Goal: Task Accomplishment & Management: Manage account settings

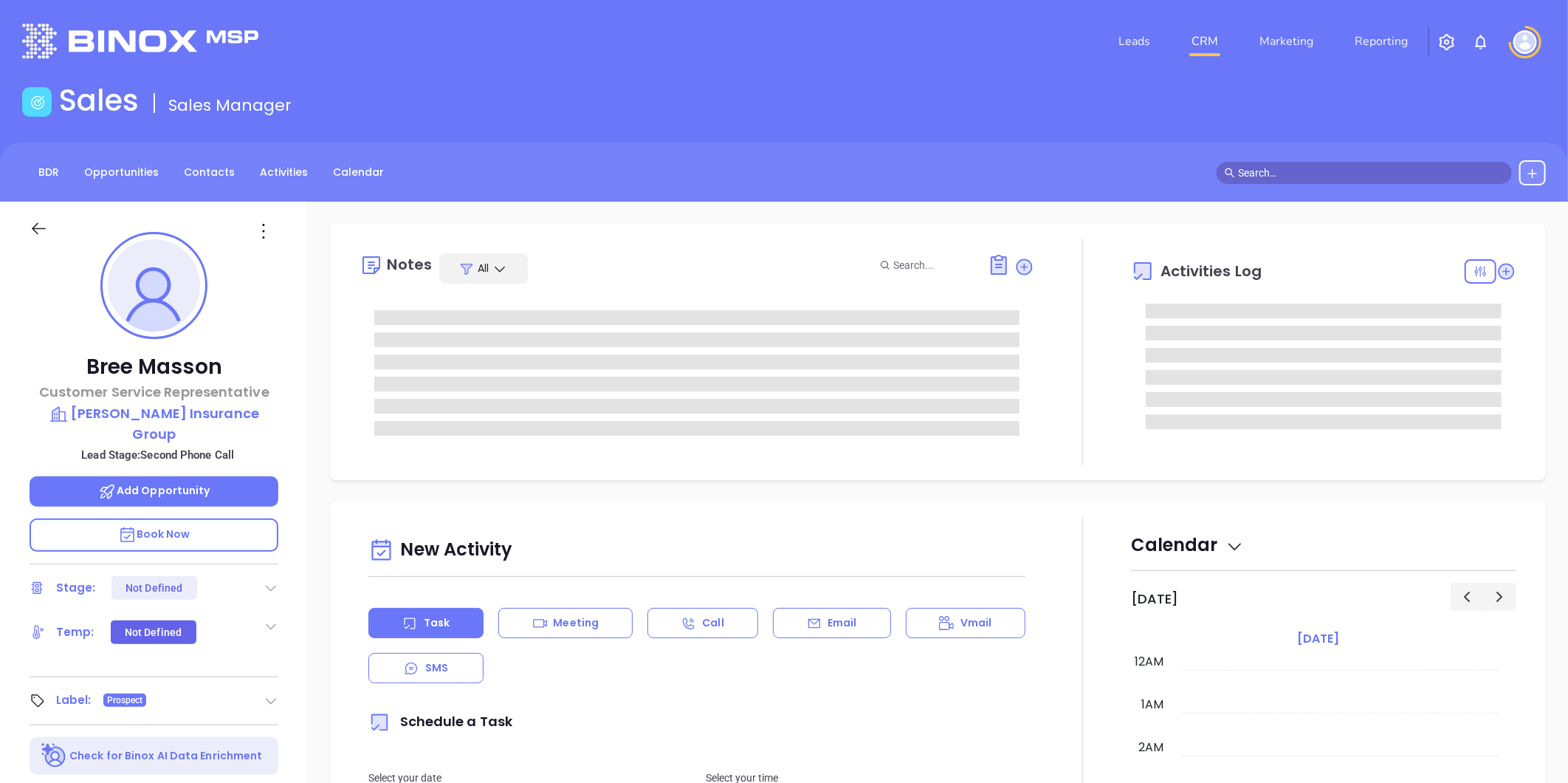
type input "[DATE]"
click at [204, 172] on link "Contacts" at bounding box center [209, 172] width 68 height 24
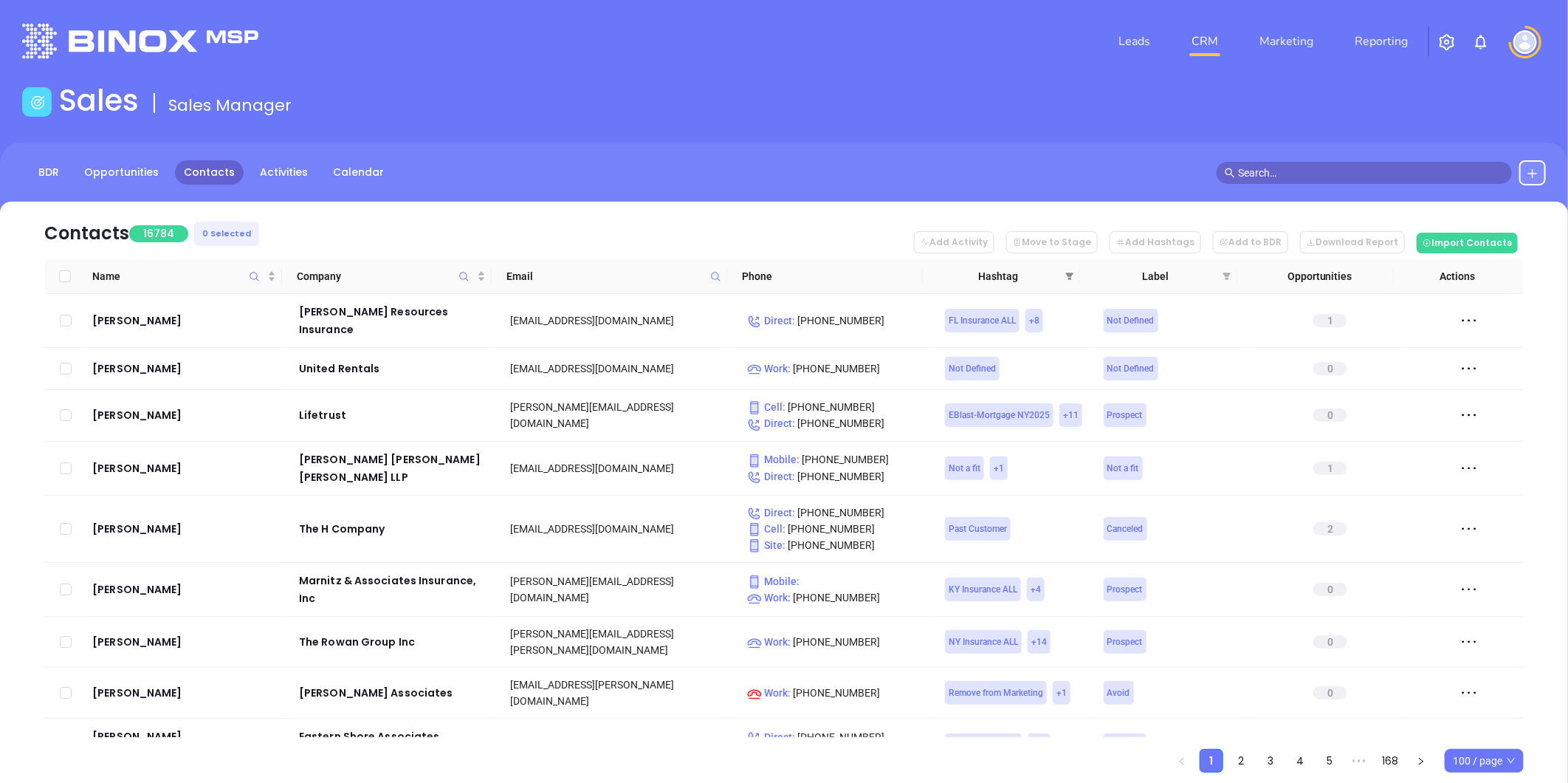
click at [1066, 275] on icon "filter" at bounding box center [1069, 275] width 8 height 8
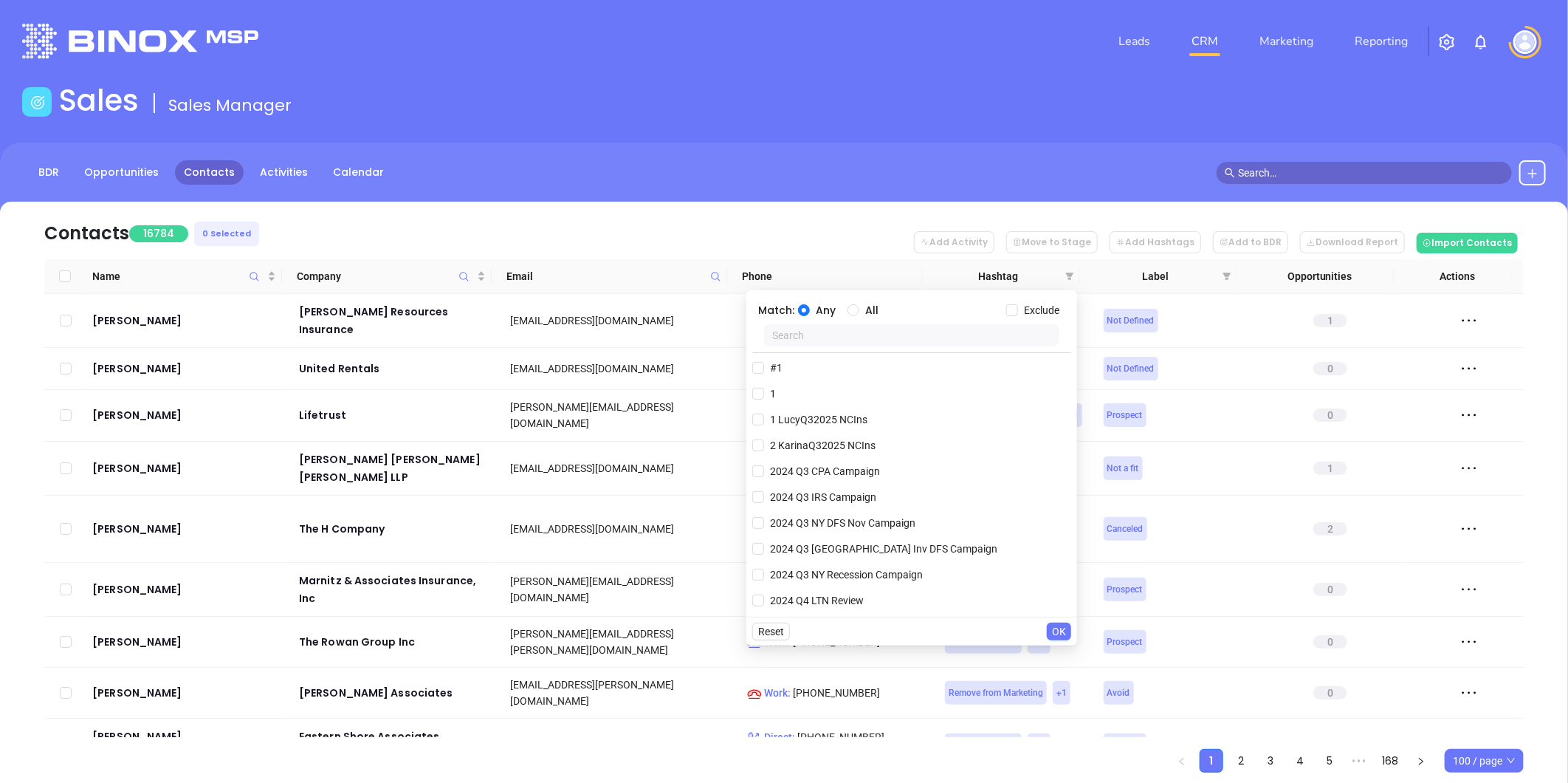
click at [895, 341] on input "text" at bounding box center [911, 335] width 295 height 22
type input "ny ins"
click at [827, 419] on span "NY Insurance ALL" at bounding box center [811, 419] width 94 height 16
click at [764, 419] on input "NY Insurance ALL" at bounding box center [758, 419] width 12 height 12
checkbox input "true"
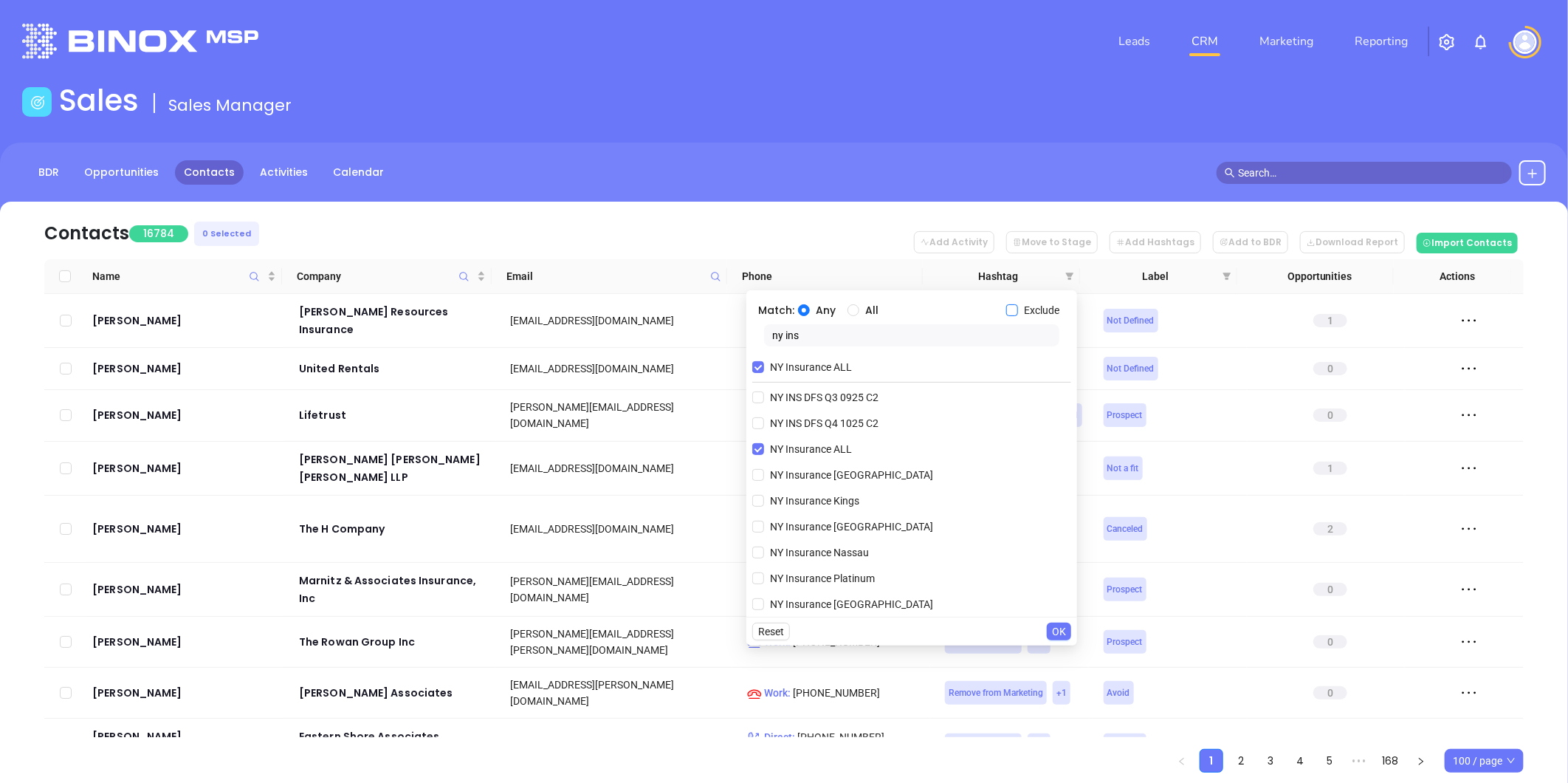
click at [1013, 313] on input "Exclude" at bounding box center [1012, 310] width 12 height 12
checkbox input "true"
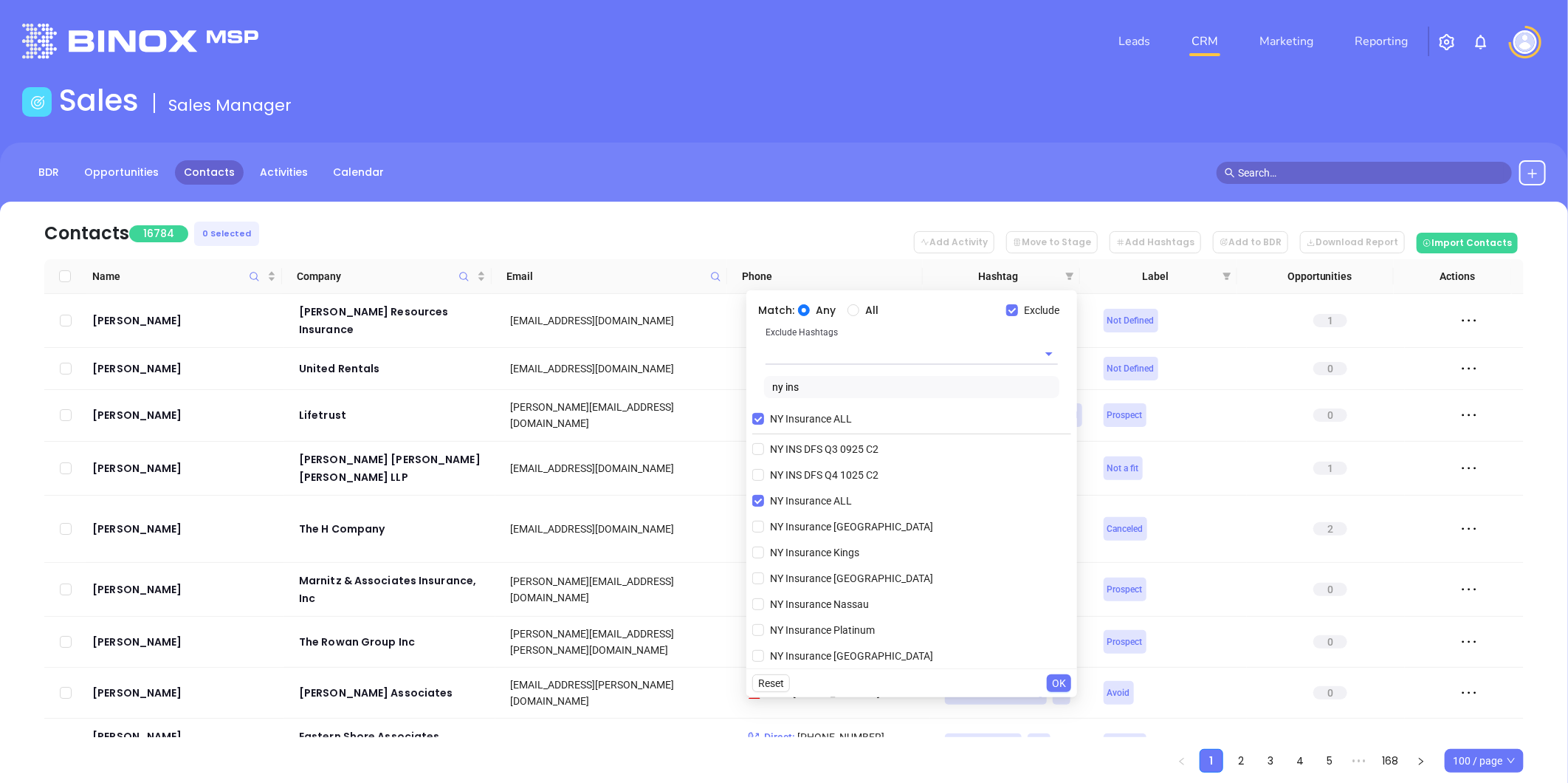
click at [837, 359] on input "text" at bounding box center [891, 353] width 251 height 22
type input "extra"
drag, startPoint x: 817, startPoint y: 379, endPoint x: 932, endPoint y: 484, distance: 155.7
click at [817, 378] on li "Extra Contact" at bounding box center [911, 388] width 292 height 26
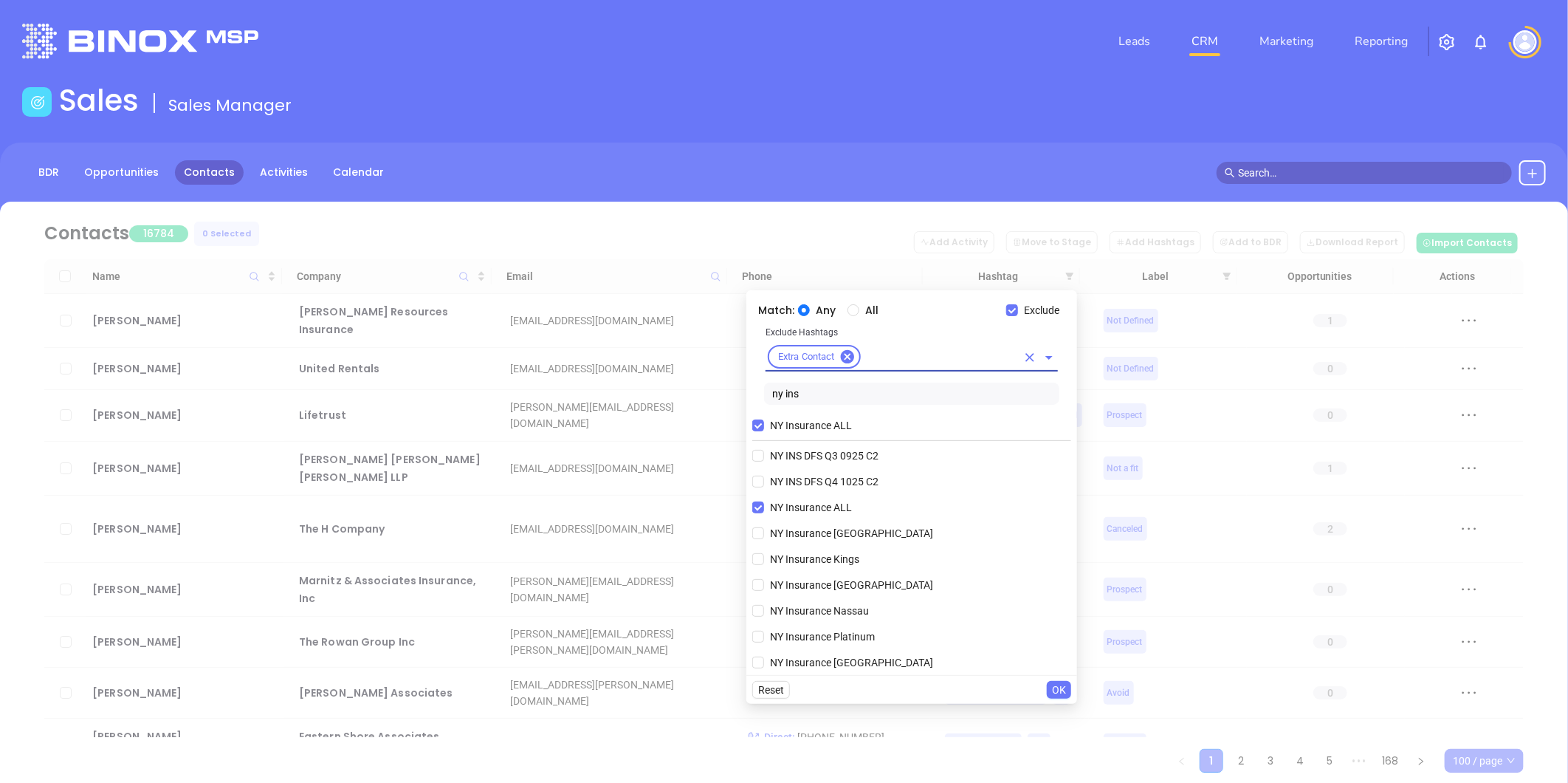
click at [1054, 691] on span "OK" at bounding box center [1058, 689] width 14 height 16
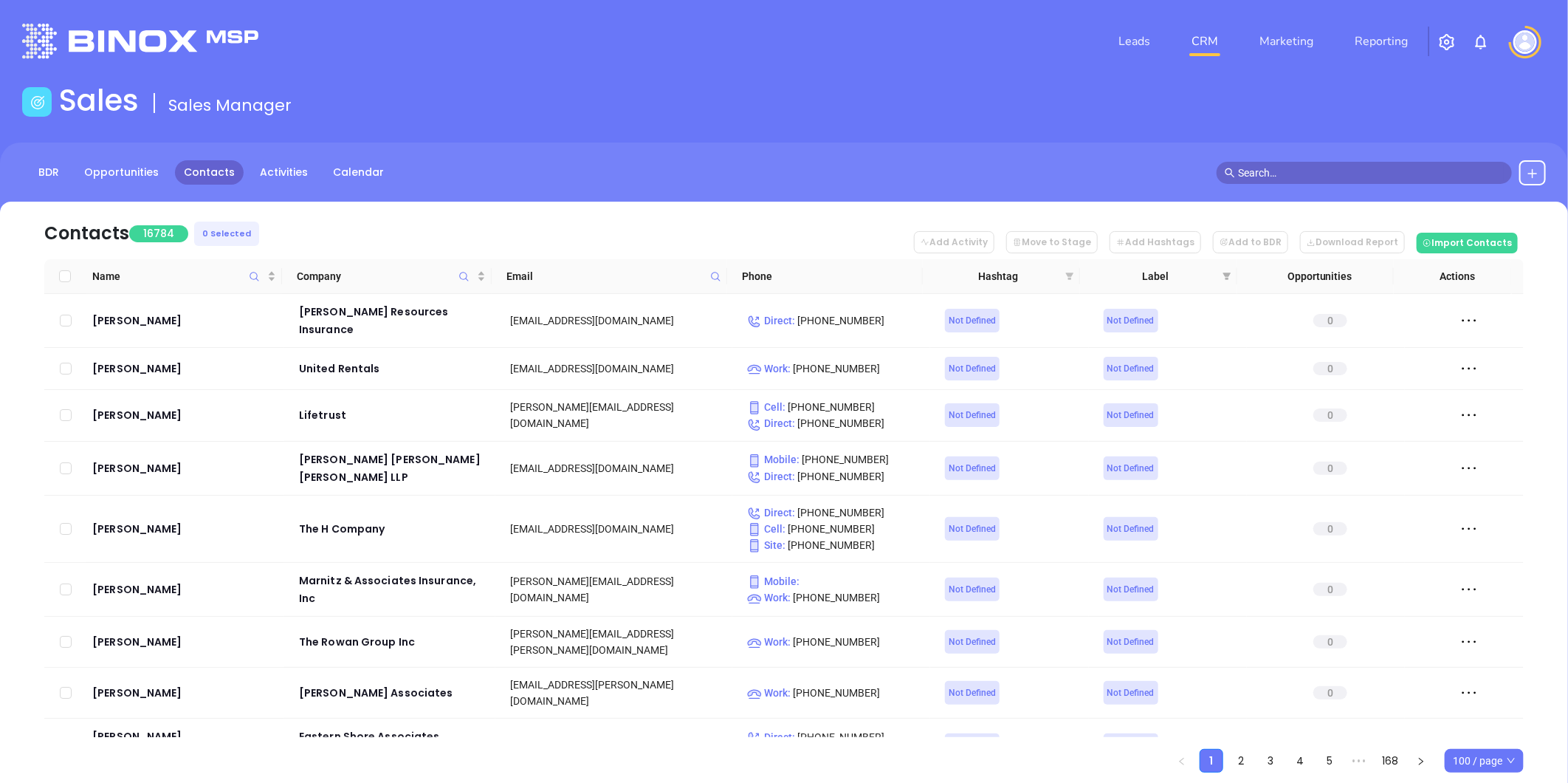
click at [1071, 273] on icon "filter" at bounding box center [1070, 276] width 8 height 7
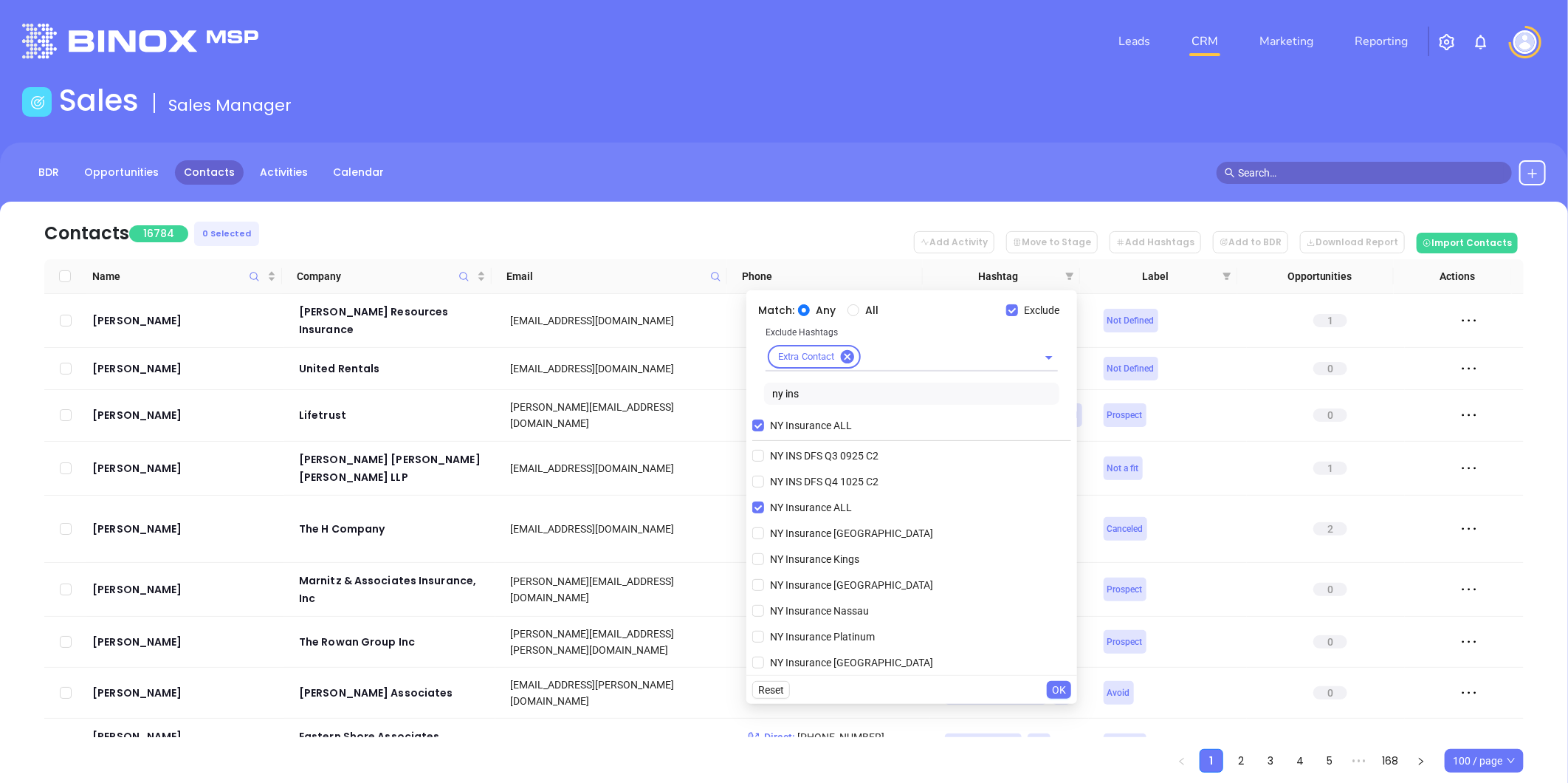
click at [1056, 687] on span "OK" at bounding box center [1058, 689] width 14 height 16
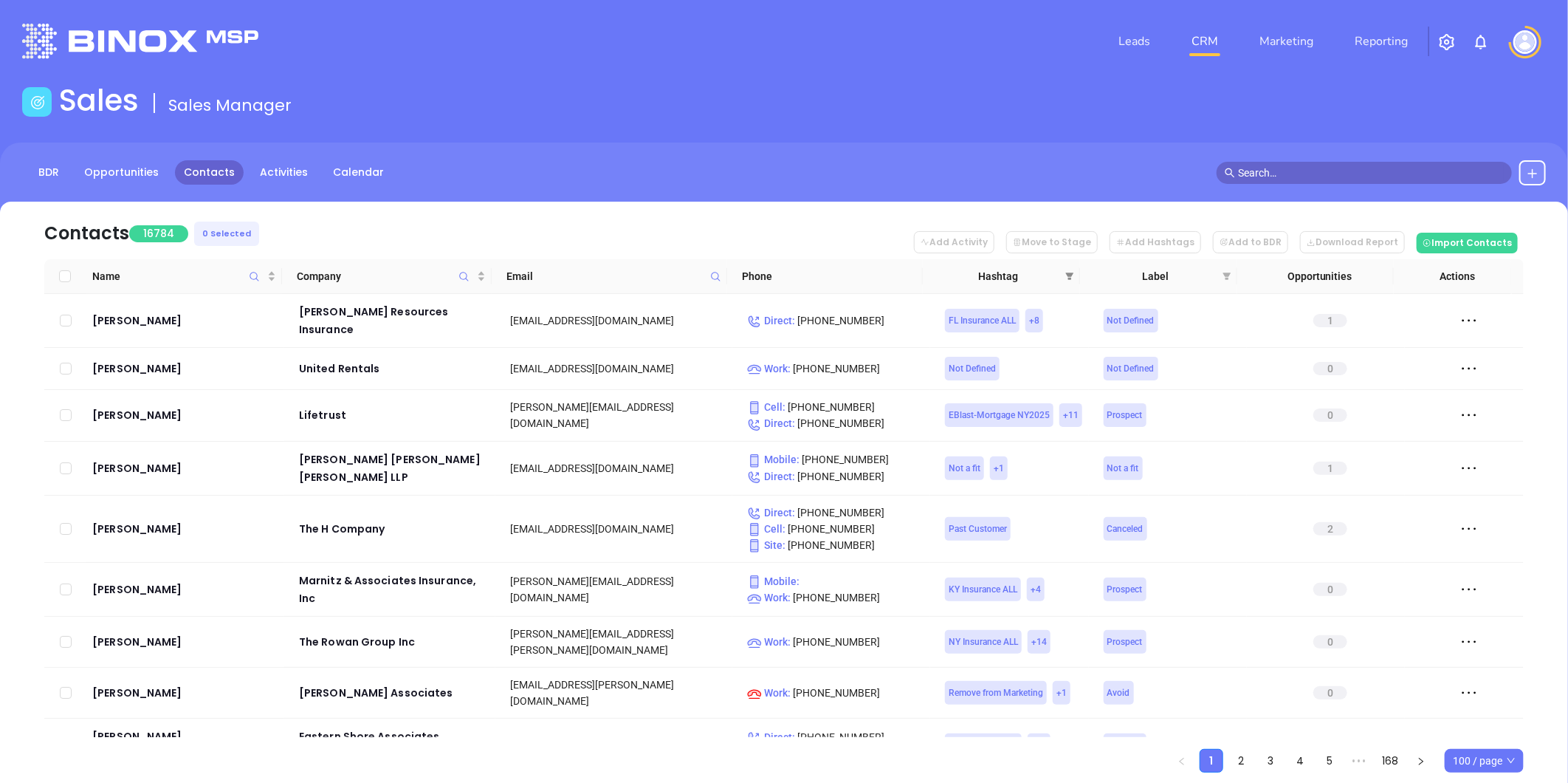
click at [1069, 272] on icon "filter" at bounding box center [1069, 275] width 8 height 8
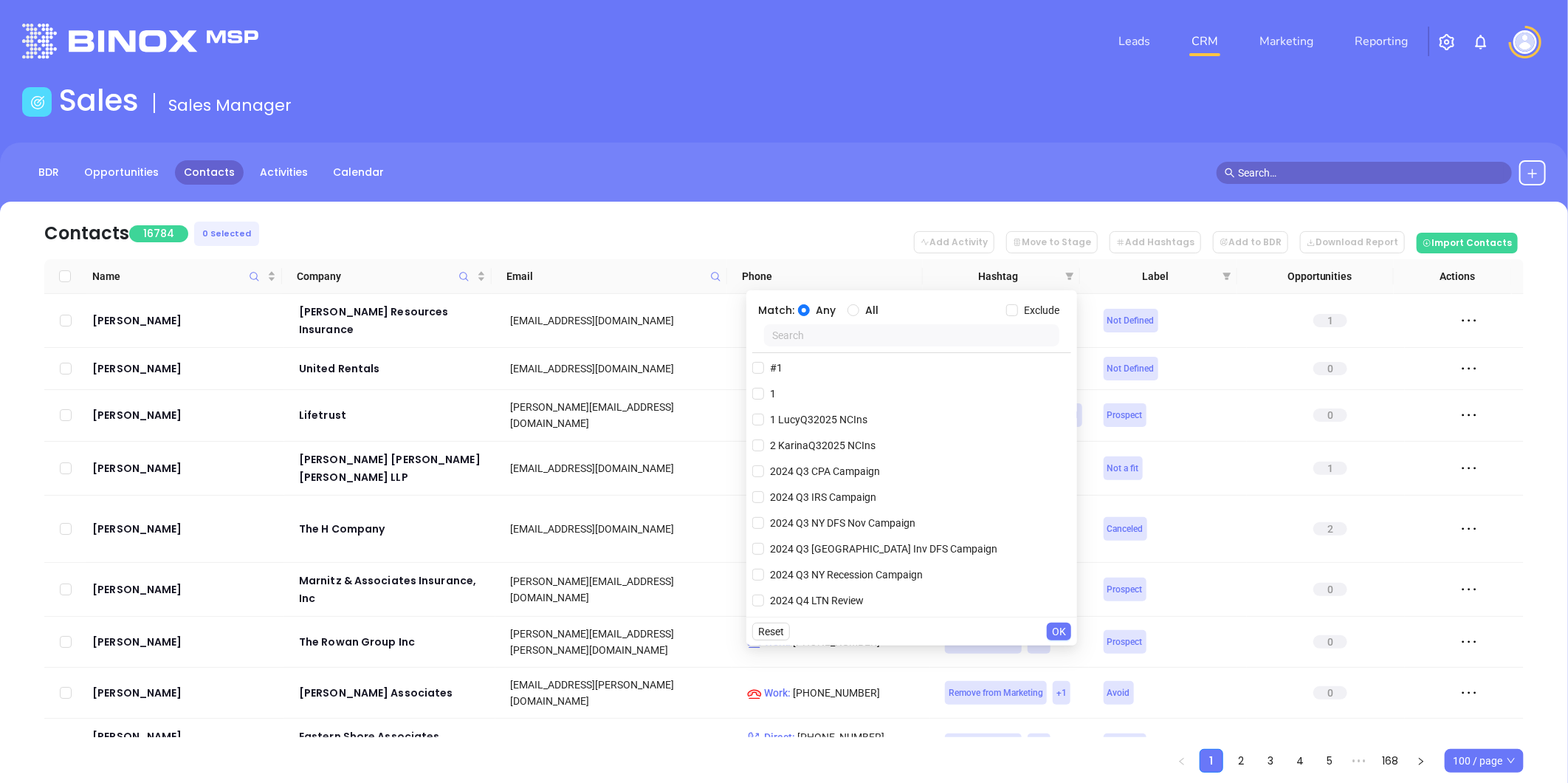
click at [925, 327] on input "text" at bounding box center [911, 335] width 295 height 22
type input "ny in"
click at [833, 444] on span "NY Insurance ALL" at bounding box center [811, 445] width 94 height 16
click at [764, 444] on input "NY Insurance ALL" at bounding box center [758, 445] width 12 height 12
checkbox input "true"
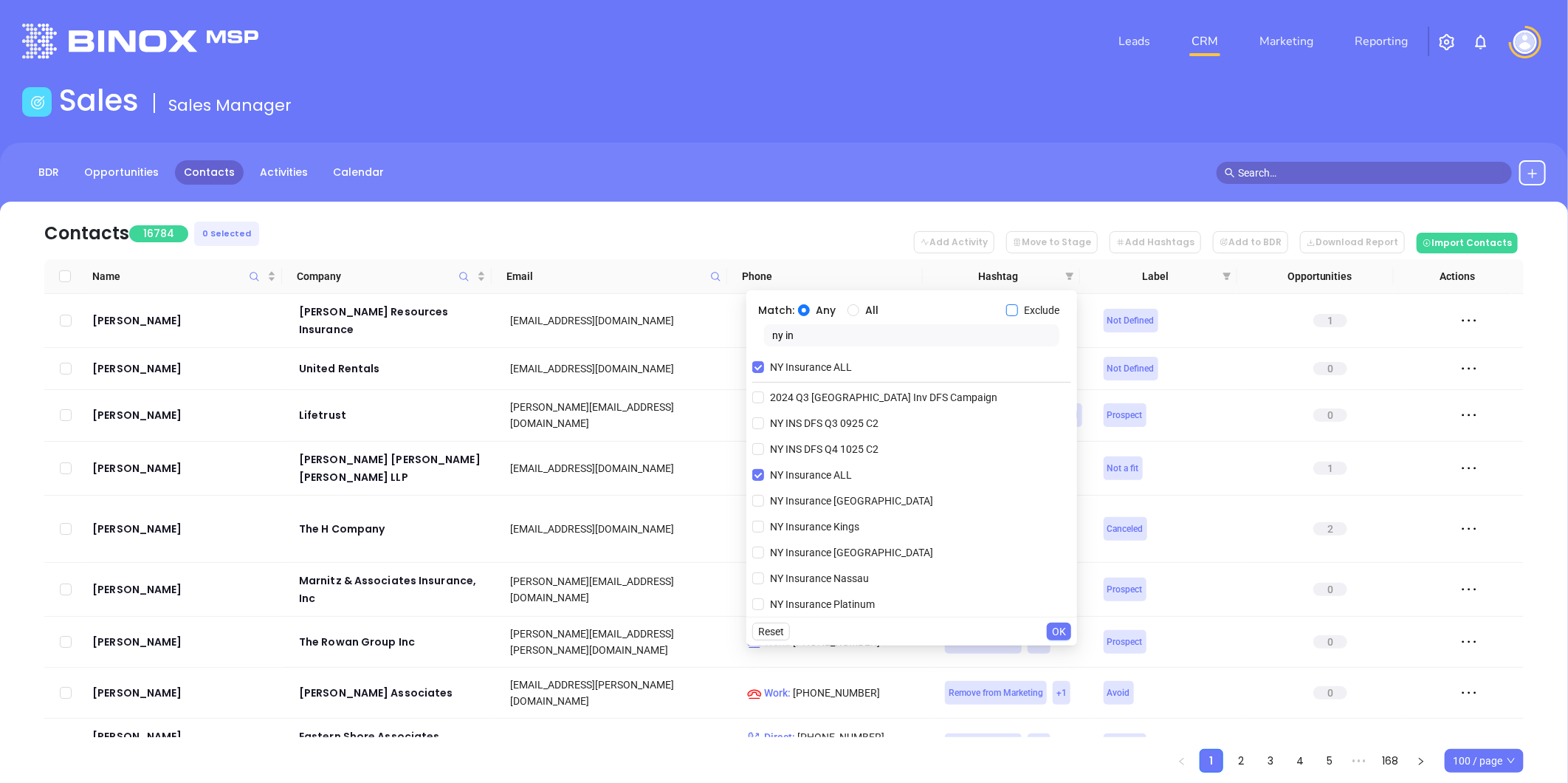
click at [1013, 312] on input "Exclude" at bounding box center [1012, 310] width 12 height 12
checkbox input "true"
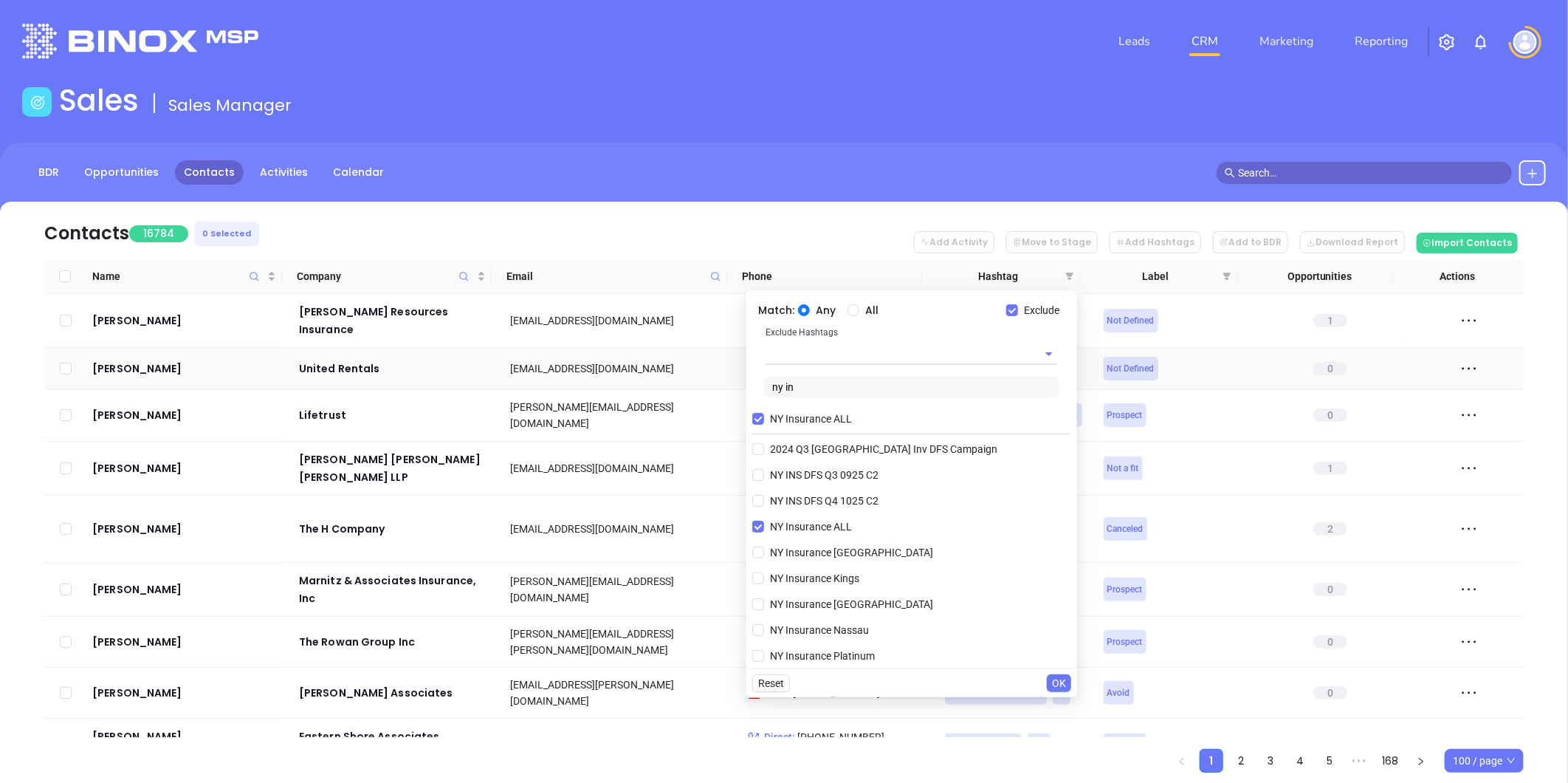
click at [786, 350] on input "text" at bounding box center [891, 353] width 251 height 22
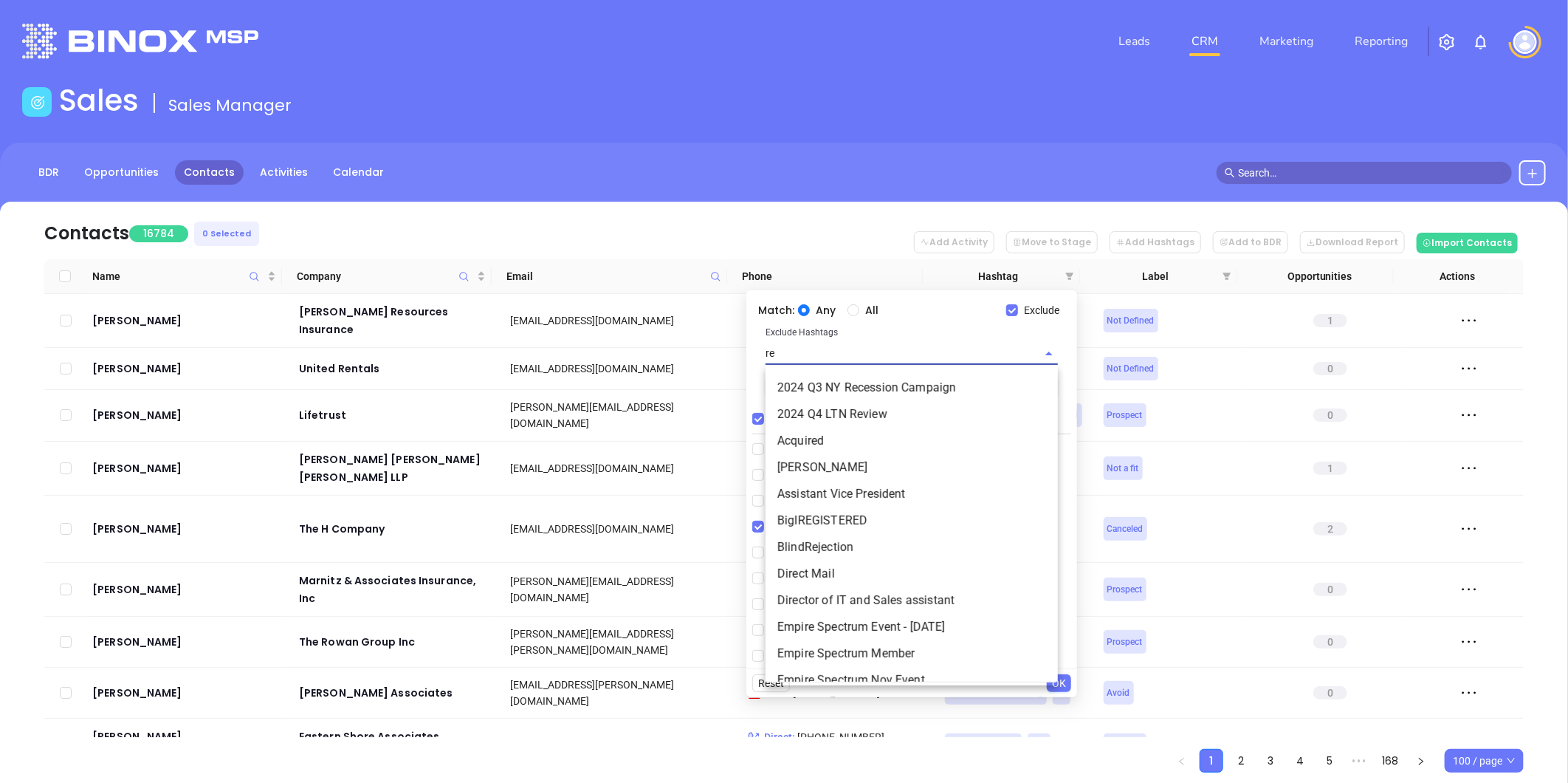
type input "rem"
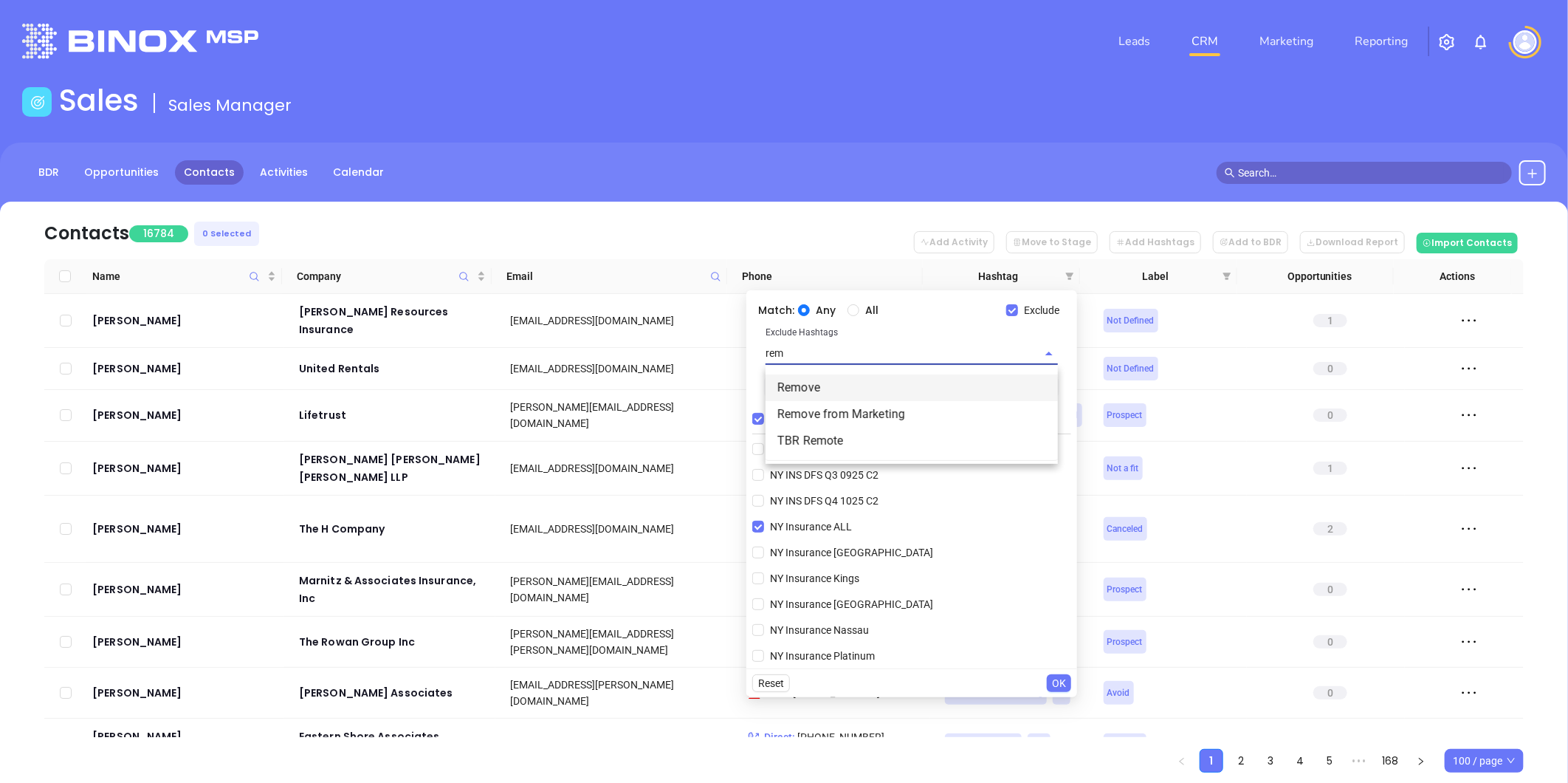
drag, startPoint x: 787, startPoint y: 382, endPoint x: 783, endPoint y: 375, distance: 8.1
click at [787, 382] on li "Remove" at bounding box center [911, 388] width 292 height 26
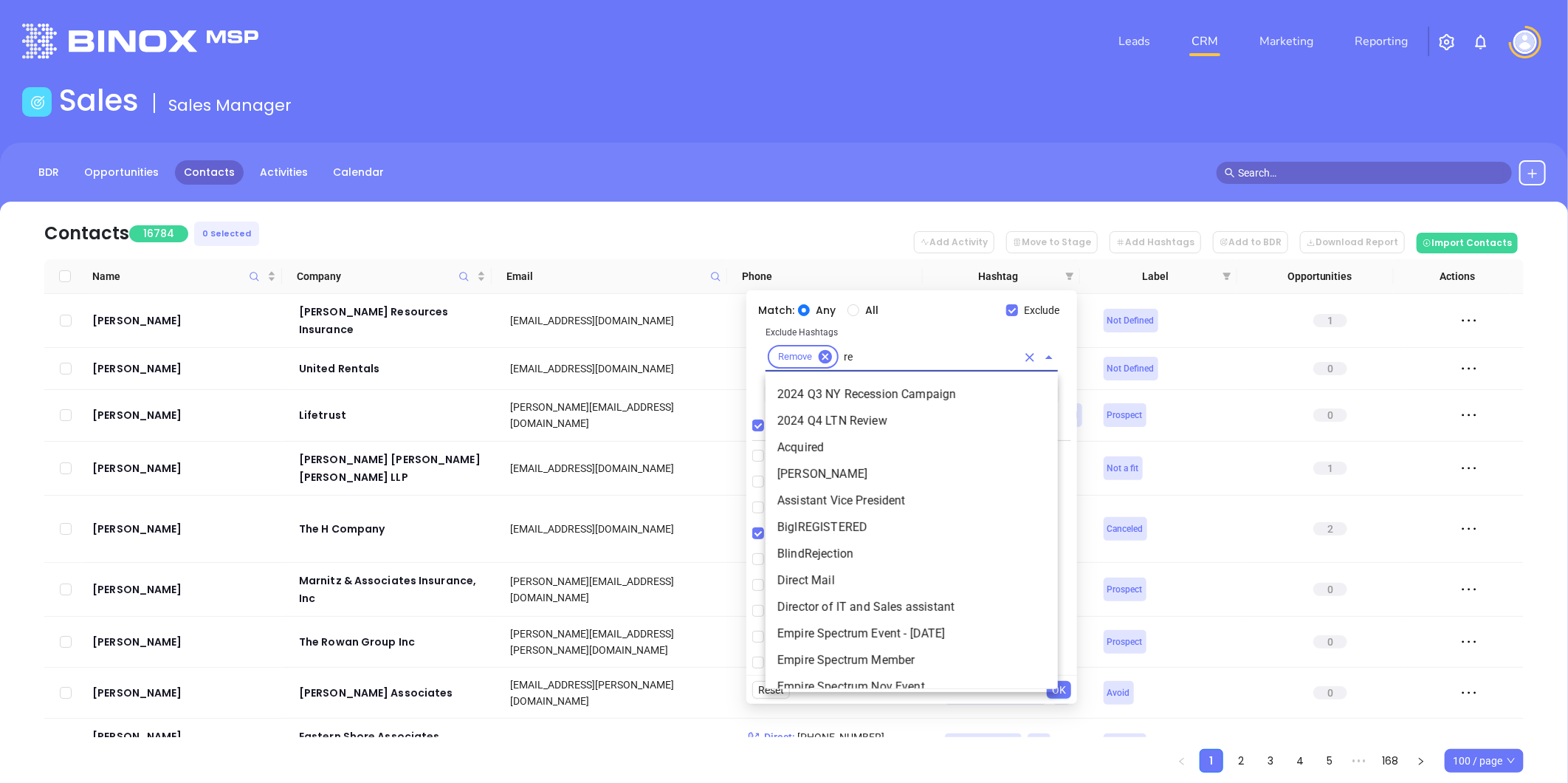
type input "rem"
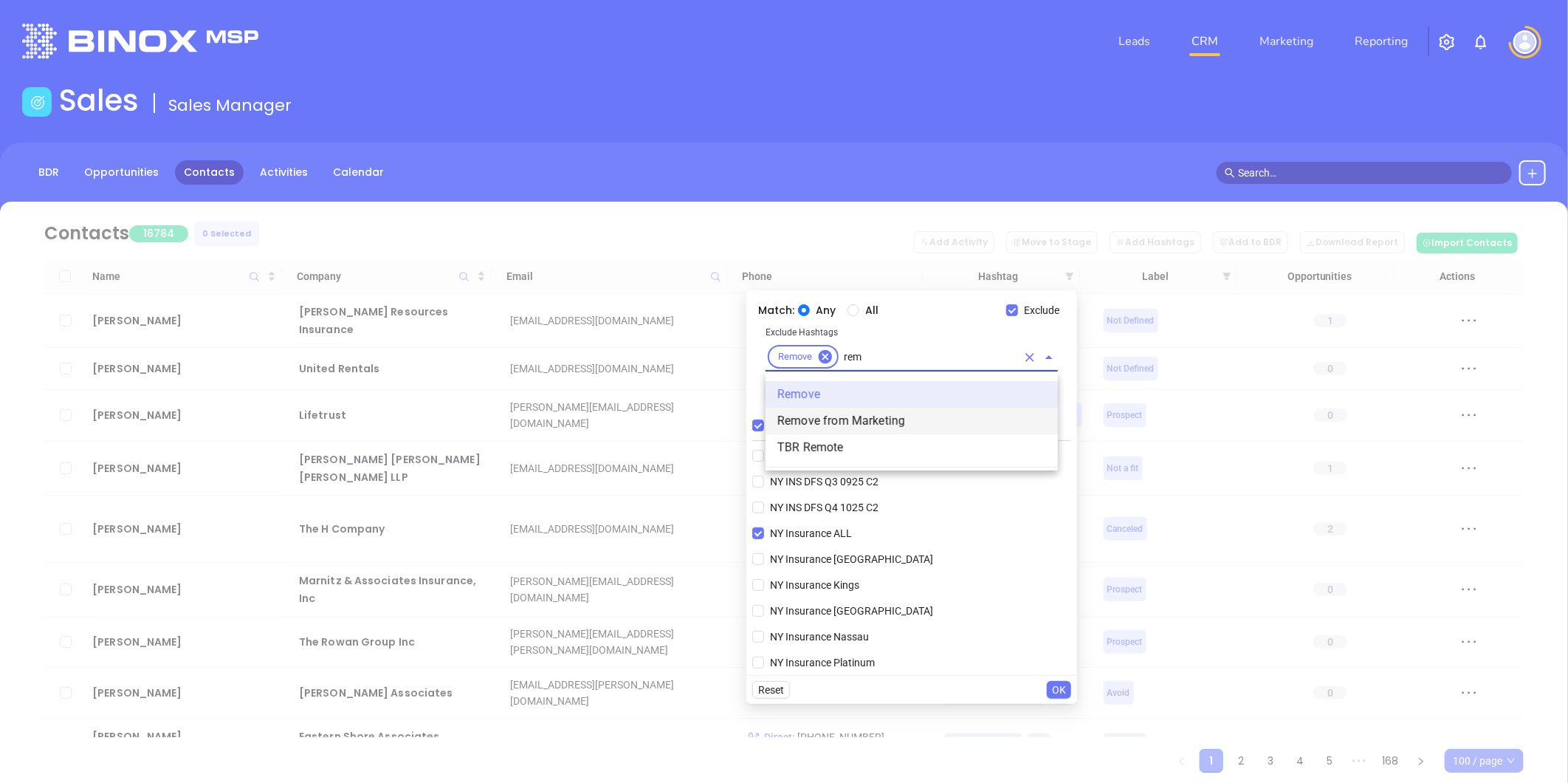
click at [815, 418] on li "Remove from Marketing" at bounding box center [911, 421] width 292 height 26
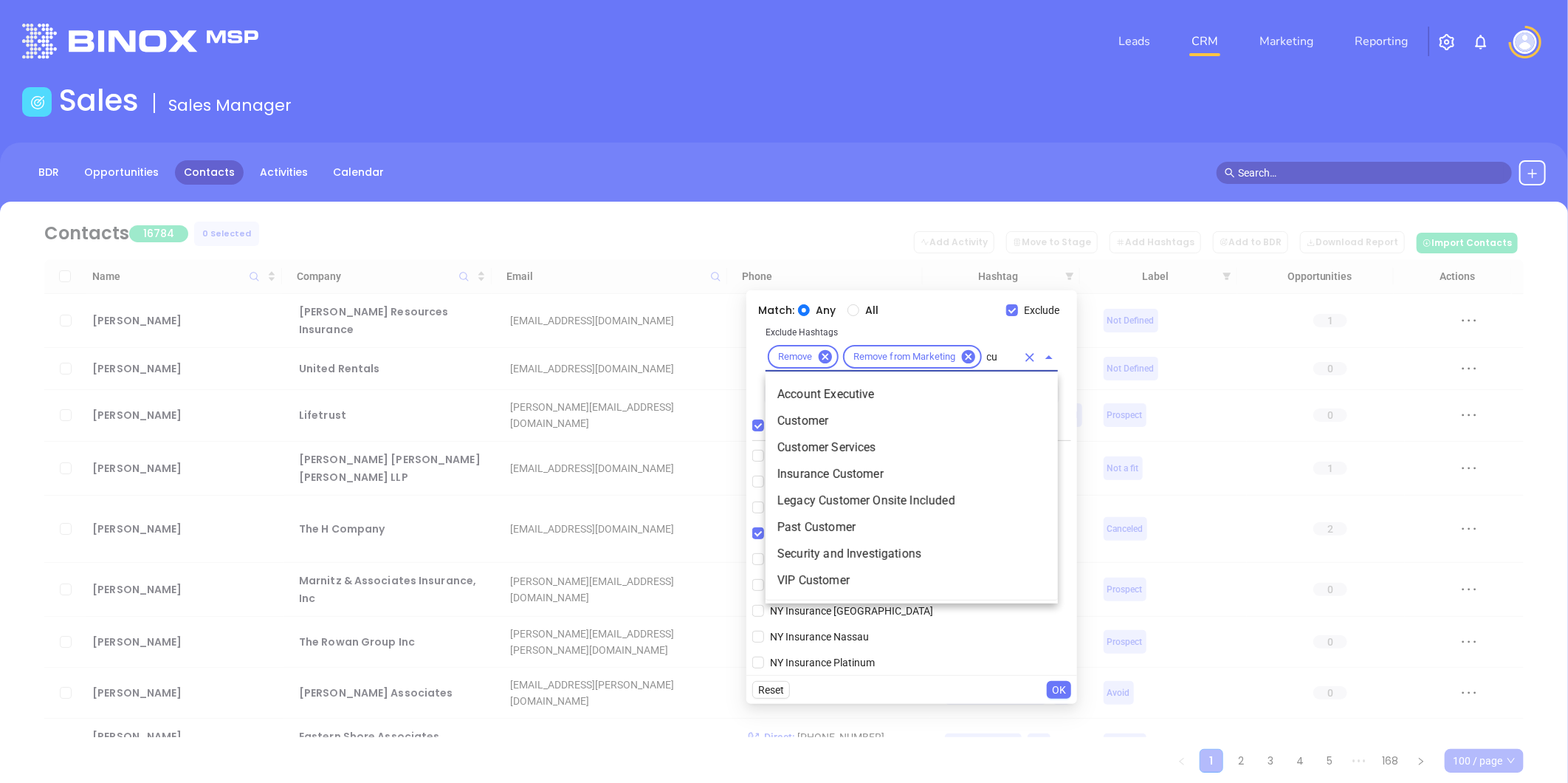
type input "cus"
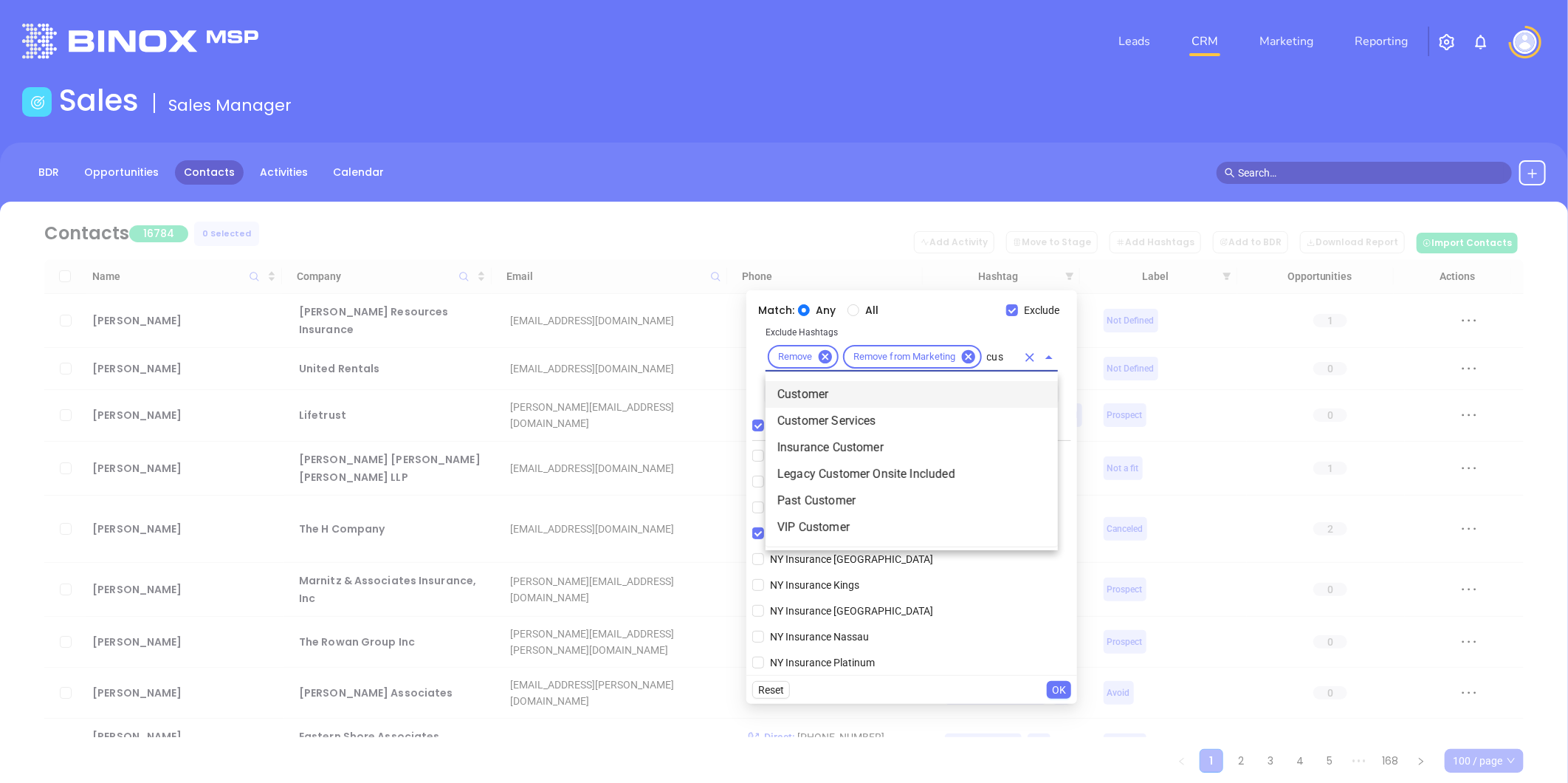
click at [831, 385] on li "Customer" at bounding box center [911, 394] width 292 height 26
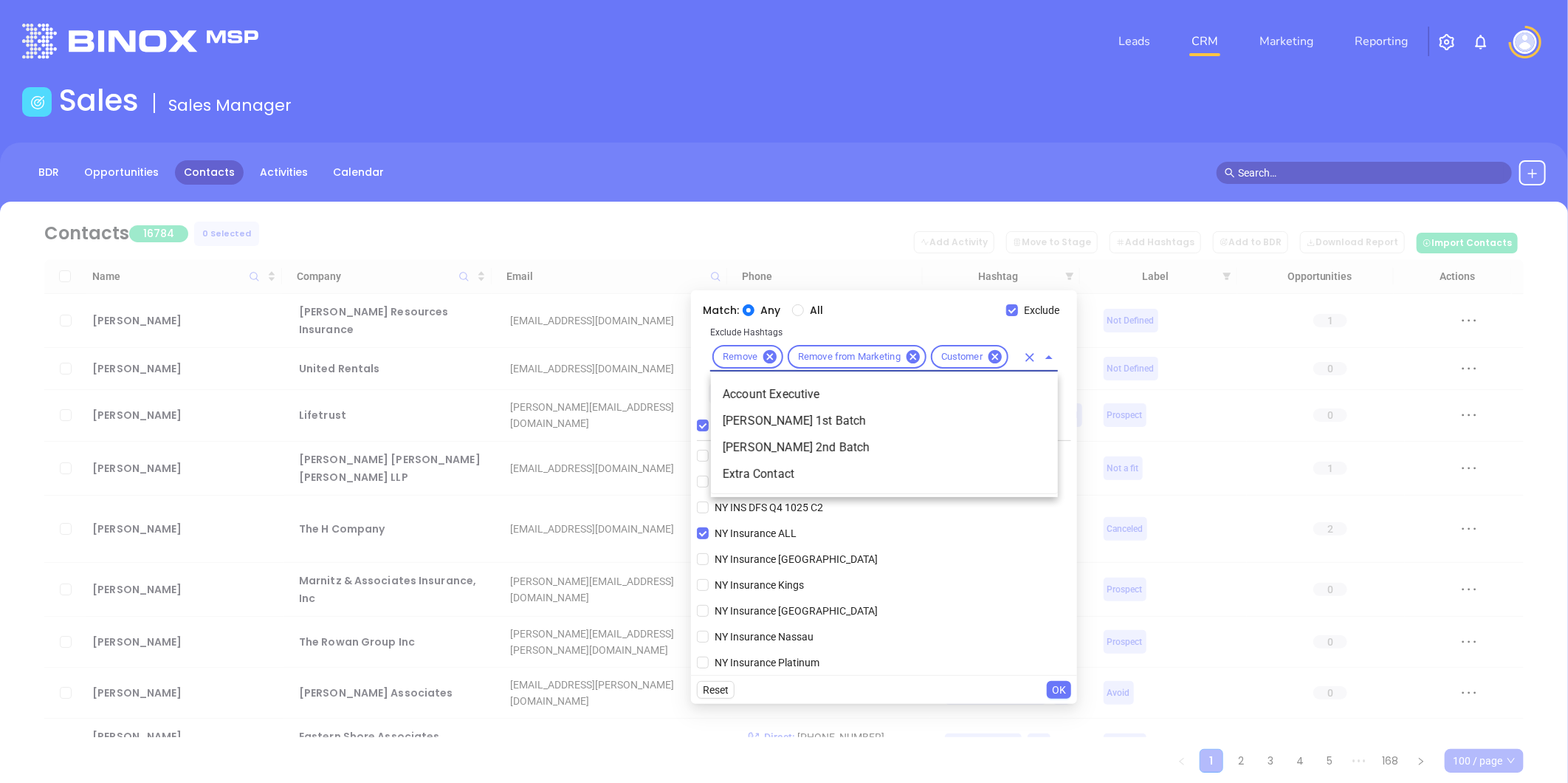
type input "extr"
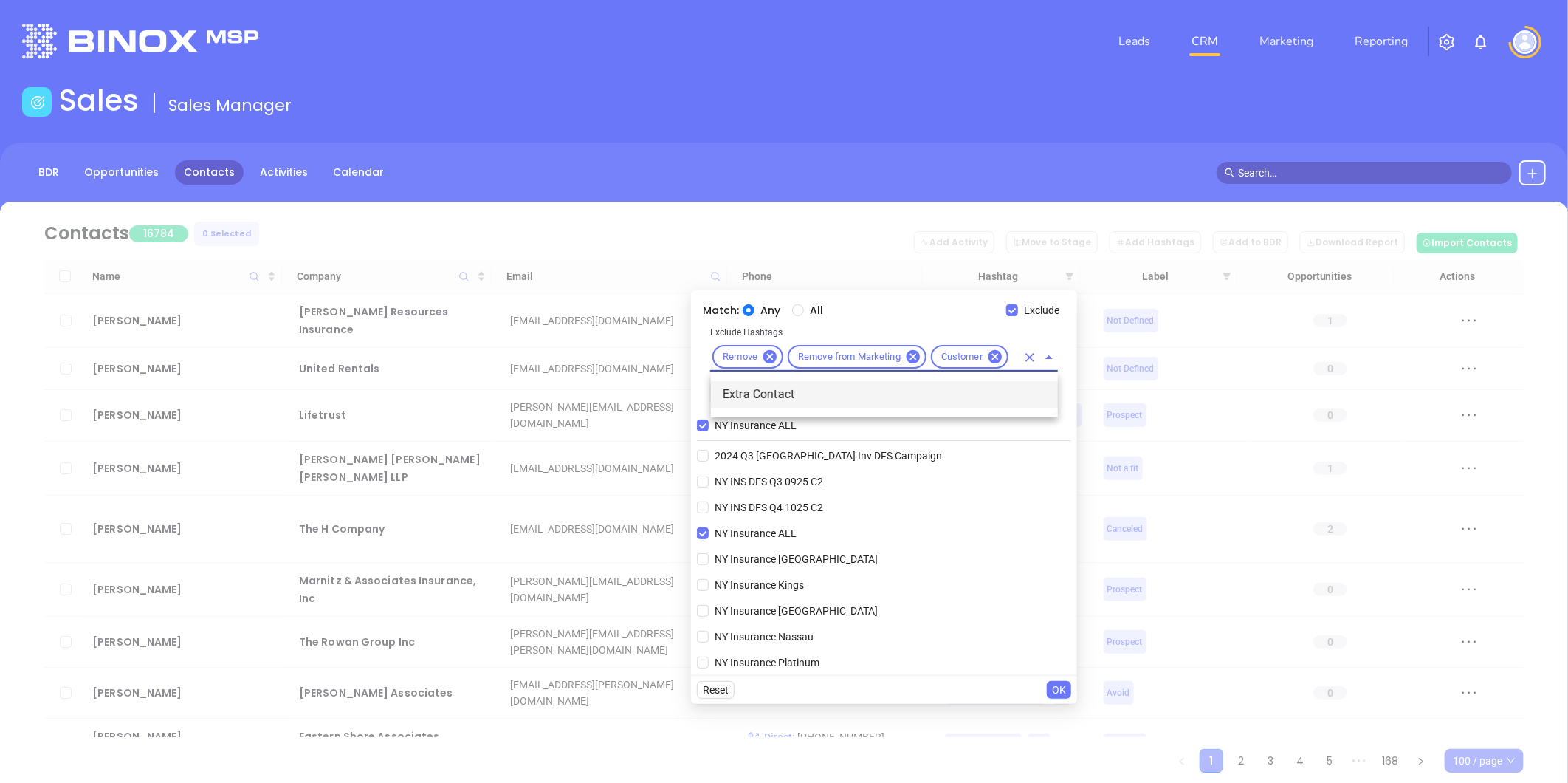
click at [791, 399] on li "Extra Contact" at bounding box center [884, 394] width 347 height 26
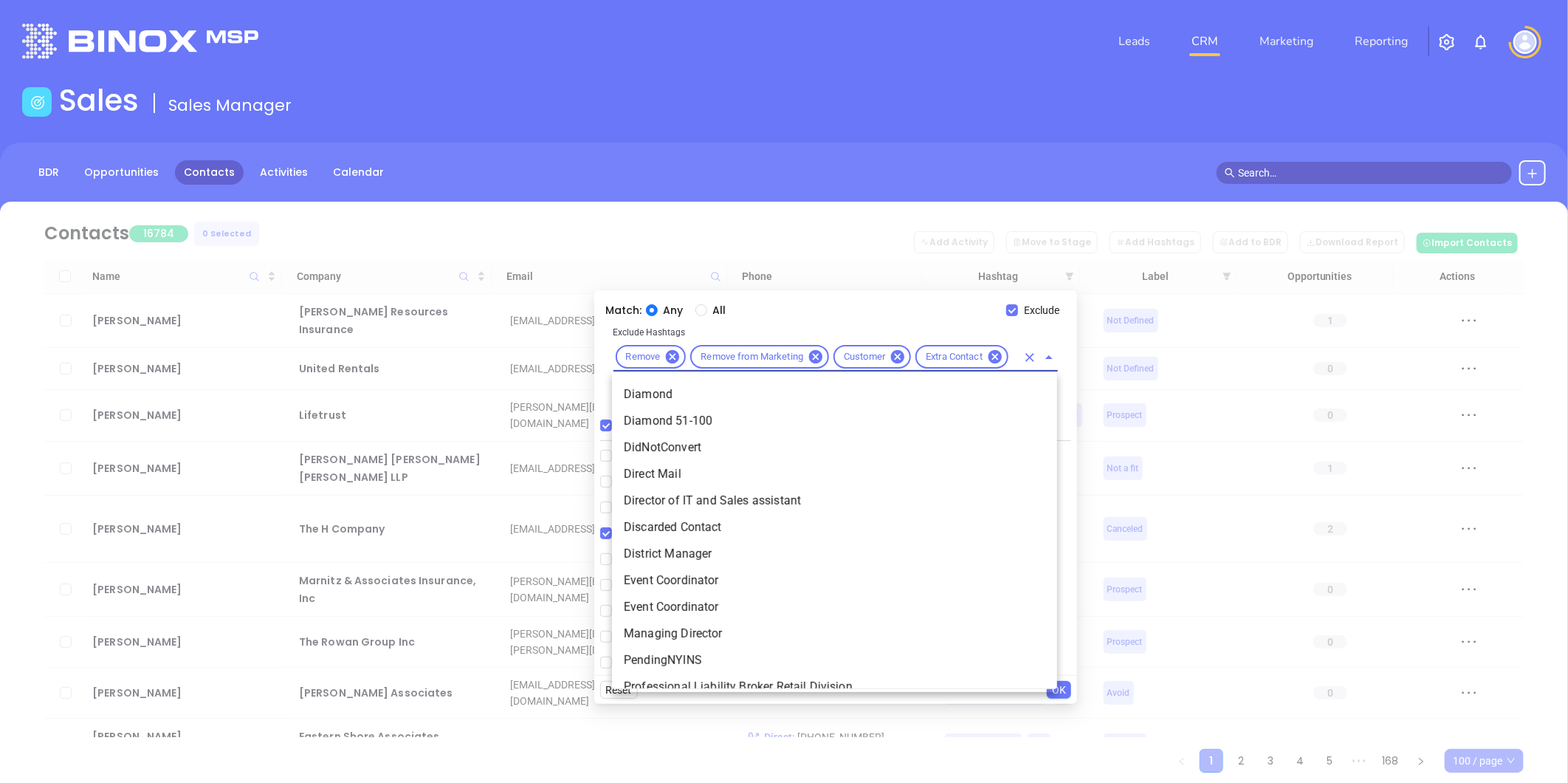
scroll to position [0, 12]
type input "dis"
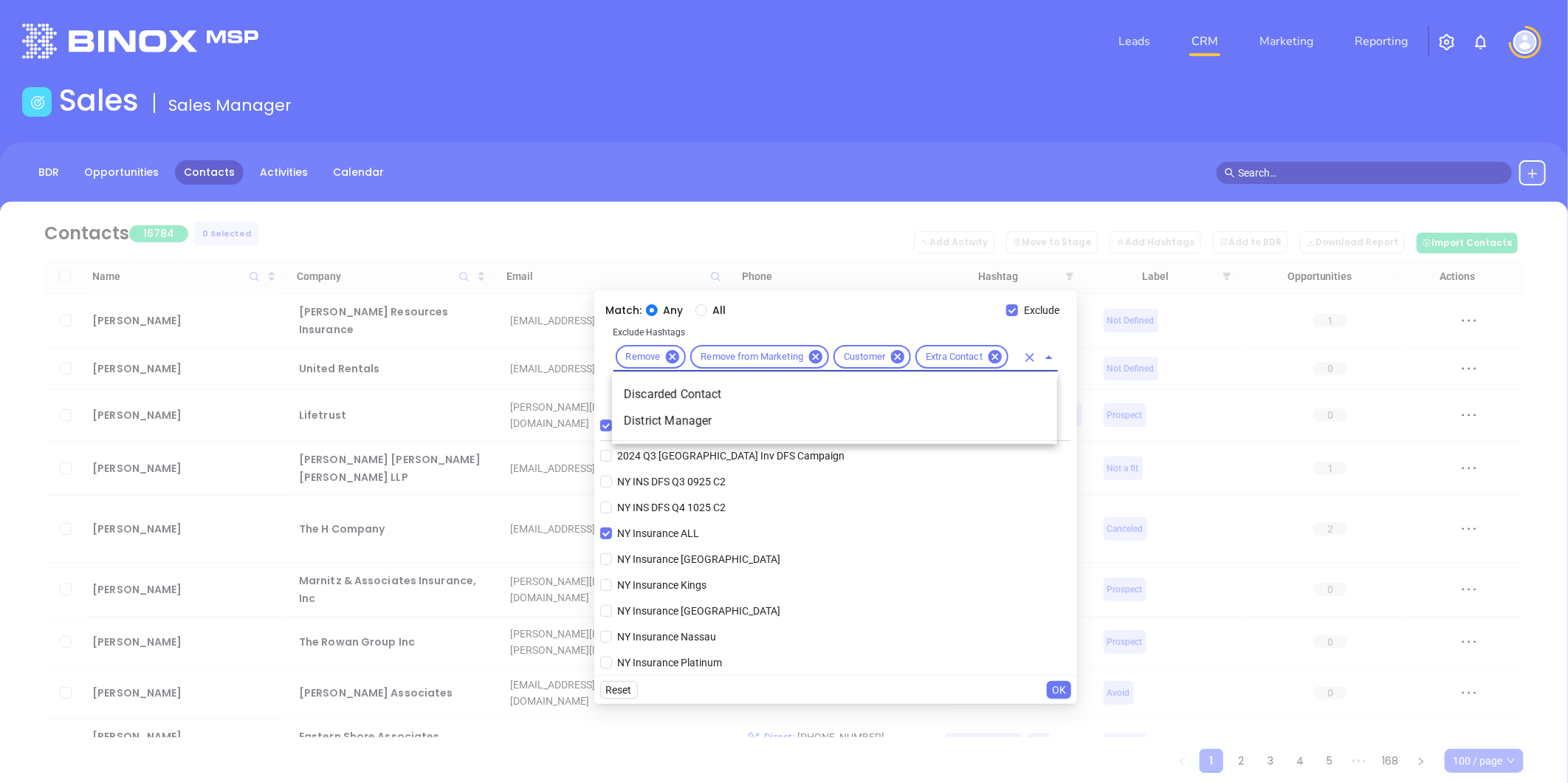
click at [755, 392] on li "Discarded Contact" at bounding box center [834, 394] width 445 height 26
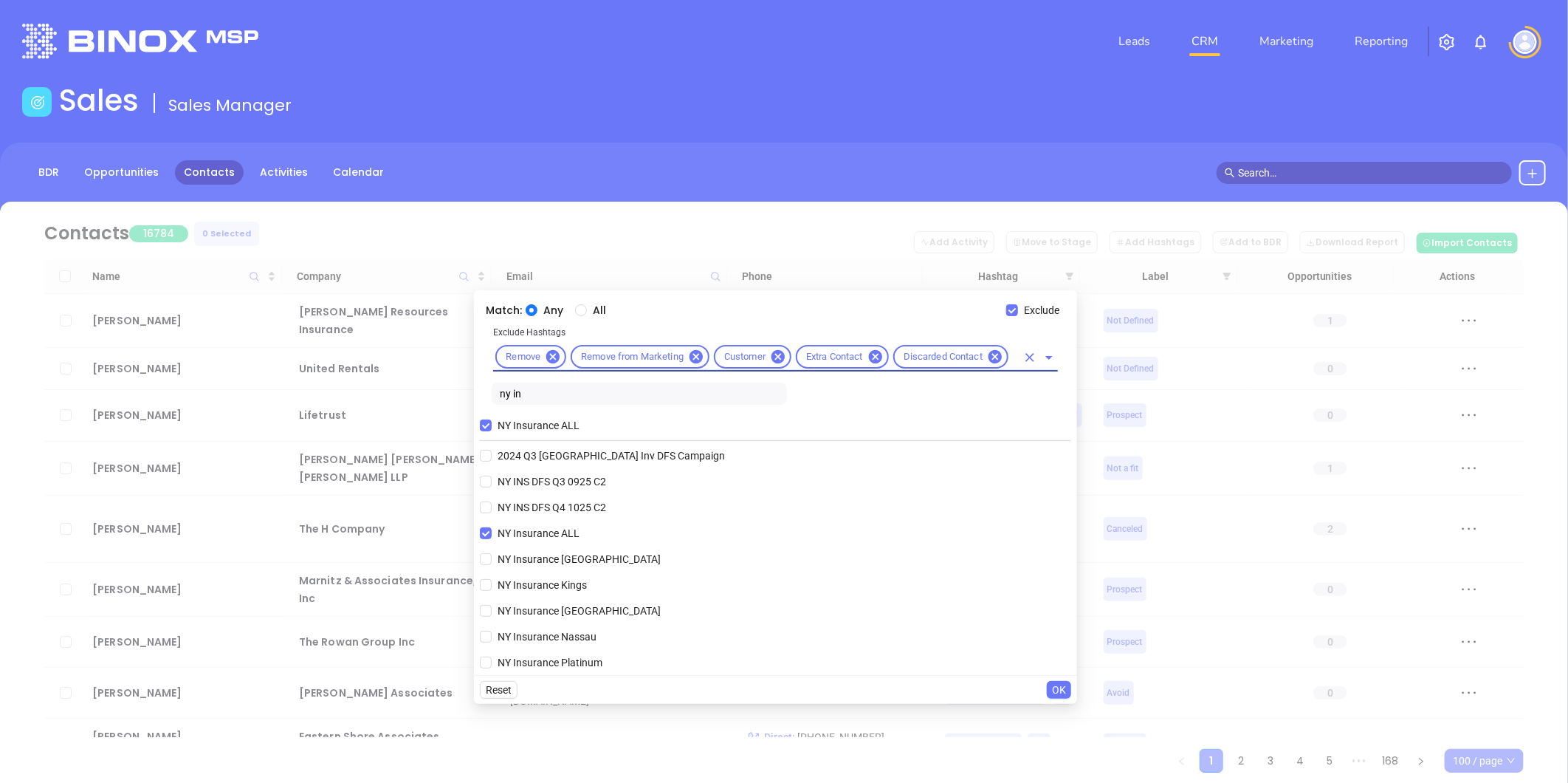
scroll to position [0, 0]
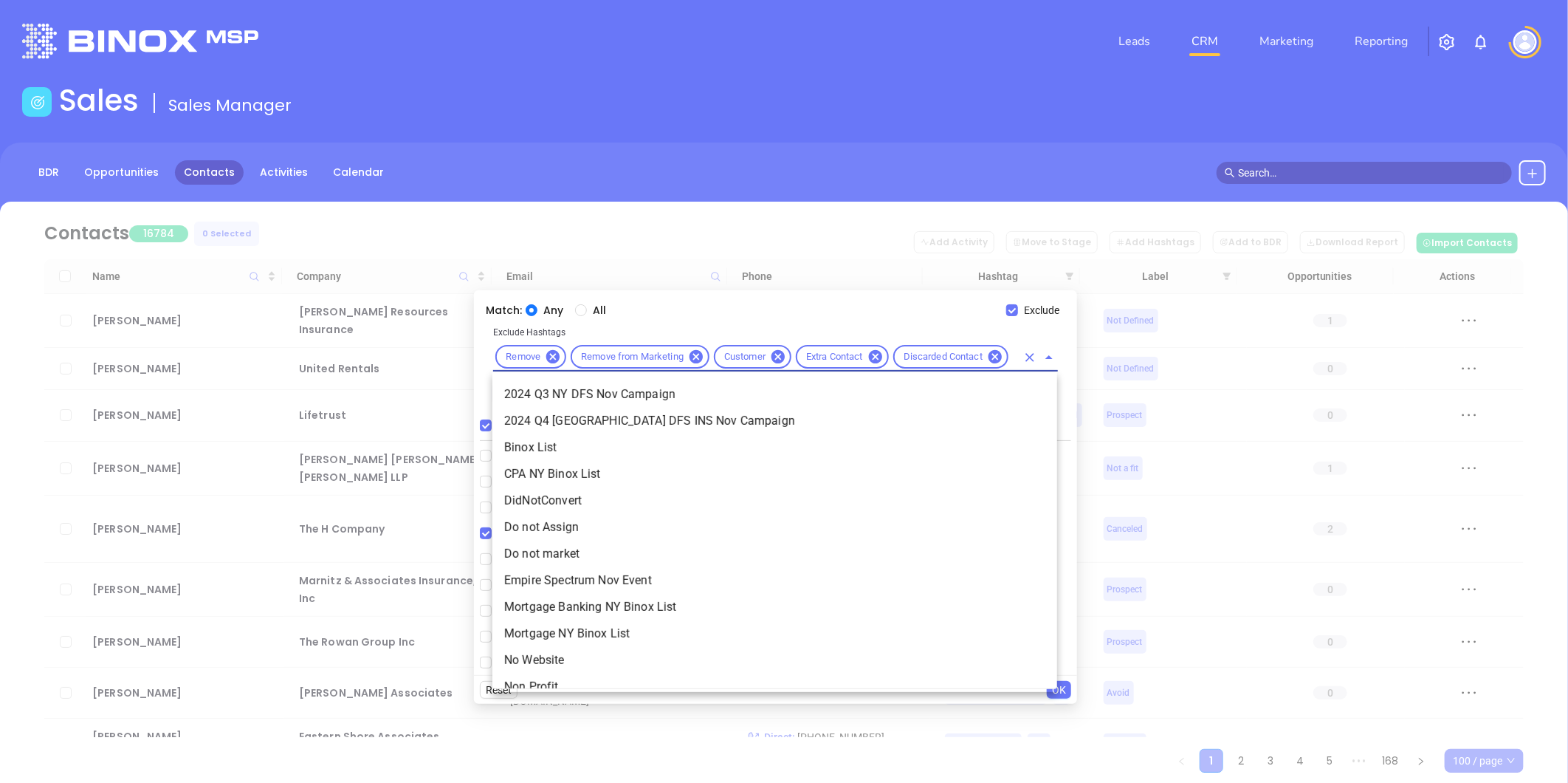
type input "not"
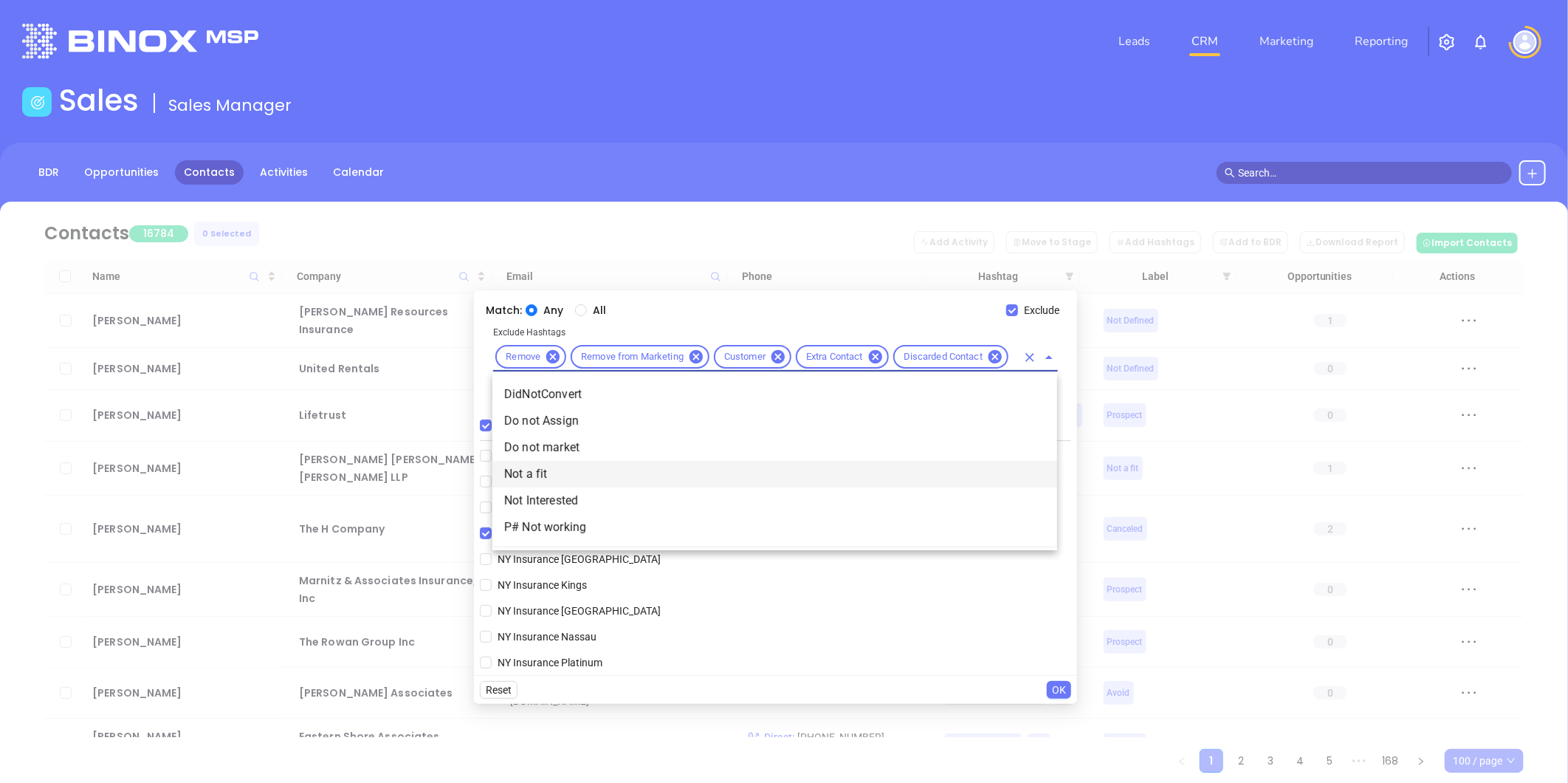
click at [536, 474] on li "Not a fit" at bounding box center [775, 474] width 565 height 26
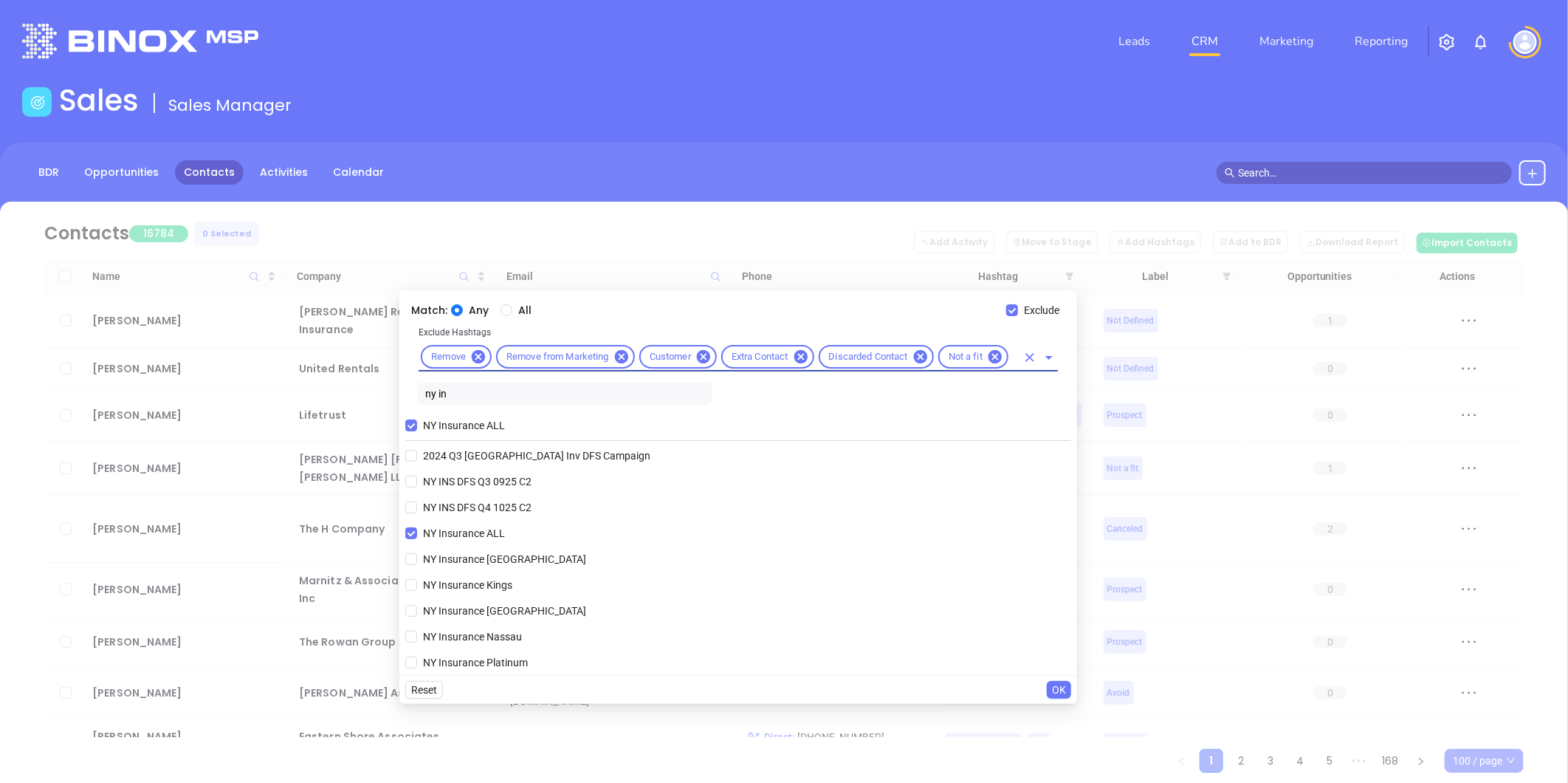
scroll to position [0, 0]
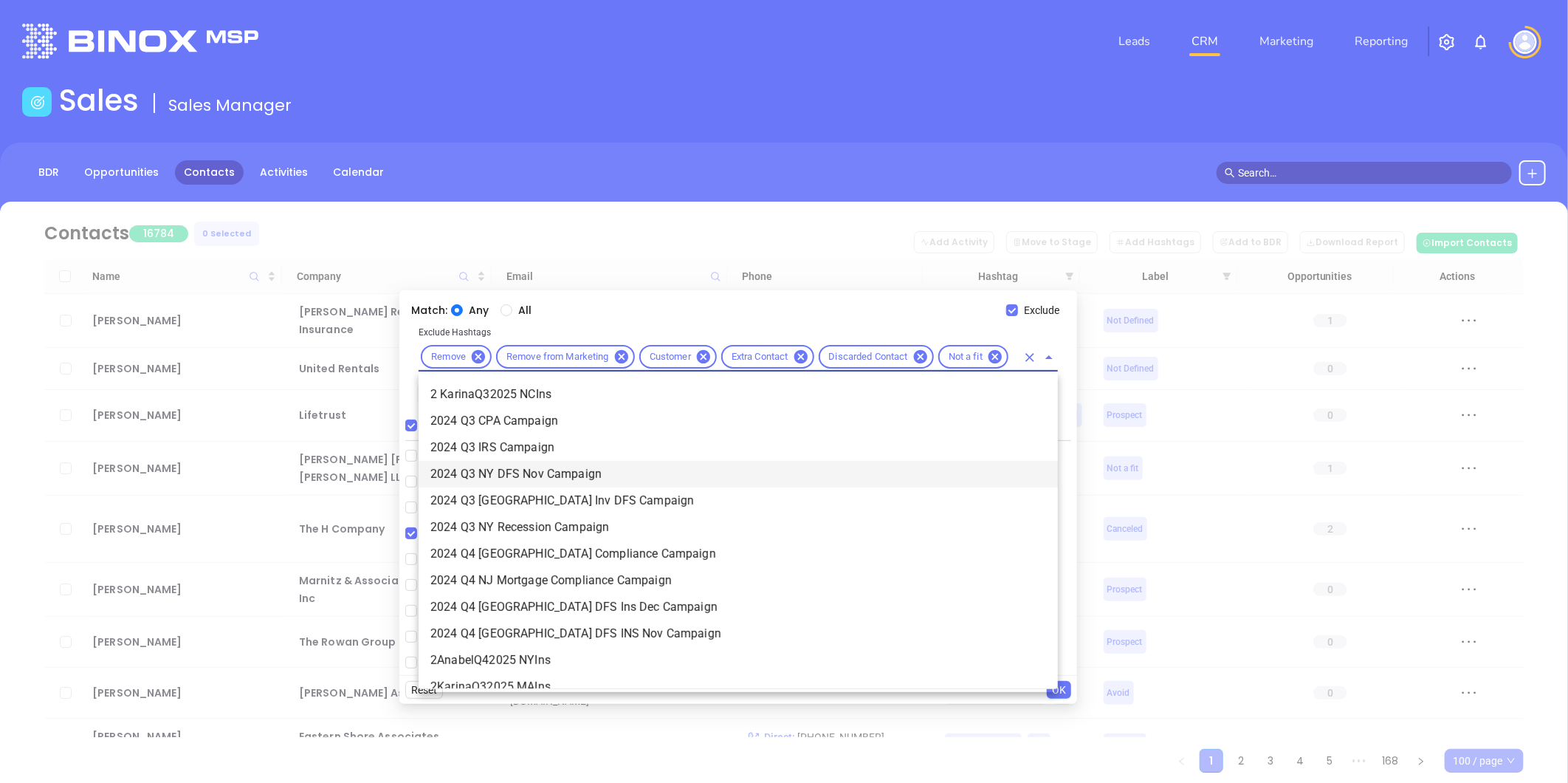
type input "acq"
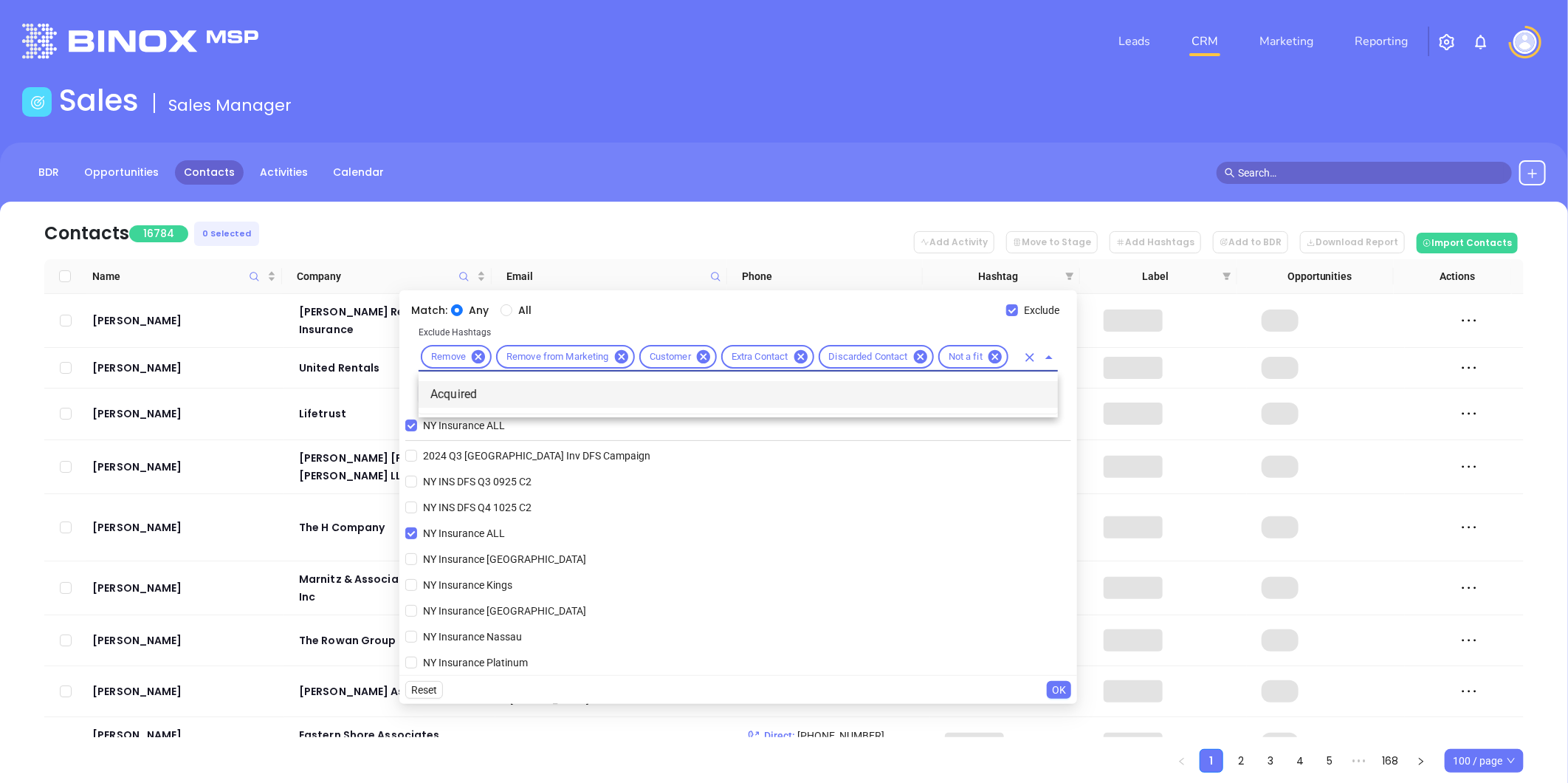
click at [460, 396] on li "Acquired" at bounding box center [738, 394] width 640 height 26
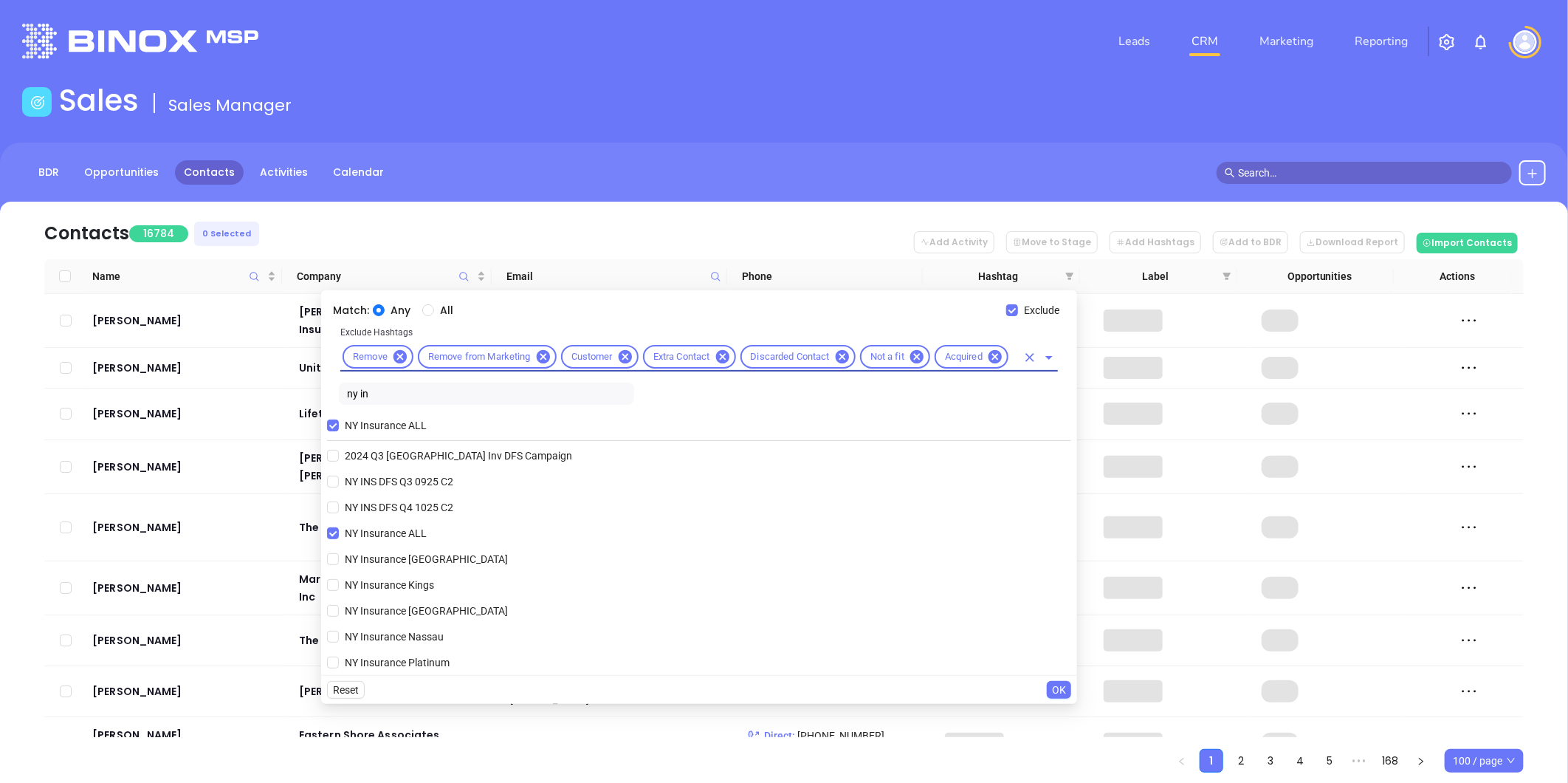
scroll to position [0, 0]
type input "clo"
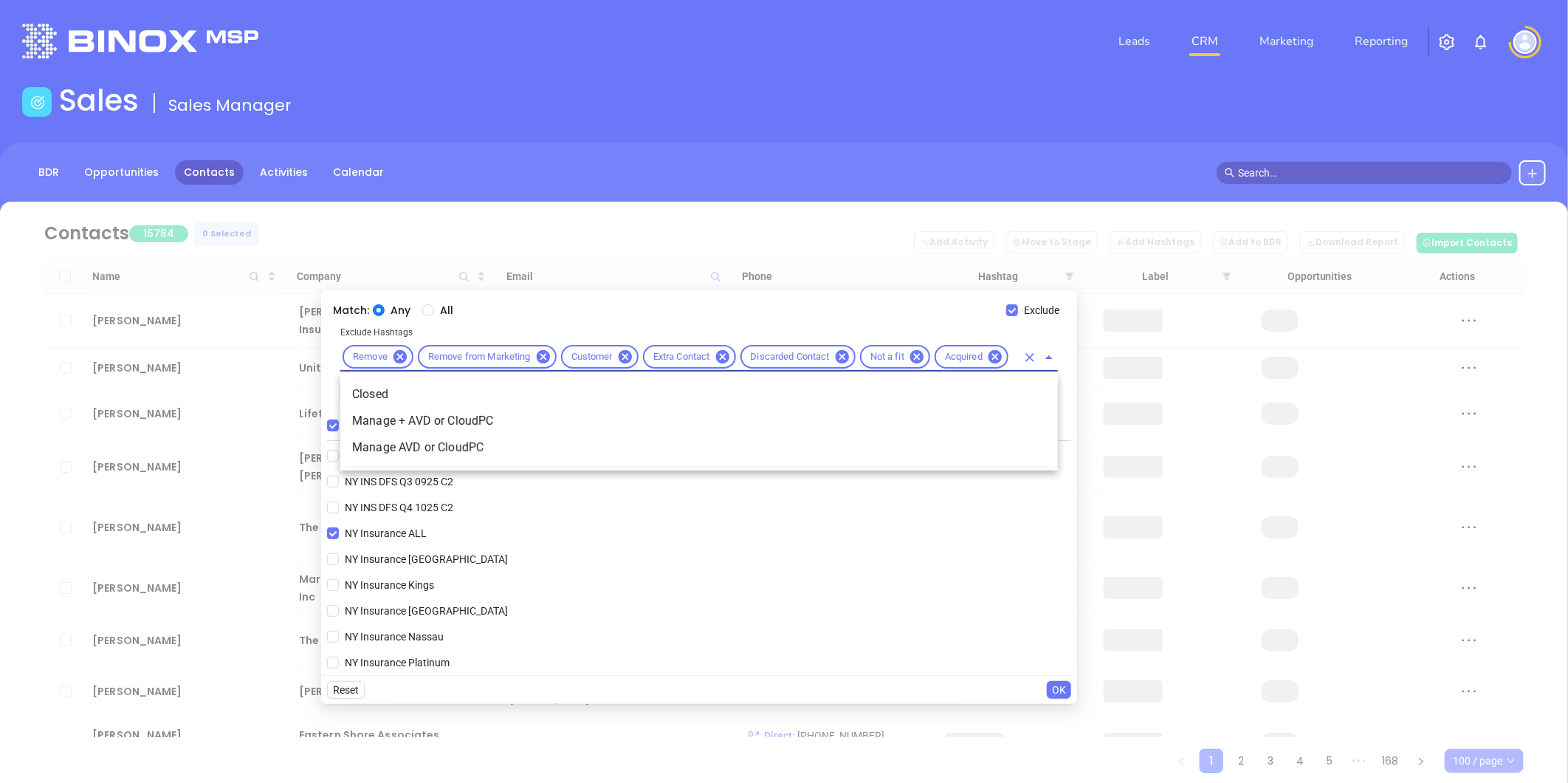
scroll to position [0, 12]
click at [407, 392] on li "Closed" at bounding box center [699, 394] width 717 height 26
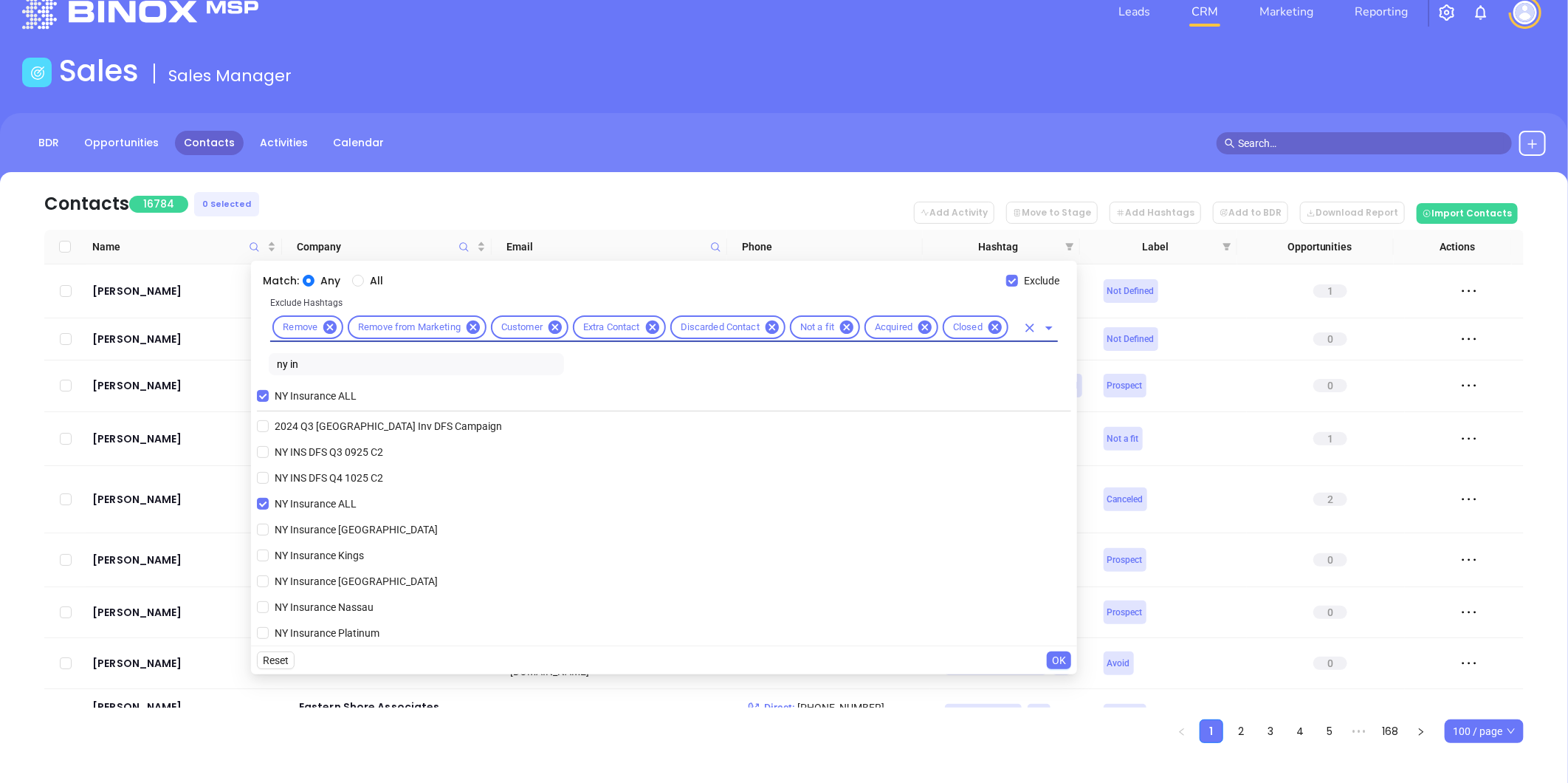
scroll to position [41, 0]
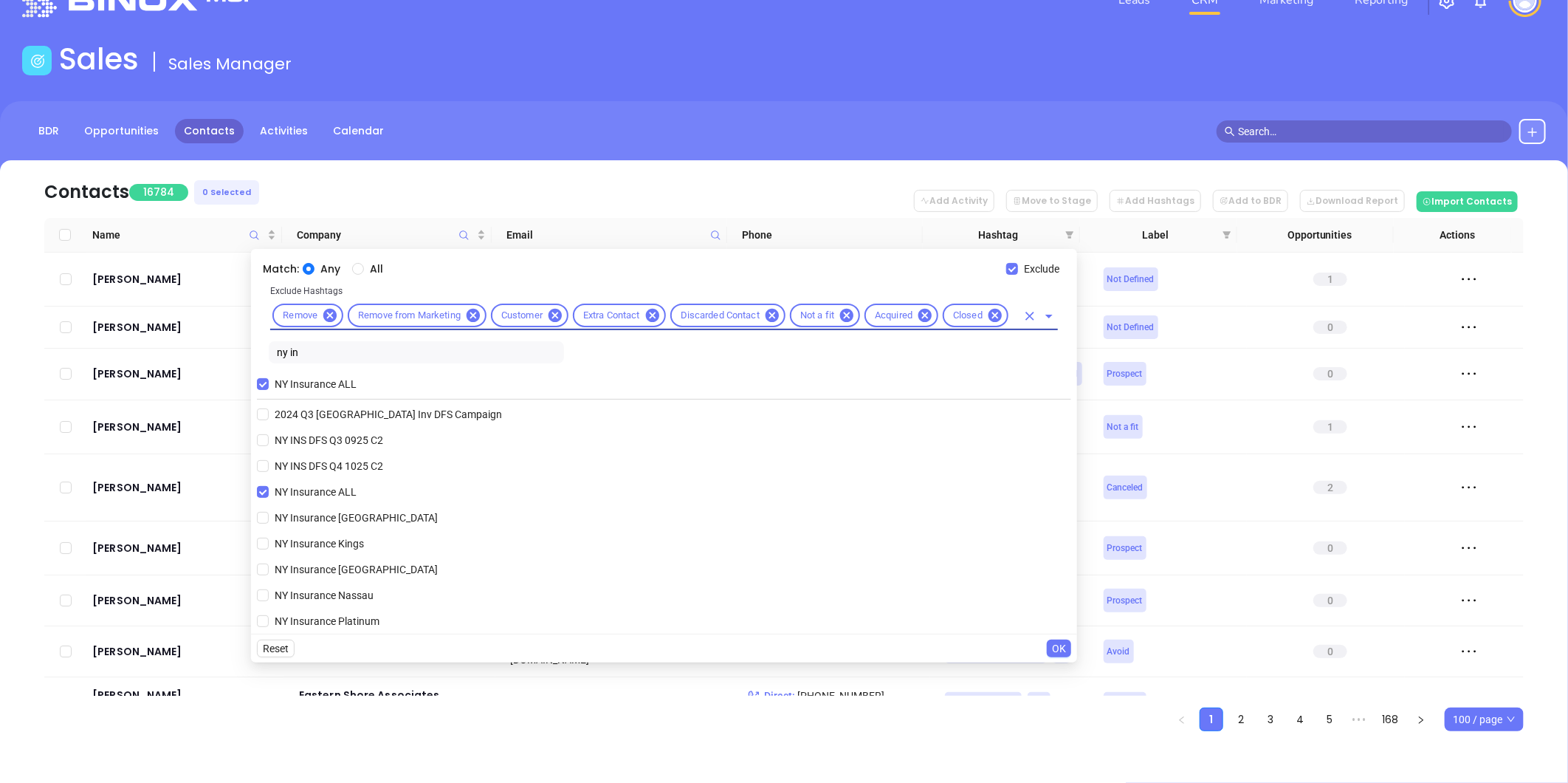
click at [1016, 313] on input "text" at bounding box center [1013, 316] width 6 height 19
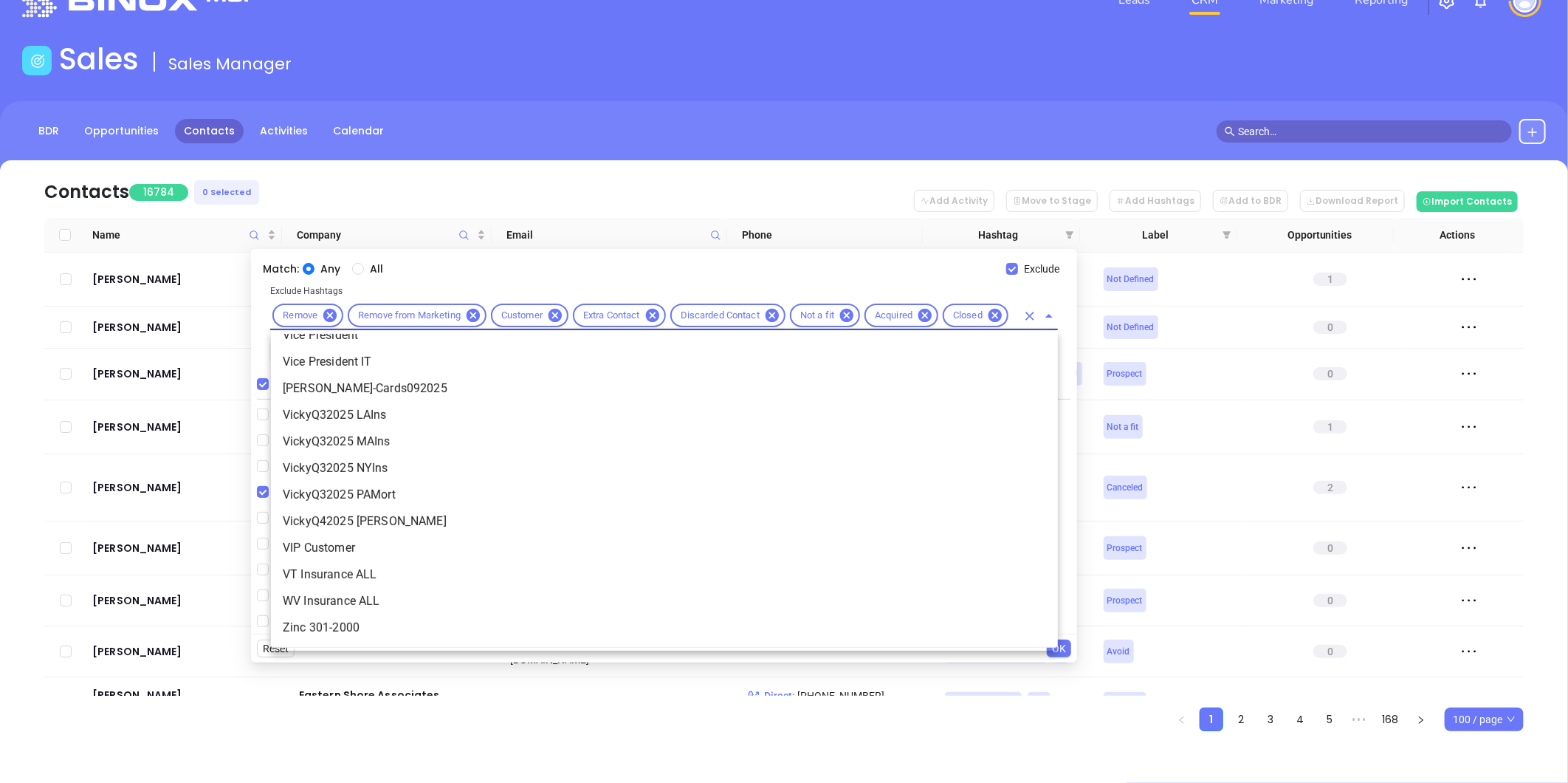
scroll to position [0, 0]
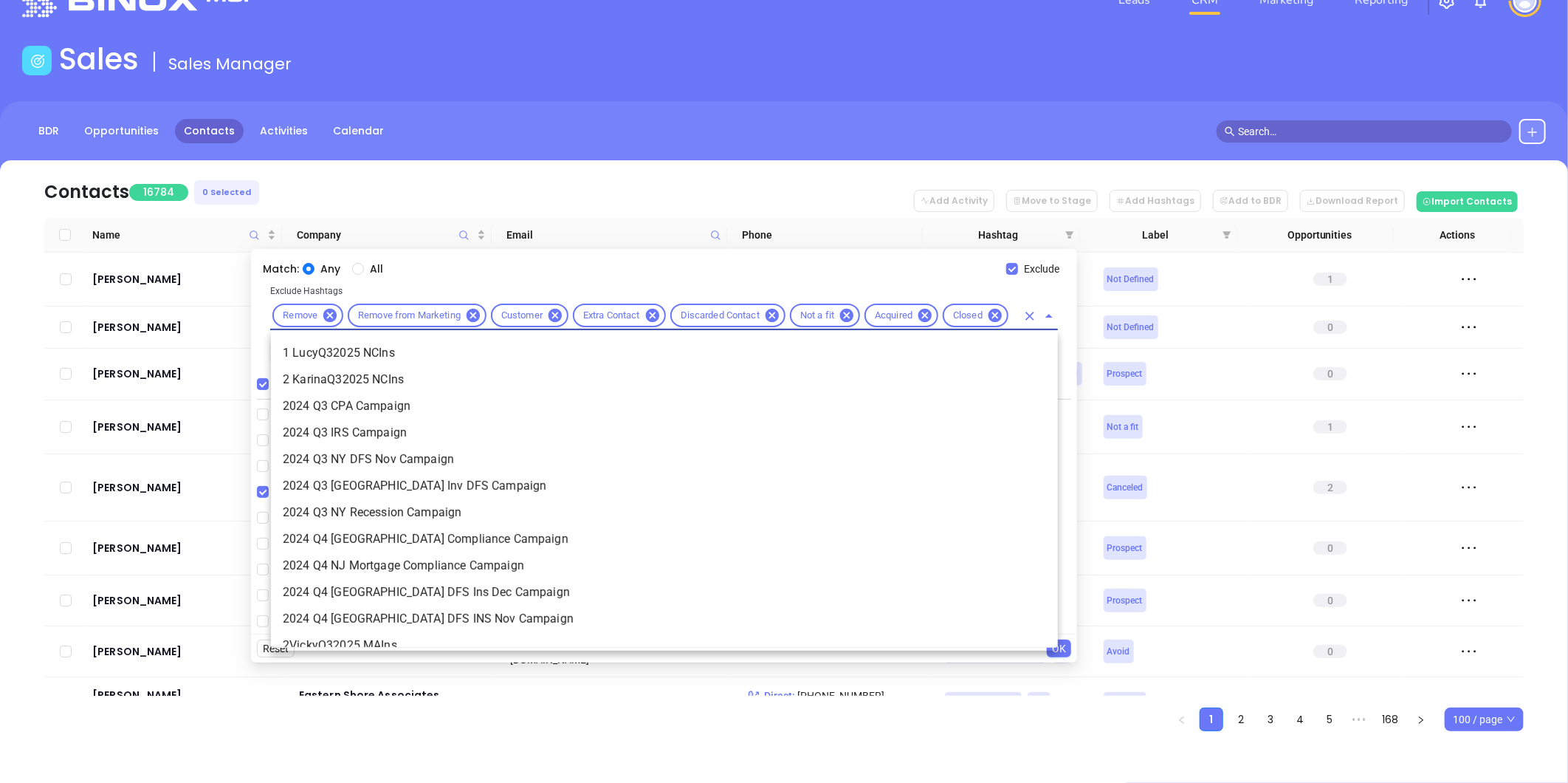
type input "cop"
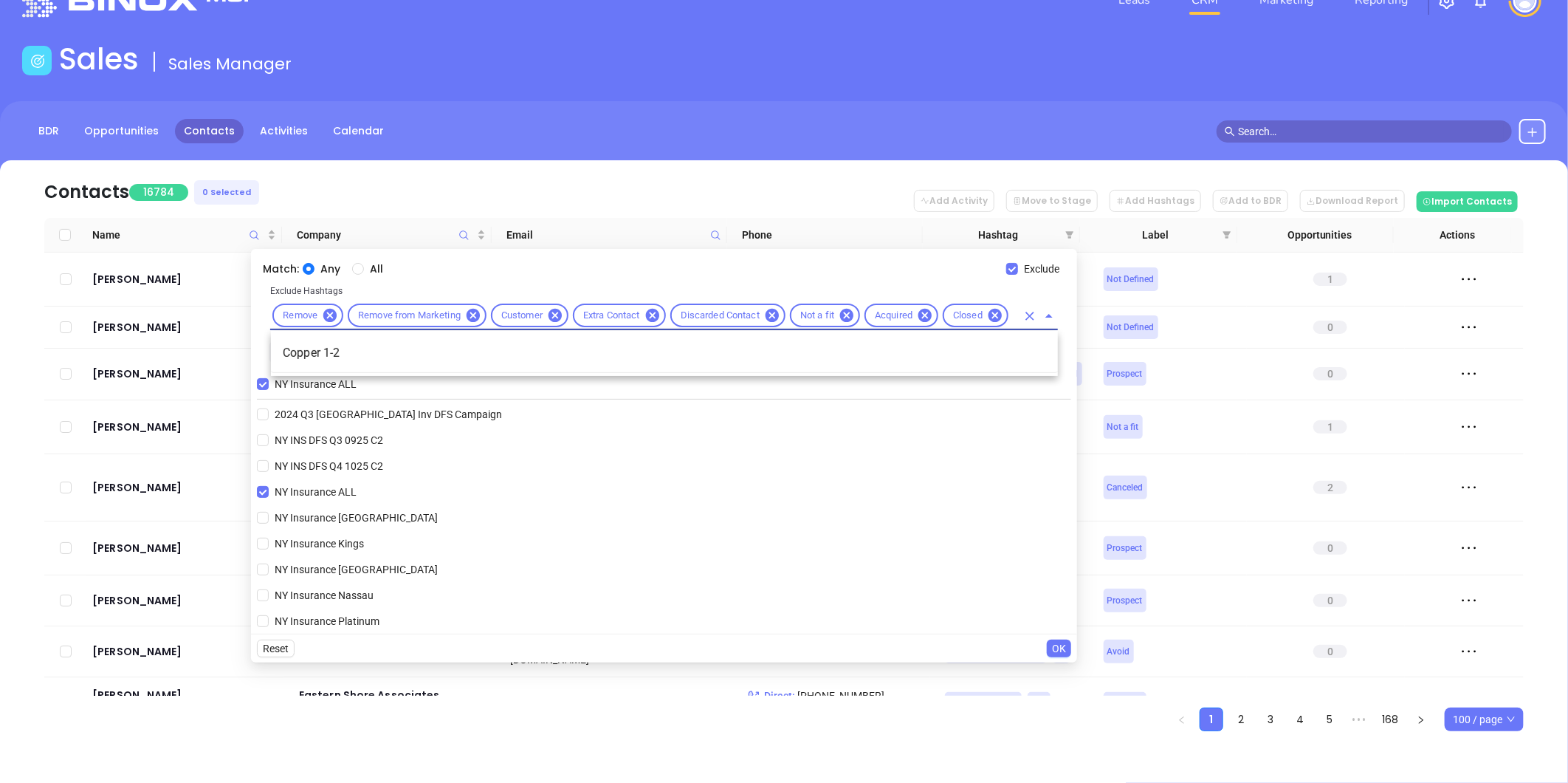
scroll to position [0, 16]
click at [333, 348] on li "Copper 1-2" at bounding box center [664, 353] width 787 height 26
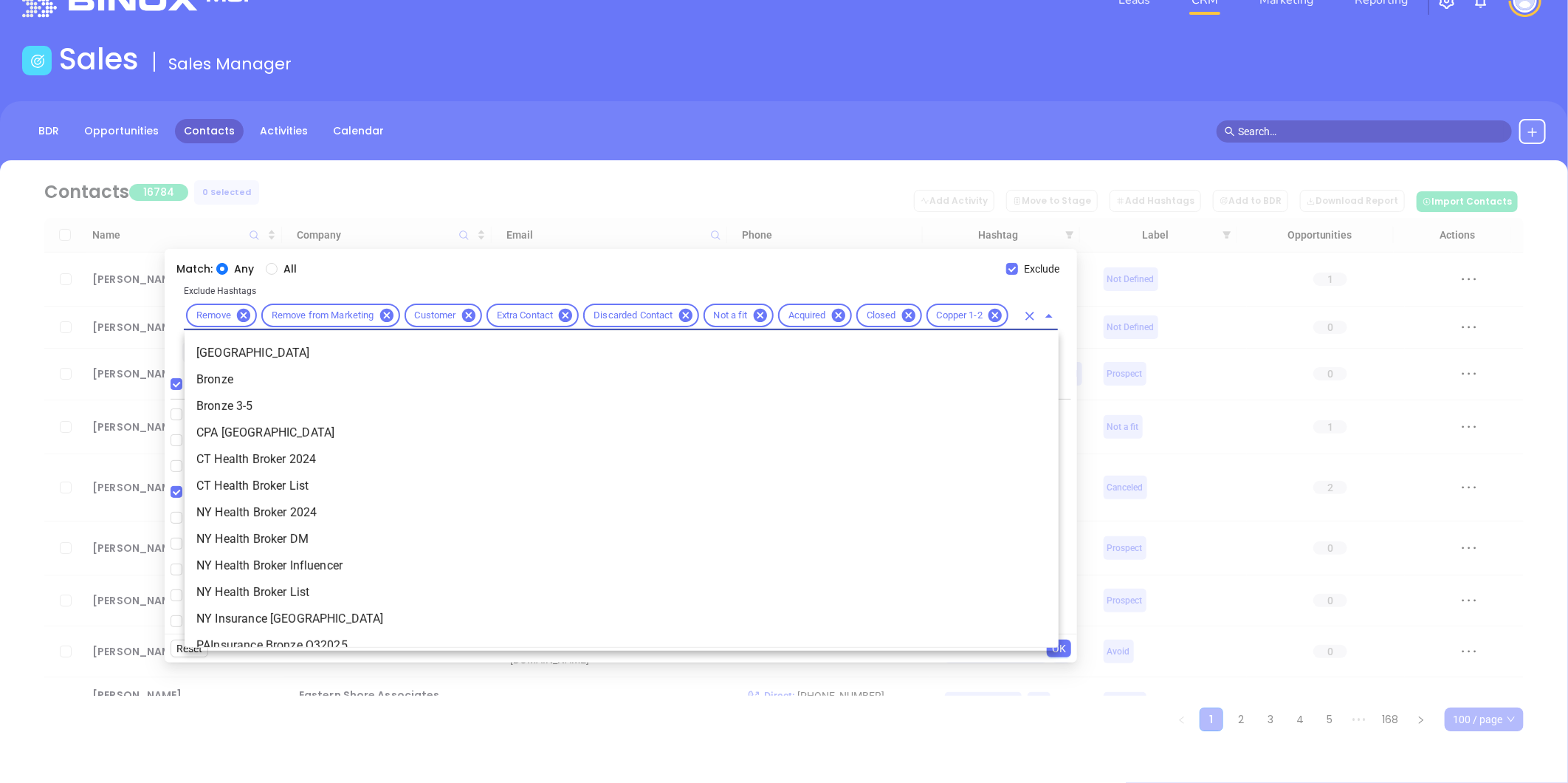
type input "bron"
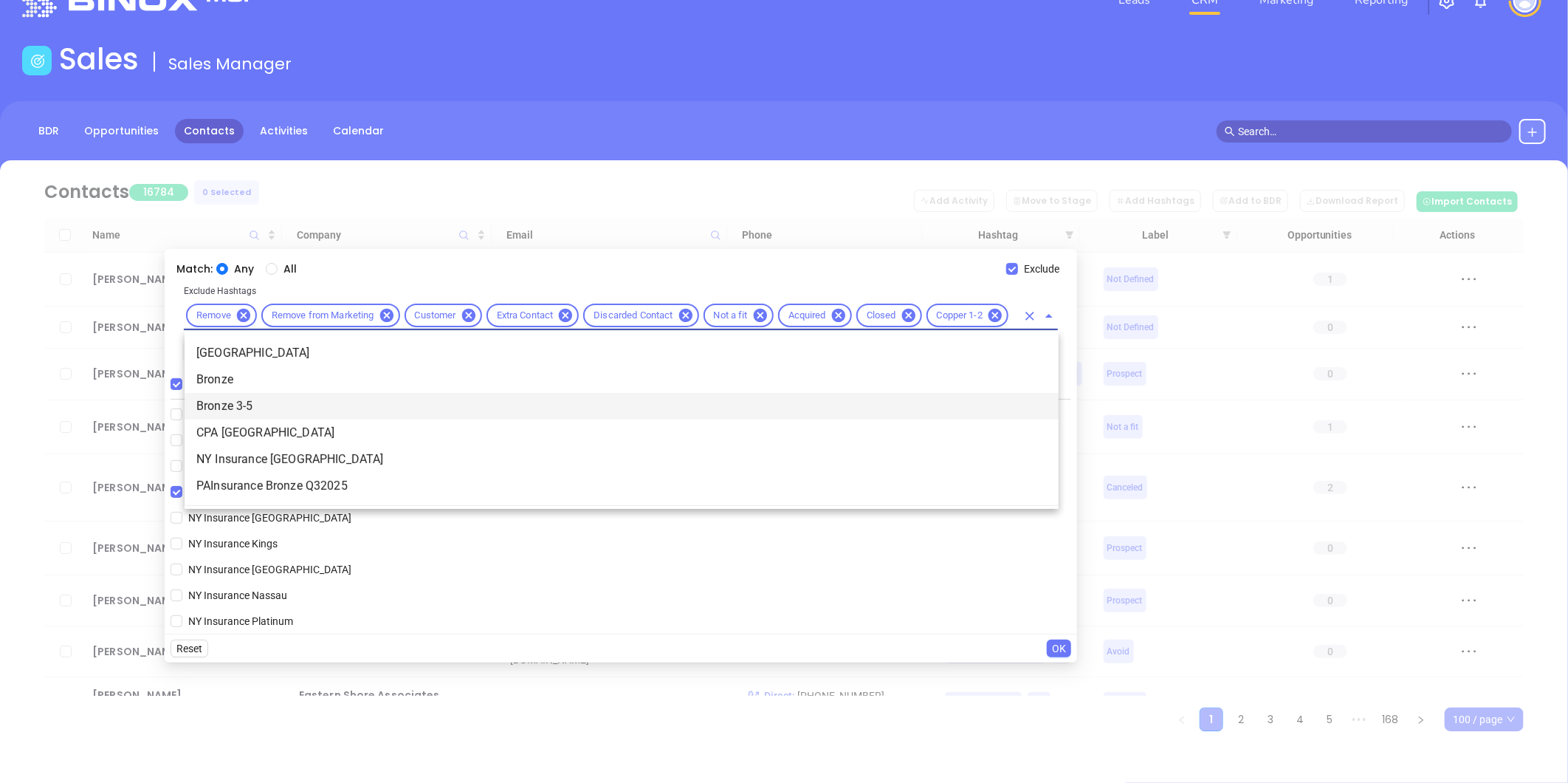
click at [236, 406] on li "Bronze 3-5" at bounding box center [621, 406] width 874 height 26
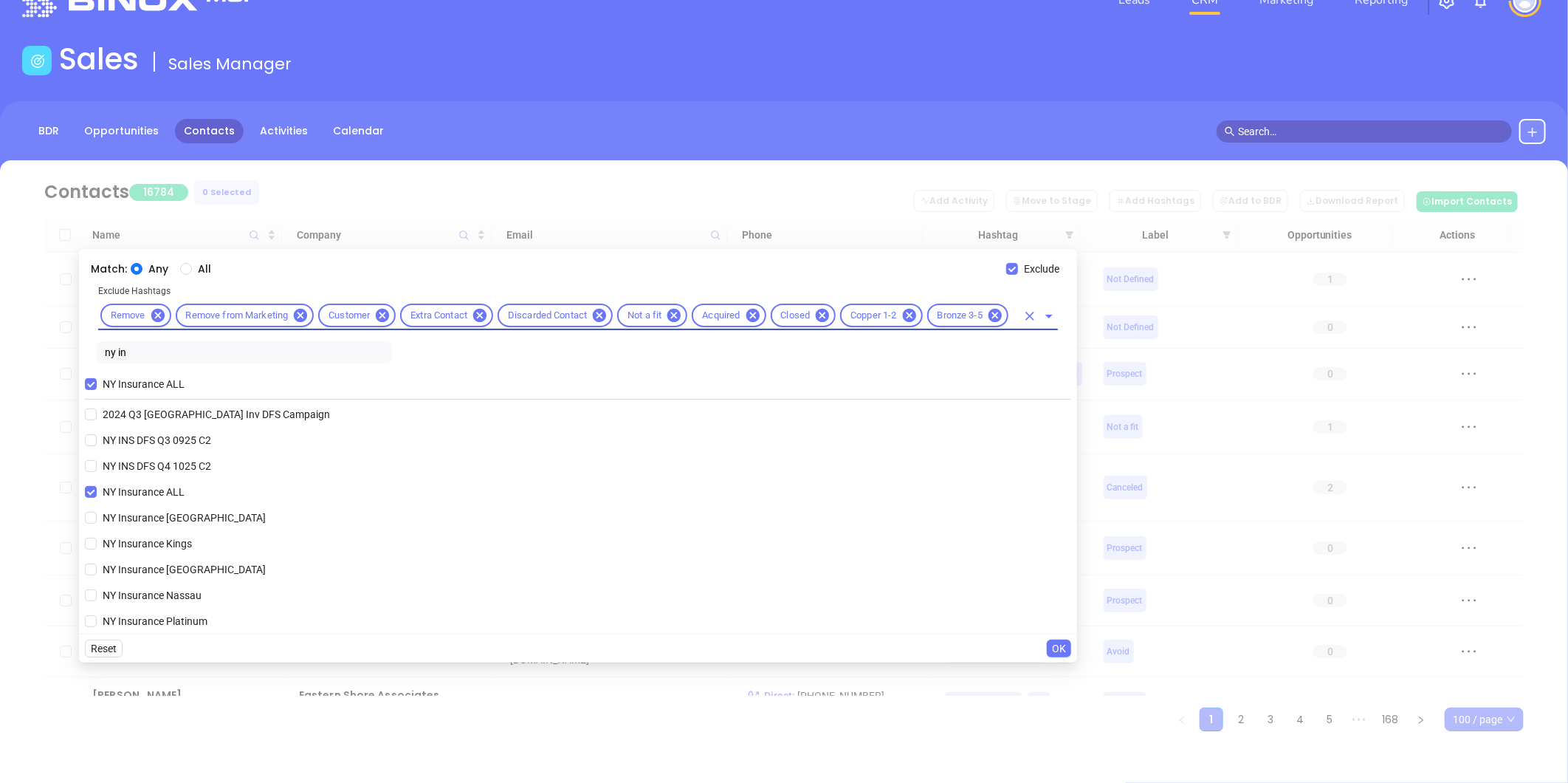
scroll to position [0, 0]
click at [1063, 648] on span "OK" at bounding box center [1058, 647] width 14 height 16
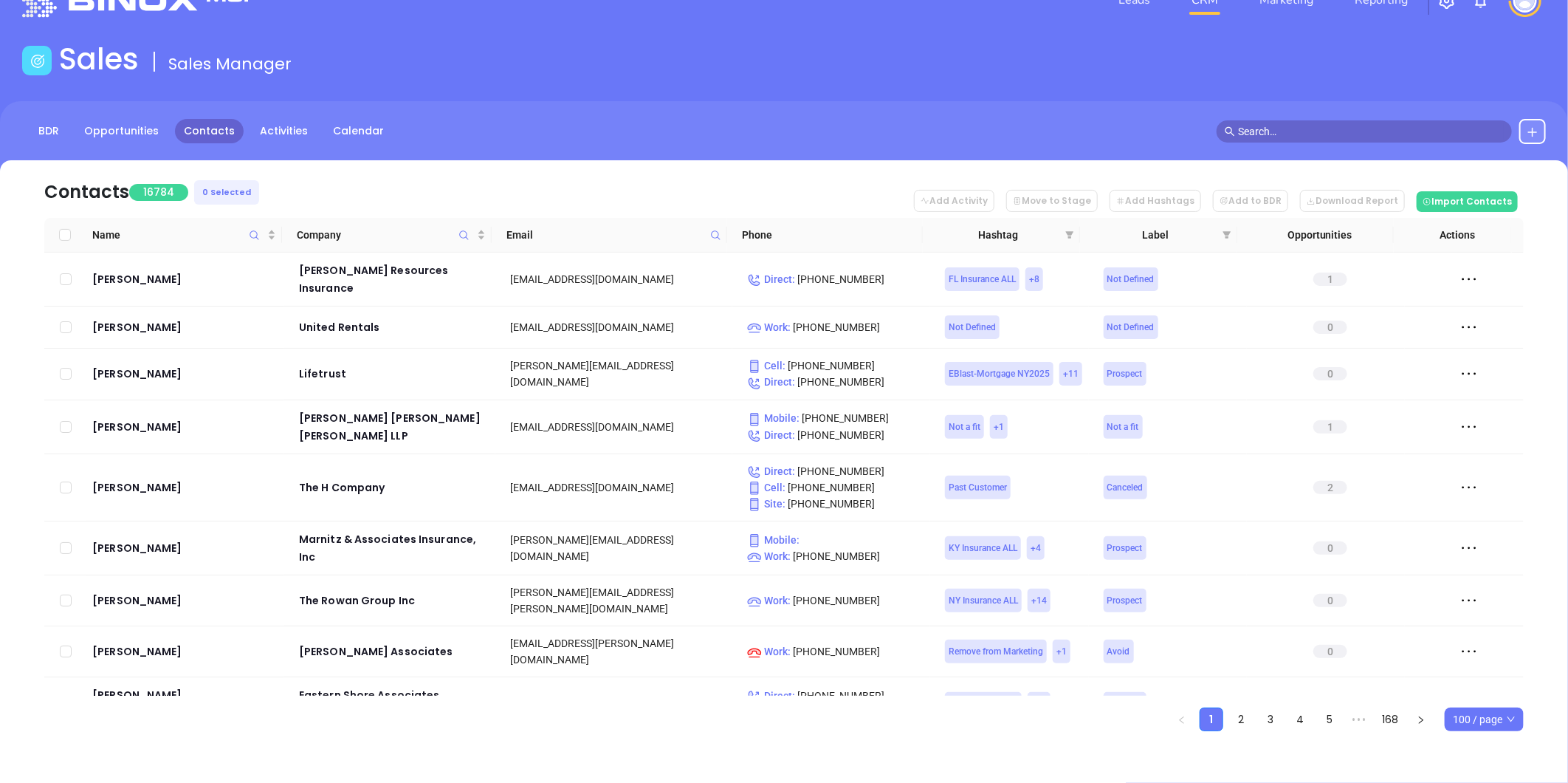
click at [1061, 227] on div "Hashtag" at bounding box center [1006, 234] width 137 height 16
click at [1069, 234] on icon "filter" at bounding box center [1070, 235] width 8 height 7
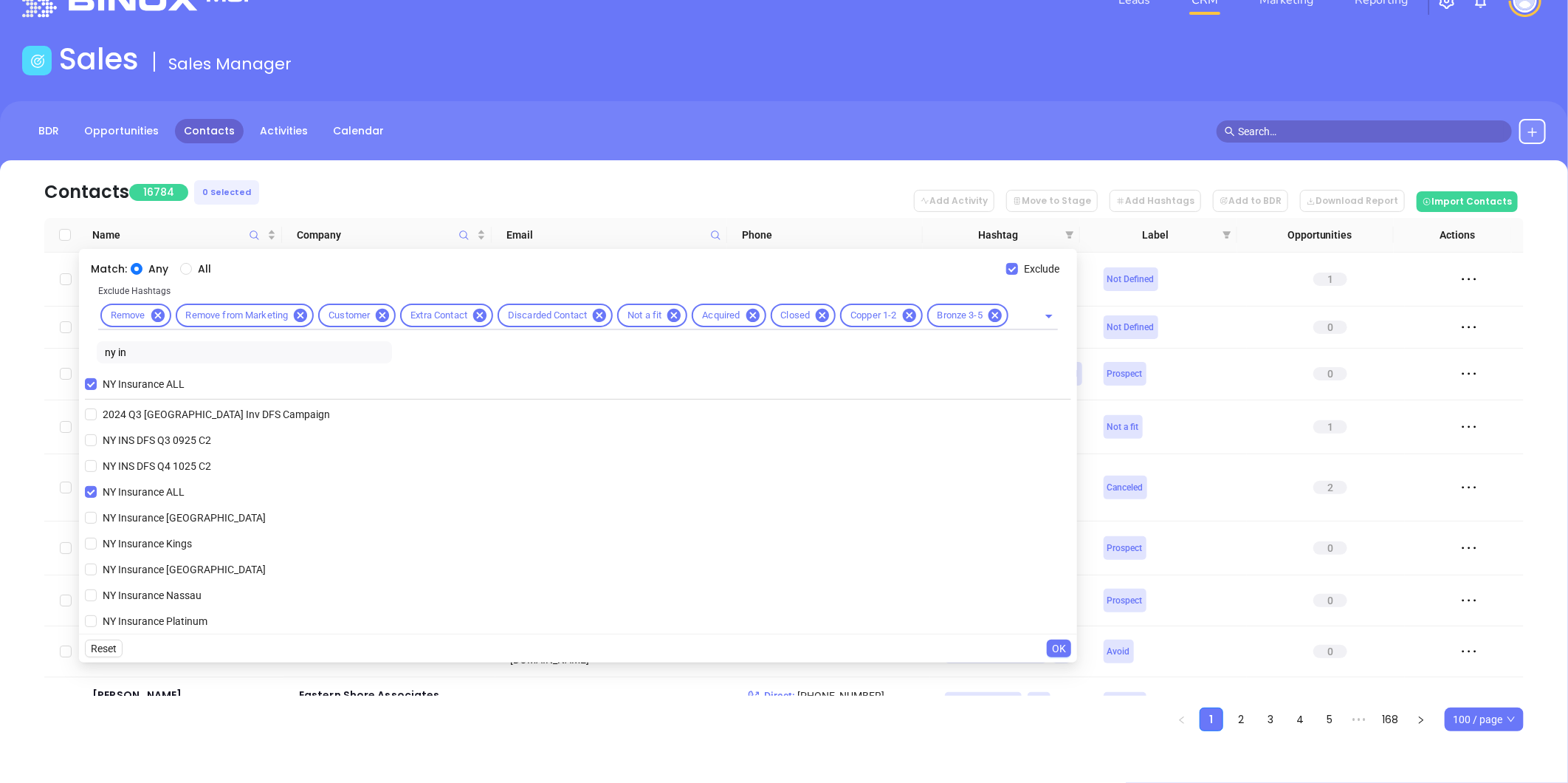
click at [1055, 654] on span "OK" at bounding box center [1058, 647] width 14 height 16
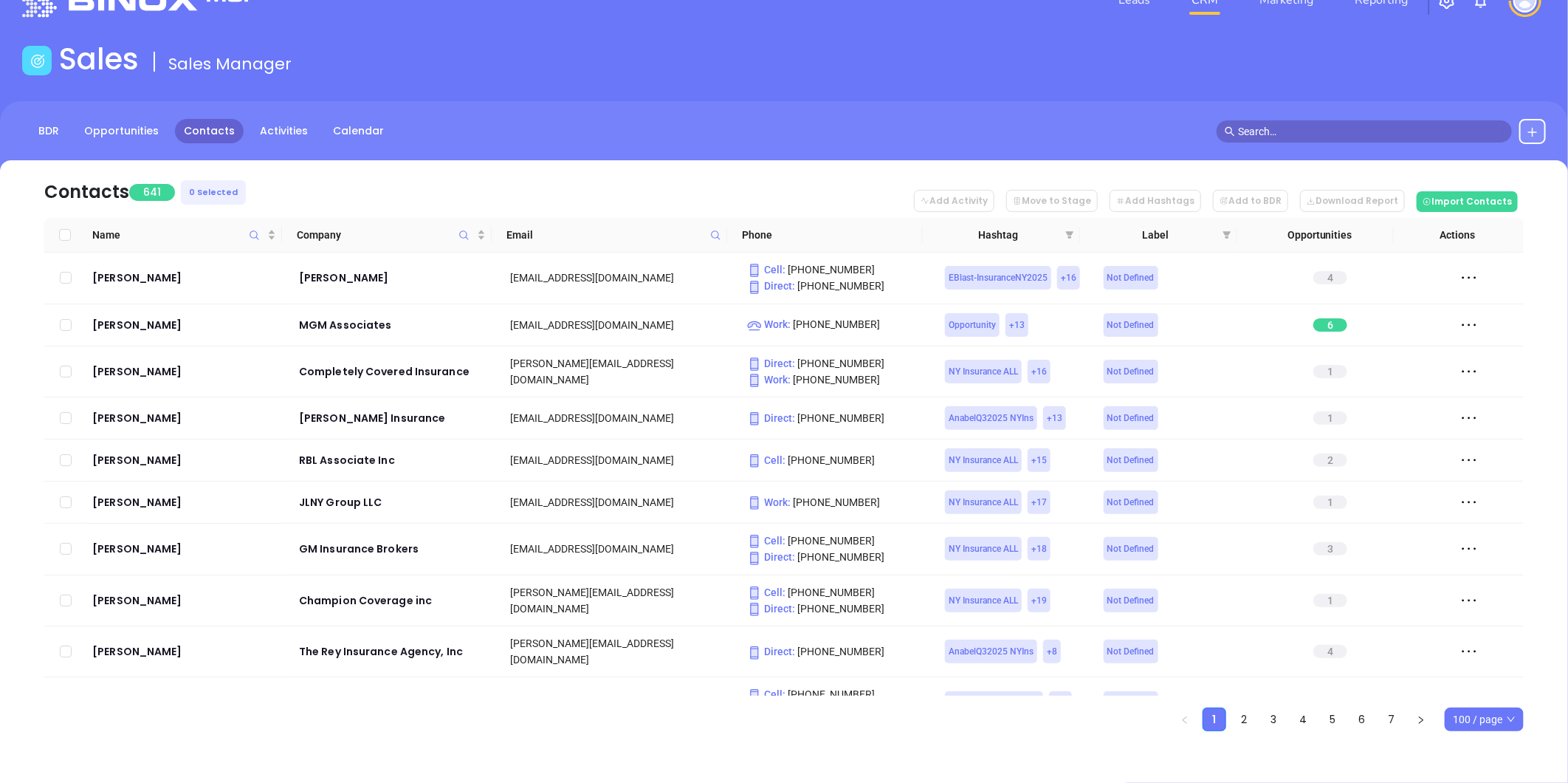
click at [715, 231] on icon at bounding box center [716, 235] width 11 height 11
click at [622, 267] on input "text" at bounding box center [643, 266] width 149 height 23
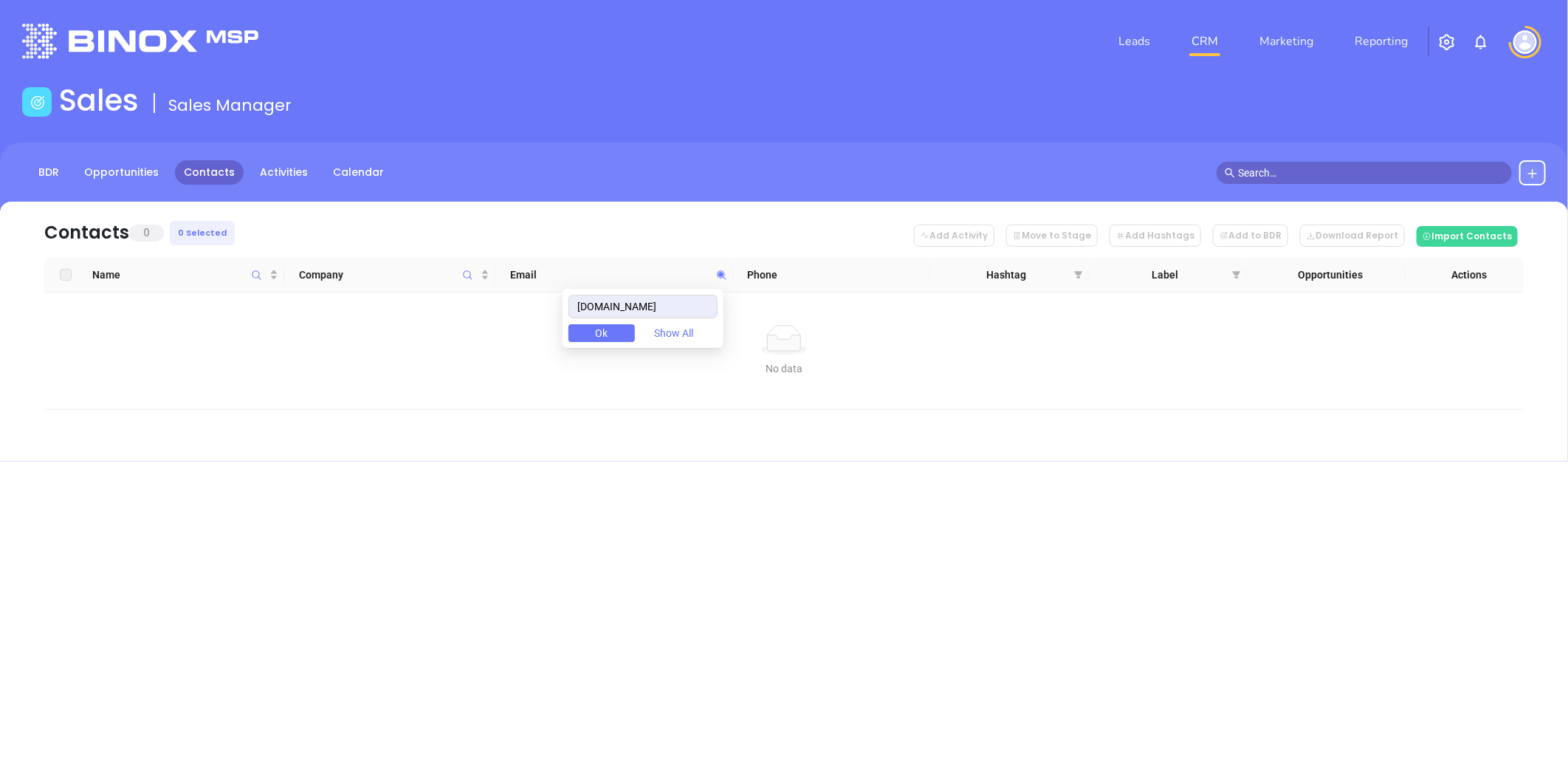
type input "shookinsurance.com"
drag, startPoint x: 690, startPoint y: 306, endPoint x: 422, endPoint y: 305, distance: 268.0
click at [440, 304] on body "Leads CRM Marketing Reporting Financial Leads Leads Sales Sales Manager BDR Opp…" at bounding box center [784, 392] width 1568 height 783
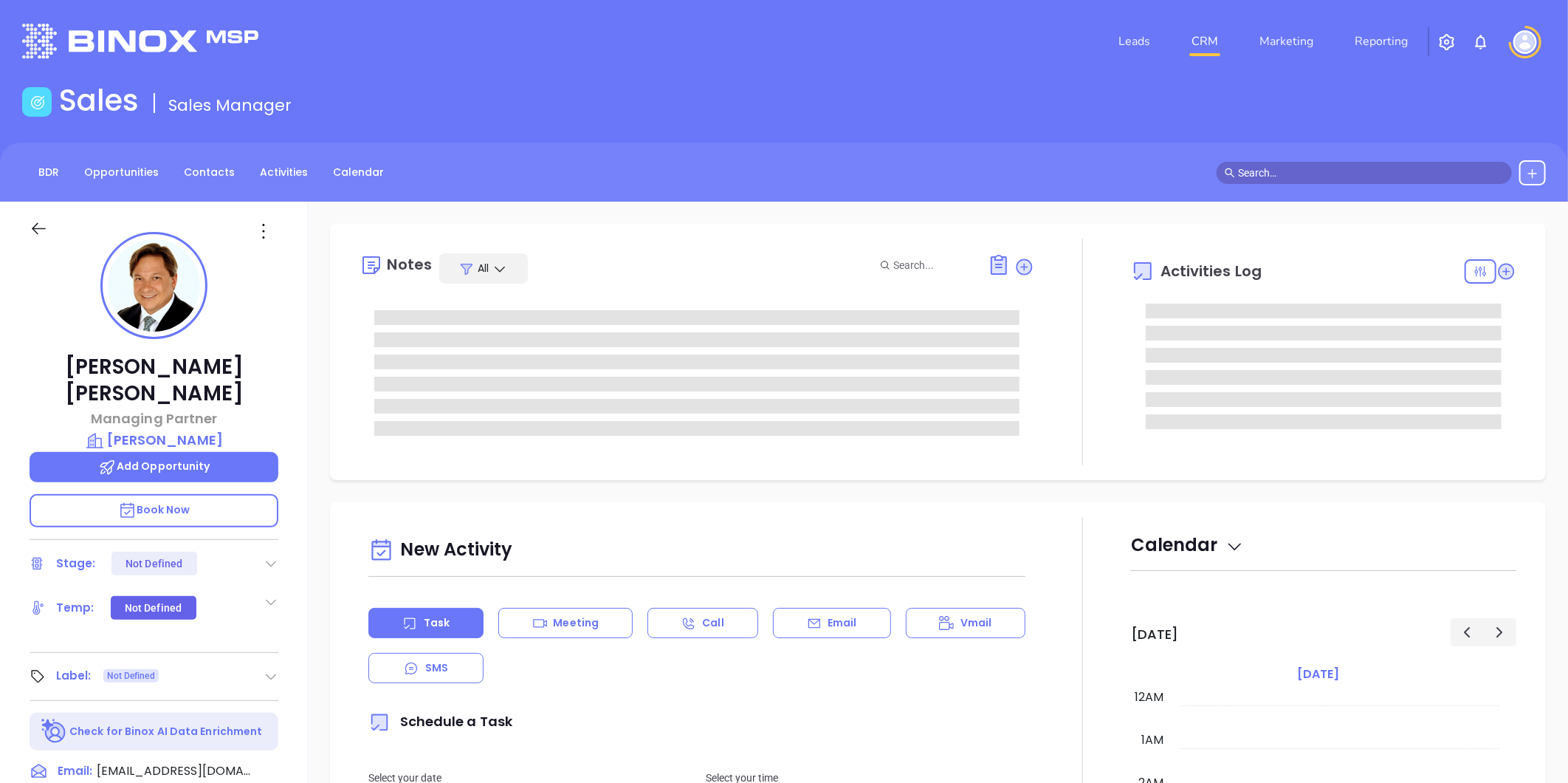
type input "[DATE]"
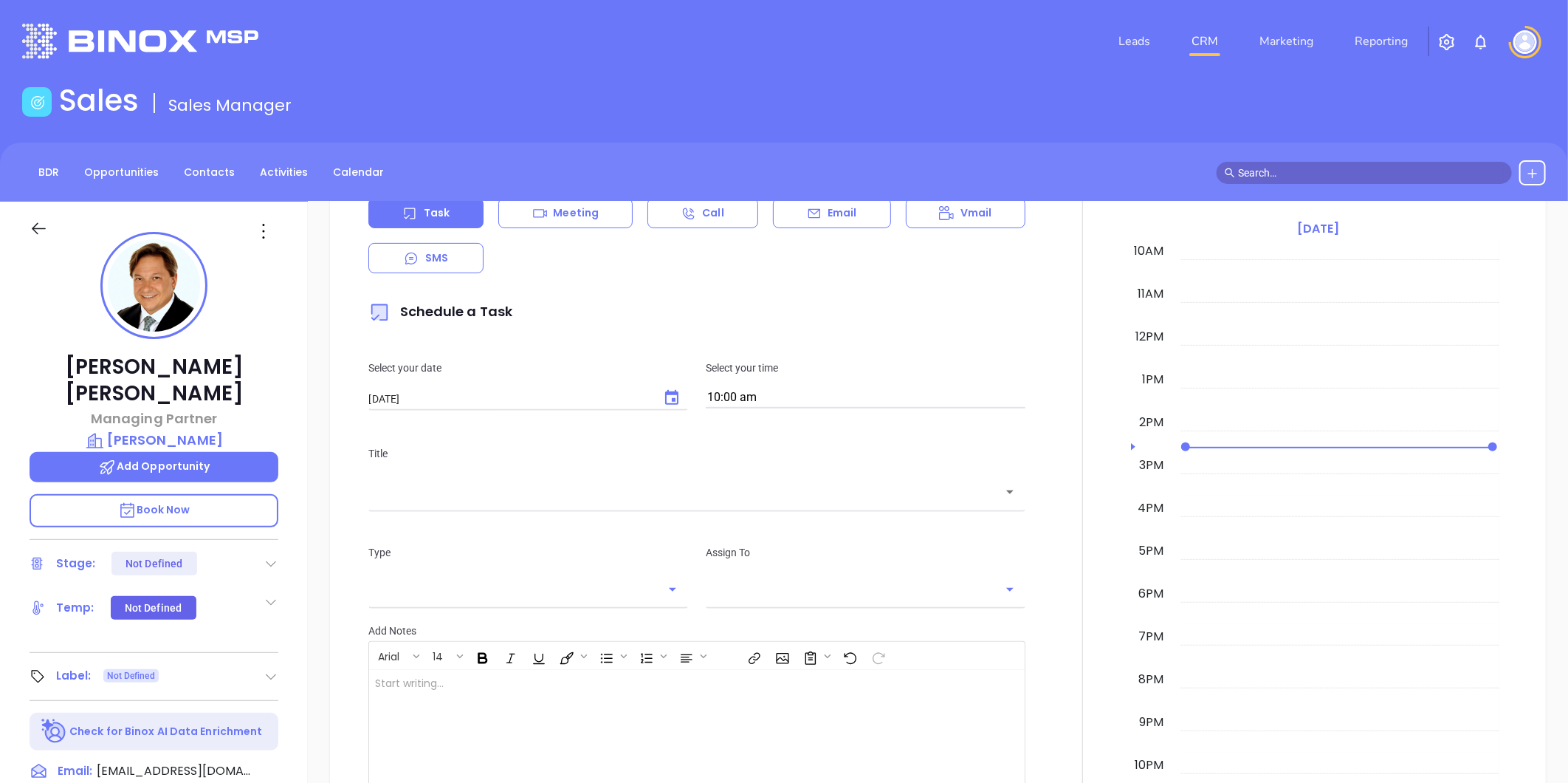
type input "Liz Cruz"
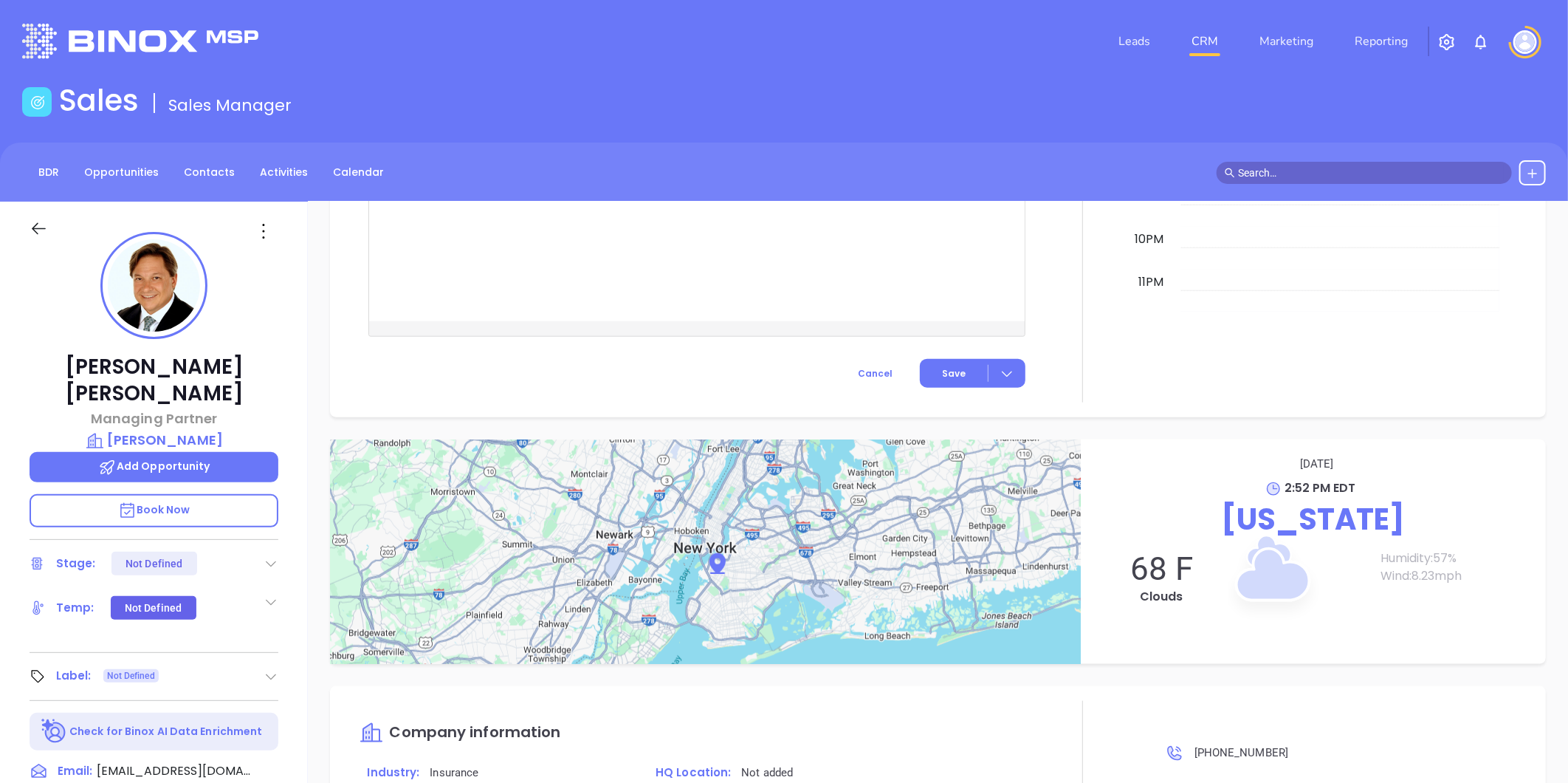
scroll to position [452, 0]
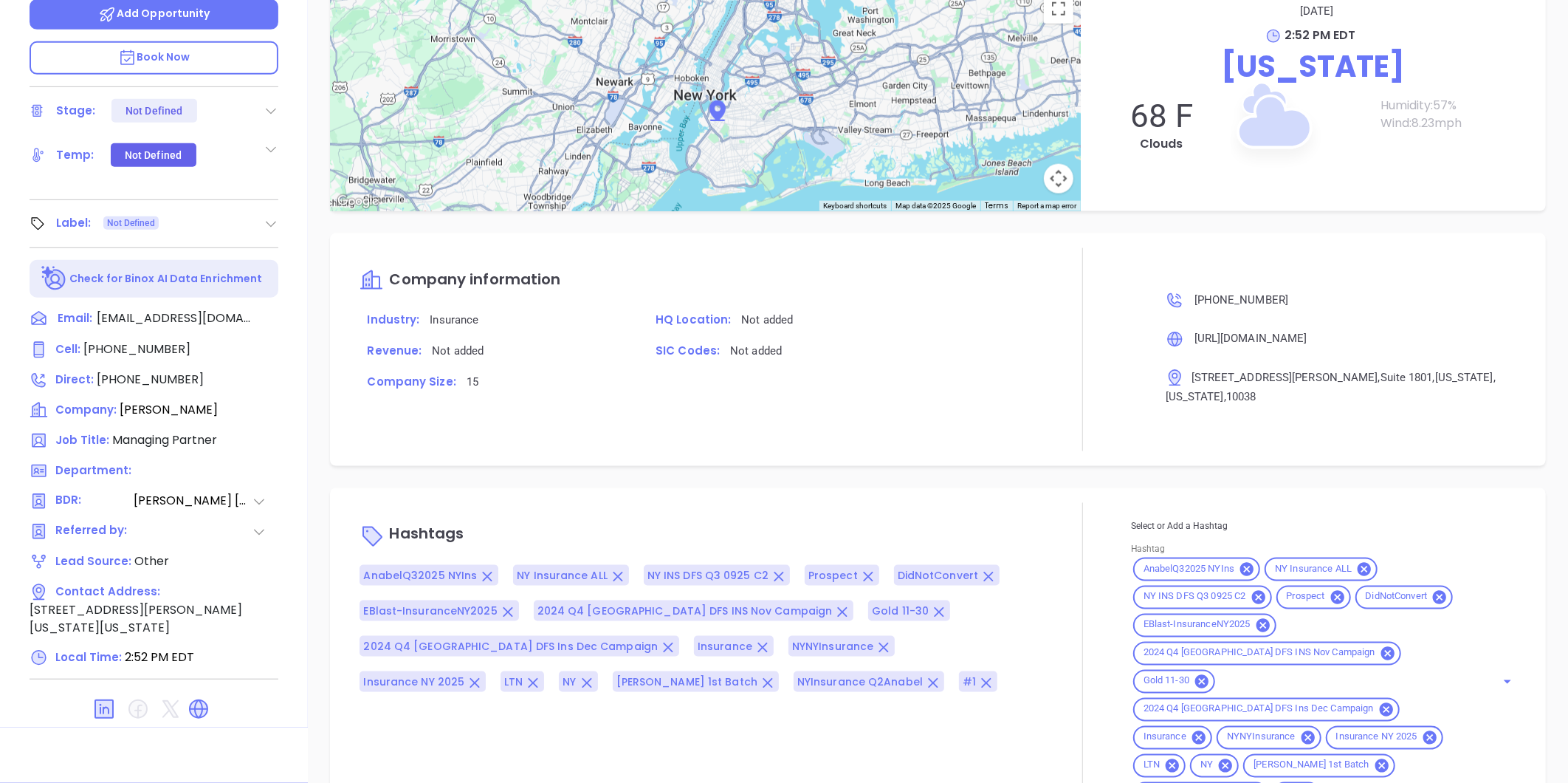
click at [1449, 782] on input "Hashtag" at bounding box center [1399, 793] width 152 height 19
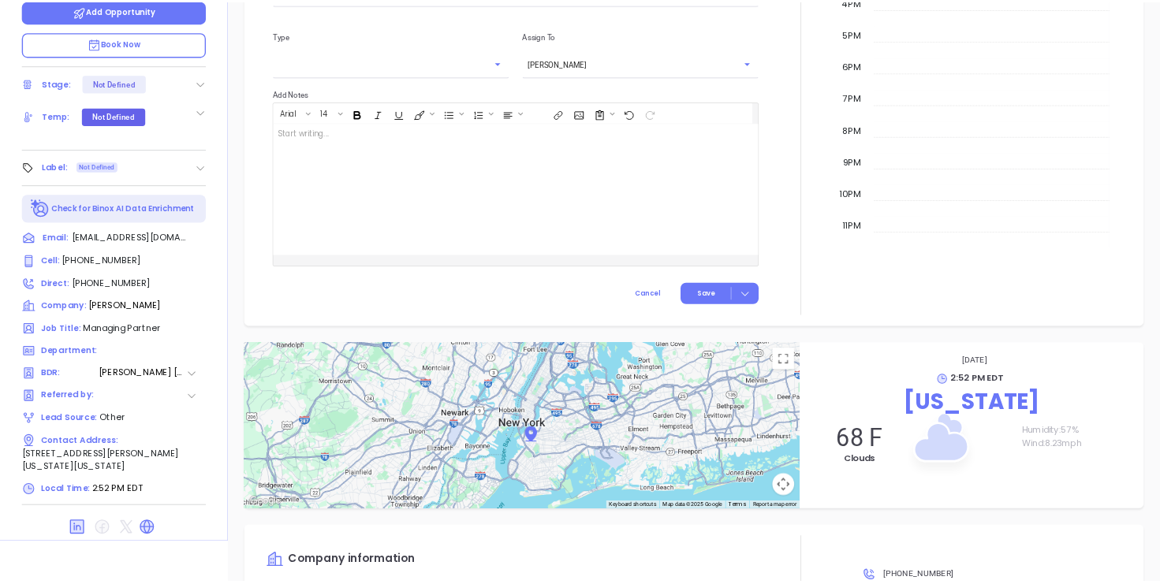
scroll to position [955, 0]
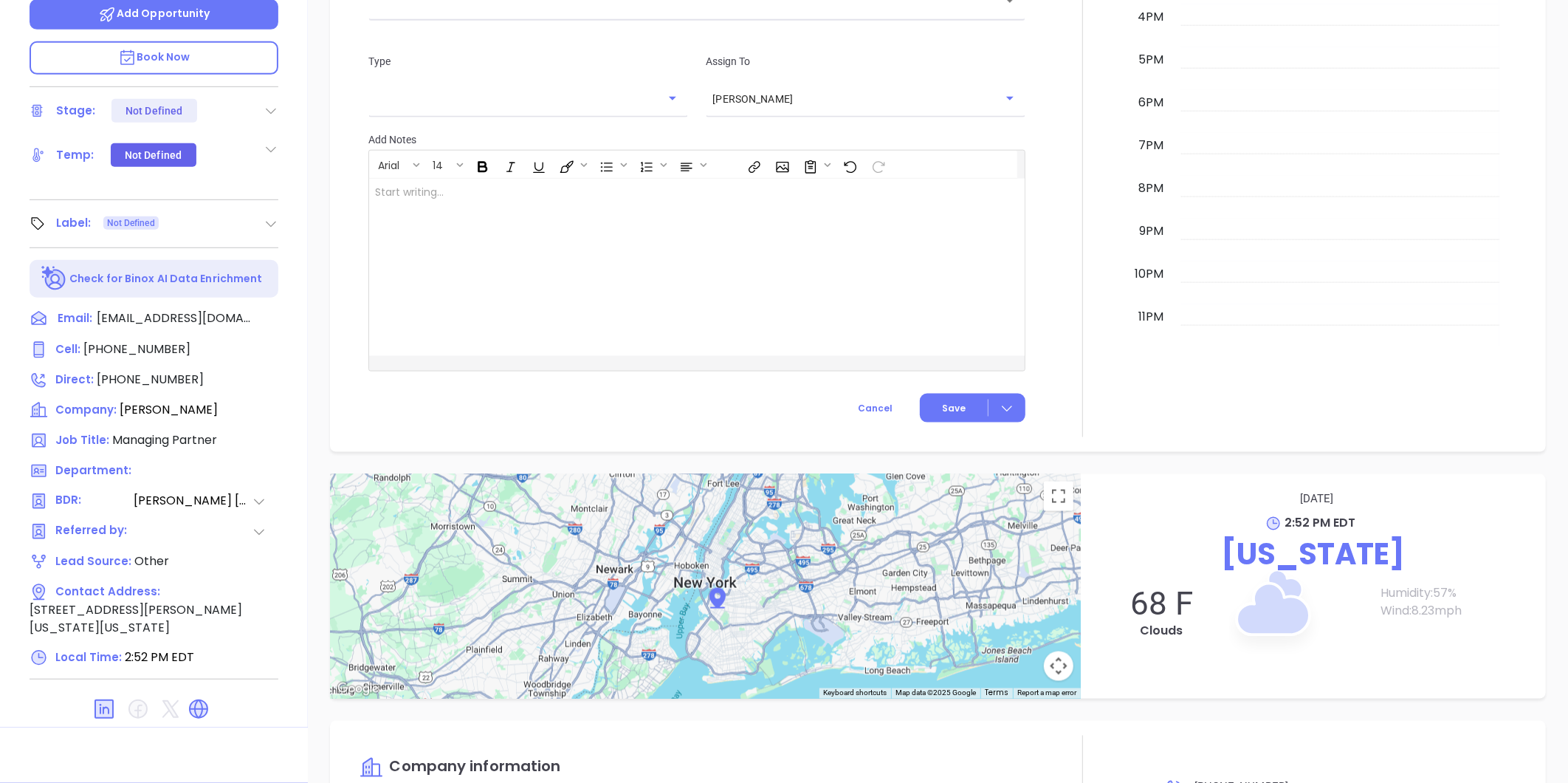
type input "for"
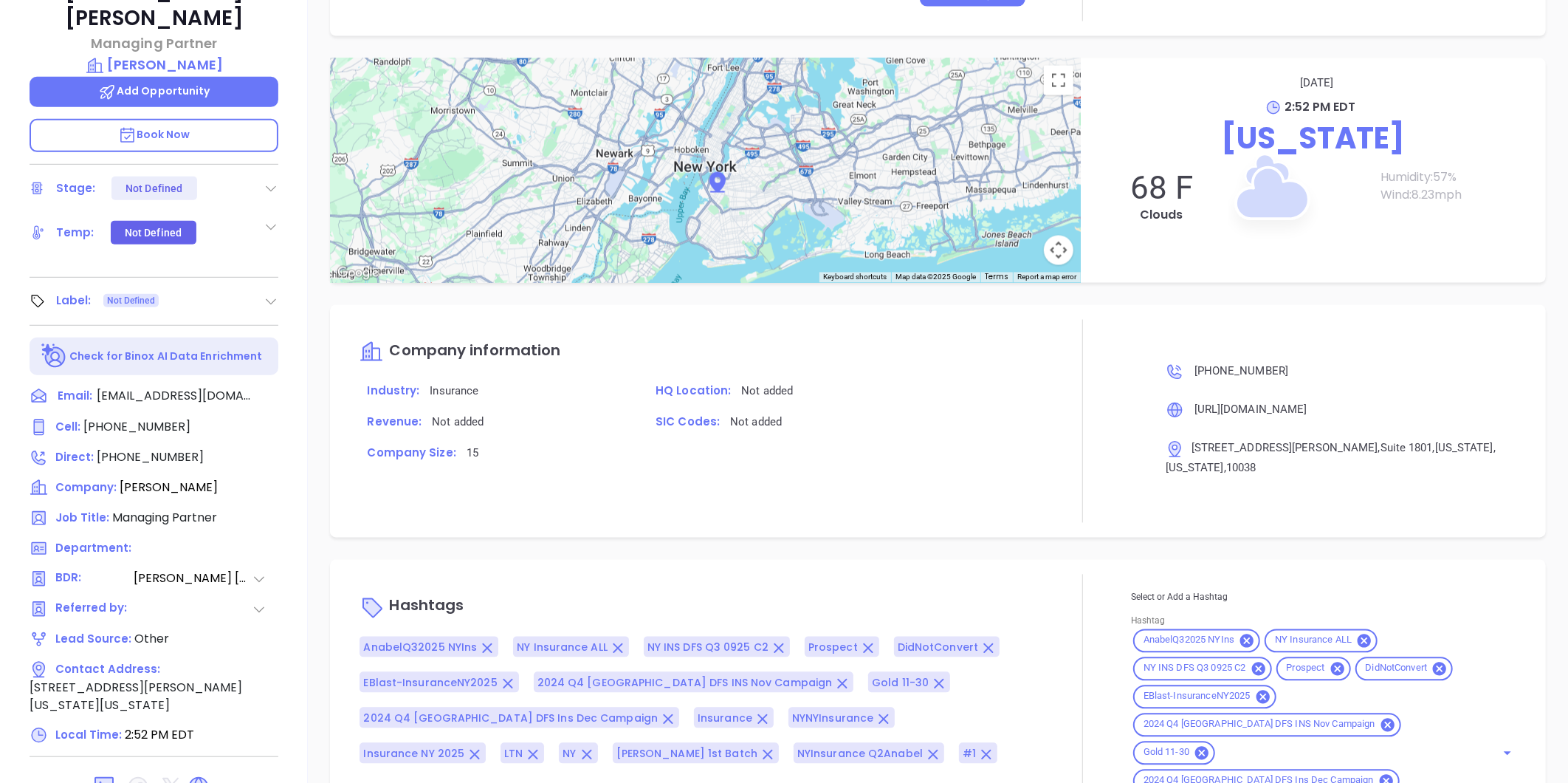
scroll to position [452, 0]
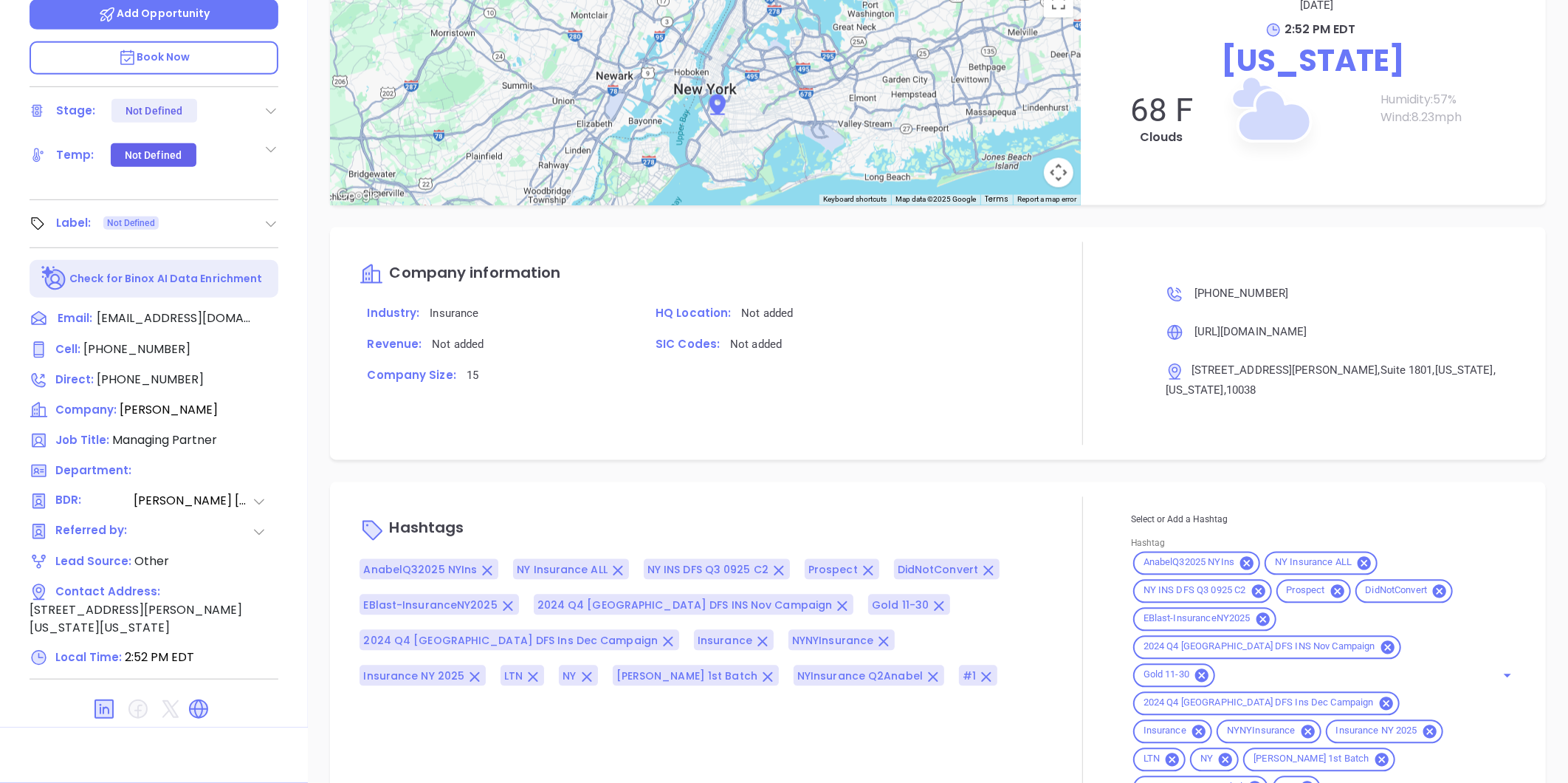
click at [1458, 778] on input "Hashtag" at bounding box center [1399, 788] width 152 height 19
type input "Weninar 102025"
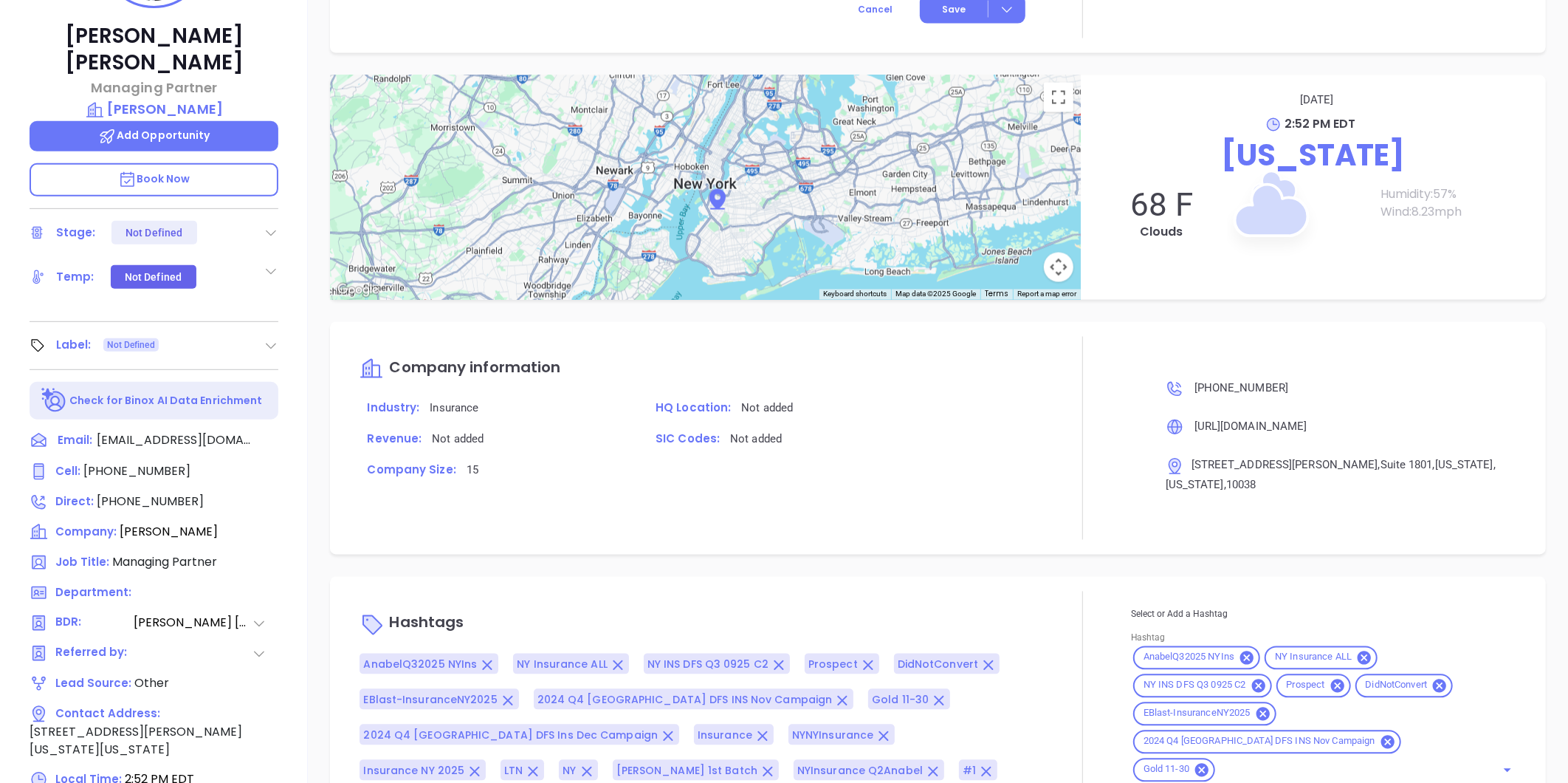
scroll to position [452, 0]
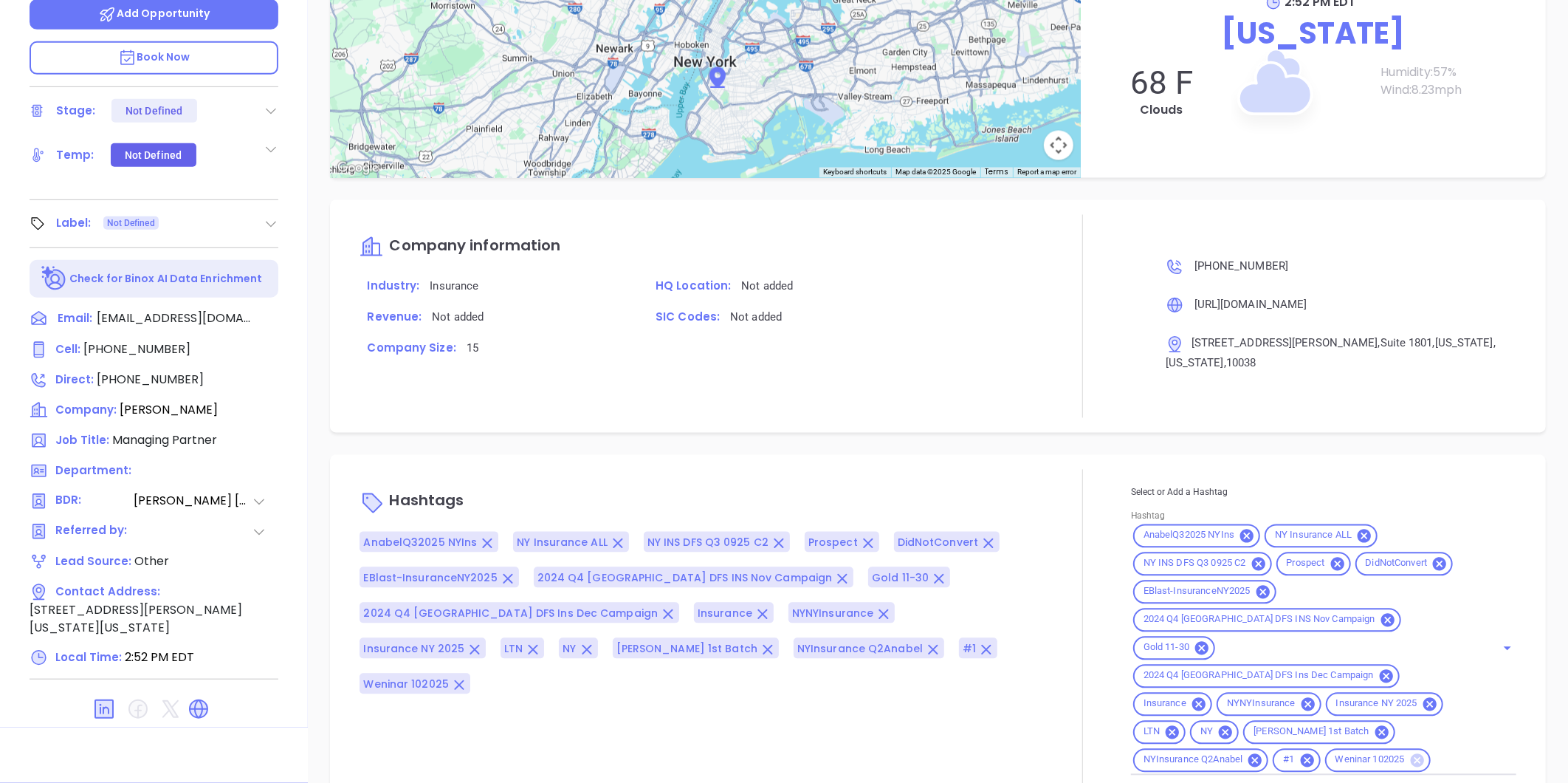
click at [1411, 753] on icon at bounding box center [1417, 760] width 13 height 13
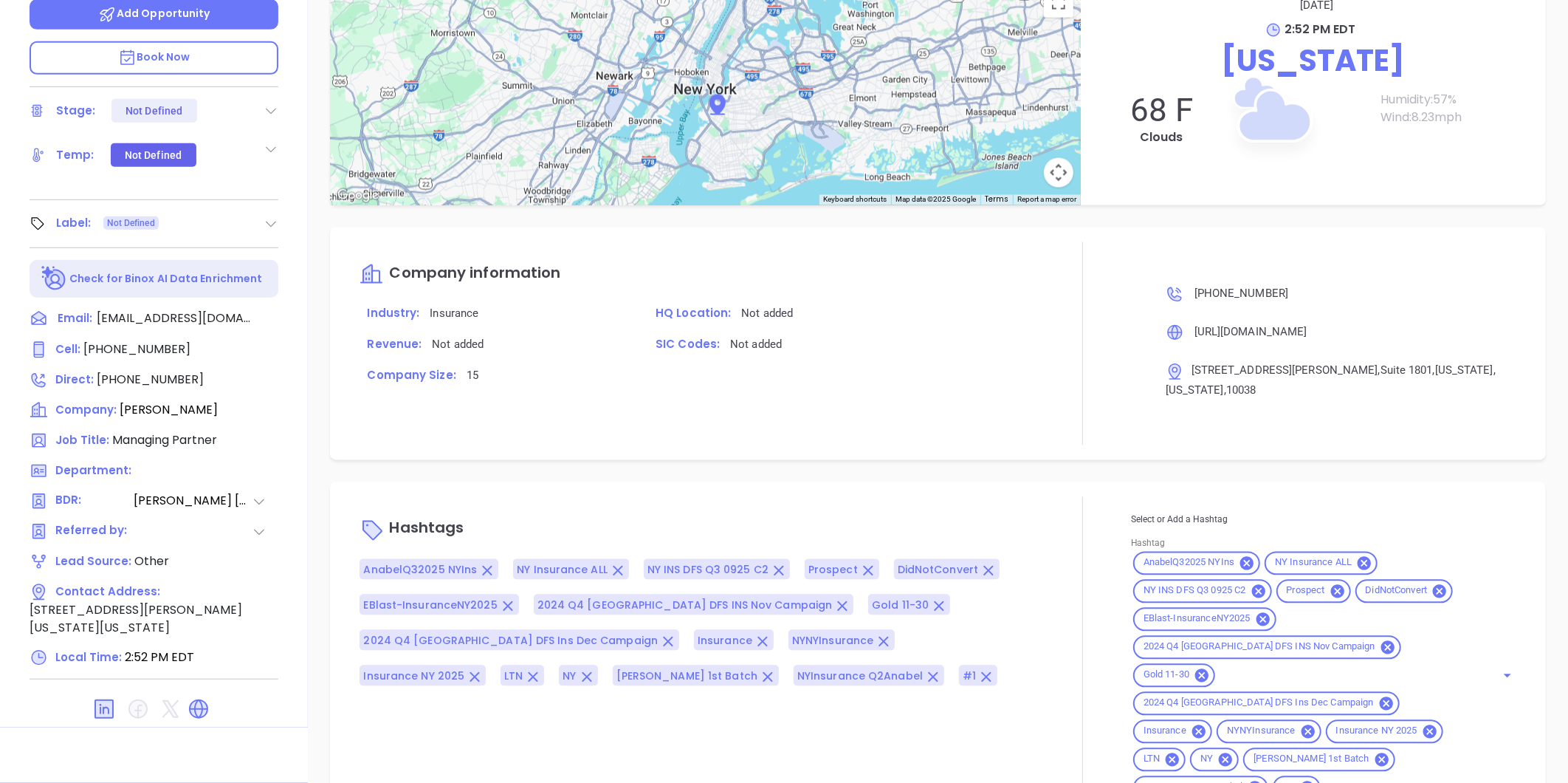
click at [1448, 720] on div "Select or Add a Hashtag Hashtag AnabelQ32025 NYIns NY Insurance ALL NY INS DFS …" at bounding box center [1324, 657] width 385 height 291
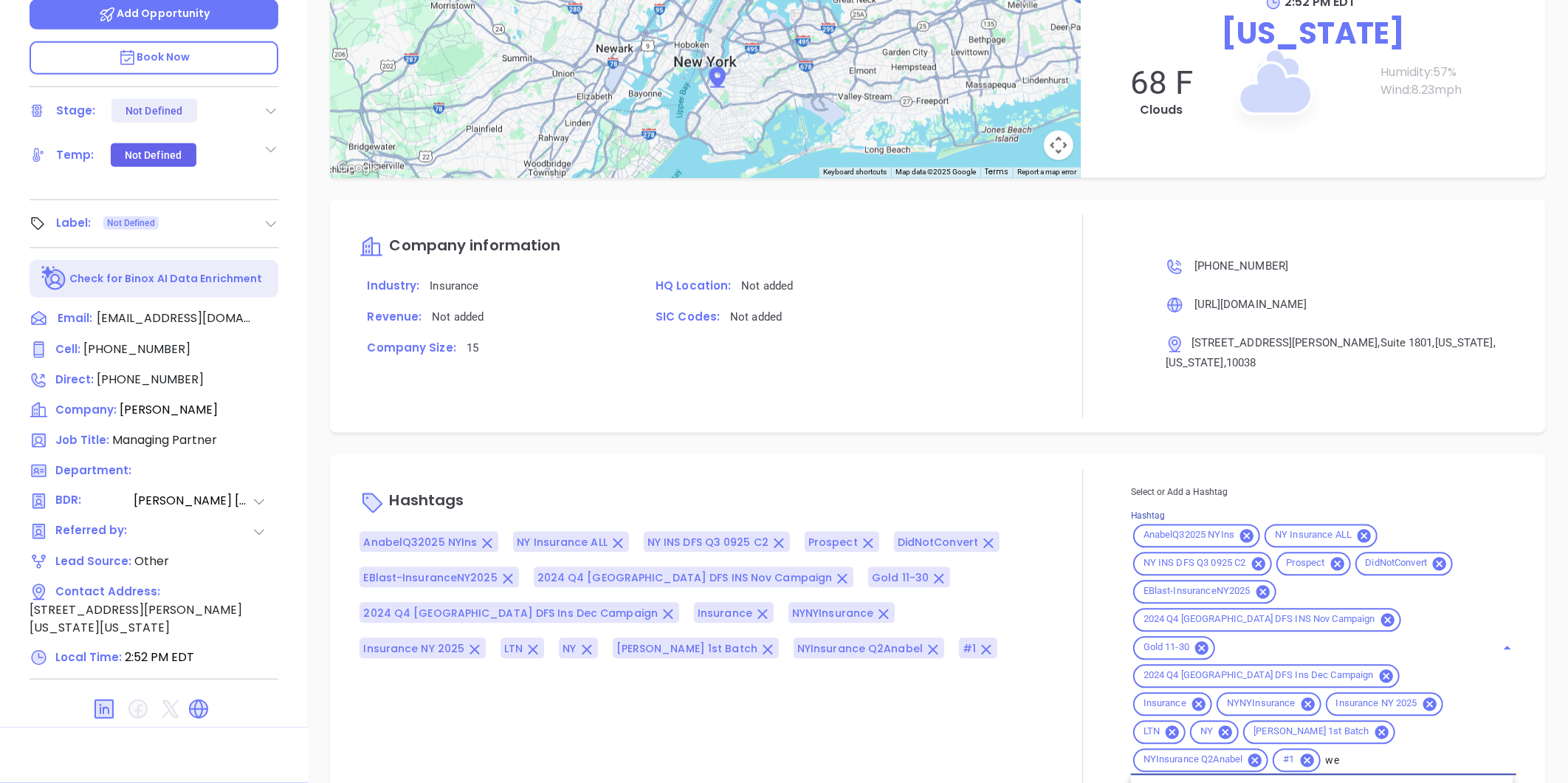
type input "w"
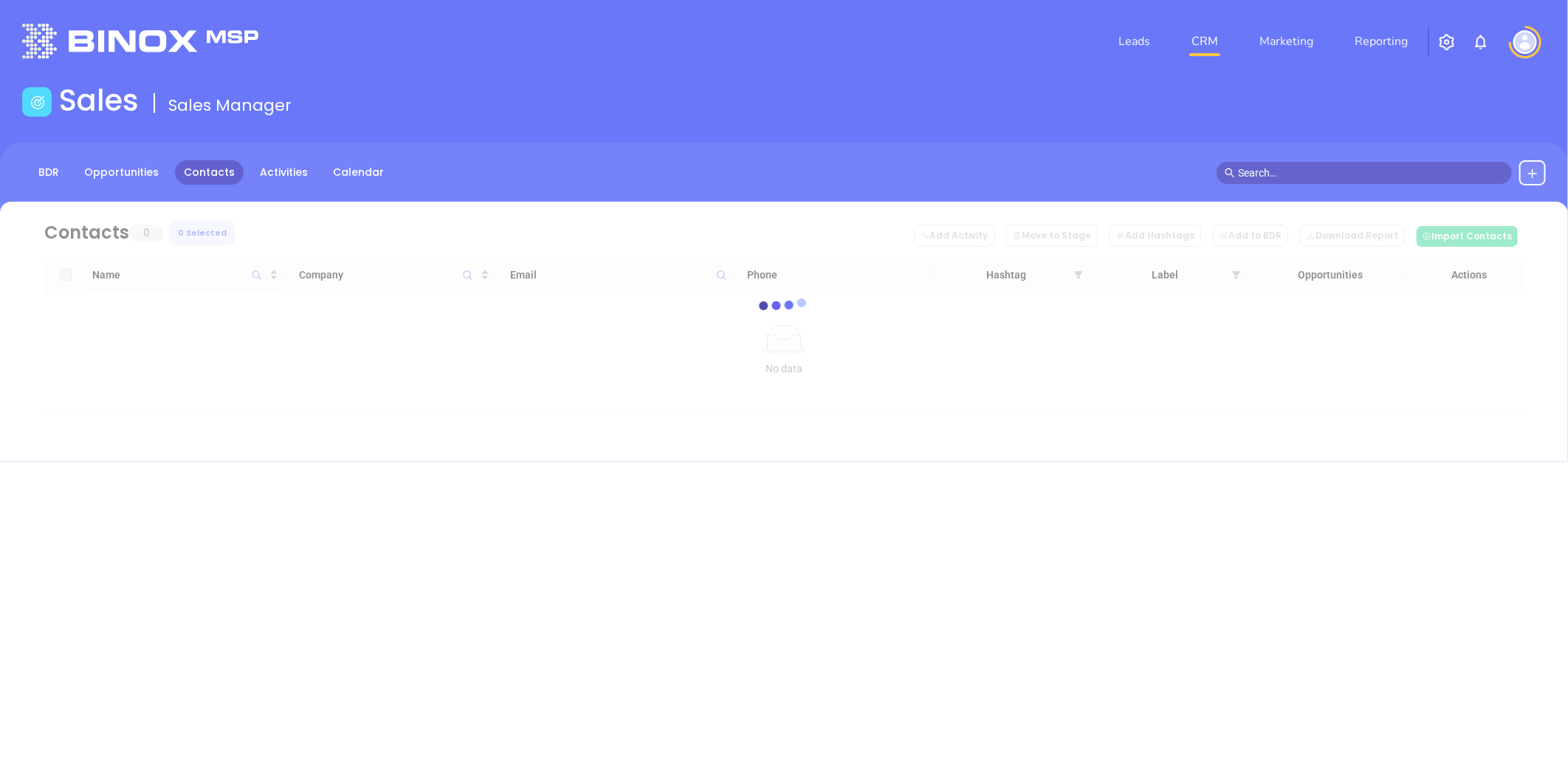
drag, startPoint x: 1442, startPoint y: 40, endPoint x: 1453, endPoint y: 57, distance: 20.2
click at [1442, 40] on img "button" at bounding box center [1447, 41] width 18 height 18
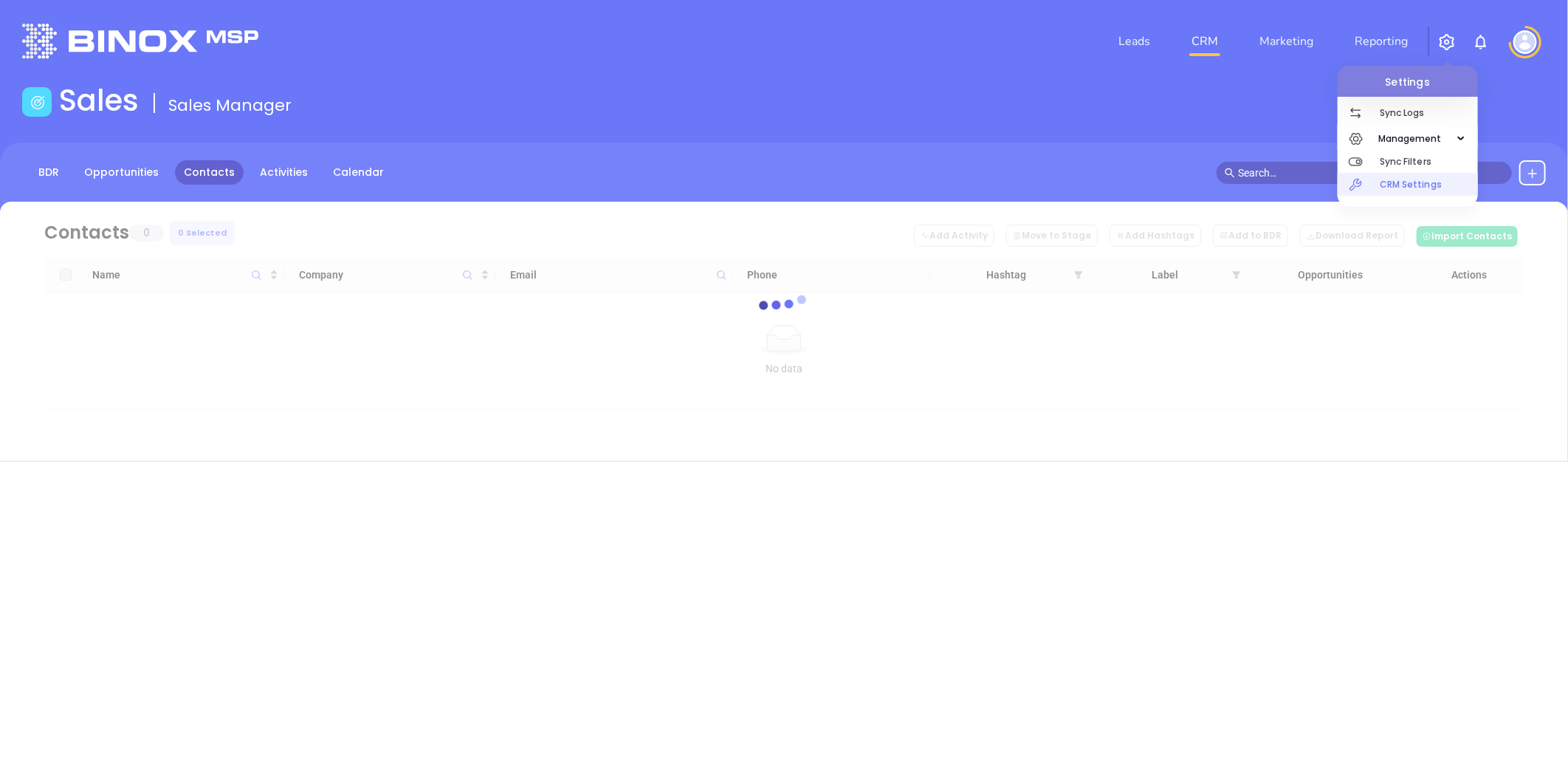
click at [1388, 181] on p "CRM Settings" at bounding box center [1428, 184] width 98 height 22
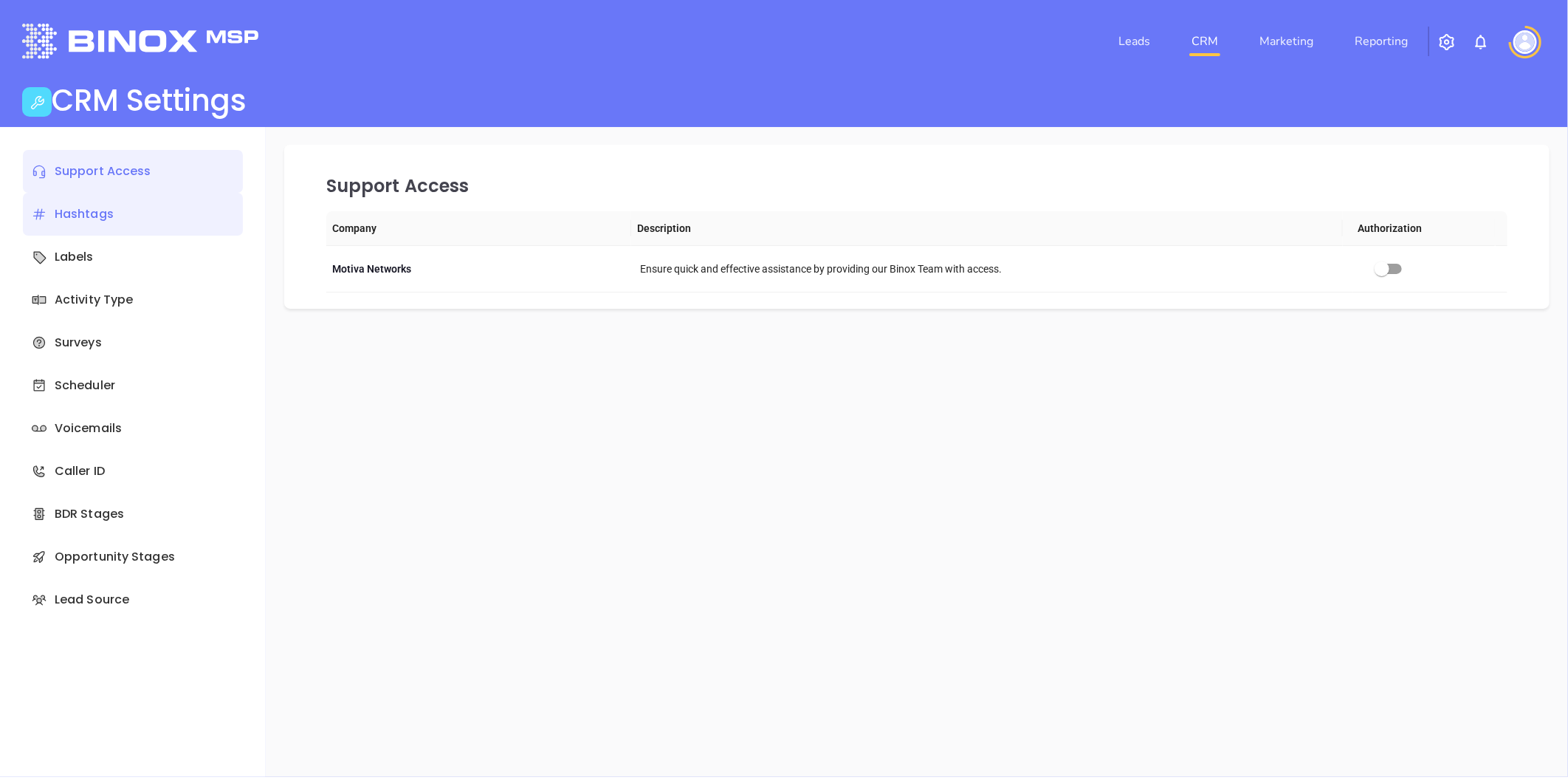
drag, startPoint x: 89, startPoint y: 214, endPoint x: 238, endPoint y: 222, distance: 149.2
click at [89, 213] on div "Hashtags" at bounding box center [132, 214] width 220 height 43
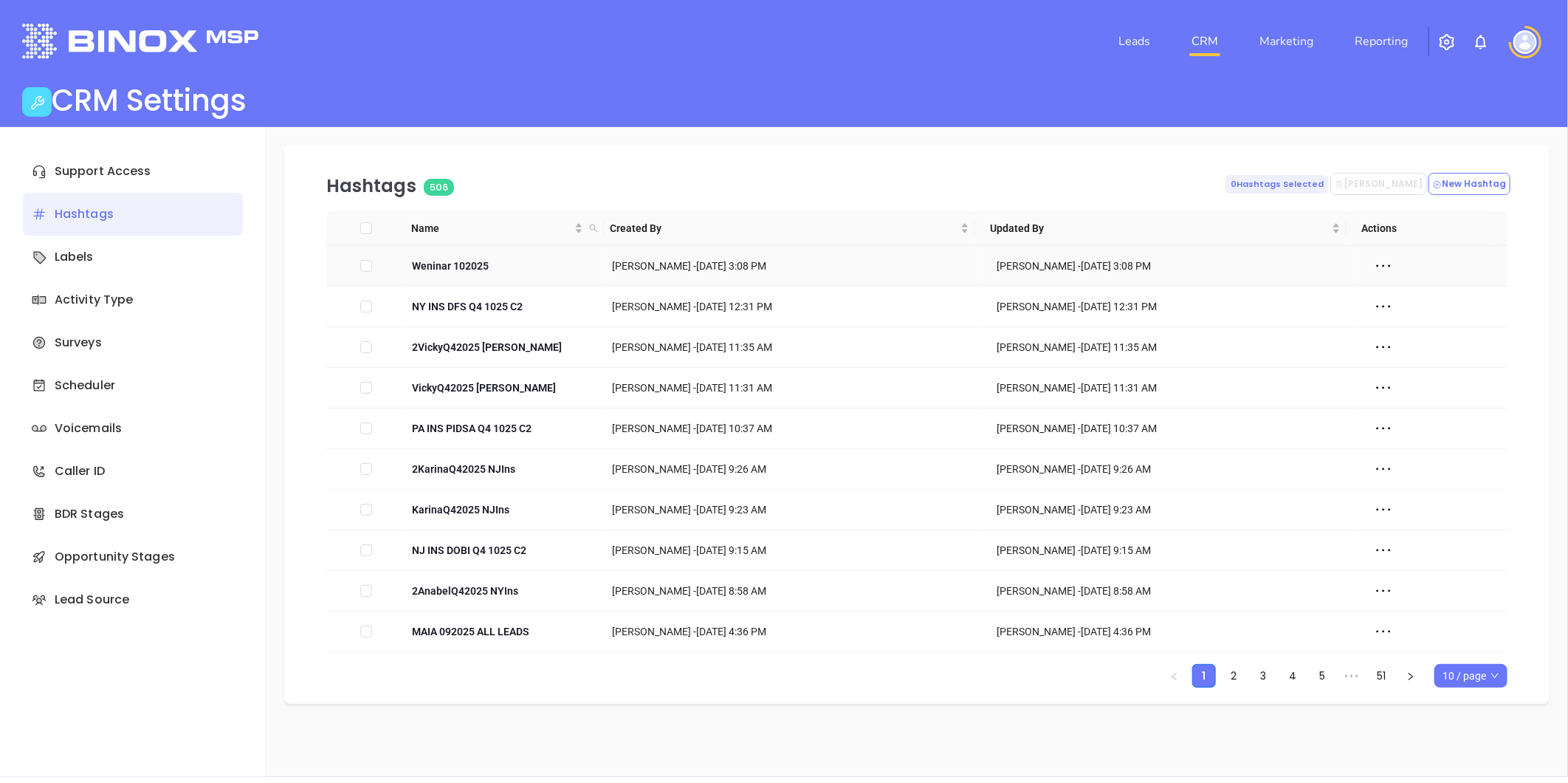
click at [1372, 261] on icon at bounding box center [1383, 266] width 22 height 22
click at [1389, 295] on div "Edit" at bounding box center [1440, 291] width 134 height 16
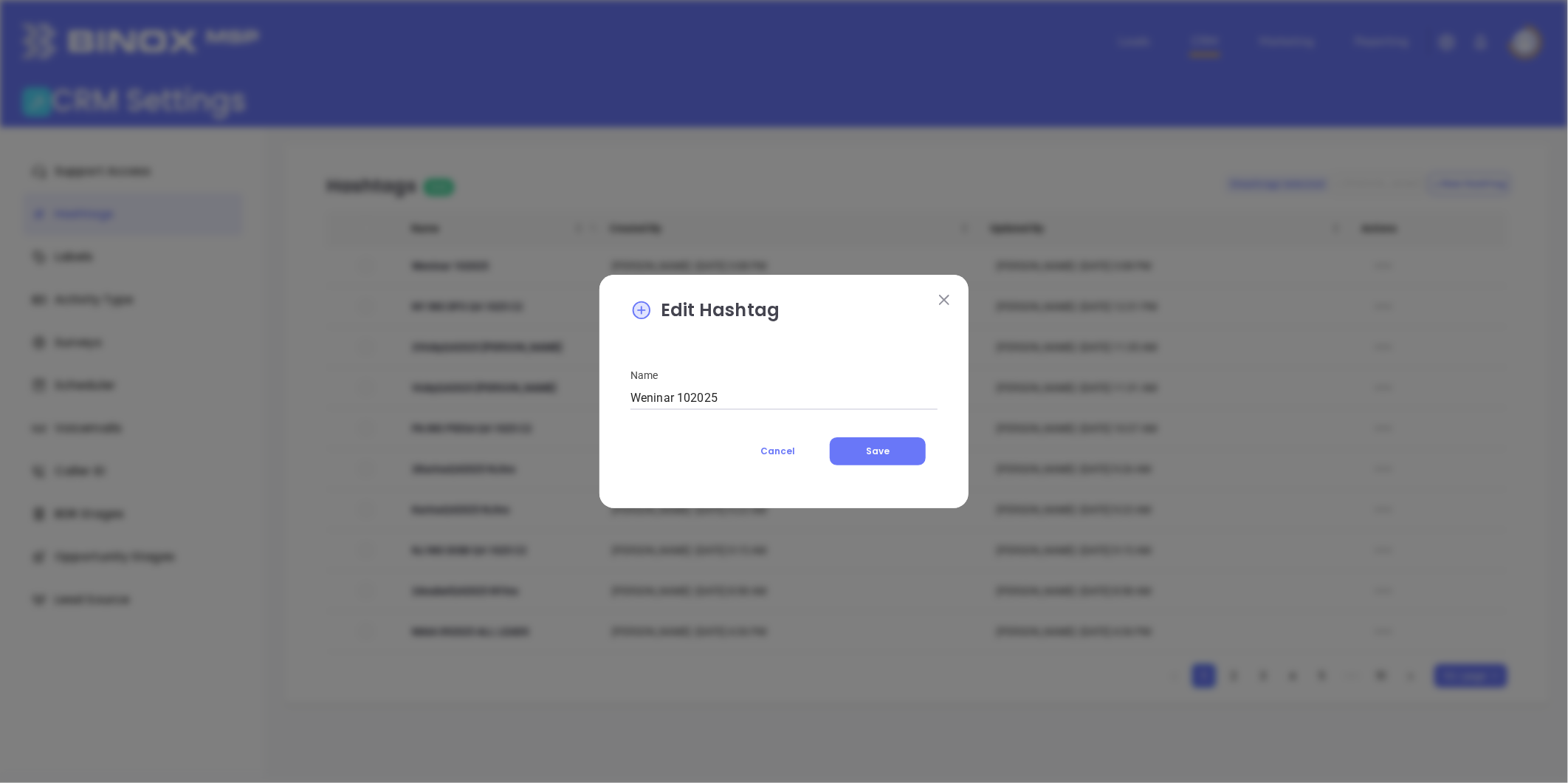
click at [654, 401] on input "Weninar 102025" at bounding box center [784, 397] width 307 height 23
type input "Webinar 102025"
click at [892, 455] on button "Save" at bounding box center [878, 451] width 96 height 28
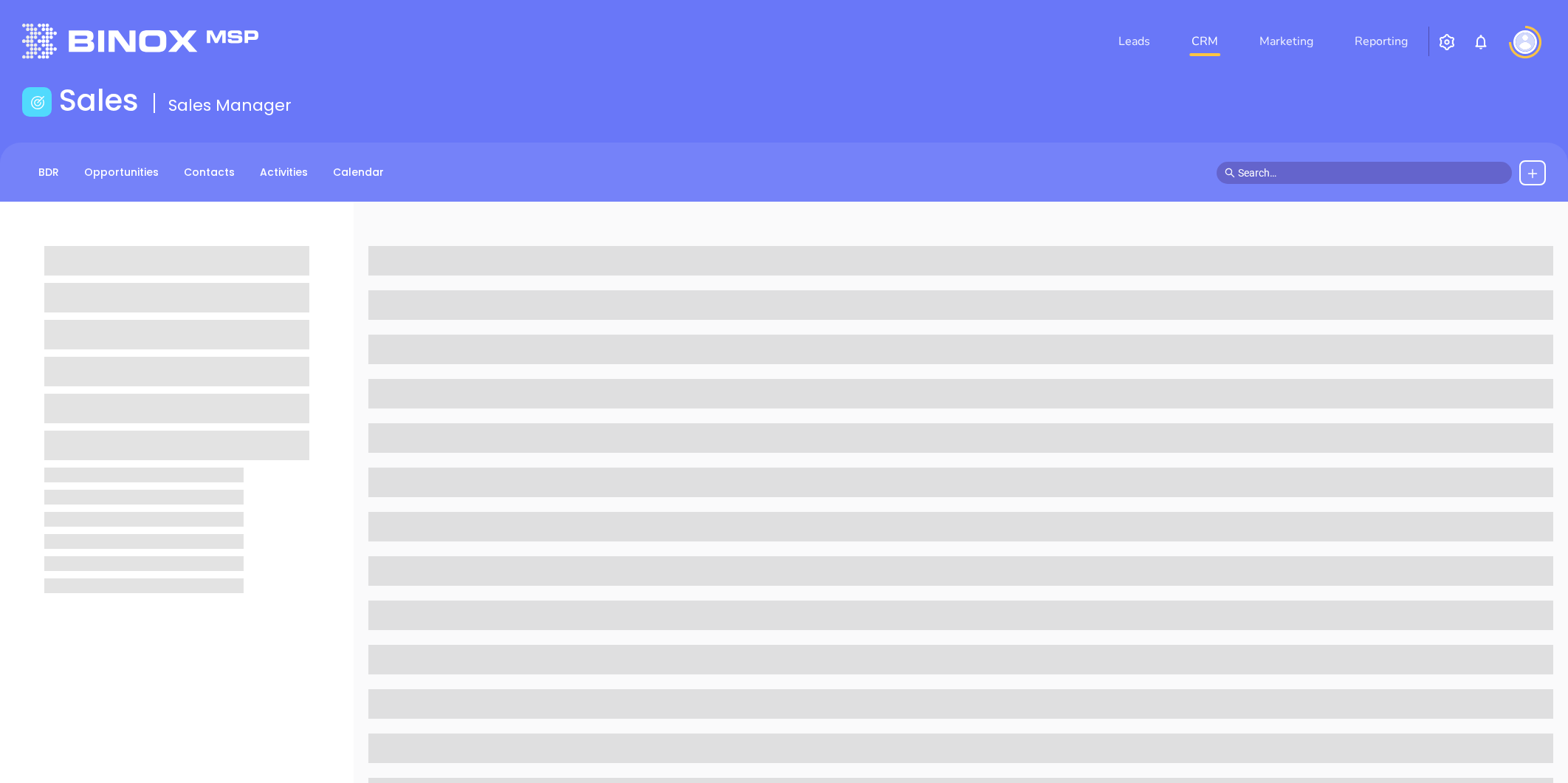
scroll to position [452, 0]
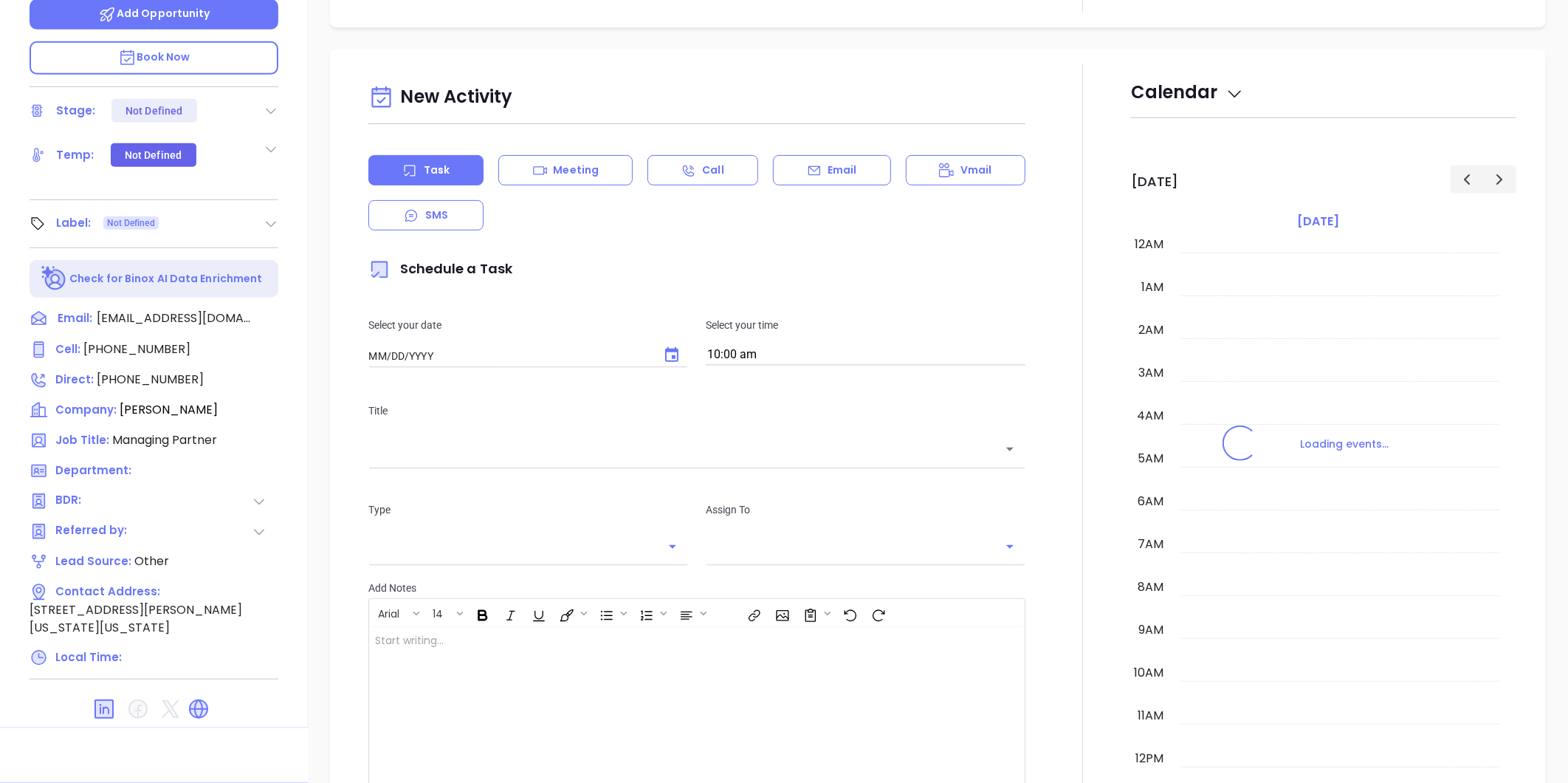
type input "[DATE]"
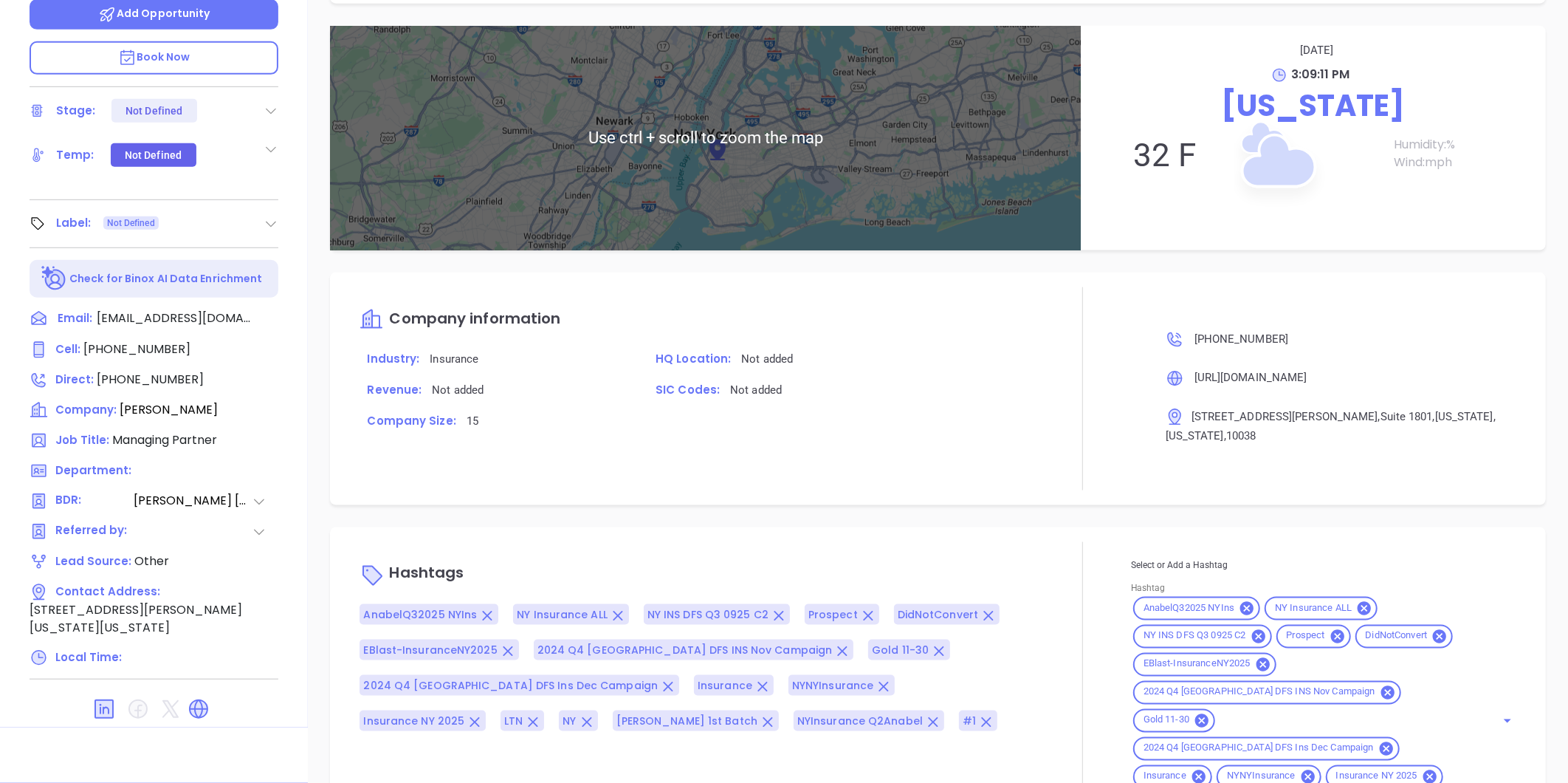
scroll to position [936, 0]
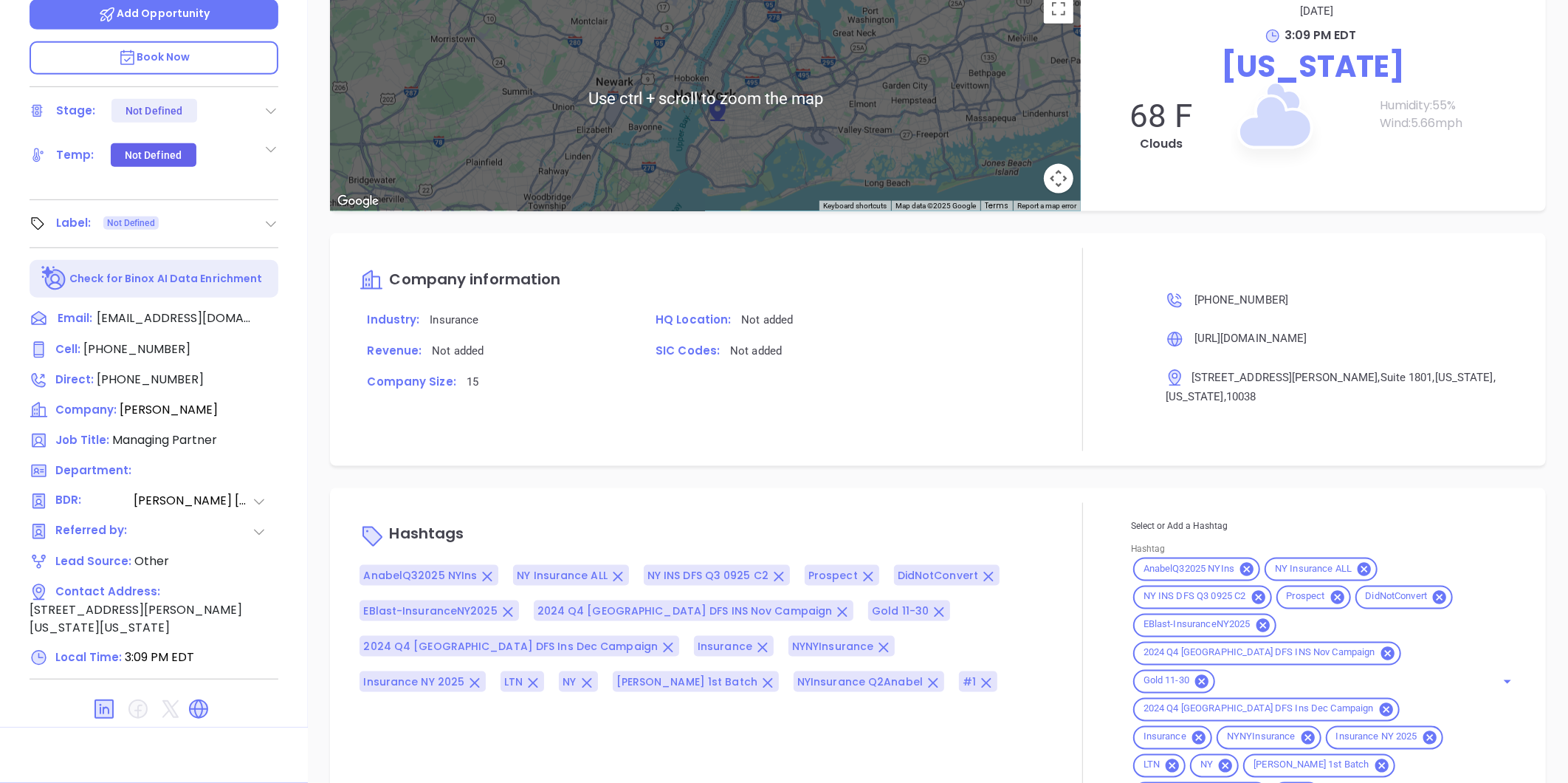
type input "[PERSON_NAME]"
click at [1437, 782] on input "Hashtag" at bounding box center [1399, 793] width 152 height 19
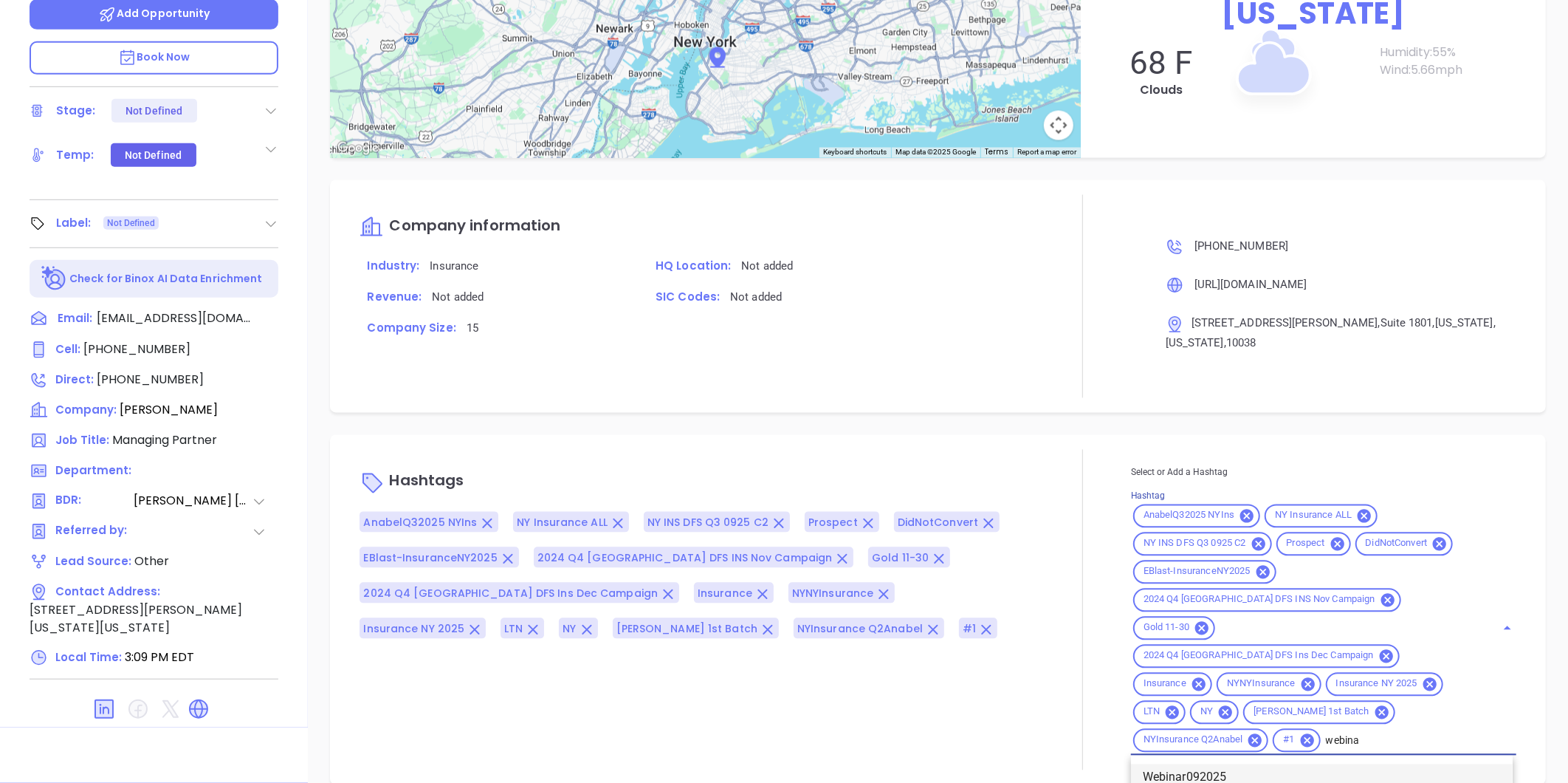
scroll to position [1460, 0]
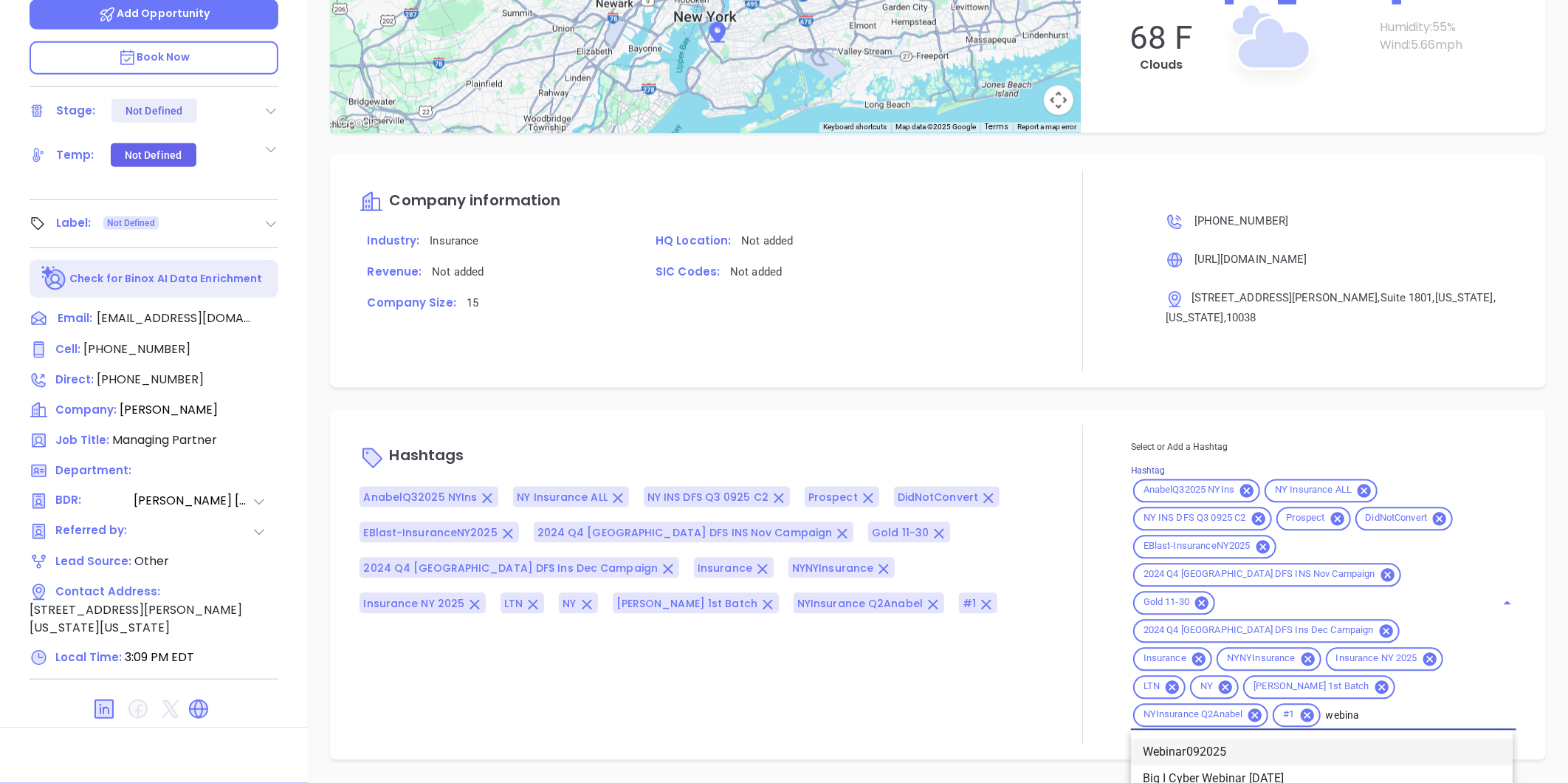
click at [1478, 644] on div "AnabelQ32025 NYIns NY Insurance ALL NY INS DFS Q3 0925 C2 Prospect DidNotConver…" at bounding box center [1324, 603] width 385 height 253
type input "w"
click at [951, 689] on div "Opportunities New Opportunity Opp Name Revenue Status Stage Expected Close Date…" at bounding box center [939, 266] width 1261 height 1034
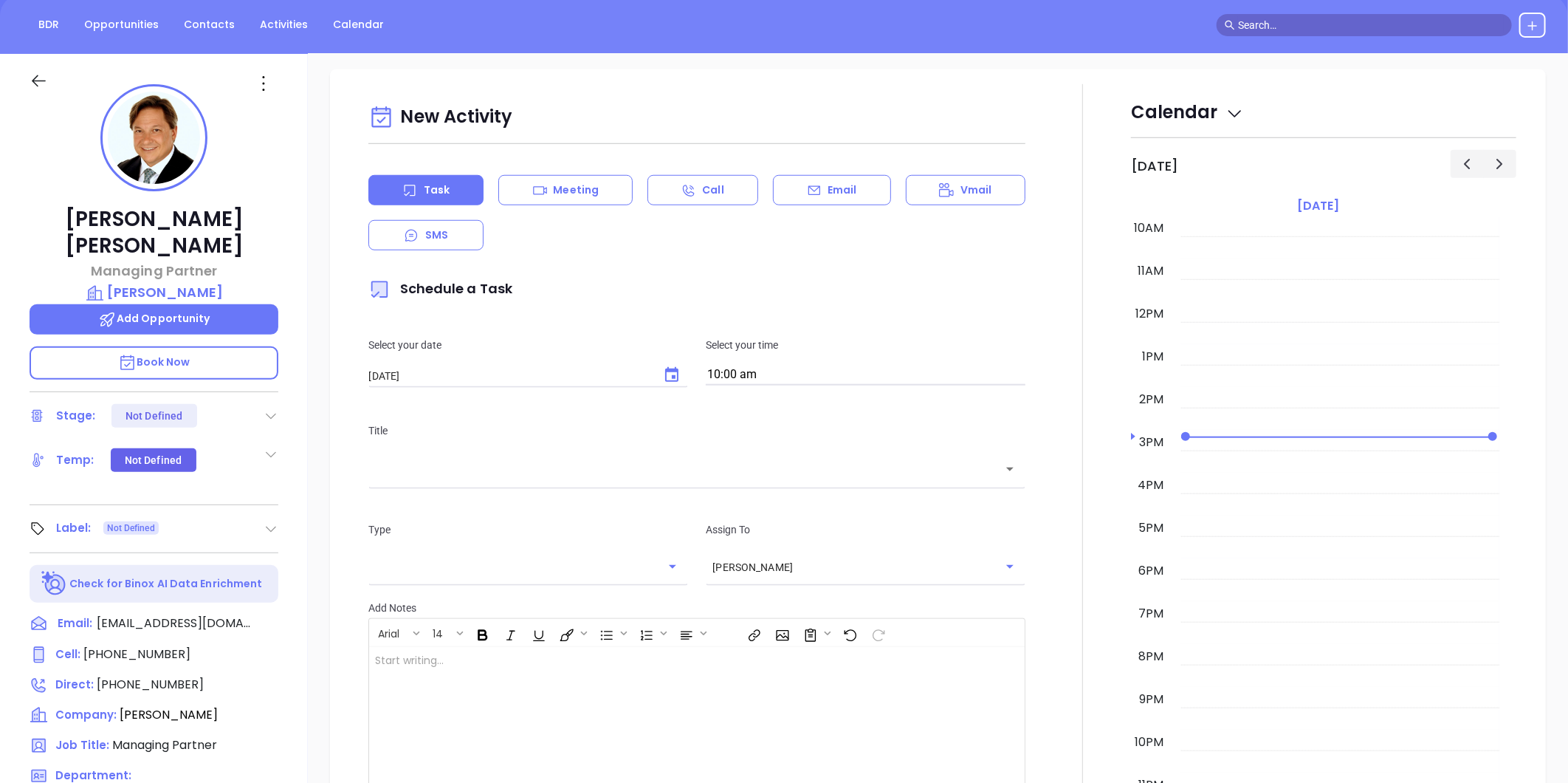
scroll to position [164, 0]
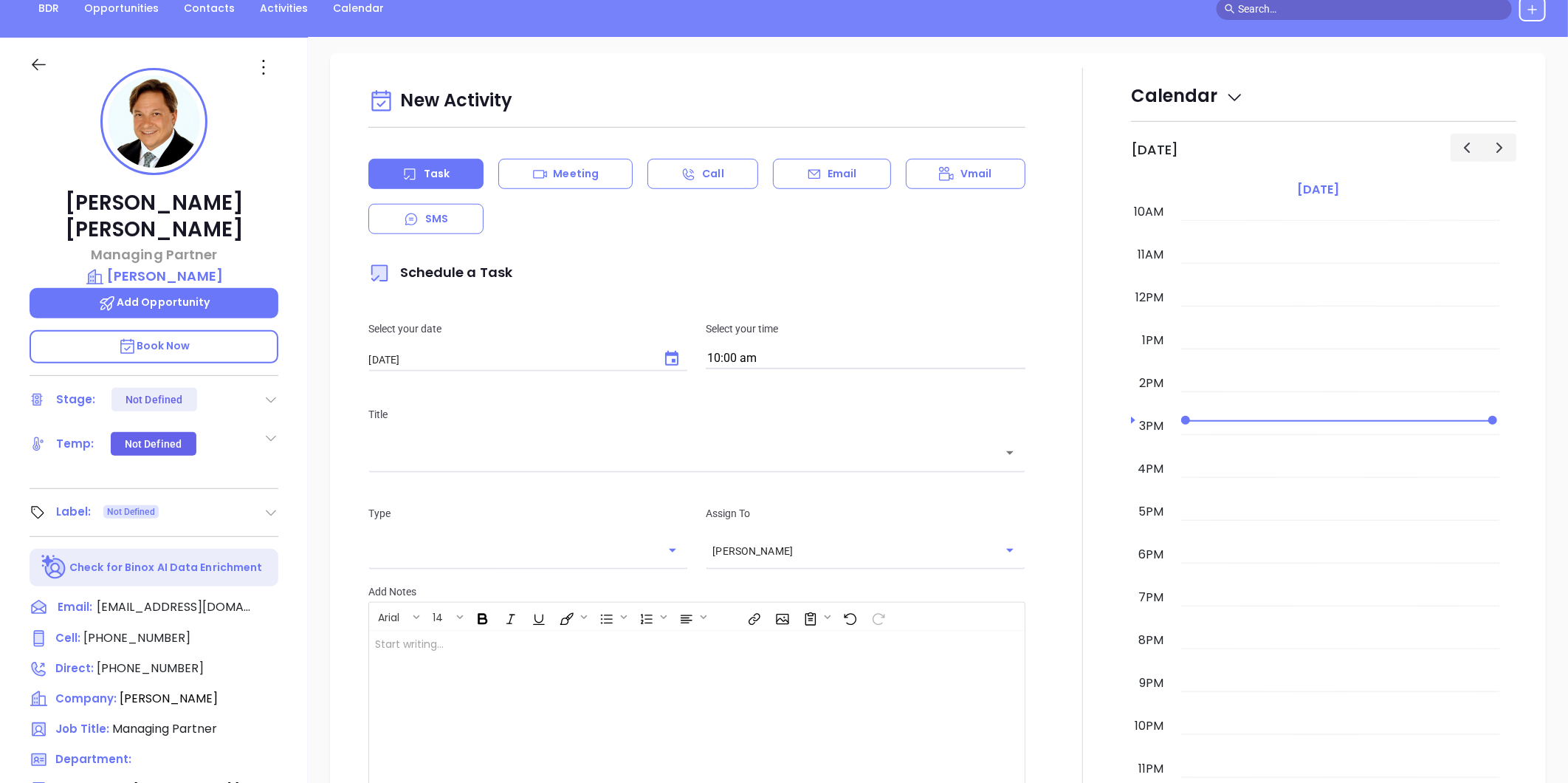
click at [449, 174] on div "Task" at bounding box center [425, 173] width 115 height 30
click at [668, 364] on icon "Choose date, selected date is Oct 9, 2025" at bounding box center [672, 358] width 13 height 15
click at [480, 479] on button "8" at bounding box center [487, 485] width 26 height 26
type input "10/08/2025"
click at [794, 360] on input "10:00 am" at bounding box center [865, 359] width 319 height 21
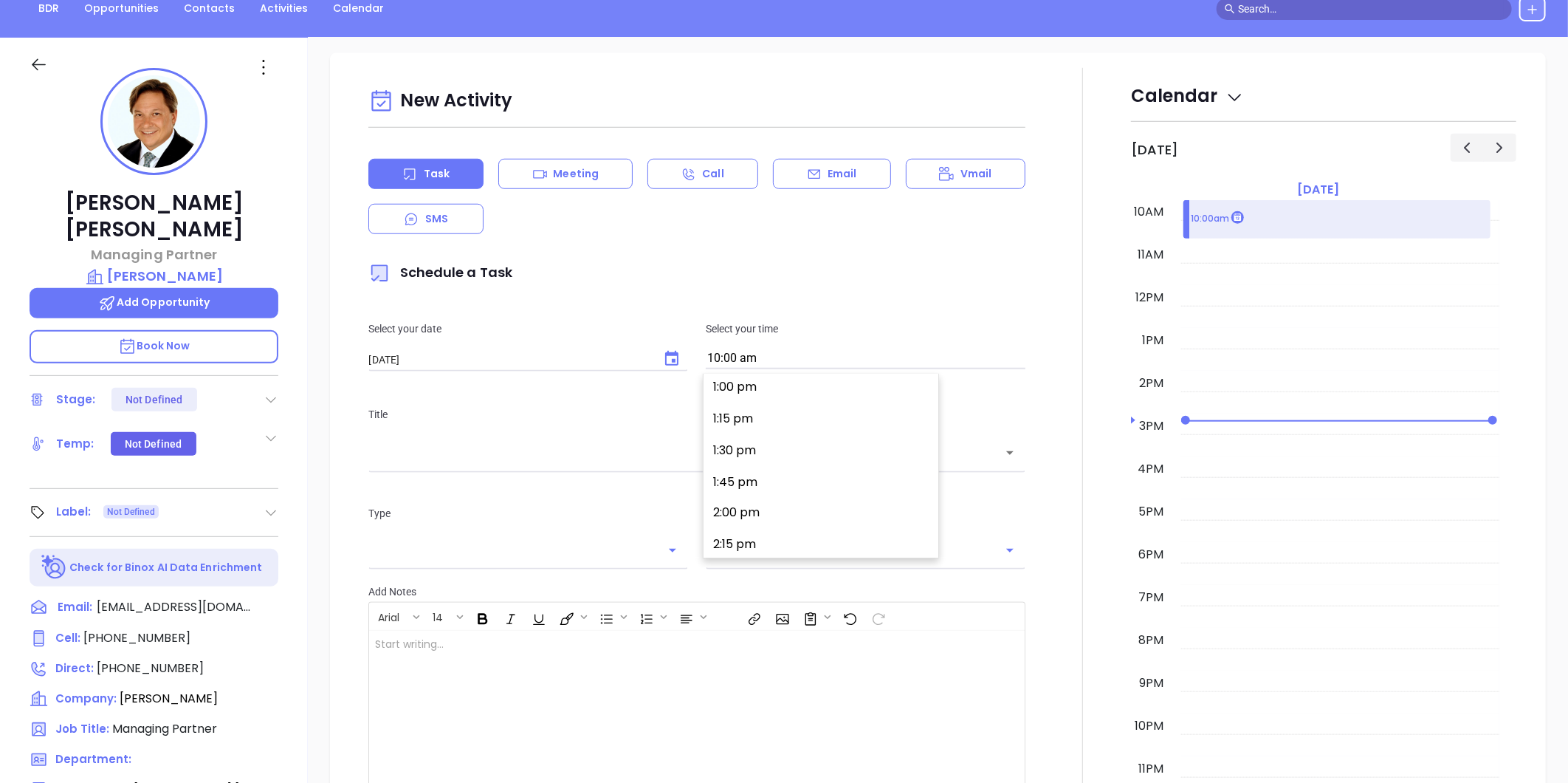
scroll to position [1811, 0]
click at [754, 504] on button "3:15 pm" at bounding box center [824, 509] width 229 height 32
type input "3:15 pm"
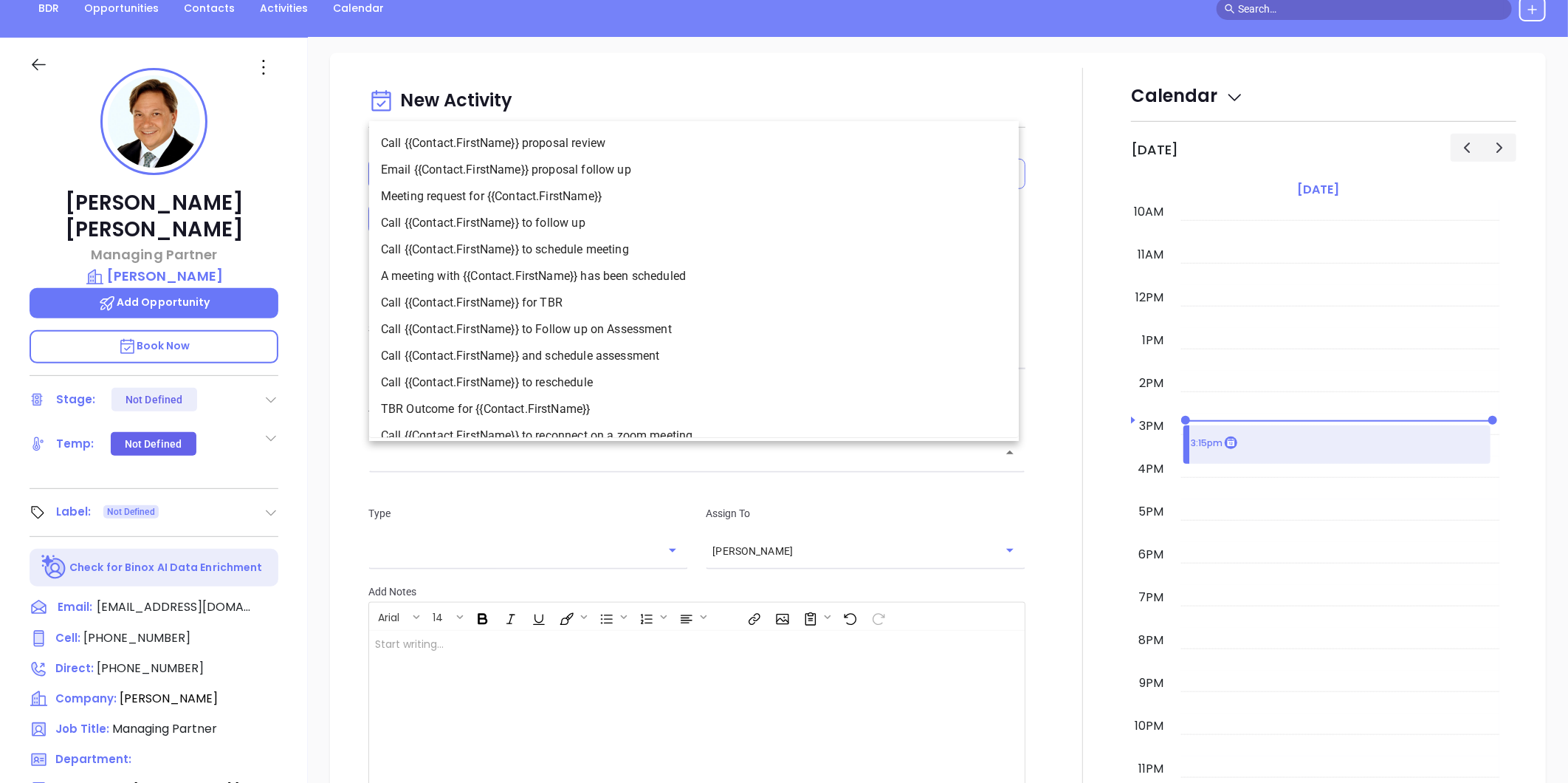
click at [426, 460] on input "text" at bounding box center [686, 453] width 622 height 17
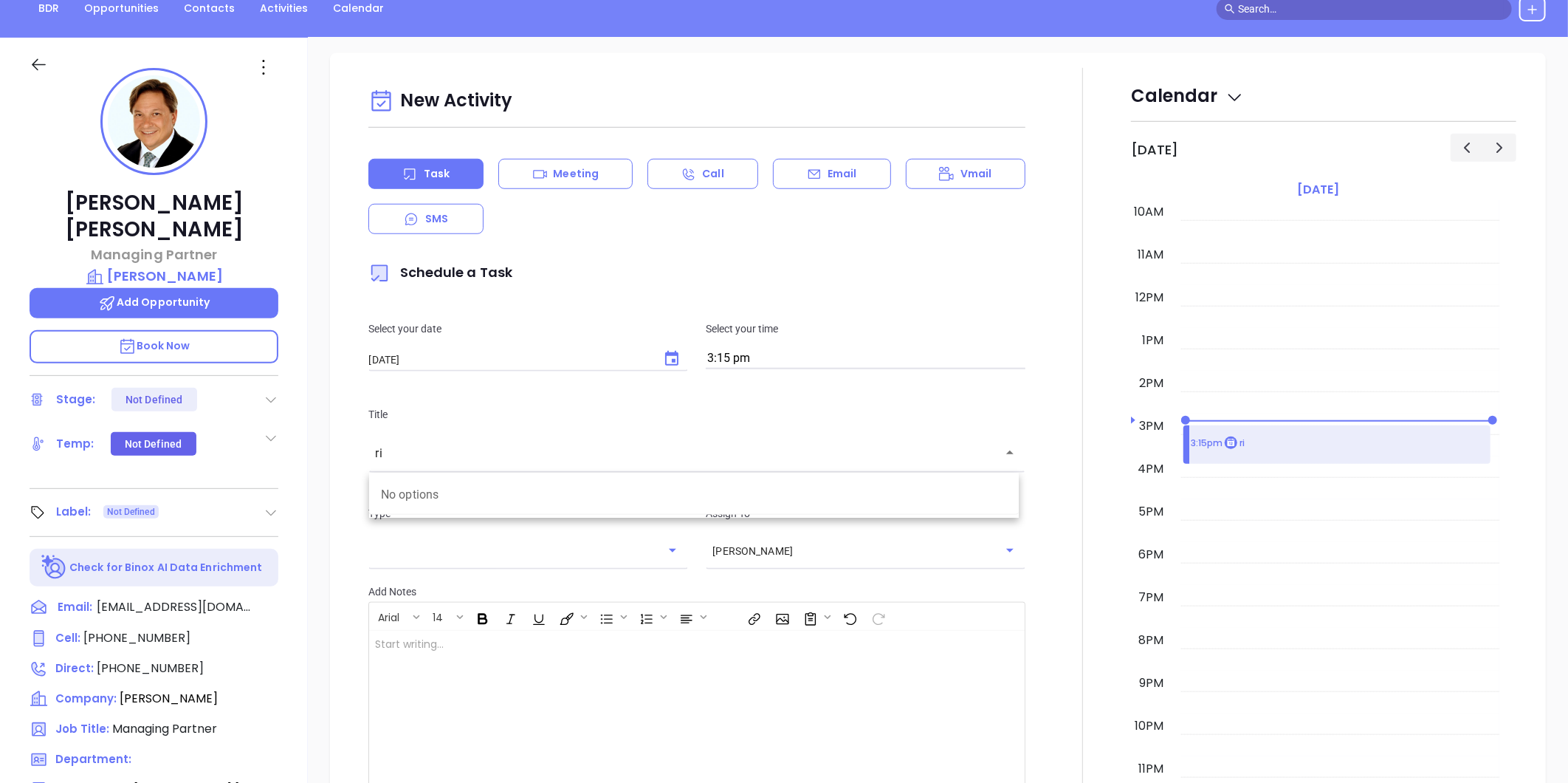
type input "r"
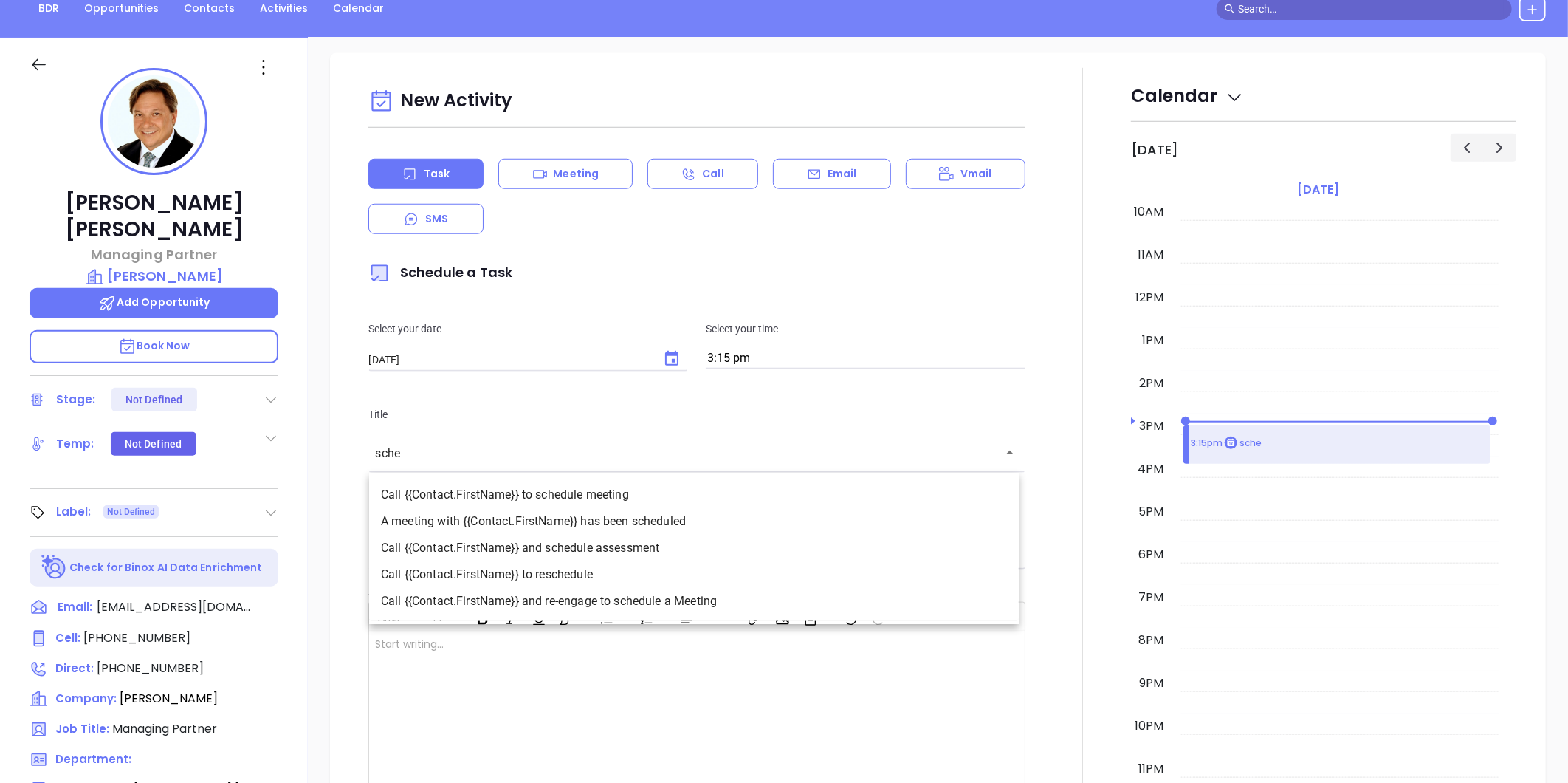
type input "sche"
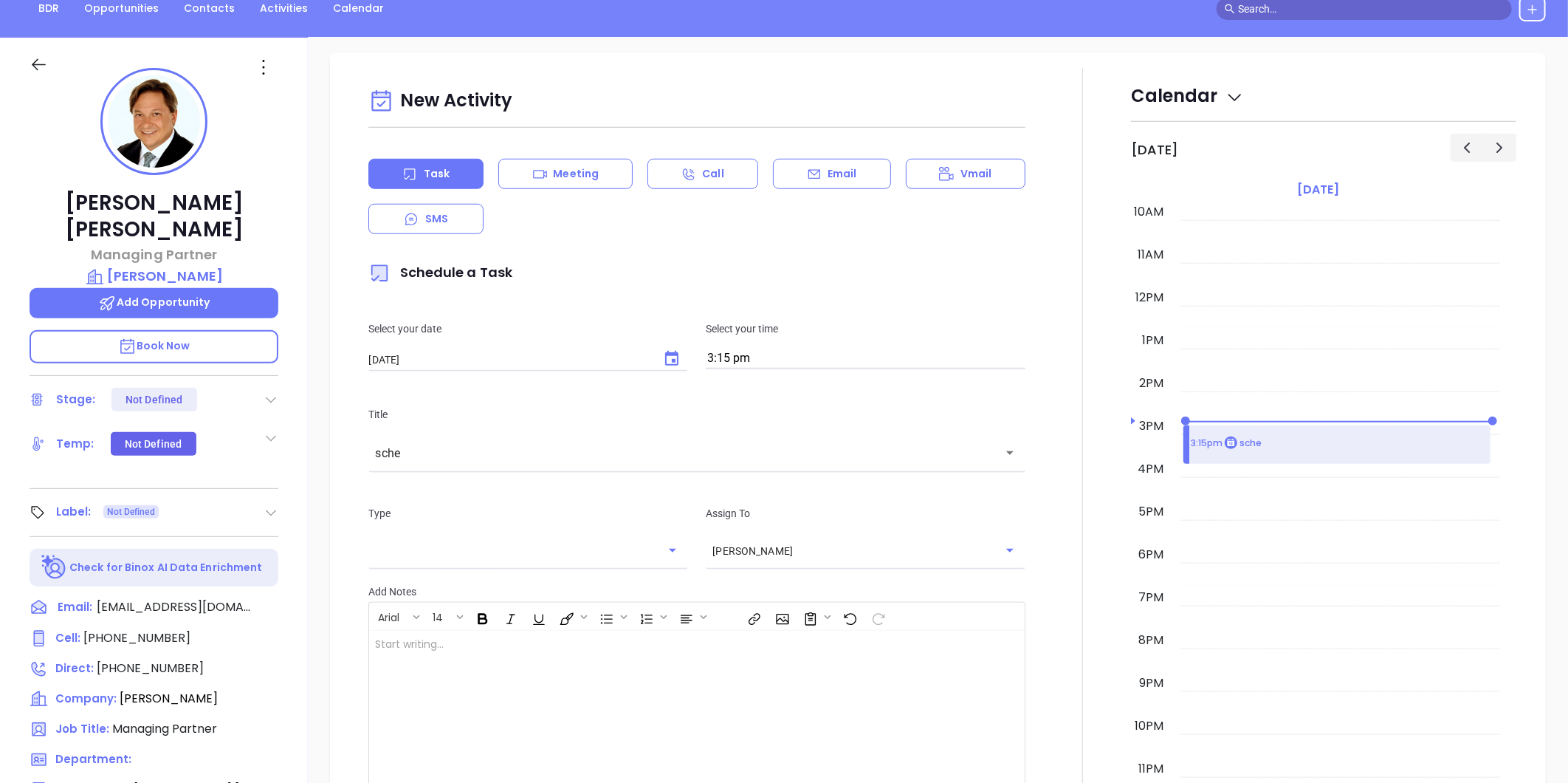
click at [664, 362] on icon "Choose date, selected date is Oct 8, 2025" at bounding box center [672, 359] width 18 height 18
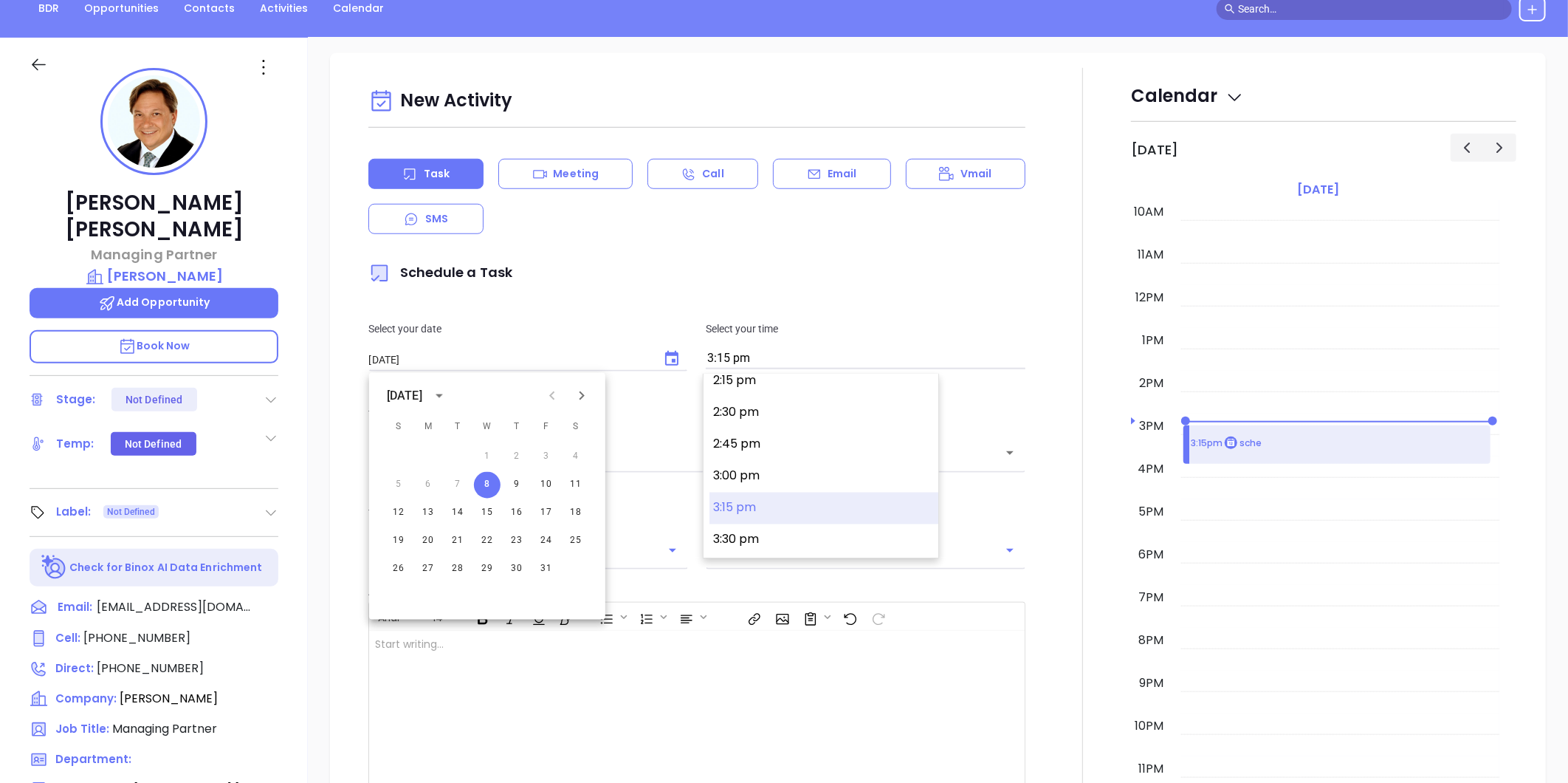
click at [772, 362] on input "3:15 pm" at bounding box center [865, 359] width 319 height 21
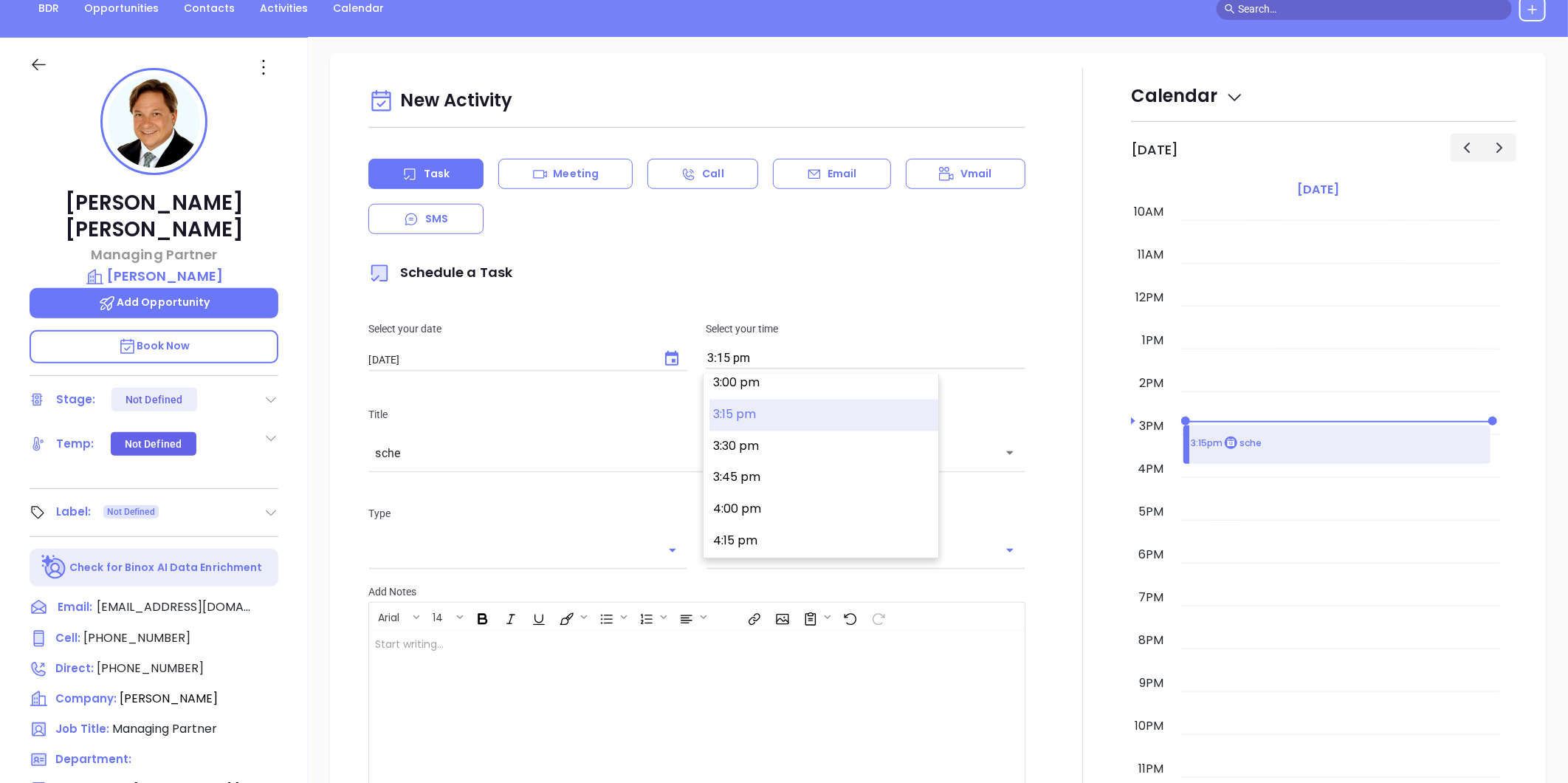
click at [490, 468] on div "sche ​" at bounding box center [697, 452] width 658 height 32
click at [540, 670] on div at bounding box center [673, 718] width 610 height 177
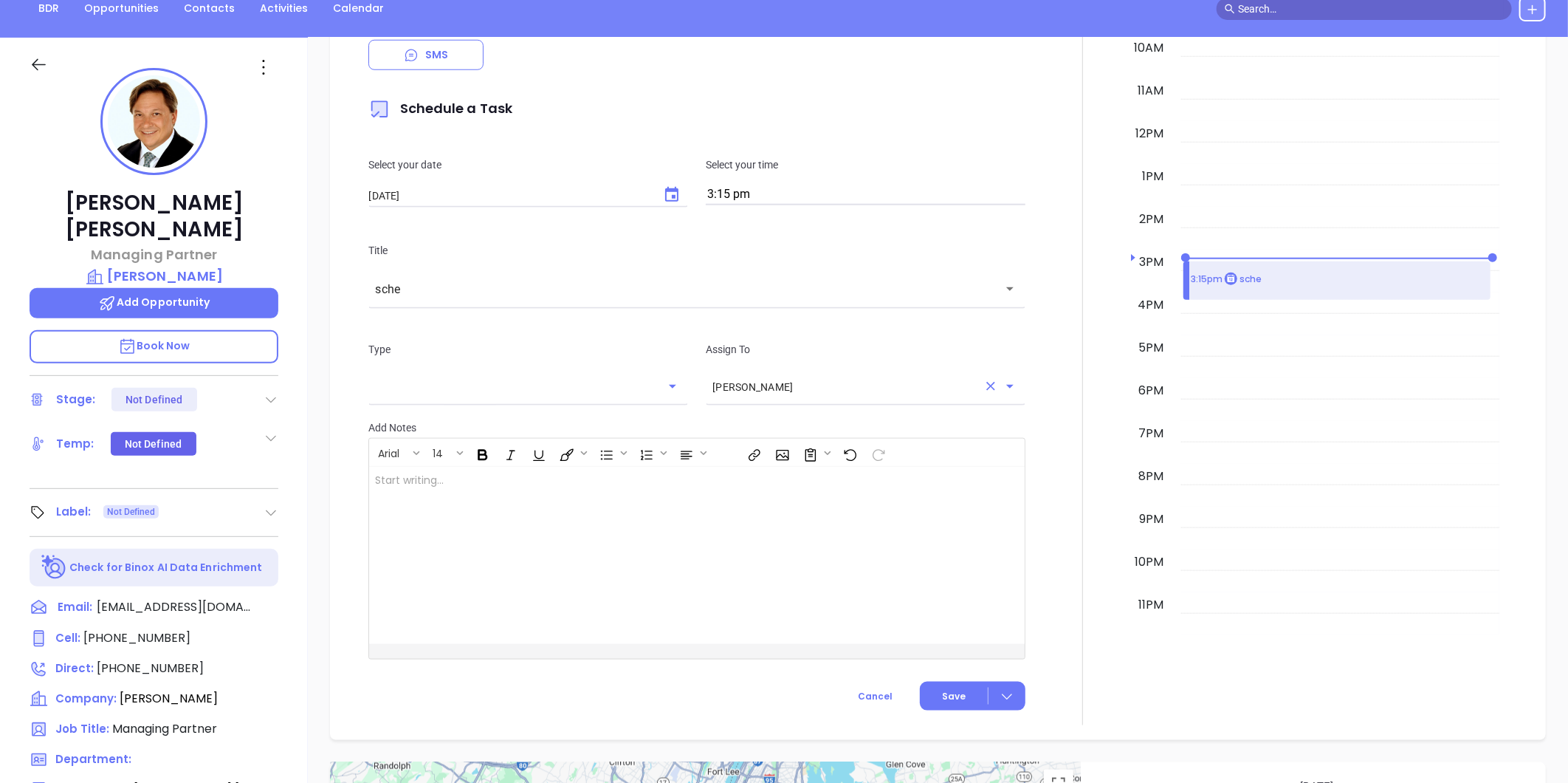
click at [986, 387] on icon "Clear" at bounding box center [990, 386] width 8 height 8
click at [860, 392] on input "text" at bounding box center [854, 387] width 284 height 15
click at [756, 418] on li "[PERSON_NAME]" at bounding box center [860, 427] width 316 height 26
type input "[PERSON_NAME]"
click at [404, 394] on input "text" at bounding box center [516, 387] width 284 height 15
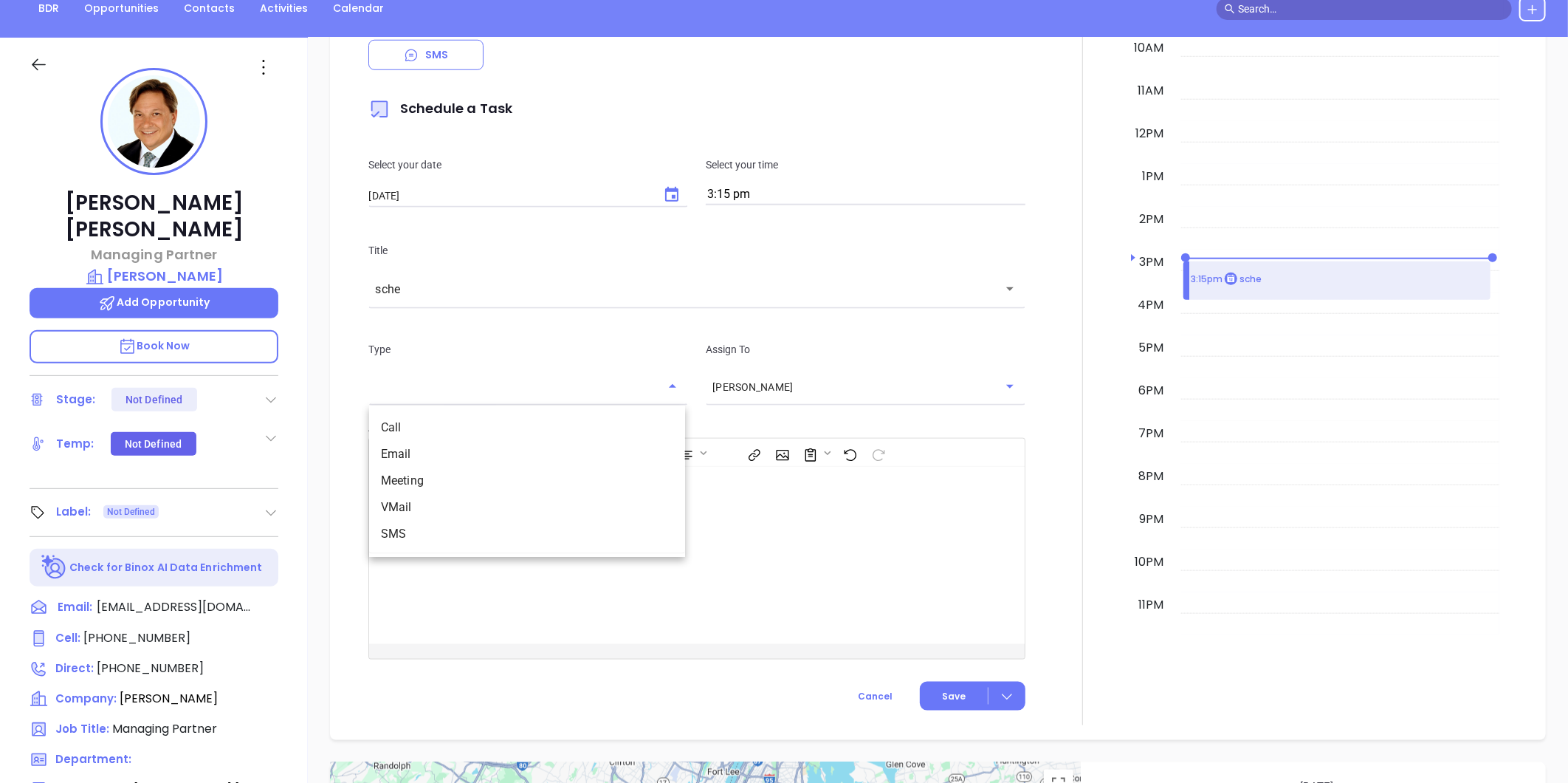
click at [392, 425] on li "Call" at bounding box center [526, 427] width 316 height 26
type input "Call"
click at [419, 303] on div "sche ​" at bounding box center [697, 288] width 658 height 32
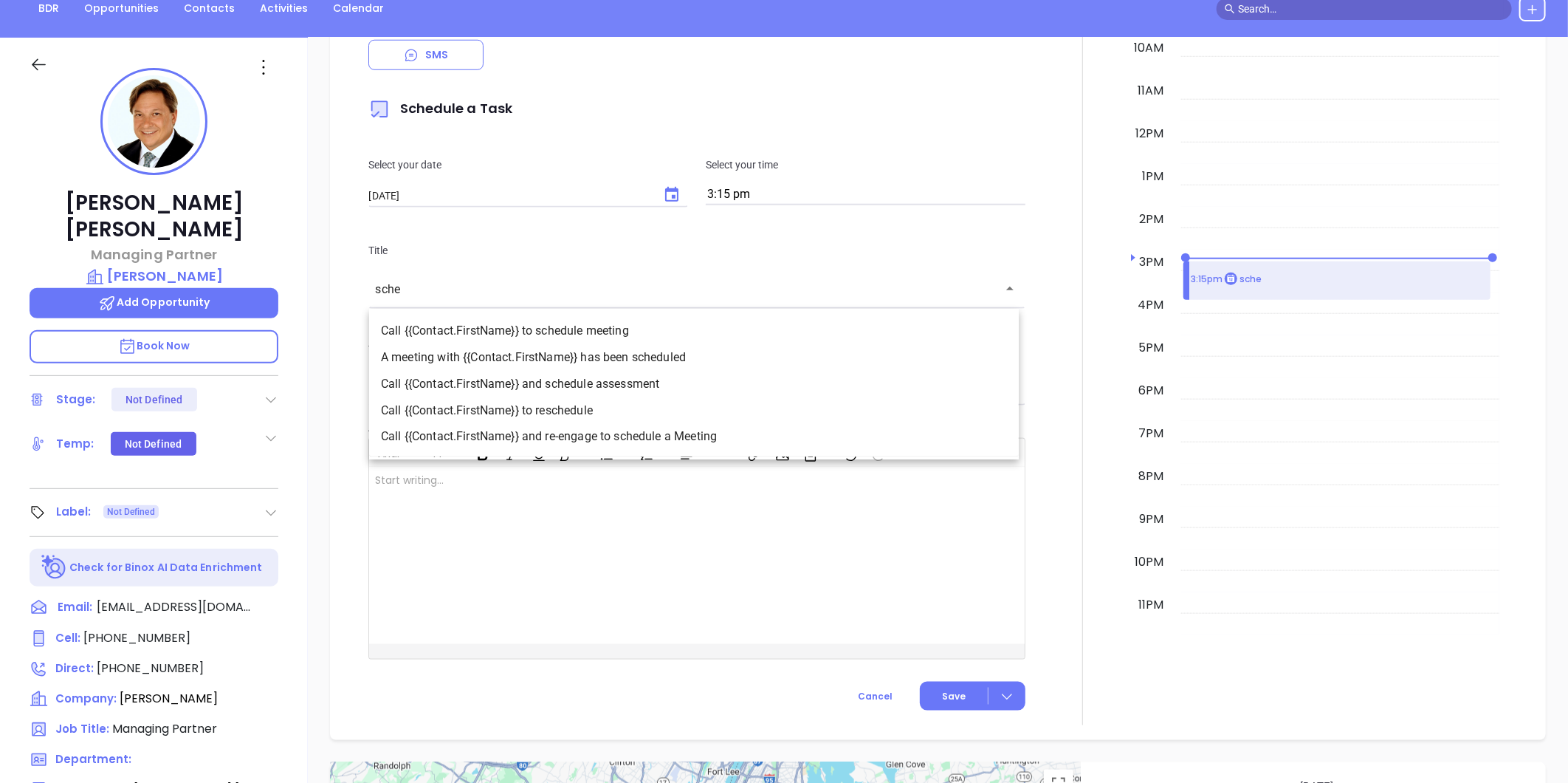
click at [603, 382] on li "Call {{Contact.FirstName}} and schedule assessment" at bounding box center [694, 384] width 650 height 26
type input "Call Robert and schedule assessment"
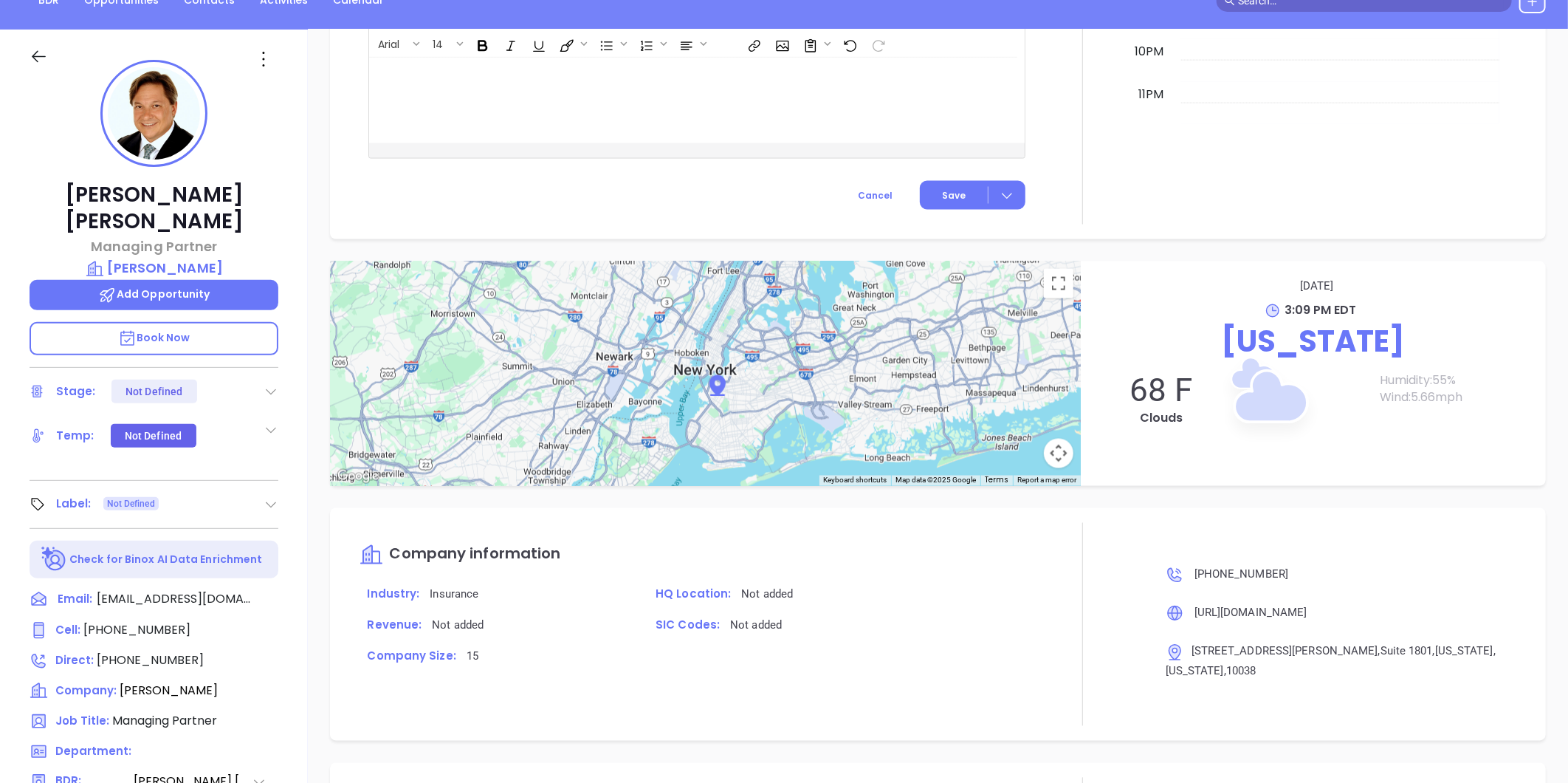
scroll to position [0, 0]
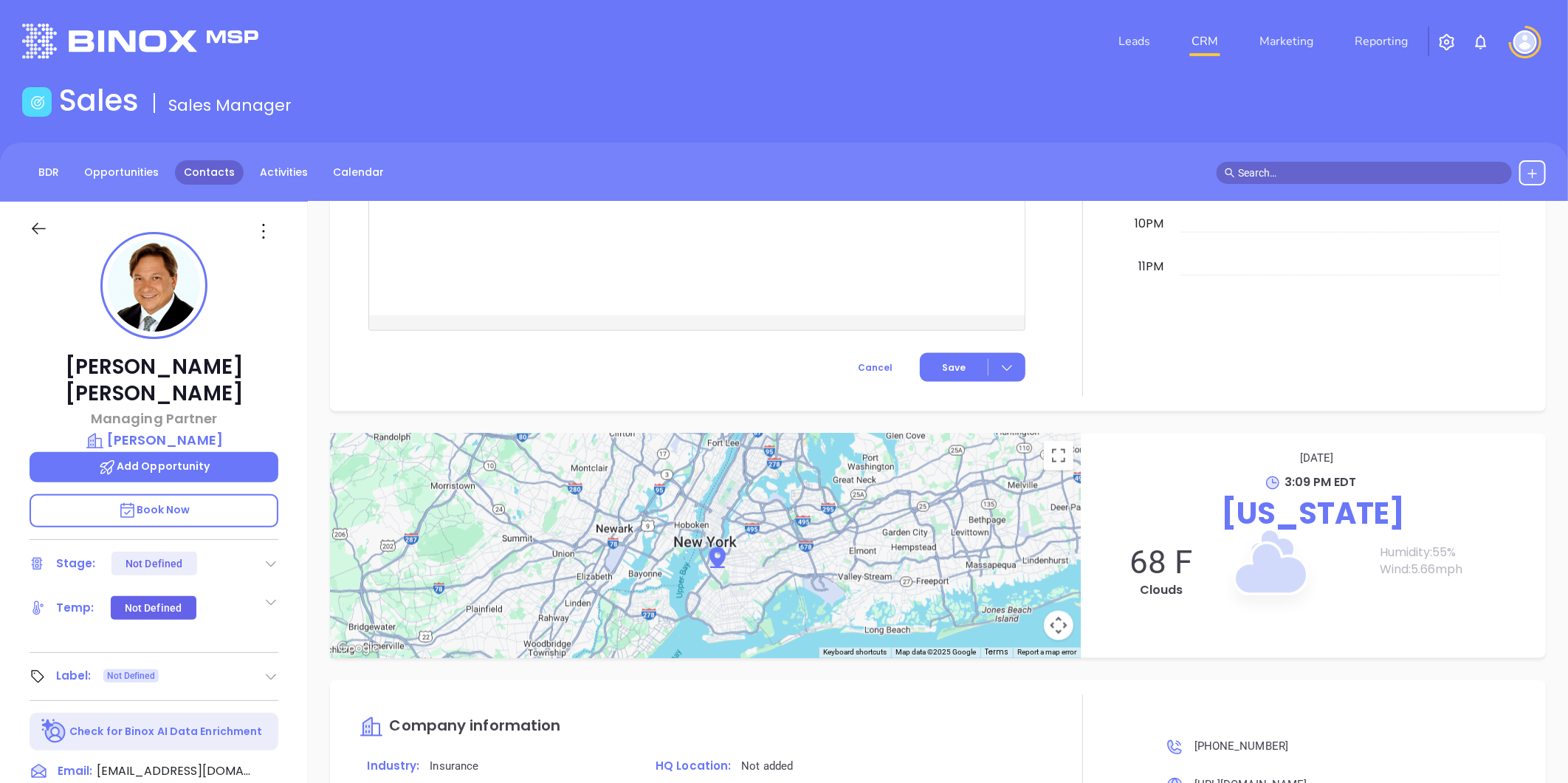
click at [208, 164] on link "Contacts" at bounding box center [209, 172] width 68 height 24
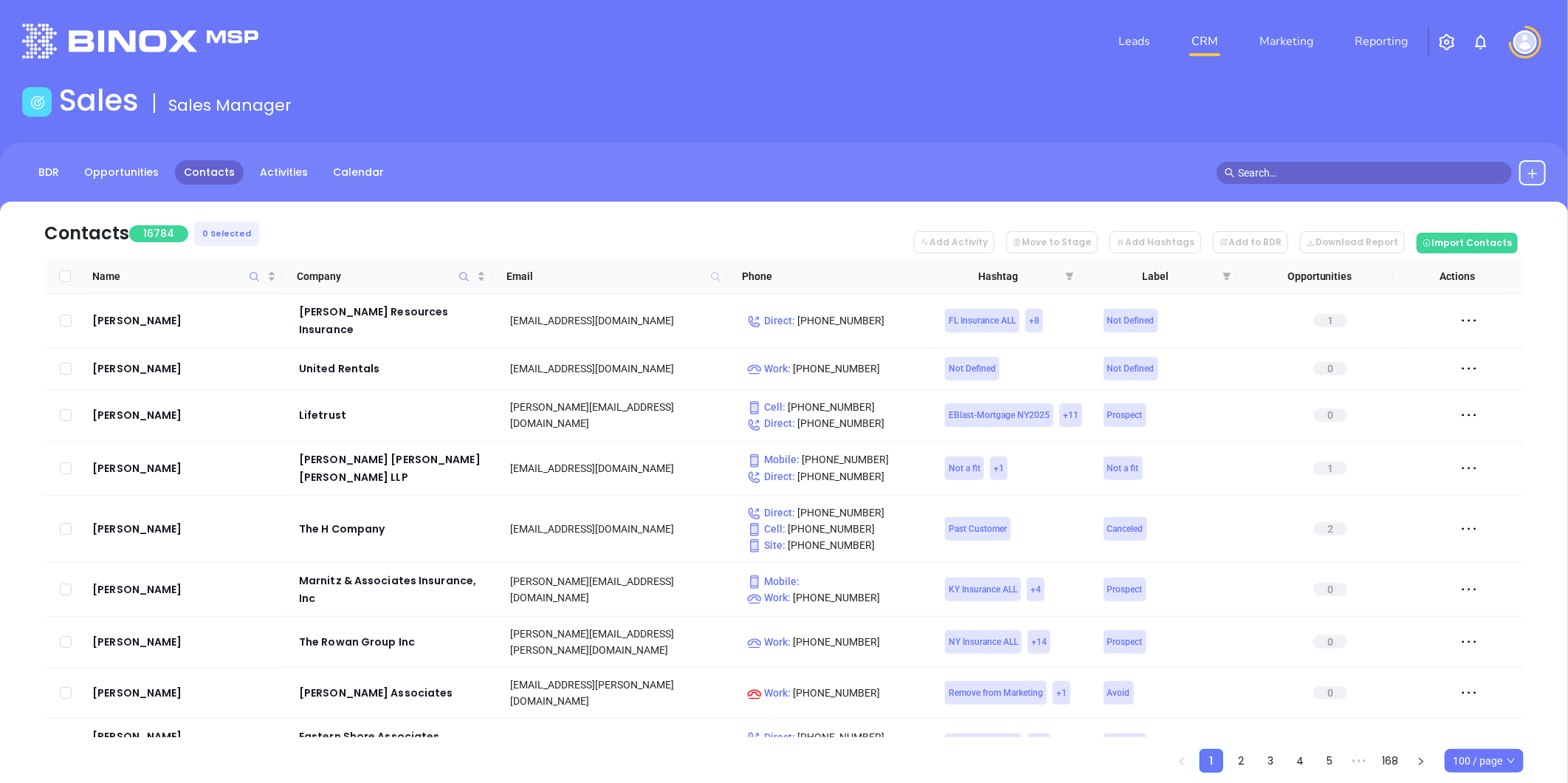
click at [717, 273] on icon at bounding box center [715, 275] width 8 height 8
click at [676, 312] on input "text" at bounding box center [643, 307] width 149 height 23
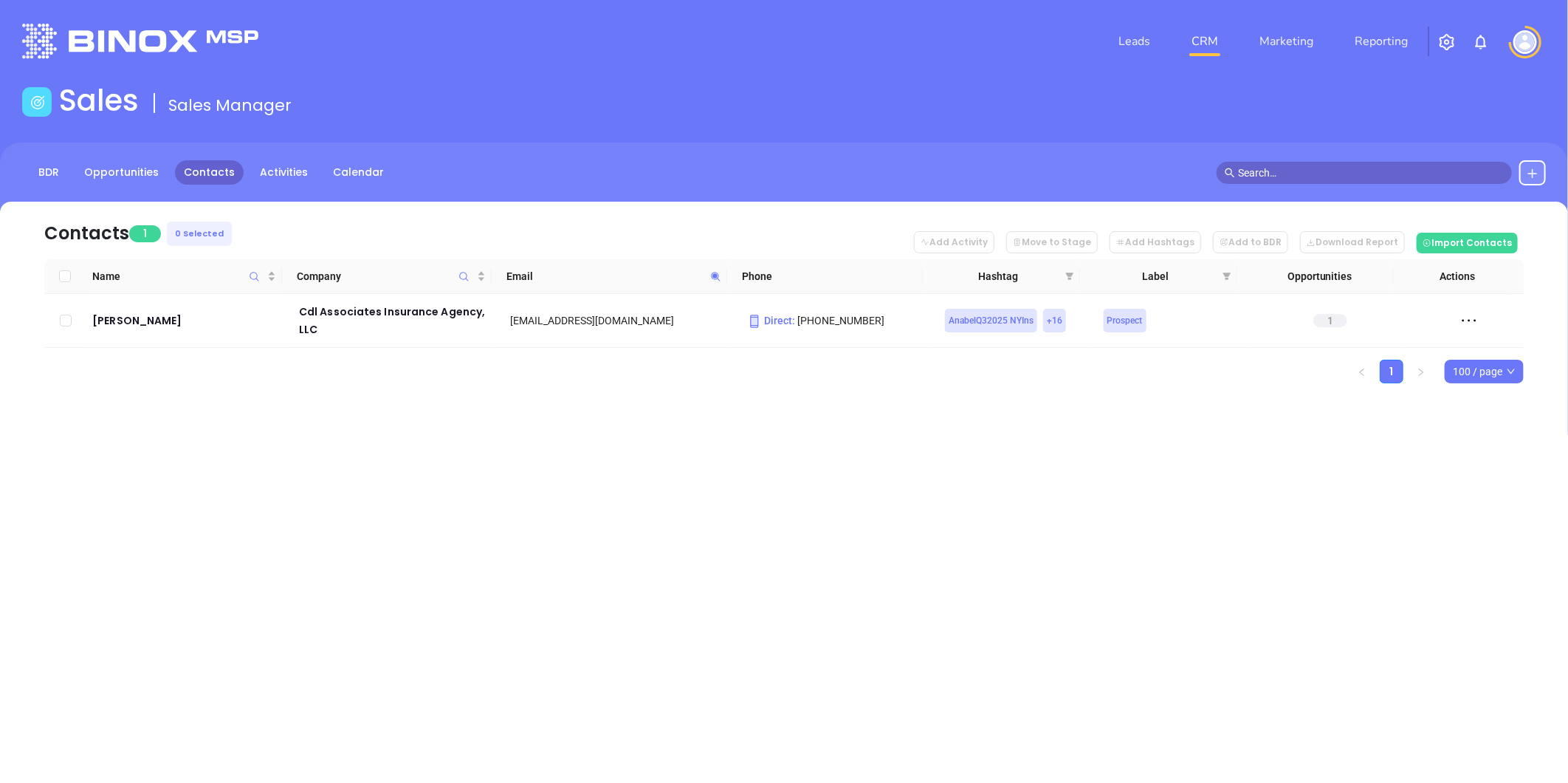
click at [717, 274] on icon at bounding box center [716, 276] width 11 height 11
paste input "heritagegrp.com"
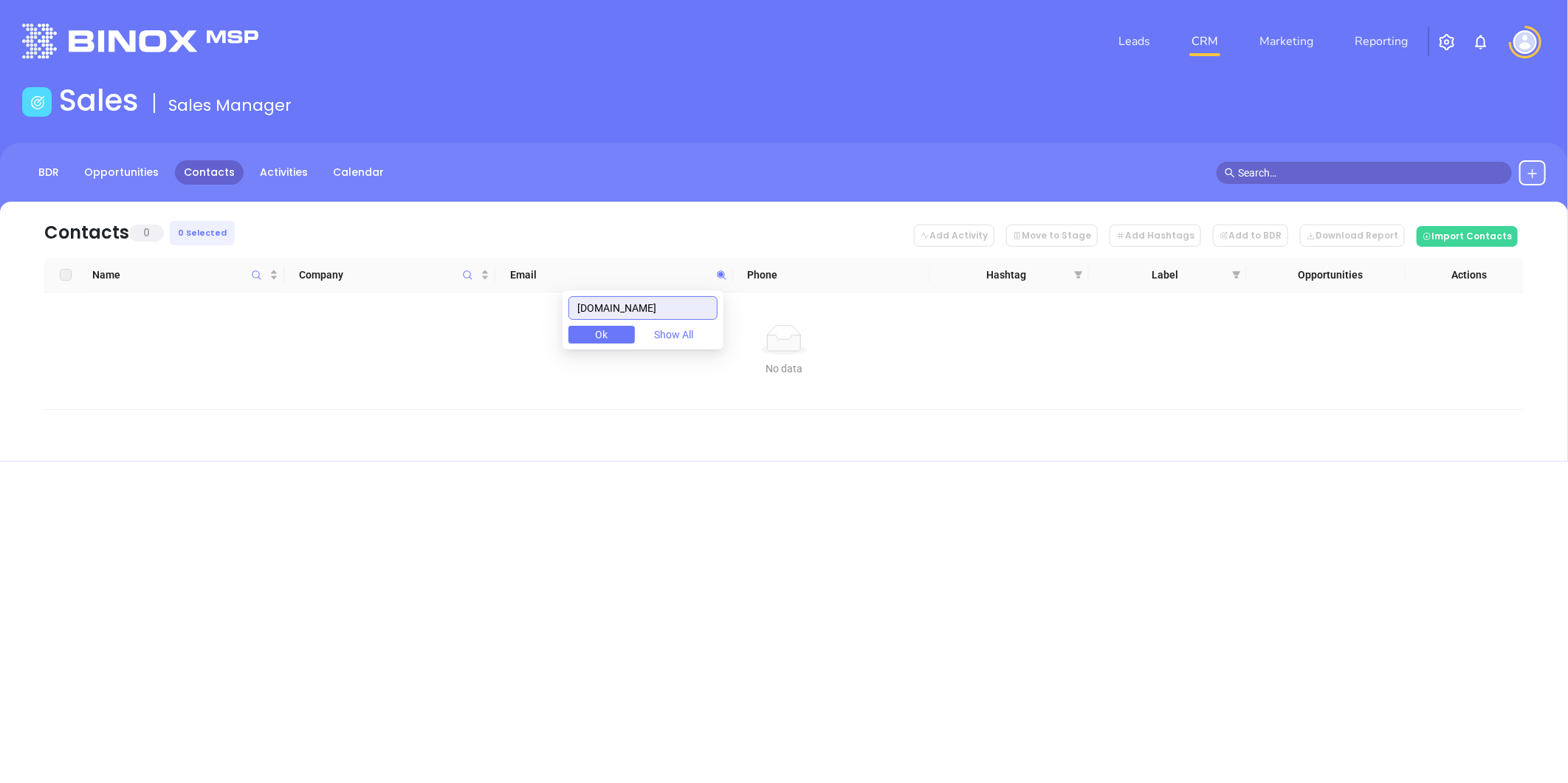
drag, startPoint x: 666, startPoint y: 308, endPoint x: 444, endPoint y: 314, distance: 222.1
click at [444, 314] on body "Leads CRM Marketing Reporting Financial Leads Leads Sales Sales Manager BDR Opp…" at bounding box center [784, 392] width 1568 height 783
click at [719, 271] on icon at bounding box center [720, 274] width 8 height 8
paste input "begrou"
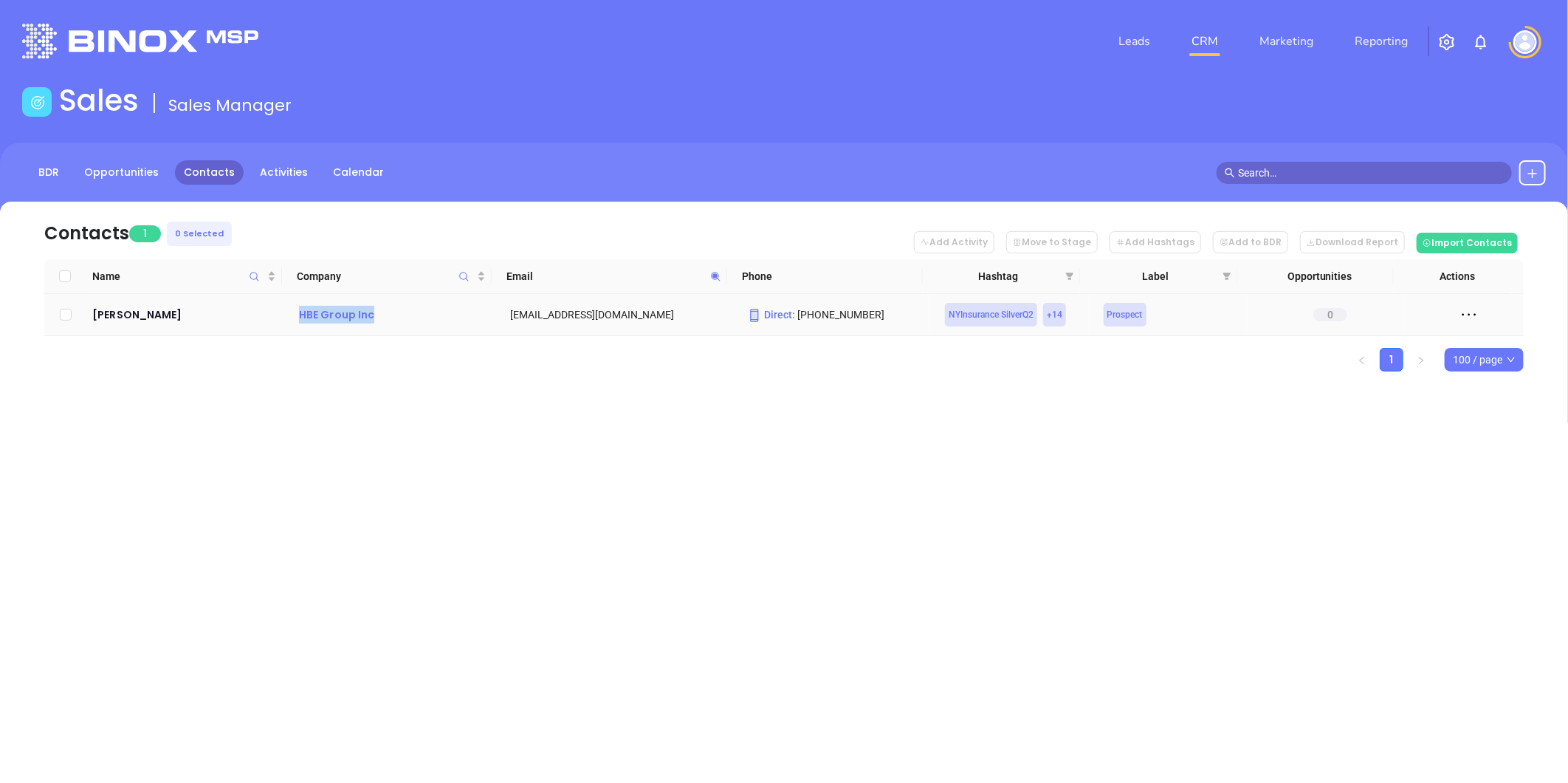
drag, startPoint x: 308, startPoint y: 316, endPoint x: 373, endPoint y: 322, distance: 65.3
click at [373, 322] on td "HBE Group Inc" at bounding box center [389, 315] width 211 height 42
copy div "HBE Group Inc"
click at [715, 277] on icon at bounding box center [716, 276] width 11 height 11
paste input "fingarinsurance"
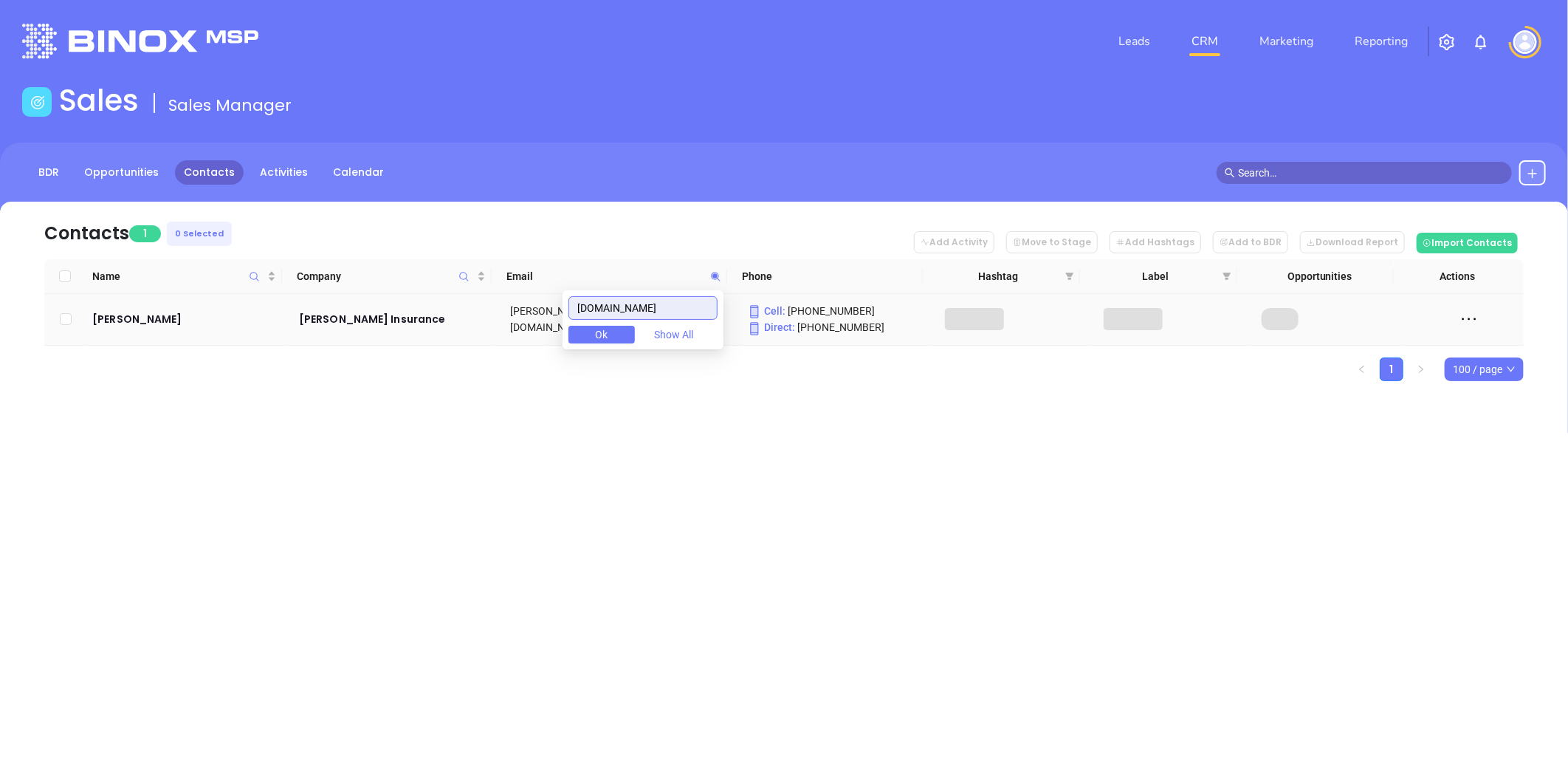
type input "fingarinsurance.com"
drag, startPoint x: 296, startPoint y: 321, endPoint x: 392, endPoint y: 326, distance: 96.1
click at [392, 326] on td "Fingar Insurance" at bounding box center [389, 319] width 211 height 52
copy div "Fingar Insurance"
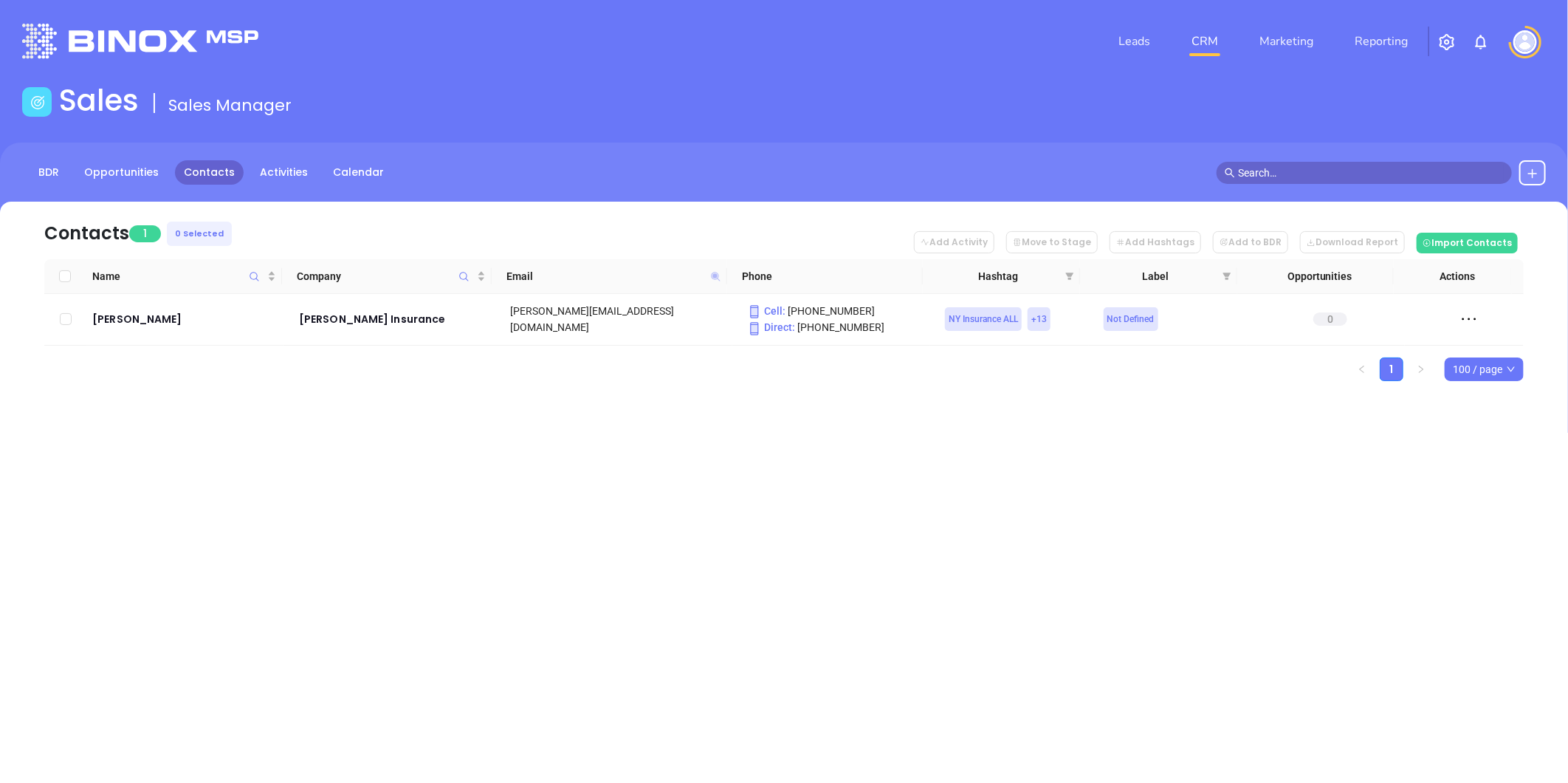
click at [713, 277] on icon at bounding box center [715, 275] width 8 height 8
paste input "text"
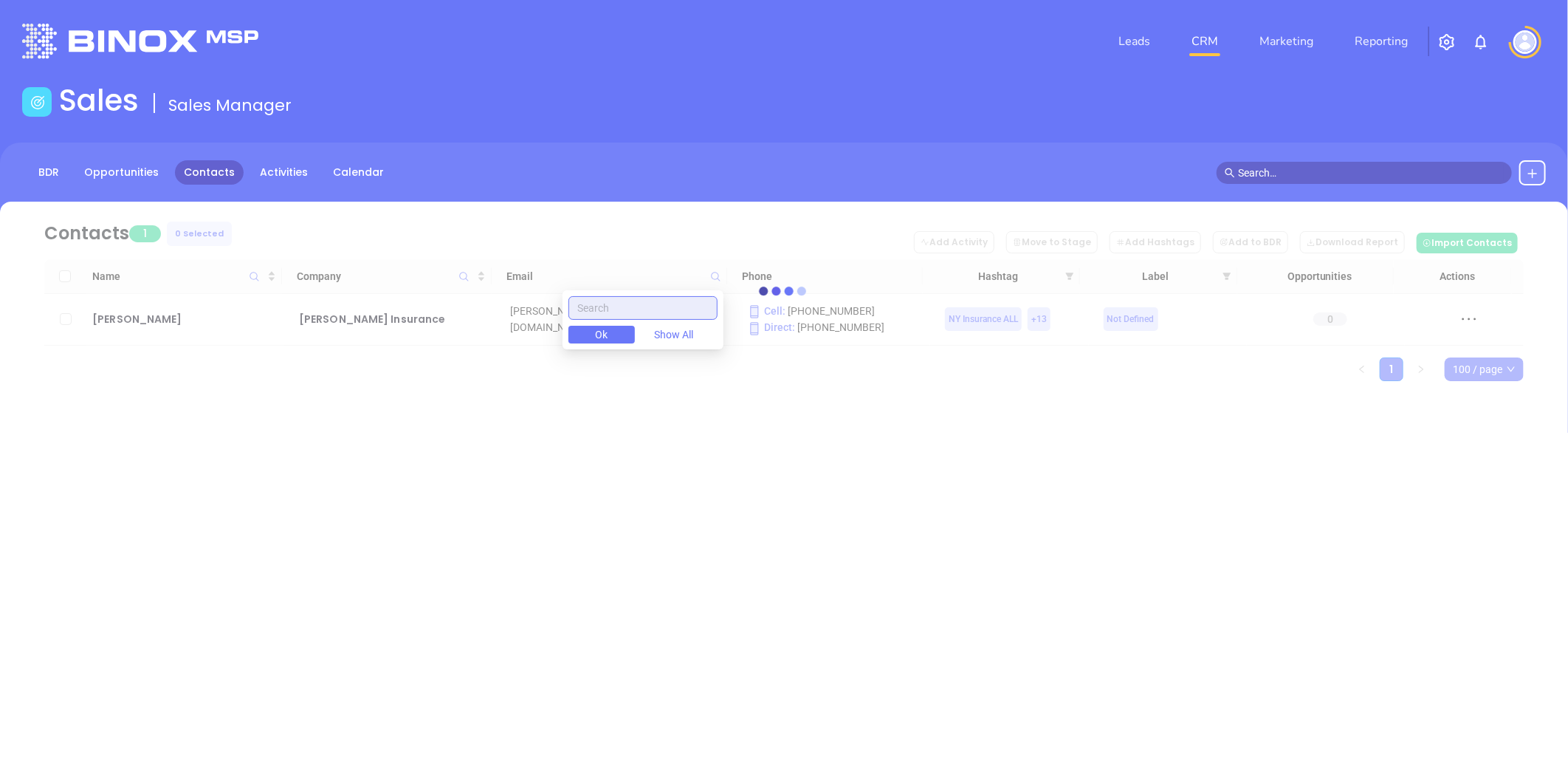
click at [633, 303] on input "text" at bounding box center [643, 307] width 149 height 23
paste input "f"
drag, startPoint x: 681, startPoint y: 312, endPoint x: 680, endPoint y: 301, distance: 11.0
click at [681, 304] on input "text" at bounding box center [643, 307] width 149 height 23
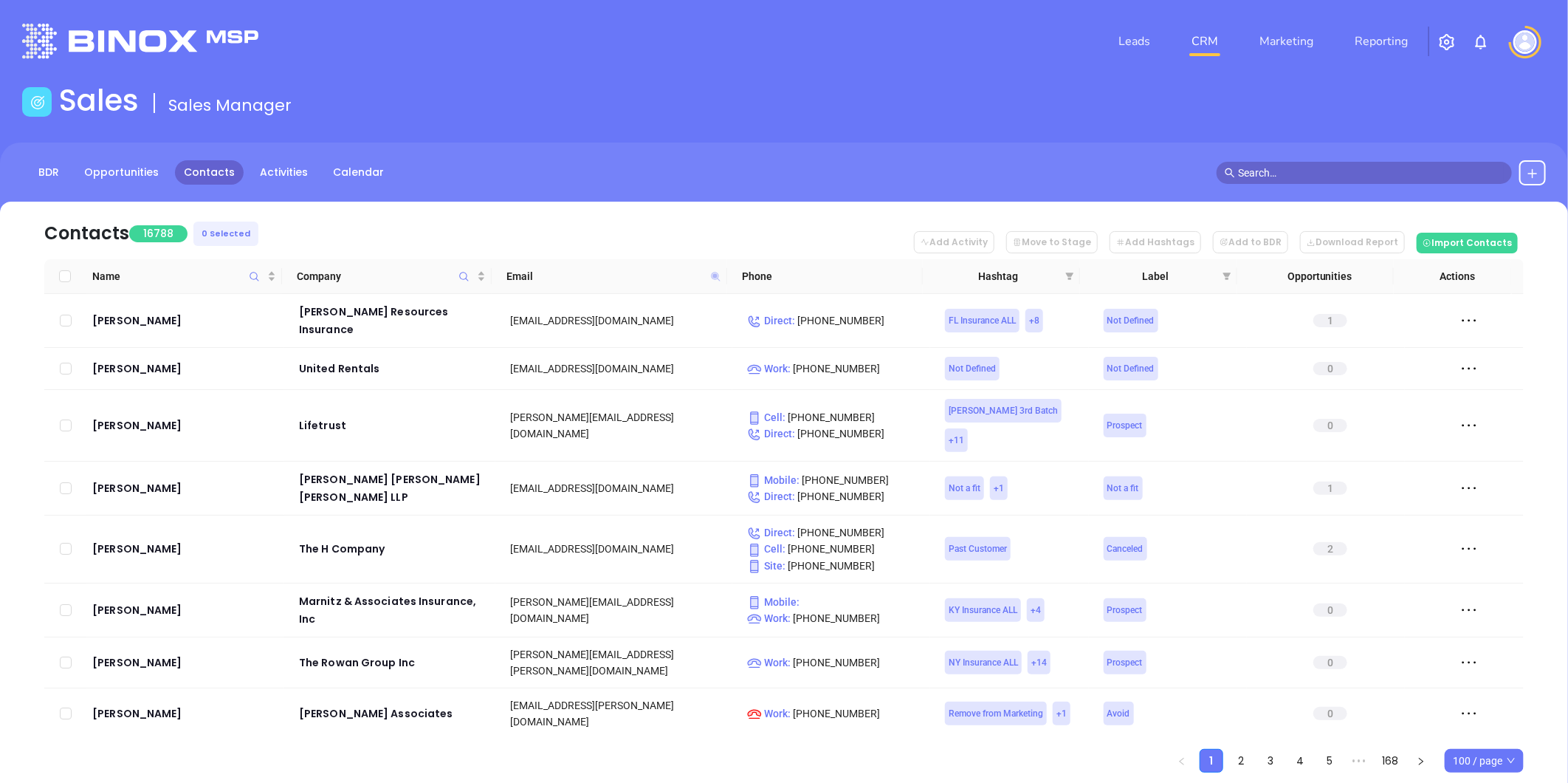
click at [713, 272] on icon at bounding box center [715, 275] width 8 height 8
paste input "bamfanning@aol.com"
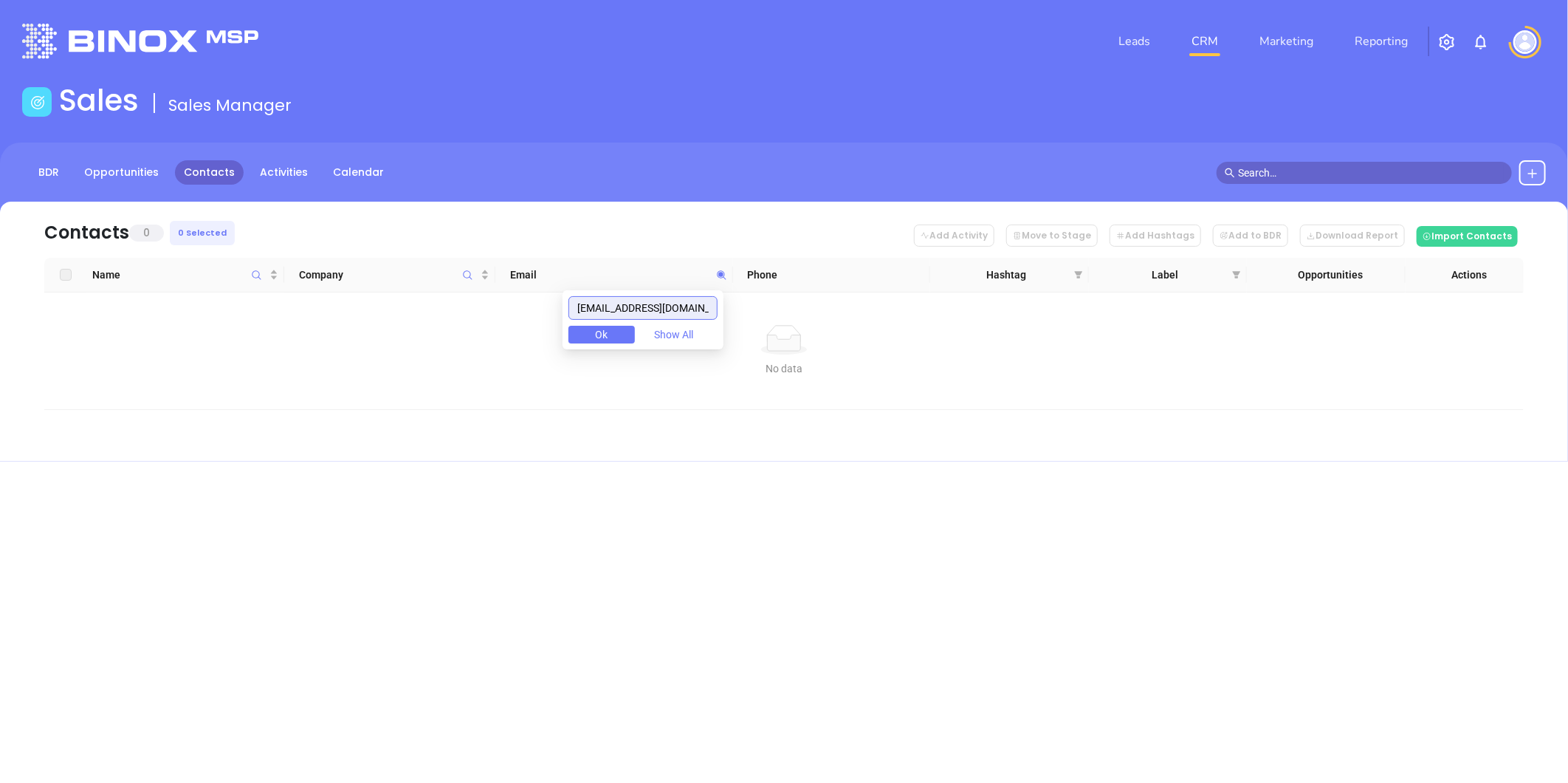
type input "bamfanning@aol.com"
drag, startPoint x: 697, startPoint y: 313, endPoint x: 535, endPoint y: 313, distance: 162.0
click at [528, 315] on body "Leads CRM Marketing Reporting Financial Leads Leads Sales Sales Manager BDR Opp…" at bounding box center [784, 392] width 1568 height 783
paste input "text"
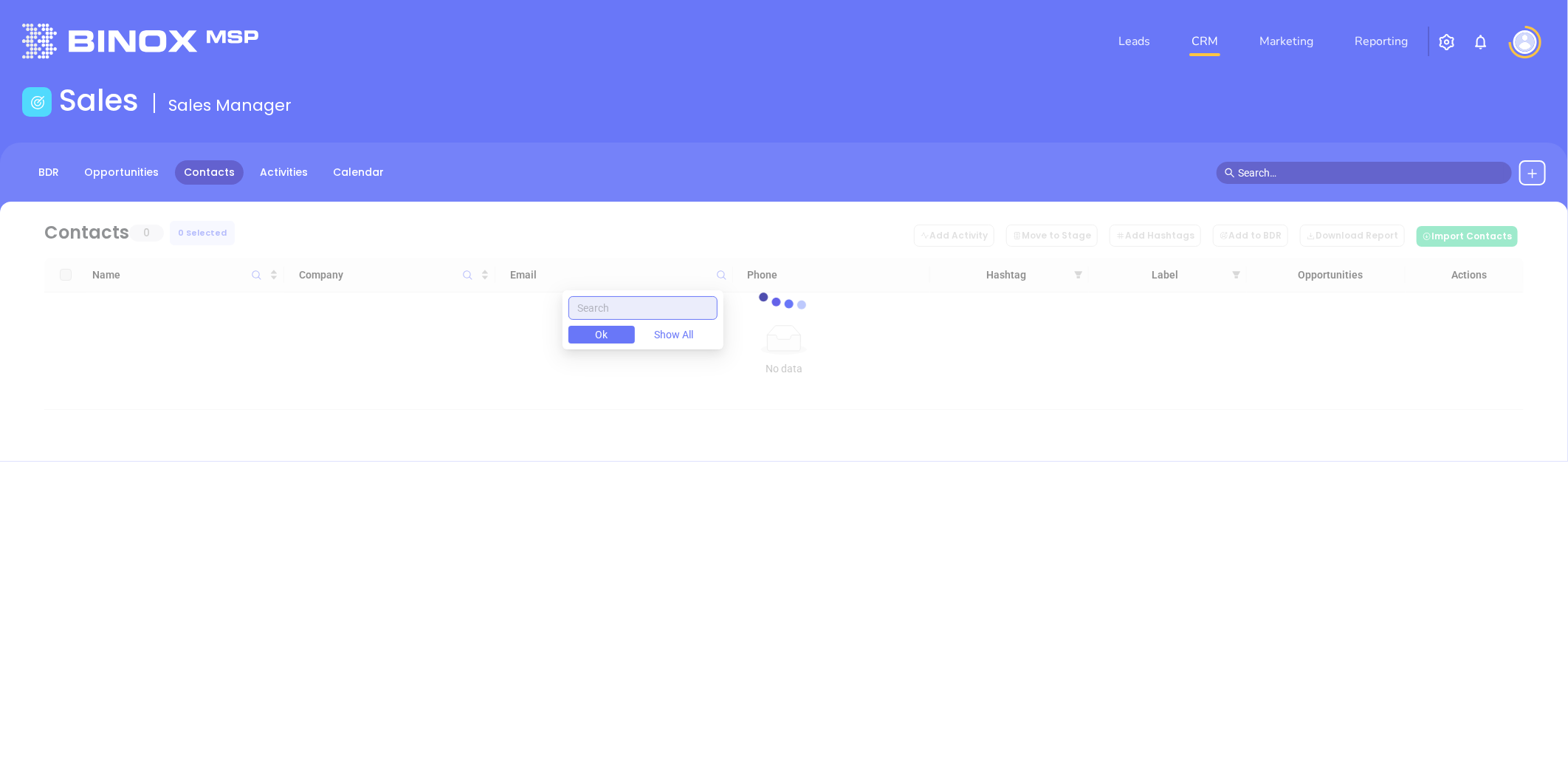
click at [658, 305] on input "text" at bounding box center [643, 307] width 149 height 23
paste input "text"
drag, startPoint x: 632, startPoint y: 305, endPoint x: 620, endPoint y: 279, distance: 28.6
click at [629, 293] on div "Ok Show All" at bounding box center [643, 319] width 161 height 59
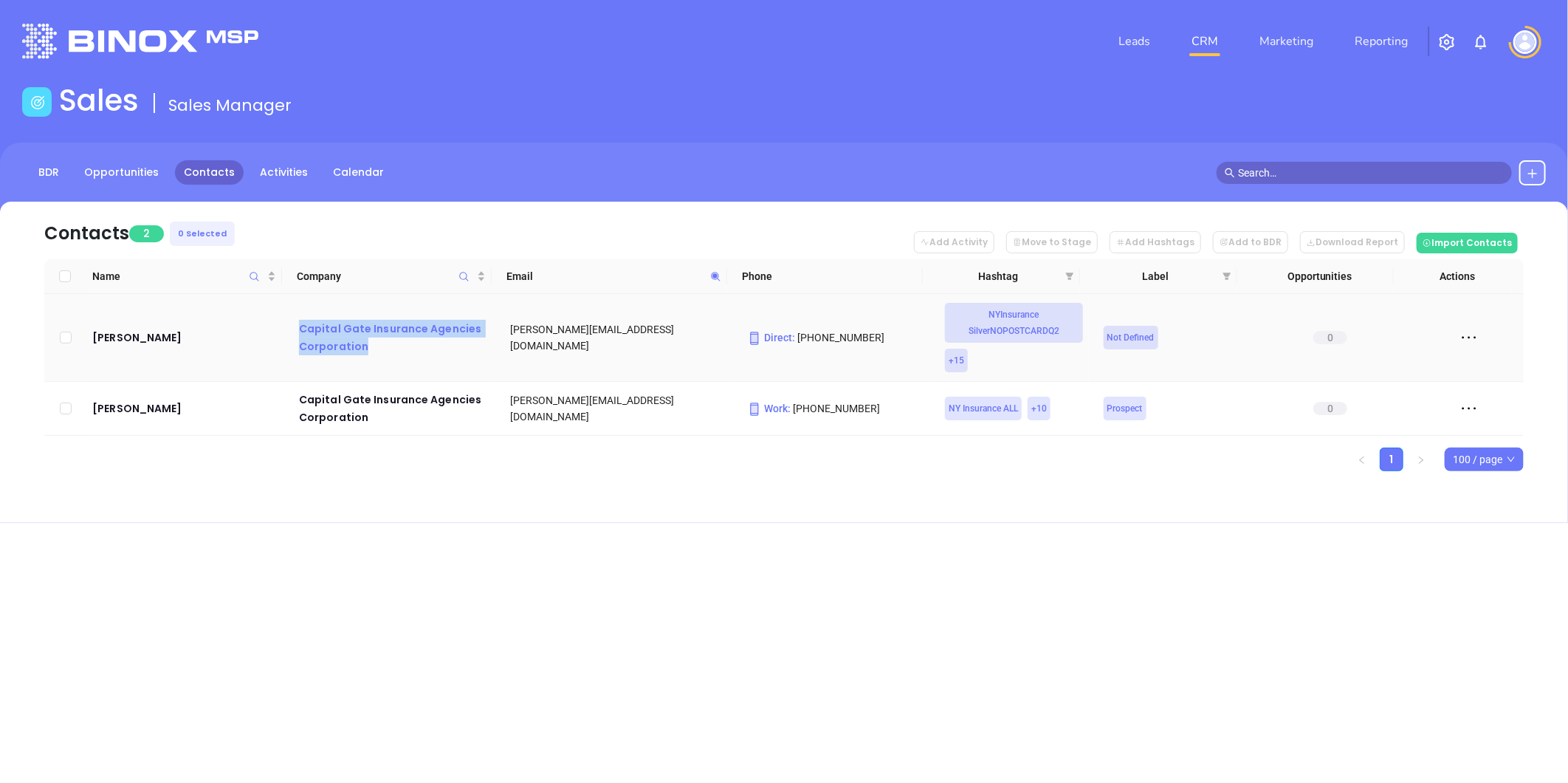
drag, startPoint x: 290, startPoint y: 325, endPoint x: 378, endPoint y: 343, distance: 89.8
click at [378, 343] on td "Capital Gate Insurance Agencies Corporation" at bounding box center [389, 338] width 211 height 88
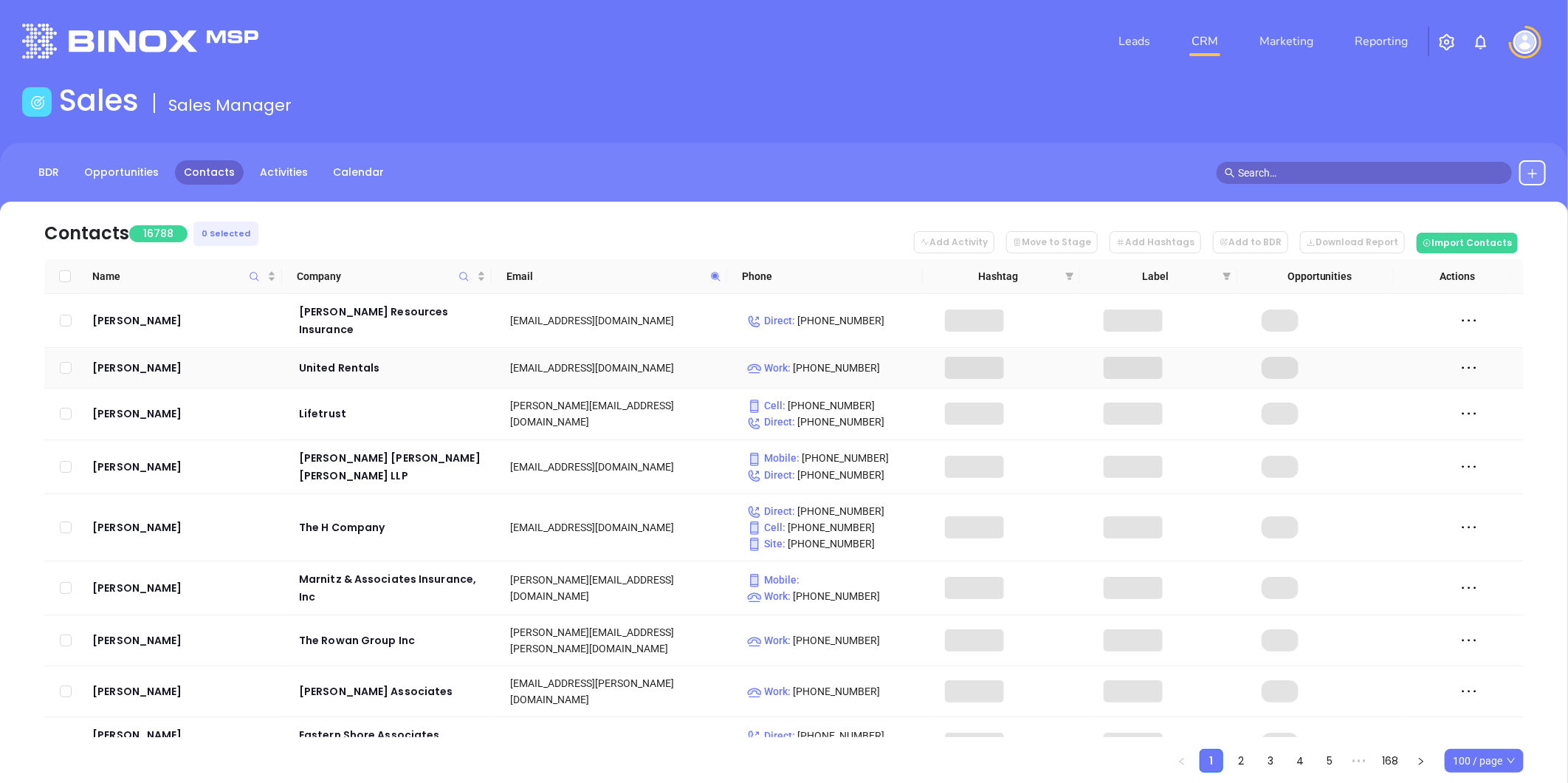
copy div "Capital Gate Insurance Agencies Corporation"
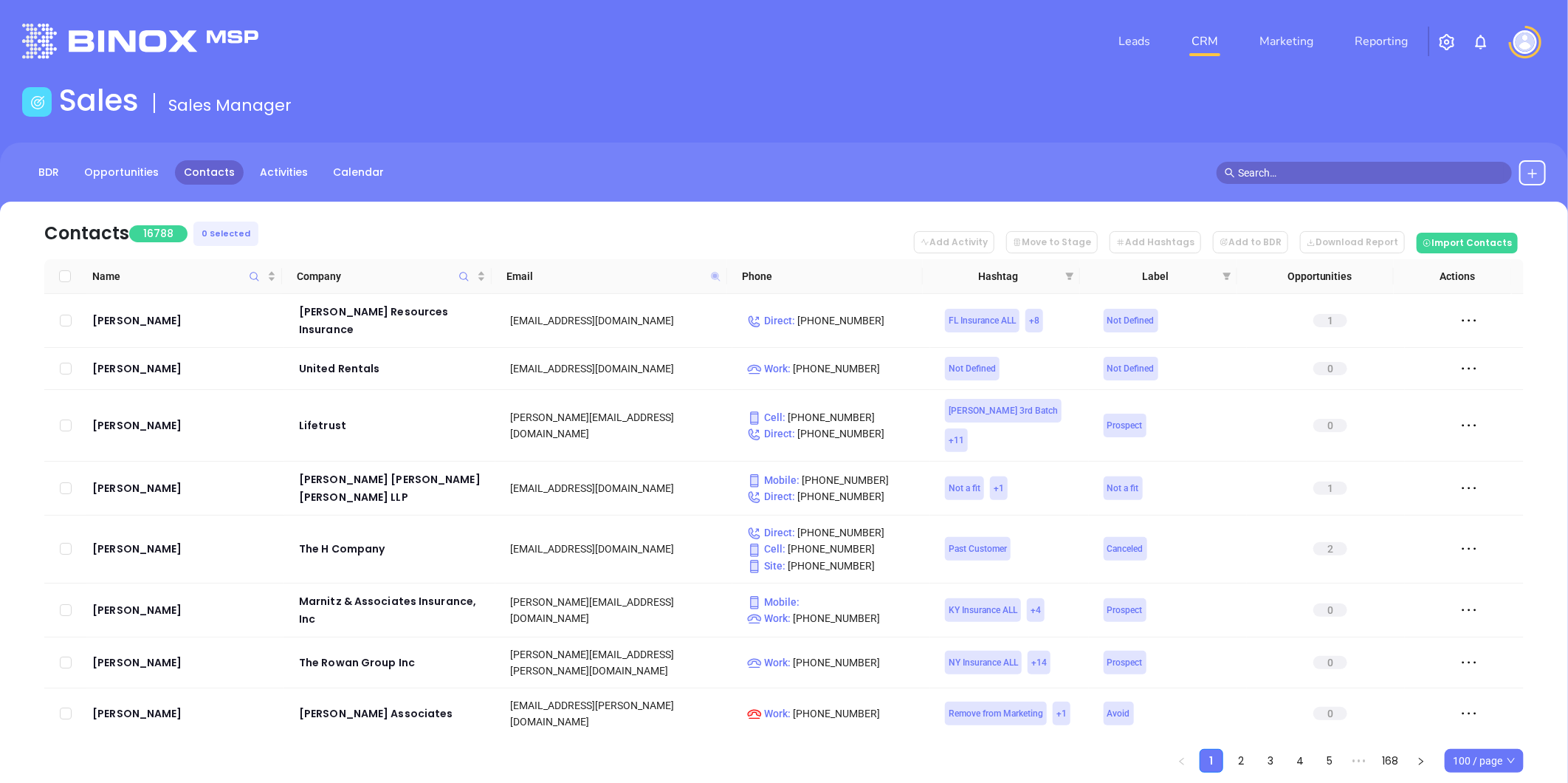
click at [717, 272] on icon at bounding box center [715, 275] width 8 height 8
drag, startPoint x: 655, startPoint y: 312, endPoint x: 651, endPoint y: 304, distance: 8.9
click at [656, 310] on input "CGIG.COM" at bounding box center [643, 307] width 149 height 23
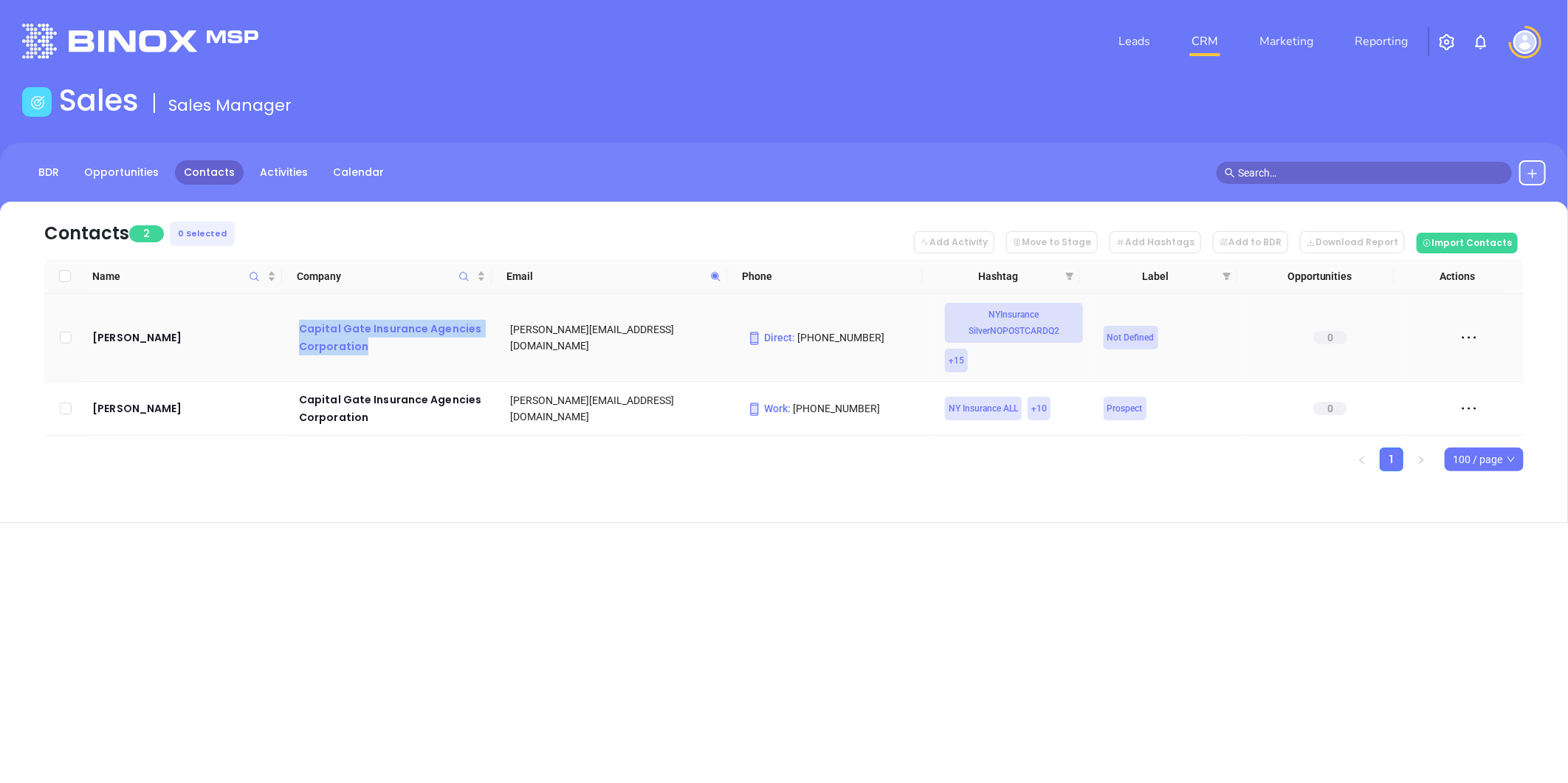
drag, startPoint x: 293, startPoint y: 312, endPoint x: 370, endPoint y: 353, distance: 87.2
click at [370, 353] on td "Capital Gate Insurance Agencies Corporation" at bounding box center [389, 338] width 211 height 88
copy div "Capital Gate Insurance Agencies Corporation"
click at [712, 276] on icon at bounding box center [716, 276] width 11 height 11
paste input "apital Gate Insurance Agencies Corporation"
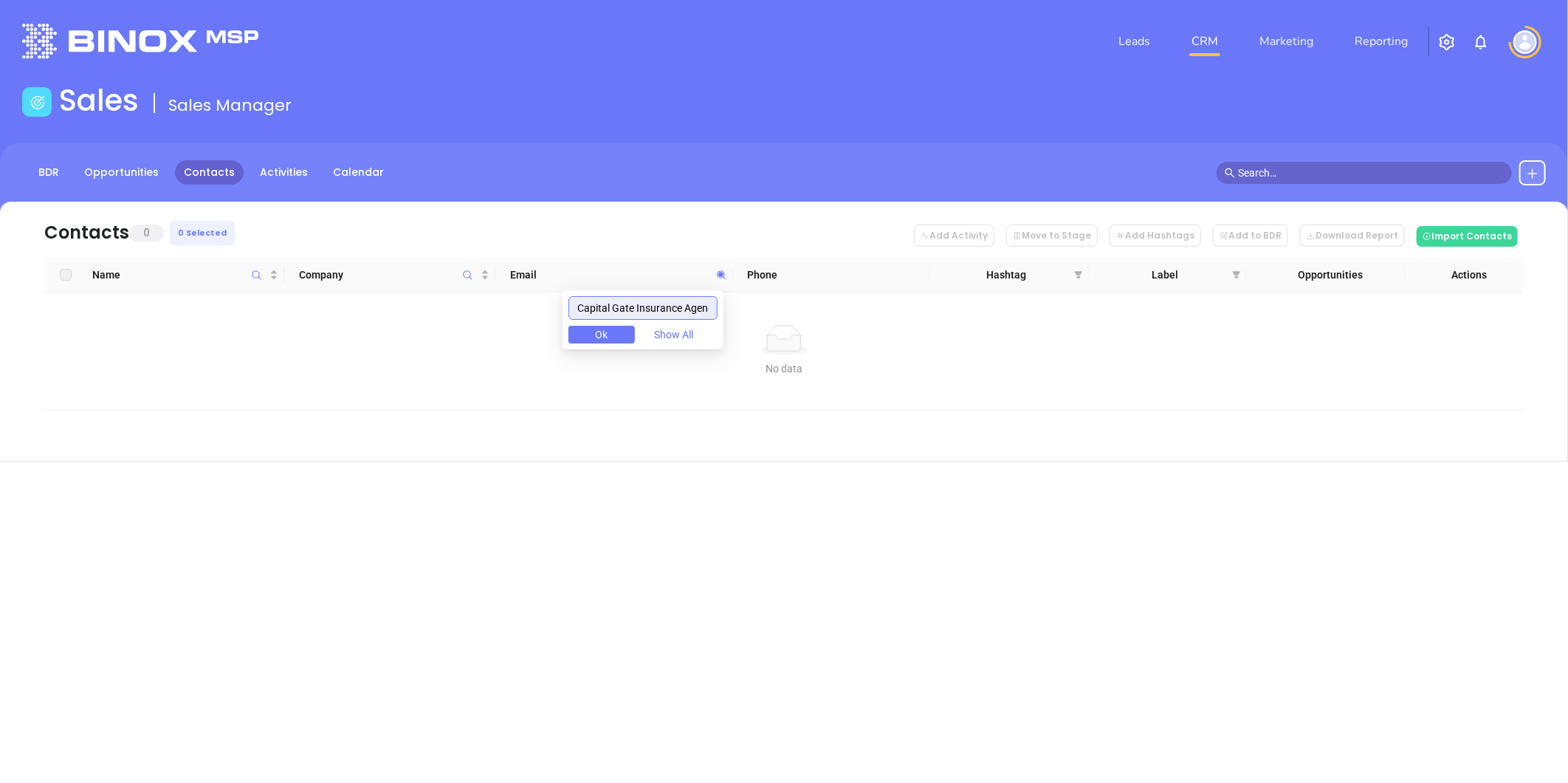
click at [655, 304] on input "Capital Gate Insurance Agencies Corporation" at bounding box center [643, 307] width 149 height 23
paste input "houlihanassociates.com"
click at [641, 301] on input "houlihanassociates.com" at bounding box center [643, 307] width 149 height 23
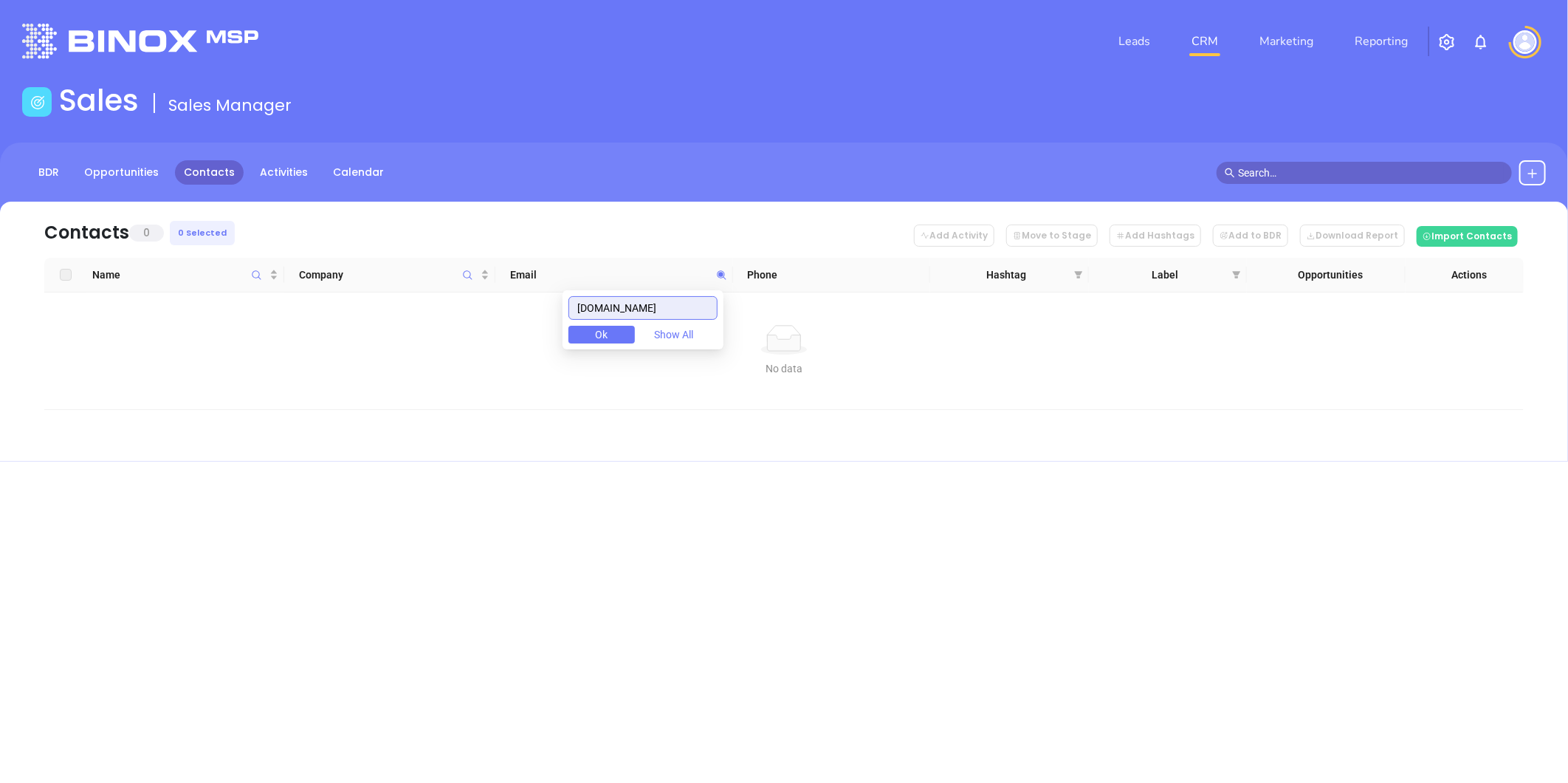
click at [641, 301] on input "houlihanassociates.com" at bounding box center [643, 307] width 149 height 23
paste input "tracy@shookinsurance"
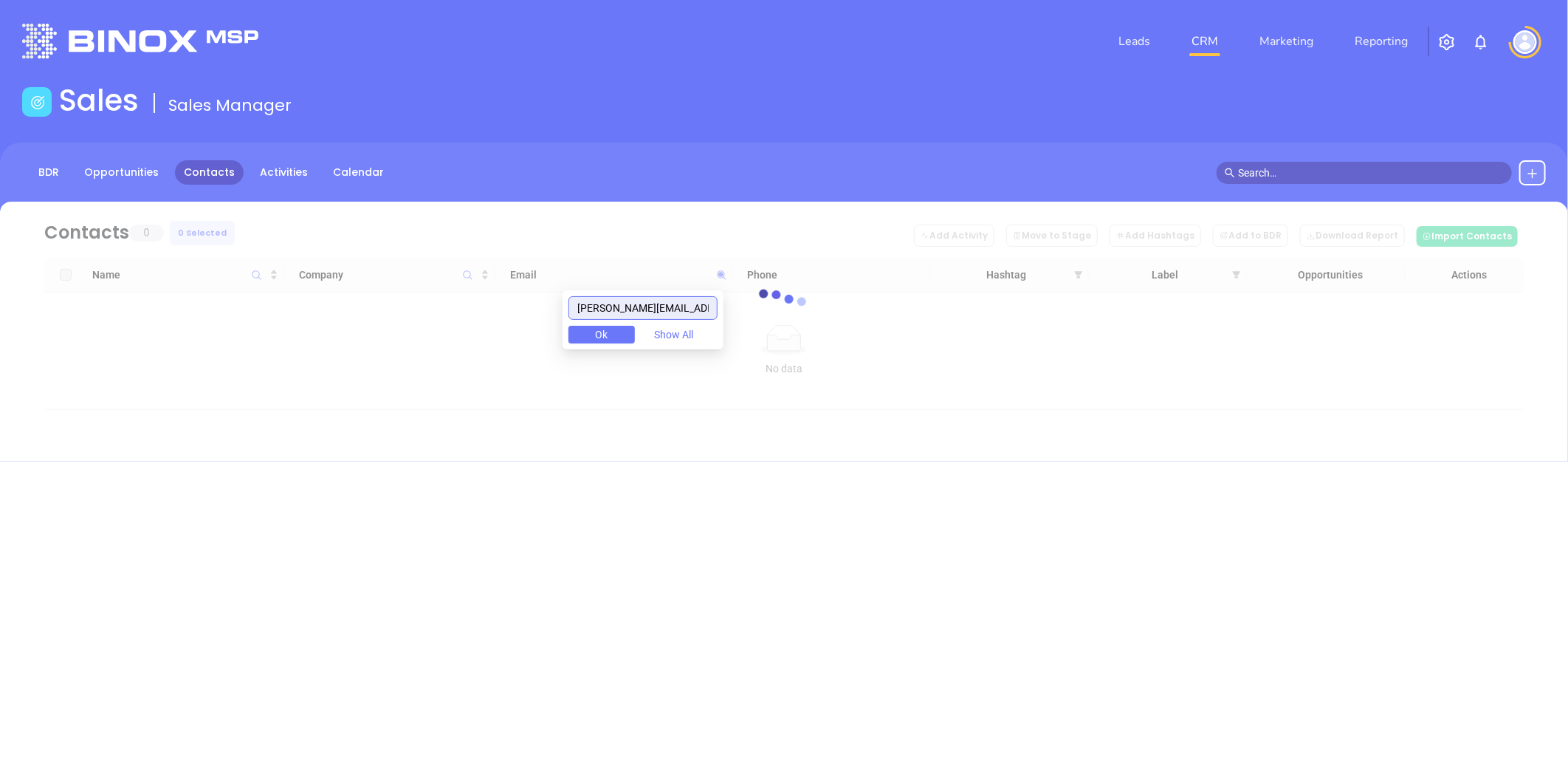
drag, startPoint x: 614, startPoint y: 310, endPoint x: 385, endPoint y: 288, distance: 230.1
click at [385, 288] on body "Leads CRM Marketing Reporting Financial Leads Leads Sales Sales Manager BDR Opp…" at bounding box center [784, 392] width 1568 height 783
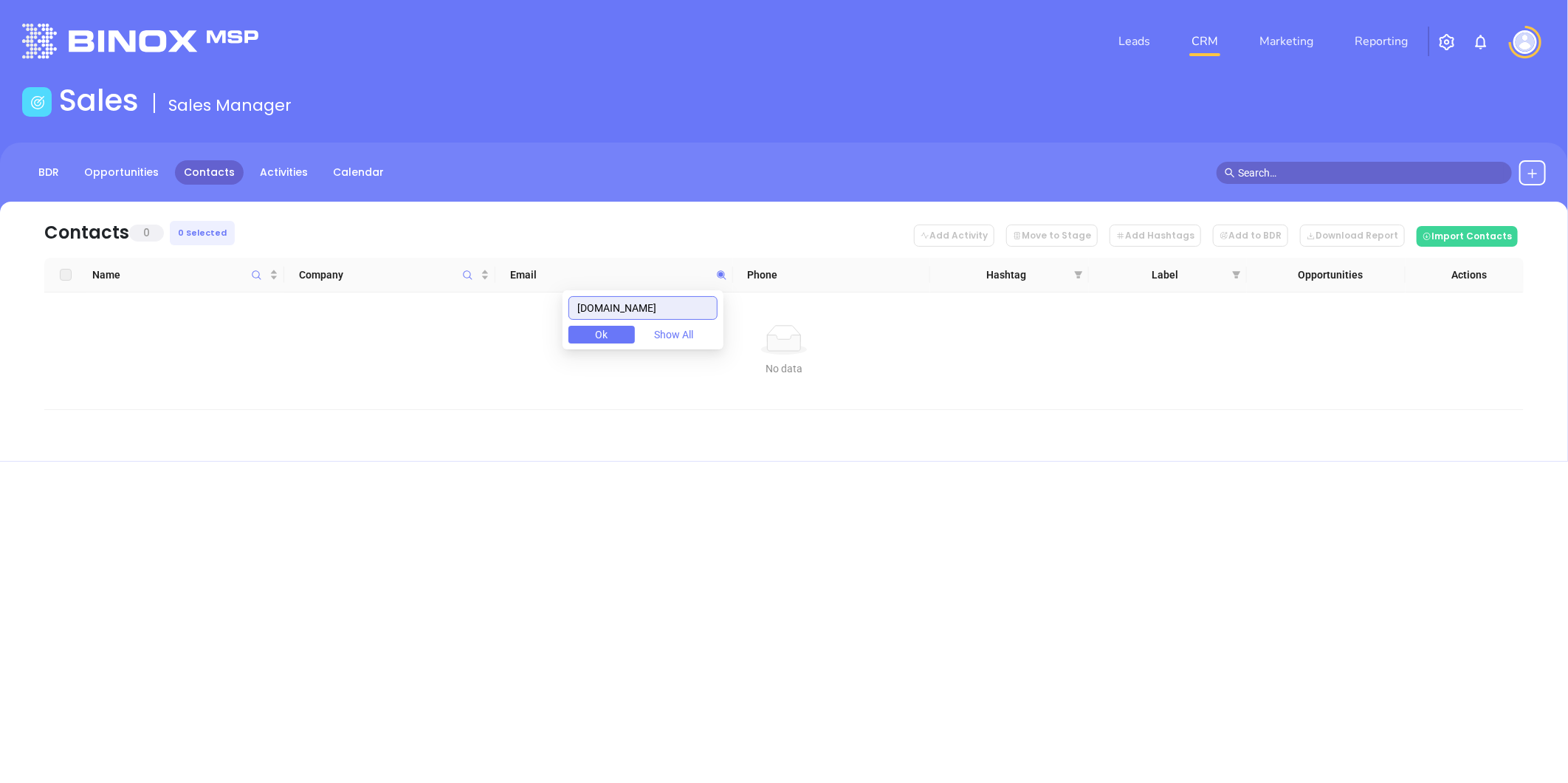
drag, startPoint x: 688, startPoint y: 308, endPoint x: 647, endPoint y: 327, distance: 45.2
click at [566, 310] on body "Leads CRM Marketing Reporting Financial Leads Leads Sales Sales Manager BDR Opp…" at bounding box center [784, 392] width 1568 height 783
paste input "catskill"
type input "catskillinsurance.com"
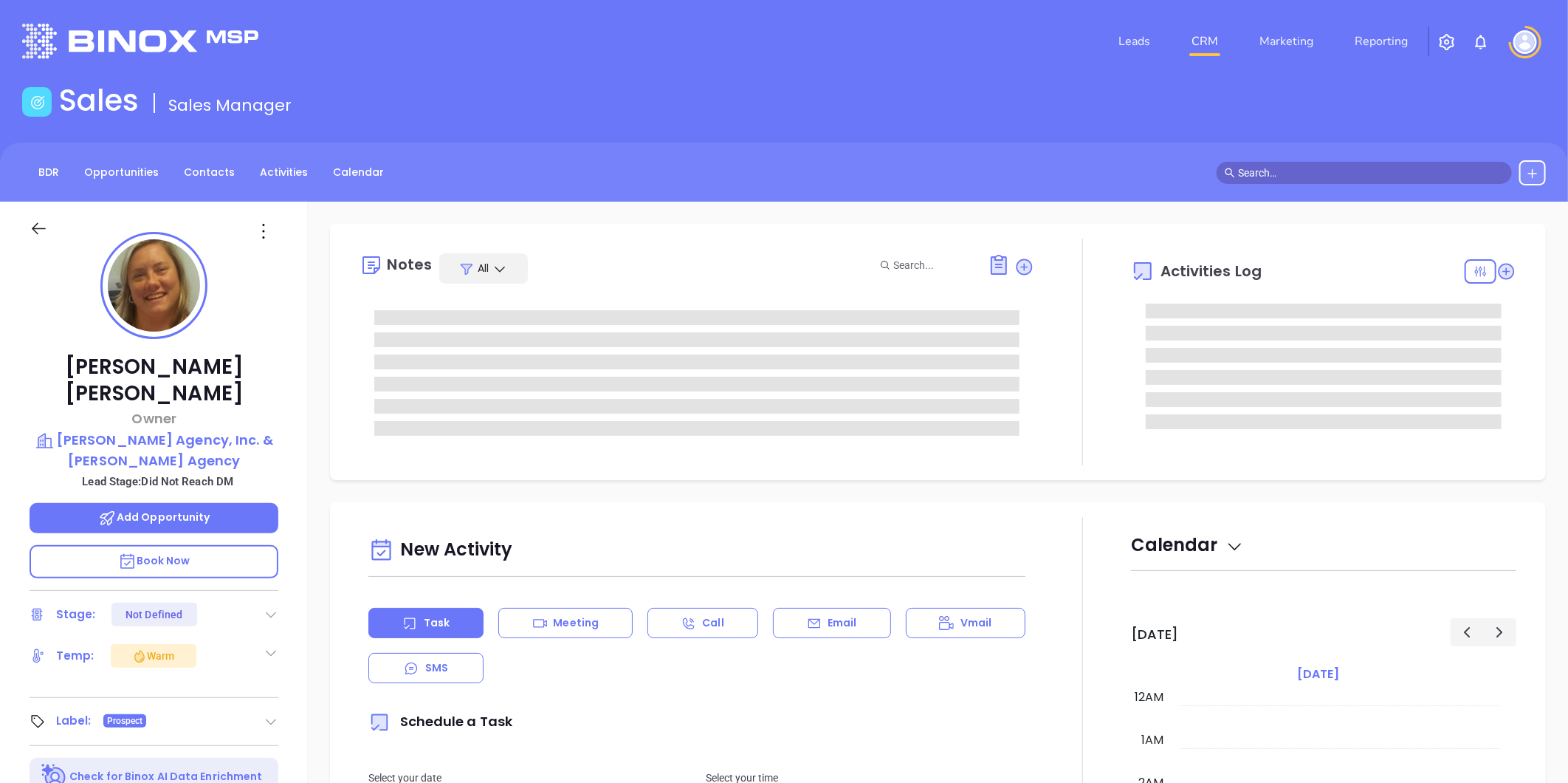
type input "[DATE]"
type input "[PERSON_NAME]"
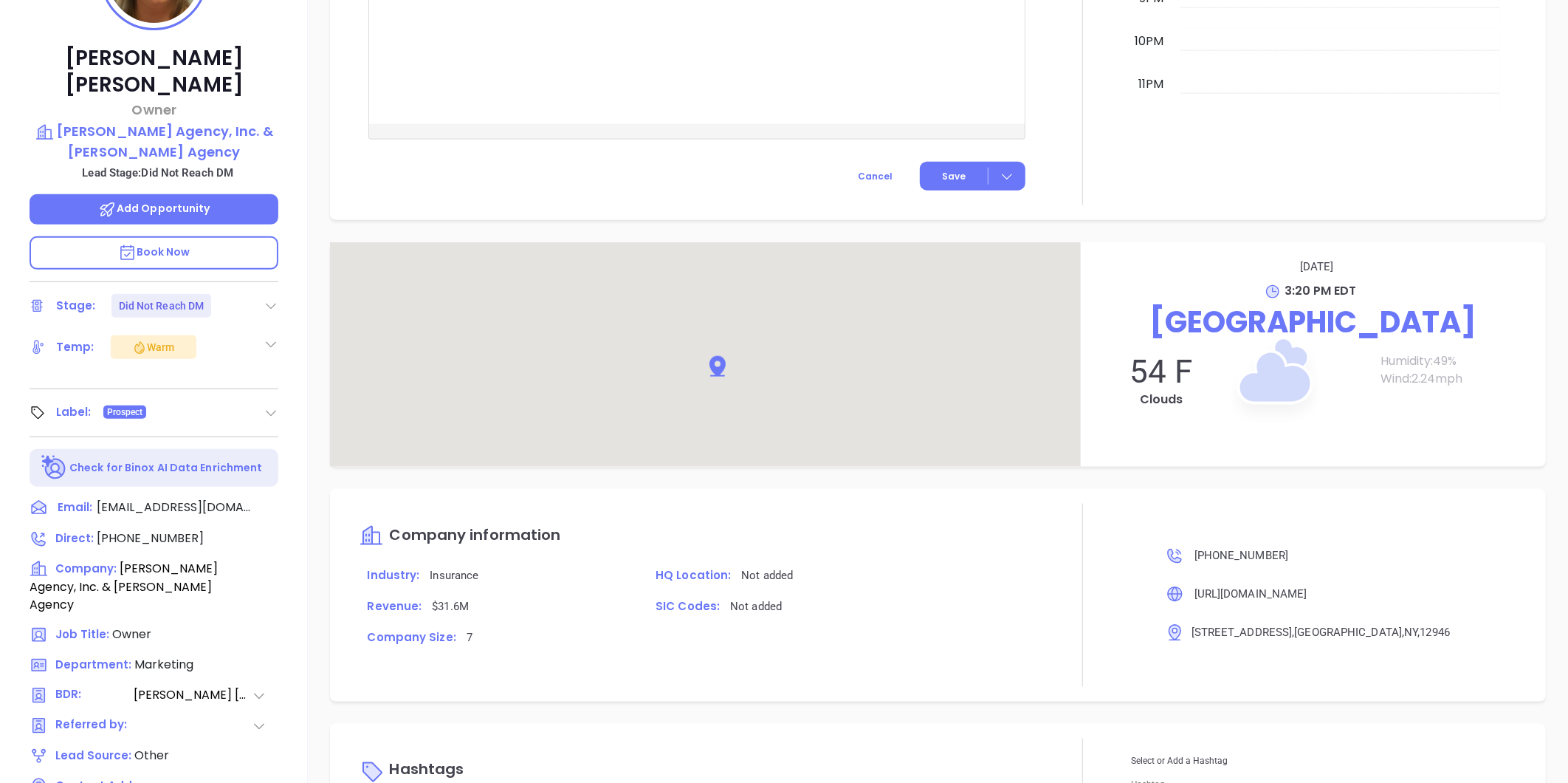
scroll to position [452, 0]
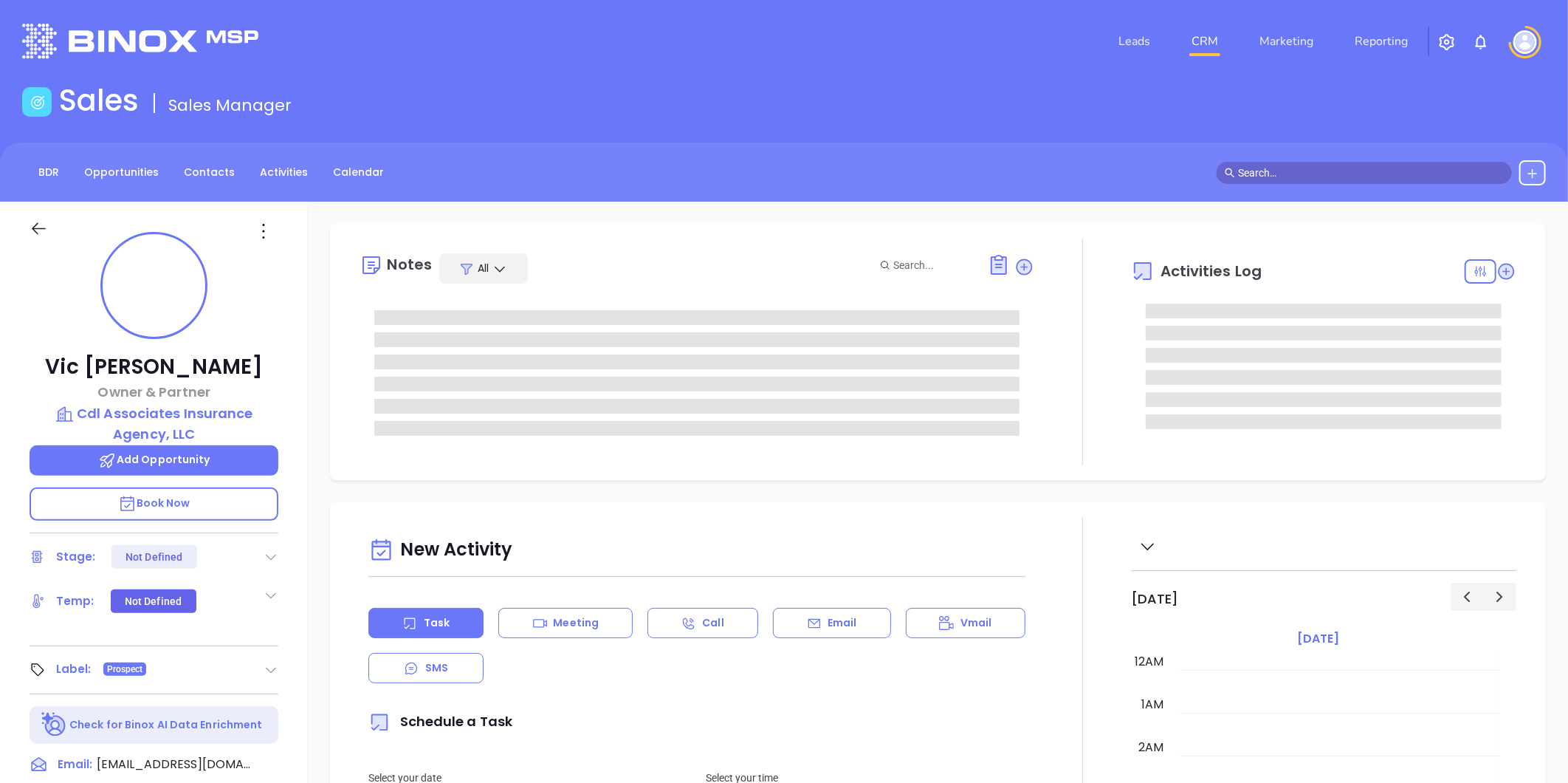
type input "10:00 am"
type input "10/09/2025"
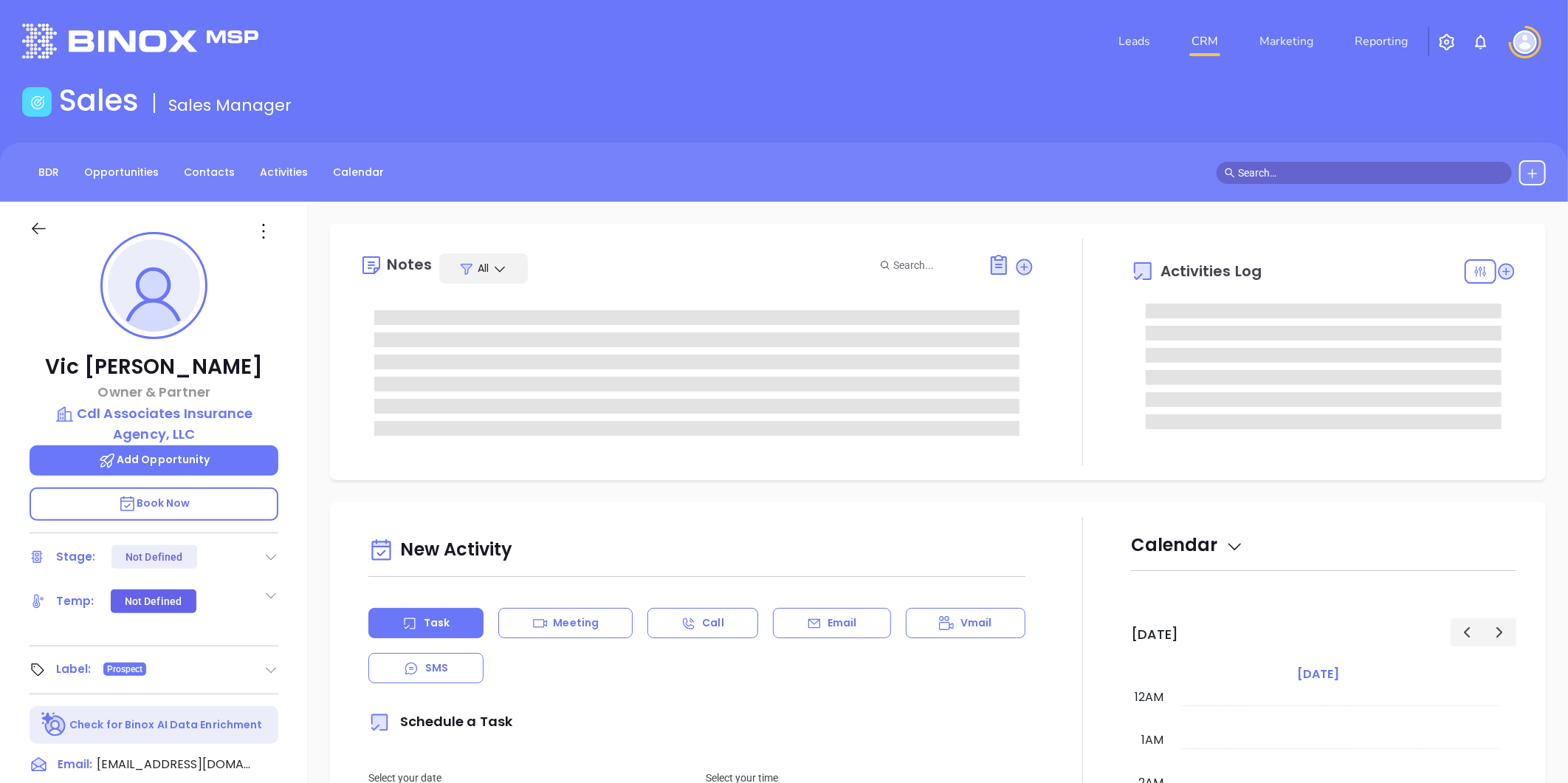
type input "Liz Cruz"
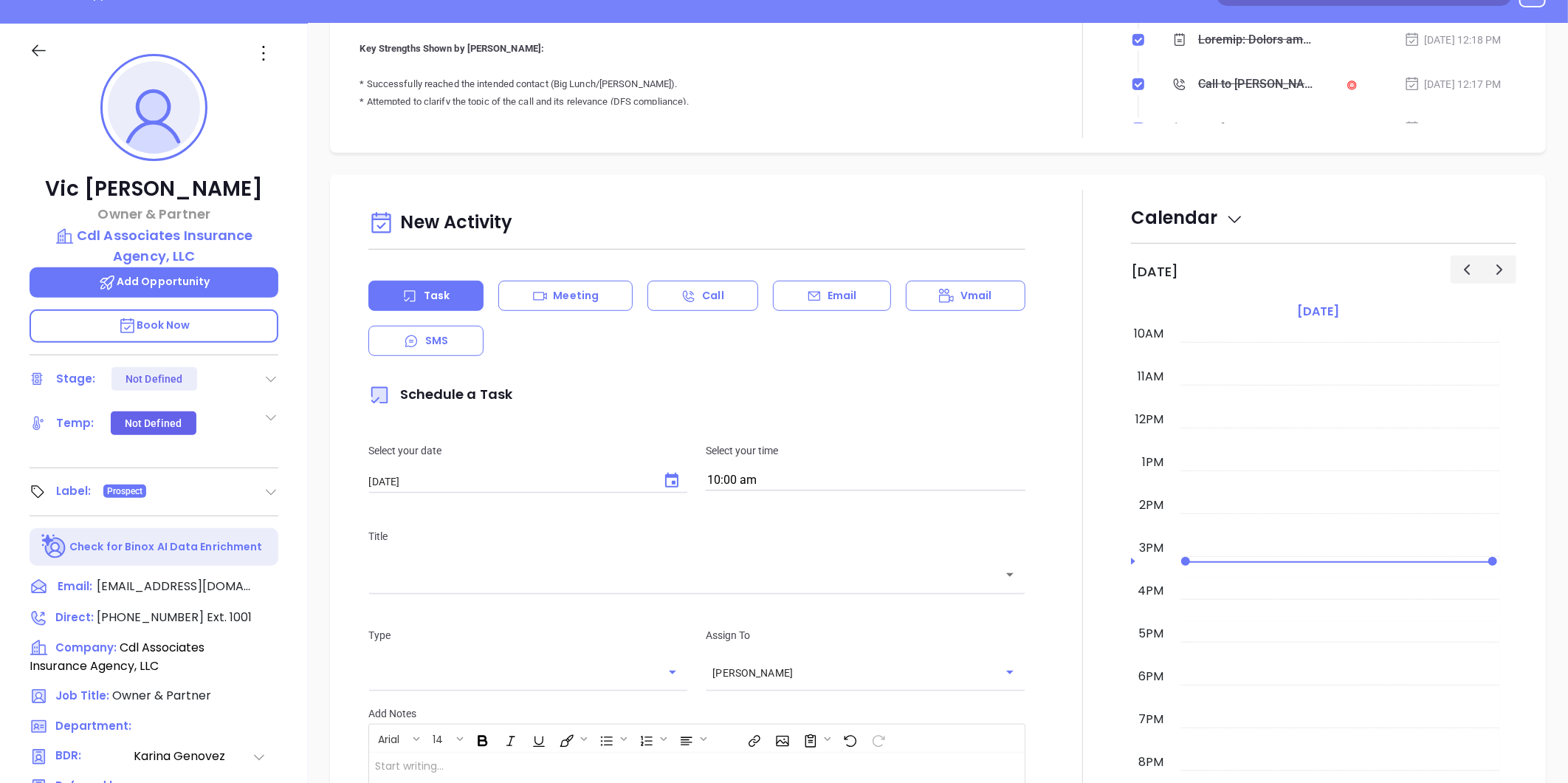
scroll to position [207, 0]
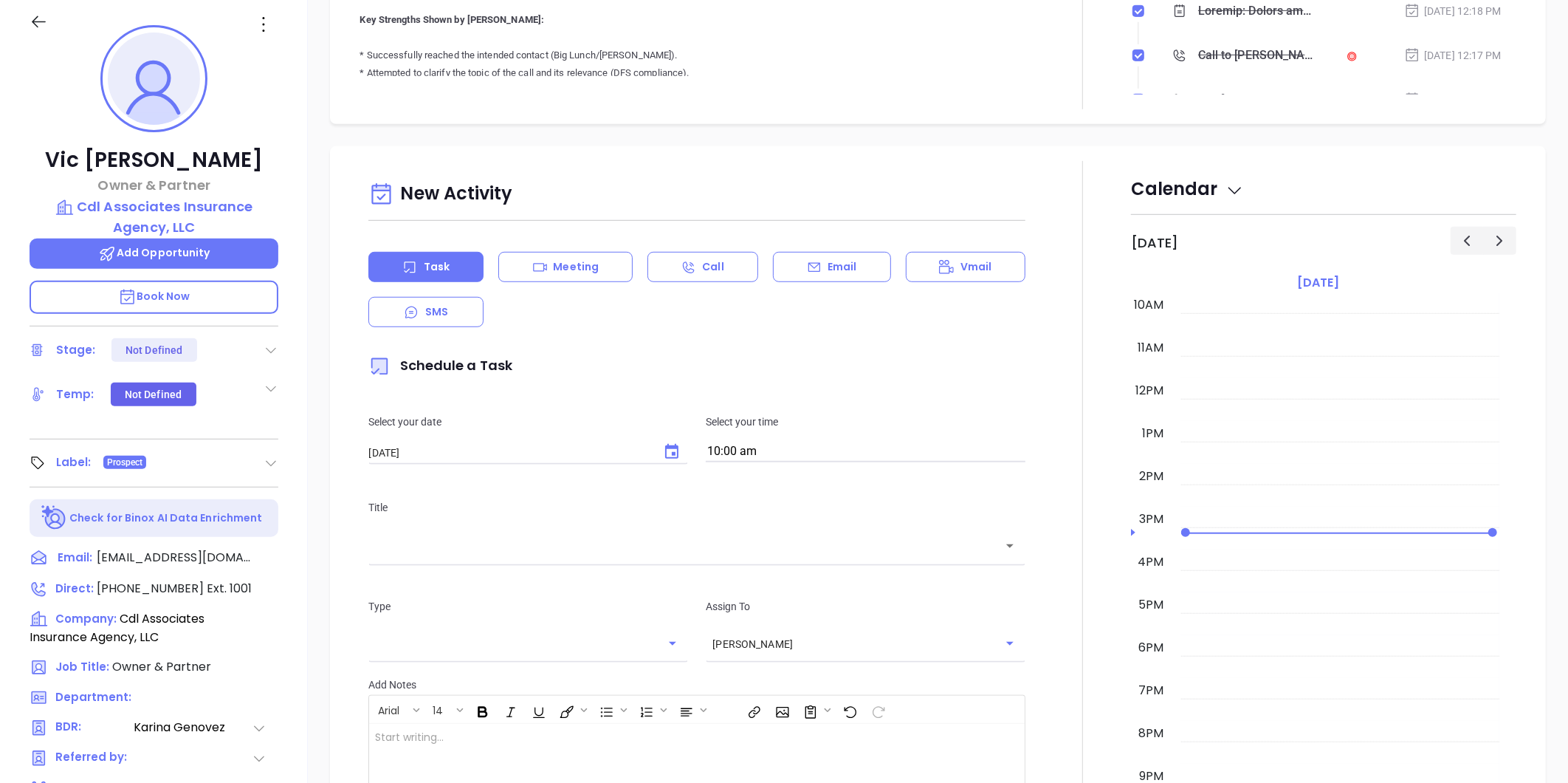
click at [438, 267] on p "Task" at bounding box center [436, 267] width 26 height 16
click at [668, 453] on icon "Choose date, selected date is Oct 9, 2025" at bounding box center [672, 451] width 18 height 18
click at [488, 567] on button "8" at bounding box center [487, 574] width 26 height 26
type input "10/08/2025"
click at [779, 447] on input "10:00 am" at bounding box center [865, 451] width 319 height 21
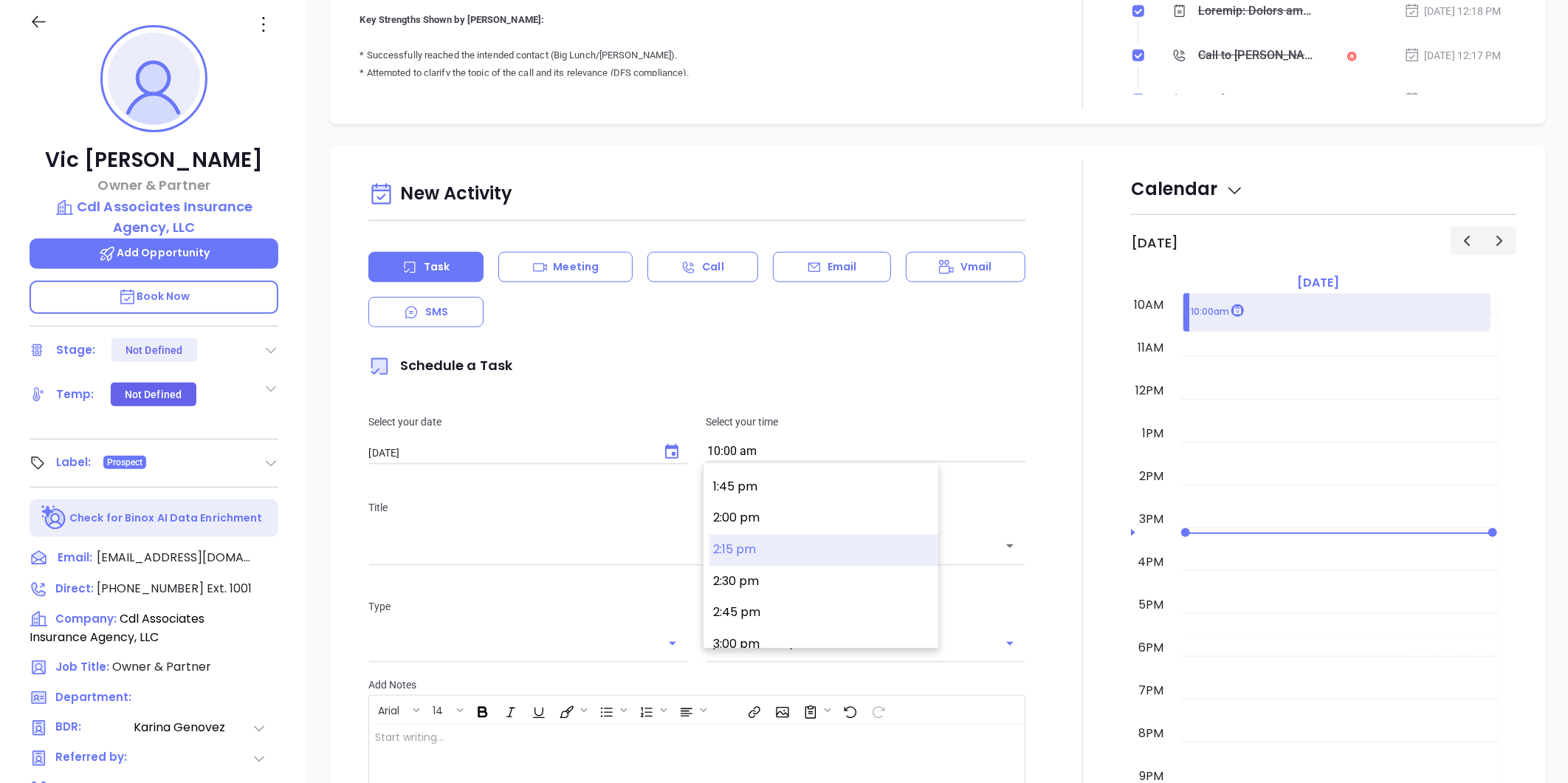
scroll to position [1894, 0]
drag, startPoint x: 748, startPoint y: 544, endPoint x: 682, endPoint y: 530, distance: 67.5
click at [748, 544] on button "3:30 pm" at bounding box center [824, 548] width 229 height 32
type input "3:30 pm"
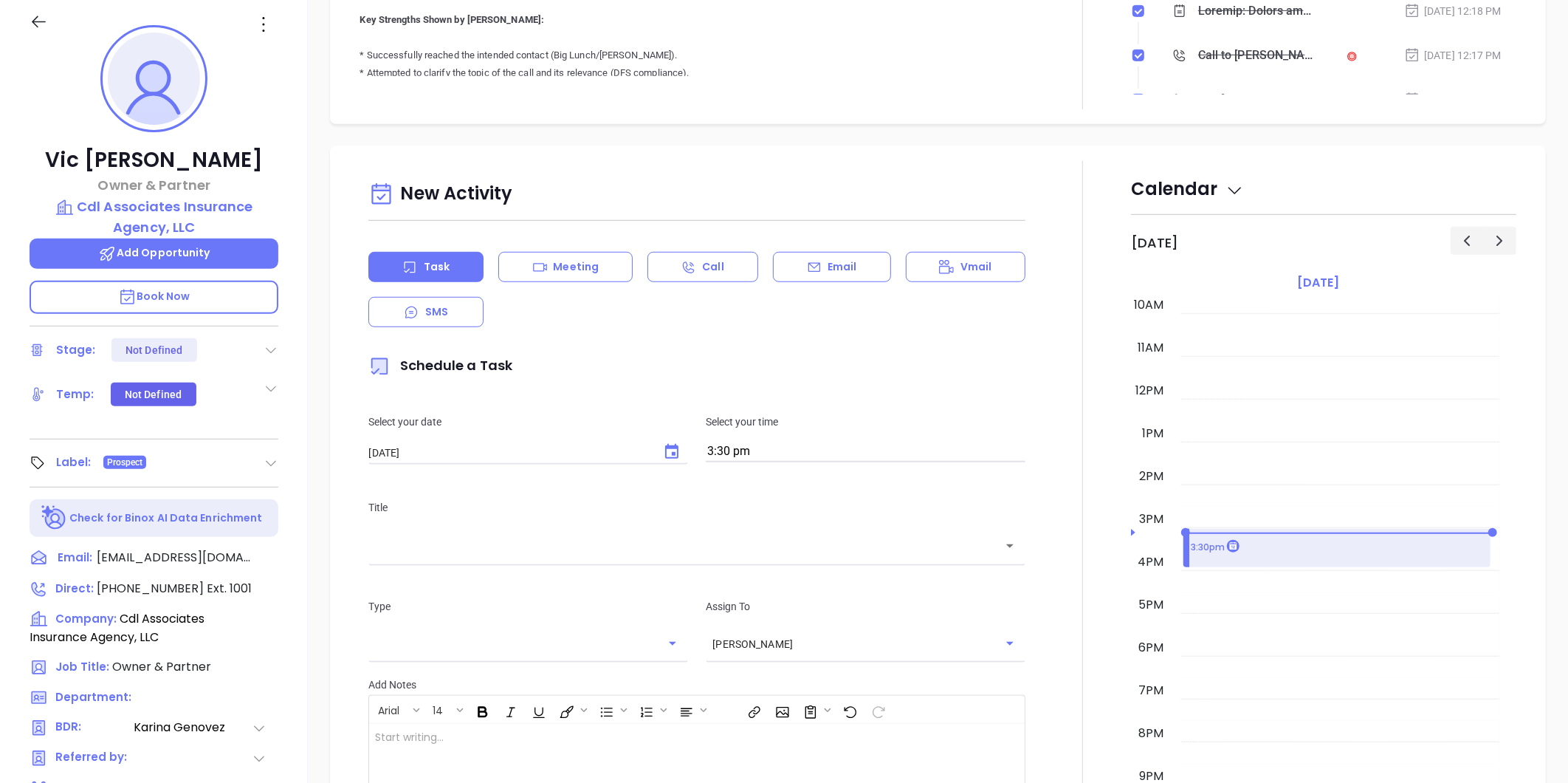
click at [419, 556] on div "​" at bounding box center [697, 545] width 658 height 32
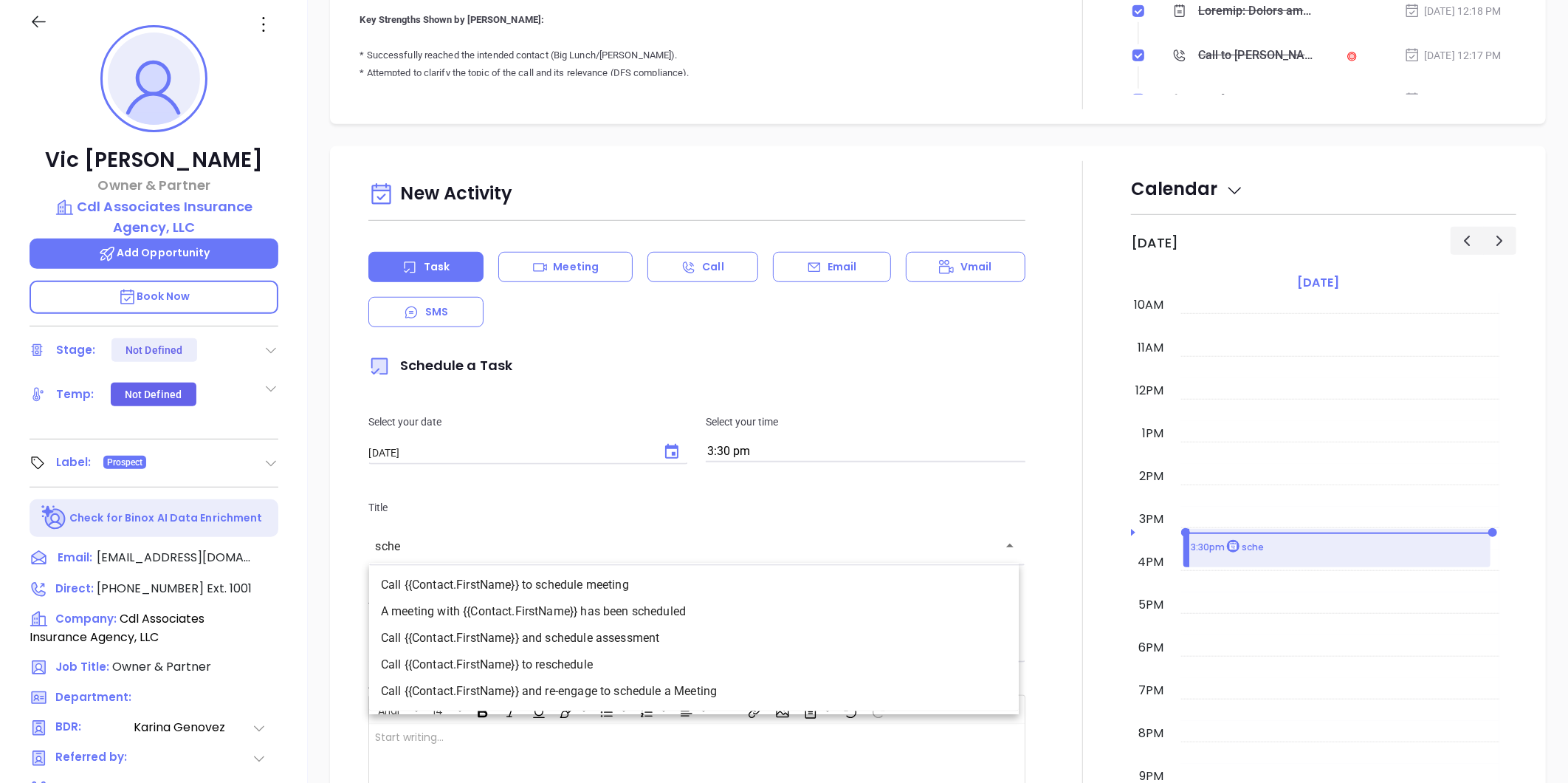
click at [595, 633] on li "Call {{Contact.FirstName}} and schedule assessment" at bounding box center [694, 638] width 650 height 26
type input "Call Vic and schedule assessment"
type input "Call"
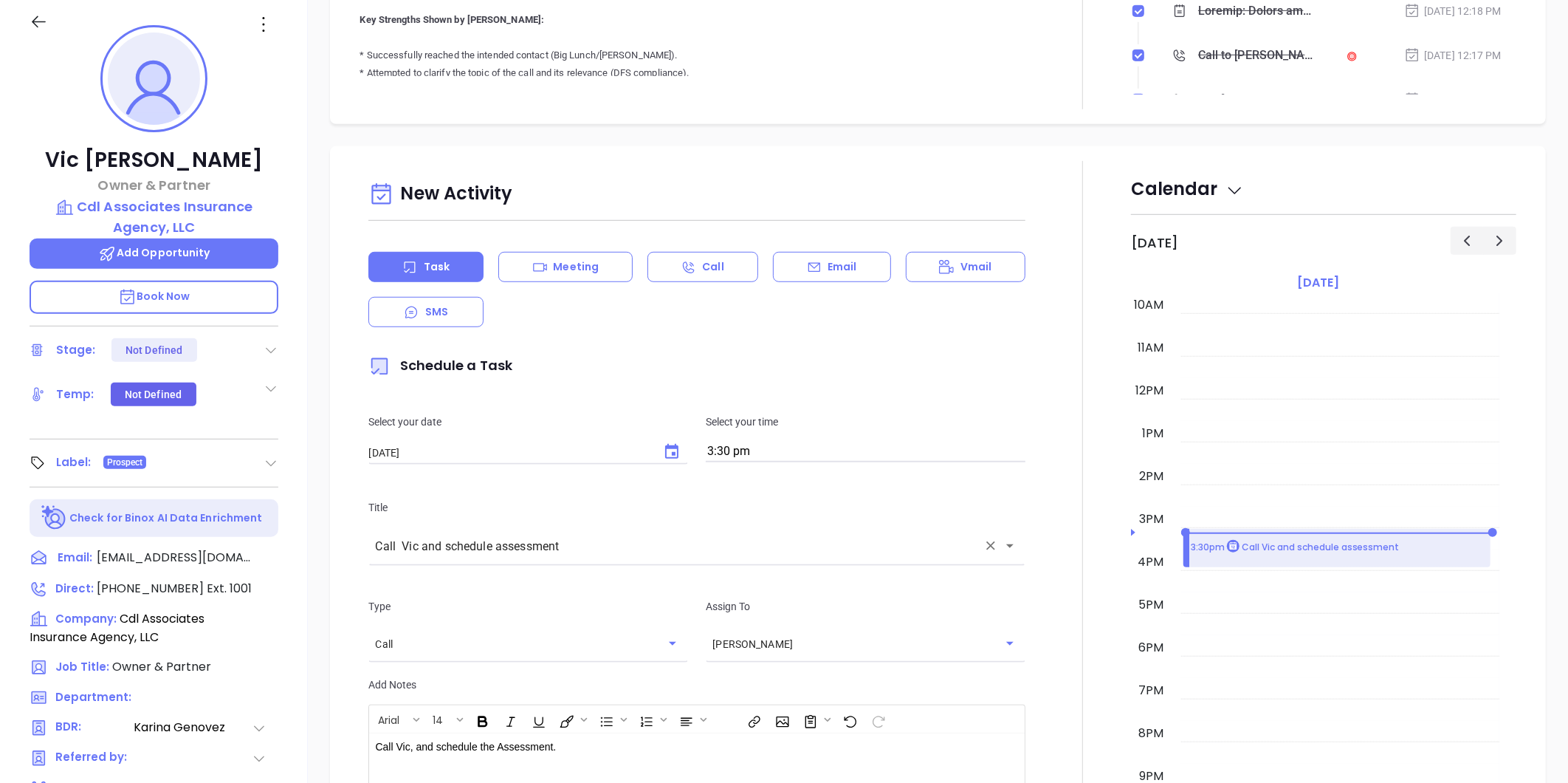
type input "Call Vic and schedule assessment"
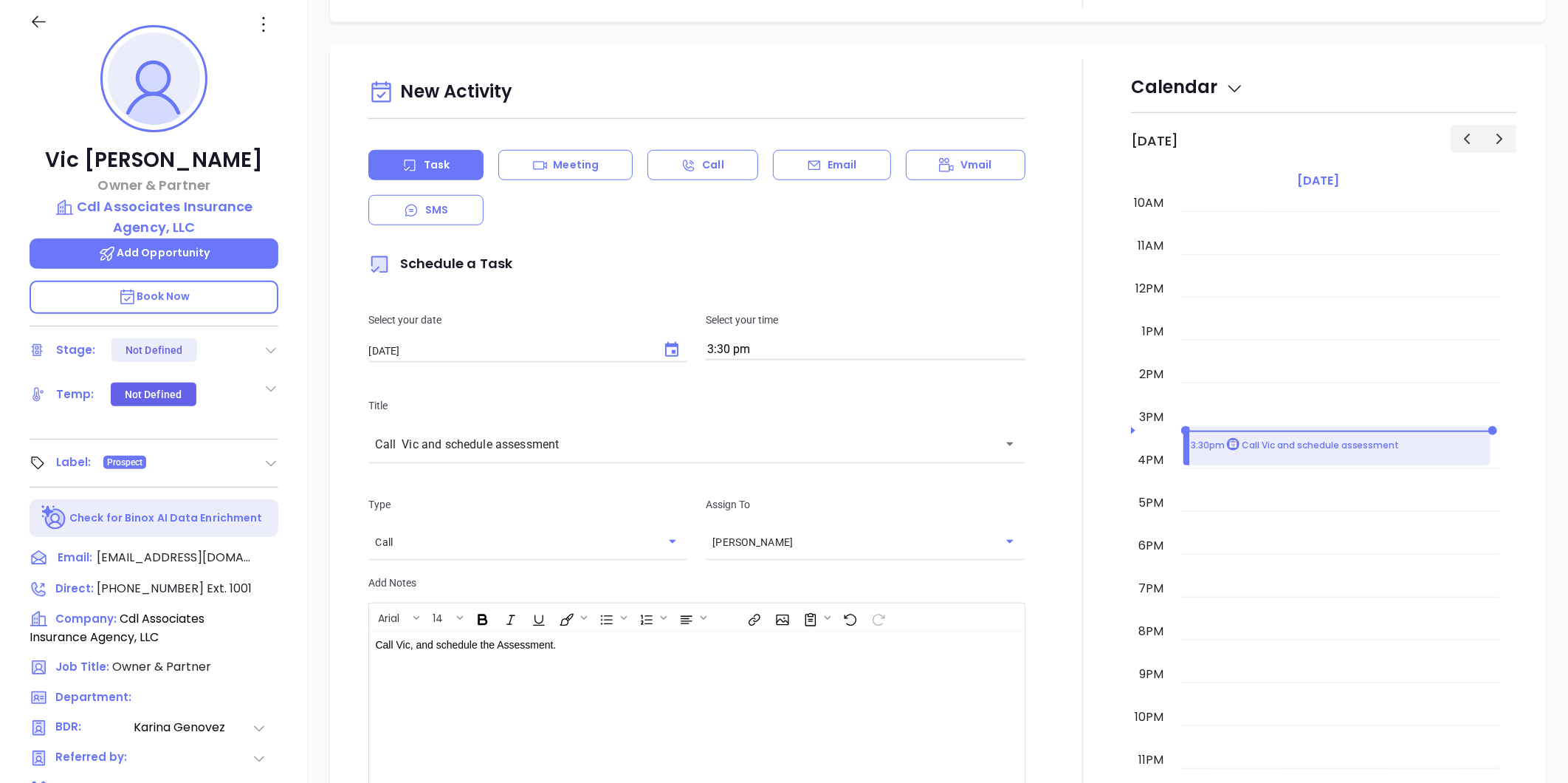
scroll to position [738, 0]
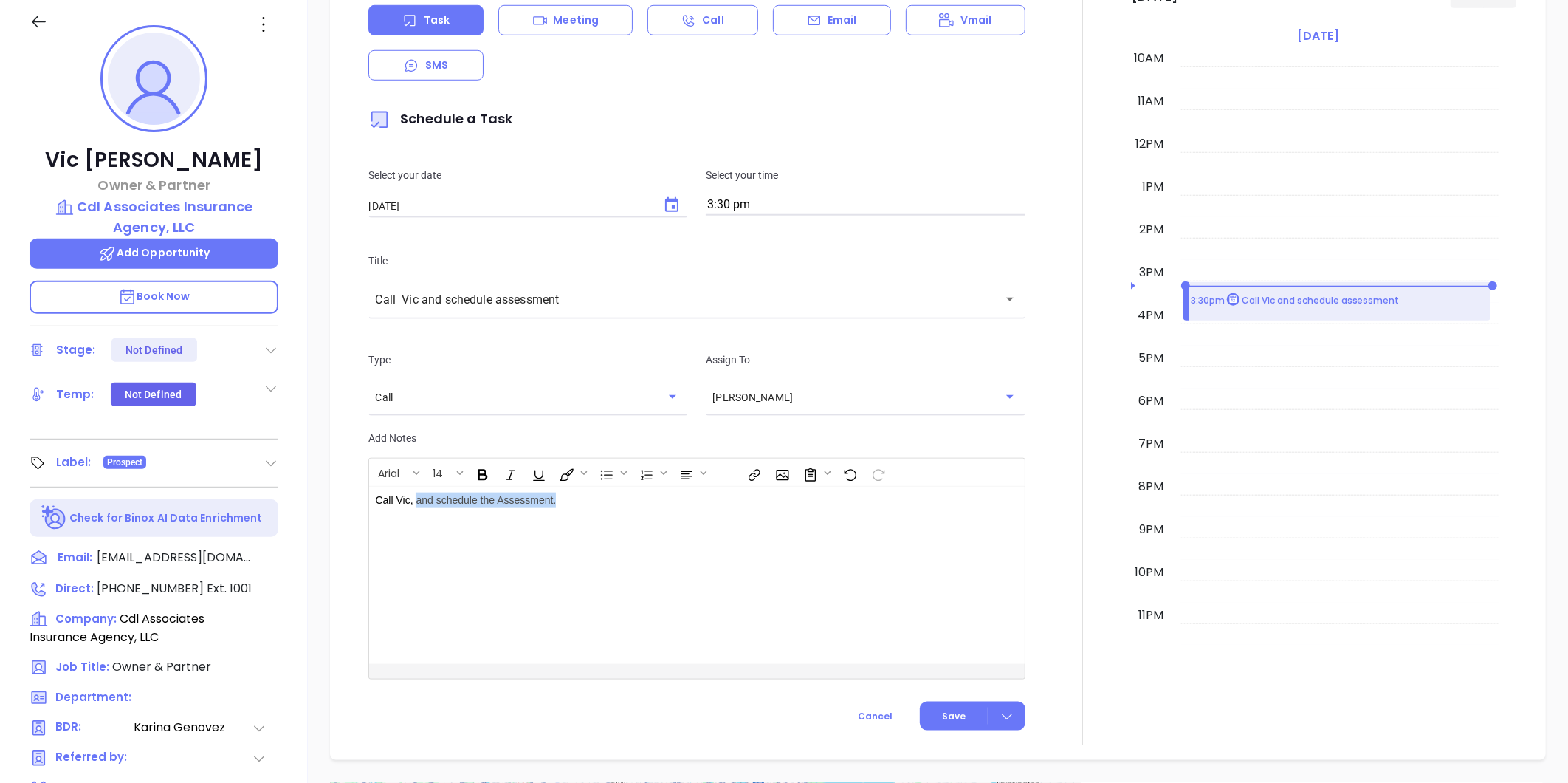
drag, startPoint x: 573, startPoint y: 497, endPoint x: 418, endPoint y: 503, distance: 155.1
click at [418, 503] on p "Call Vic, and schedule the Assessment." at bounding box center [673, 500] width 598 height 16
drag, startPoint x: 434, startPoint y: 504, endPoint x: 463, endPoint y: 499, distance: 29.4
click at [435, 504] on span "Call to schedule free risk assessment" at bounding box center [498, 499] width 171 height 12
click at [984, 399] on icon "Clear" at bounding box center [991, 396] width 15 height 15
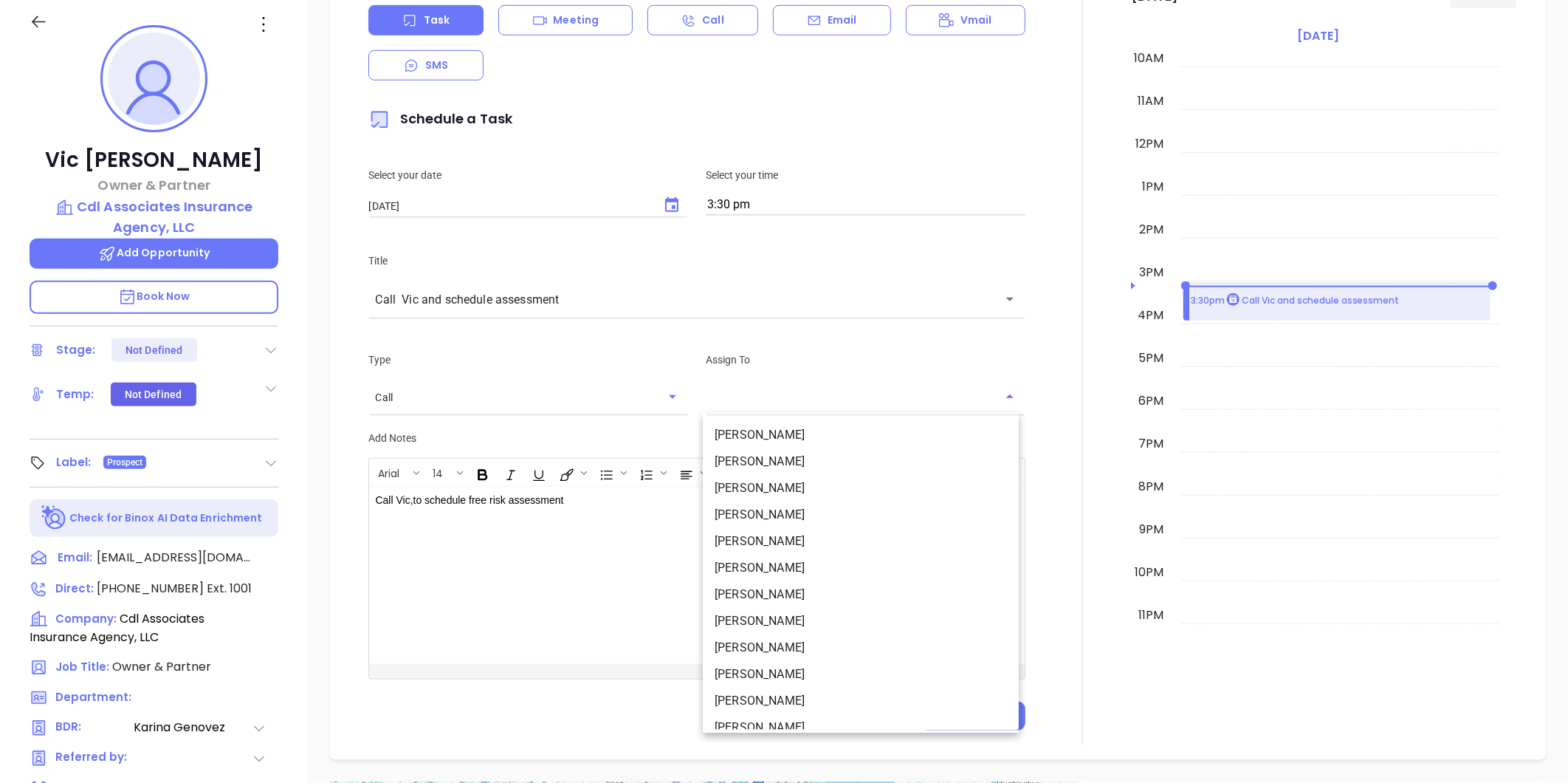
click at [874, 399] on input "text" at bounding box center [854, 397] width 284 height 15
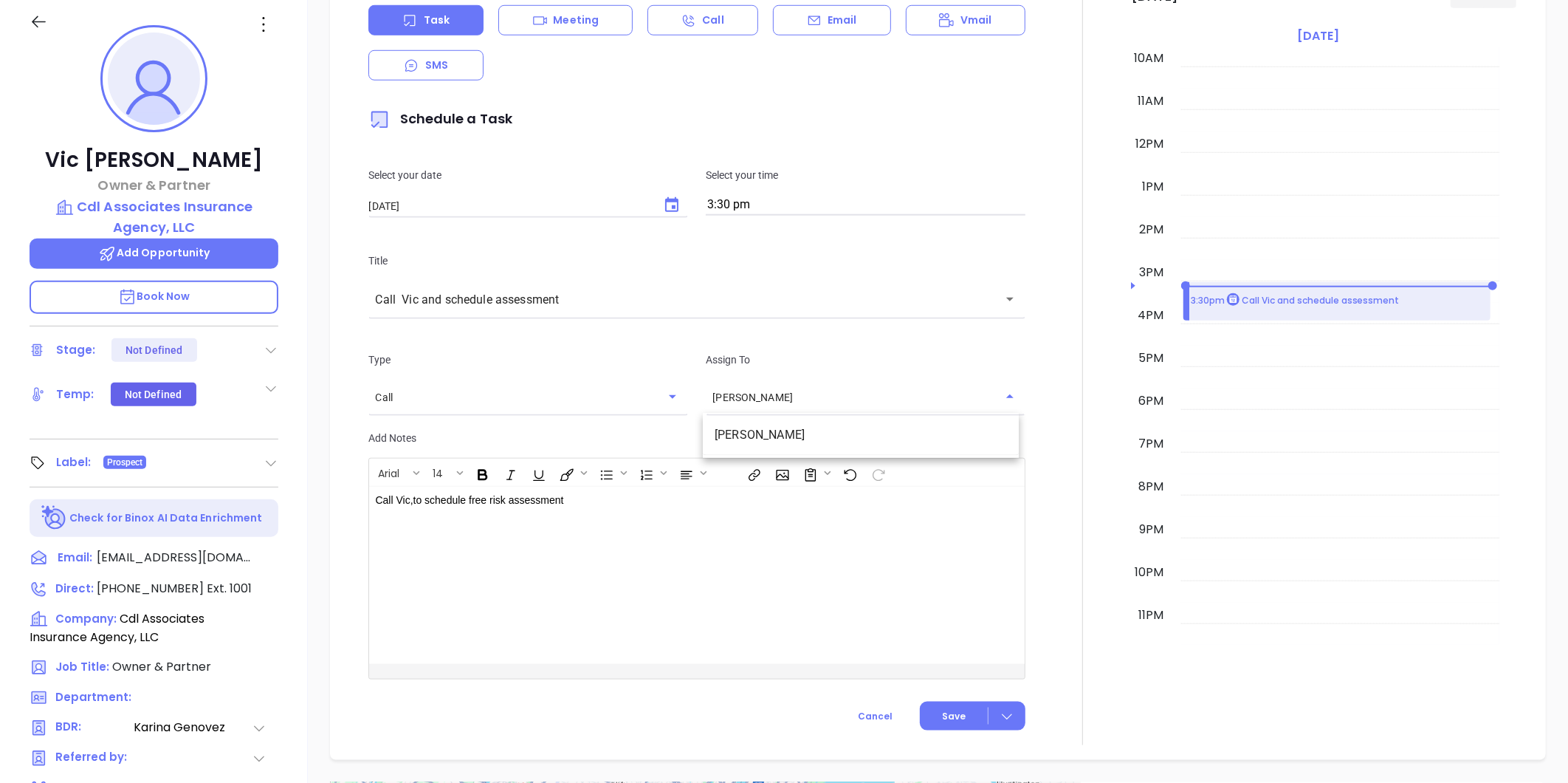
click at [797, 438] on li "[PERSON_NAME]" at bounding box center [860, 436] width 316 height 26
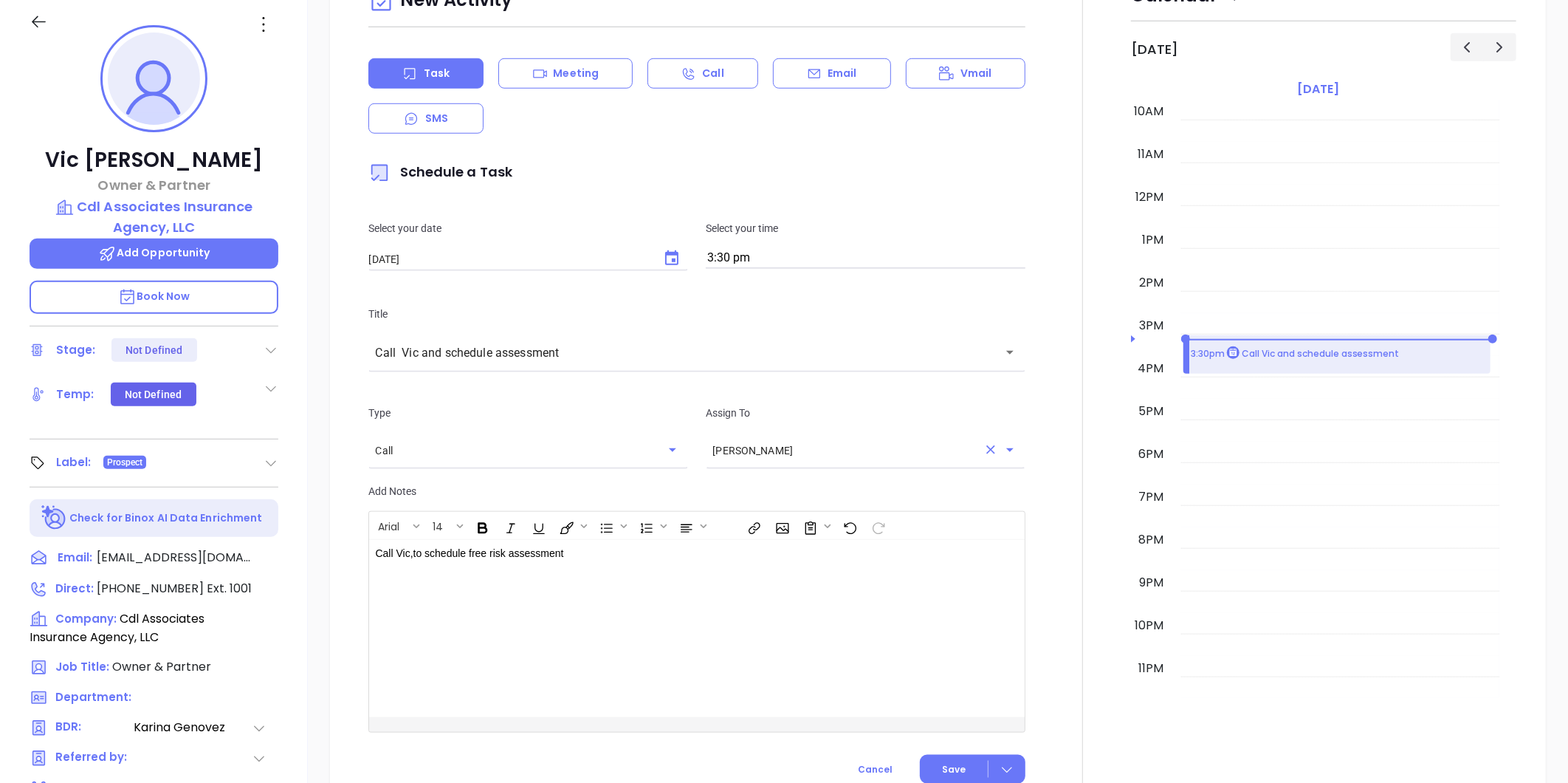
scroll to position [656, 0]
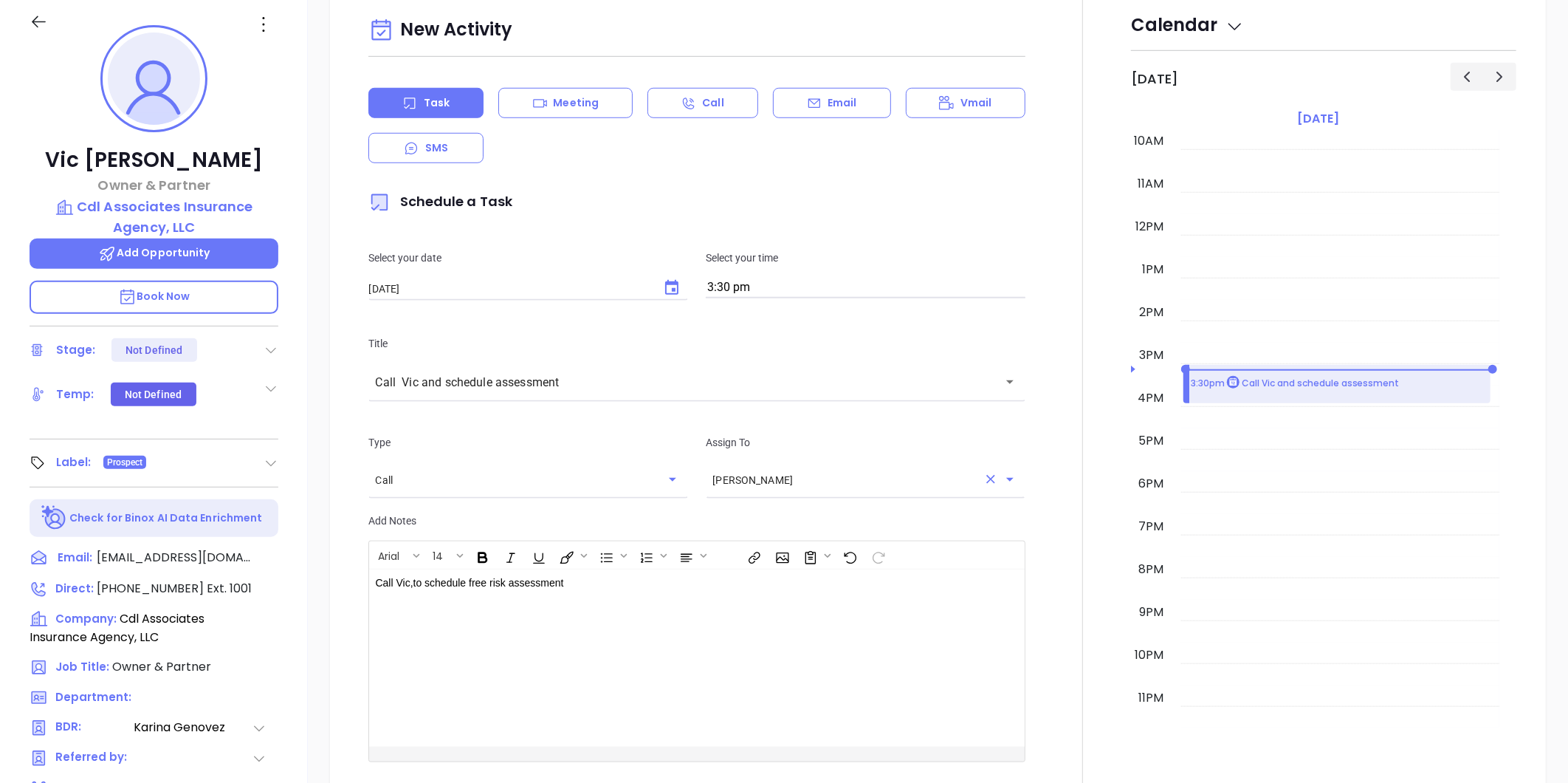
type input "[PERSON_NAME]"
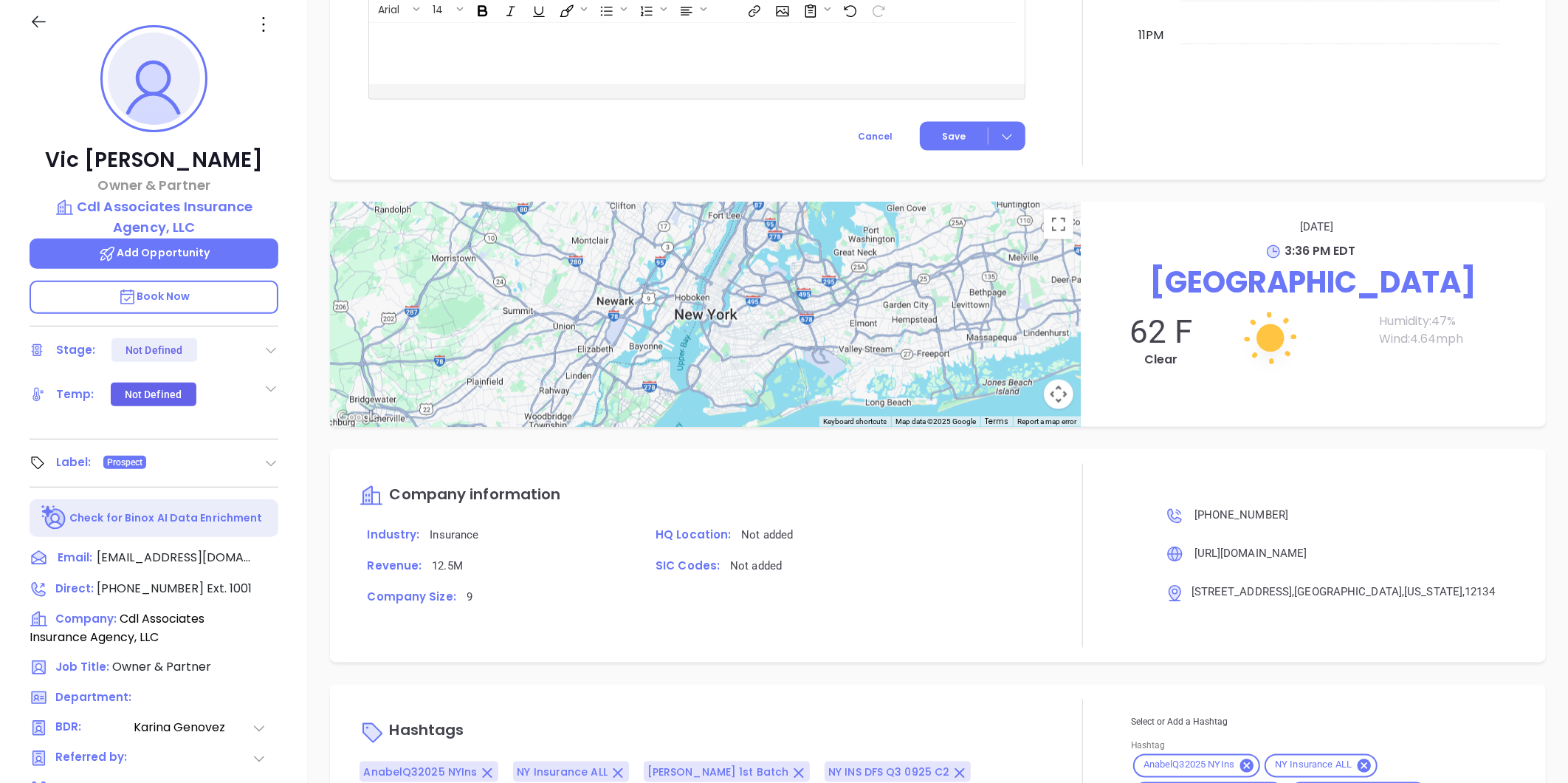
scroll to position [452, 0]
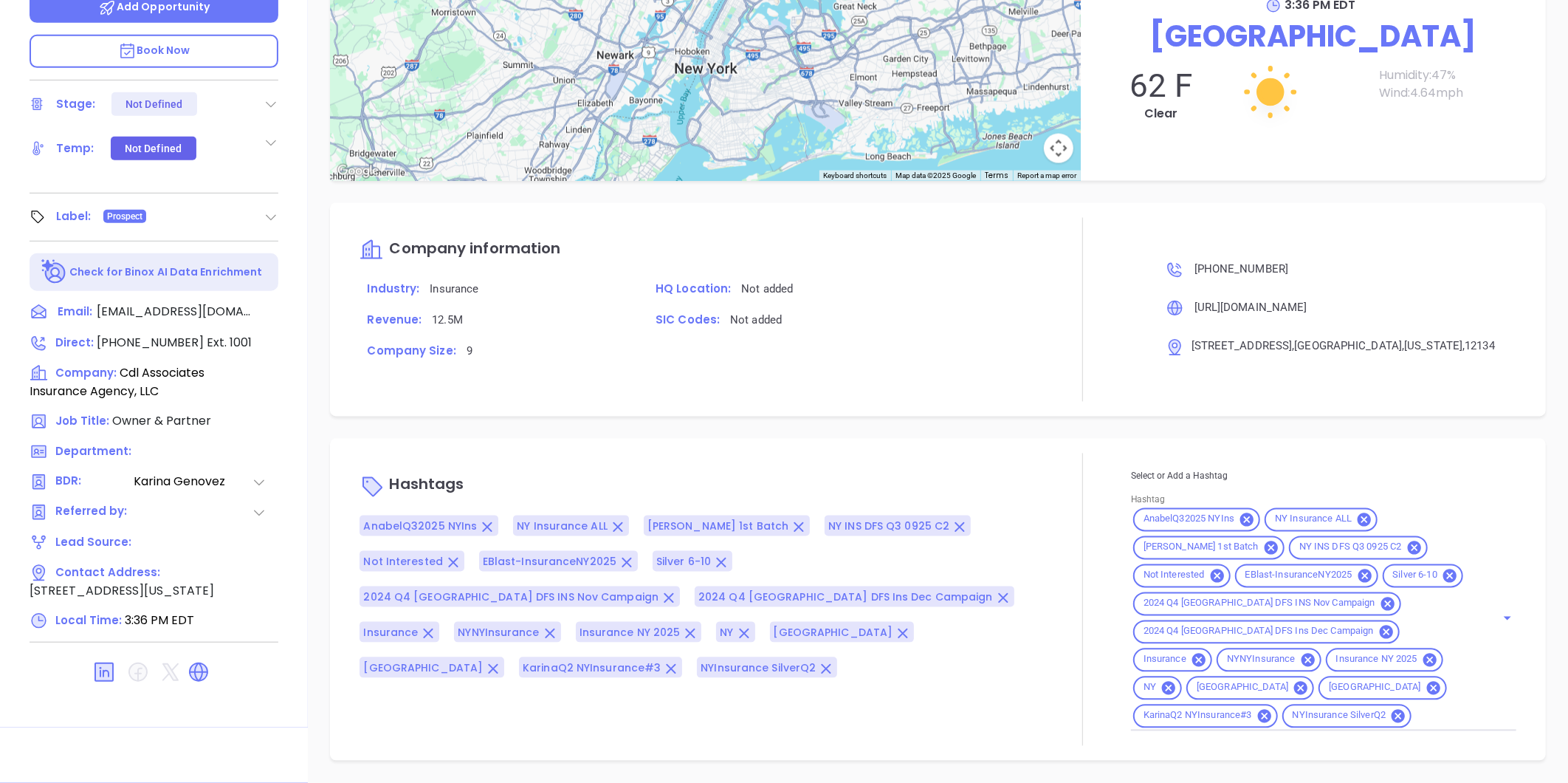
click at [1427, 717] on input "Hashtag" at bounding box center [1444, 716] width 61 height 19
type input "webinar 10"
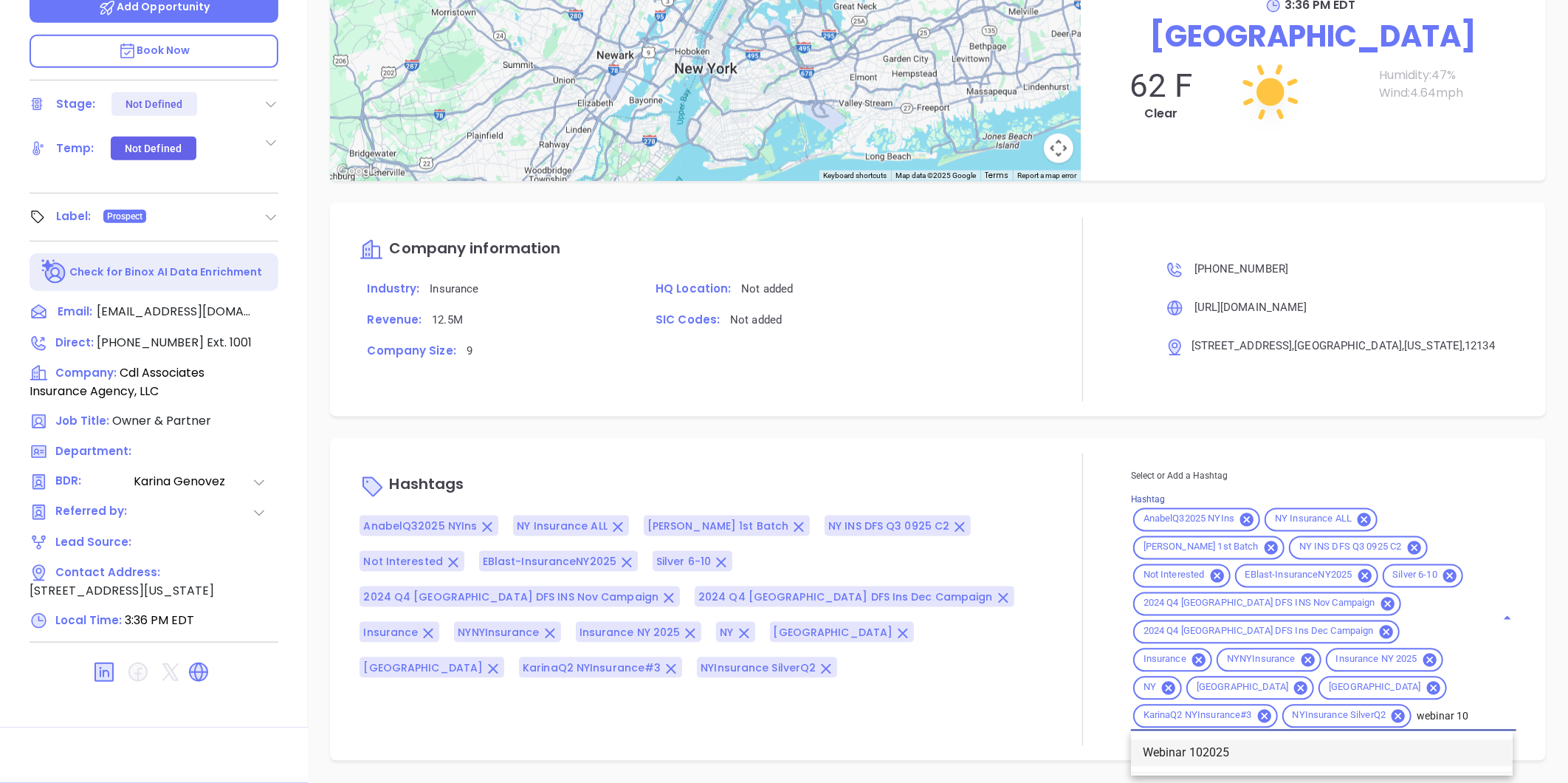
click at [1212, 741] on li "Webinar 102025" at bounding box center [1323, 753] width 382 height 26
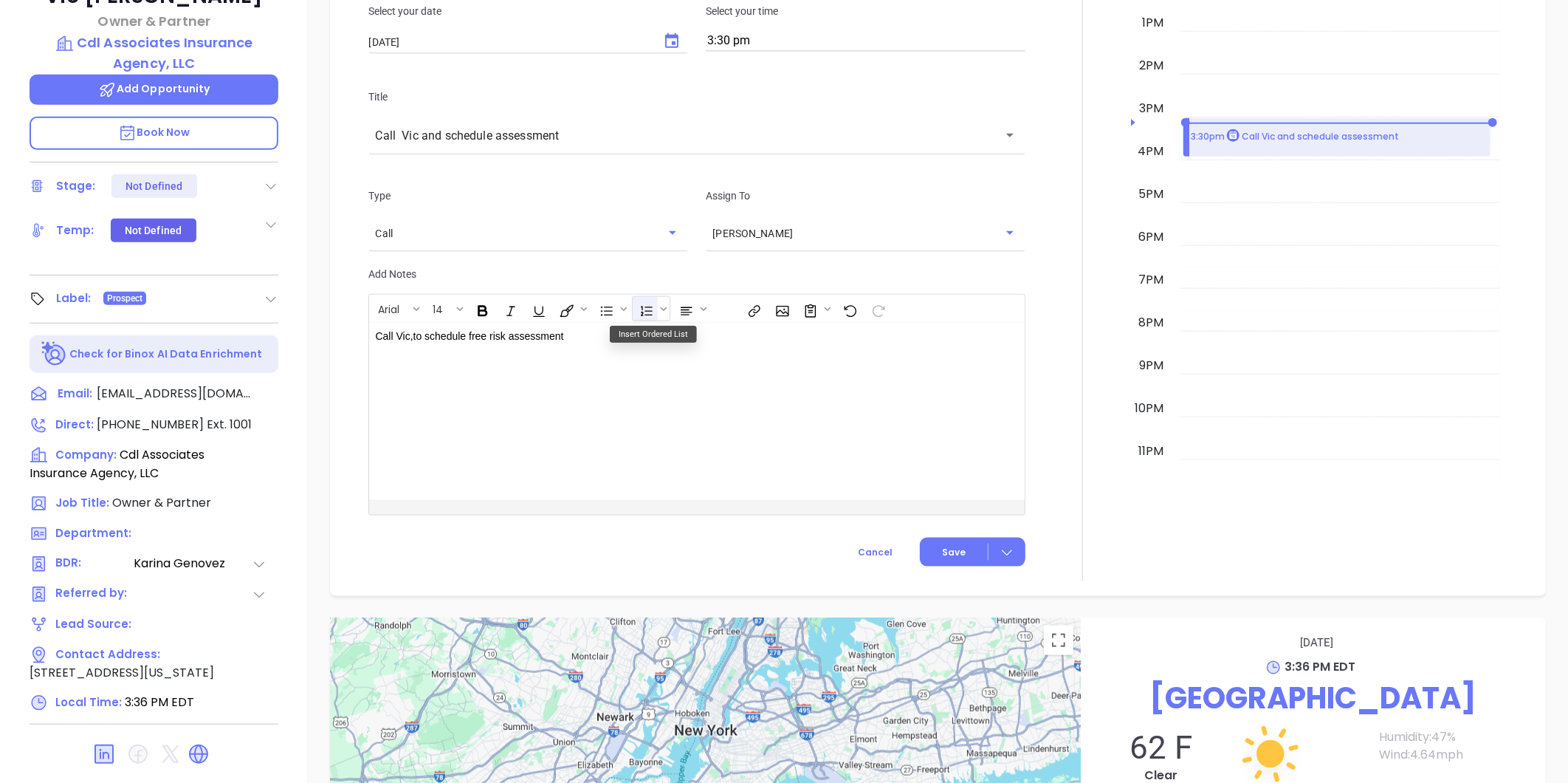
scroll to position [656, 0]
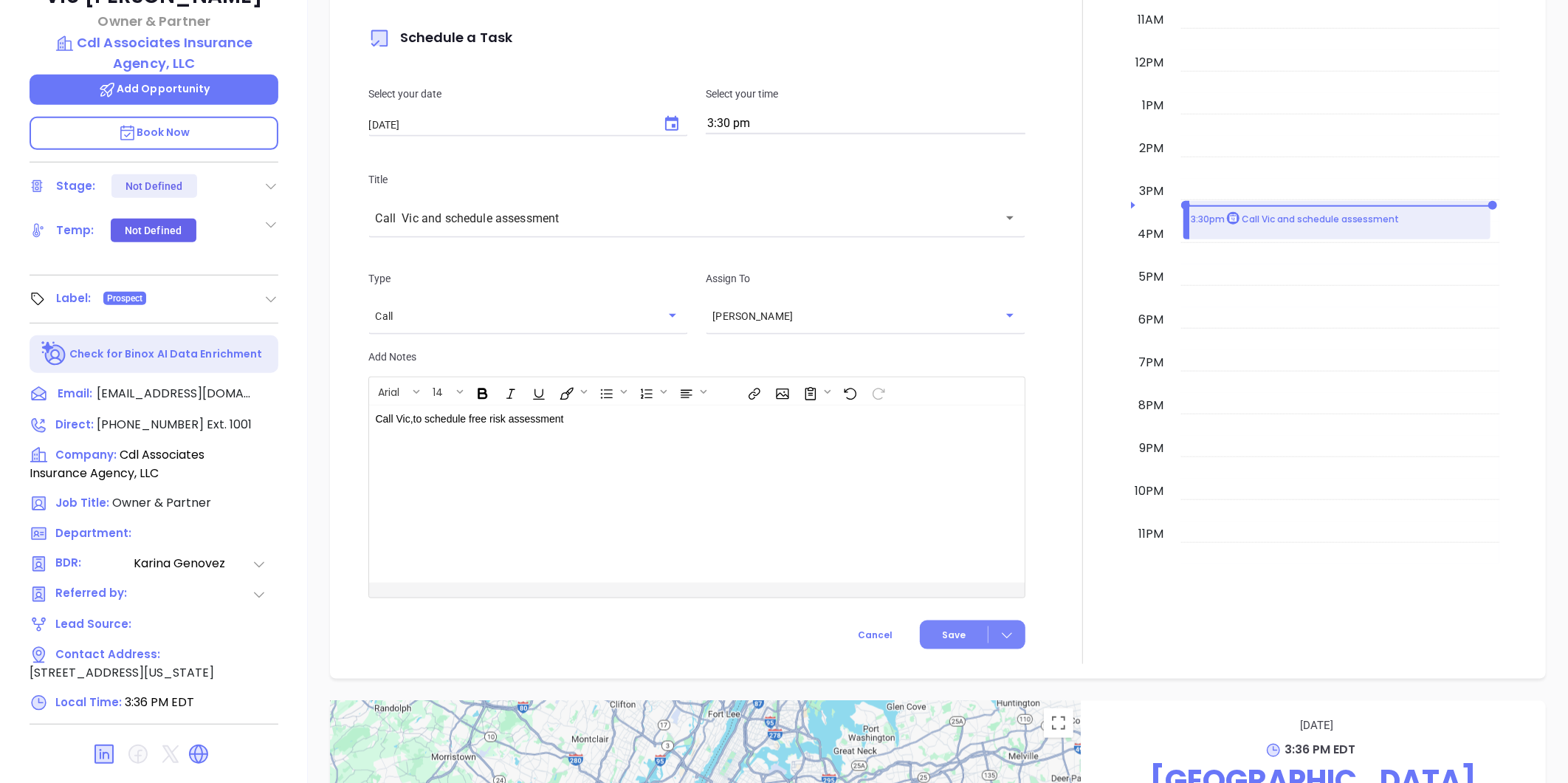
click at [954, 635] on span "Save" at bounding box center [954, 635] width 23 height 13
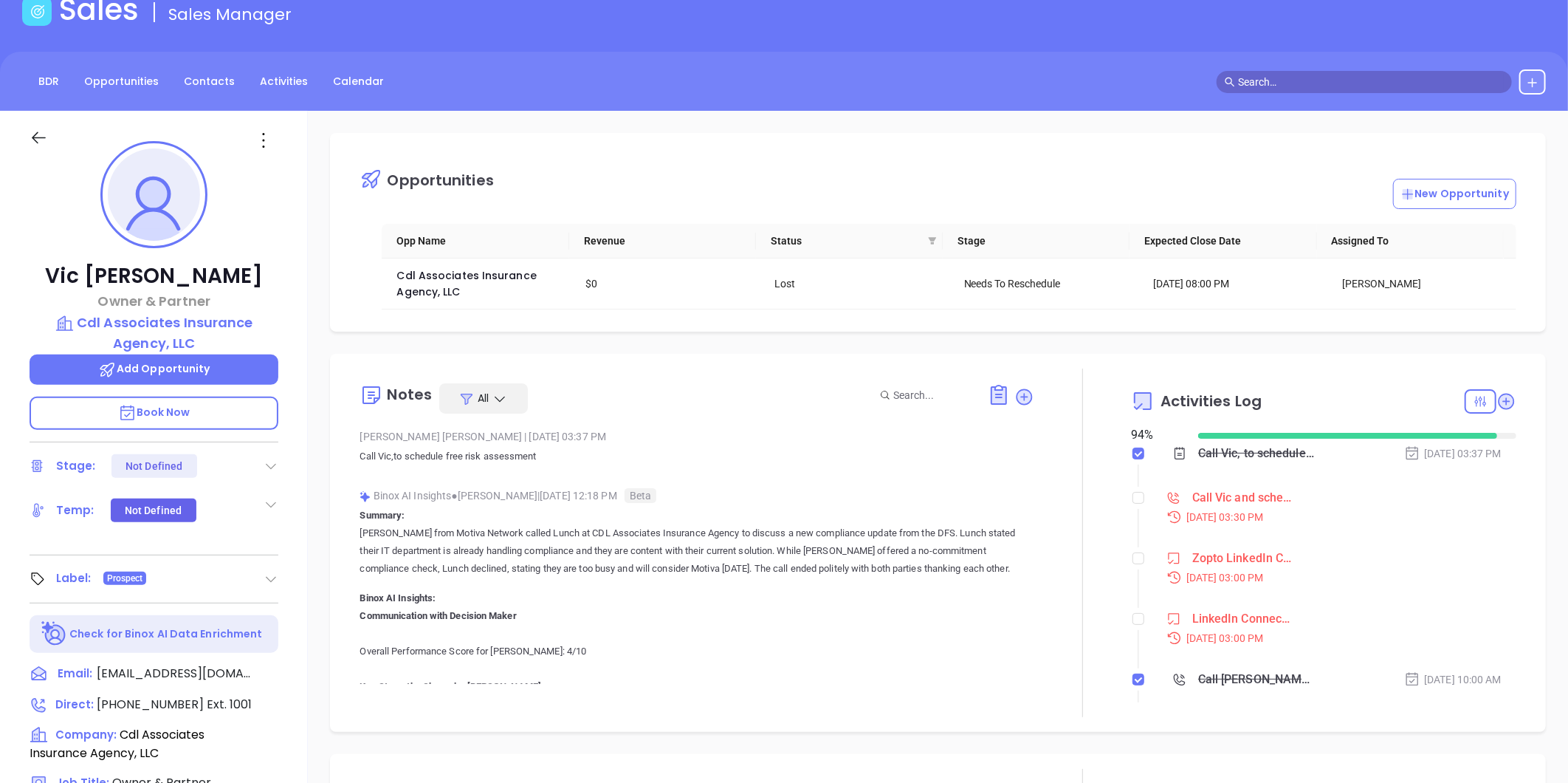
scroll to position [164, 0]
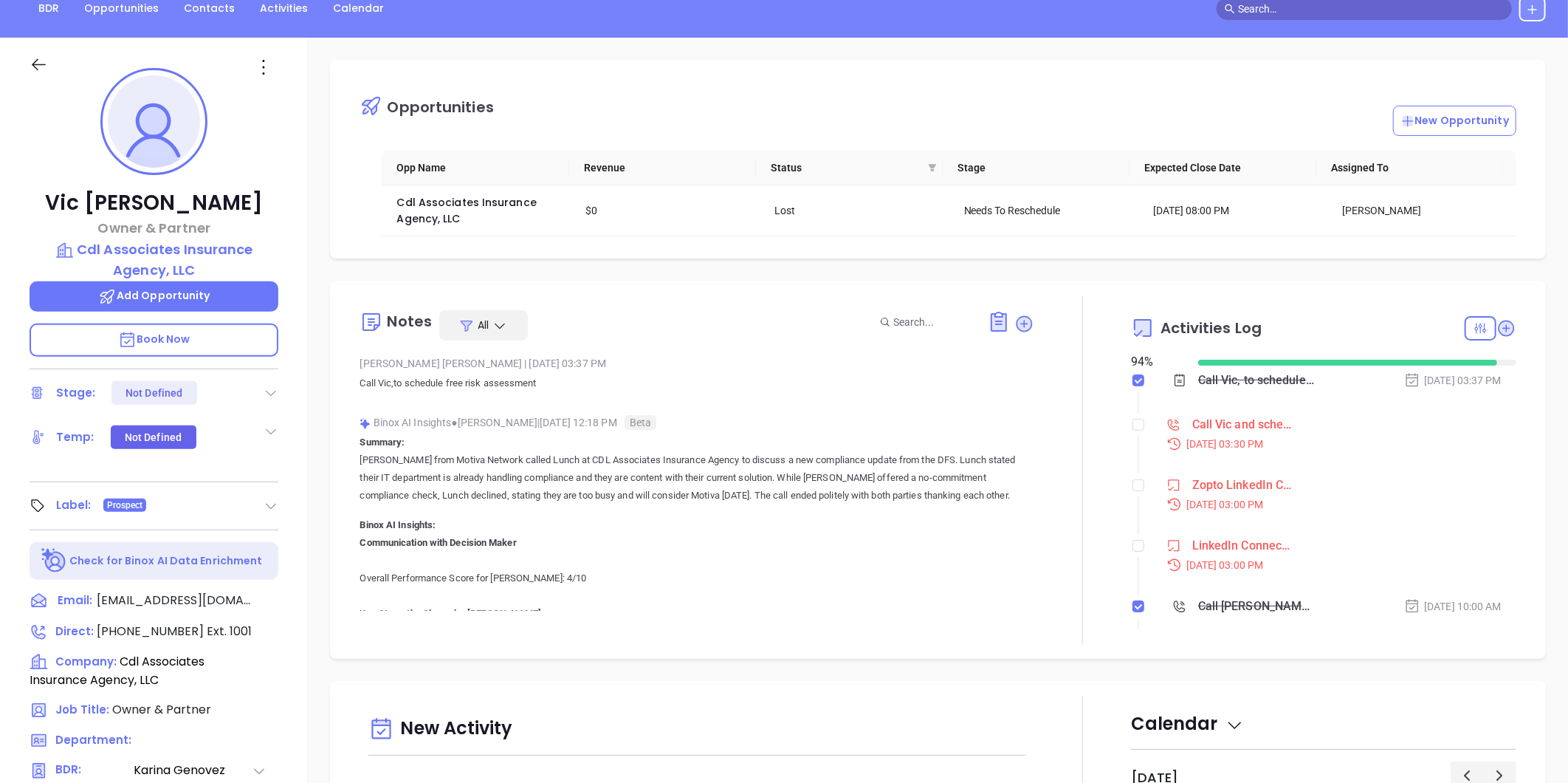
click at [267, 426] on icon at bounding box center [271, 431] width 15 height 15
click at [201, 547] on div "Warm" at bounding box center [197, 549] width 42 height 18
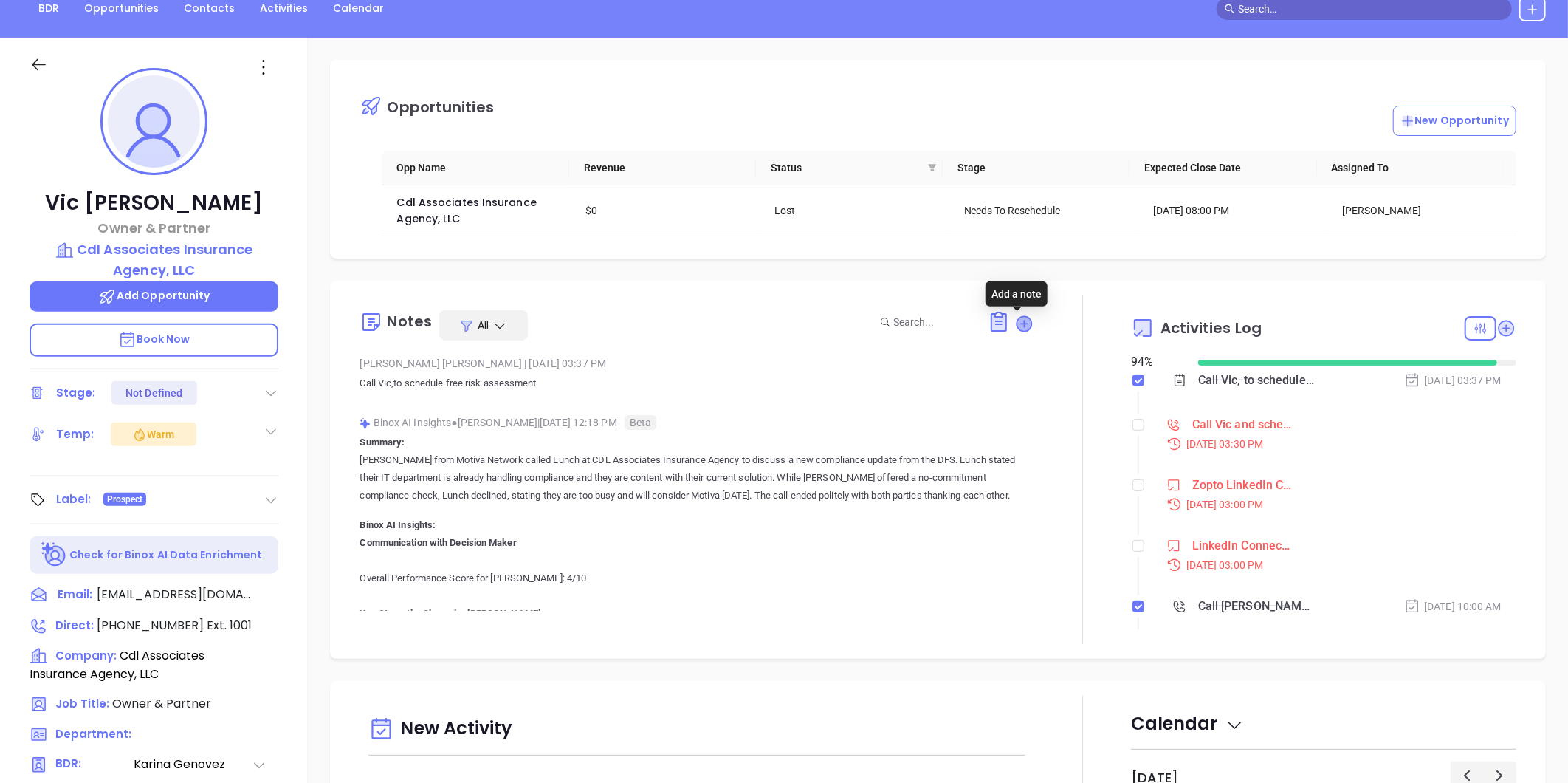
click at [1017, 322] on icon at bounding box center [1025, 323] width 15 height 15
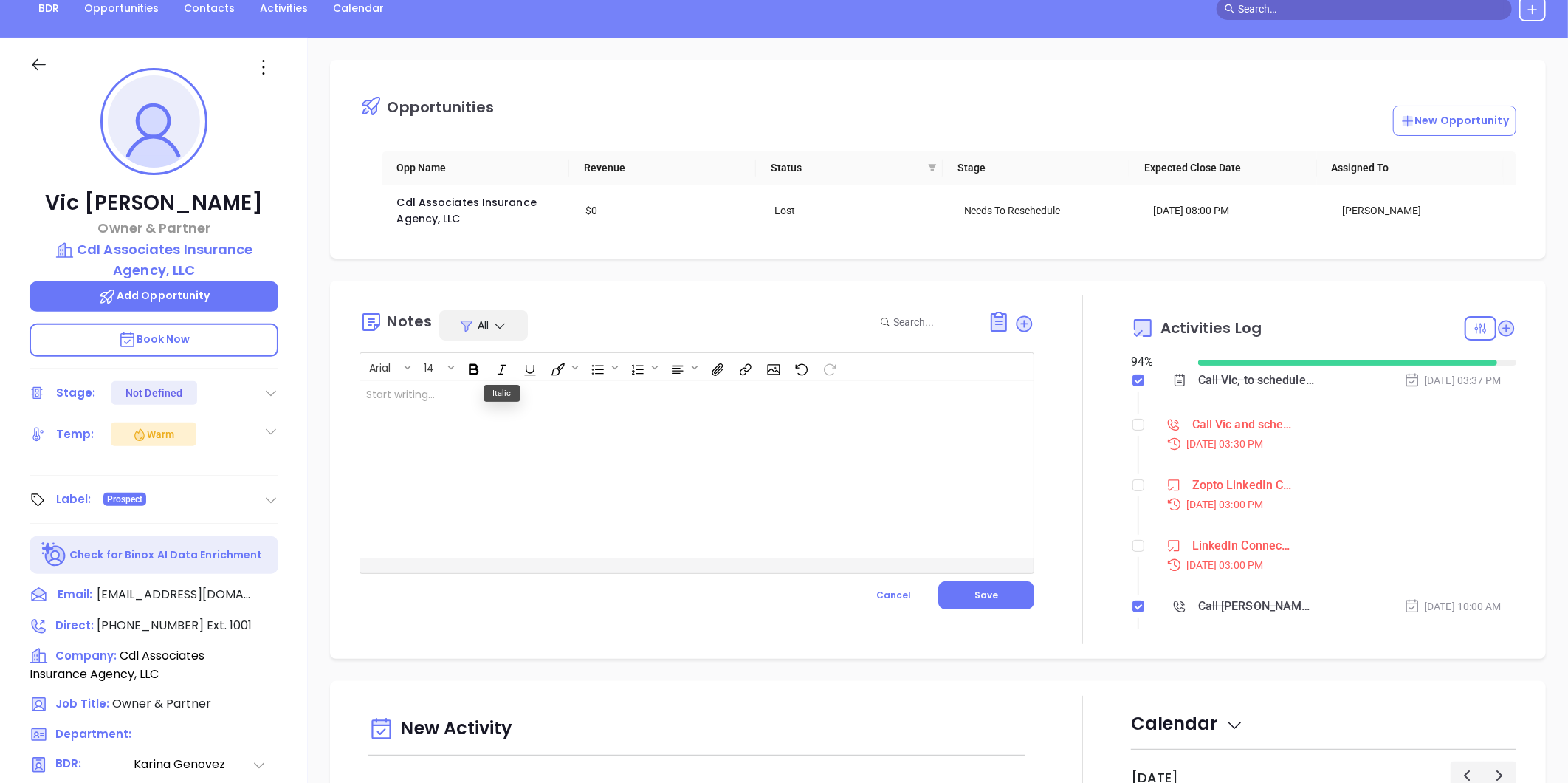
click at [444, 395] on div at bounding box center [673, 469] width 626 height 177
click at [573, 399] on p "This lead attended the webinar 102025 ﻿" at bounding box center [673, 402] width 614 height 31
click at [986, 596] on span "Save" at bounding box center [986, 594] width 23 height 12
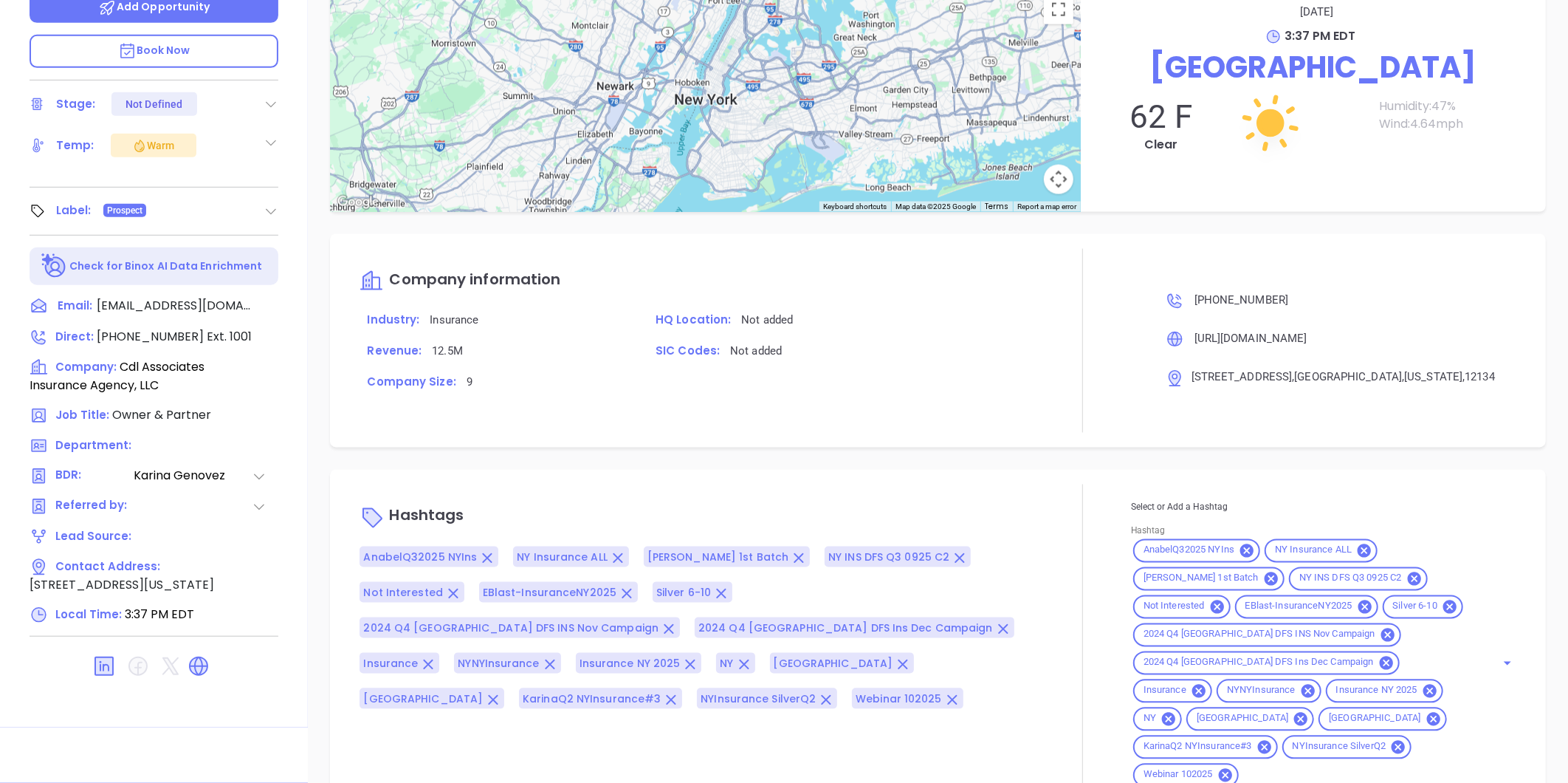
scroll to position [1337, 0]
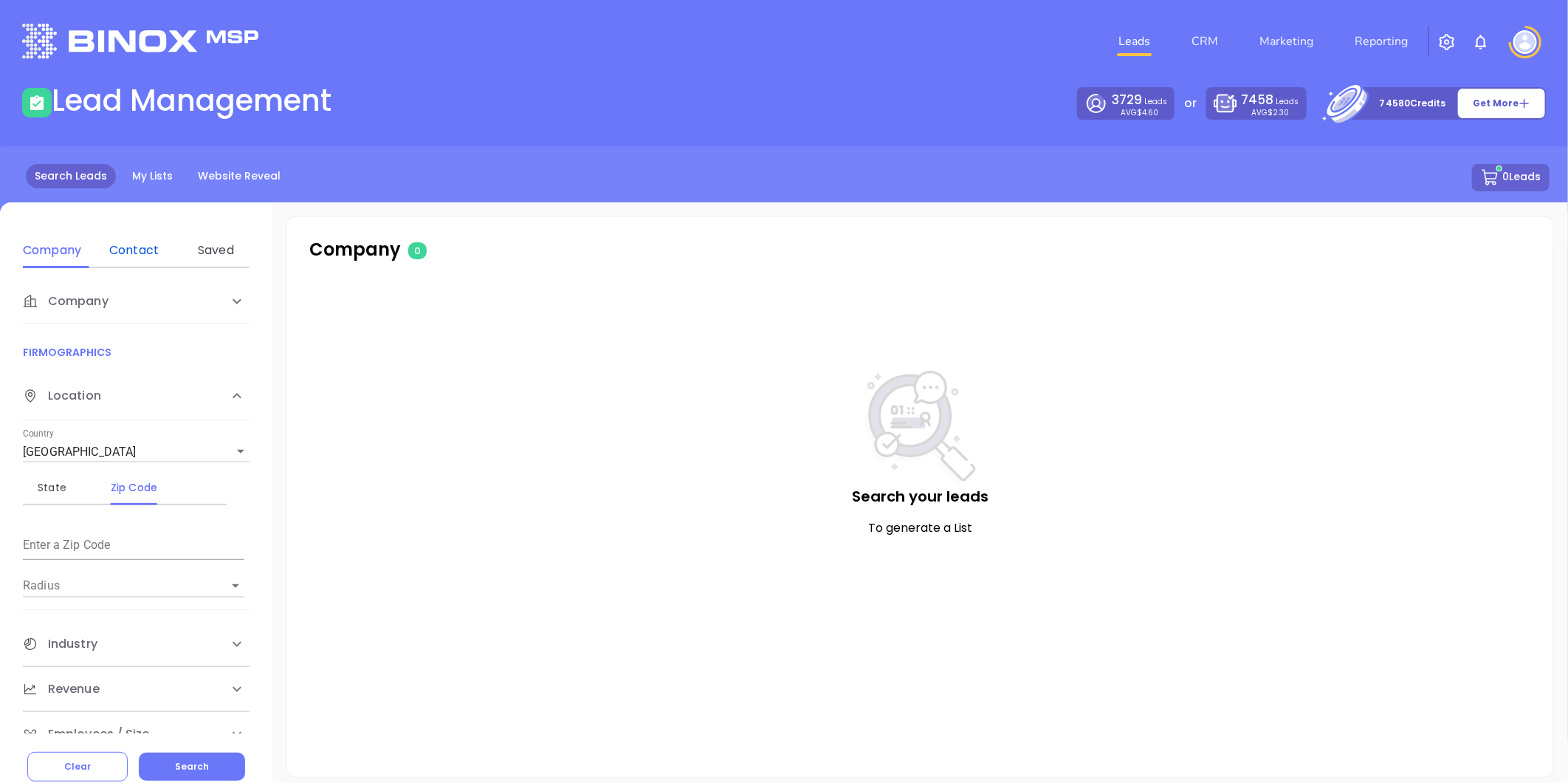
click at [120, 243] on div "Contact" at bounding box center [134, 250] width 58 height 18
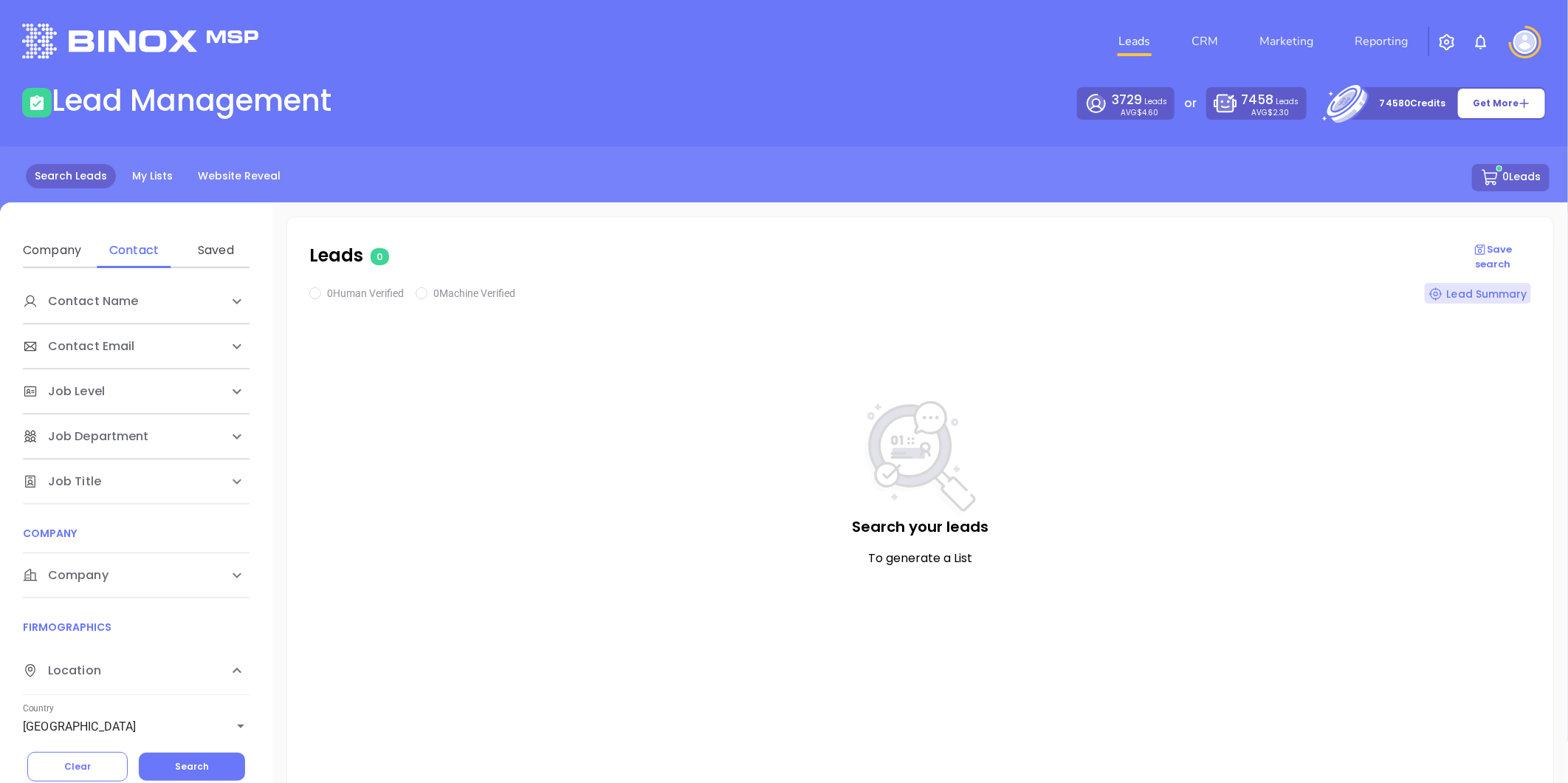
click at [75, 577] on span "Company" at bounding box center [65, 575] width 85 height 18
click at [145, 631] on div "Domain" at bounding box center [134, 631] width 58 height 18
click at [102, 682] on input "Enter a company name" at bounding box center [133, 686] width 221 height 23
paste input "[DOMAIN_NAME]"
type input "[DOMAIN_NAME]"
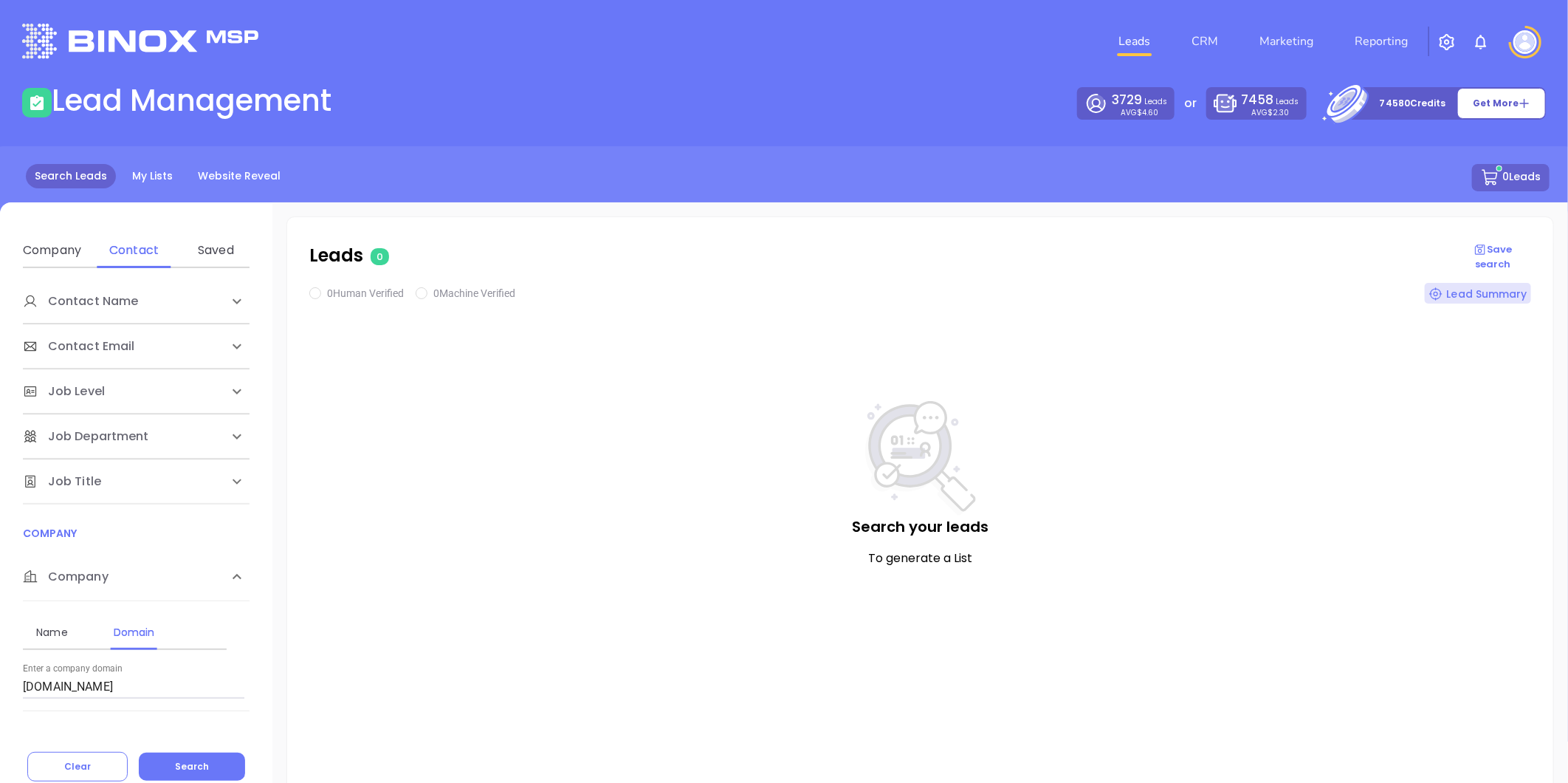
drag, startPoint x: 218, startPoint y: 759, endPoint x: 333, endPoint y: 251, distance: 520.9
click at [218, 759] on button "Search" at bounding box center [192, 766] width 107 height 28
checkbox input "true"
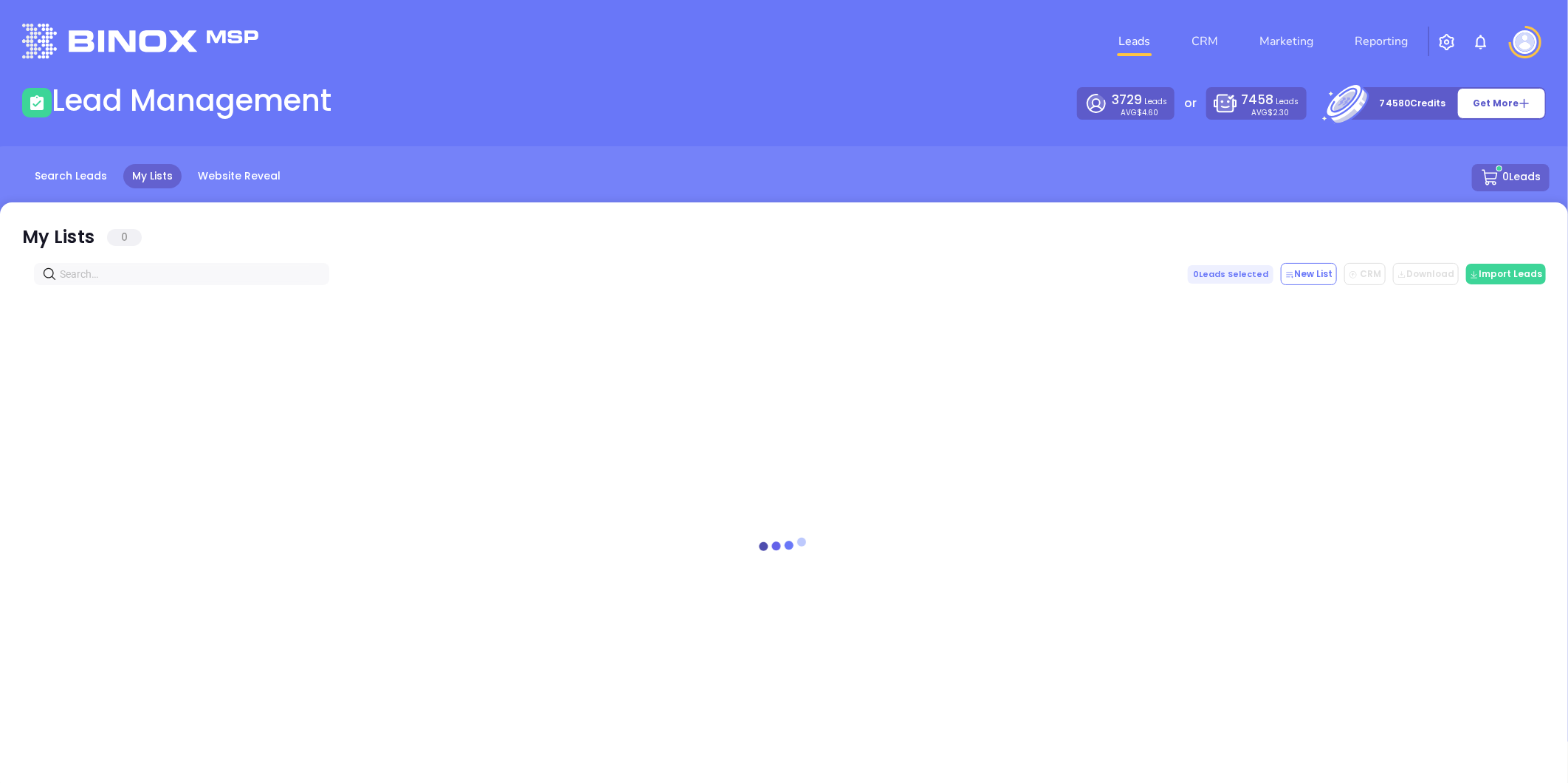
click at [126, 269] on input "text" at bounding box center [185, 273] width 249 height 16
paste input "[DOMAIN_NAME]"
type input "[DOMAIN_NAME]"
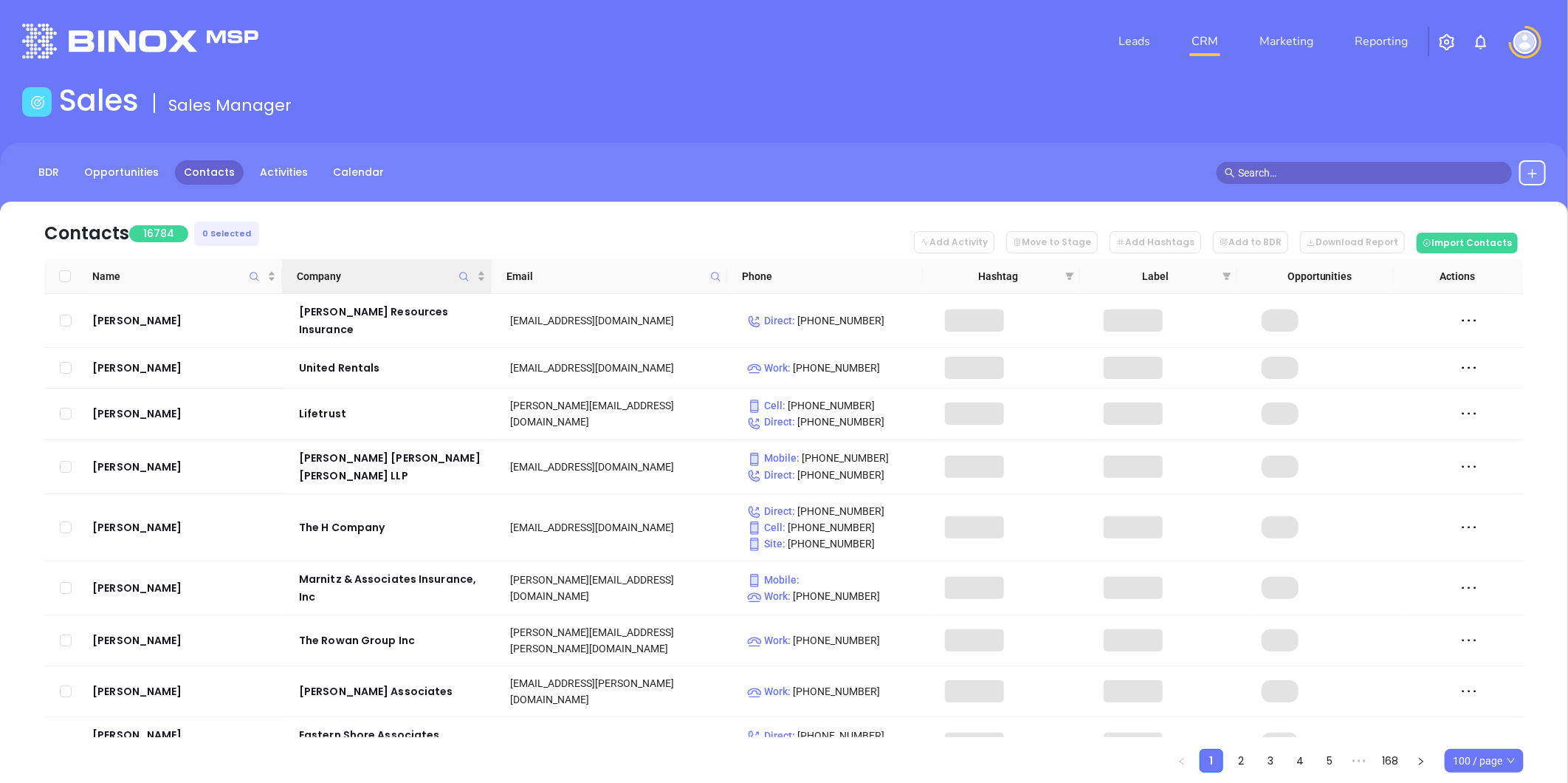
click at [464, 273] on icon "Company" at bounding box center [465, 276] width 11 height 11
click at [407, 312] on input "text" at bounding box center [391, 313] width 149 height 23
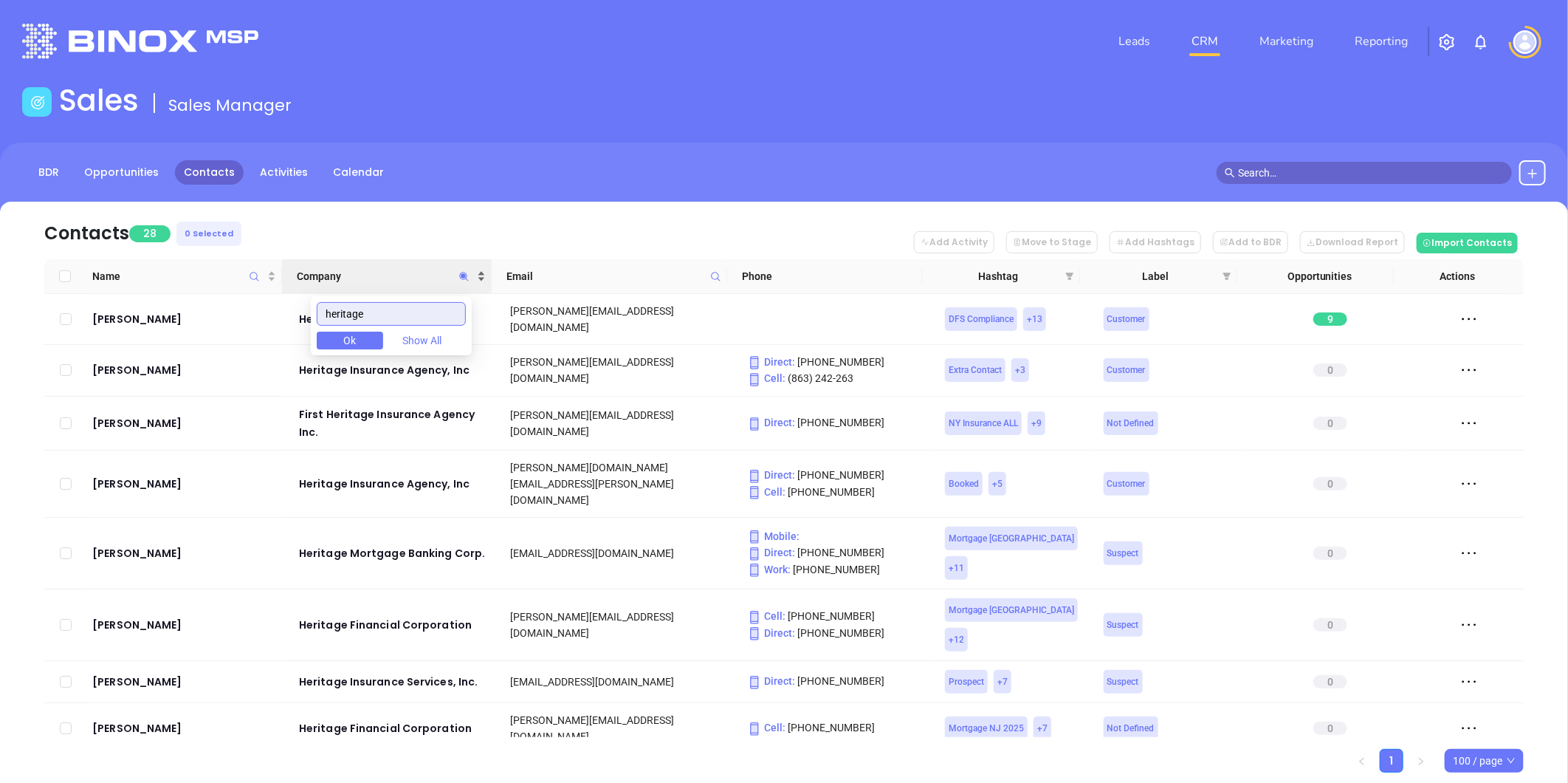
type input "heritage"
click at [481, 273] on div "Company" at bounding box center [391, 275] width 188 height 16
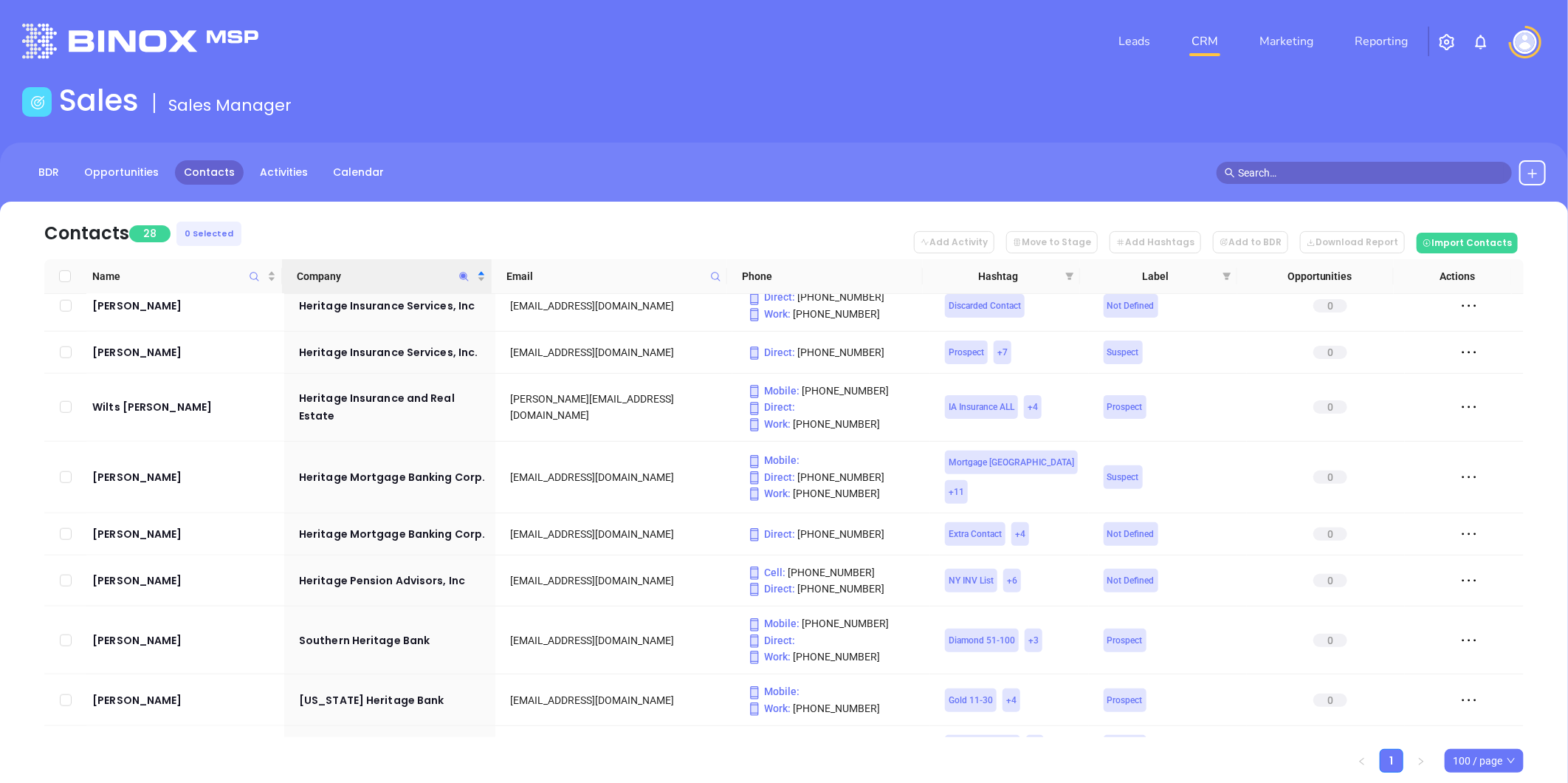
scroll to position [990, 0]
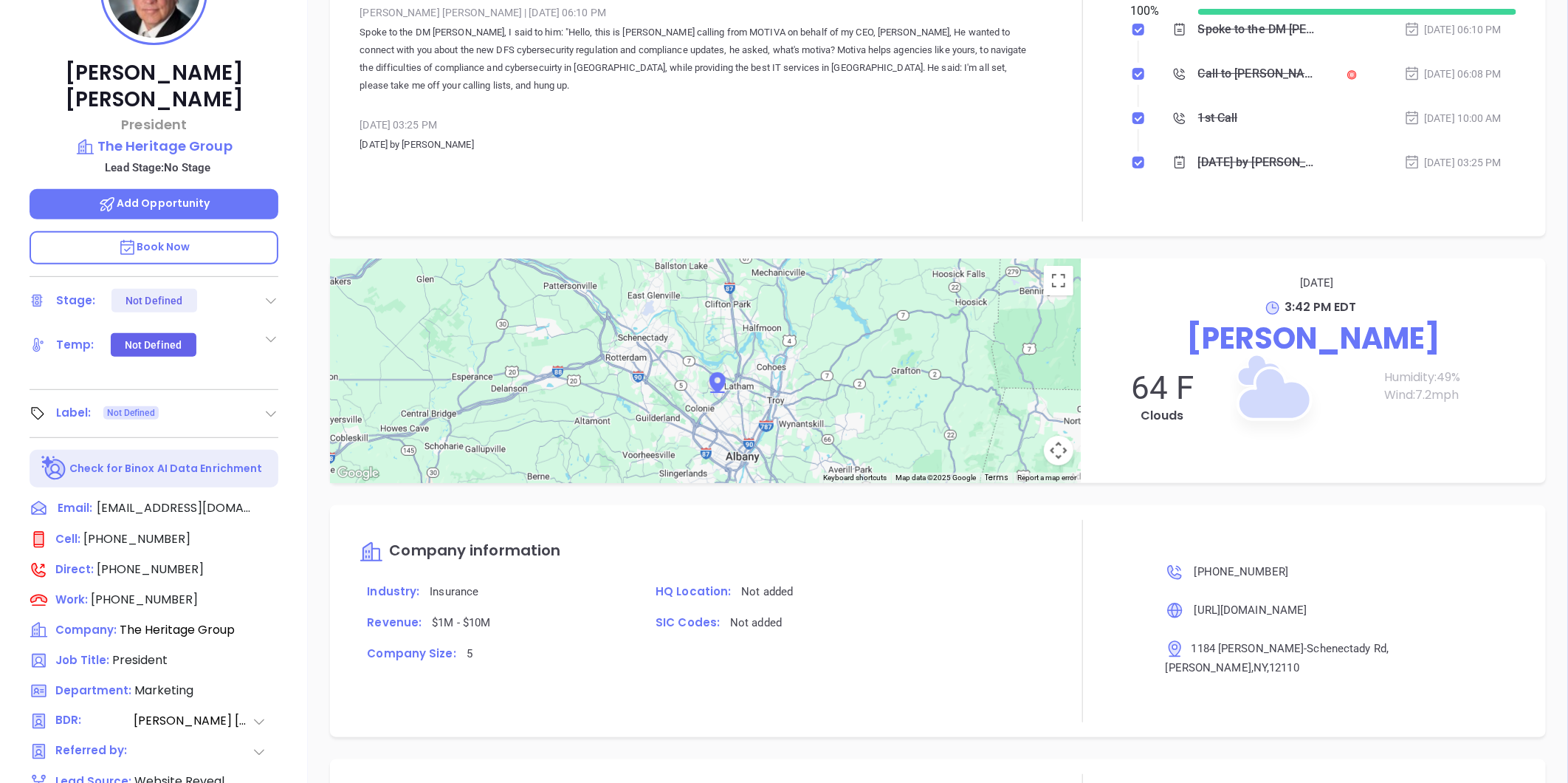
scroll to position [452, 0]
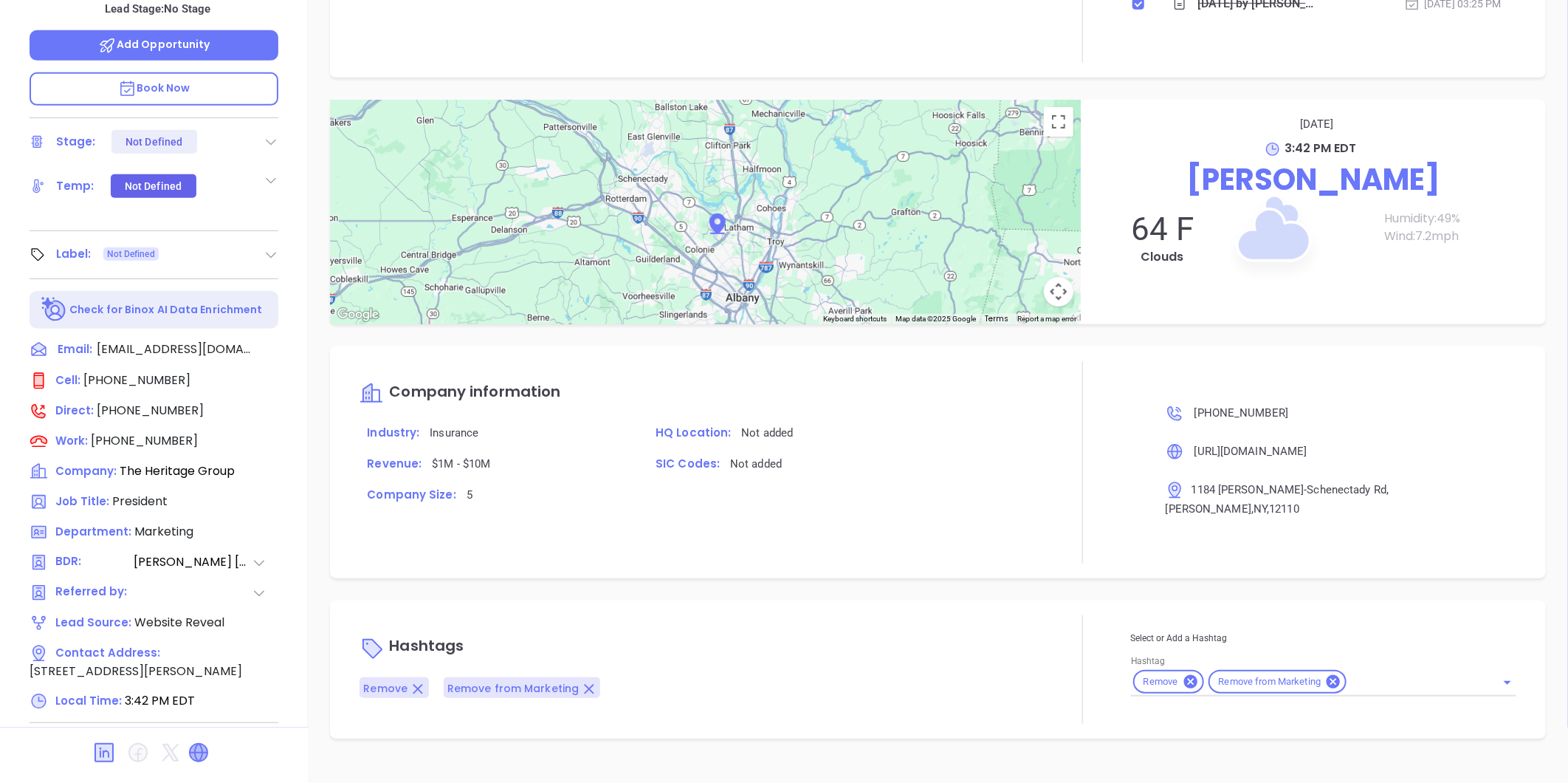
click at [200, 744] on icon at bounding box center [199, 752] width 18 height 18
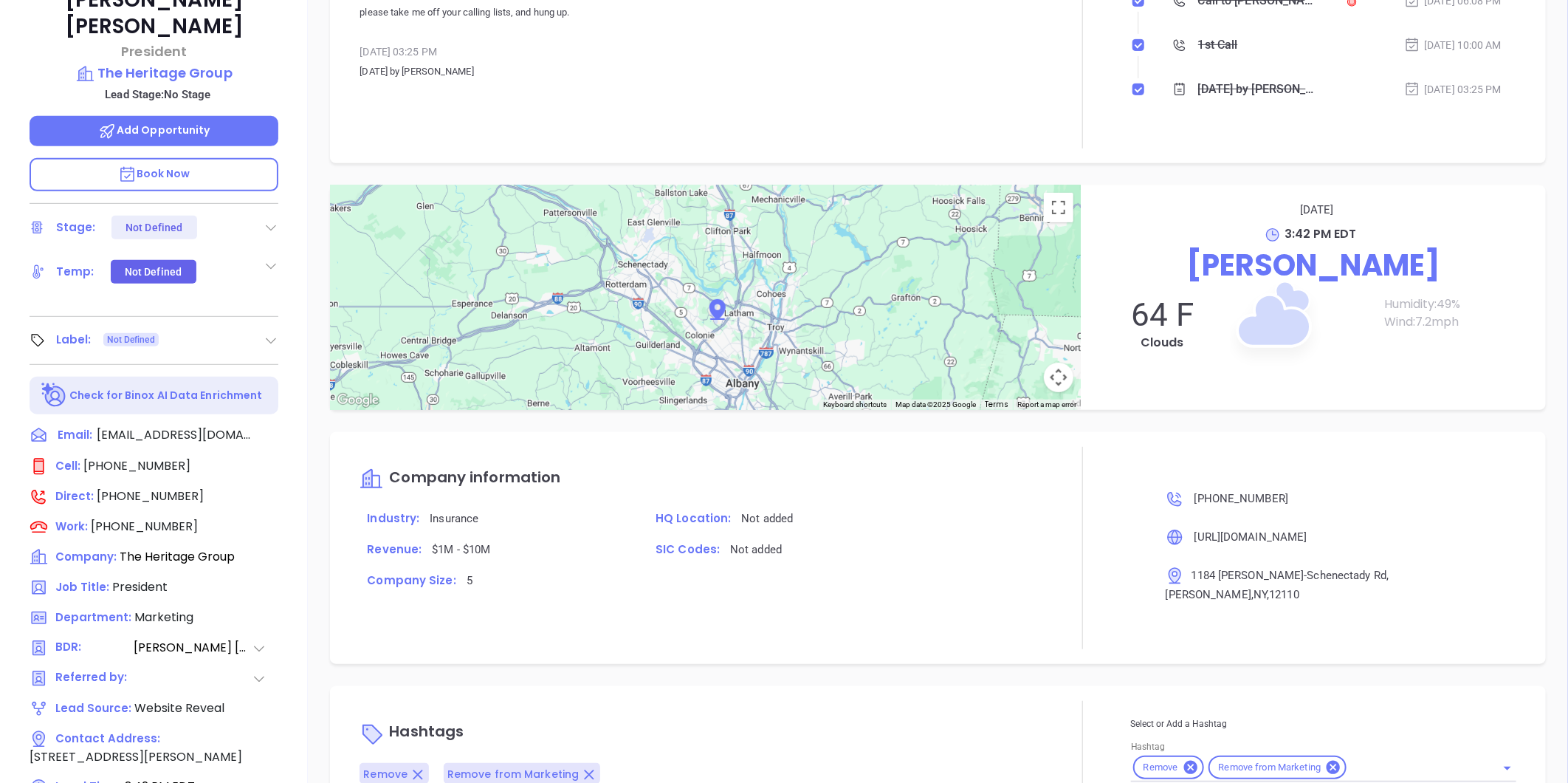
scroll to position [42, 0]
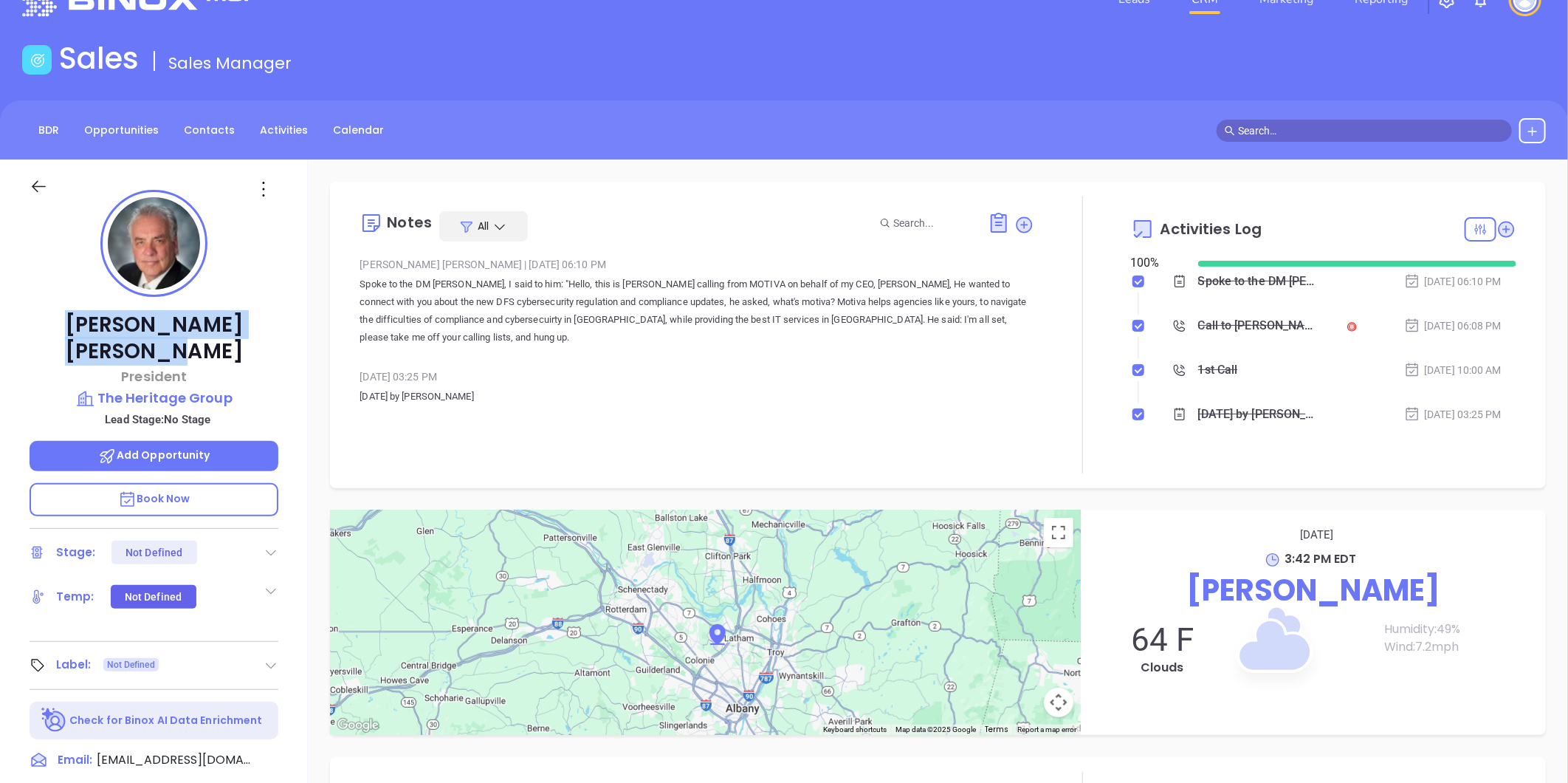
drag, startPoint x: 256, startPoint y: 321, endPoint x: 51, endPoint y: 305, distance: 205.6
click at [51, 305] on div "[PERSON_NAME] President The Heritage Group Lead Stage: No Stage Add Opportunity…" at bounding box center [154, 648] width 308 height 978
copy p "[PERSON_NAME]"
click at [274, 751] on icon at bounding box center [274, 760] width 18 height 18
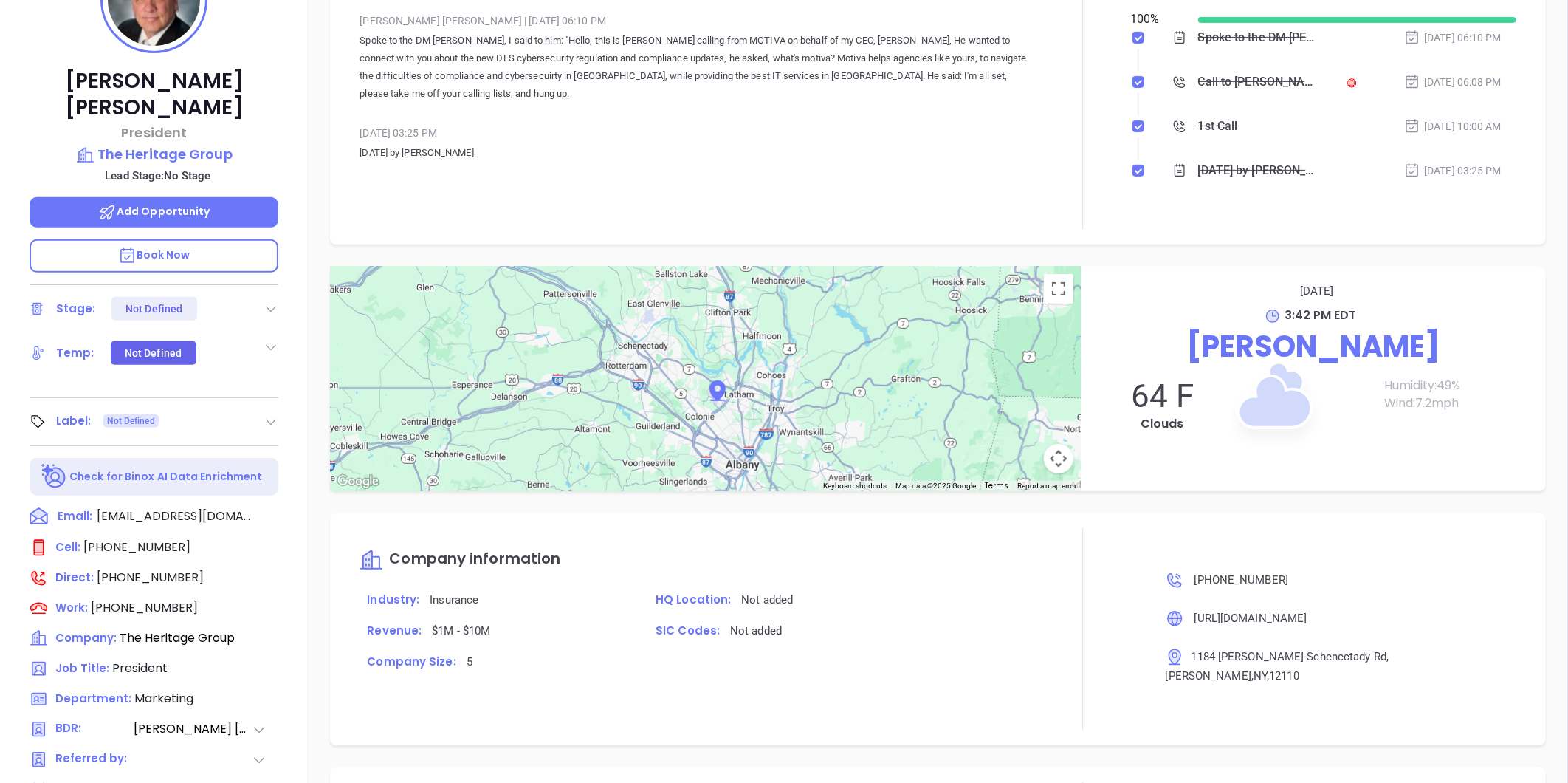
scroll to position [124, 0]
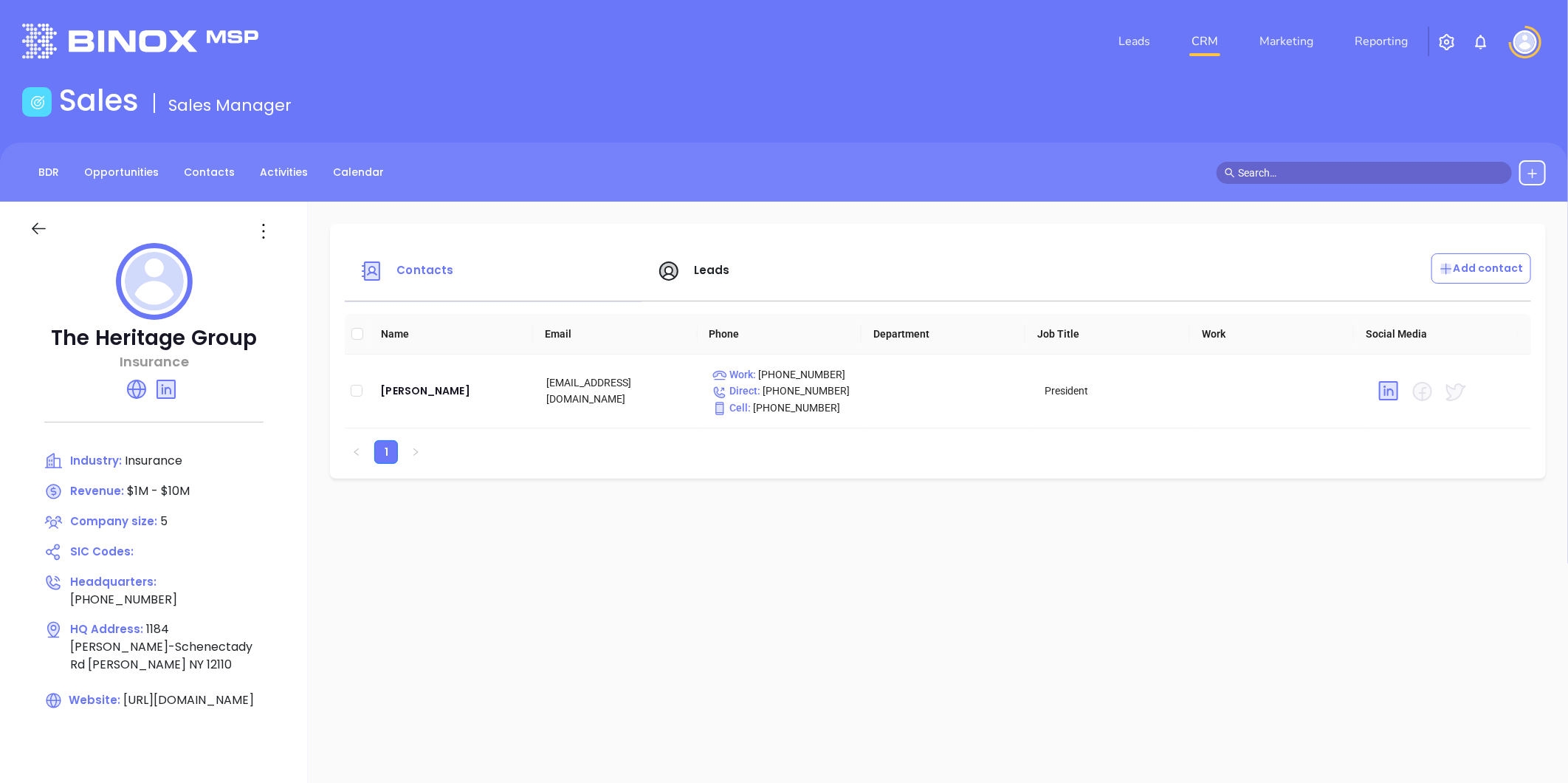
click at [706, 268] on span "Leads" at bounding box center [712, 270] width 37 height 16
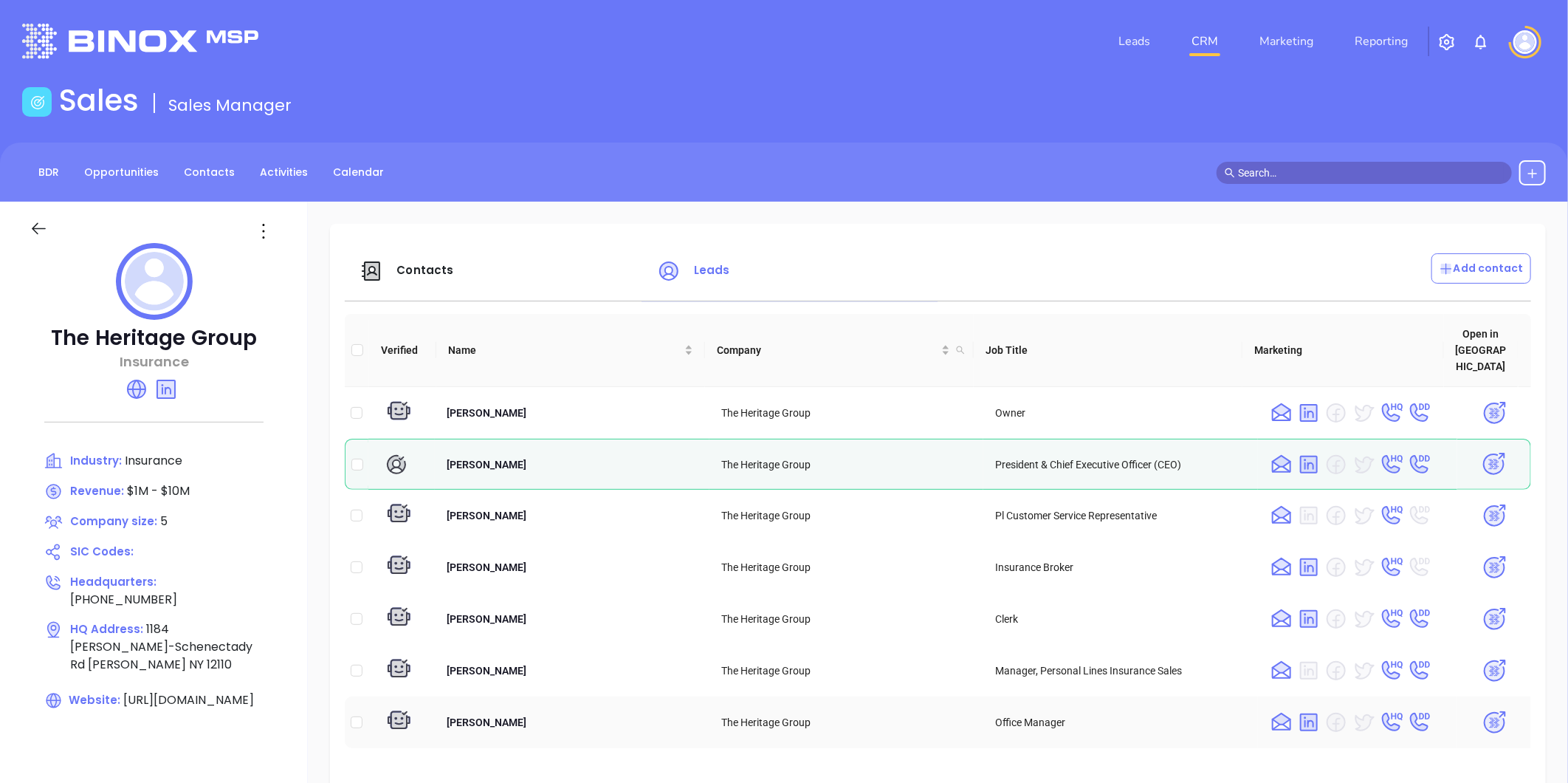
click at [1482, 710] on img at bounding box center [1495, 723] width 26 height 26
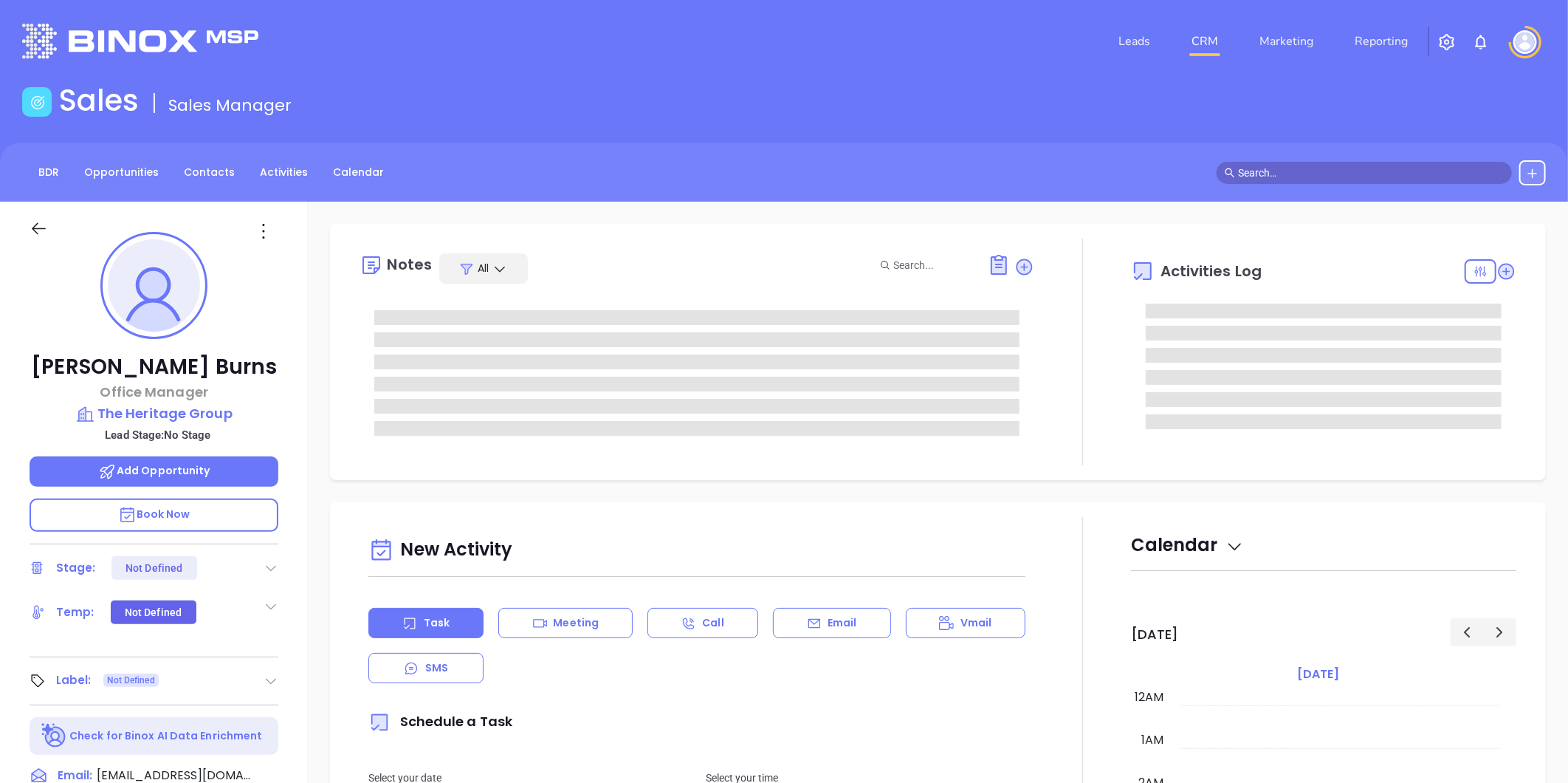
type input "[DATE]"
type input "[PERSON_NAME]"
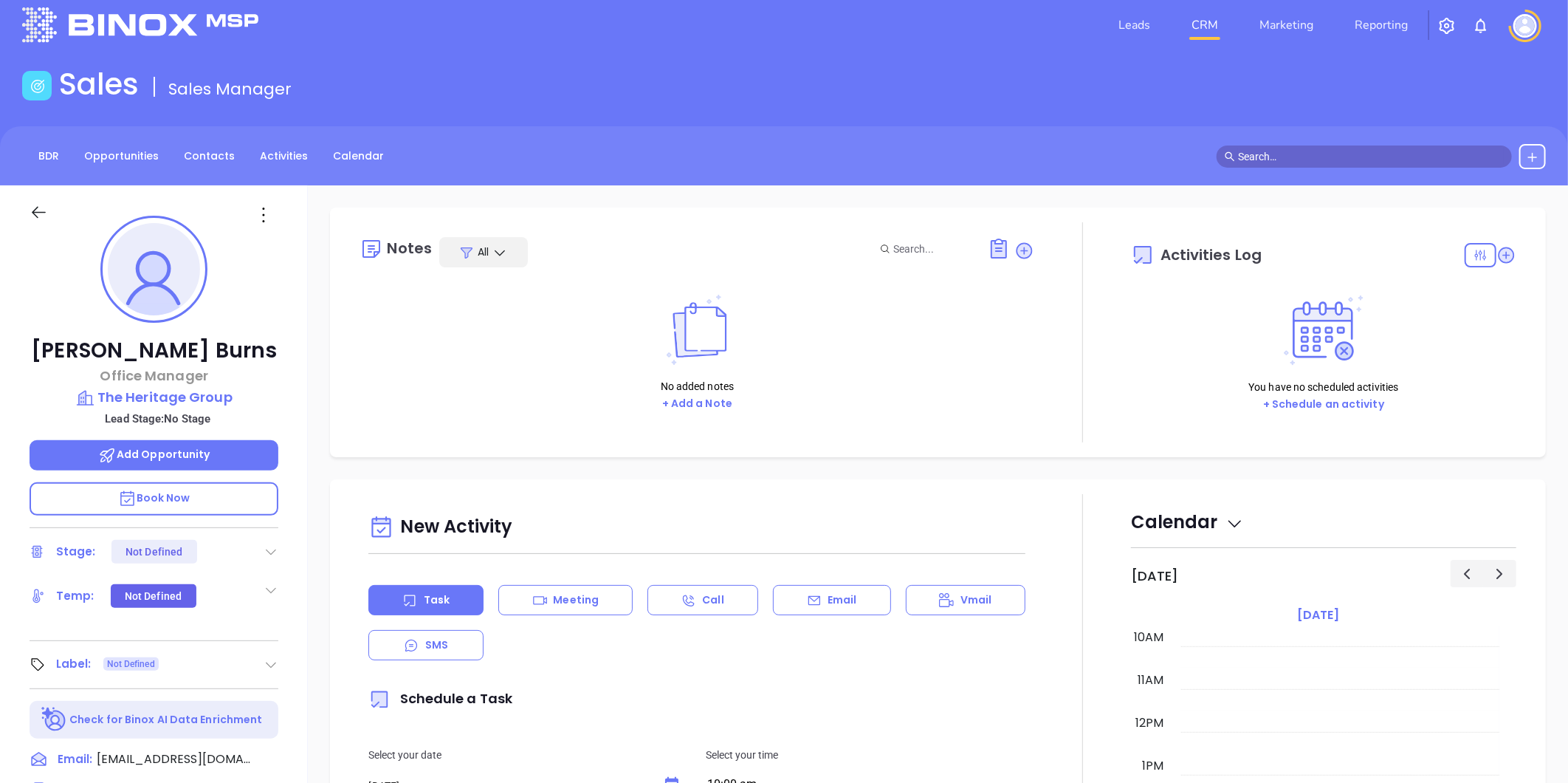
scroll to position [0, 0]
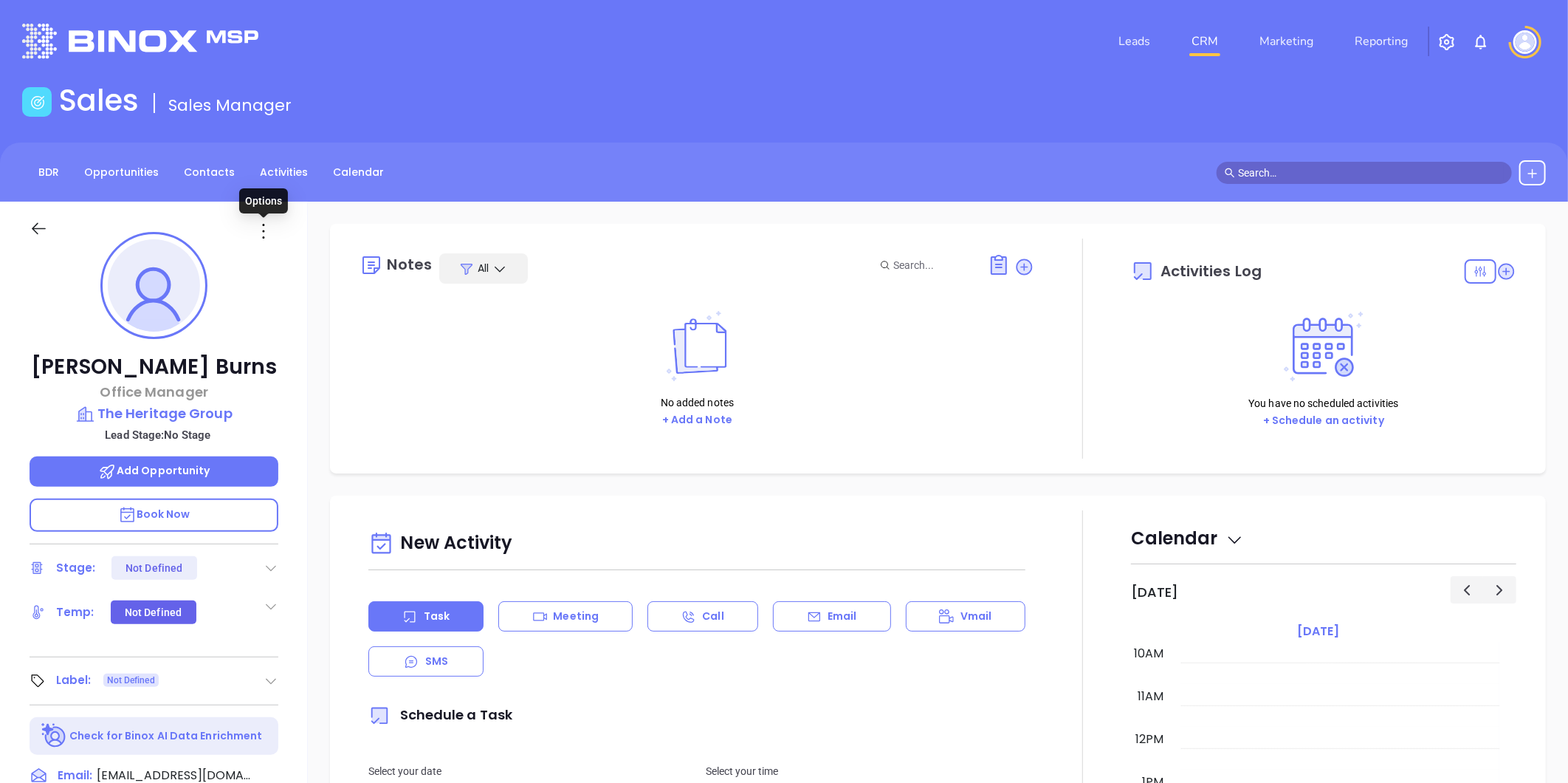
click at [267, 229] on icon at bounding box center [263, 230] width 23 height 23
click at [285, 385] on div "Edit" at bounding box center [335, 389] width 145 height 16
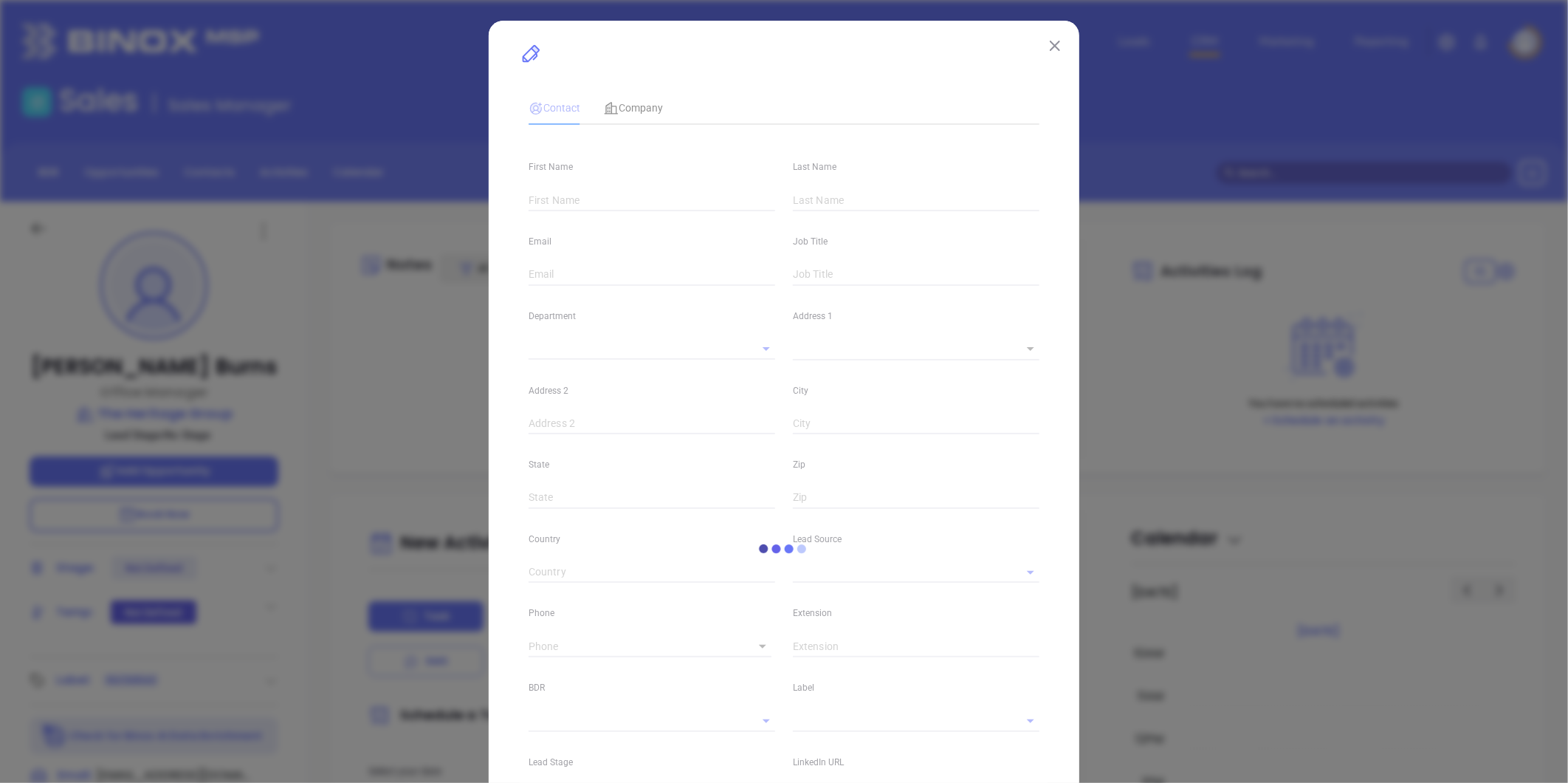
type input "[PERSON_NAME]"
type input "Burns"
type input "[EMAIL_ADDRESS][DOMAIN_NAME]"
type input "Office Manager"
type textarea "1184 [PERSON_NAME]-Schenectady Rd"
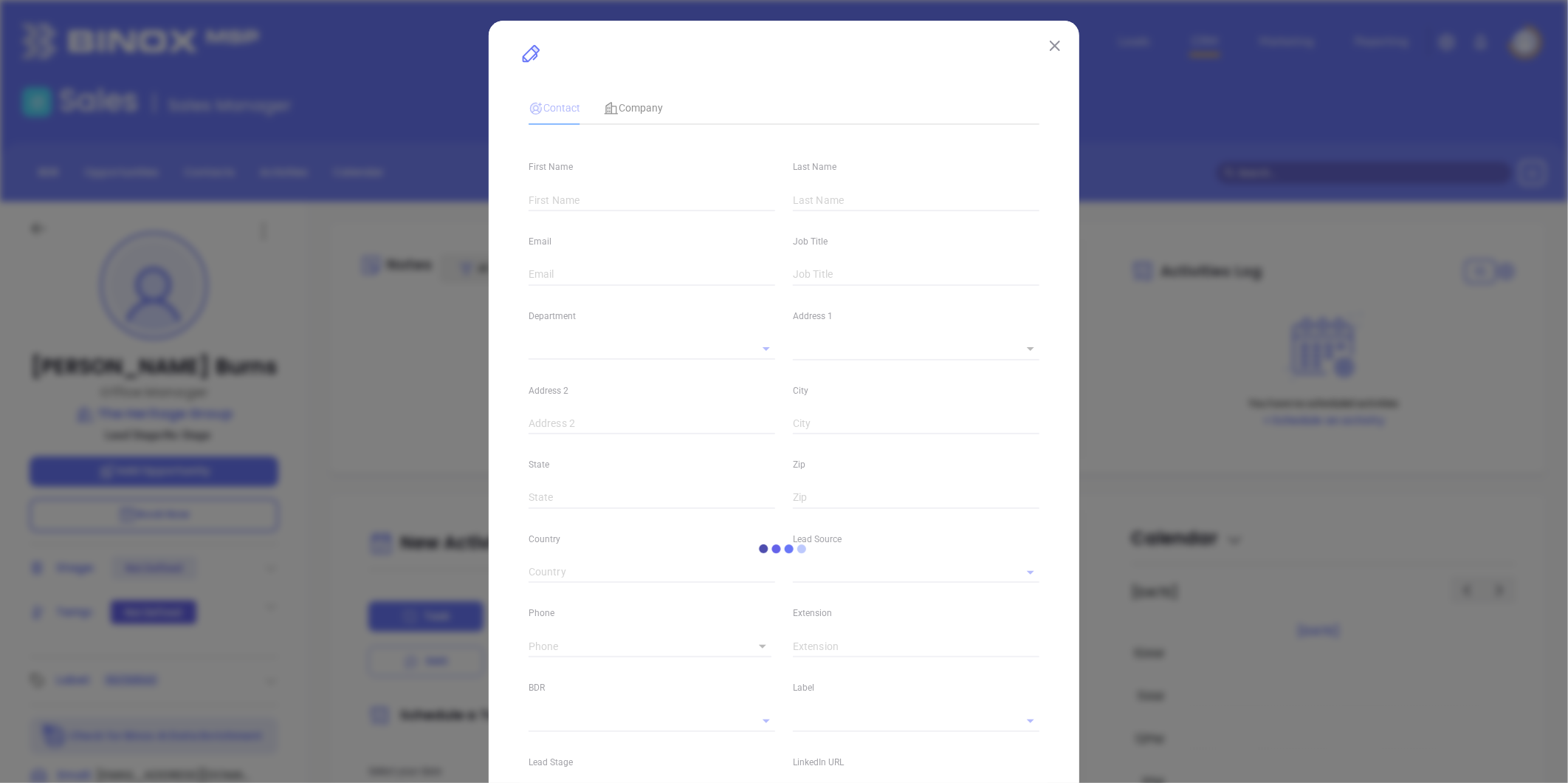
type input "1"
type input "[PERSON_NAME]"
type input "NY"
type input "12110"
type input "[DOMAIN_NAME][URL][PERSON_NAME]"
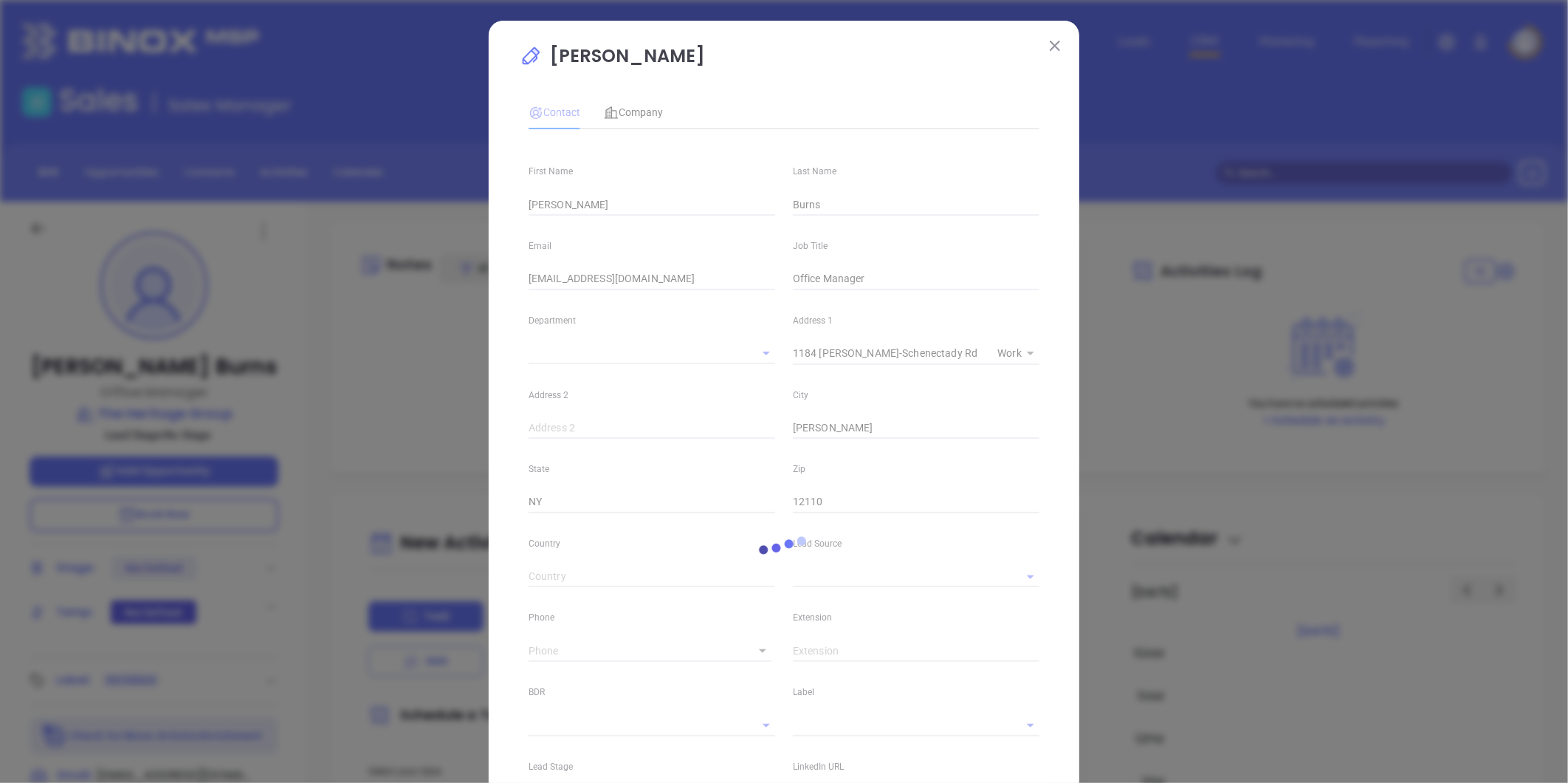
type input "[PHONE_NUMBER]"
type input "1"
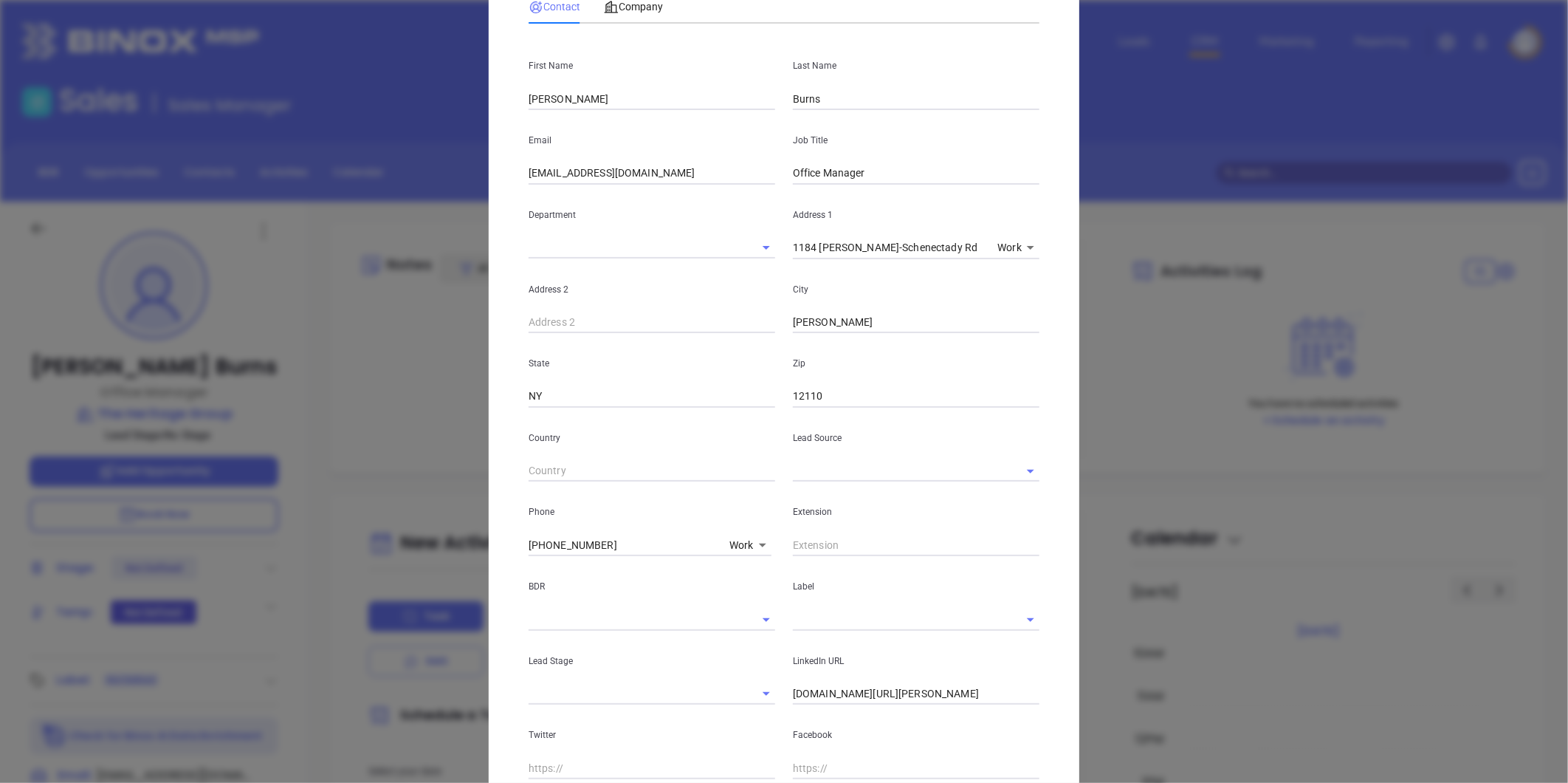
scroll to position [245, 0]
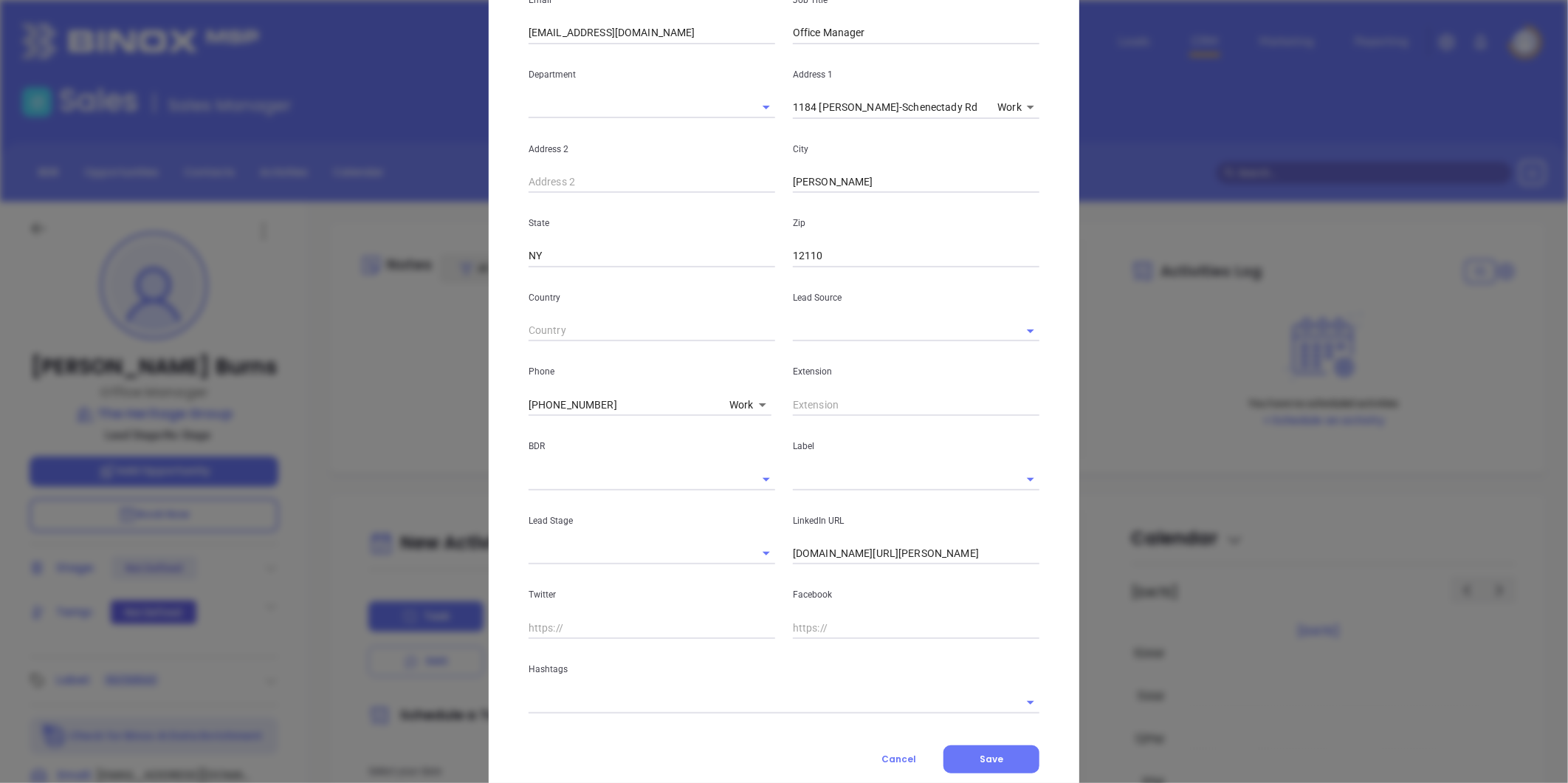
click at [816, 474] on input "text" at bounding box center [895, 479] width 205 height 22
type input "f"
type input "102"
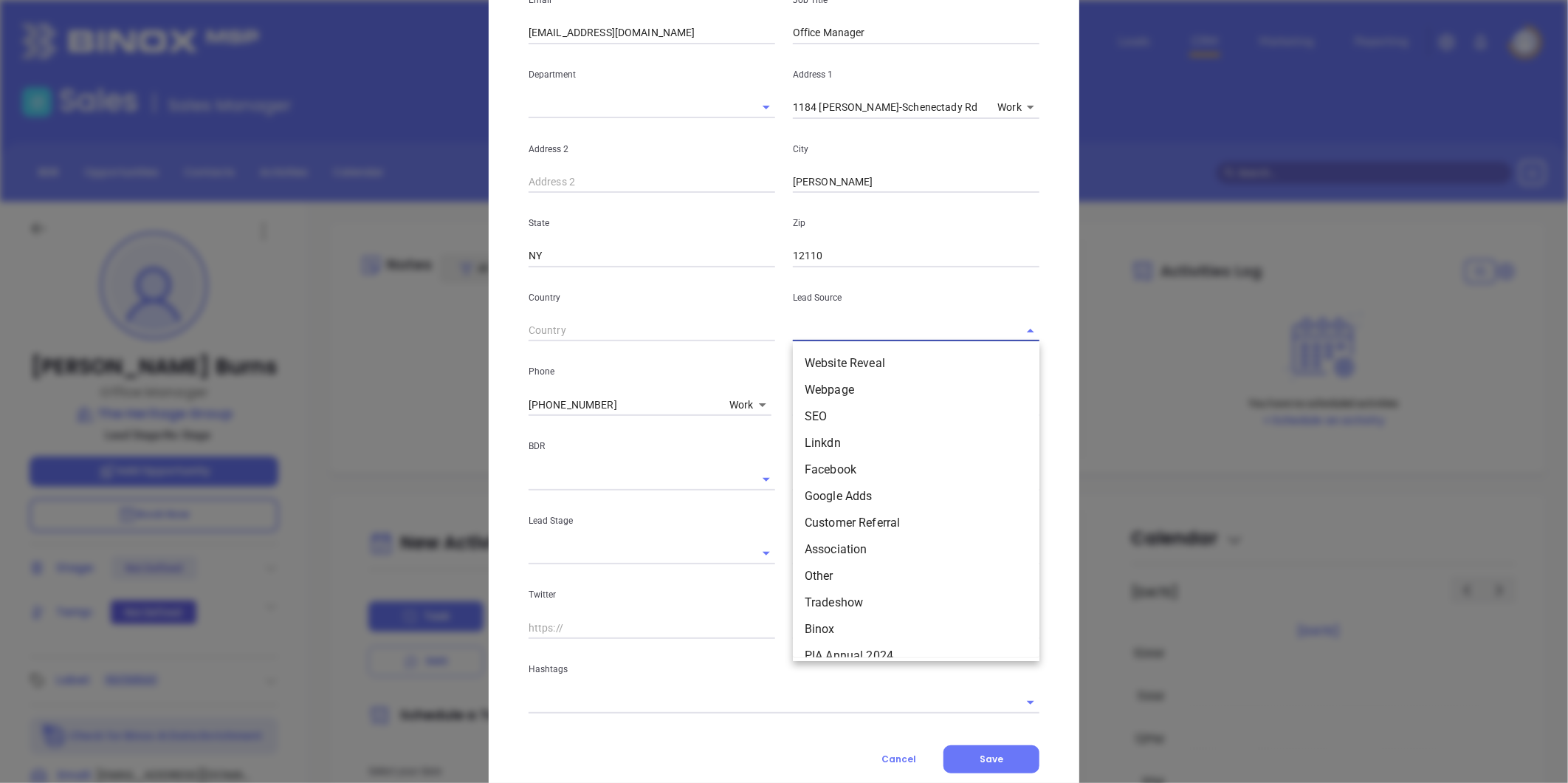
click at [818, 333] on input "text" at bounding box center [895, 330] width 205 height 22
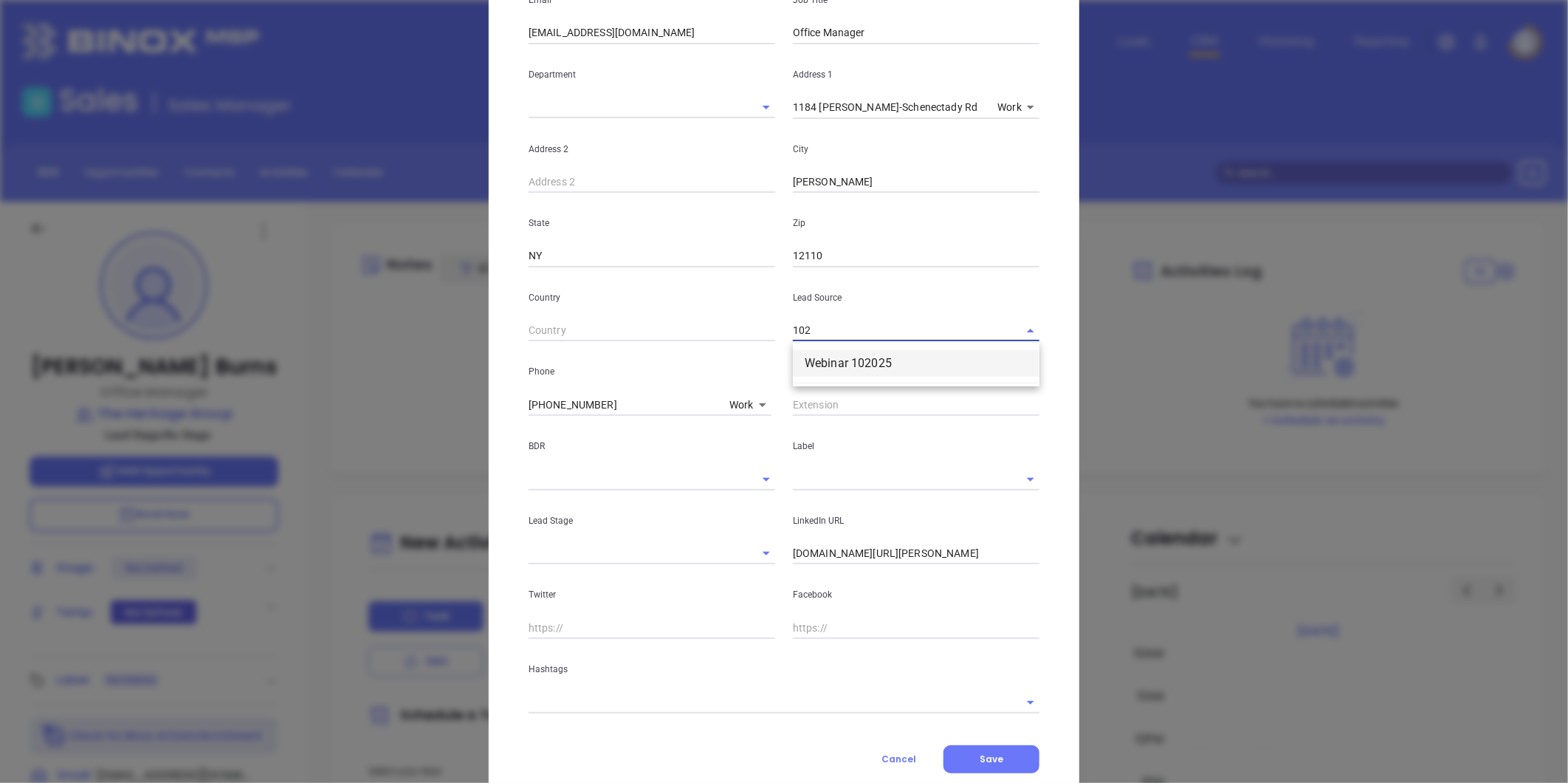
click at [866, 359] on li "Webinar 102025" at bounding box center [916, 363] width 246 height 26
type input "Webinar 102025"
click at [832, 484] on input "text" at bounding box center [895, 479] width 205 height 22
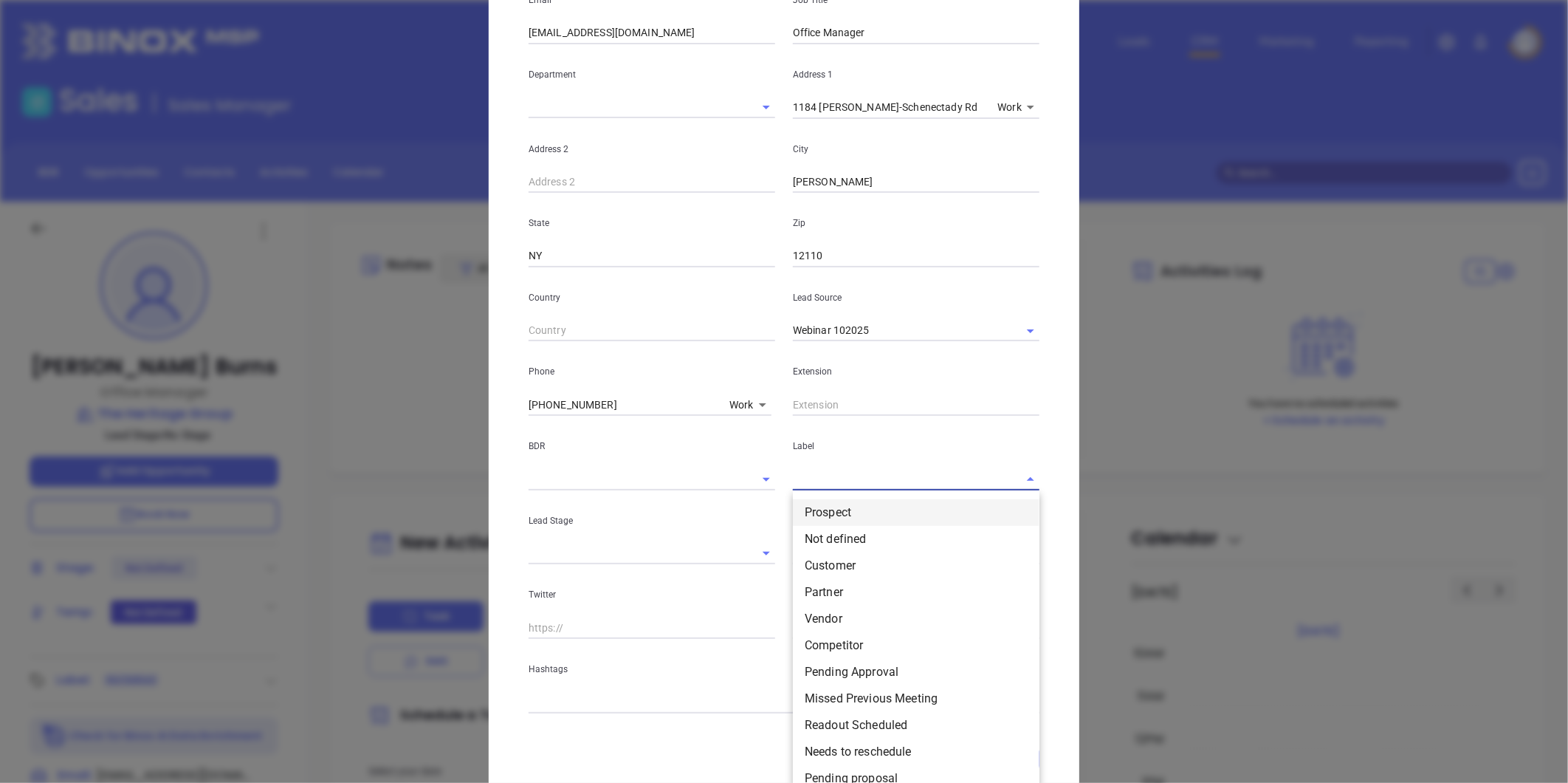
drag, startPoint x: 836, startPoint y: 513, endPoint x: 821, endPoint y: 507, distance: 16.2
click at [833, 513] on li "Prospect" at bounding box center [916, 512] width 246 height 26
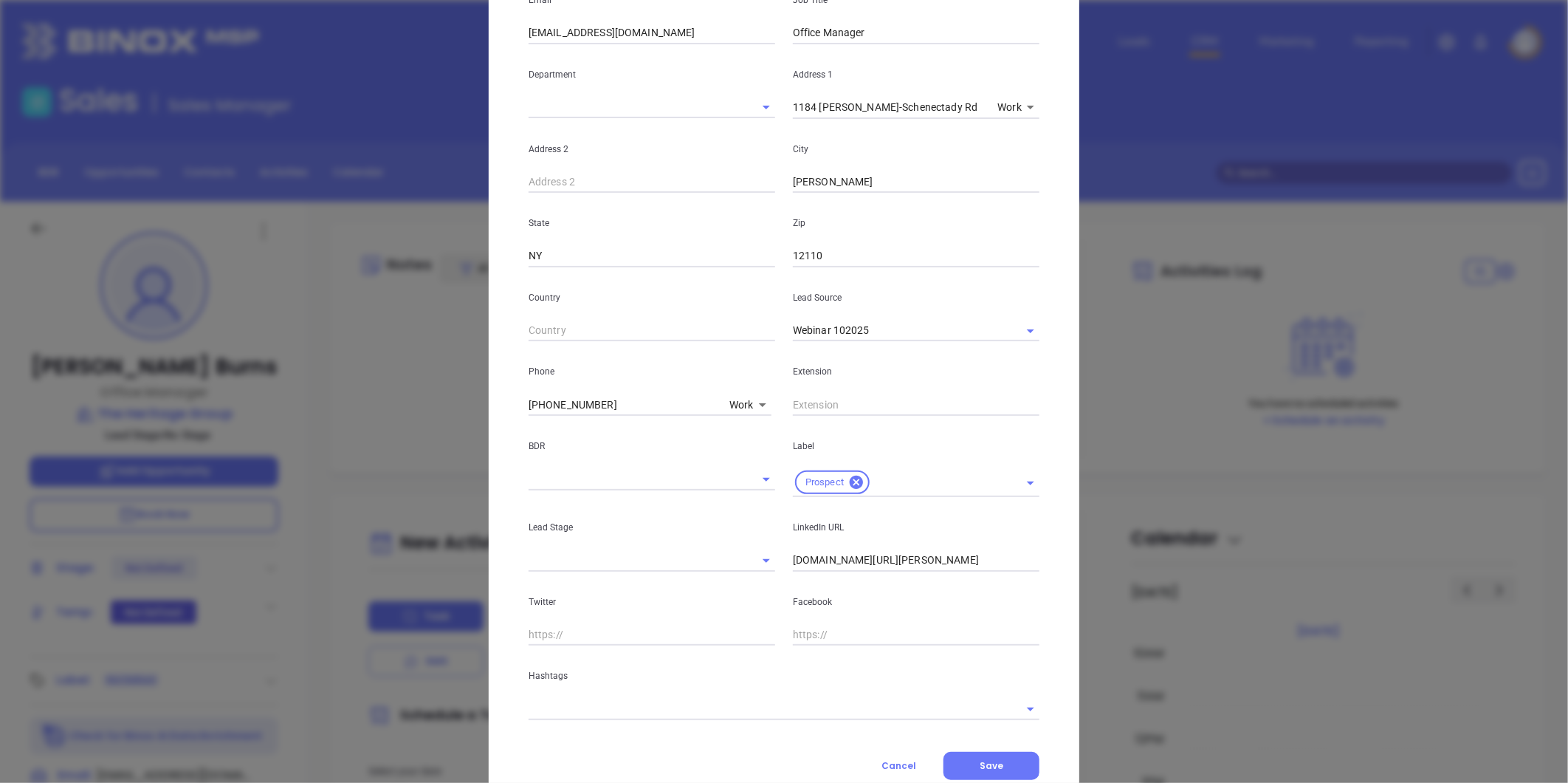
drag, startPoint x: 982, startPoint y: 562, endPoint x: 483, endPoint y: 513, distance: 501.4
click at [474, 510] on div "[PERSON_NAME] Contact Company First Name [PERSON_NAME] Last Name Burns Email [E…" at bounding box center [784, 392] width 1568 height 783
click at [909, 565] on input "[DOMAIN_NAME][URL][PERSON_NAME]" at bounding box center [916, 560] width 246 height 22
type input "[DOMAIN_NAME][URL][PERSON_NAME]"
click at [658, 712] on input "text" at bounding box center [762, 708] width 469 height 22
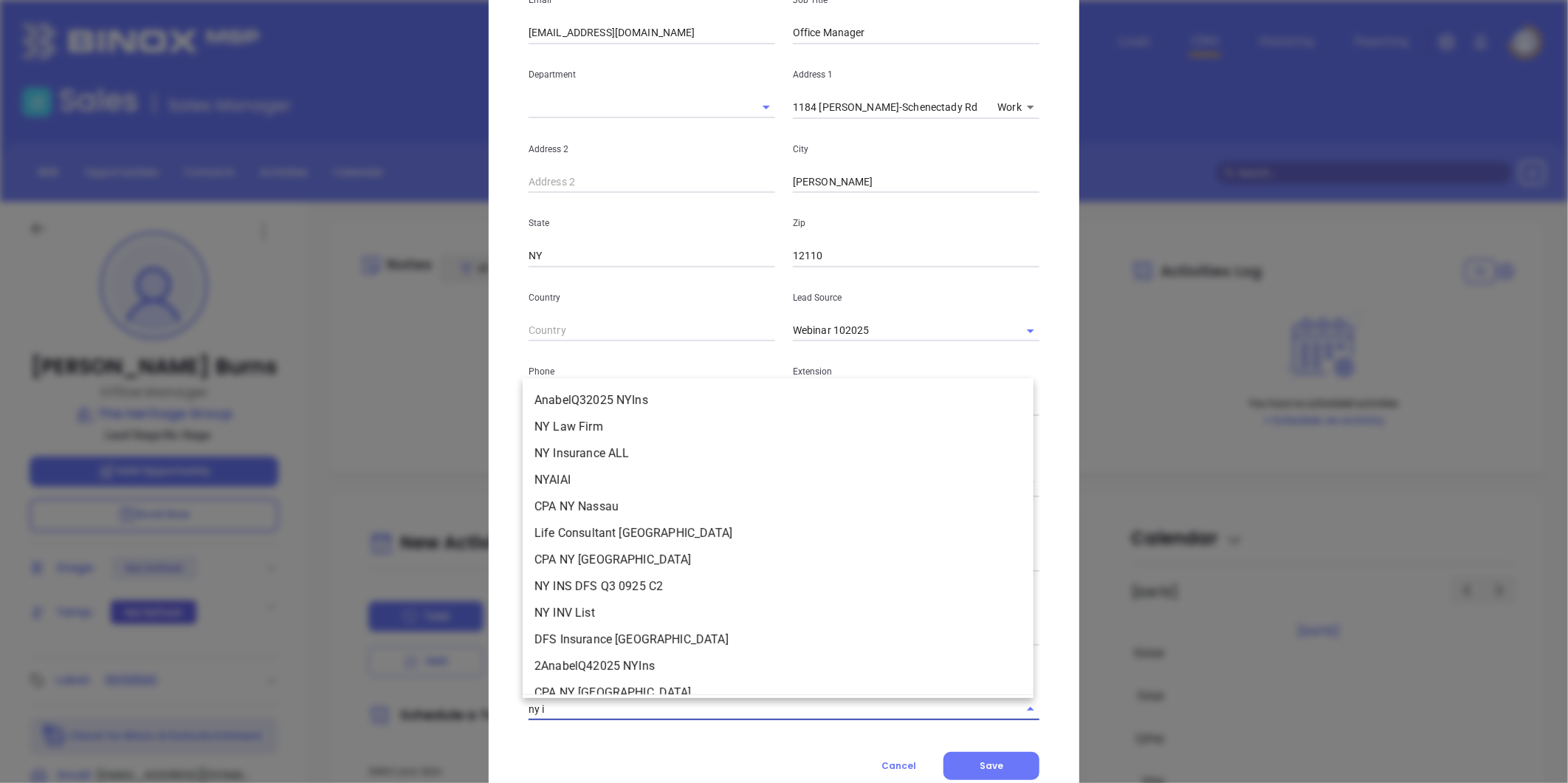
type input "ny in"
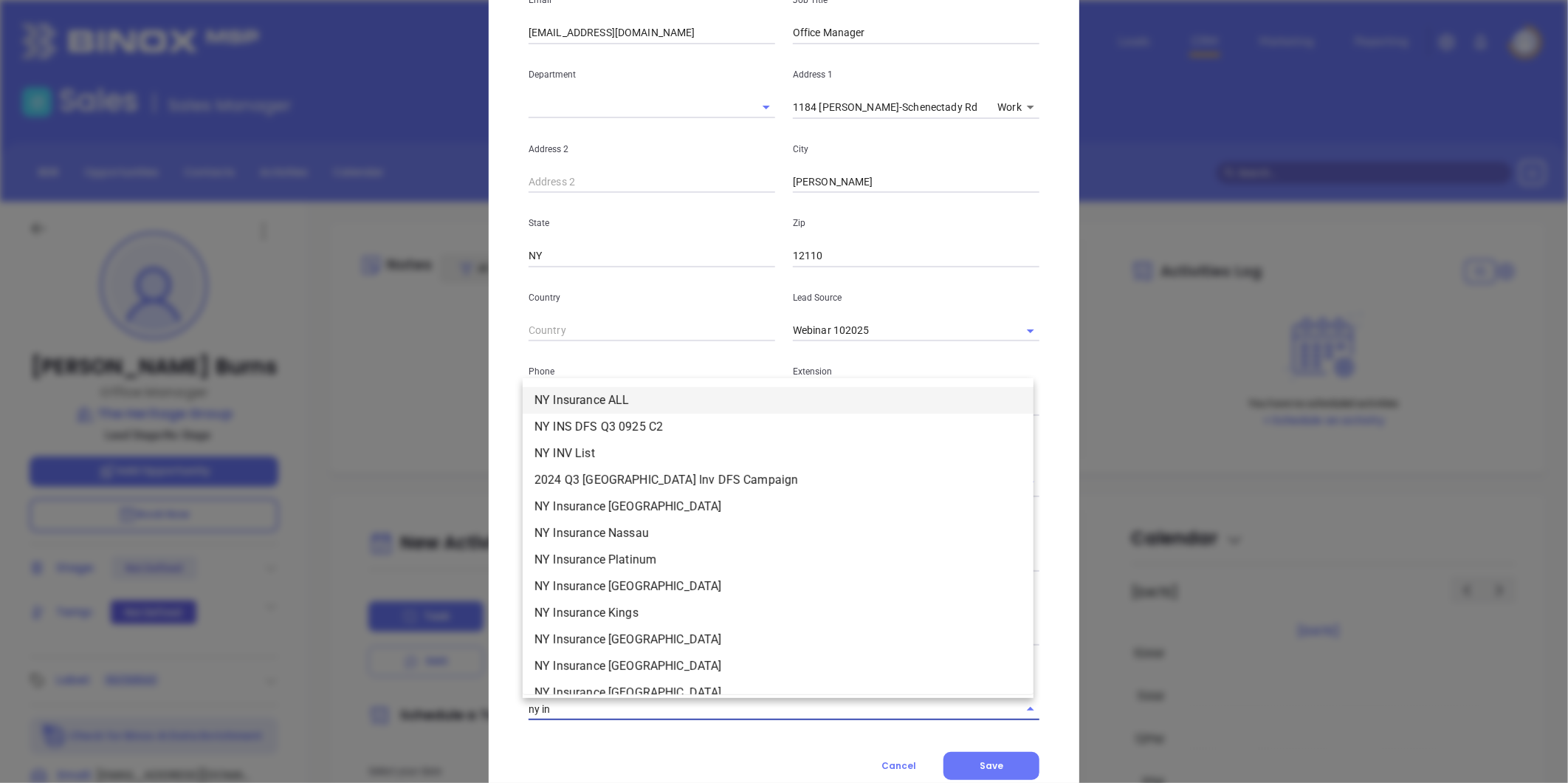
click at [587, 399] on li "NY Insurance ALL" at bounding box center [777, 400] width 510 height 26
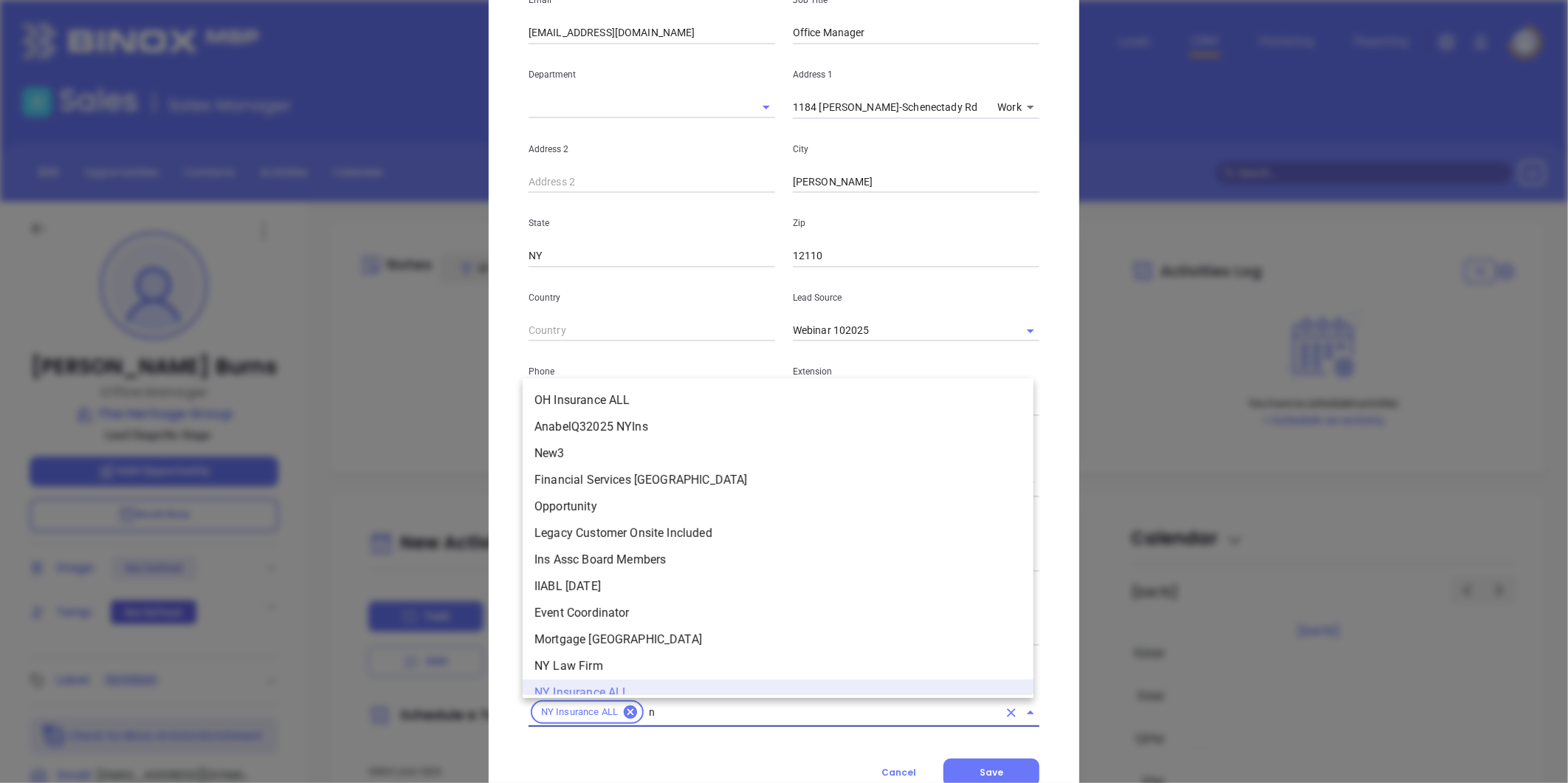
scroll to position [15, 0]
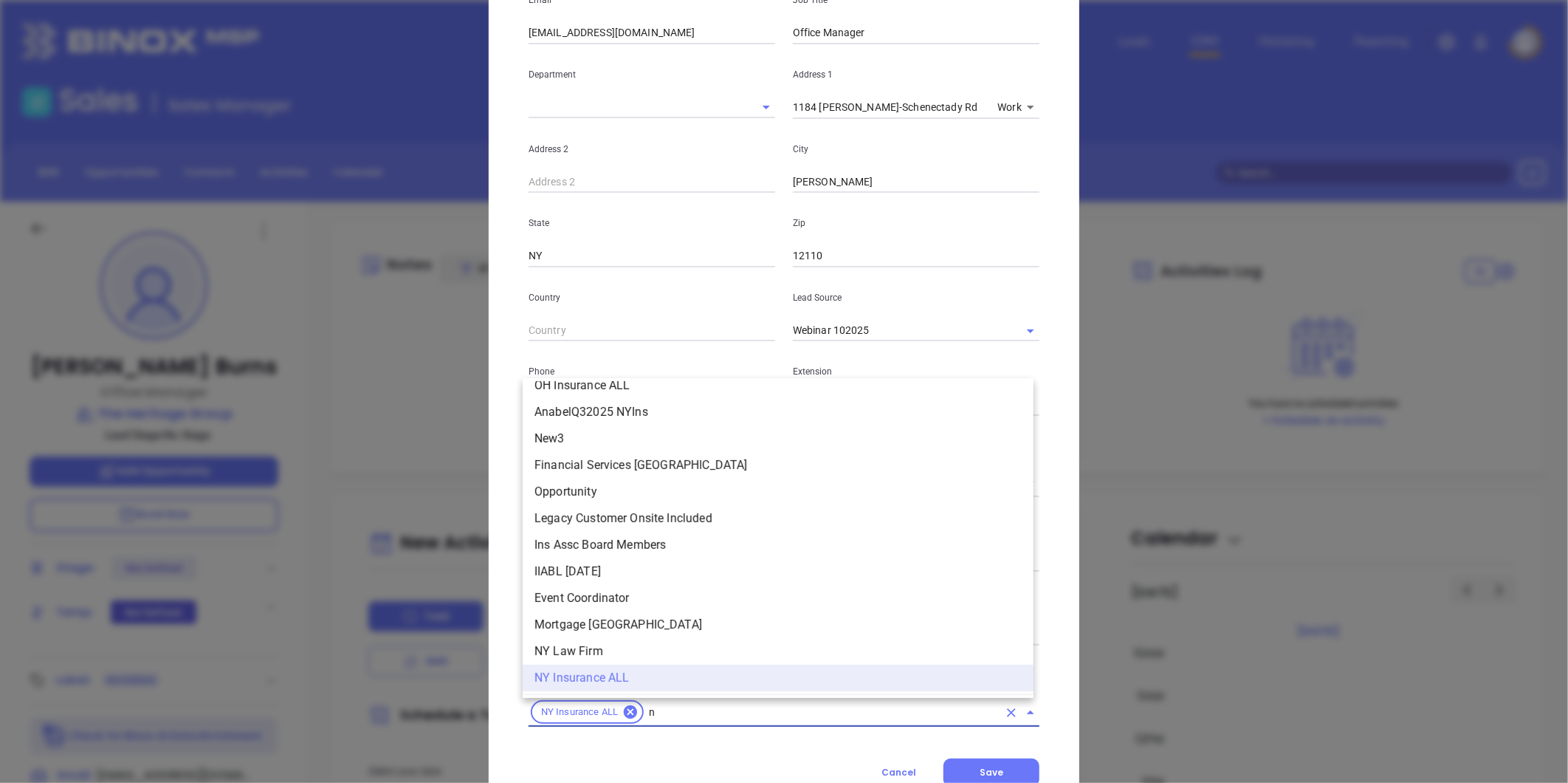
type input "ny"
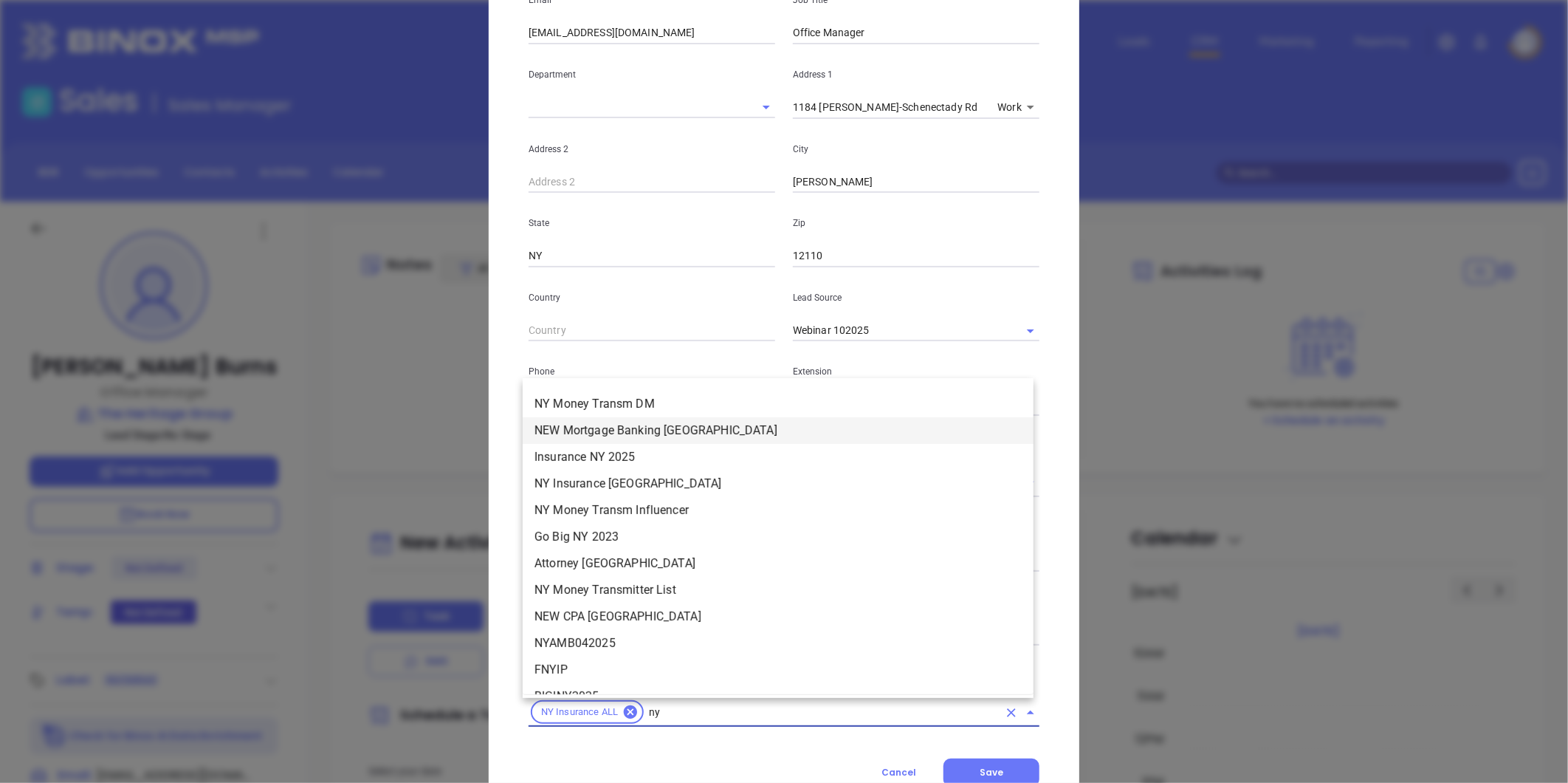
scroll to position [1491, 0]
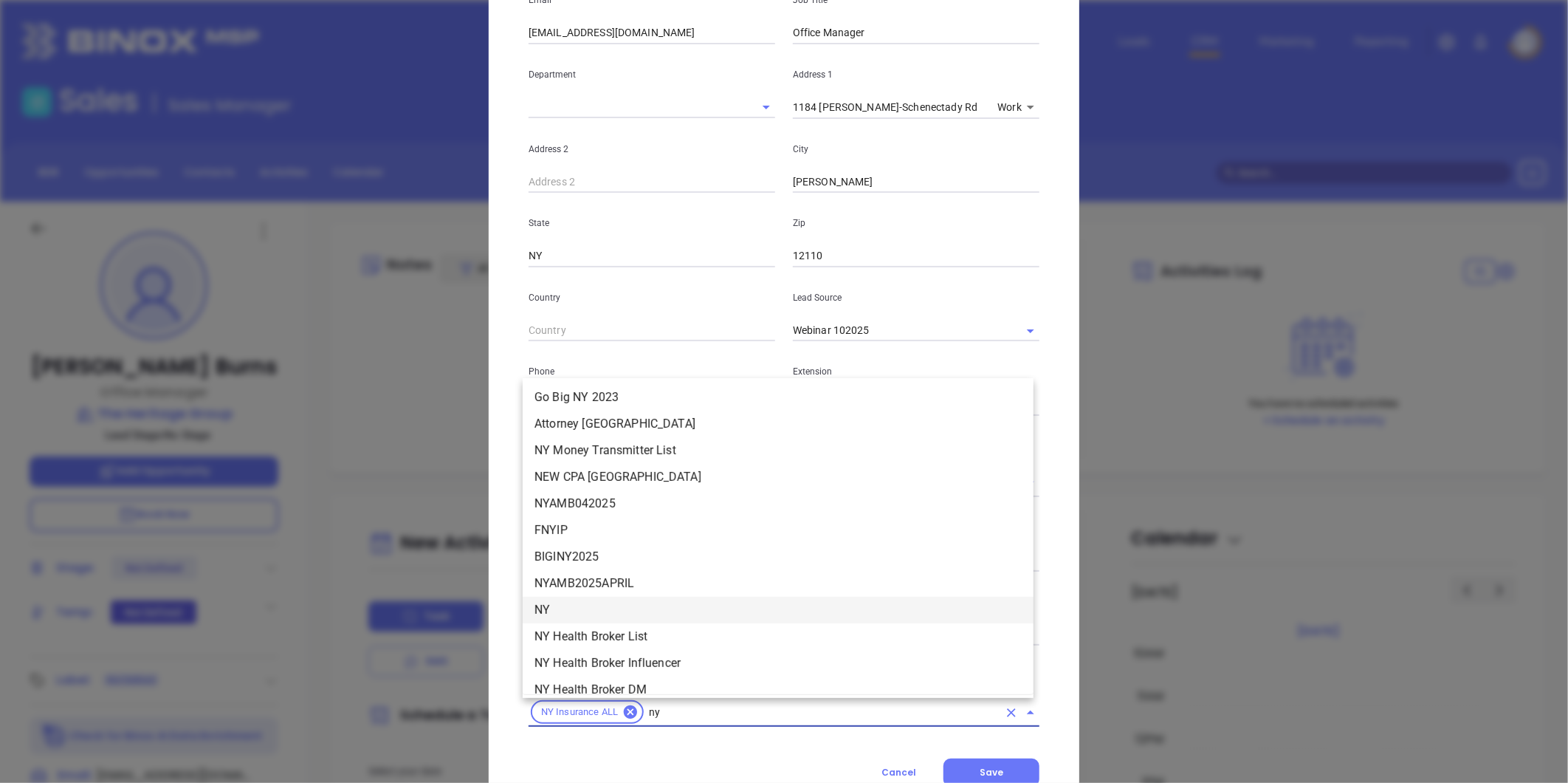
click at [569, 603] on li "NY" at bounding box center [777, 610] width 510 height 26
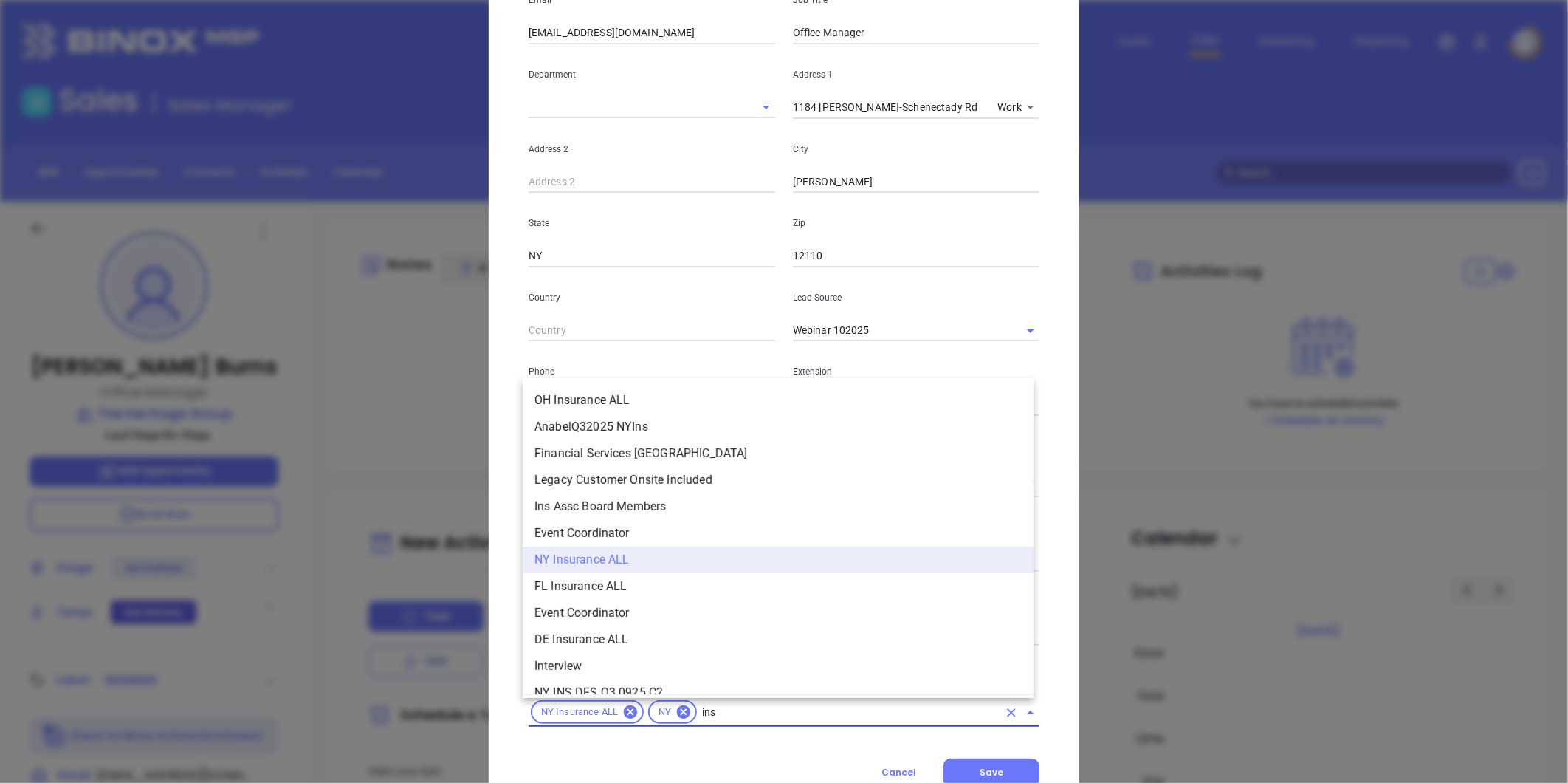
scroll to position [15, 0]
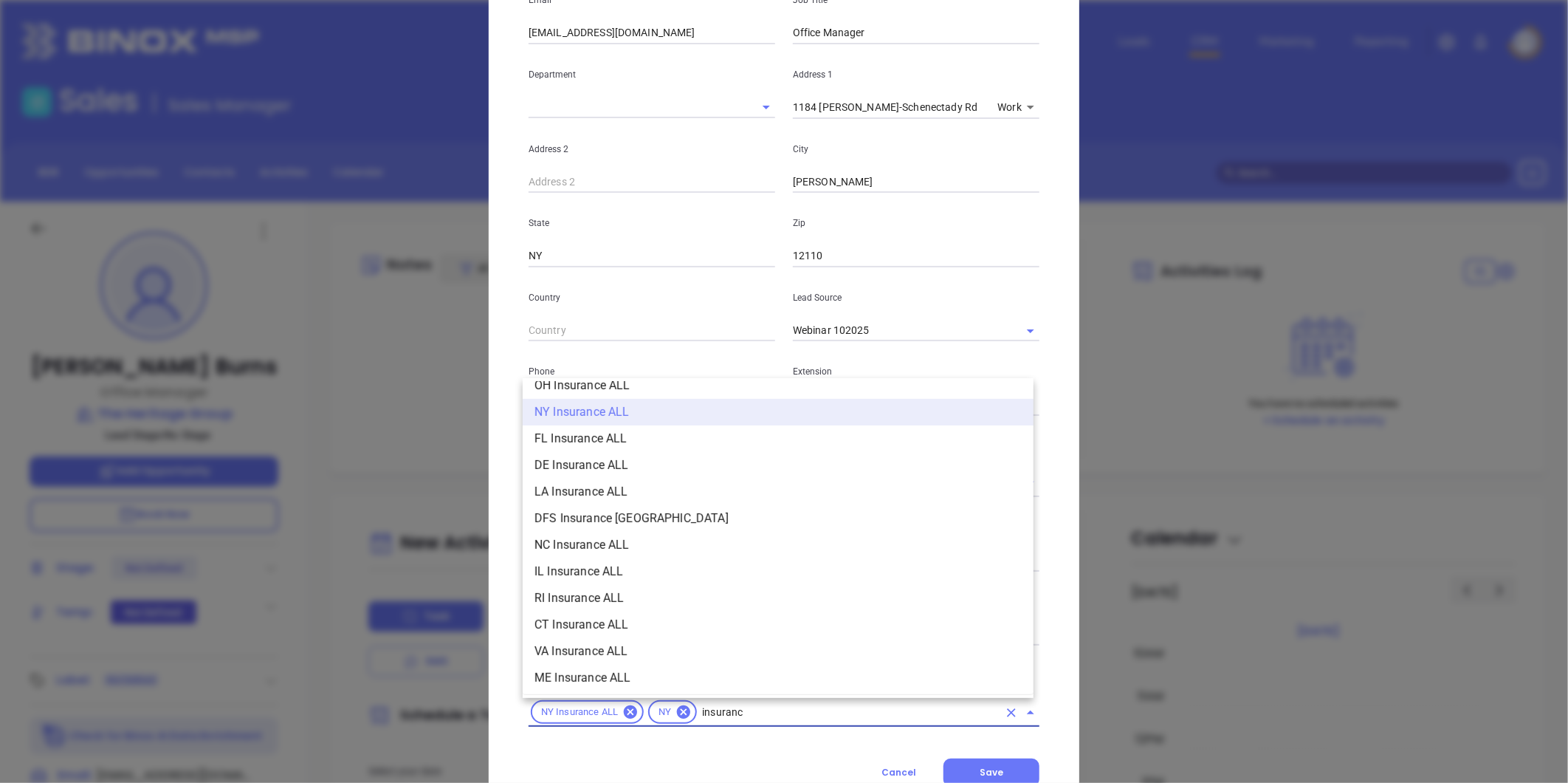
type input "insurance"
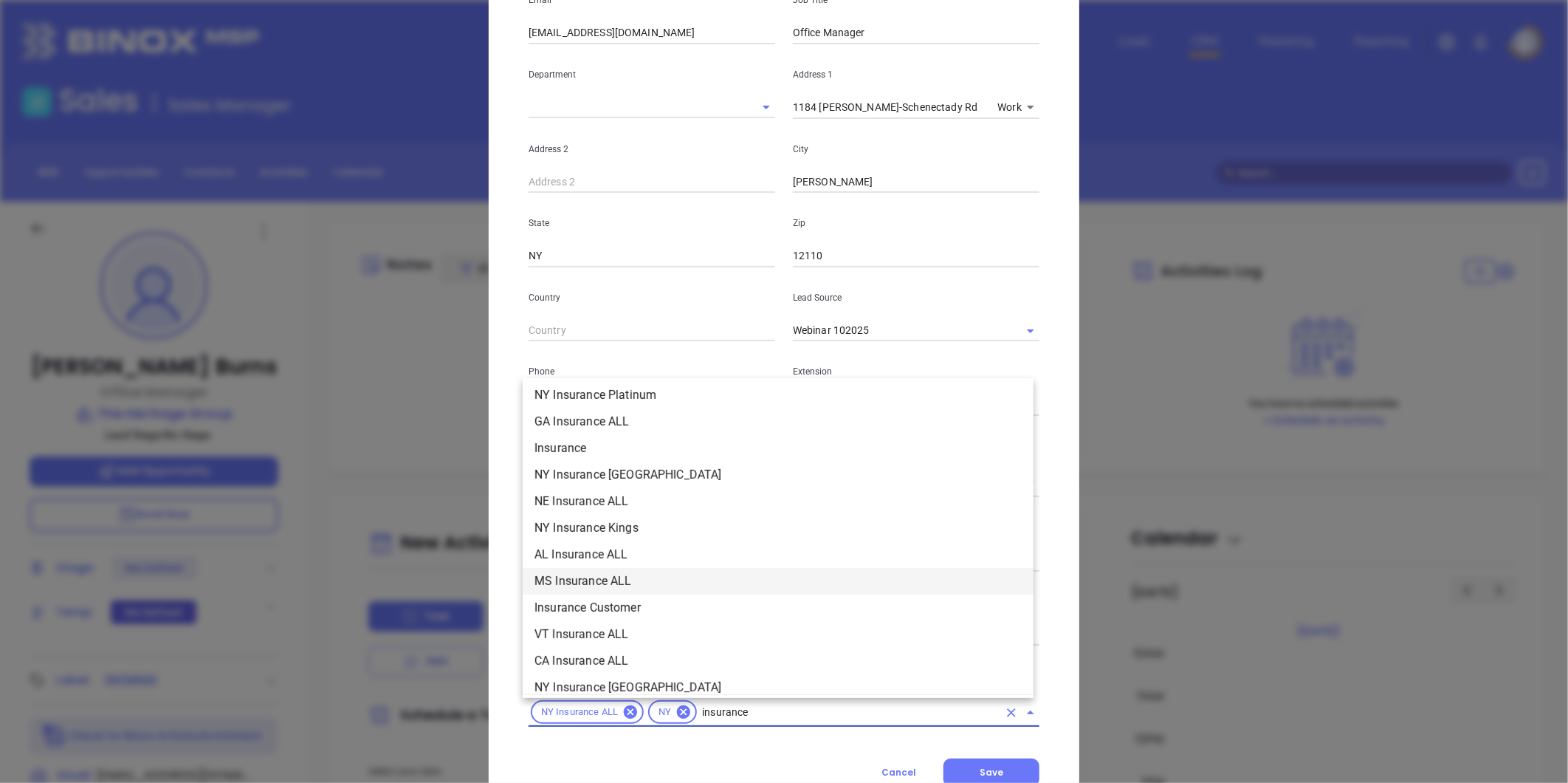
scroll to position [588, 0]
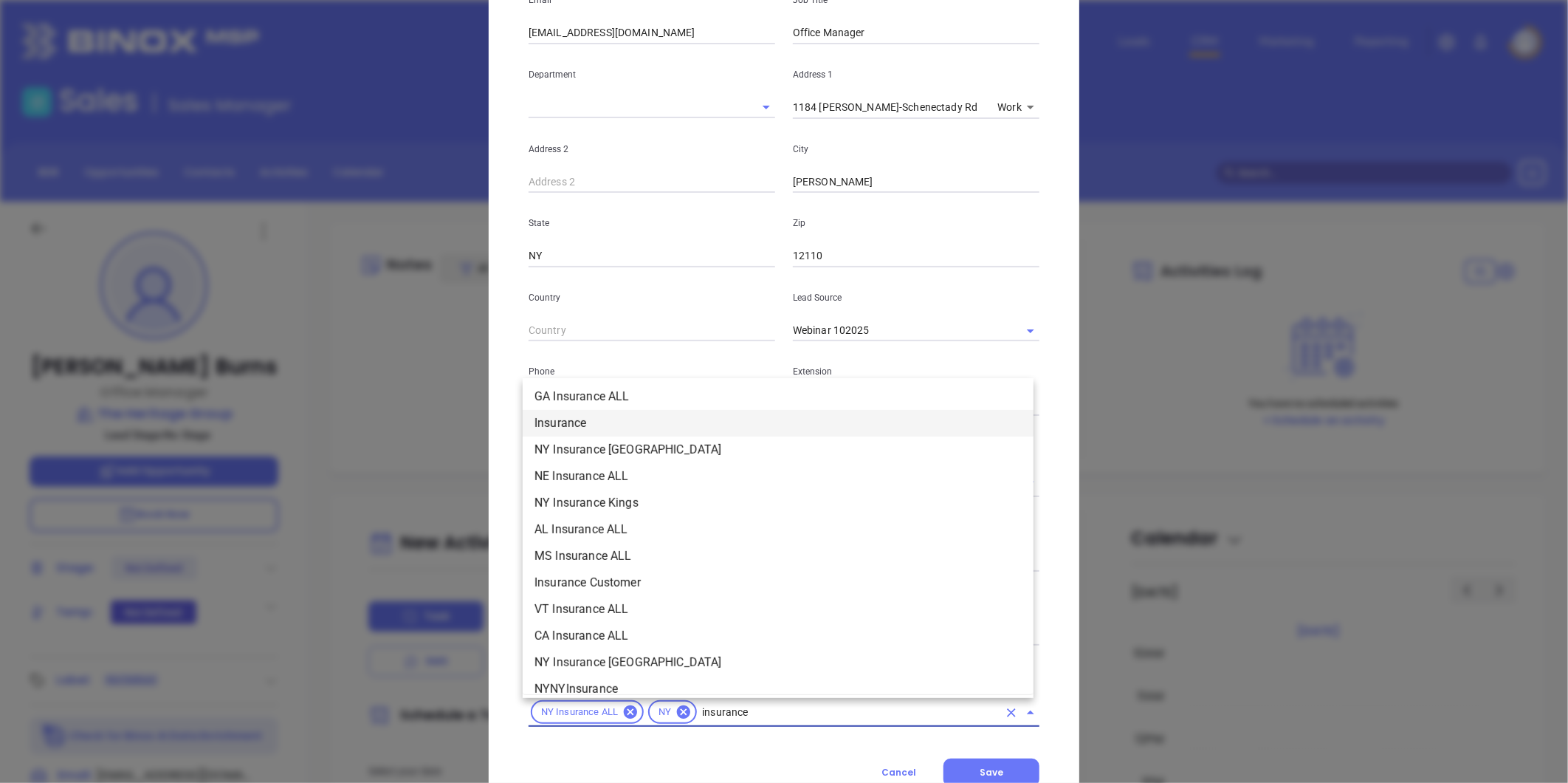
click at [555, 431] on li "Insurance" at bounding box center [777, 422] width 510 height 26
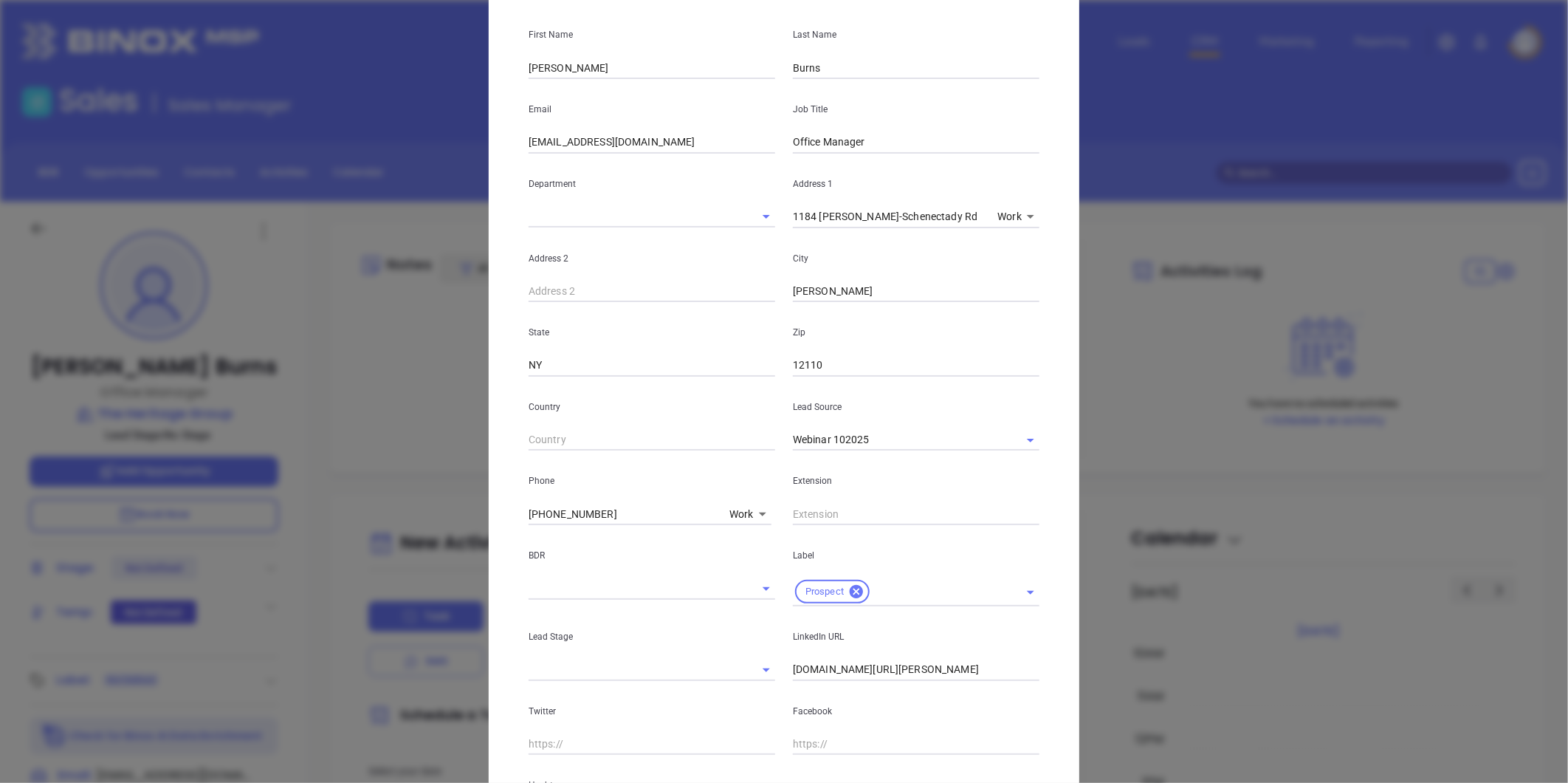
scroll to position [0, 0]
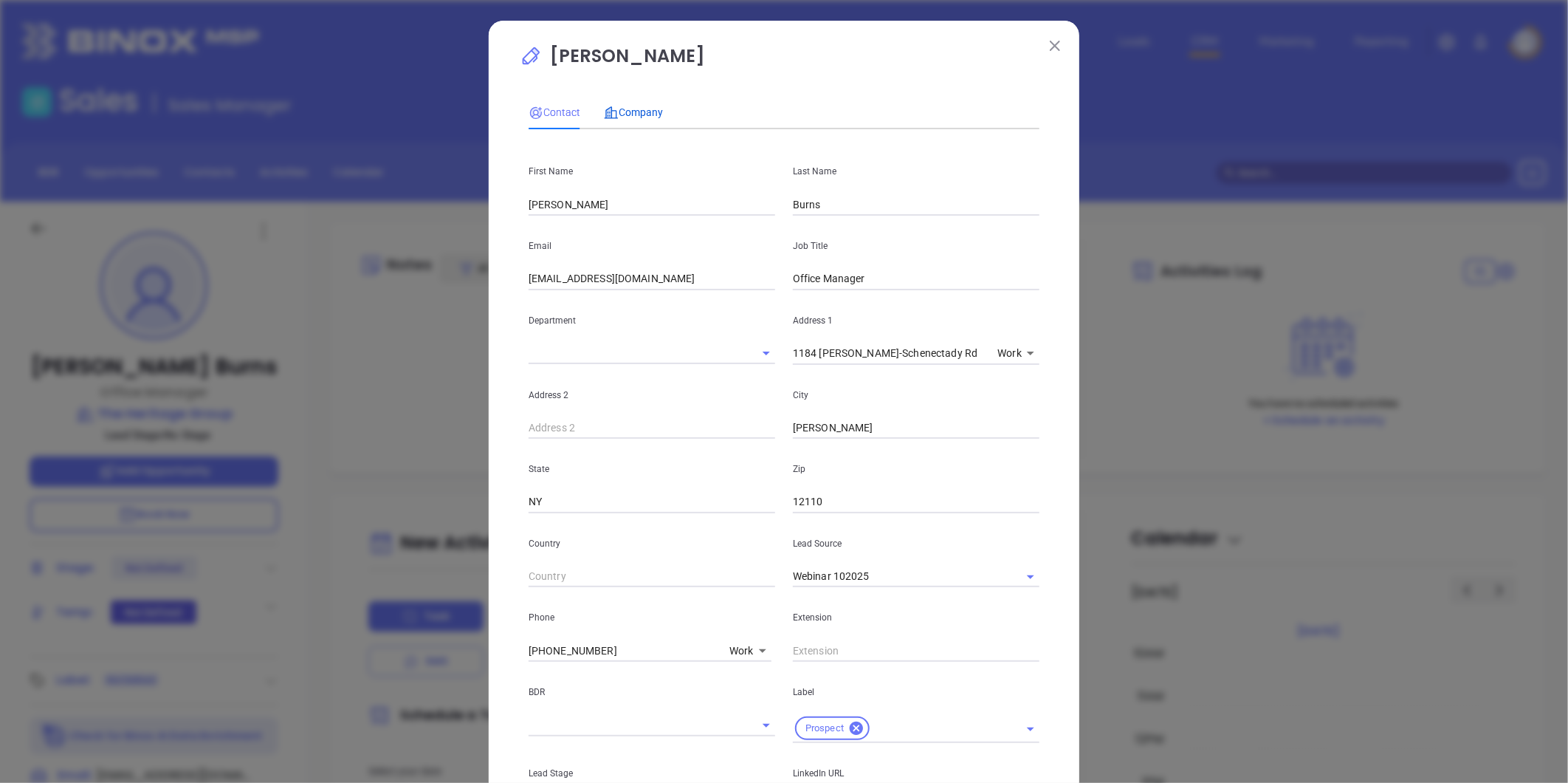
drag, startPoint x: 638, startPoint y: 109, endPoint x: 644, endPoint y: 135, distance: 26.7
click at [638, 109] on span "Company" at bounding box center [633, 112] width 59 height 12
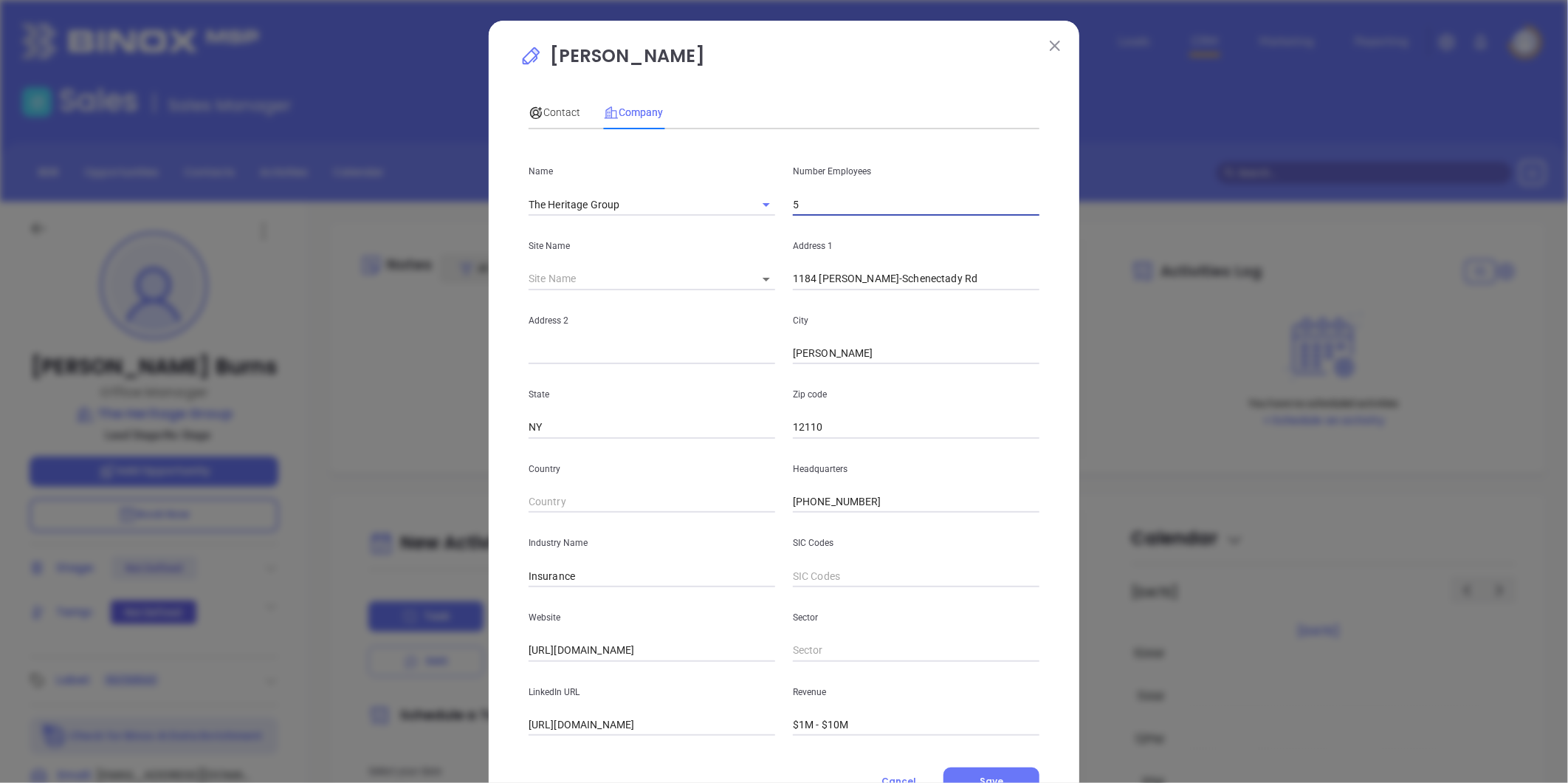
click at [827, 204] on input "5" at bounding box center [916, 205] width 246 height 22
type input "8"
click at [548, 104] on div "Contact" at bounding box center [554, 111] width 52 height 16
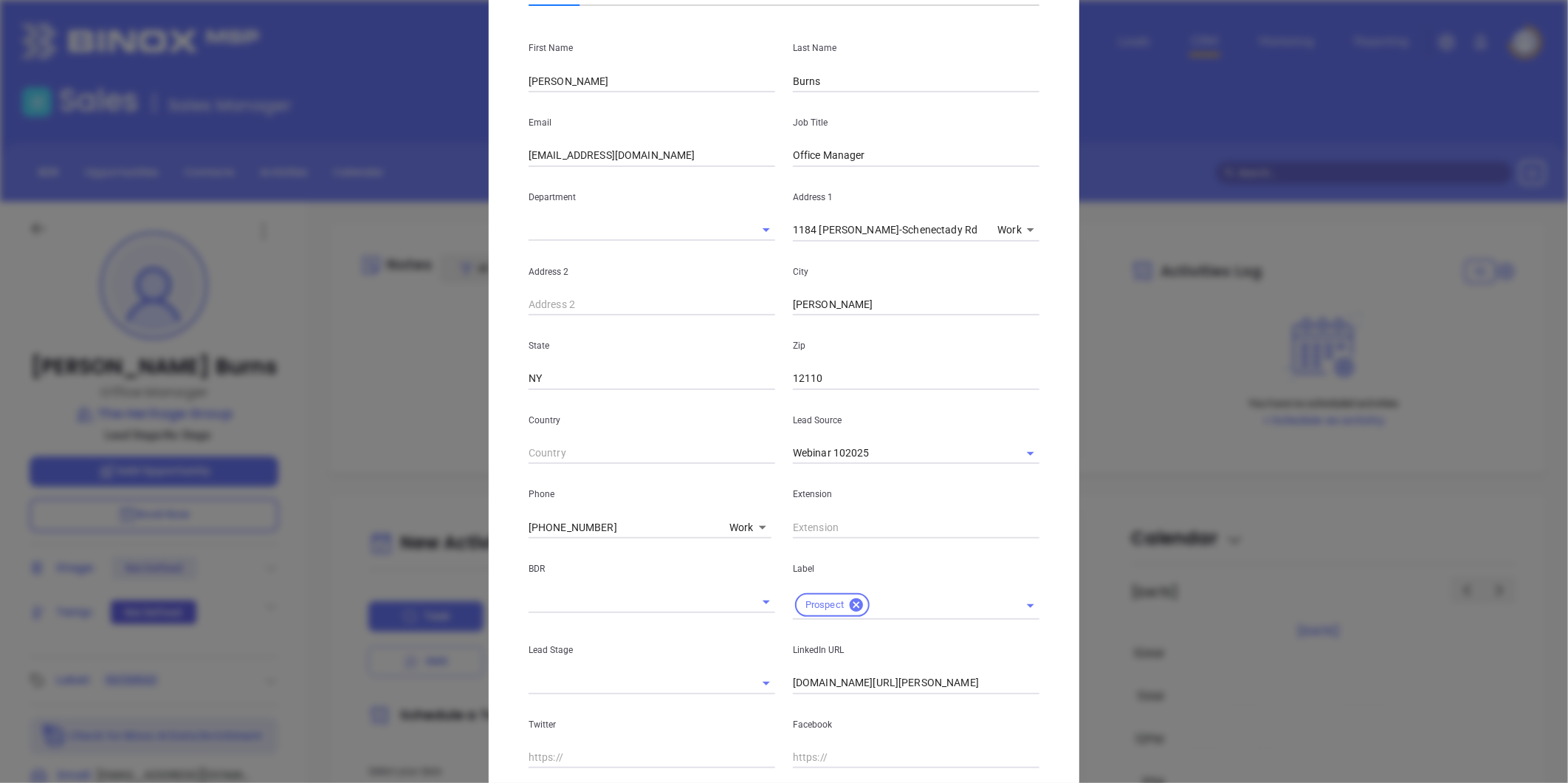
scroll to position [302, 0]
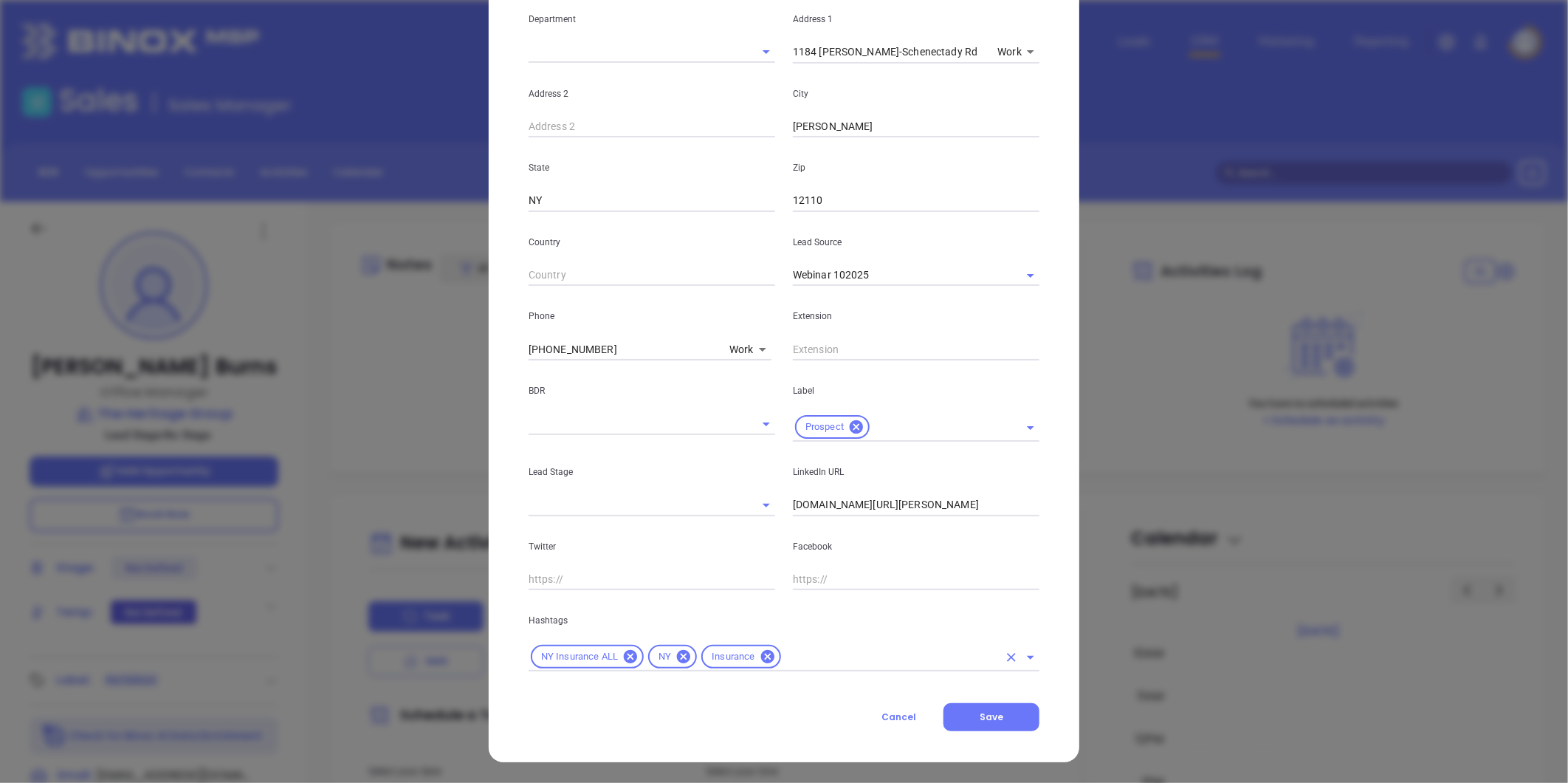
click at [813, 657] on input "text" at bounding box center [890, 657] width 214 height 19
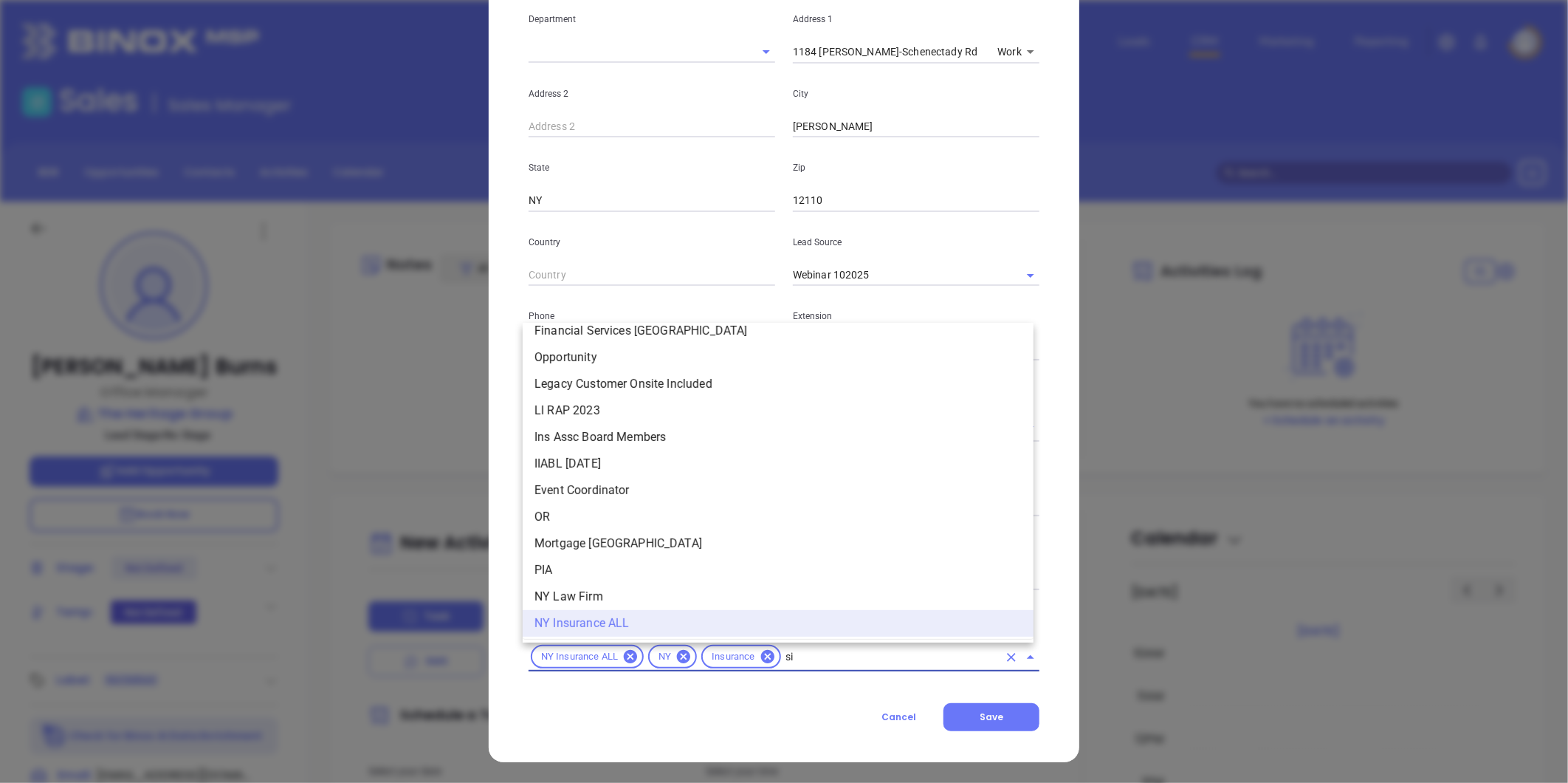
scroll to position [0, 0]
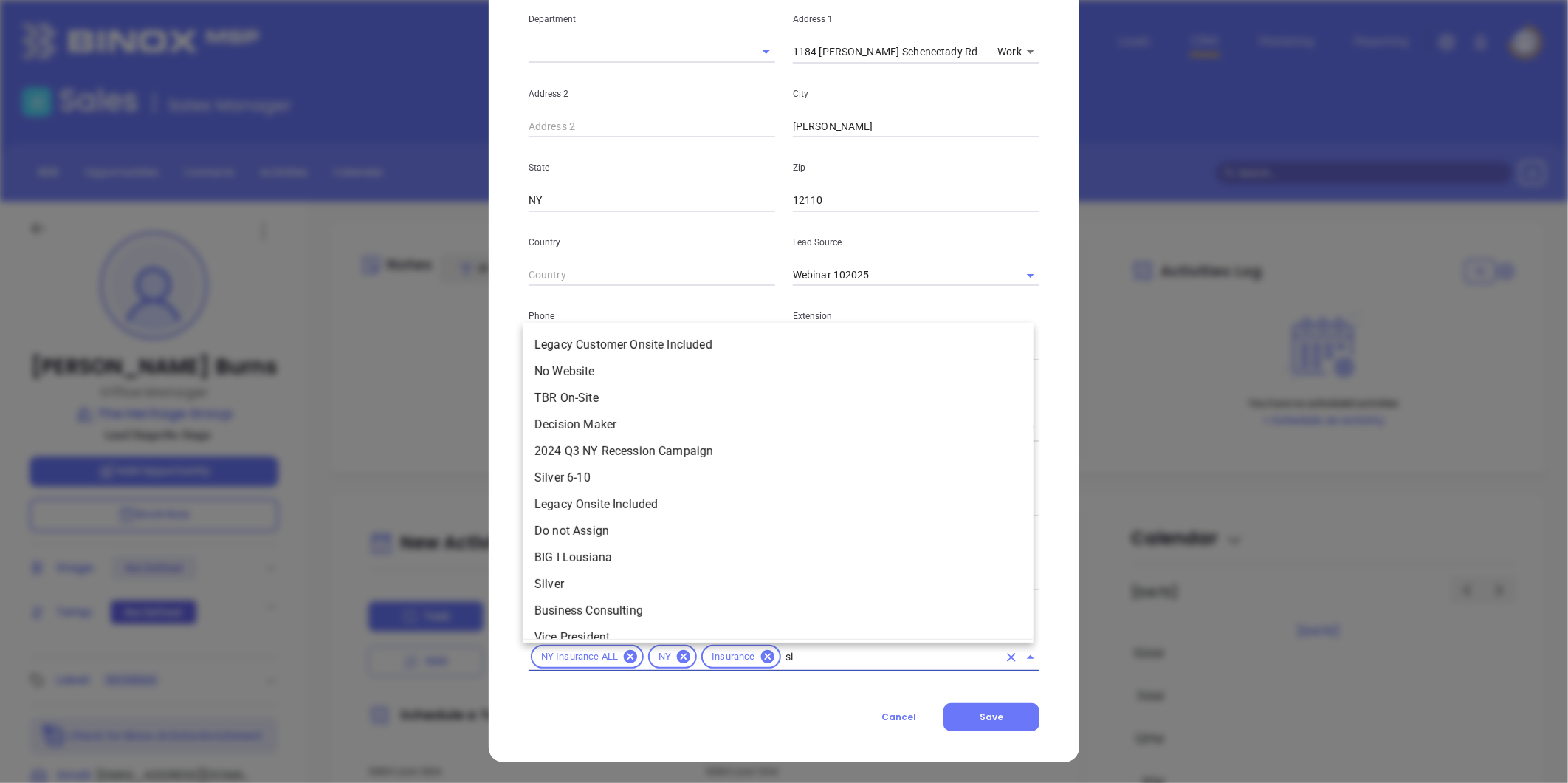
type input "sil"
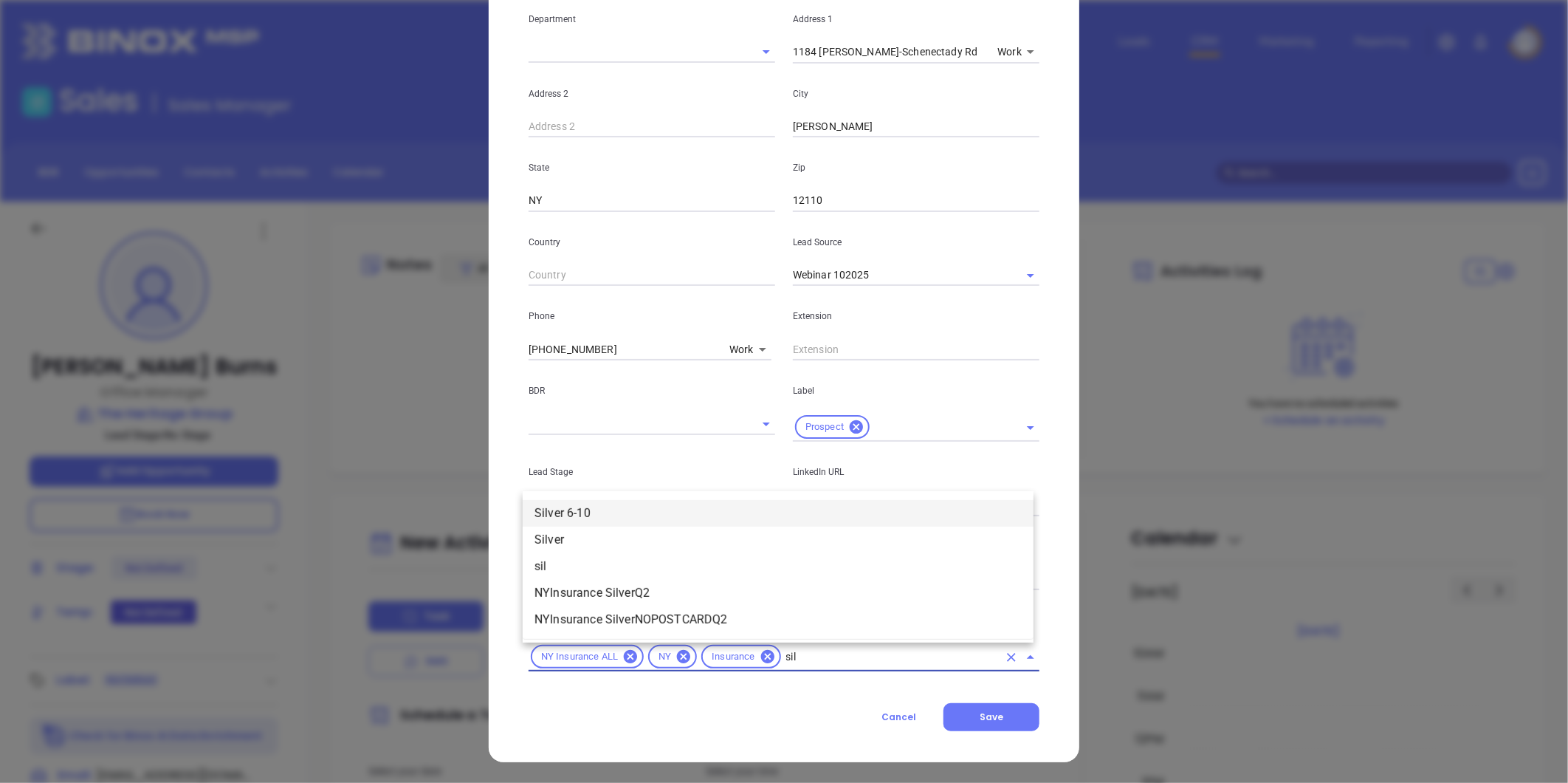
click at [587, 508] on li "Silver 6-10" at bounding box center [777, 513] width 510 height 26
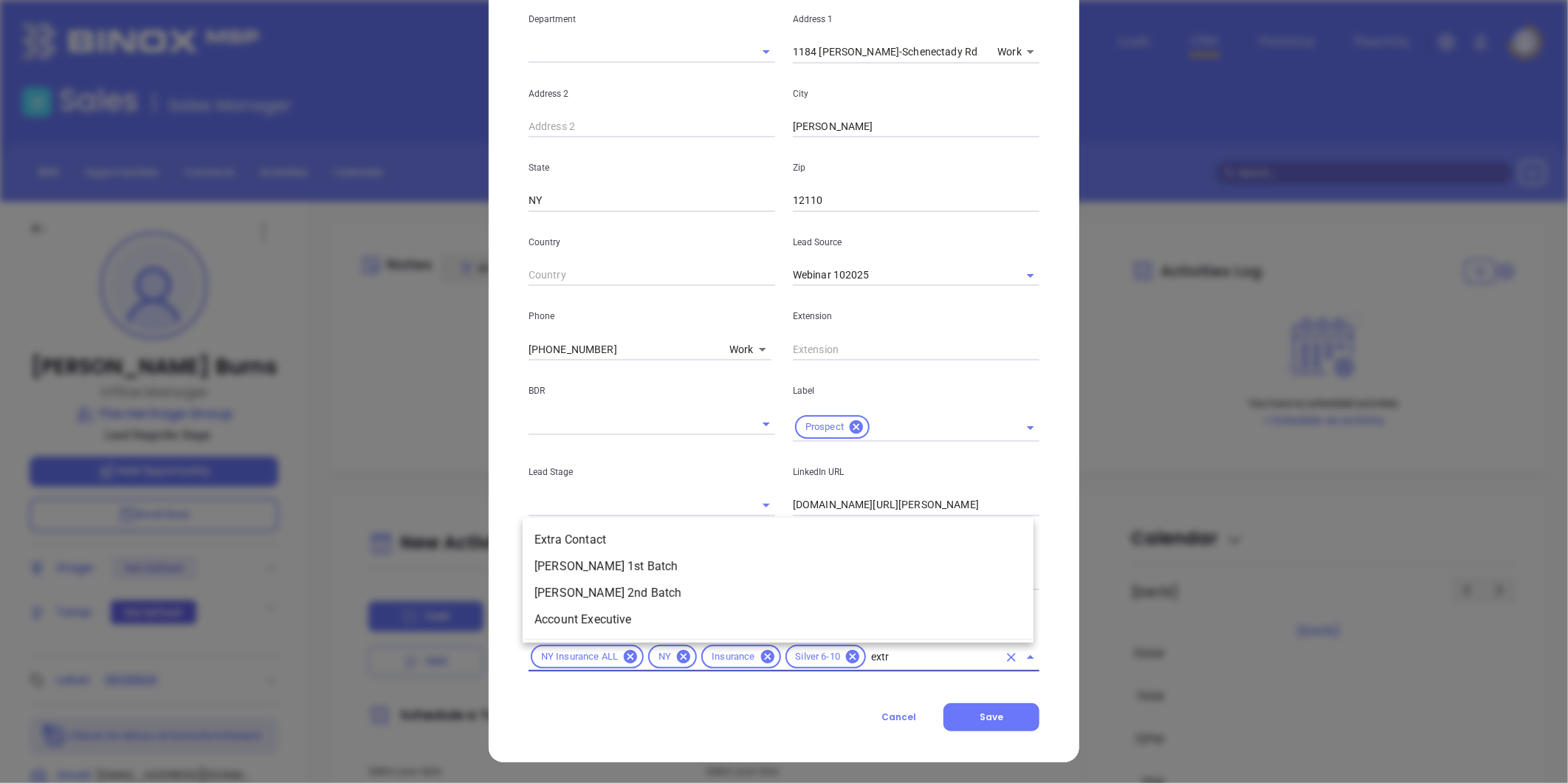
type input "extra"
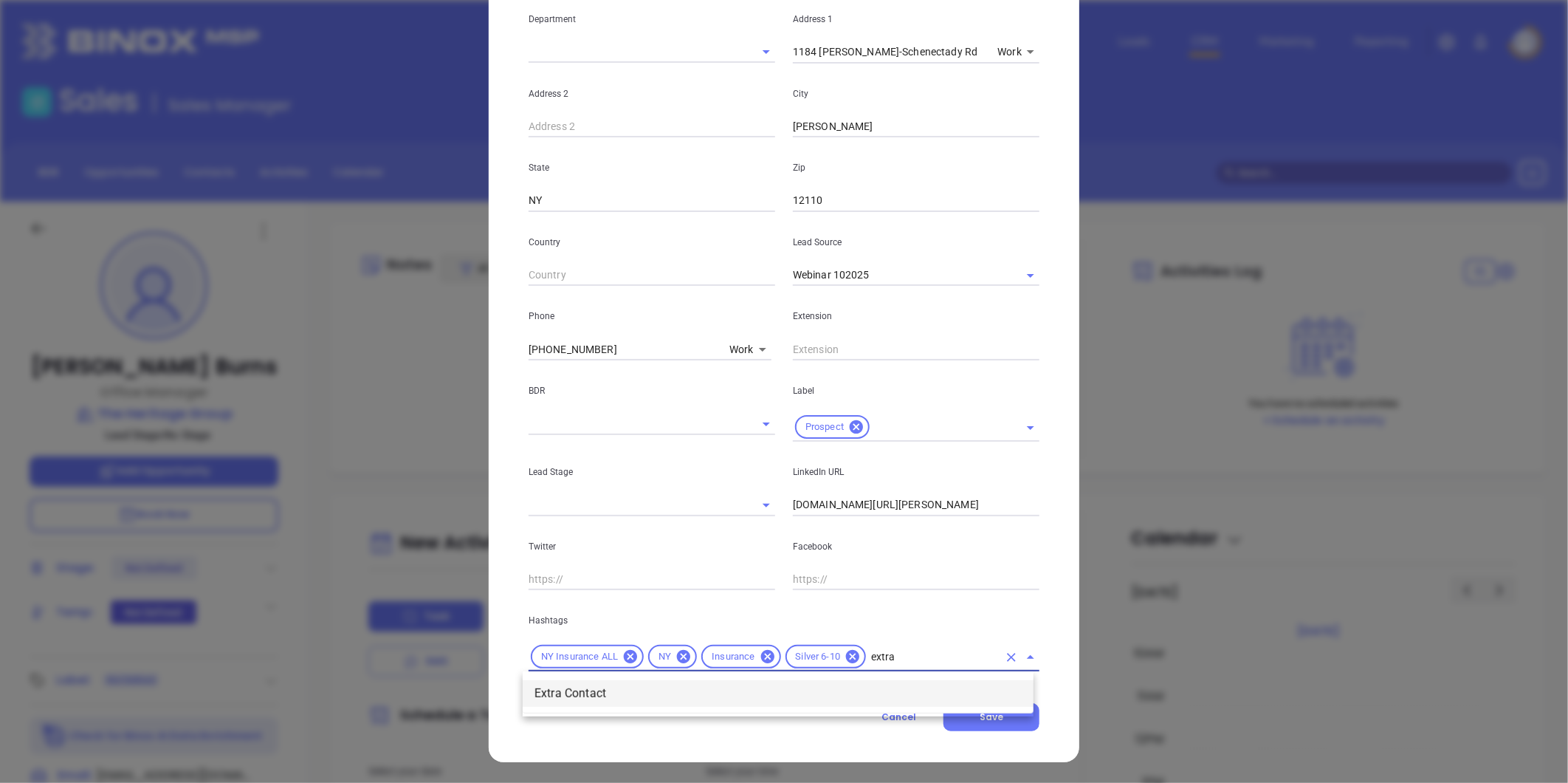
click at [581, 689] on li "Extra Contact" at bounding box center [777, 693] width 510 height 26
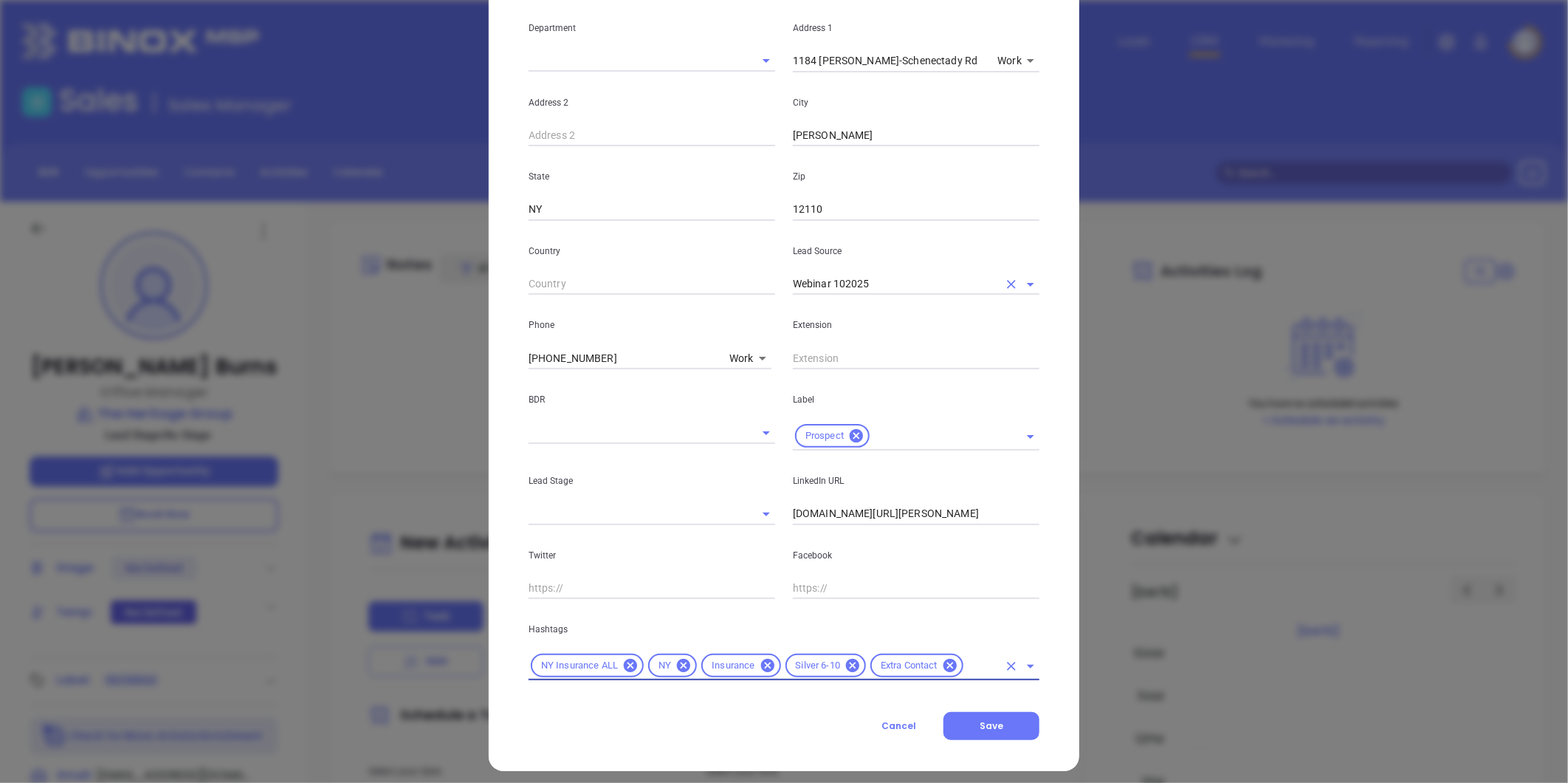
scroll to position [302, 0]
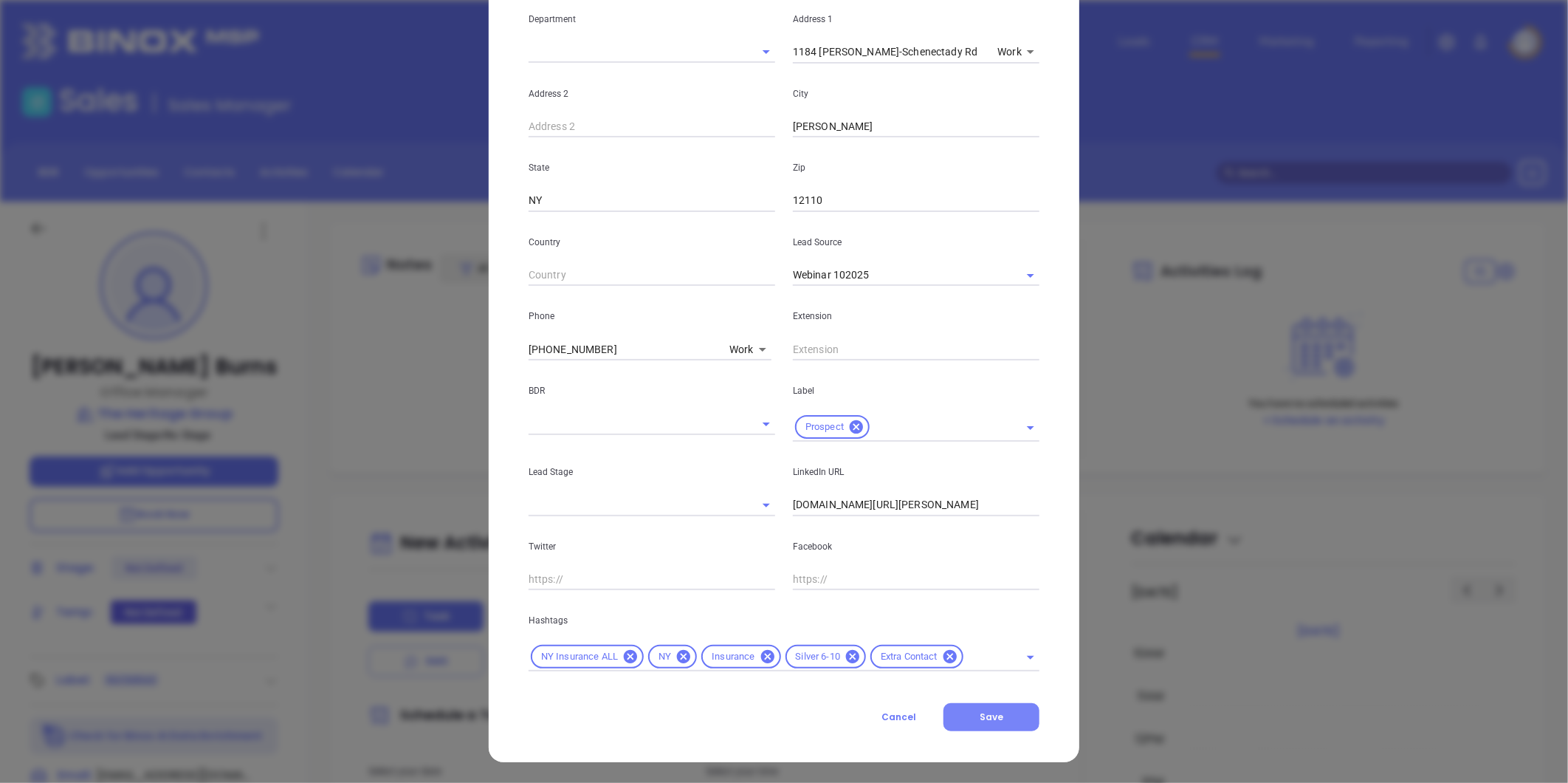
click at [1001, 710] on button "Save" at bounding box center [991, 717] width 96 height 28
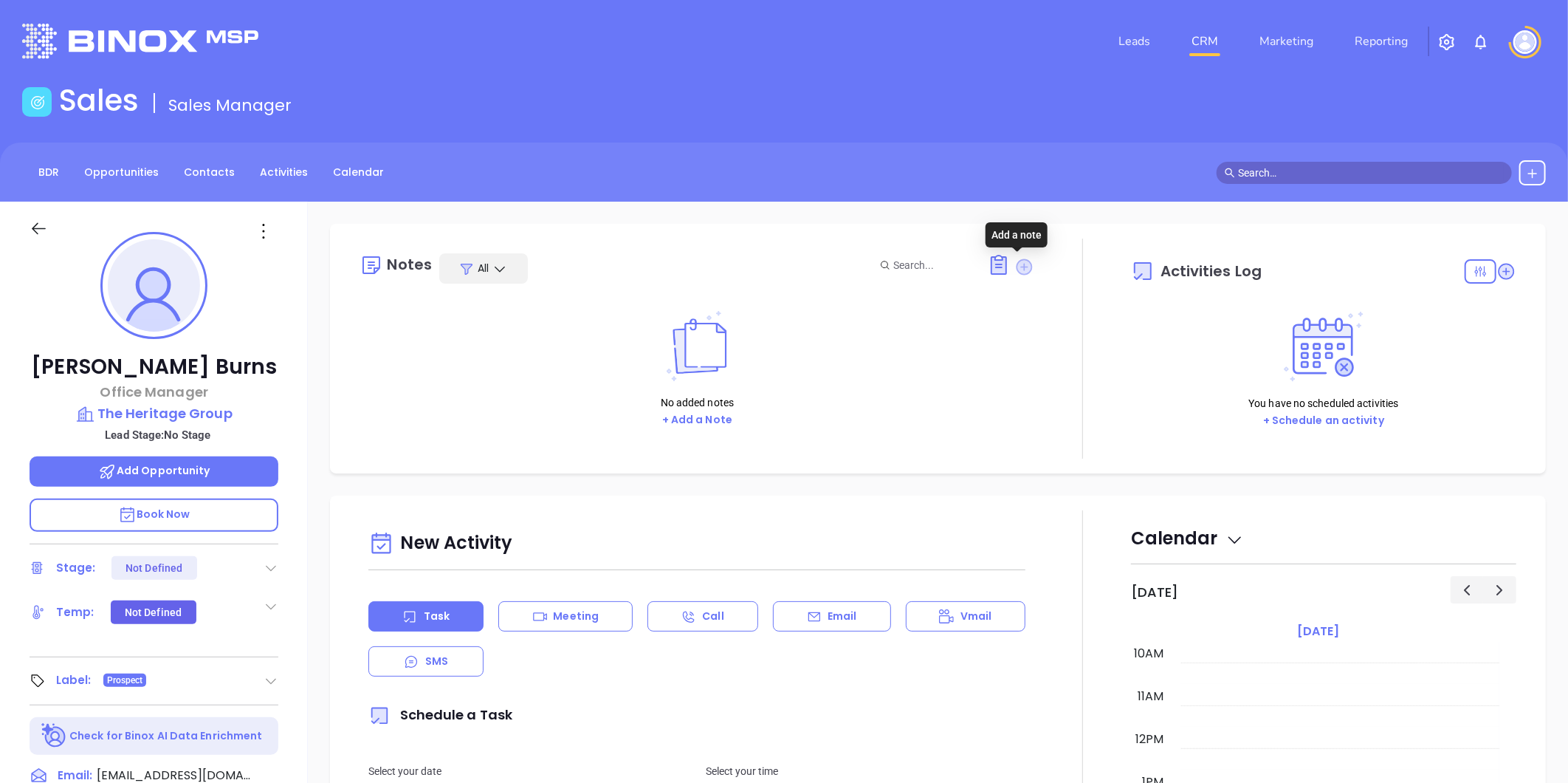
click at [1016, 267] on icon at bounding box center [1024, 266] width 20 height 20
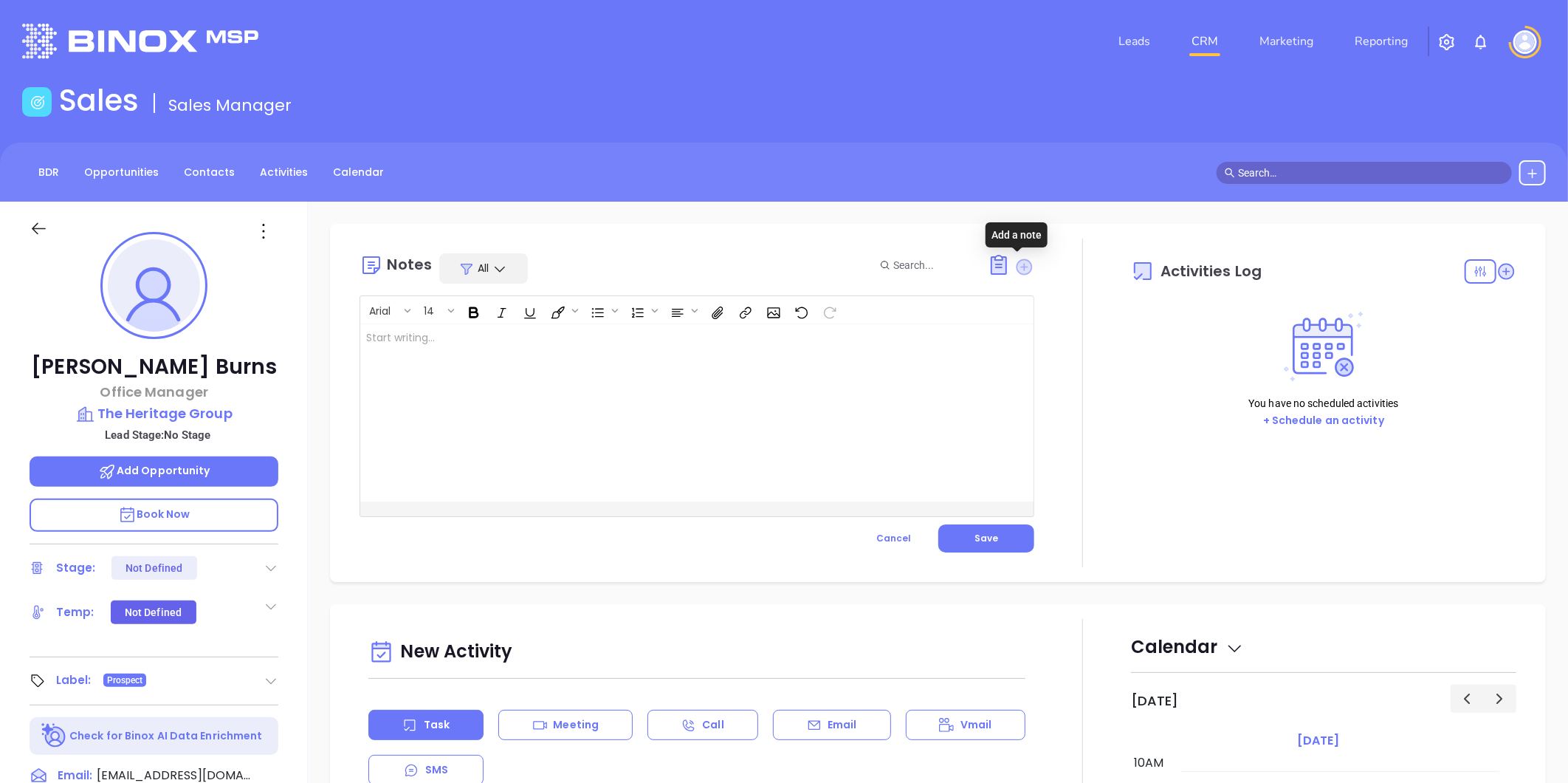
click at [1016, 263] on icon at bounding box center [1024, 266] width 16 height 16
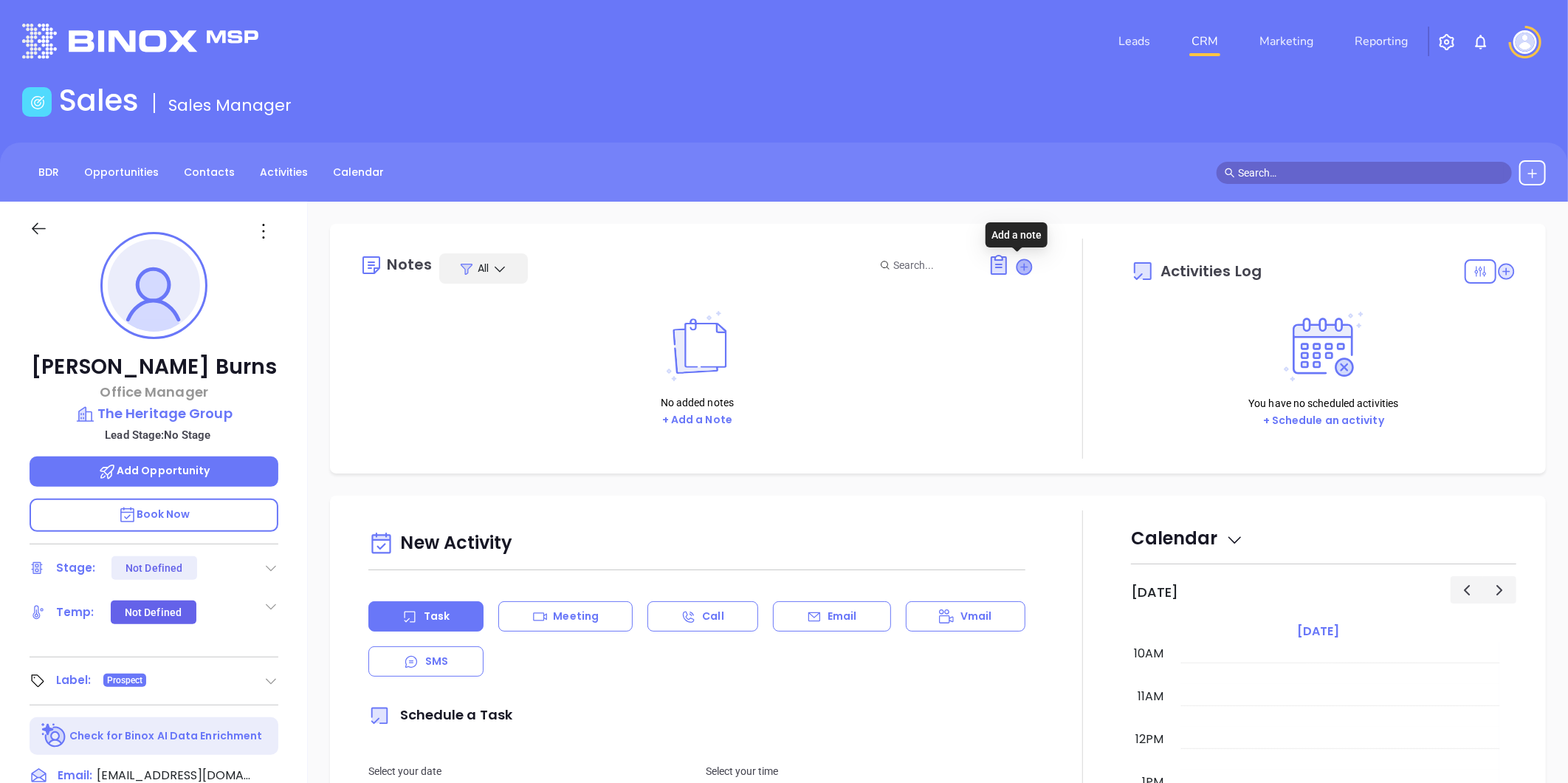
click at [1021, 261] on icon at bounding box center [1025, 267] width 15 height 15
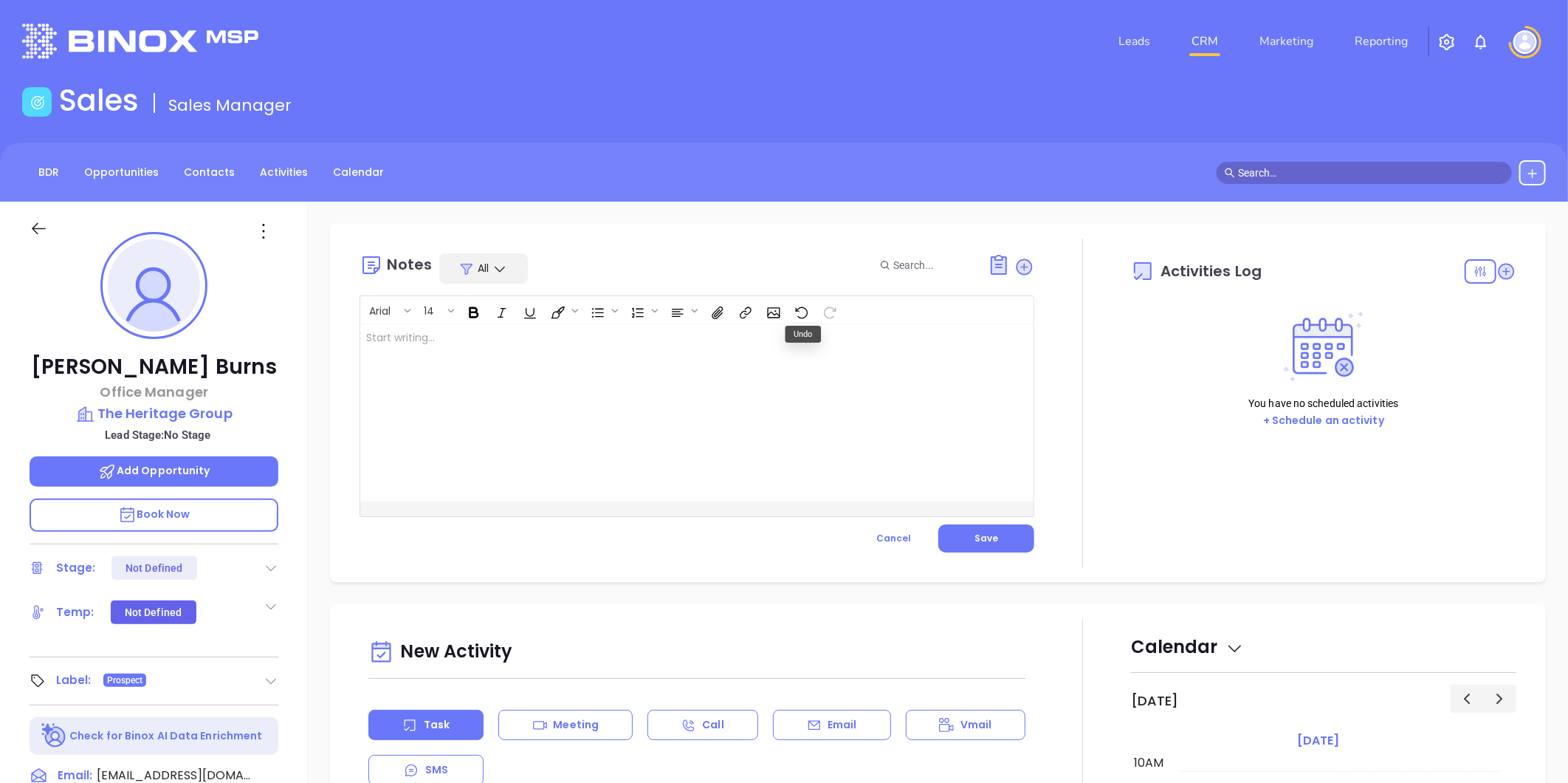
click at [467, 333] on div at bounding box center [673, 412] width 626 height 177
click at [364, 356] on div "This lead attended the webinar 102025 ﻿John Terpening (President) was previousl…" at bounding box center [673, 412] width 626 height 177
click at [744, 352] on p "This lead attended the webinar 102025 NOTE: ﻿John Terpening (President) was pre…" at bounding box center [673, 345] width 614 height 31
click at [880, 350] on p "This lead attended the webinar 102025 NOTE: ﻿John Terpening (President) was pre…" at bounding box center [673, 353] width 614 height 47
click at [983, 540] on span "Save" at bounding box center [986, 538] width 23 height 12
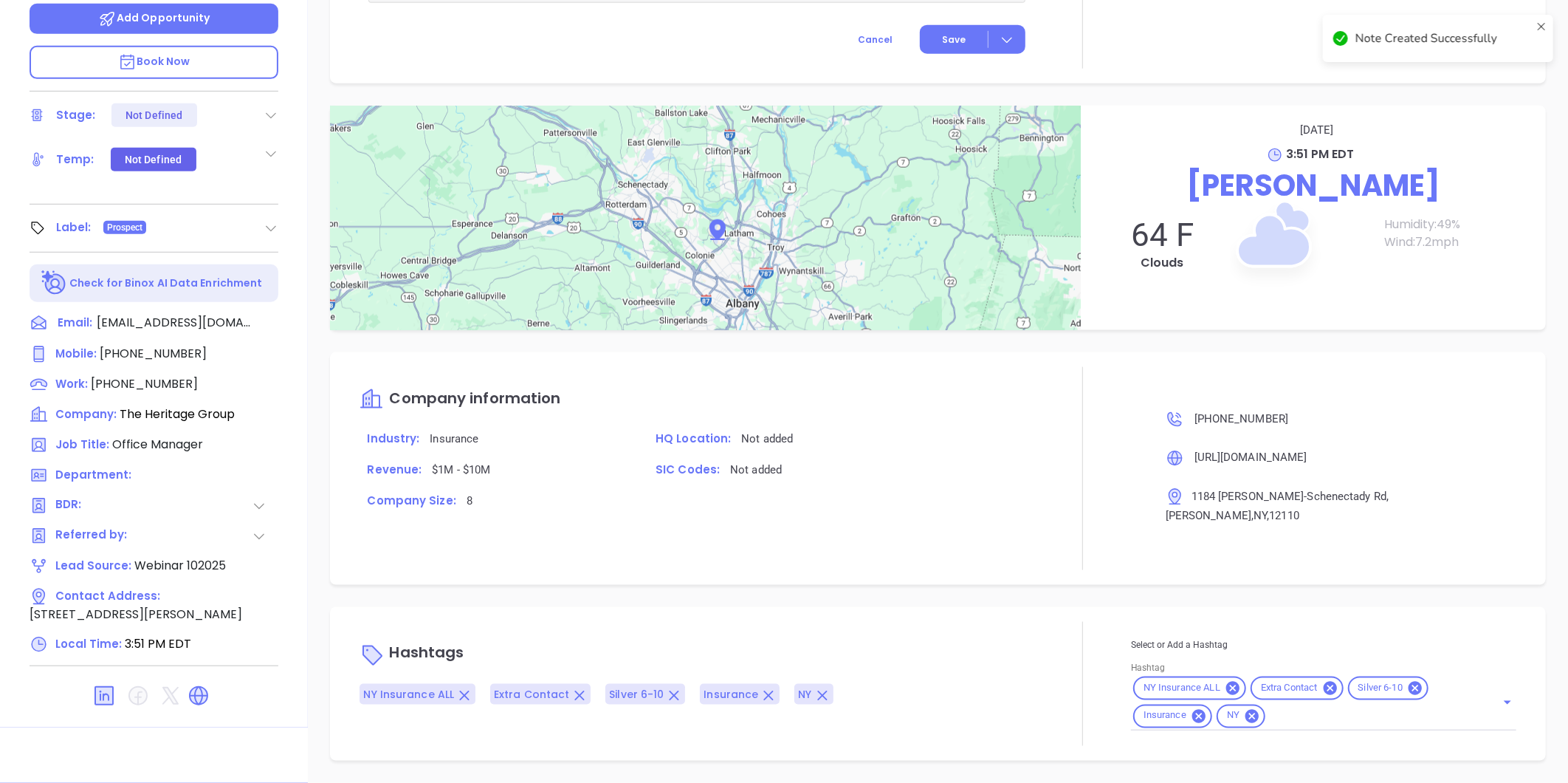
scroll to position [795, 0]
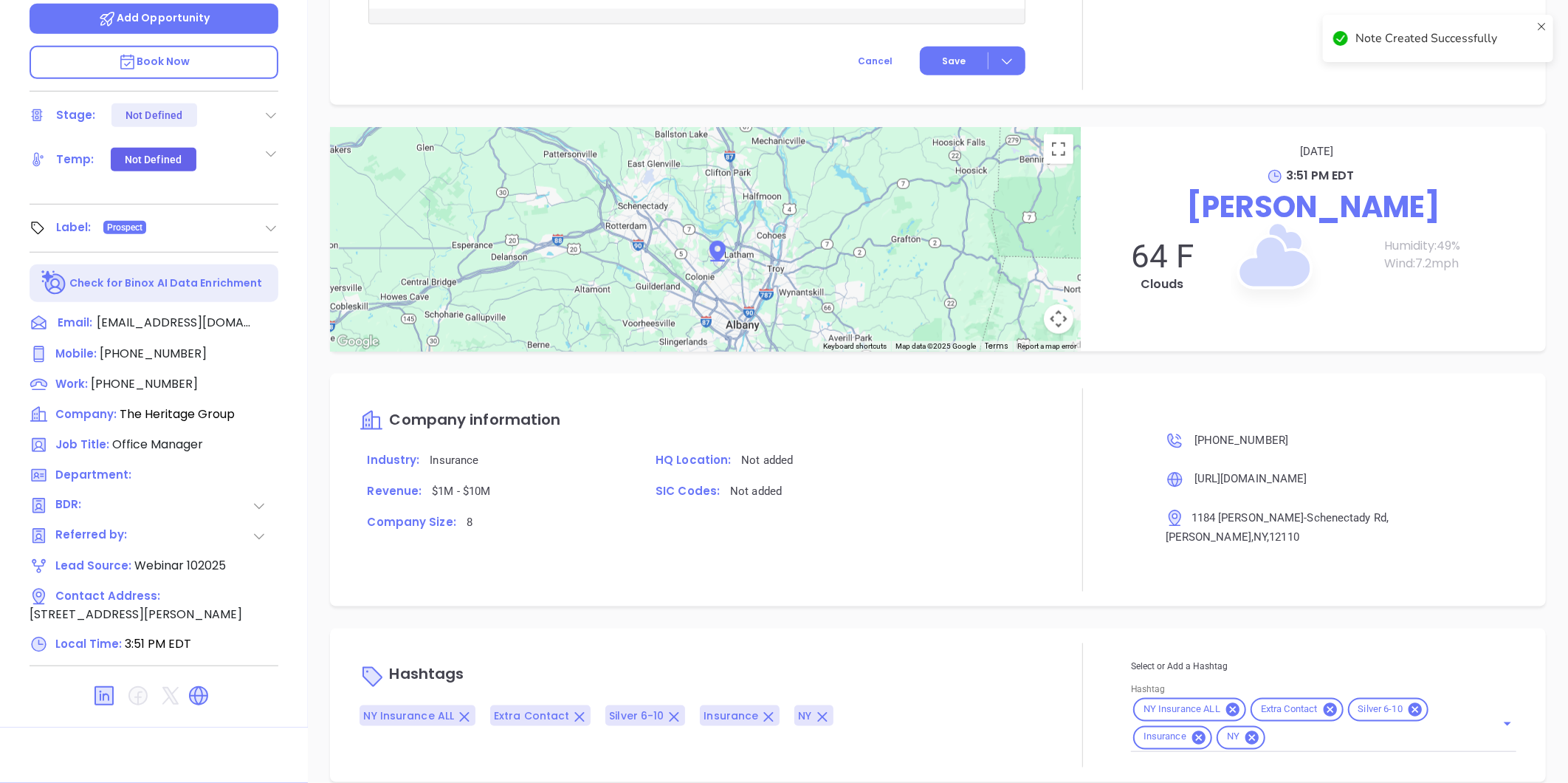
click at [1302, 728] on input "Hashtag" at bounding box center [1371, 737] width 208 height 19
type input "w"
type input "1020"
drag, startPoint x: 1215, startPoint y: 749, endPoint x: 1141, endPoint y: 727, distance: 77.2
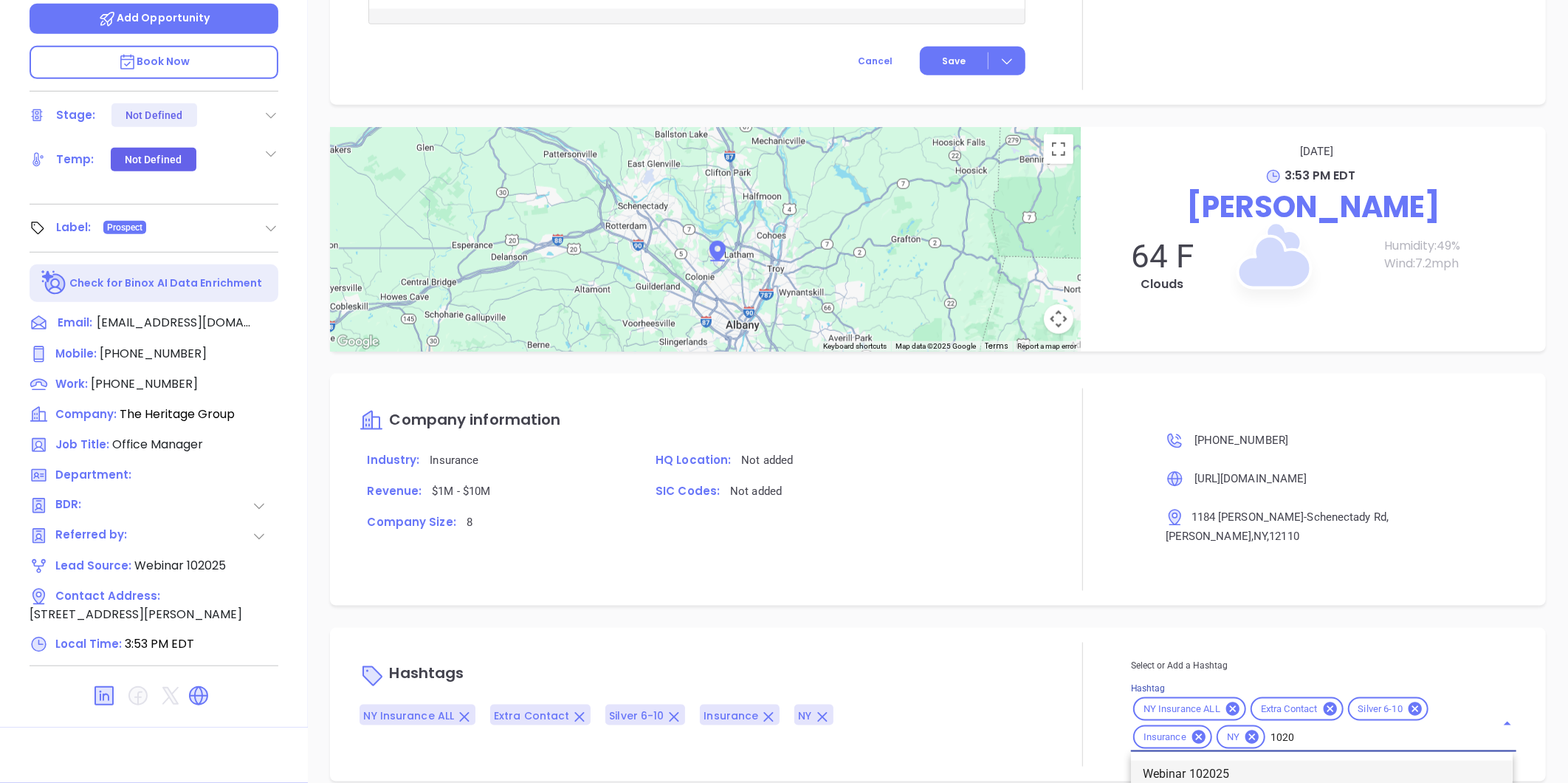
click at [1212, 761] on li "Webinar 102025" at bounding box center [1323, 774] width 382 height 26
click at [270, 153] on icon at bounding box center [271, 154] width 15 height 15
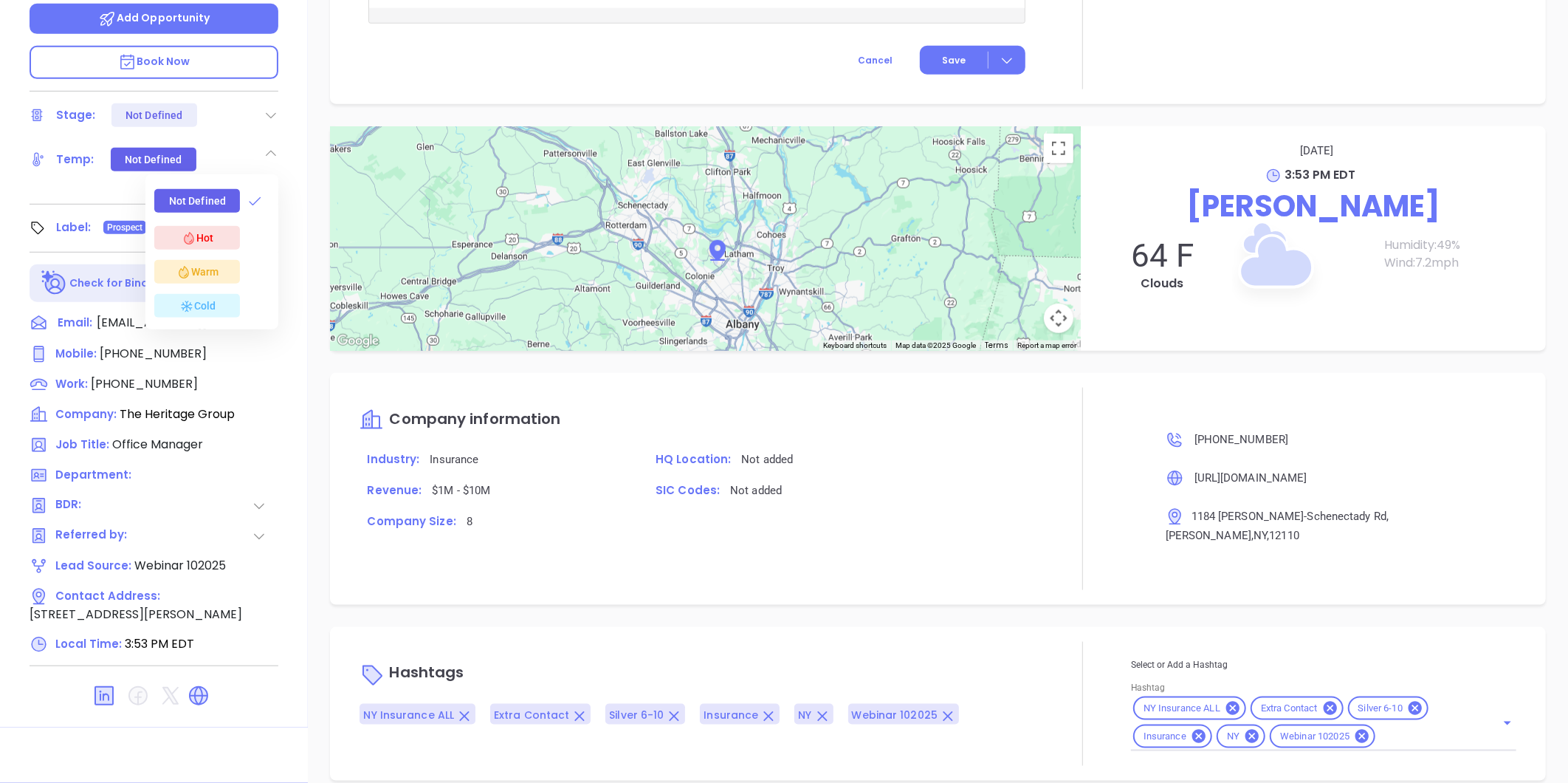
click at [210, 266] on div "Warm" at bounding box center [197, 272] width 42 height 18
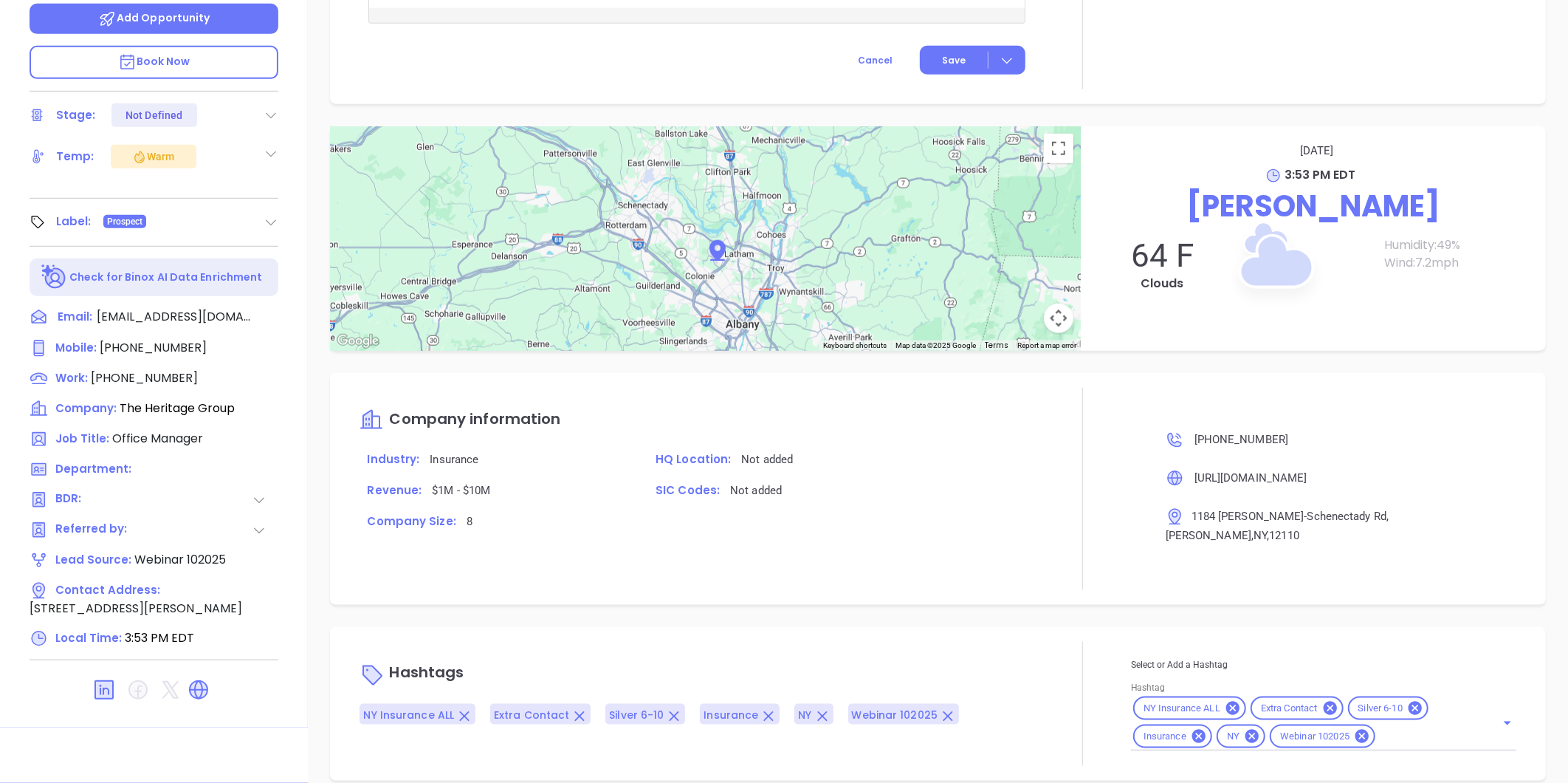
drag, startPoint x: 384, startPoint y: 70, endPoint x: 399, endPoint y: 90, distance: 25.0
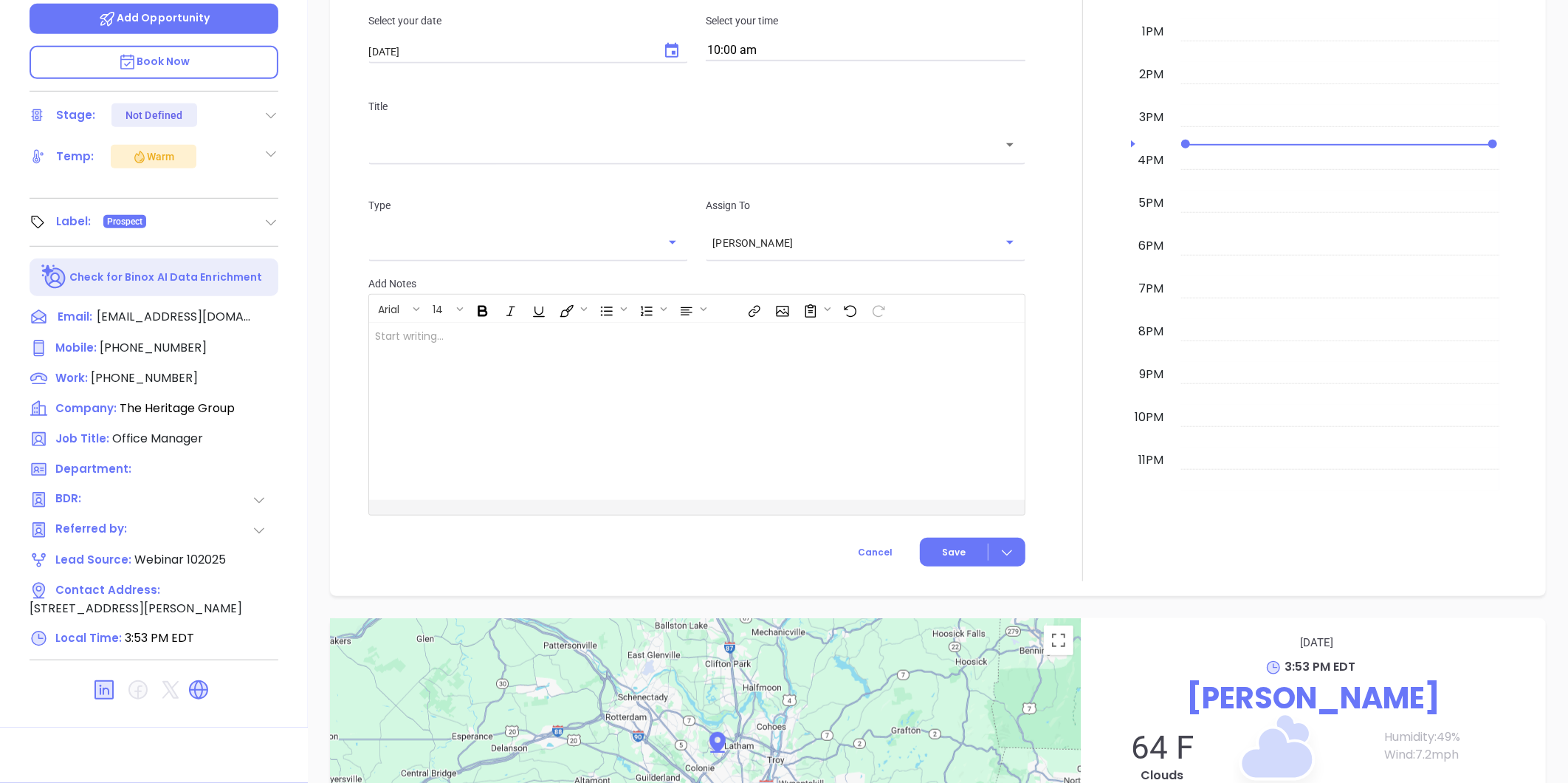
scroll to position [0, 0]
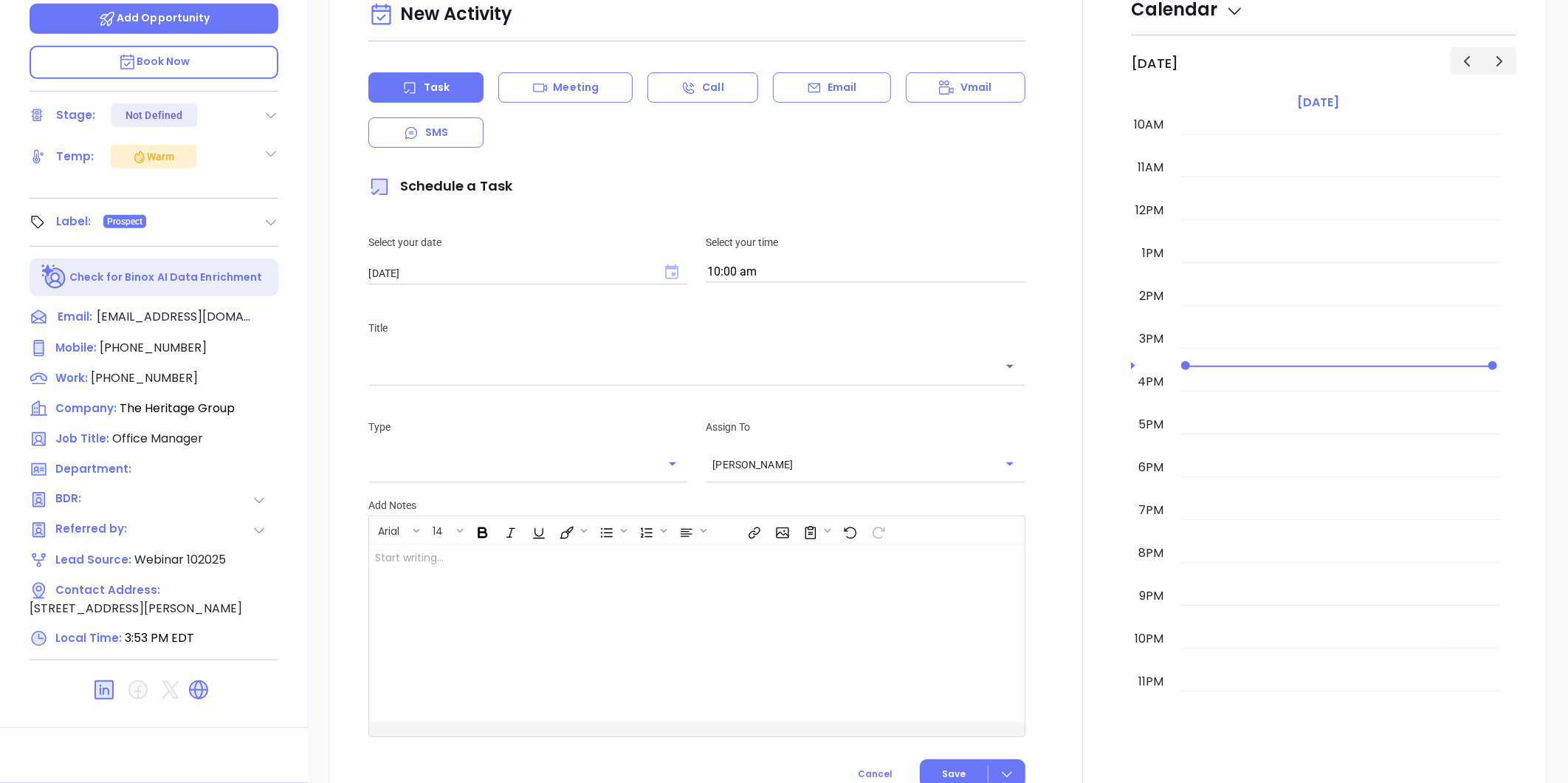
click at [671, 270] on icon "Choose date, selected date is Oct 9, 2025" at bounding box center [672, 272] width 13 height 15
click at [488, 392] on button "8" at bounding box center [487, 392] width 26 height 26
type input "[DATE]"
click at [794, 281] on input "10:00 am" at bounding box center [865, 273] width 319 height 21
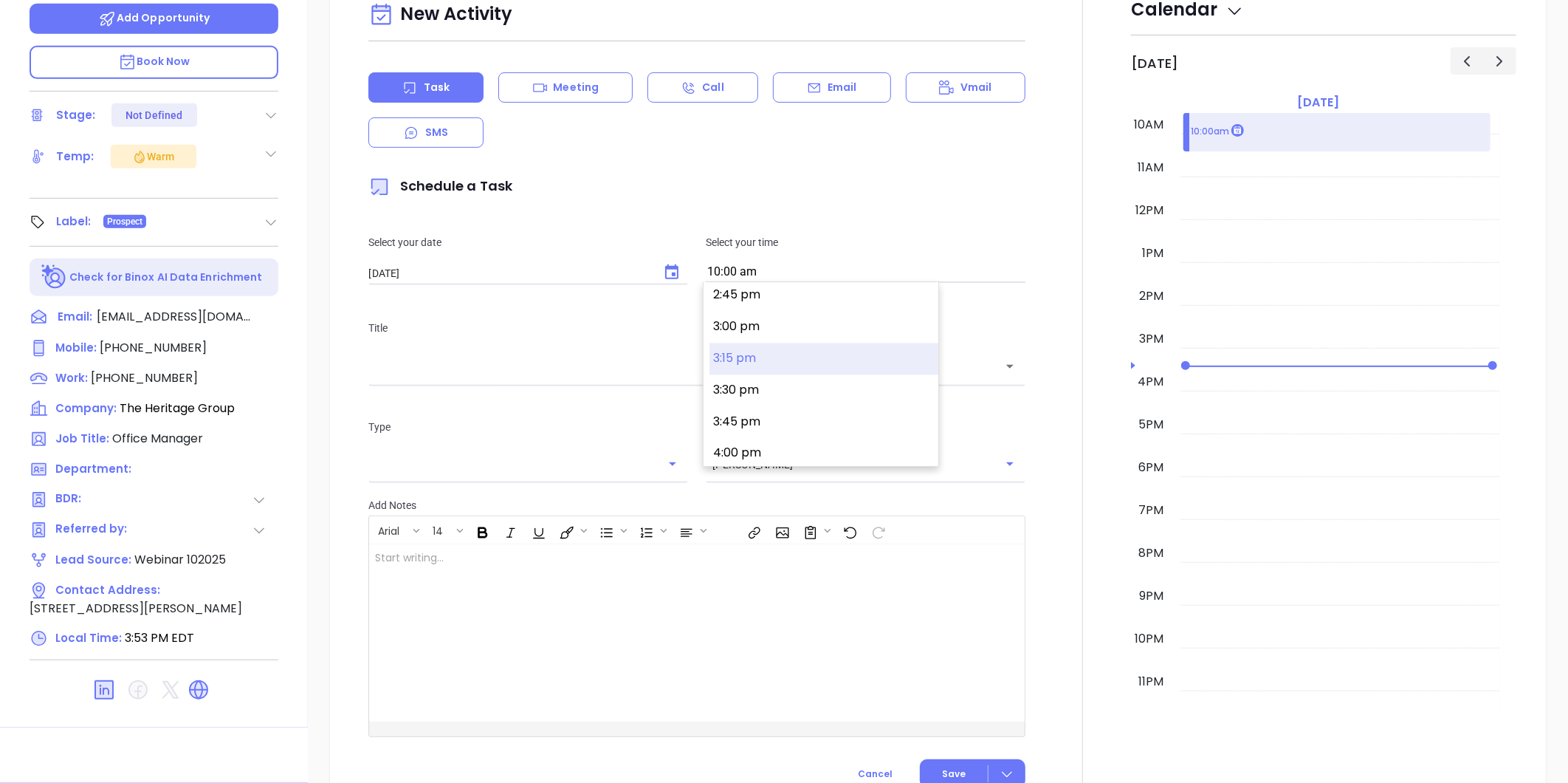
scroll to position [1894, 0]
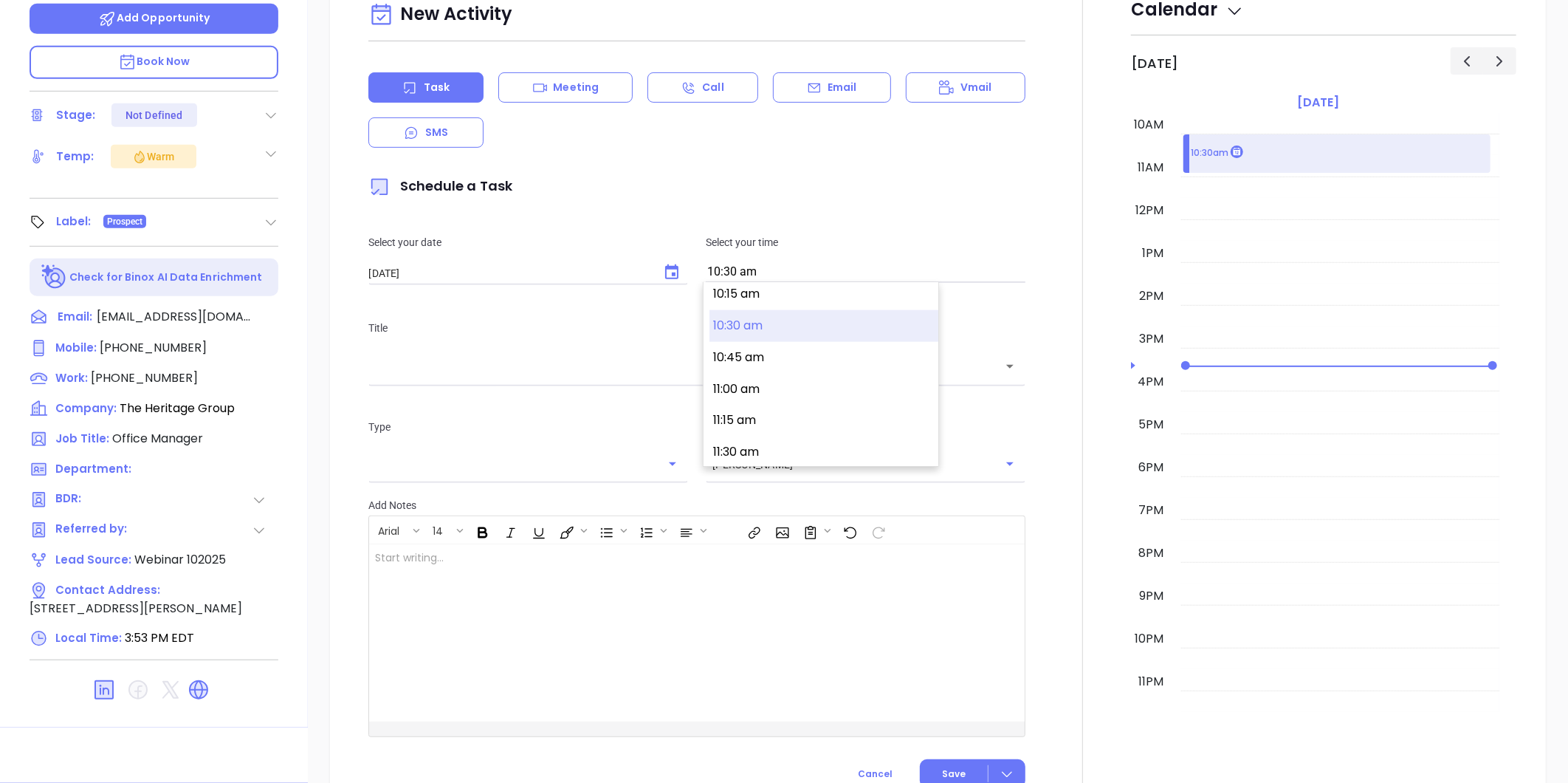
click at [773, 274] on input "10:30 am" at bounding box center [865, 273] width 319 height 21
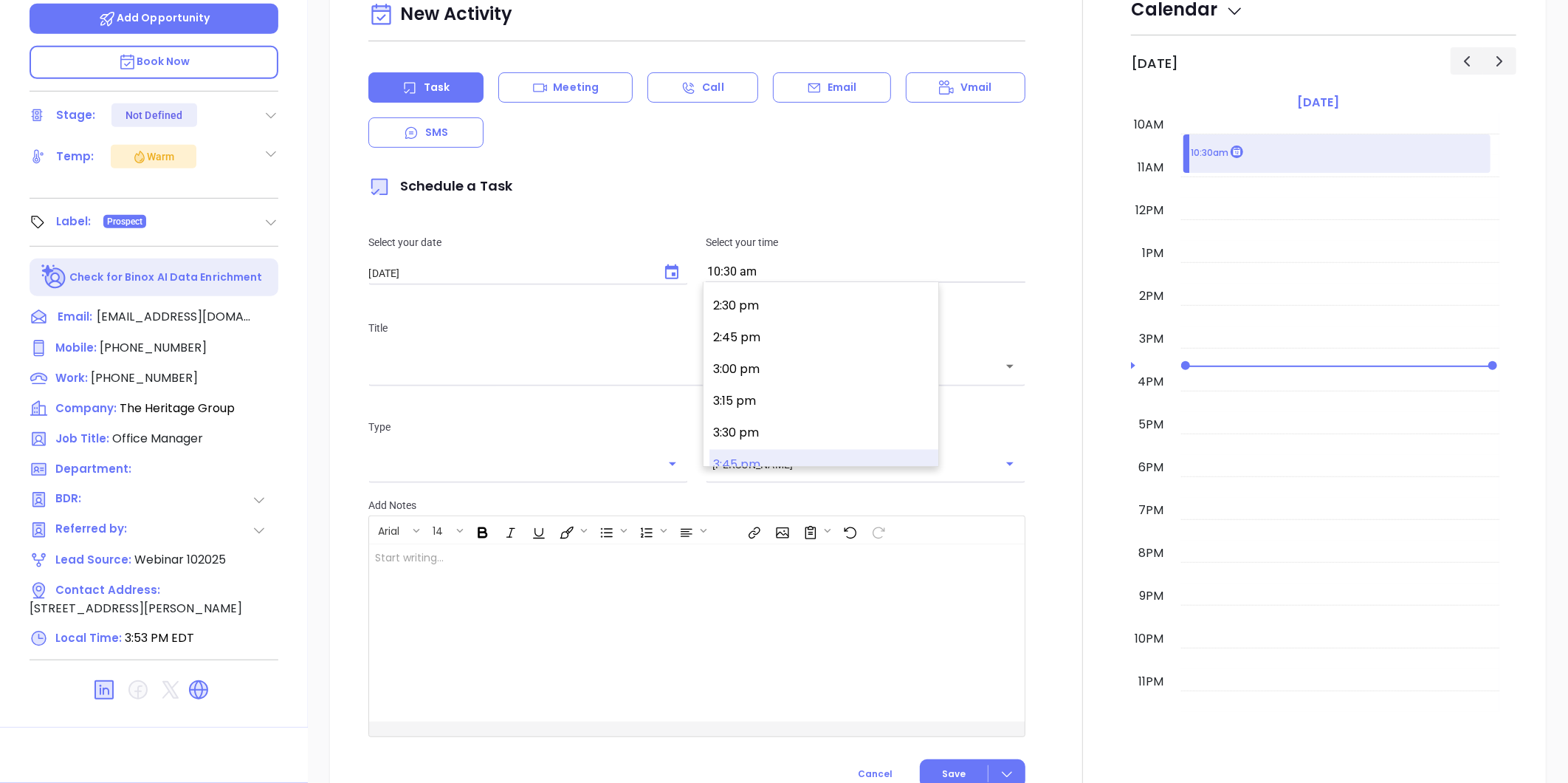
scroll to position [1876, 0]
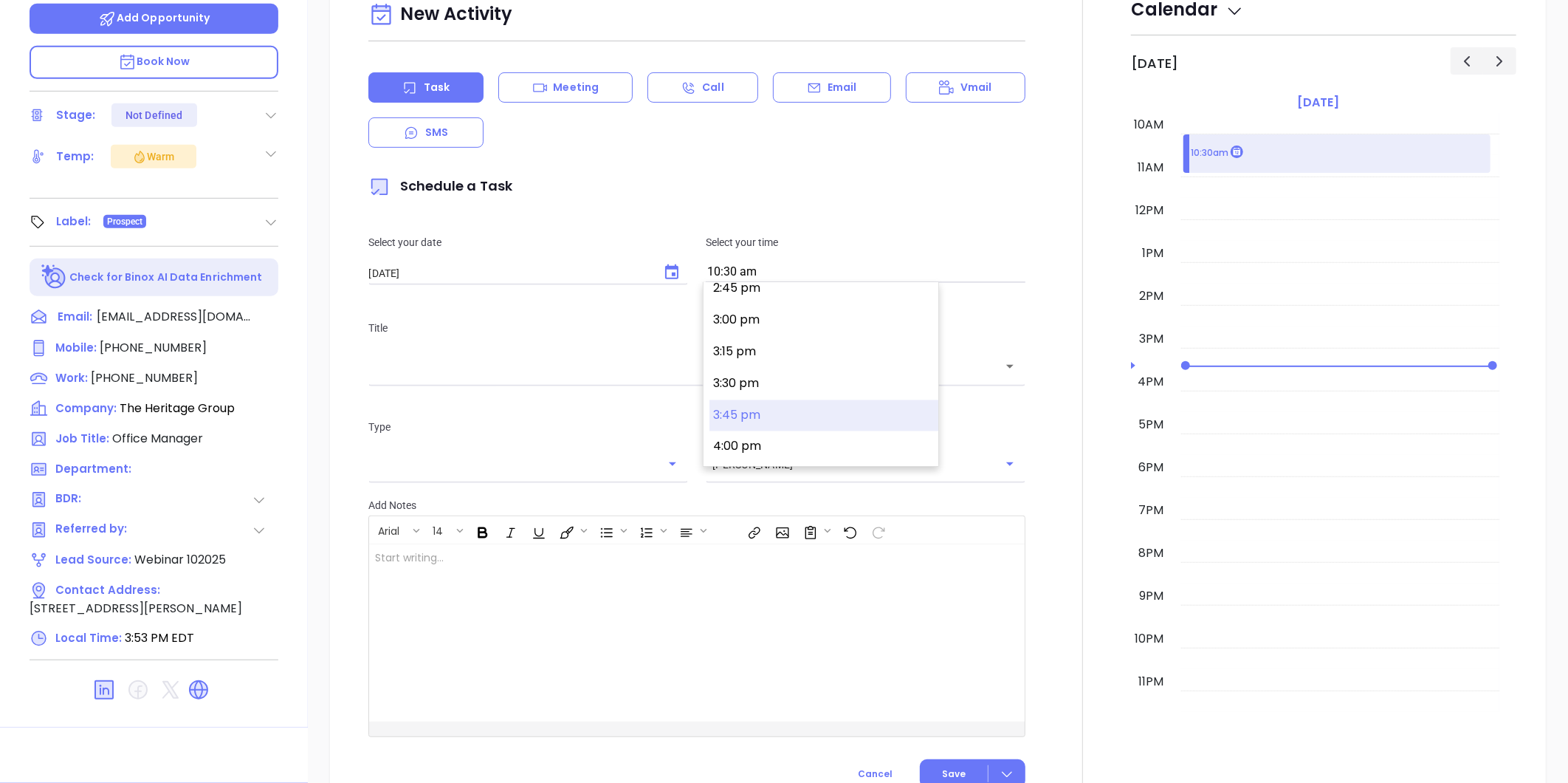
click at [759, 416] on button "3:45 pm" at bounding box center [824, 416] width 229 height 32
type input "3:45 pm"
click at [490, 373] on input "text" at bounding box center [686, 366] width 622 height 17
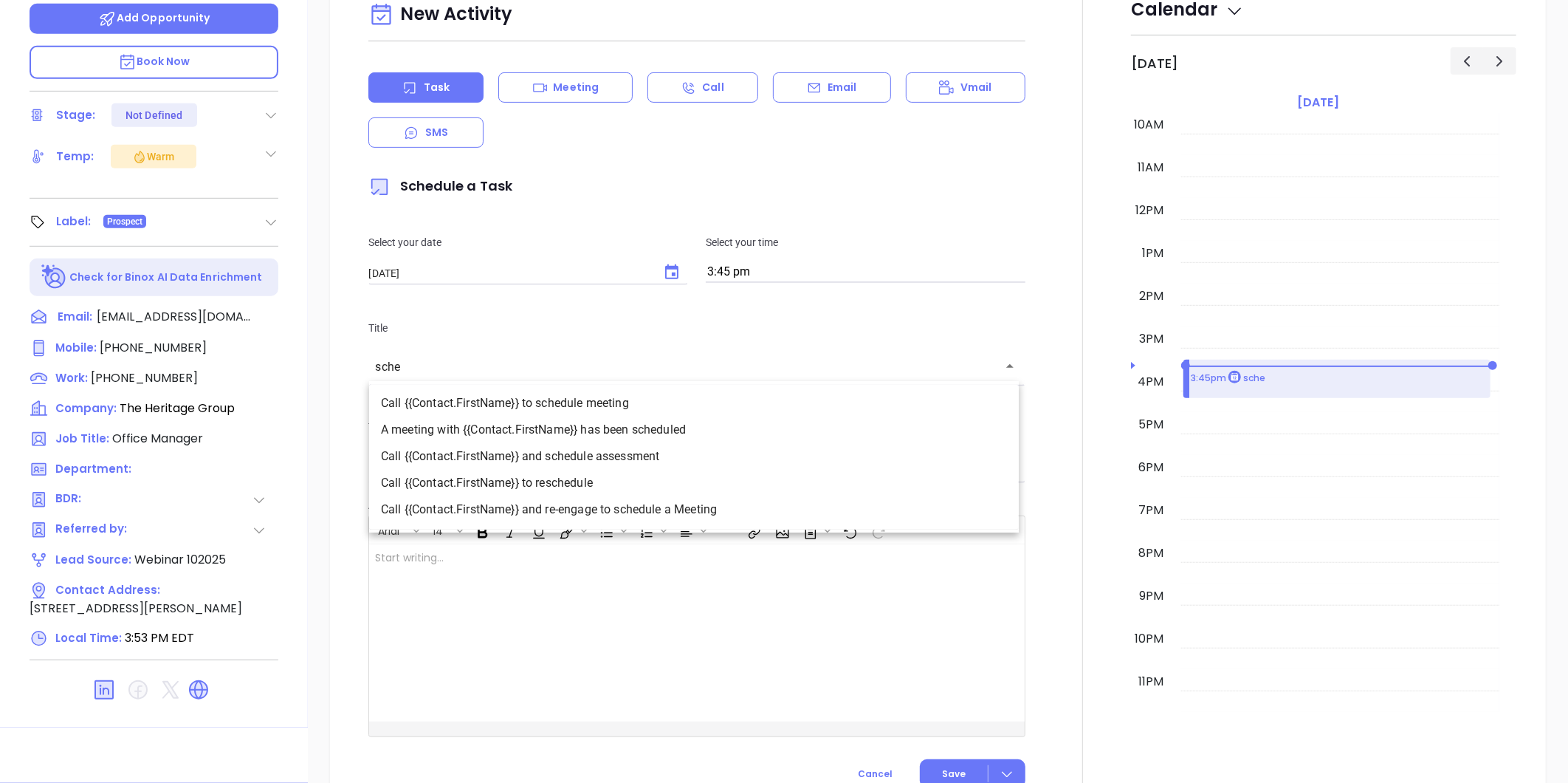
click at [597, 451] on li "Call {{Contact.FirstName}} and schedule assessment" at bounding box center [694, 457] width 650 height 26
type input "Call Tina and schedule assessment"
type input "Call"
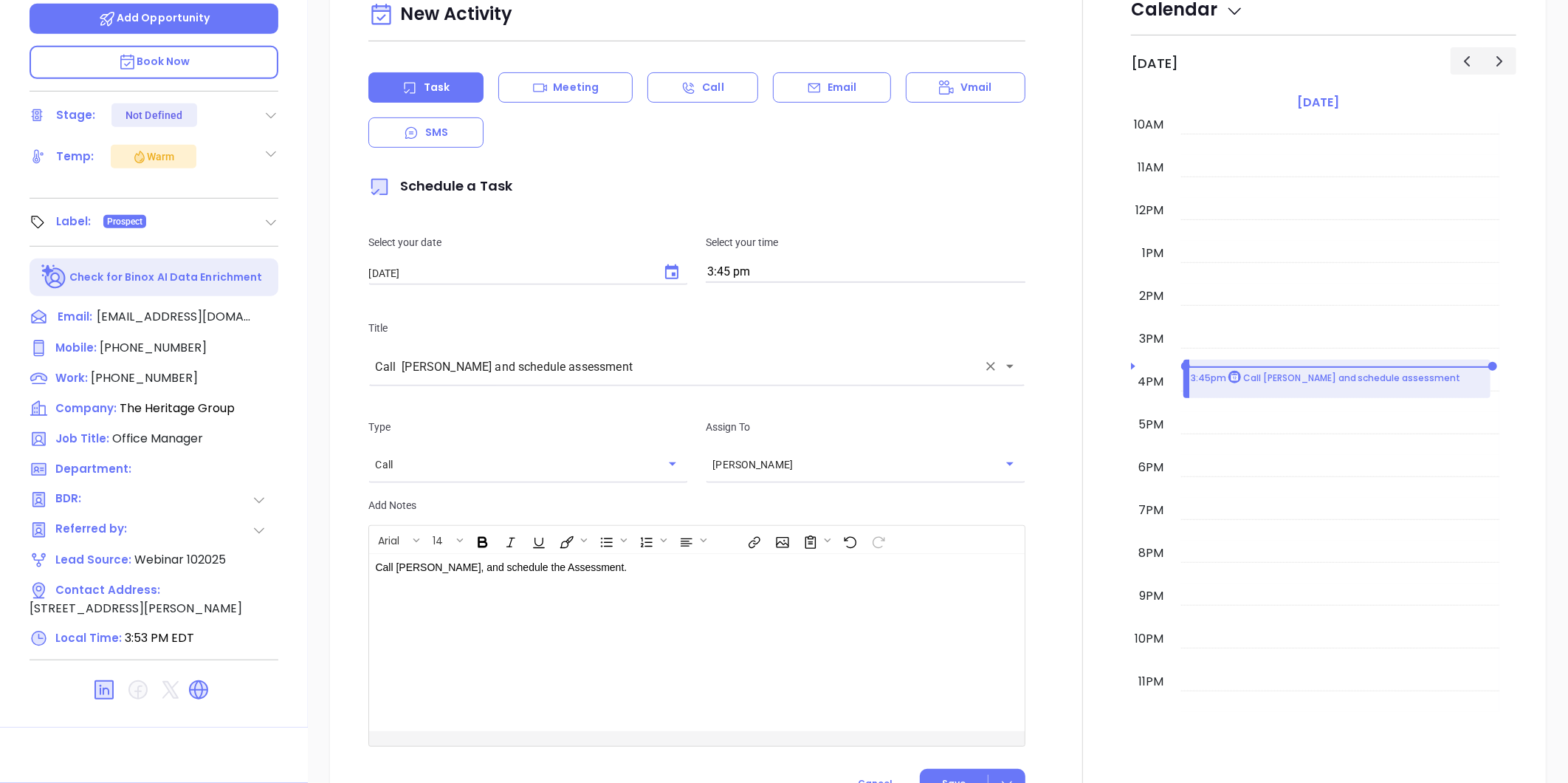
type input "Call Tina and schedule assessment"
drag, startPoint x: 577, startPoint y: 572, endPoint x: 420, endPoint y: 564, distance: 157.2
click at [420, 564] on p "Call Tina, and schedule the Assessment." at bounding box center [673, 568] width 598 height 16
click at [445, 566] on p "Call Tina, Call to schedule free risk assessment ﻿" at bounding box center [673, 575] width 598 height 31
click at [986, 460] on icon "Clear" at bounding box center [990, 463] width 8 height 8
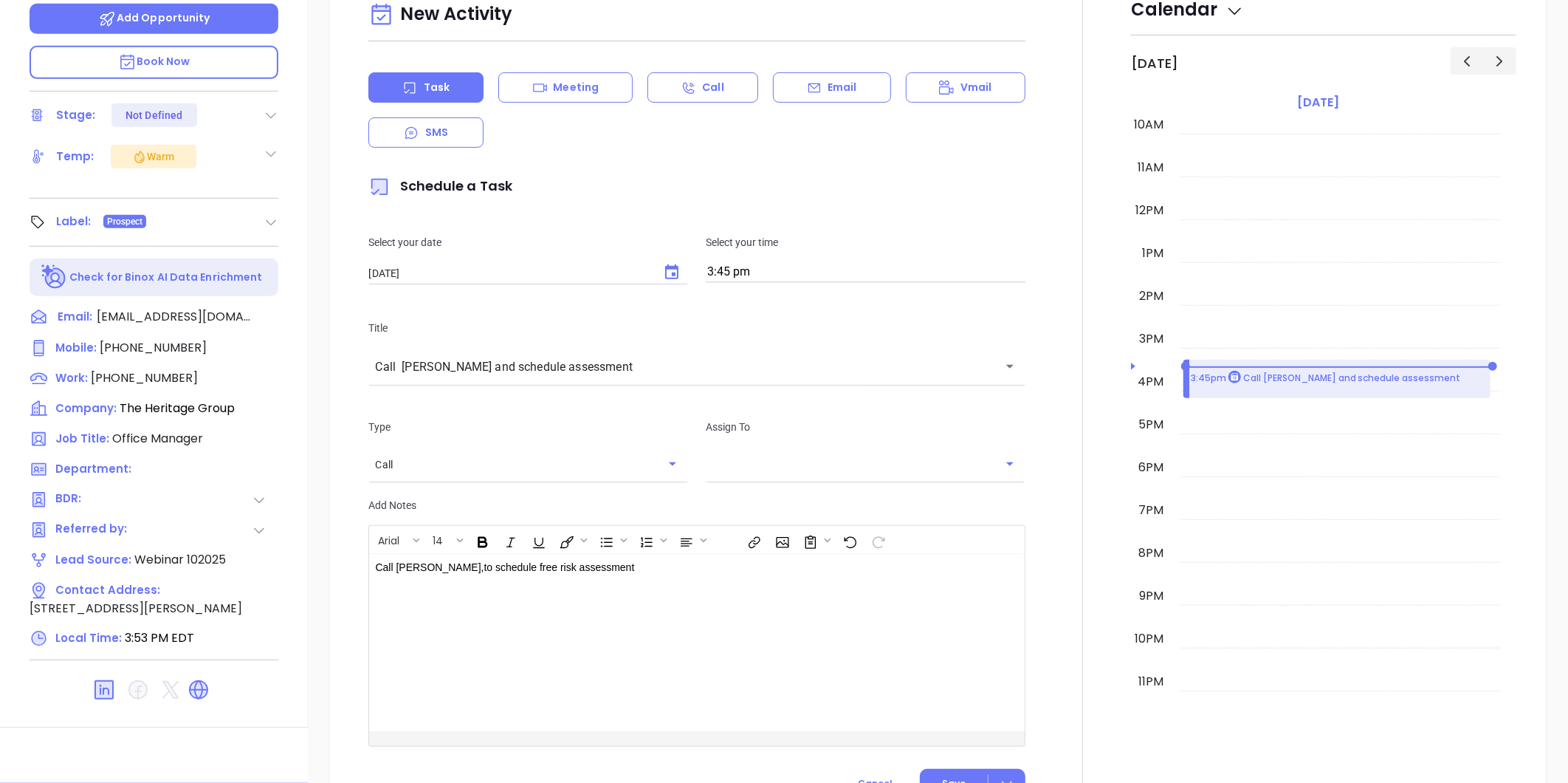
click at [918, 472] on div "​" at bounding box center [865, 464] width 319 height 30
click at [774, 494] on li "Anabell Dominguez" at bounding box center [860, 500] width 316 height 26
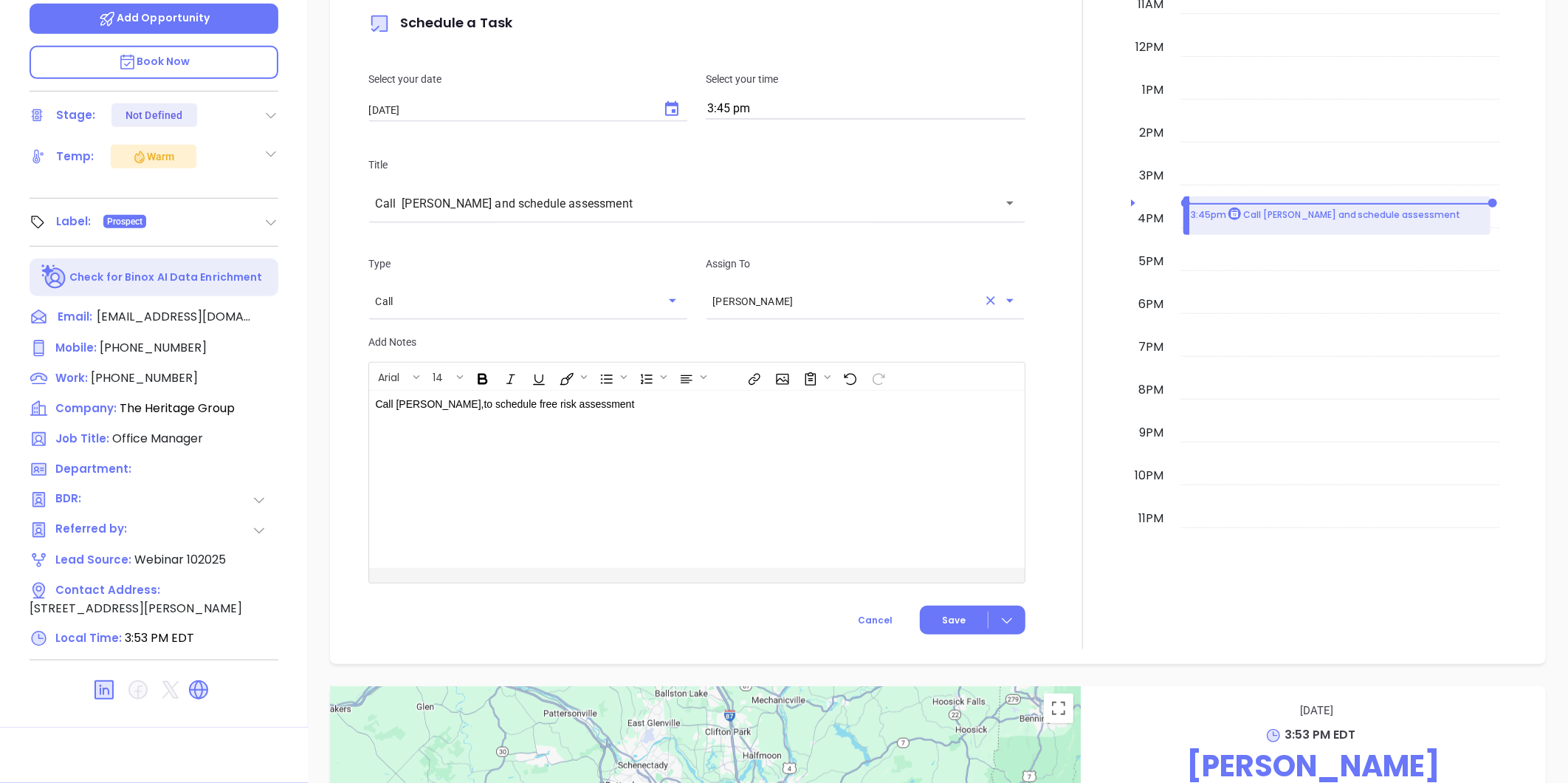
scroll to position [164, 0]
type input "[PERSON_NAME]"
click at [950, 614] on span "Save" at bounding box center [954, 619] width 23 height 13
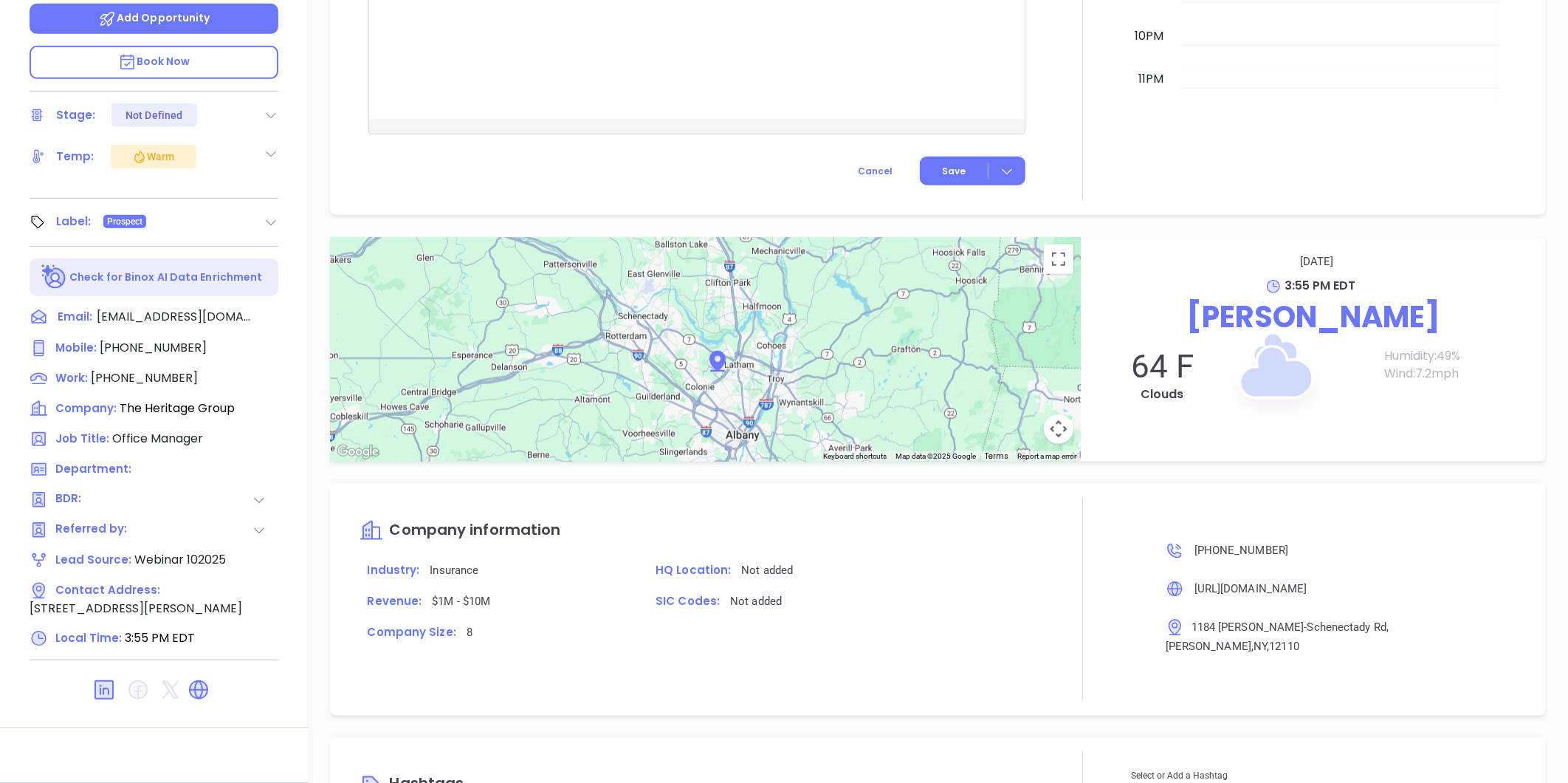
scroll to position [808, 0]
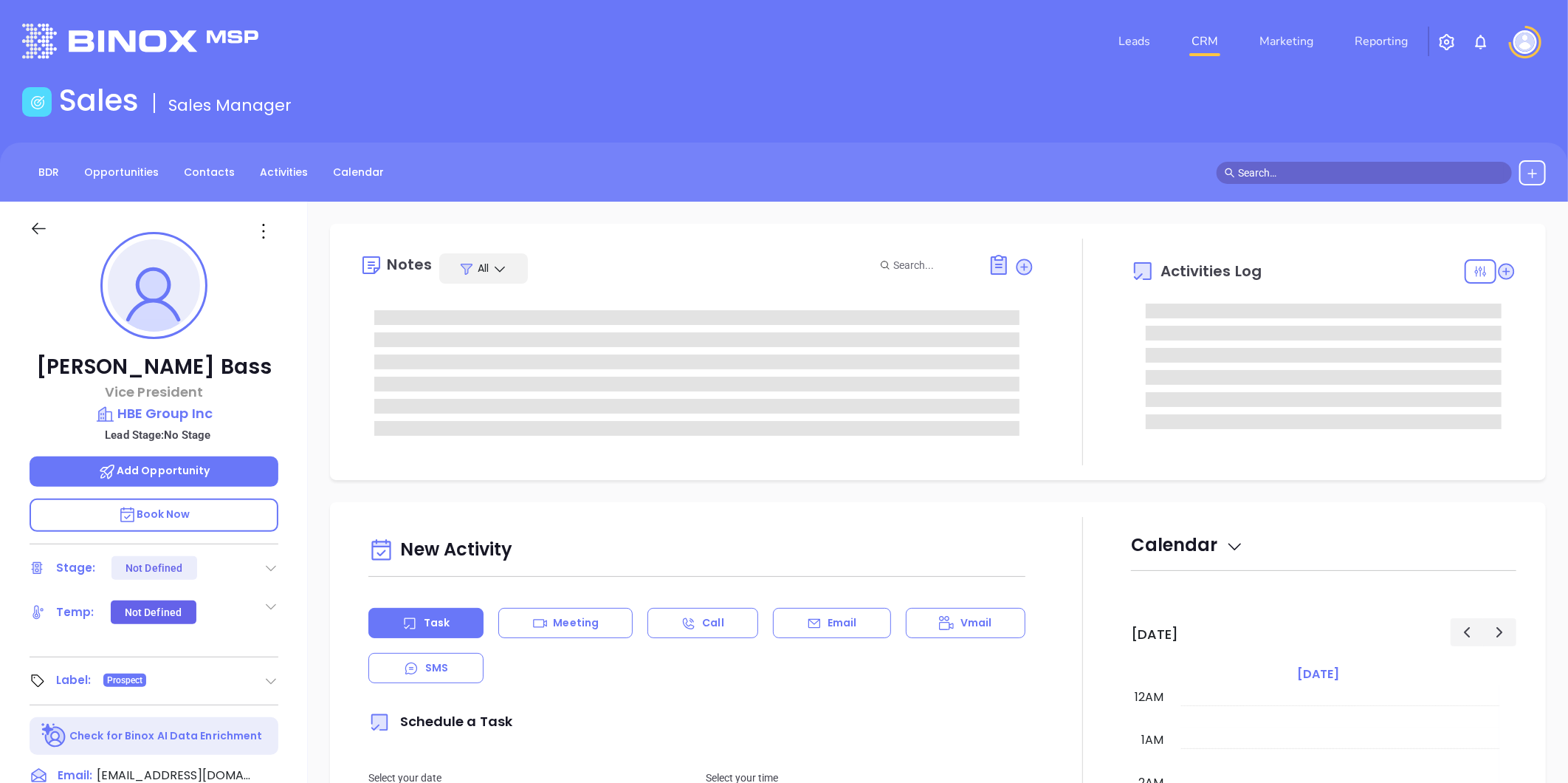
scroll to position [429, 0]
type input "[PERSON_NAME]"
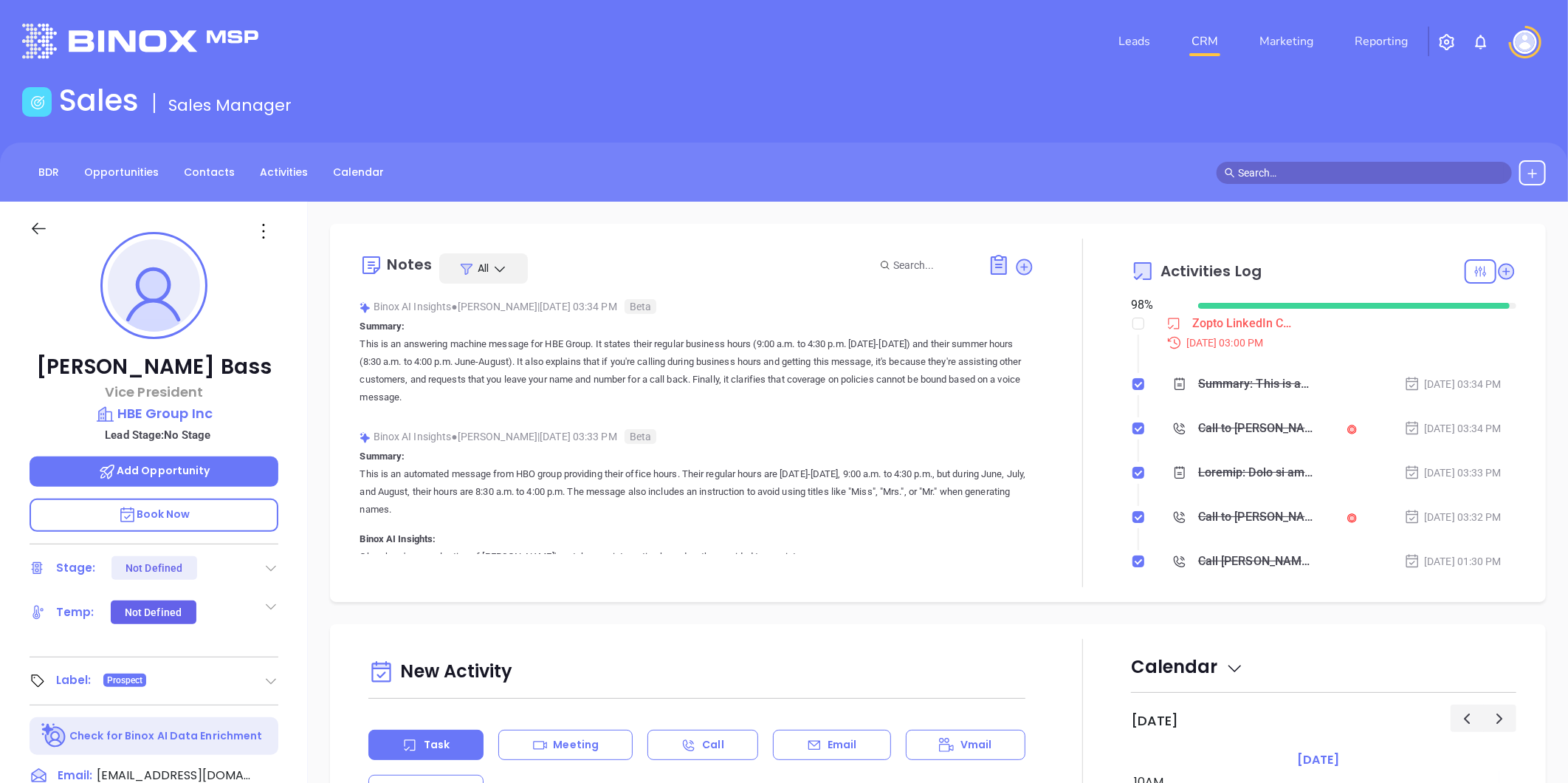
click at [896, 93] on div "Sales Sales Manager" at bounding box center [784, 103] width 1542 height 41
click at [905, 52] on div "Leads CRM Marketing Reporting" at bounding box center [1041, 41] width 1028 height 53
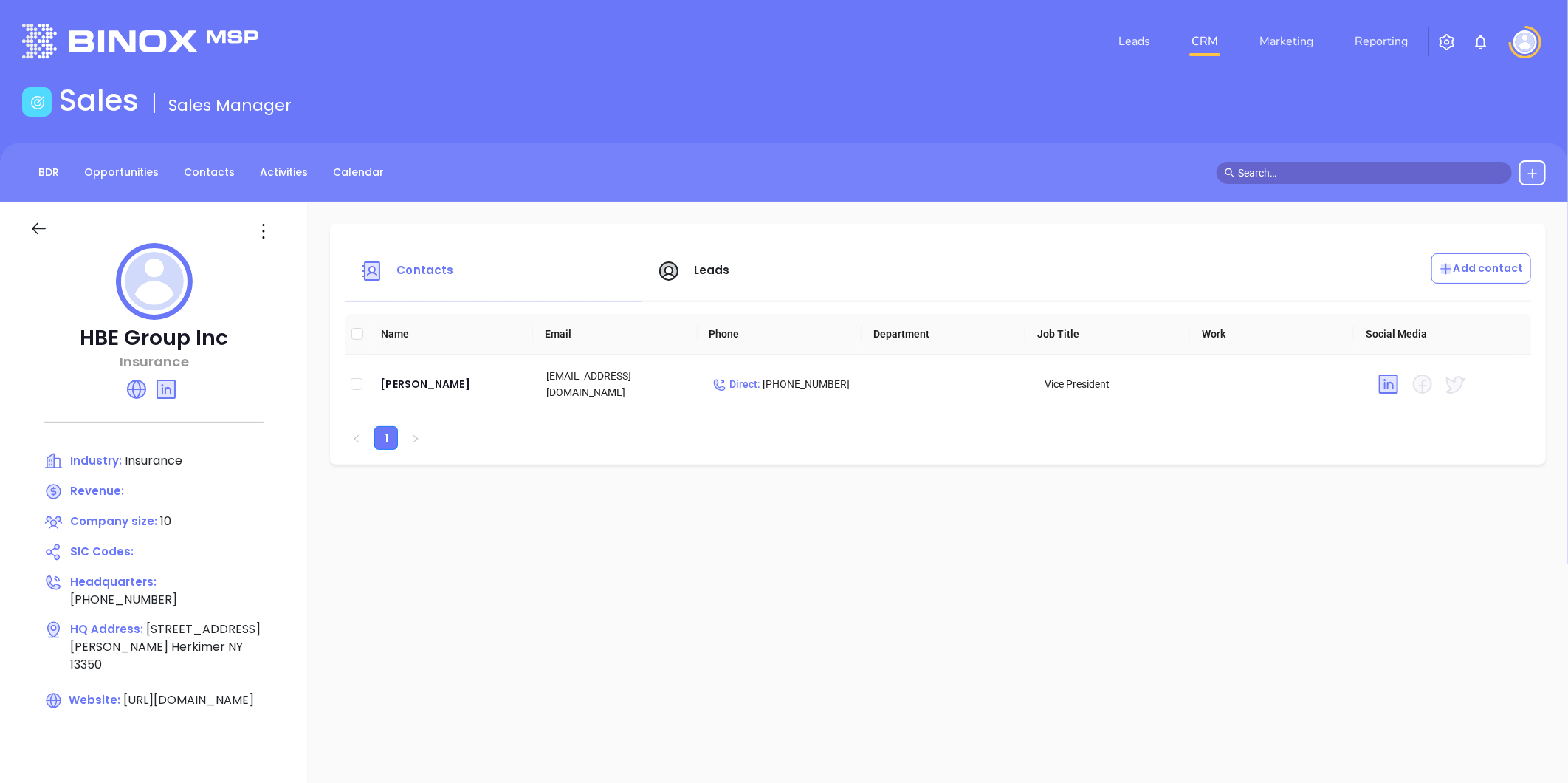
drag, startPoint x: 771, startPoint y: 663, endPoint x: 721, endPoint y: 644, distance: 53.5
click at [771, 663] on div "Contacts Leads Add contact Name Email Phone Department Job Title Work Social Me…" at bounding box center [939, 718] width 1261 height 1034
click at [705, 273] on span "Leads" at bounding box center [712, 270] width 37 height 16
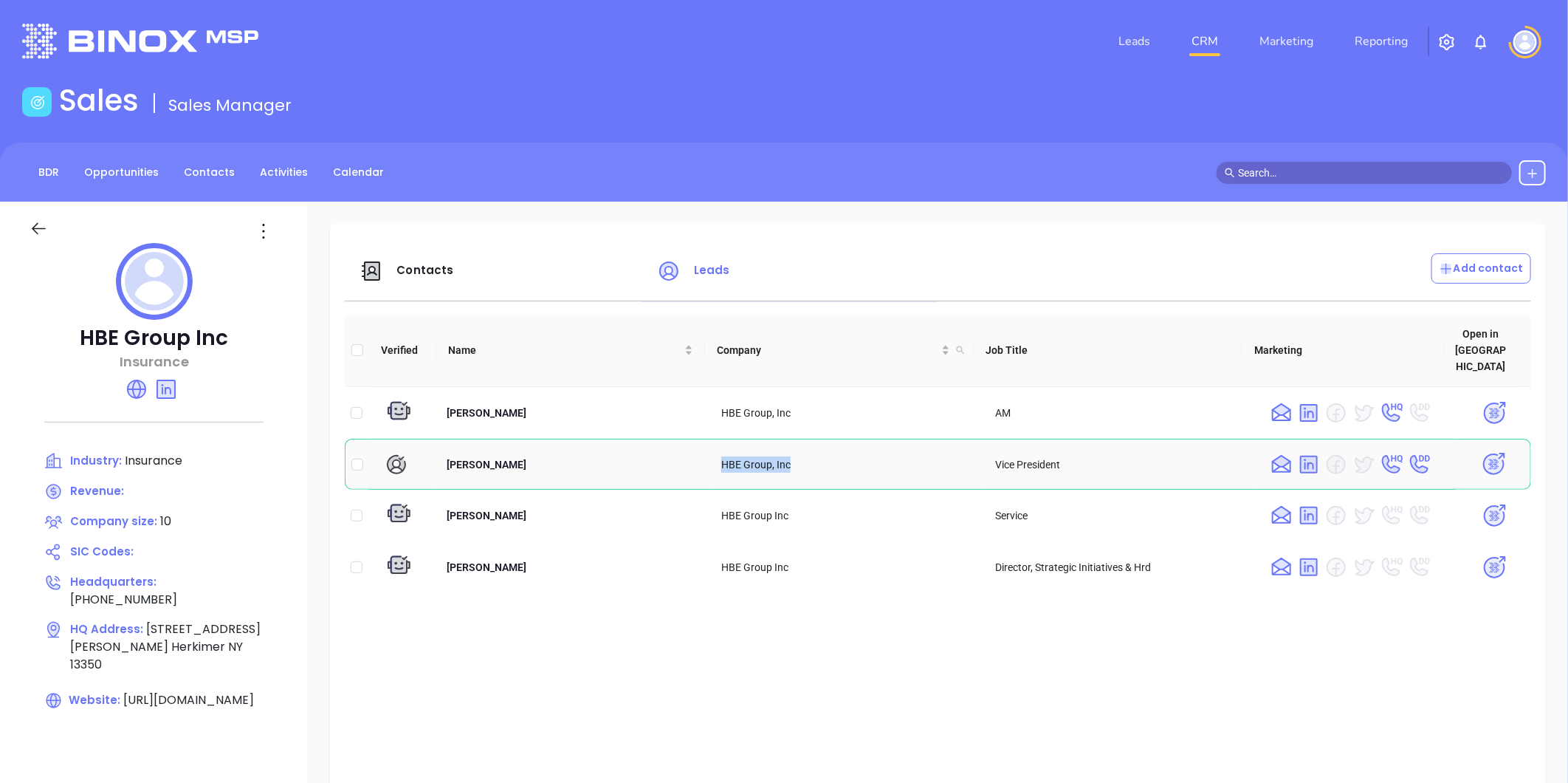
drag, startPoint x: 798, startPoint y: 447, endPoint x: 643, endPoint y: 426, distance: 156.4
click at [643, 438] on tr "[PERSON_NAME] HBE Group, Inc Vice President" at bounding box center [938, 464] width 1187 height 51
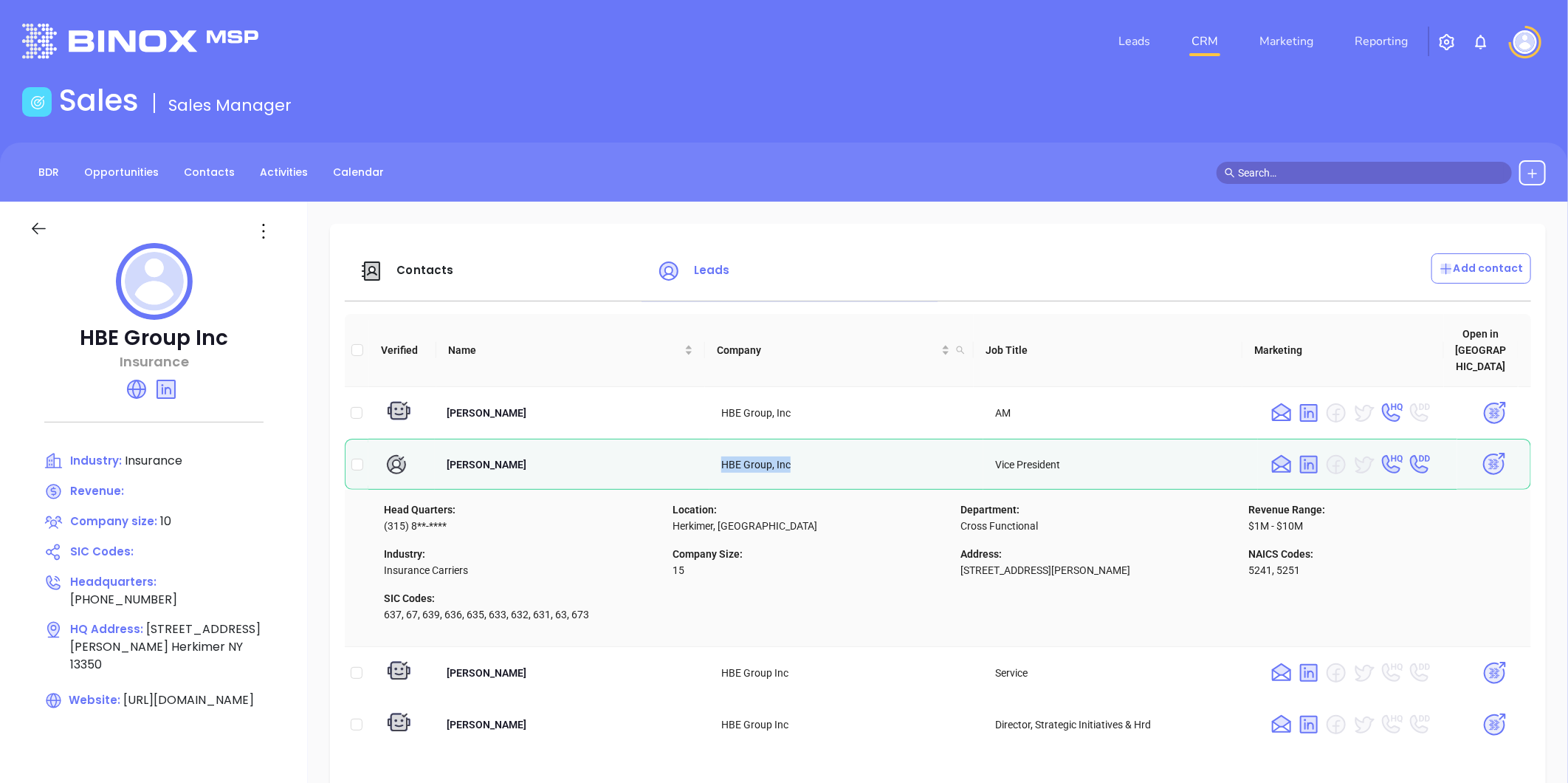
copy tr "HBE Group, Inc"
click at [1463, 264] on p "Add contact" at bounding box center [1481, 268] width 85 height 16
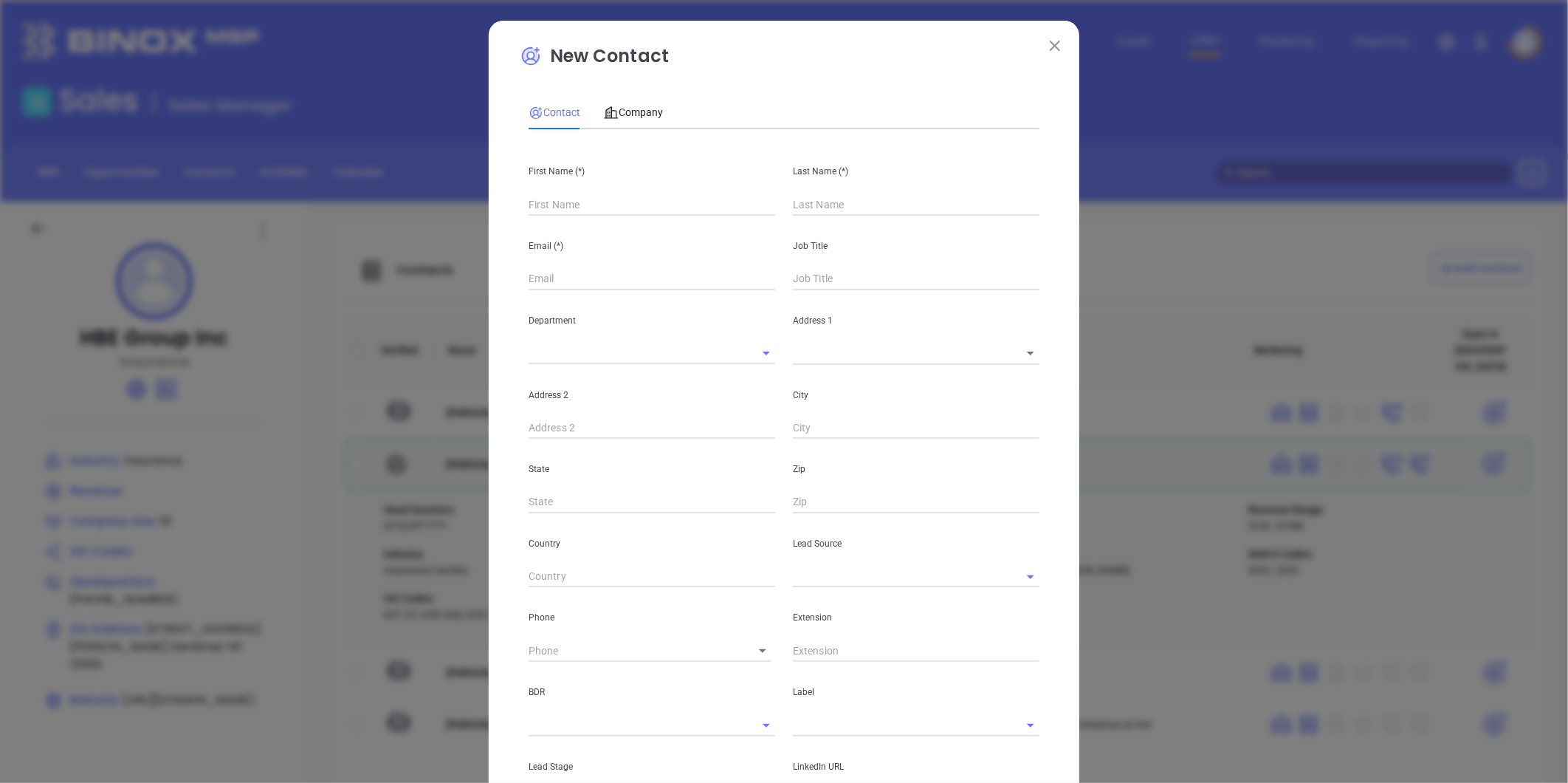
click at [545, 197] on input "text" at bounding box center [651, 205] width 246 height 22
type input "[PERSON_NAME]"
type input "Fourth Phone Call"
type input "Bais"
type input "1"
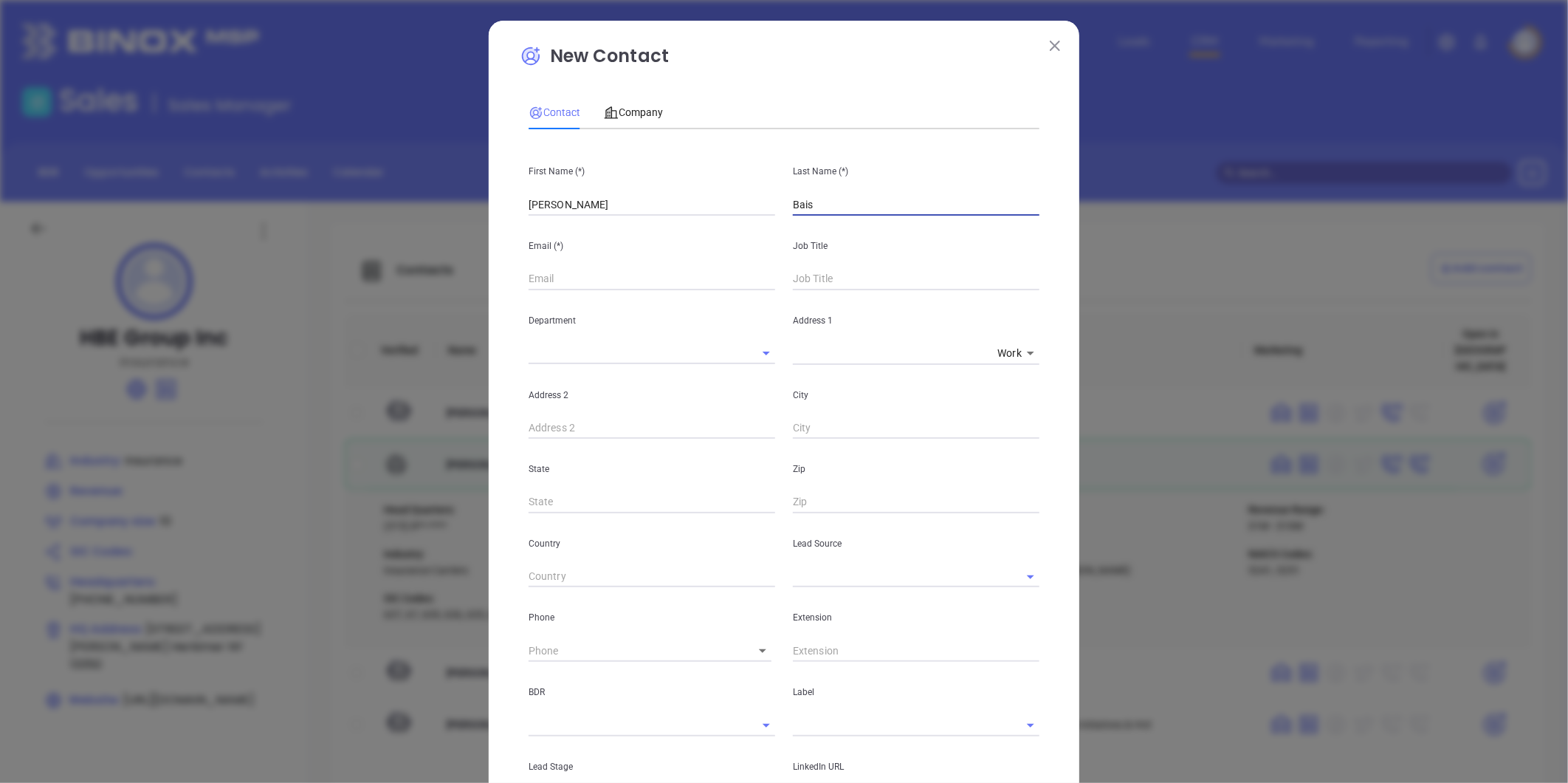
type input "1"
type input "[PERSON_NAME]"
click at [552, 276] on input "text" at bounding box center [651, 279] width 246 height 22
paste input "[EMAIL_ADDRESS][DOMAIN_NAME]"
type input "[EMAIL_ADDRESS][DOMAIN_NAME]"
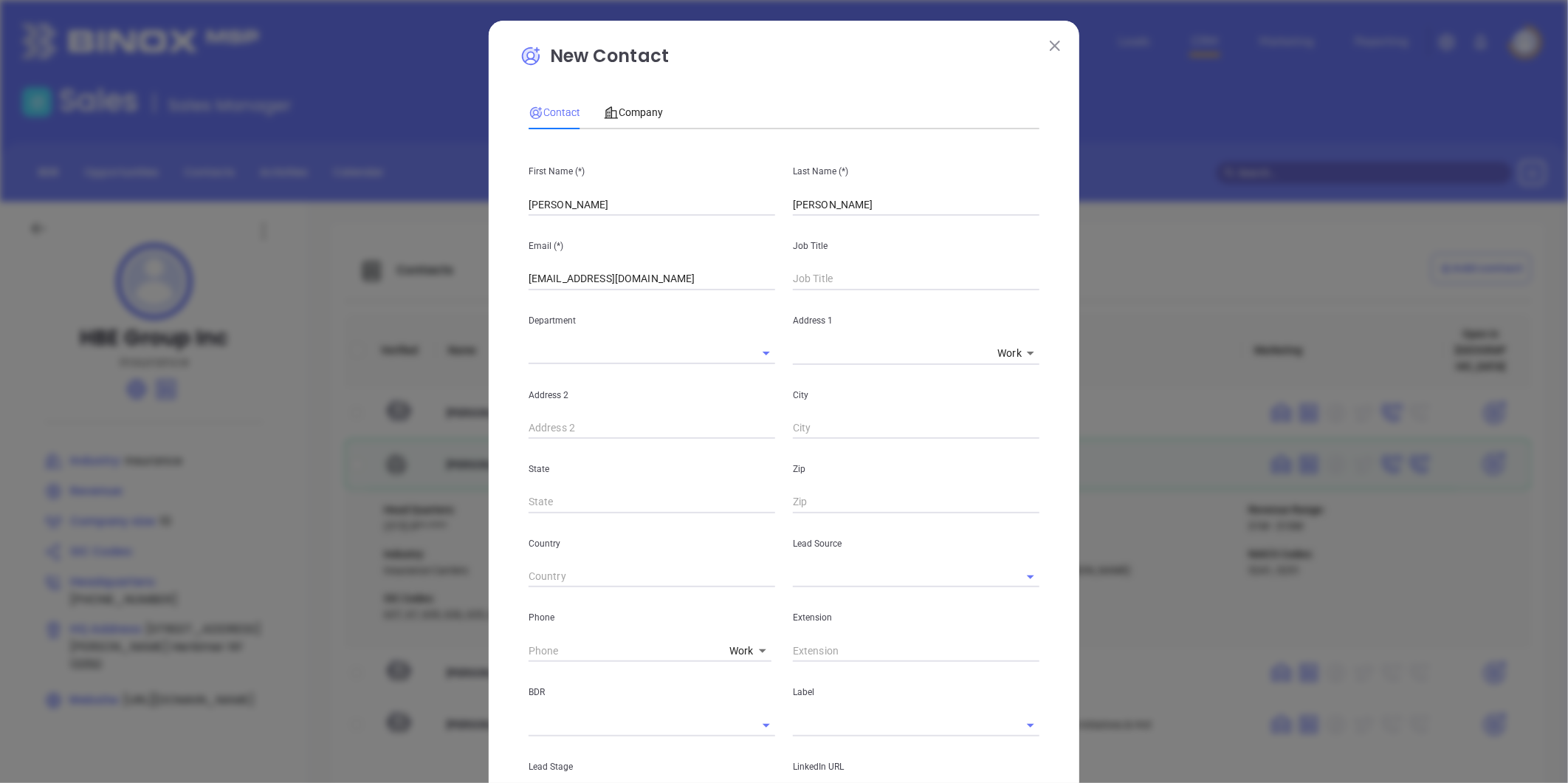
click at [842, 283] on input "text" at bounding box center [916, 279] width 246 height 22
type input "Agent"
drag, startPoint x: 836, startPoint y: 569, endPoint x: 823, endPoint y: 577, distance: 15.3
click at [836, 569] on input "text" at bounding box center [895, 576] width 205 height 22
type input "2"
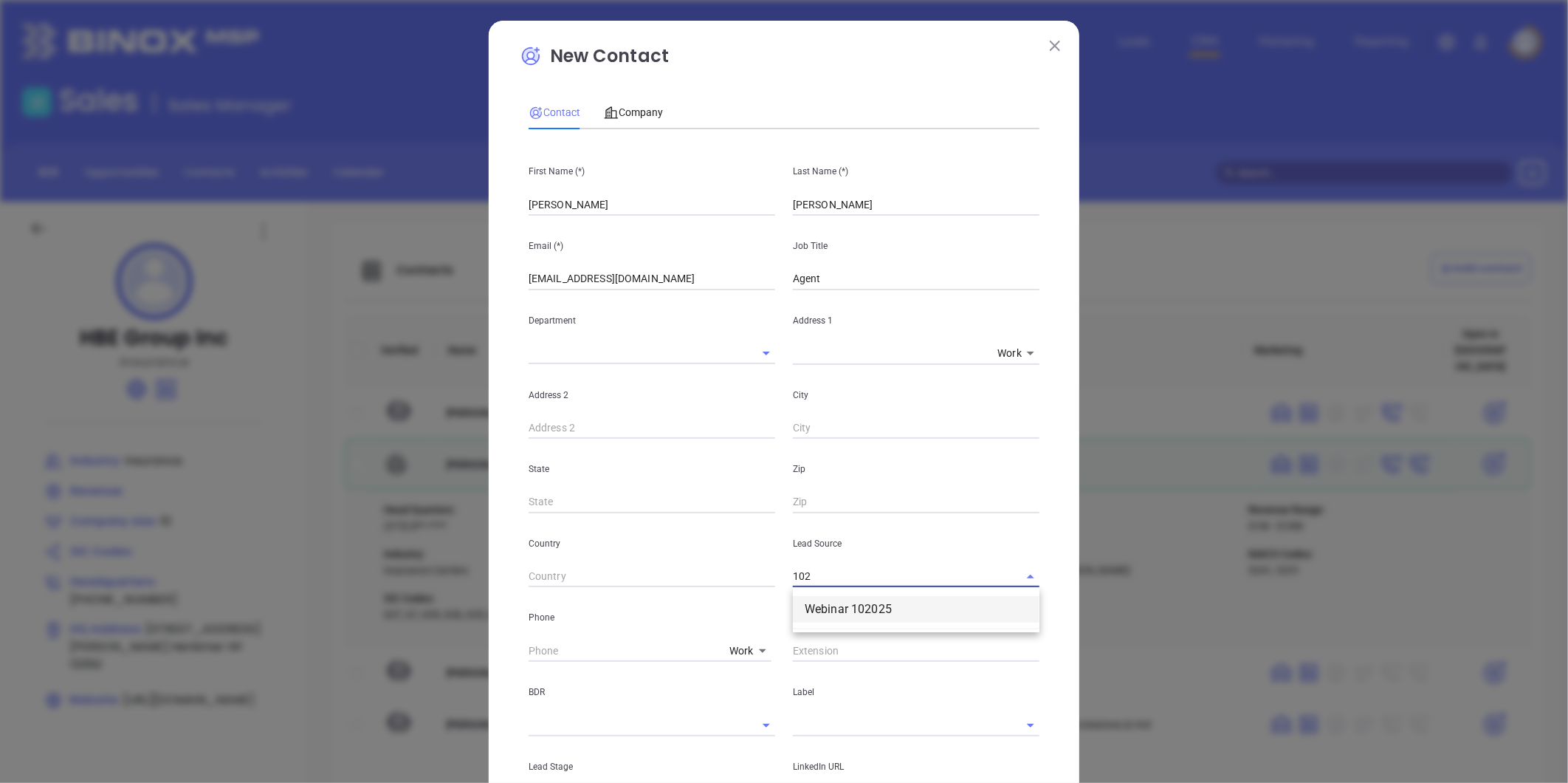
click at [846, 607] on li "Webinar 102025" at bounding box center [916, 609] width 246 height 26
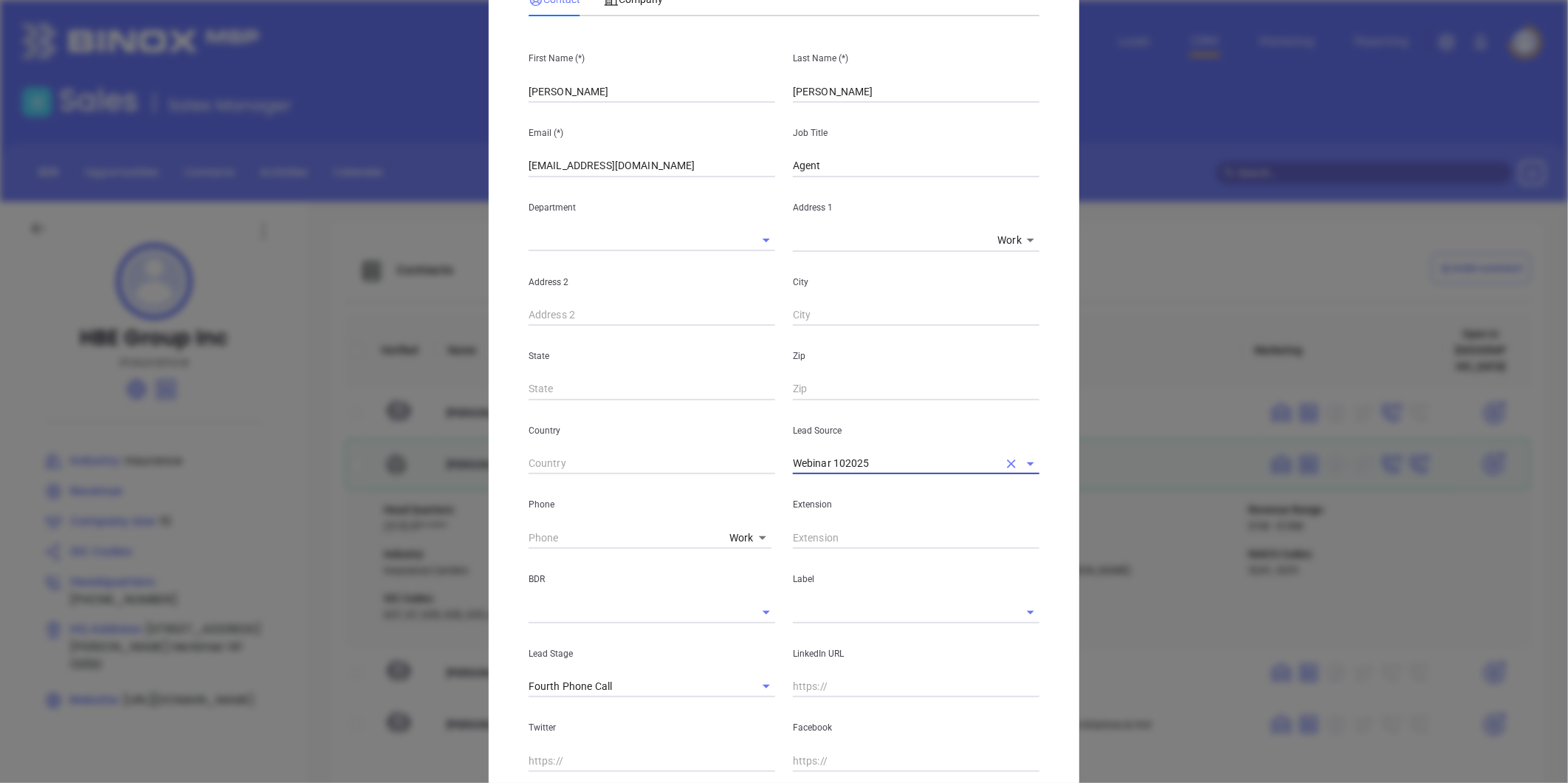
scroll to position [288, 0]
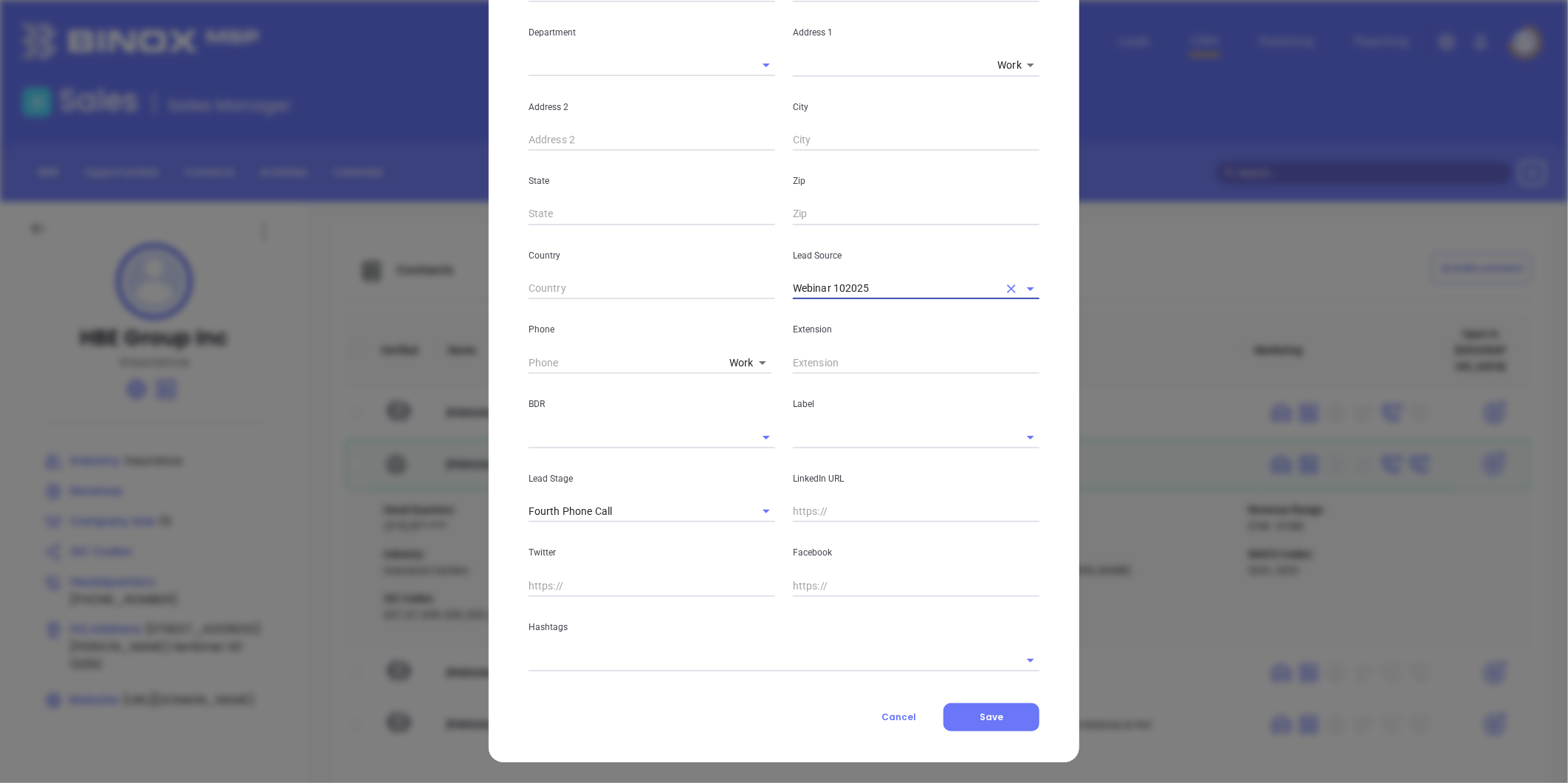
type input "Webinar 102025"
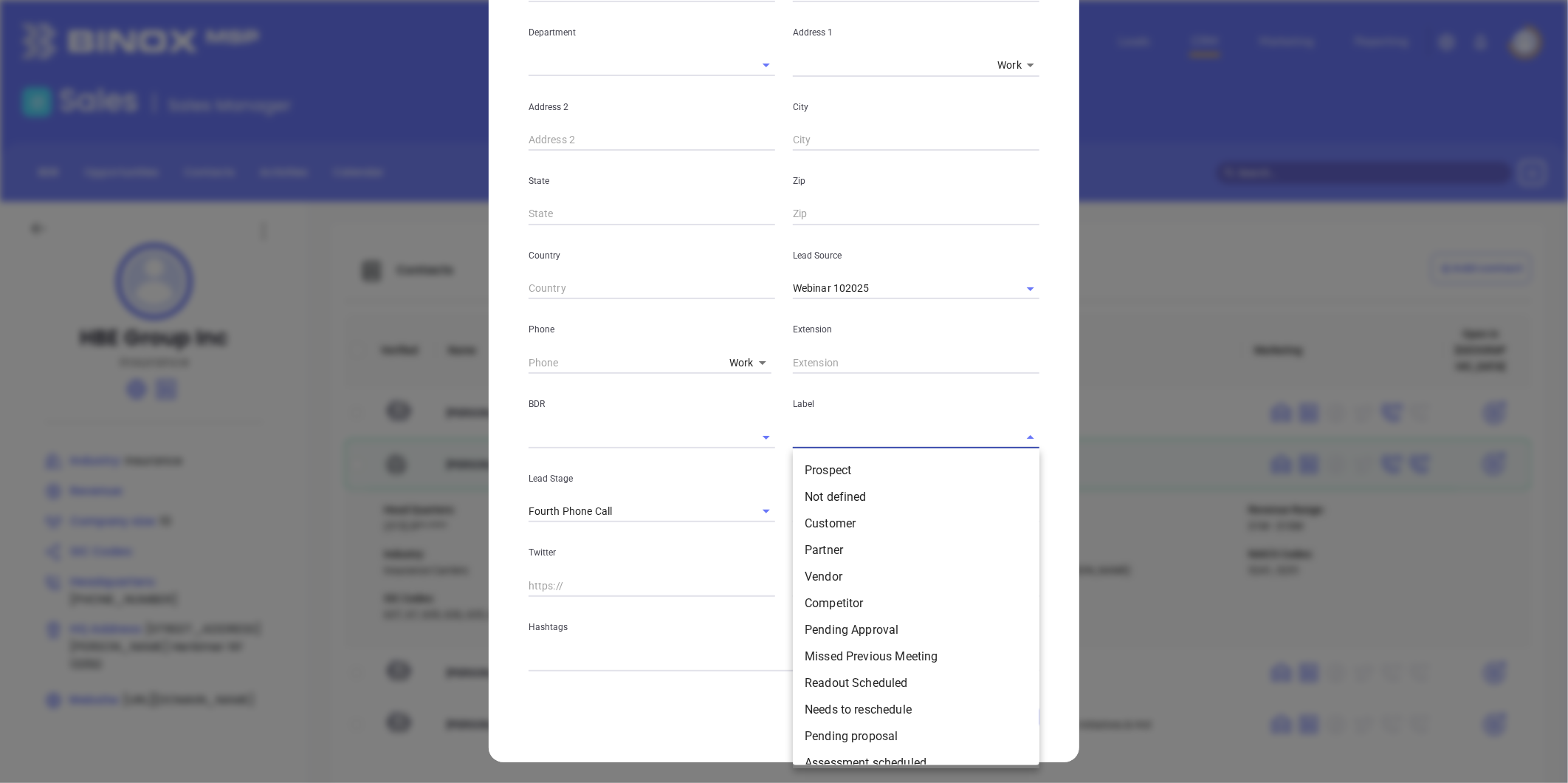
click at [809, 437] on input "text" at bounding box center [895, 436] width 205 height 22
click at [830, 469] on li "Prospect" at bounding box center [916, 470] width 246 height 26
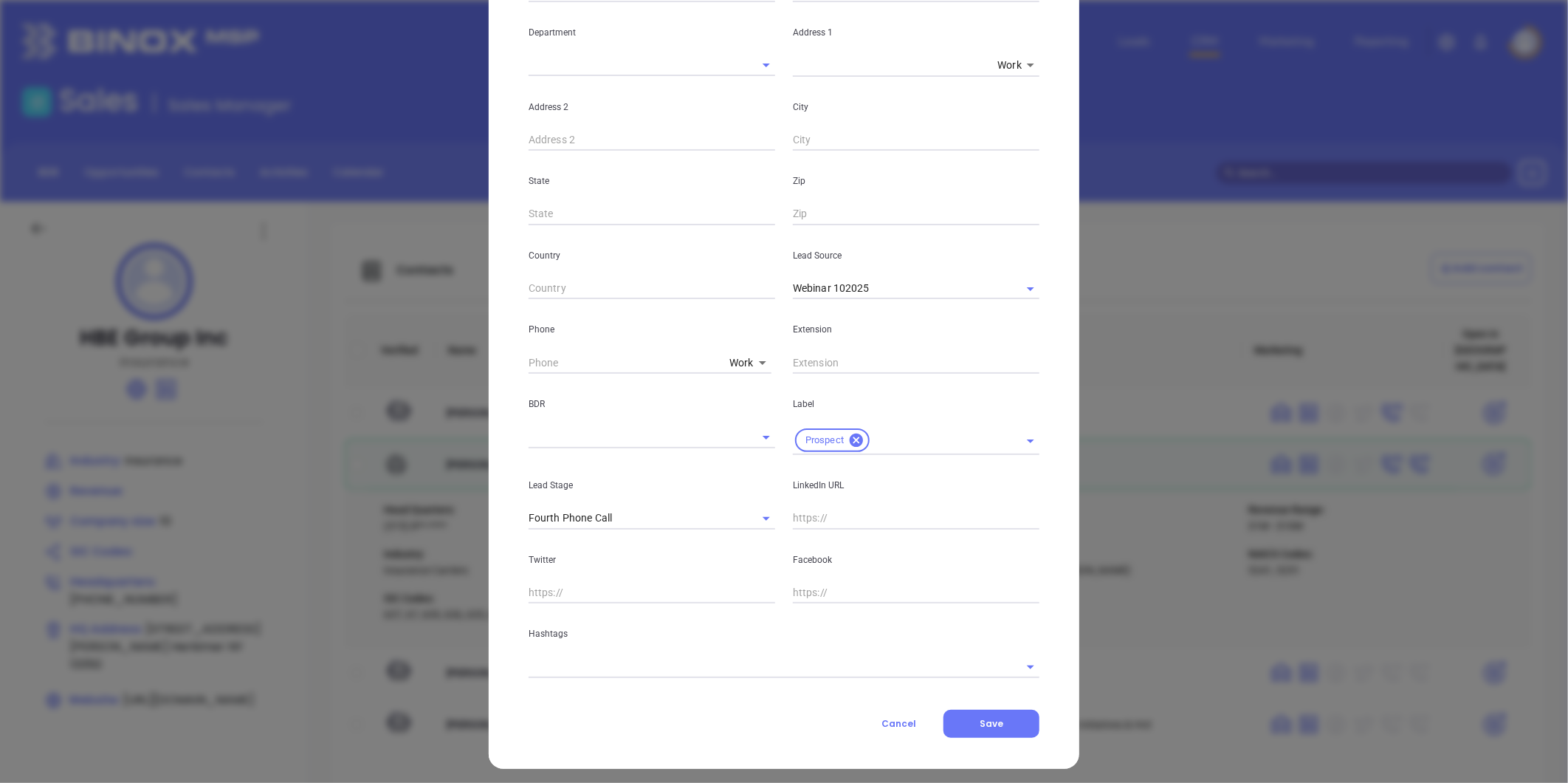
click at [732, 358] on body "Leads CRM Marketing Reporting Financial Leads Leads Sales Sales Manager BDR Opp…" at bounding box center [784, 392] width 1568 height 783
click at [746, 545] on li "Site" at bounding box center [774, 550] width 99 height 26
type input "11"
click at [549, 360] on input "( ) -" at bounding box center [629, 362] width 201 height 22
paste input "315) 866-3140"
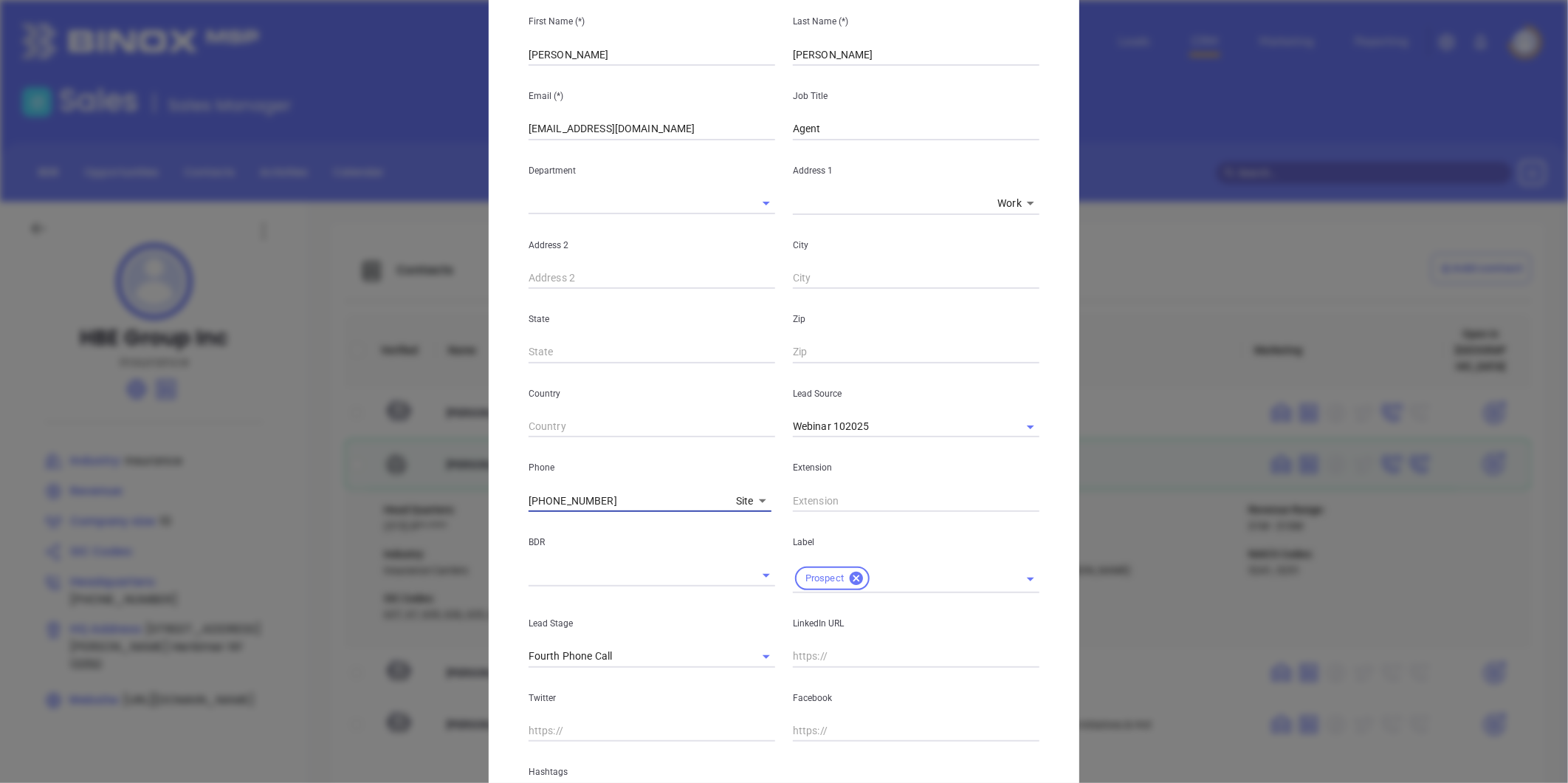
scroll to position [0, 0]
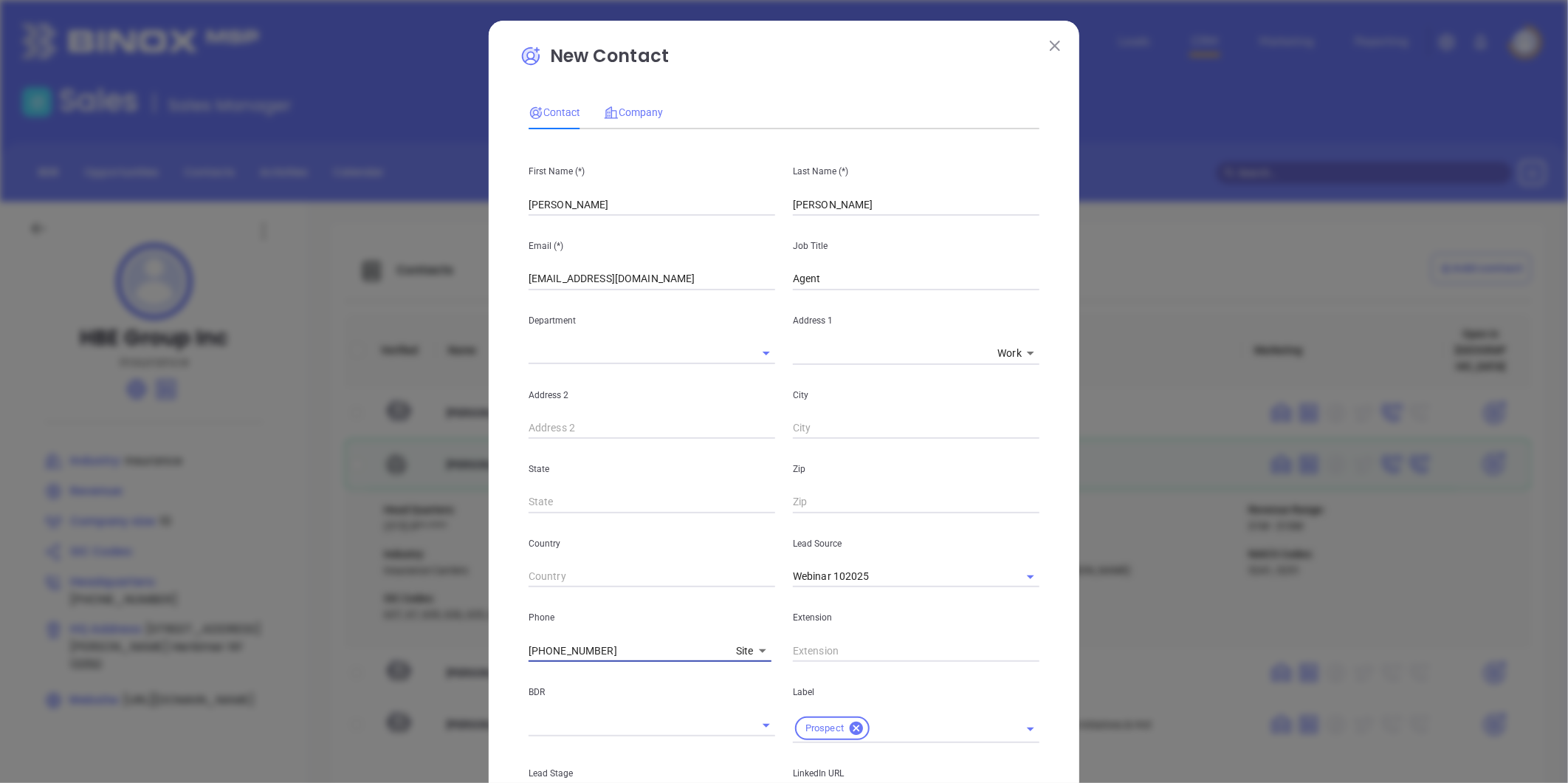
type input "[PHONE_NUMBER]"
click at [632, 107] on span "Company" at bounding box center [633, 112] width 59 height 12
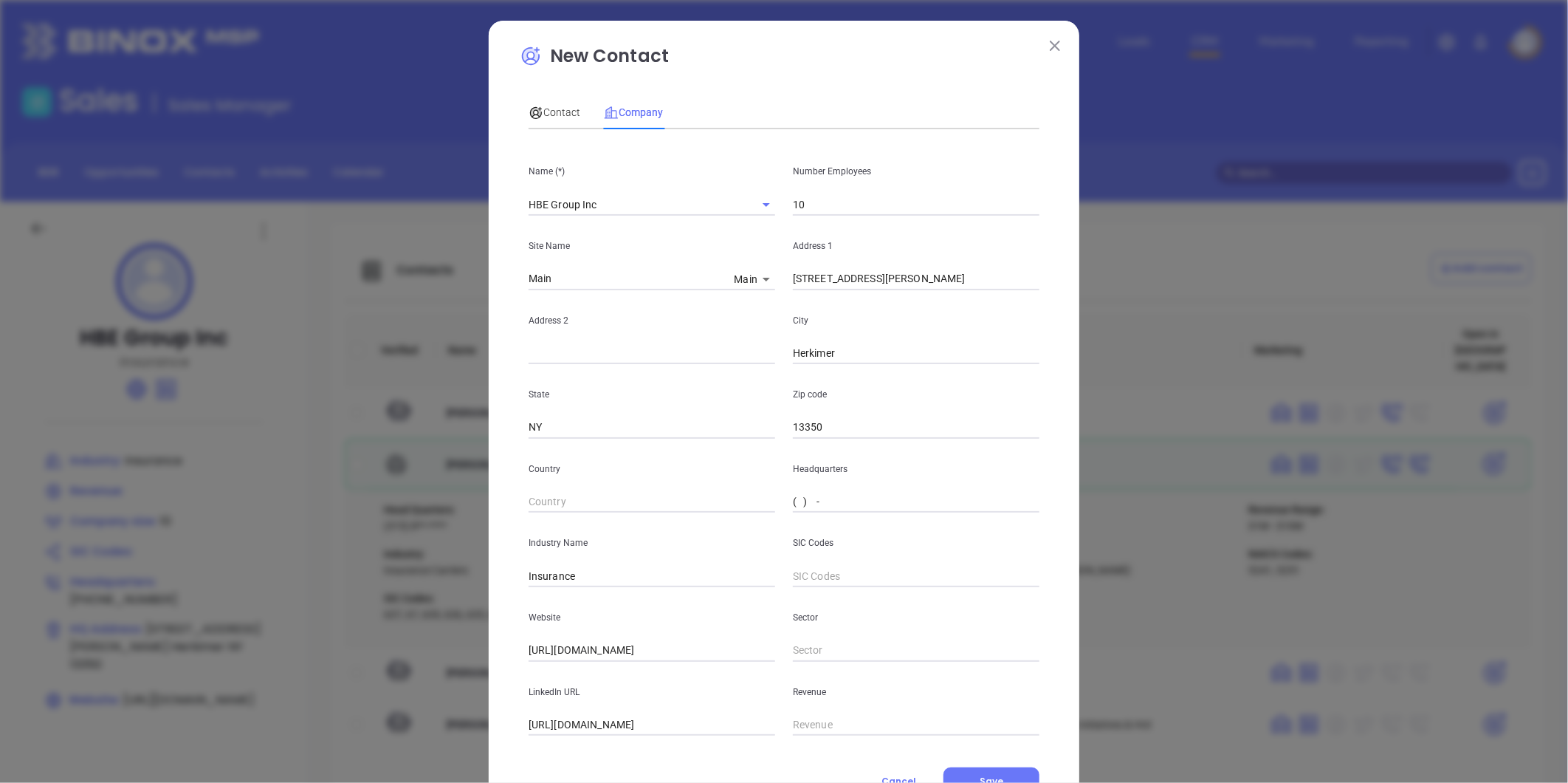
click at [814, 491] on input "( ) -" at bounding box center [916, 502] width 246 height 22
paste input "315) 866-3140"
type input "[PHONE_NUMBER]"
click at [545, 108] on span "Contact" at bounding box center [554, 112] width 52 height 12
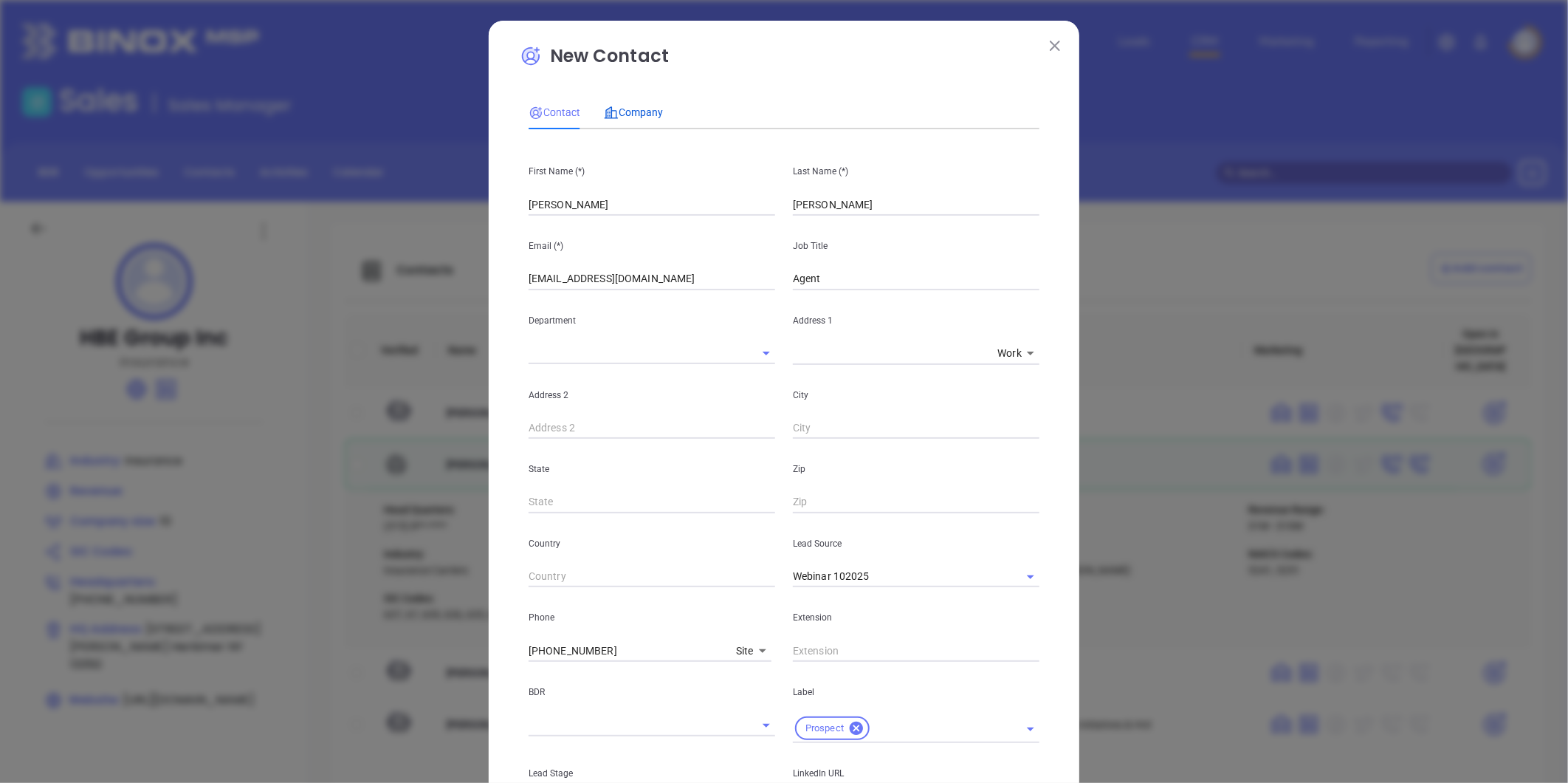
drag, startPoint x: 633, startPoint y: 103, endPoint x: 647, endPoint y: 110, distance: 15.7
click at [636, 104] on div "Company" at bounding box center [633, 111] width 59 height 16
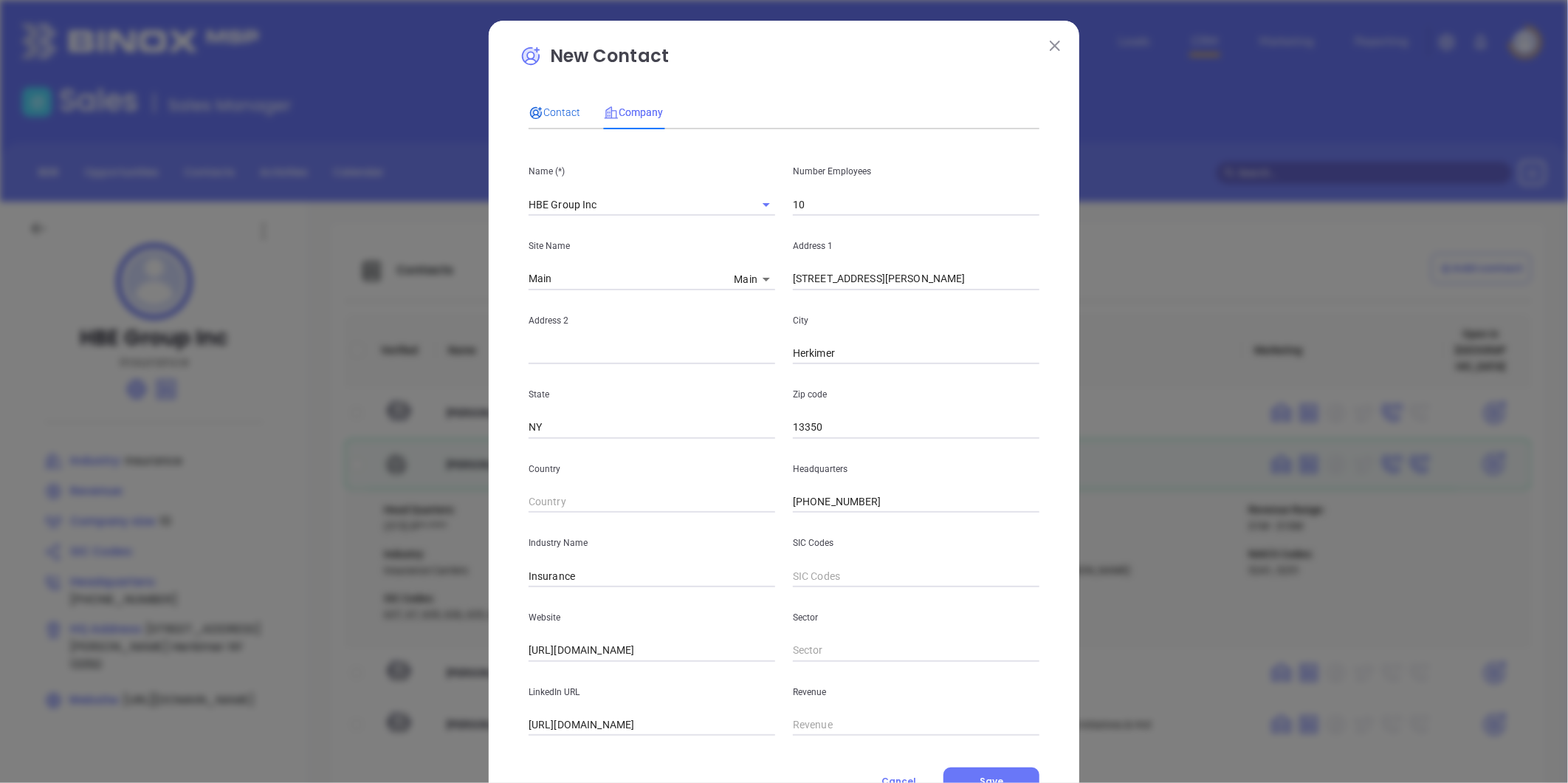
click at [555, 107] on span "Contact" at bounding box center [554, 112] width 52 height 12
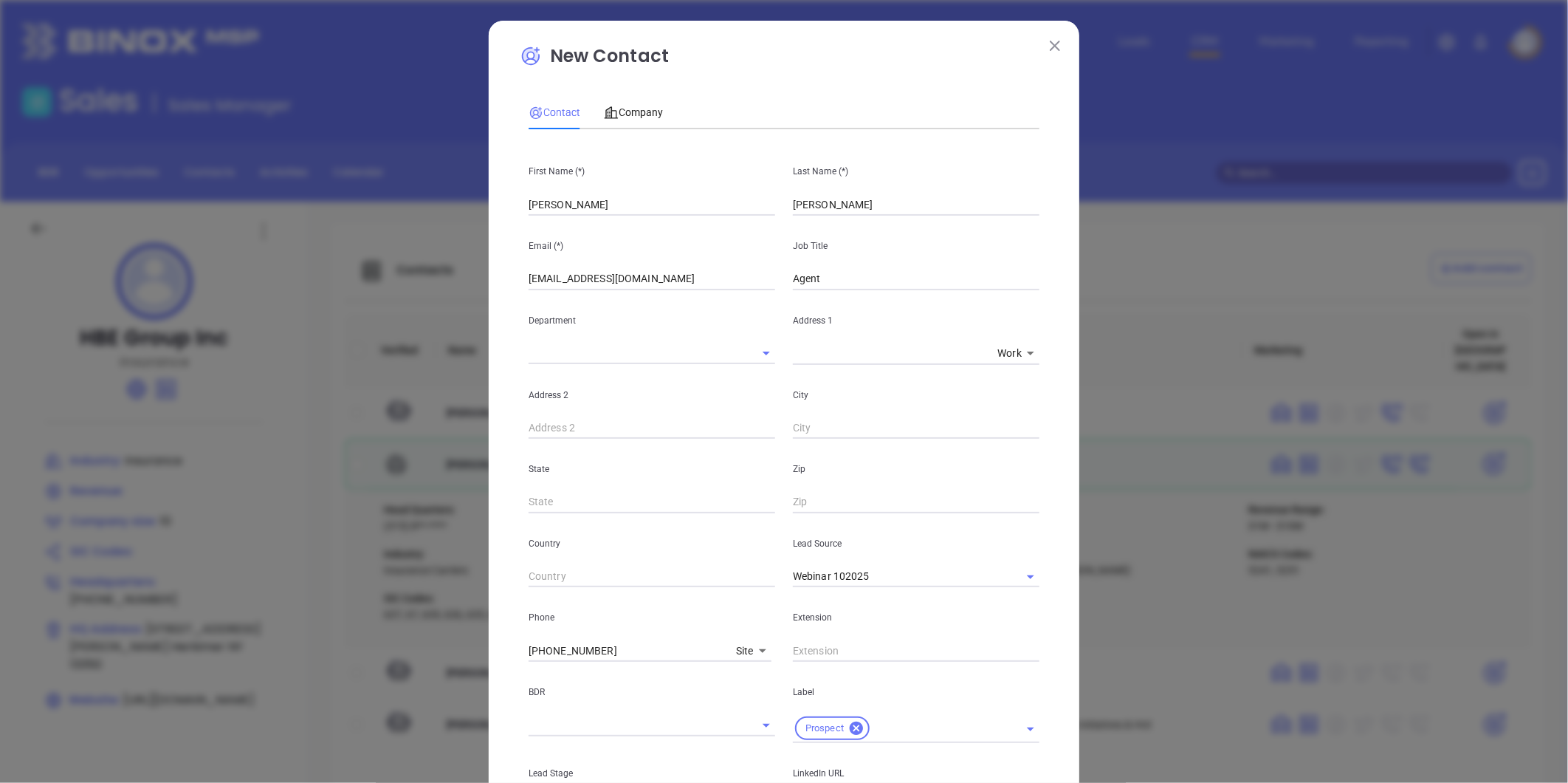
scroll to position [245, 0]
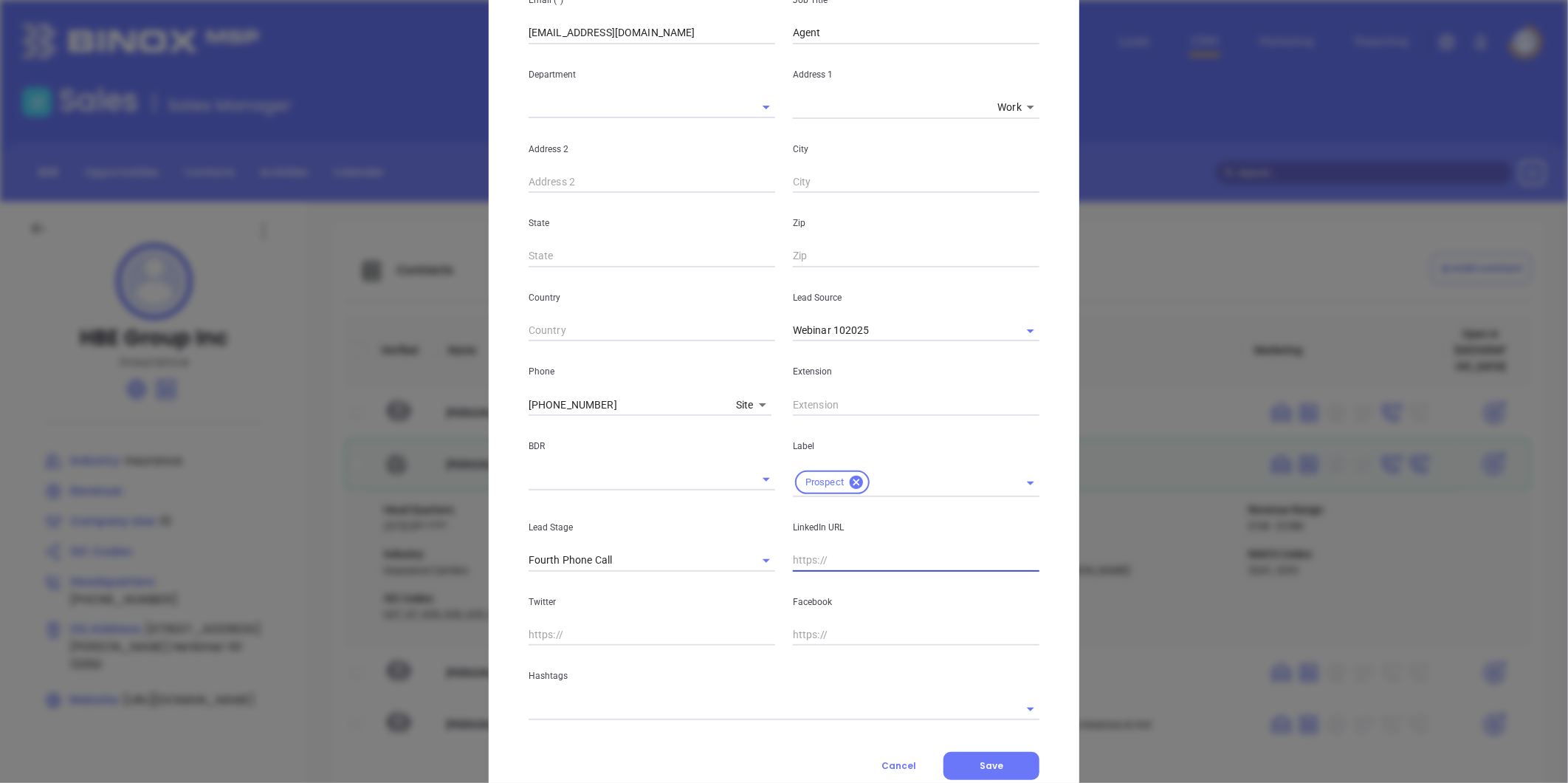
click at [799, 569] on input "text" at bounding box center [916, 560] width 246 height 22
paste input "linkedin.com/in/sharon-baisley-83731525"
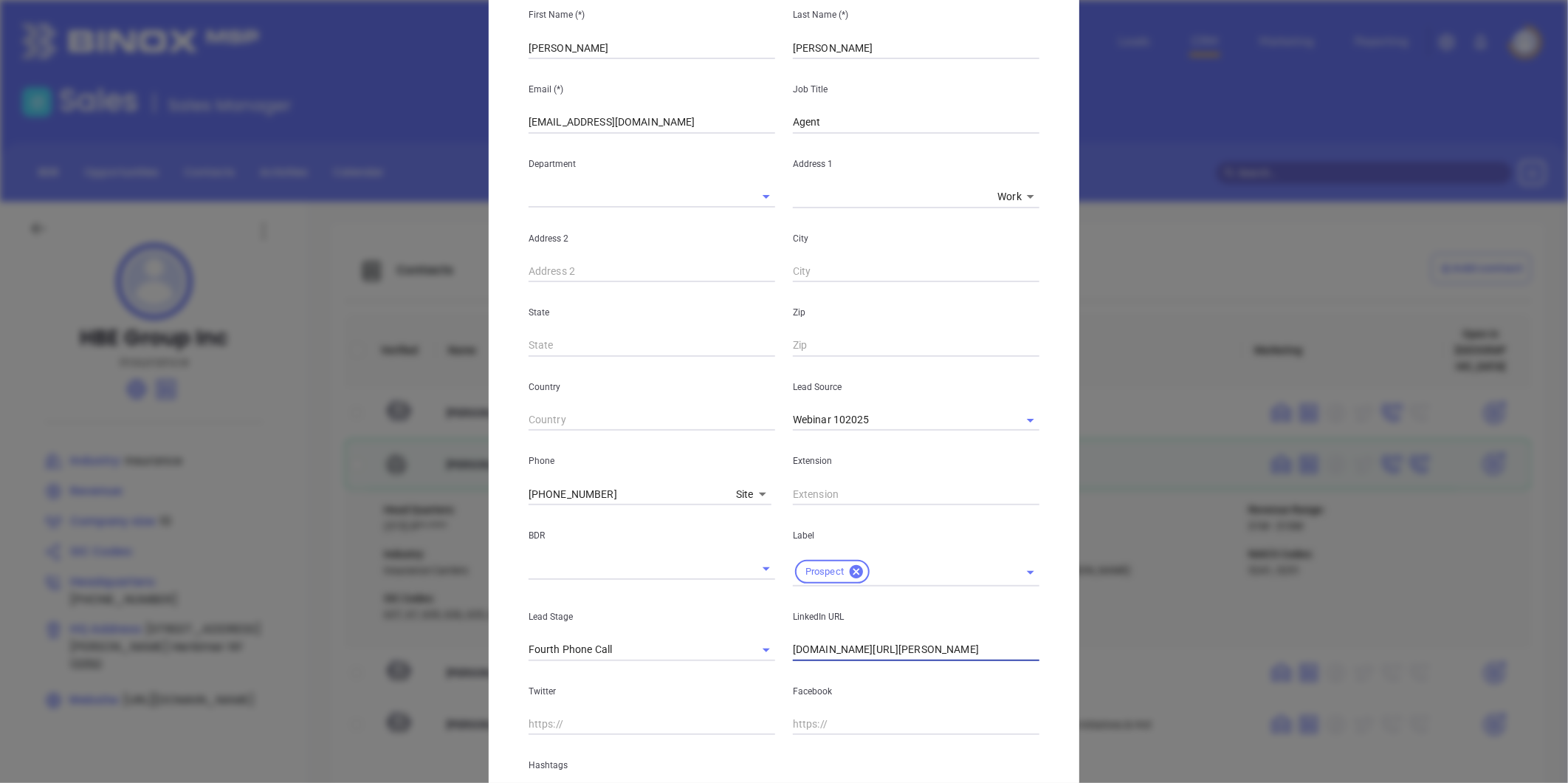
scroll to position [0, 0]
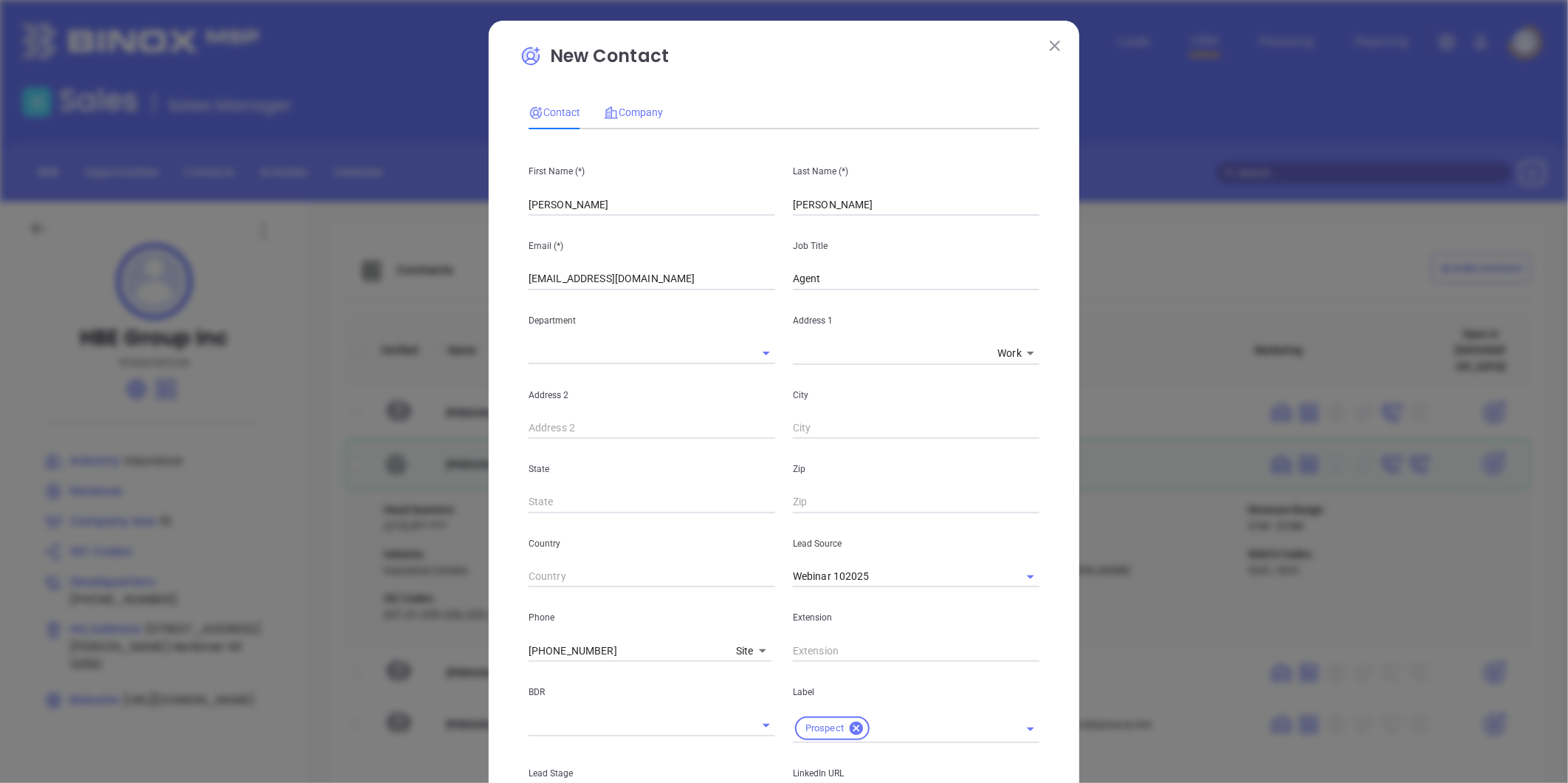
type input "www.linkedin.com/in/sharon-baisley-83731525"
click at [631, 107] on span "Company" at bounding box center [633, 112] width 59 height 12
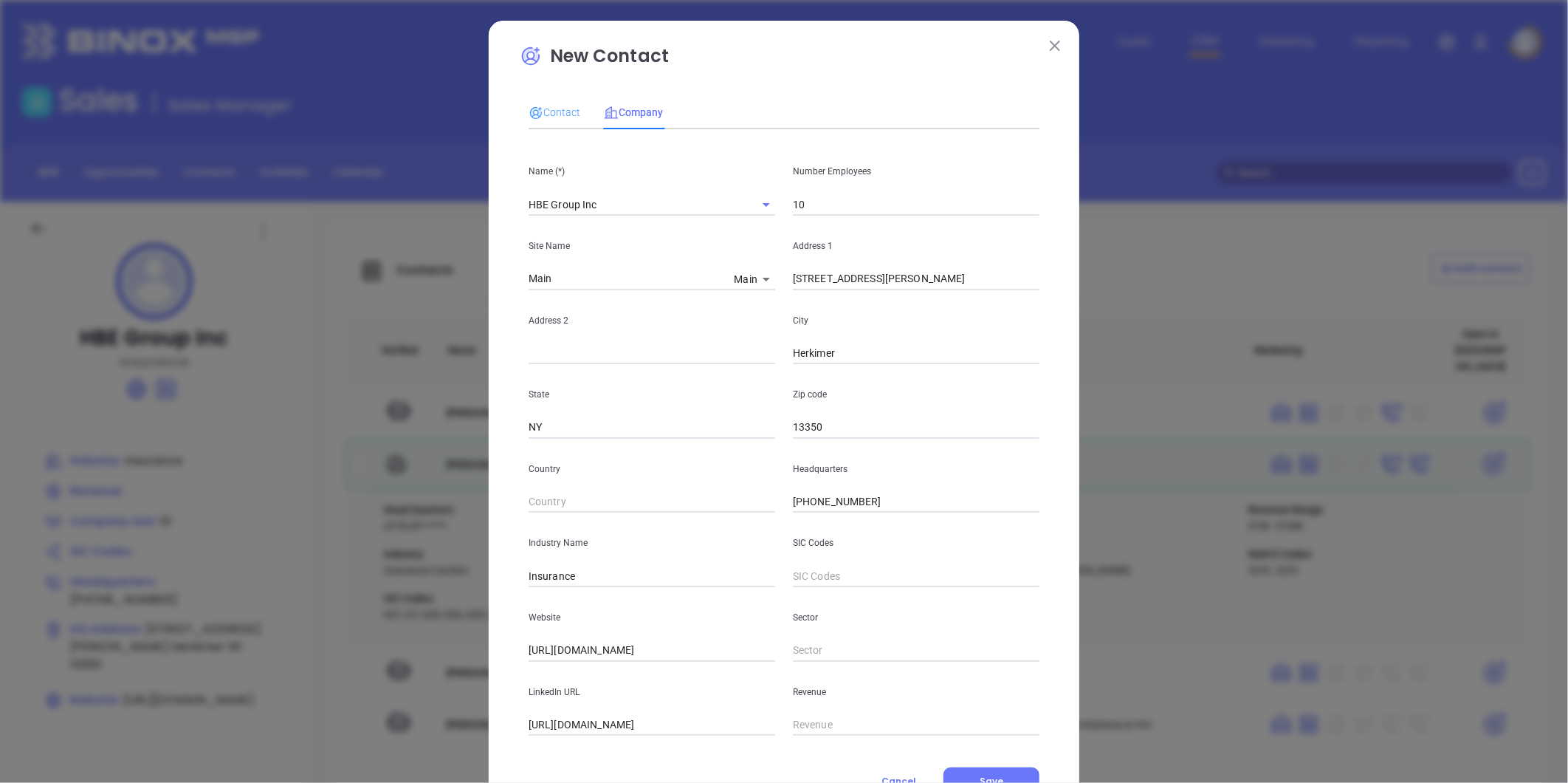
click at [549, 102] on div "Contact" at bounding box center [554, 112] width 52 height 34
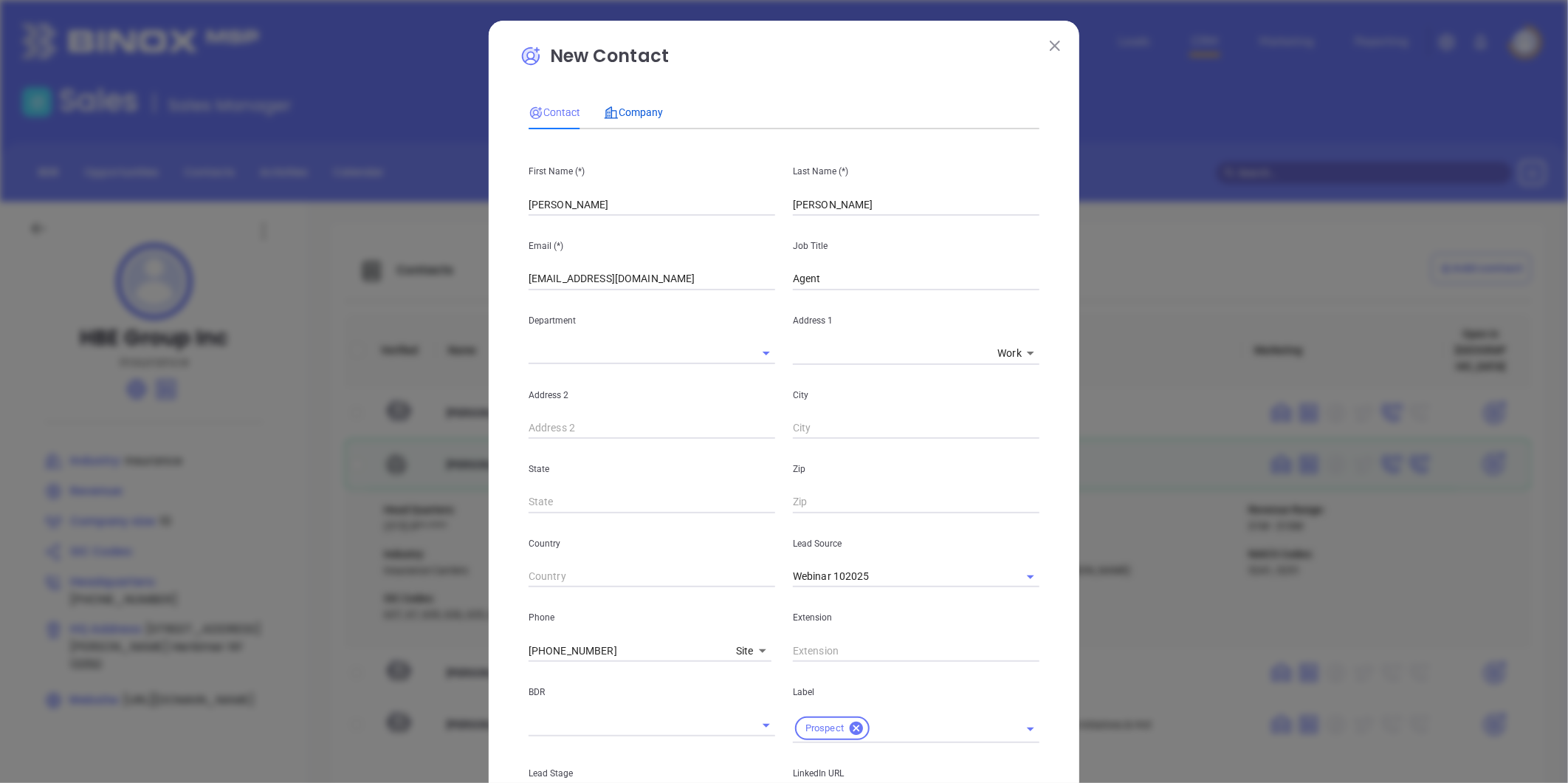
click at [628, 107] on span "Company" at bounding box center [633, 112] width 59 height 12
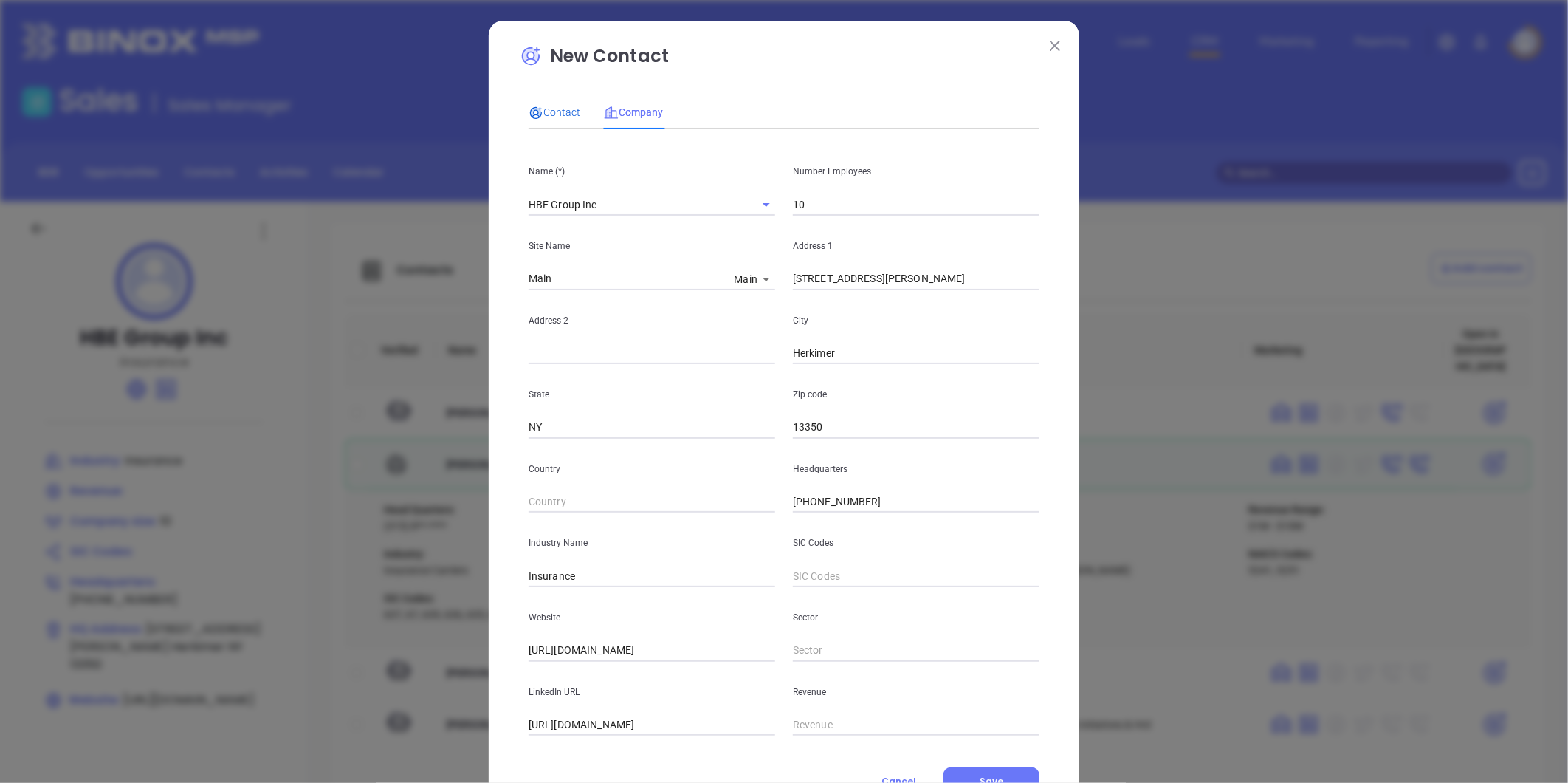
click at [553, 104] on div "Contact" at bounding box center [554, 111] width 52 height 16
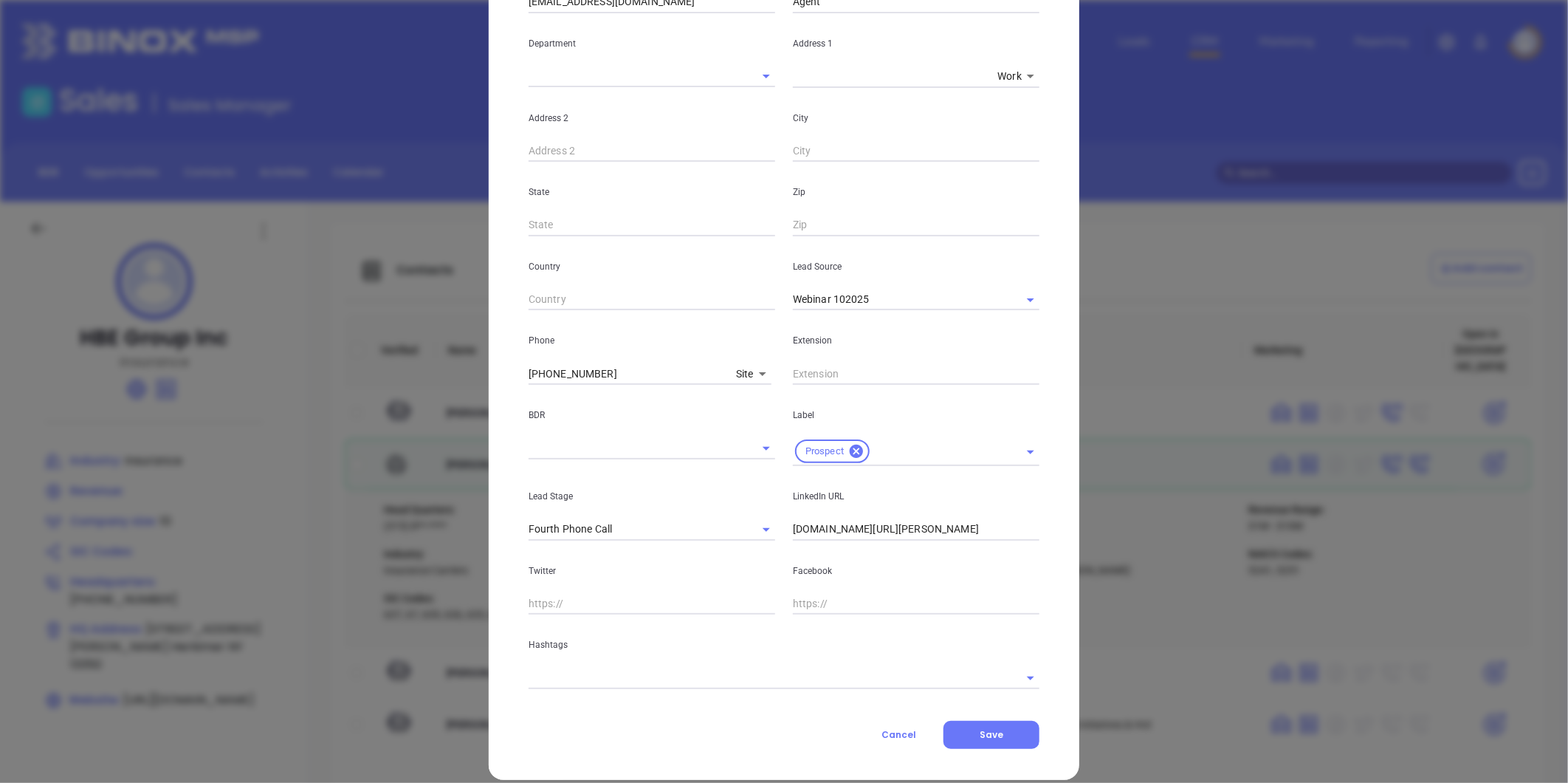
scroll to position [294, 0]
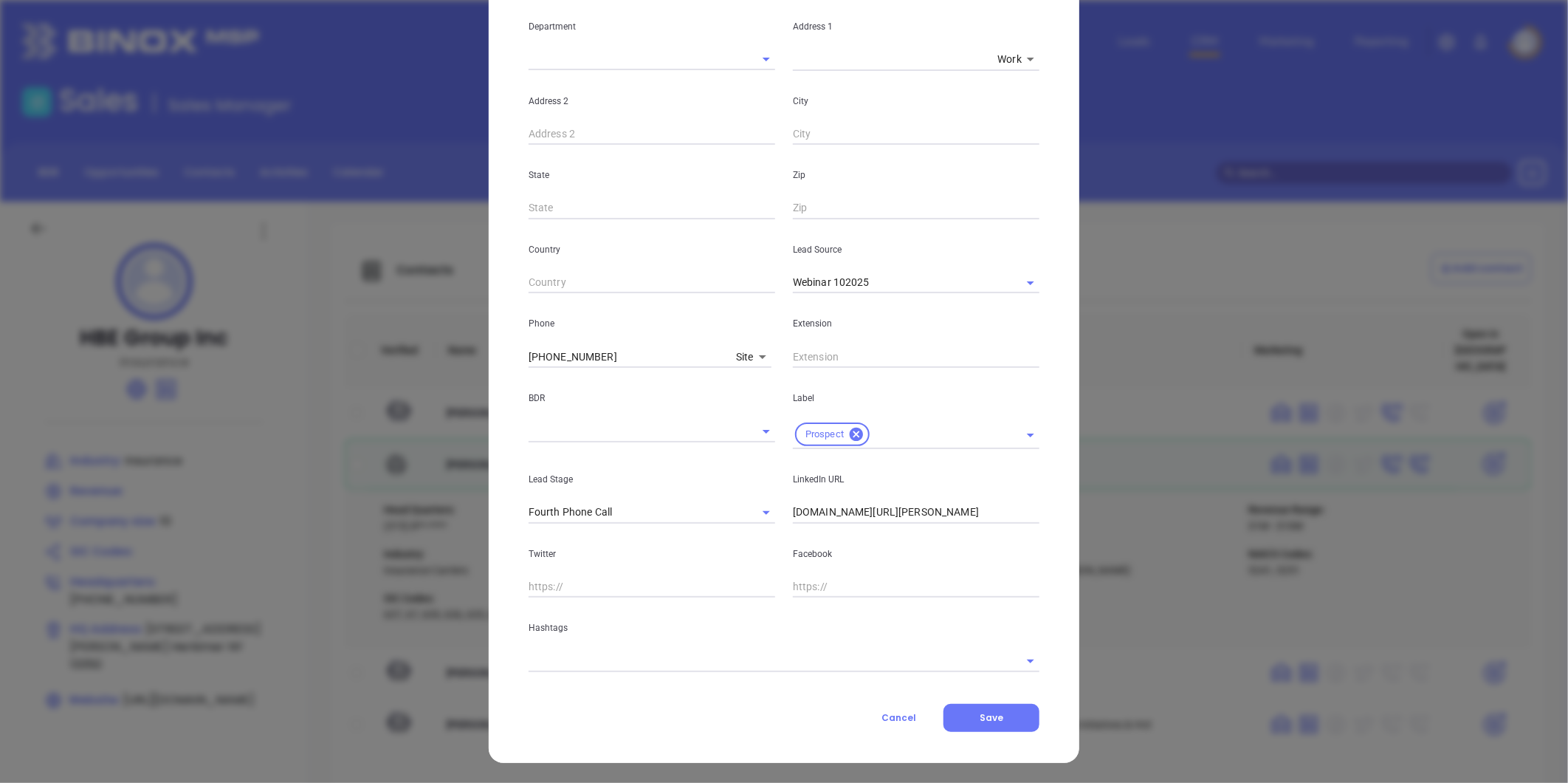
click at [646, 663] on input "text" at bounding box center [762, 660] width 469 height 22
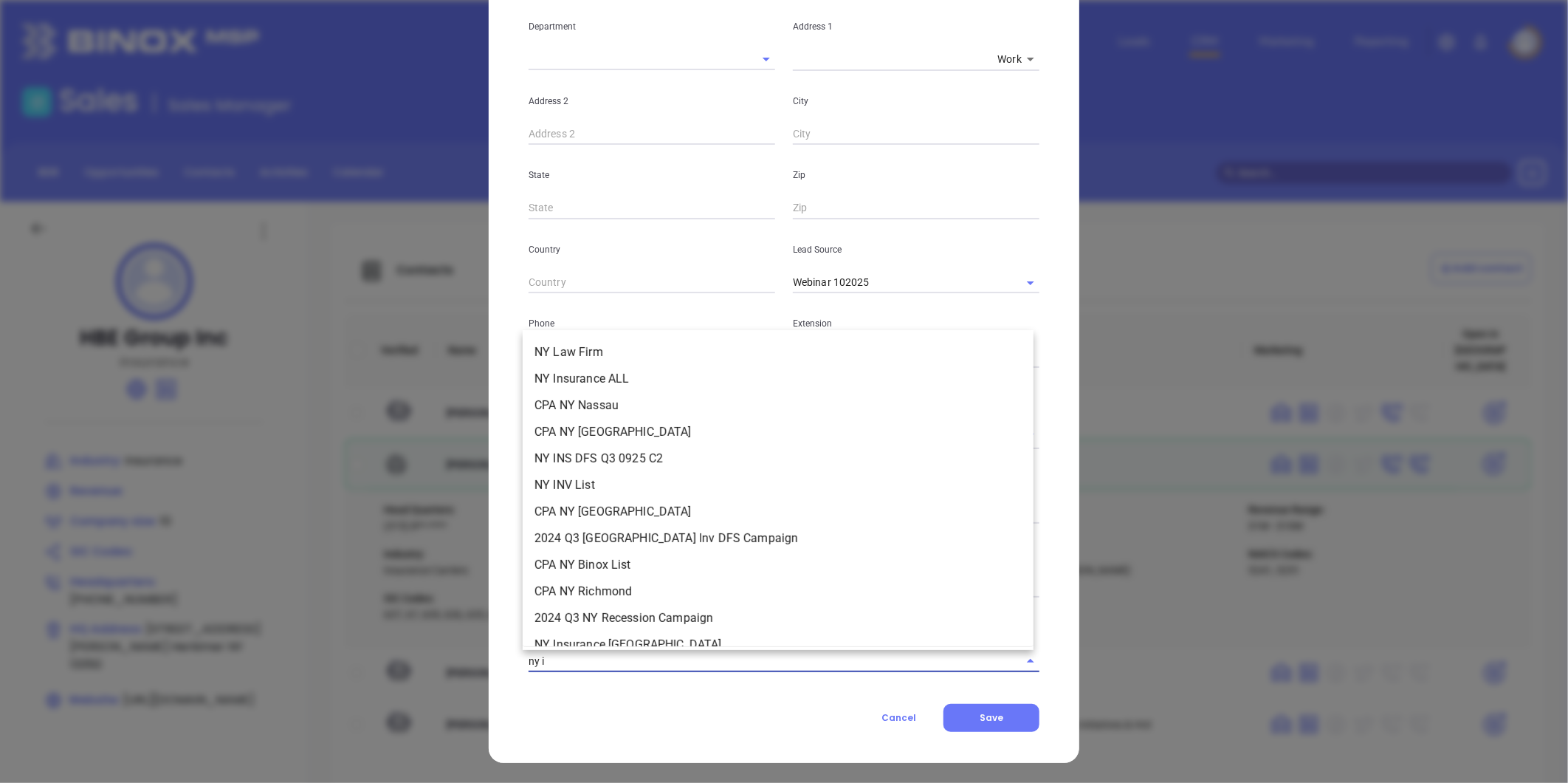
type input "ny in"
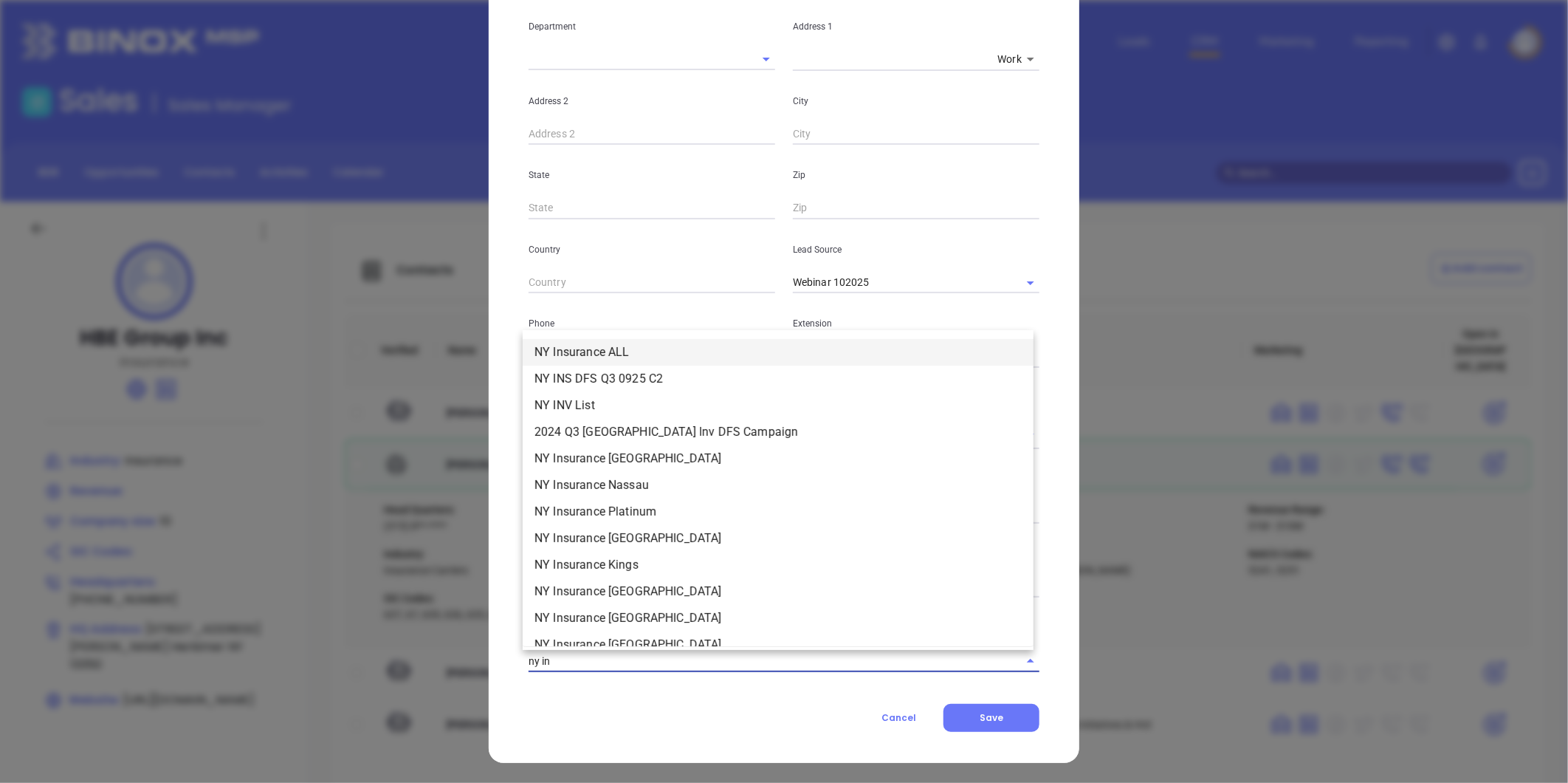
click at [595, 352] on li "NY Insurance ALL" at bounding box center [777, 352] width 510 height 26
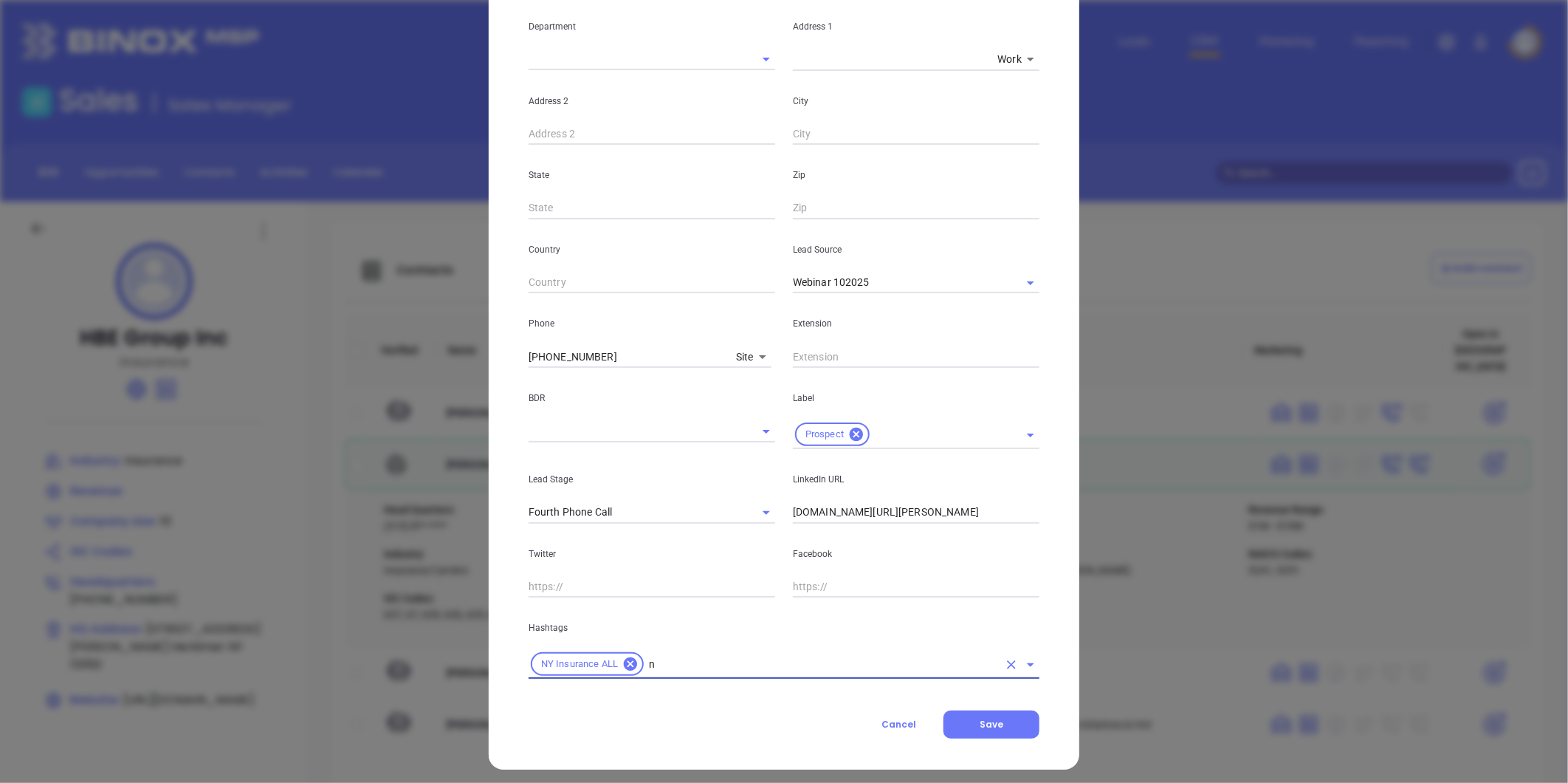
type input "ny"
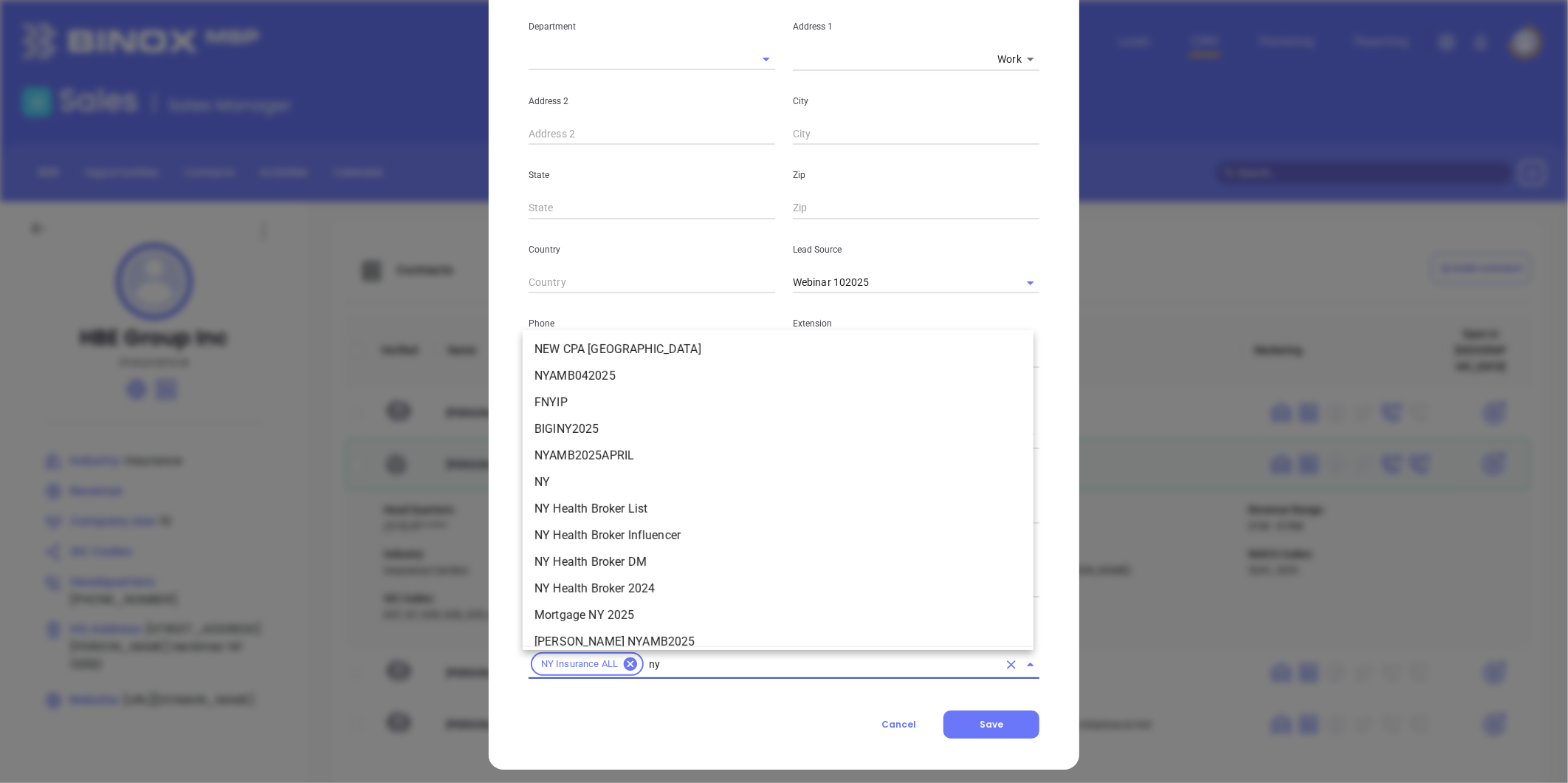
scroll to position [1573, 0]
click at [570, 480] on li "NY" at bounding box center [777, 480] width 510 height 26
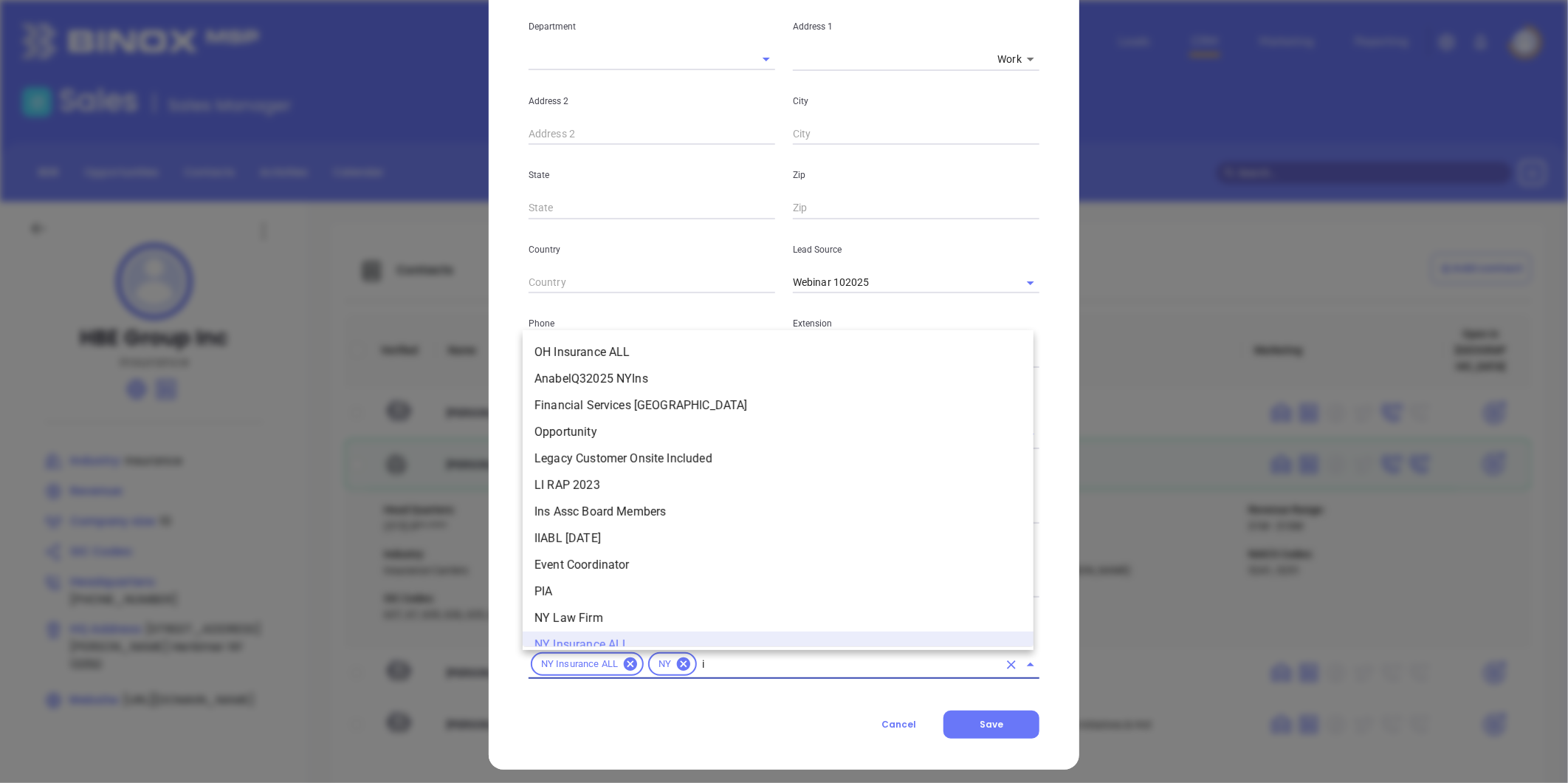
scroll to position [15, 0]
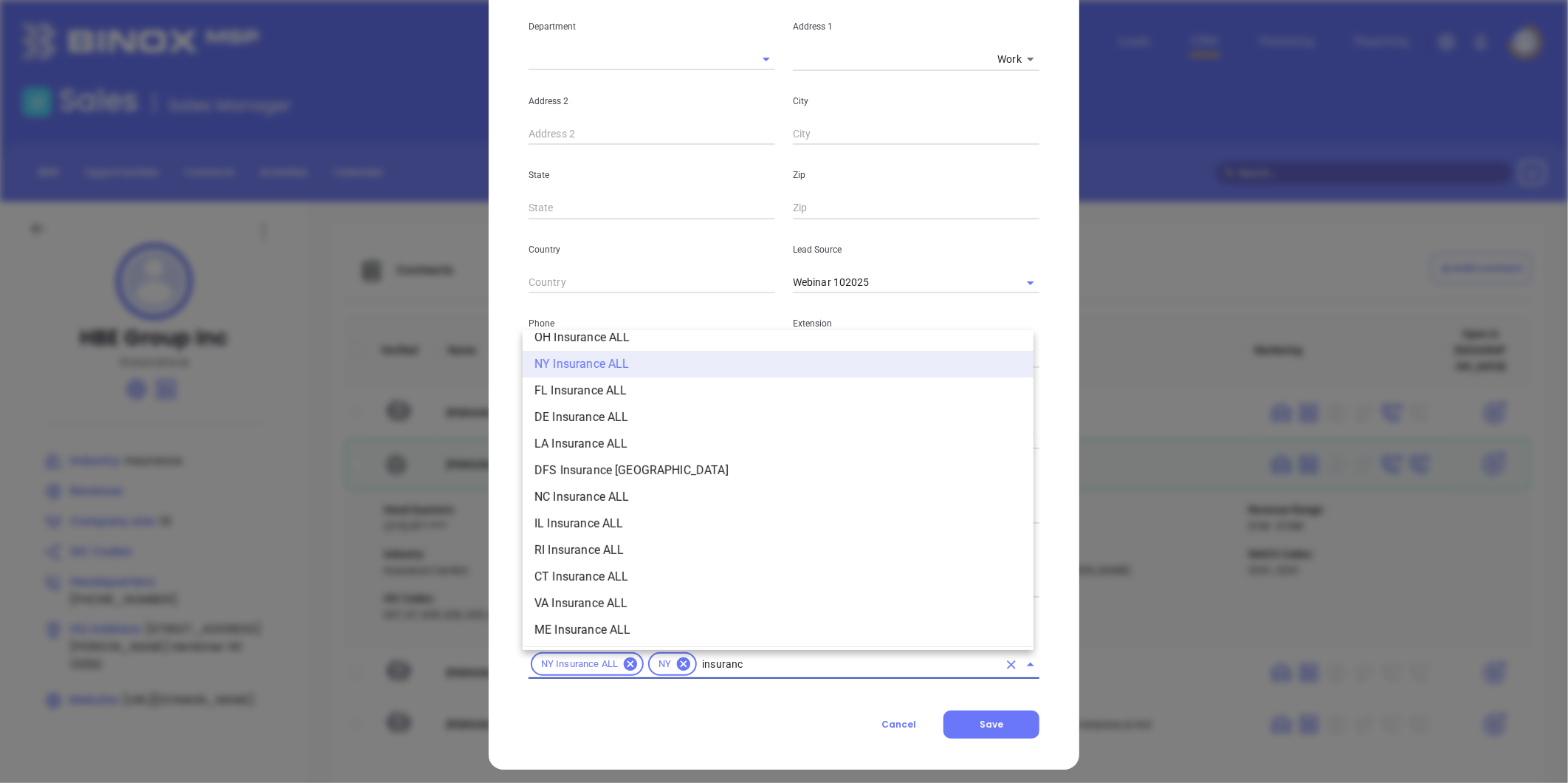
type input "insurance"
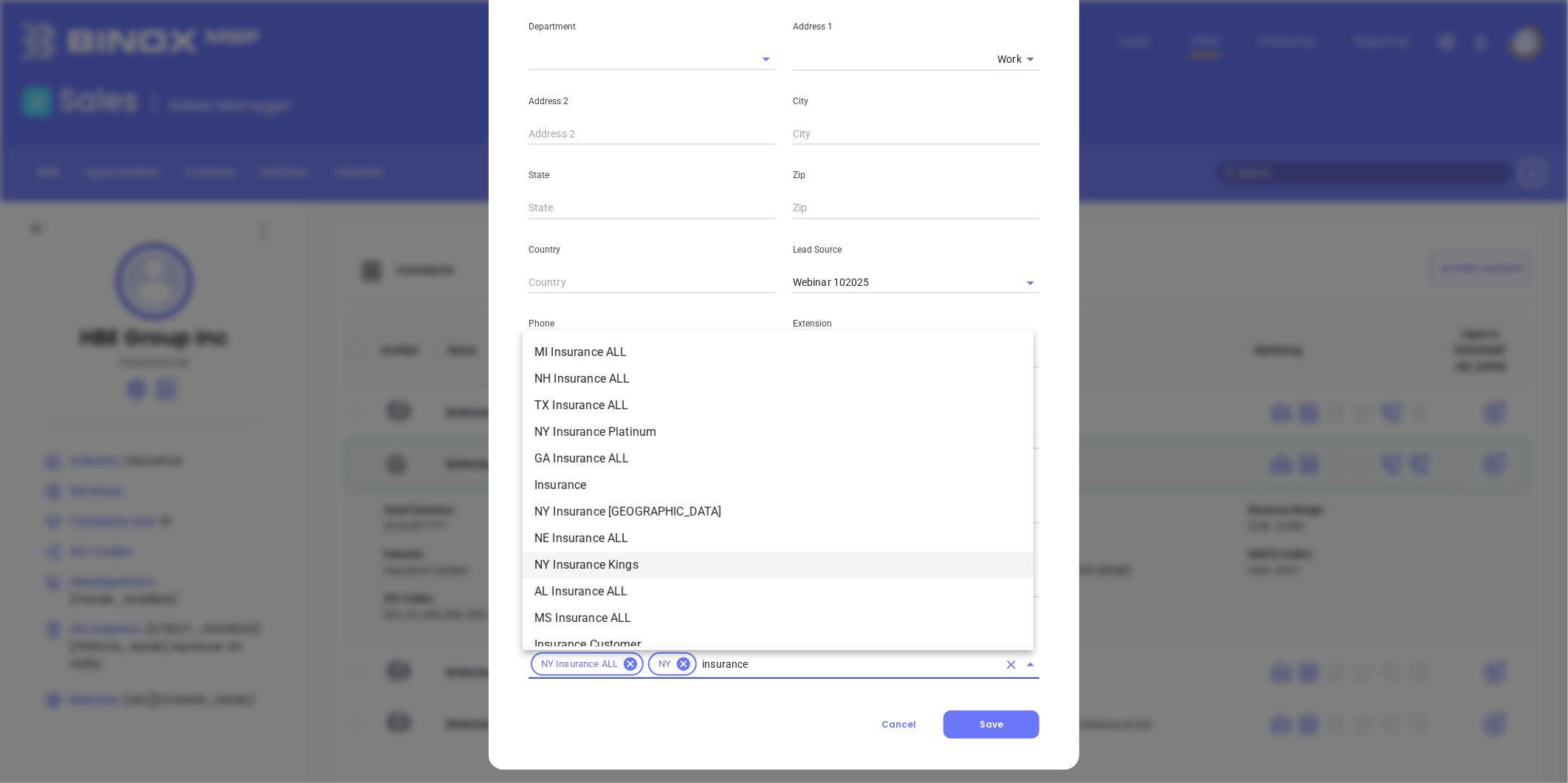
scroll to position [507, 0]
click at [563, 459] on li "Insurance" at bounding box center [777, 457] width 510 height 26
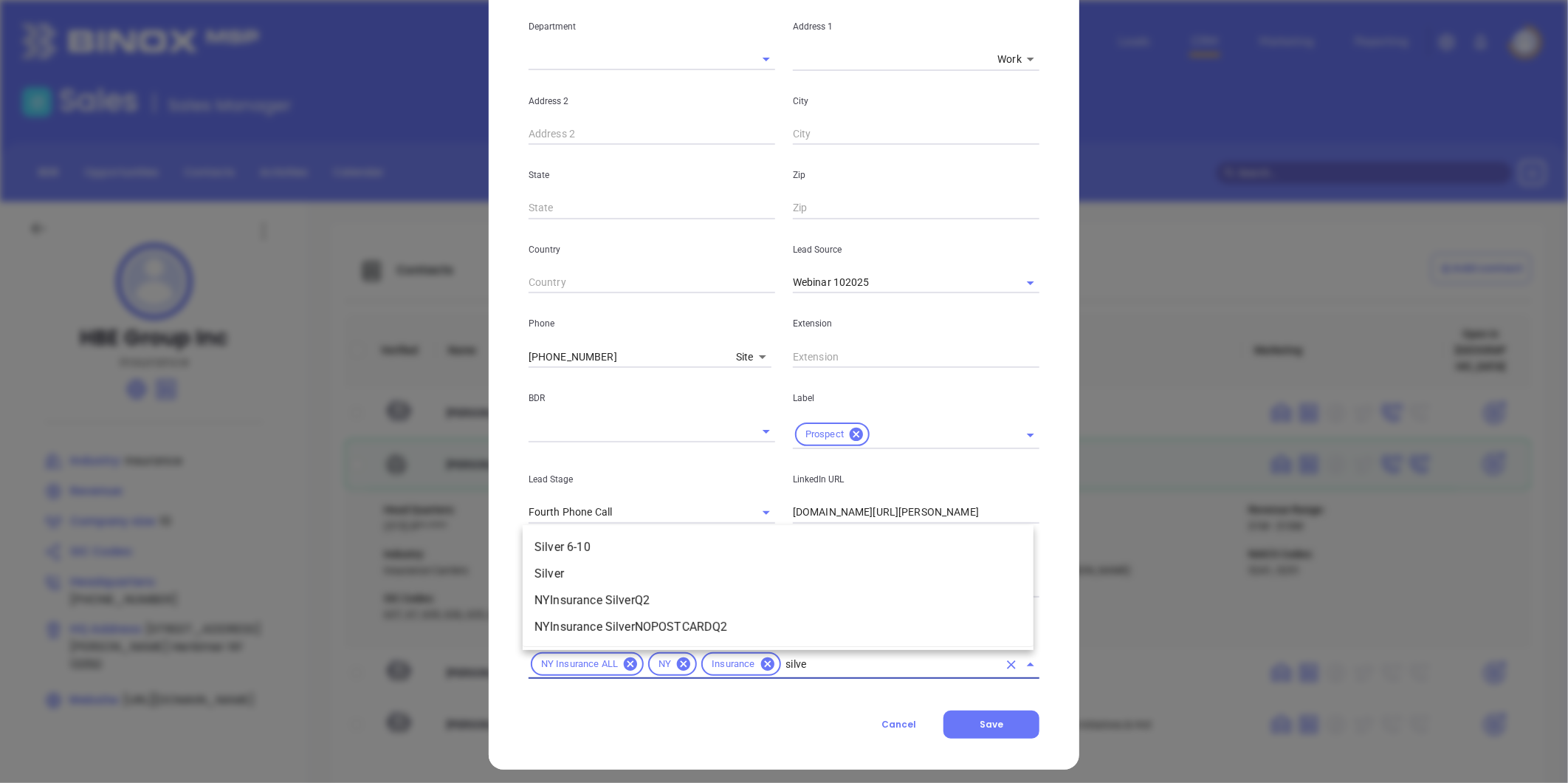
type input "silver"
click at [599, 549] on li "Silver 6-10" at bounding box center [777, 547] width 510 height 26
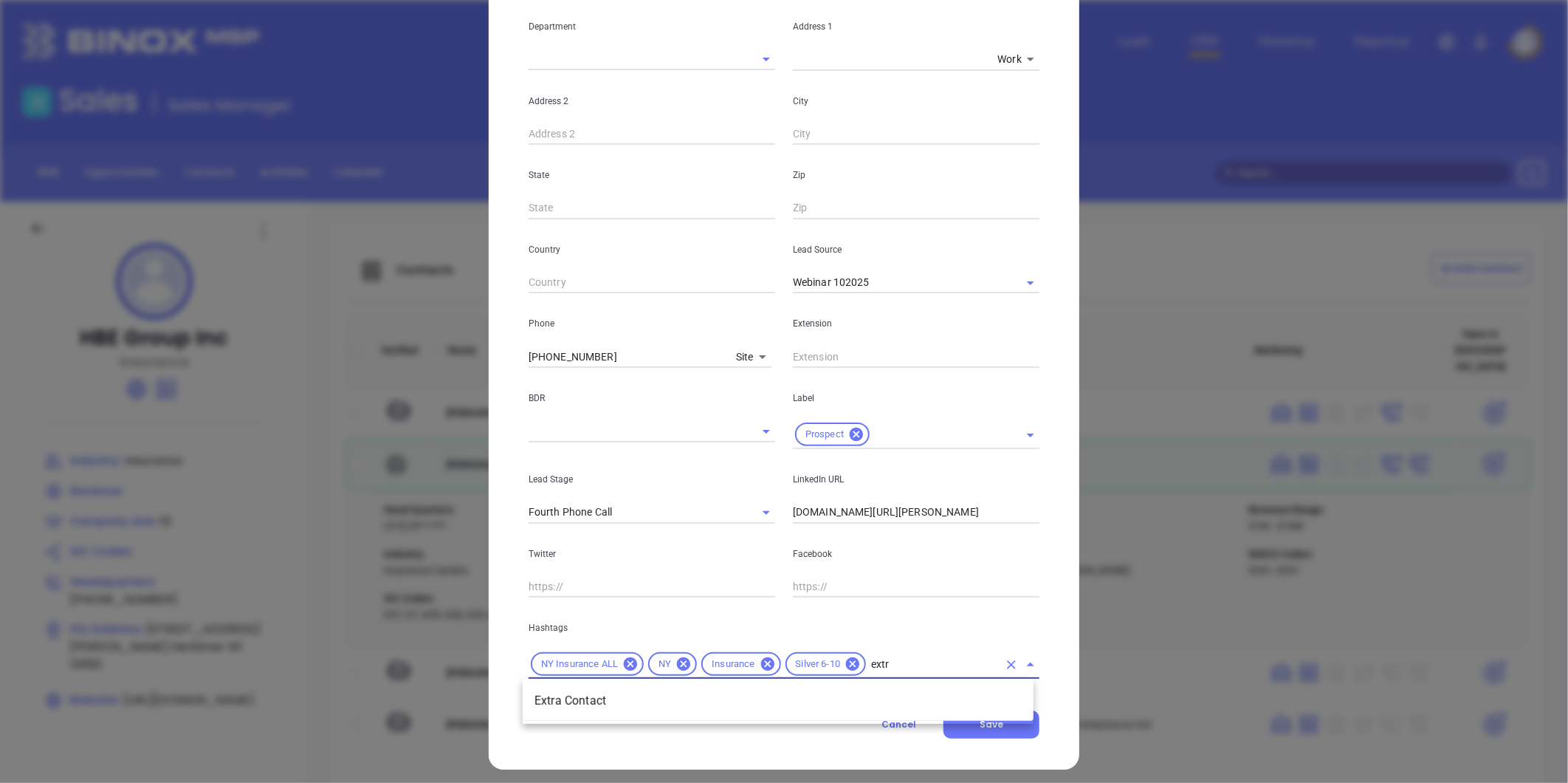
type input "extra"
click at [601, 704] on li "Extra Contact" at bounding box center [777, 701] width 510 height 26
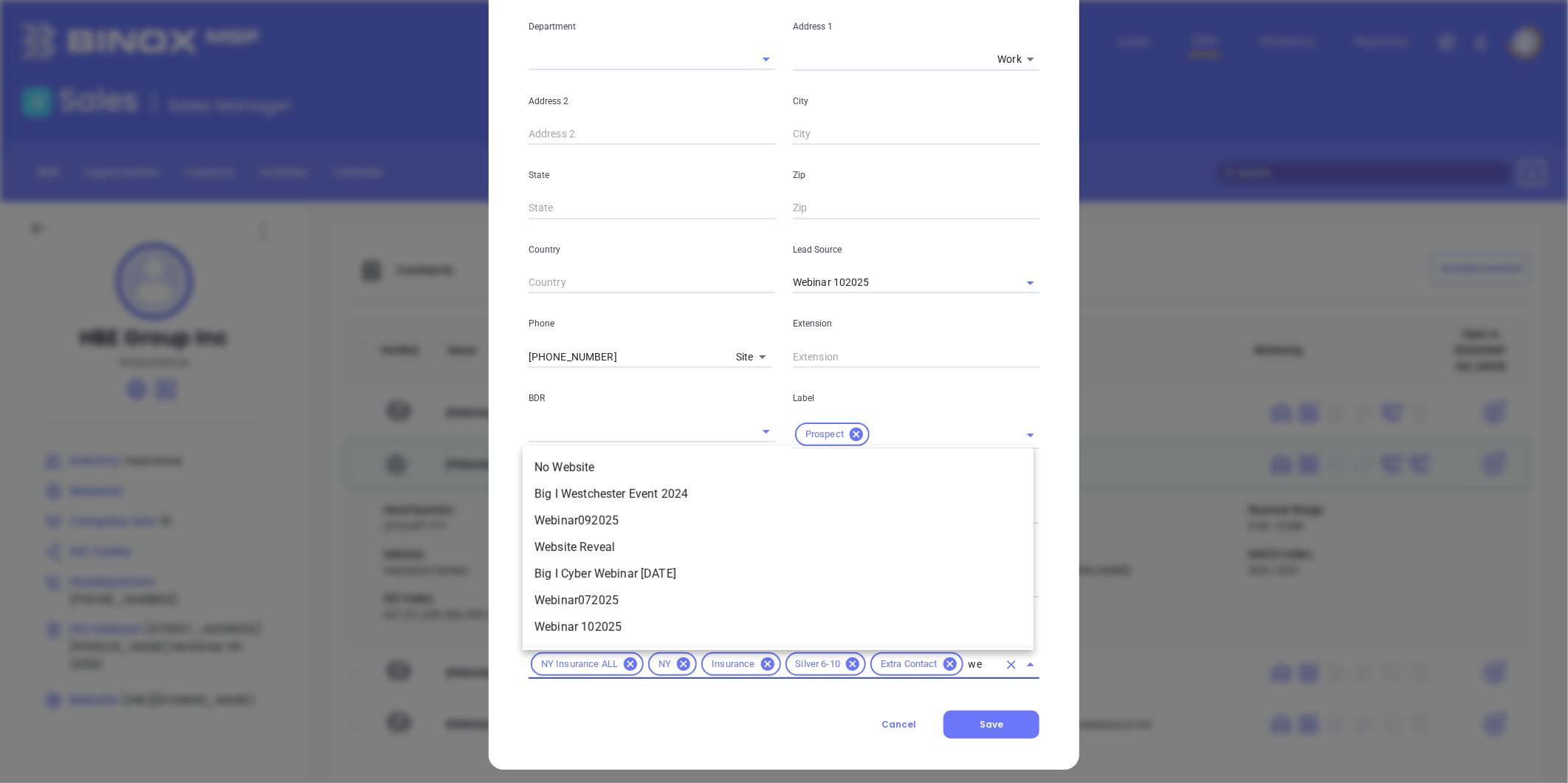
type input "w"
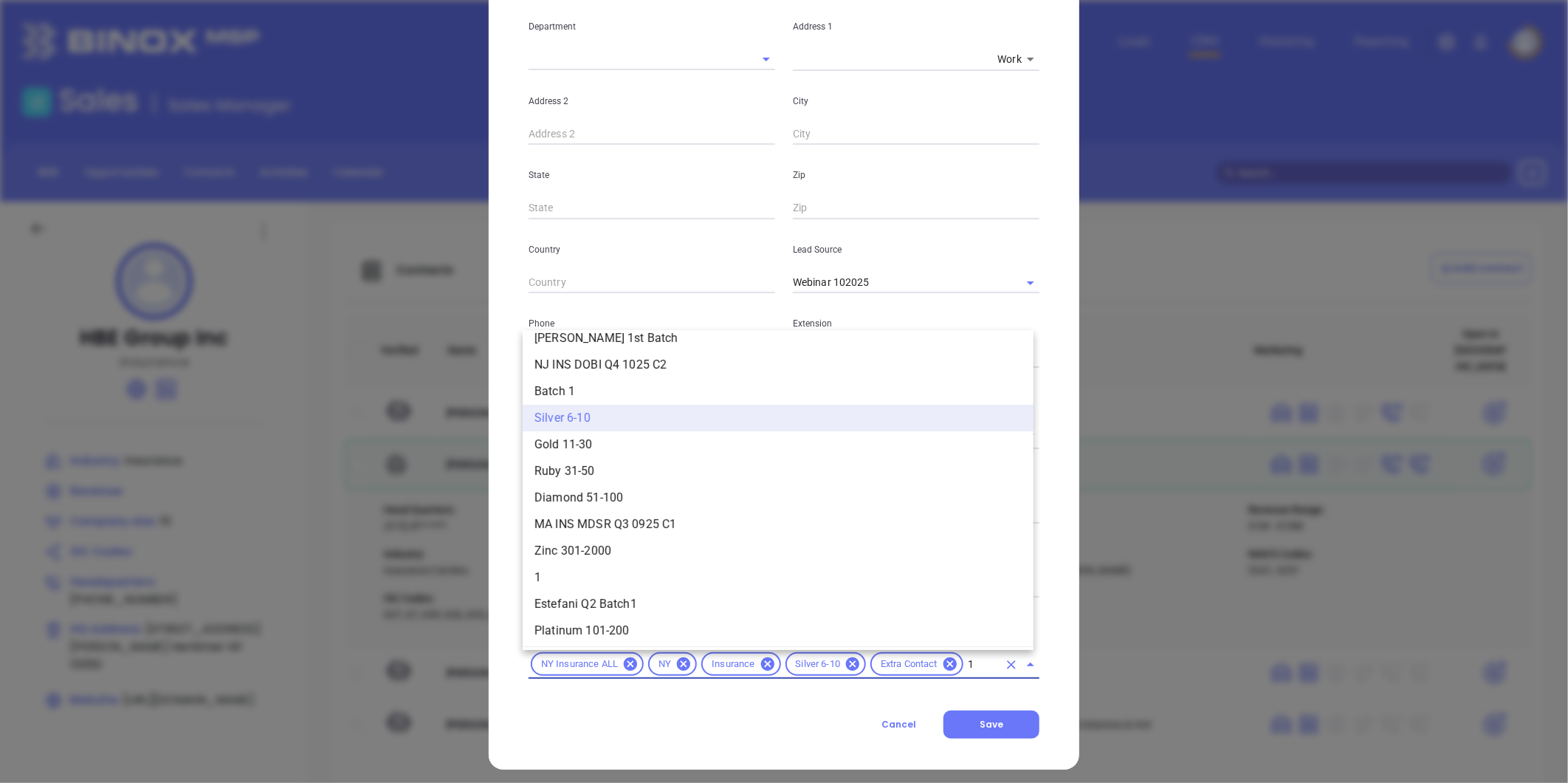
scroll to position [0, 0]
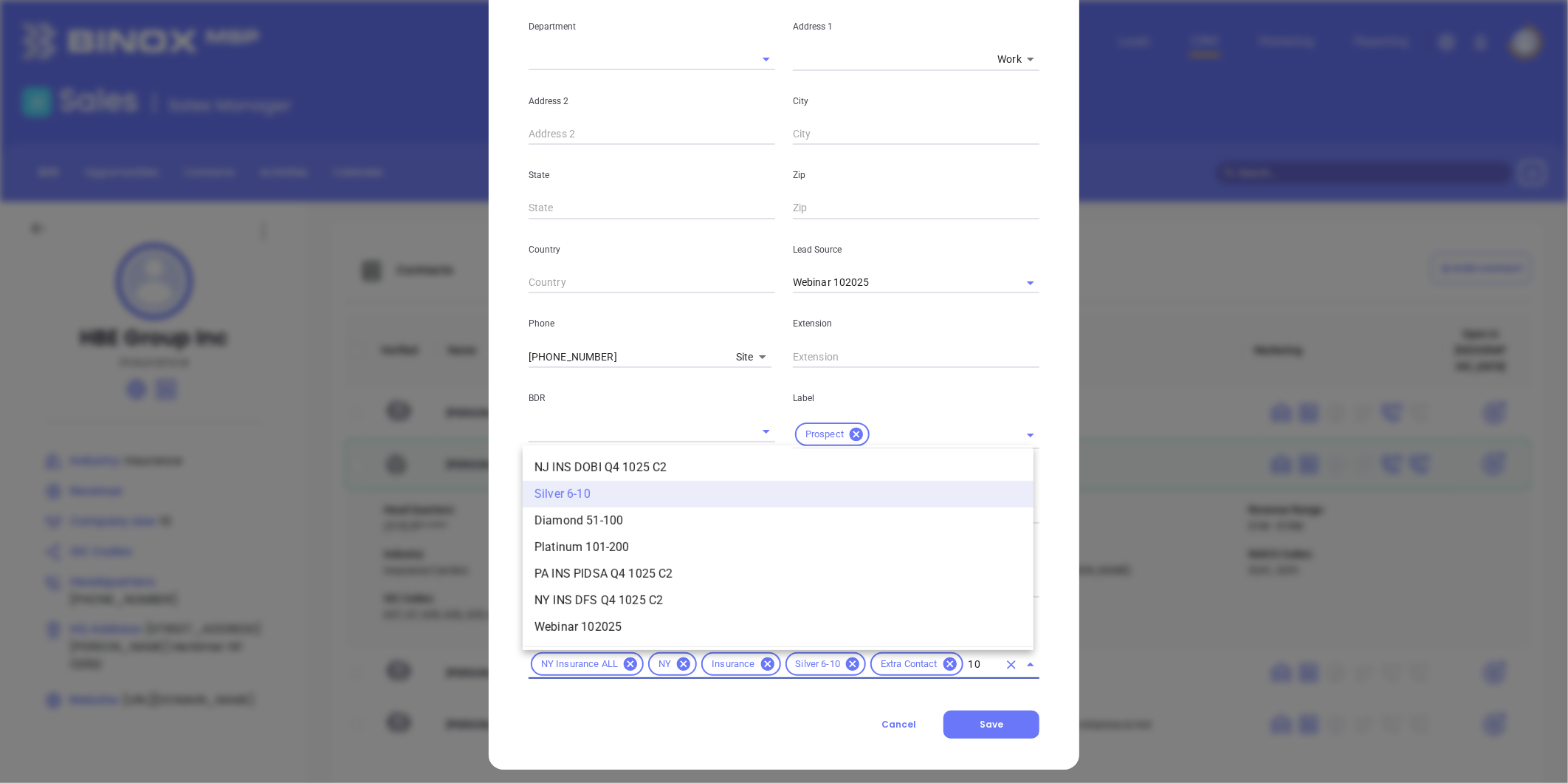
type input "102"
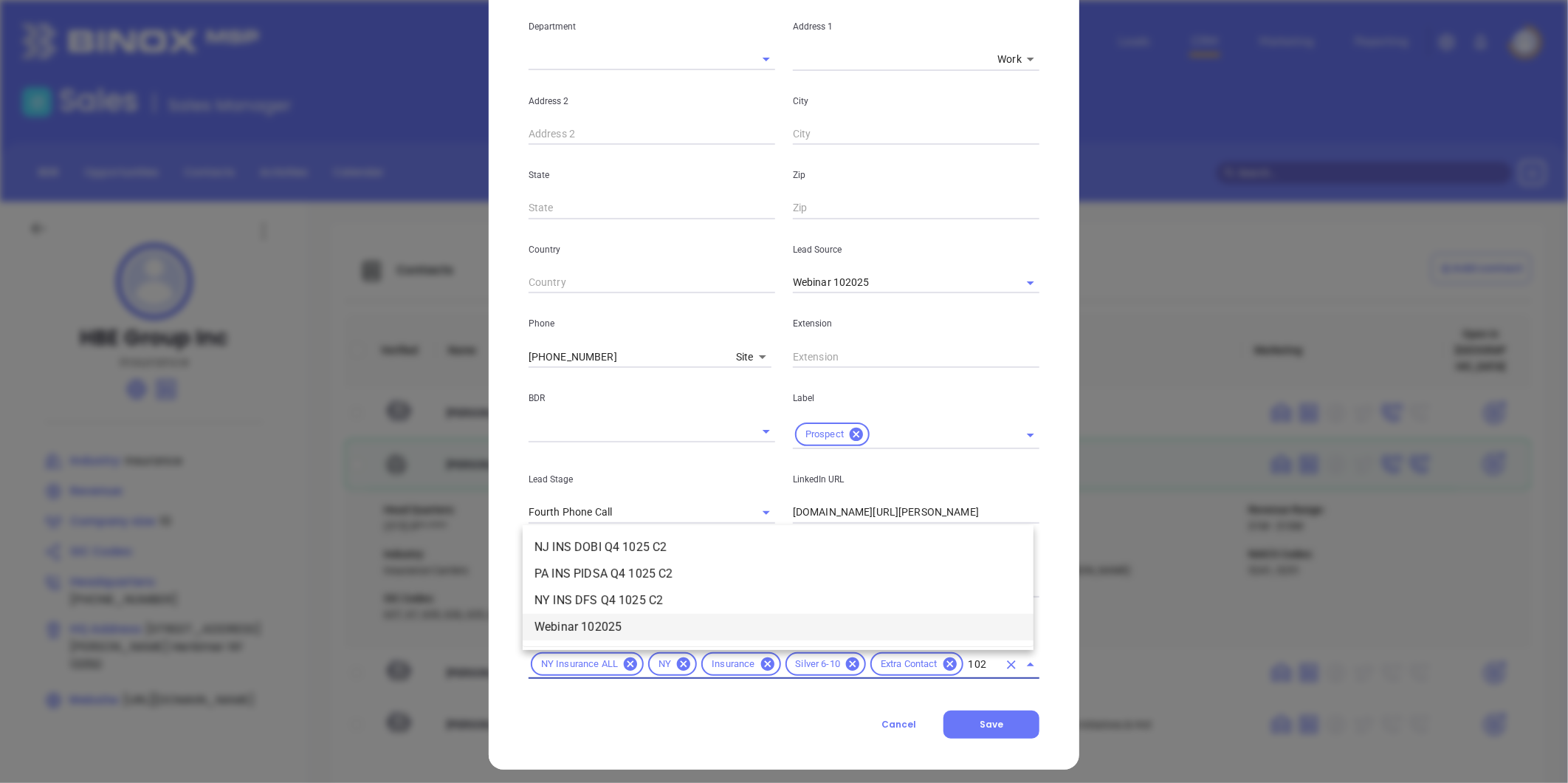
click at [578, 622] on li "Webinar 102025" at bounding box center [777, 627] width 510 height 26
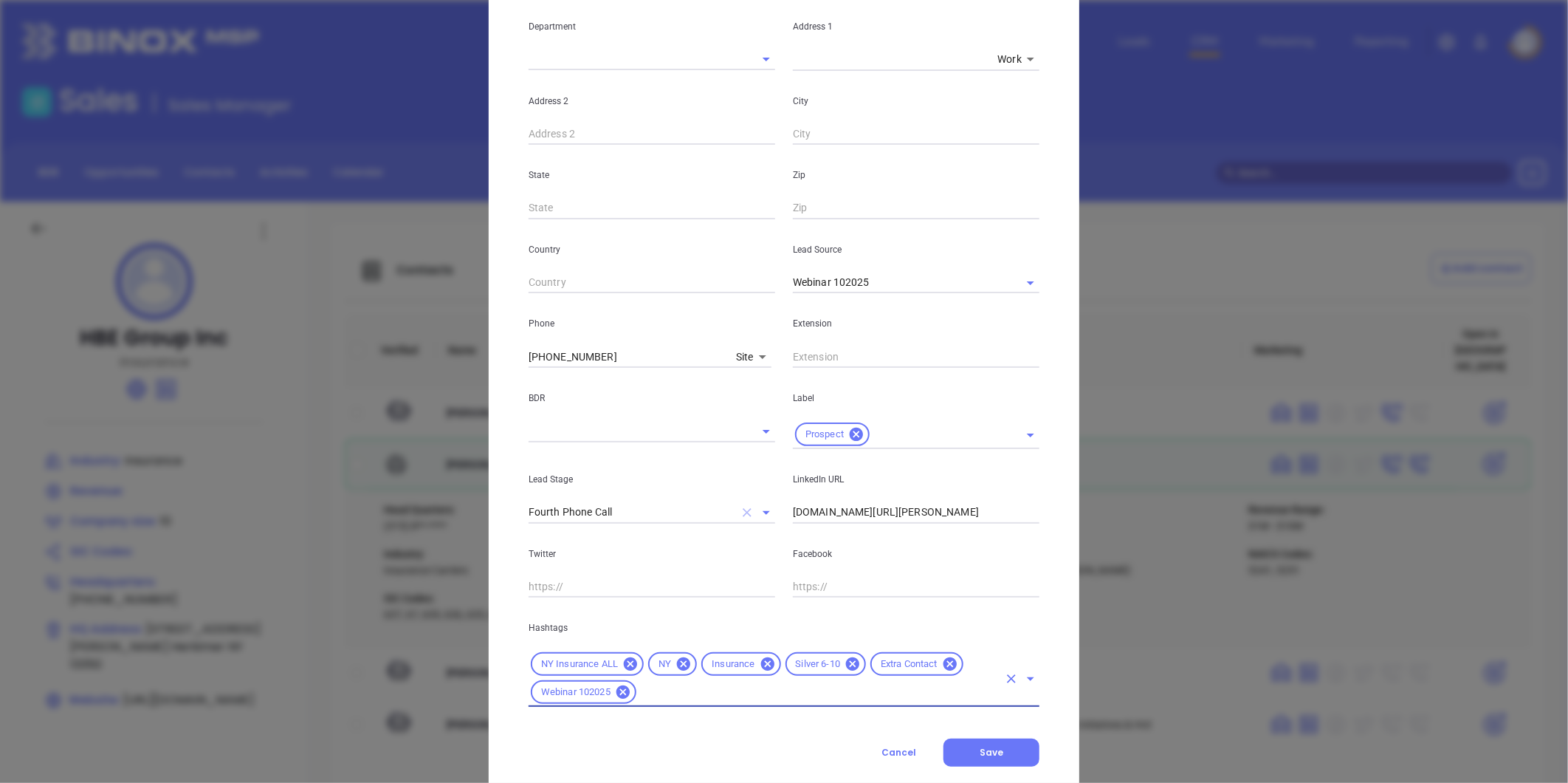
click at [743, 511] on icon "Clear" at bounding box center [747, 511] width 8 height 8
click at [987, 739] on button "Save" at bounding box center [991, 752] width 96 height 28
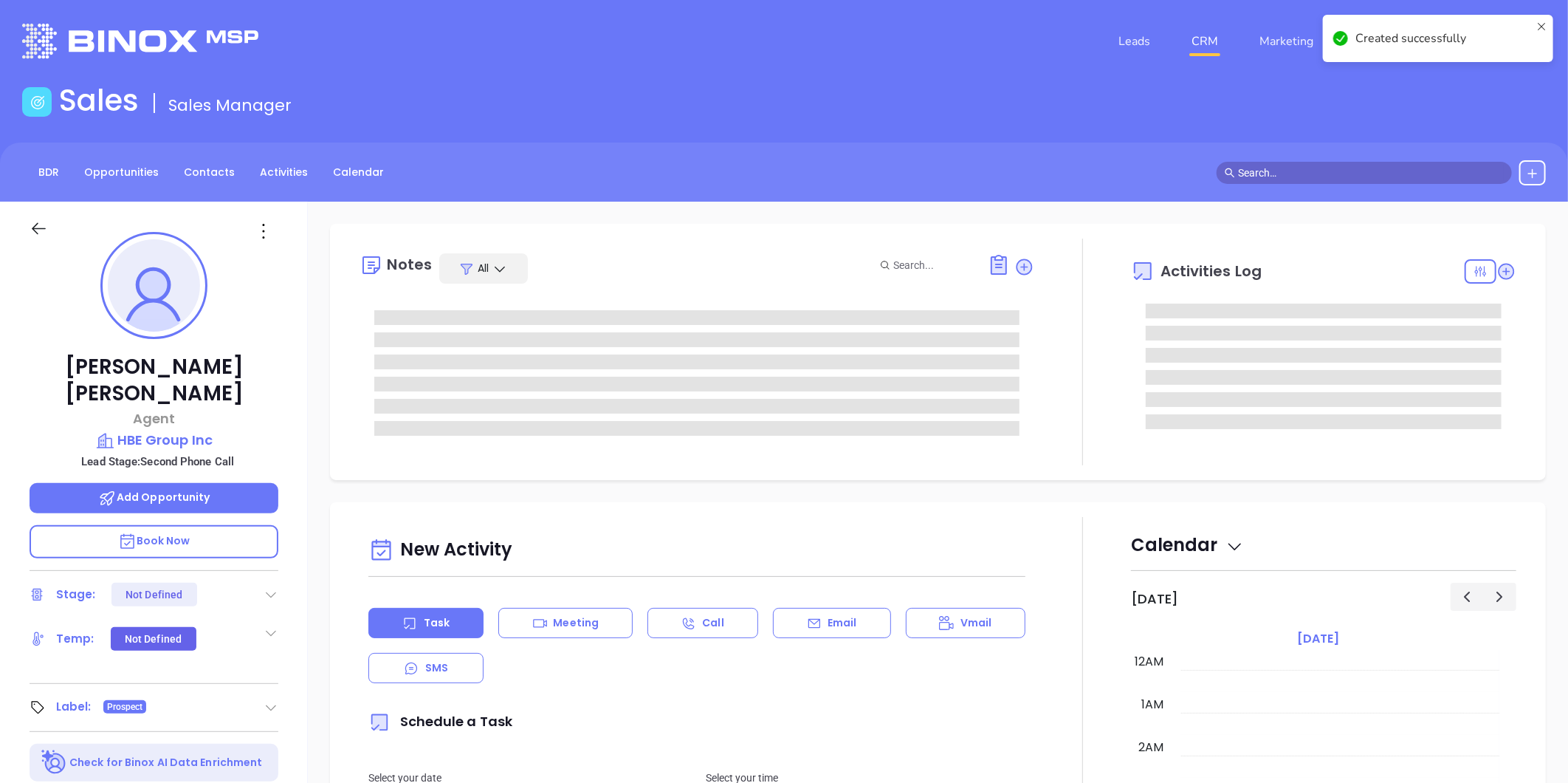
type input "[DATE]"
type input "[PERSON_NAME]"
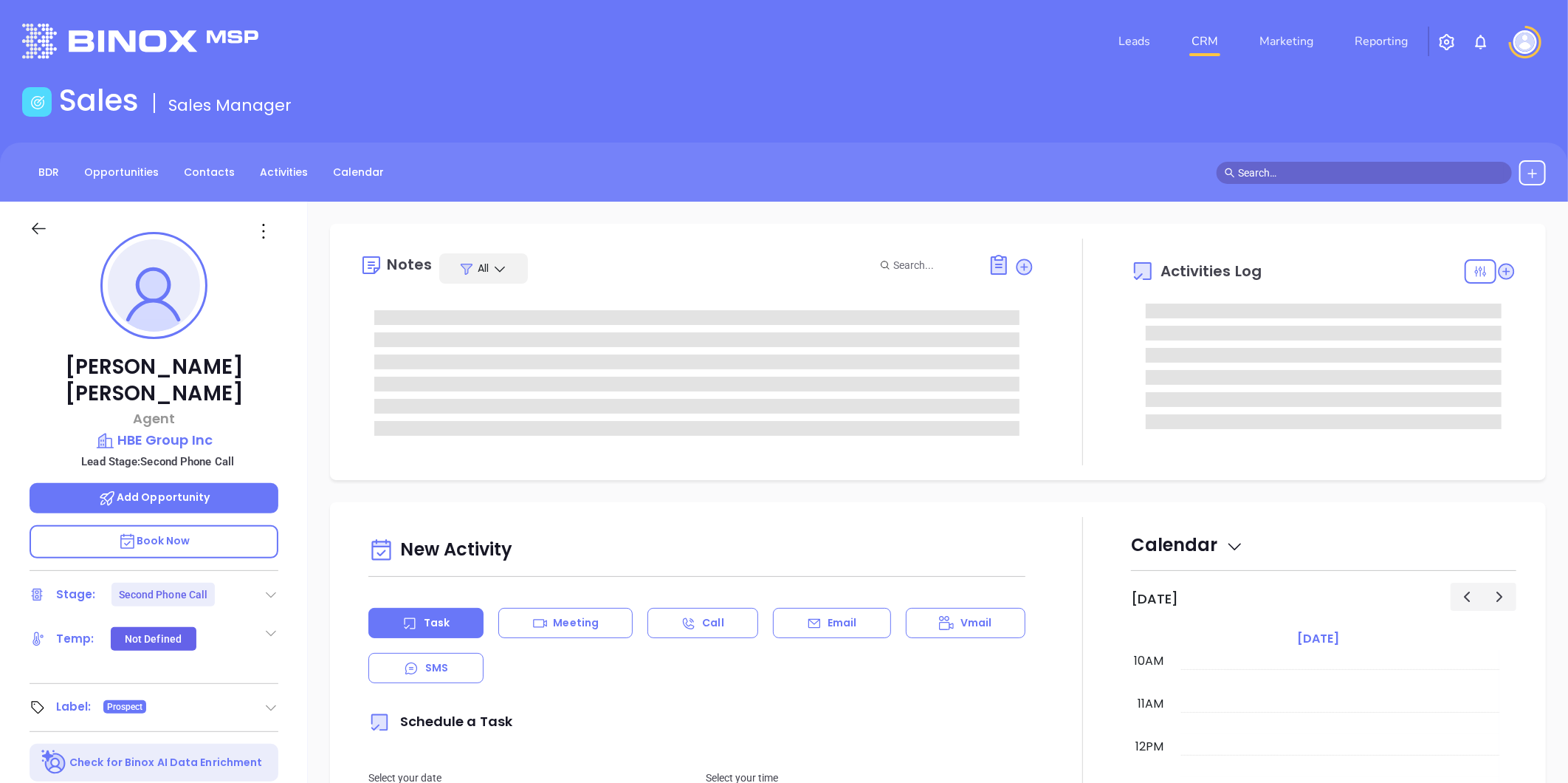
drag, startPoint x: 266, startPoint y: 563, endPoint x: 214, endPoint y: 555, distance: 52.6
click at [266, 587] on icon at bounding box center [271, 595] width 15 height 15
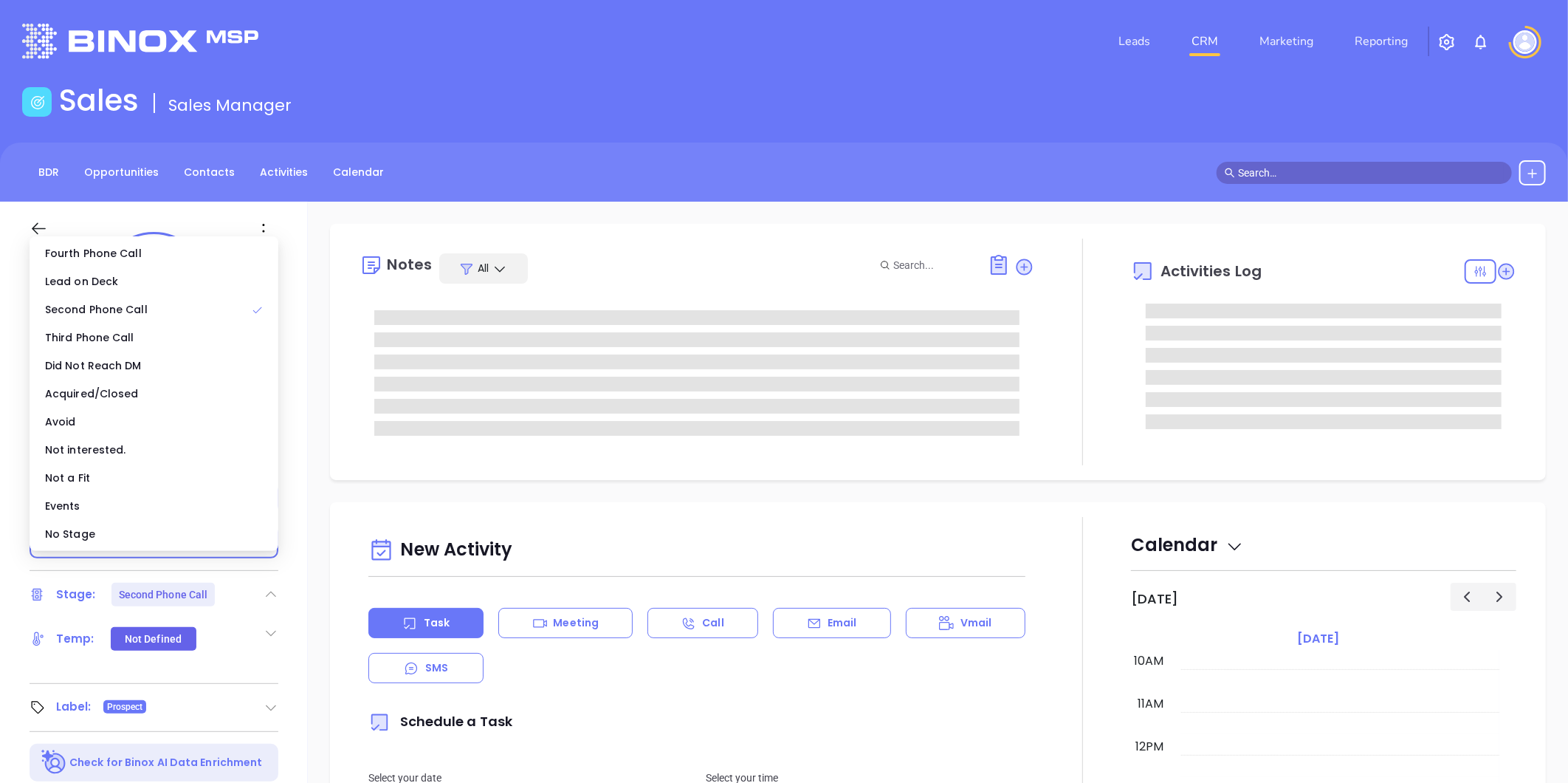
click at [156, 539] on div "No Stage" at bounding box center [154, 534] width 243 height 28
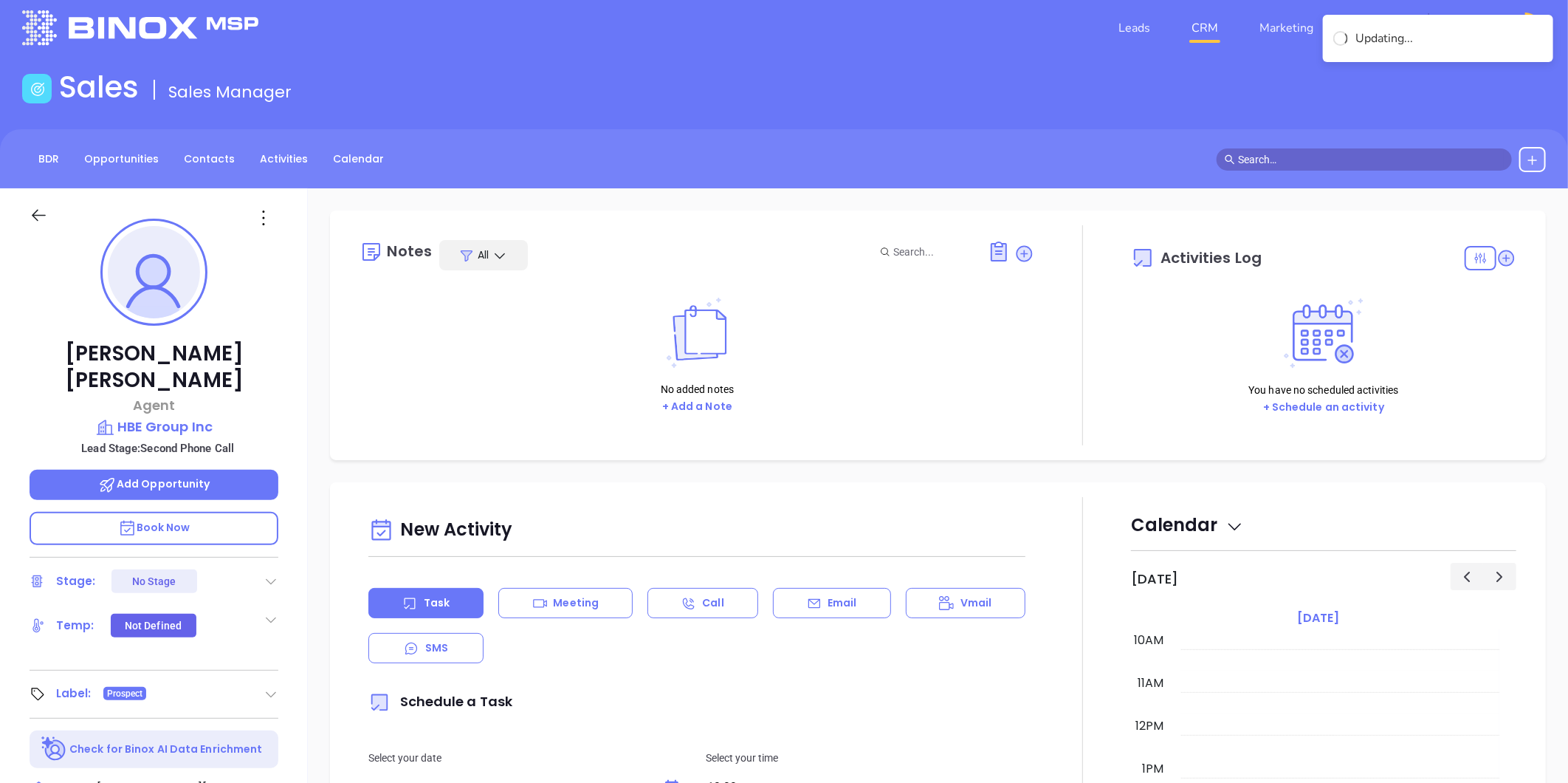
scroll to position [452, 0]
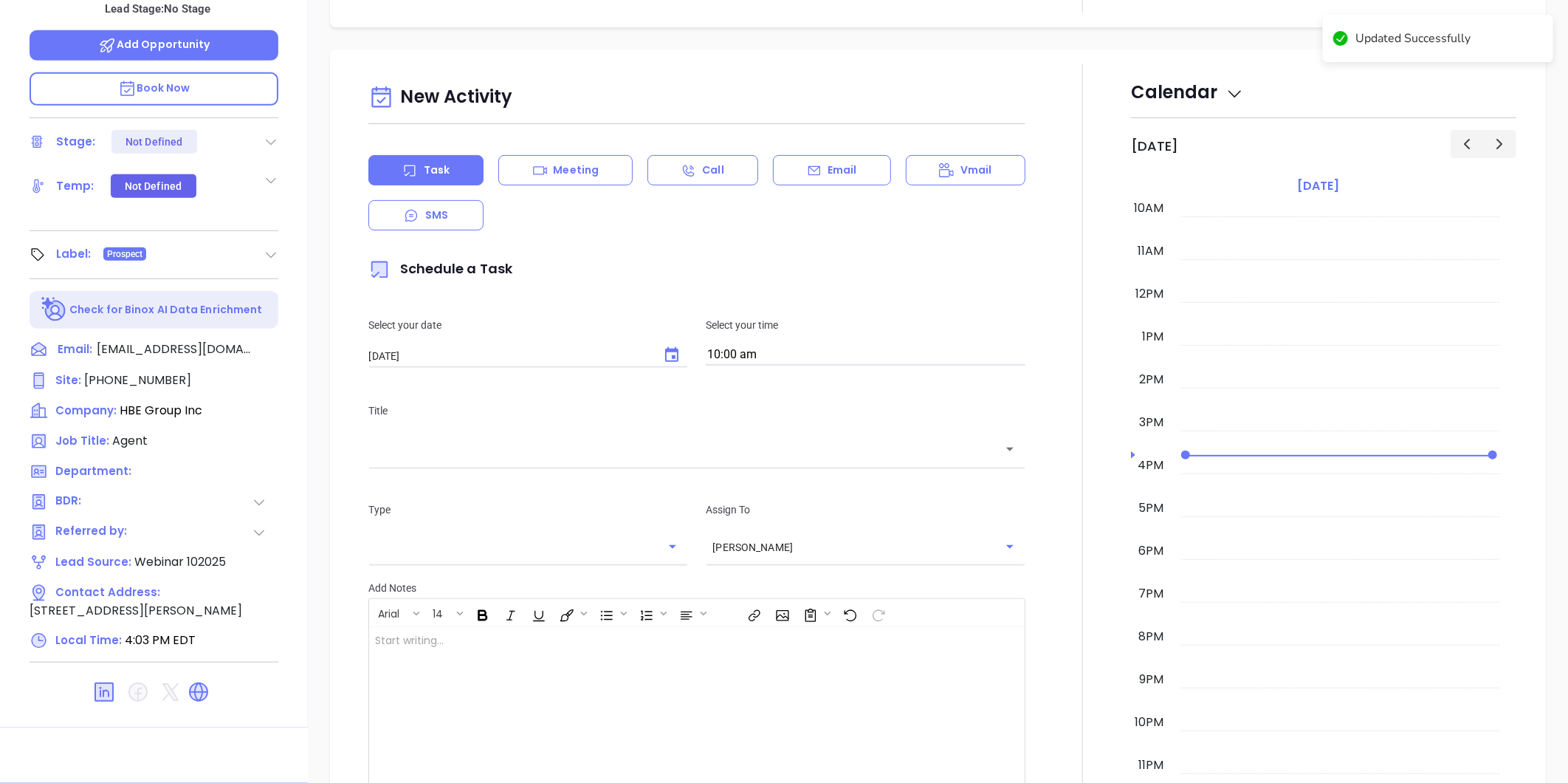
click at [269, 172] on icon at bounding box center [271, 180] width 15 height 15
click at [223, 287] on div "Warm" at bounding box center [197, 298] width 85 height 23
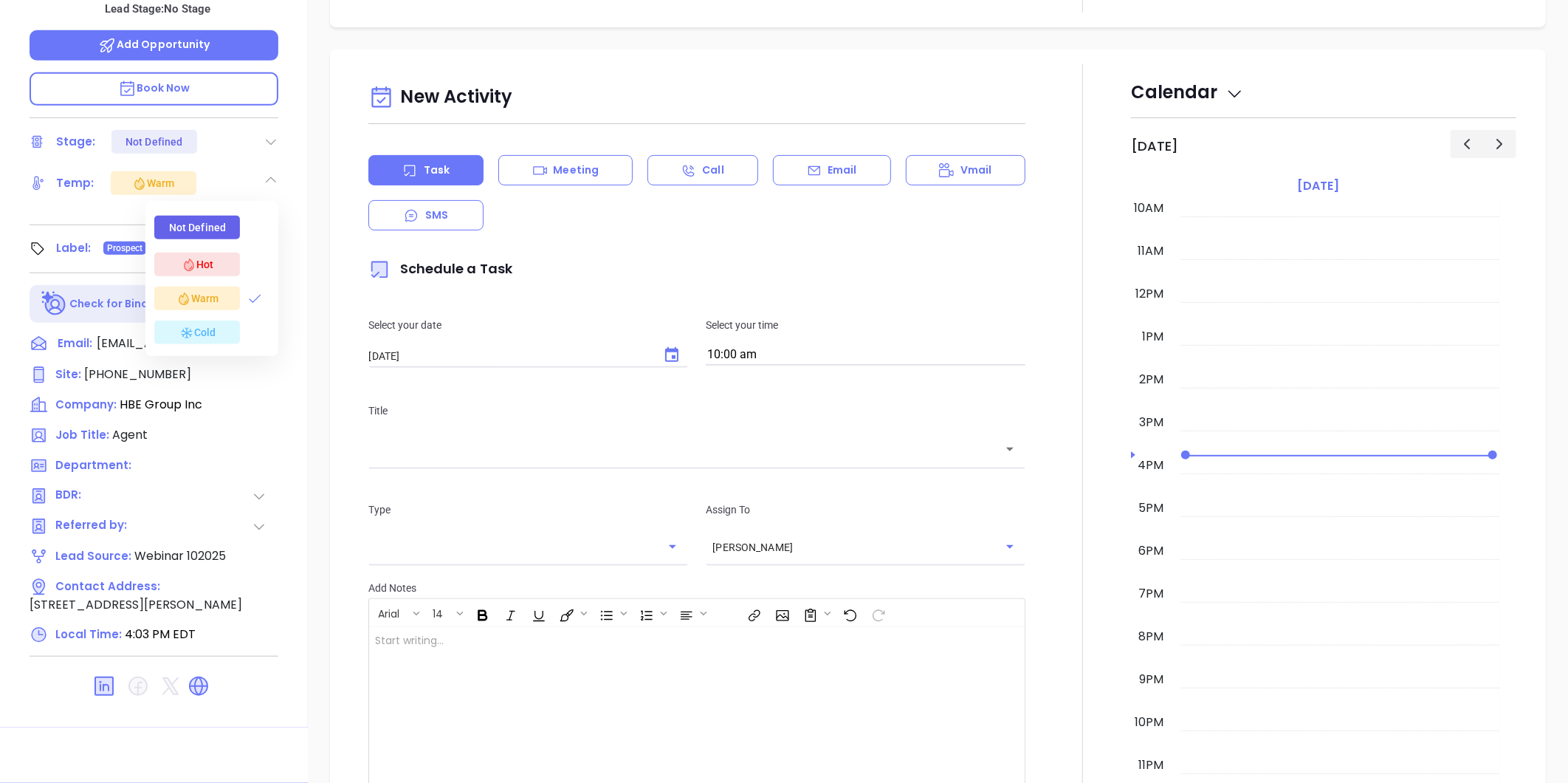
click at [299, 100] on div "Sharon Baisley Agent HBE Group Inc Lead Stage: No Stage Add Opportunity Book No…" at bounding box center [154, 238] width 308 height 978
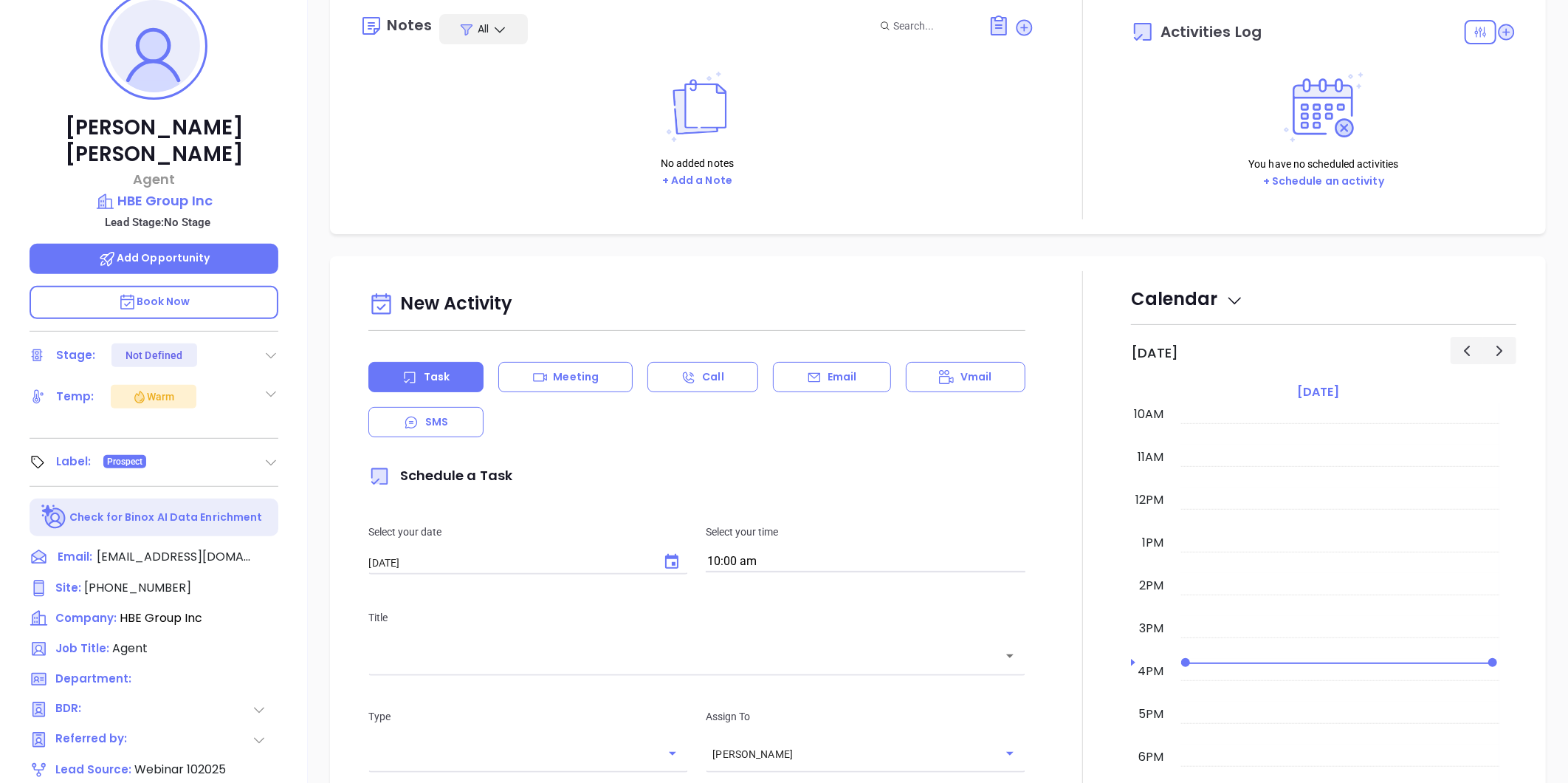
scroll to position [0, 0]
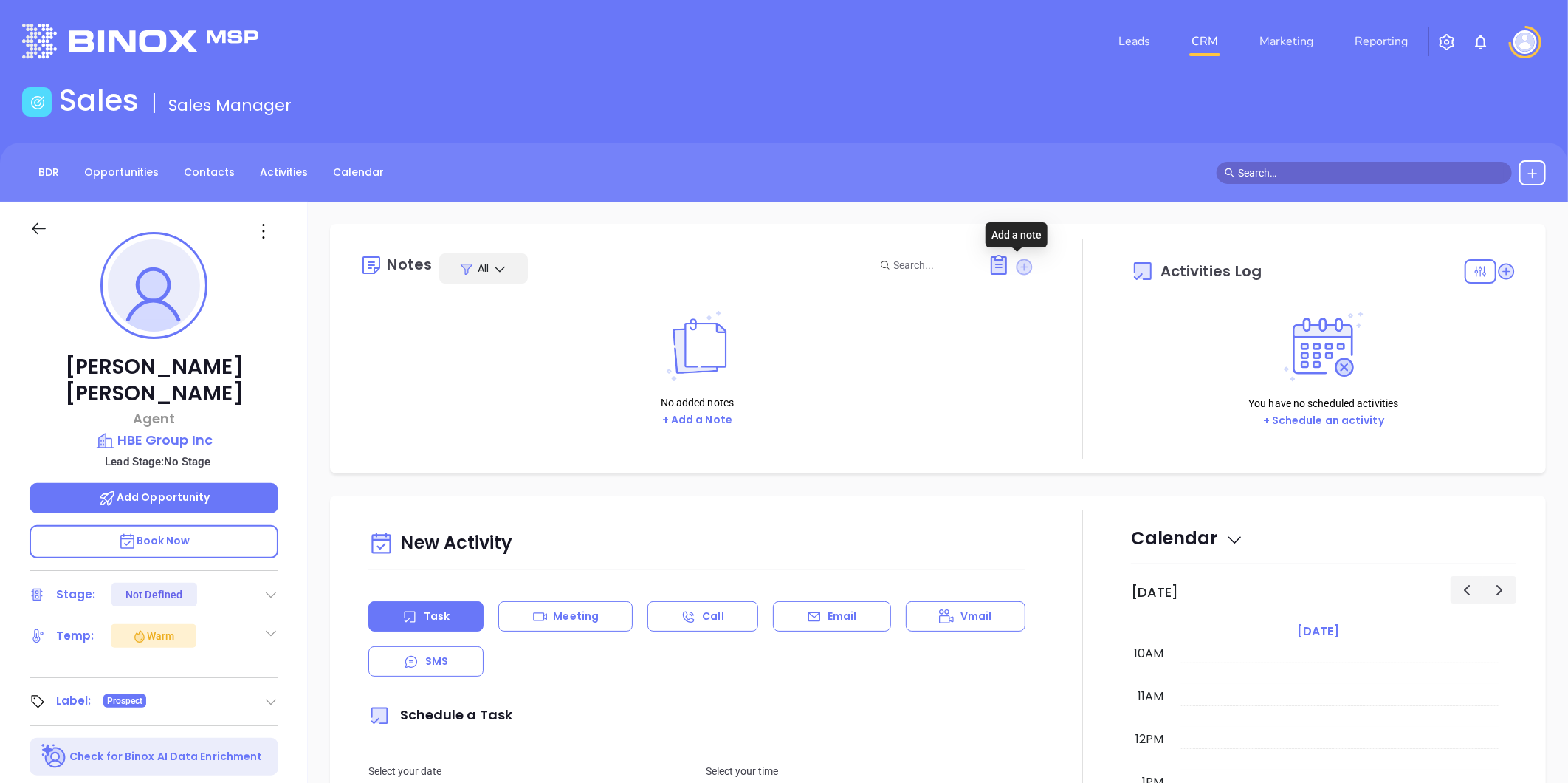
click at [1016, 266] on icon at bounding box center [1024, 266] width 16 height 16
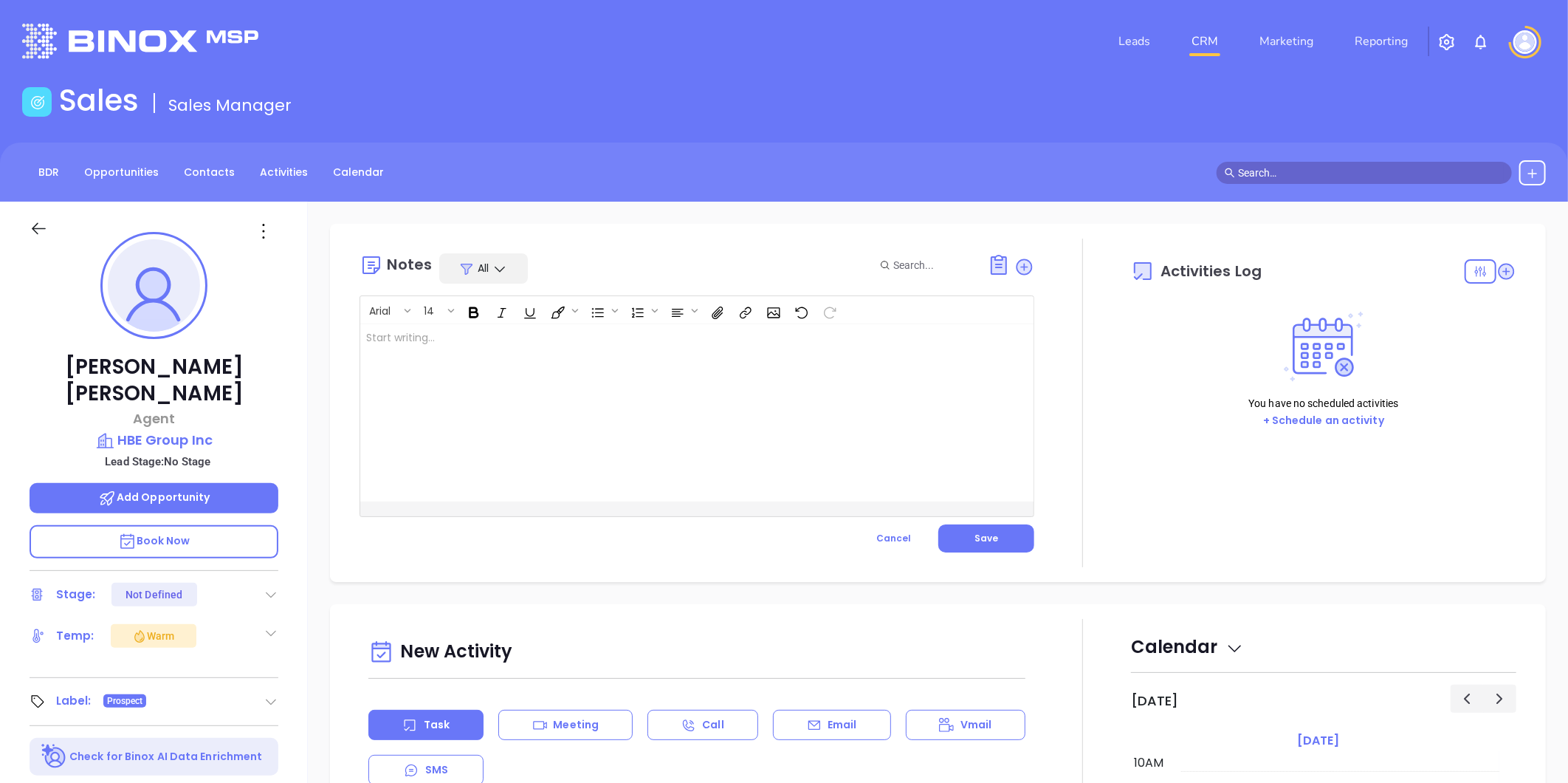
click at [636, 326] on div at bounding box center [673, 412] width 626 height 177
click at [623, 335] on p "This lead attended the webinar 102025 ﻿" at bounding box center [673, 345] width 614 height 31
click at [971, 530] on button "Save" at bounding box center [986, 539] width 96 height 28
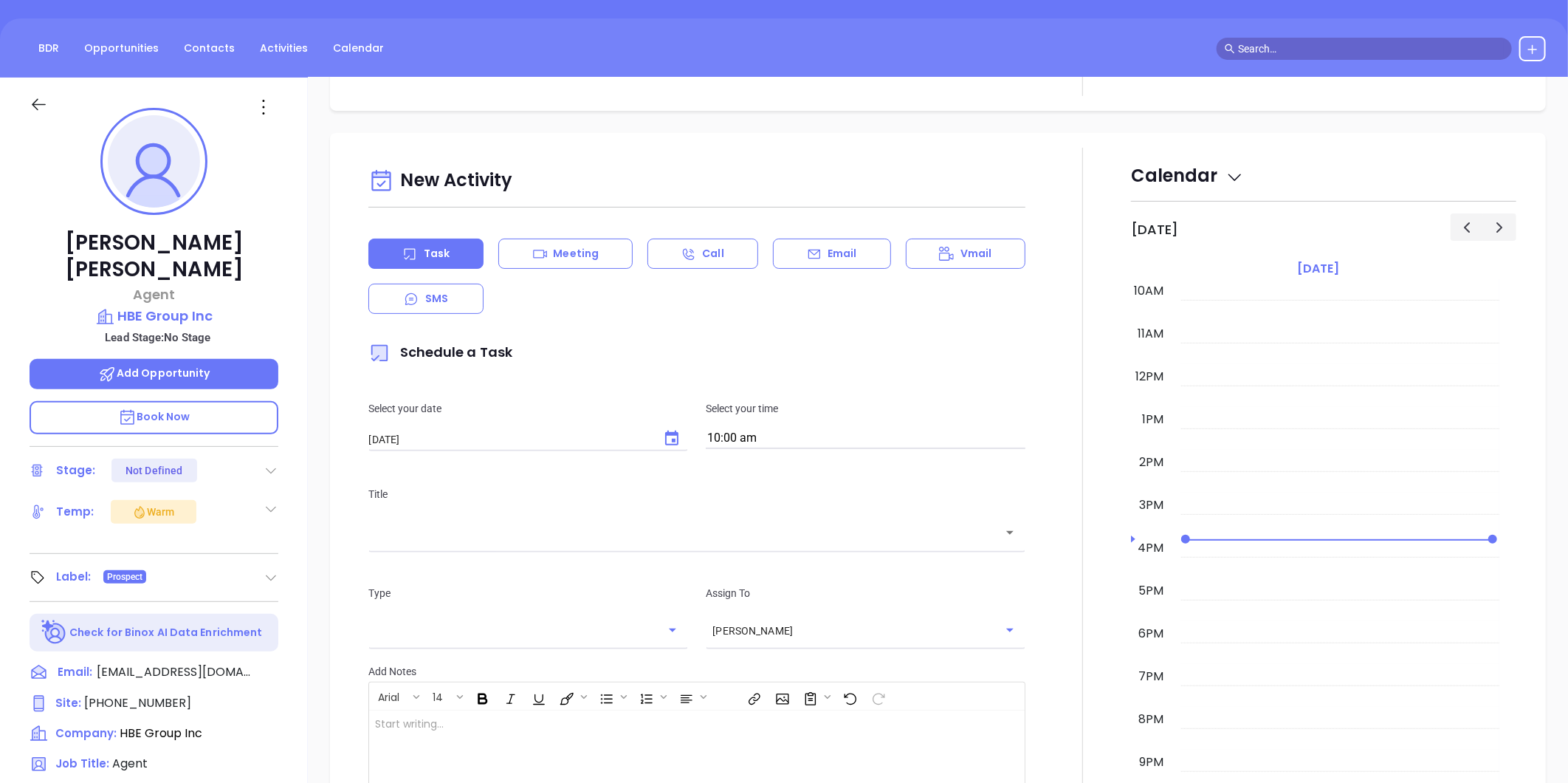
scroll to position [164, 0]
click at [665, 430] on icon "Choose date, selected date is Oct 9, 2025" at bounding box center [672, 436] width 13 height 15
click at [481, 553] on button "8" at bounding box center [487, 557] width 26 height 26
type input "10/08/2025"
click at [765, 428] on input "10:00 am" at bounding box center [865, 437] width 319 height 21
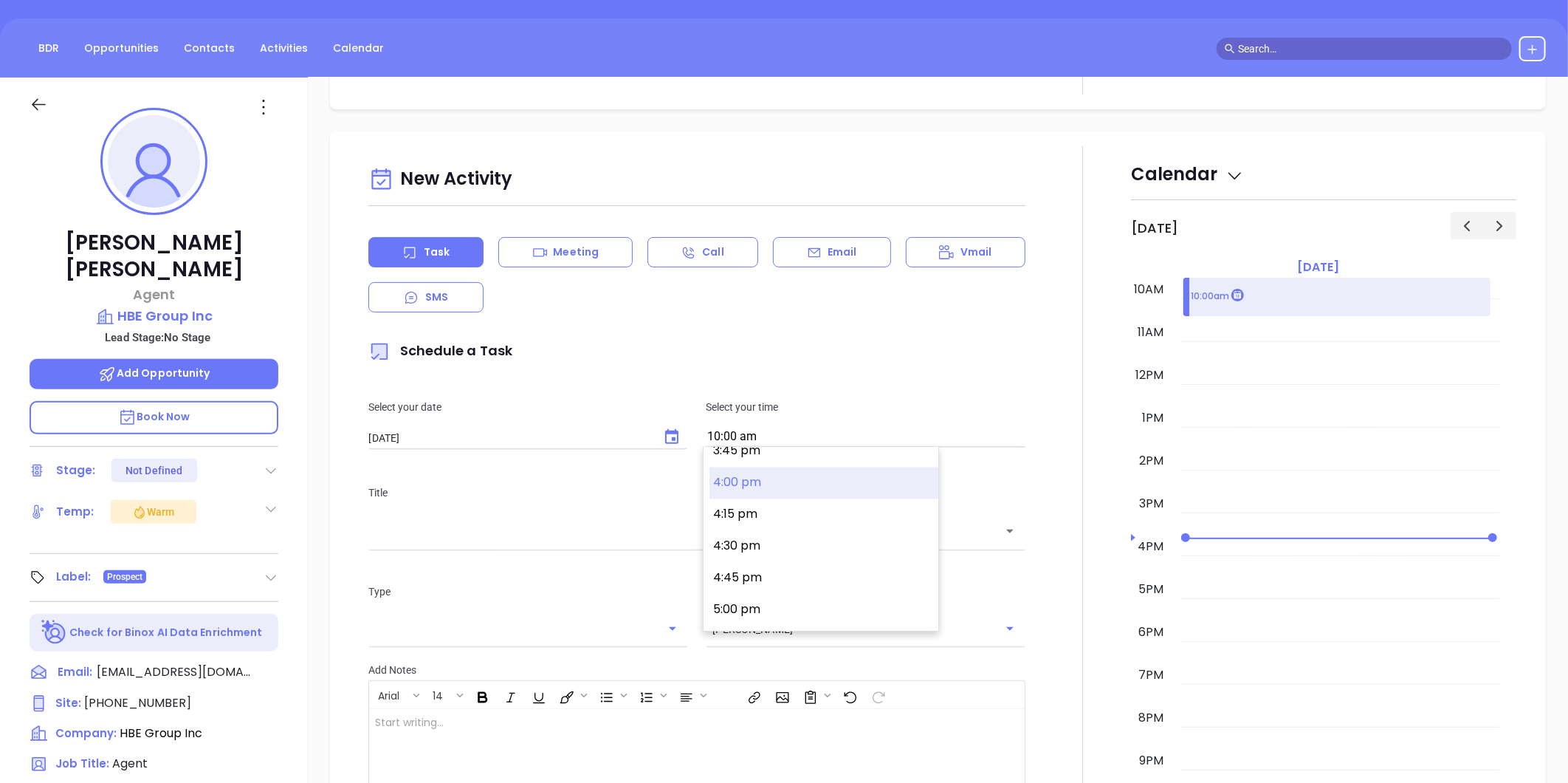
scroll to position [1975, 0]
click at [741, 507] on button "4:00 pm" at bounding box center [824, 512] width 229 height 32
type input "4:00 pm"
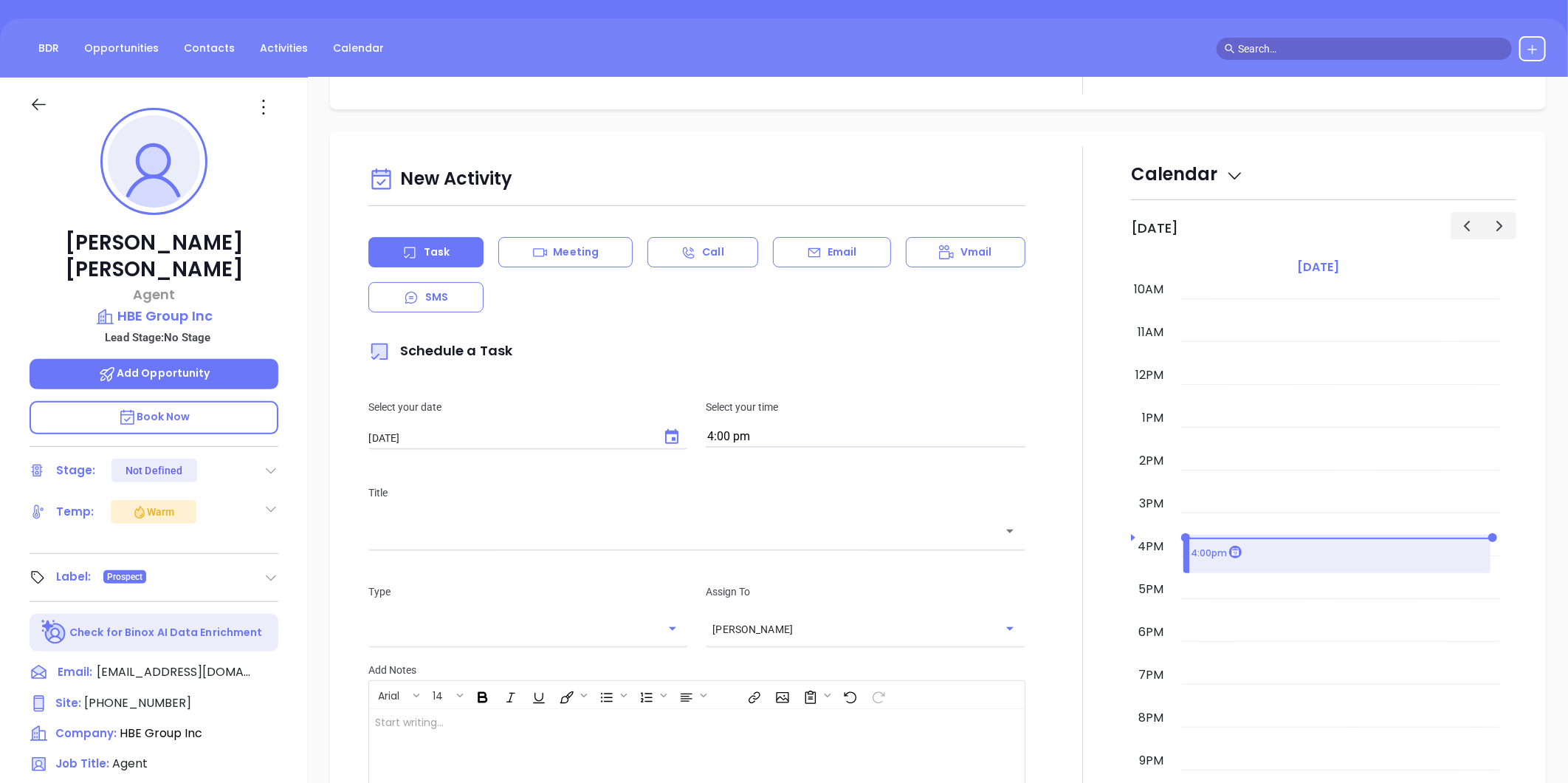
click at [435, 519] on div "​" at bounding box center [697, 530] width 658 height 32
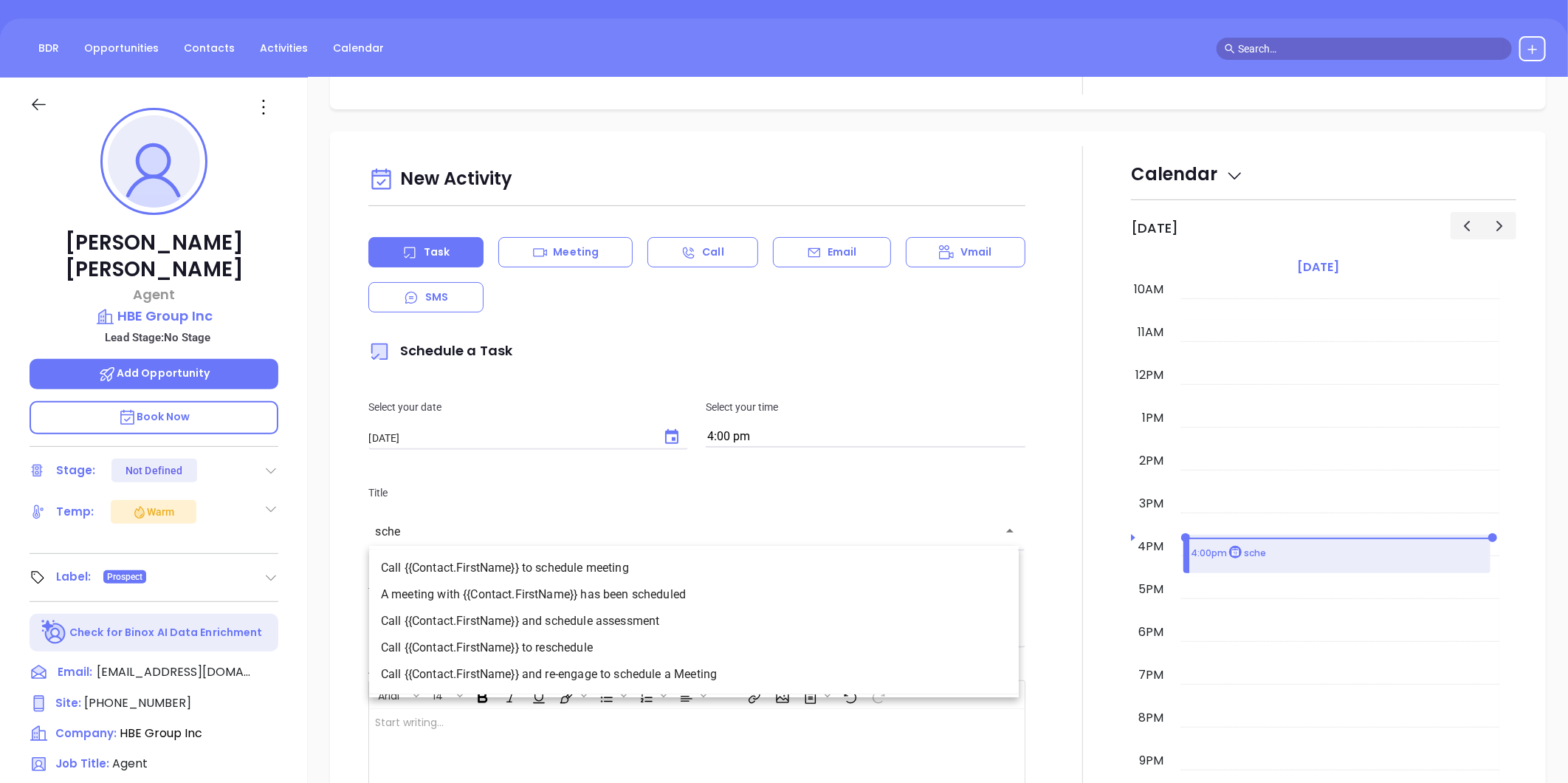
click at [658, 618] on li "Call {{Contact.FirstName}} and schedule assessment" at bounding box center [694, 621] width 650 height 26
type input "Call Sharon and schedule assessment"
type input "Call"
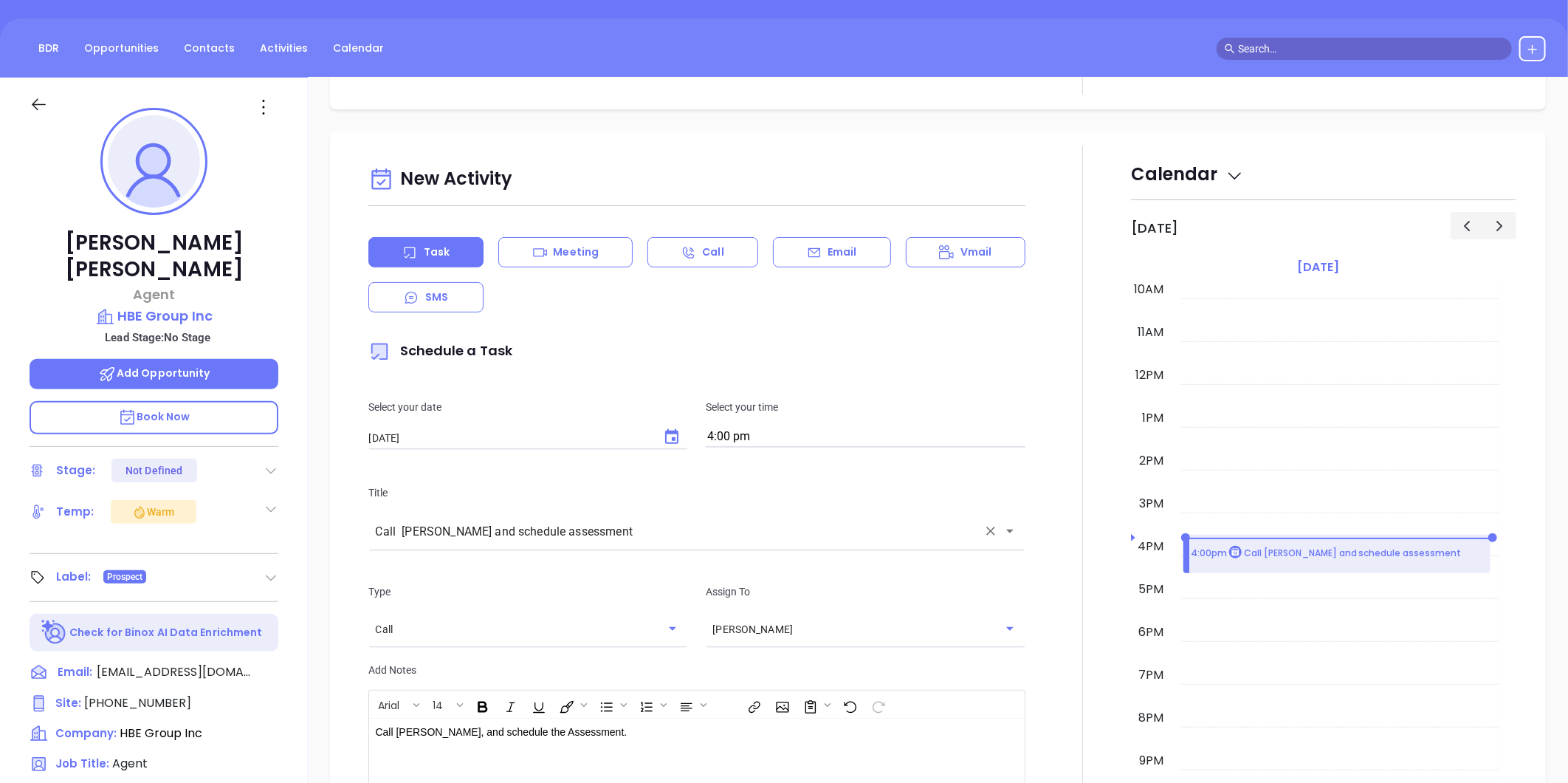
type input "Call Sharon and schedule assessment"
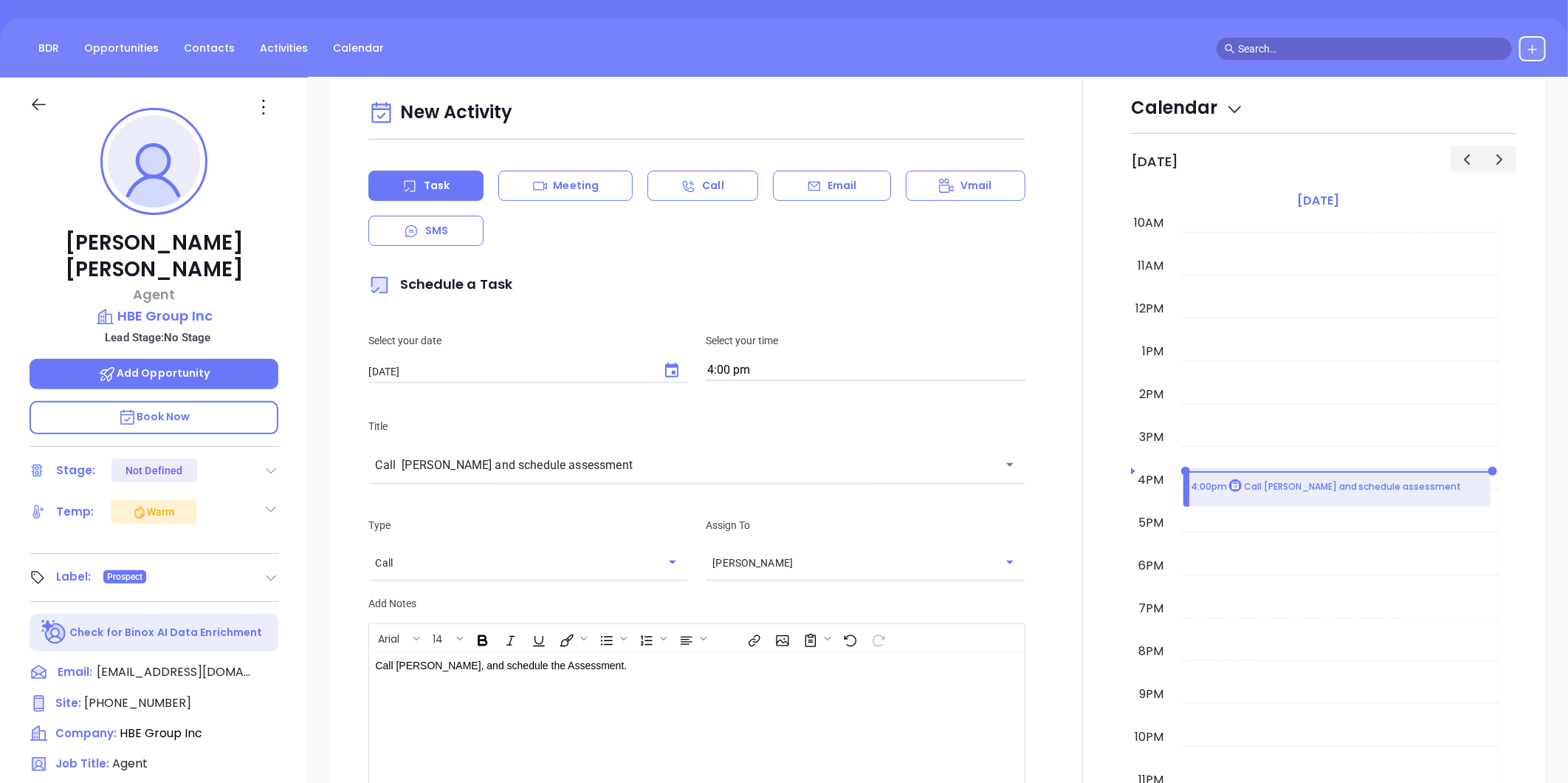
scroll to position [573, 0]
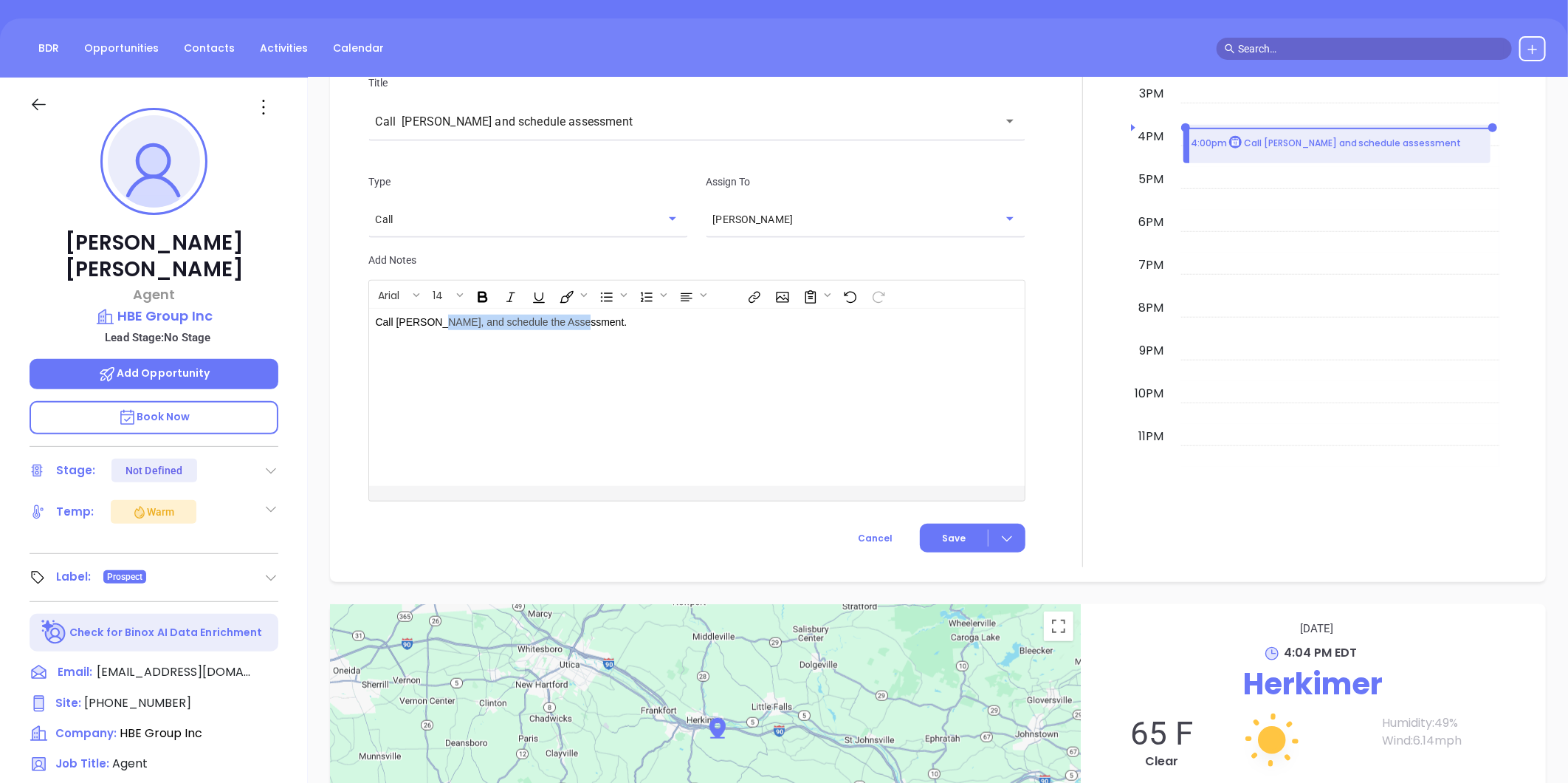
drag, startPoint x: 580, startPoint y: 325, endPoint x: 435, endPoint y: 322, distance: 145.0
click at [435, 322] on p "Call Sharon, and schedule the Assessment." at bounding box center [673, 322] width 598 height 16
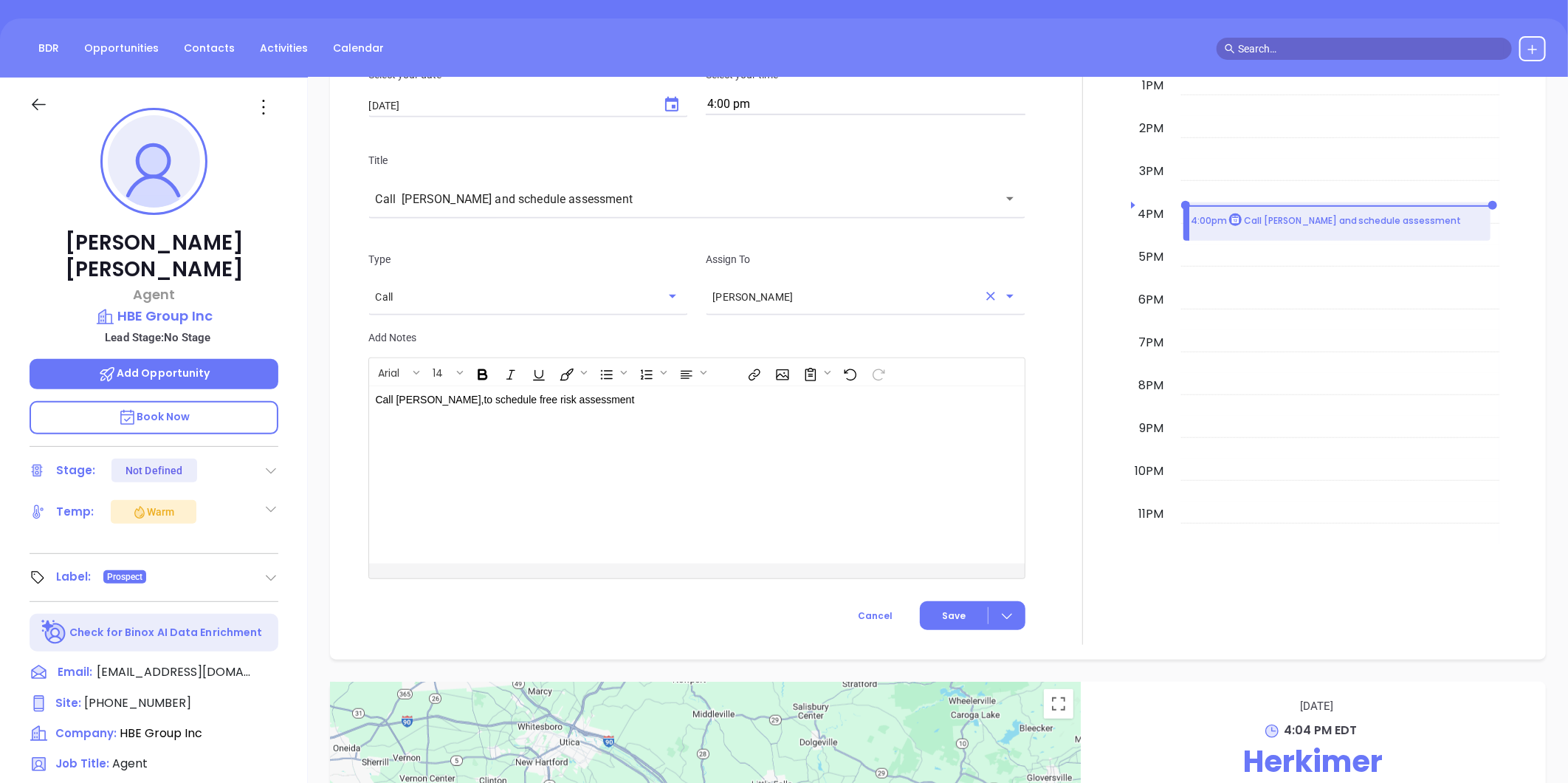
scroll to position [409, 0]
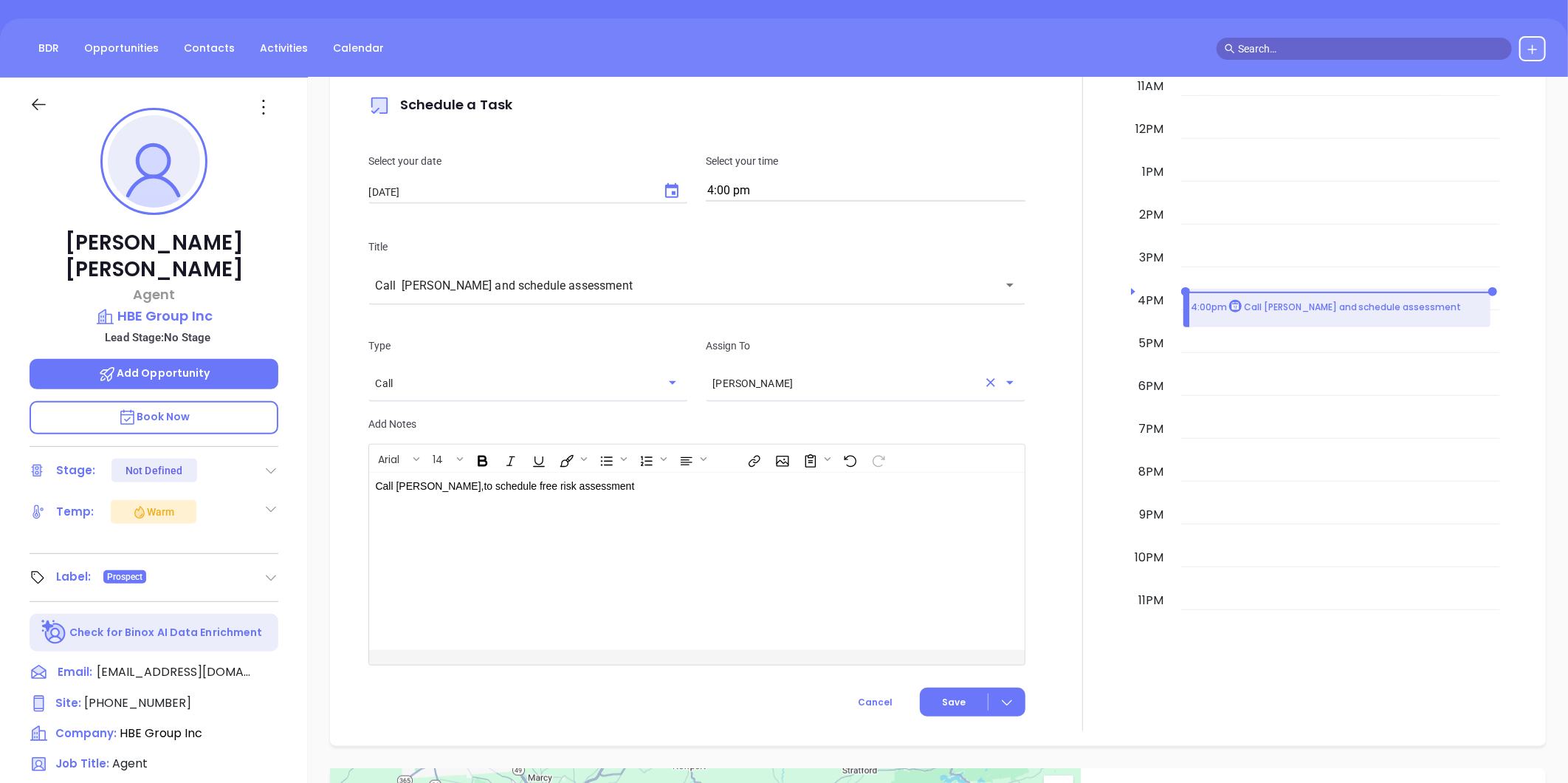
drag, startPoint x: 987, startPoint y: 378, endPoint x: 919, endPoint y: 375, distance: 68.1
click at [986, 378] on icon "Clear" at bounding box center [991, 382] width 15 height 15
click at [919, 376] on input "text" at bounding box center [854, 383] width 284 height 15
click at [749, 409] on li "[PERSON_NAME]" at bounding box center [860, 419] width 316 height 26
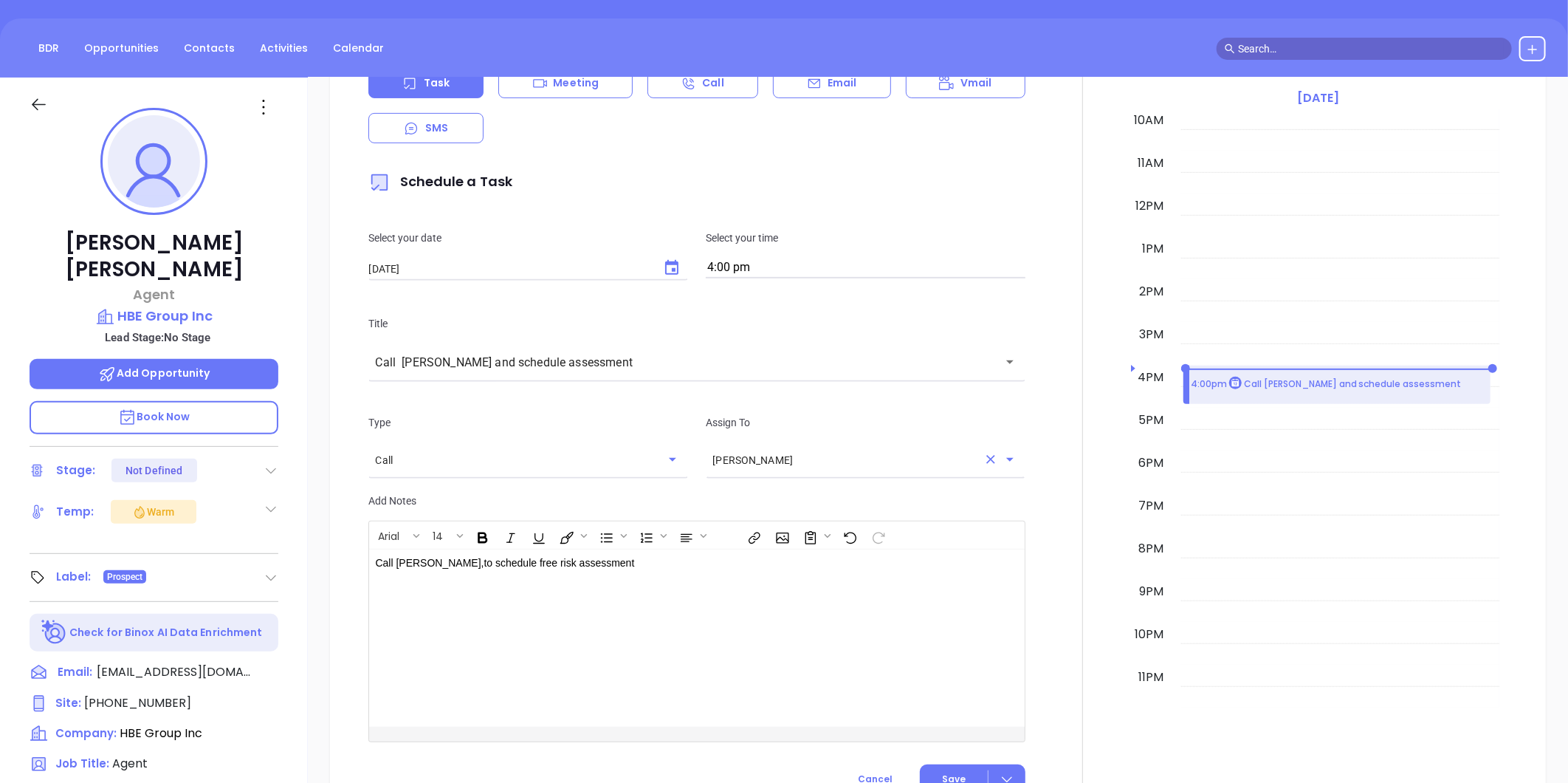
scroll to position [573, 0]
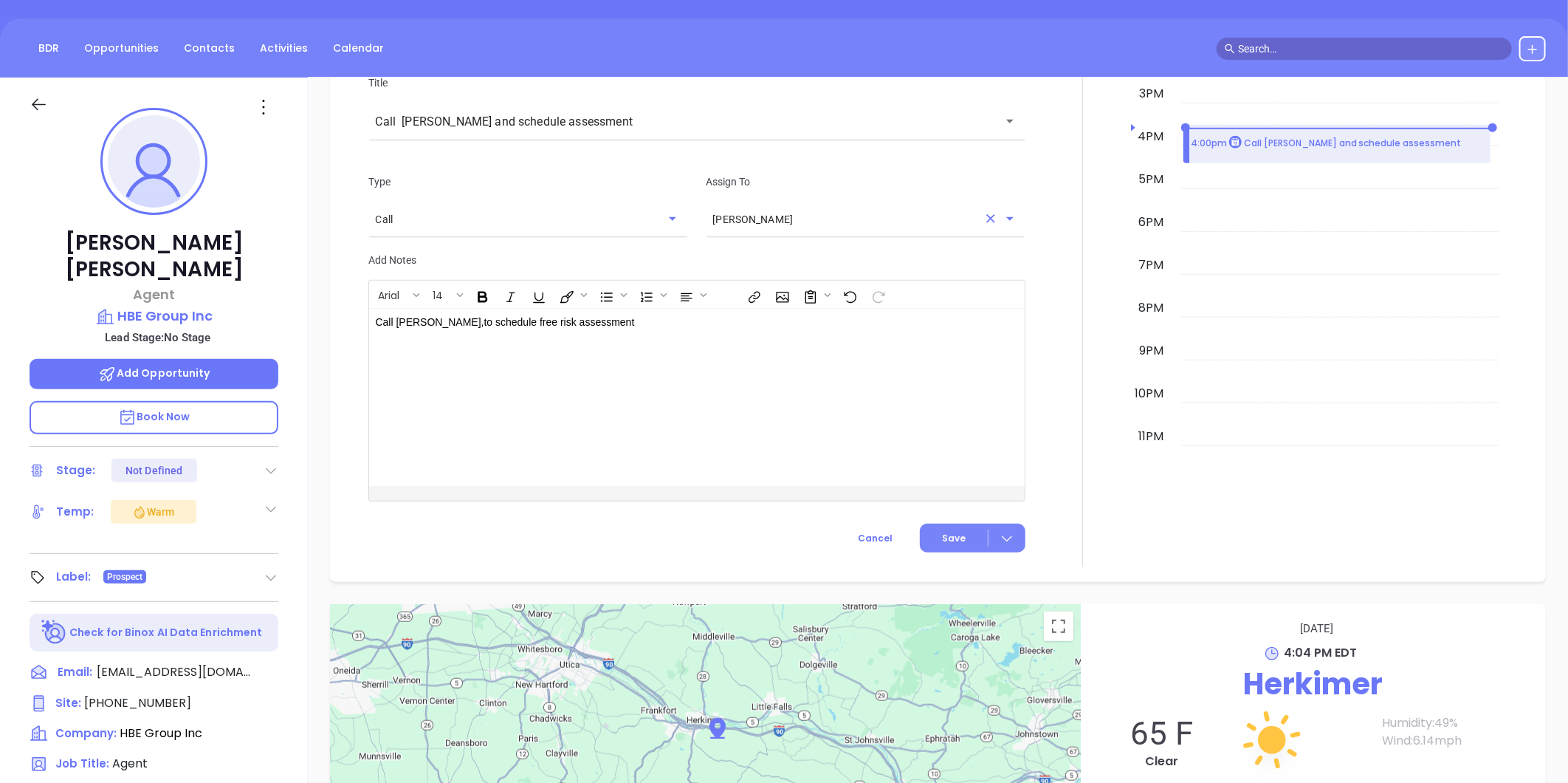
type input "[PERSON_NAME]"
click at [958, 532] on button "Save" at bounding box center [972, 538] width 106 height 29
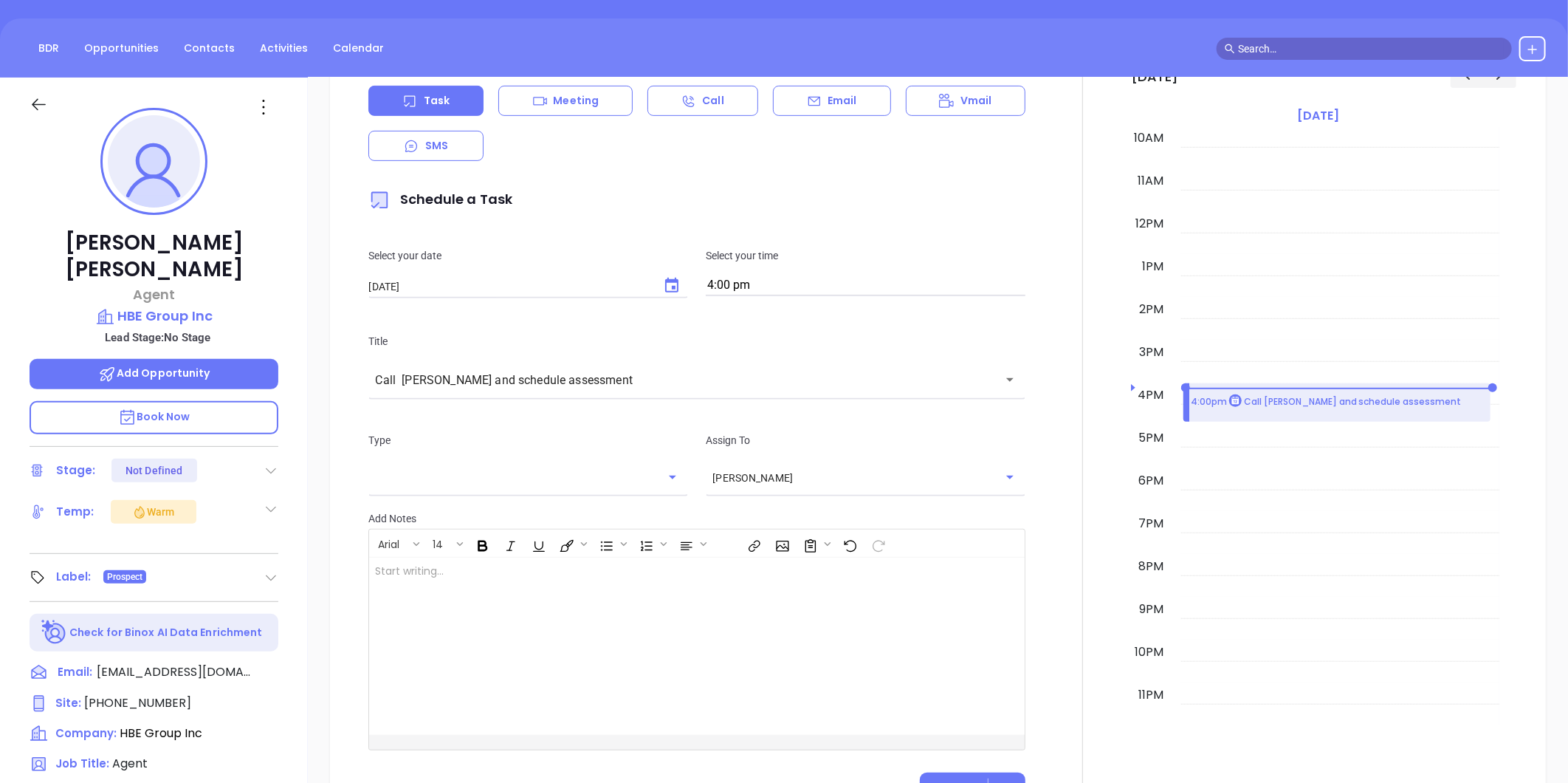
scroll to position [423, 0]
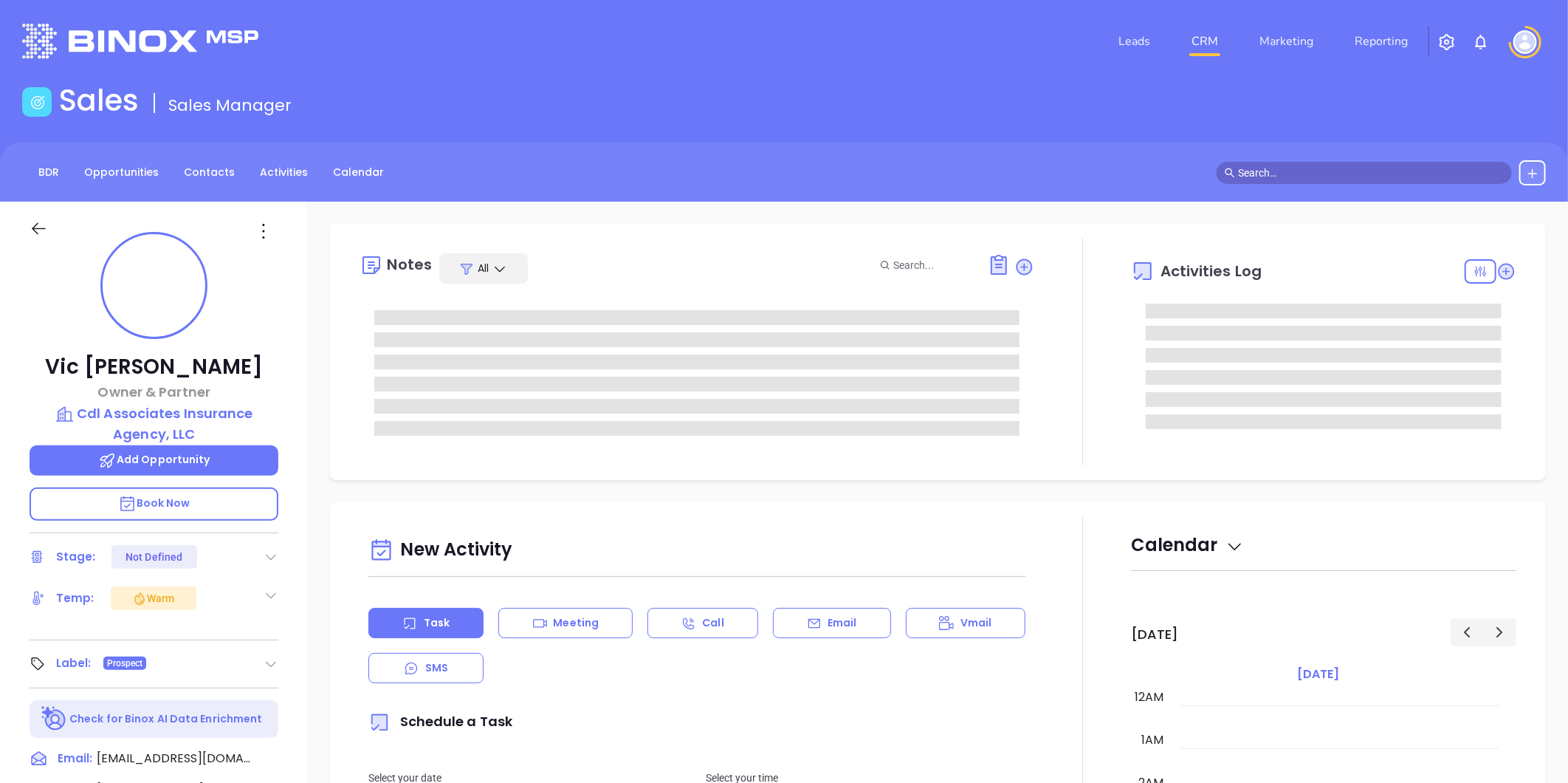
type input "[DATE]"
type input "[PERSON_NAME]"
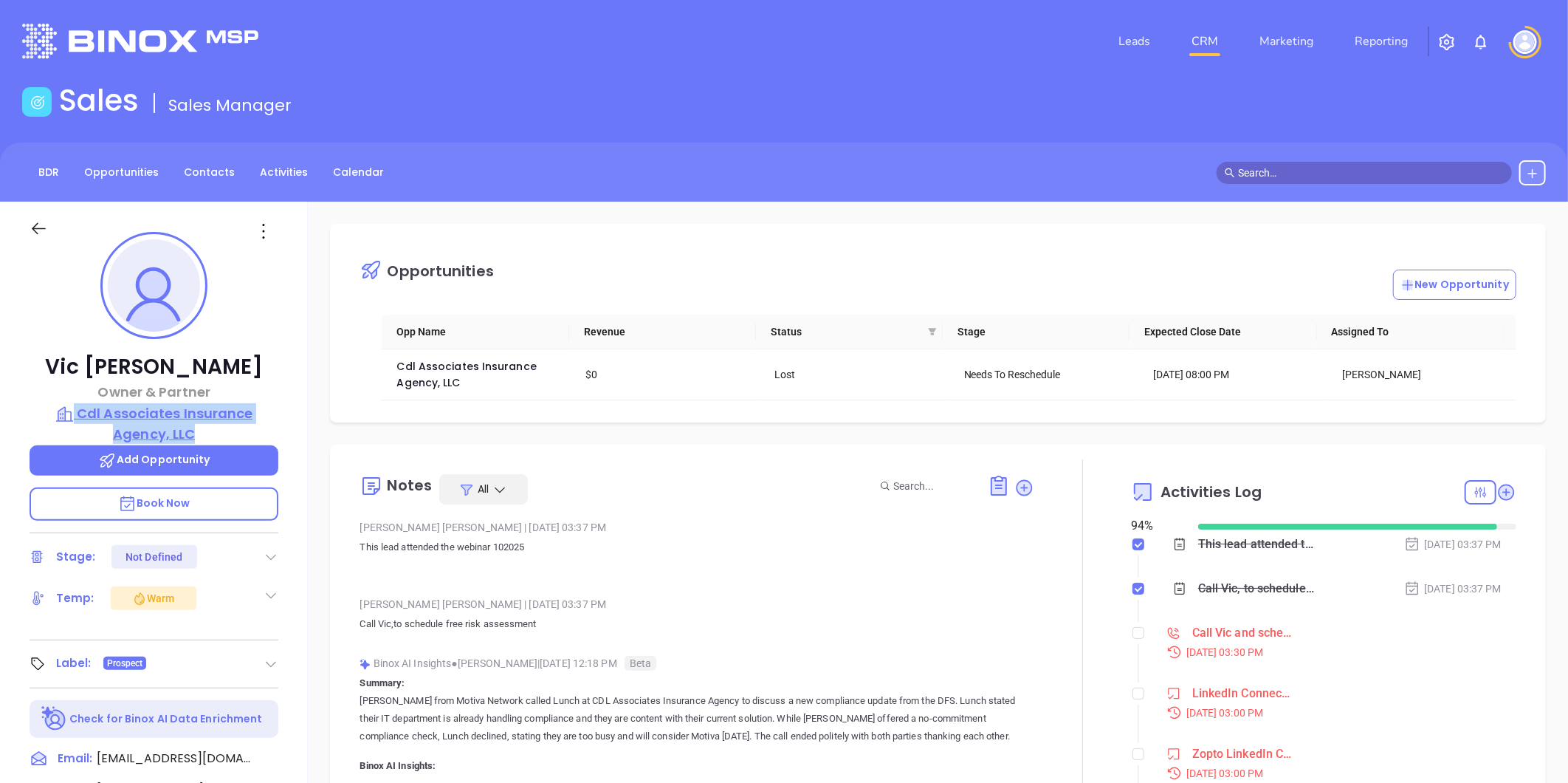
drag, startPoint x: 277, startPoint y: 396, endPoint x: 263, endPoint y: 427, distance: 34.0
click at [263, 427] on div "[PERSON_NAME] Owner & Partner Cdl Associates Insurance Agency, LLC Add Opportun…" at bounding box center [154, 690] width 308 height 978
copy div "Cdl Associates Insurance Agency, LLC"
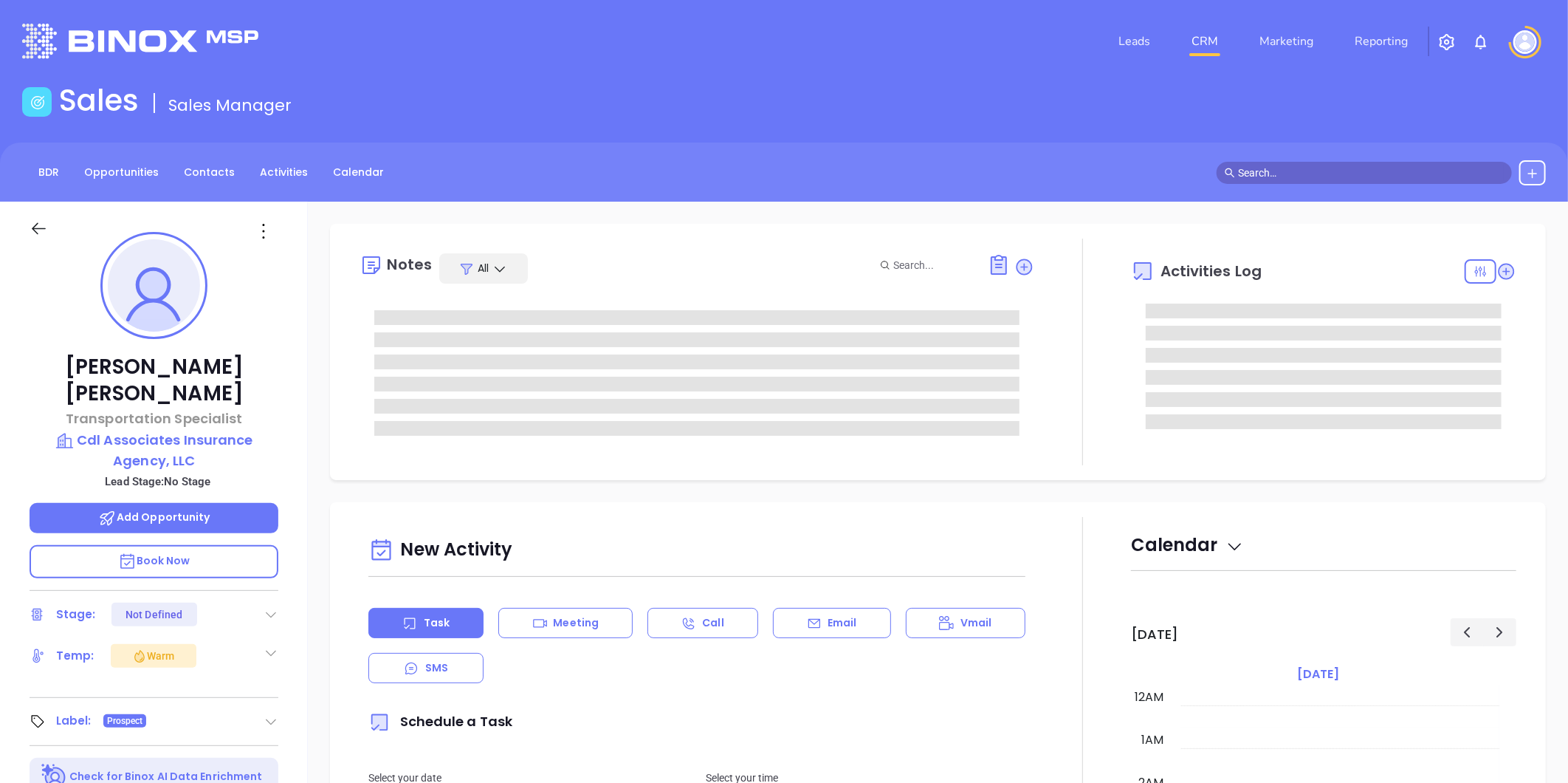
type input "[DATE]"
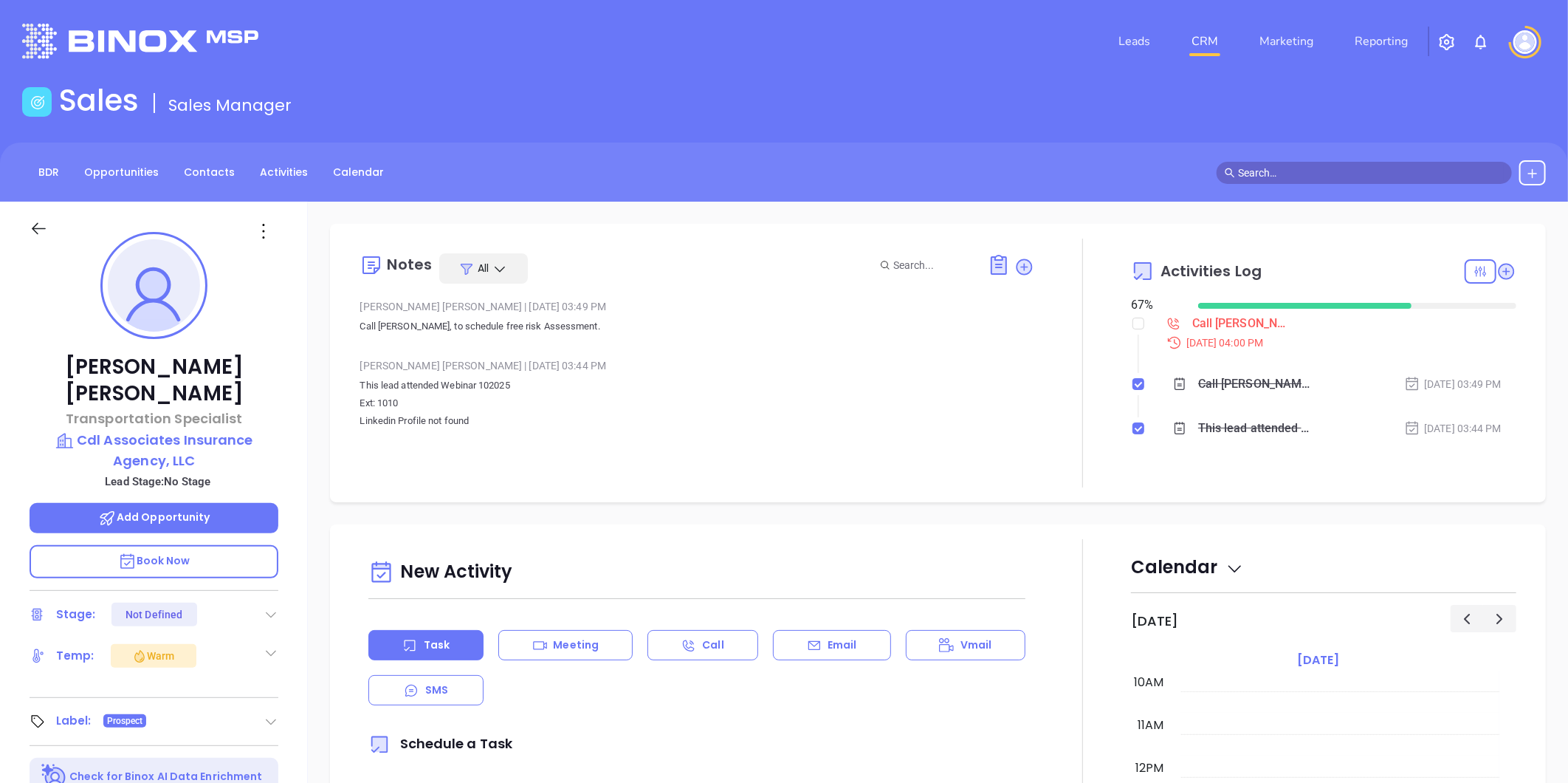
type input "[PERSON_NAME]"
drag, startPoint x: 1128, startPoint y: 325, endPoint x: 1135, endPoint y: 328, distance: 7.6
click at [1132, 325] on input "checkbox" at bounding box center [1138, 323] width 12 height 12
checkbox input "true"
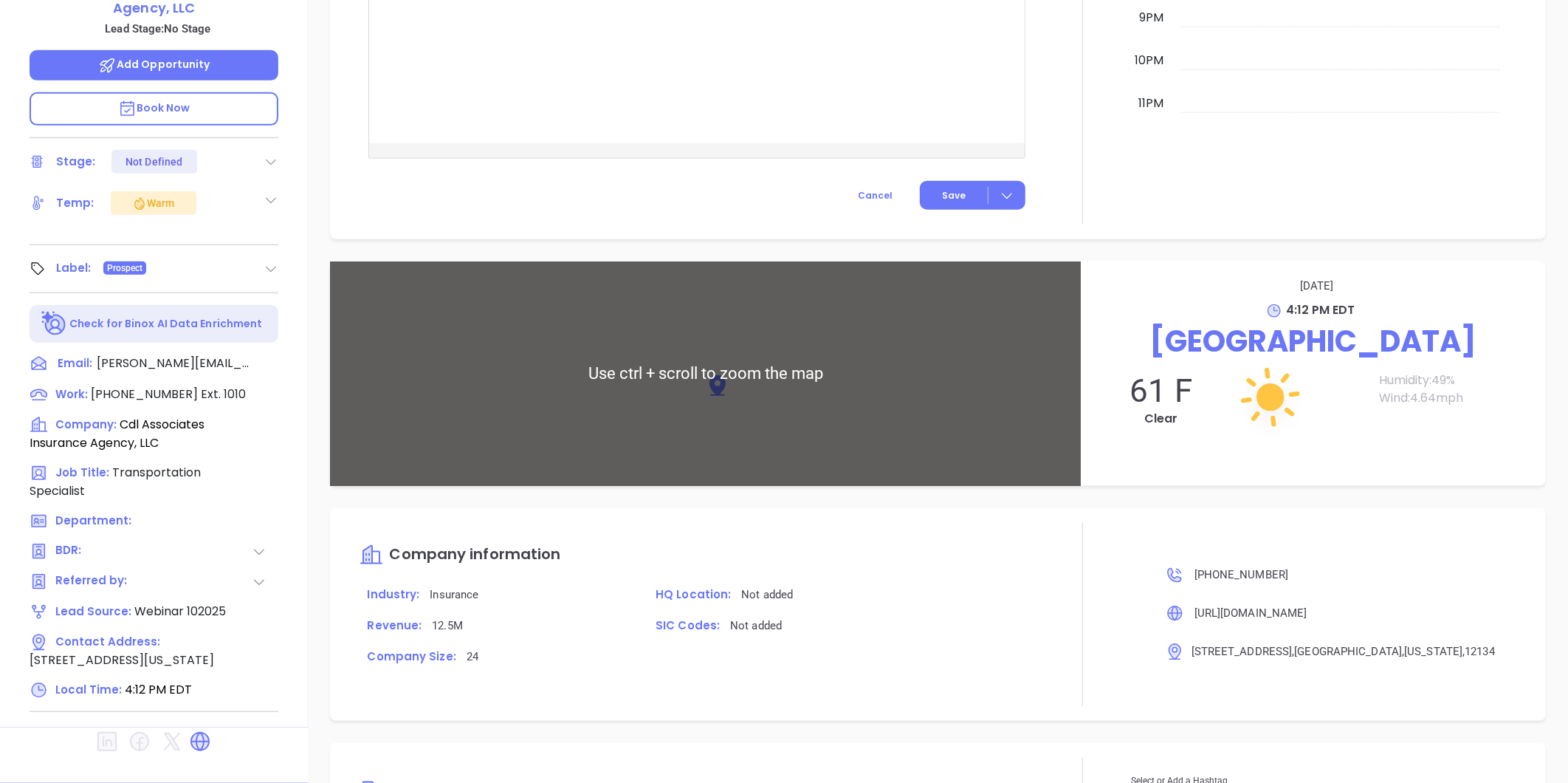
scroll to position [802, 0]
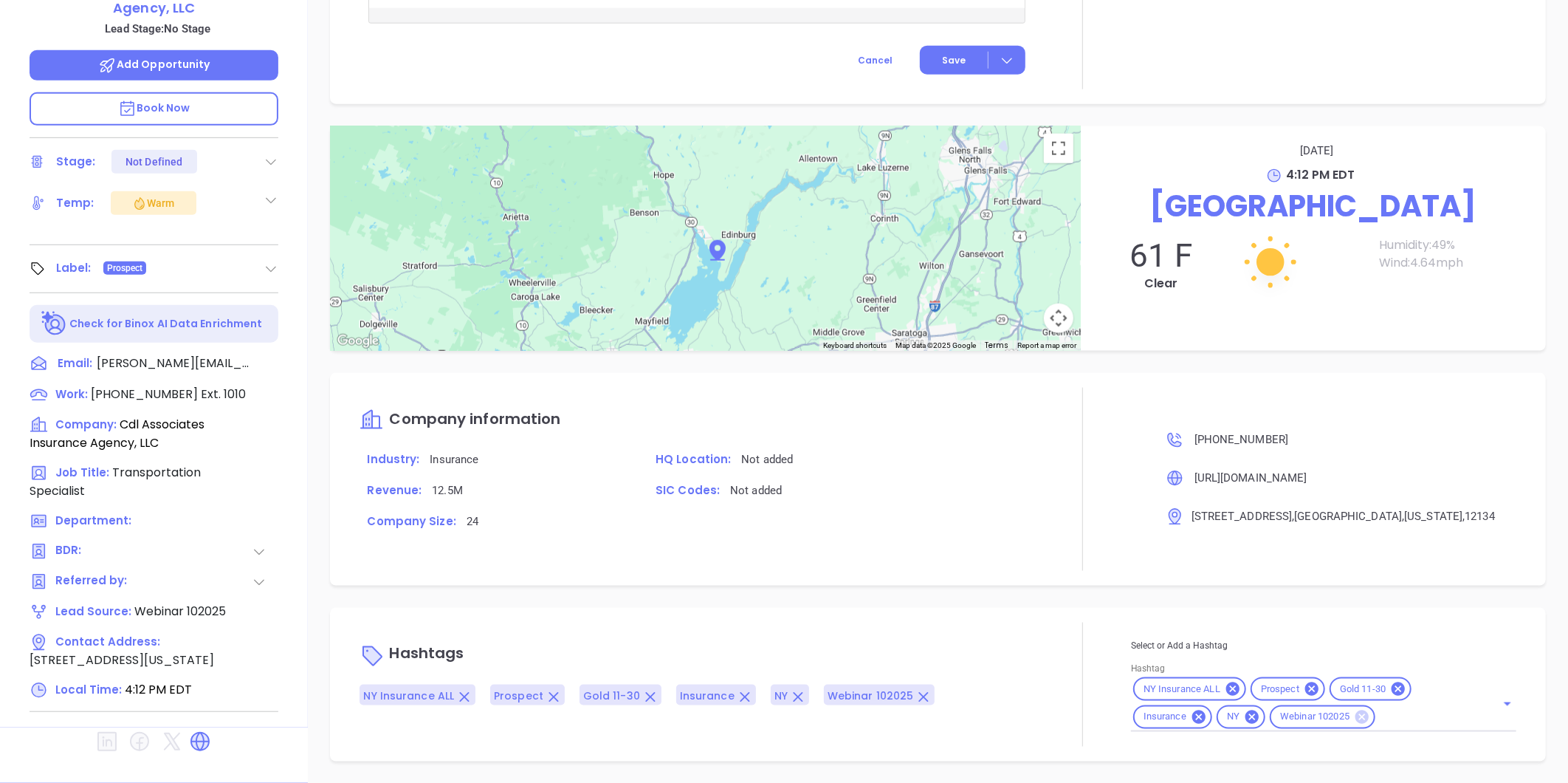
click at [1355, 717] on icon at bounding box center [1362, 717] width 13 height 13
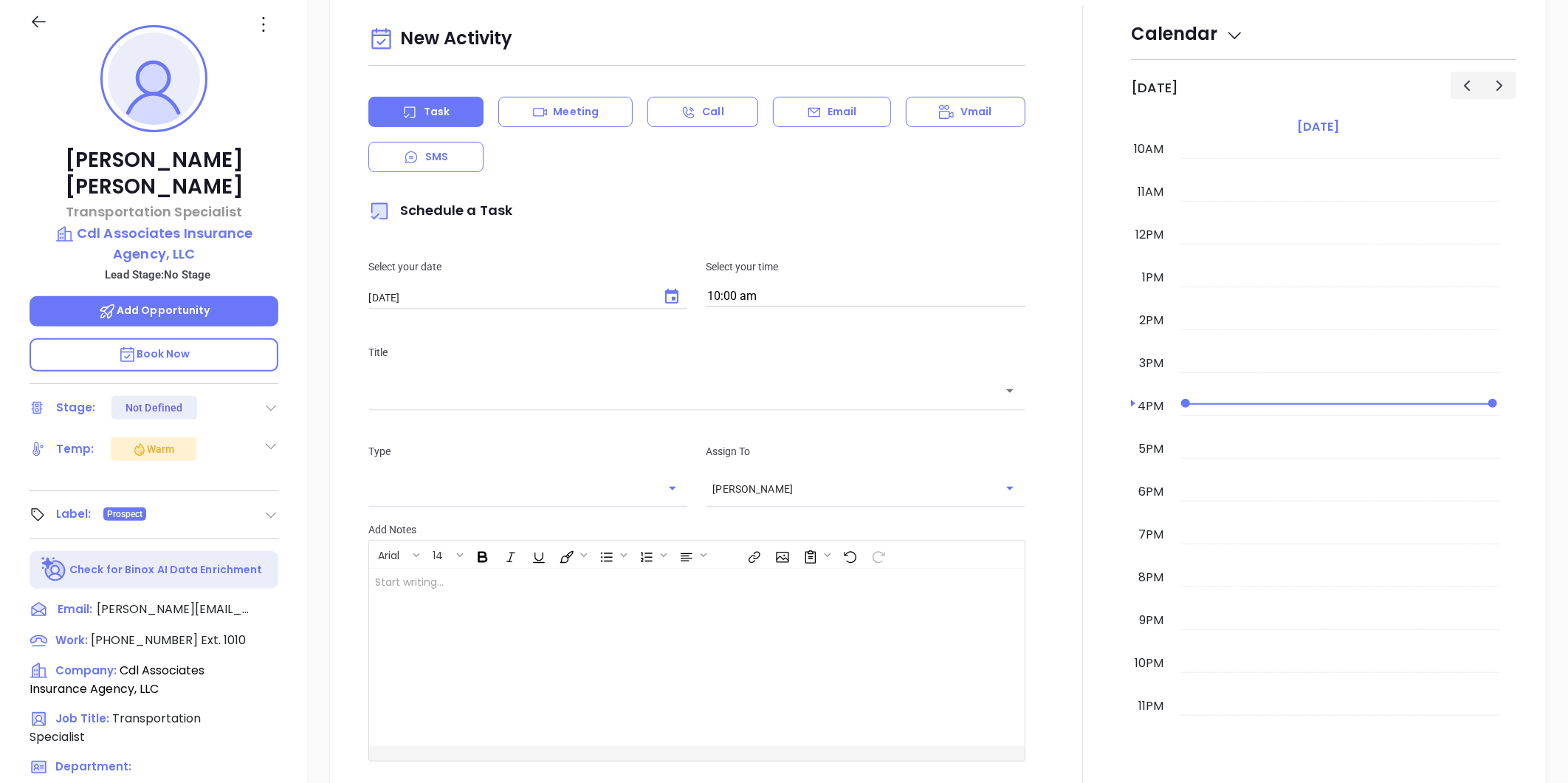
scroll to position [0, 0]
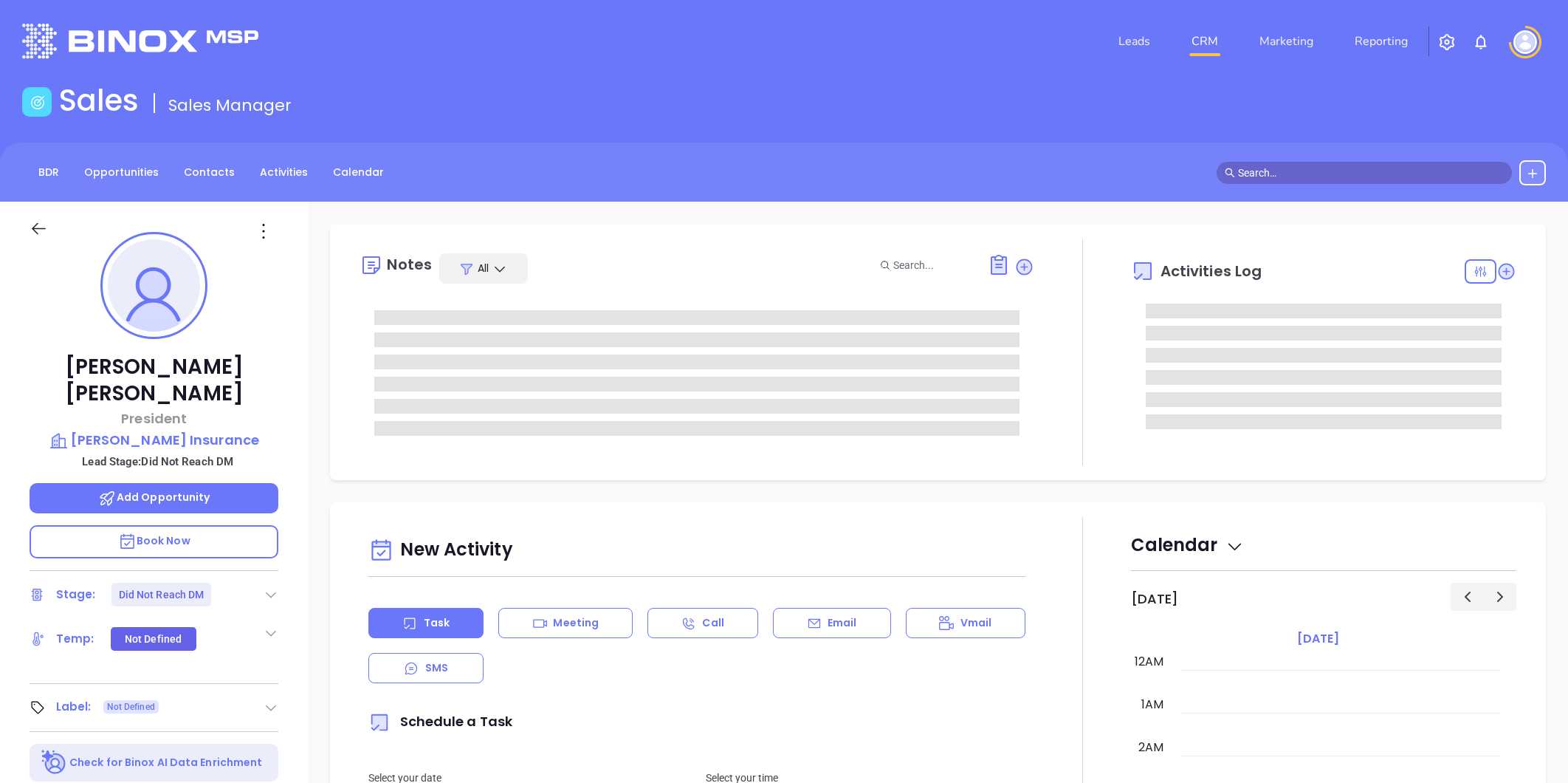
type input "[PERSON_NAME]"
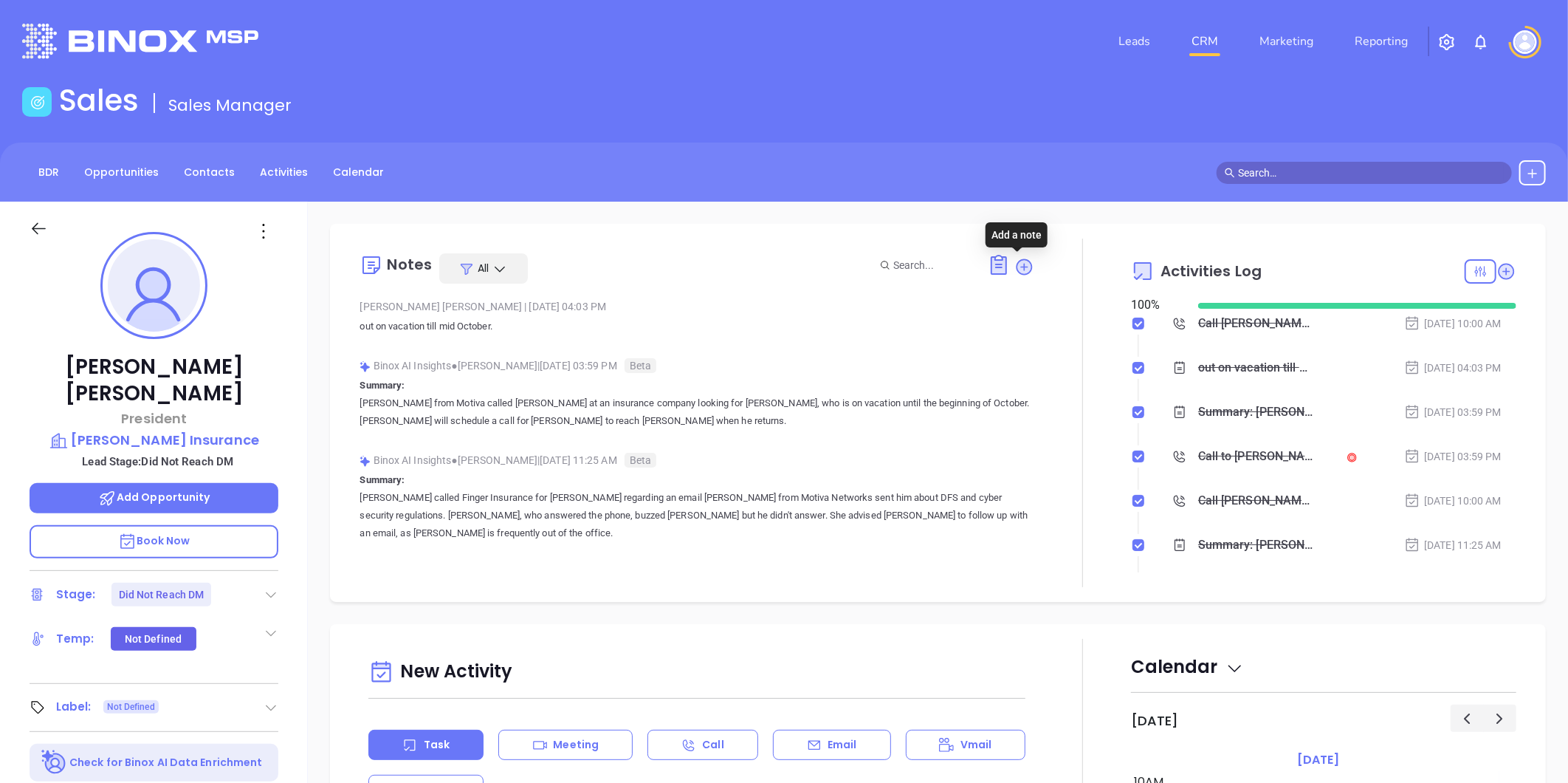
drag, startPoint x: 1015, startPoint y: 267, endPoint x: 950, endPoint y: 284, distance: 67.2
click at [1017, 267] on icon at bounding box center [1025, 267] width 15 height 15
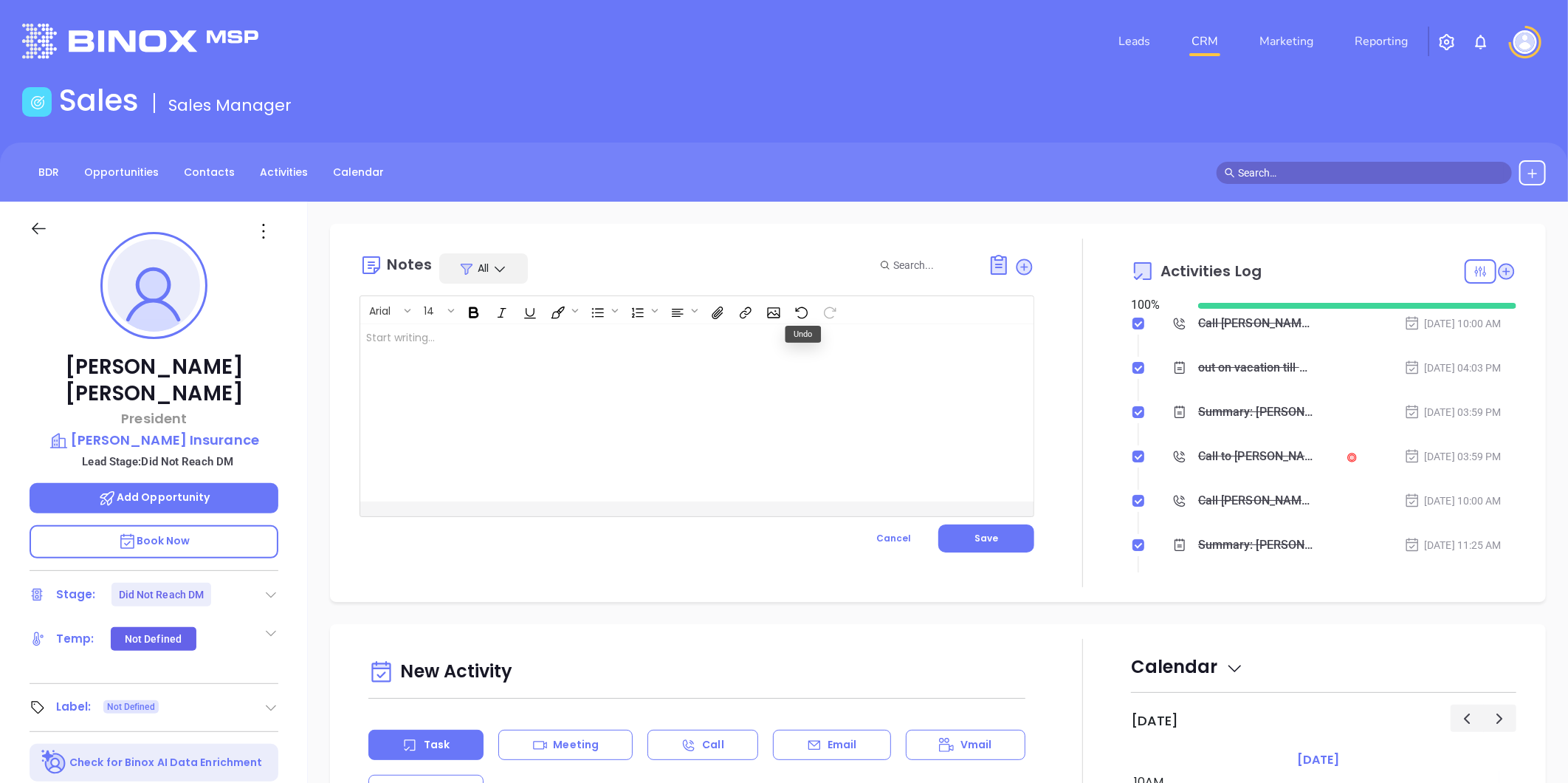
click at [459, 337] on div at bounding box center [673, 412] width 626 height 177
click at [557, 340] on p "This lead attended the webinar 102025 ﻿" at bounding box center [673, 345] width 614 height 31
click at [978, 538] on span "Save" at bounding box center [986, 538] width 23 height 12
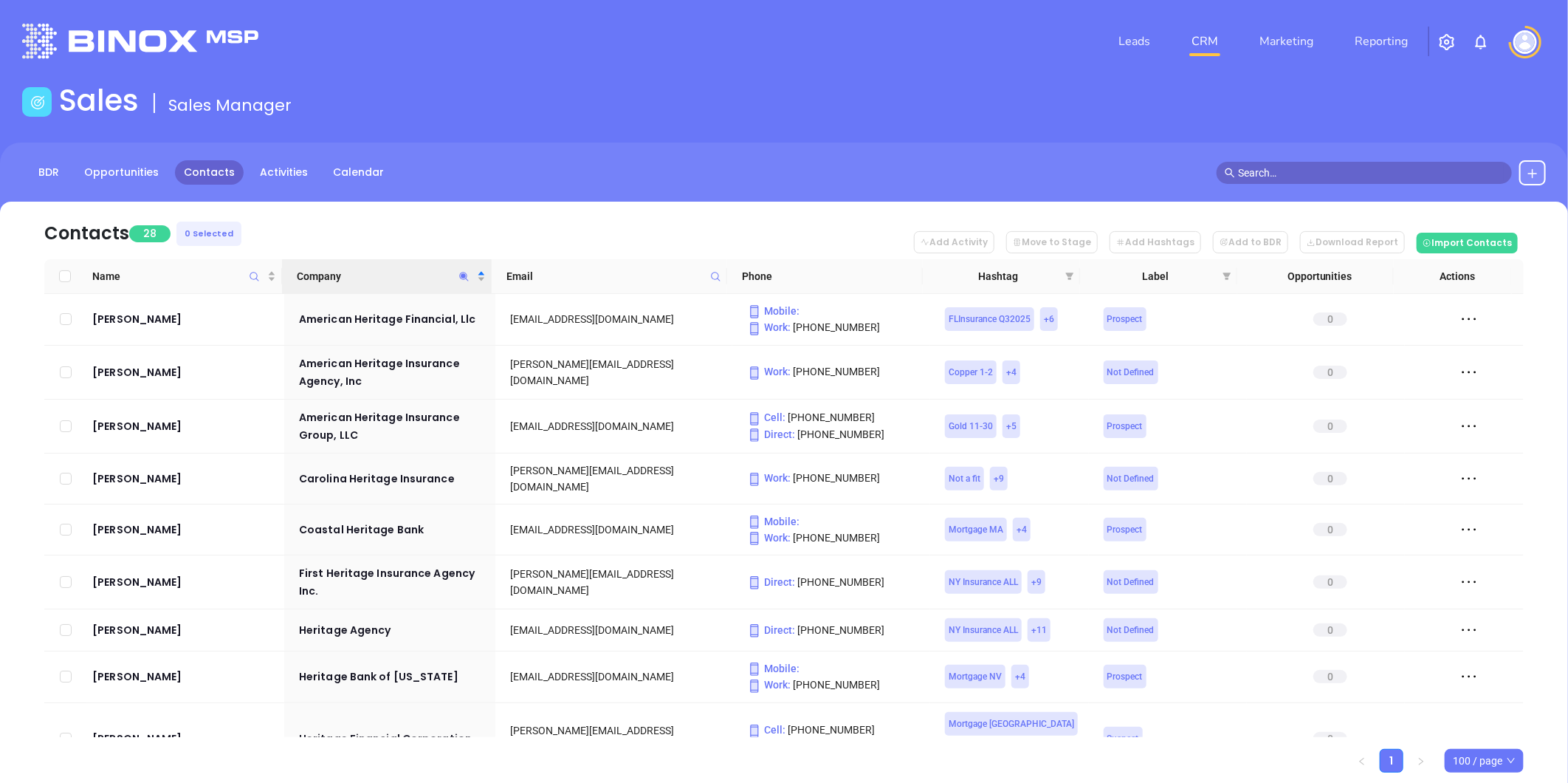
scroll to position [990, 0]
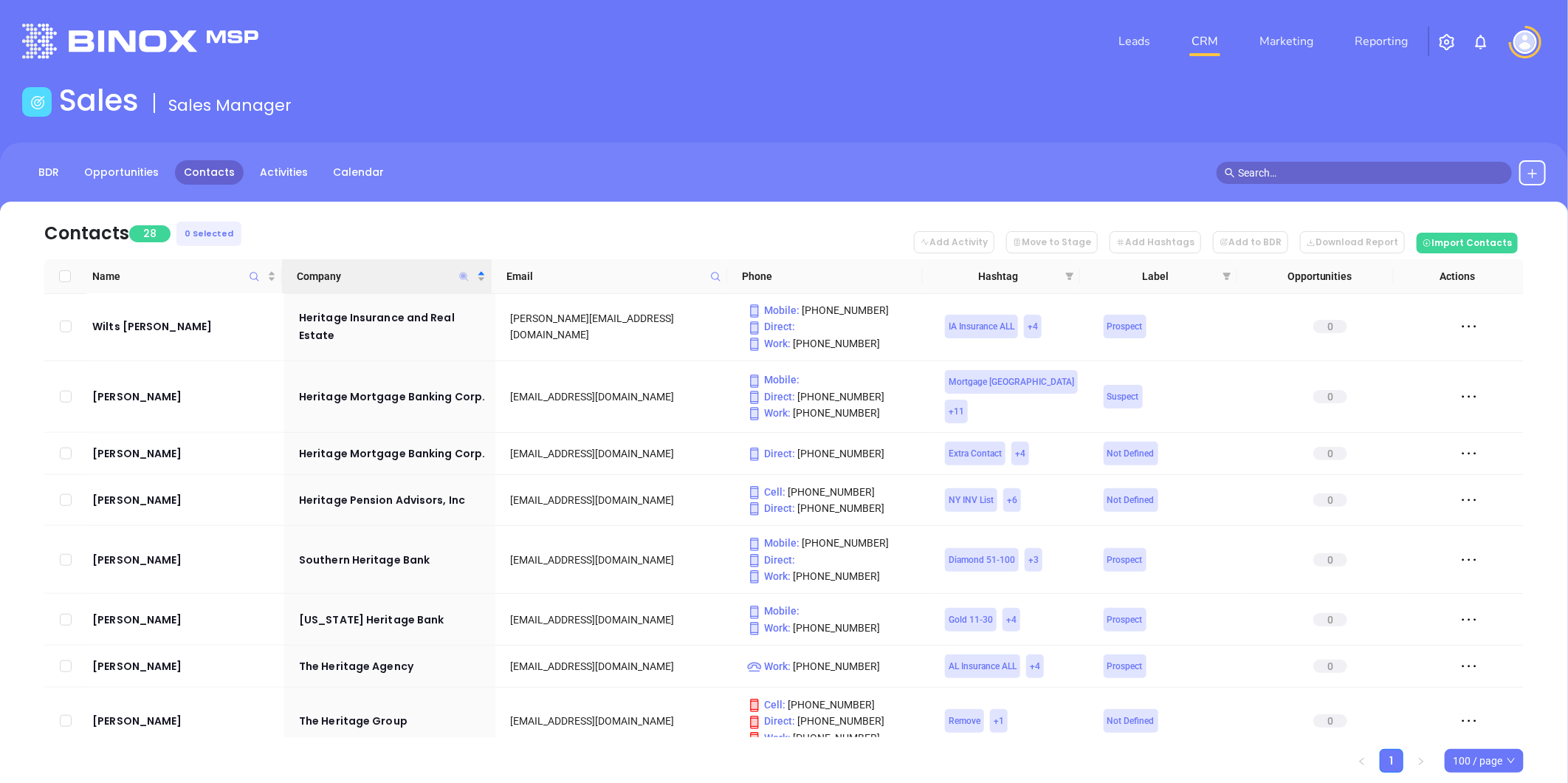
click at [463, 273] on icon "Company" at bounding box center [463, 275] width 8 height 8
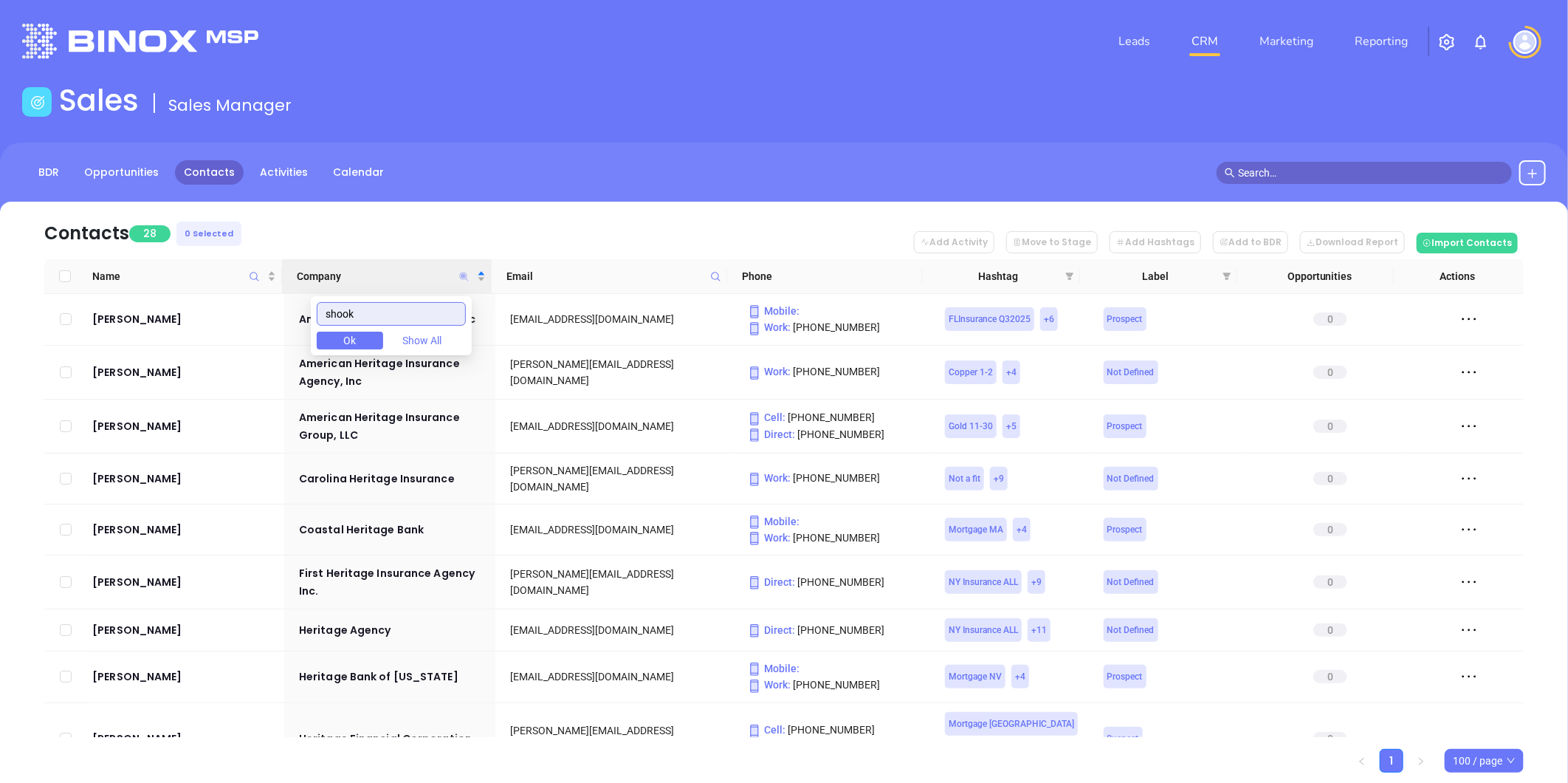
scroll to position [0, 0]
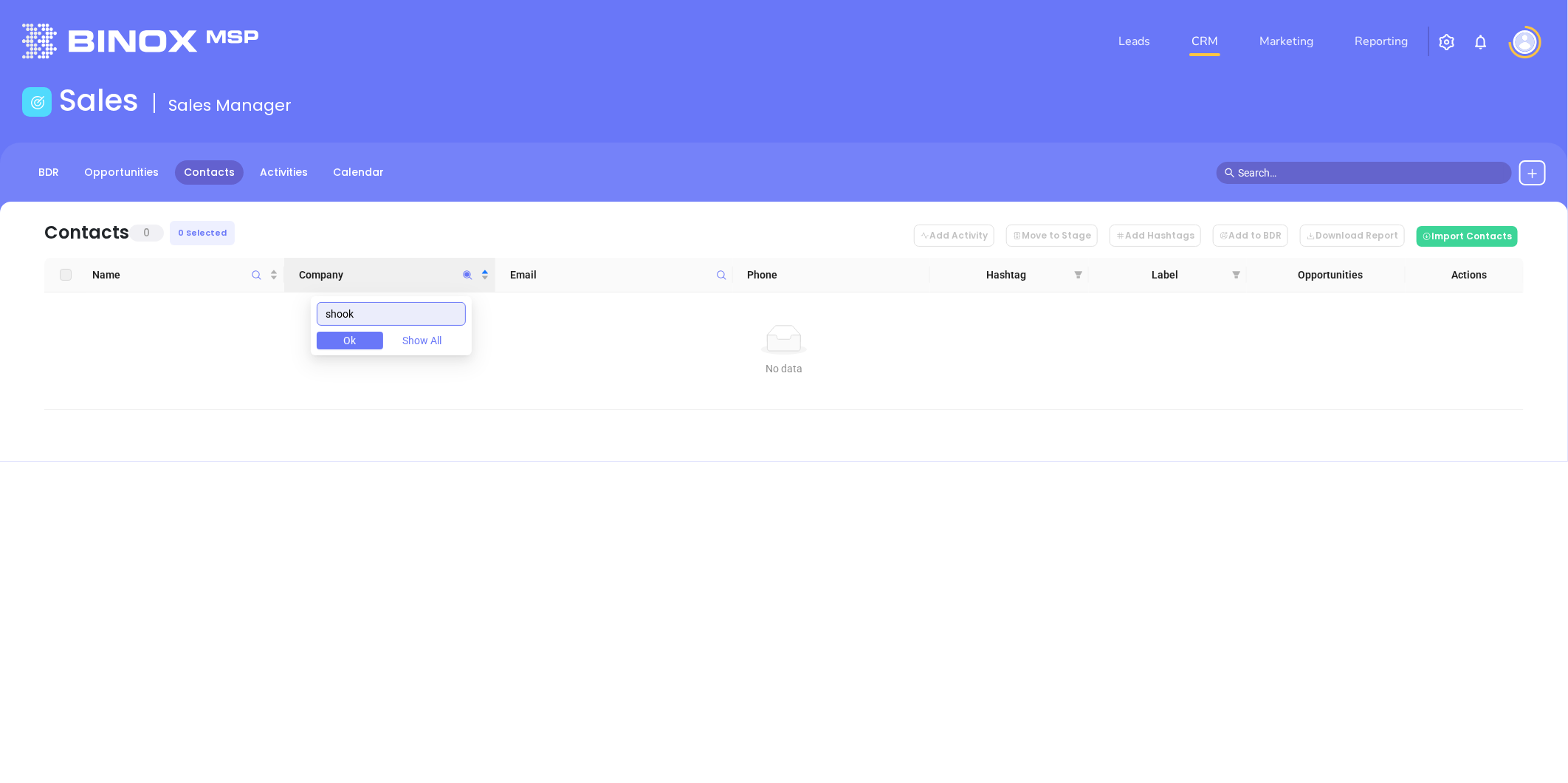
type input "shook"
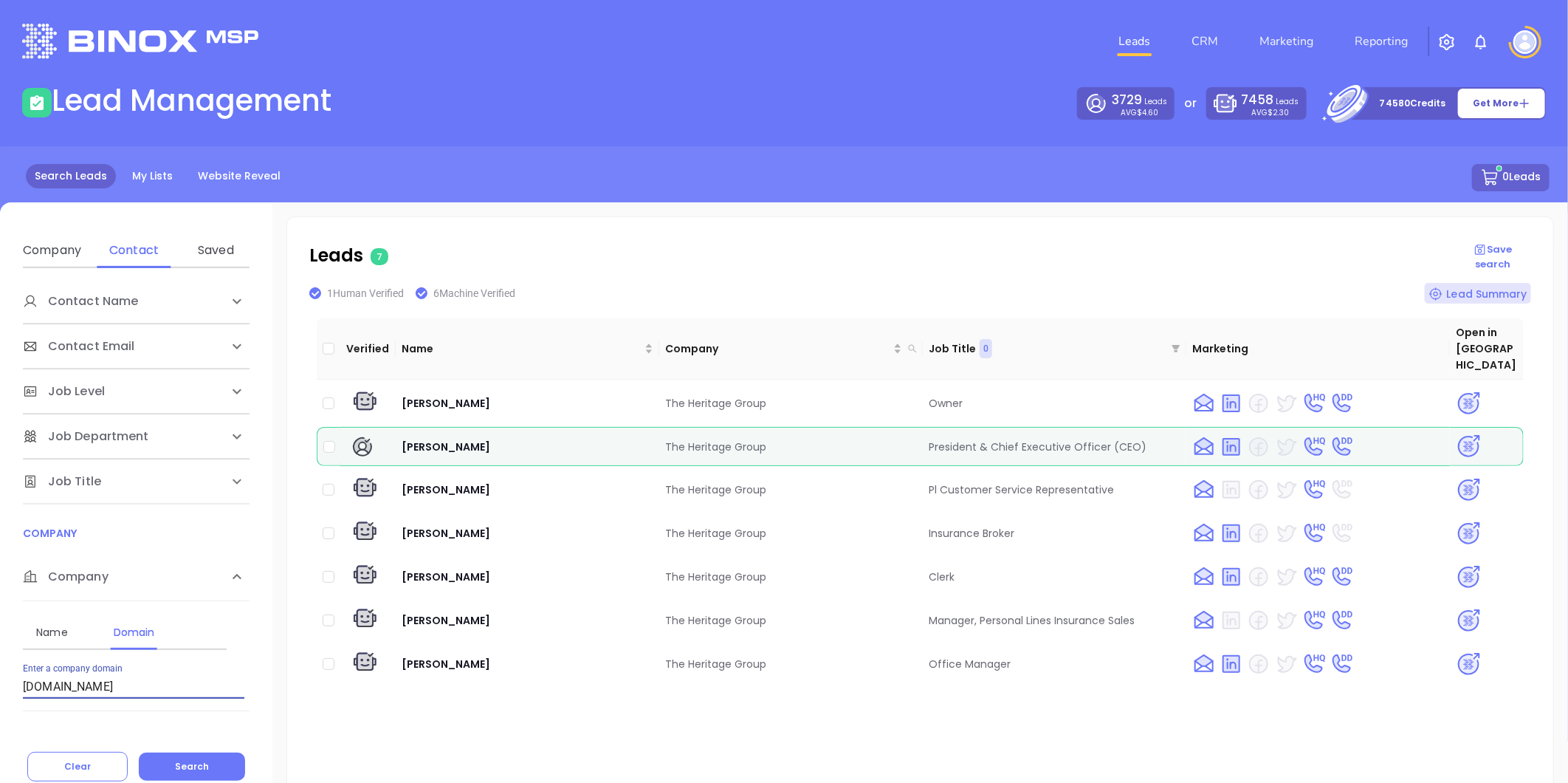
drag, startPoint x: 110, startPoint y: 683, endPoint x: -166, endPoint y: 657, distance: 277.2
click at [0, 657] on html "Leads CRM Marketing Reporting Financial Leads Leads Lead Management 3729 Leads …" at bounding box center [784, 392] width 1568 height 783
paste input "shookinsurance"
type input "[DOMAIN_NAME]"
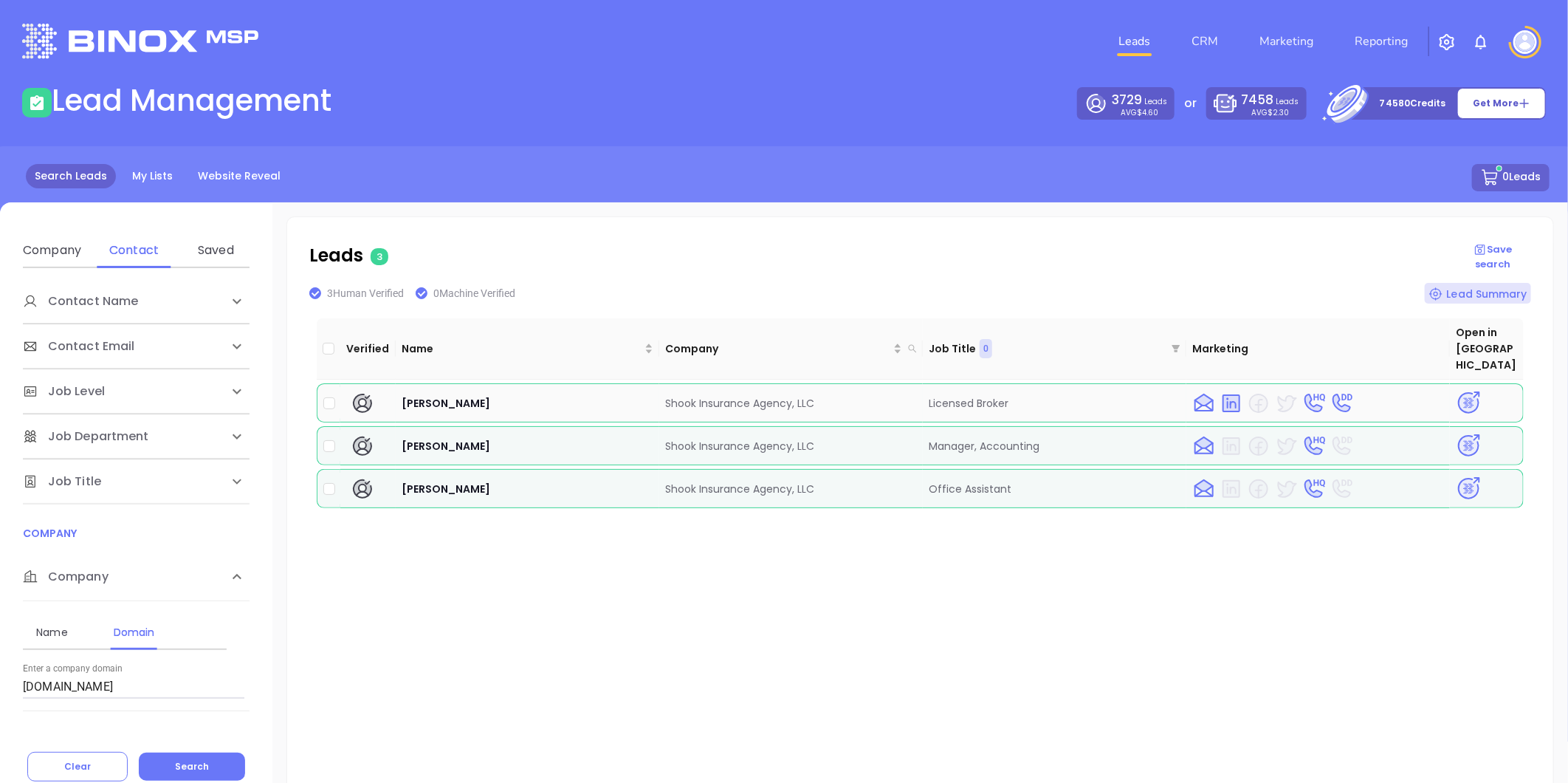
click at [1459, 390] on img at bounding box center [1469, 403] width 26 height 26
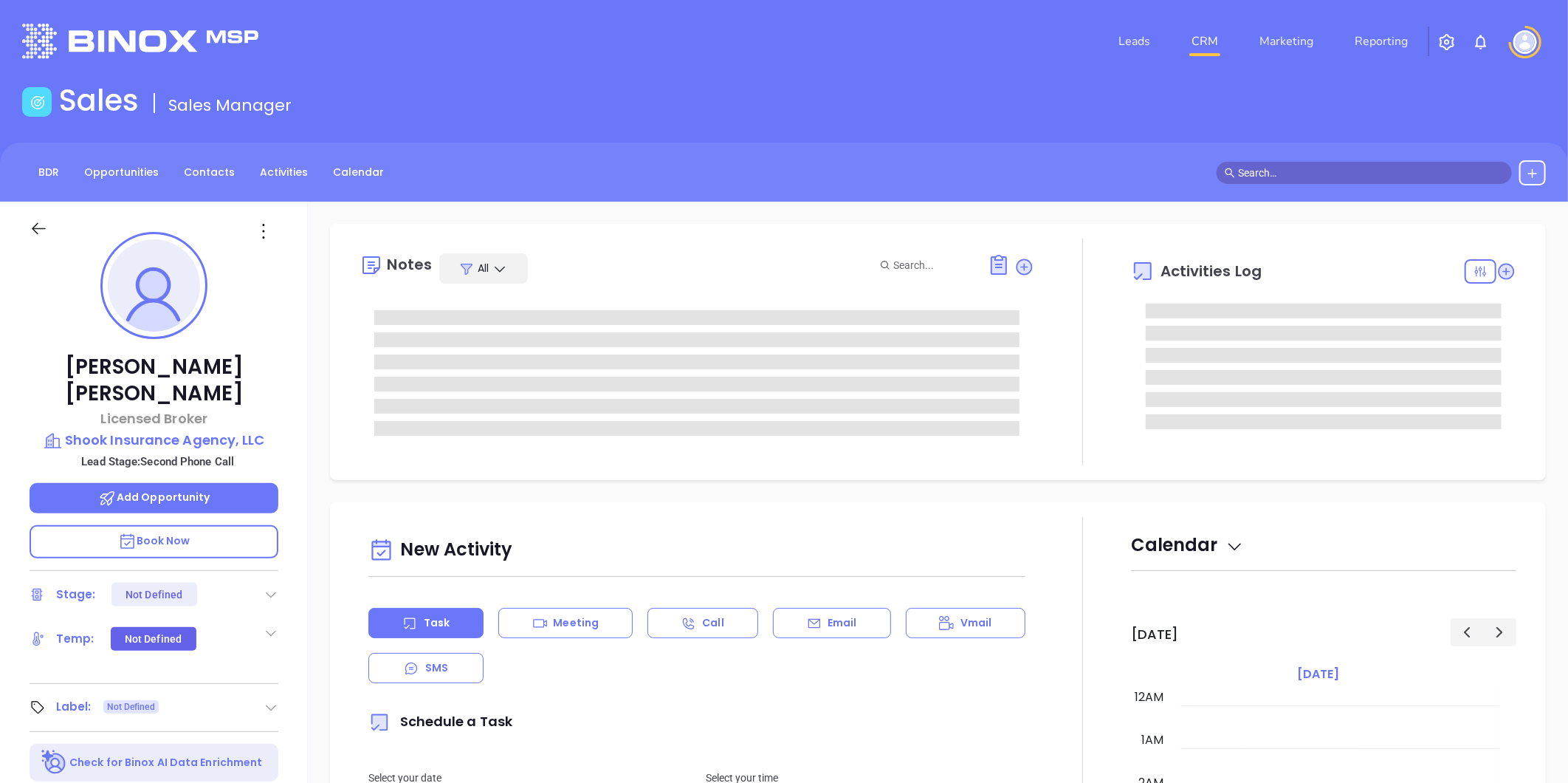
type input "[DATE]"
type input "Liz Cruz"
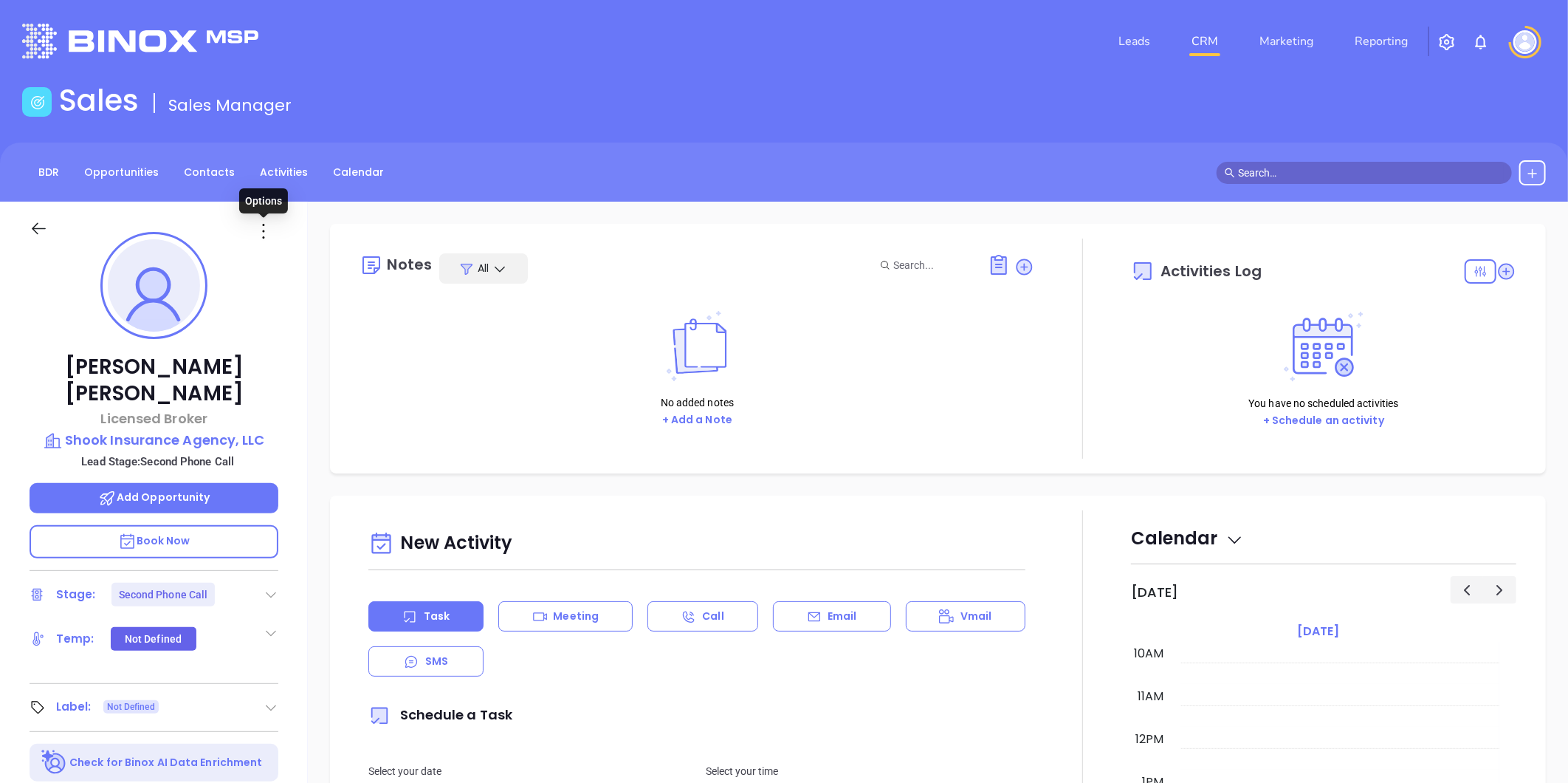
click at [263, 221] on icon at bounding box center [263, 230] width 23 height 23
click at [284, 385] on div "Edit" at bounding box center [335, 389] width 145 height 16
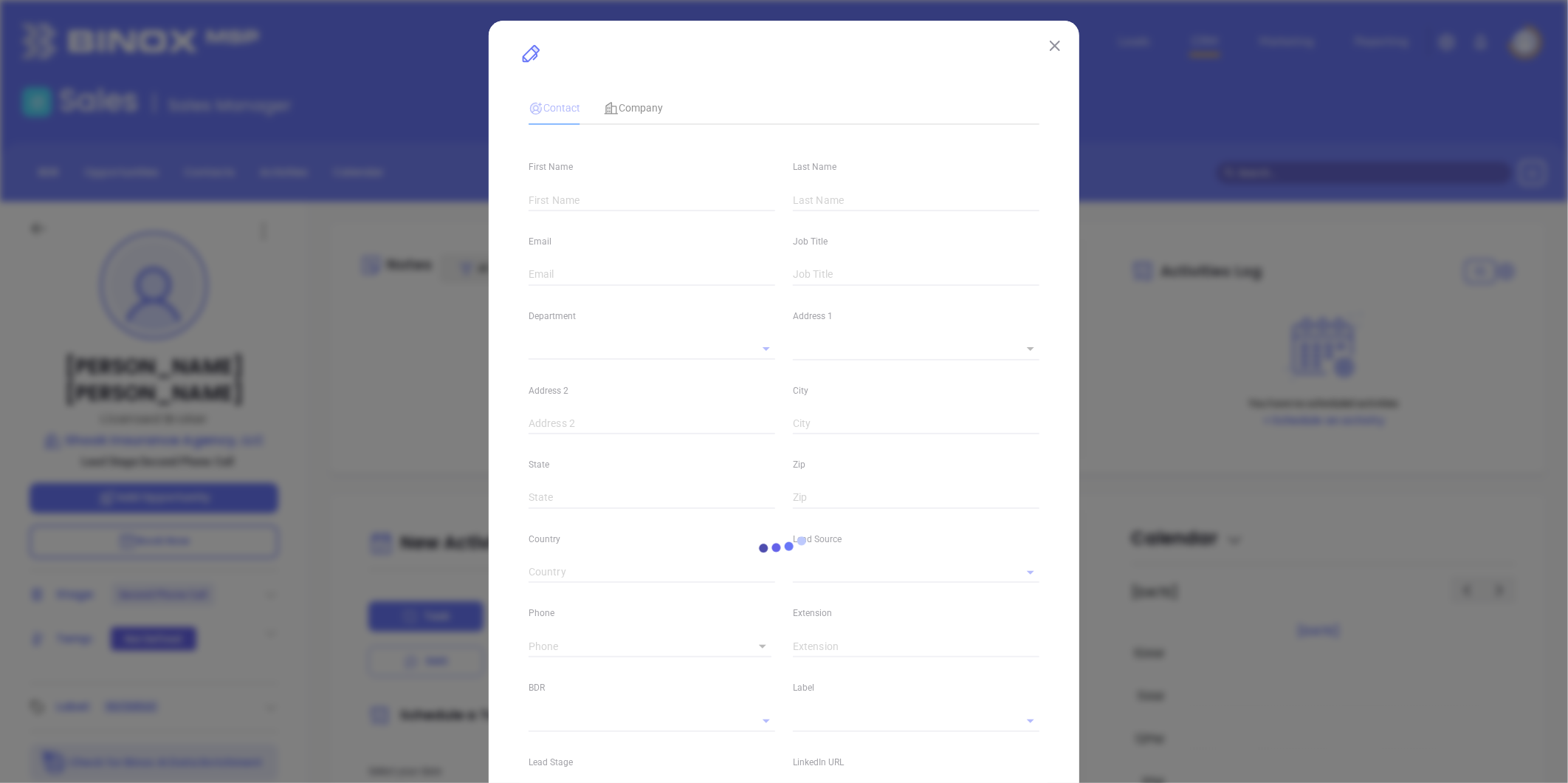
type input "Melissa"
type input "Palumbo"
type input "melissa@shookinsurance.com"
type input "Licensed Broker"
type input "1"
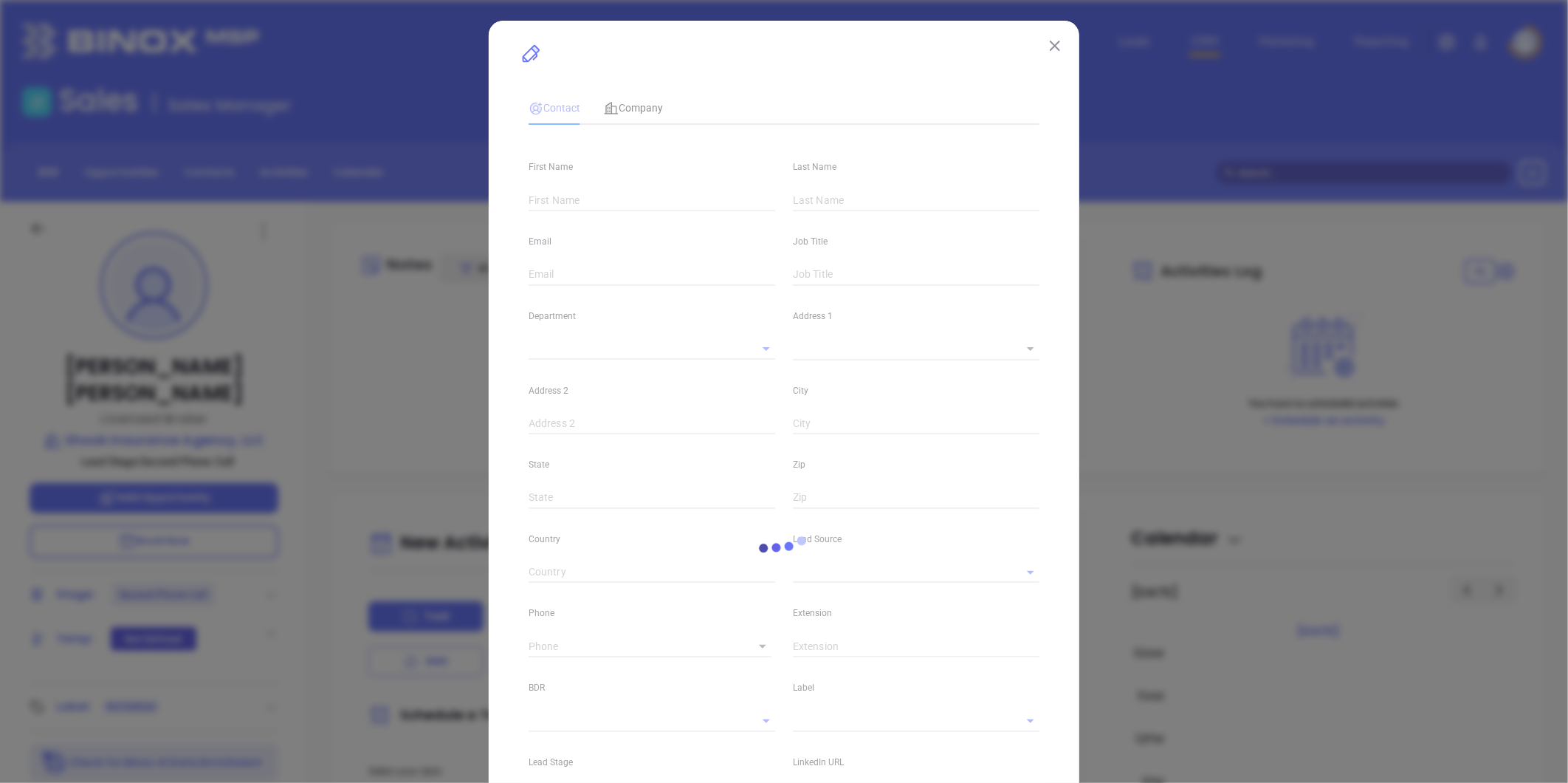
type input "linkedin.com/in/melissa-palumbo-a1a92742"
type input "Marketing"
type input "Website Reveal"
type input "undefined undefined"
type input "Second Phone Call"
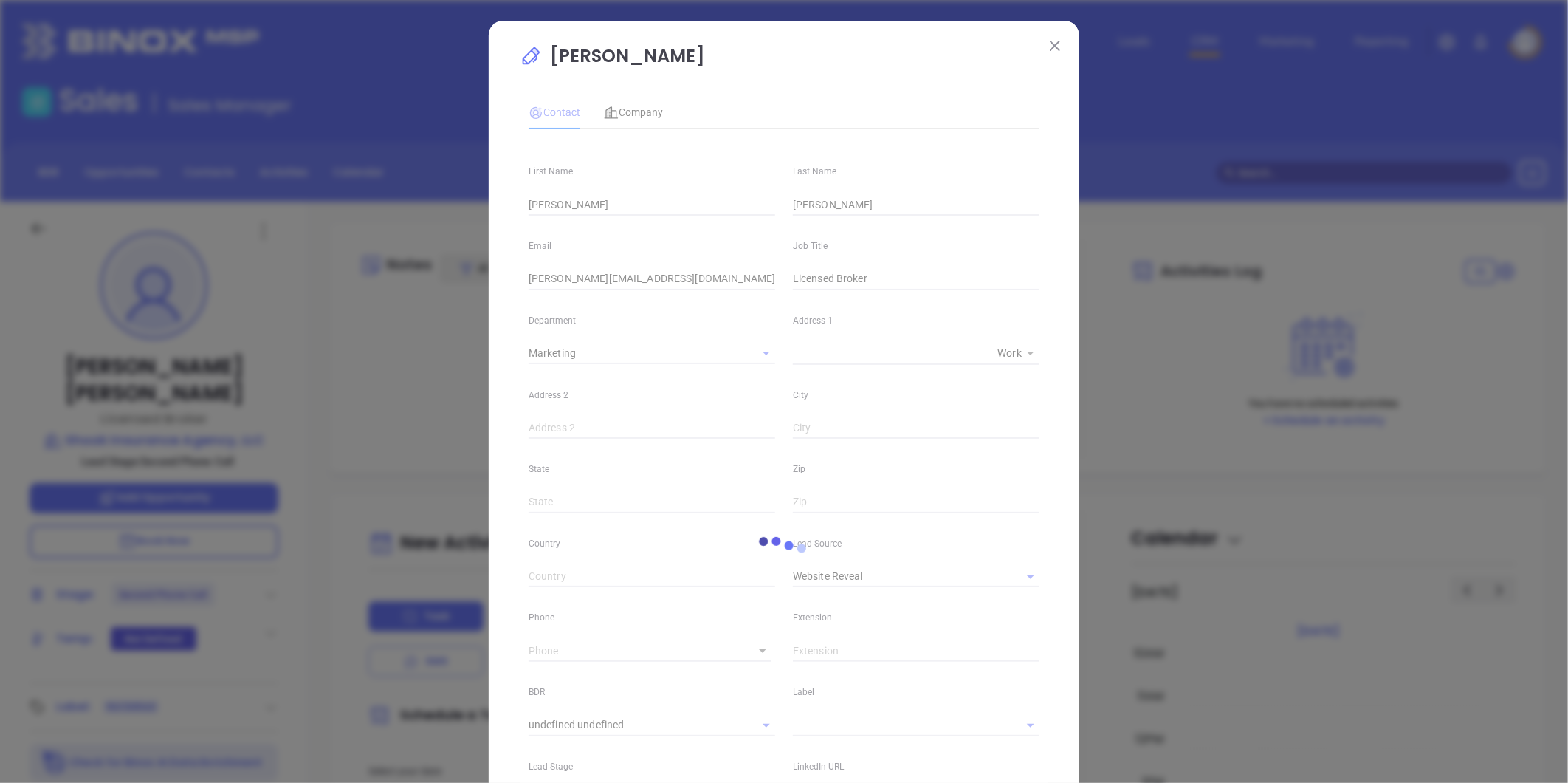
type input "(518) 943-3980"
type input "1"
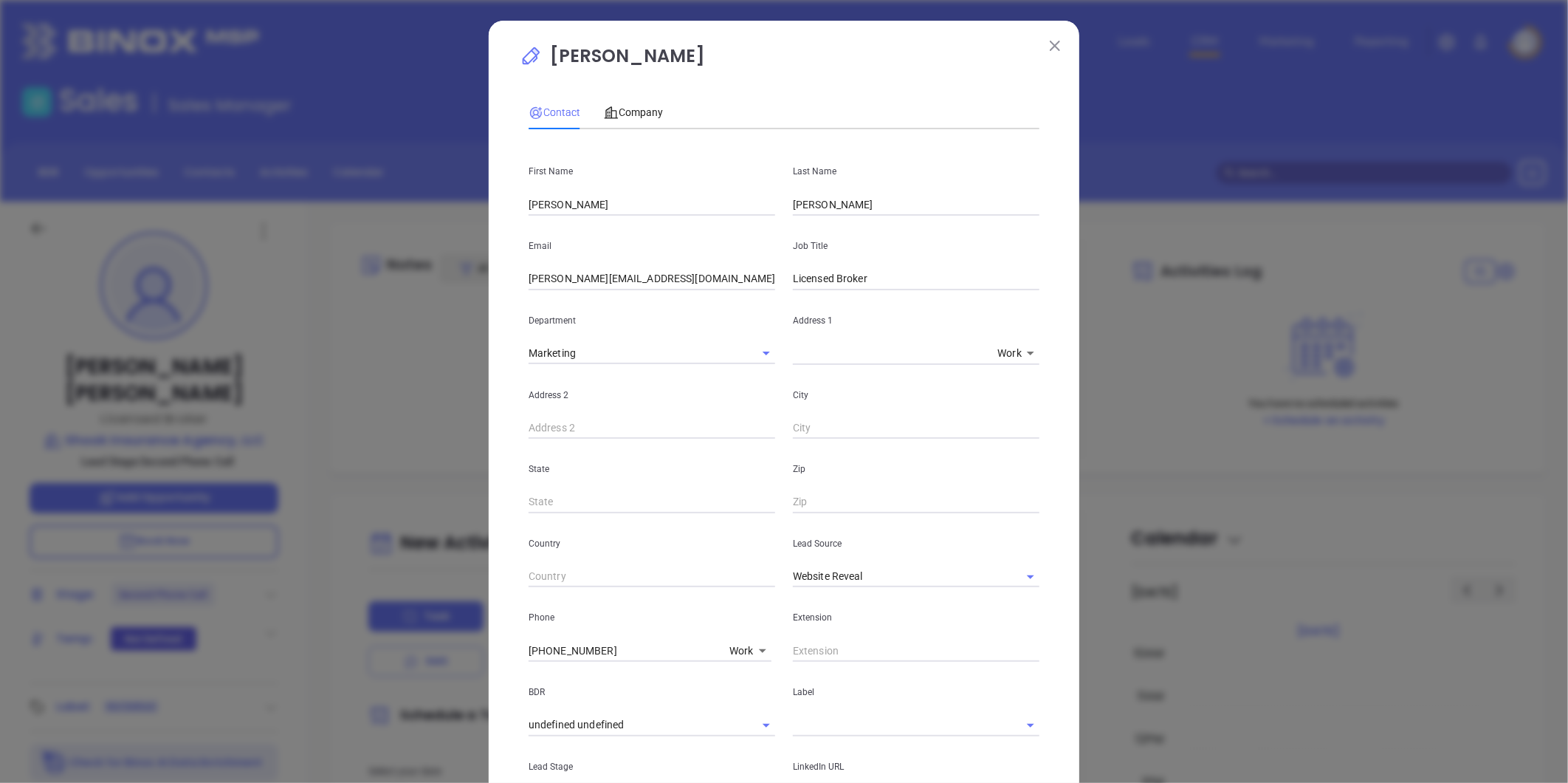
drag, startPoint x: 578, startPoint y: 208, endPoint x: 464, endPoint y: 214, distance: 114.2
click at [466, 214] on div "Melissa Palumbo Contact Company First Name Melissa Last Name Palumbo Email meli…" at bounding box center [784, 392] width 1568 height 783
type input "Tracy"
type input "Edwards"
type input "P"
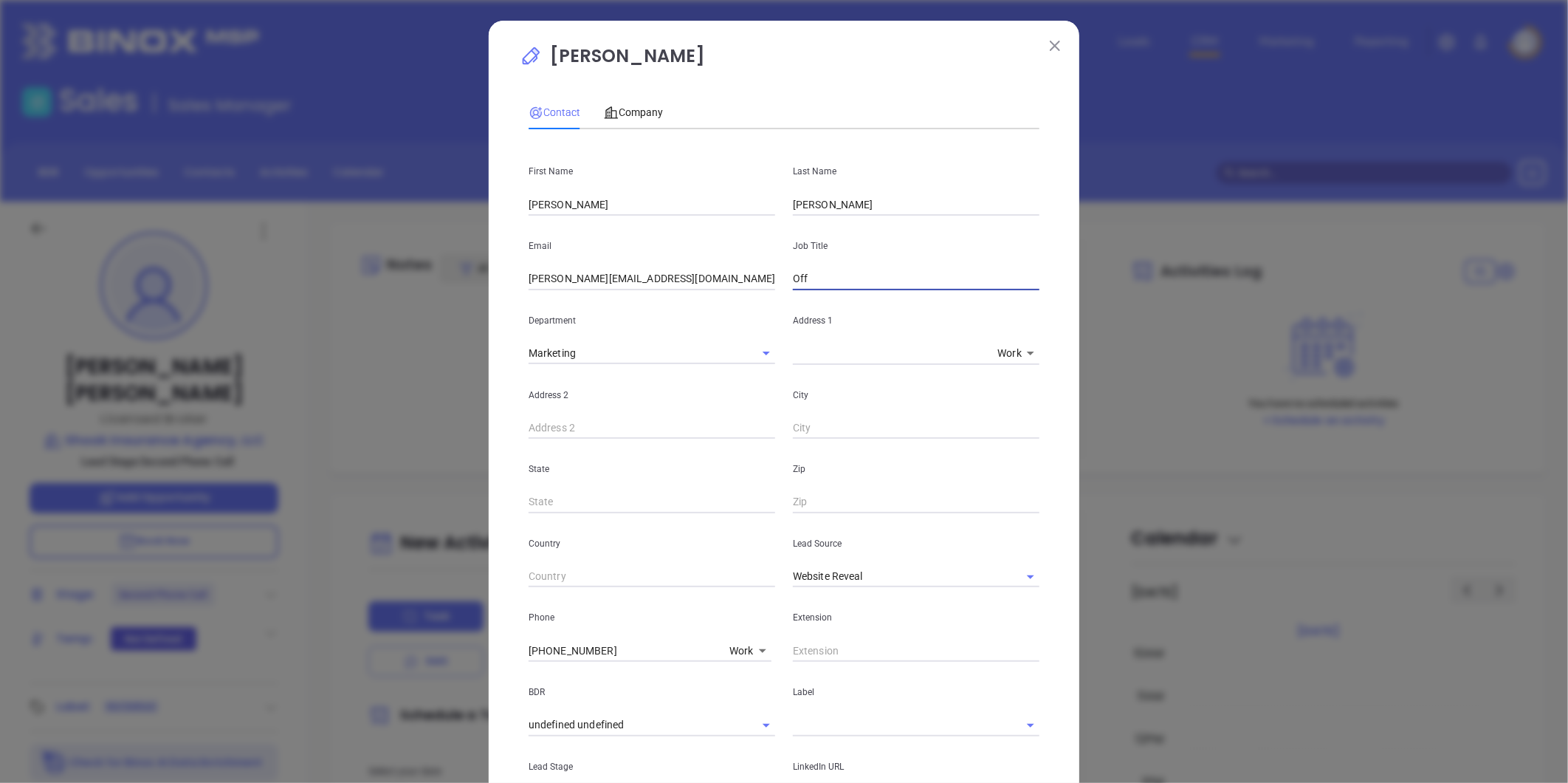
type input "Office Manager"
drag, startPoint x: 675, startPoint y: 283, endPoint x: 441, endPoint y: 291, distance: 234.1
click at [382, 292] on div "Melissa Palumbo Contact Company First Name Tracy Last Name Edwards Email meliss…" at bounding box center [784, 392] width 1568 height 783
paste input "tracy"
type input "tracy@shookinsurance.com"
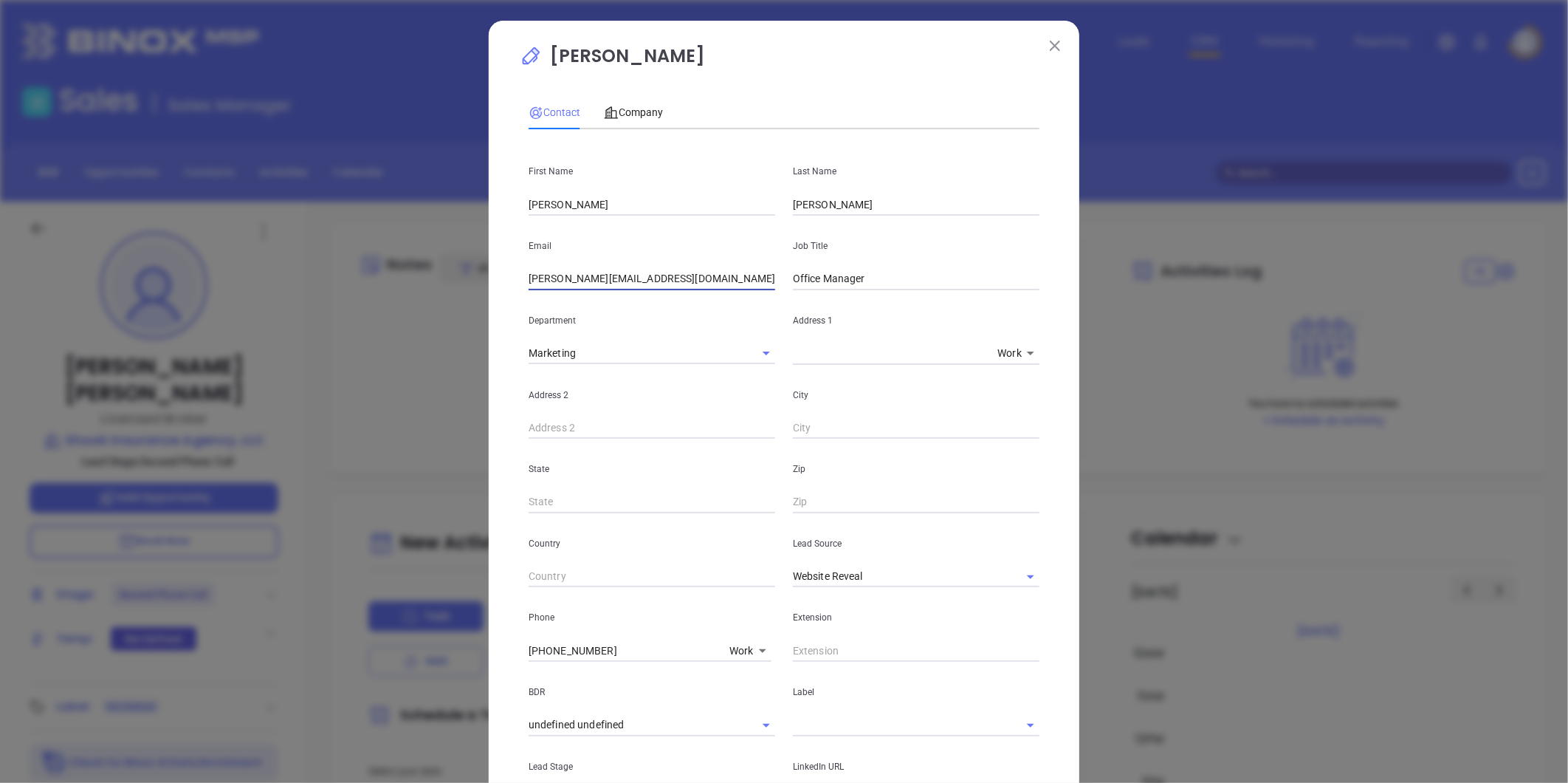
drag, startPoint x: 635, startPoint y: 371, endPoint x: 740, endPoint y: 377, distance: 105.2
click at [635, 370] on div "Address 2" at bounding box center [652, 402] width 264 height 75
click at [1004, 573] on icon "Clear" at bounding box center [1012, 577] width 15 height 15
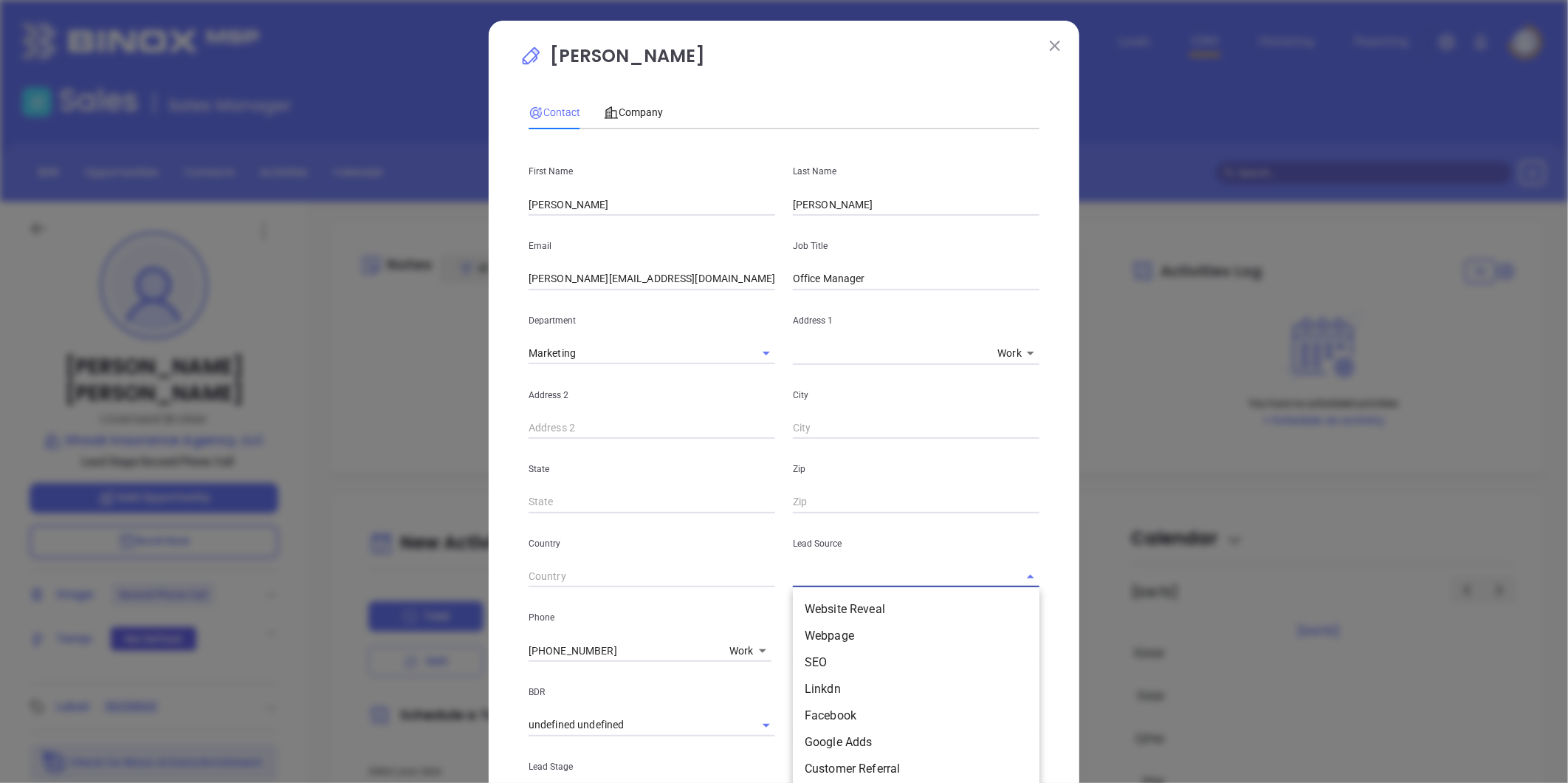
drag, startPoint x: 918, startPoint y: 573, endPoint x: 894, endPoint y: 569, distance: 24.3
click at [907, 573] on input "text" at bounding box center [895, 576] width 205 height 22
click at [863, 610] on li "Webinar 102025" at bounding box center [916, 609] width 246 height 26
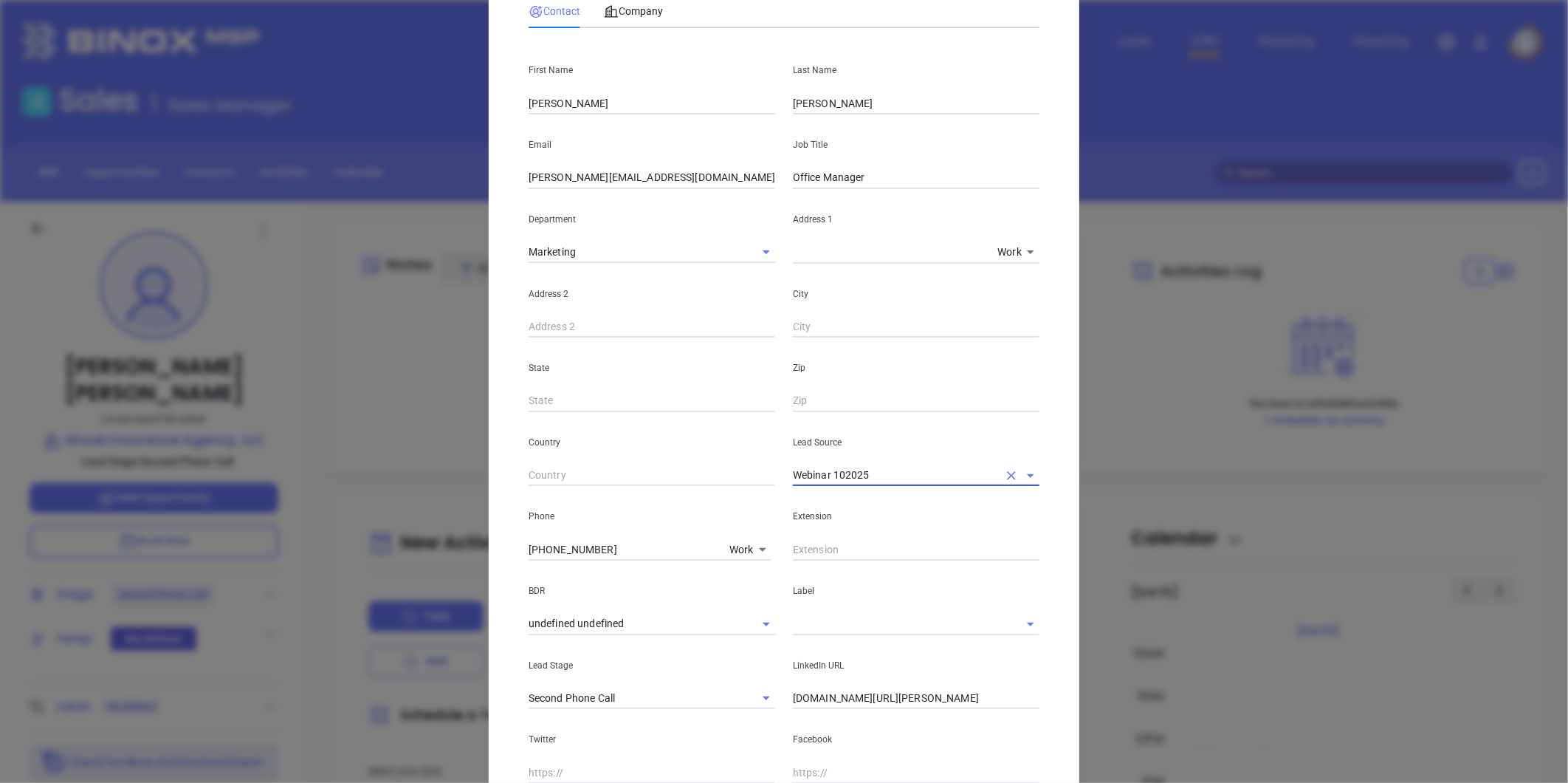
scroll to position [164, 0]
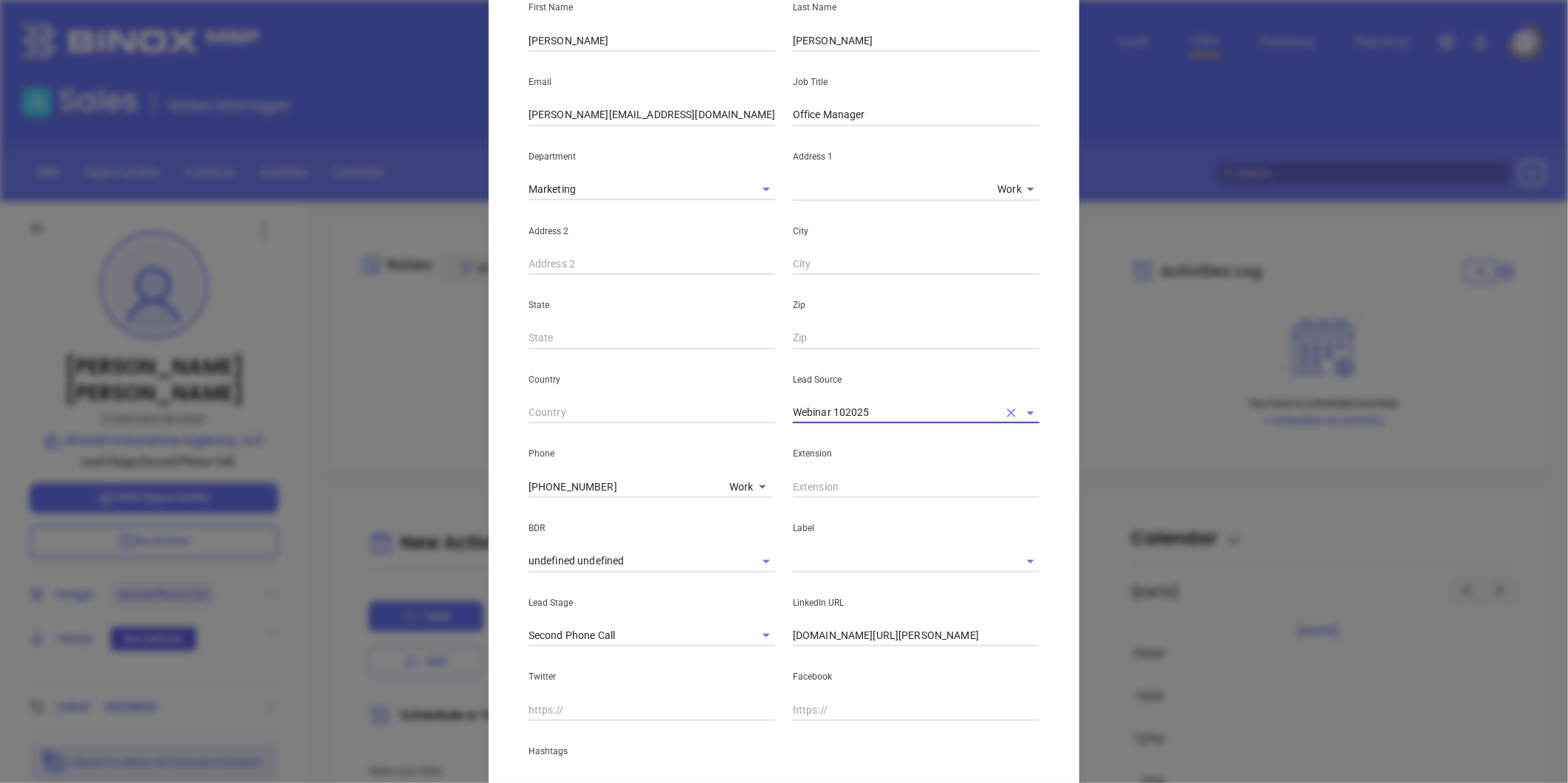
type input "Webinar 102025"
drag, startPoint x: 518, startPoint y: 486, endPoint x: 403, endPoint y: 500, distance: 115.8
click at [403, 500] on div "Melissa Palumbo Contact Company First Name Tracy Last Name Edwards Email tracy@…" at bounding box center [784, 392] width 1568 height 783
type input "( ) -"
click at [759, 486] on icon at bounding box center [762, 487] width 7 height 4
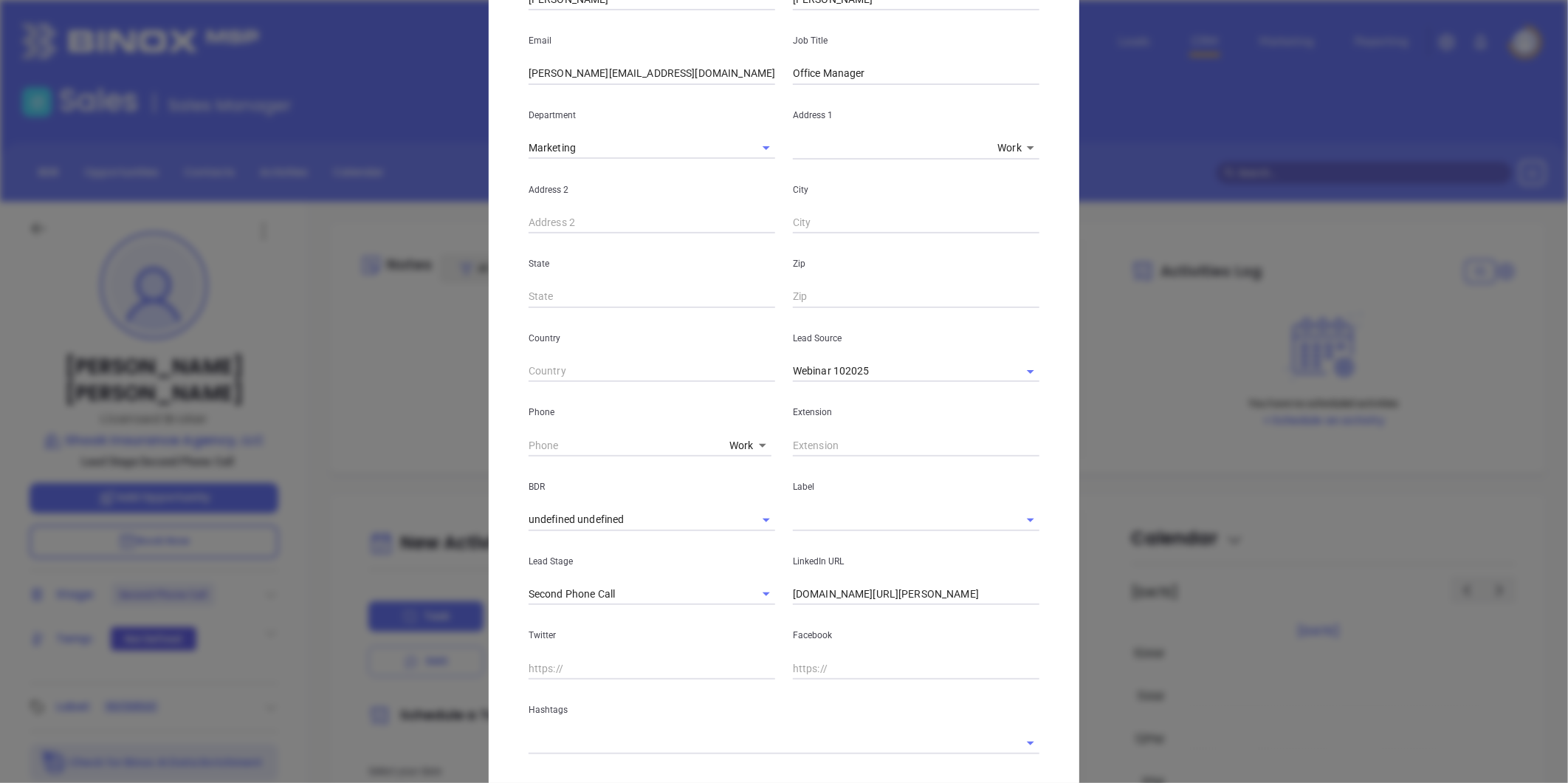
scroll to position [245, 0]
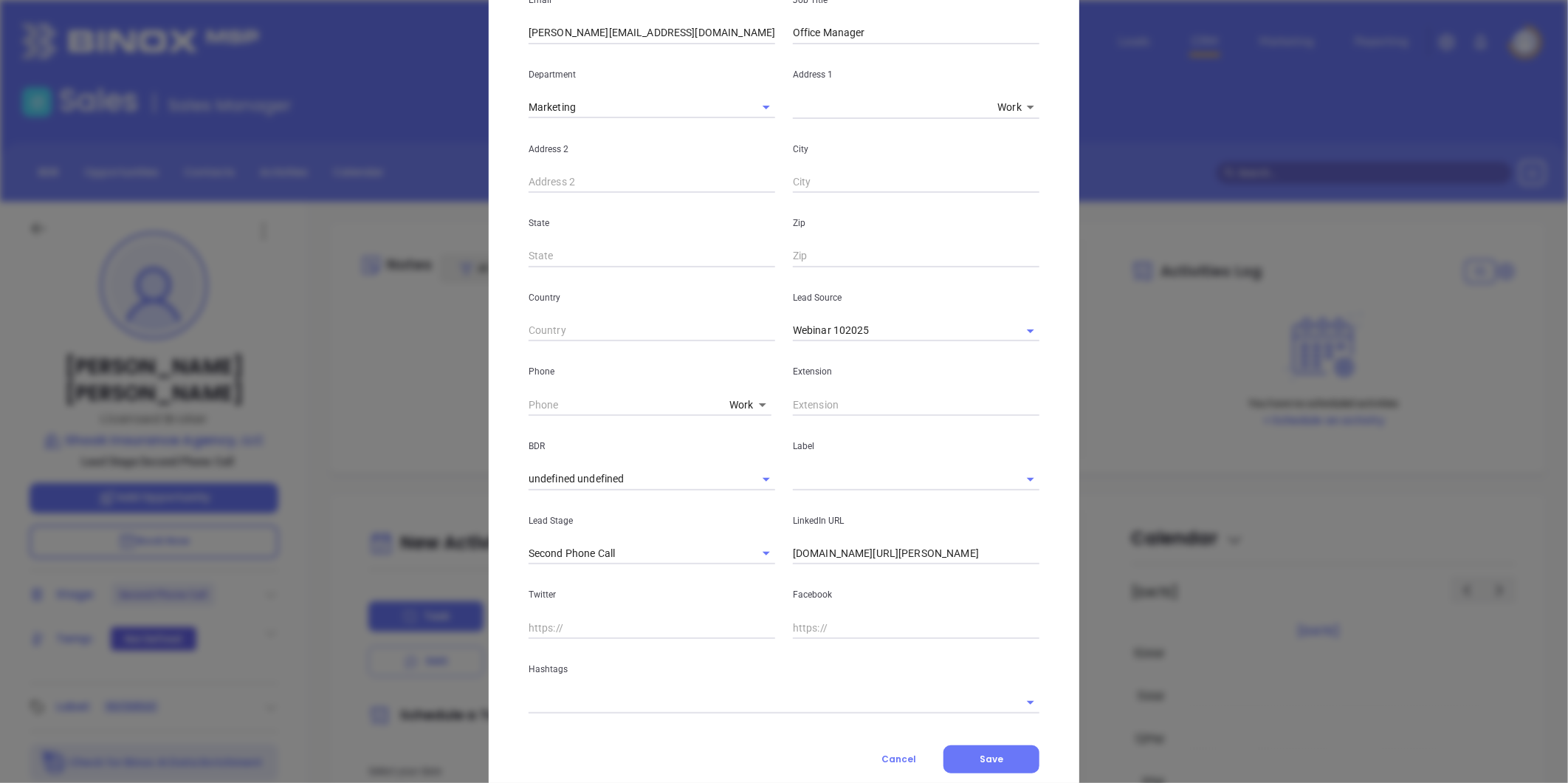
click at [751, 401] on body "Leads CRM Marketing Reporting Financial Leads Leads Sales Sales Manager BDR Opp…" at bounding box center [784, 392] width 1568 height 783
click at [755, 592] on li "Site" at bounding box center [774, 591] width 99 height 26
type input "11"
click at [594, 409] on input "( ) -" at bounding box center [629, 405] width 201 height 22
paste input "518) 943-3980"
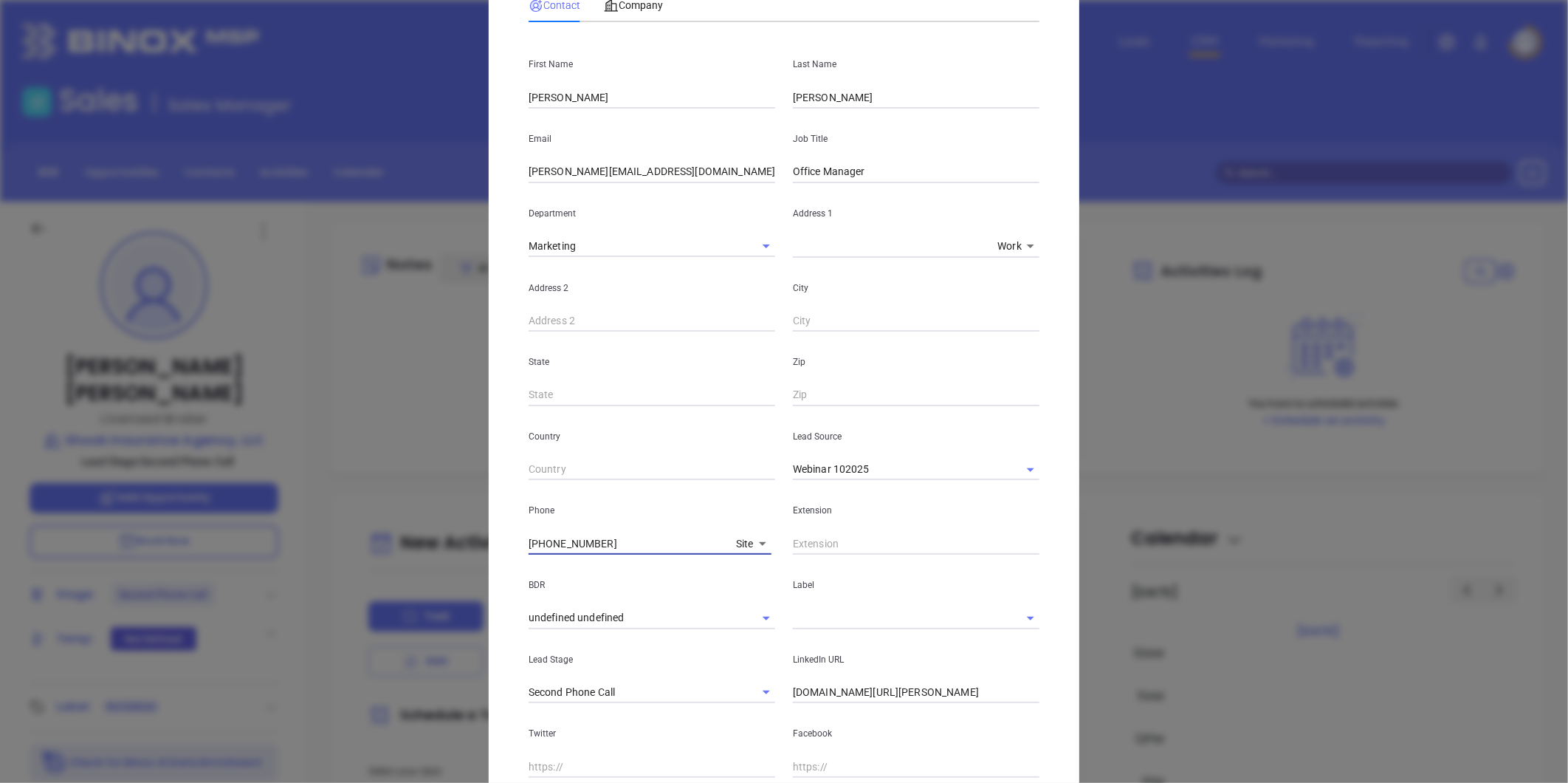
scroll to position [0, 0]
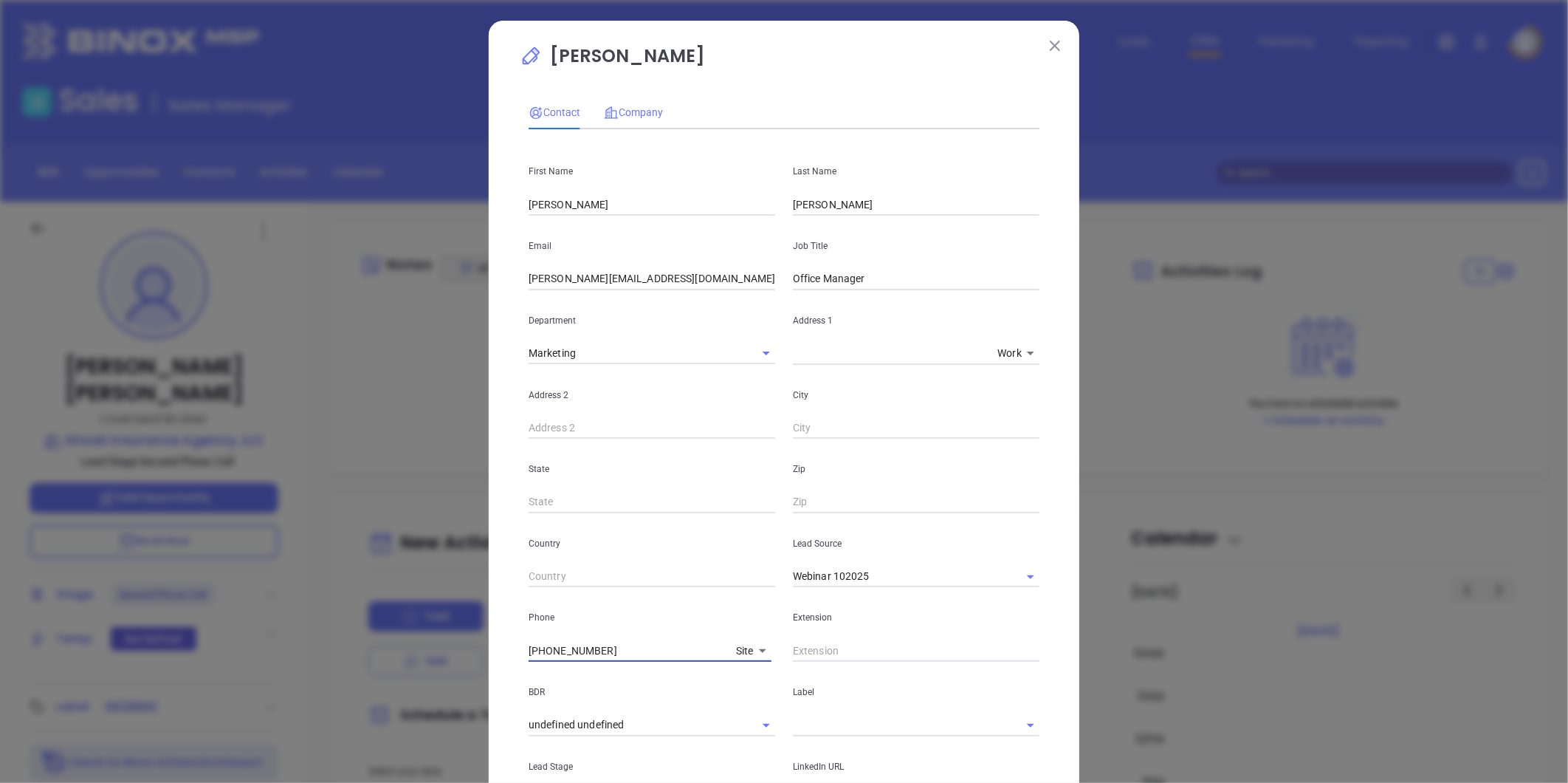
type input "(518) 943-3980"
click at [637, 113] on span "Company" at bounding box center [633, 112] width 59 height 12
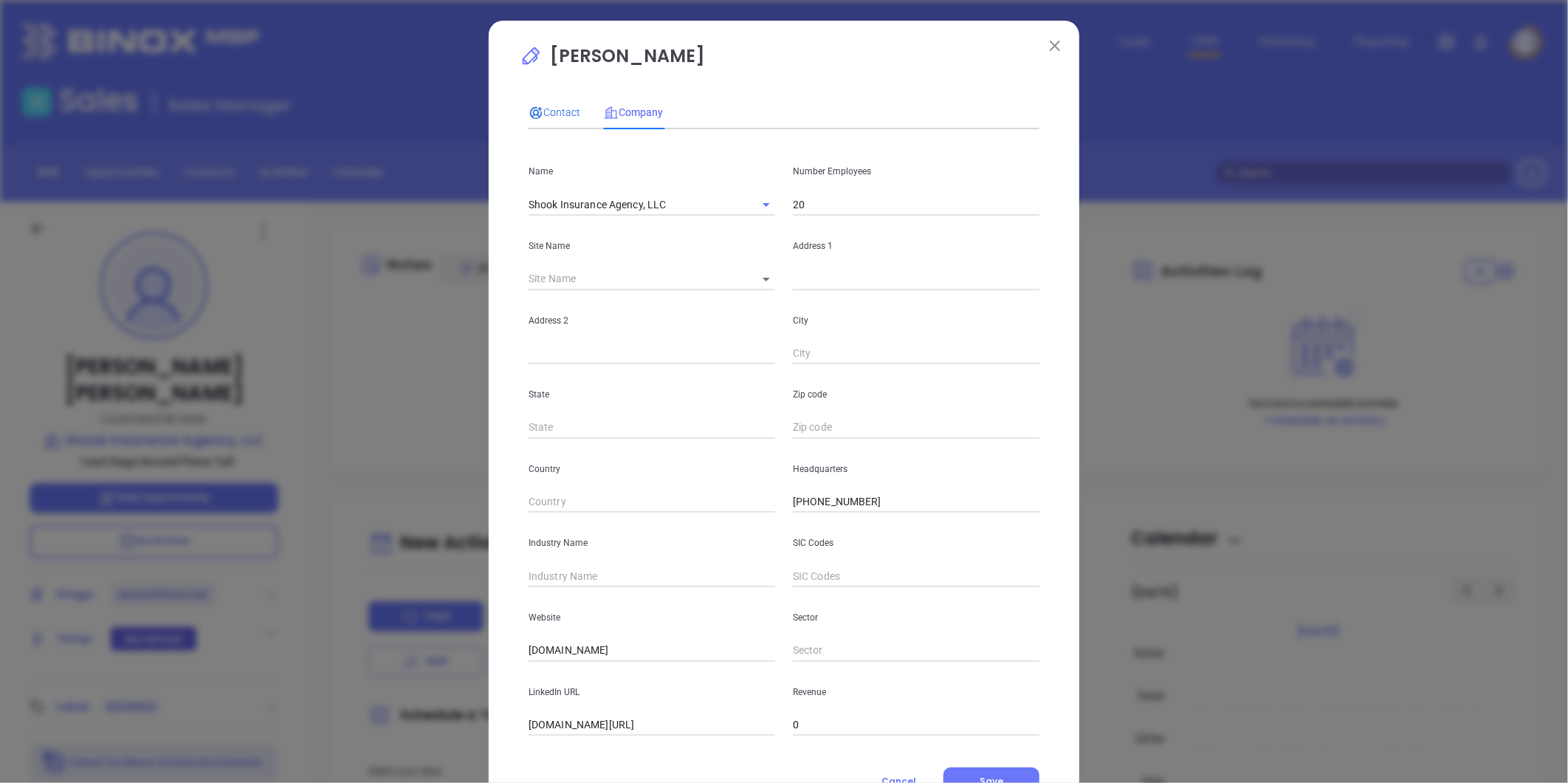
click at [550, 107] on span "Contact" at bounding box center [554, 112] width 52 height 12
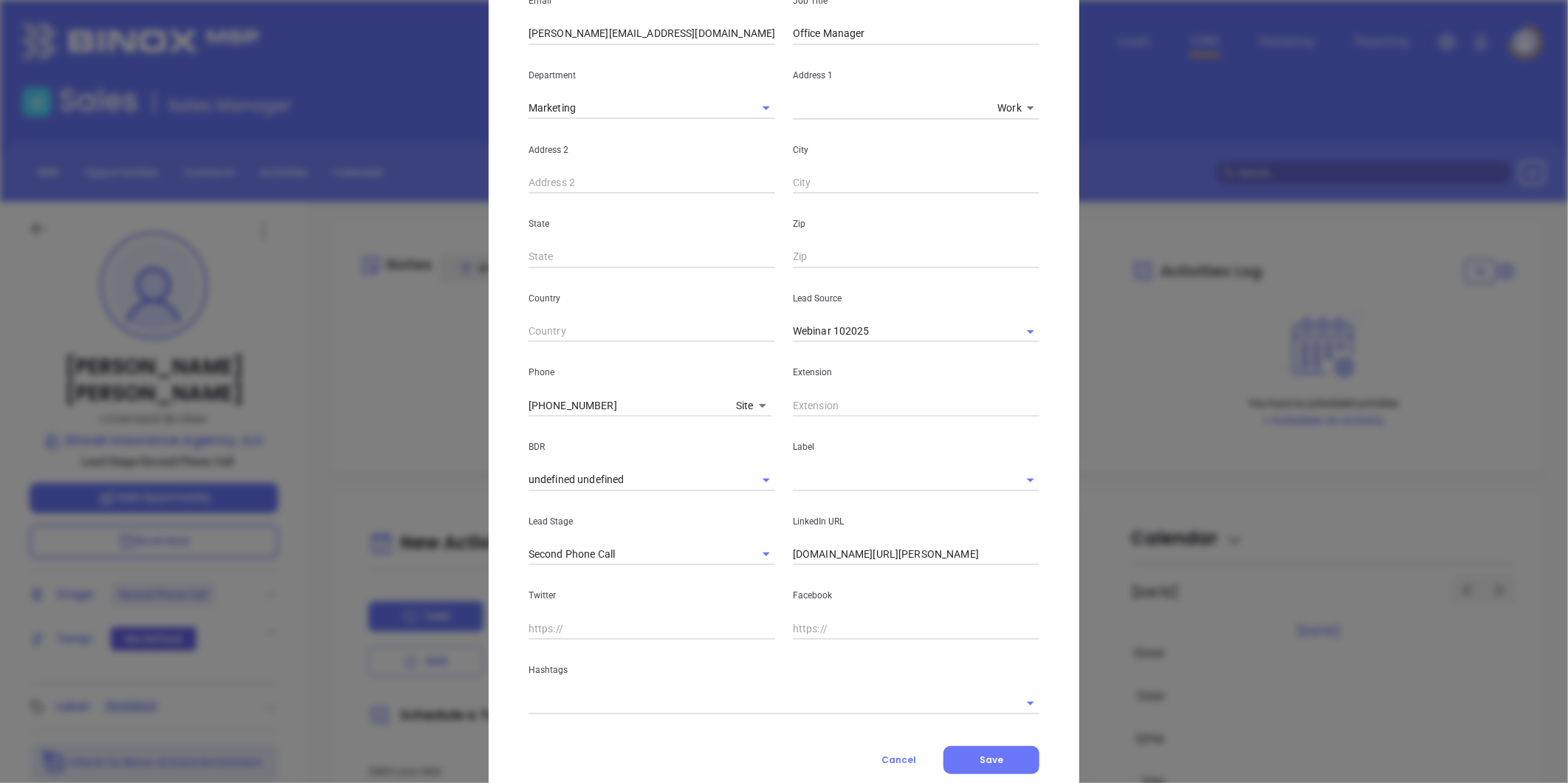
scroll to position [245, 0]
click at [793, 483] on input "text" at bounding box center [895, 479] width 205 height 22
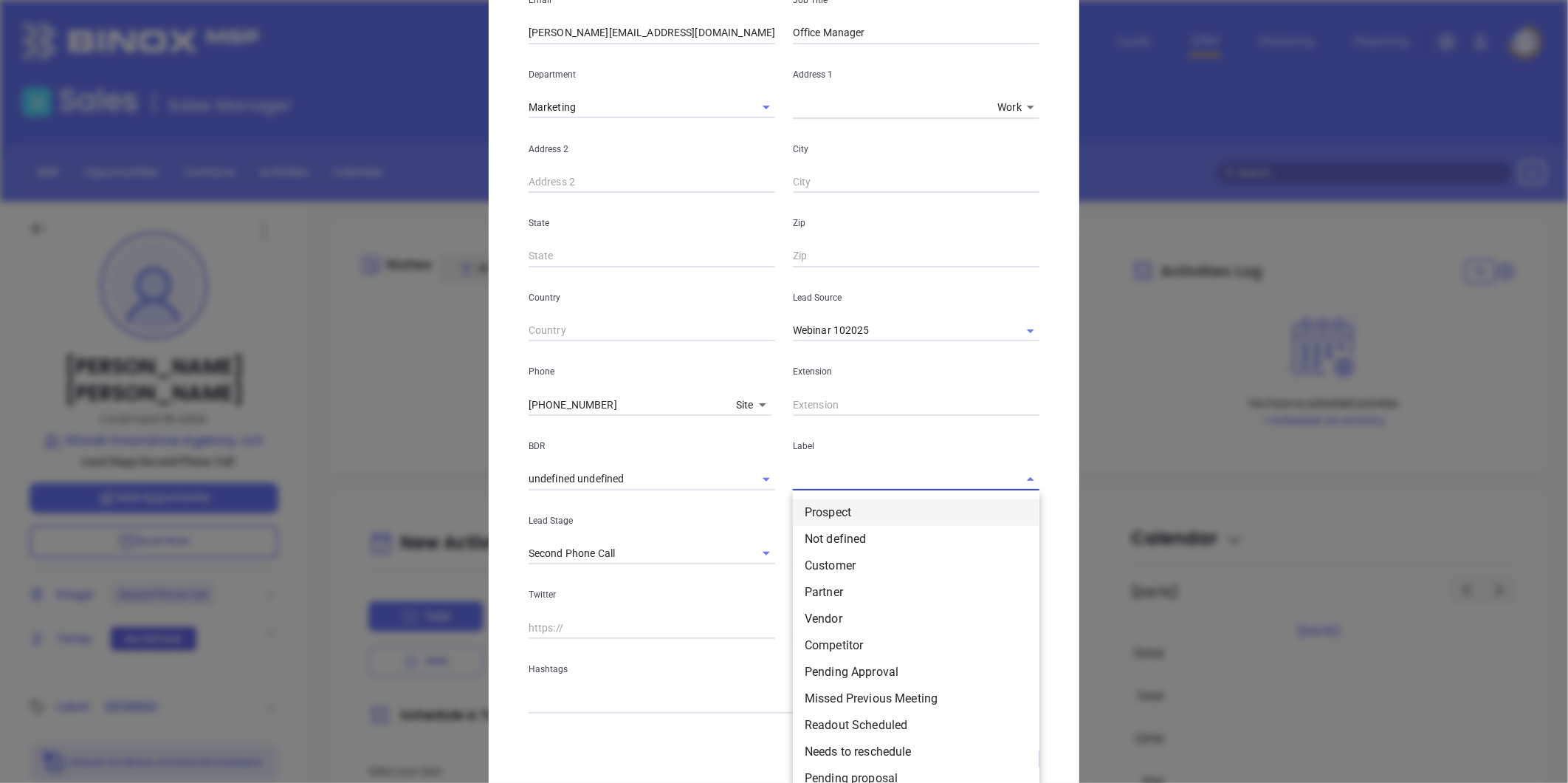
click at [821, 510] on li "Prospect" at bounding box center [916, 512] width 246 height 26
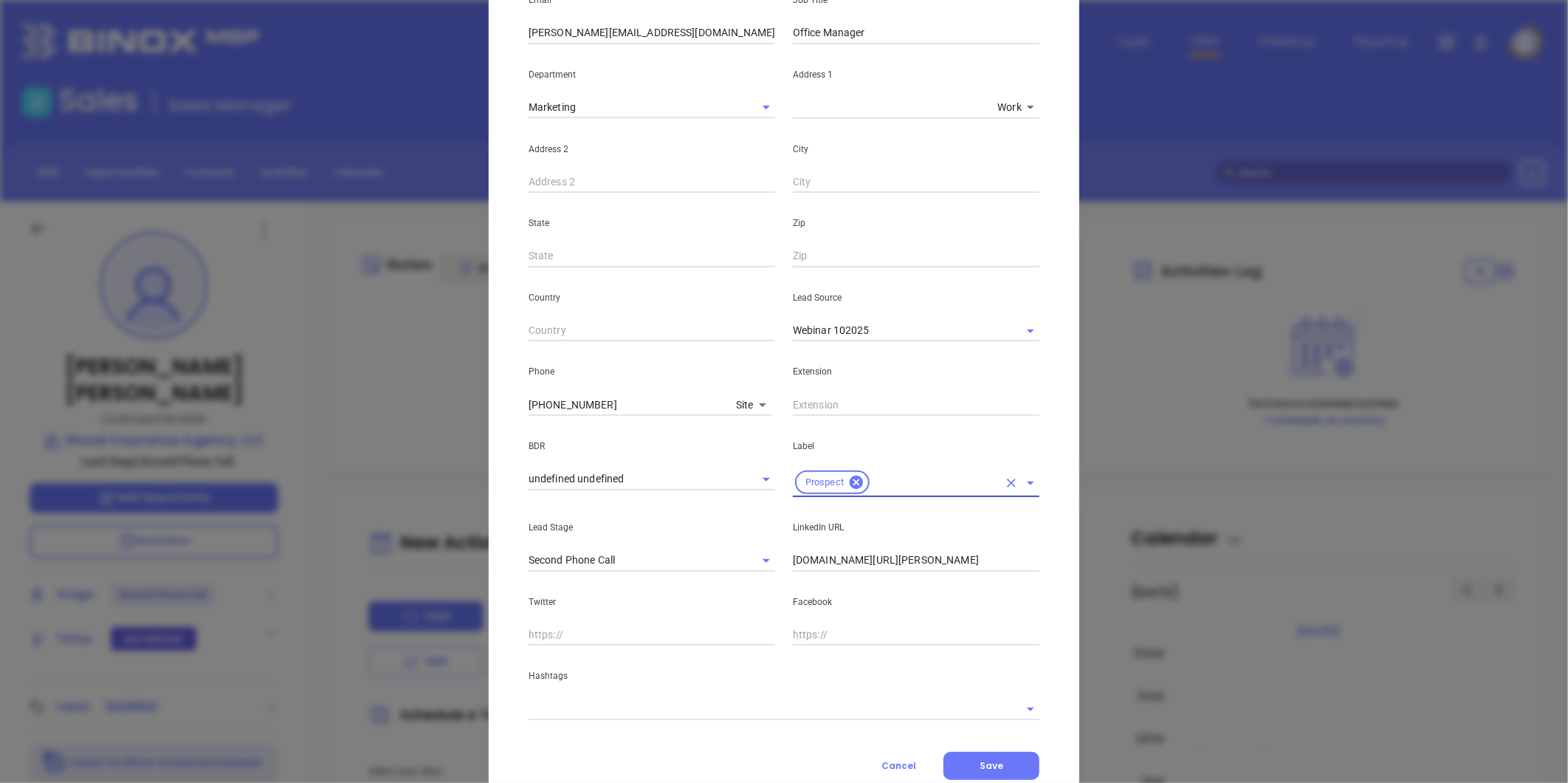
scroll to position [294, 0]
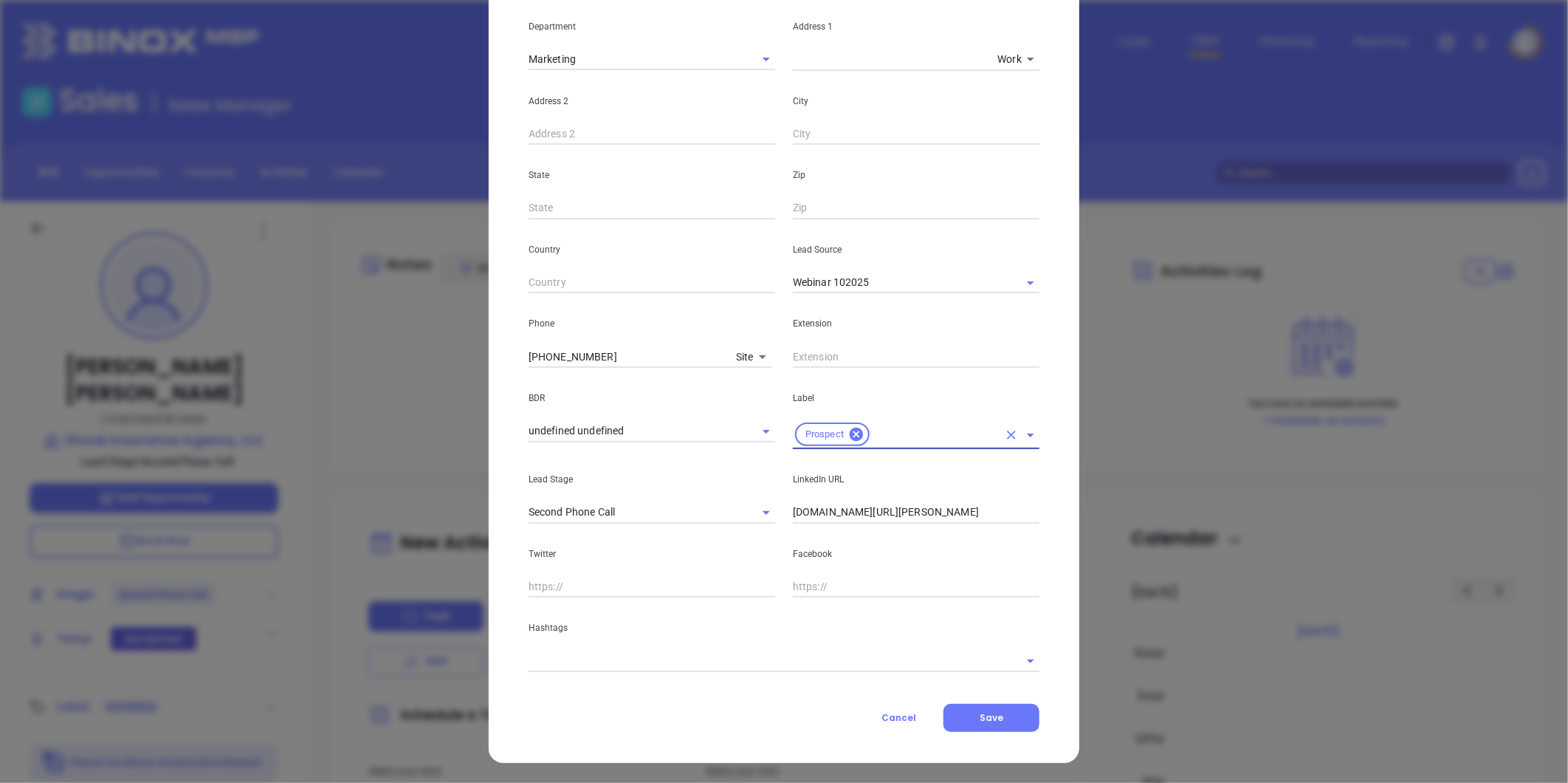
click at [902, 514] on input "linkedin.com/in/melissa-palumbo-a1a92742" at bounding box center [916, 512] width 246 height 22
click at [902, 513] on input "linkedin.com/in/melissa-palumbo-a1a92742" at bounding box center [916, 512] width 246 height 22
click at [902, 511] on input "linkedin.com/in/melissa-palumbo-a1a92742" at bounding box center [916, 512] width 246 height 22
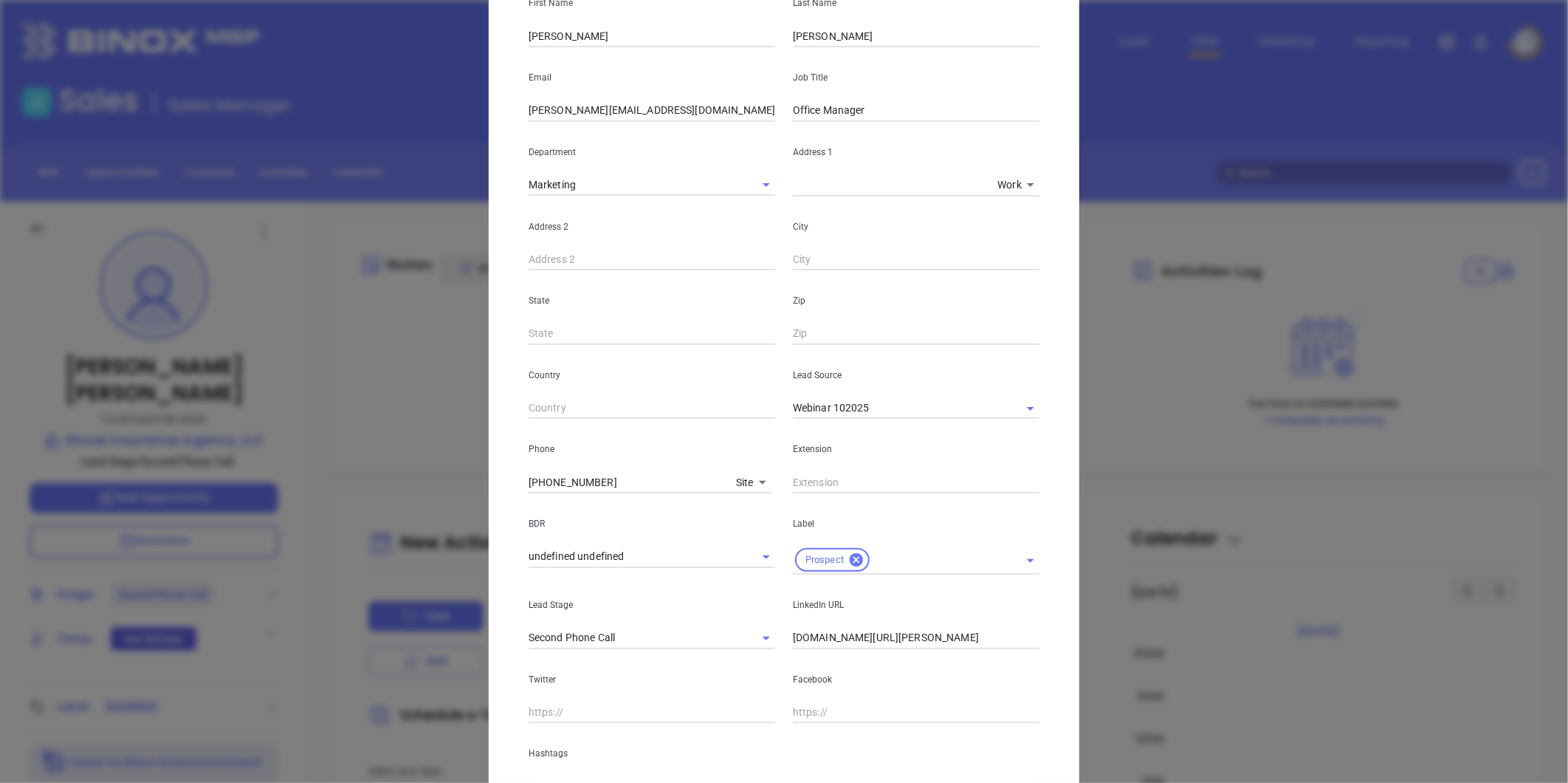
scroll to position [0, 0]
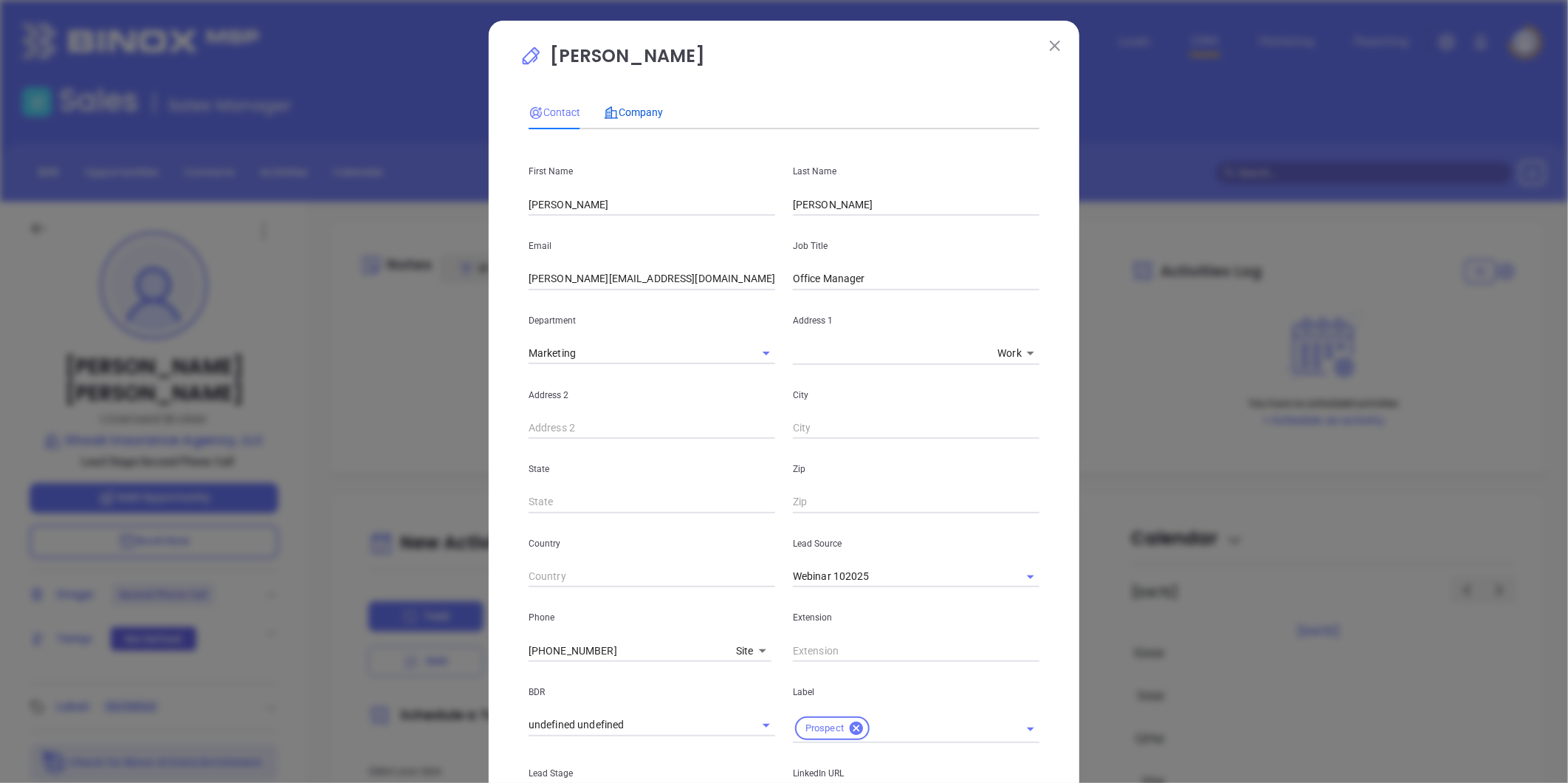
click at [632, 108] on span "Company" at bounding box center [633, 112] width 59 height 12
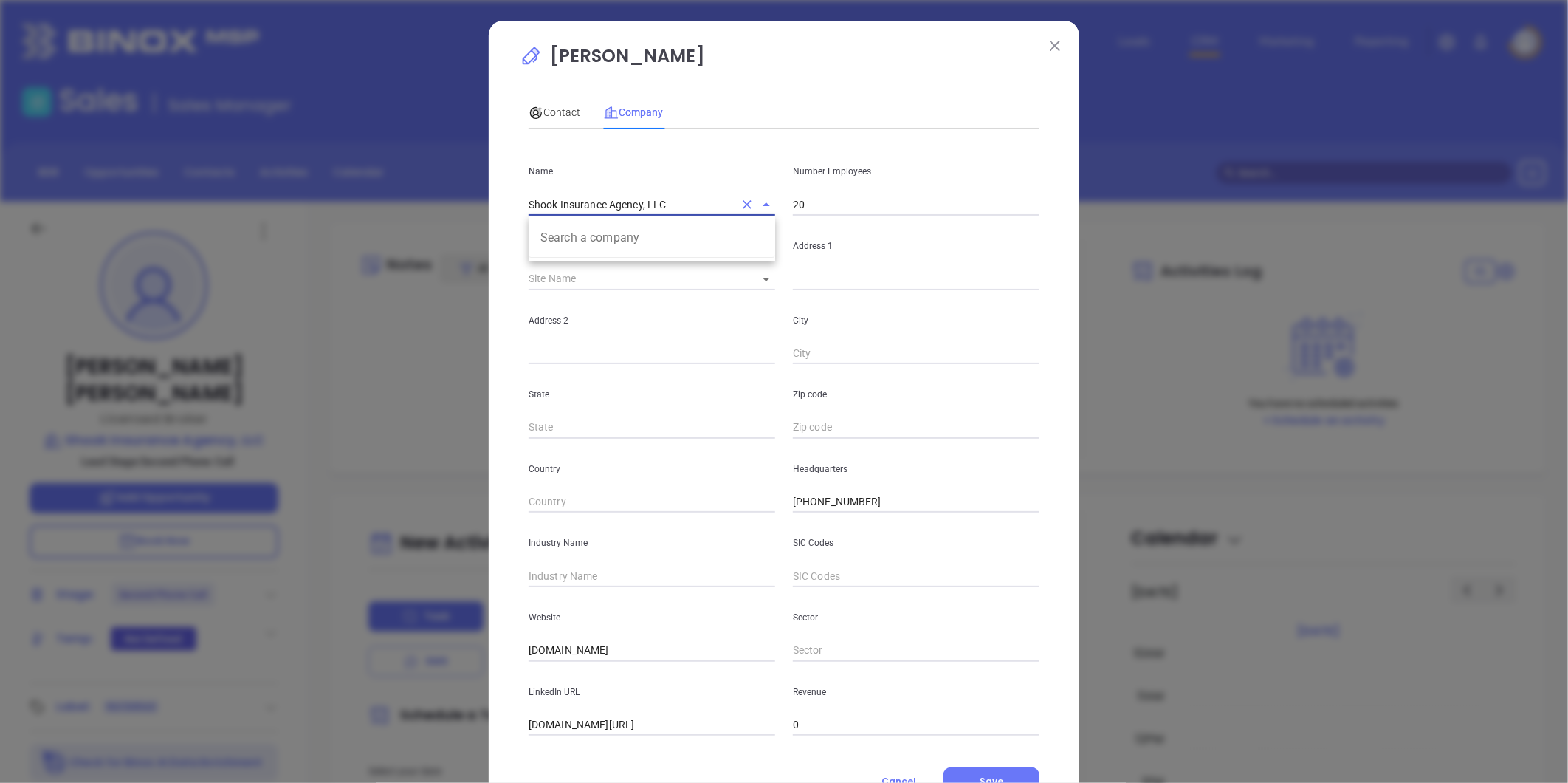
drag, startPoint x: 670, startPoint y: 208, endPoint x: 348, endPoint y: 229, distance: 322.7
click at [259, 214] on div "Melissa Palumbo Contact Company First Name Tracy Last Name Edwards Email tracy@…" at bounding box center [784, 392] width 1568 height 783
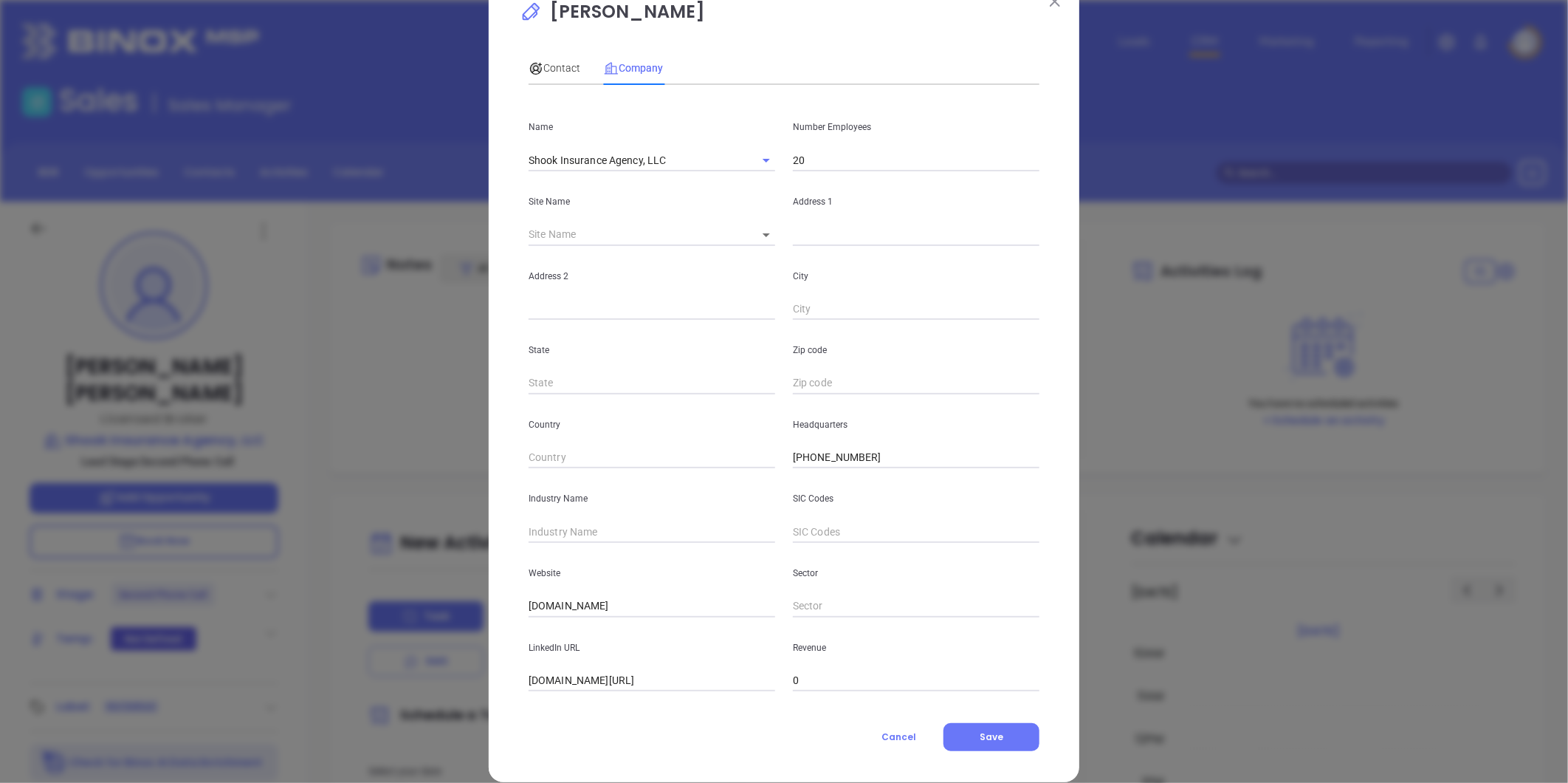
scroll to position [65, 0]
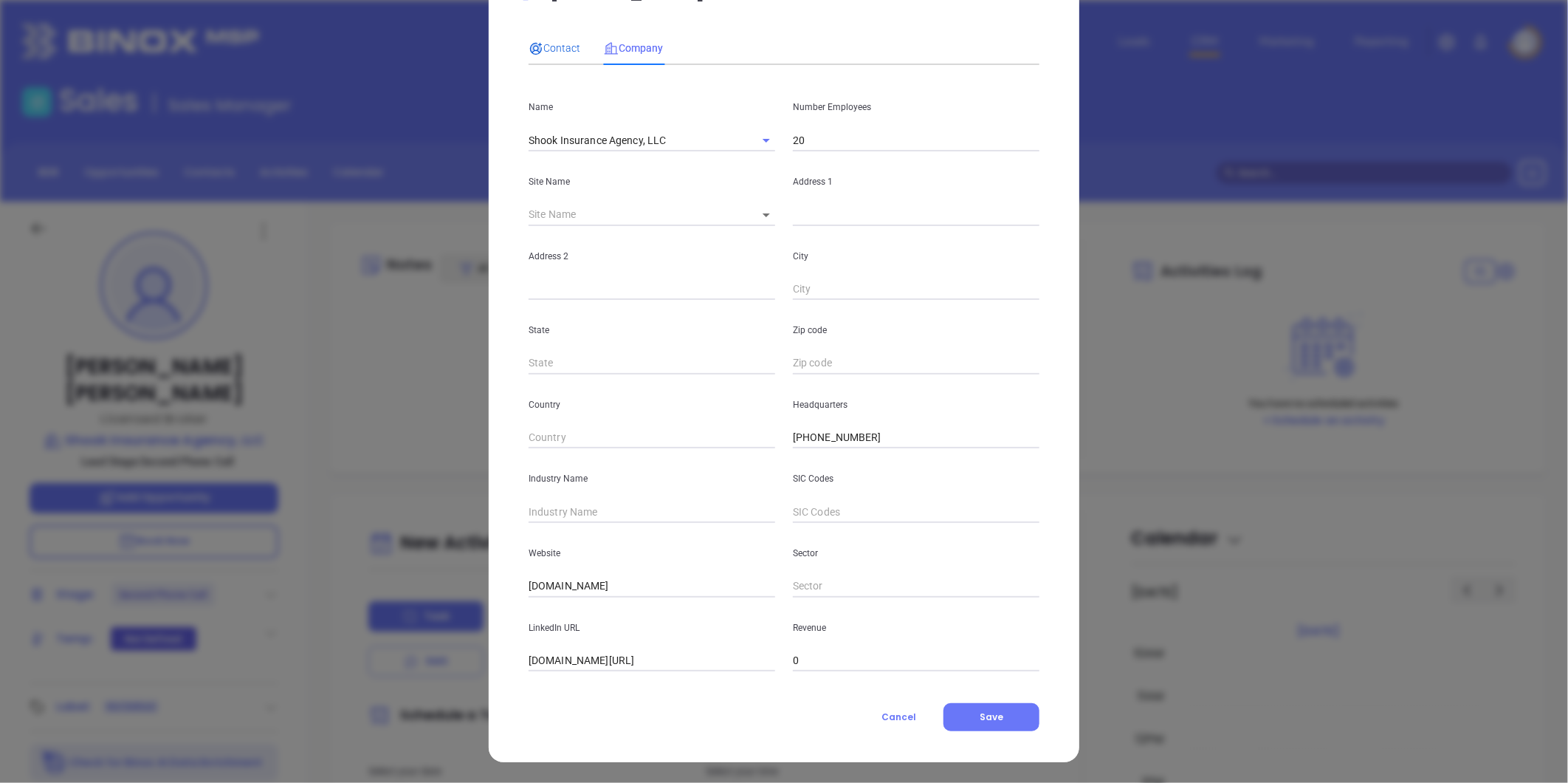
drag, startPoint x: 556, startPoint y: 43, endPoint x: 594, endPoint y: 96, distance: 65.2
click at [556, 42] on span "Contact" at bounding box center [554, 48] width 52 height 12
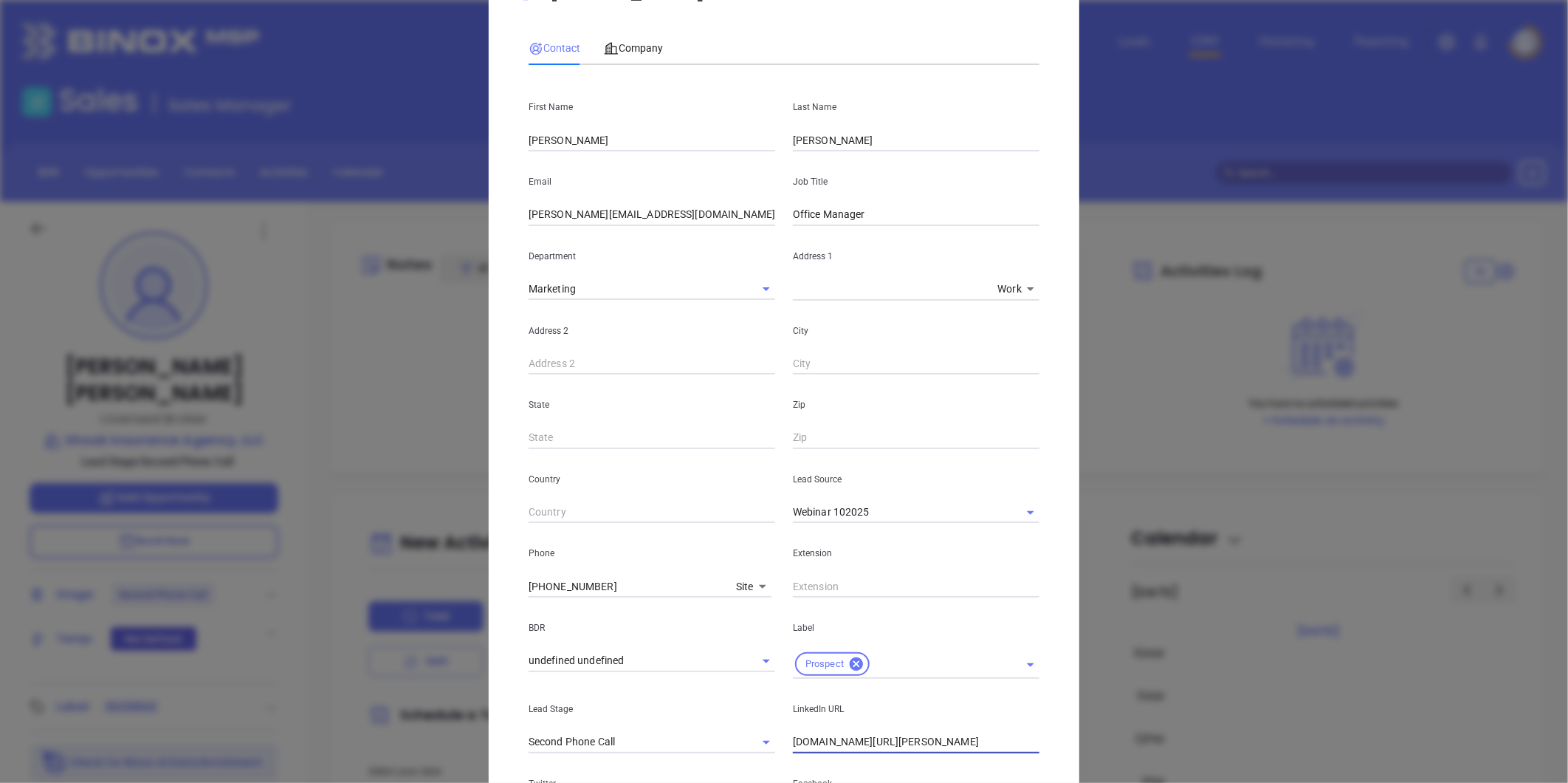
click at [836, 740] on input "linkedin.com/in/melissa-palumbo-a1a92742" at bounding box center [916, 742] width 246 height 22
click at [835, 739] on input "linkedin.com/in/melissa-palumbo-a1a92742" at bounding box center [916, 742] width 246 height 22
click at [832, 739] on input "linkedin.com/in/melissa-palumbo-a1a92742" at bounding box center [916, 742] width 246 height 22
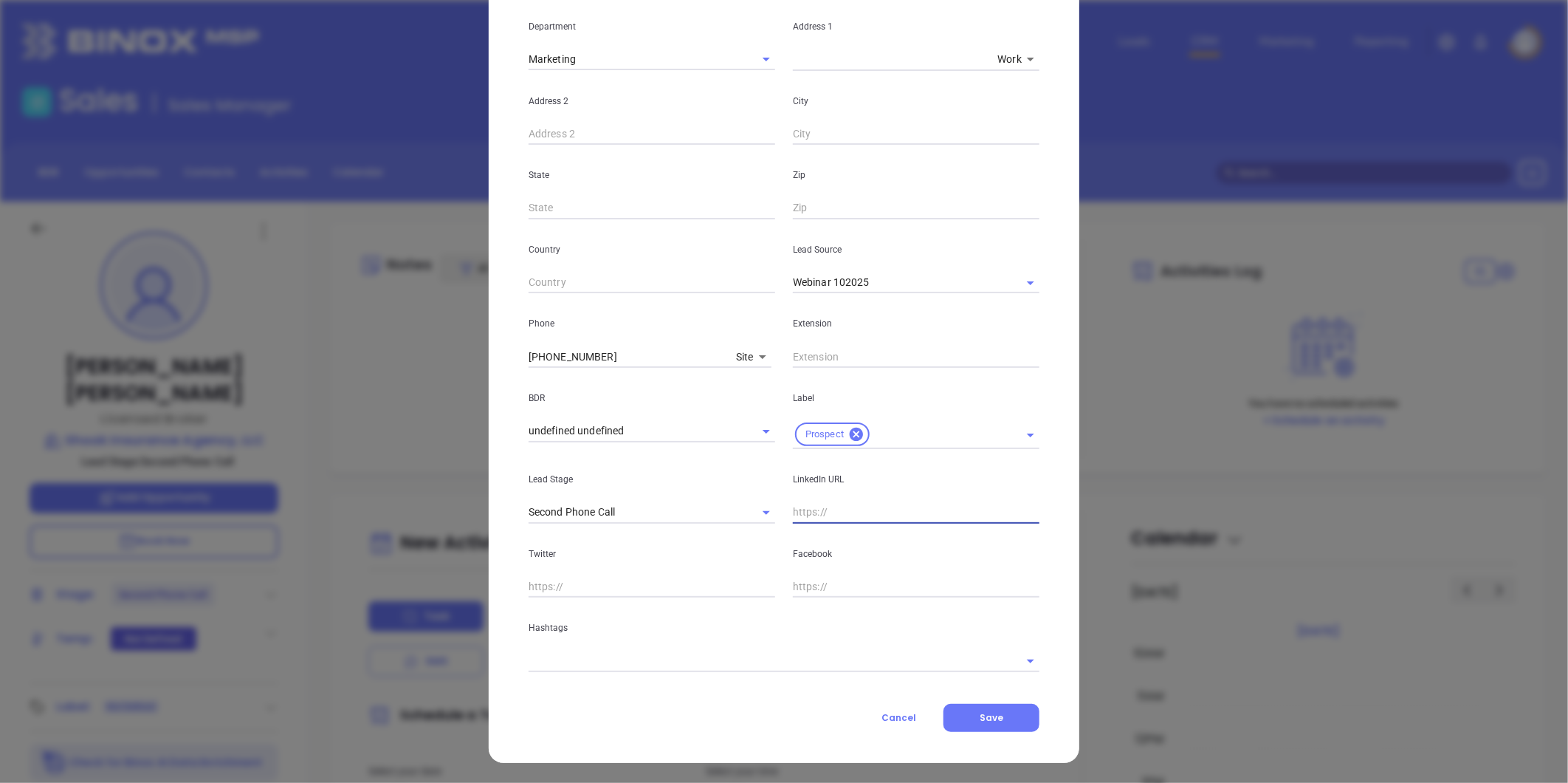
scroll to position [0, 0]
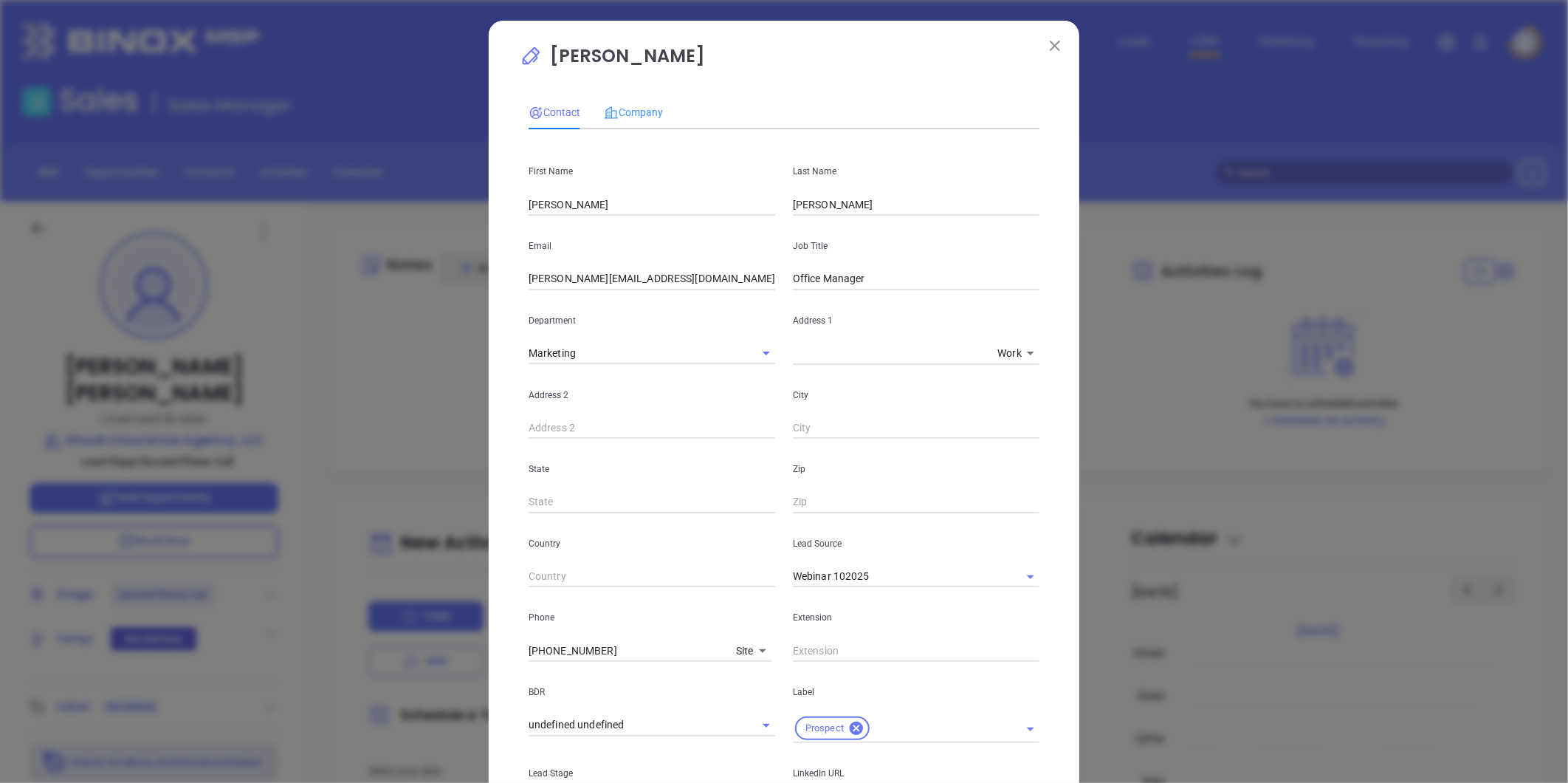
click at [628, 102] on div "Company" at bounding box center [633, 112] width 59 height 34
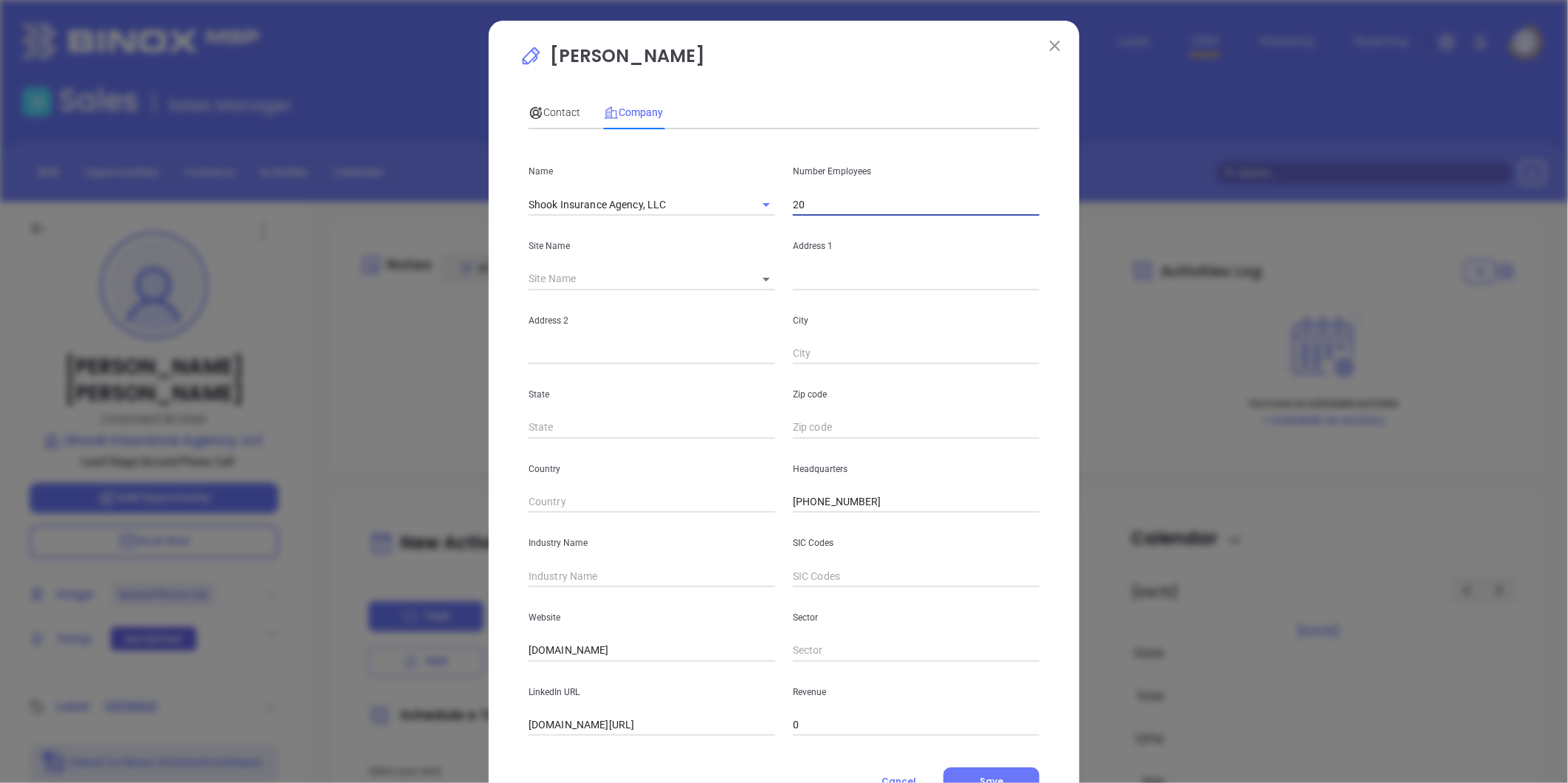
click at [827, 196] on input "20" at bounding box center [916, 205] width 246 height 22
type input "2"
type input "10"
click at [570, 574] on input "text" at bounding box center [651, 576] width 246 height 22
type input "Insurance"
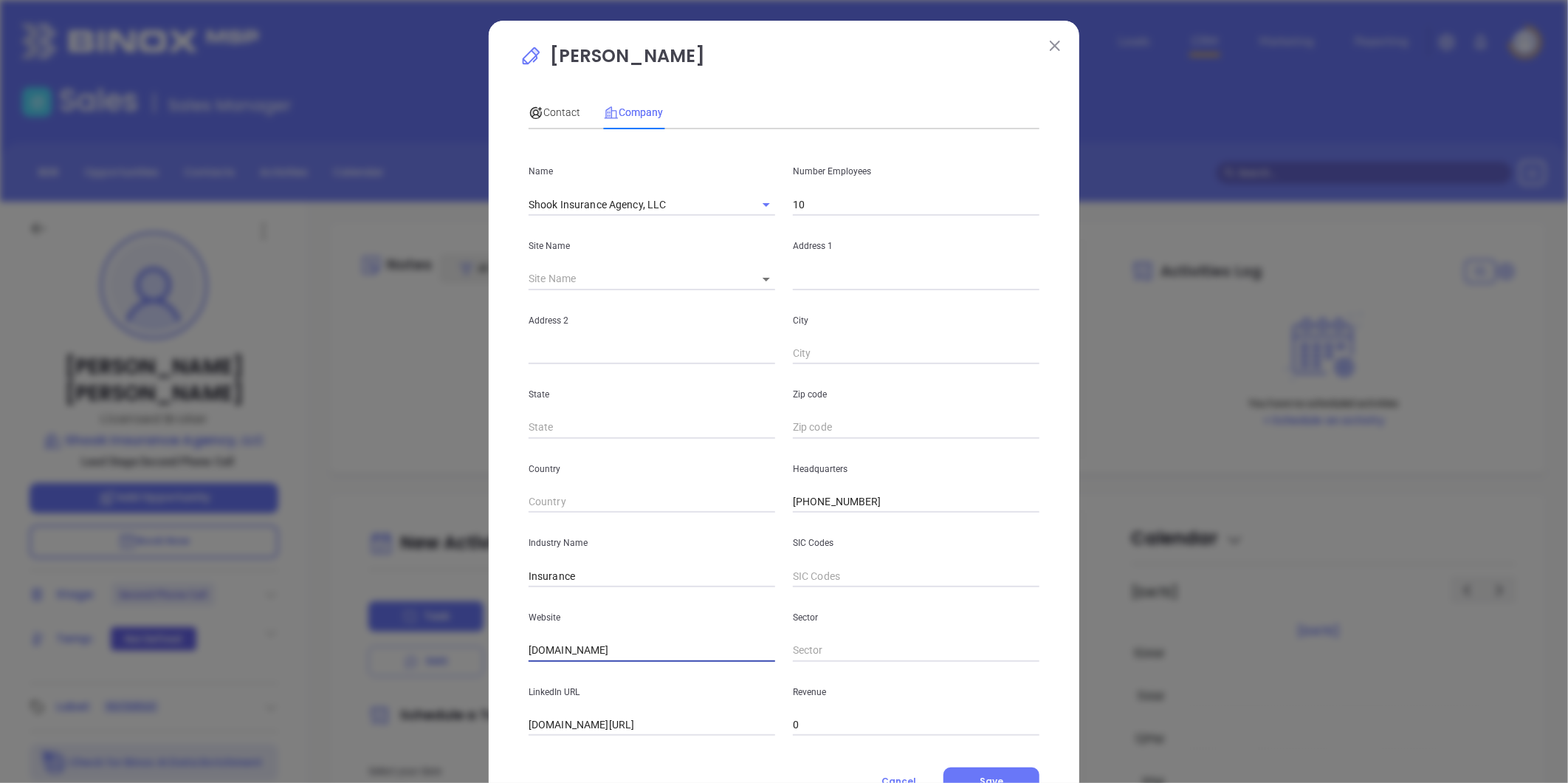
drag, startPoint x: 419, startPoint y: 635, endPoint x: 253, endPoint y: 644, distance: 166.2
click at [194, 617] on div "Melissa Palumbo Contact Company First Name Tracy Last Name Edwards Email tracy@…" at bounding box center [784, 392] width 1568 height 783
paste input "https://www.catskillinsurance.com/"
type input "https://www.catskillinsurance.com/"
click at [549, 726] on input "linkedin.com/company/shook-insurance-agency-llc" at bounding box center [651, 725] width 246 height 22
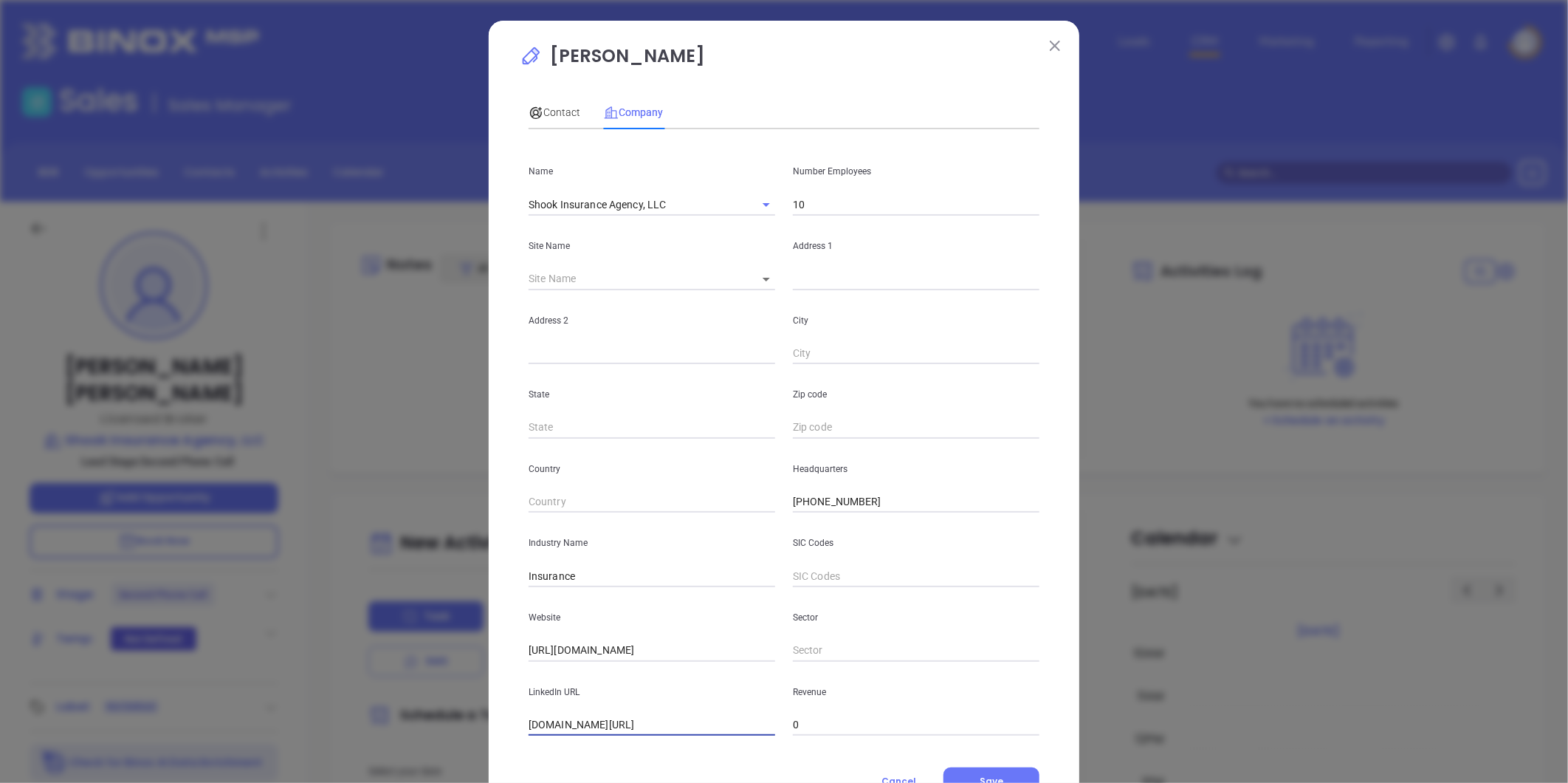
click at [552, 724] on input "linkedin.com/company/shook-insurance-agency-llc" at bounding box center [651, 725] width 246 height 22
click at [552, 722] on input "linkedin.com/company/shook-insurance-agency-llc" at bounding box center [651, 725] width 246 height 22
click at [553, 722] on input "linkedin.com/company/shook-insurance-agency-llc" at bounding box center [651, 725] width 246 height 22
click at [554, 722] on input "linkedin.com/company/shook-insurance-agency-llc" at bounding box center [651, 725] width 246 height 22
click at [555, 722] on input "linkedin.com/company/shook-insurance-agency-llc" at bounding box center [651, 725] width 246 height 22
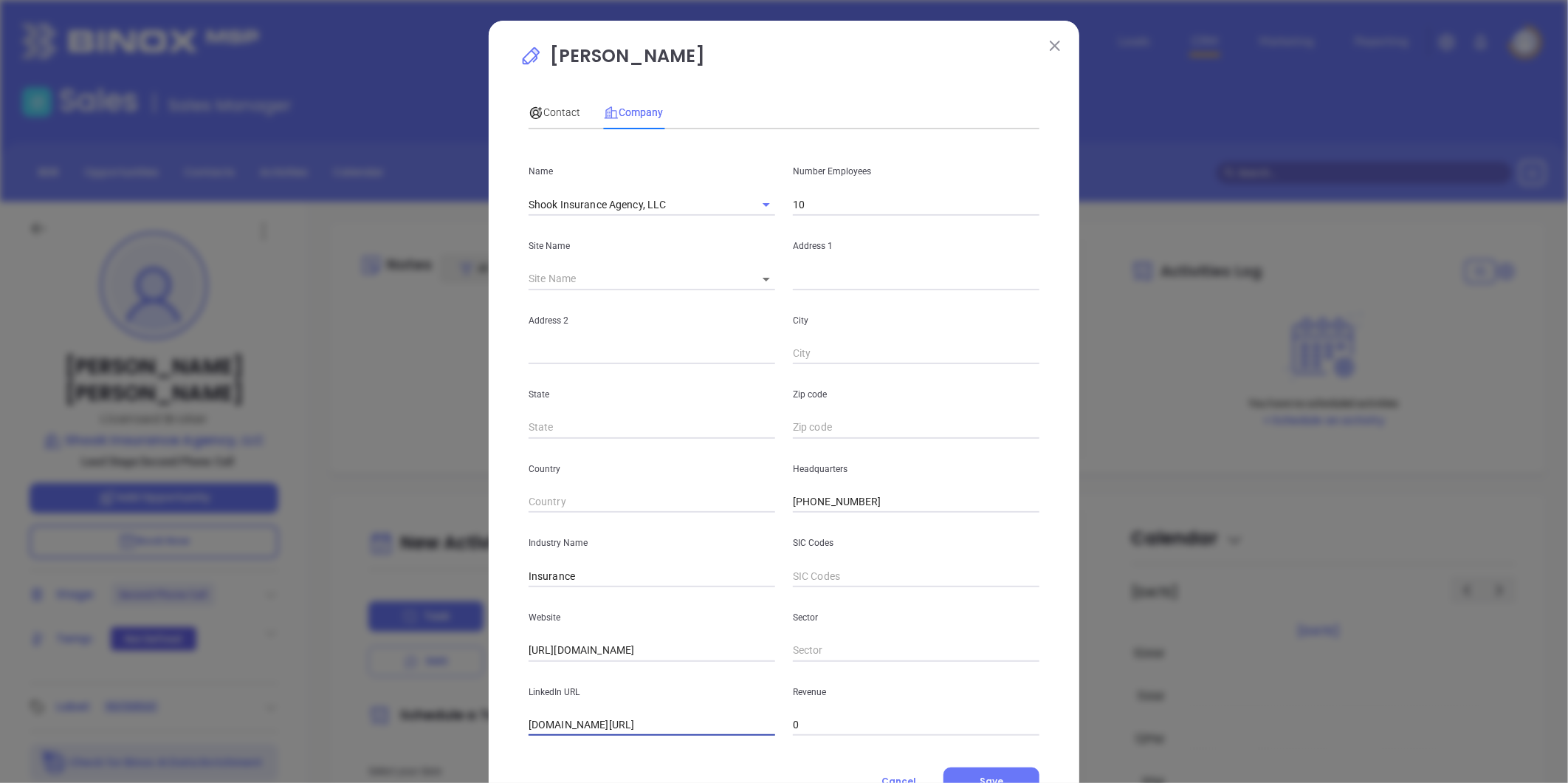
paste input "https://www.catskillinsurance.com/"
click at [626, 728] on input "linkedin.com/company/shook-insurance-agency-llc" at bounding box center [651, 725] width 246 height 22
paste input "https://www.linkedin.com/company/shook-insurance-agency-llc/"
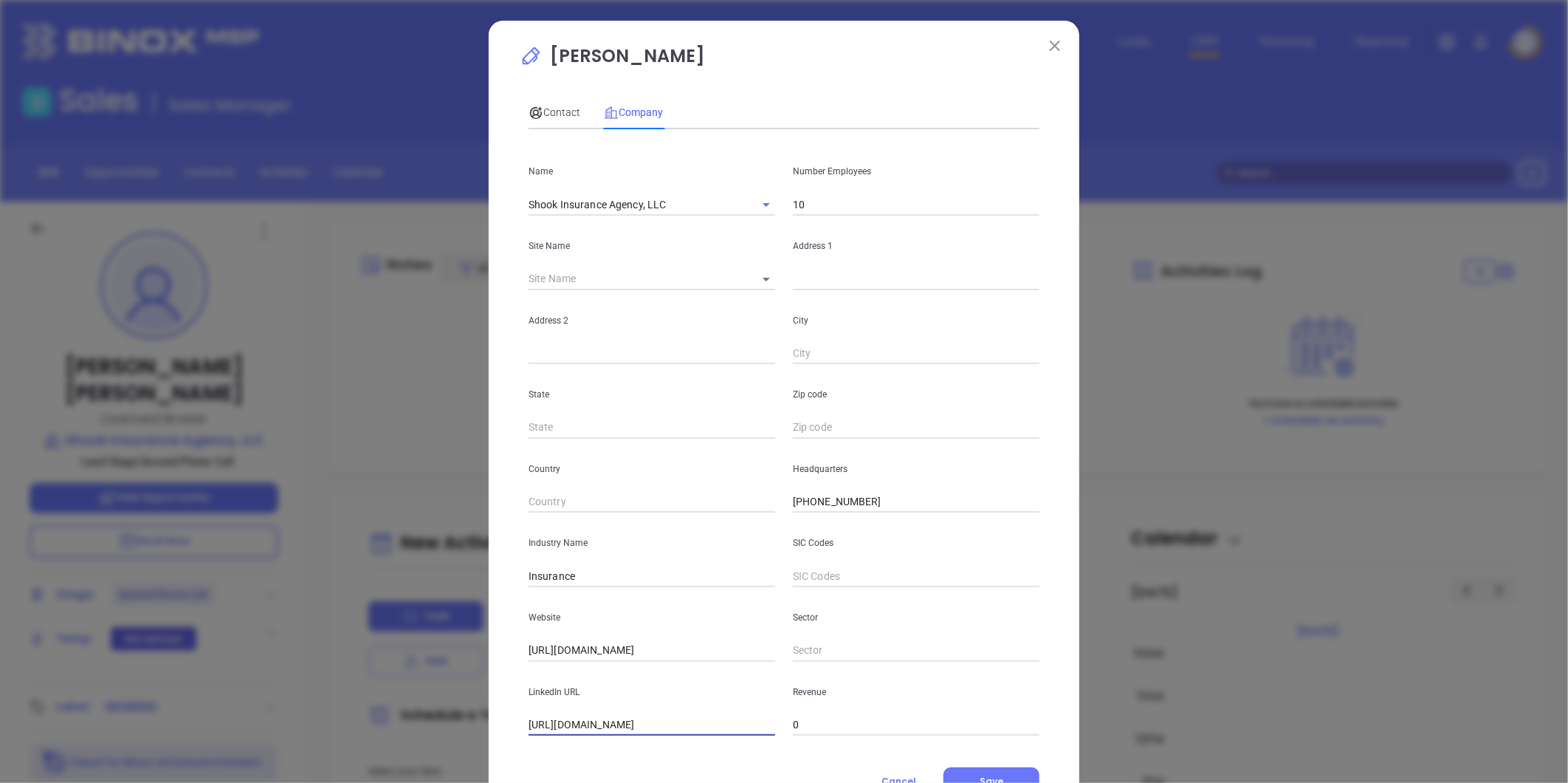
scroll to position [0, 56]
type input "https://www.linkedin.com/company/shook-insurance-agency-llc/"
click at [805, 281] on input "text" at bounding box center [916, 279] width 246 height 22
paste input "332 Main Street Catskill, NY 12414"
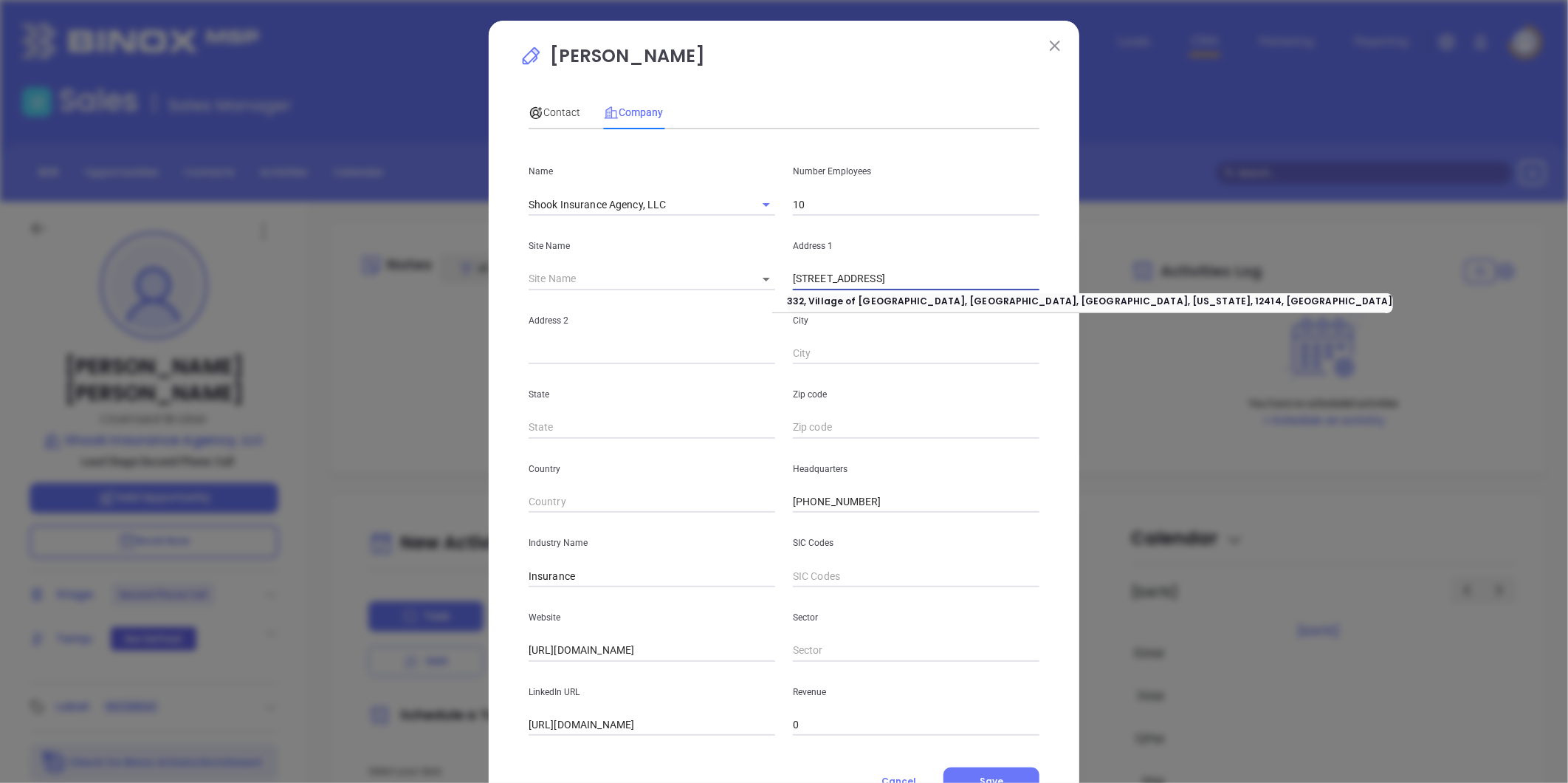
drag, startPoint x: 866, startPoint y: 281, endPoint x: 1179, endPoint y: 254, distance: 314.2
click at [1179, 254] on div "Melissa Palumbo Contact Company First Name Tracy Last Name Edwards Email tracy@…" at bounding box center [784, 392] width 1568 height 783
type input "332 Main Street"
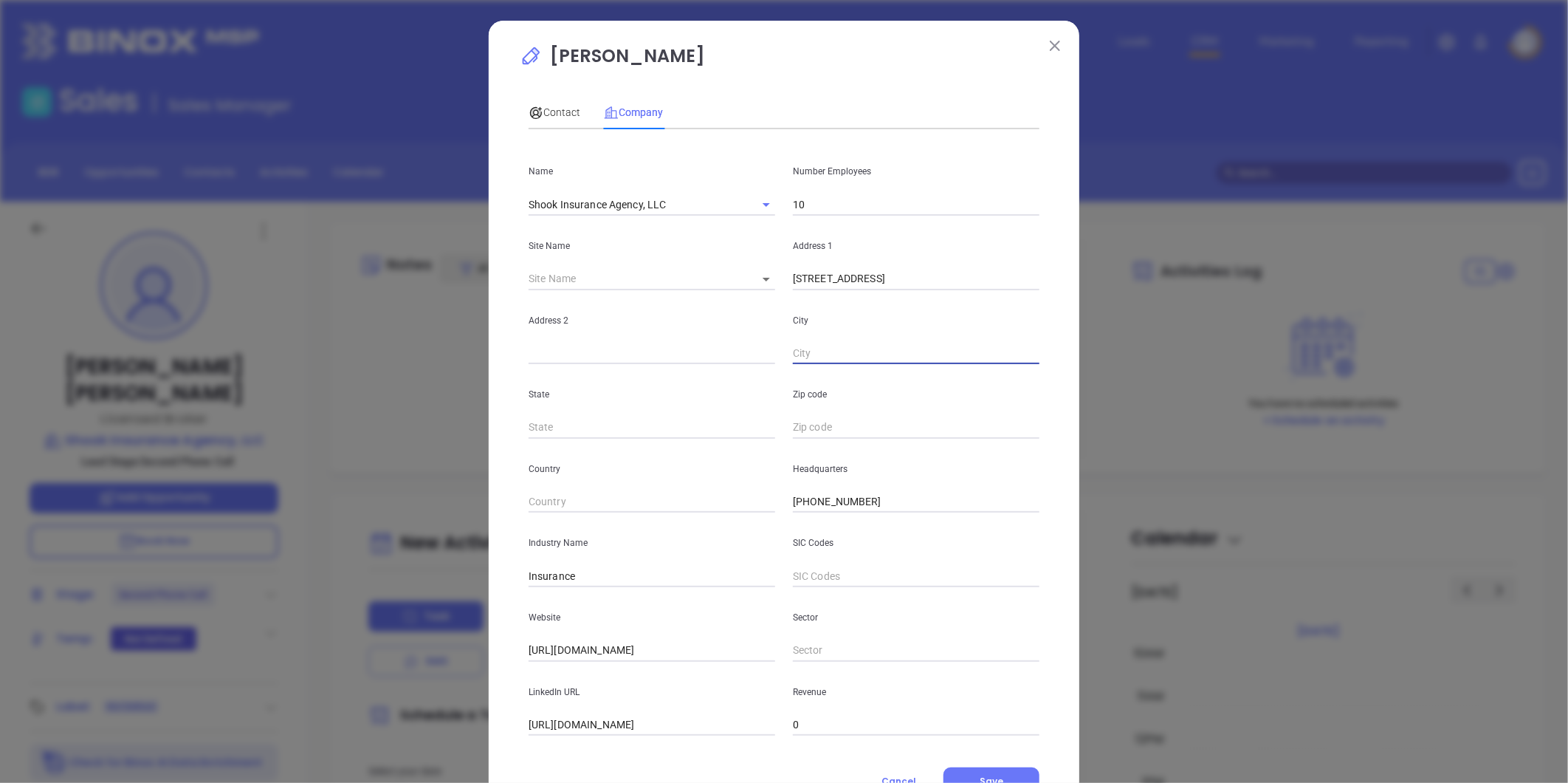
paste input "Catskill, NY 12414"
drag, startPoint x: 831, startPoint y: 348, endPoint x: 1139, endPoint y: 371, distance: 308.9
click at [1139, 371] on div "Melissa Palumbo Contact Company First Name Tracy Last Name Edwards Email tracy@…" at bounding box center [784, 392] width 1568 height 783
type input "Catskill"
type input "NY"
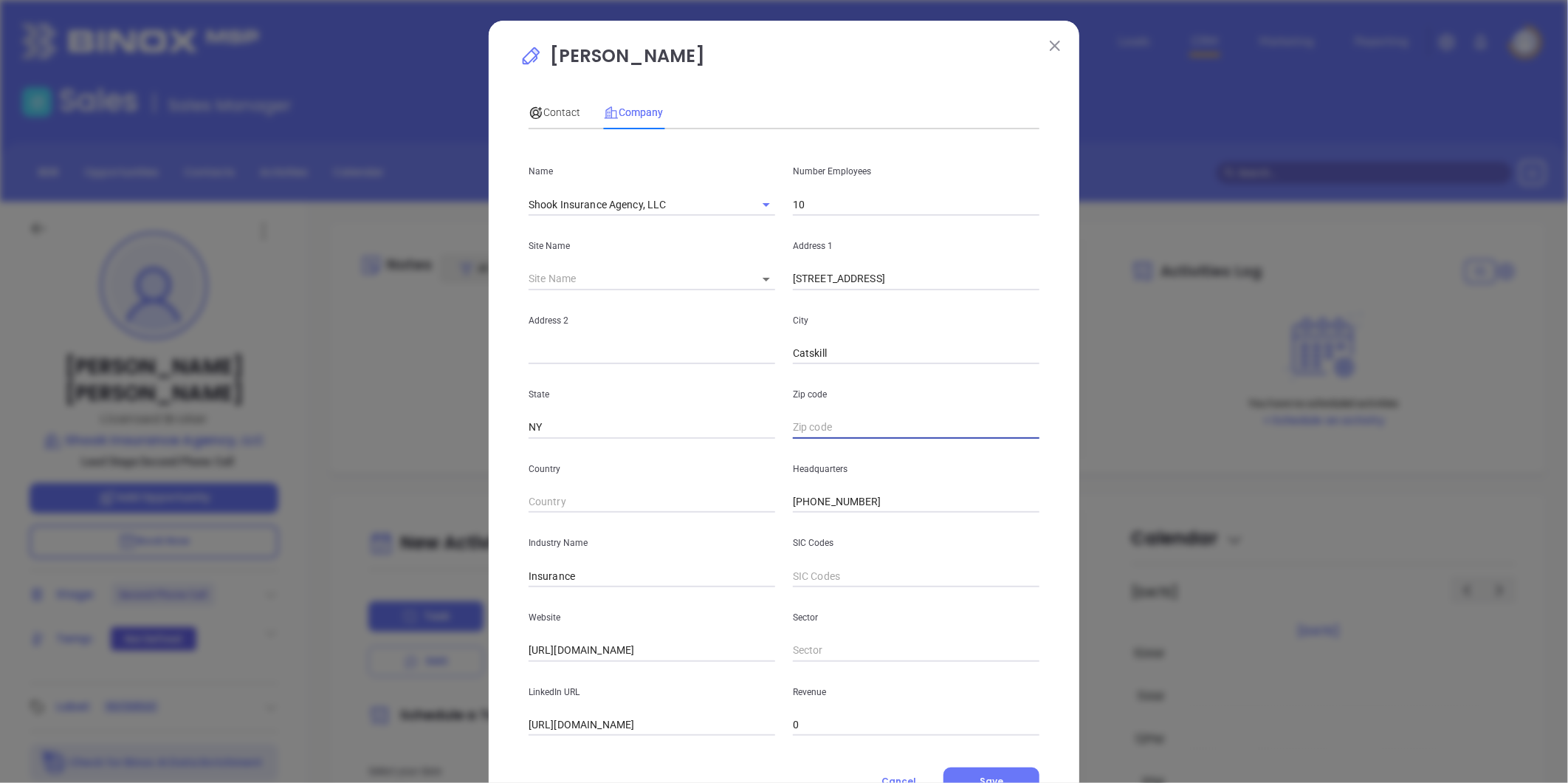
paste input "NY 12414"
type input "NY 12414"
type input "Y 12414"
type input "12414"
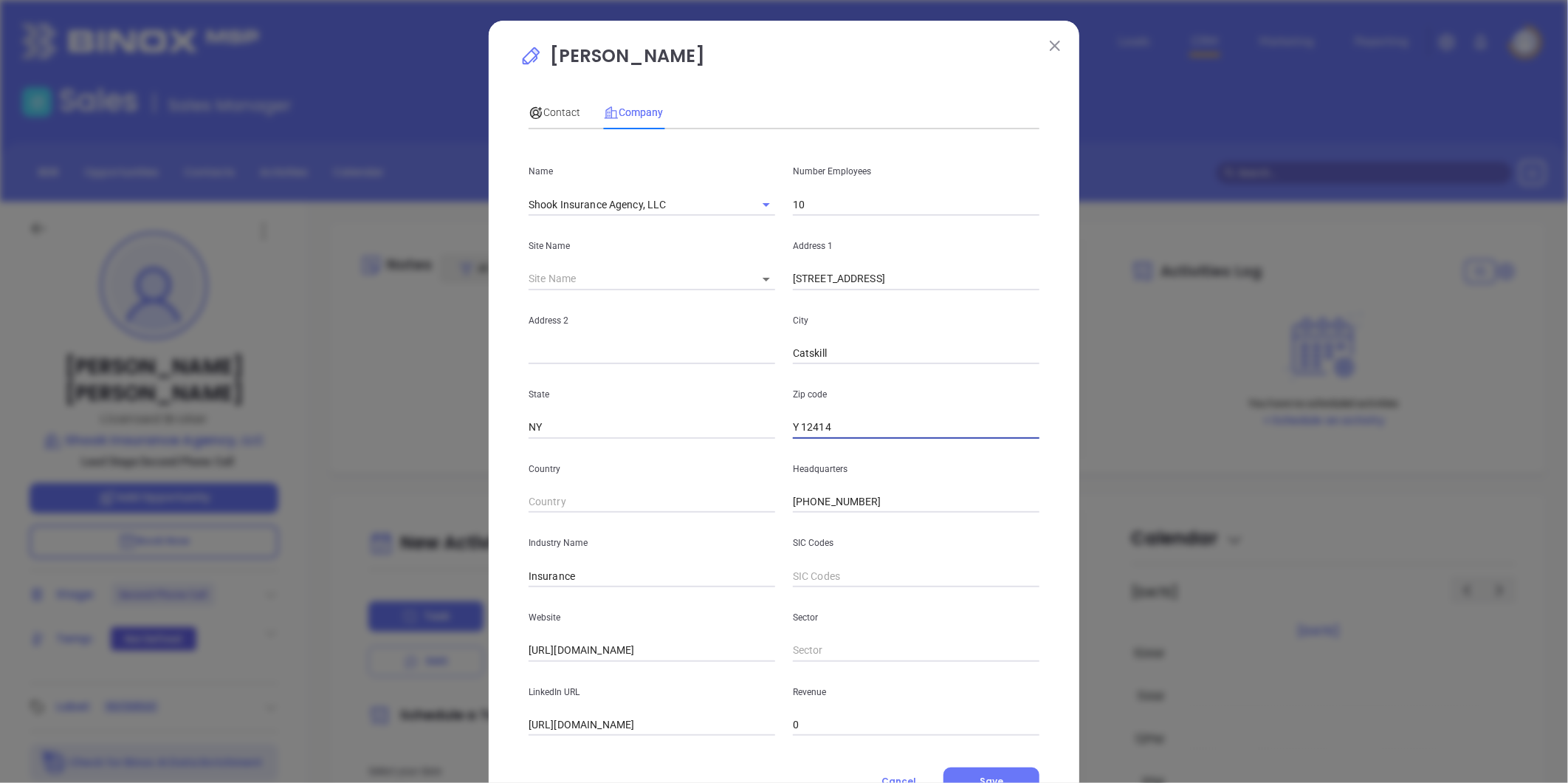
type input "12414"
click at [551, 110] on span "Contact" at bounding box center [554, 112] width 52 height 12
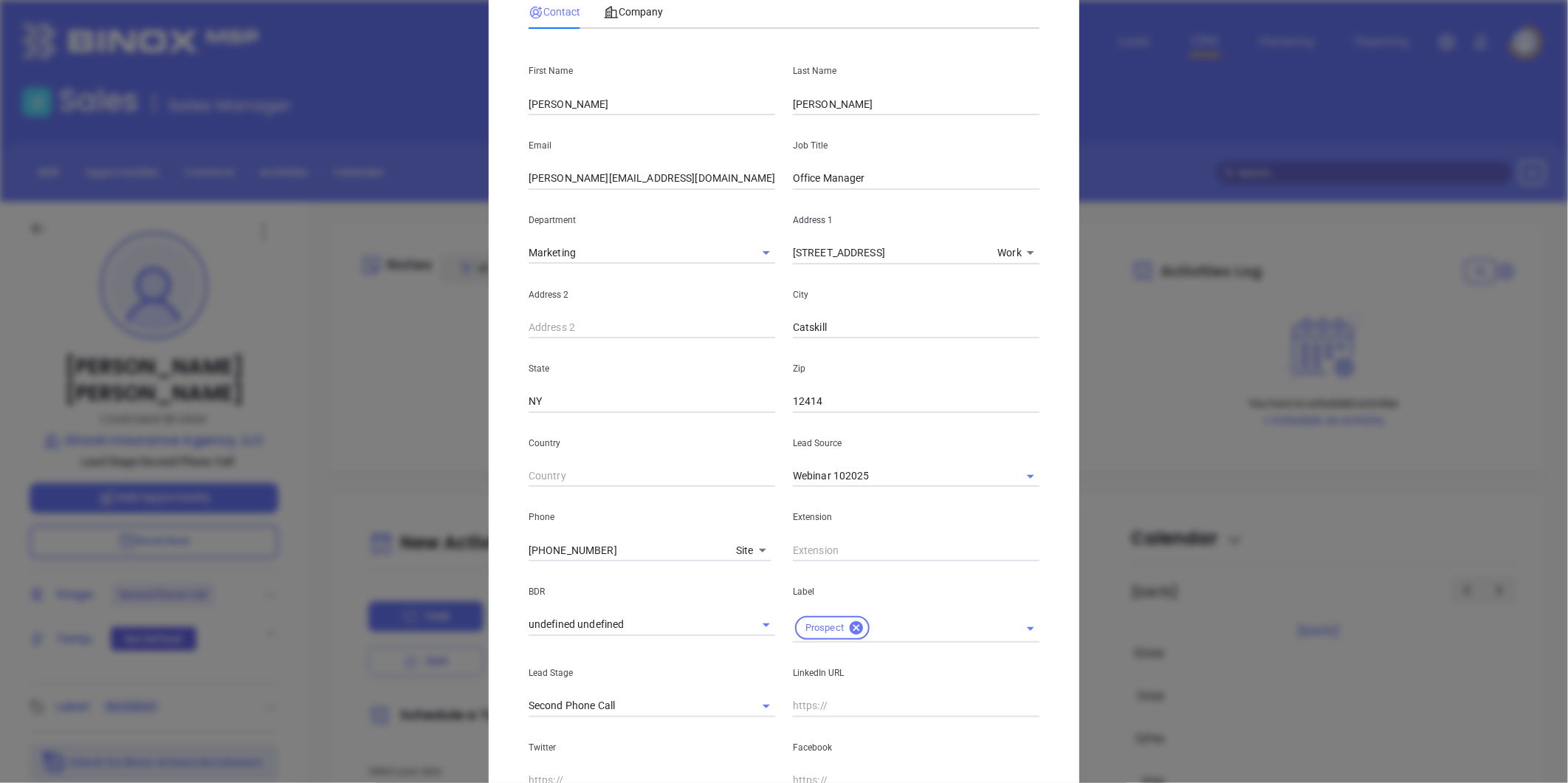
scroll to position [294, 0]
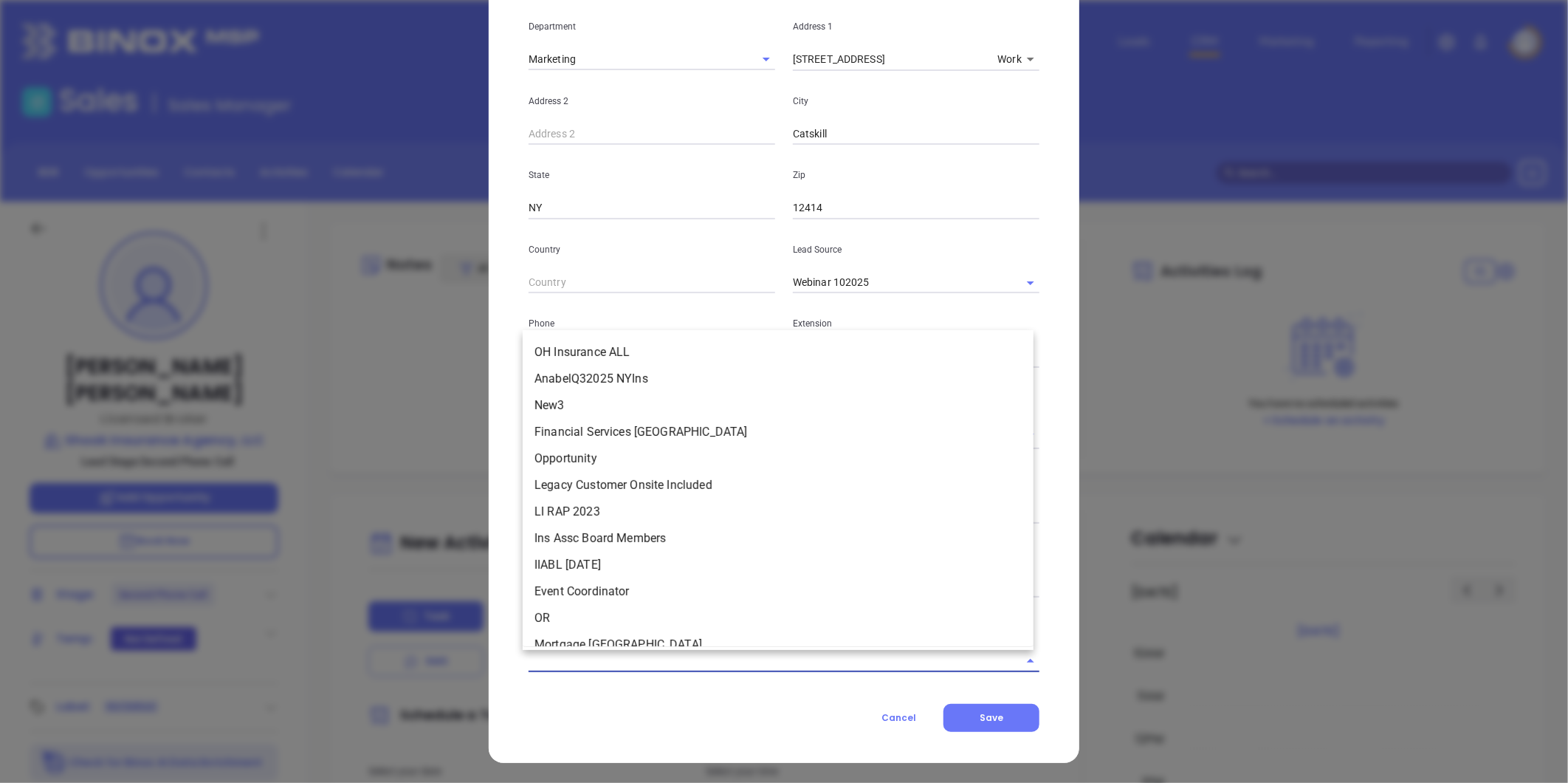
click at [680, 659] on input "text" at bounding box center [762, 660] width 469 height 22
type input "NY IN"
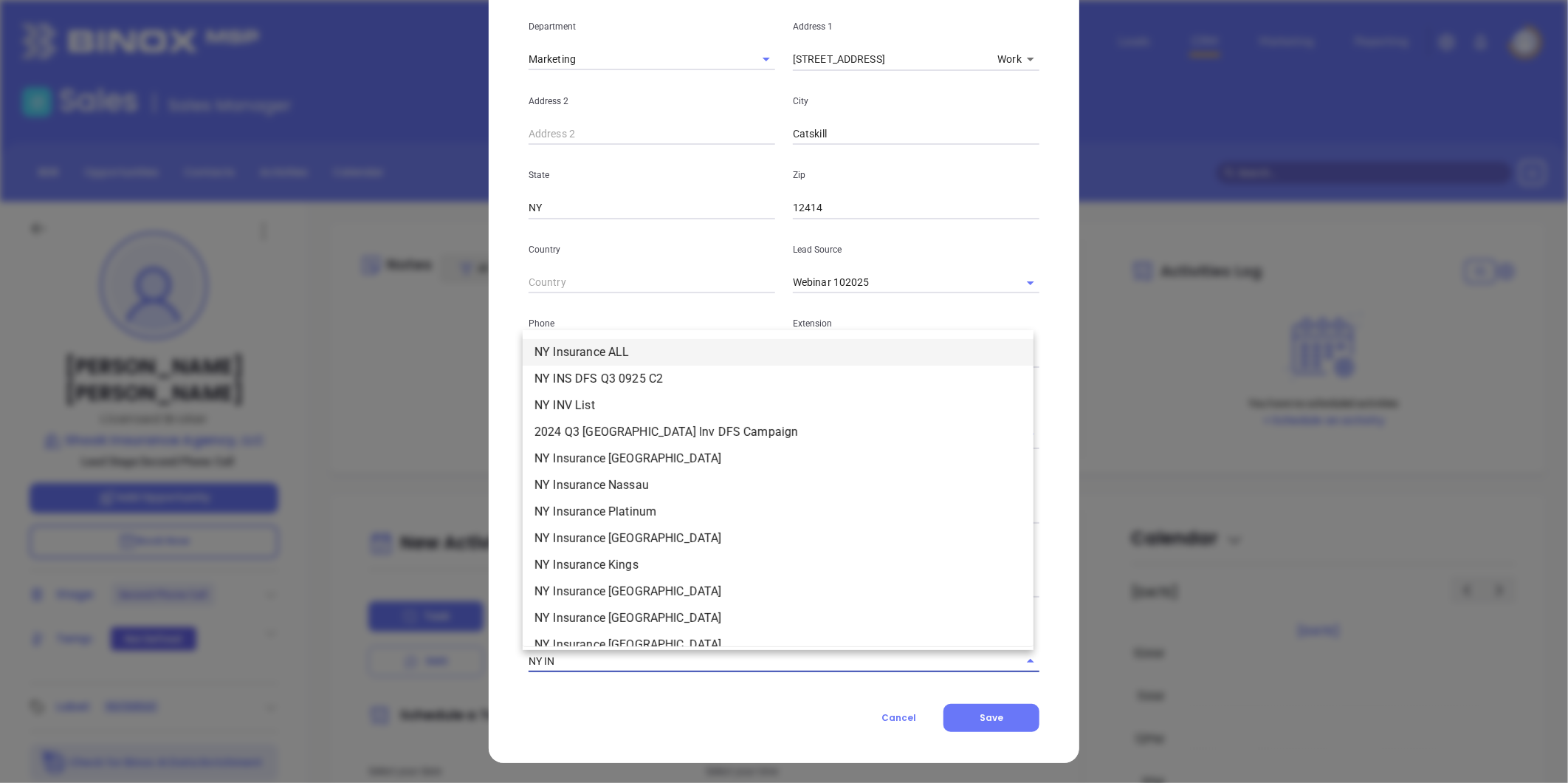
click at [584, 351] on li "NY Insurance ALL" at bounding box center [777, 352] width 510 height 26
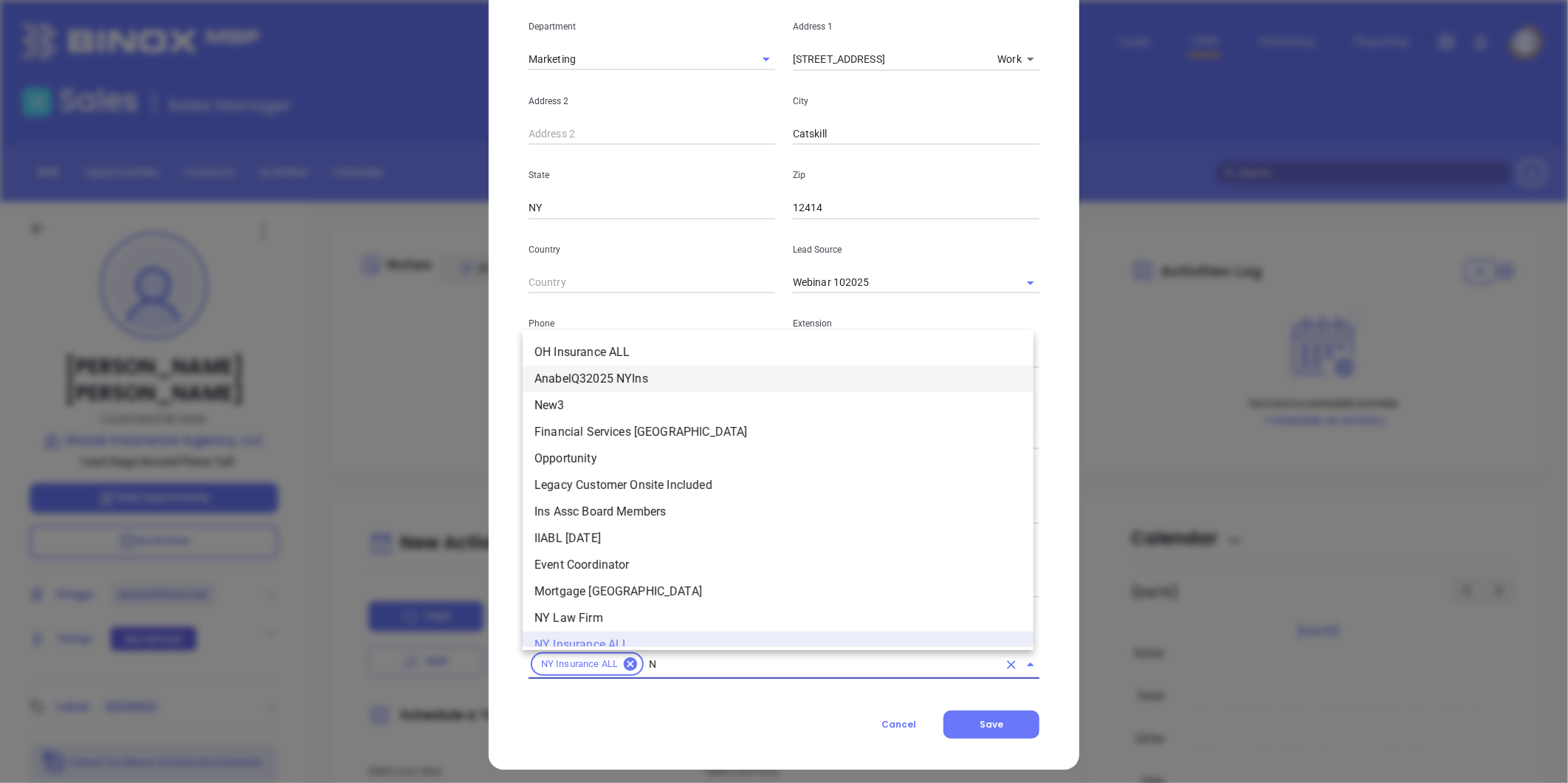
type input "NY"
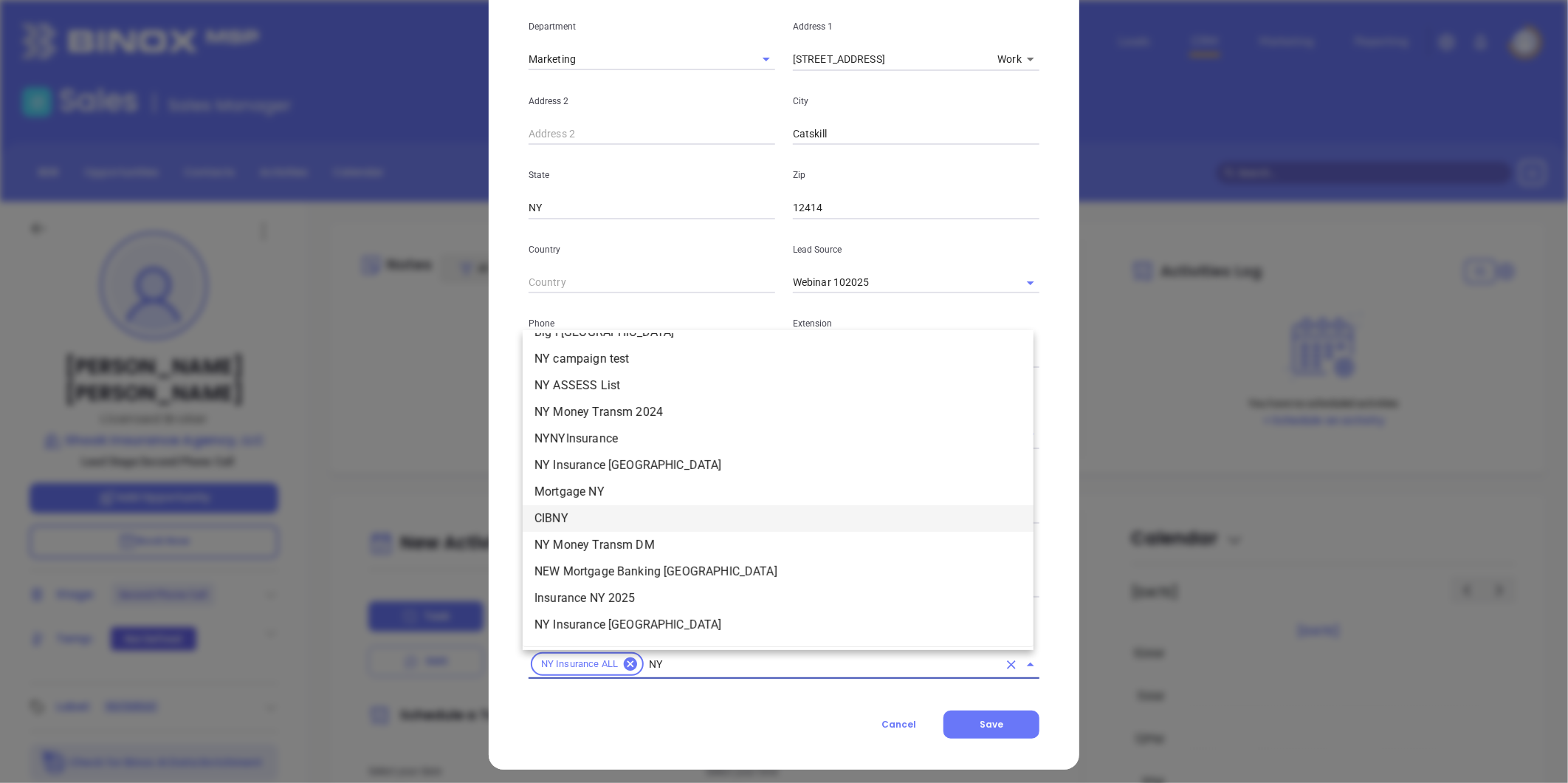
scroll to position [1573, 0]
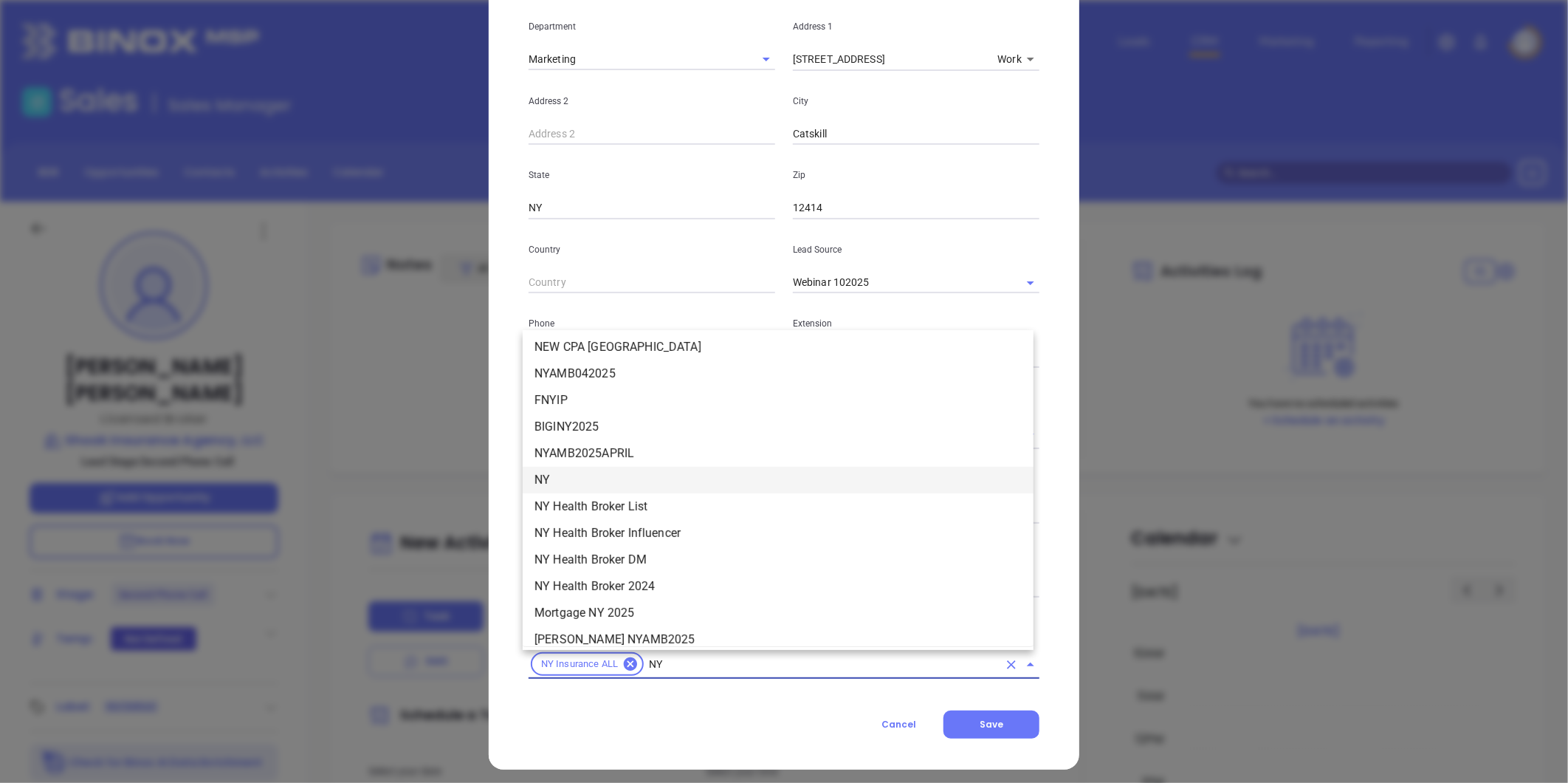
click at [570, 477] on li "NY" at bounding box center [777, 480] width 510 height 26
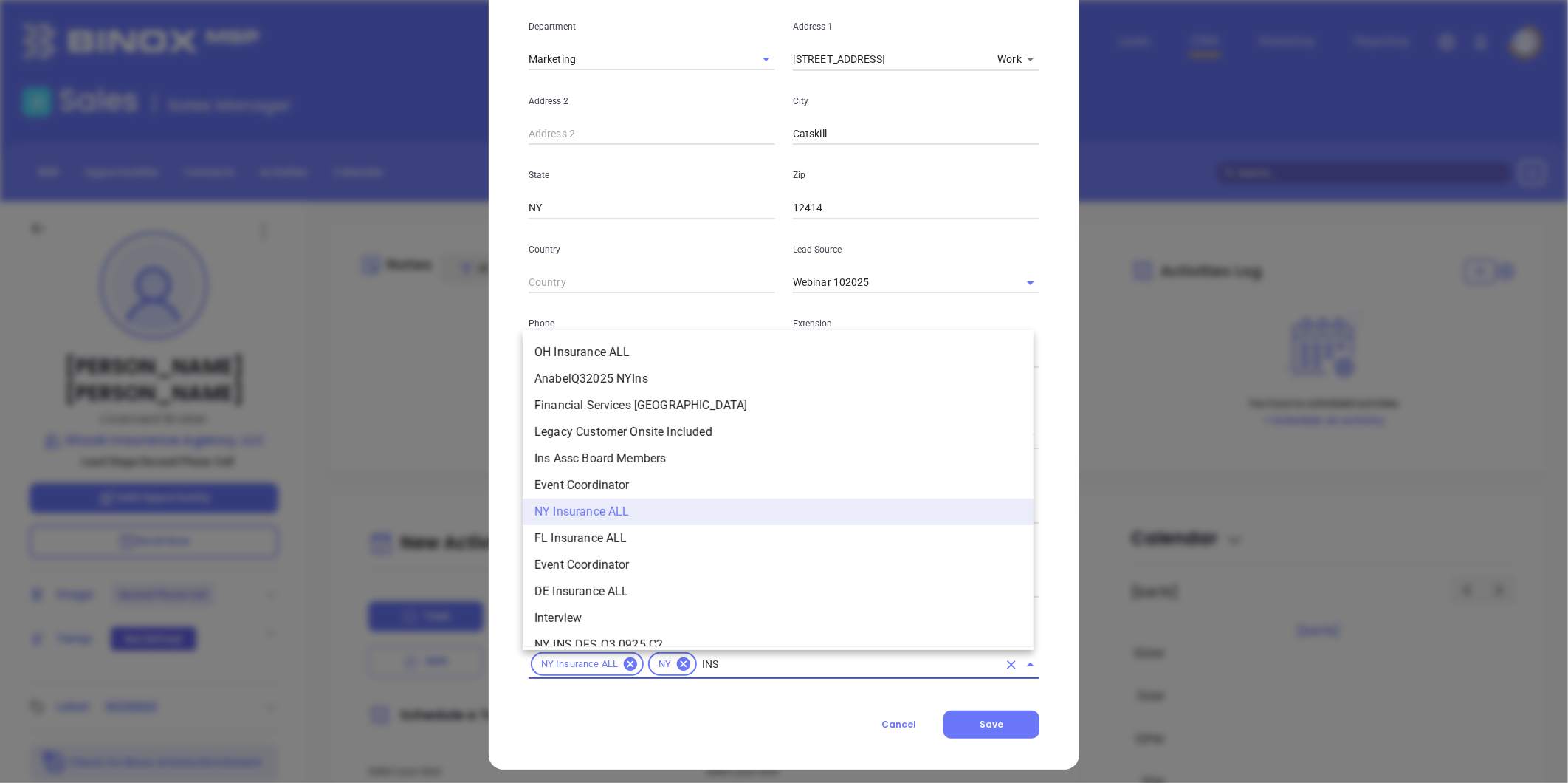
scroll to position [15, 0]
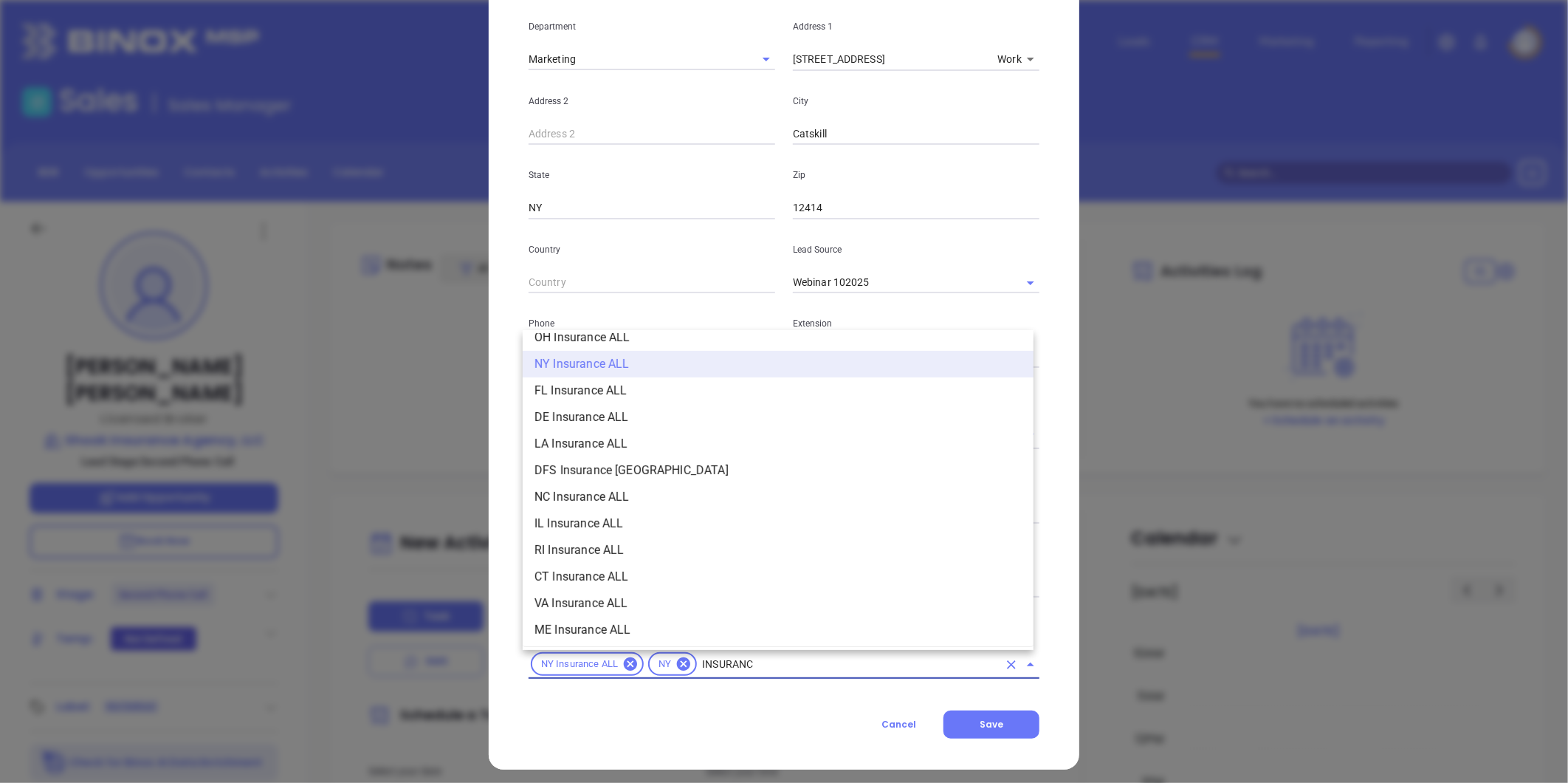
type input "INSURANCE"
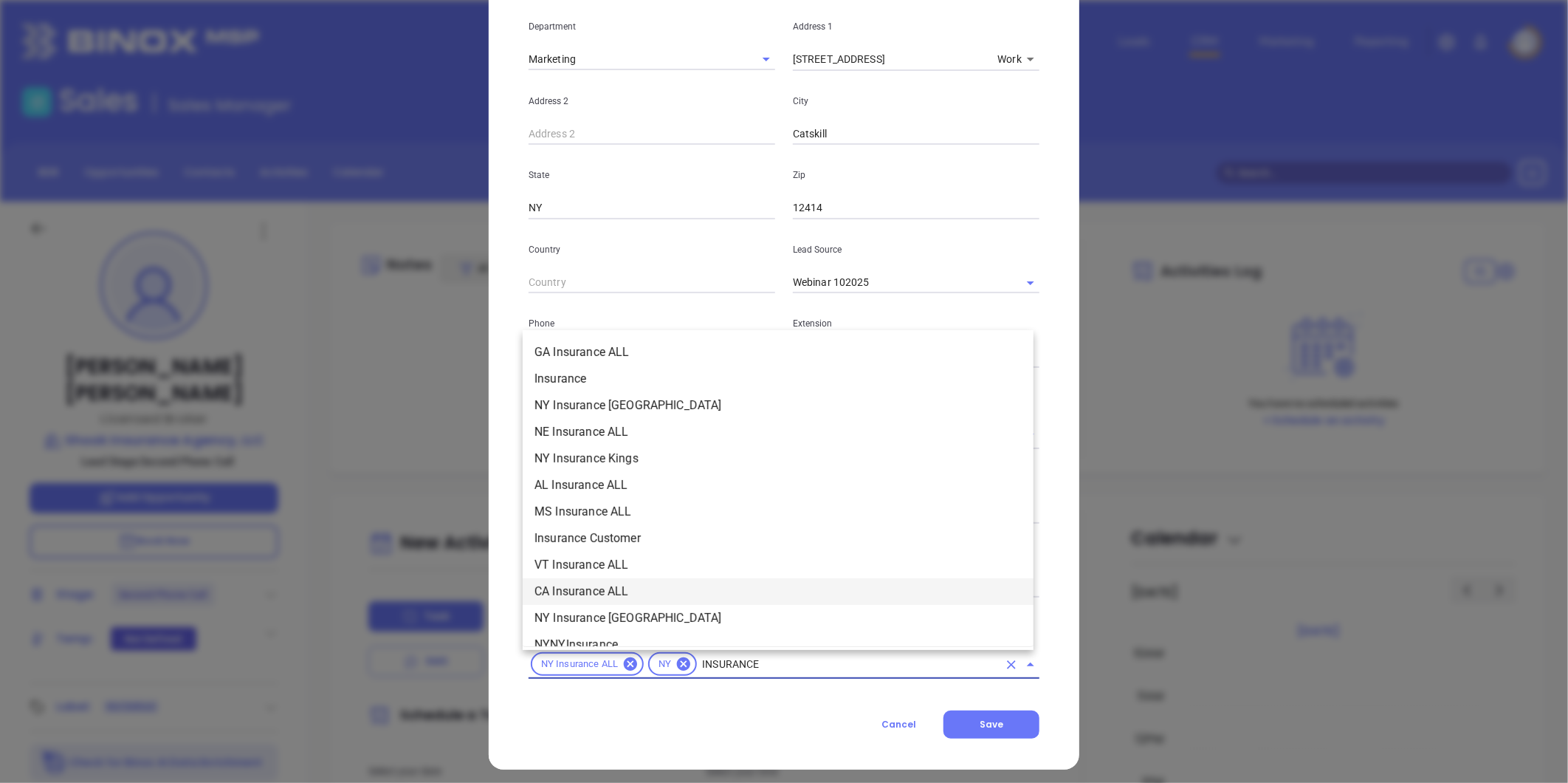
scroll to position [507, 0]
click at [577, 452] on li "Insurance" at bounding box center [777, 457] width 510 height 26
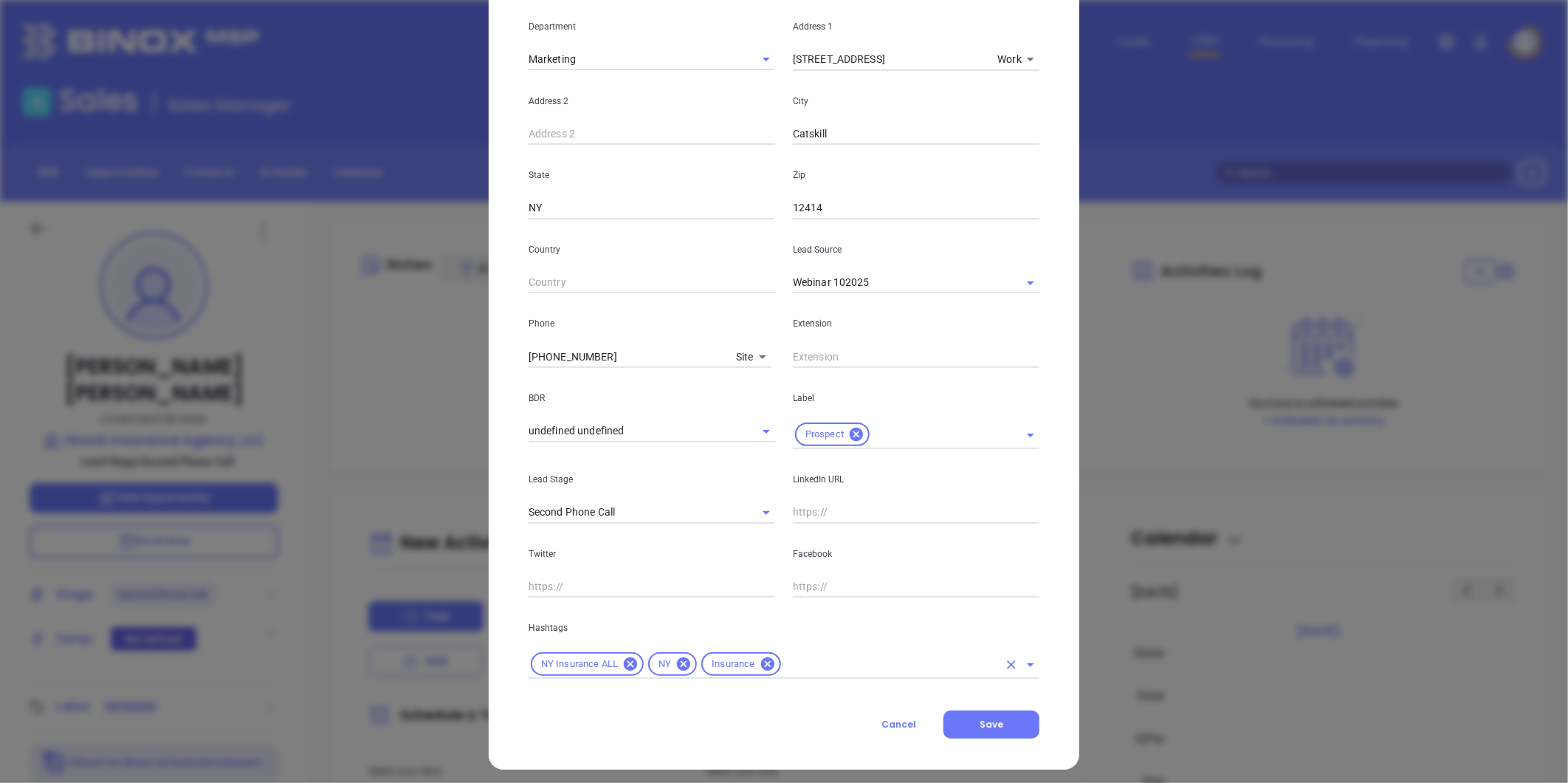
click at [791, 672] on input "text" at bounding box center [890, 664] width 214 height 19
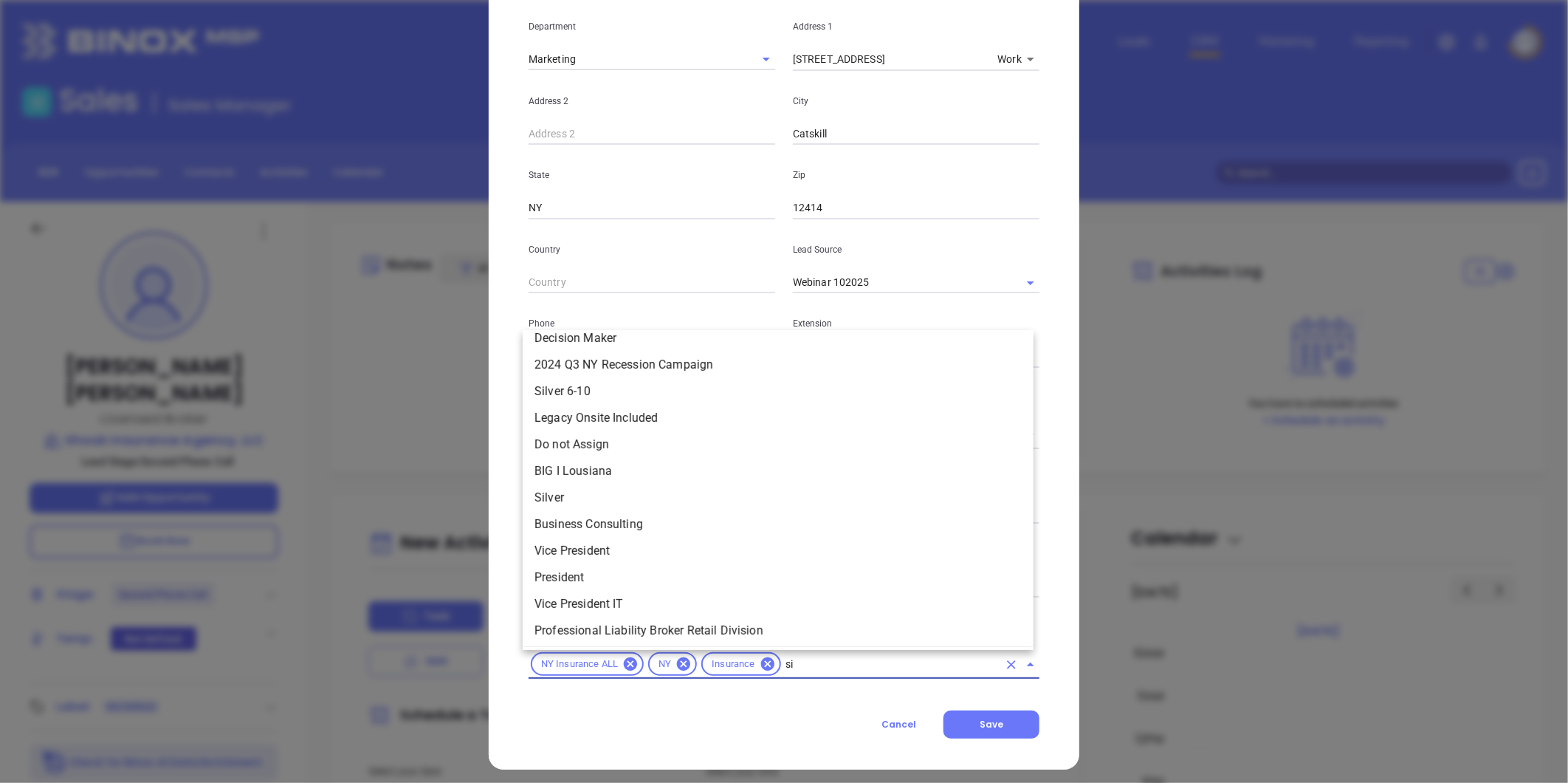
scroll to position [0, 0]
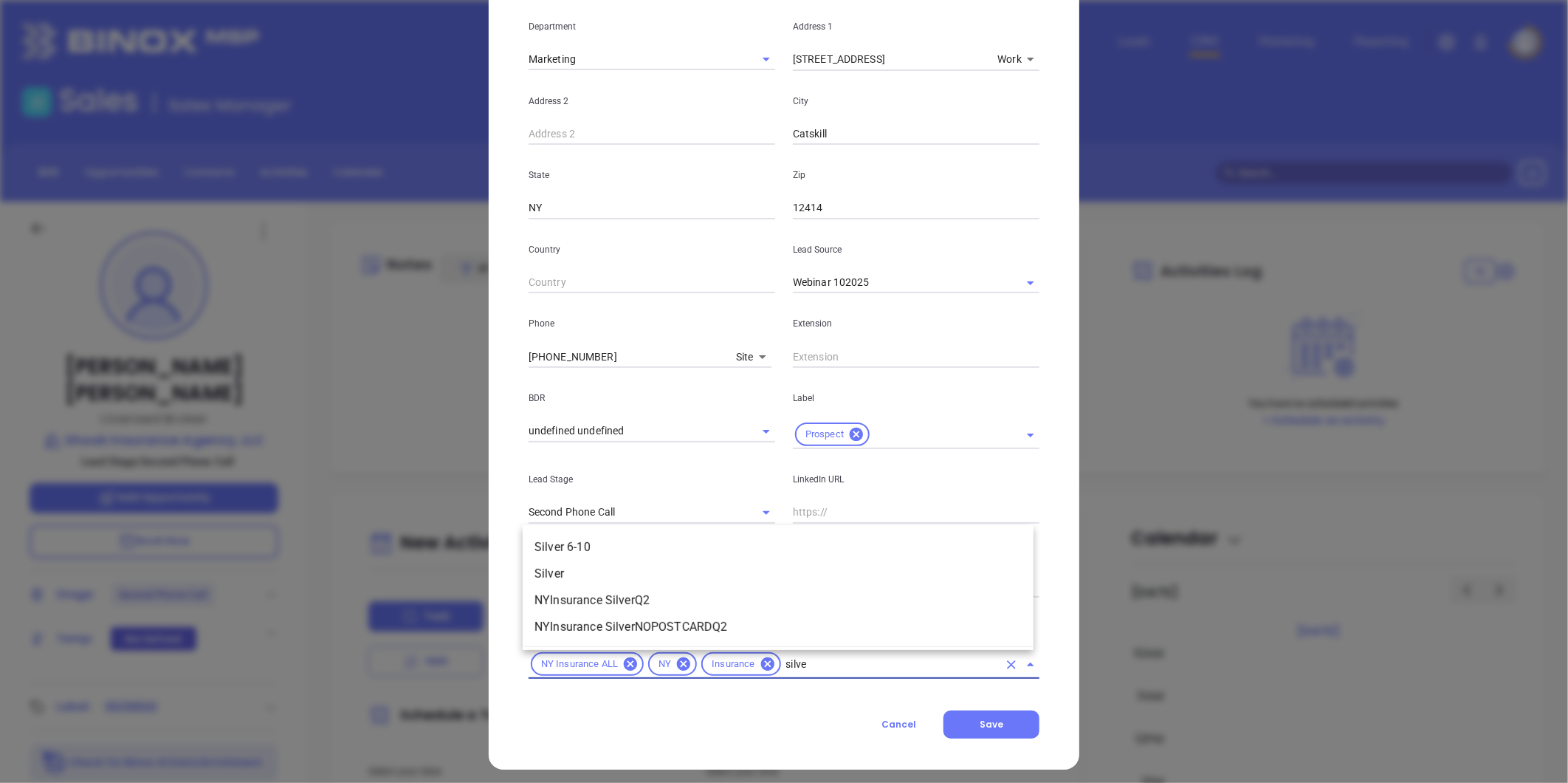
type input "silver"
click at [591, 542] on li "Silver 6-10" at bounding box center [777, 547] width 510 height 26
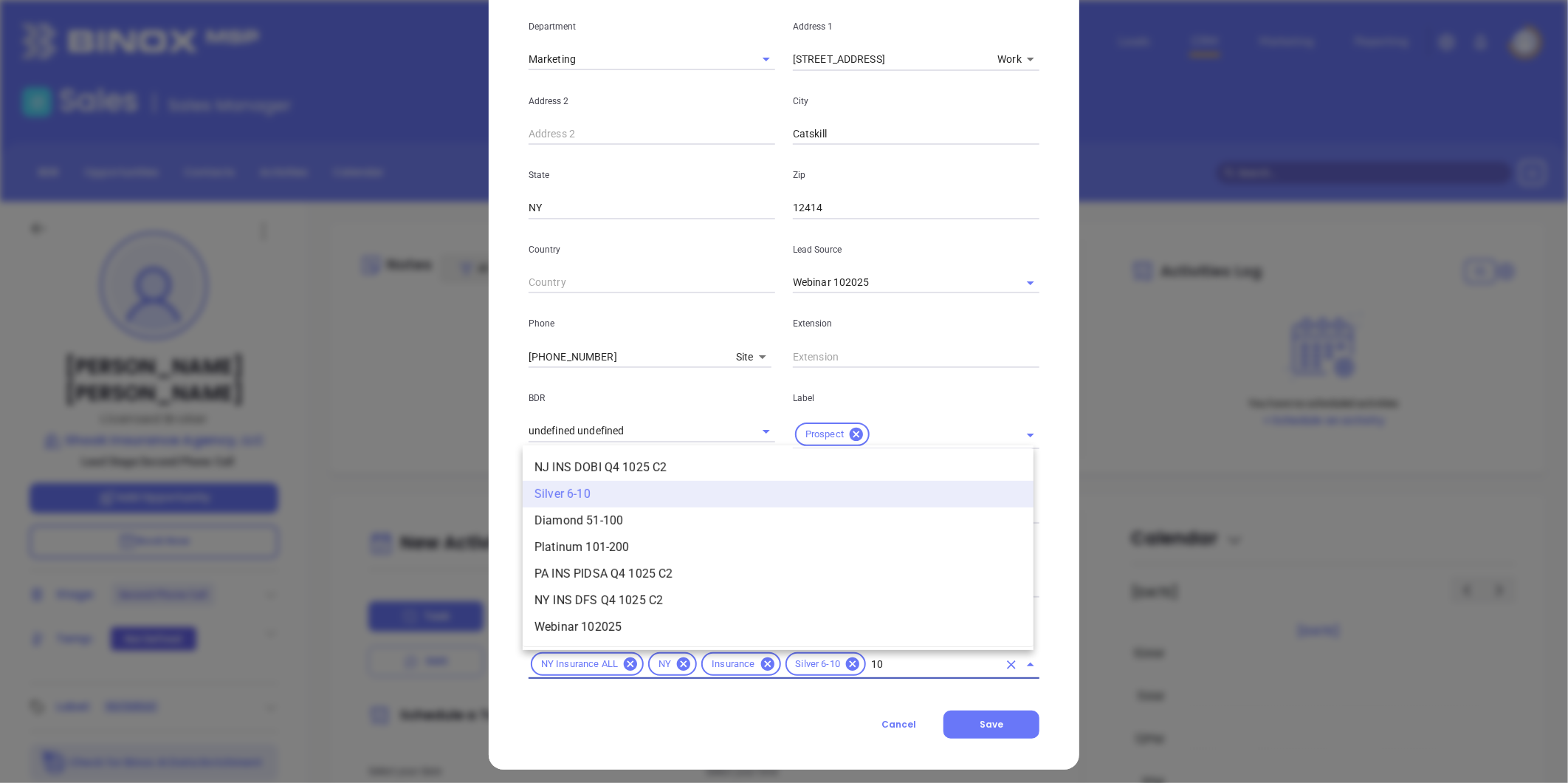
type input "102"
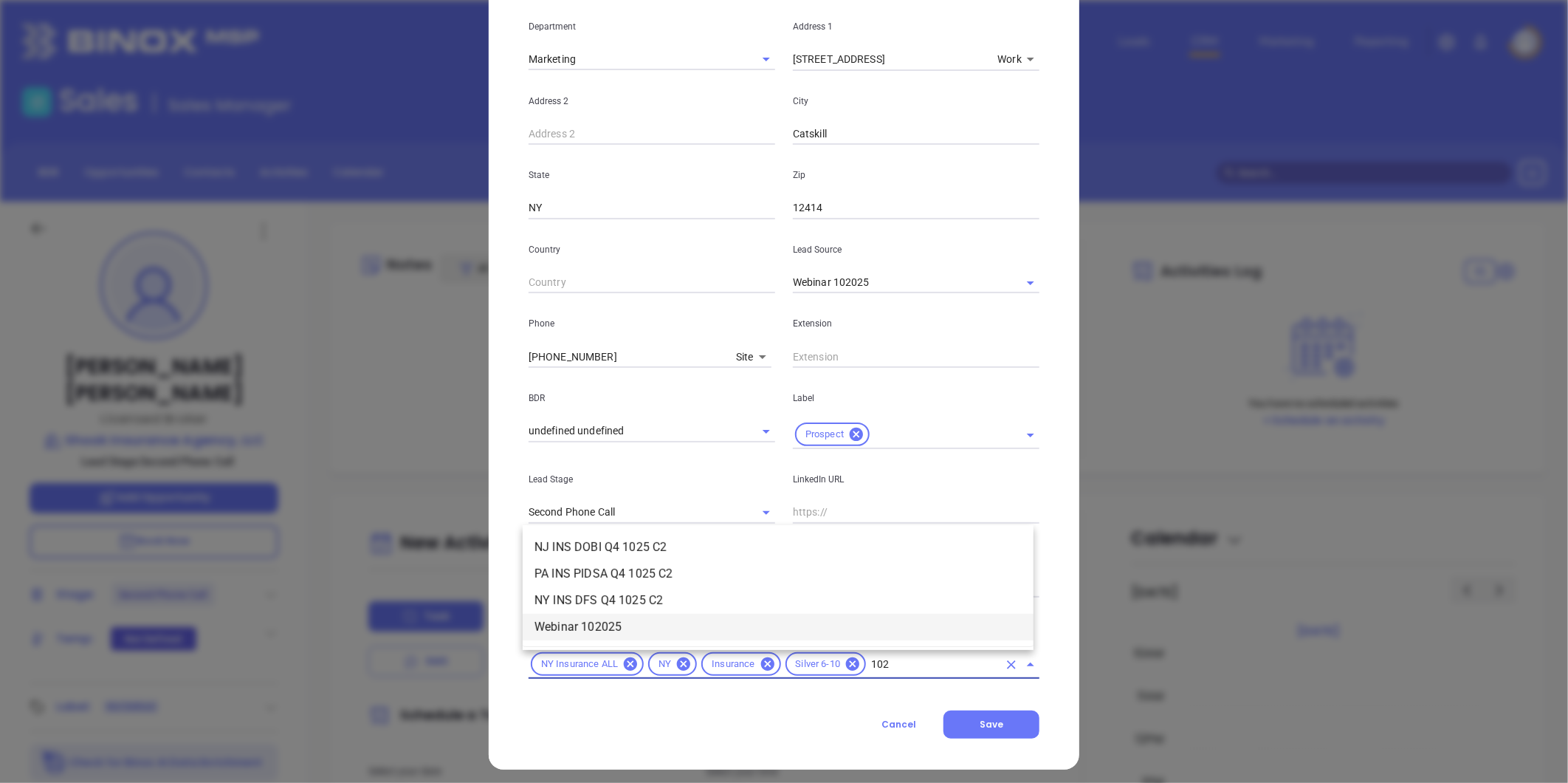
click at [601, 628] on li "Webinar 102025" at bounding box center [777, 627] width 510 height 26
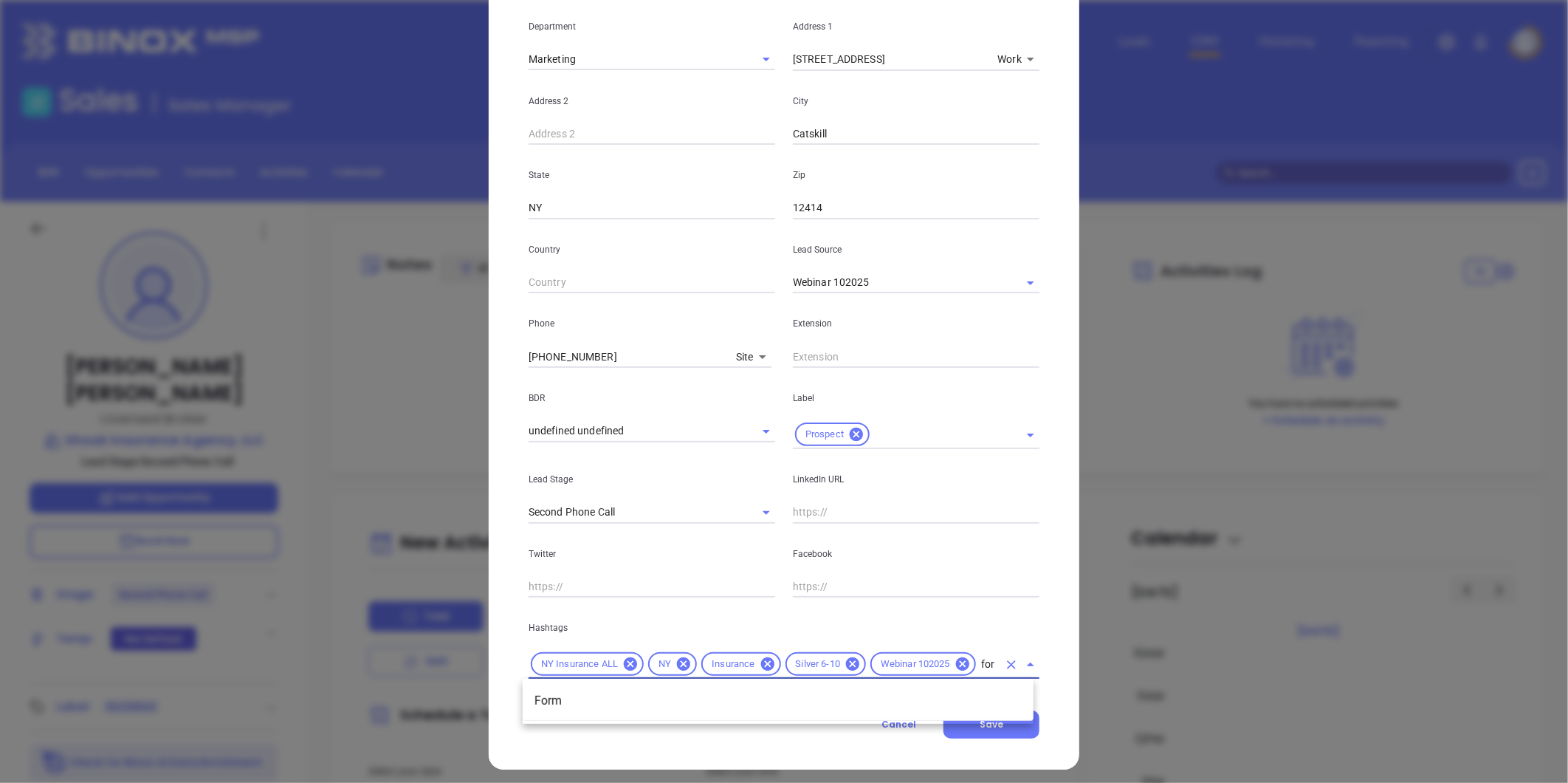
type input "form"
click at [570, 702] on li "Form" at bounding box center [777, 701] width 510 height 26
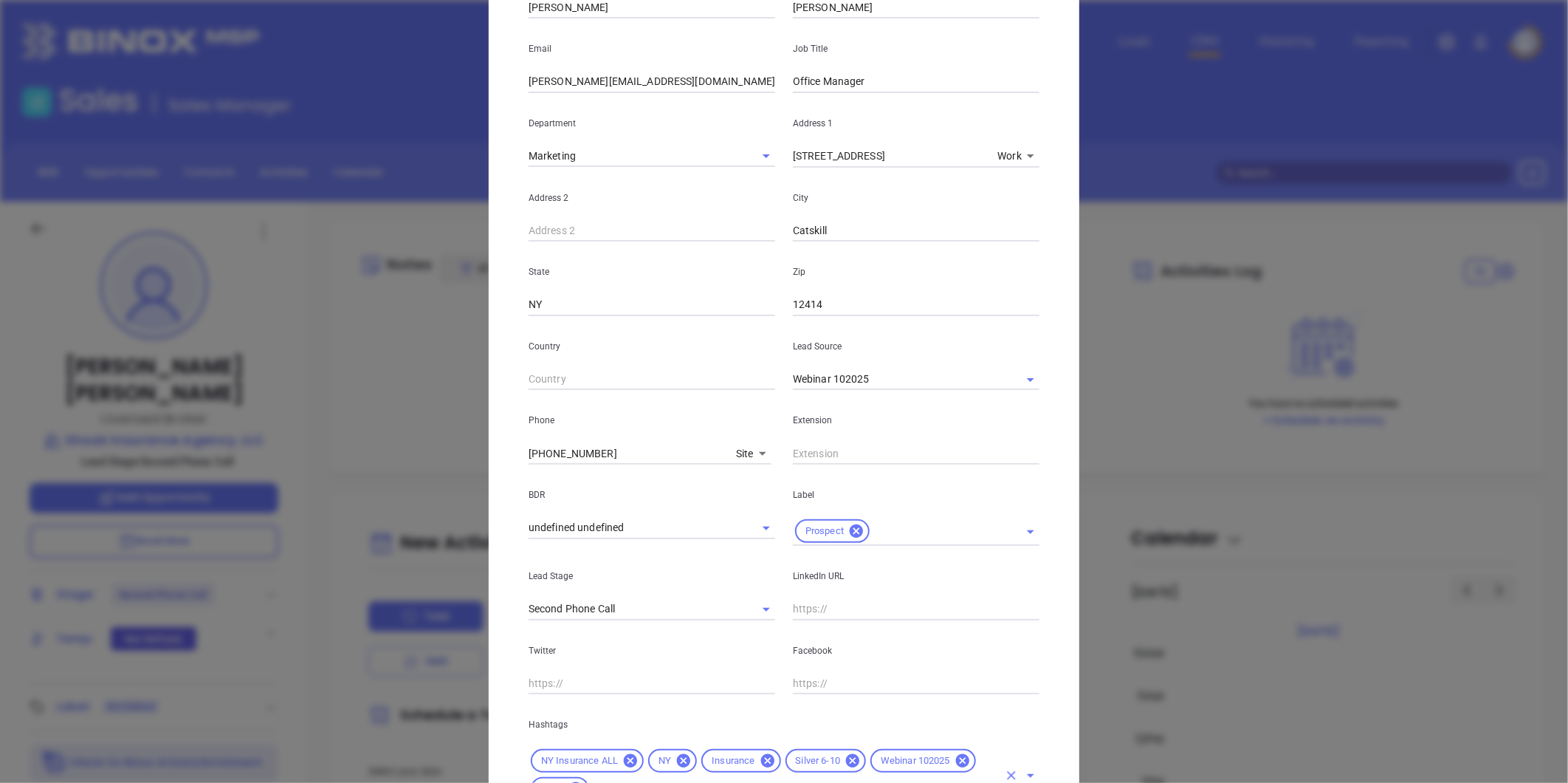
scroll to position [330, 0]
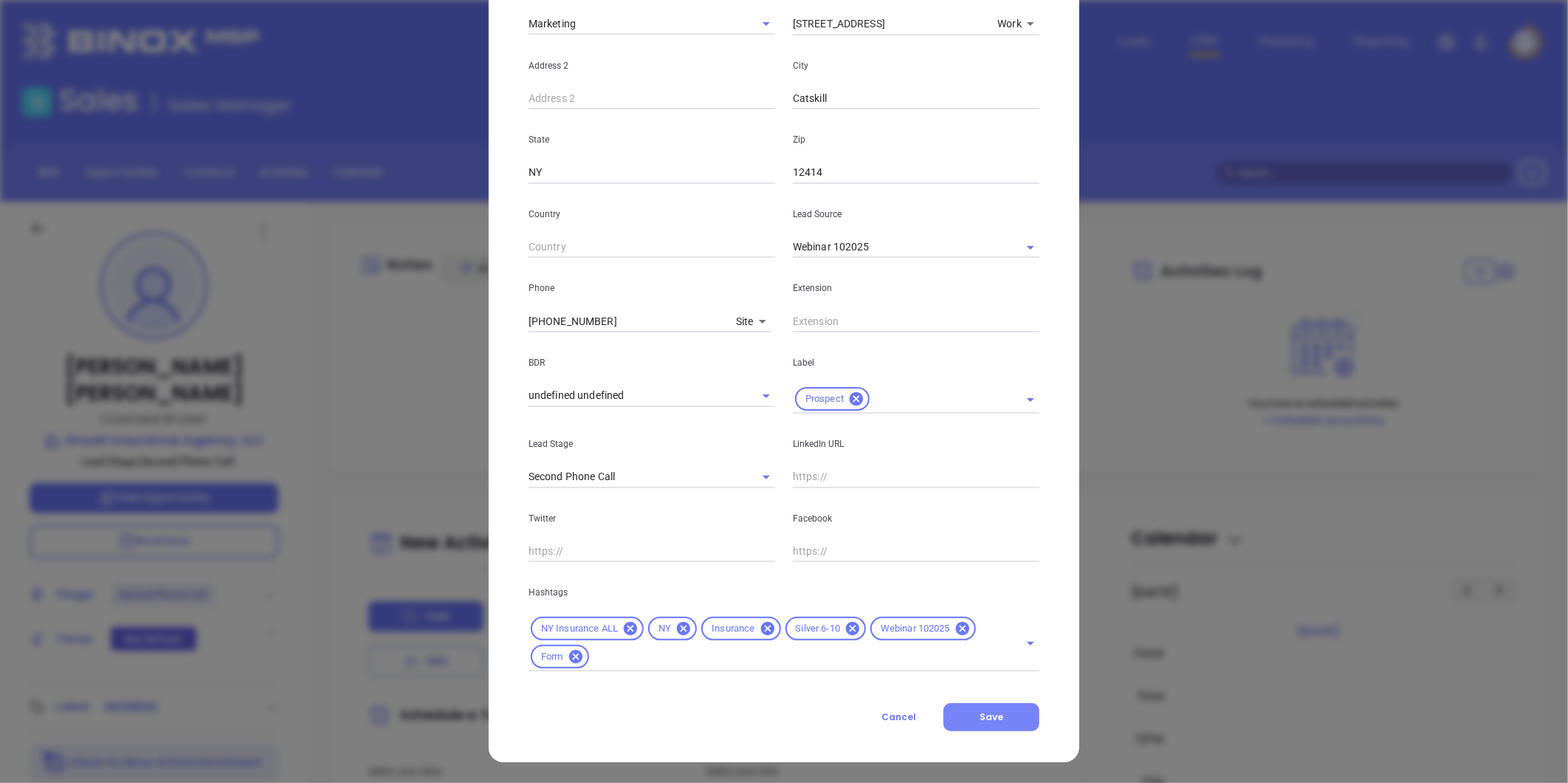
drag, startPoint x: 982, startPoint y: 713, endPoint x: 1028, endPoint y: 718, distance: 46.3
click at [984, 713] on span "Save" at bounding box center [991, 716] width 23 height 12
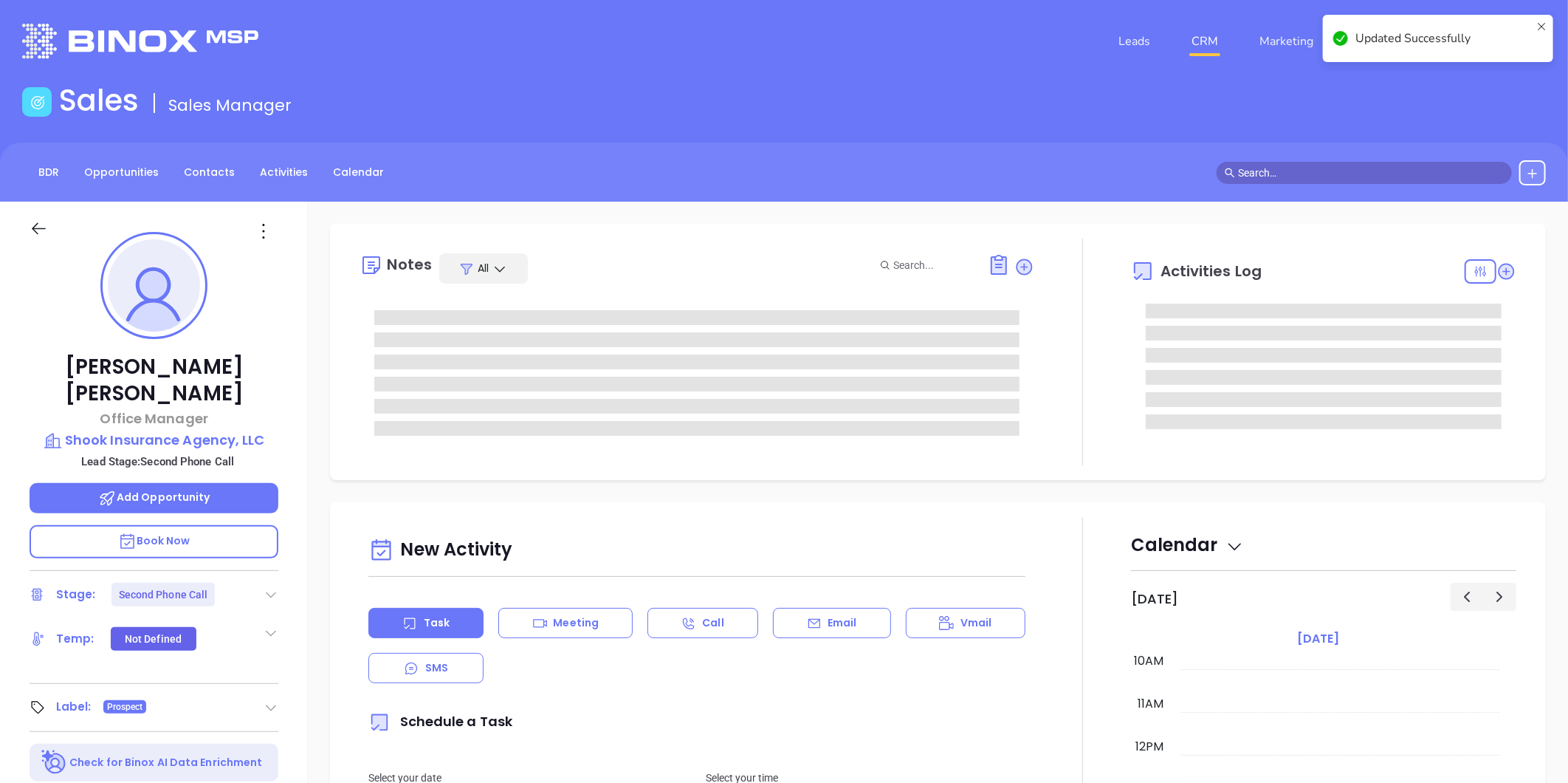
click at [274, 587] on icon at bounding box center [271, 595] width 15 height 15
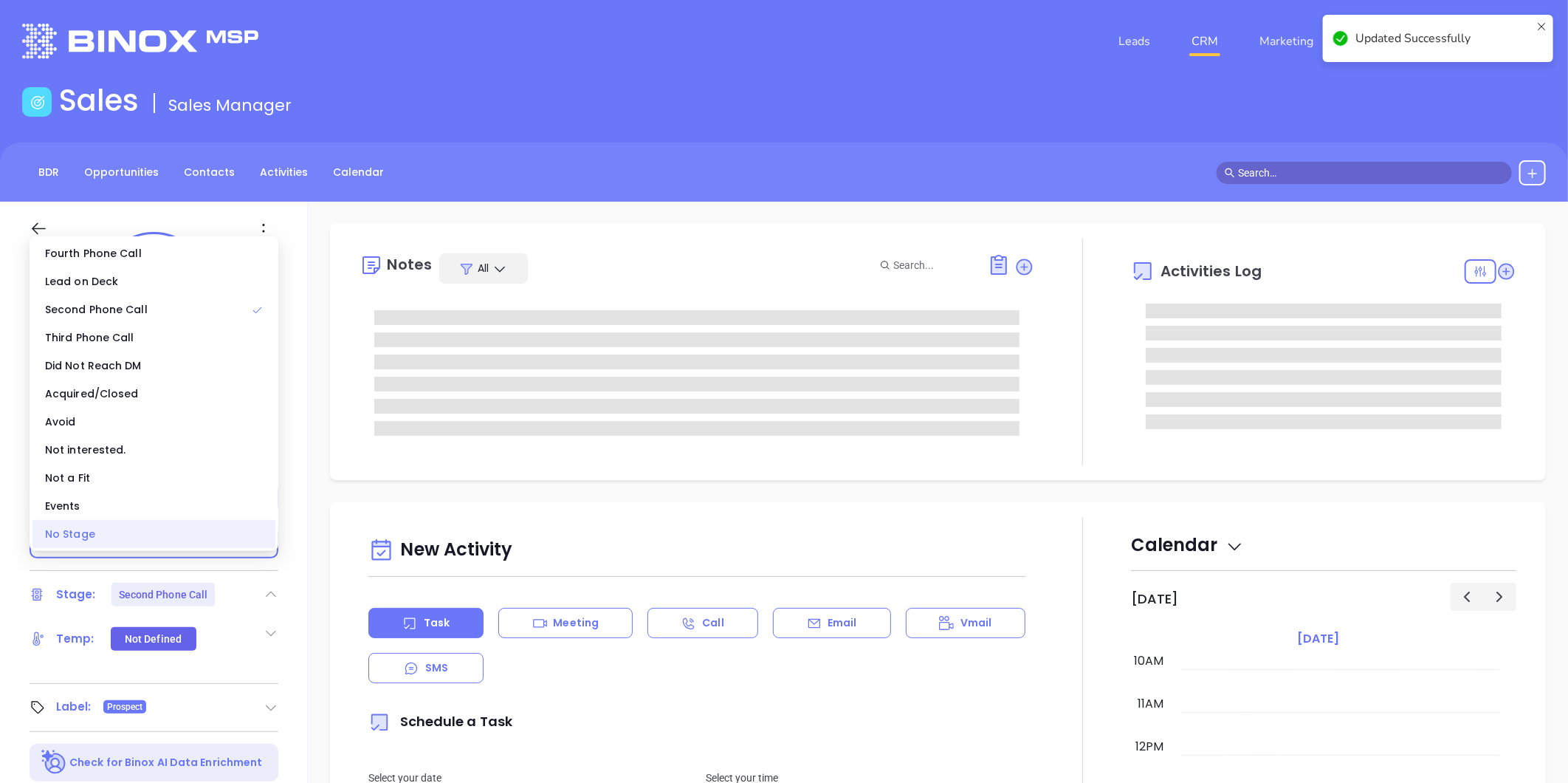
click at [208, 535] on div "No Stage" at bounding box center [154, 534] width 243 height 28
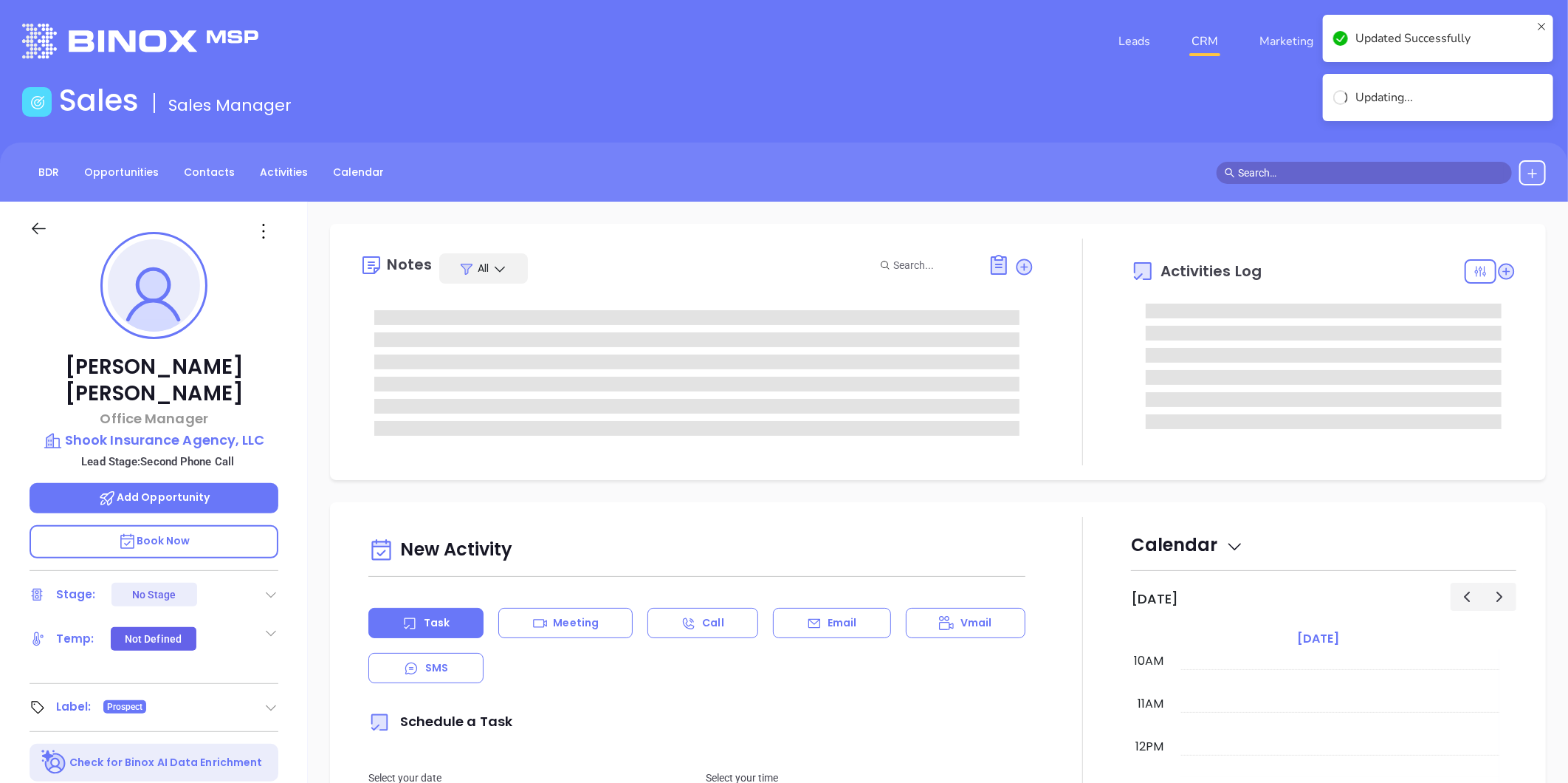
scroll to position [245, 0]
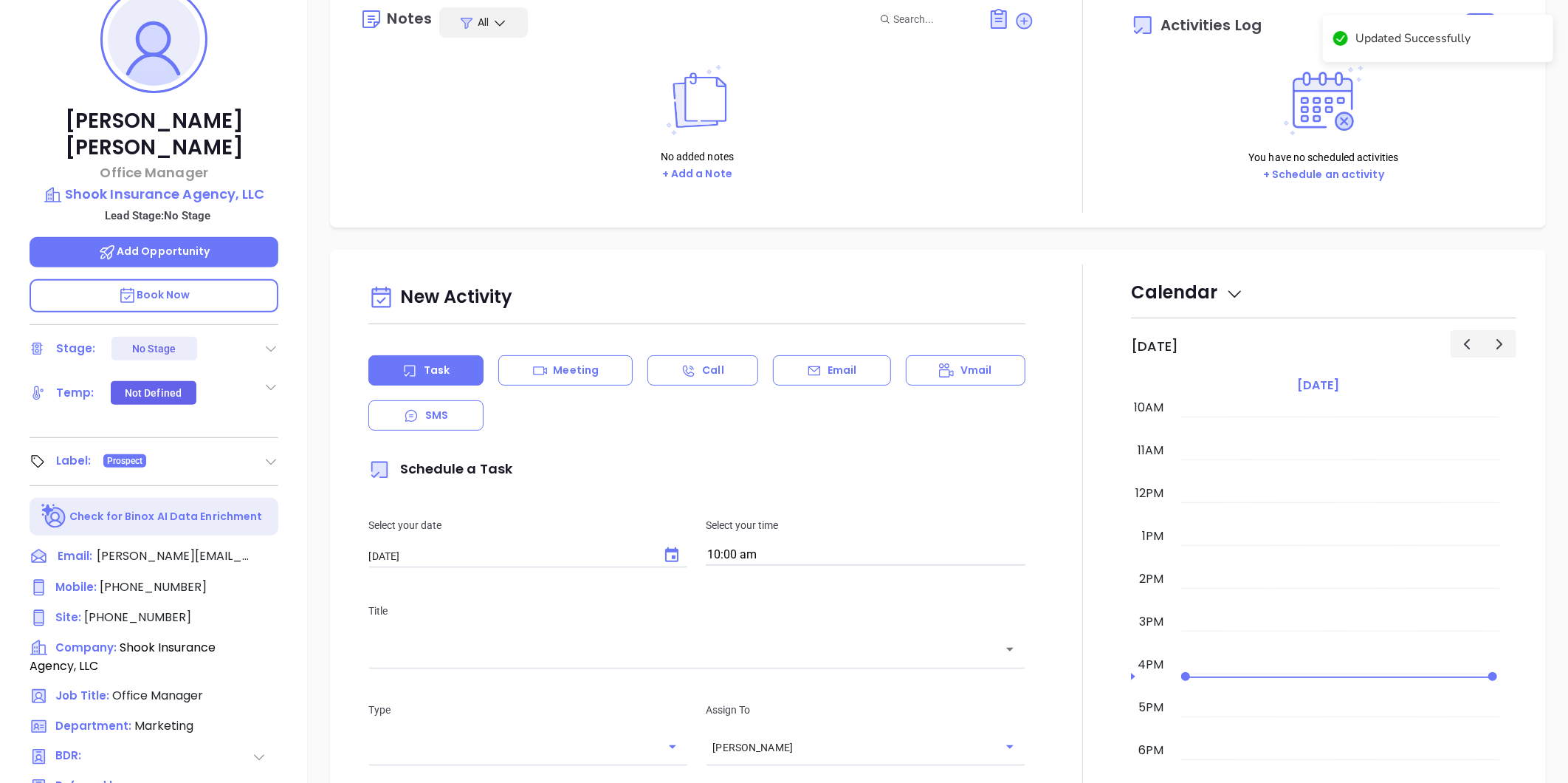
click at [269, 379] on icon at bounding box center [271, 387] width 15 height 15
click at [208, 462] on div "Hot" at bounding box center [198, 470] width 32 height 18
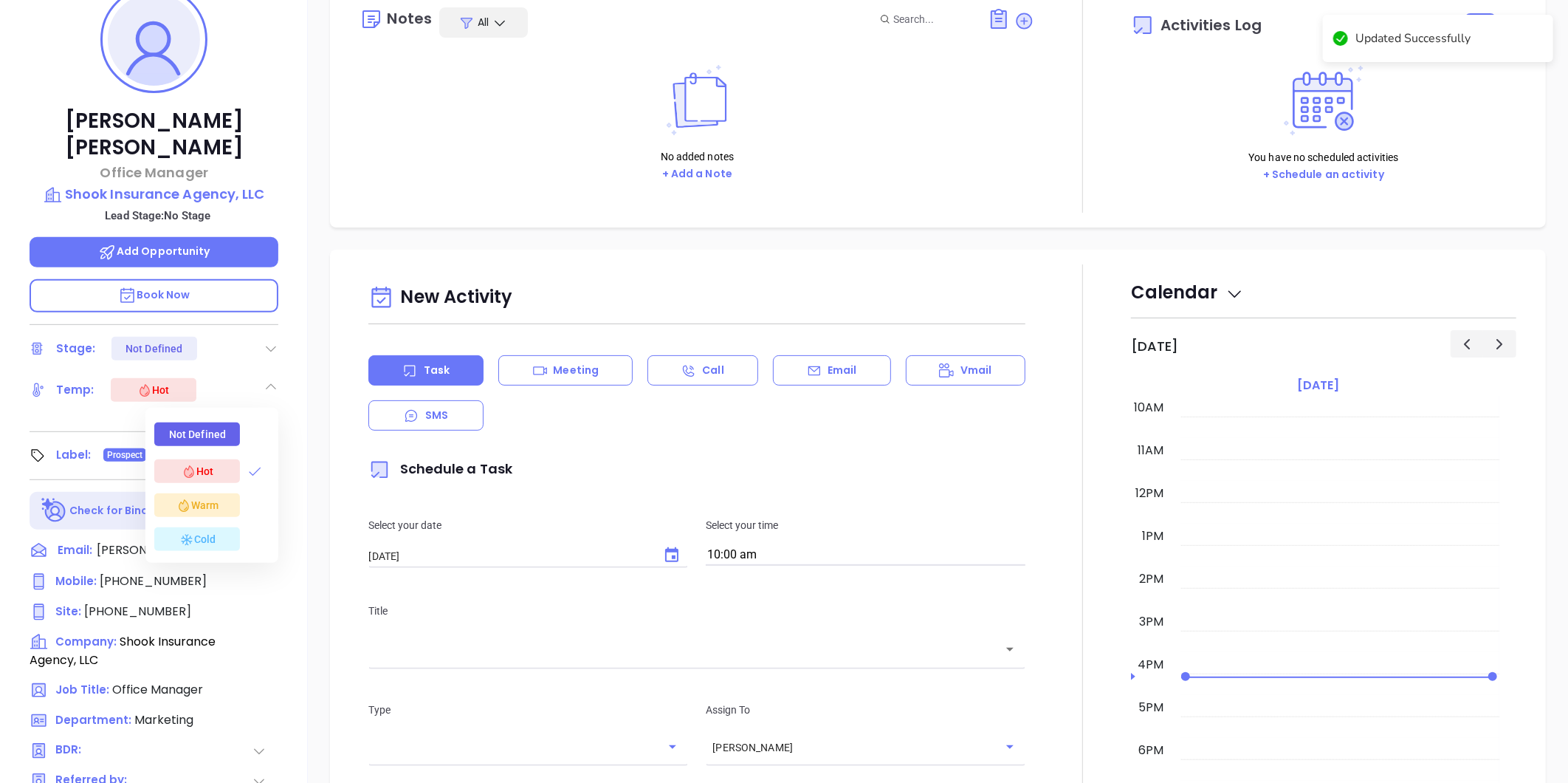
click at [303, 224] on div "Tracy Edwards Office Manager Shook Insurance Agency, LLC Lead Stage: No Stage A…" at bounding box center [154, 445] width 308 height 978
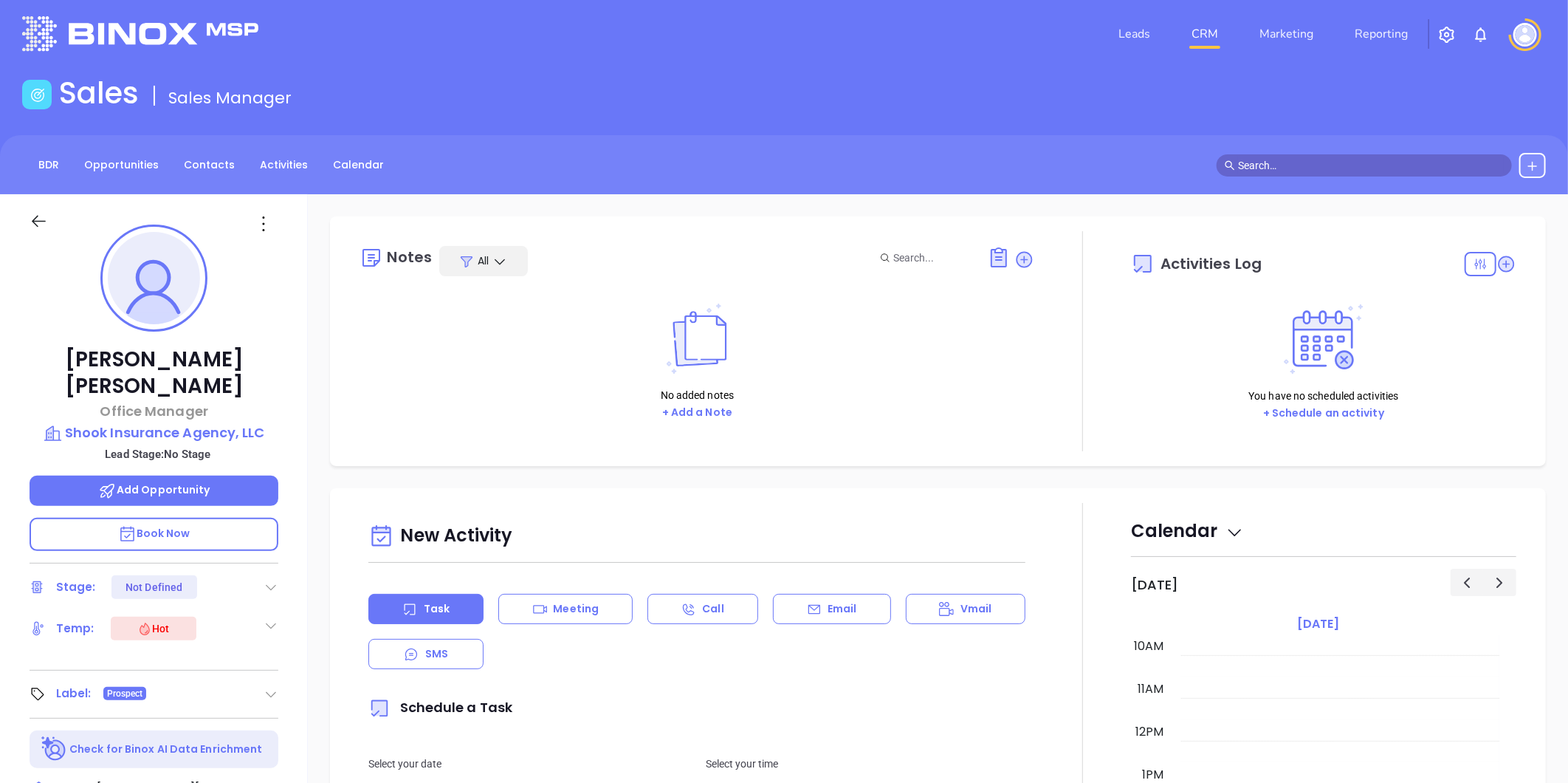
scroll to position [0, 0]
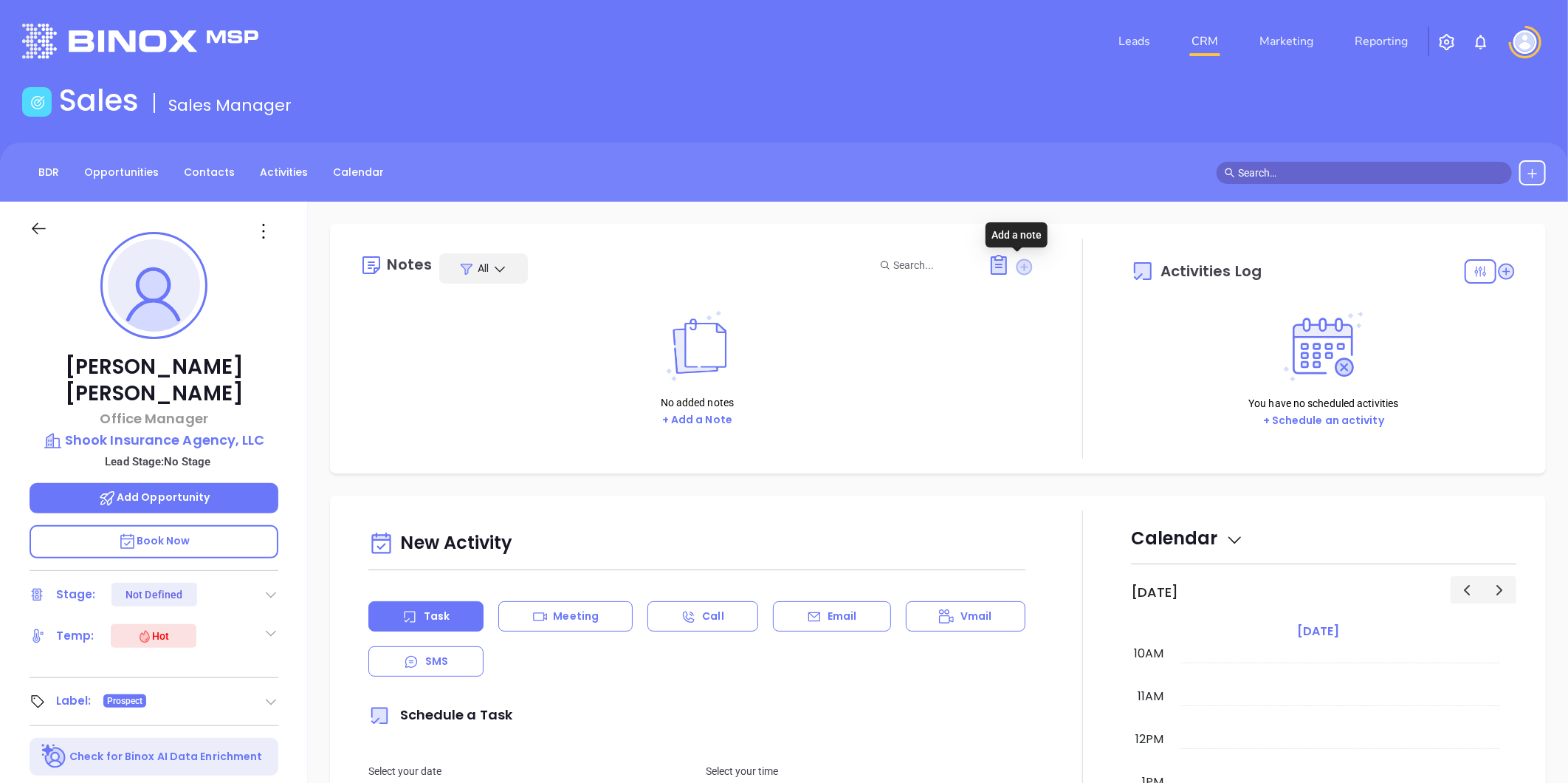
click at [1020, 266] on icon at bounding box center [1024, 266] width 16 height 16
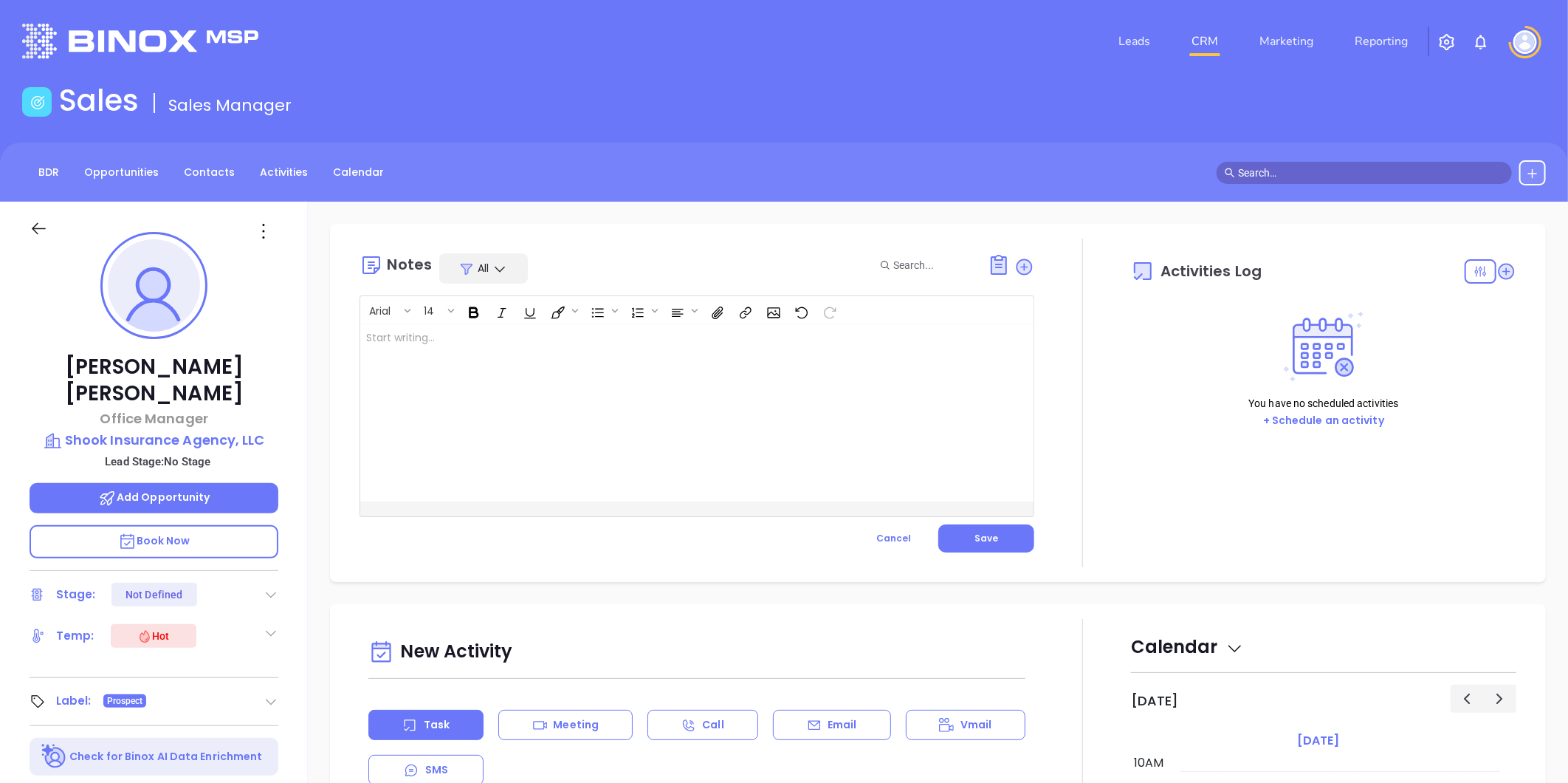
drag, startPoint x: 684, startPoint y: 351, endPoint x: 676, endPoint y: 348, distance: 8.5
click at [677, 348] on div at bounding box center [673, 412] width 626 height 177
click at [978, 541] on span "Save" at bounding box center [986, 538] width 23 height 12
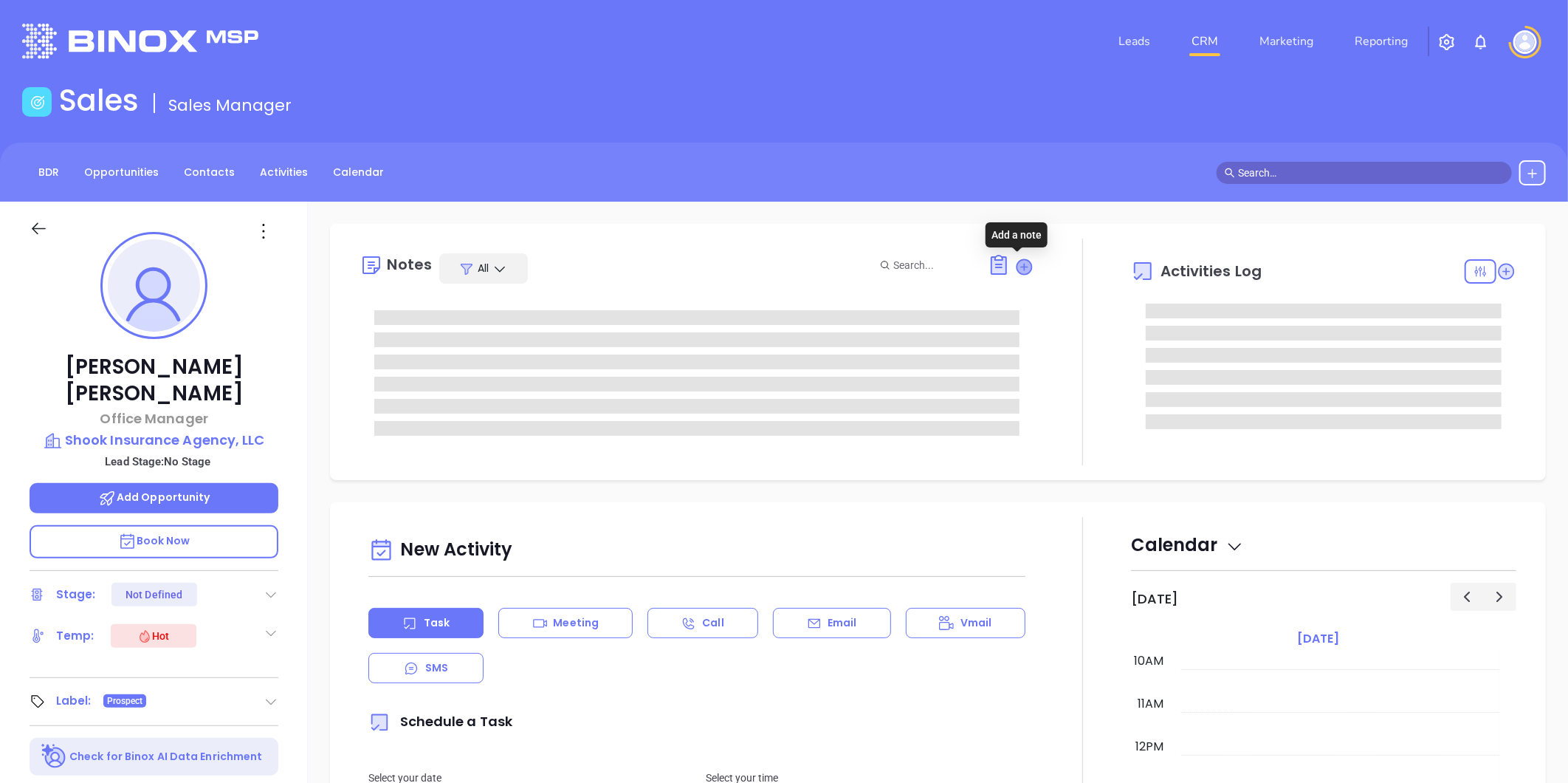
click at [1017, 263] on icon at bounding box center [1025, 267] width 15 height 15
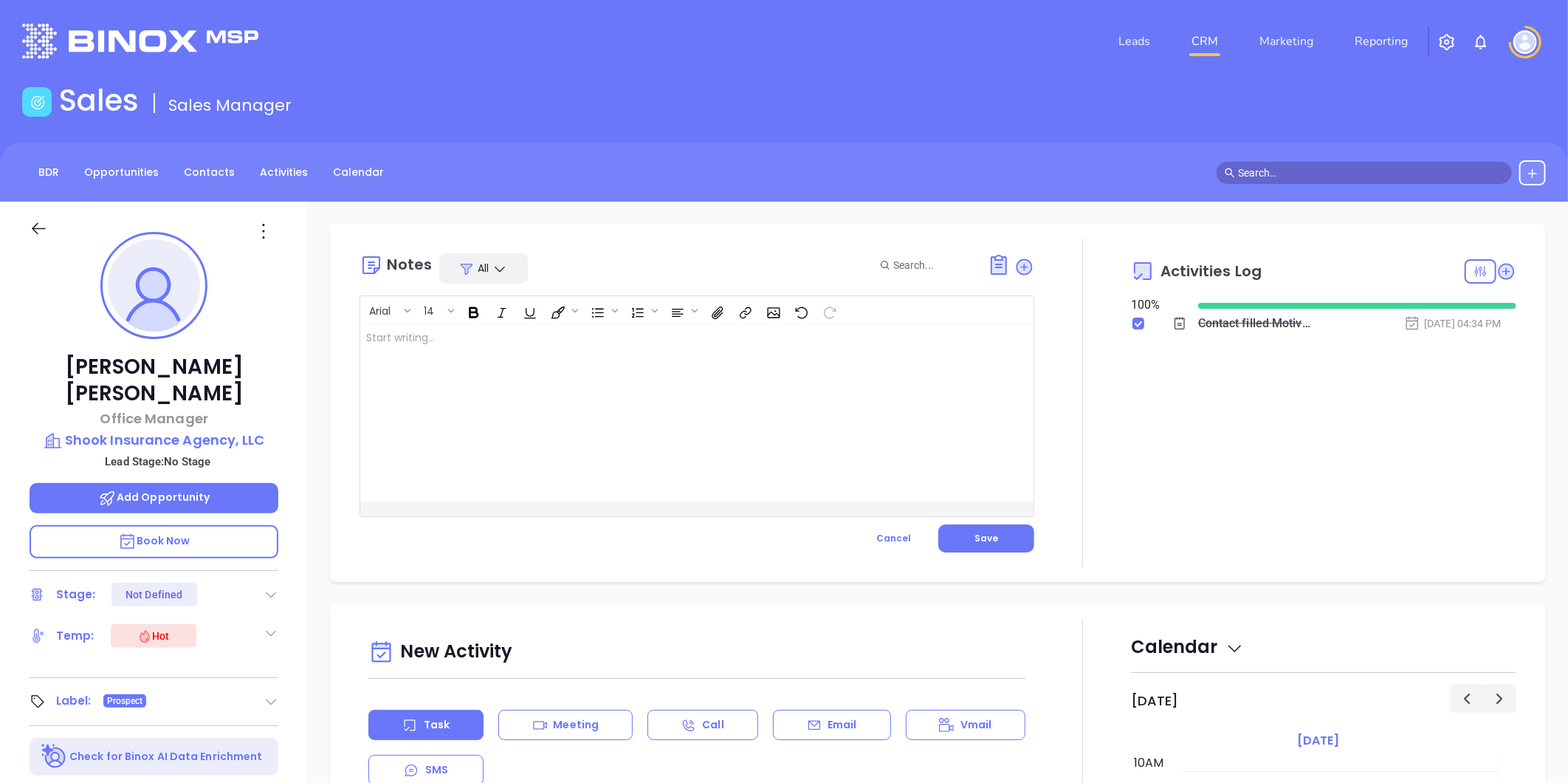
click at [466, 322] on div "Arial 14" at bounding box center [697, 310] width 673 height 28
click at [458, 344] on div at bounding box center [673, 412] width 626 height 177
drag, startPoint x: 988, startPoint y: 542, endPoint x: 1034, endPoint y: 543, distance: 46.0
click at [988, 541] on span "Save" at bounding box center [986, 538] width 23 height 12
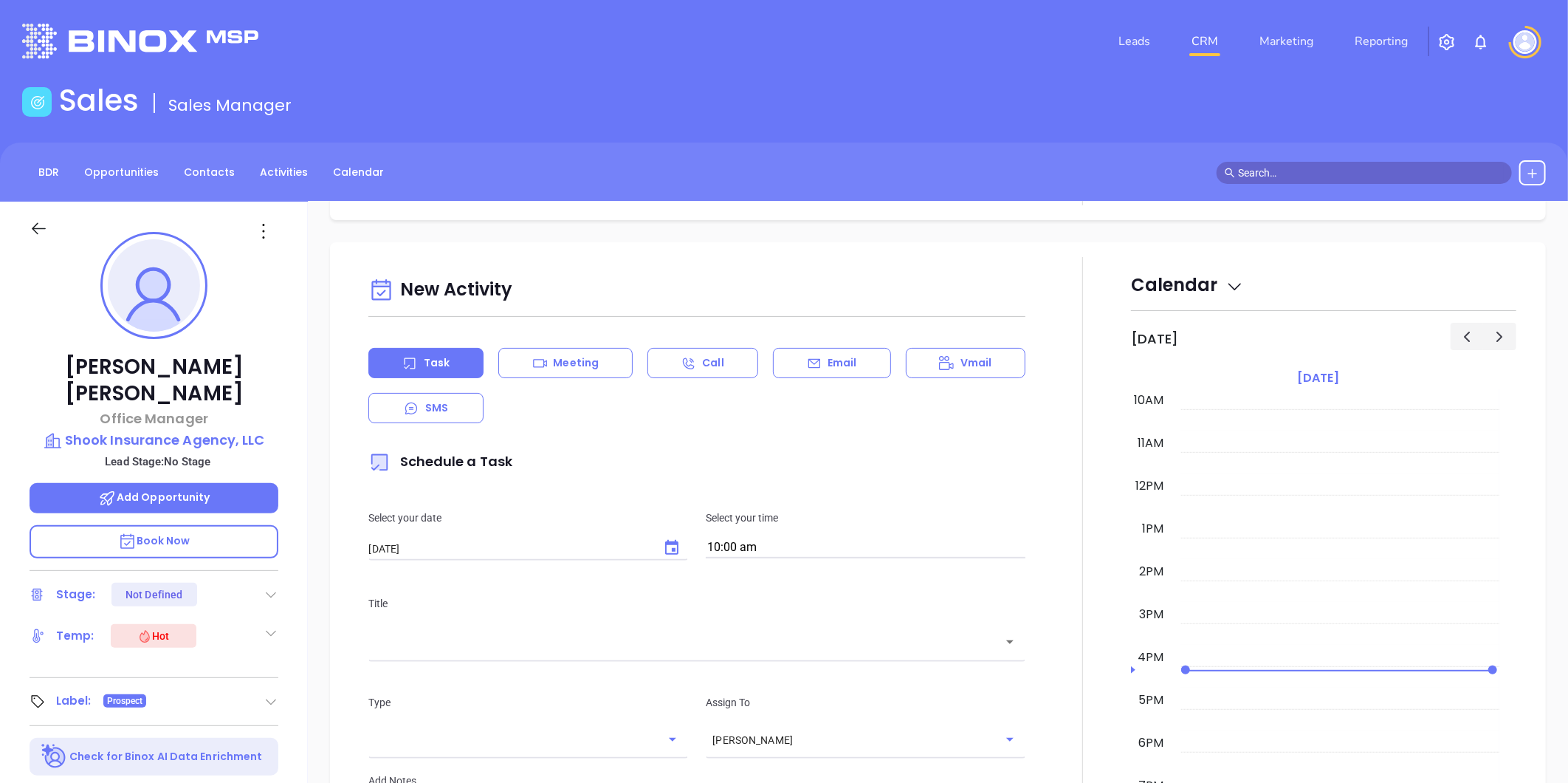
scroll to position [328, 0]
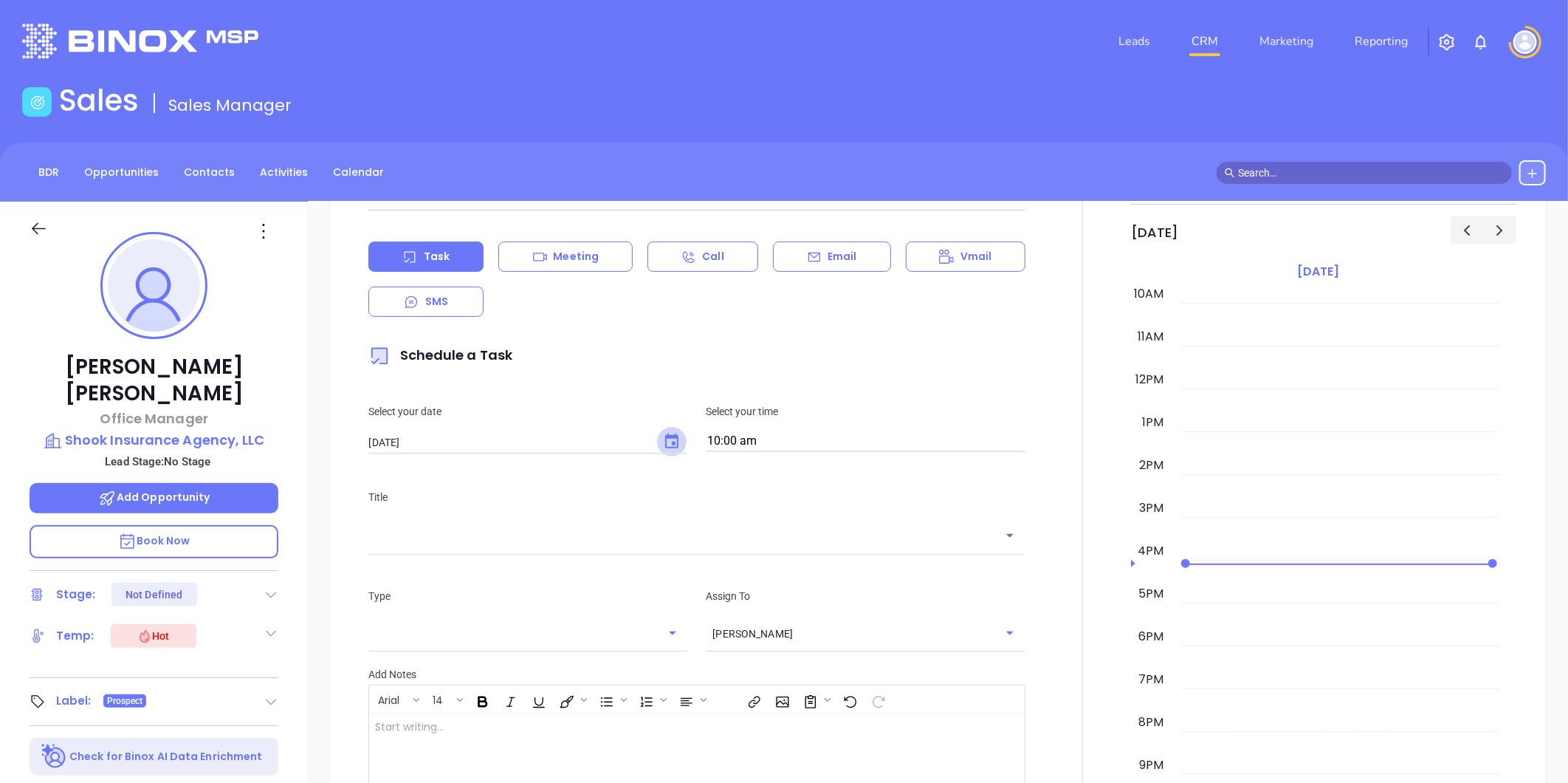
click at [666, 440] on icon "Choose date, selected date is Oct 9, 2025" at bounding box center [672, 441] width 18 height 18
click at [486, 563] on button "8" at bounding box center [487, 562] width 26 height 26
type input "10/08/2025"
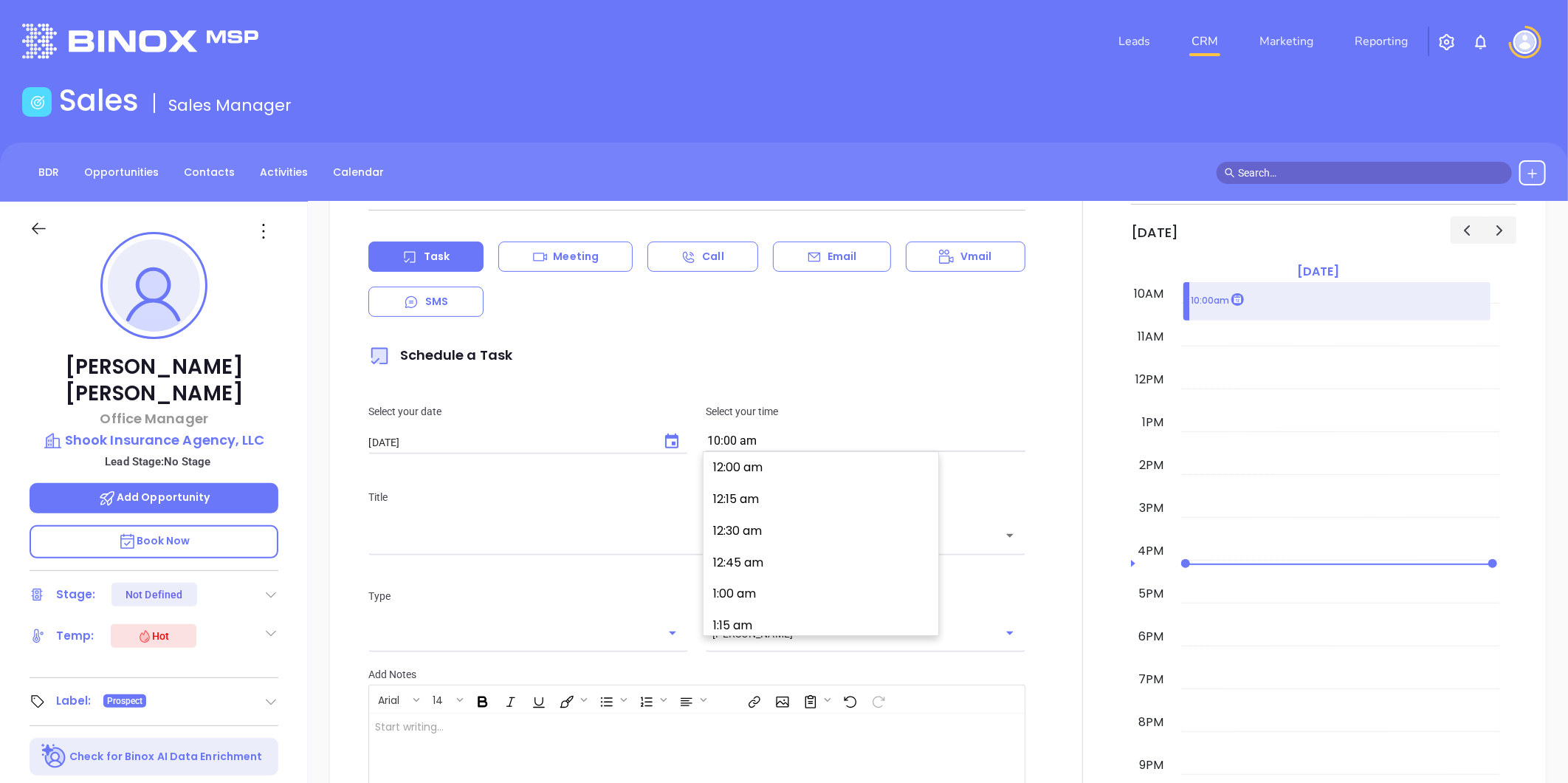
click at [793, 433] on input "10:00 am" at bounding box center [865, 441] width 319 height 21
click at [744, 504] on button "4:30 pm" at bounding box center [824, 498] width 229 height 32
type input "4:30 pm"
click at [504, 542] on input "text" at bounding box center [686, 536] width 622 height 17
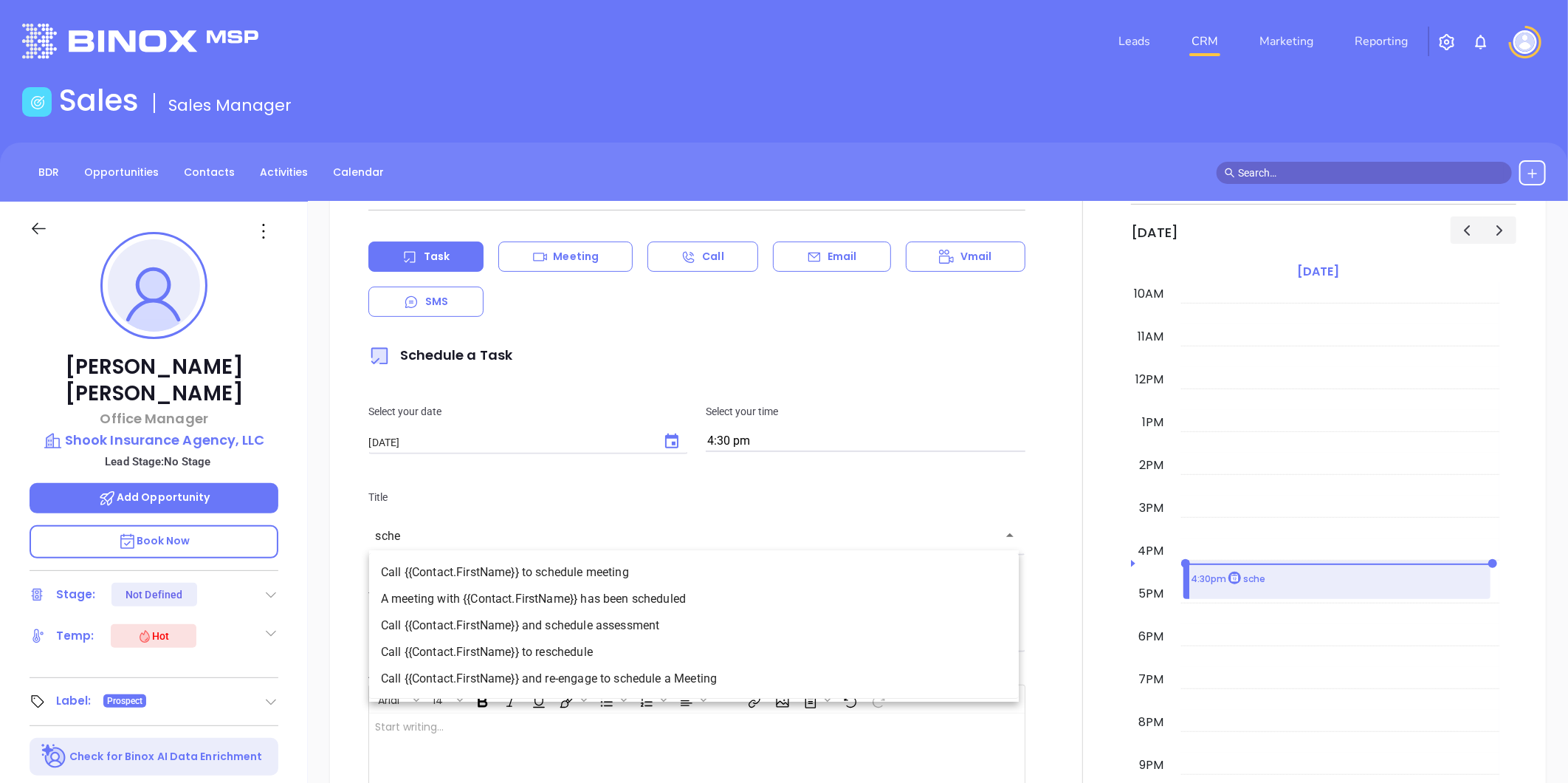
click at [582, 628] on li "Call {{Contact.FirstName}} and schedule assessment" at bounding box center [694, 625] width 650 height 26
type input "Call Tracy and schedule assessment"
type input "Call"
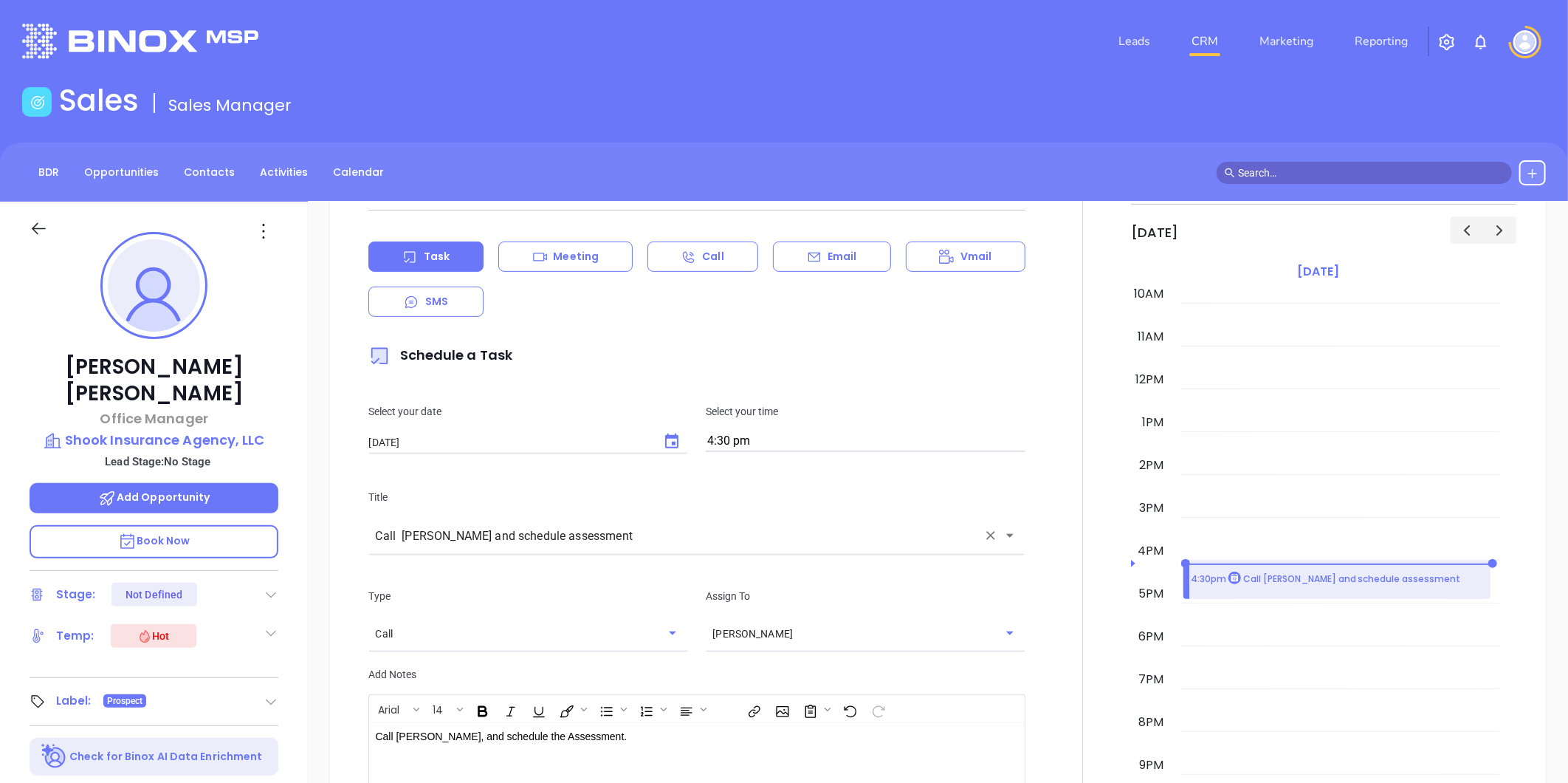
type input "Call Tracy and schedule assessment"
drag, startPoint x: 427, startPoint y: 737, endPoint x: 577, endPoint y: 742, distance: 150.1
click at [577, 742] on p "Call Tracy, and schedule the Assessment." at bounding box center [673, 736] width 598 height 16
click at [594, 732] on p "Call Tracy, to schedule free risk assessment ﻿" at bounding box center [673, 744] width 598 height 31
drag, startPoint x: 978, startPoint y: 628, endPoint x: 909, endPoint y: 643, distance: 70.6
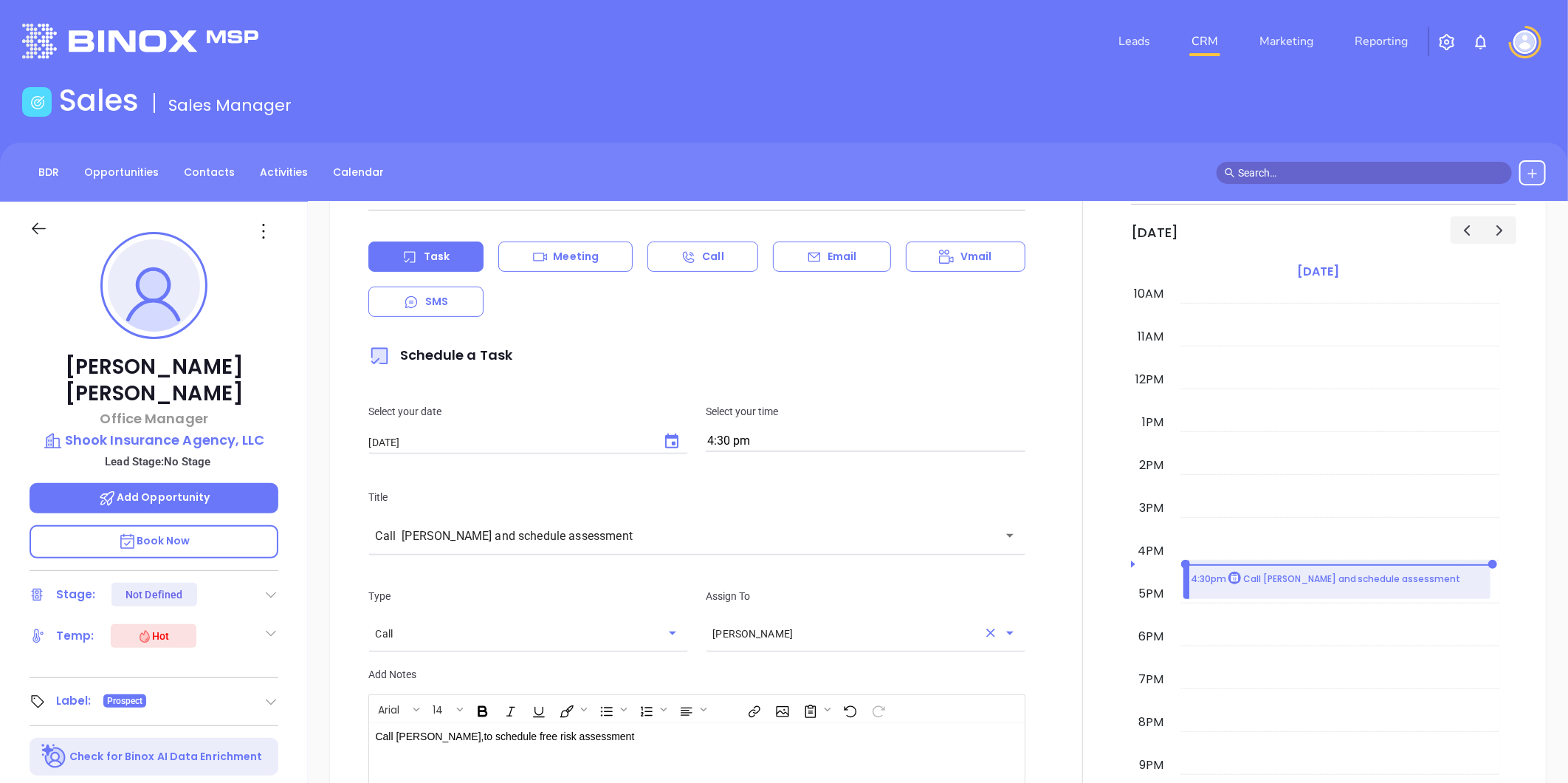
click at [984, 628] on icon "Clear" at bounding box center [991, 633] width 15 height 15
click at [876, 643] on div "​" at bounding box center [865, 633] width 319 height 30
click at [833, 662] on li "Anabell Dominguez" at bounding box center [860, 669] width 316 height 26
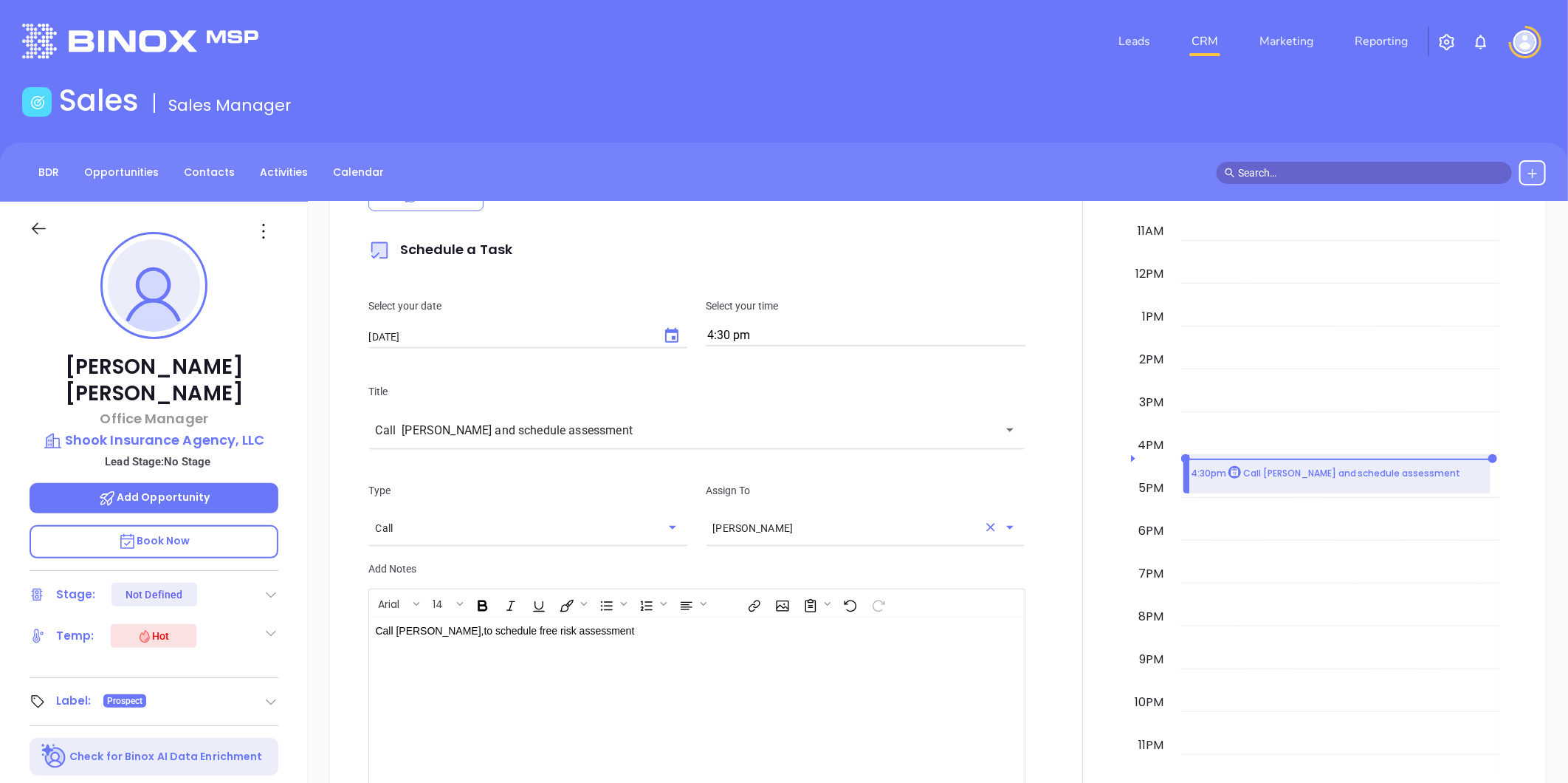
scroll to position [656, 0]
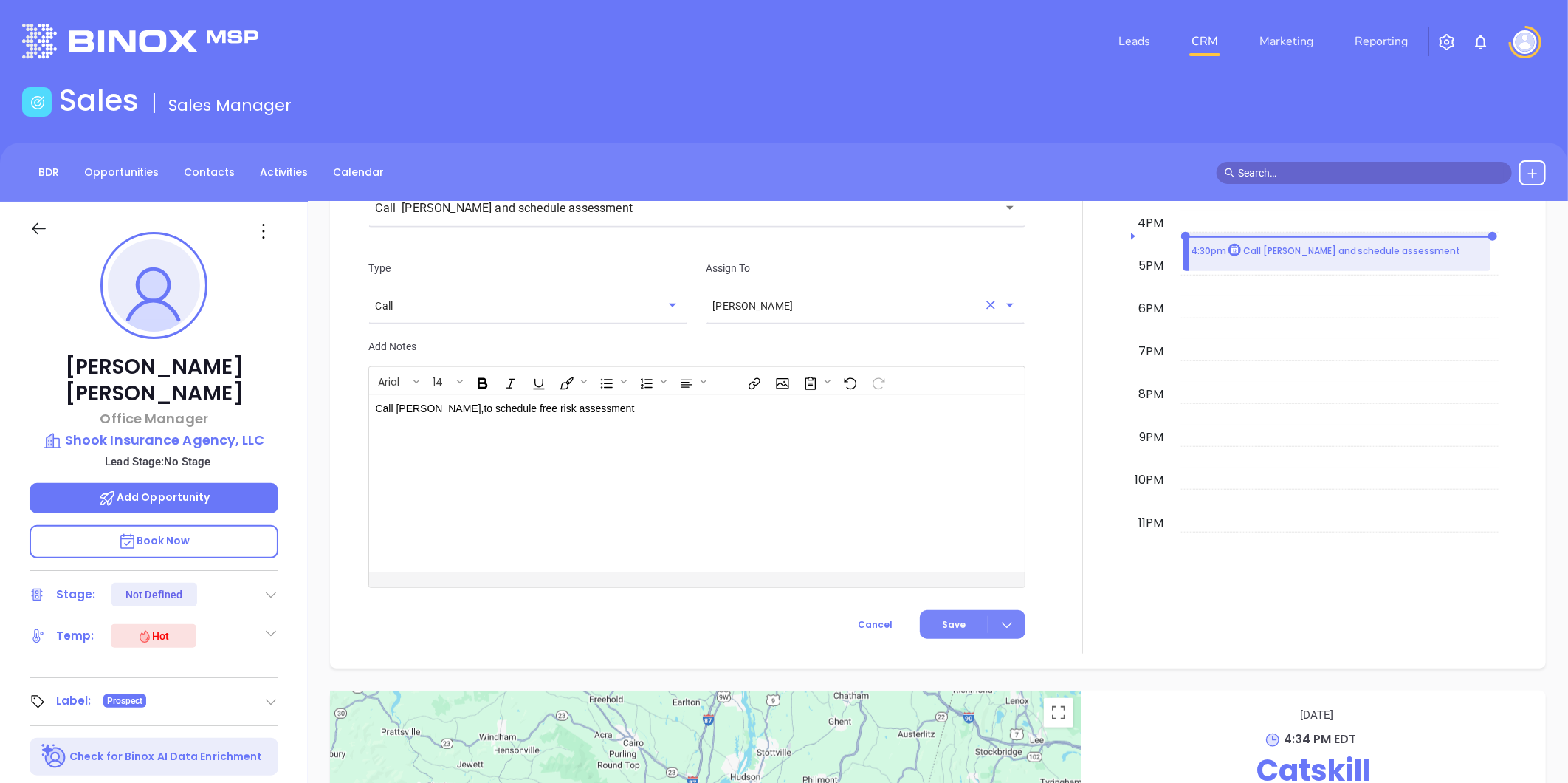
type input "Anabell Dominguez"
click at [940, 629] on button "Save" at bounding box center [972, 624] width 106 height 29
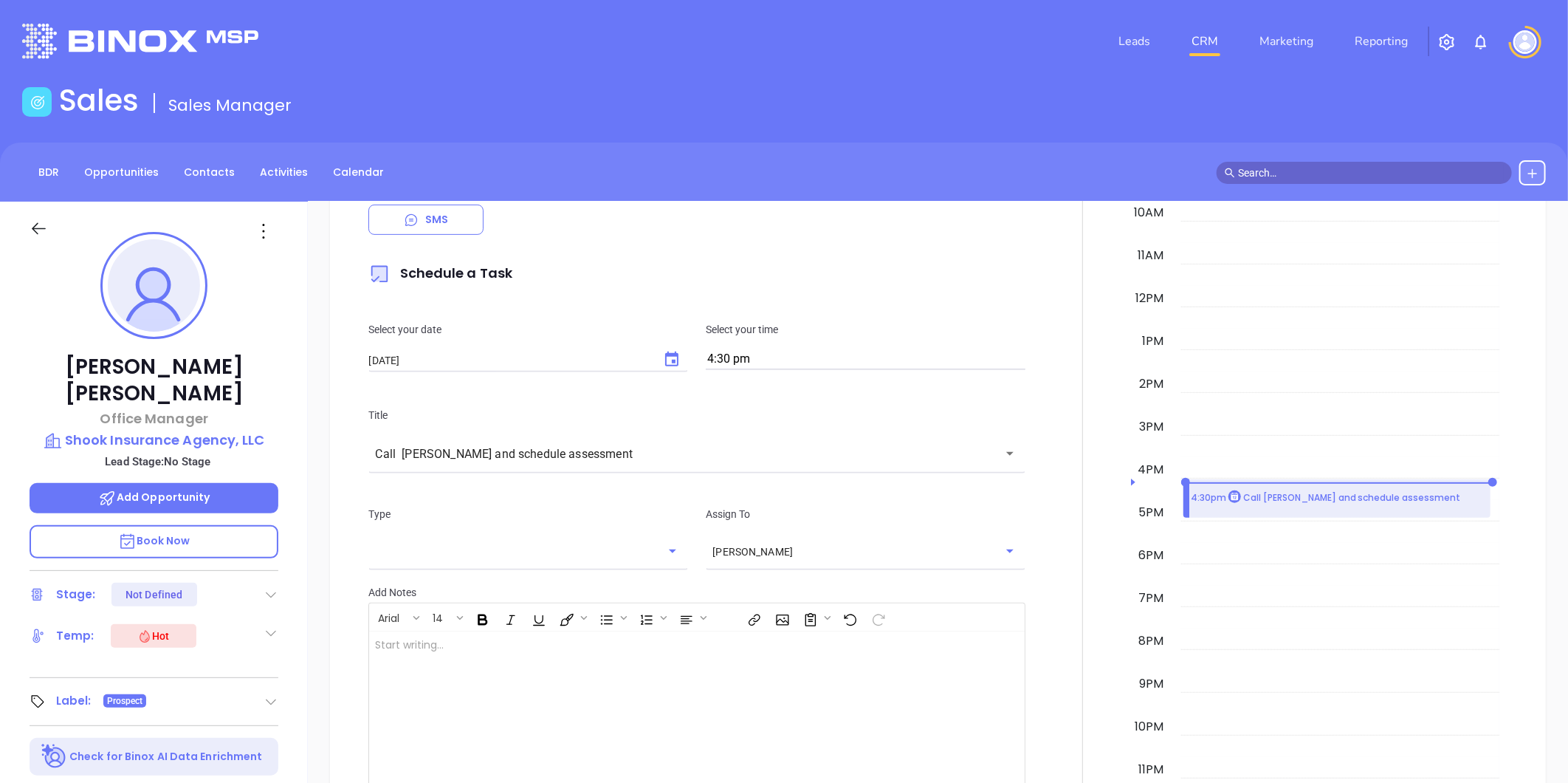
scroll to position [505, 0]
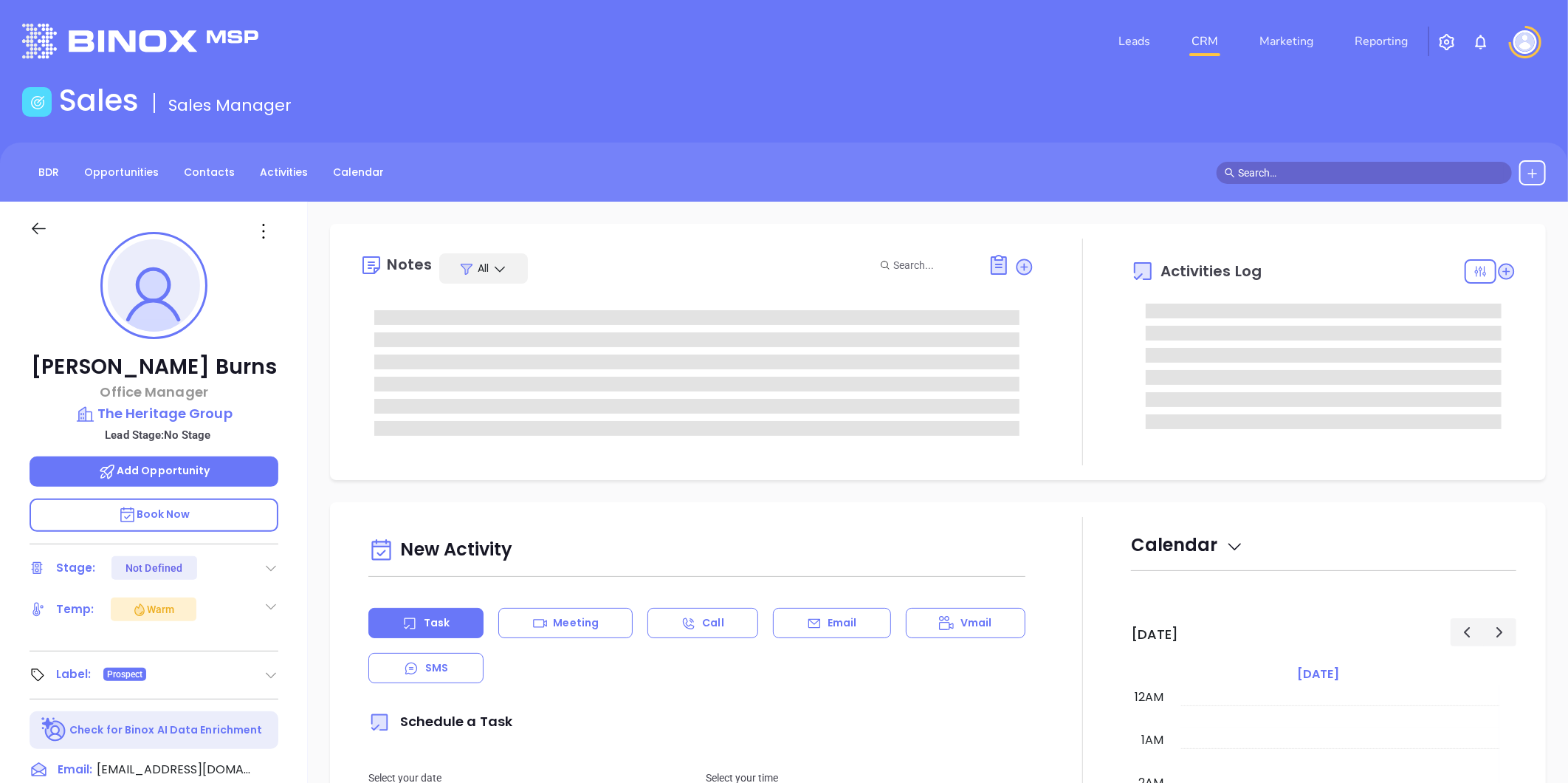
type input "[DATE]"
type input "Liz Cruz"
drag, startPoint x: 260, startPoint y: 394, endPoint x: 260, endPoint y: 404, distance: 10.0
click at [260, 404] on div "Tina Burns Office Manager The Heritage Group Lead Stage: No Stage Add Opportuni…" at bounding box center [154, 690] width 308 height 978
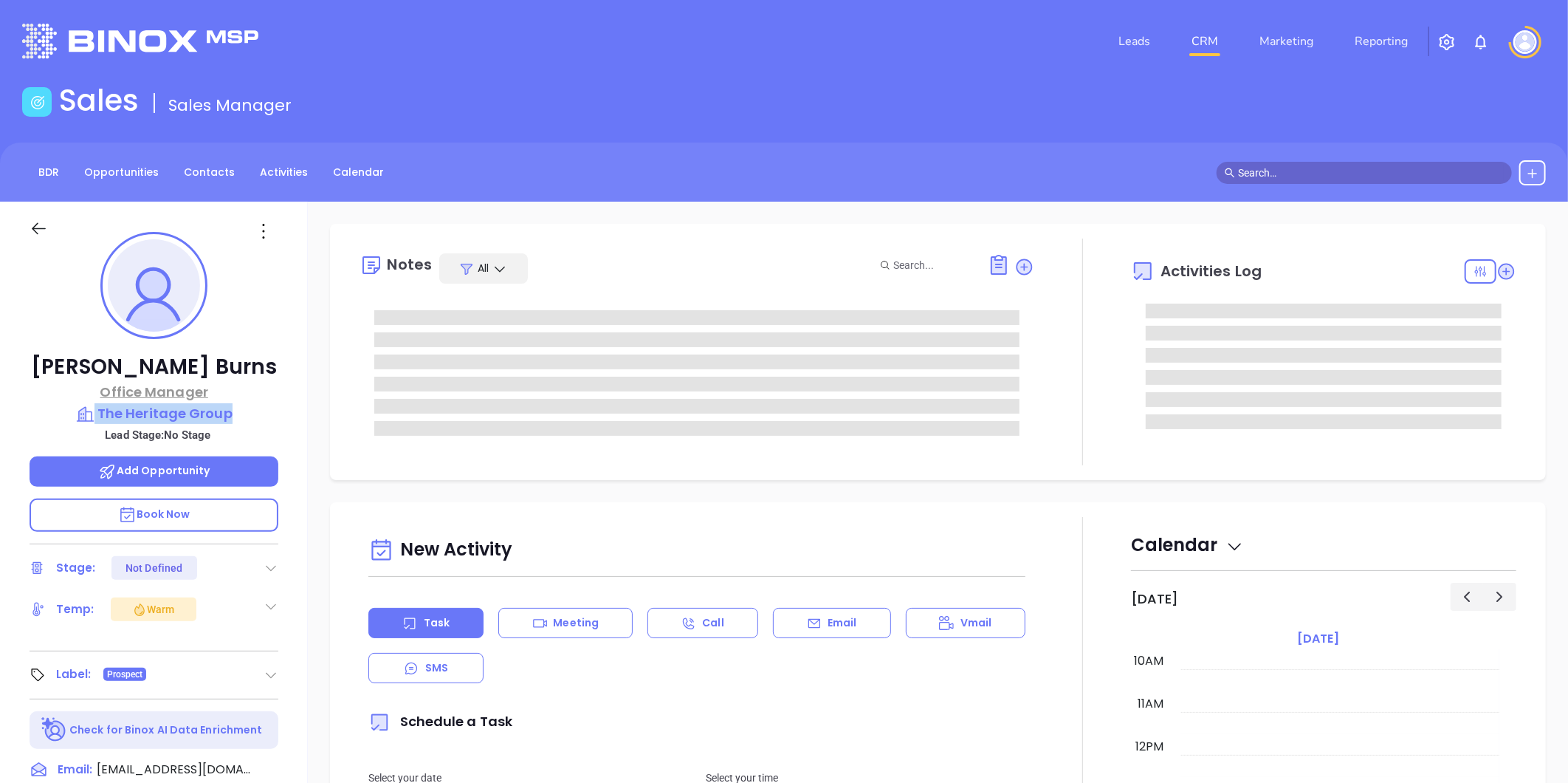
copy div "The Heritage Group"
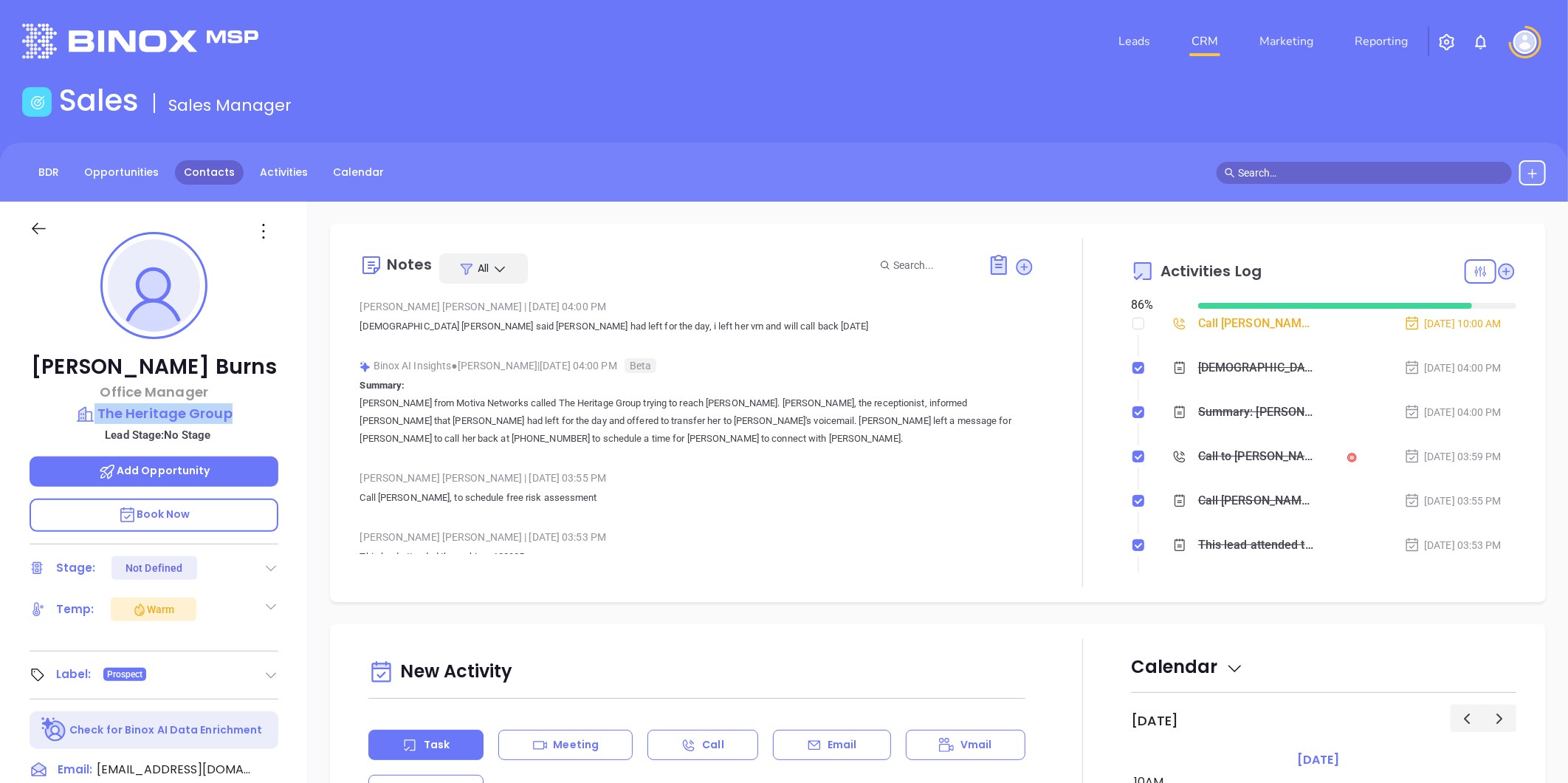
click at [207, 162] on link "Contacts" at bounding box center [209, 172] width 68 height 24
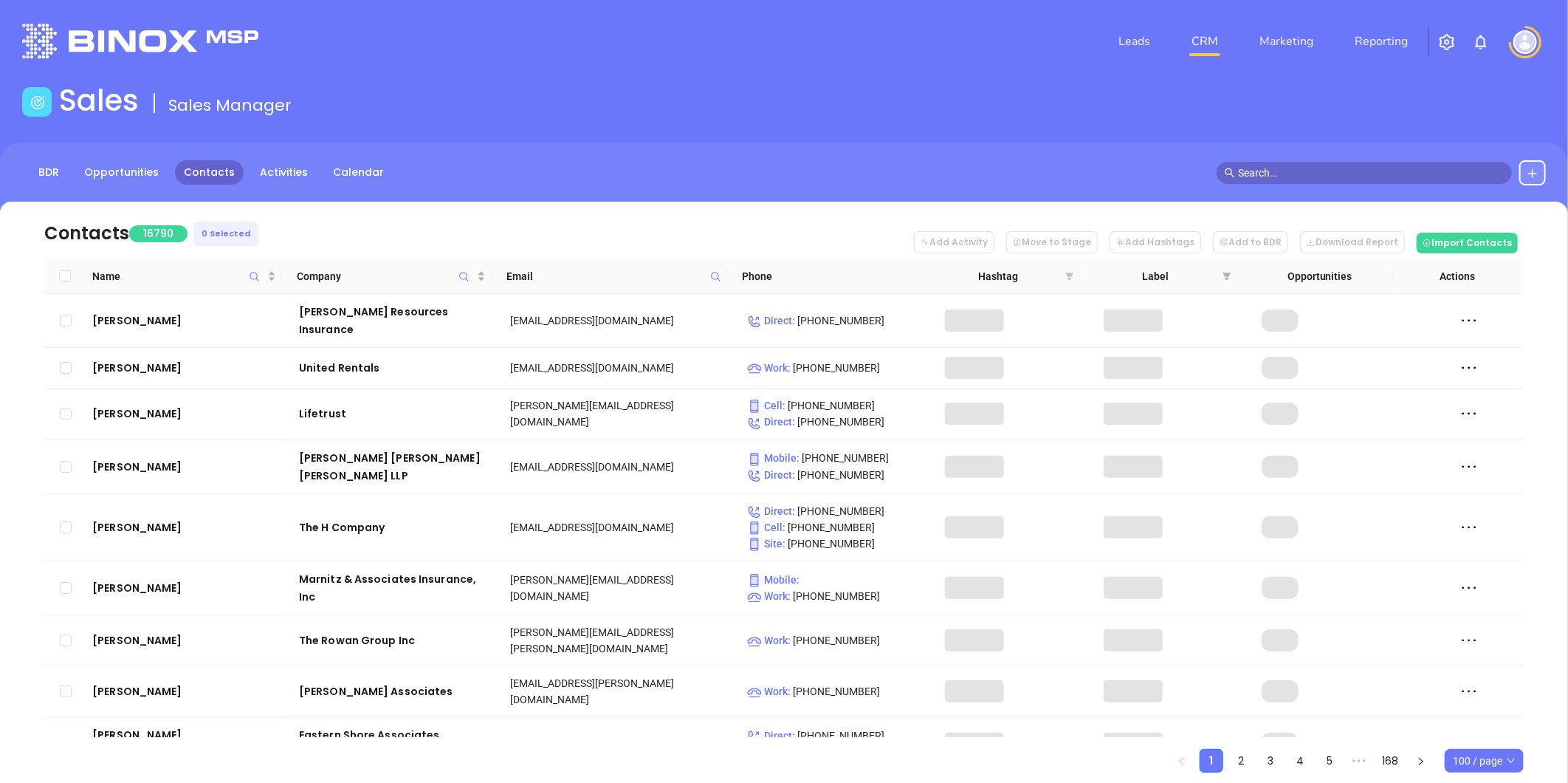
click at [1069, 275] on icon "filter" at bounding box center [1070, 276] width 8 height 7
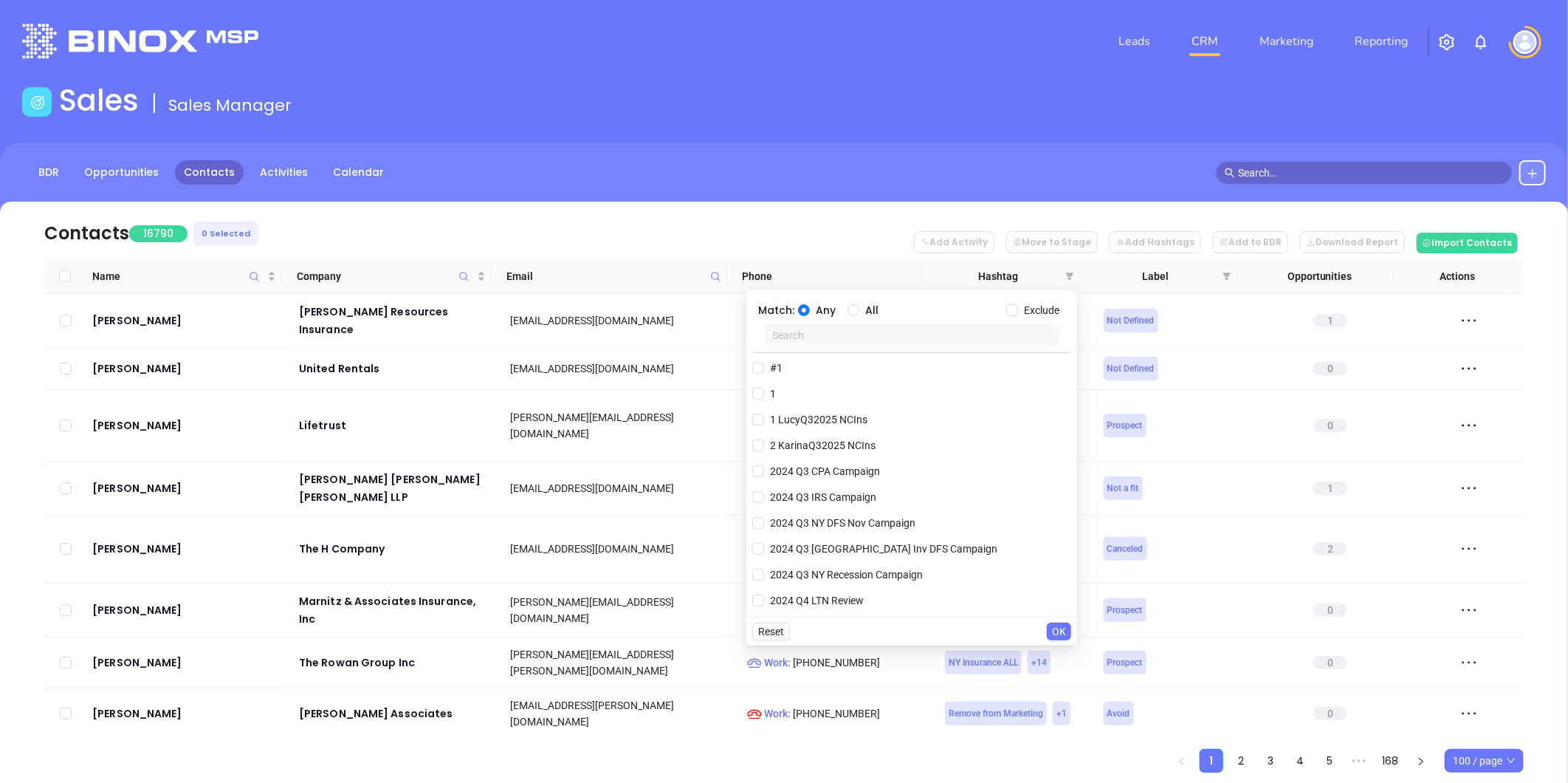
click at [880, 336] on input "text" at bounding box center [911, 335] width 295 height 22
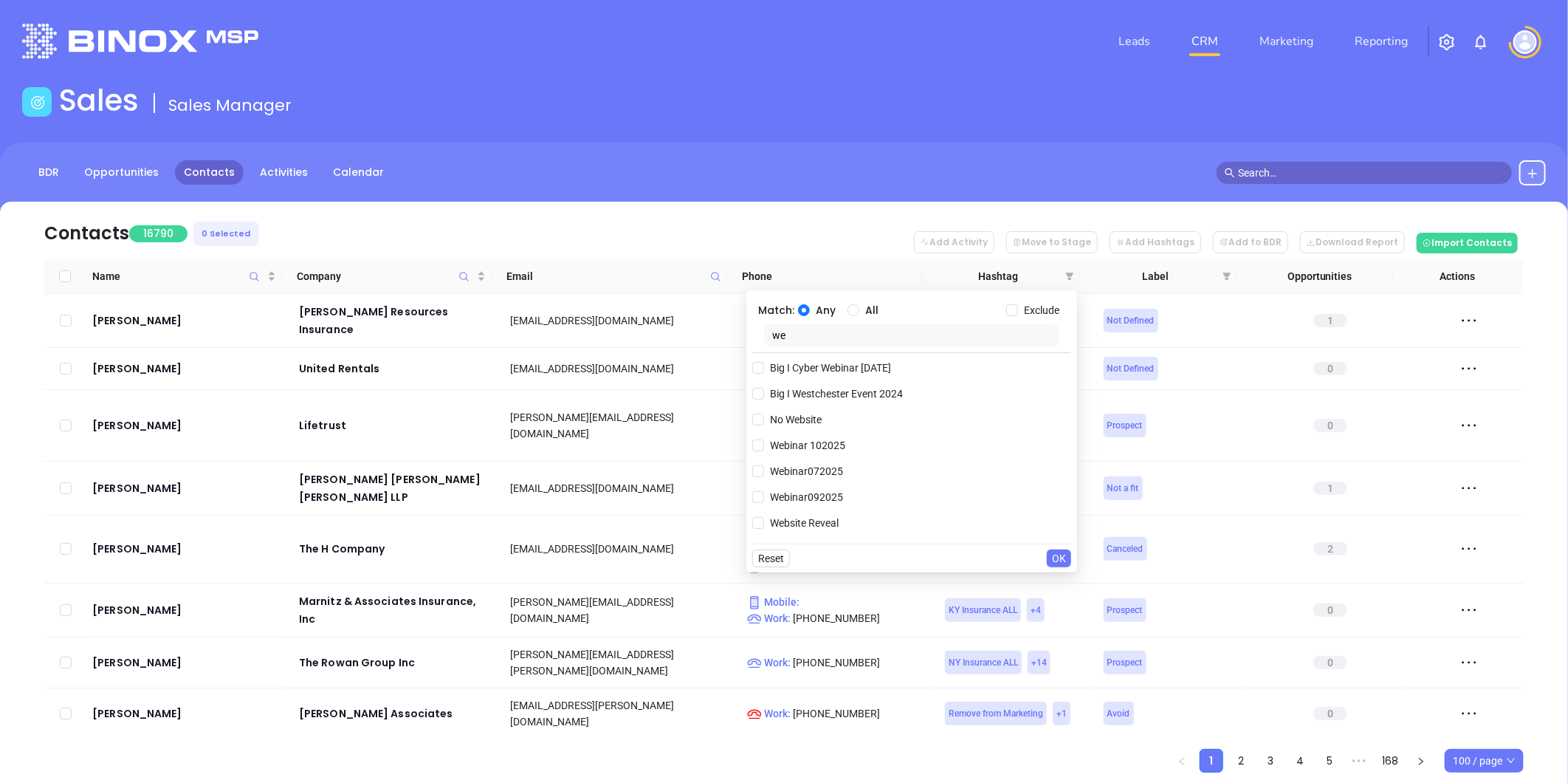
type input "w"
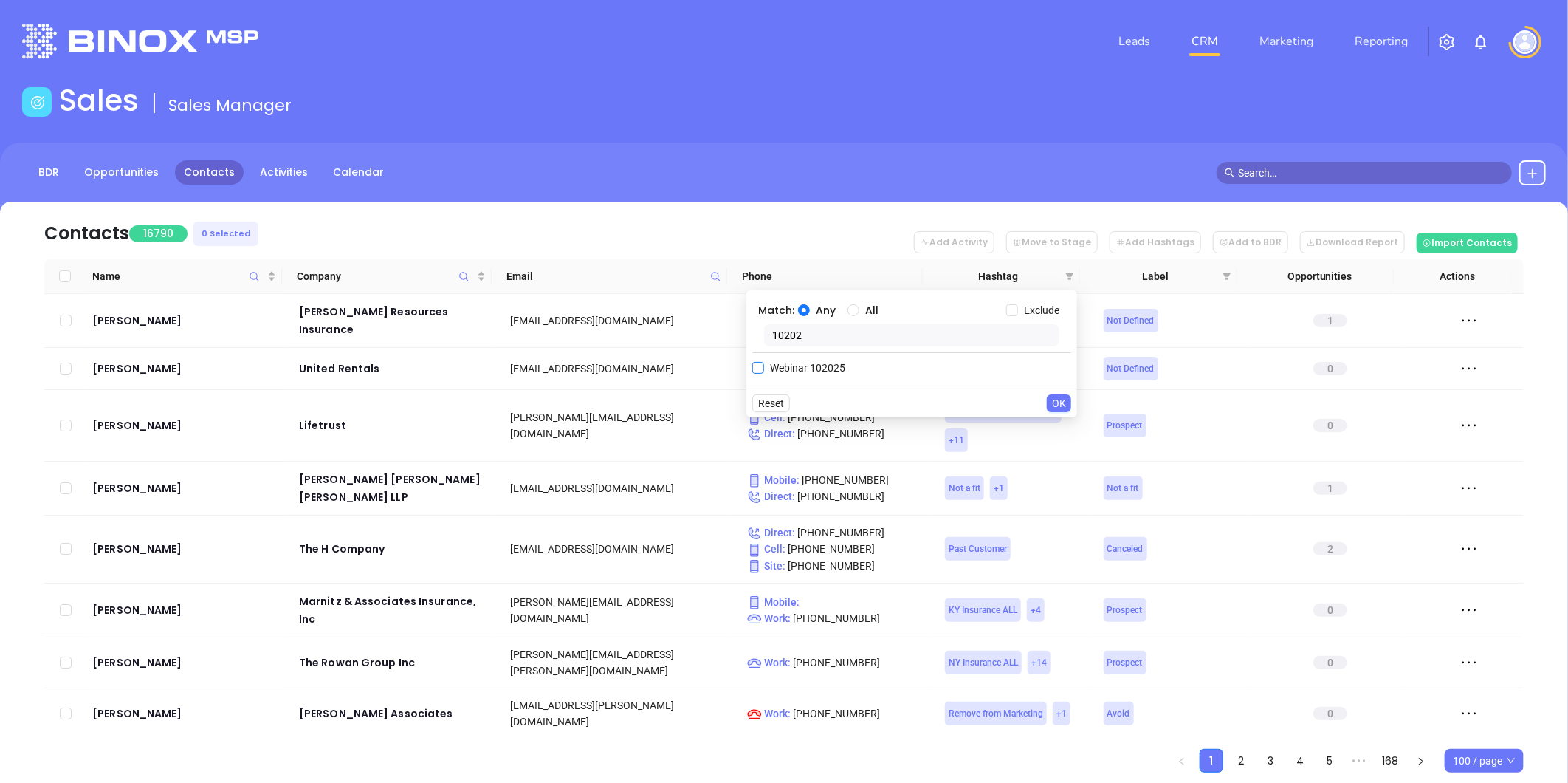
type input "10202"
click at [811, 364] on span "Webinar 102025" at bounding box center [807, 367] width 87 height 16
click at [764, 364] on input "Webinar 102025" at bounding box center [758, 367] width 12 height 12
checkbox input "true"
click at [1063, 431] on span "OK" at bounding box center [1058, 432] width 14 height 16
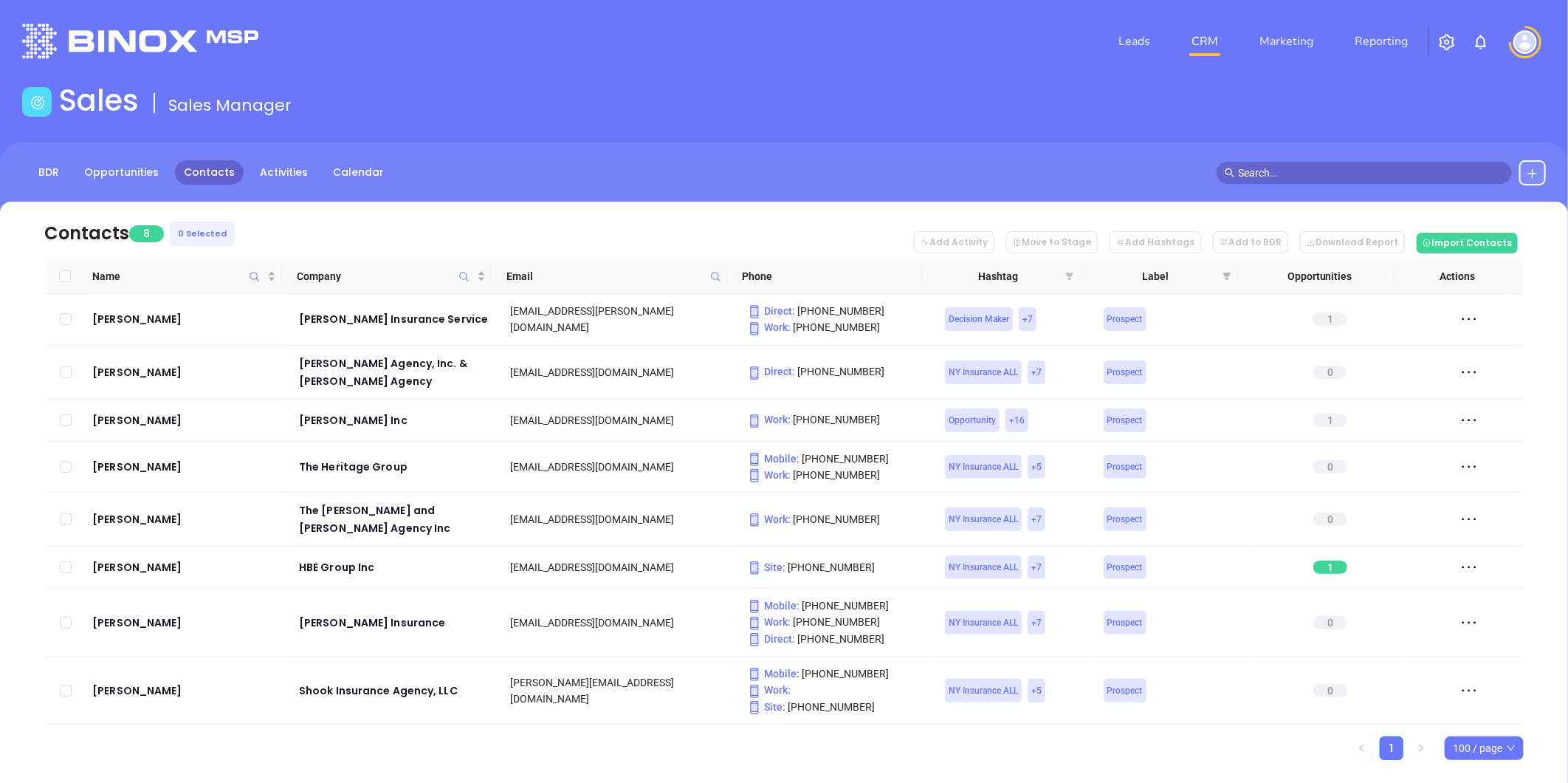
click at [1072, 275] on icon "filter" at bounding box center [1070, 276] width 8 height 7
click at [891, 239] on nav "Contacts 8 0 Selected Add Activity Move to Stage Add Hashtags Add to BDR Downlo…" at bounding box center [784, 229] width 1480 height 57
click at [481, 269] on div "Company" at bounding box center [391, 275] width 188 height 16
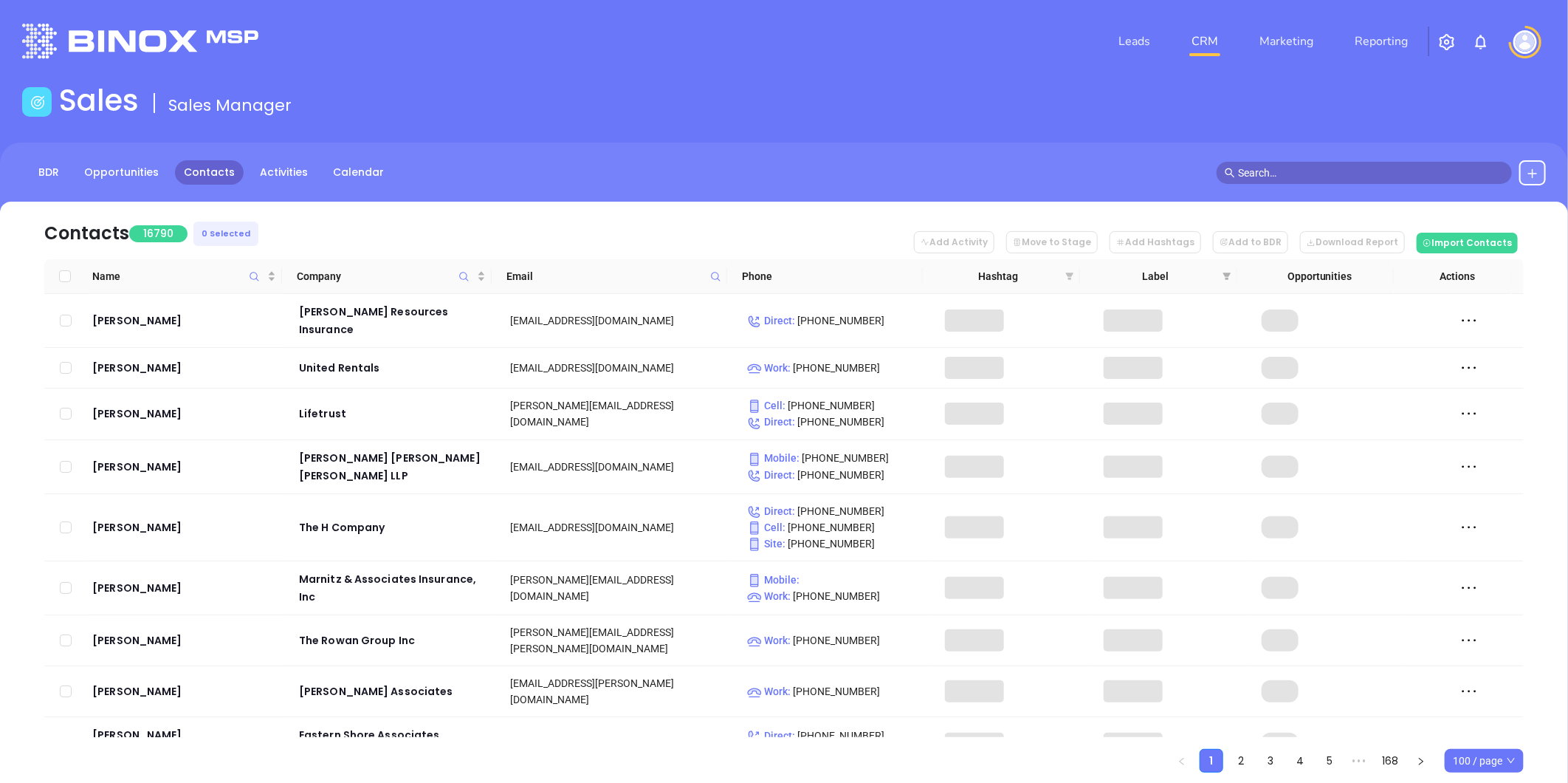
click at [1068, 275] on icon "filter" at bounding box center [1070, 276] width 8 height 7
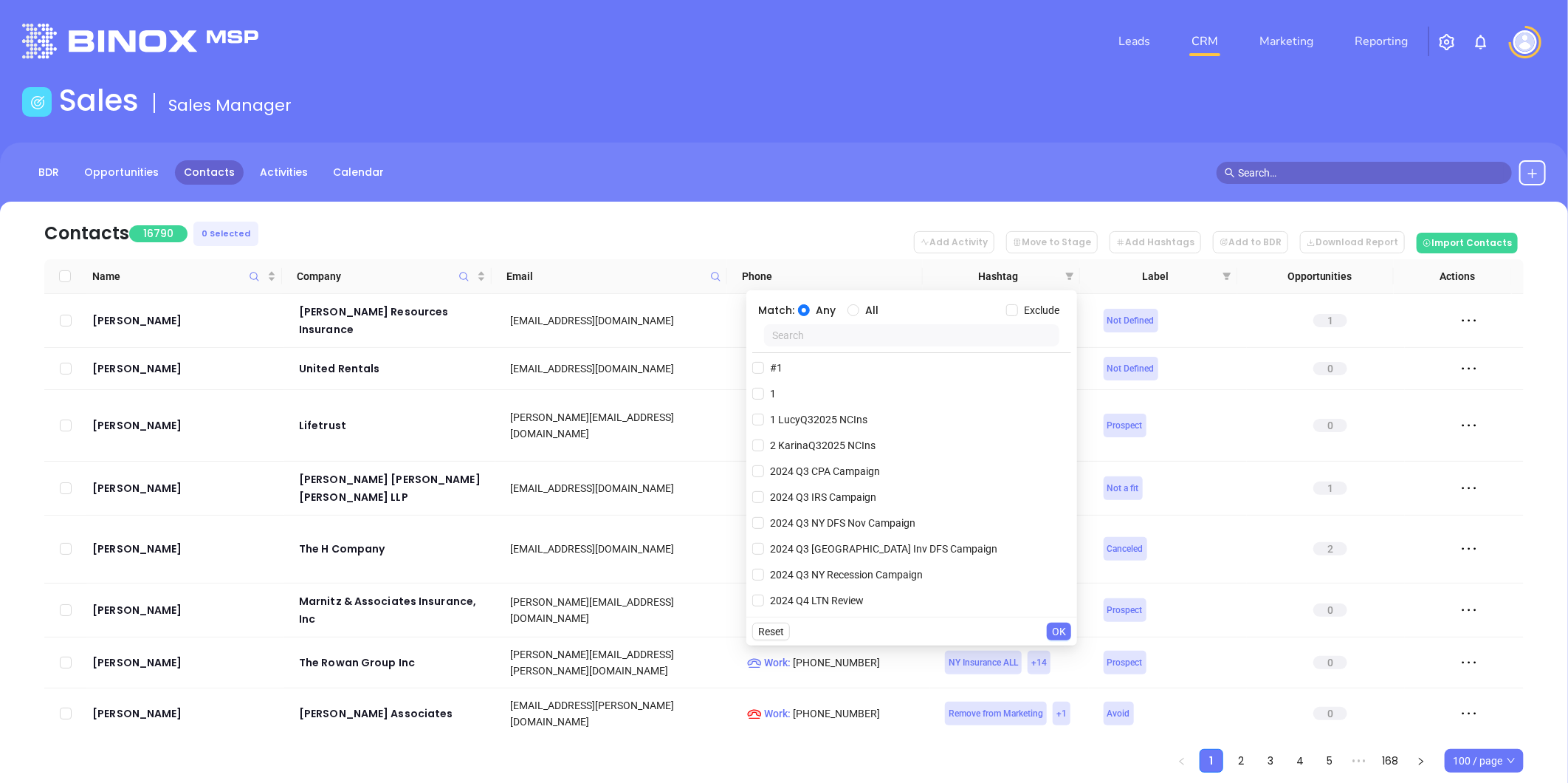
click at [717, 274] on icon at bounding box center [716, 276] width 11 height 11
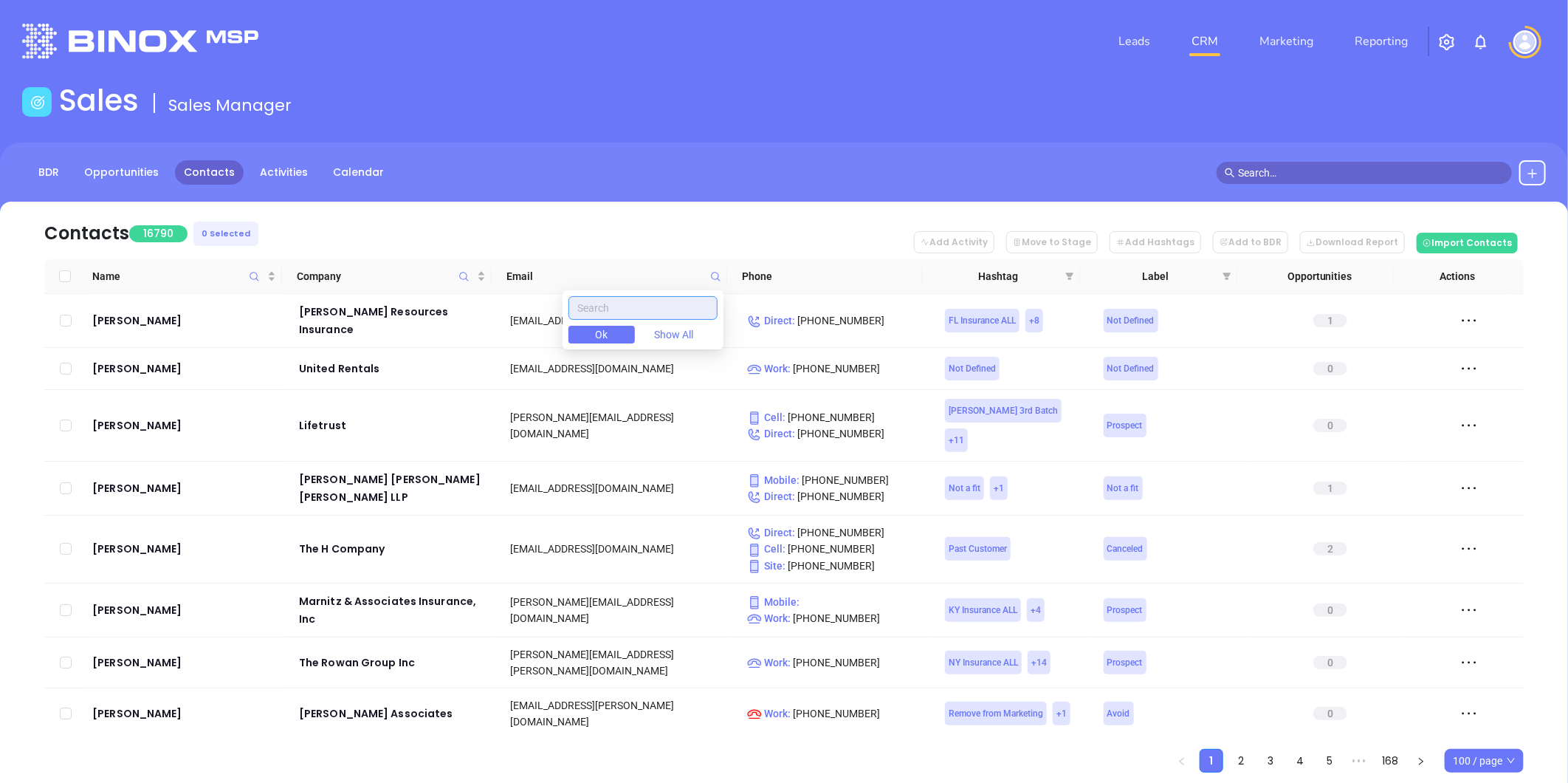
click at [680, 306] on input "text" at bounding box center [643, 307] width 149 height 23
click at [664, 303] on input "text" at bounding box center [643, 307] width 149 height 23
click at [650, 306] on input "text" at bounding box center [643, 307] width 149 height 23
drag, startPoint x: 629, startPoint y: 303, endPoint x: 615, endPoint y: 296, distance: 15.7
click at [626, 303] on input "text" at bounding box center [643, 307] width 149 height 23
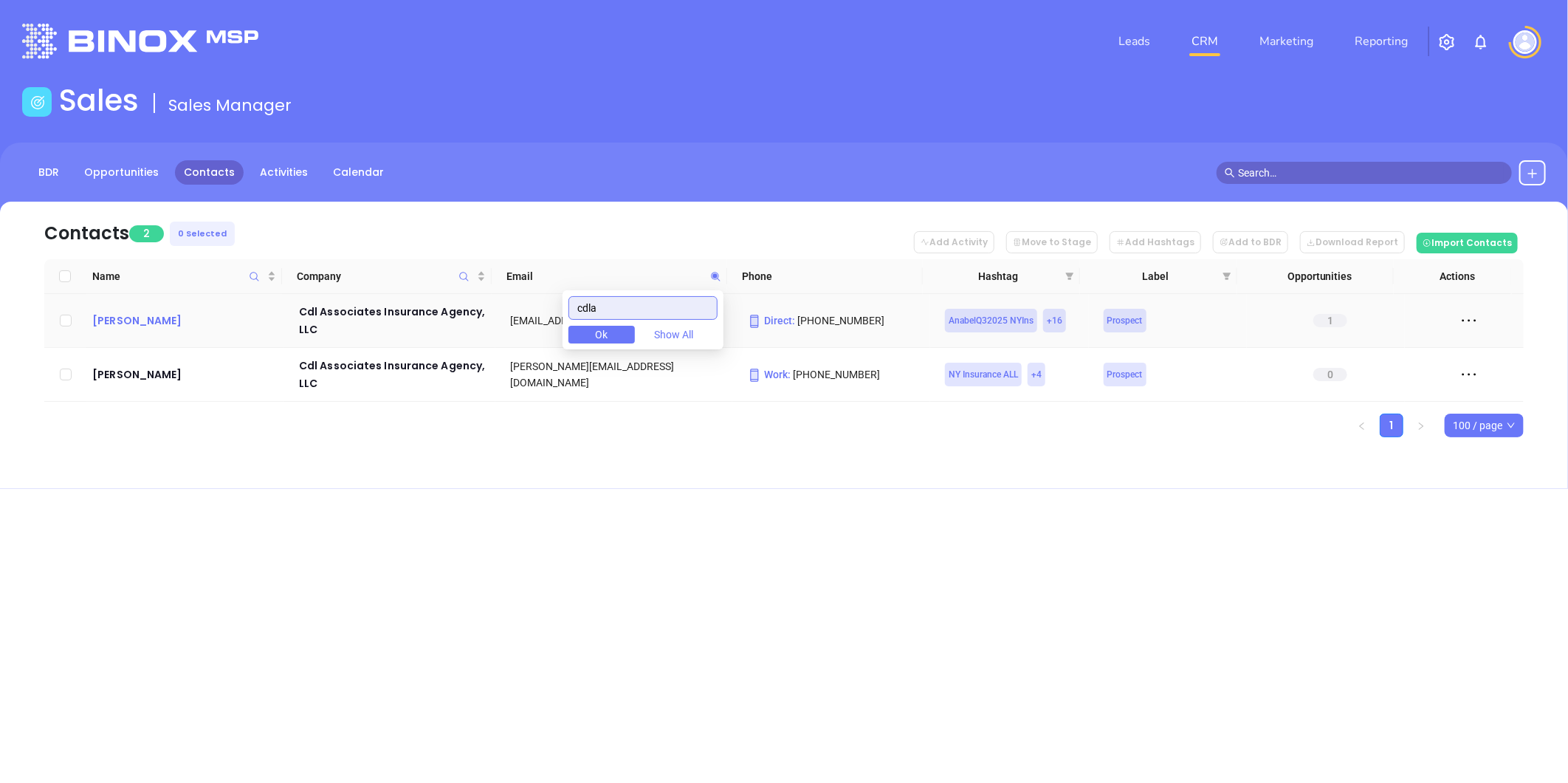
type input "cdla"
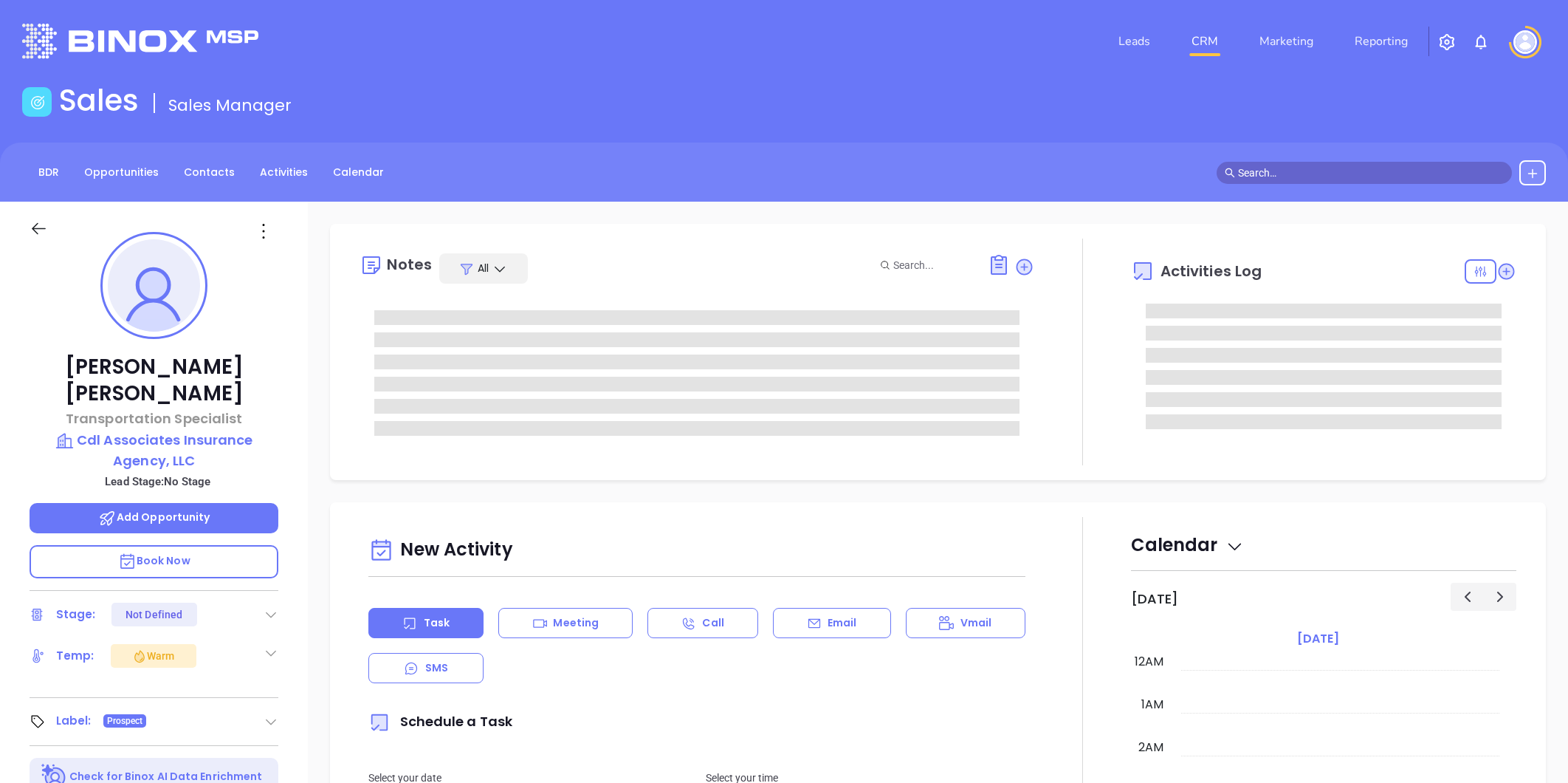
type input "[PERSON_NAME]"
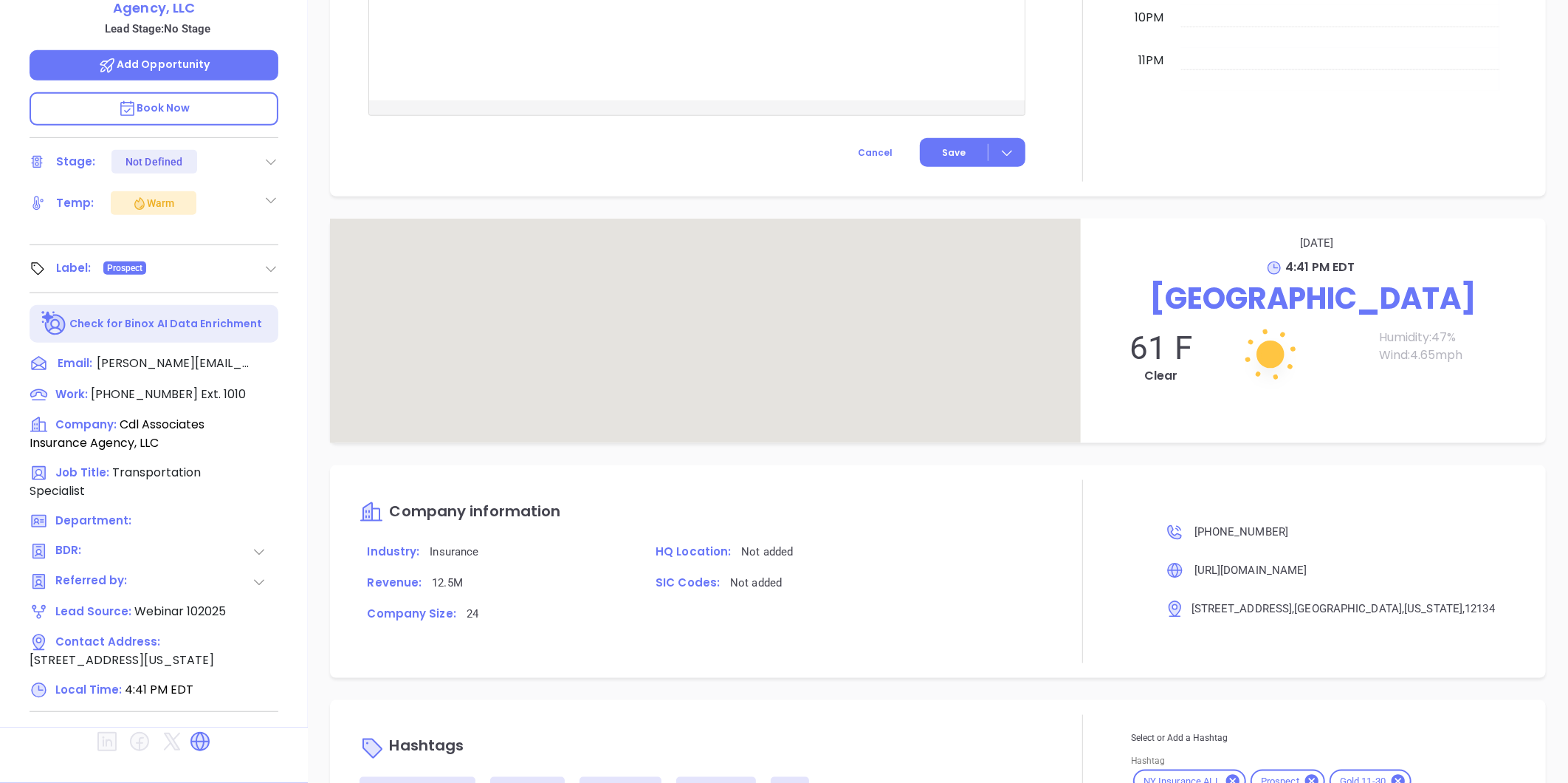
scroll to position [802, 0]
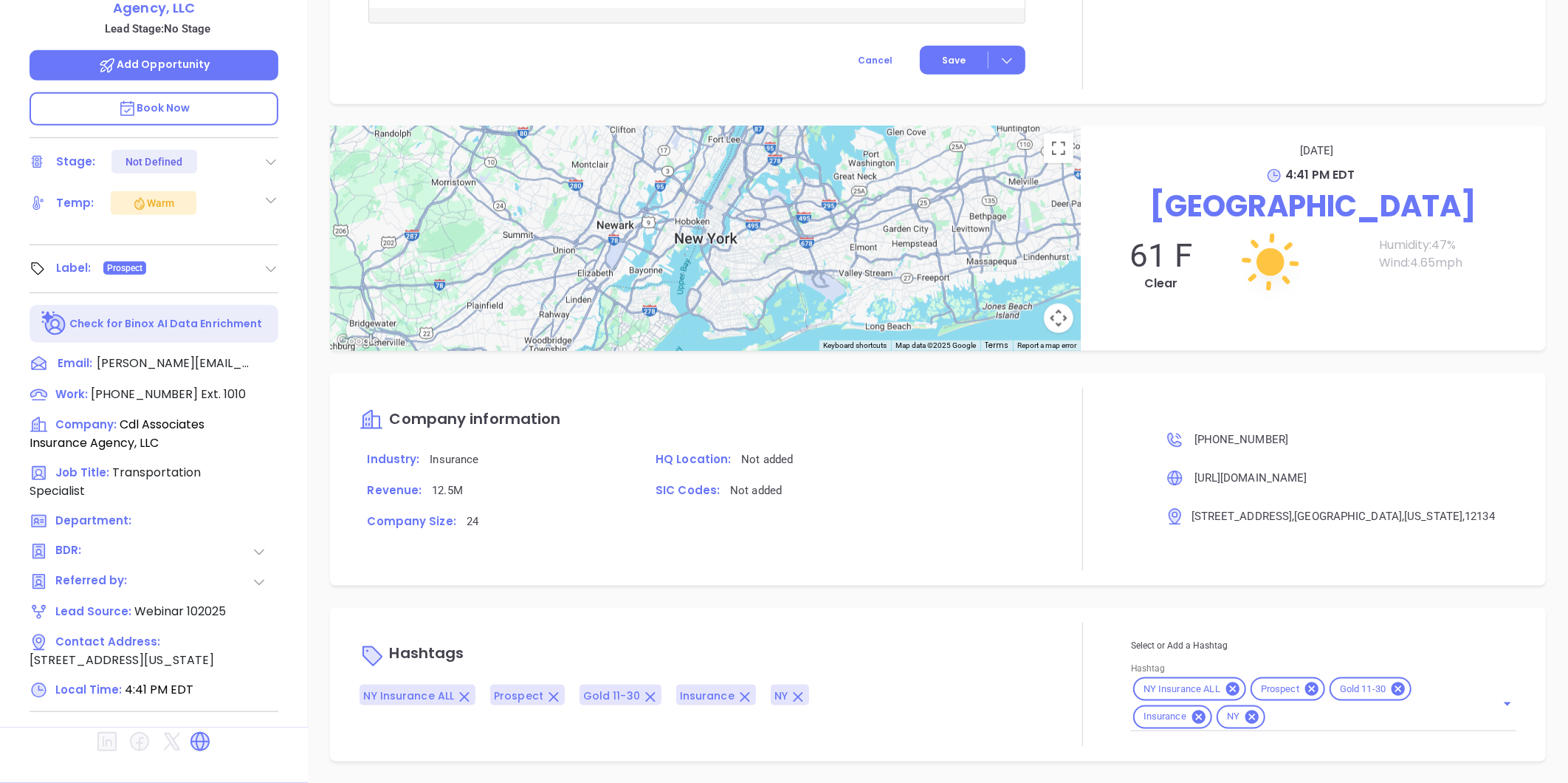
drag, startPoint x: 1313, startPoint y: 710, endPoint x: 1304, endPoint y: 705, distance: 10.3
click at [1312, 709] on input "Hashtag" at bounding box center [1371, 717] width 208 height 19
type input "extra"
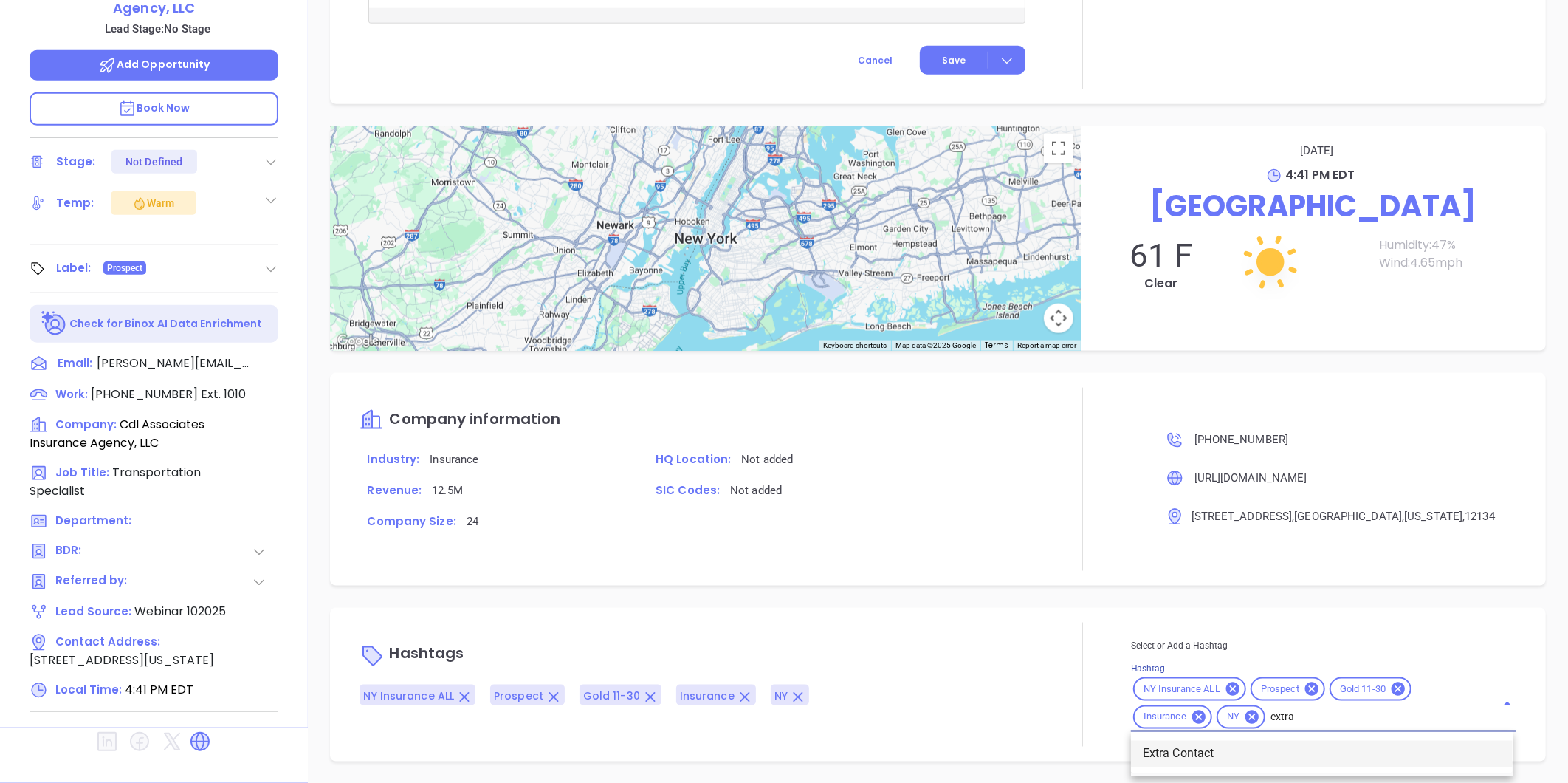
click at [1180, 750] on li "Extra Contact" at bounding box center [1323, 754] width 382 height 26
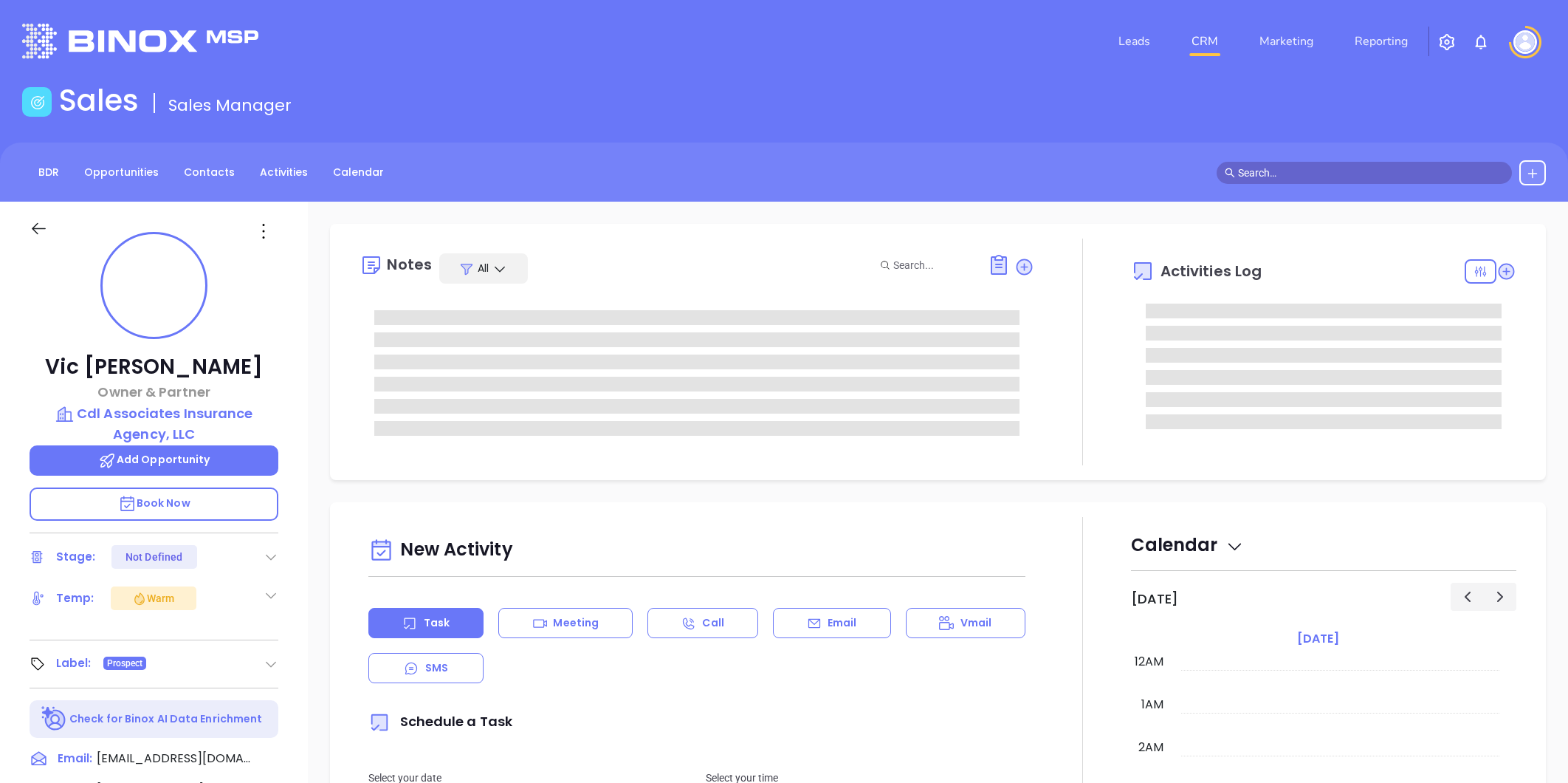
type input "[DATE]"
type input "[PERSON_NAME]"
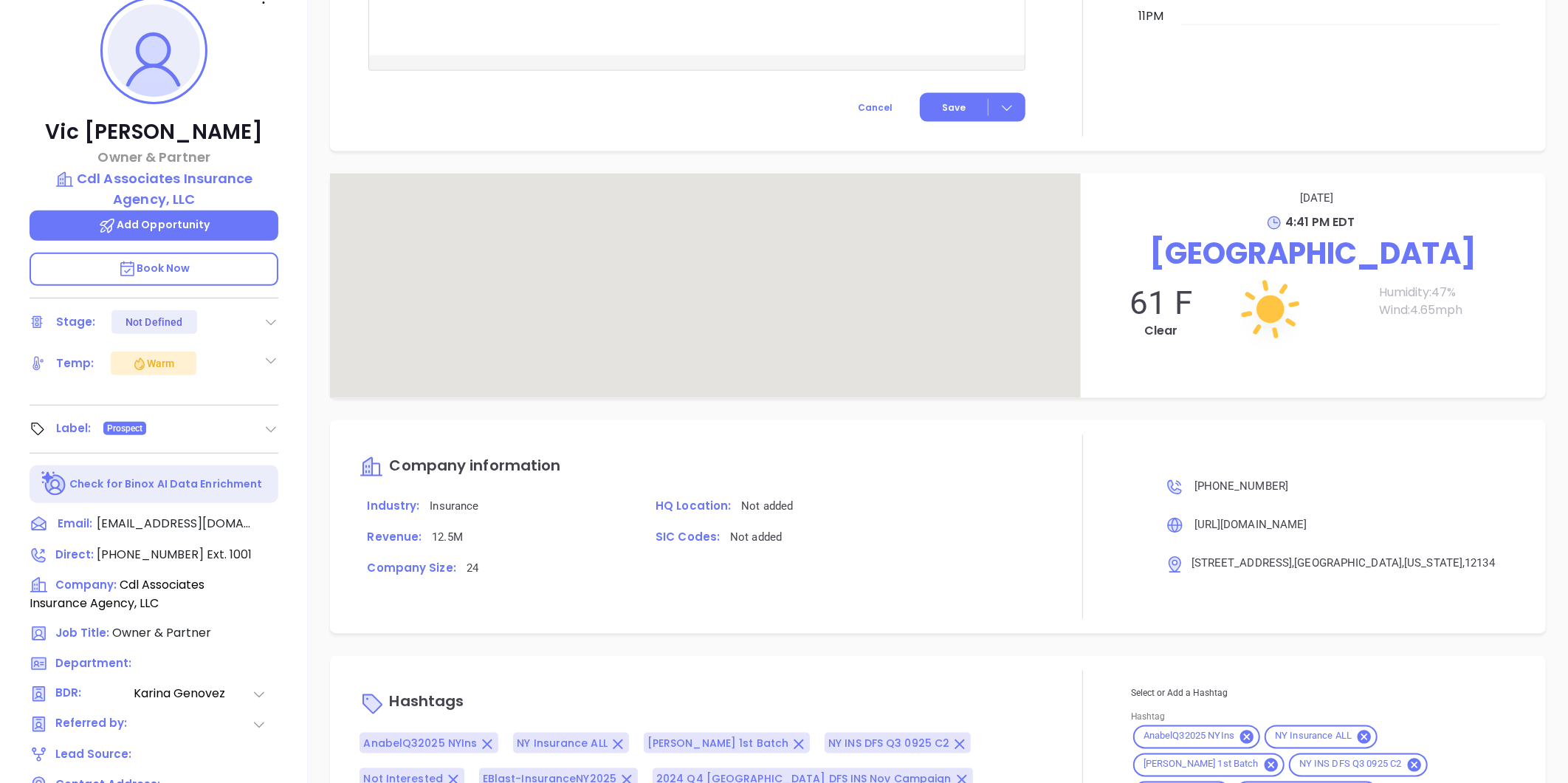
scroll to position [452, 0]
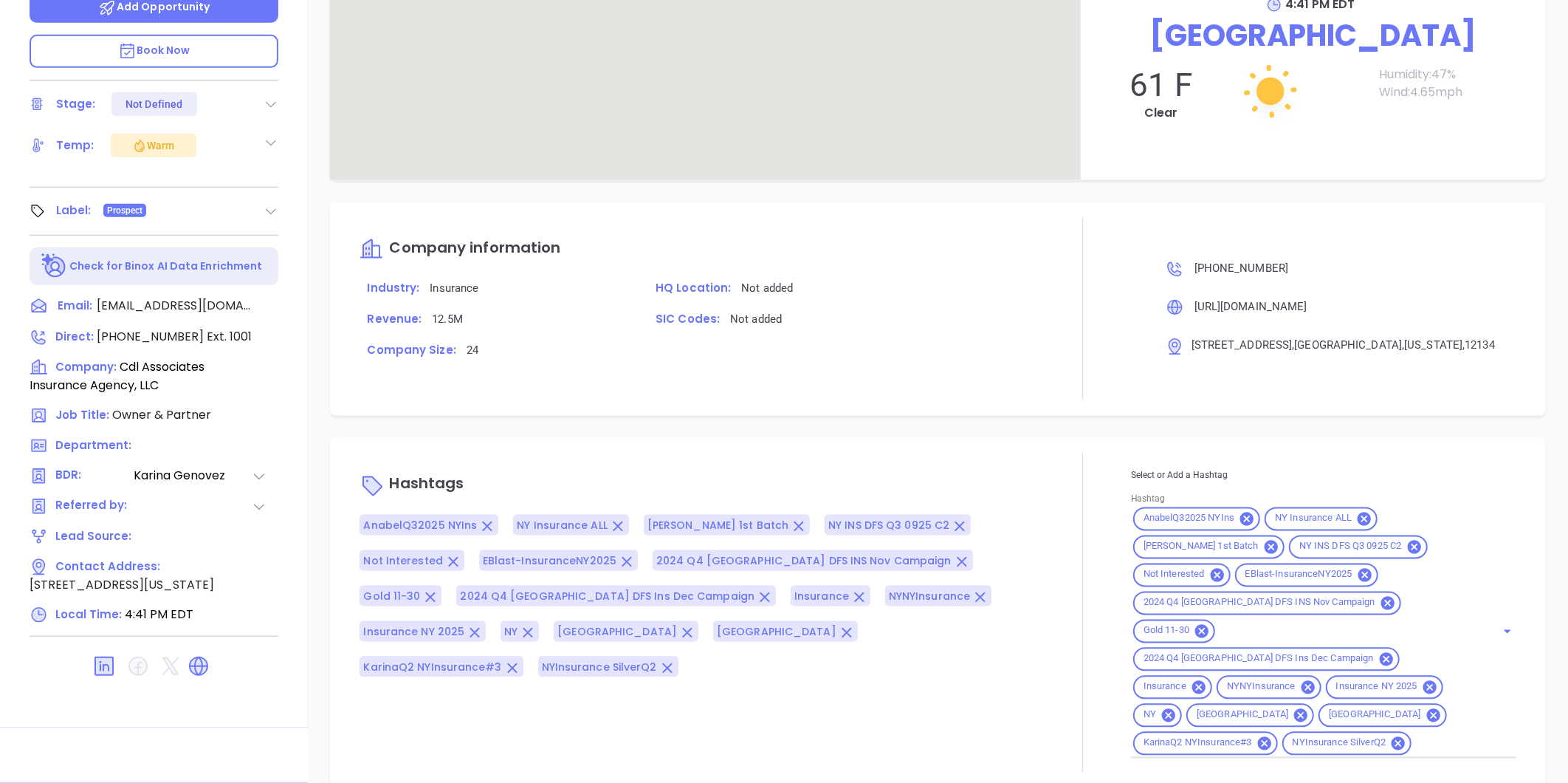
click at [1441, 734] on input "Hashtag" at bounding box center [1444, 744] width 61 height 19
type input "w"
type input "1020"
click at [1184, 767] on li "Webinar 102025" at bounding box center [1323, 780] width 382 height 26
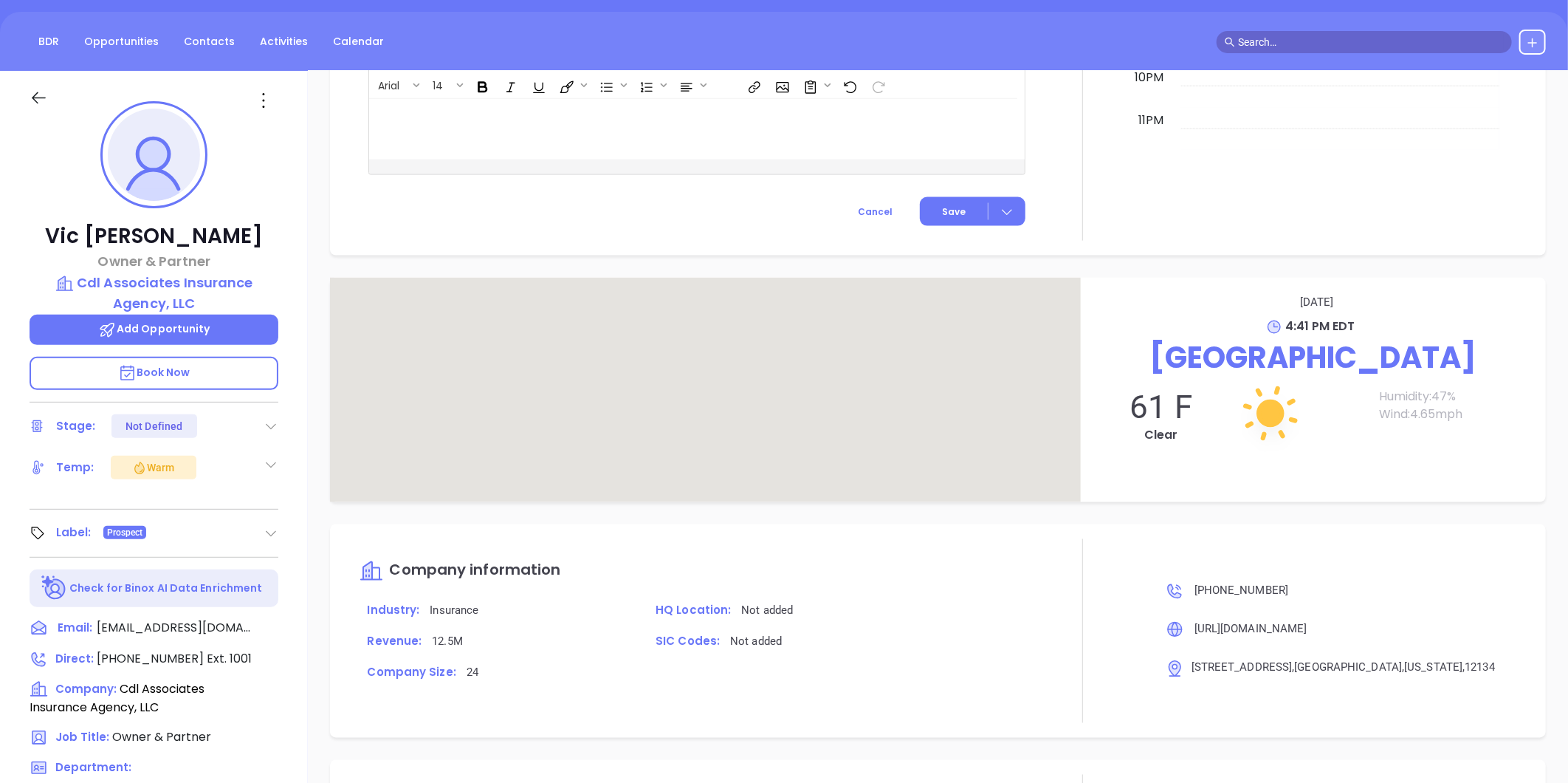
scroll to position [42, 0]
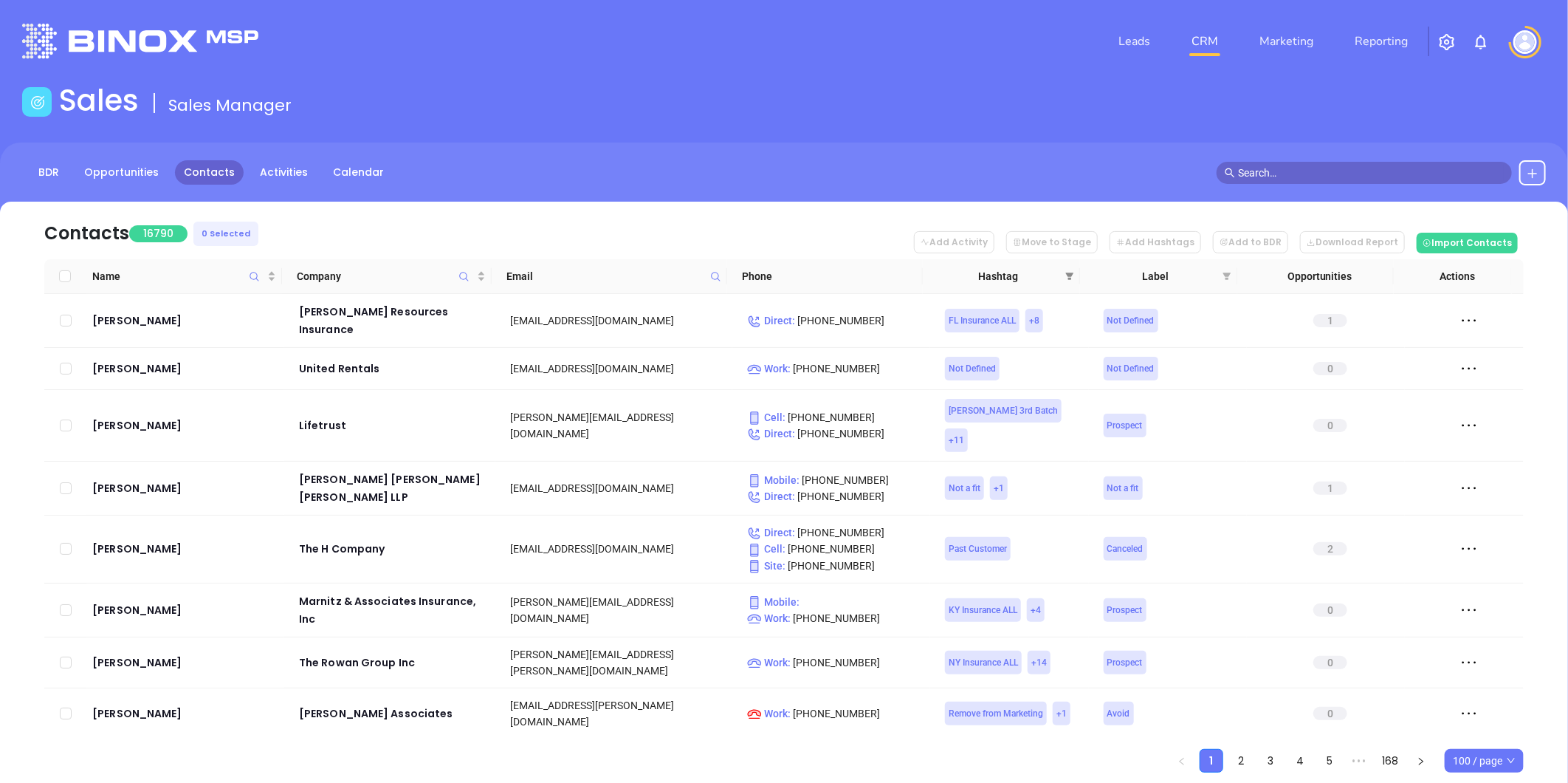
click at [1072, 272] on icon "filter" at bounding box center [1069, 275] width 8 height 8
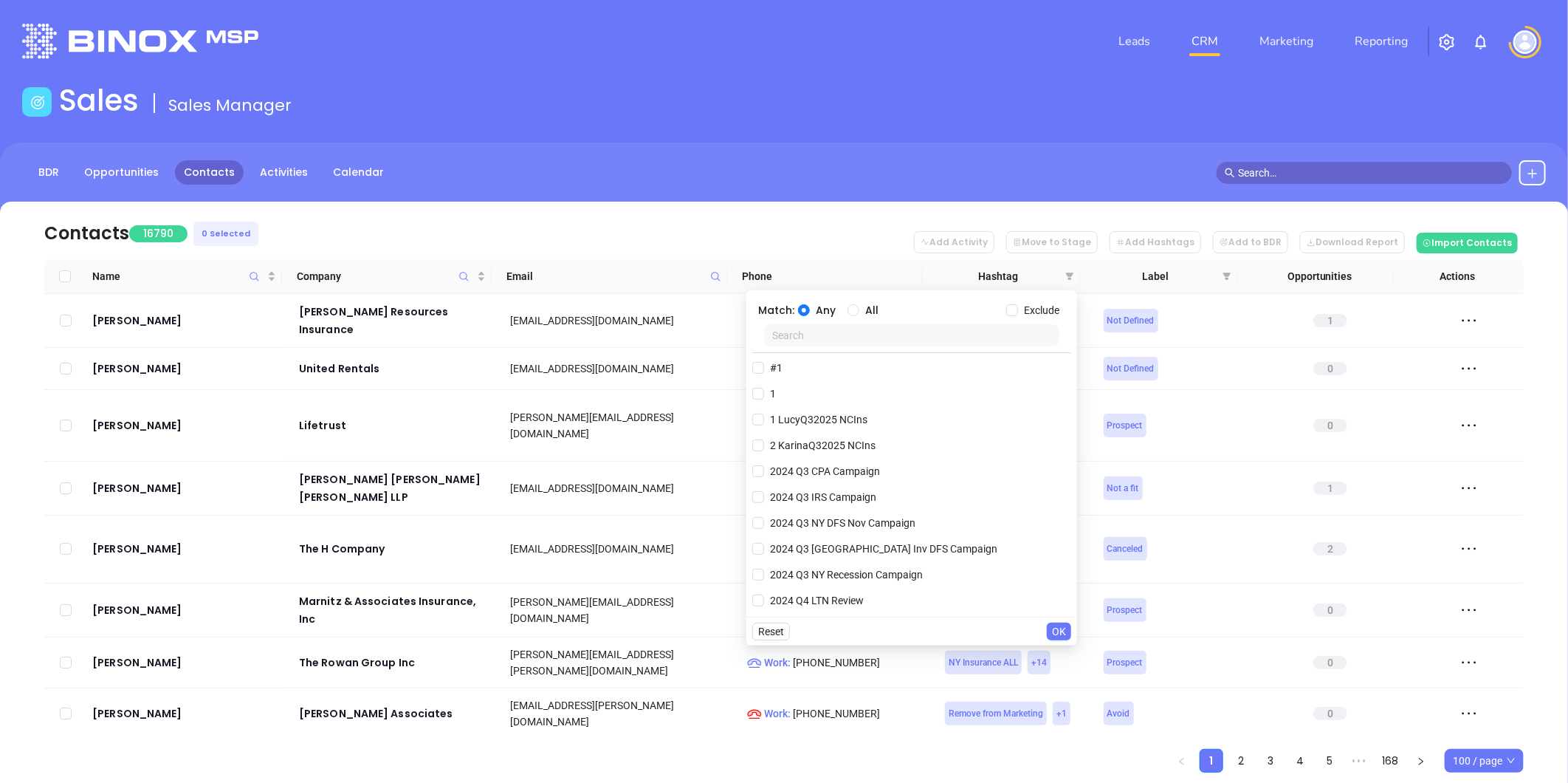
click at [852, 331] on input "text" at bounding box center [911, 335] width 295 height 22
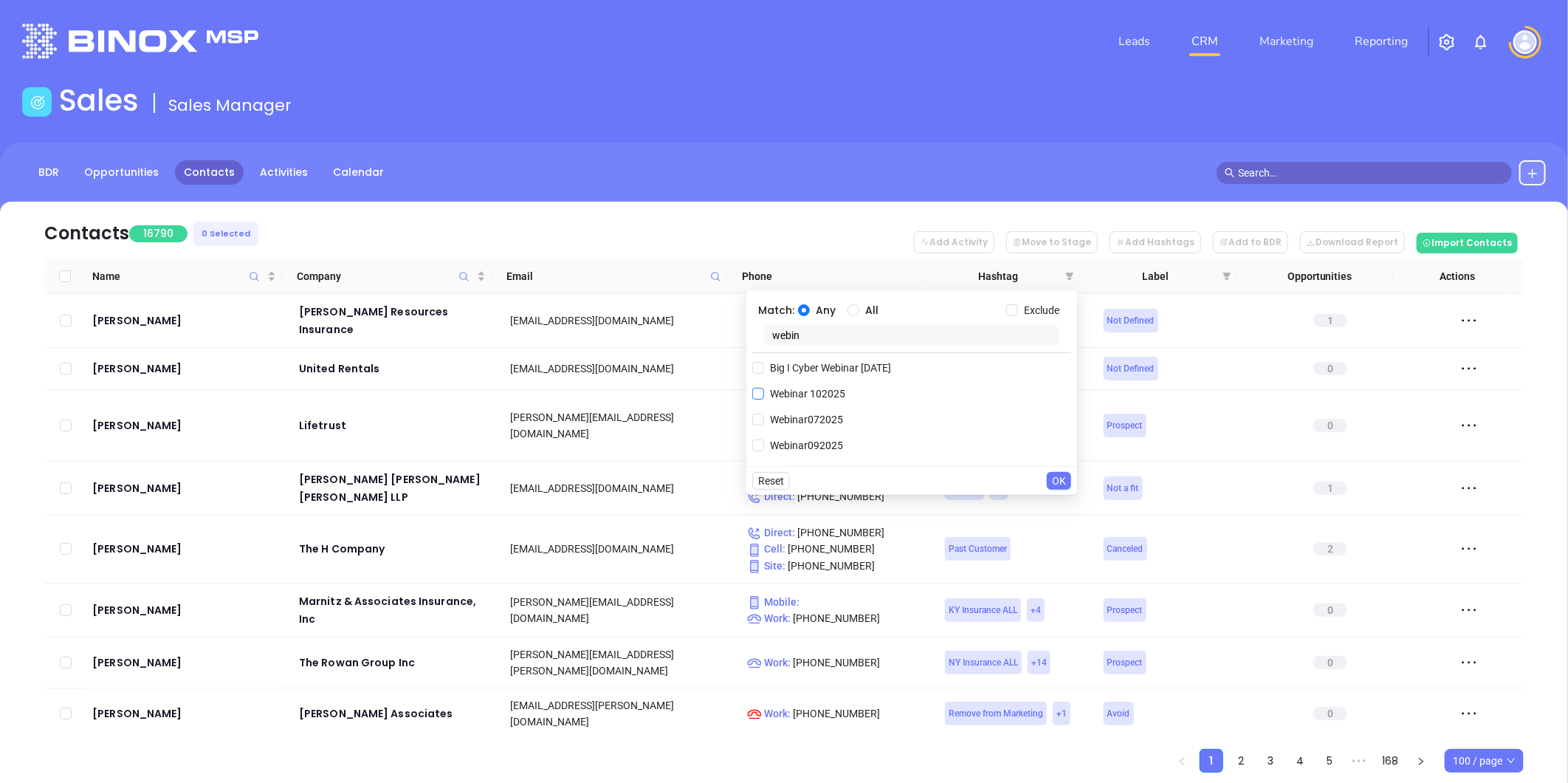
type input "webin"
click at [832, 393] on span "Webinar 102025" at bounding box center [807, 392] width 87 height 16
click at [764, 393] on input "Webinar 102025" at bounding box center [758, 393] width 12 height 12
checkbox input "true"
click at [1057, 512] on span "OK" at bounding box center [1058, 510] width 14 height 16
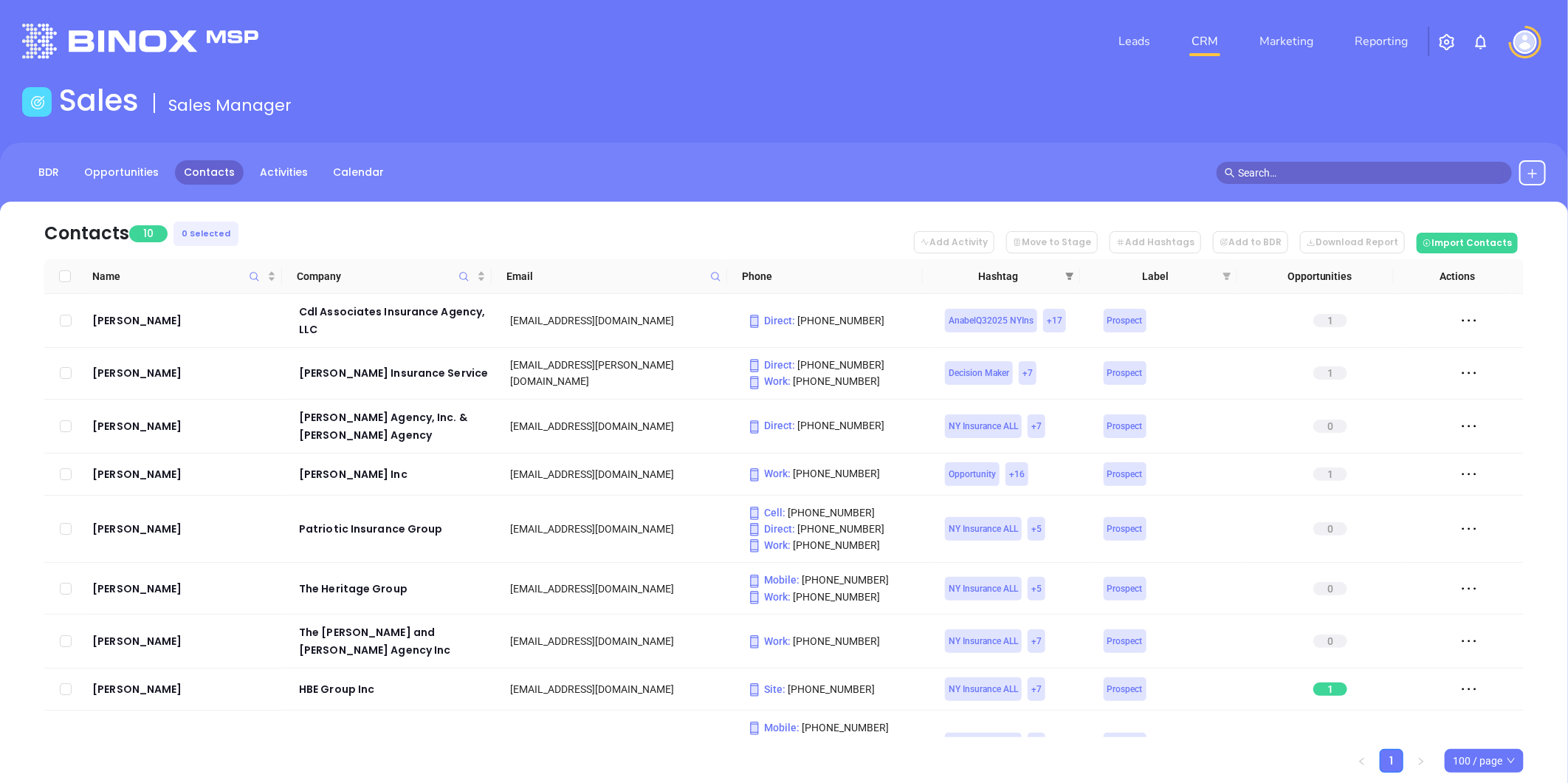
click at [1066, 273] on icon "filter" at bounding box center [1070, 276] width 8 height 7
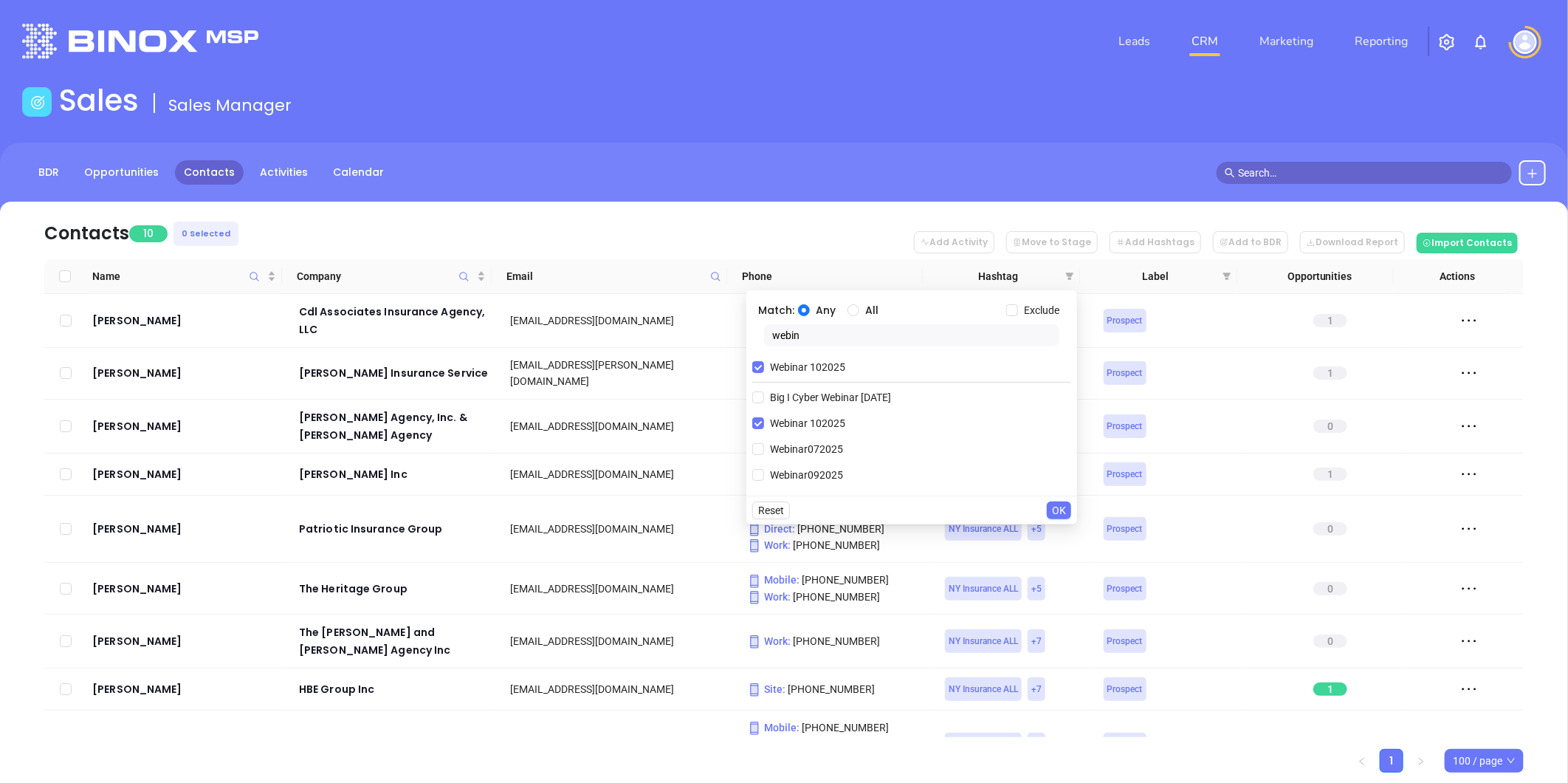
click at [1060, 510] on span "OK" at bounding box center [1058, 510] width 14 height 16
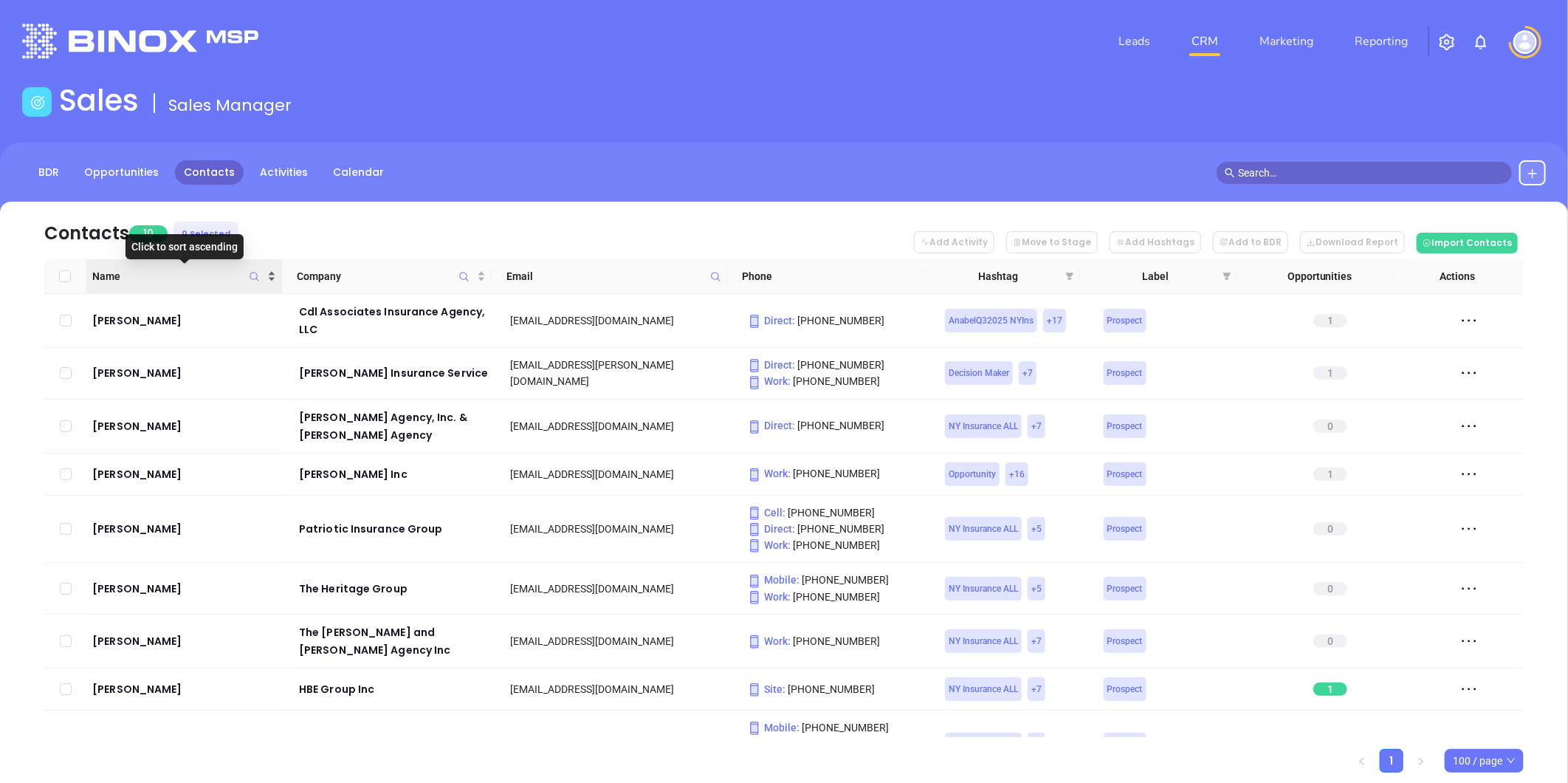
click at [271, 271] on div "Name" at bounding box center [185, 275] width 185 height 16
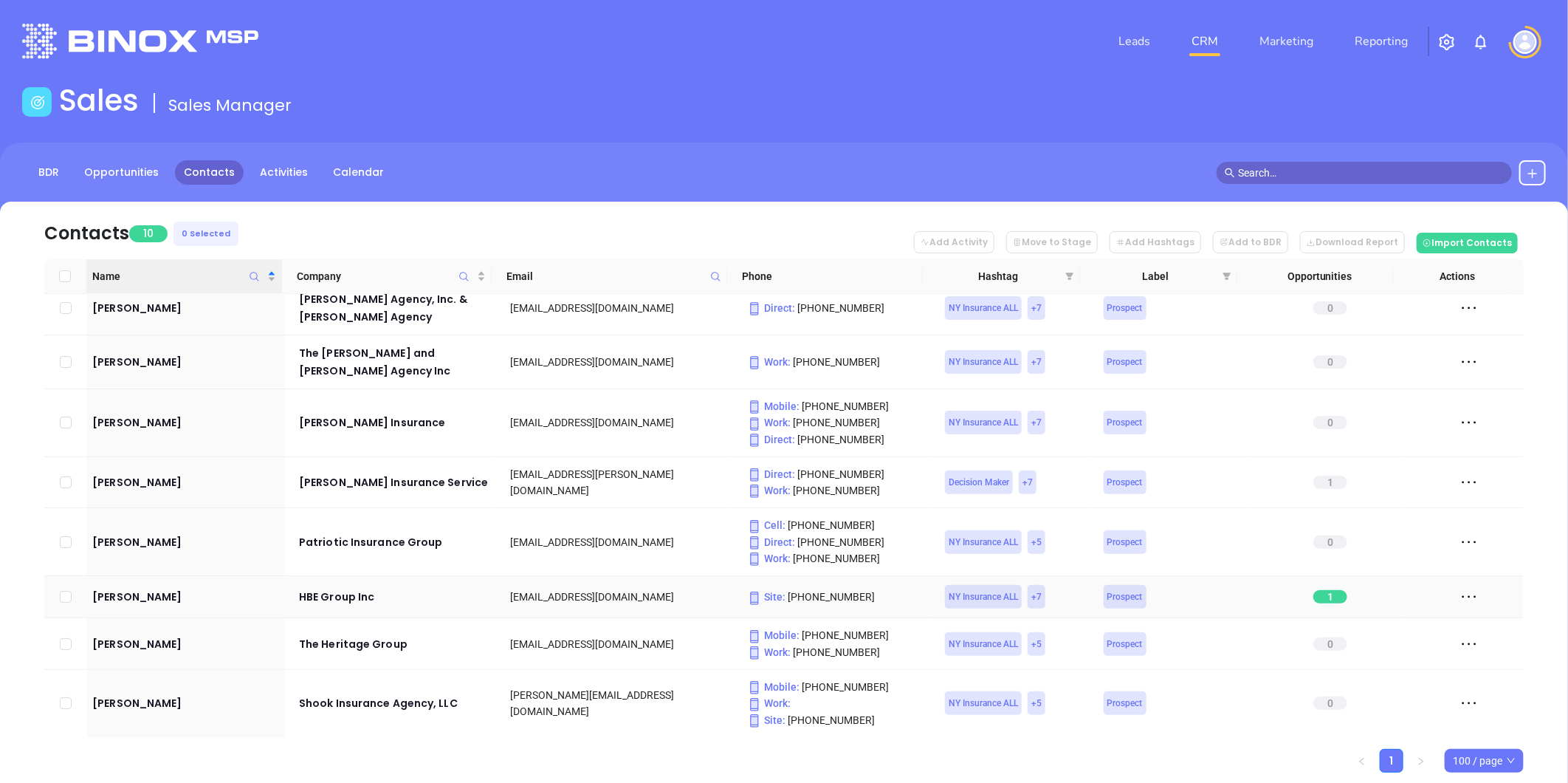
scroll to position [107, 0]
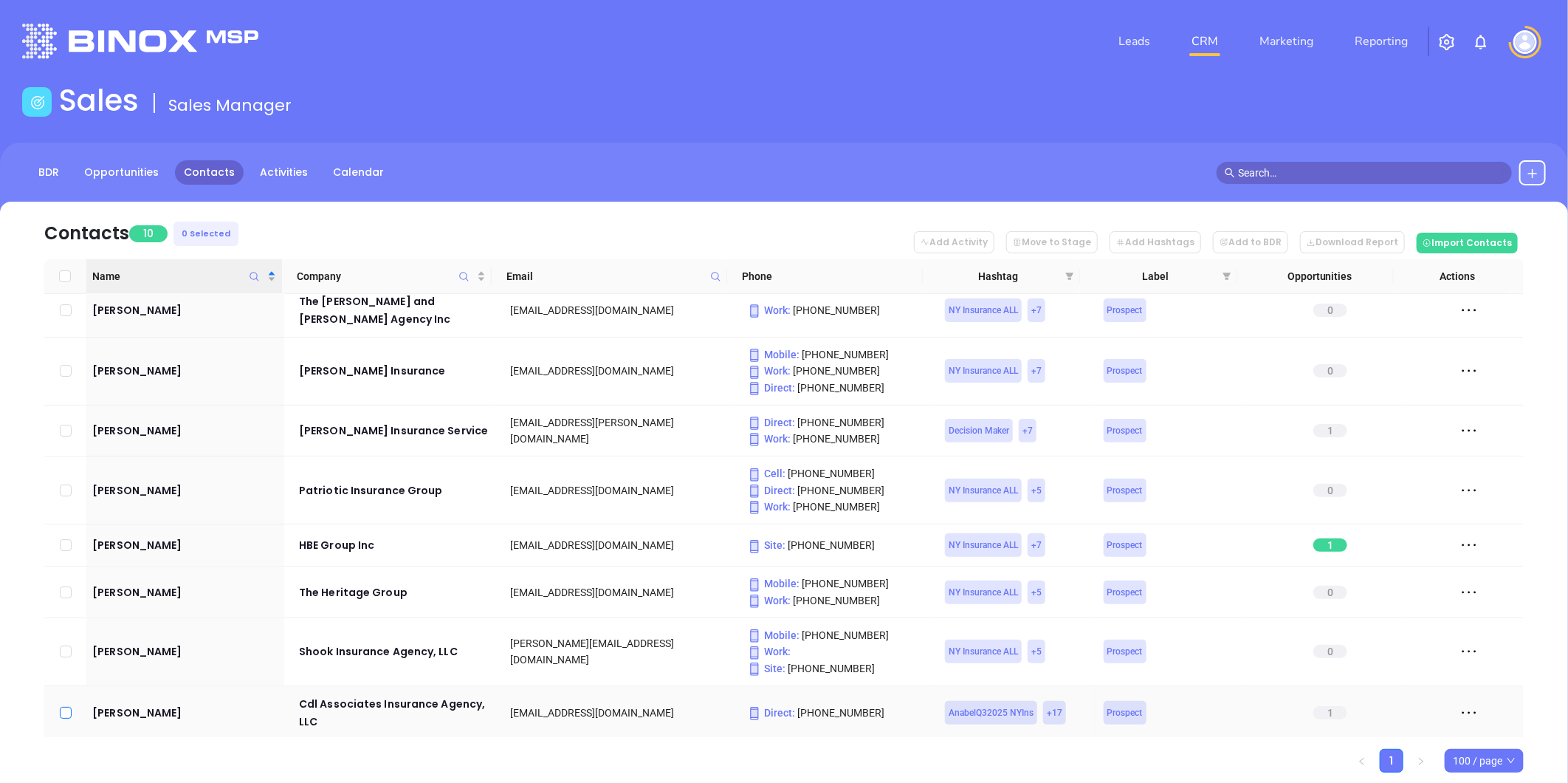
click at [65, 706] on input "checkbox" at bounding box center [66, 712] width 12 height 12
checkbox input "true"
click at [65, 364] on input "checkbox" at bounding box center [66, 370] width 12 height 12
checkbox input "true"
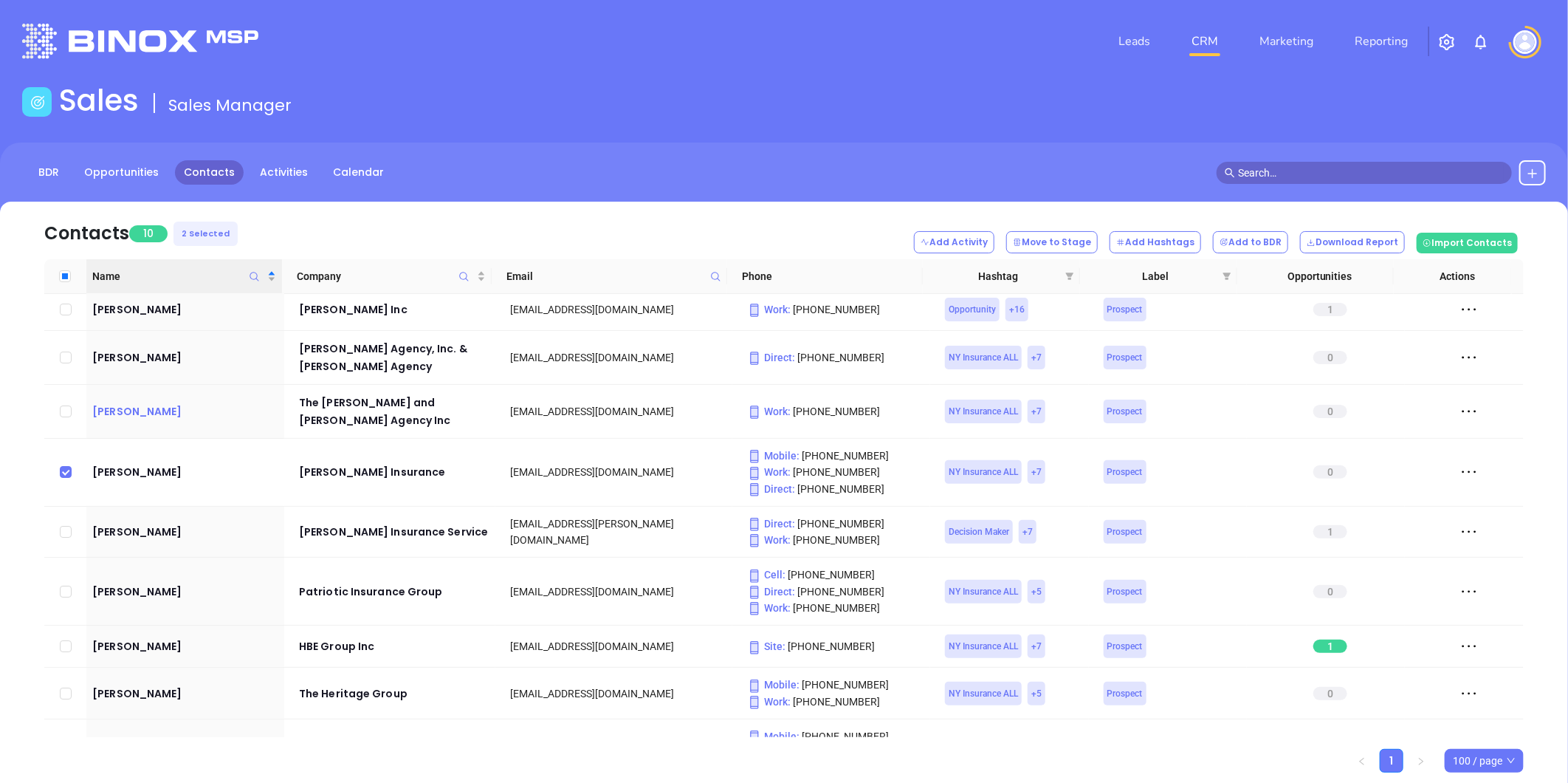
scroll to position [0, 0]
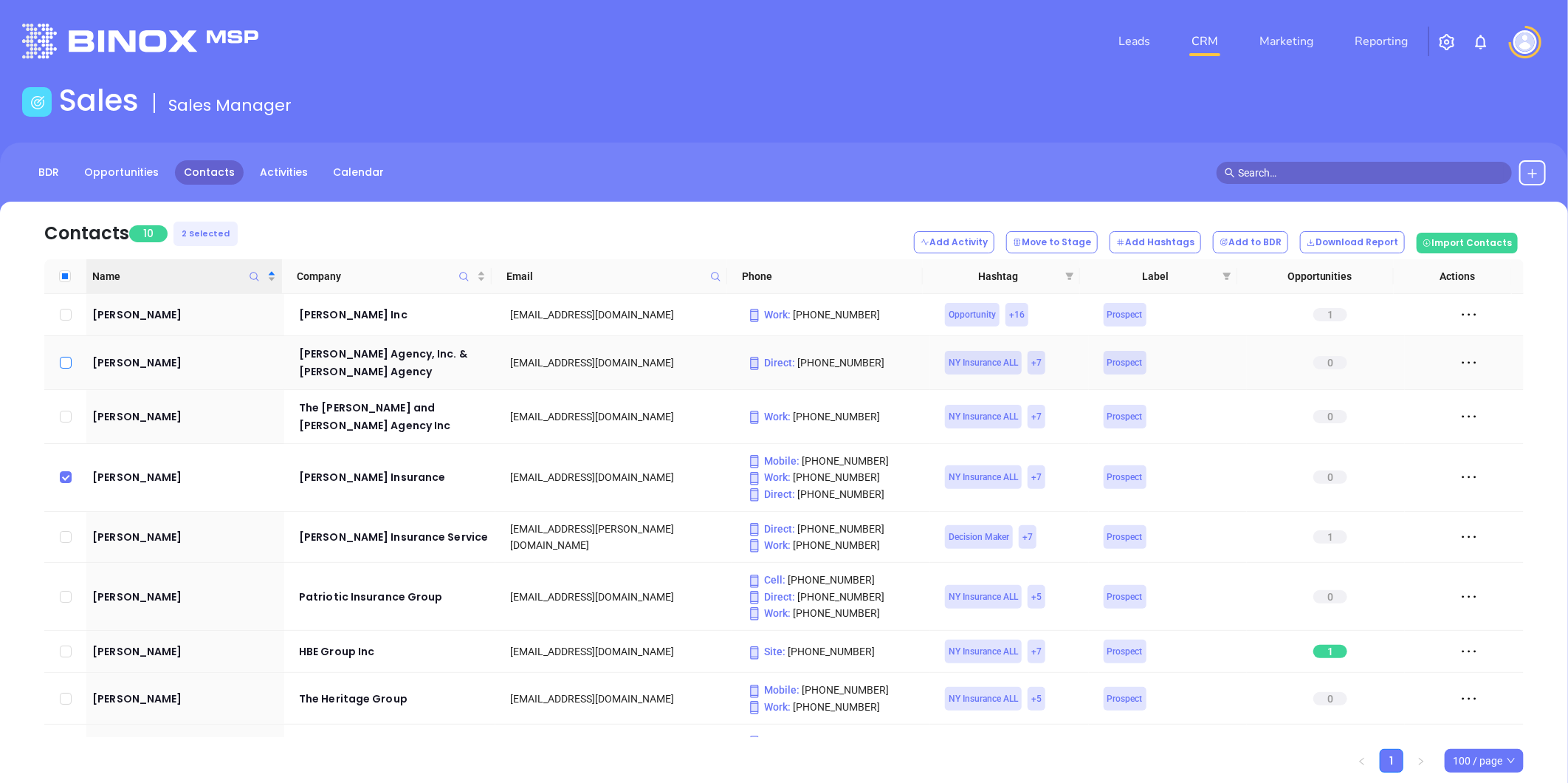
click at [64, 365] on input "checkbox" at bounding box center [66, 362] width 12 height 12
checkbox input "true"
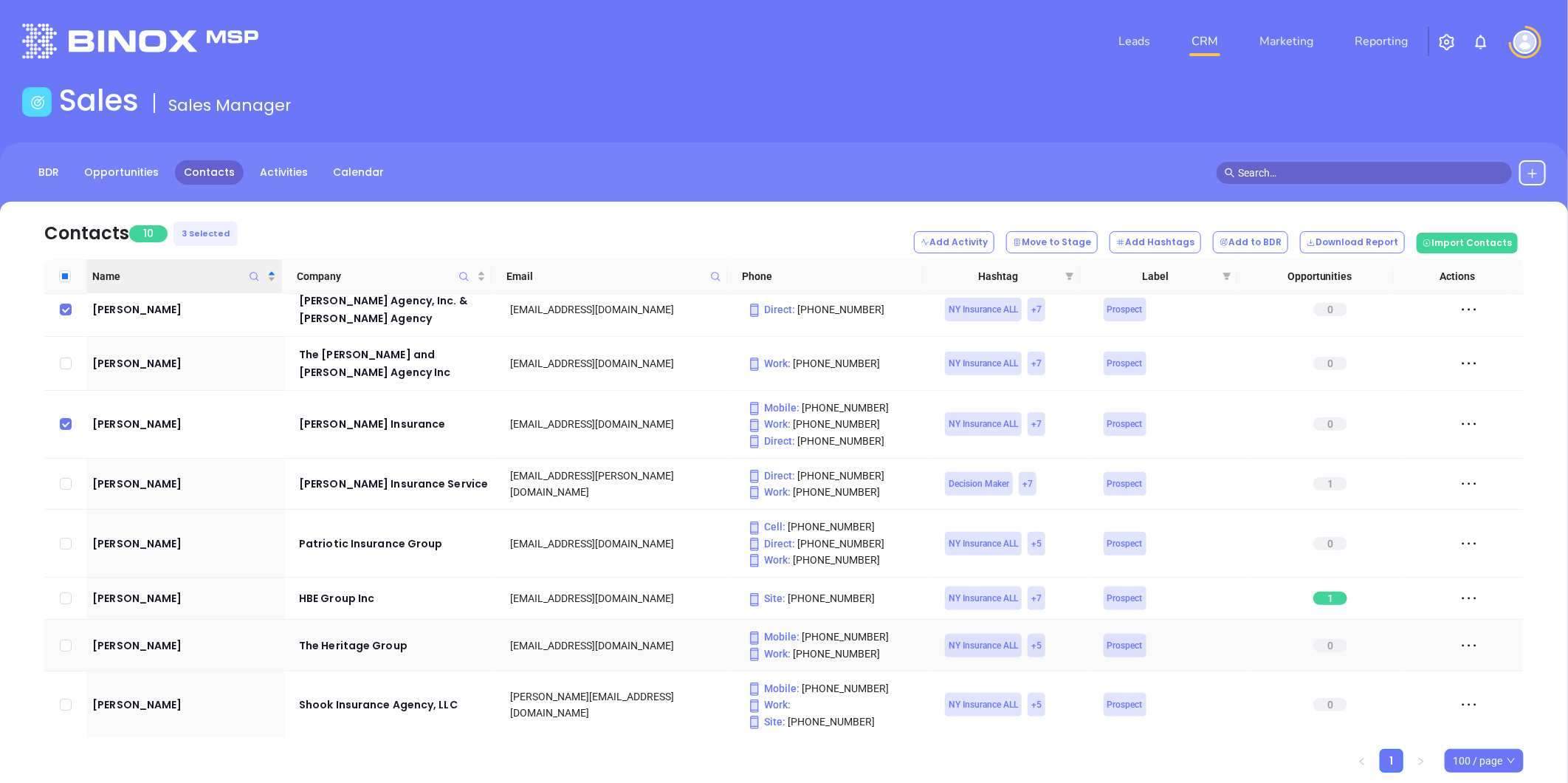
scroll to position [81, 0]
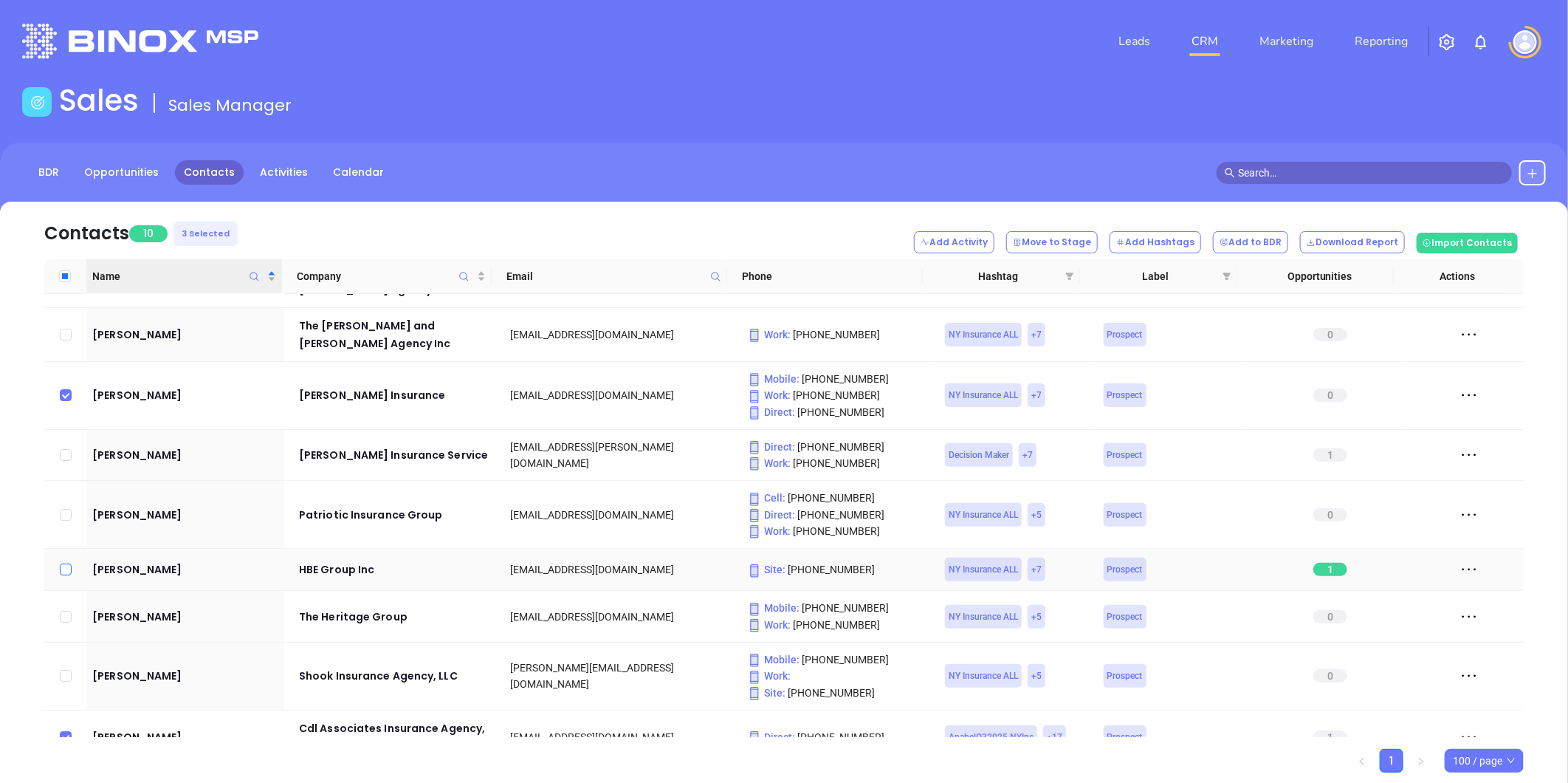
click at [65, 563] on input "checkbox" at bounding box center [66, 569] width 12 height 12
checkbox input "true"
click at [65, 509] on input "checkbox" at bounding box center [66, 514] width 12 height 12
checkbox input "true"
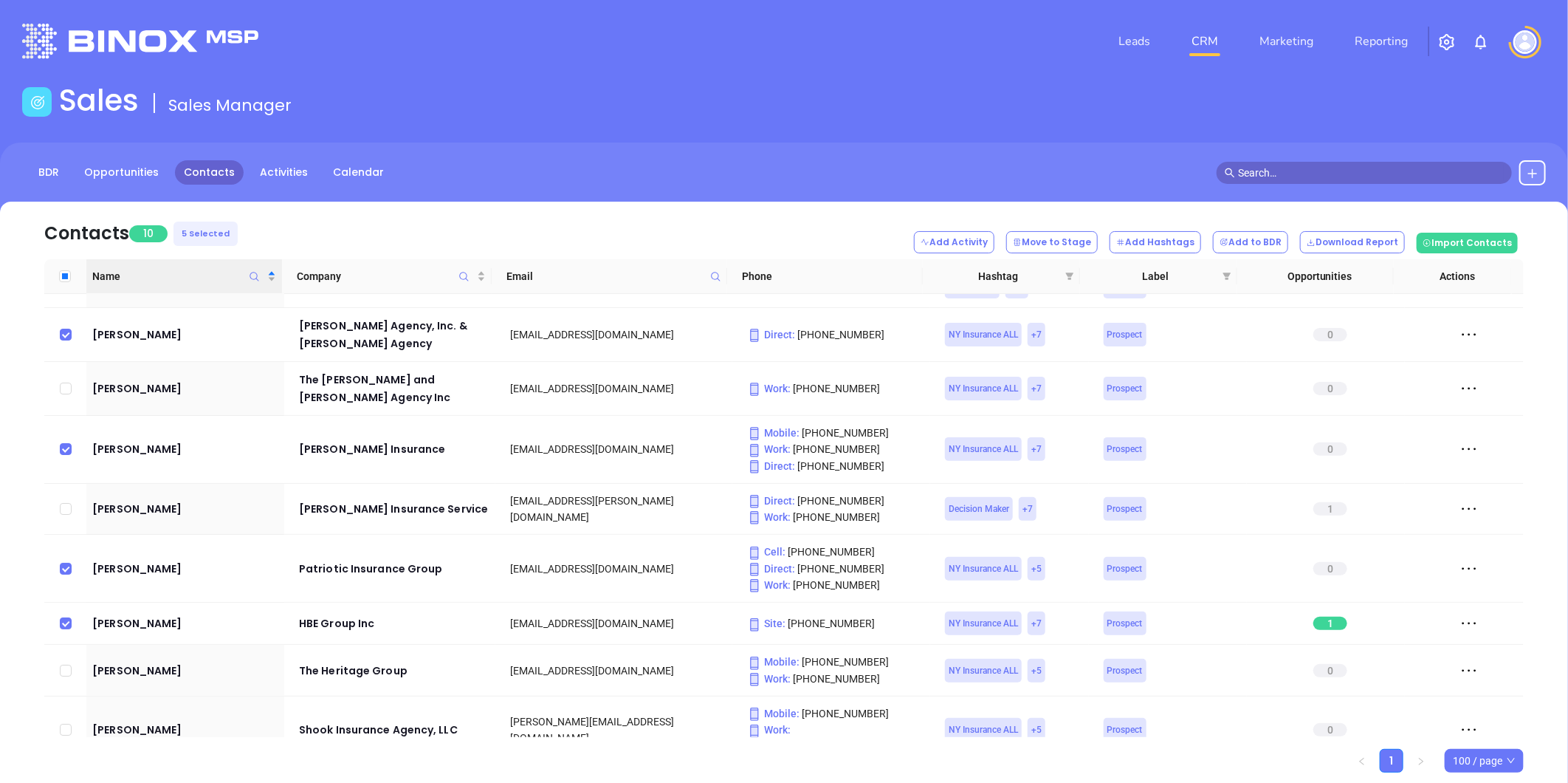
scroll to position [0, 0]
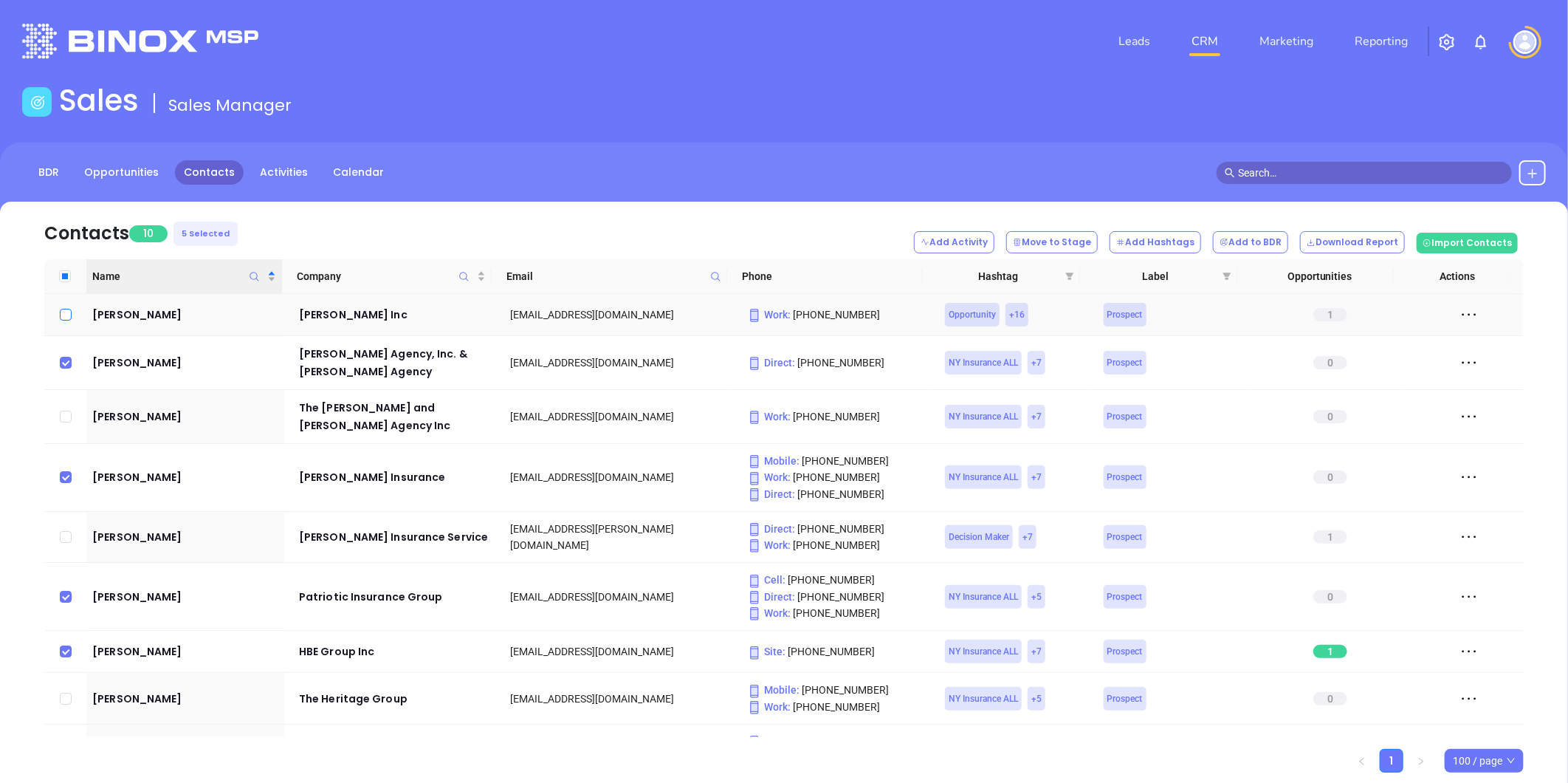
click at [65, 313] on input "checkbox" at bounding box center [66, 314] width 12 height 12
checkbox input "true"
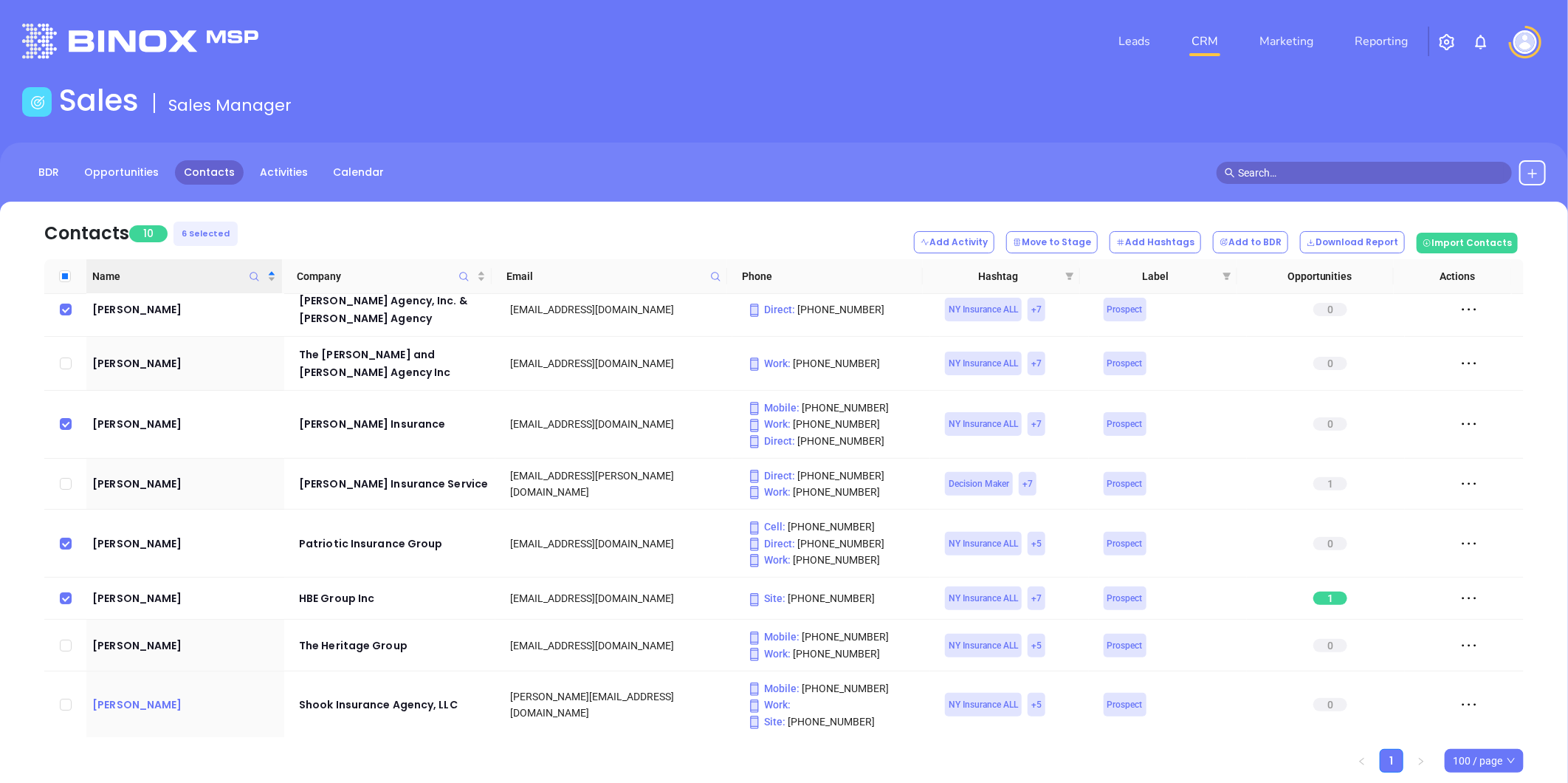
scroll to position [107, 0]
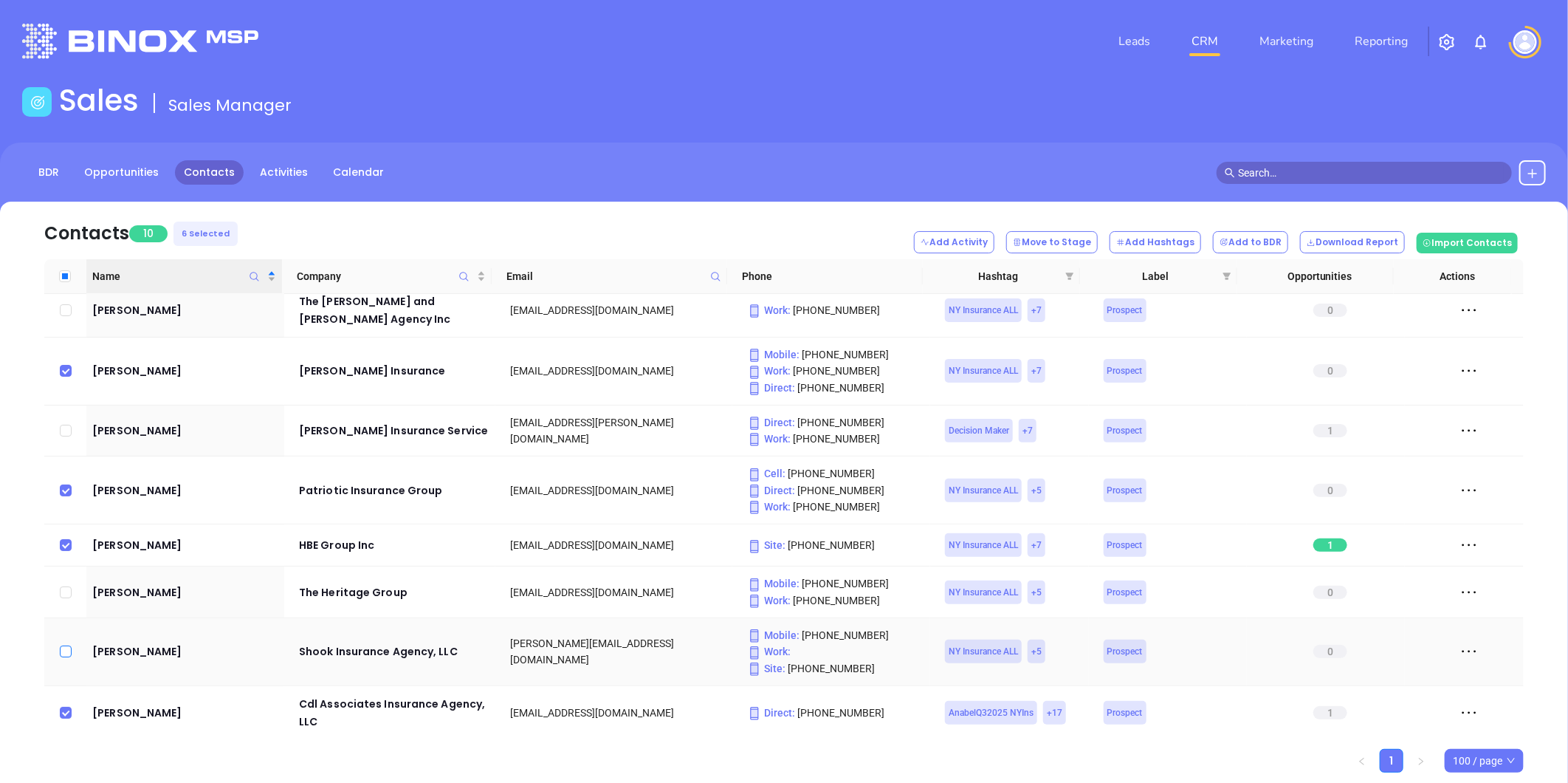
click at [63, 646] on input "checkbox" at bounding box center [66, 651] width 12 height 12
checkbox input "true"
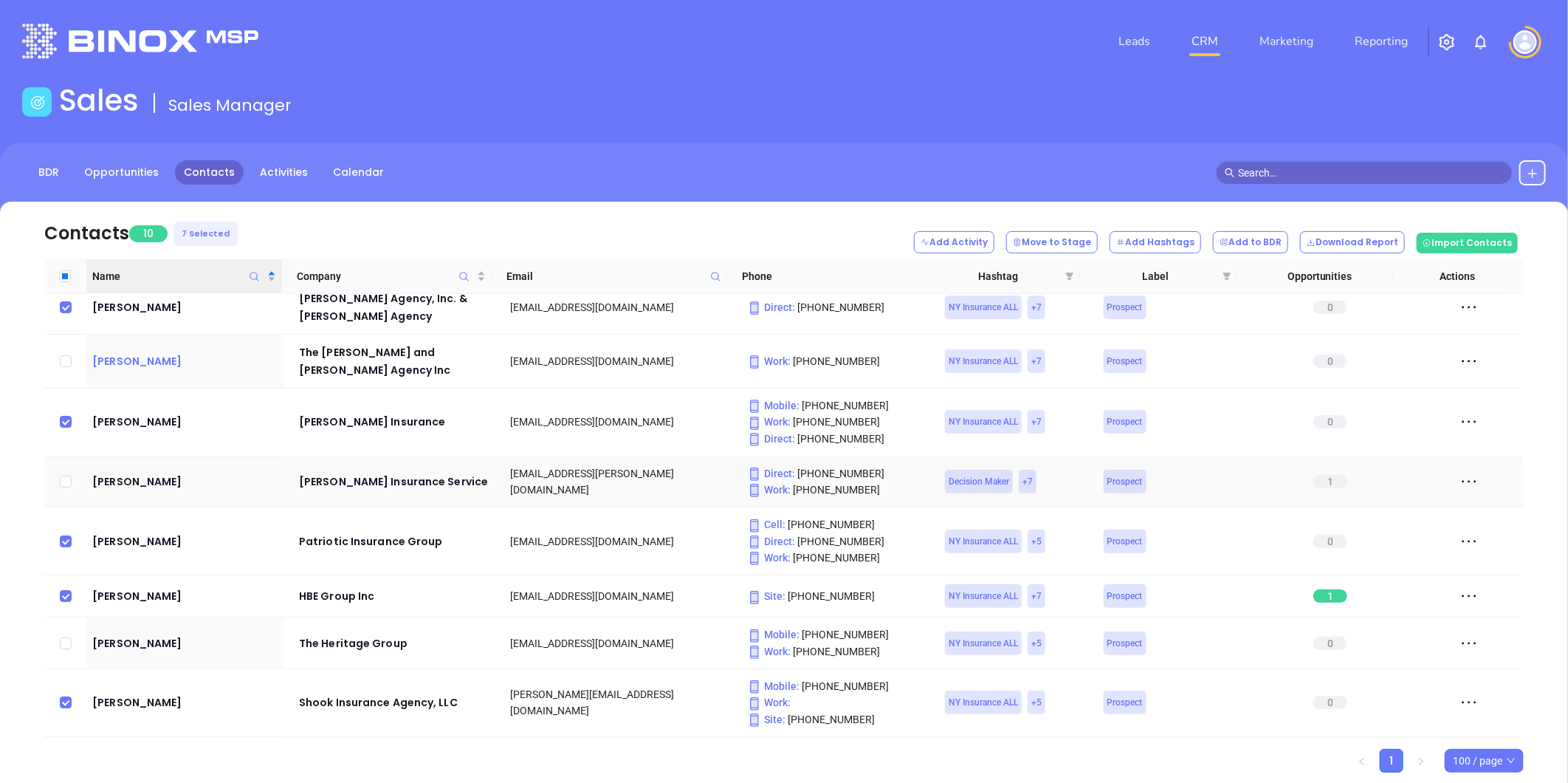
scroll to position [0, 0]
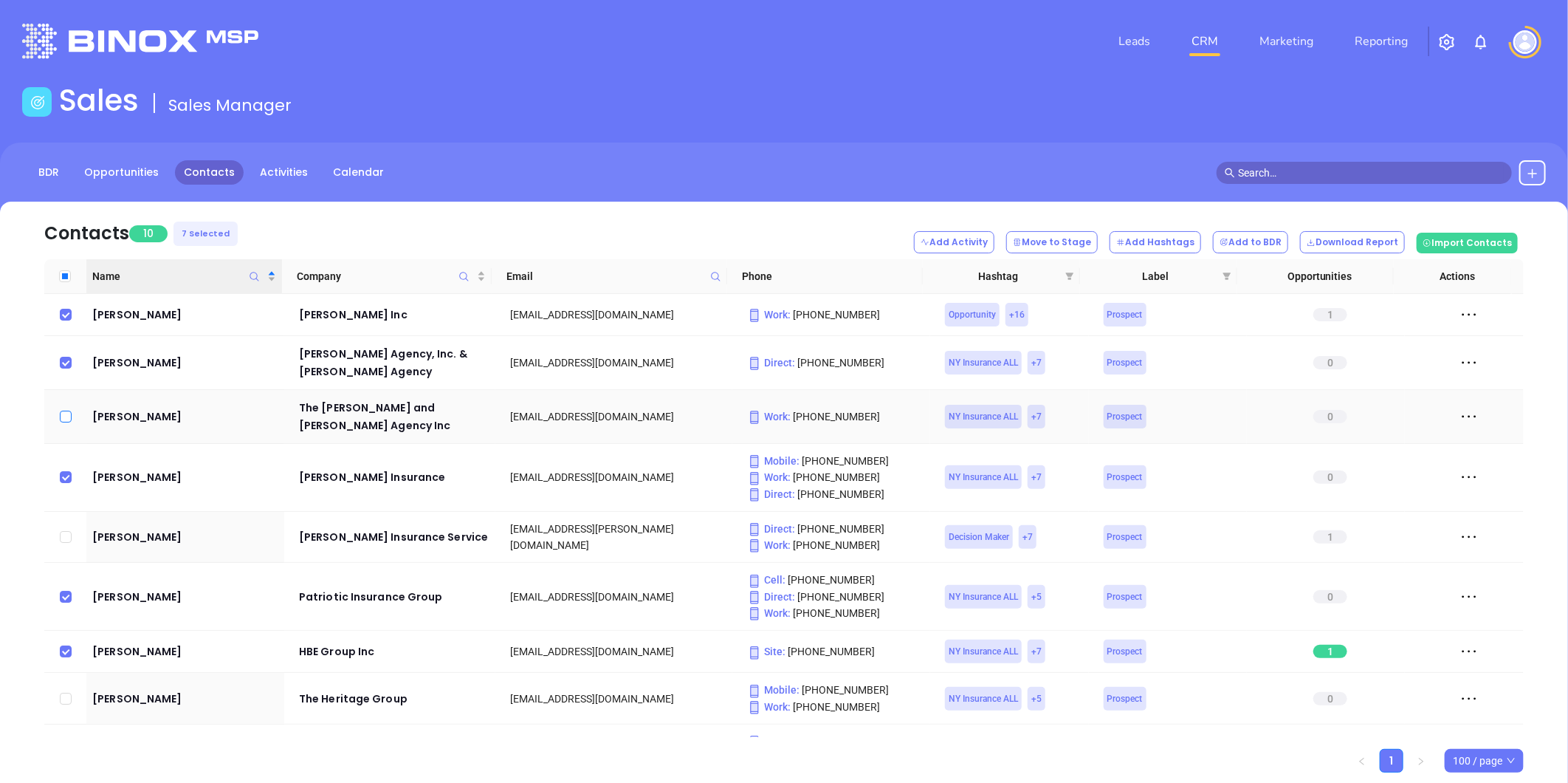
click at [65, 410] on input "checkbox" at bounding box center [66, 416] width 12 height 12
checkbox input "true"
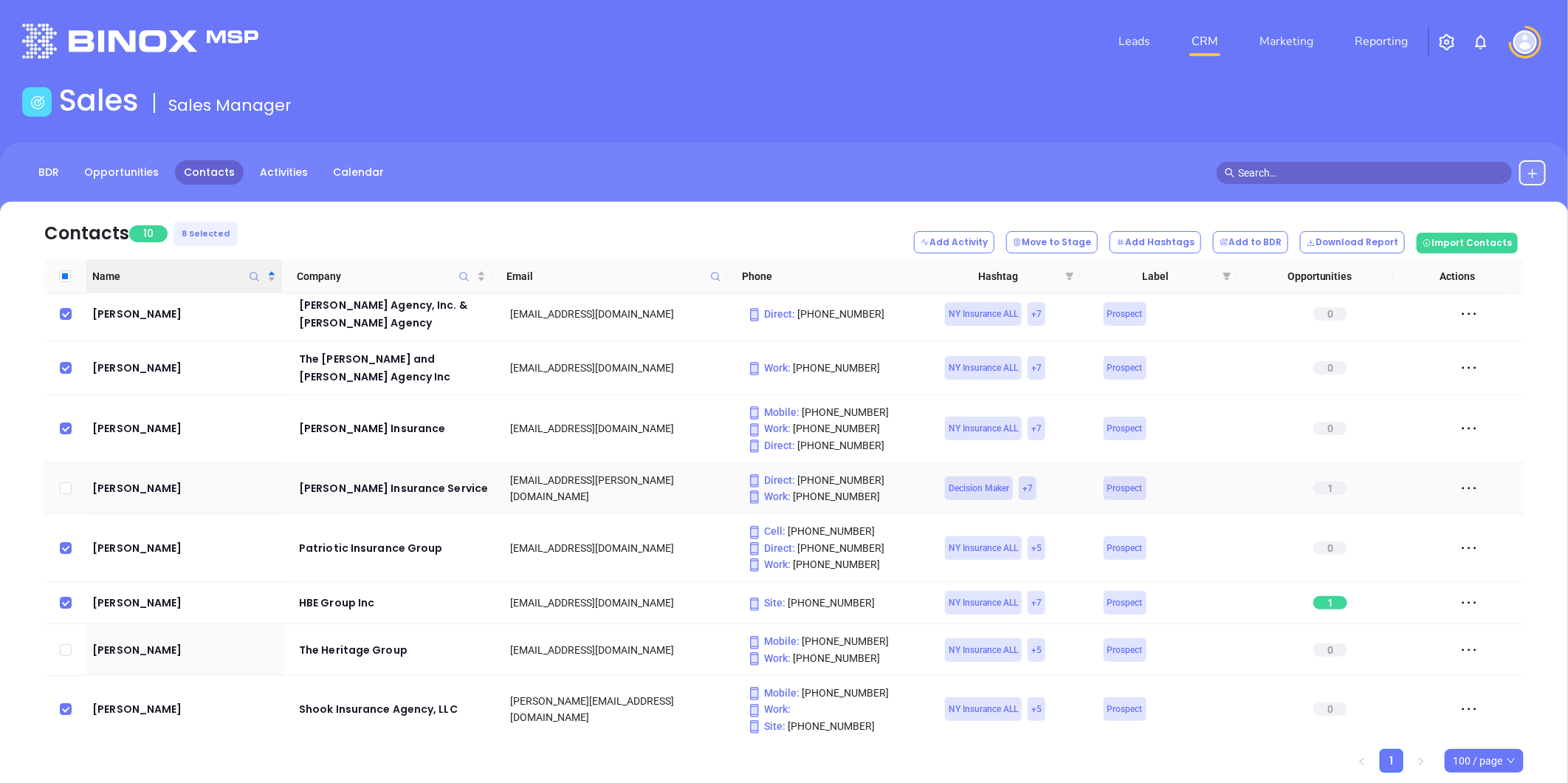
scroll to position [107, 0]
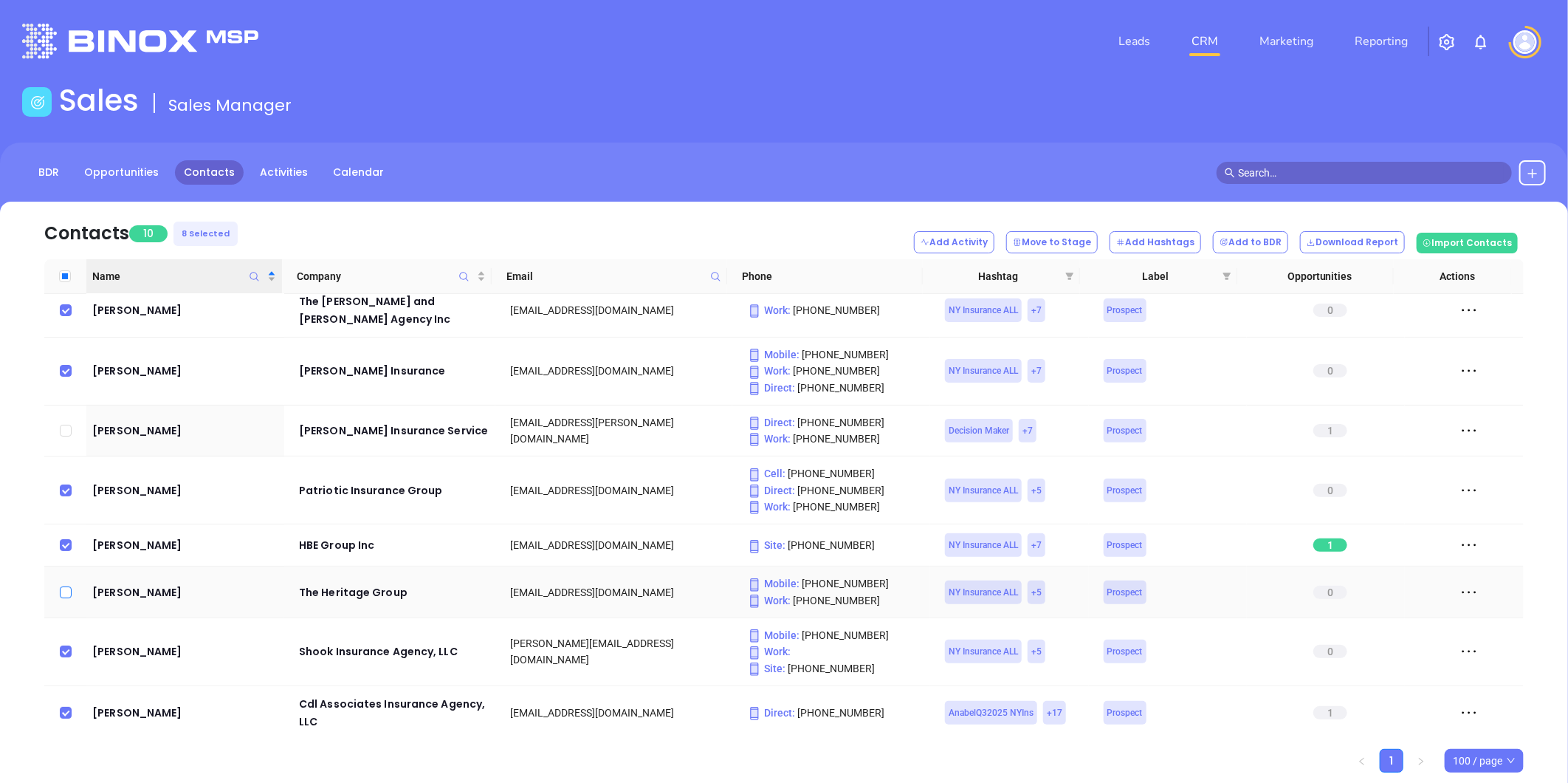
drag, startPoint x: 68, startPoint y: 587, endPoint x: 67, endPoint y: 579, distance: 8.1
click at [67, 587] on input "checkbox" at bounding box center [66, 592] width 12 height 12
checkbox input "true"
click at [65, 424] on input "checkbox" at bounding box center [66, 430] width 12 height 12
checkbox input "true"
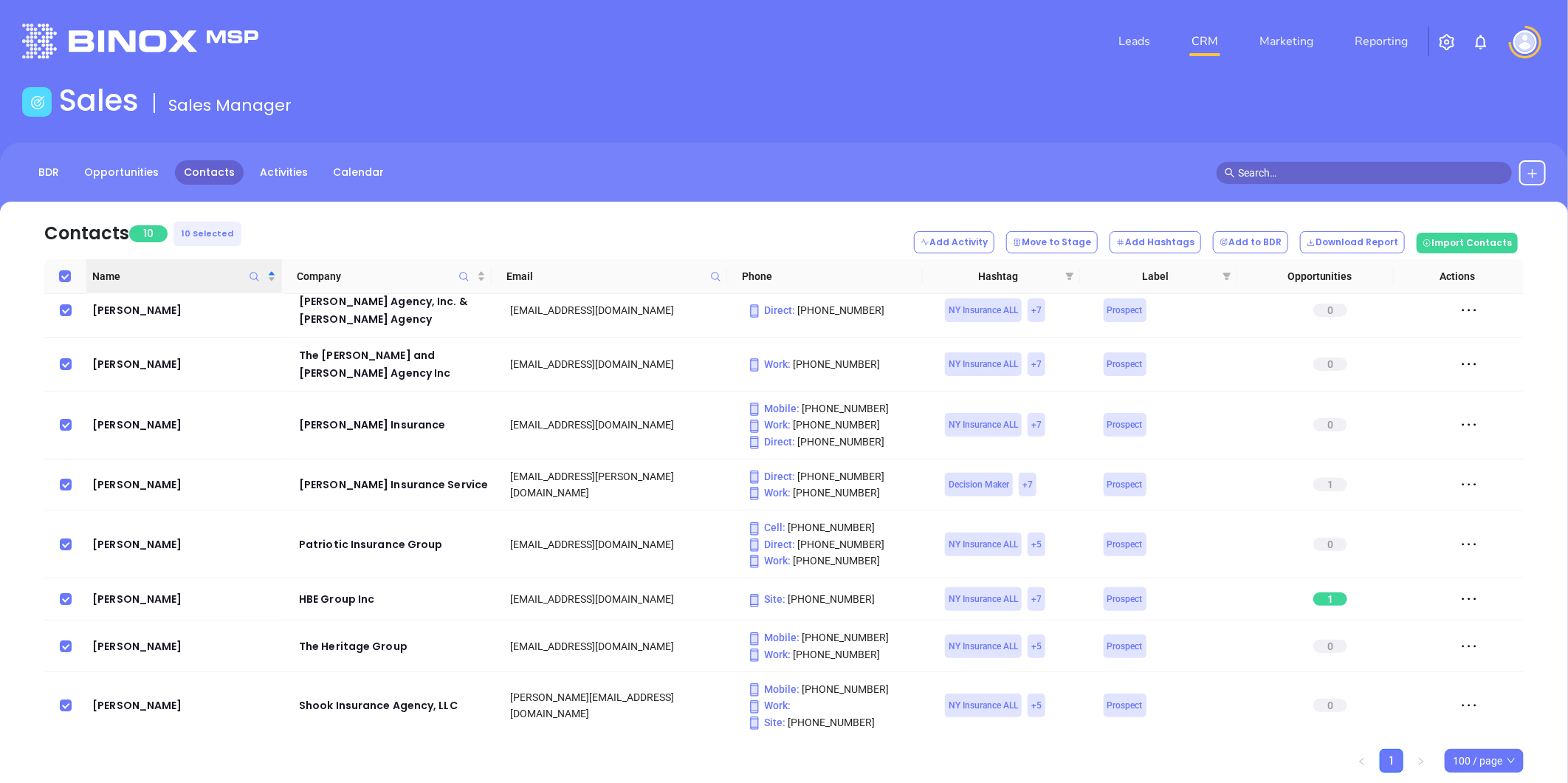
scroll to position [81, 0]
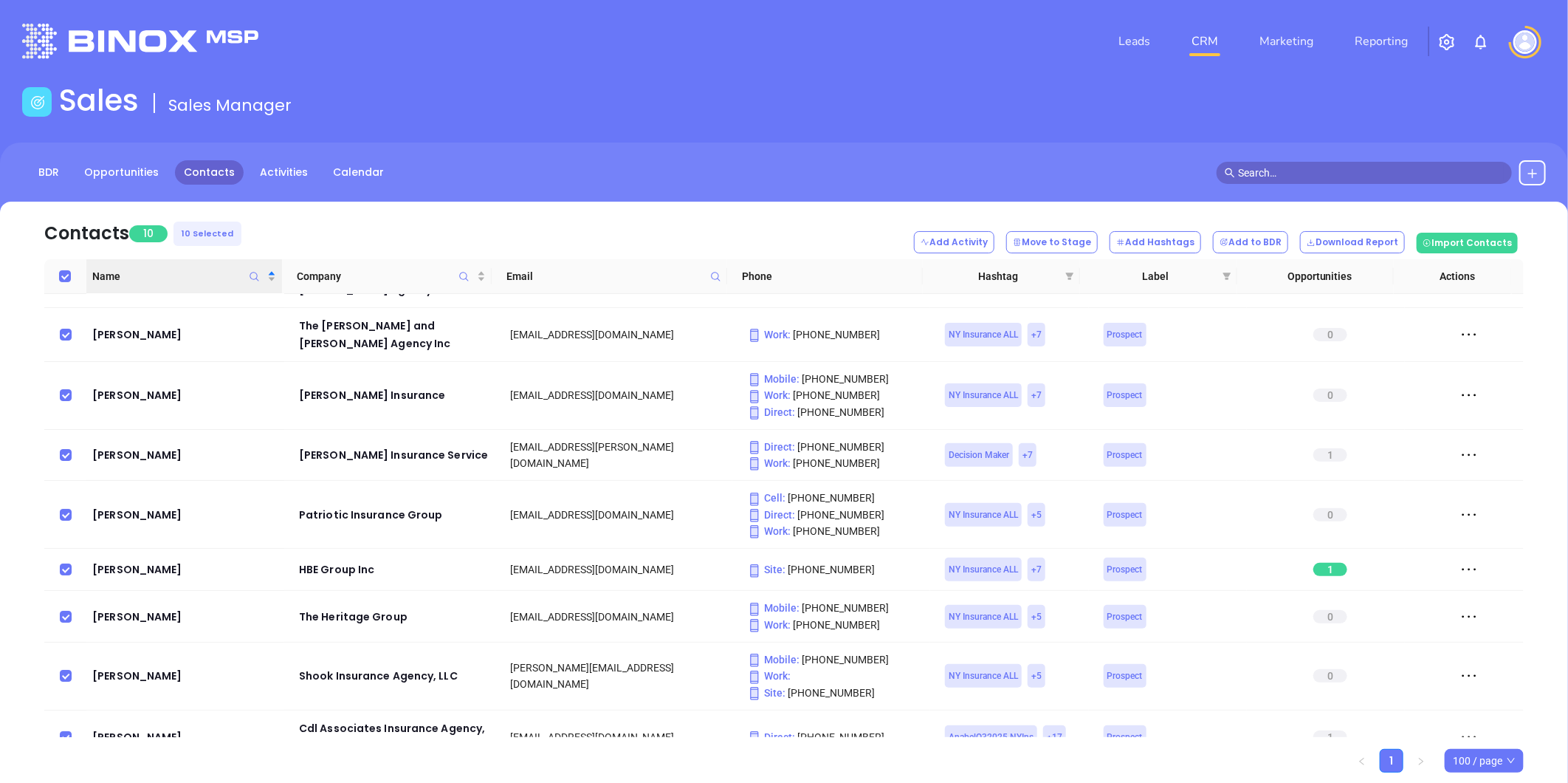
drag, startPoint x: 1066, startPoint y: 271, endPoint x: 1079, endPoint y: 291, distance: 23.9
click at [1066, 271] on span at bounding box center [1070, 276] width 15 height 22
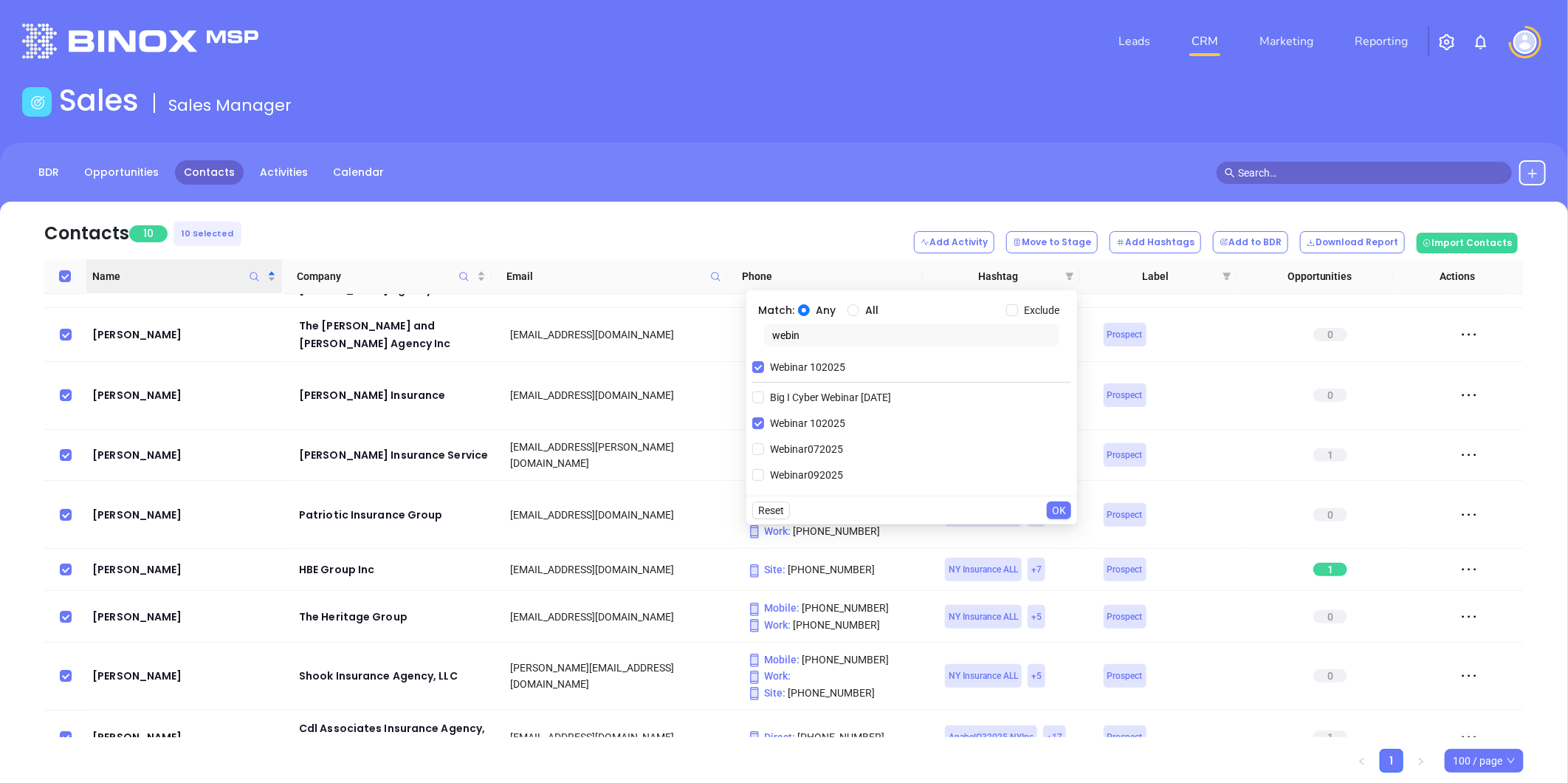
click at [1063, 511] on span "OK" at bounding box center [1058, 510] width 14 height 16
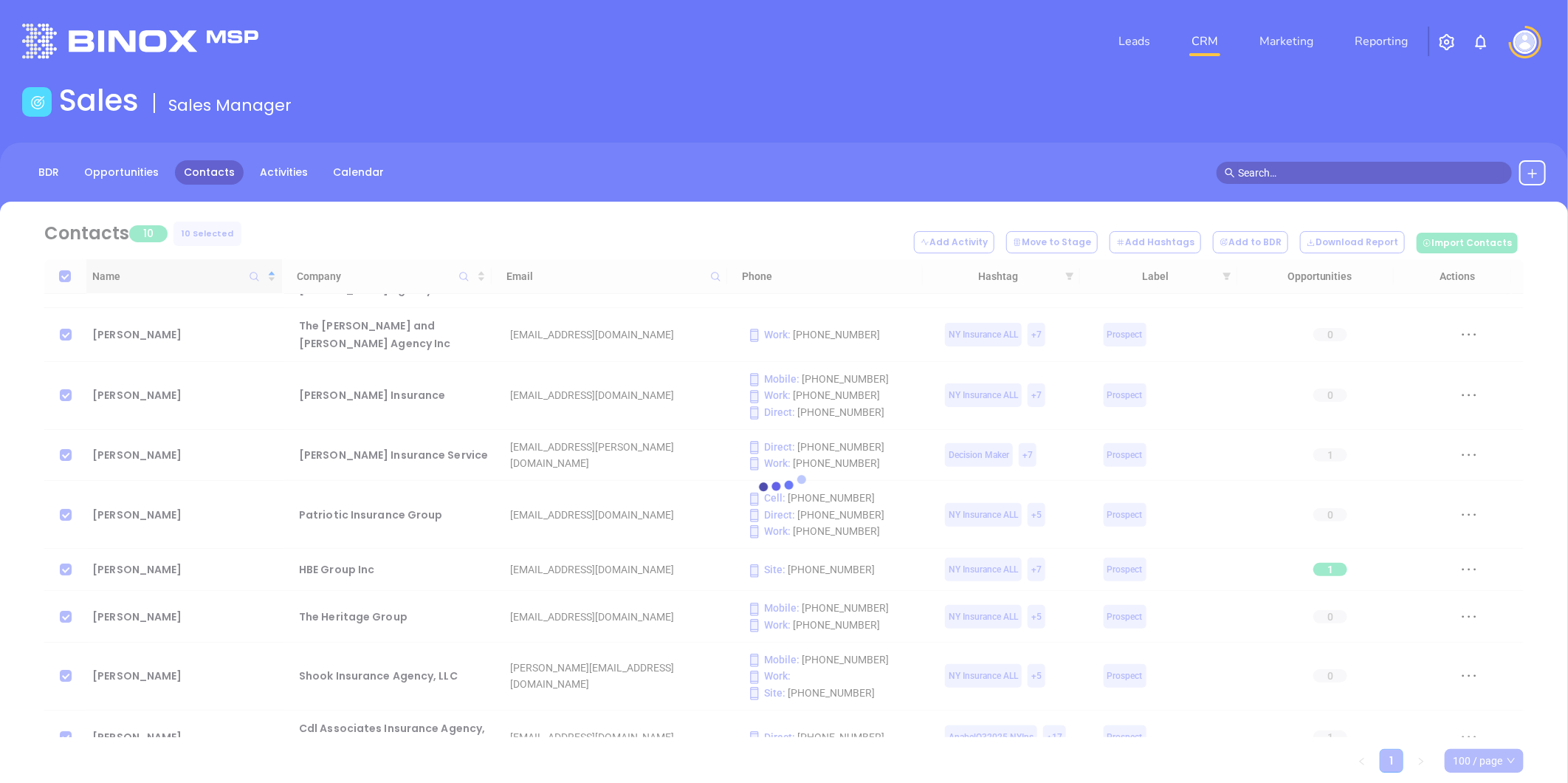
checkbox input "false"
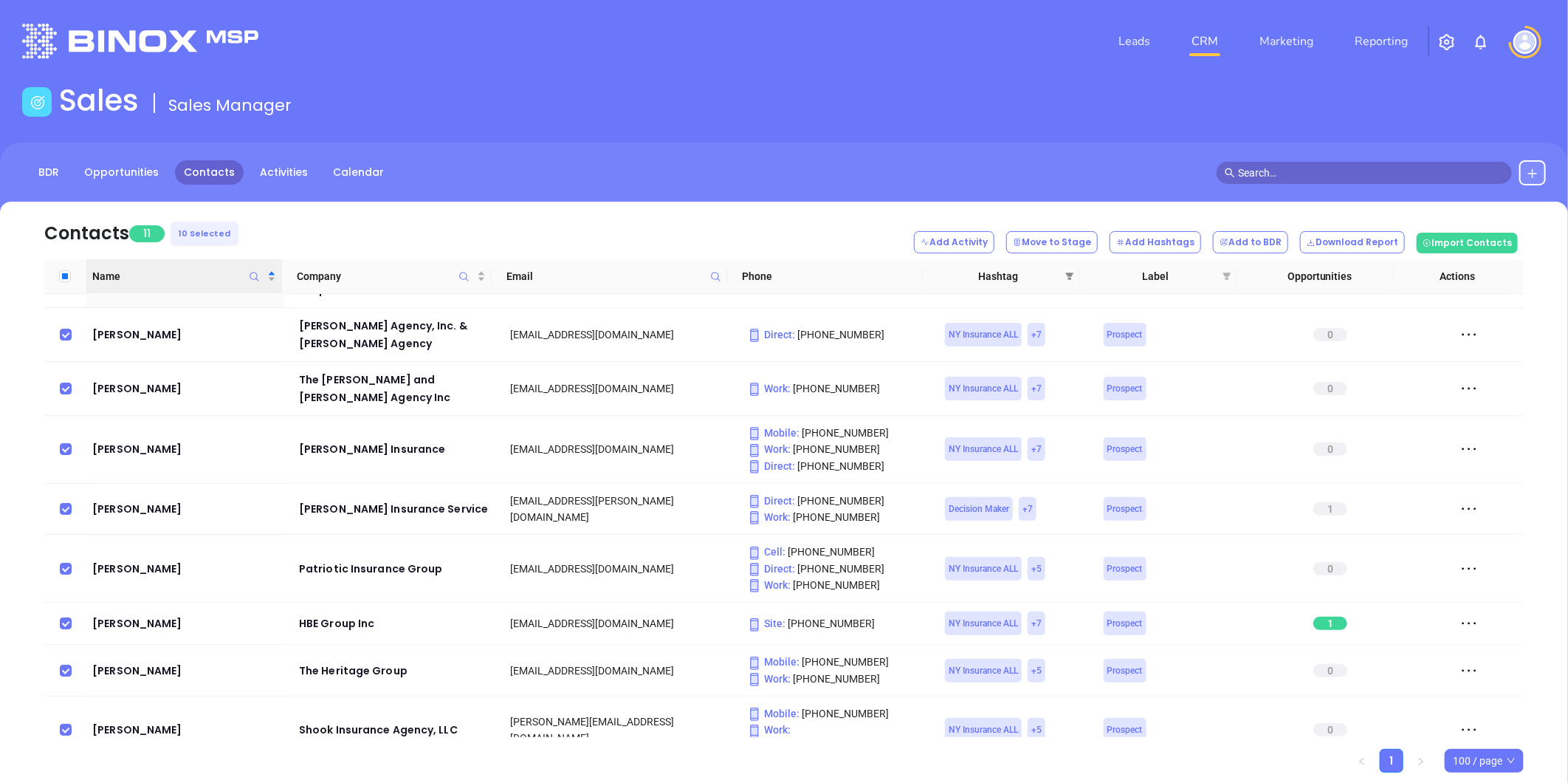
click at [1072, 271] on span at bounding box center [1070, 276] width 15 height 22
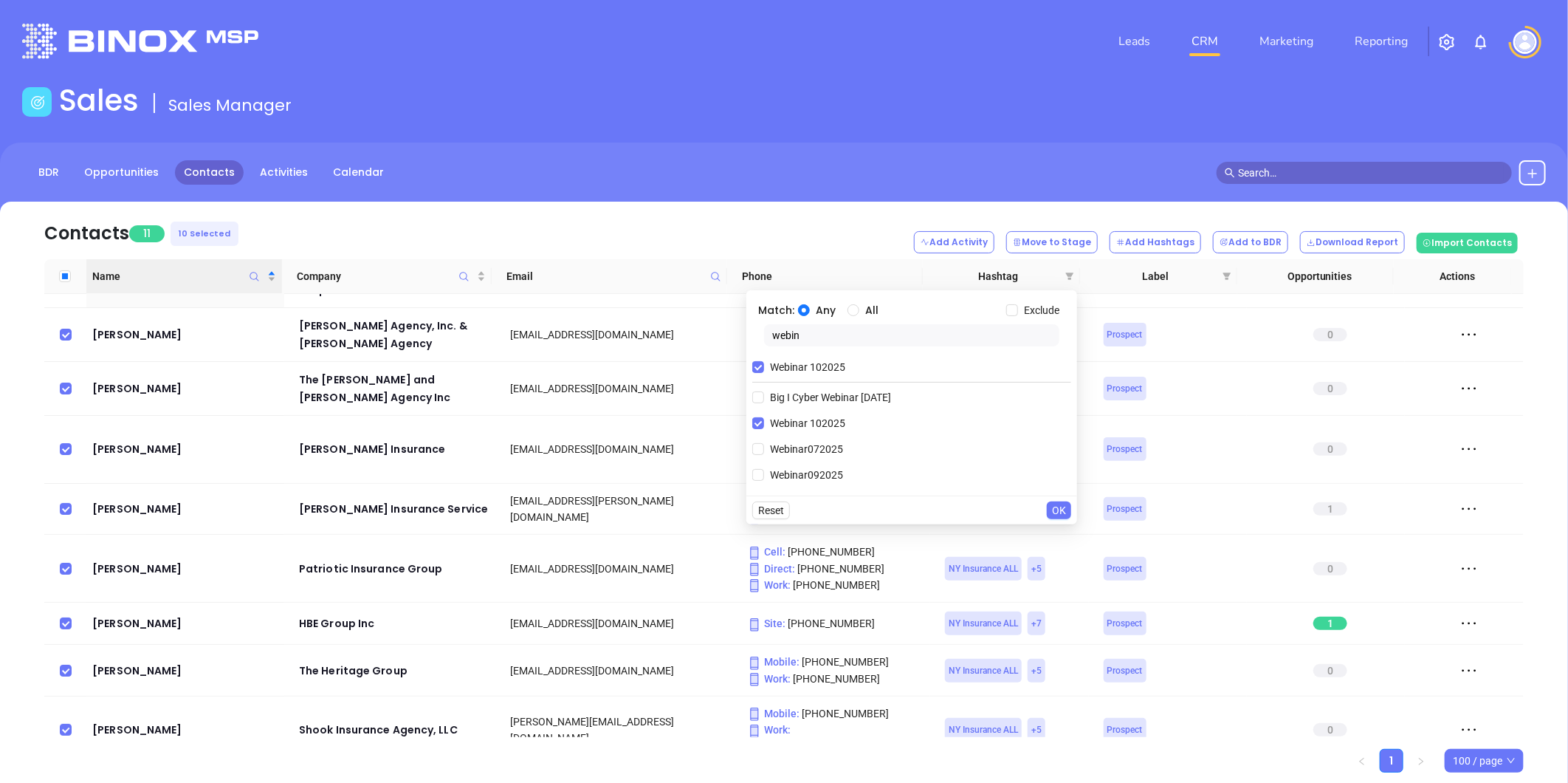
drag, startPoint x: 821, startPoint y: 336, endPoint x: 719, endPoint y: 344, distance: 102.3
click at [719, 344] on body "Leads CRM Marketing Reporting Financial Leads Leads Sales Sales Manager BDR Opp…" at bounding box center [784, 392] width 1568 height 783
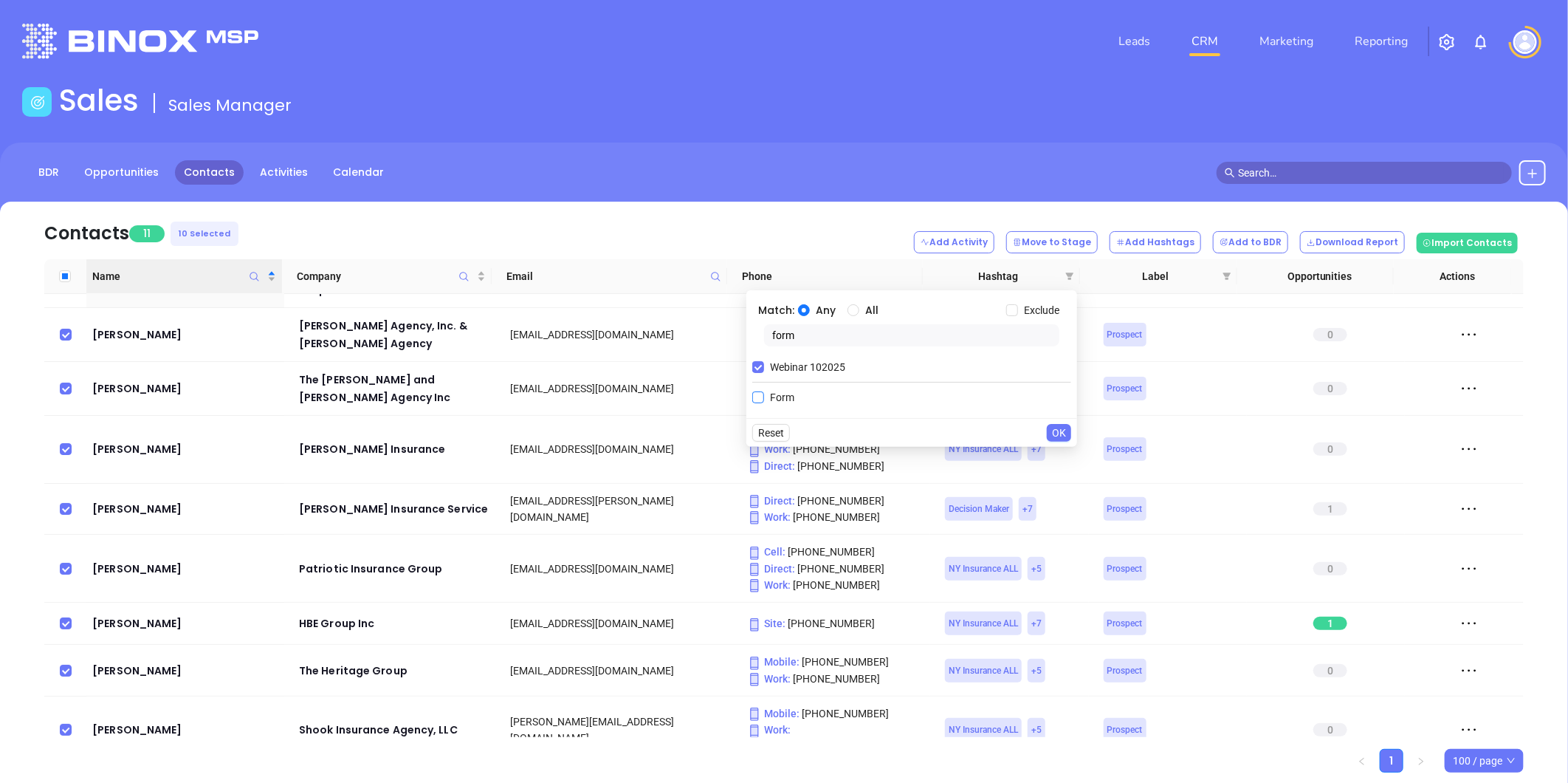
type input "form"
click at [756, 402] on input "Form" at bounding box center [758, 397] width 12 height 12
checkbox input "true"
click at [856, 308] on input "All" at bounding box center [853, 310] width 12 height 12
radio input "true"
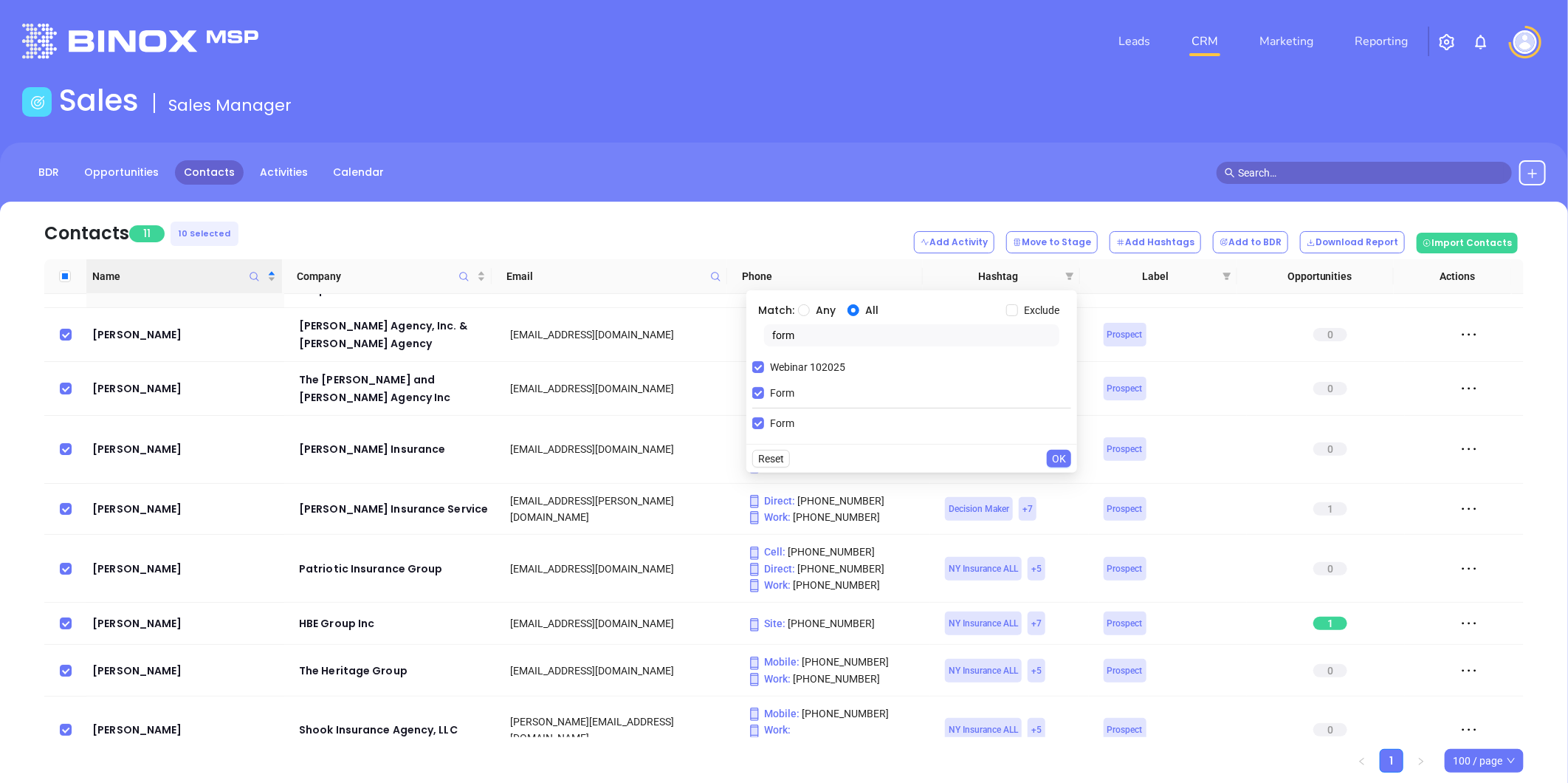
click at [1062, 460] on span "OK" at bounding box center [1058, 458] width 14 height 16
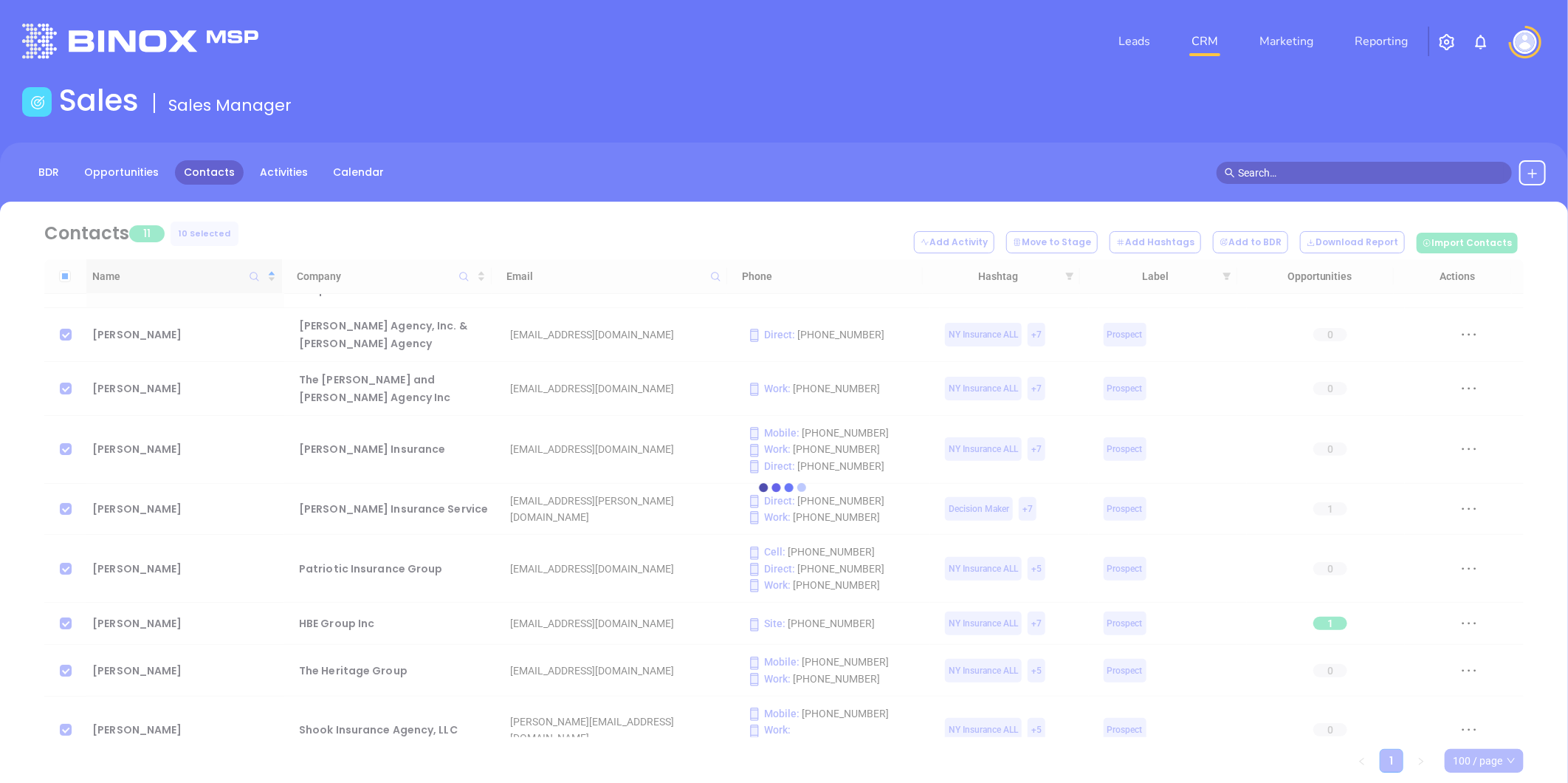
checkbox input "true"
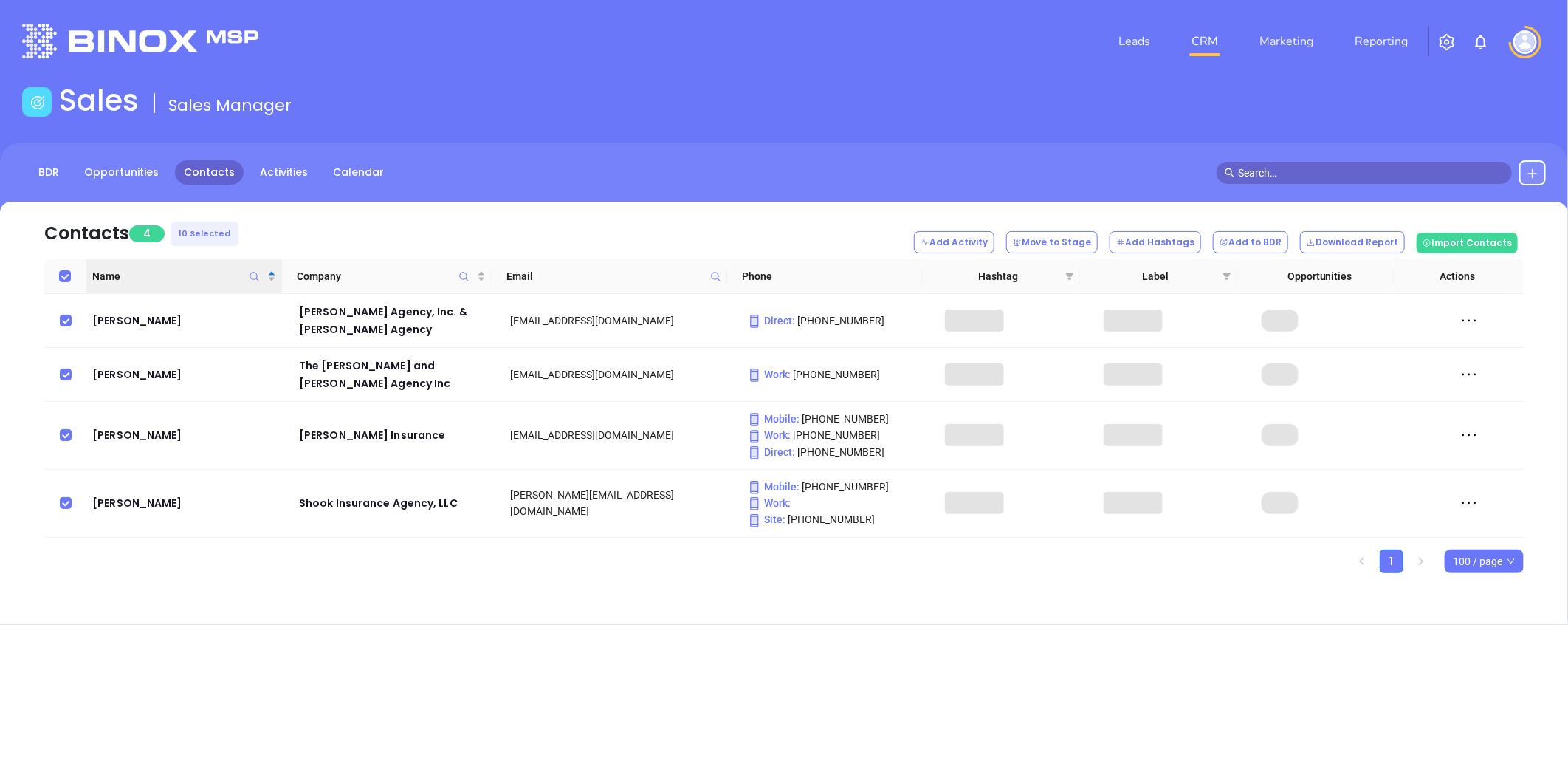
scroll to position [0, 0]
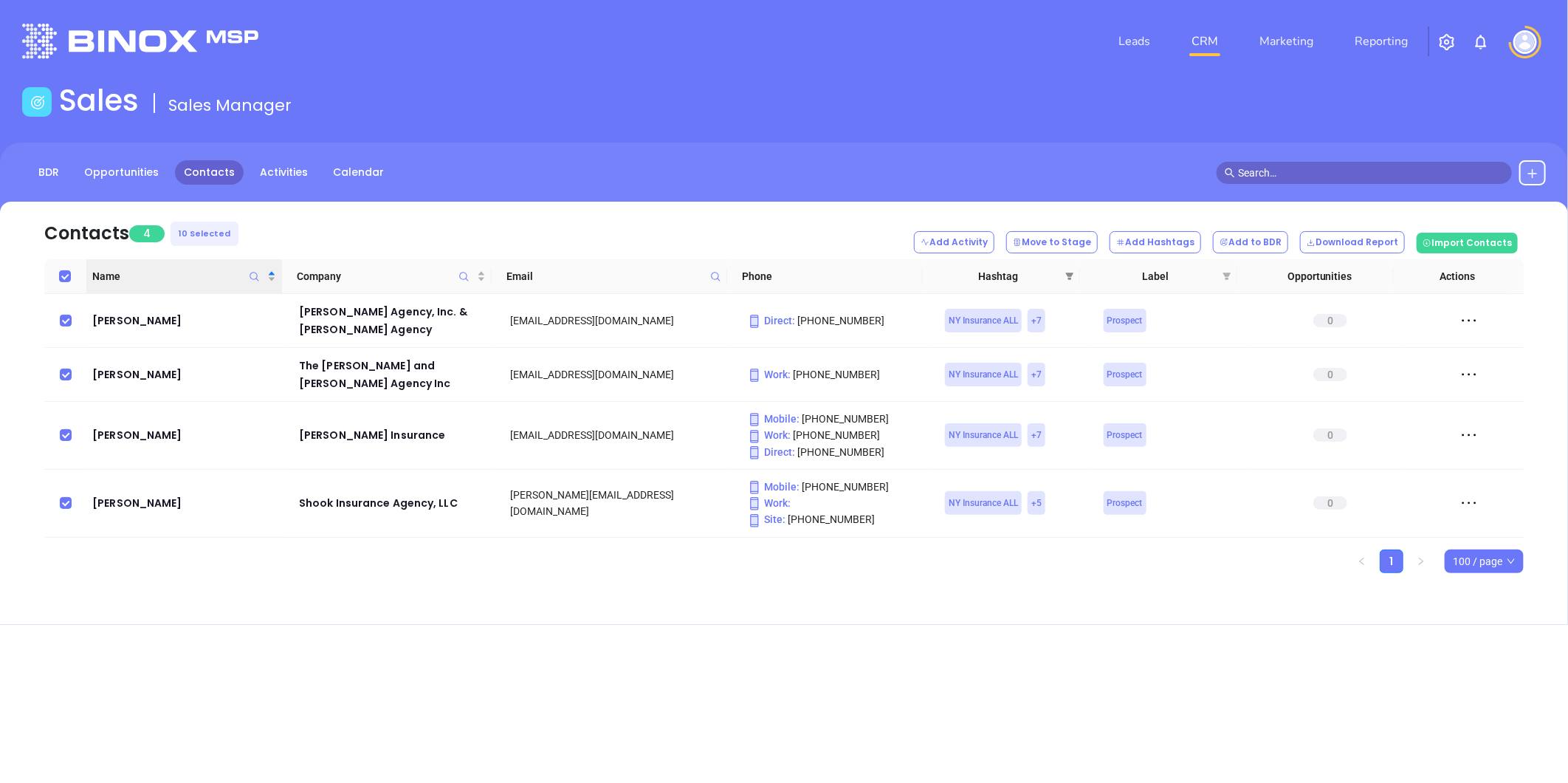
drag, startPoint x: 1069, startPoint y: 270, endPoint x: 1062, endPoint y: 271, distance: 7.1
click at [1068, 269] on span at bounding box center [1070, 276] width 15 height 22
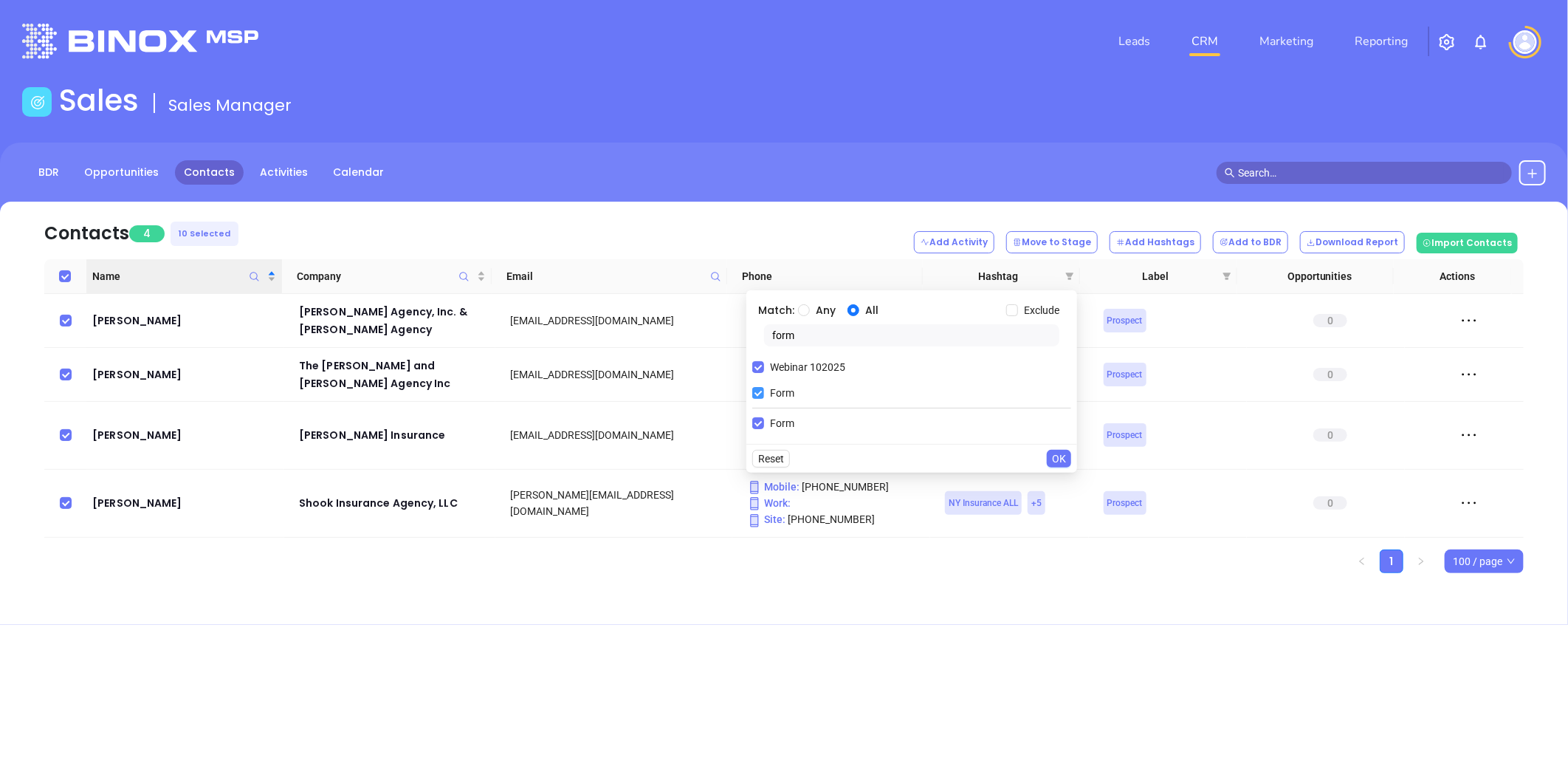
click at [762, 387] on input "Form" at bounding box center [758, 392] width 12 height 12
checkbox input "false"
click at [1059, 431] on span "OK" at bounding box center [1058, 432] width 14 height 16
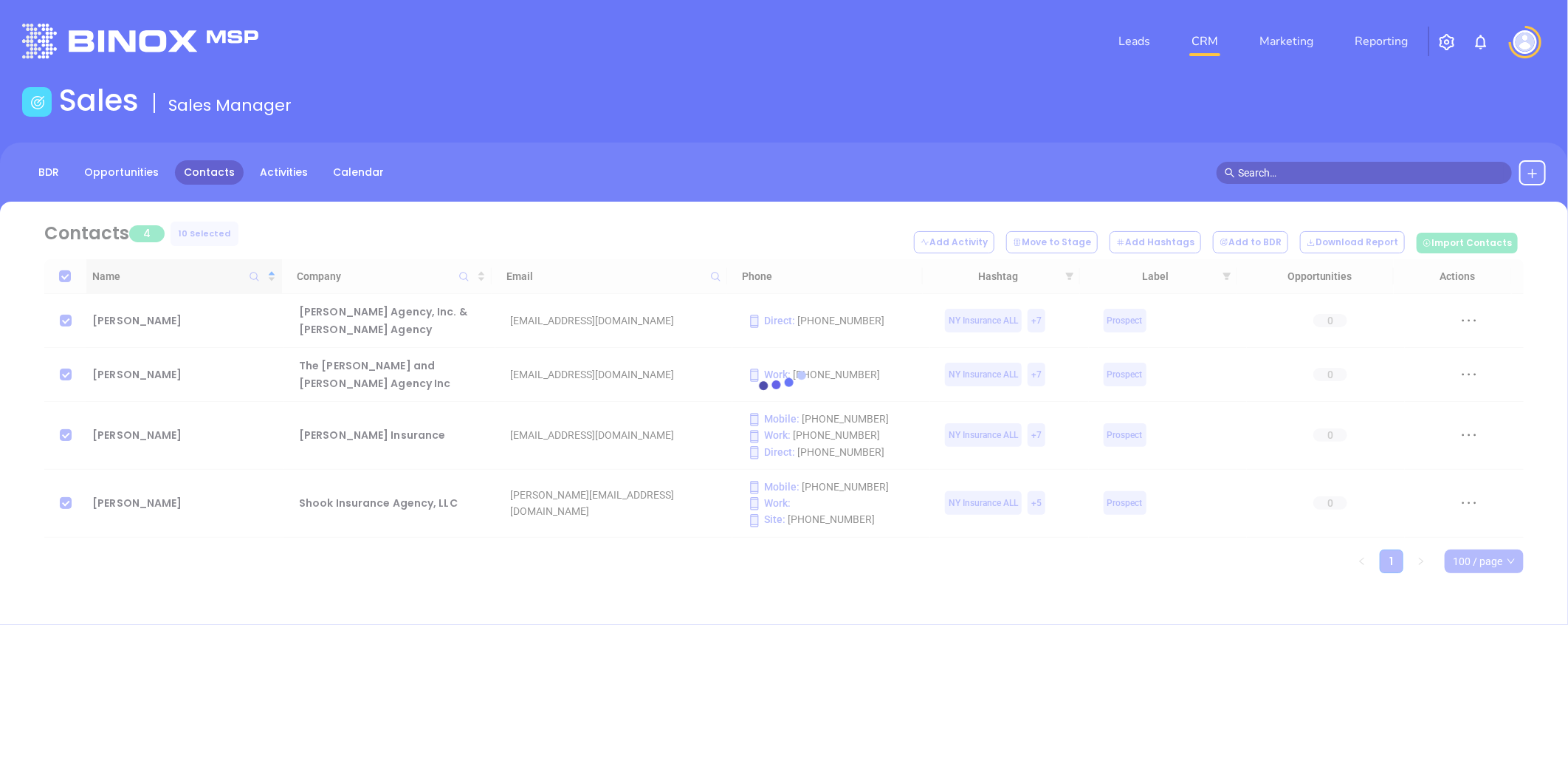
checkbox input "false"
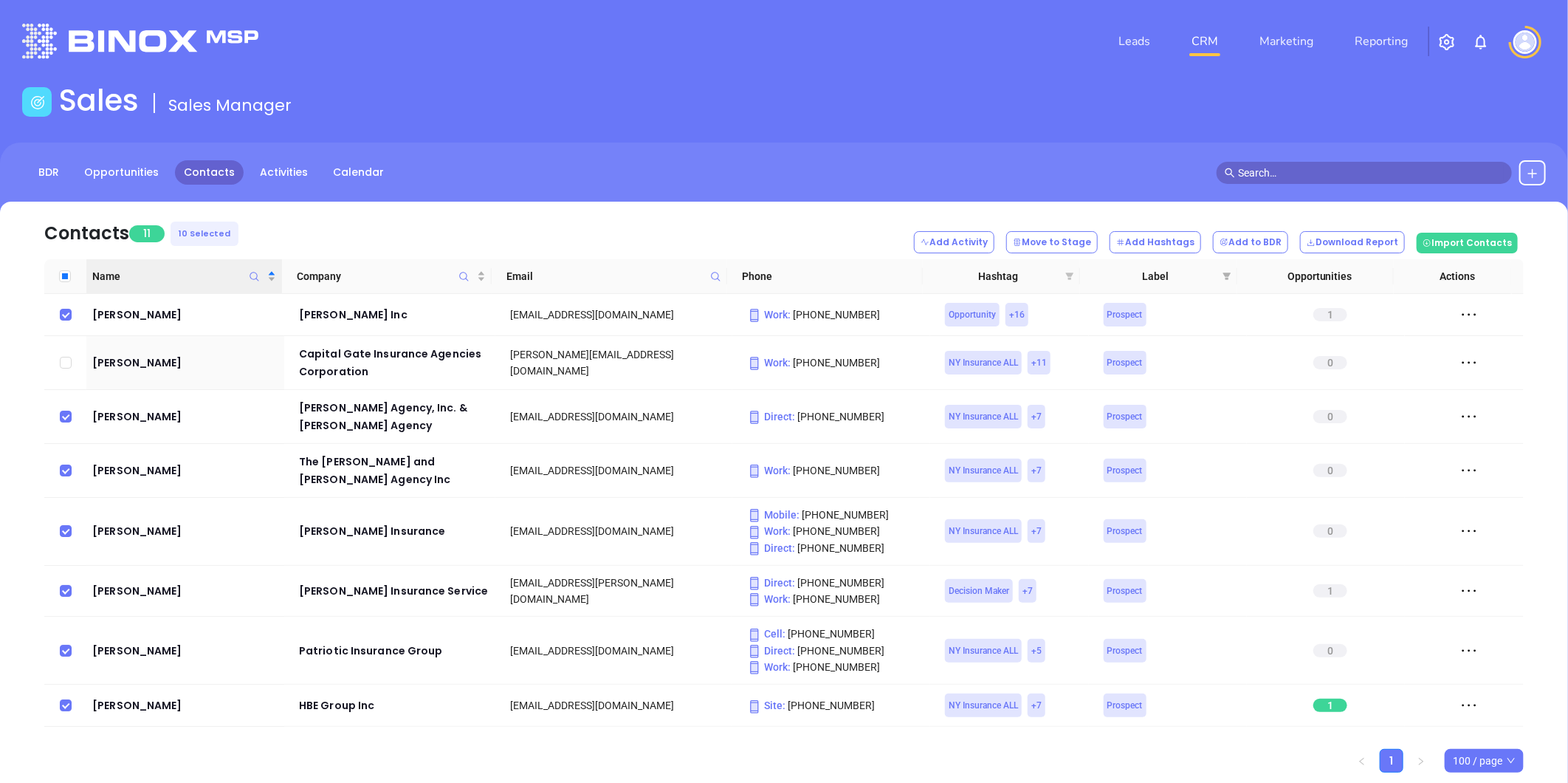
click at [1069, 273] on icon "filter" at bounding box center [1070, 276] width 8 height 7
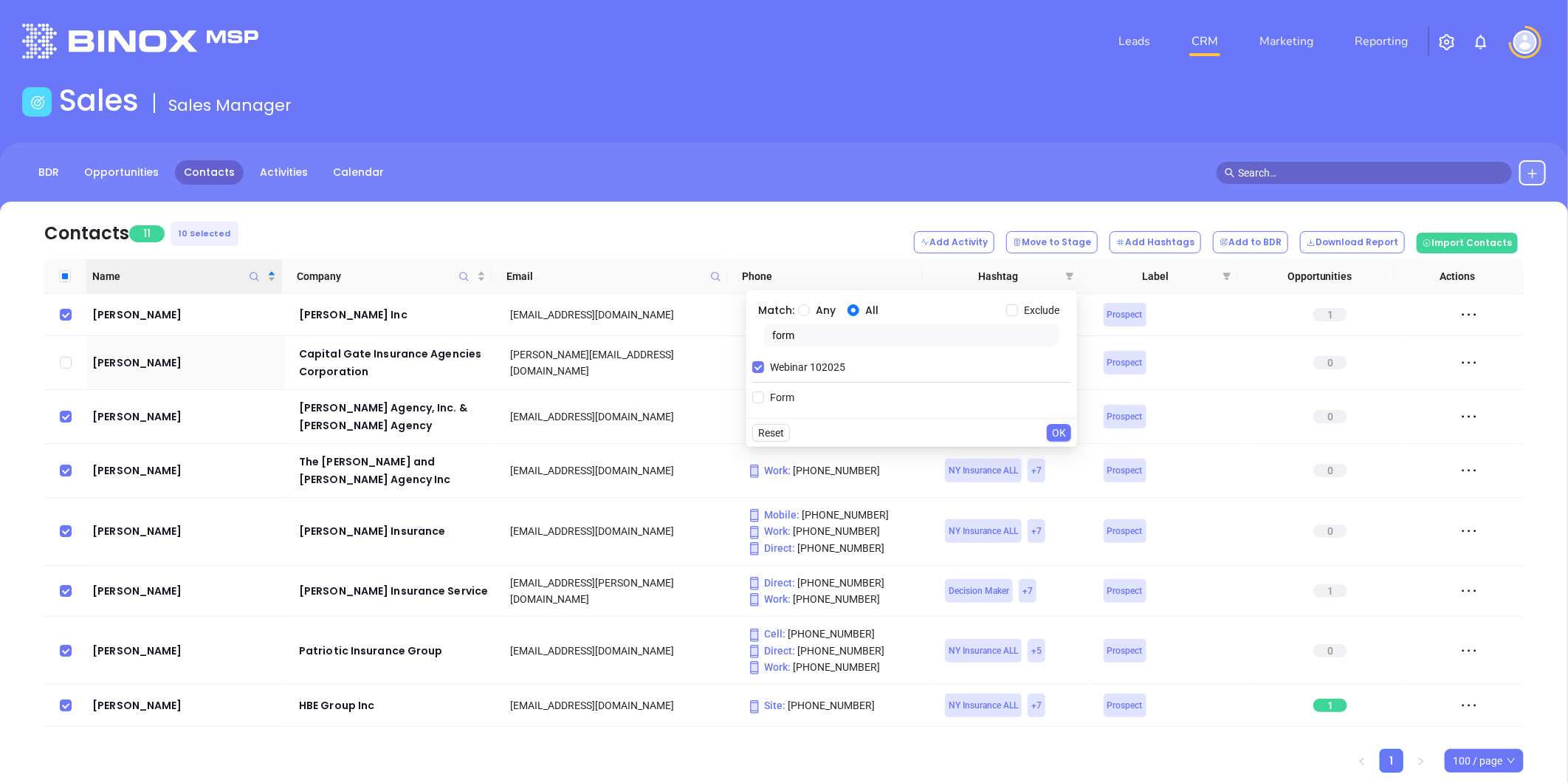
click at [1063, 435] on span "OK" at bounding box center [1058, 432] width 14 height 16
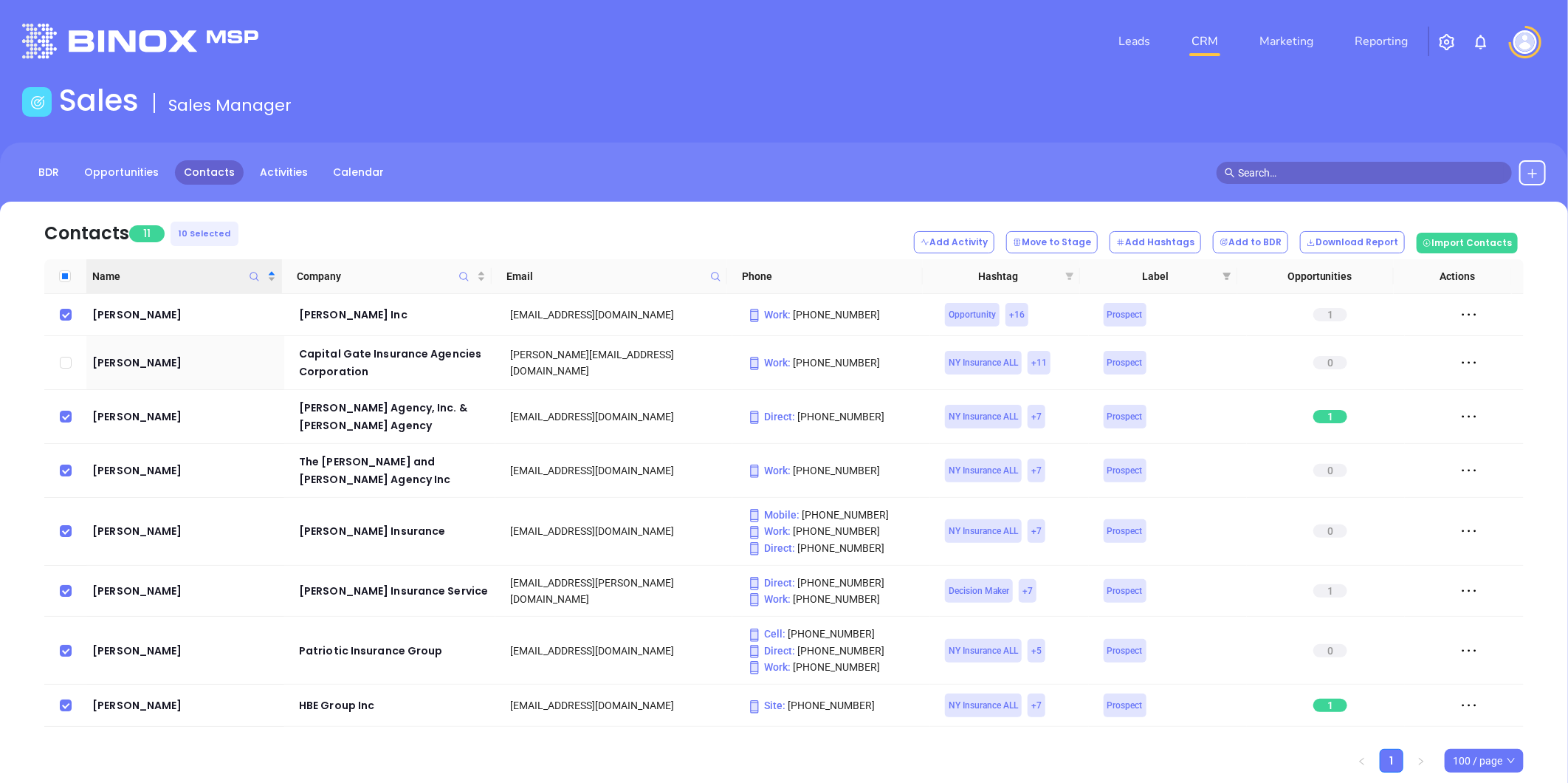
click at [1071, 275] on icon "filter" at bounding box center [1070, 276] width 8 height 7
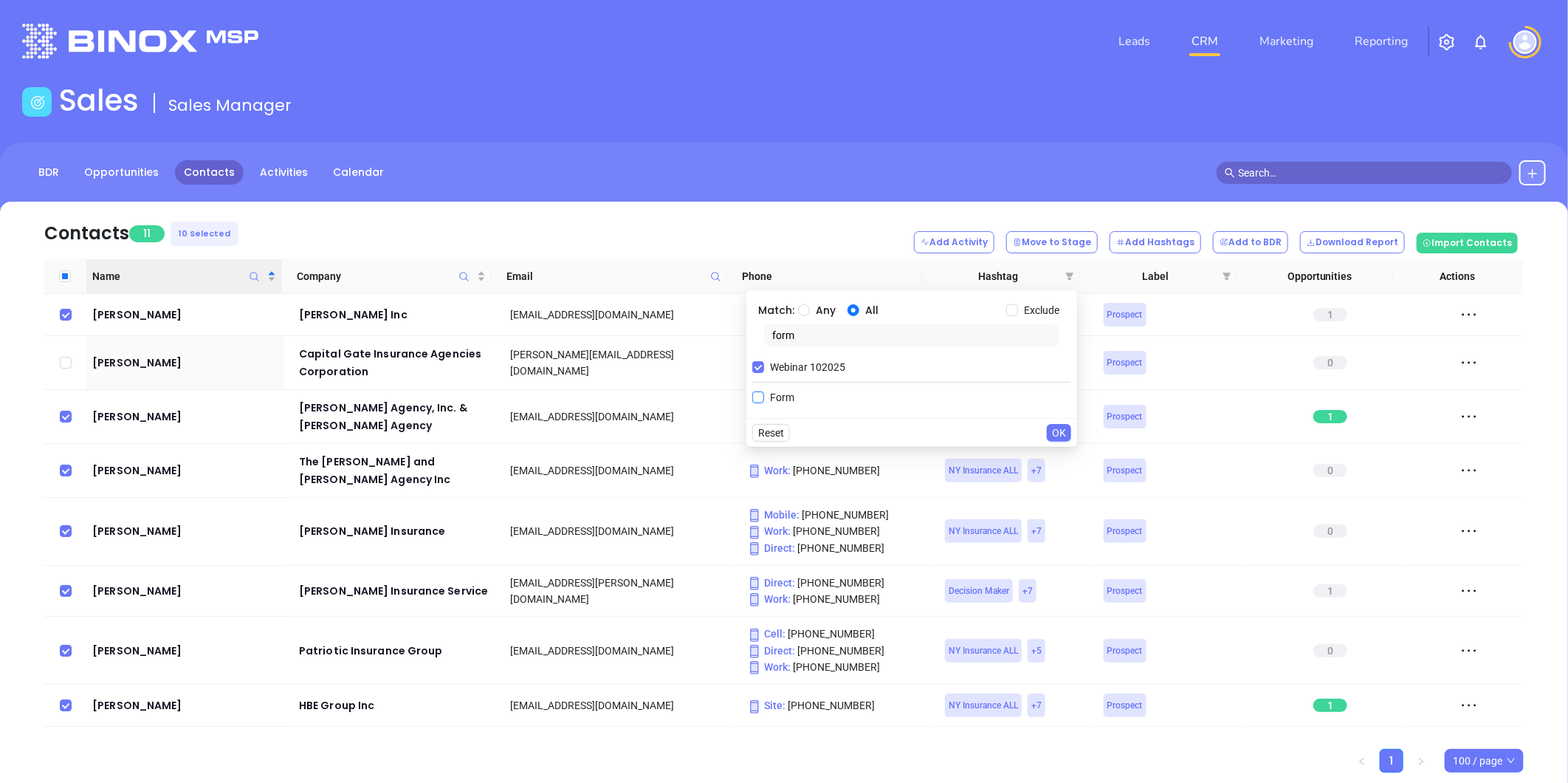
click at [759, 403] on input "Form" at bounding box center [758, 397] width 12 height 12
checkbox input "true"
click at [1060, 459] on span "OK" at bounding box center [1058, 458] width 14 height 16
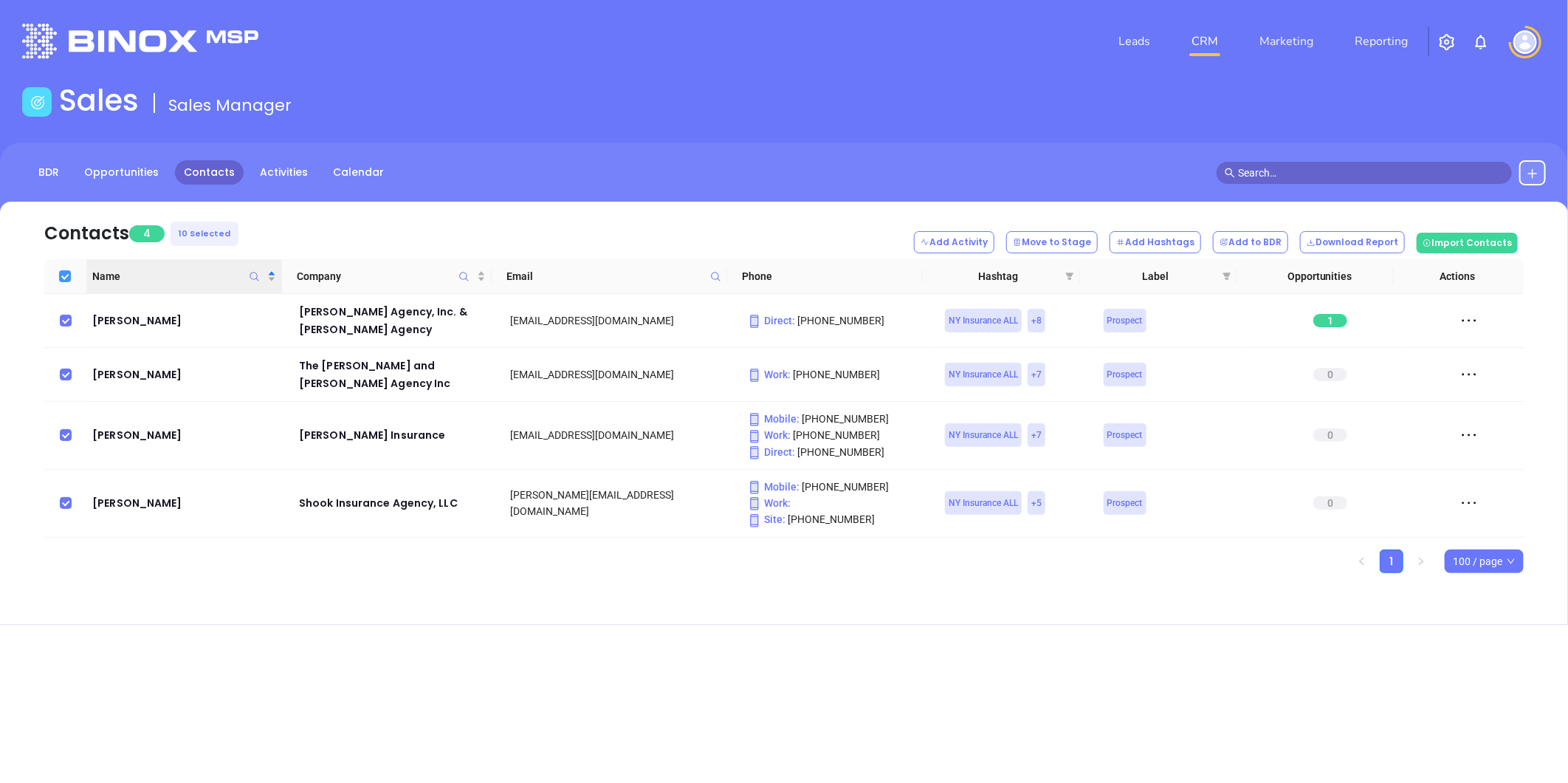
click at [67, 273] on input "Select all" at bounding box center [65, 276] width 12 height 12
checkbox input "false"
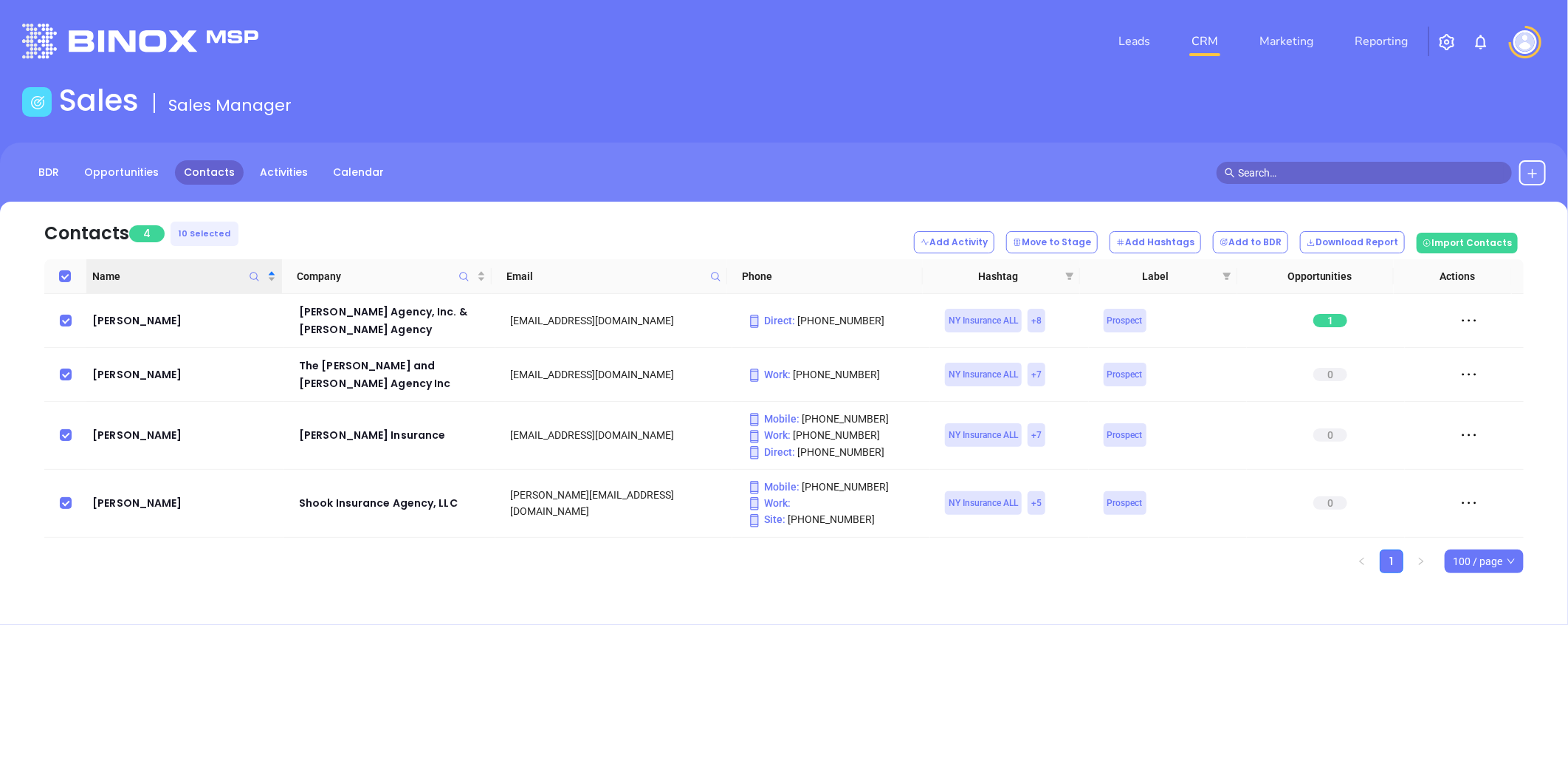
checkbox input "false"
drag, startPoint x: 67, startPoint y: 423, endPoint x: 71, endPoint y: 408, distance: 15.5
click at [68, 429] on input "checkbox" at bounding box center [66, 435] width 12 height 12
checkbox input "true"
click at [71, 316] on td at bounding box center [65, 321] width 42 height 54
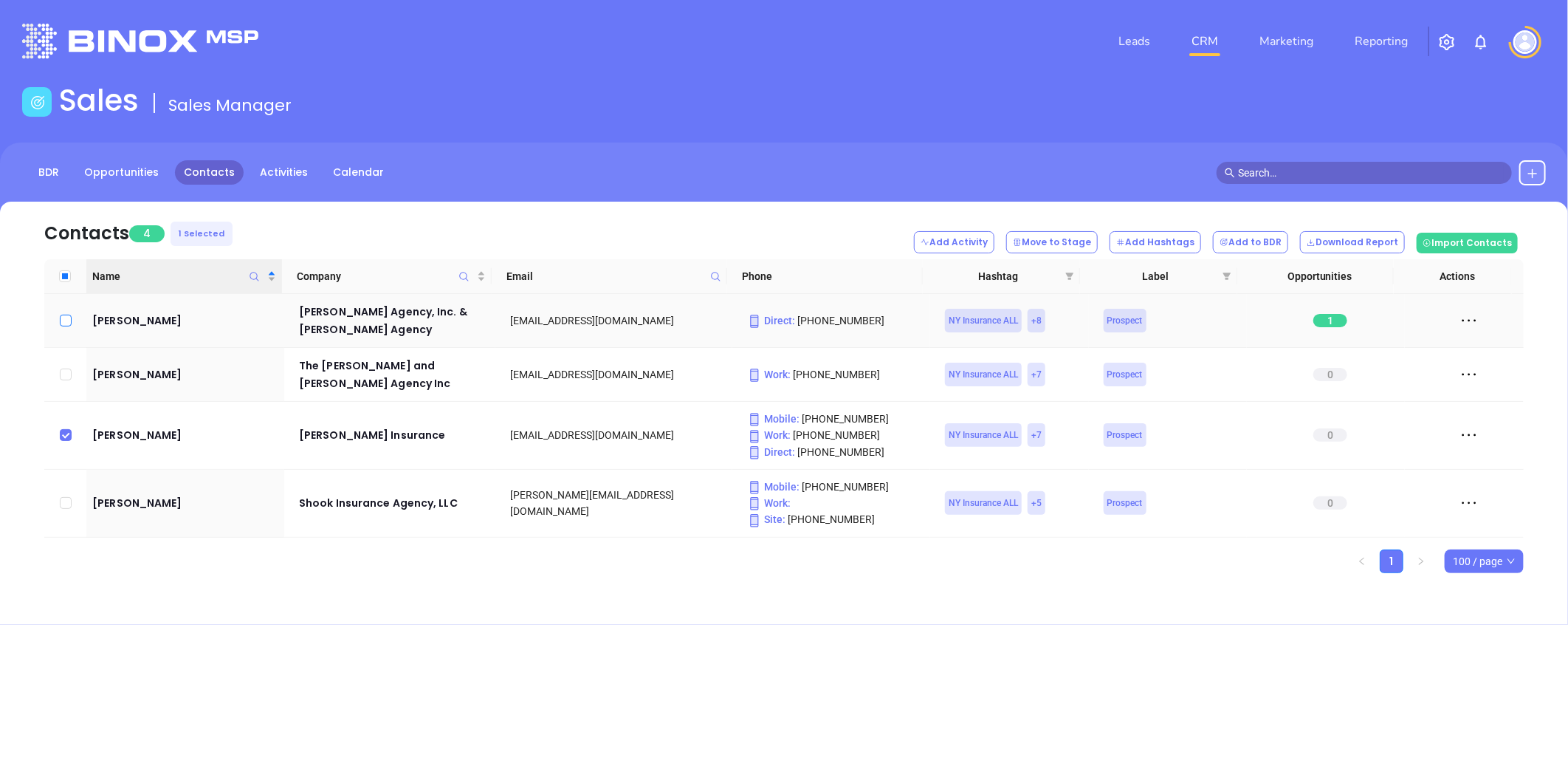
click at [60, 318] on input "checkbox" at bounding box center [66, 320] width 12 height 12
checkbox input "true"
click at [1069, 273] on icon "filter" at bounding box center [1070, 276] width 8 height 7
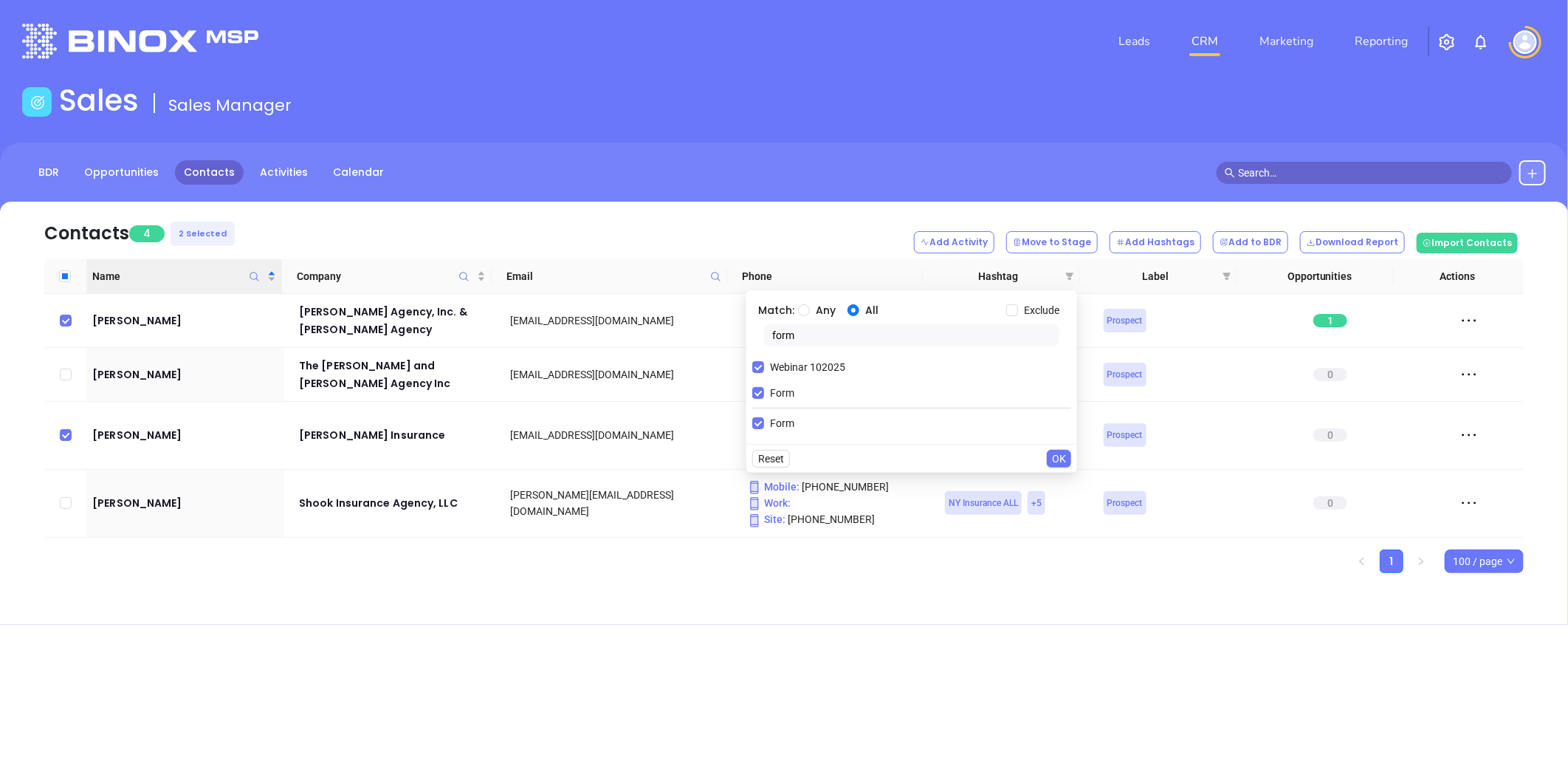
click at [1058, 460] on span "OK" at bounding box center [1058, 458] width 14 height 16
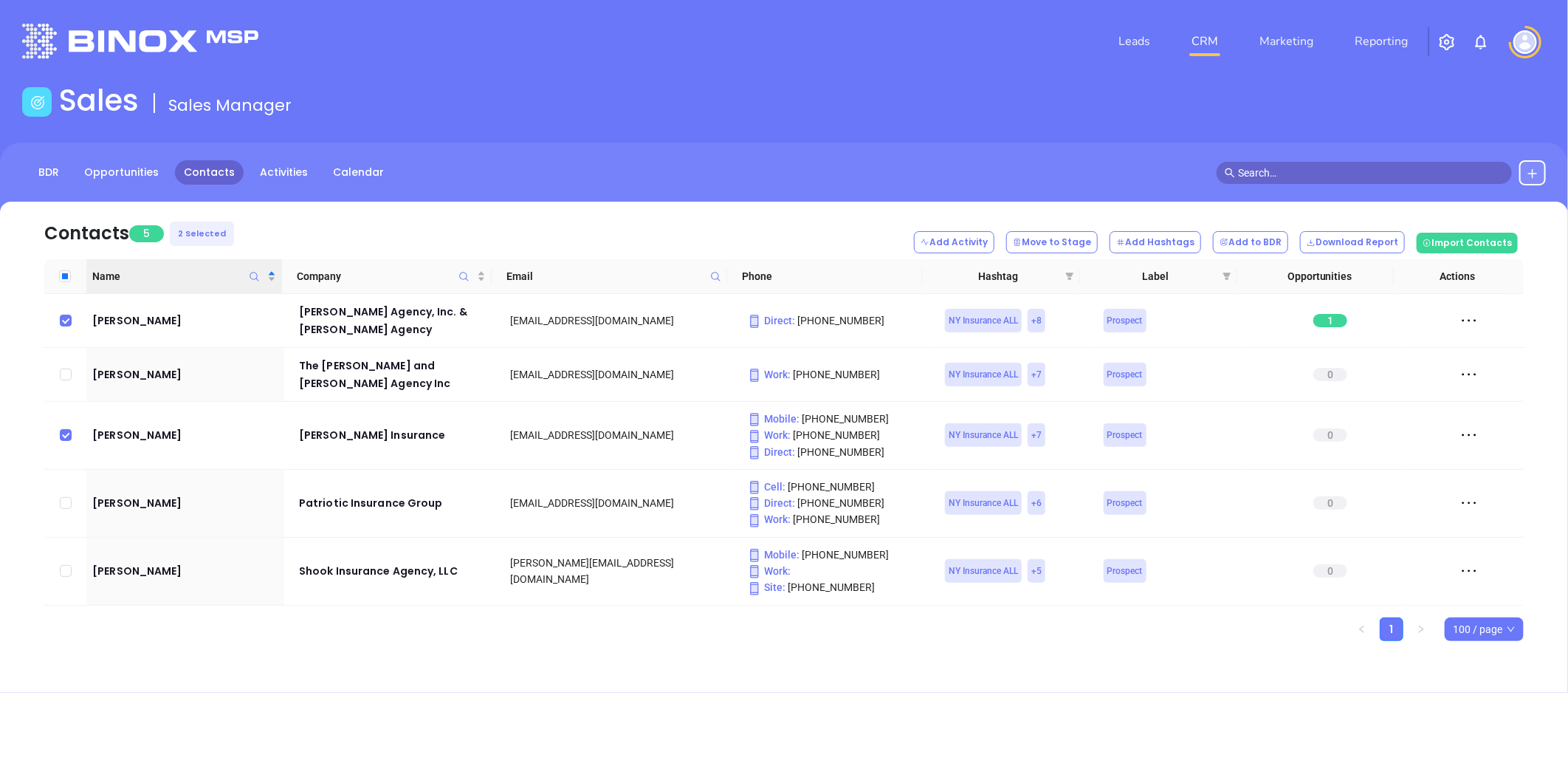
click at [455, 702] on div "Leads CRM Marketing Reporting Financial Leads Leads Sales Sales Manager BDR Opp…" at bounding box center [784, 392] width 1568 height 783
click at [1072, 277] on icon "filter" at bounding box center [1069, 275] width 8 height 8
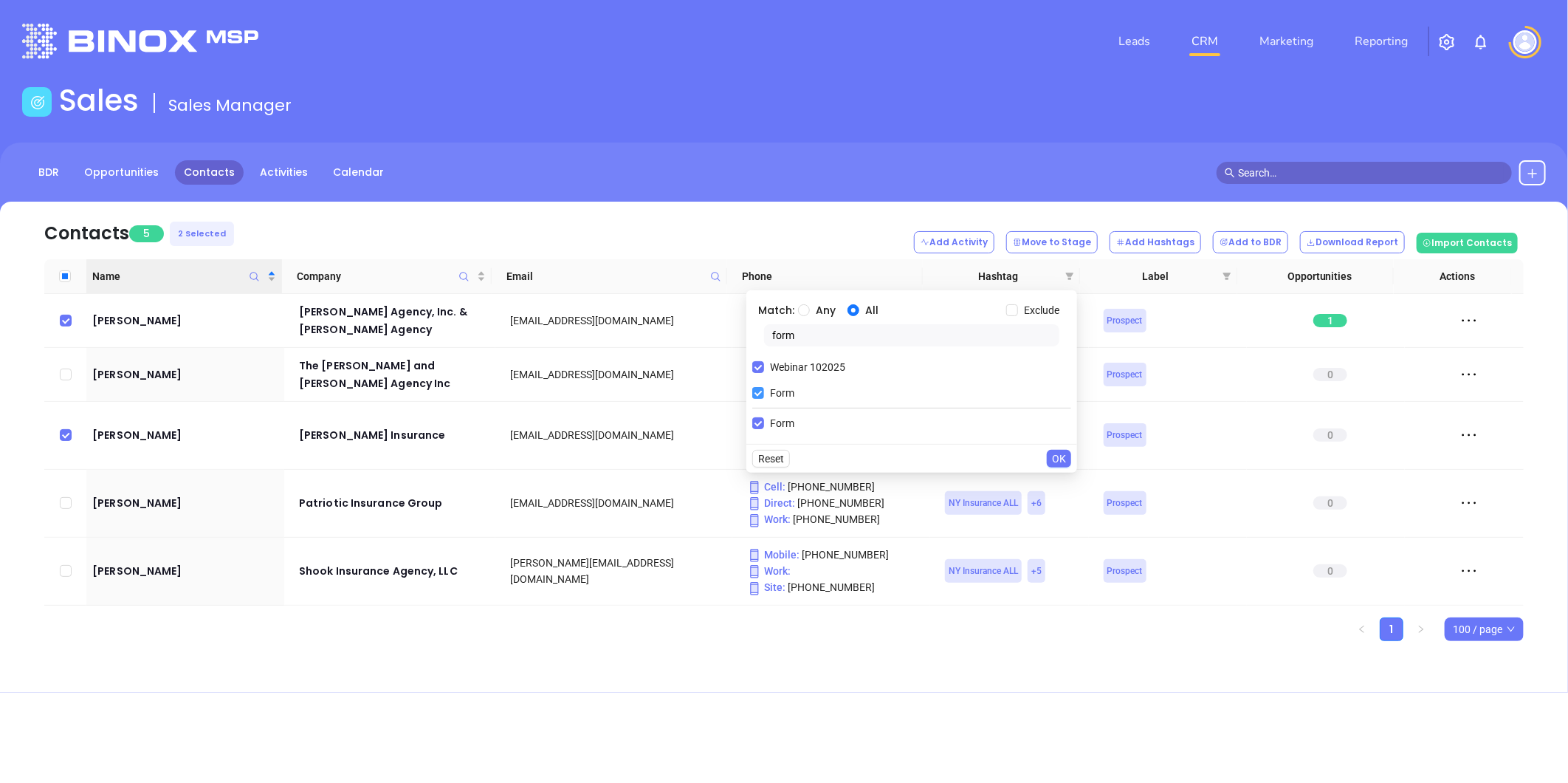
click at [756, 392] on input "Form" at bounding box center [758, 392] width 12 height 12
click at [1051, 431] on button "OK" at bounding box center [1059, 432] width 24 height 18
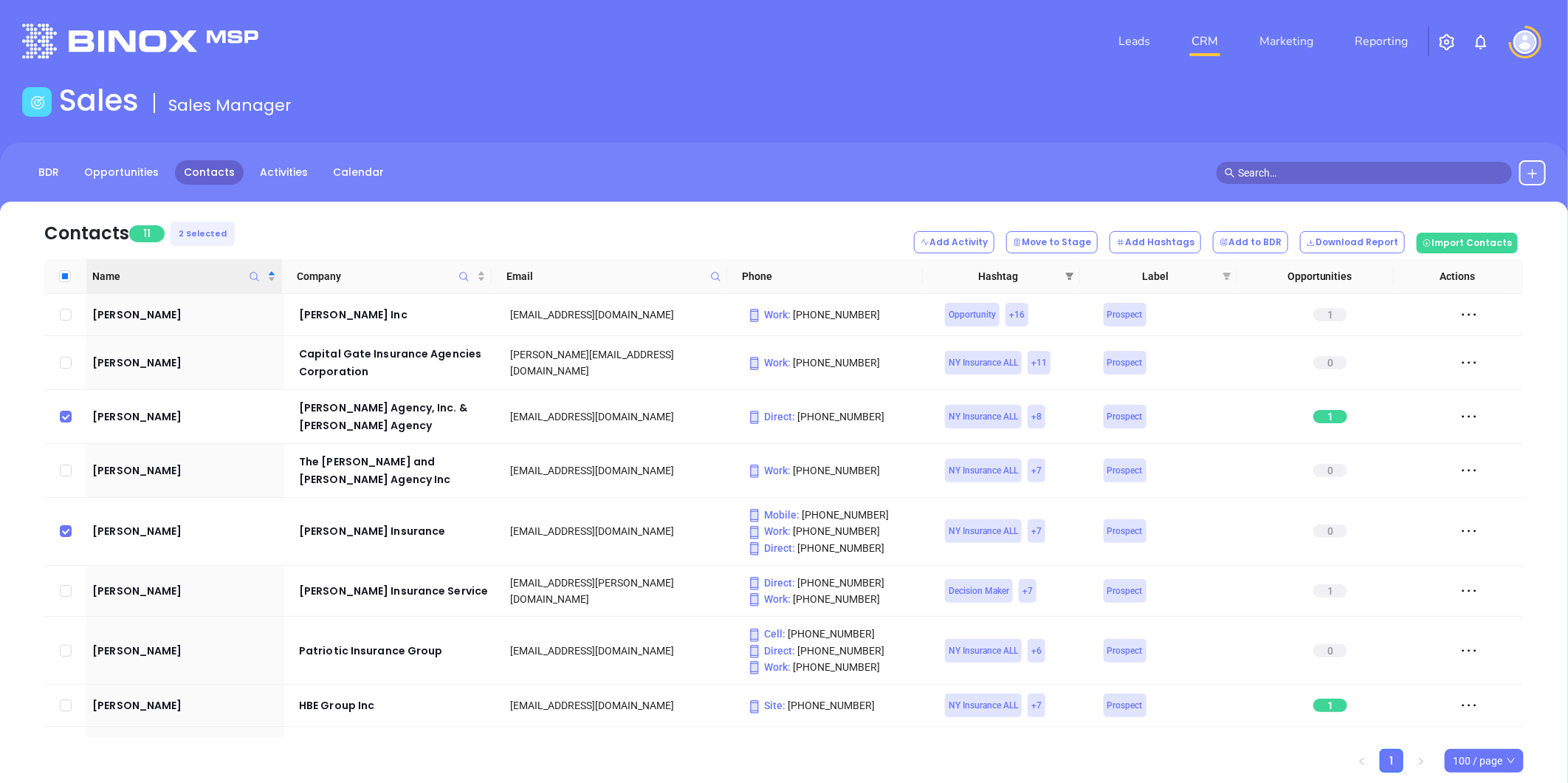
click at [1069, 272] on icon "filter" at bounding box center [1069, 275] width 8 height 8
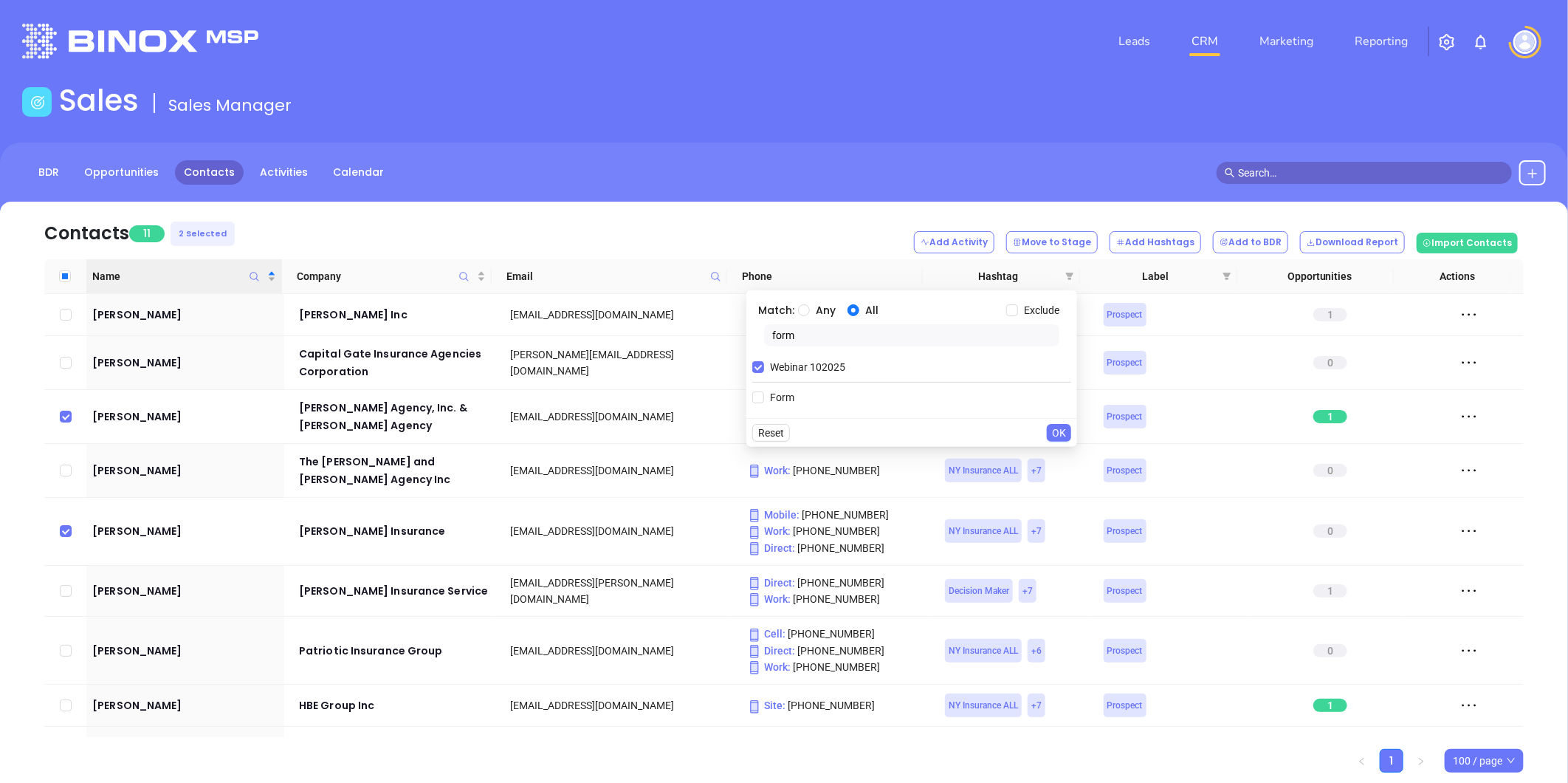
click at [1056, 436] on span "OK" at bounding box center [1058, 432] width 14 height 16
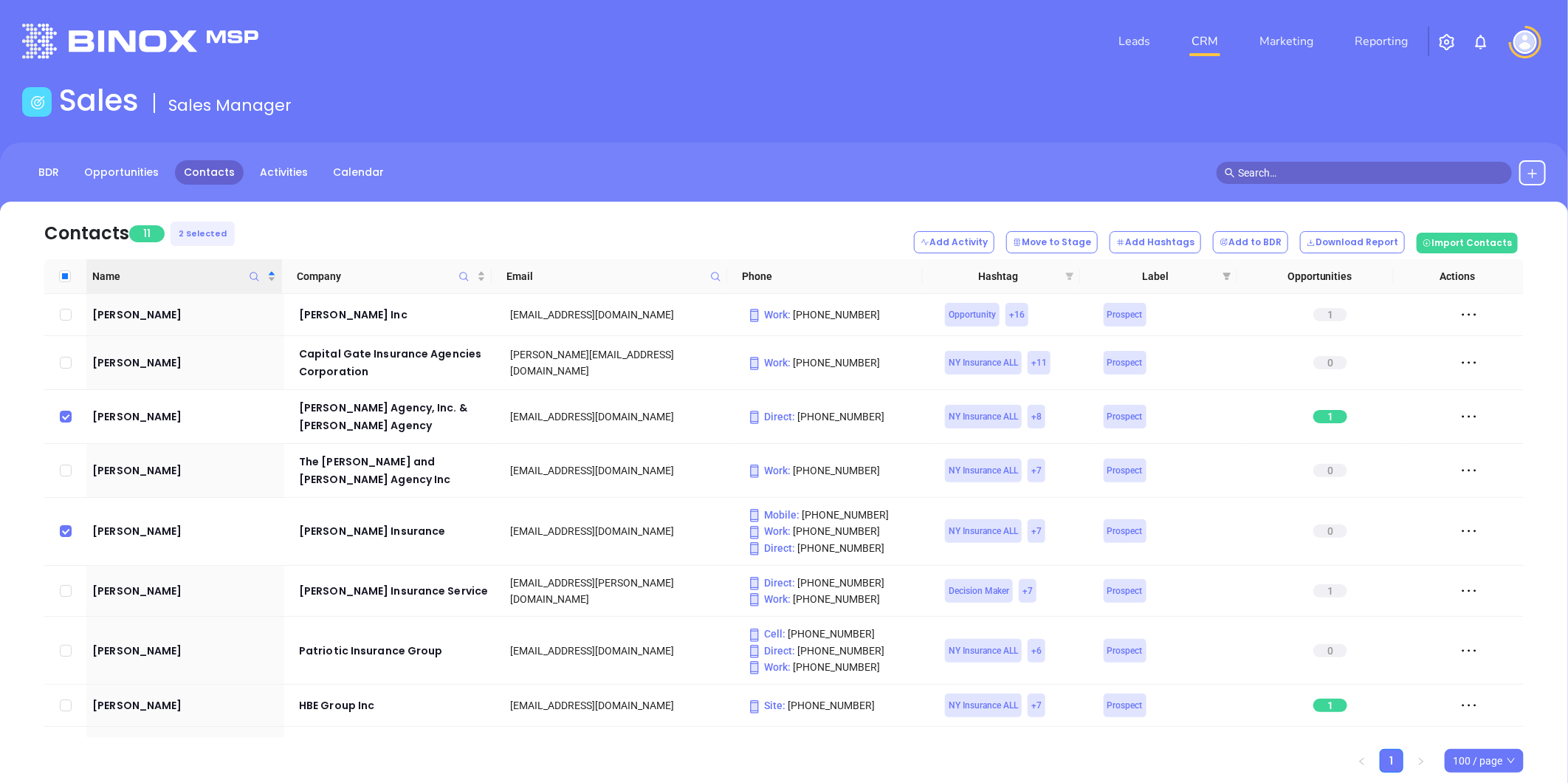
click at [1068, 273] on icon "filter" at bounding box center [1070, 276] width 8 height 7
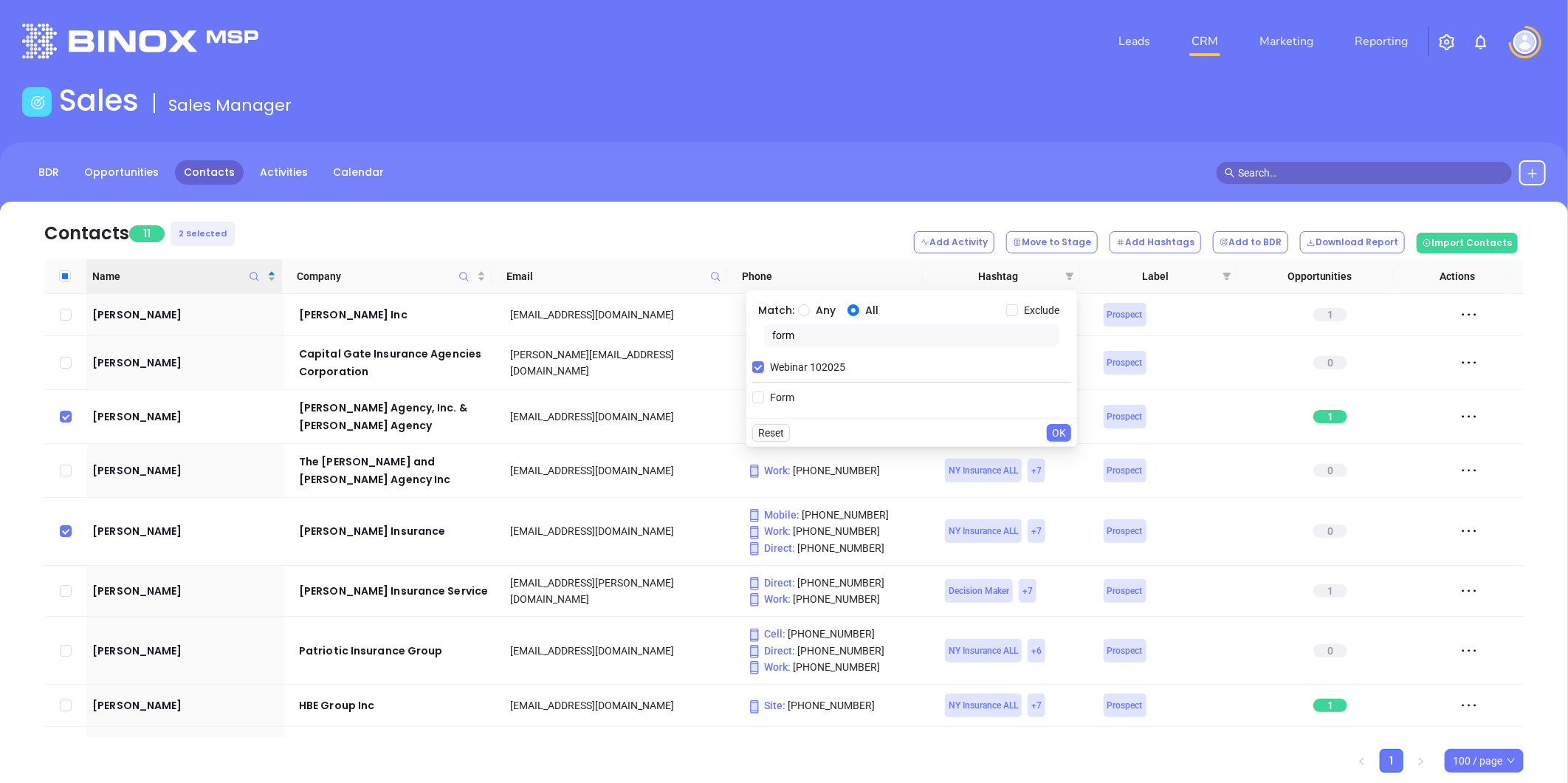
drag, startPoint x: 759, startPoint y: 396, endPoint x: 871, endPoint y: 319, distance: 135.9
click at [759, 395] on input "Form" at bounding box center [758, 397] width 12 height 12
checkbox input "true"
click at [1055, 461] on span "OK" at bounding box center [1058, 458] width 14 height 16
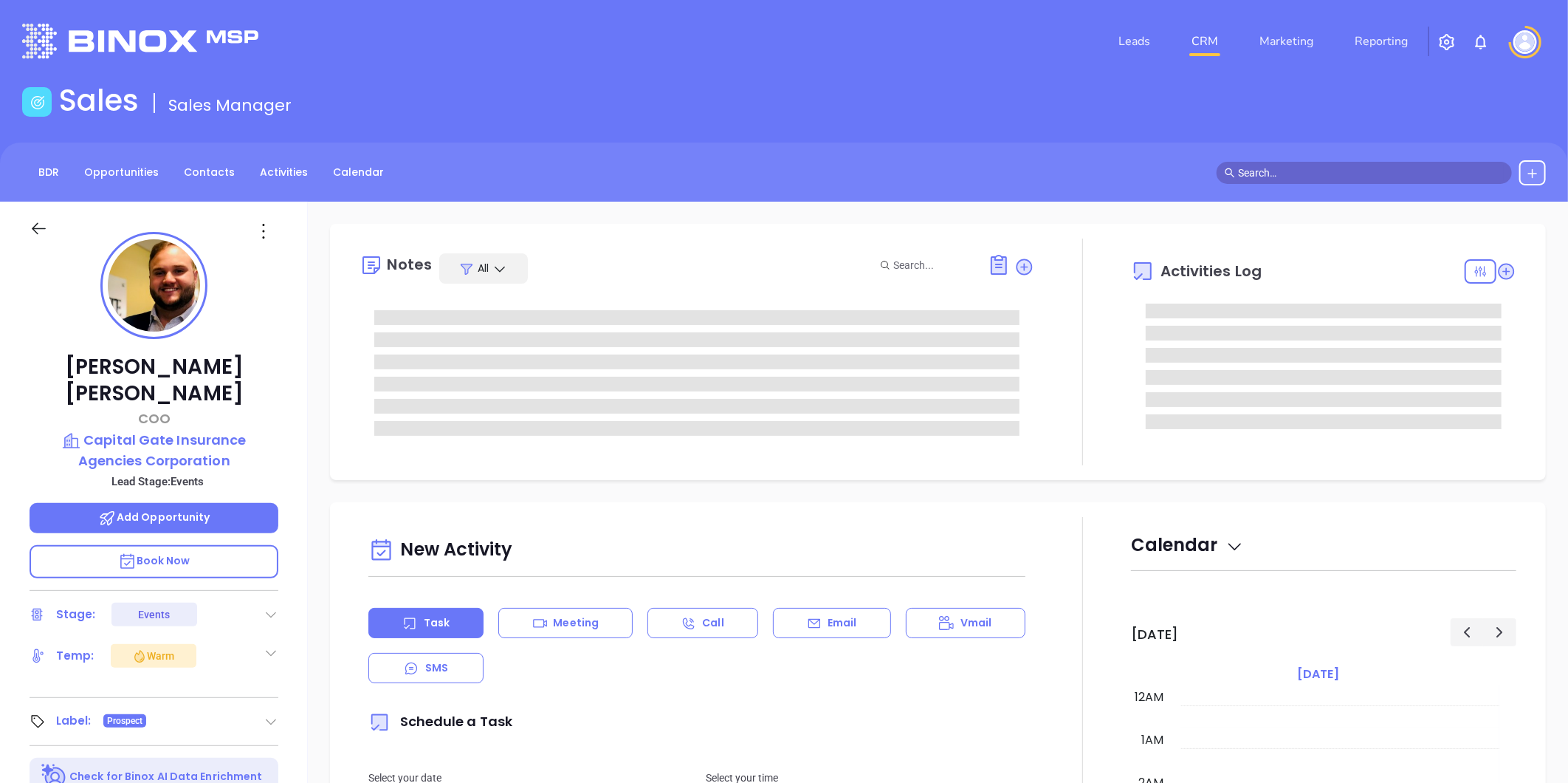
scroll to position [429, 0]
type input "[PERSON_NAME]"
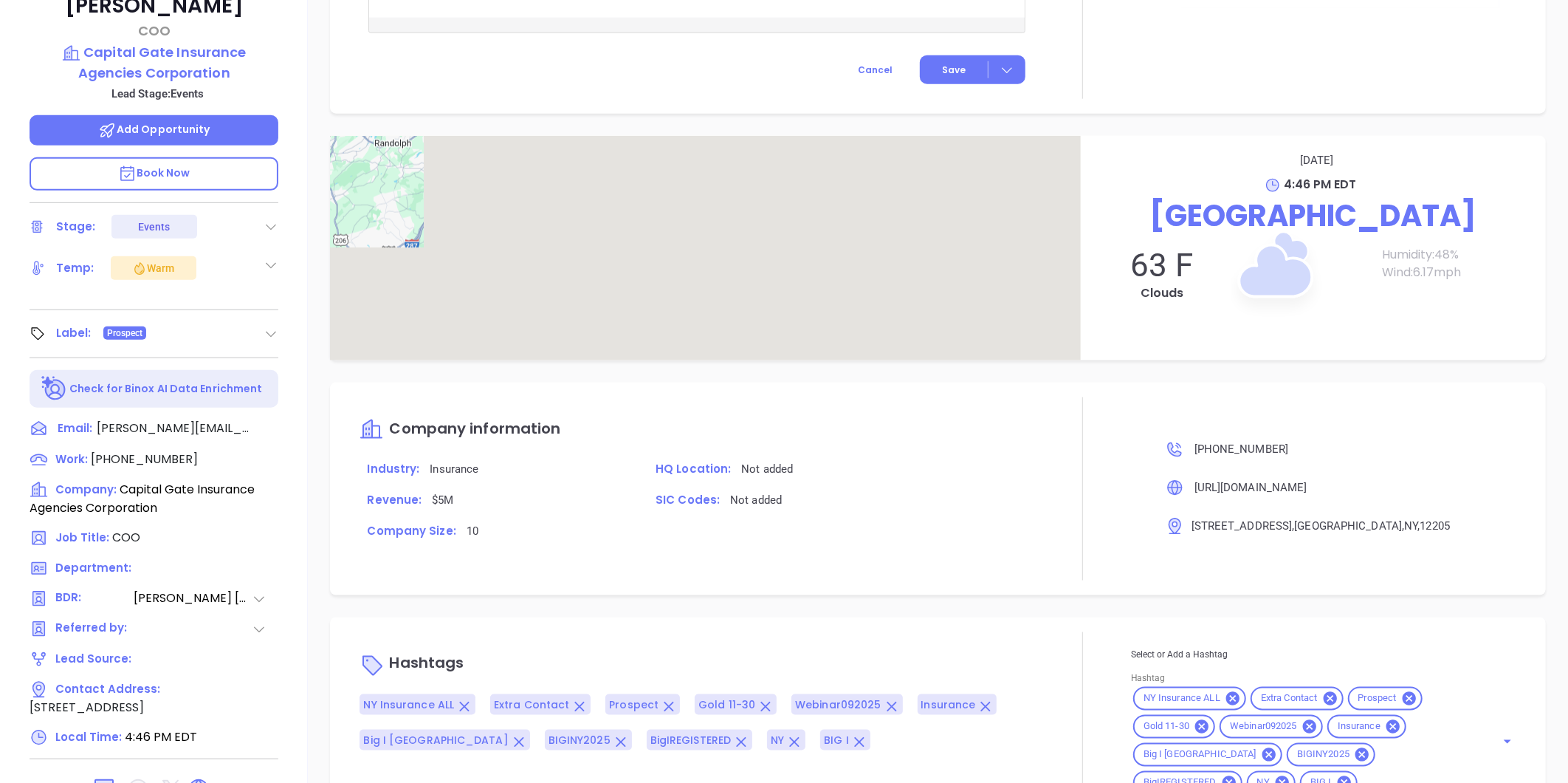
scroll to position [452, 0]
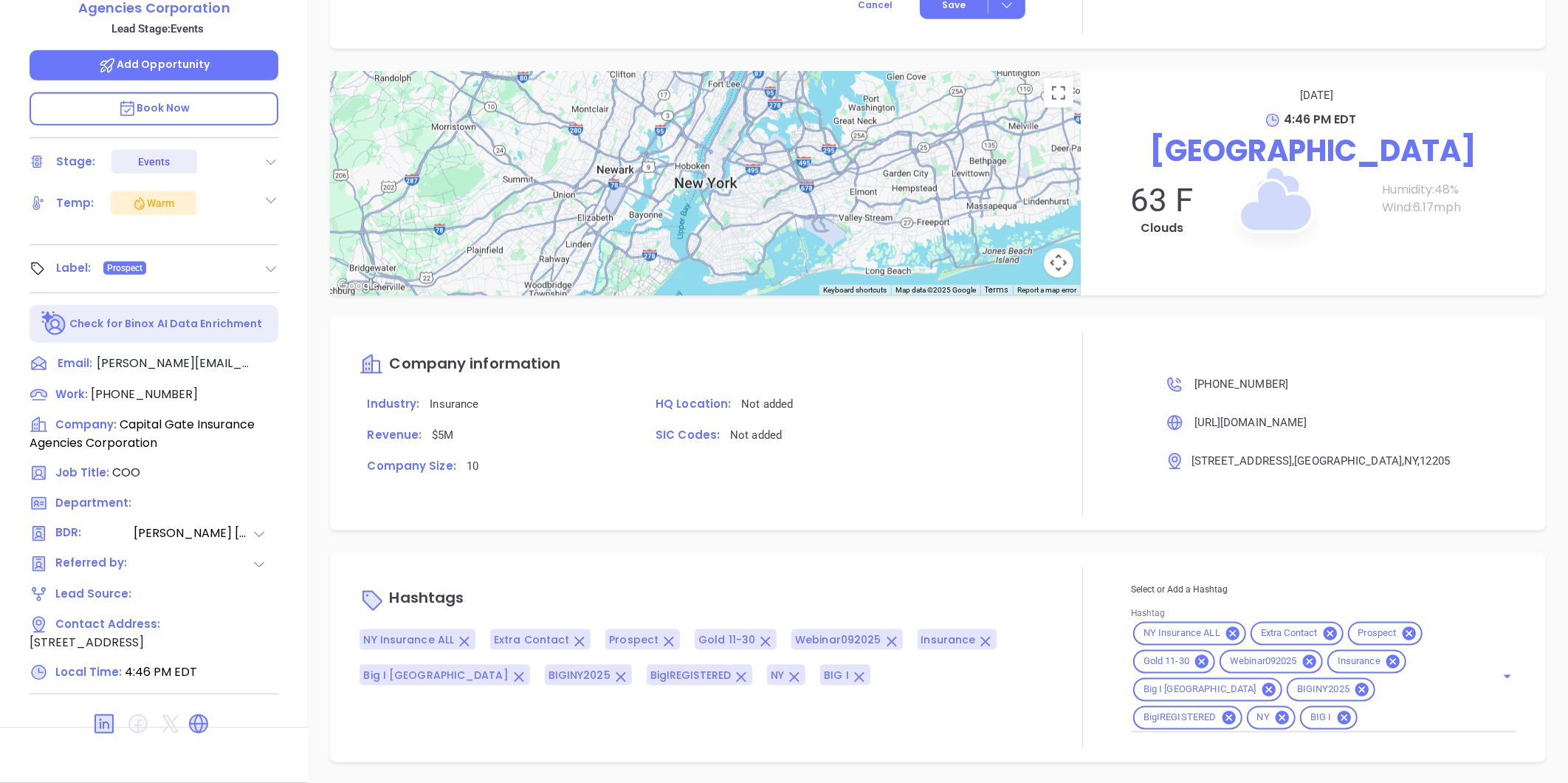
click at [1360, 715] on input "Hashtag" at bounding box center [1417, 718] width 115 height 19
type input "10202"
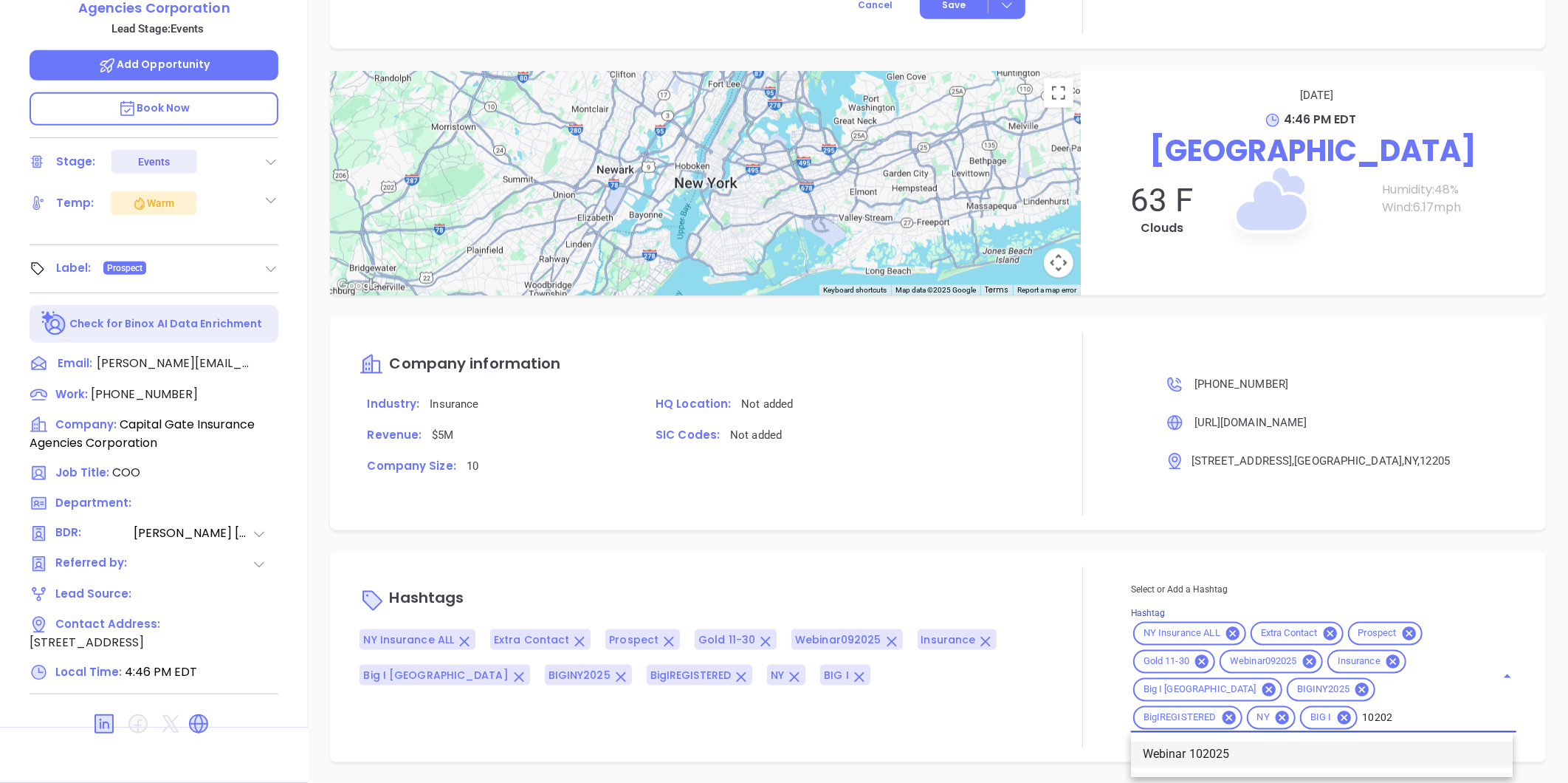
click at [1175, 758] on li "Webinar 102025" at bounding box center [1323, 754] width 382 height 26
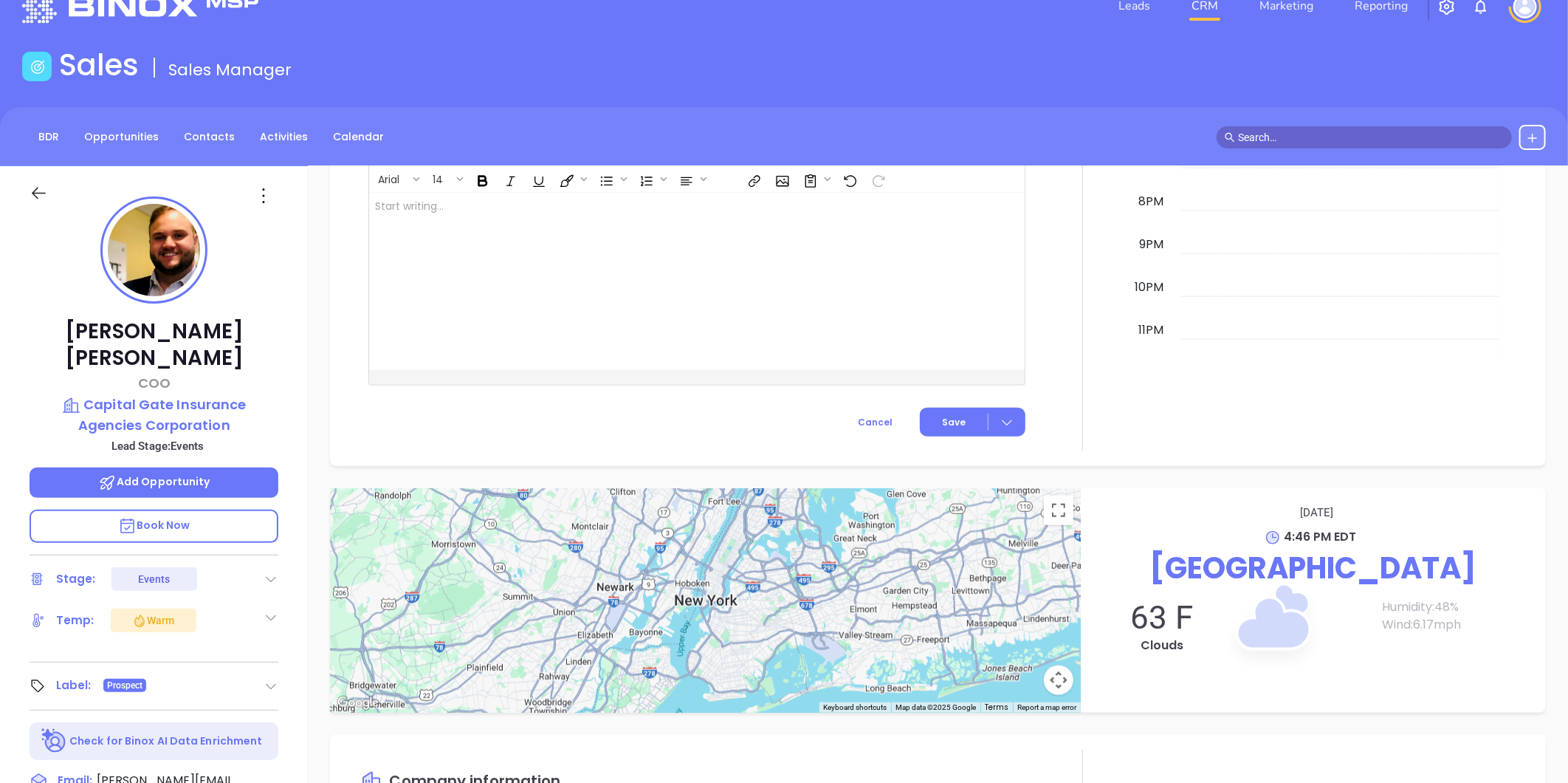
scroll to position [0, 0]
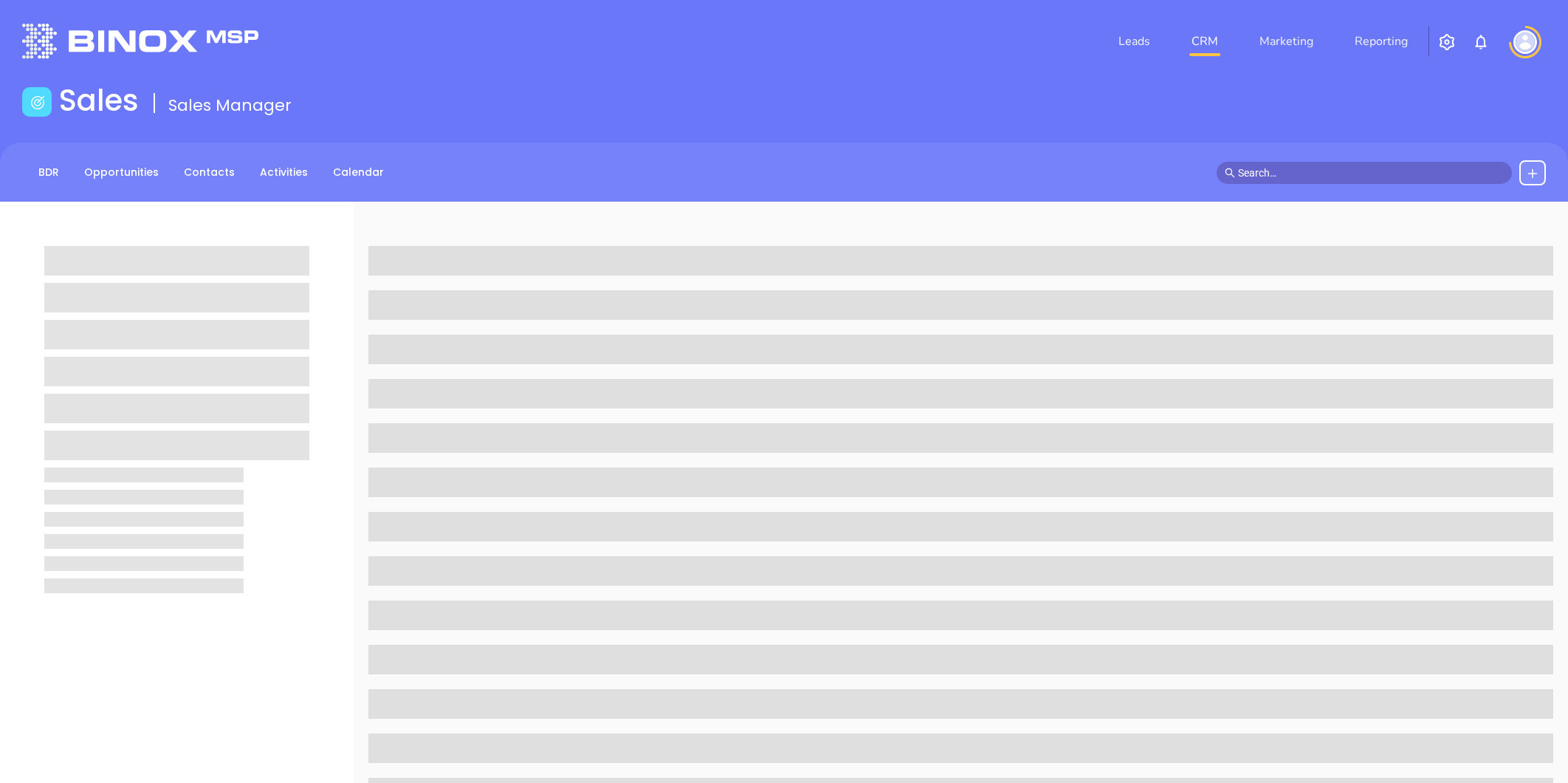
scroll to position [452, 0]
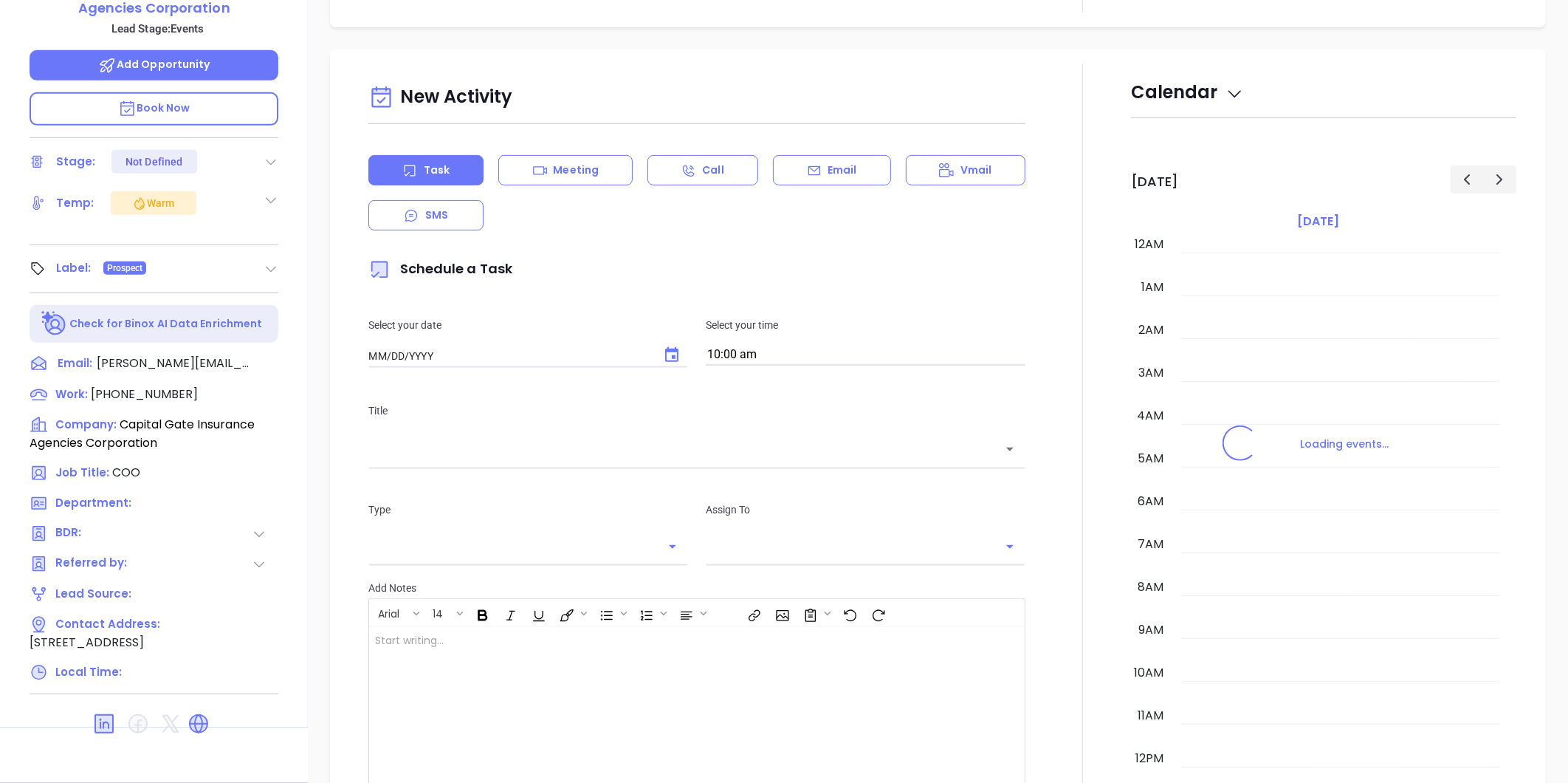
type input "[DATE]"
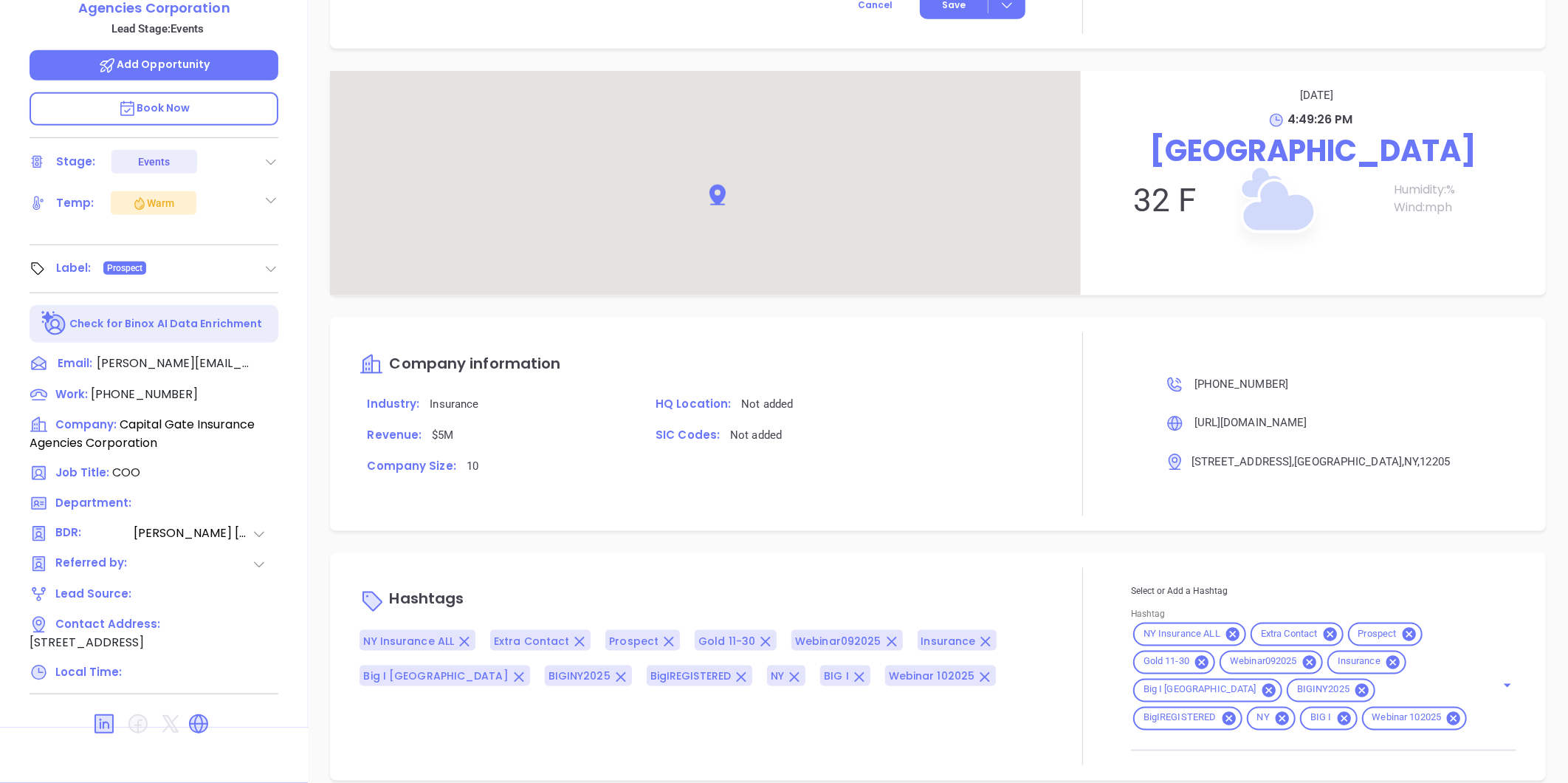
scroll to position [852, 0]
type input "[PERSON_NAME]"
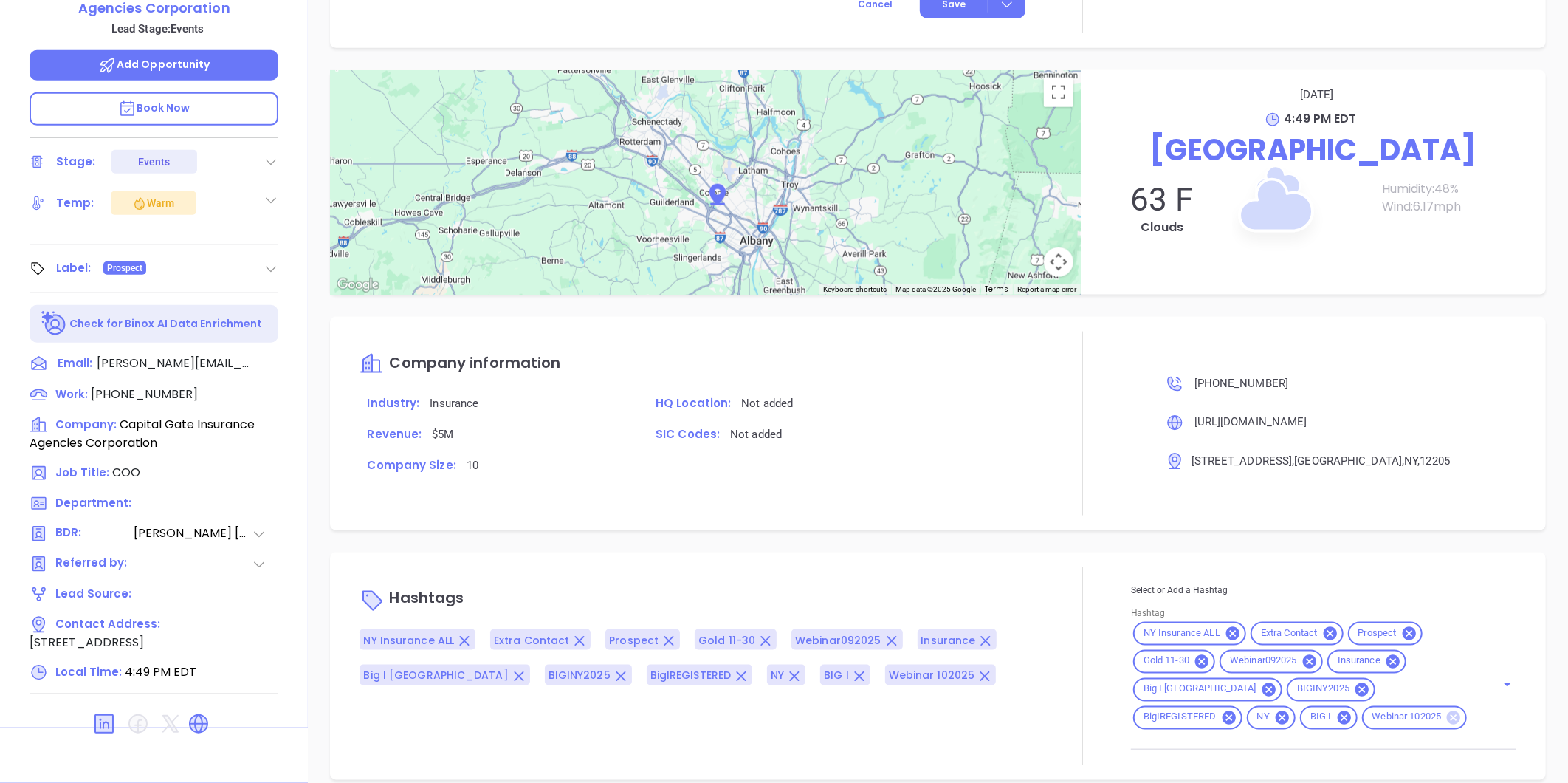
click at [1447, 715] on icon at bounding box center [1454, 717] width 13 height 13
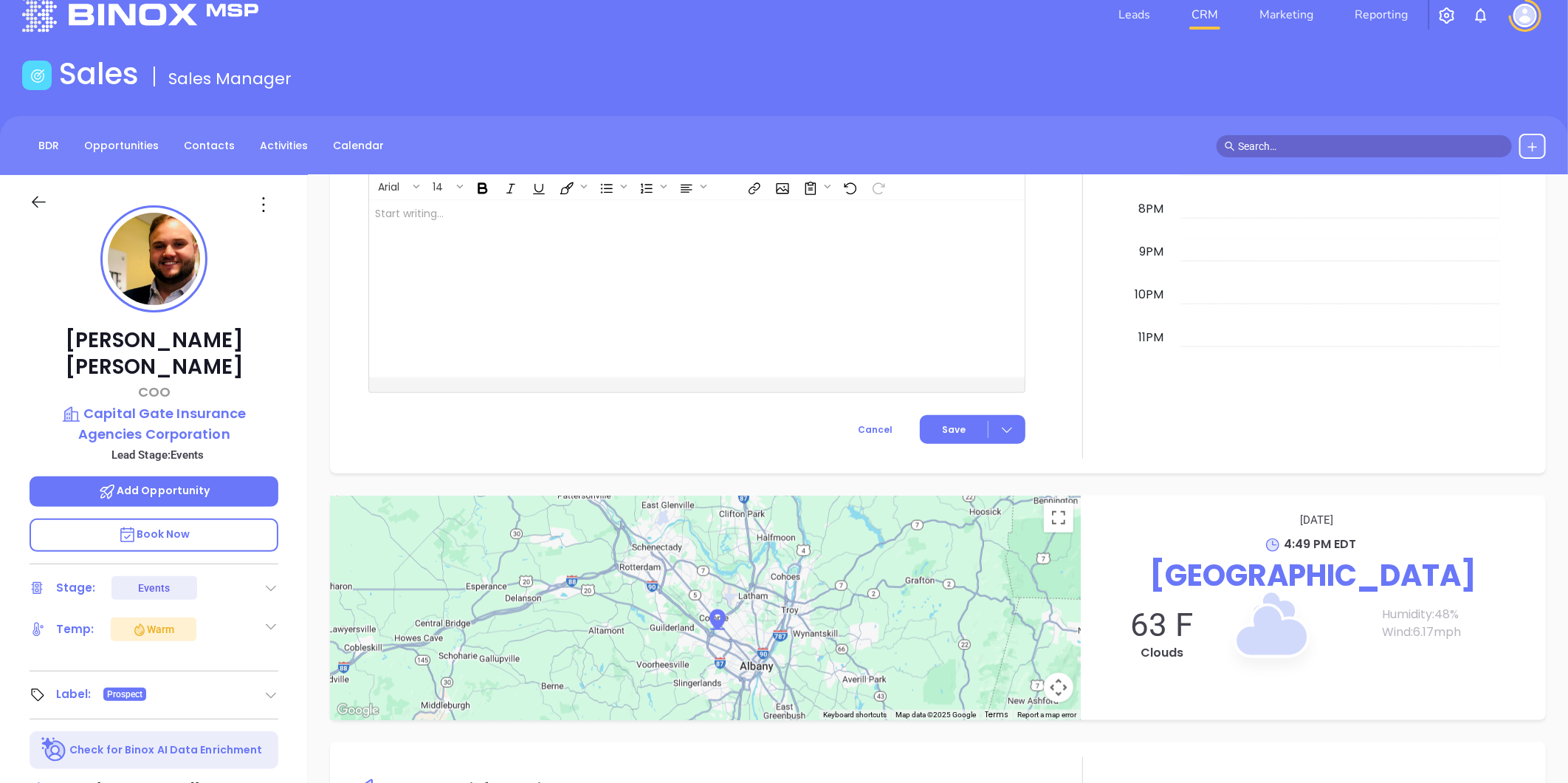
scroll to position [0, 0]
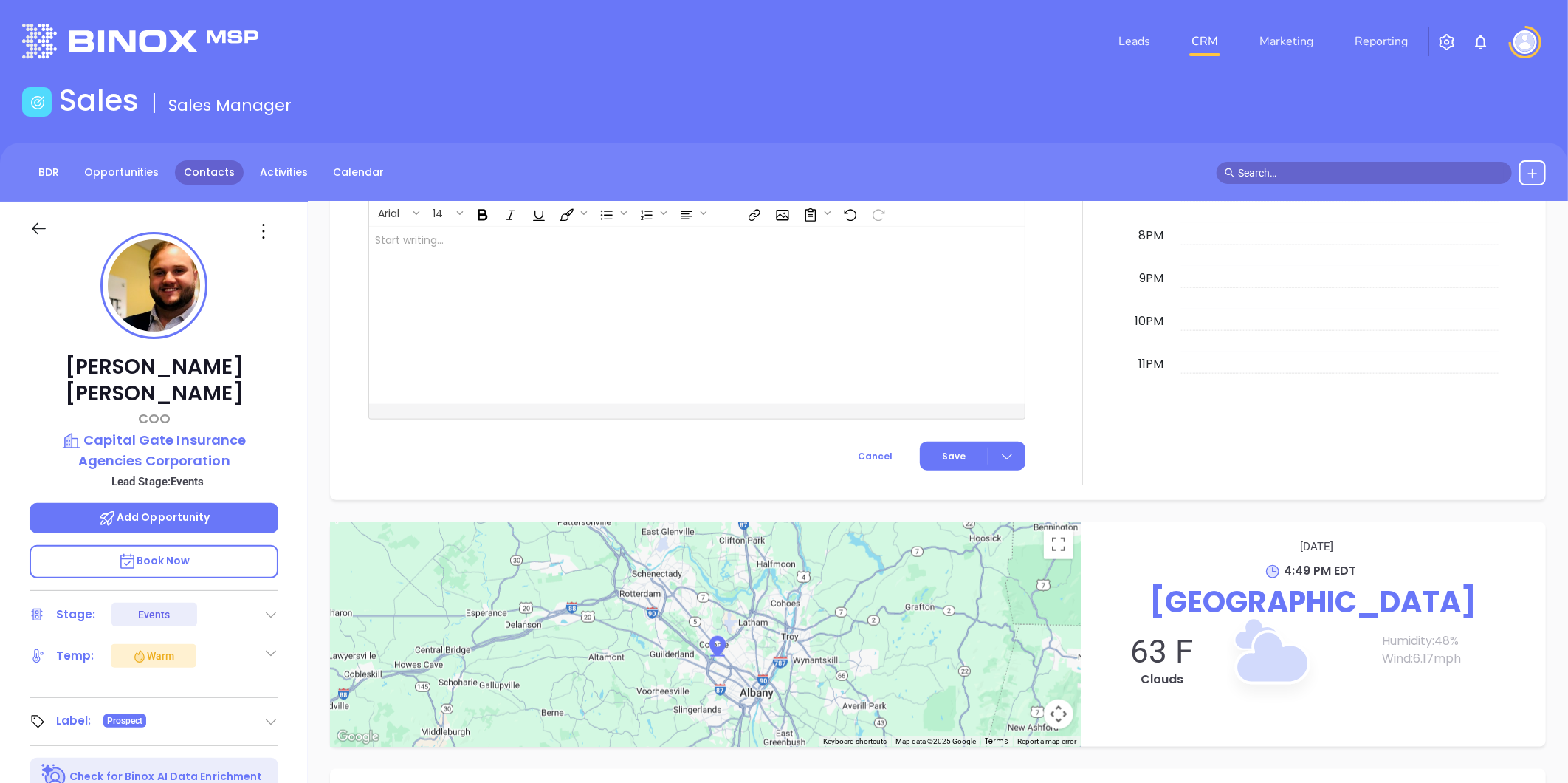
click at [212, 168] on link "Contacts" at bounding box center [209, 172] width 68 height 24
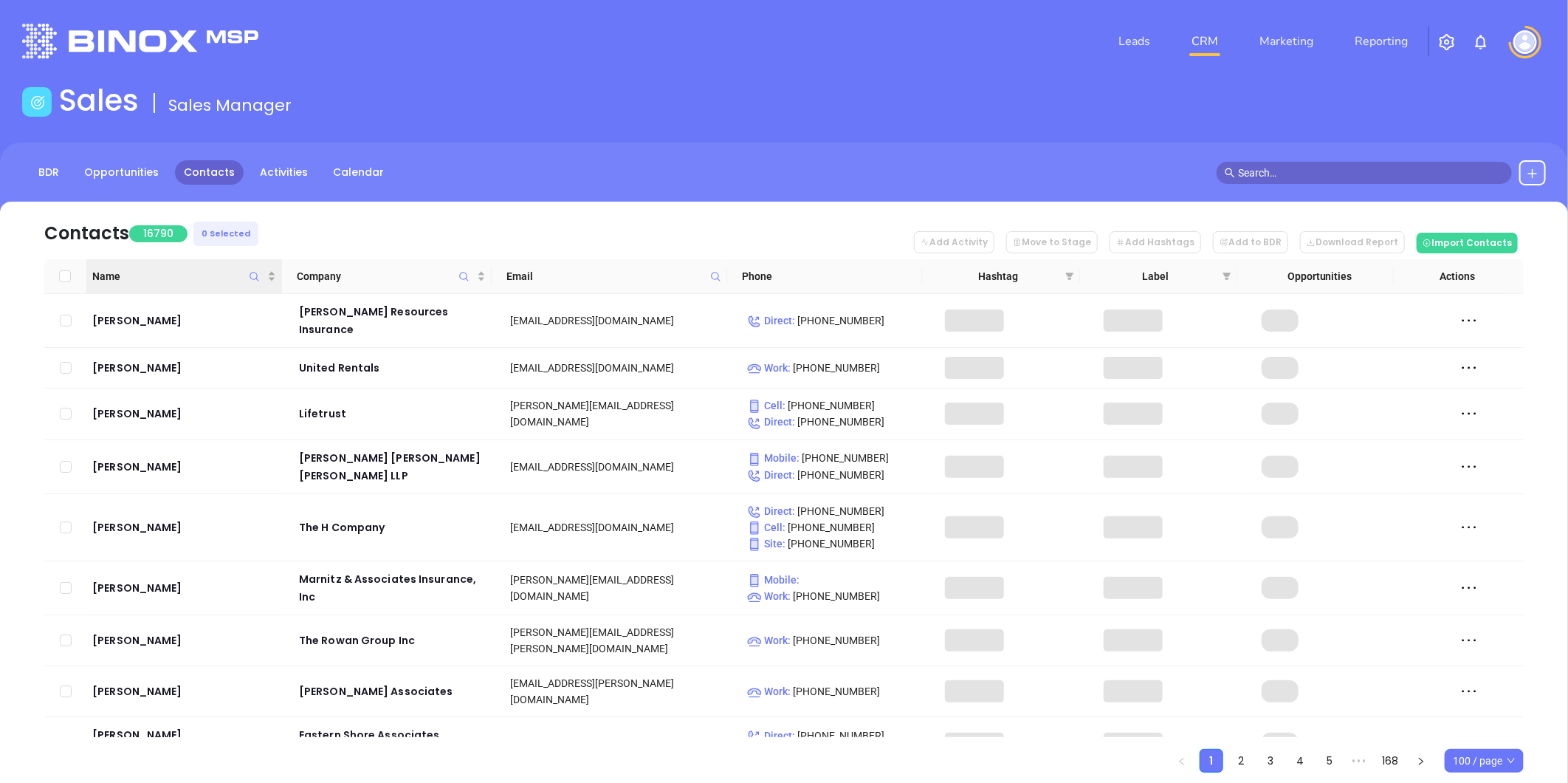
click at [253, 273] on icon "Name" at bounding box center [255, 276] width 11 height 11
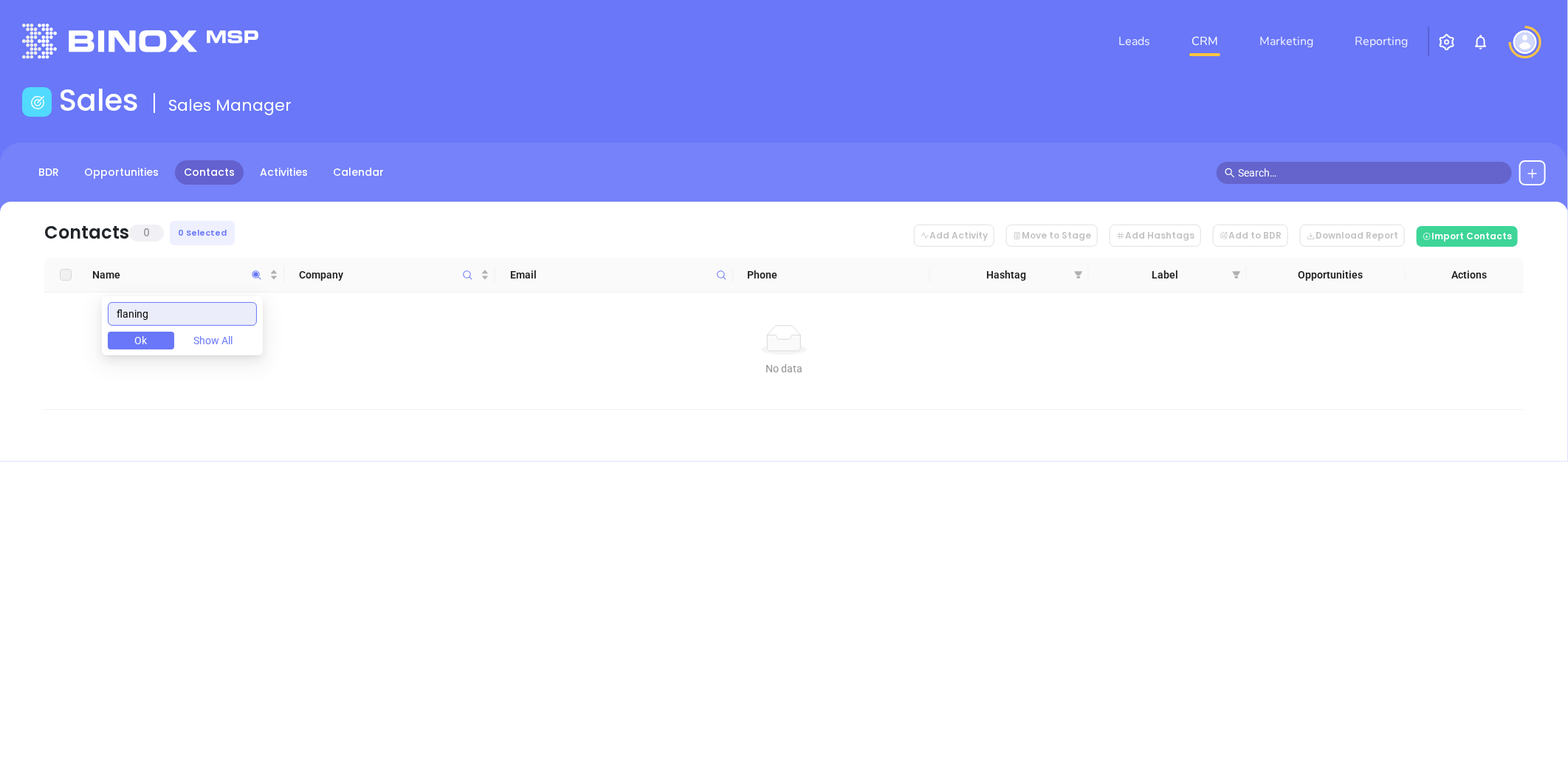
type input "flaning"
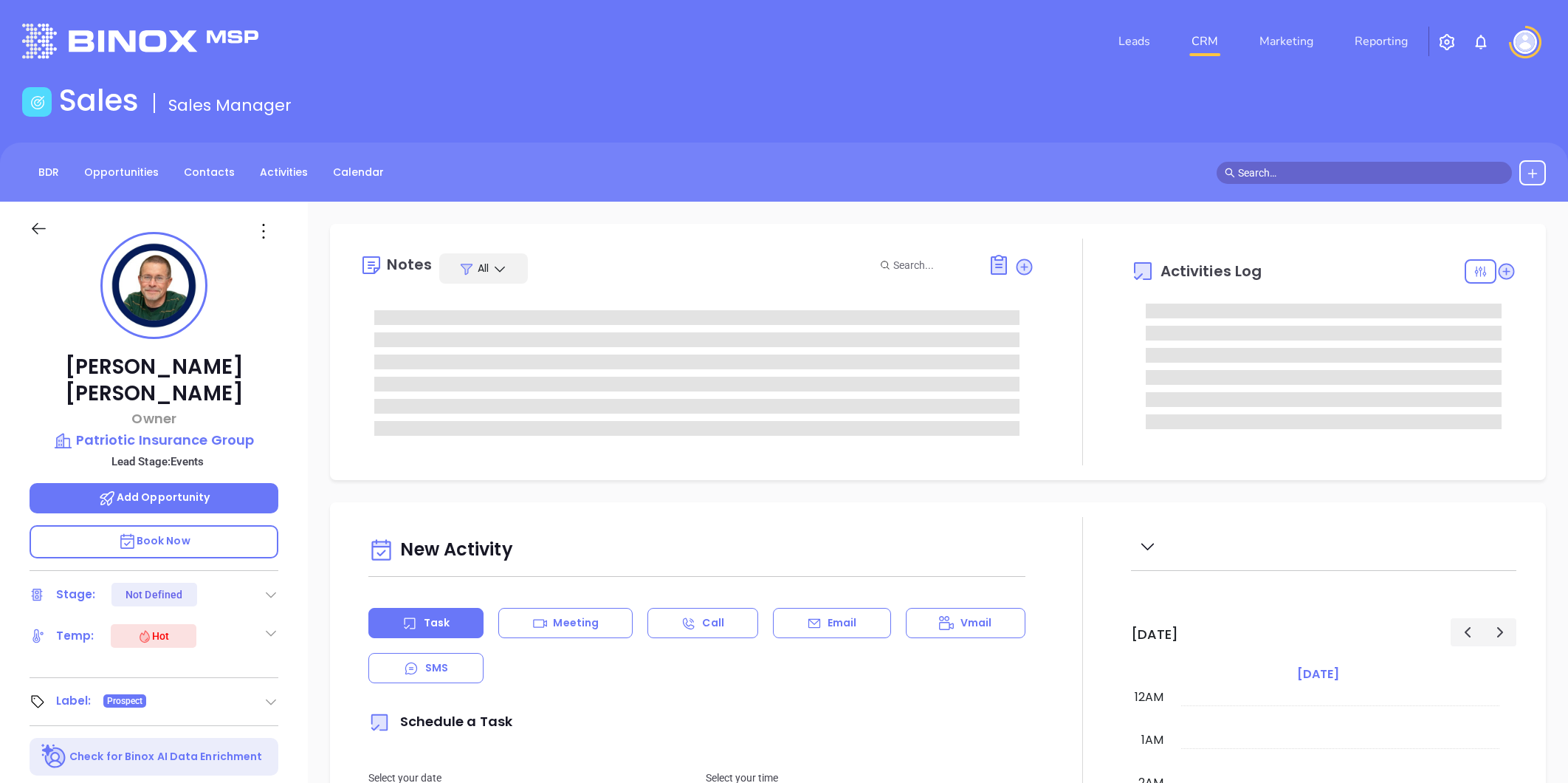
type input "10:00 am"
type input "[DATE]"
type input "[PERSON_NAME]"
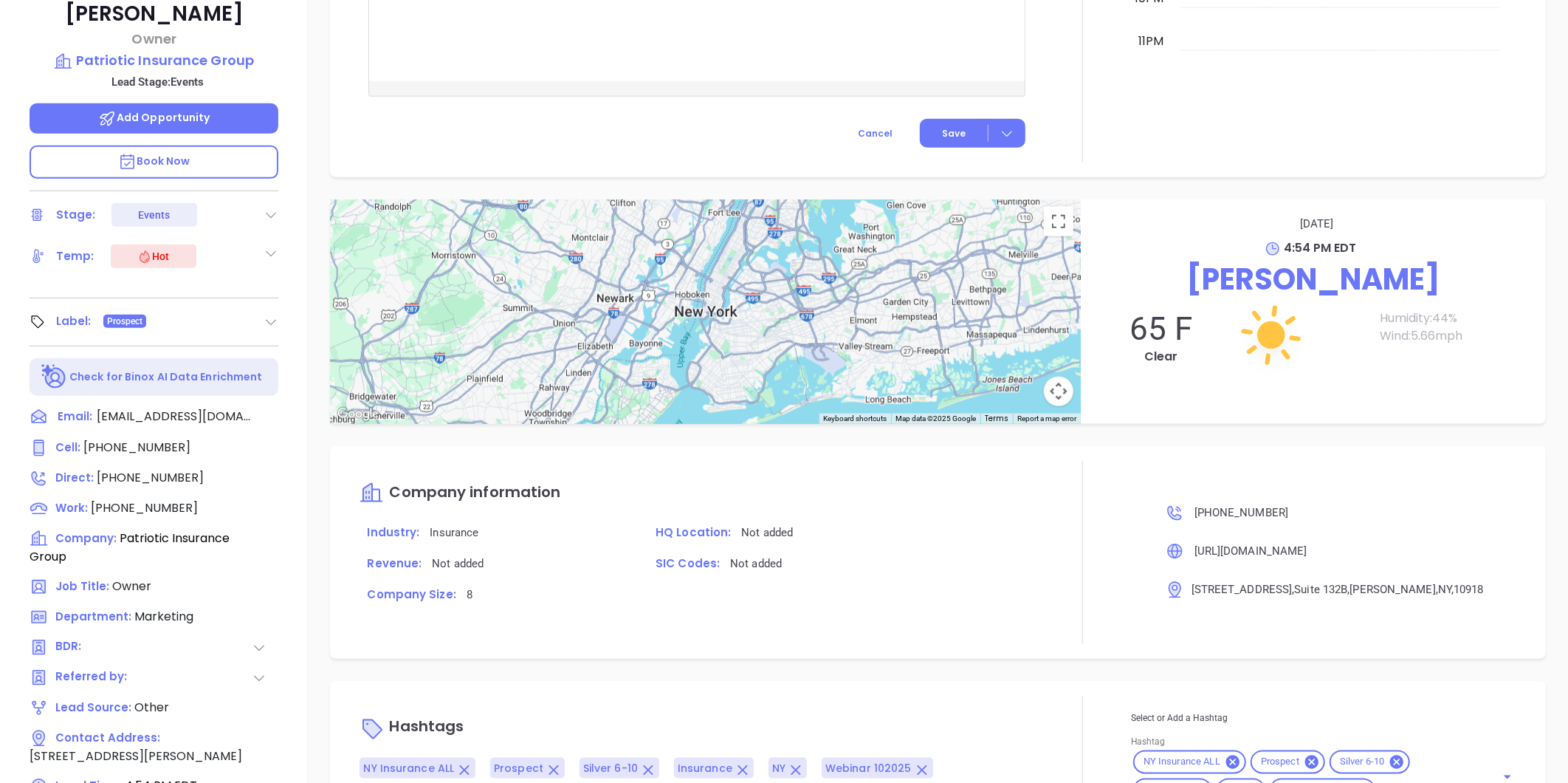
scroll to position [452, 0]
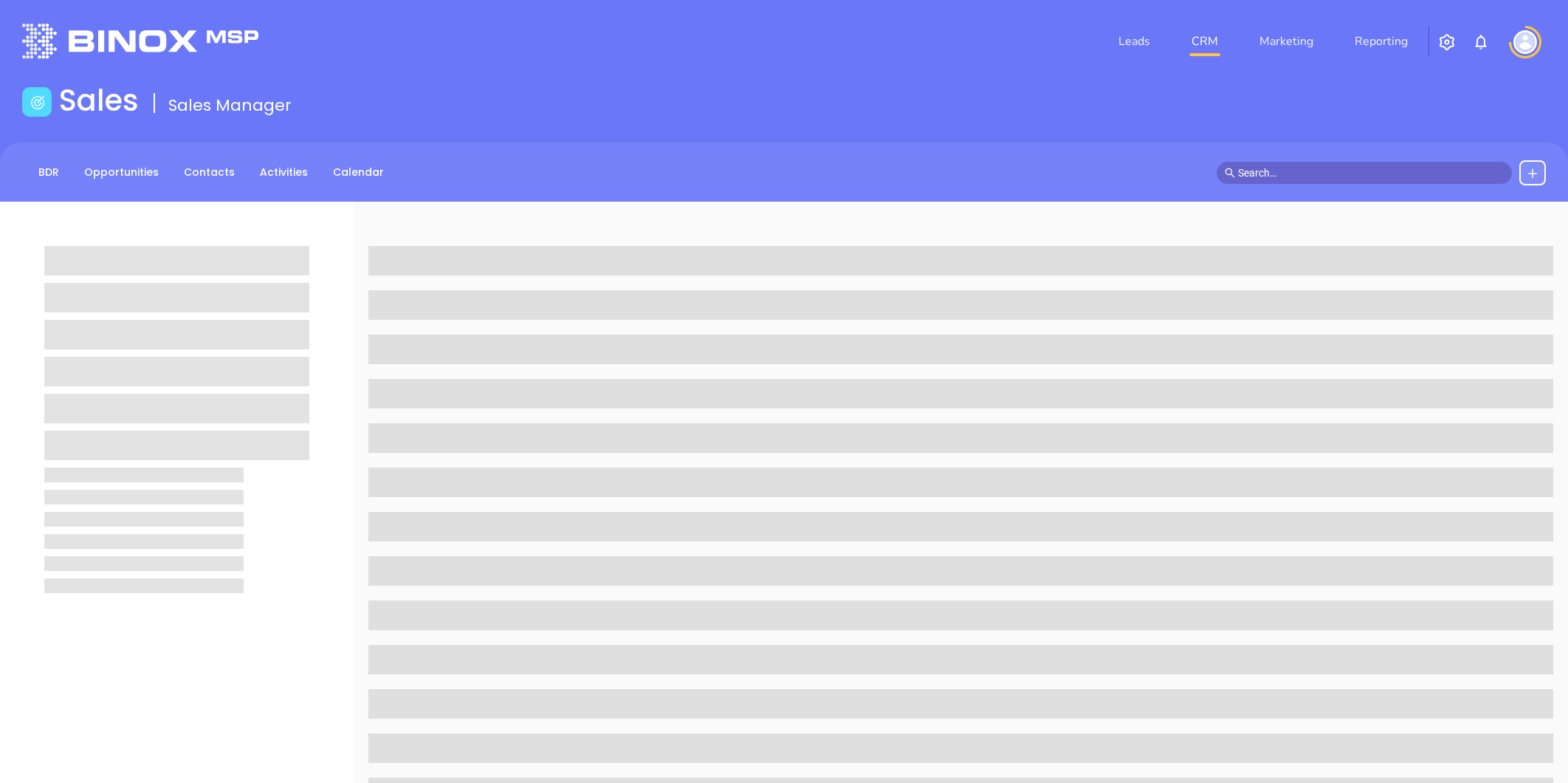
scroll to position [452, 0]
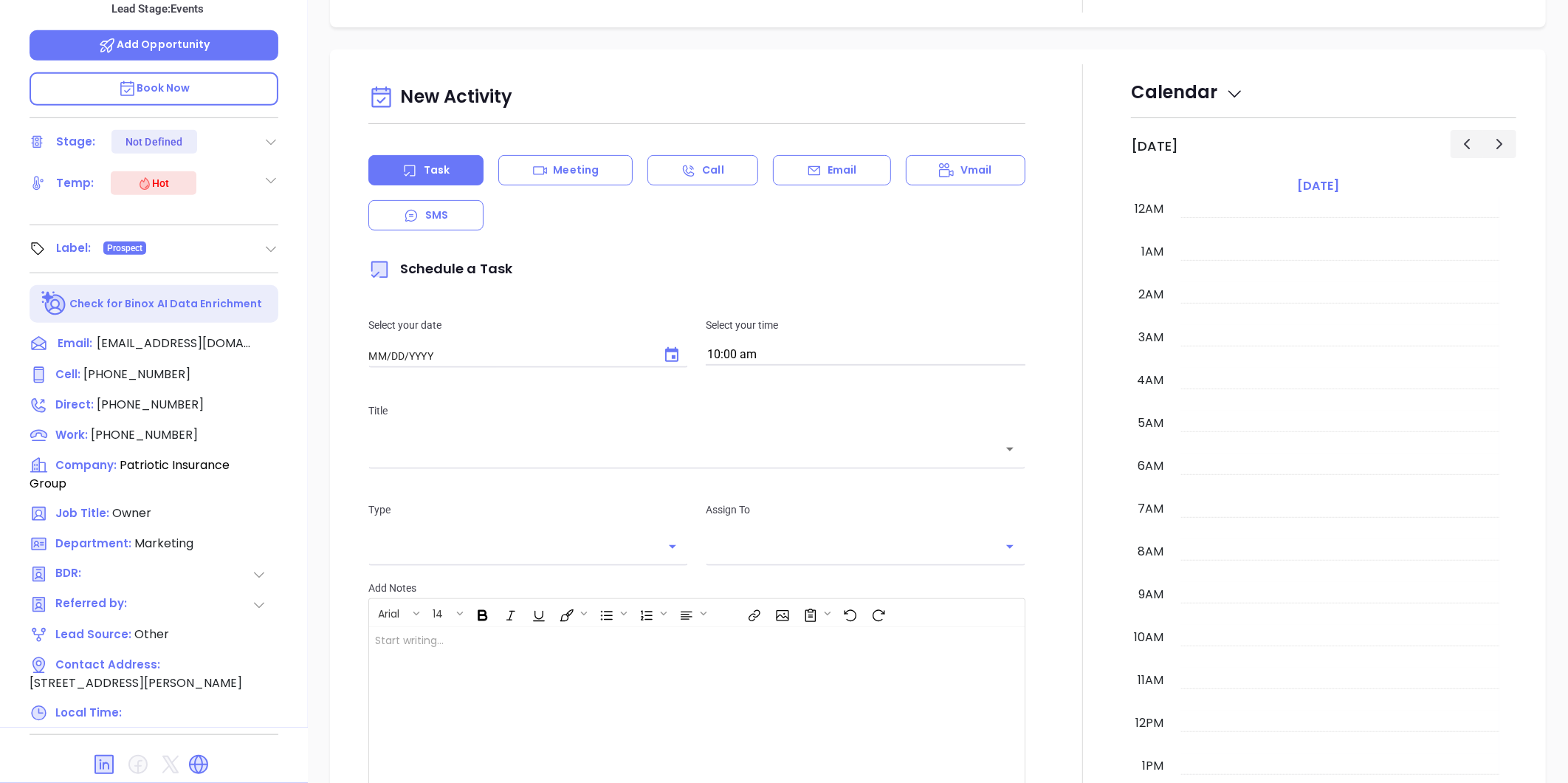
type input "[DATE]"
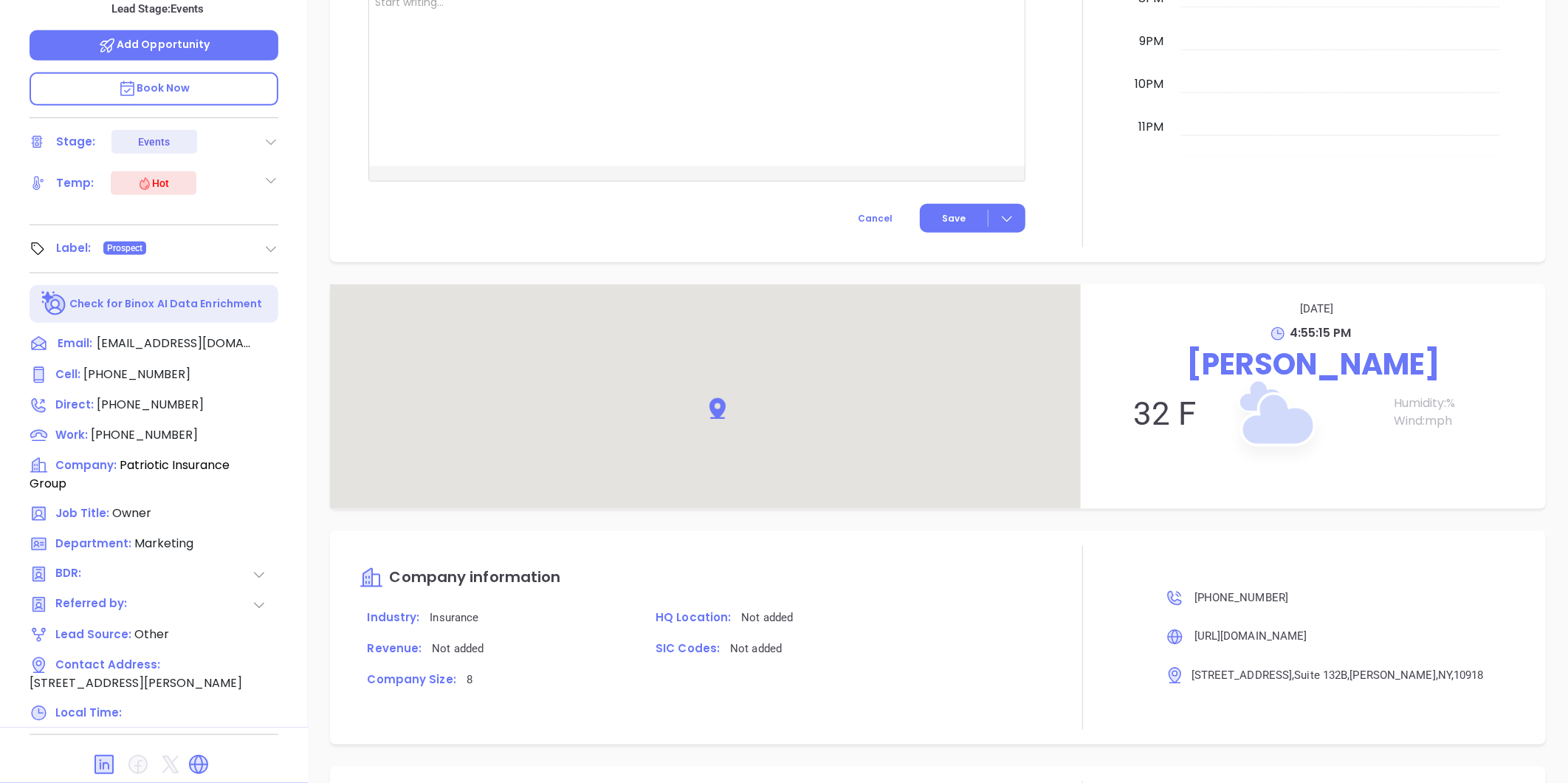
type input "[PERSON_NAME]"
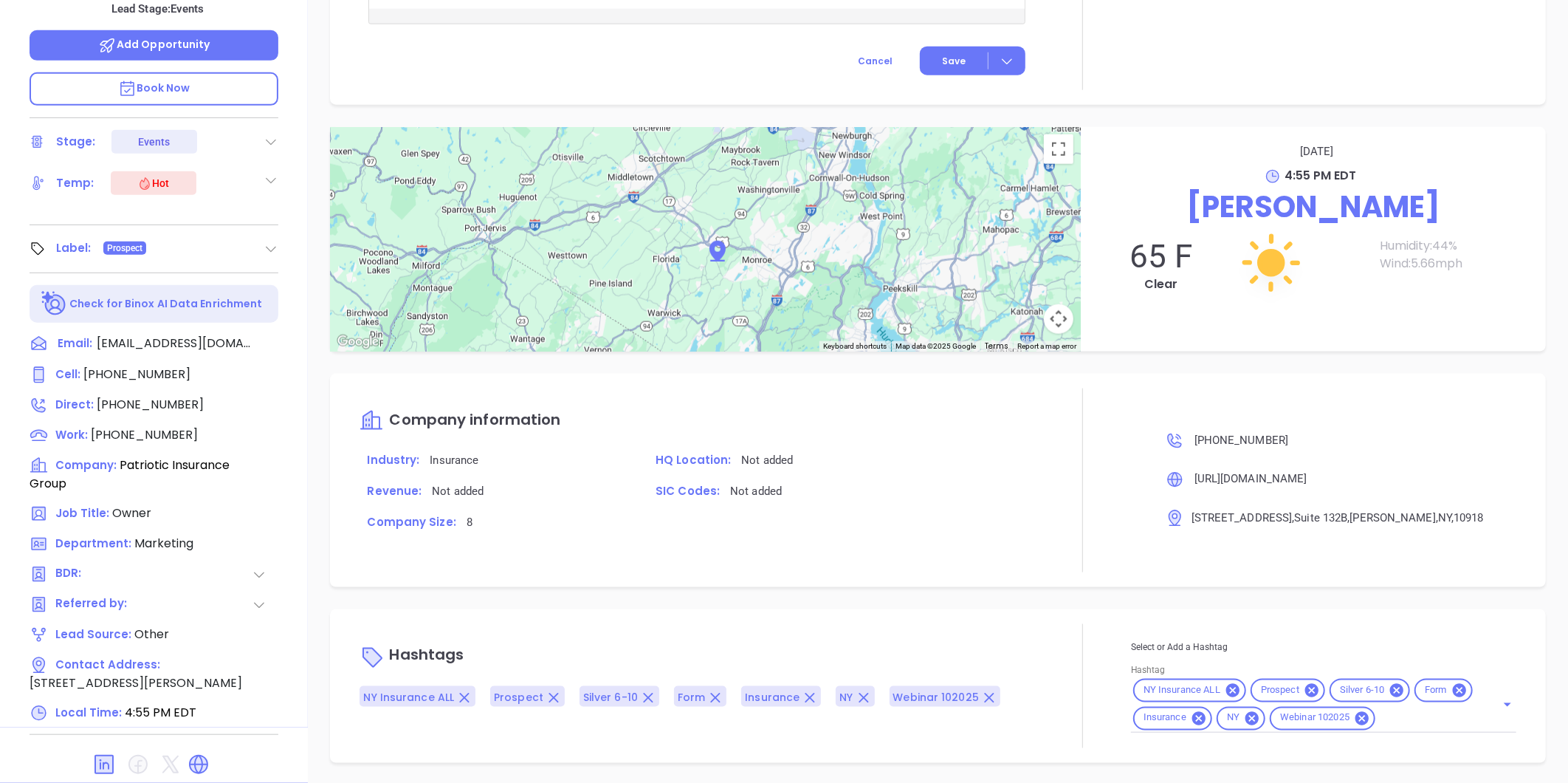
scroll to position [917, 0]
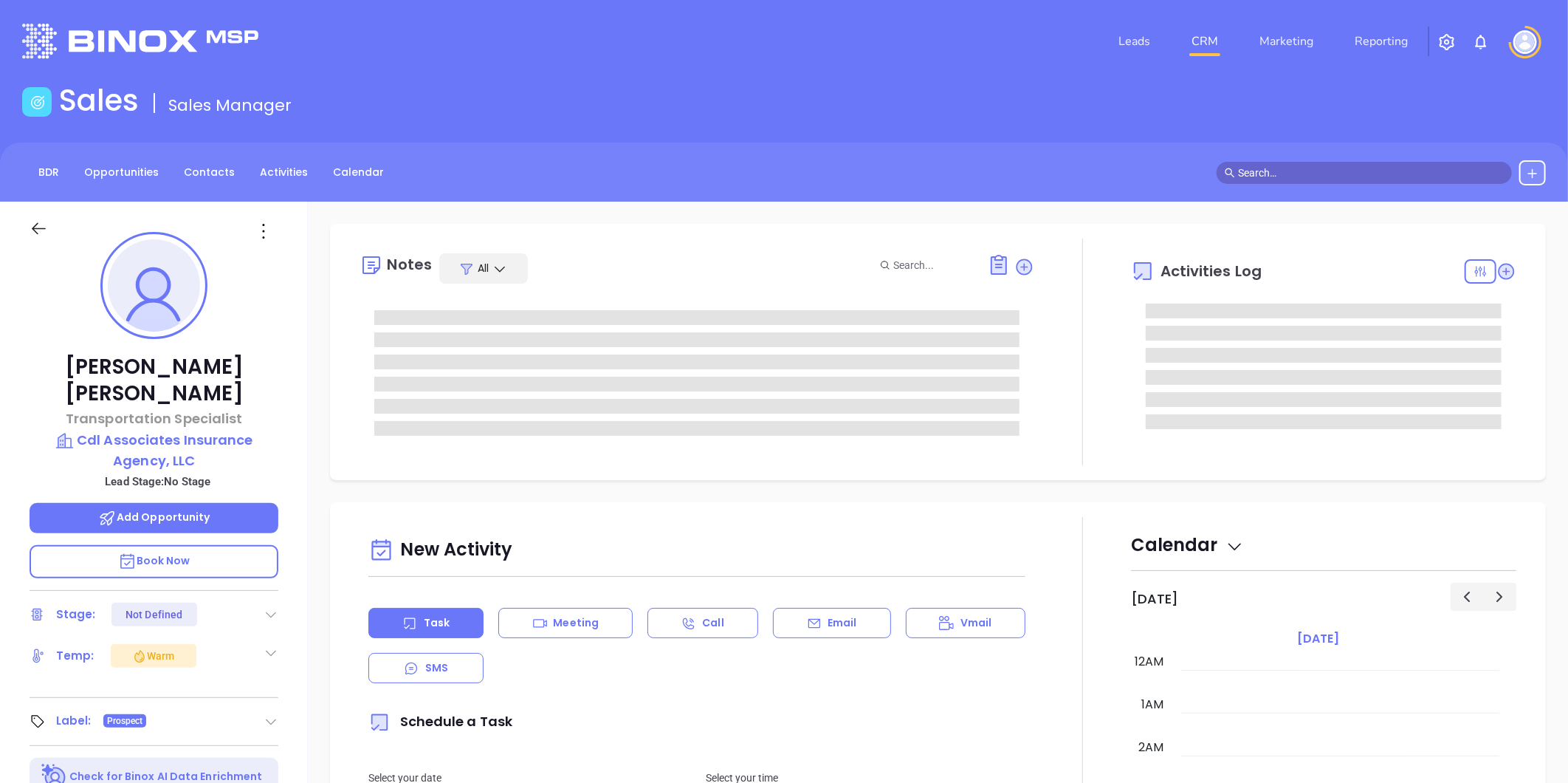
type input "[DATE]"
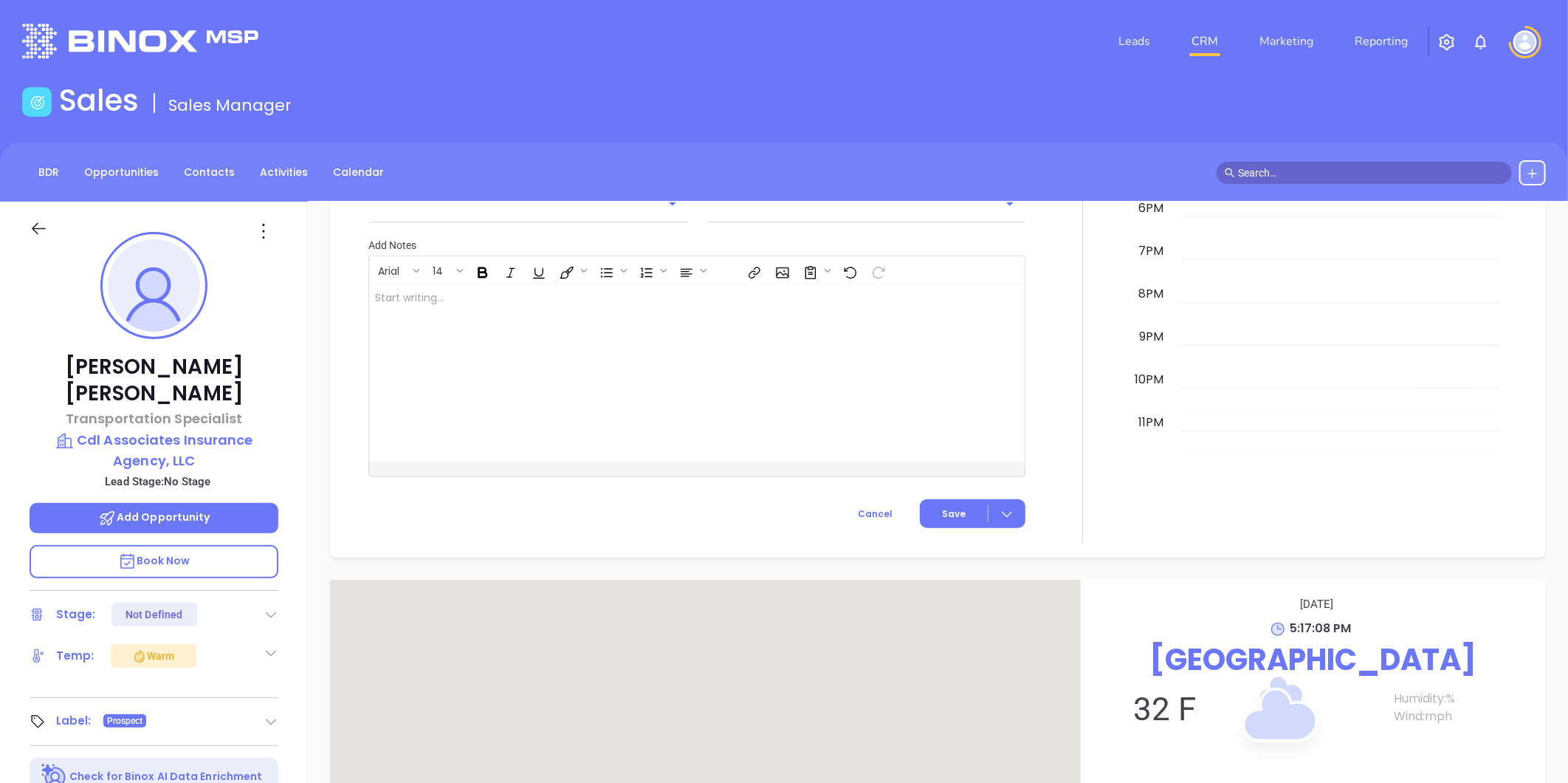
scroll to position [452, 0]
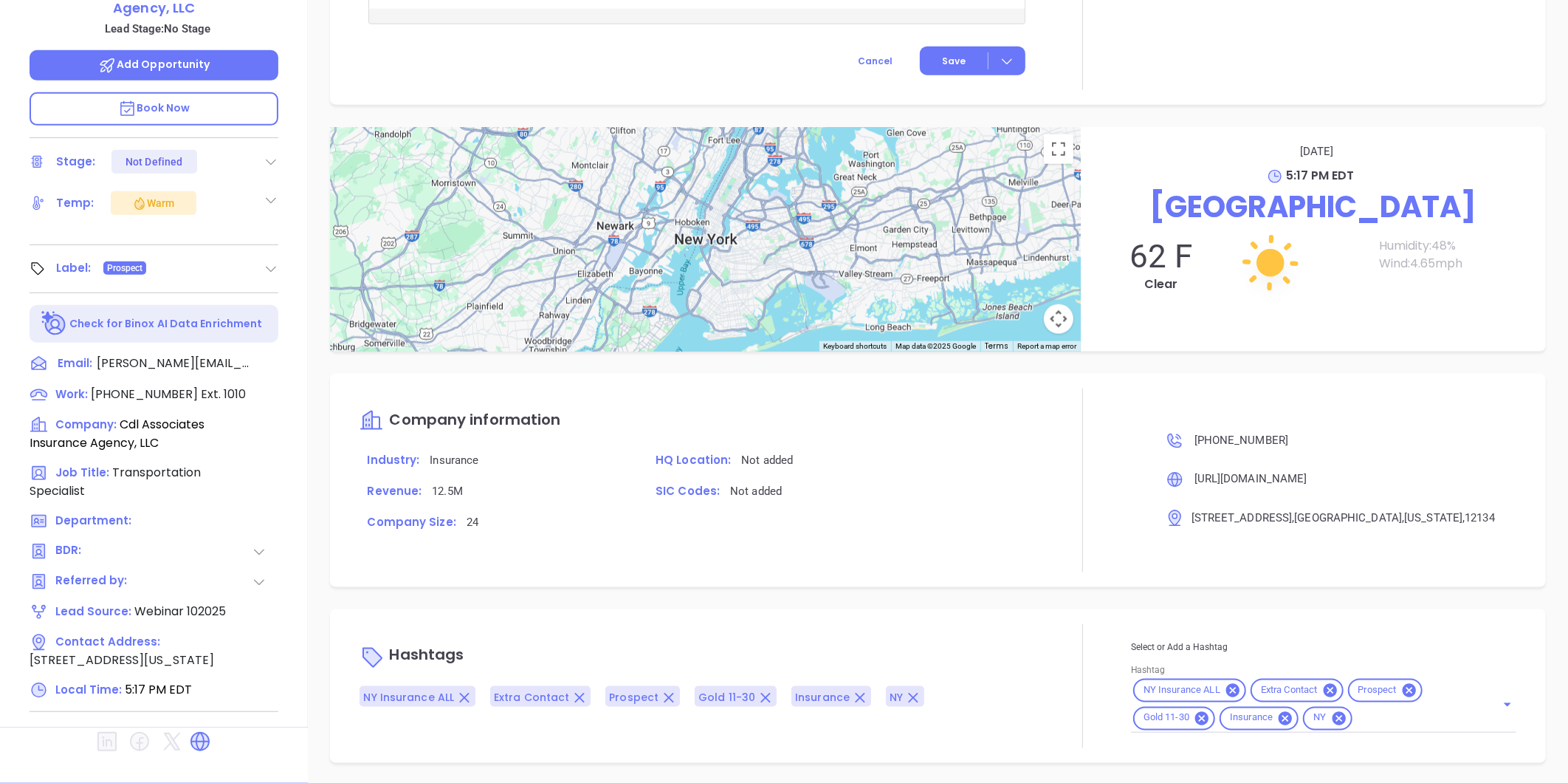
type input "[PERSON_NAME]"
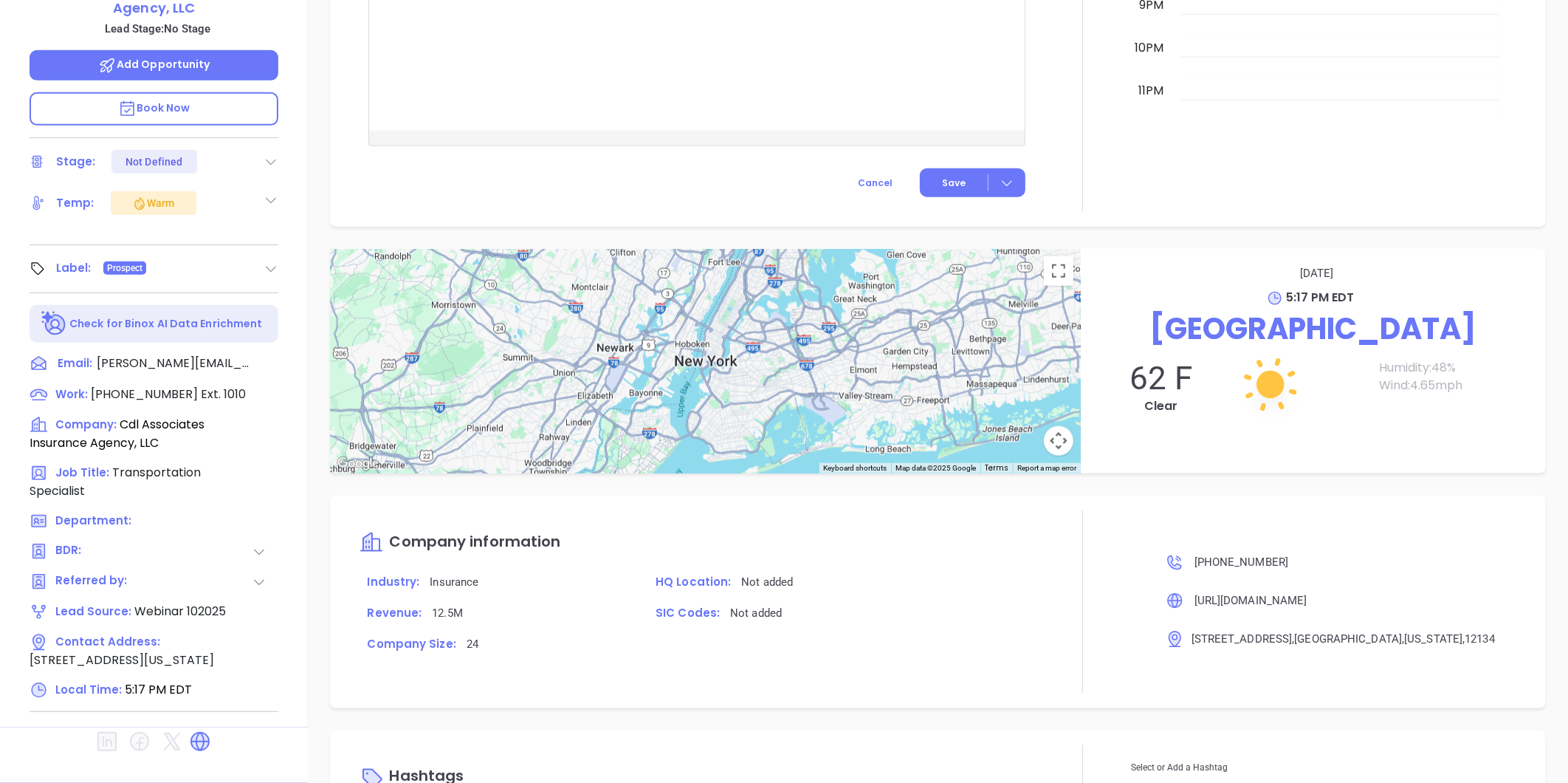
scroll to position [917, 0]
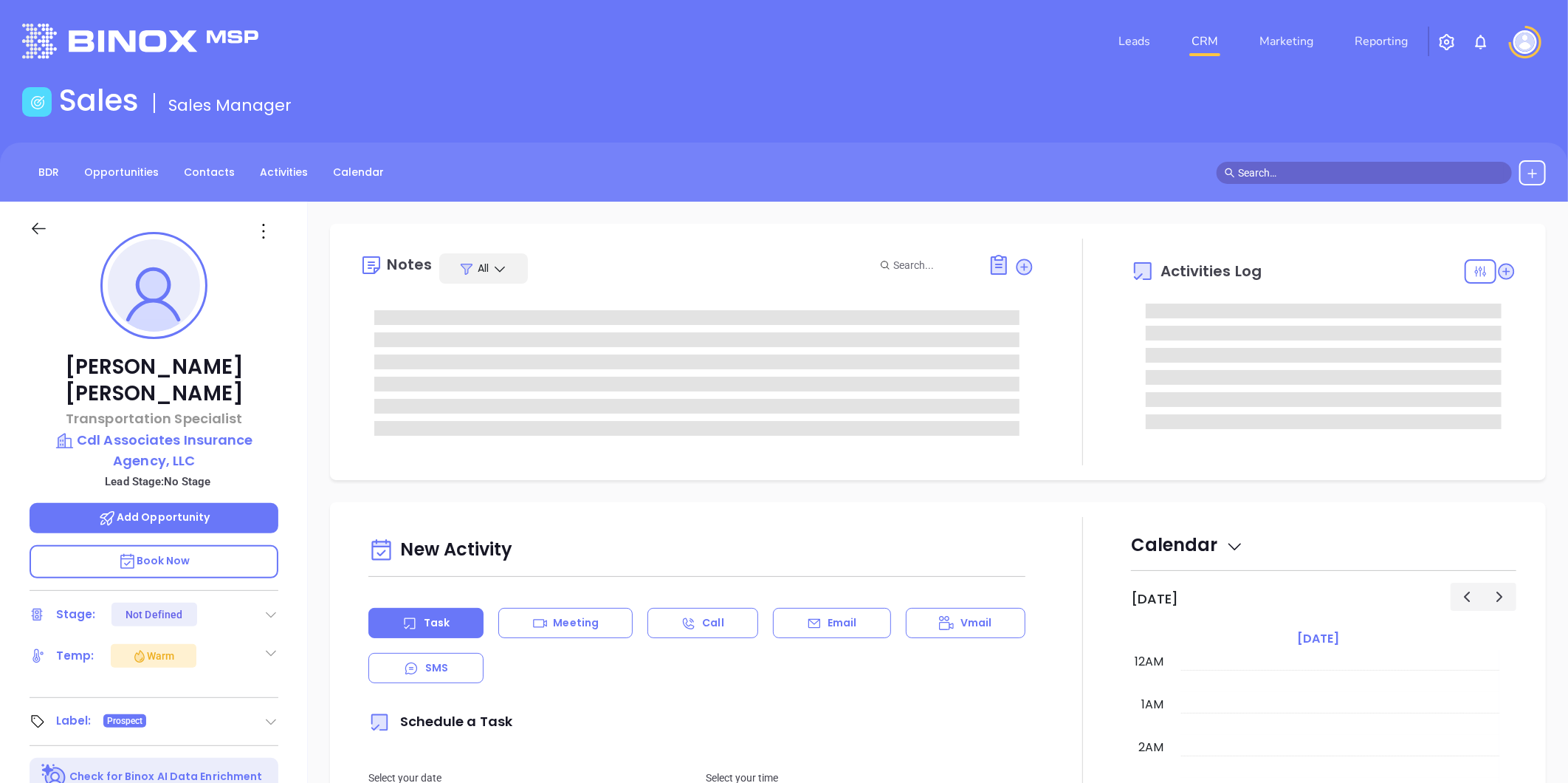
type input "[DATE]"
type input "[PERSON_NAME]"
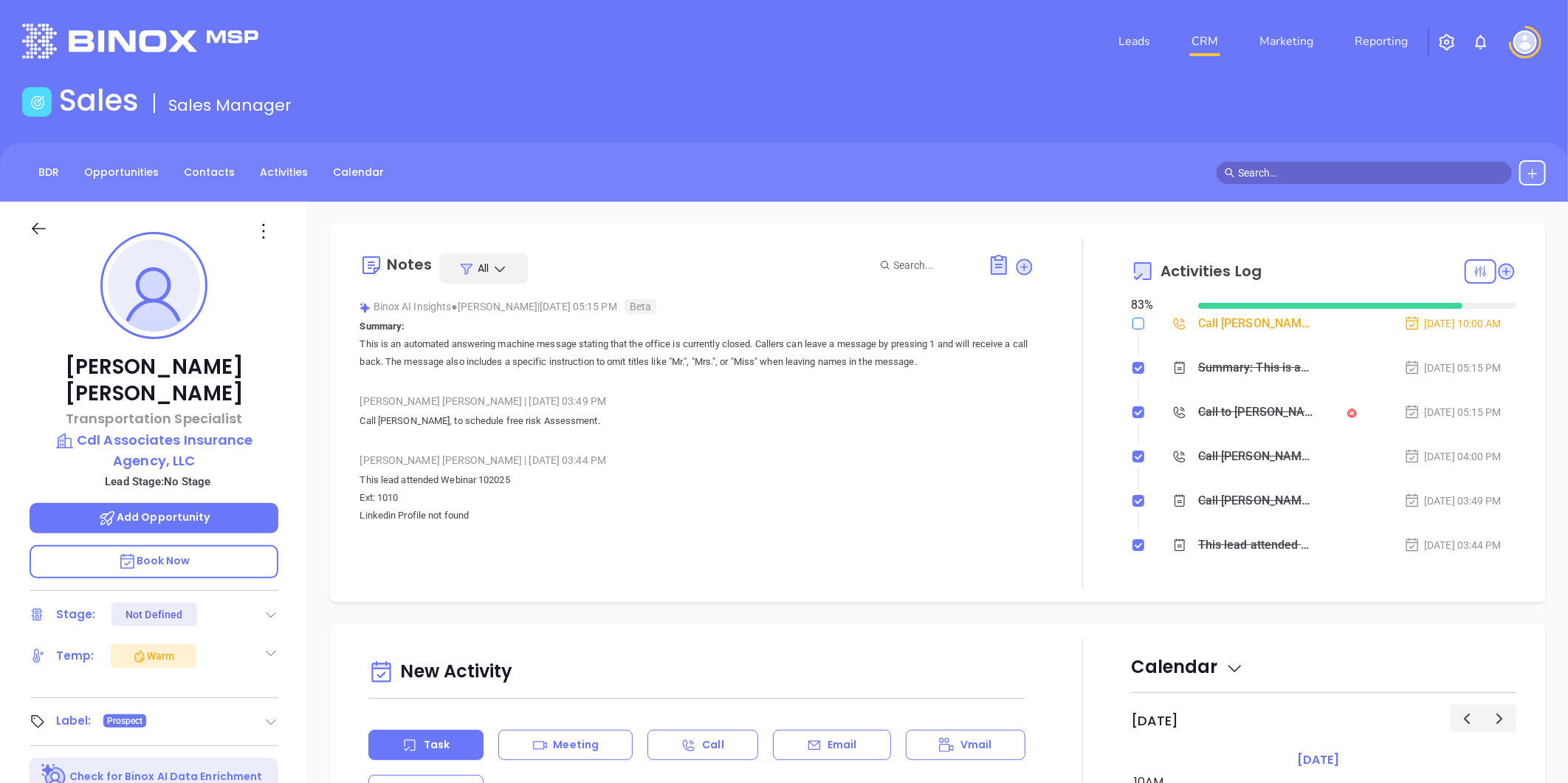
click at [1133, 320] on input "checkbox" at bounding box center [1138, 323] width 12 height 12
checkbox input "true"
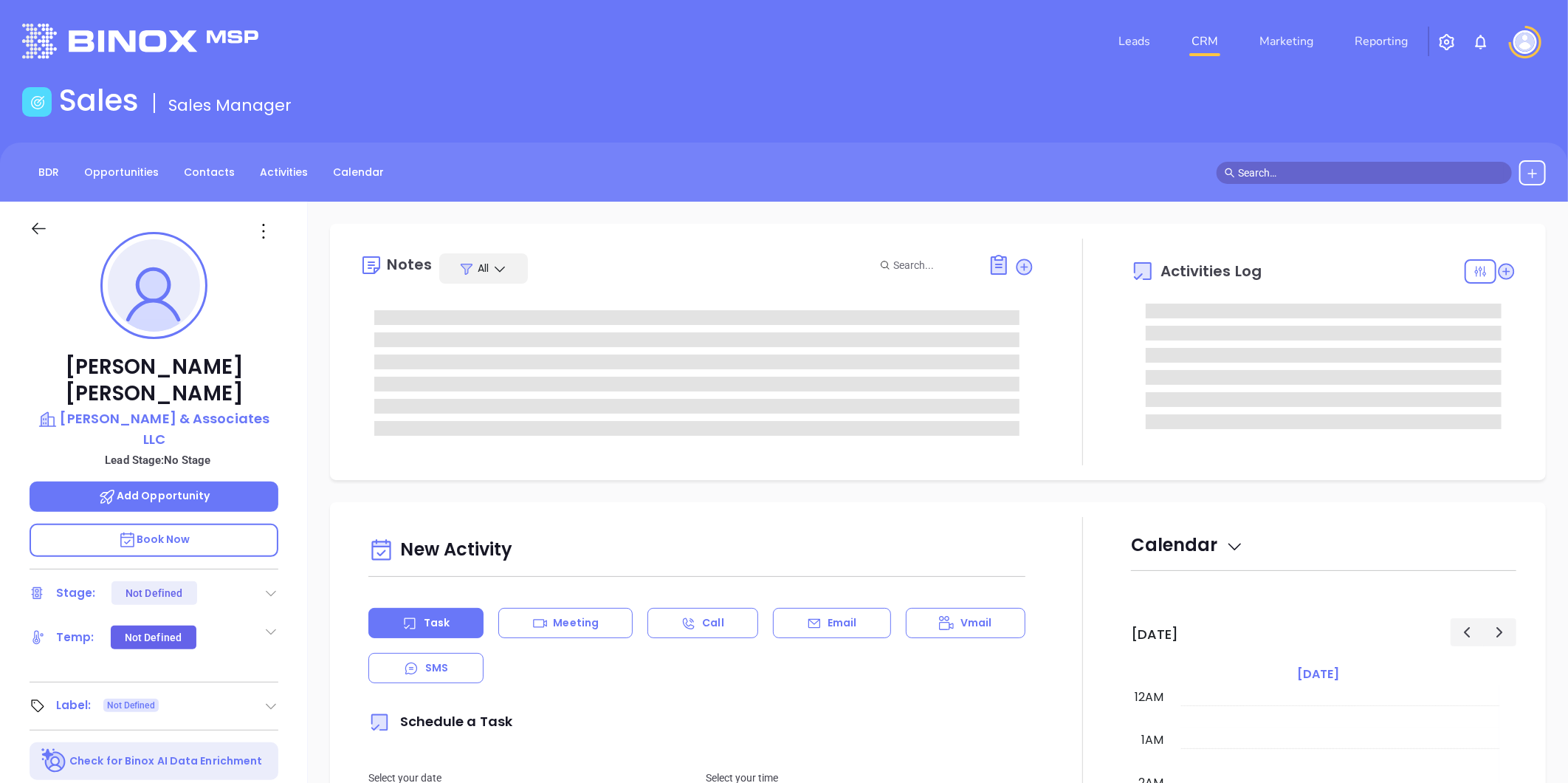
type input "[DATE]"
type input "[PERSON_NAME]"
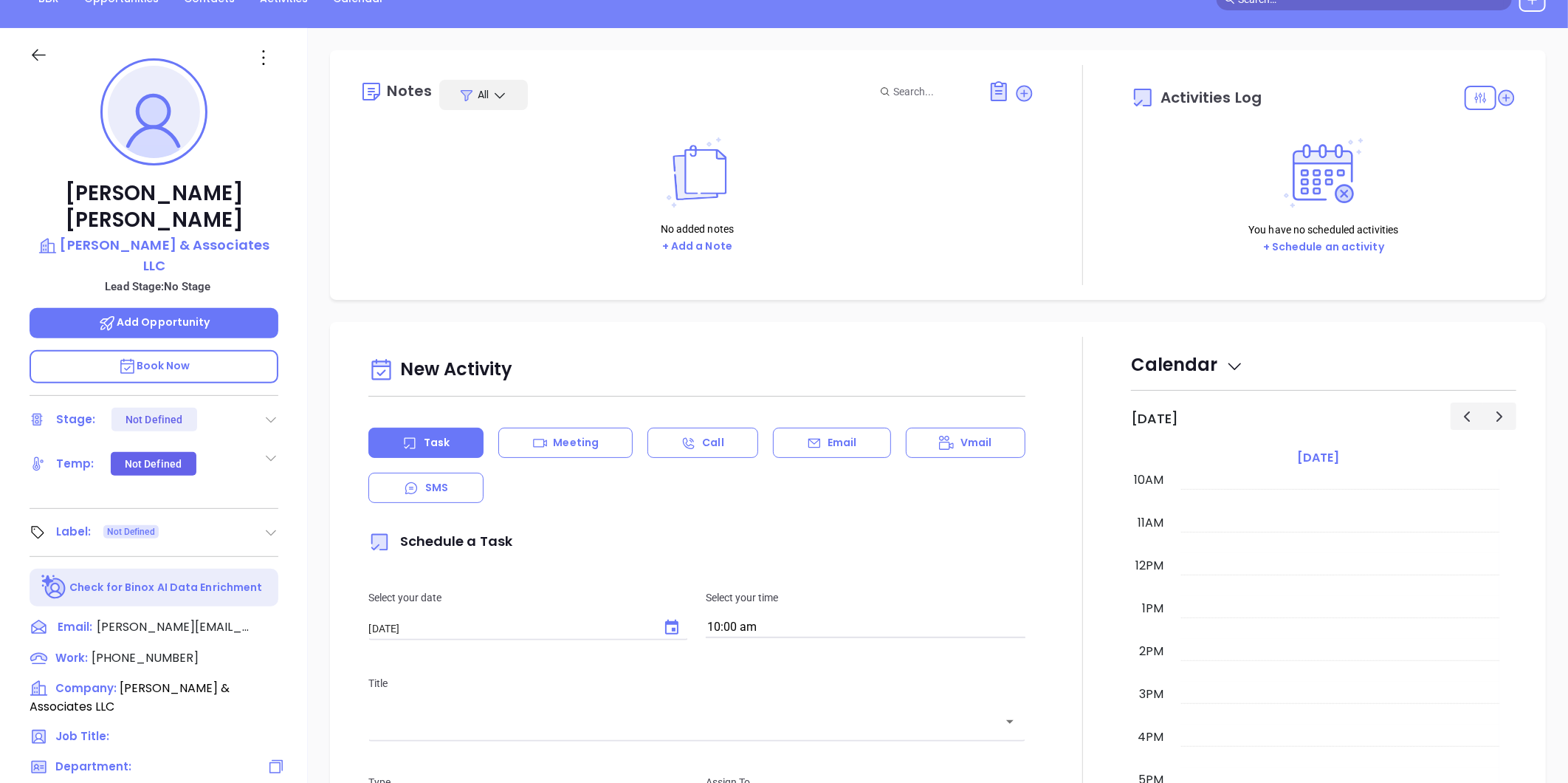
scroll to position [42, 0]
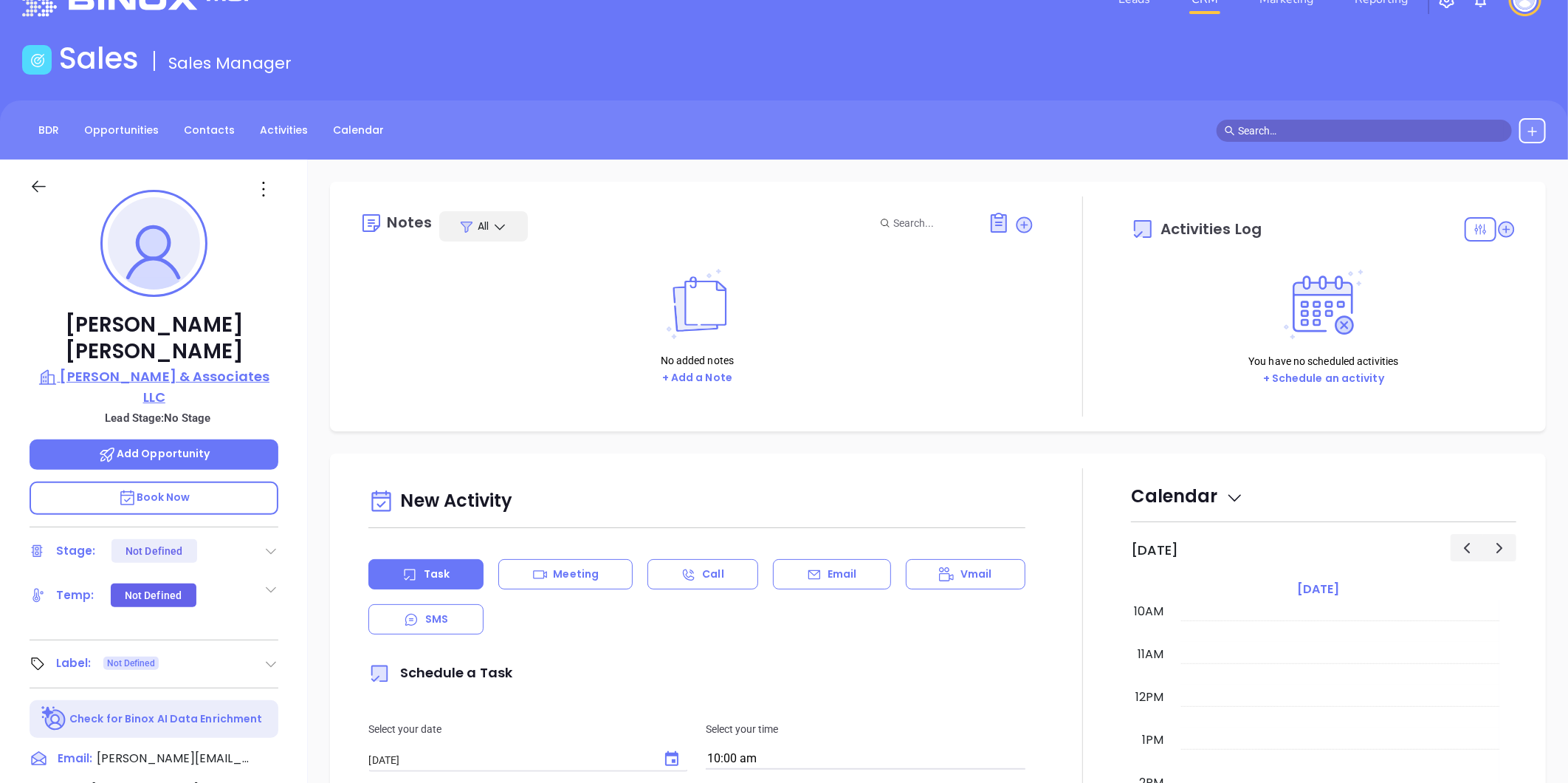
click at [213, 366] on p "[PERSON_NAME] & Associates LLC" at bounding box center [155, 386] width 249 height 40
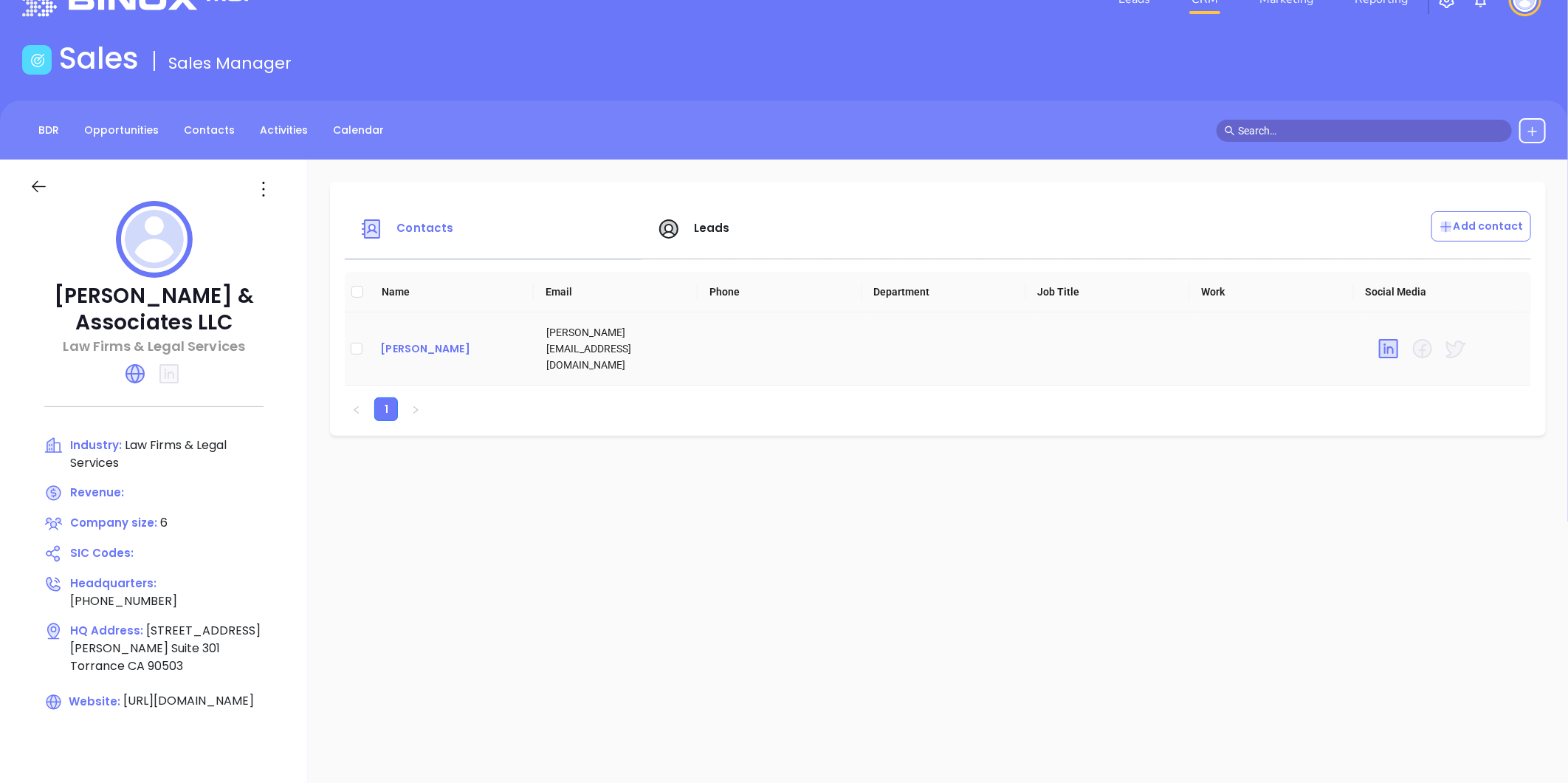
click at [499, 341] on div "[PERSON_NAME]" at bounding box center [451, 348] width 142 height 18
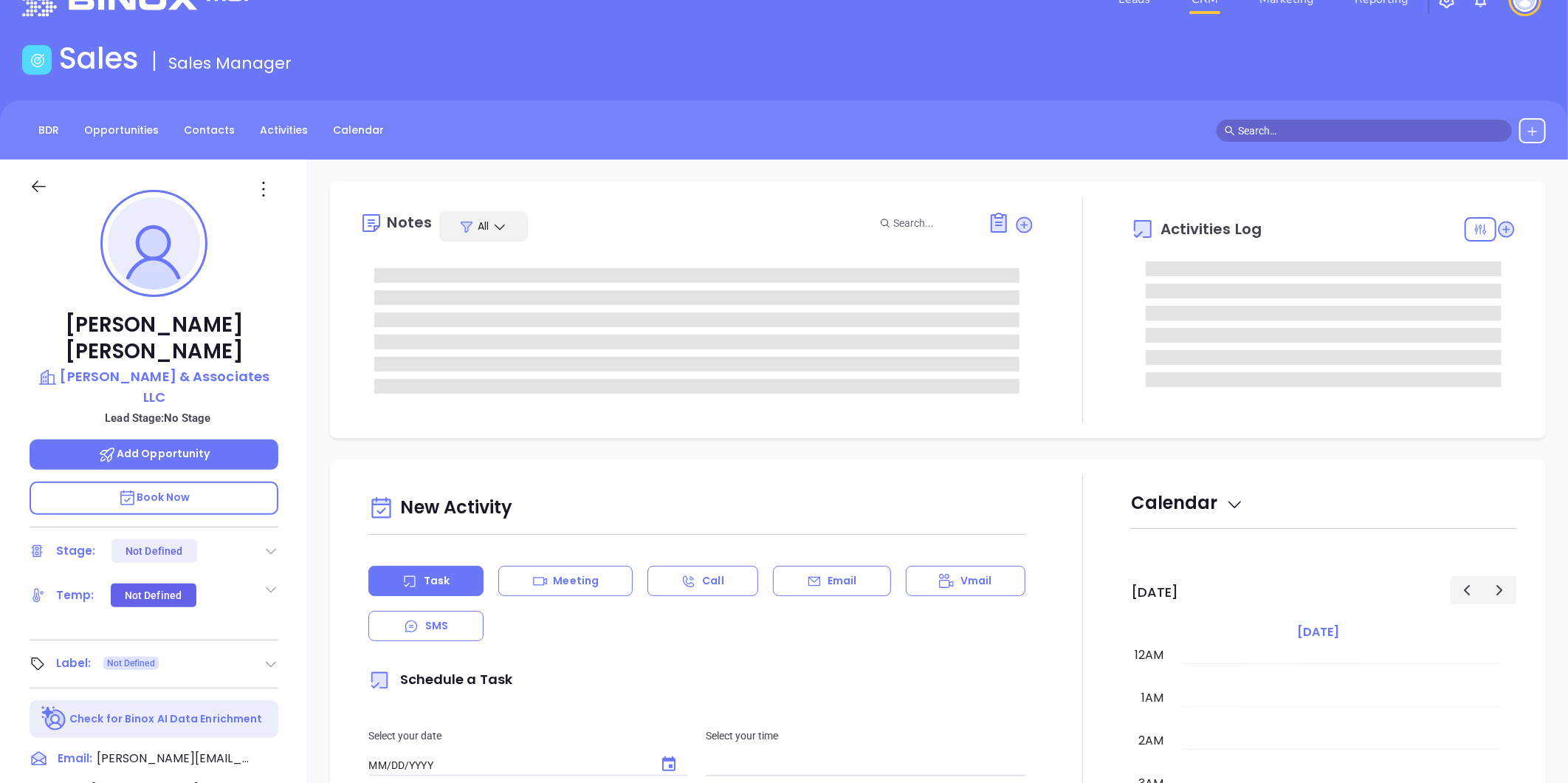
type input "10:00 am"
type input "[DATE]"
type input "[PERSON_NAME]"
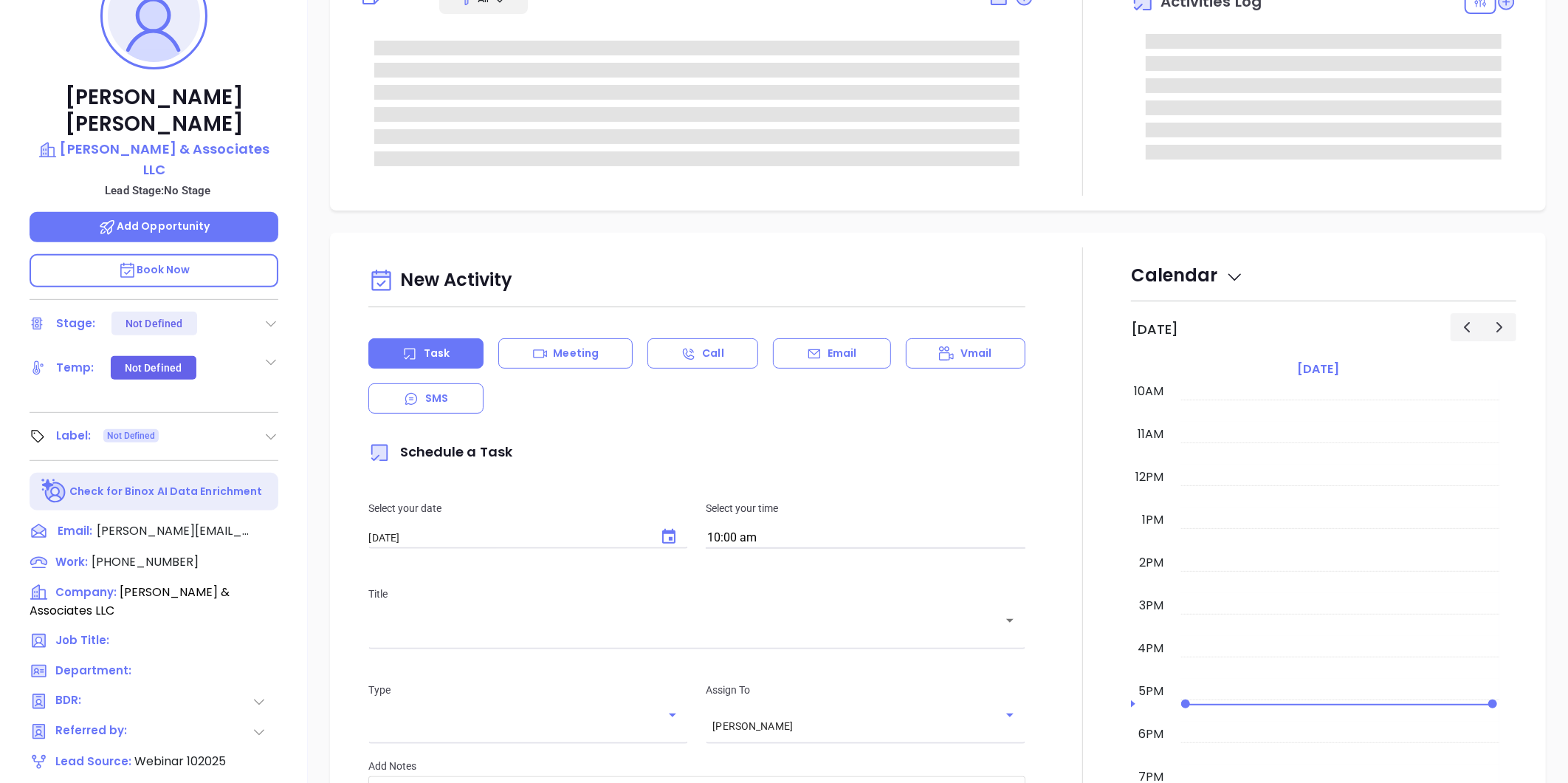
scroll to position [452, 0]
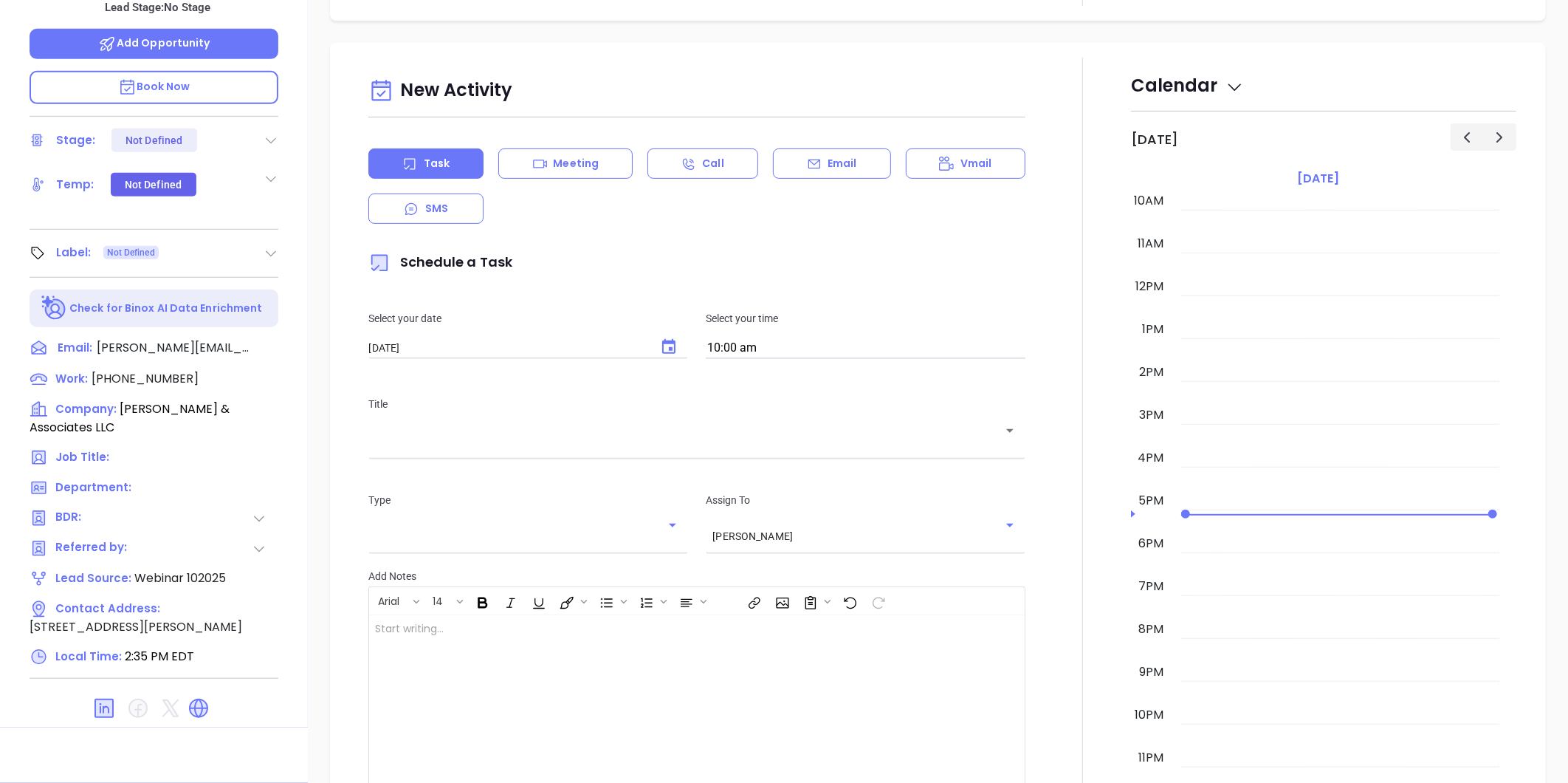
click at [185, 690] on div at bounding box center [155, 708] width 249 height 36
click at [192, 696] on icon at bounding box center [198, 707] width 23 height 23
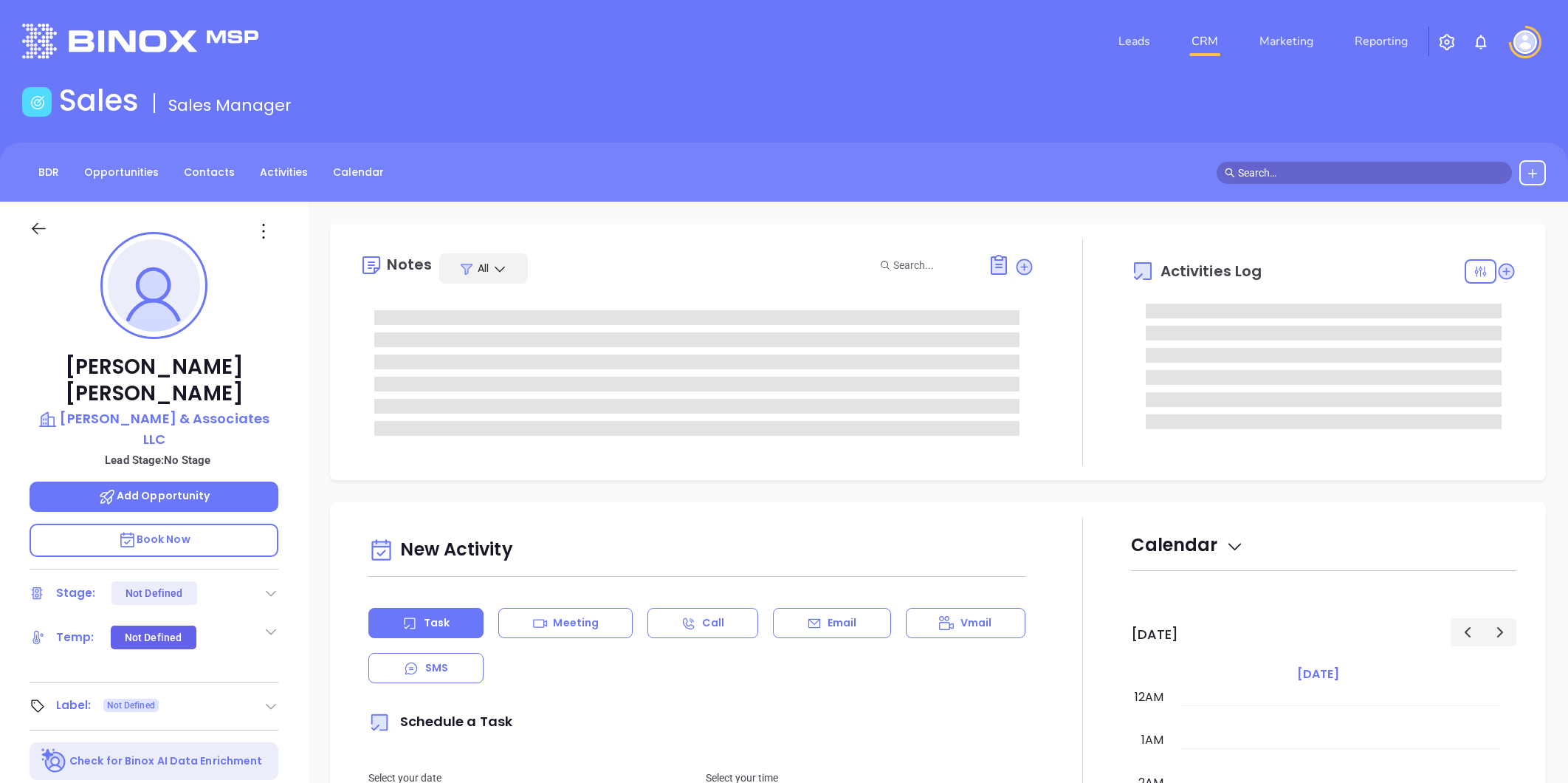
type input "[DATE]"
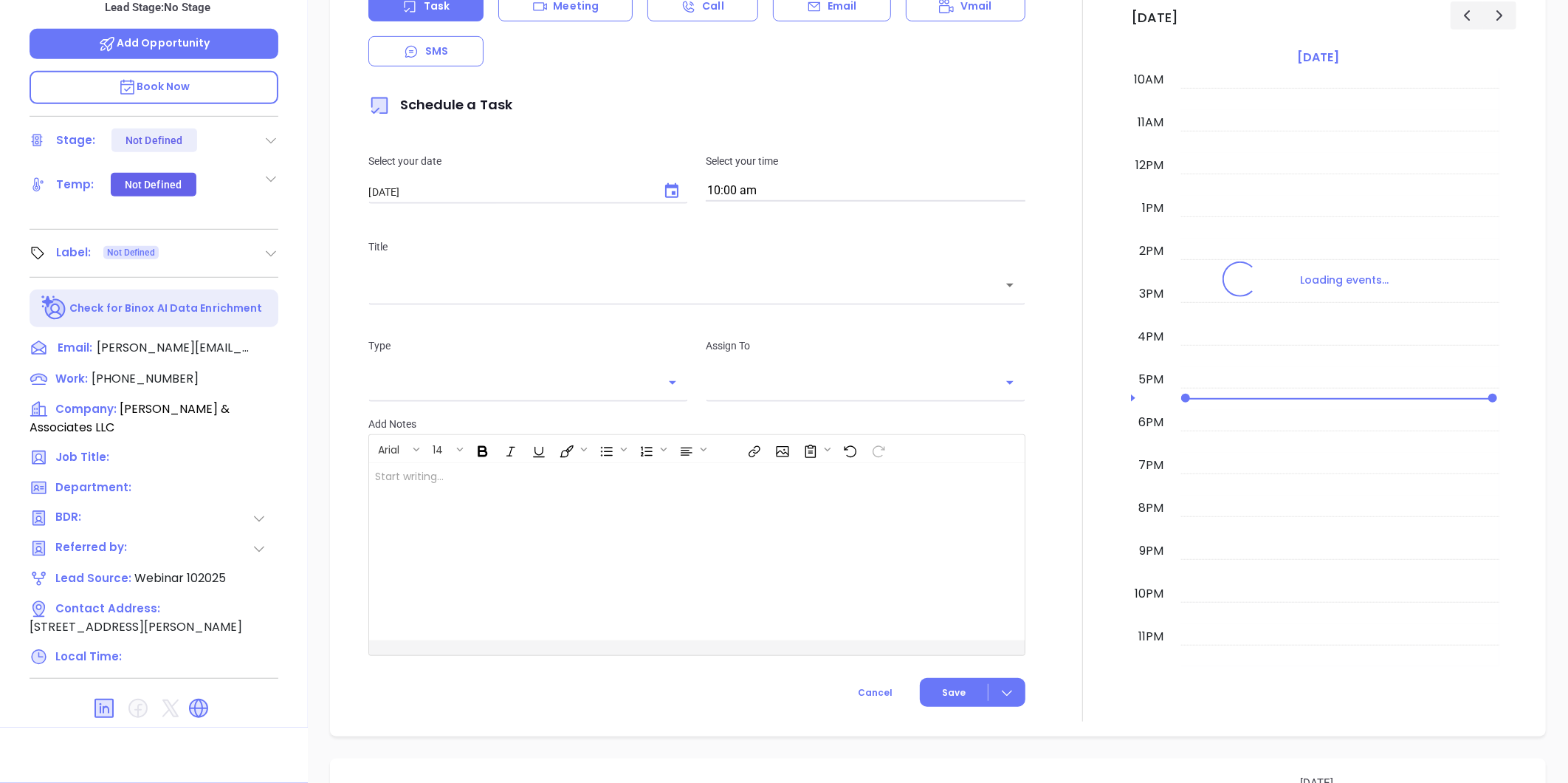
scroll to position [795, 0]
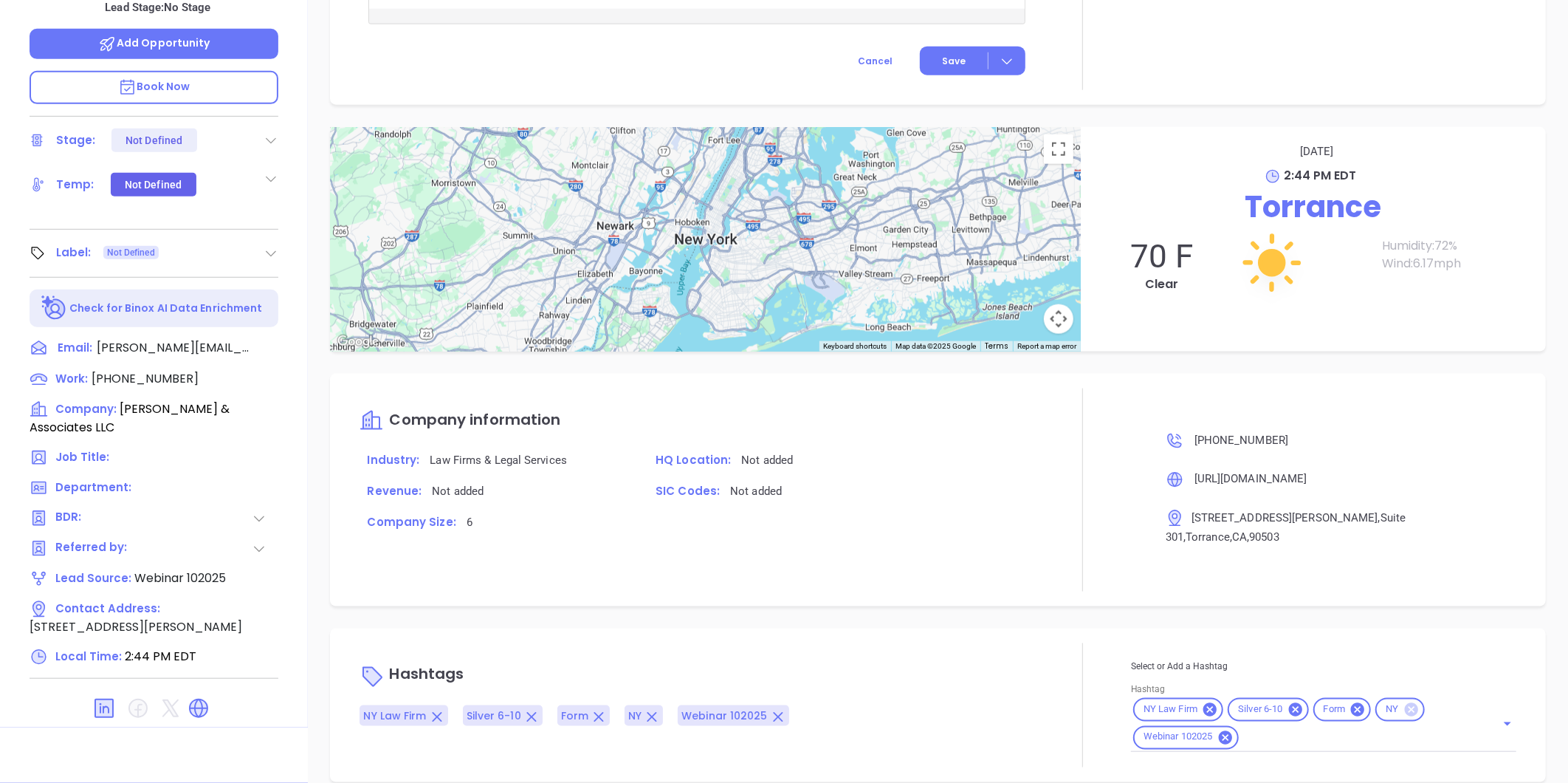
type input "[PERSON_NAME]"
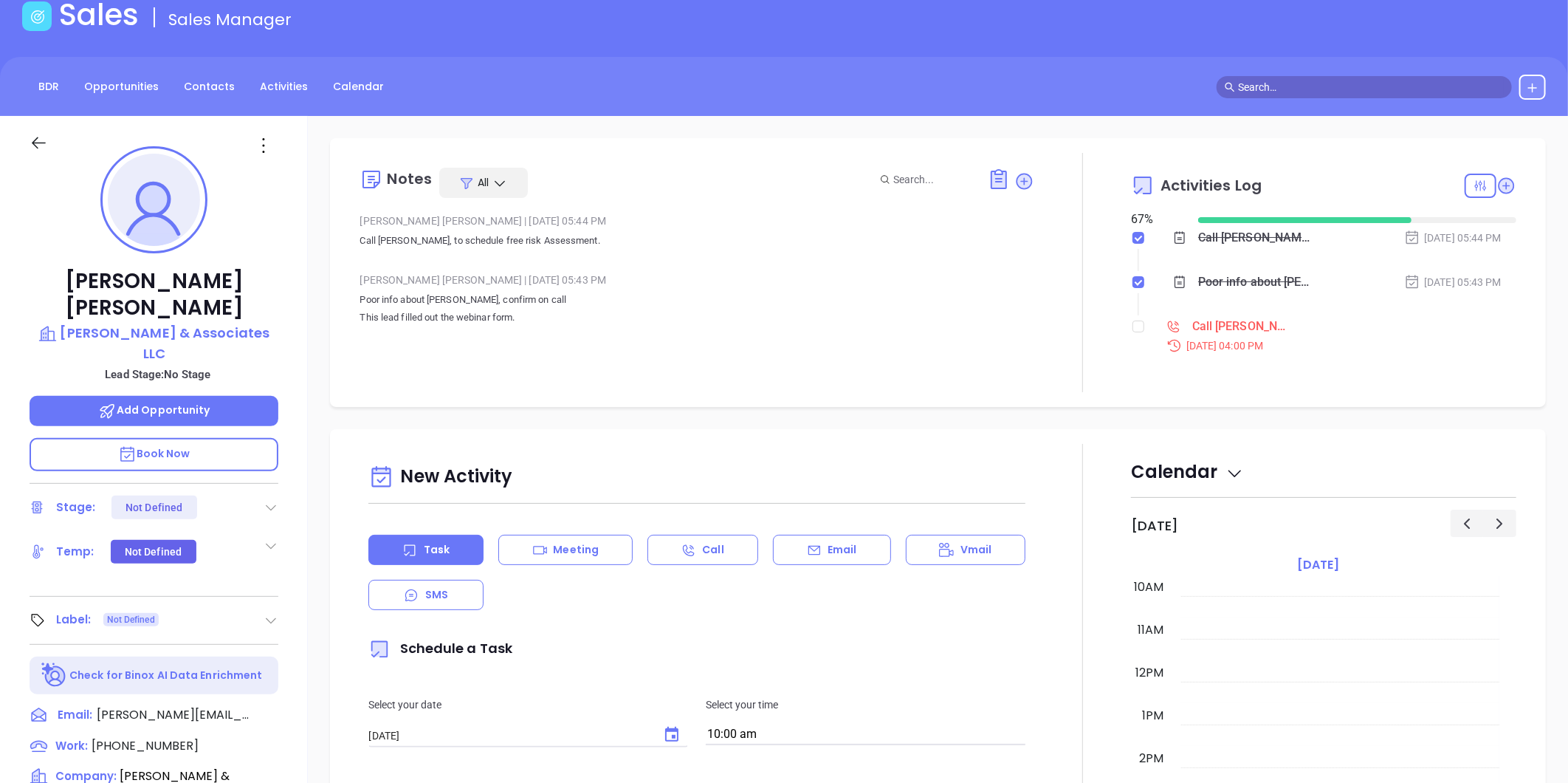
scroll to position [164, 0]
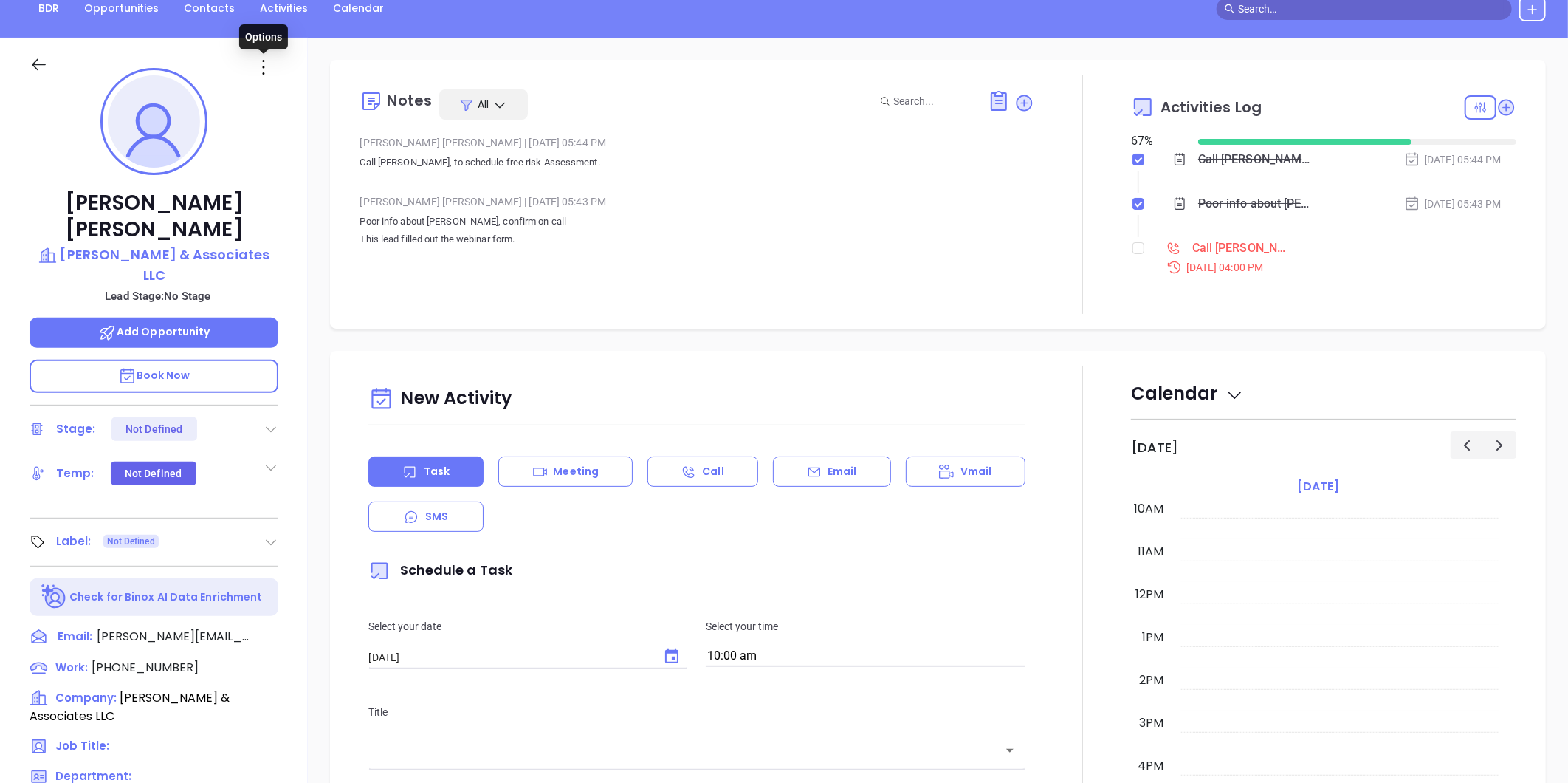
drag, startPoint x: 262, startPoint y: 68, endPoint x: 279, endPoint y: 85, distance: 24.0
click at [262, 68] on icon at bounding box center [263, 66] width 23 height 23
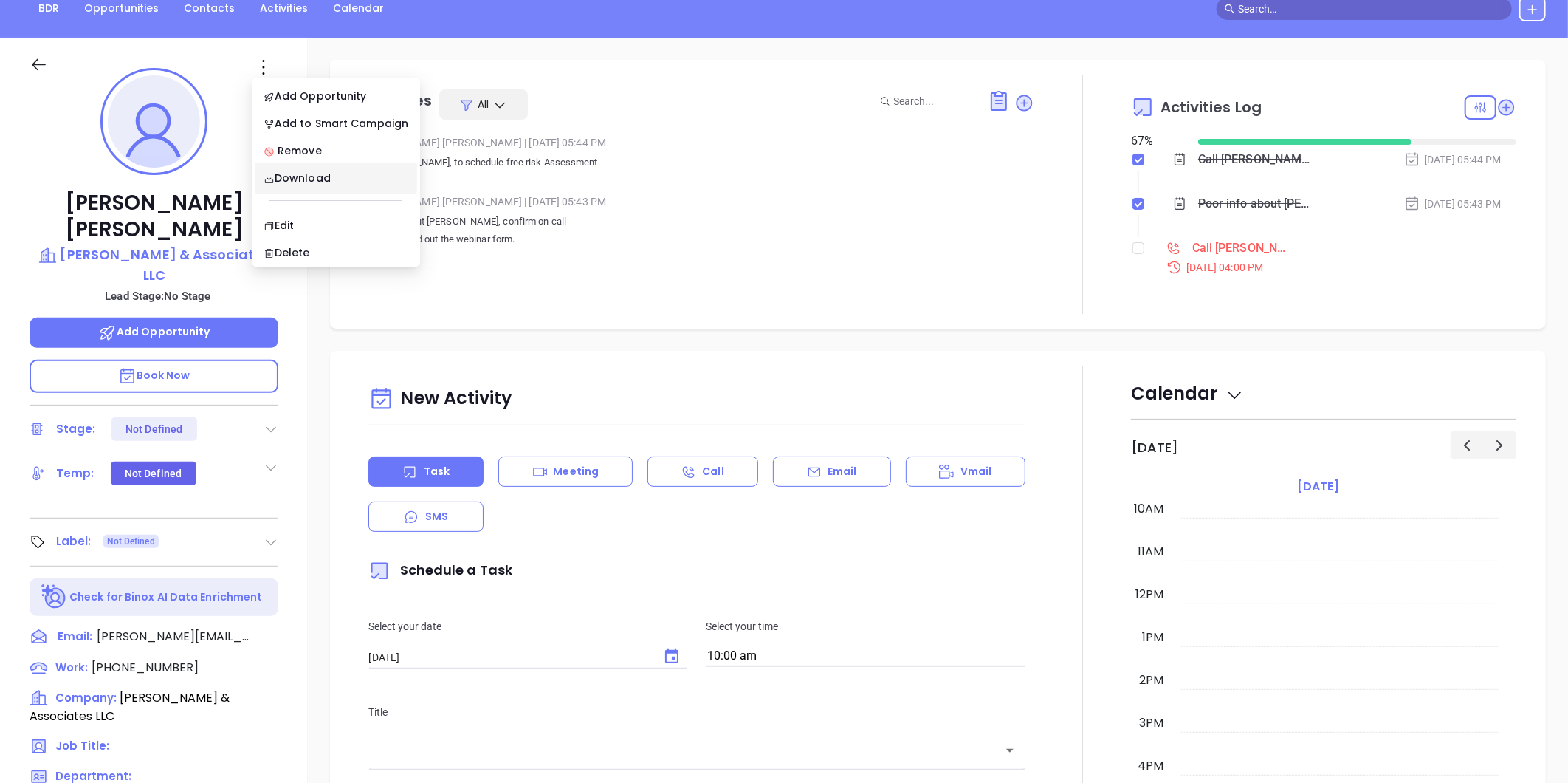
click at [735, 224] on p "Poor info about [PERSON_NAME], confirm on call This lead filled out the webinar…" at bounding box center [697, 230] width 674 height 36
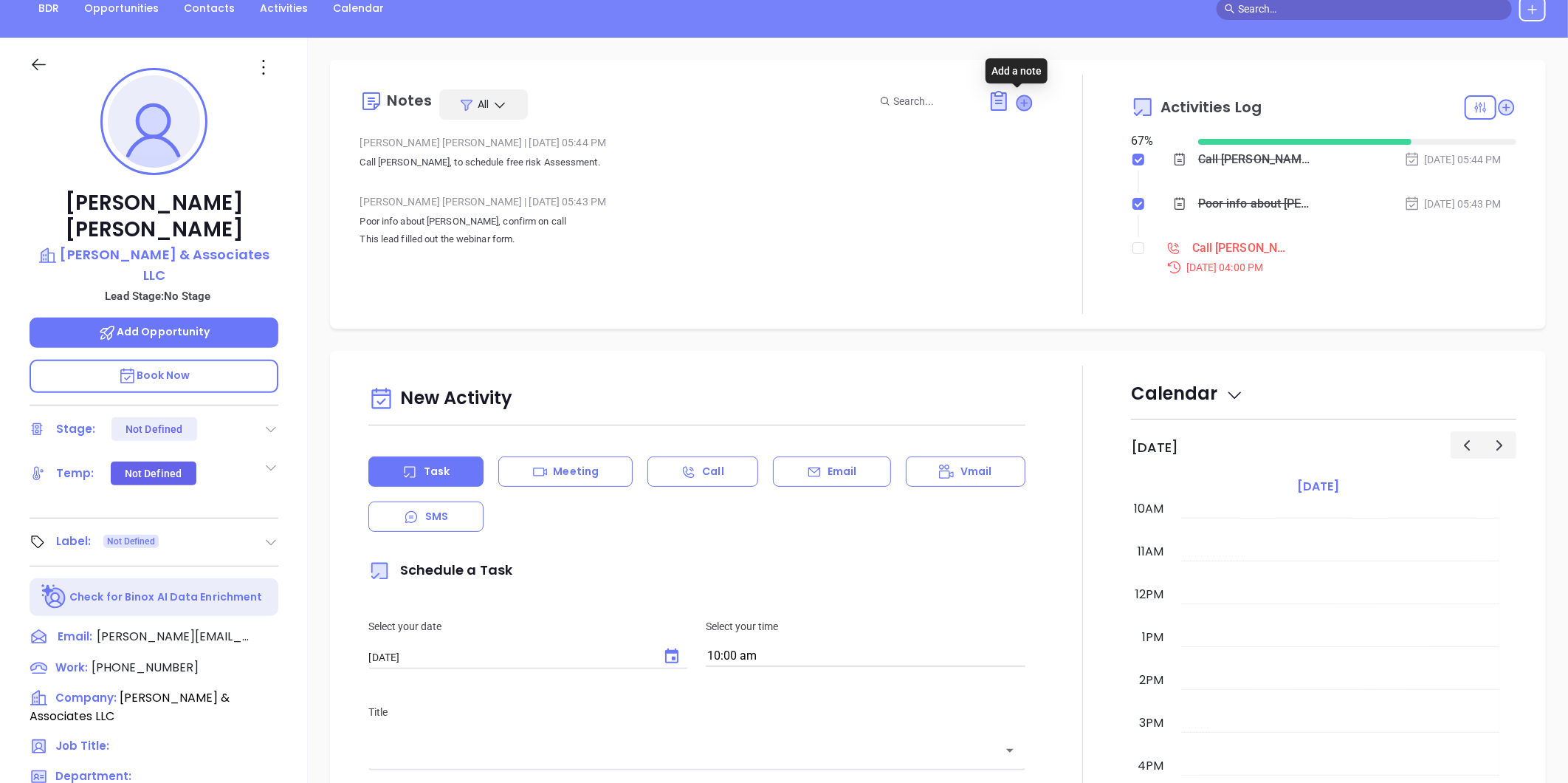
click at [1016, 105] on icon at bounding box center [1024, 102] width 16 height 16
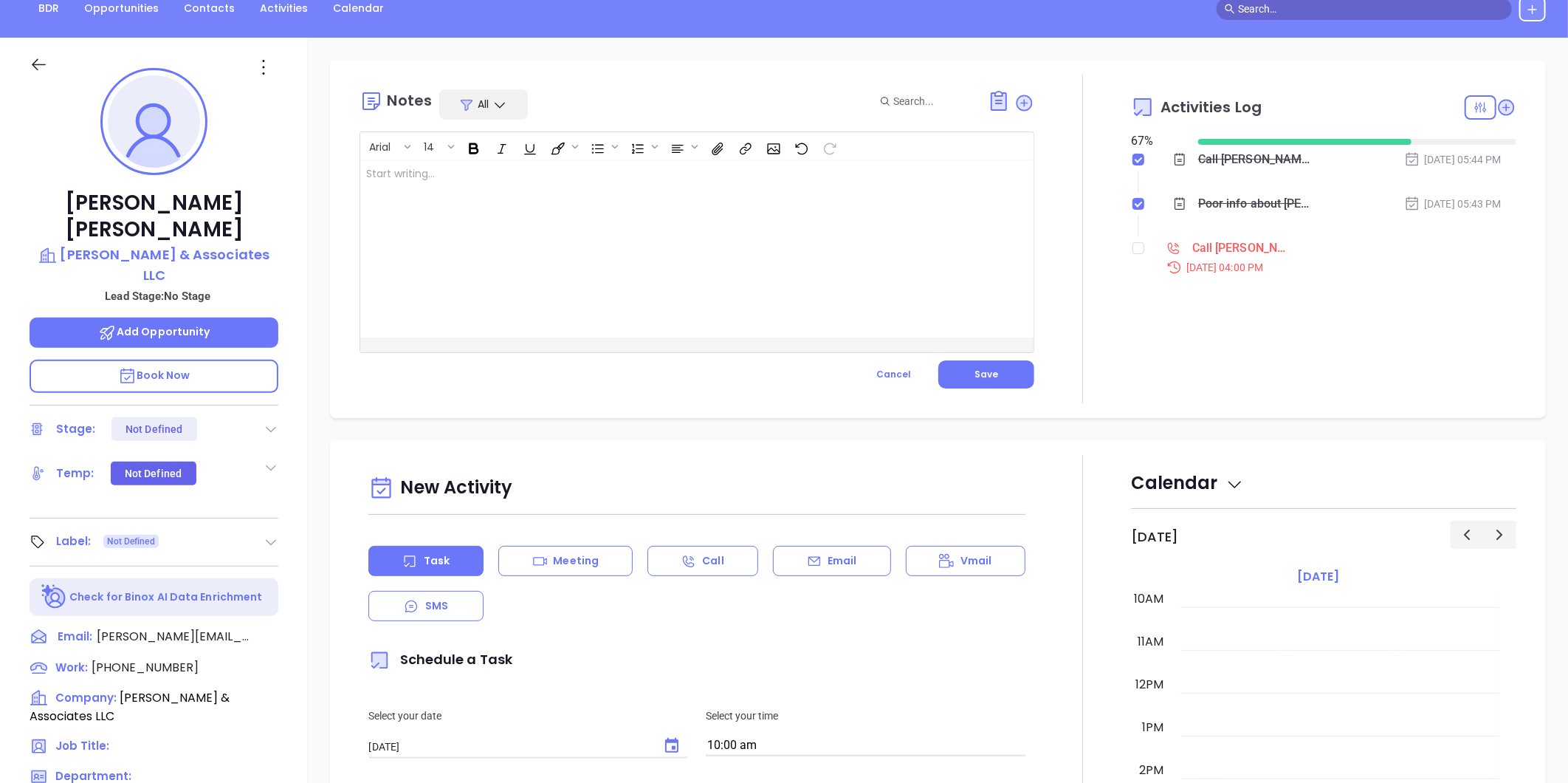
click at [480, 173] on div at bounding box center [673, 248] width 626 height 177
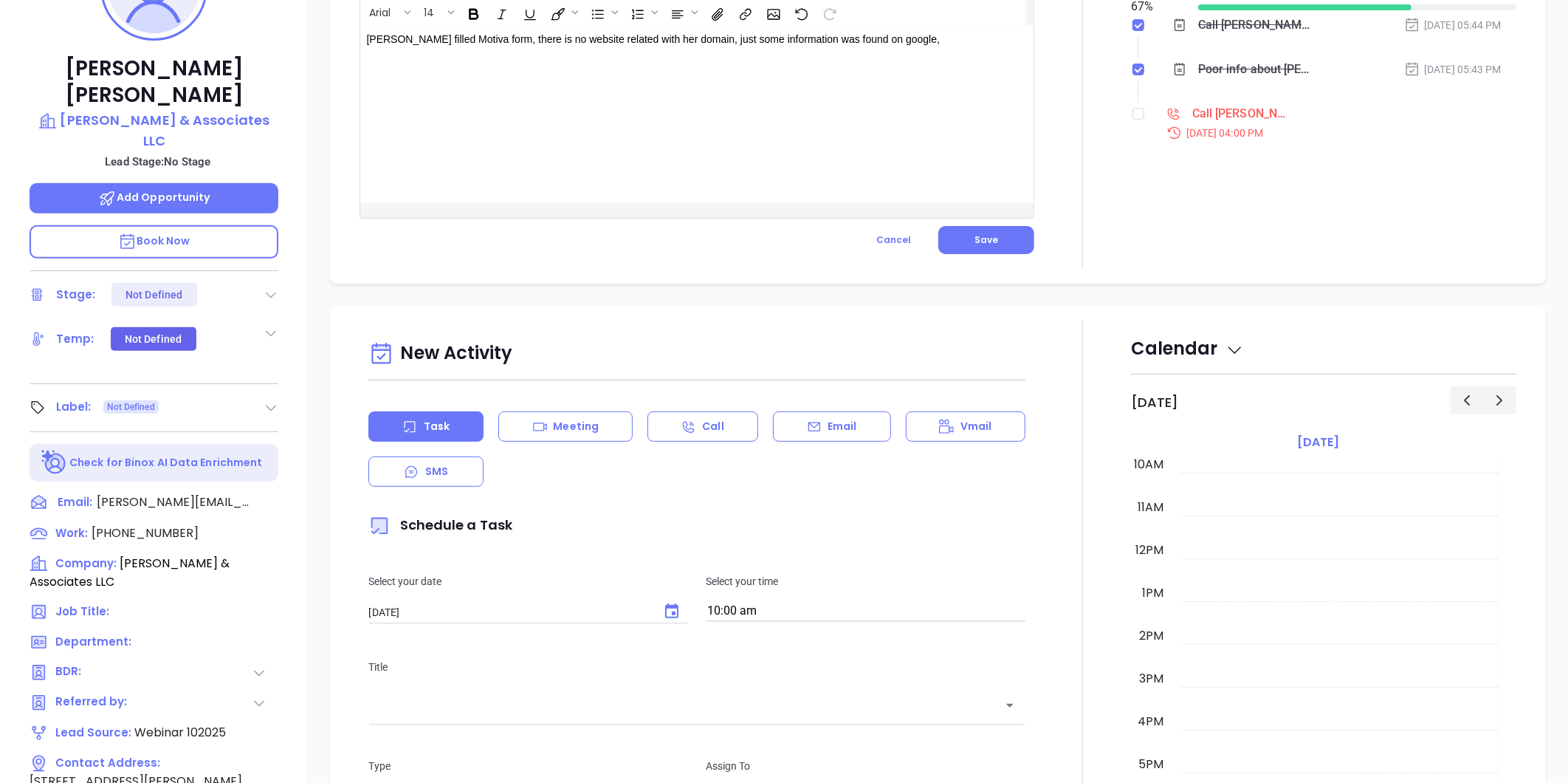
scroll to position [124, 0]
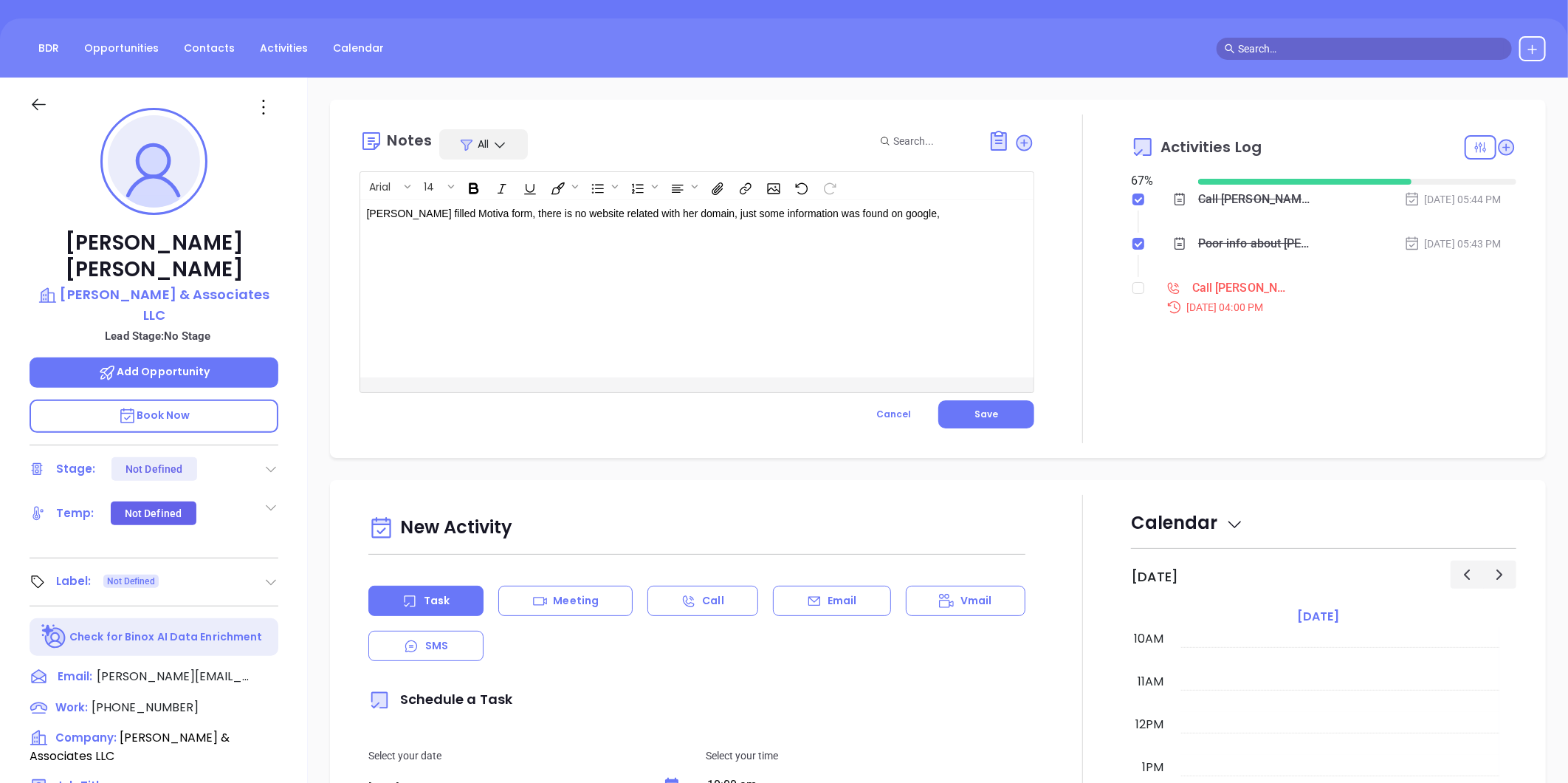
click at [905, 208] on p "[PERSON_NAME] filled Motiva form, there is no website related with her domain, …" at bounding box center [673, 214] width 614 height 16
drag, startPoint x: 965, startPoint y: 409, endPoint x: 949, endPoint y: 397, distance: 20.0
click at [966, 409] on button "Save" at bounding box center [986, 414] width 96 height 28
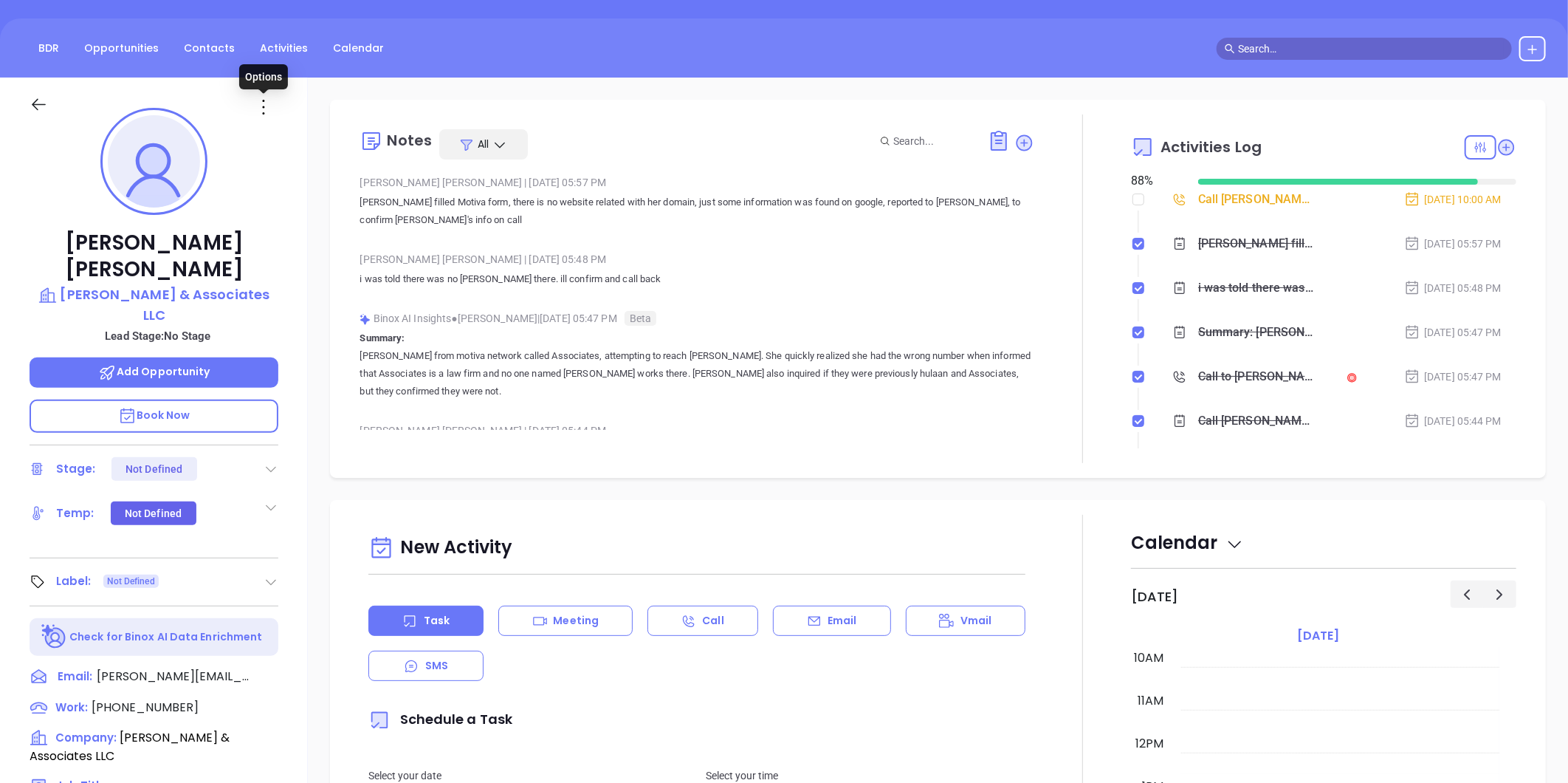
click at [264, 107] on icon at bounding box center [263, 107] width 23 height 23
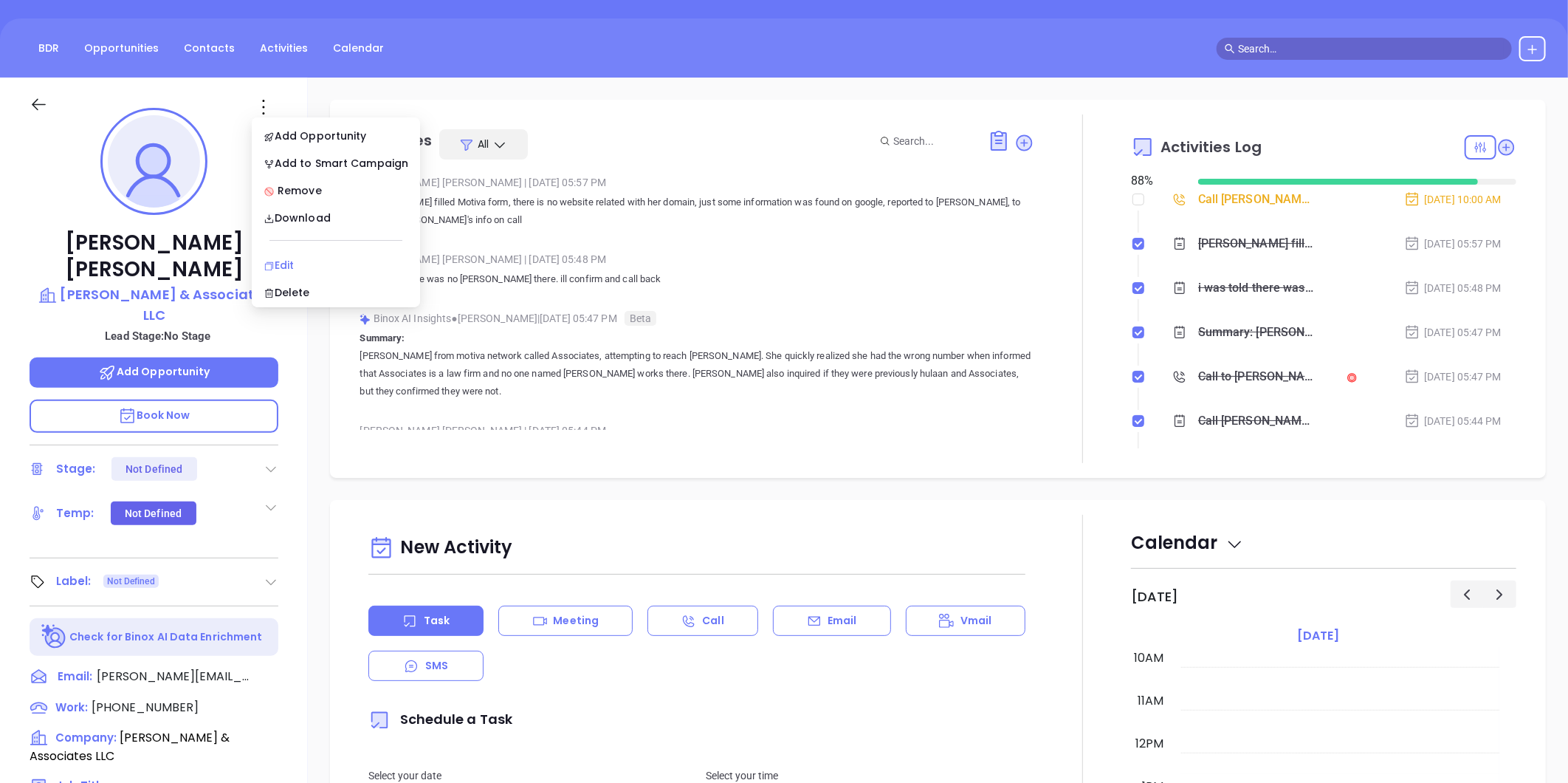
click at [289, 263] on div "Edit" at bounding box center [335, 264] width 145 height 16
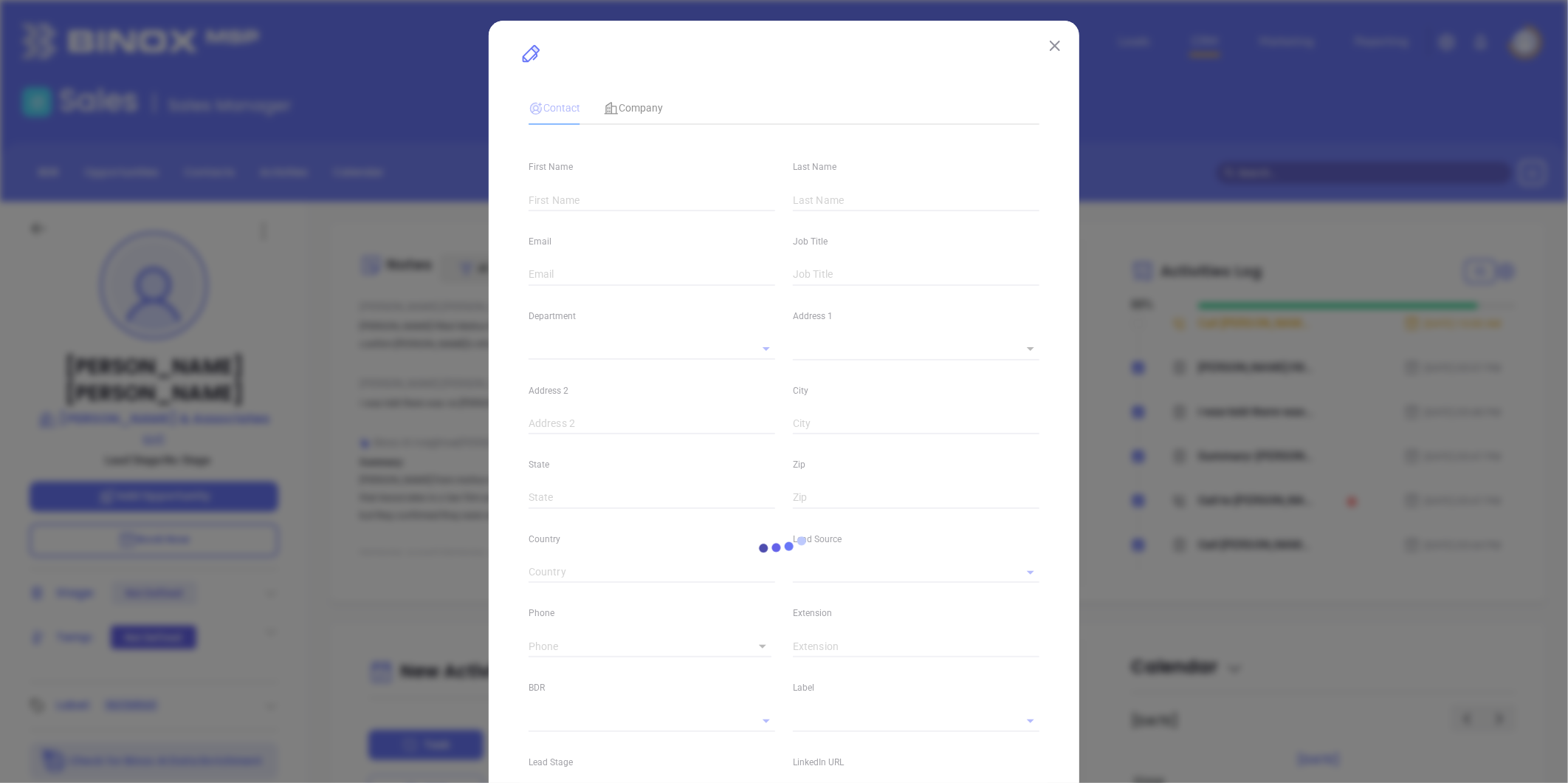
type input "[PERSON_NAME]"
type input "[PERSON_NAME][EMAIL_ADDRESS][DOMAIN_NAME]"
type textarea "[STREET_ADDRESS][PERSON_NAME]"
type input "1"
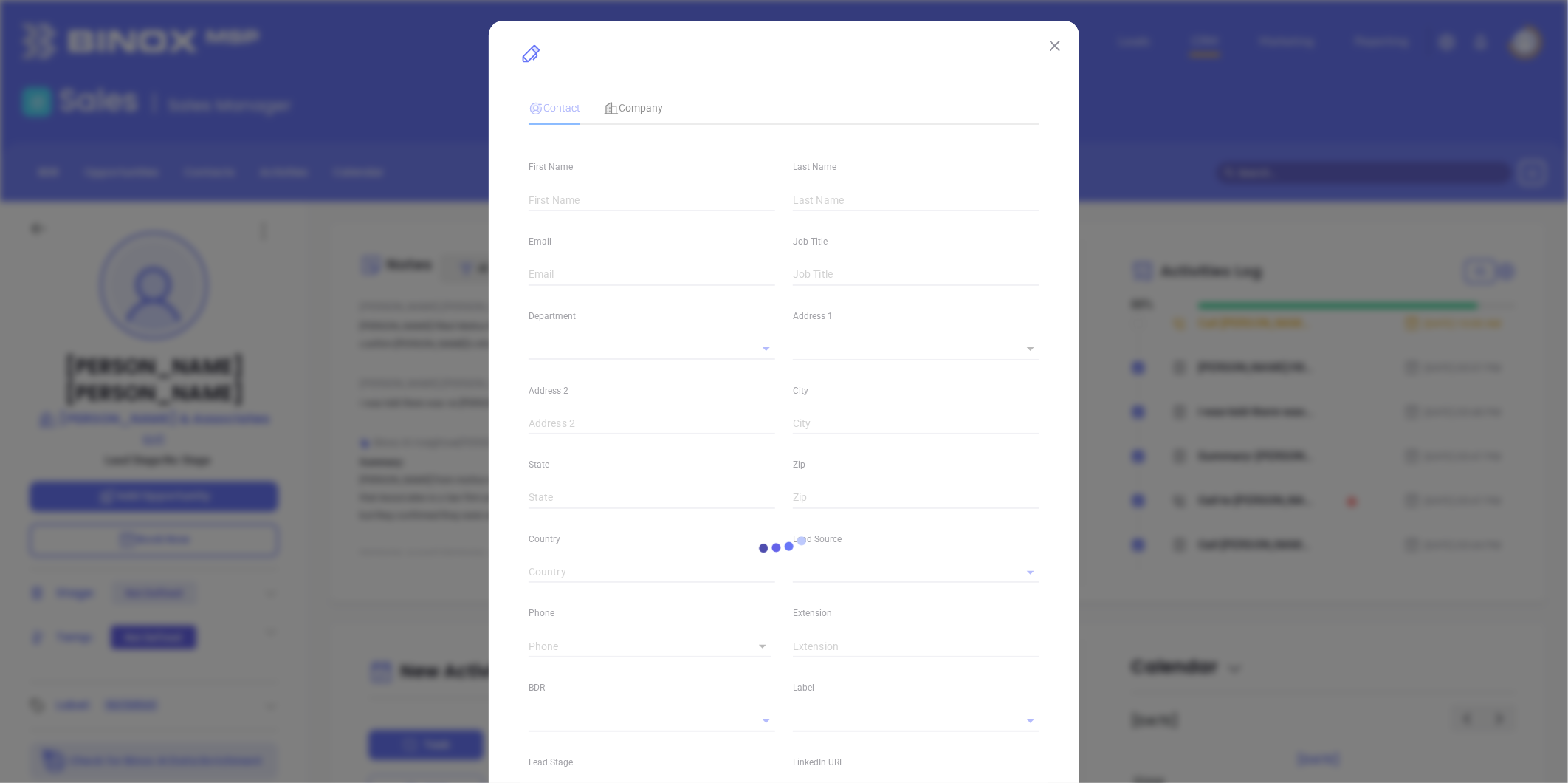
type input "Suite 301"
type input "Torrance"
type input "CA"
type input "90503"
type input "[DOMAIN_NAME][URL][PERSON_NAME]"
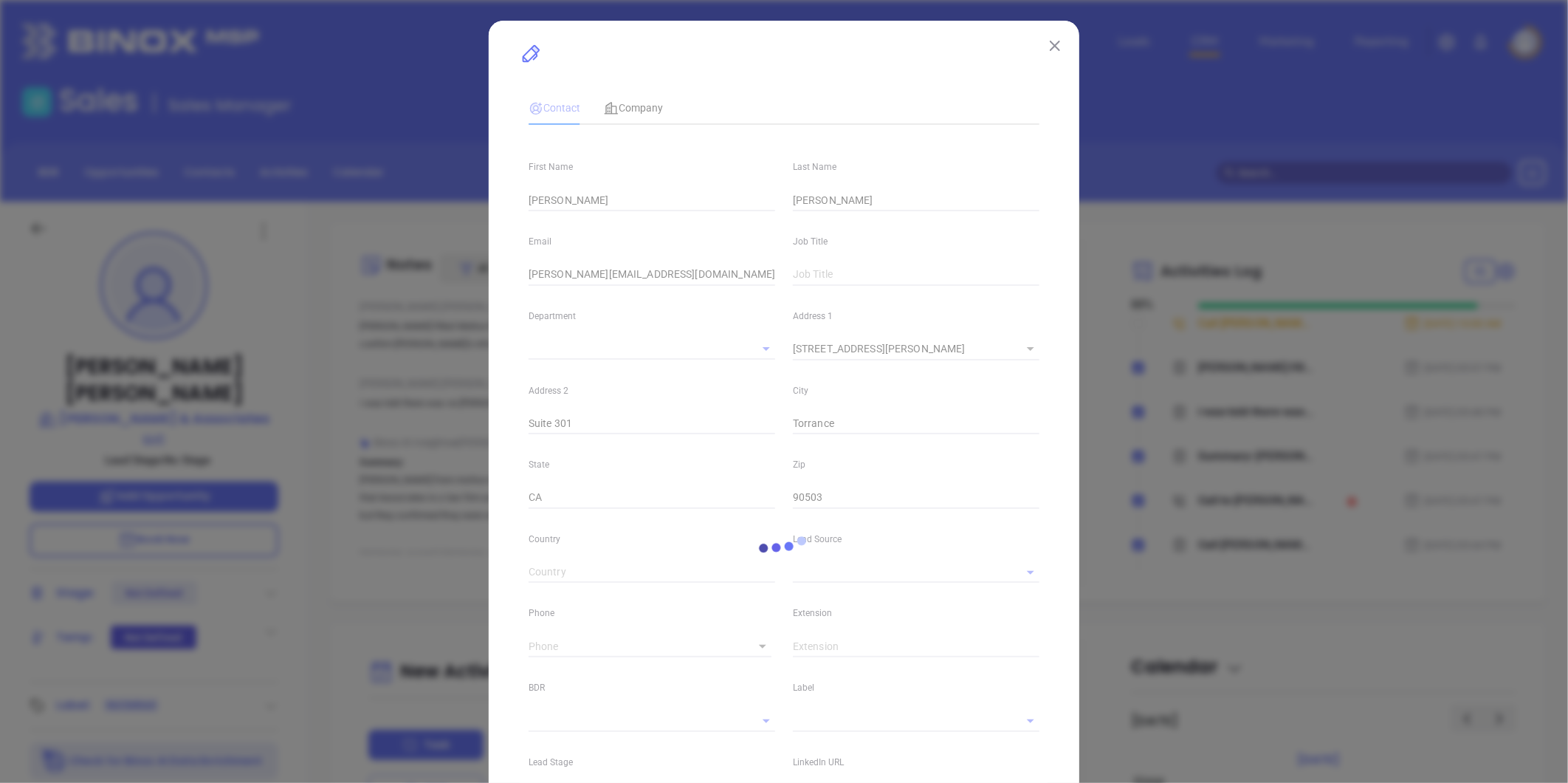
type input "Webinar 102025"
type input "[PERSON_NAME]"
type input "[PHONE_NUMBER]"
type input "1"
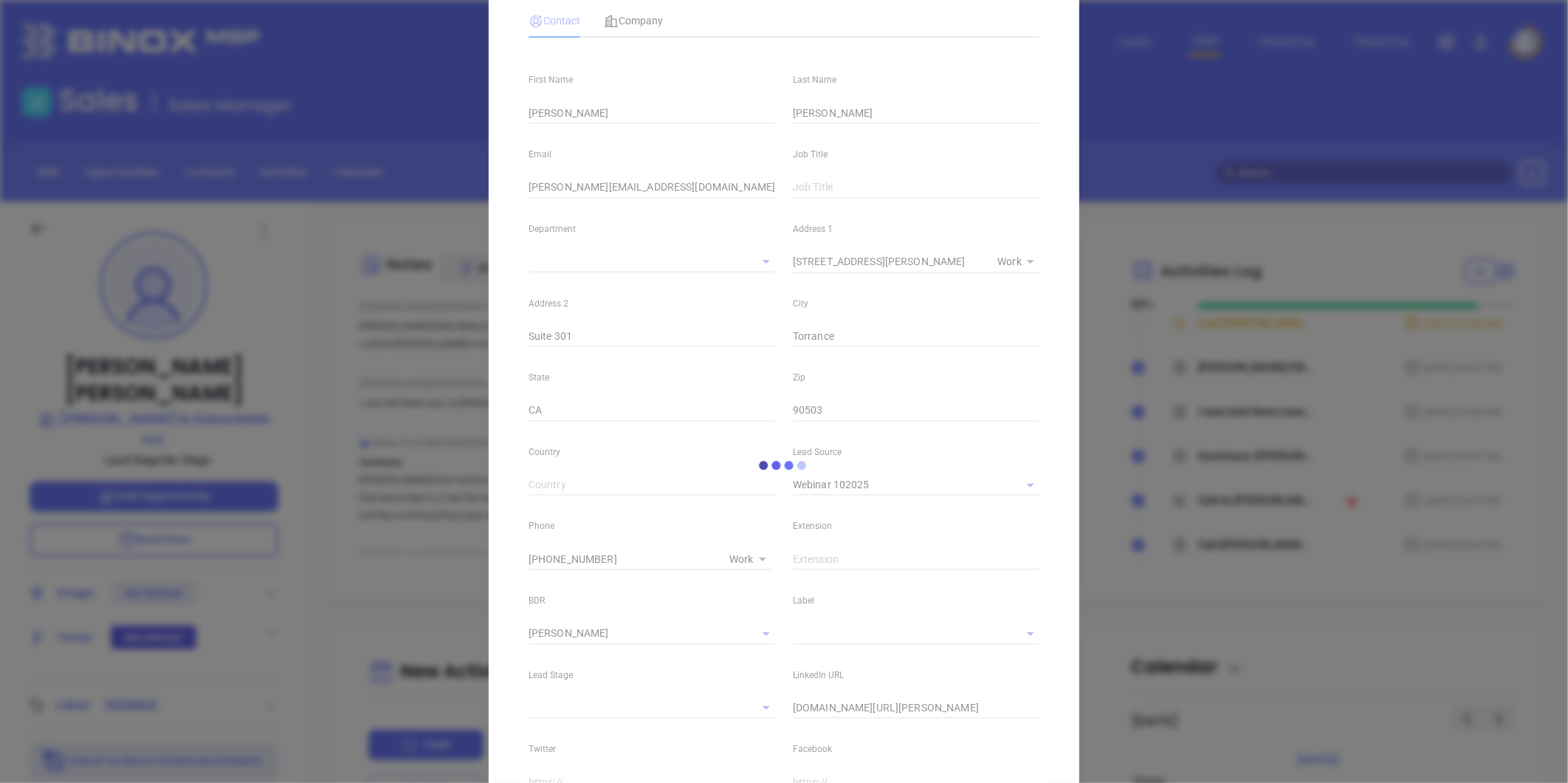
scroll to position [294, 0]
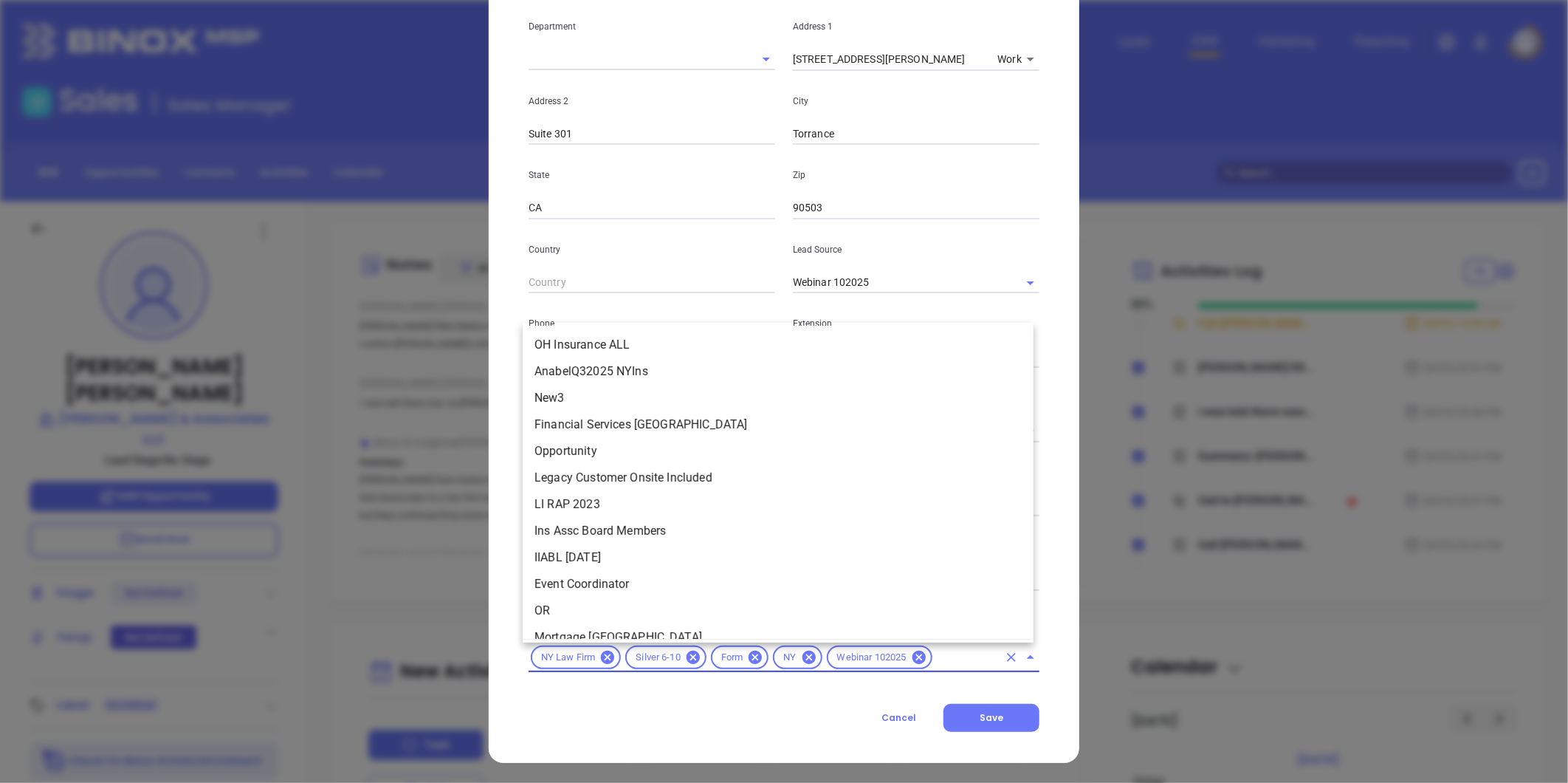
click at [963, 663] on input "text" at bounding box center [967, 657] width 64 height 19
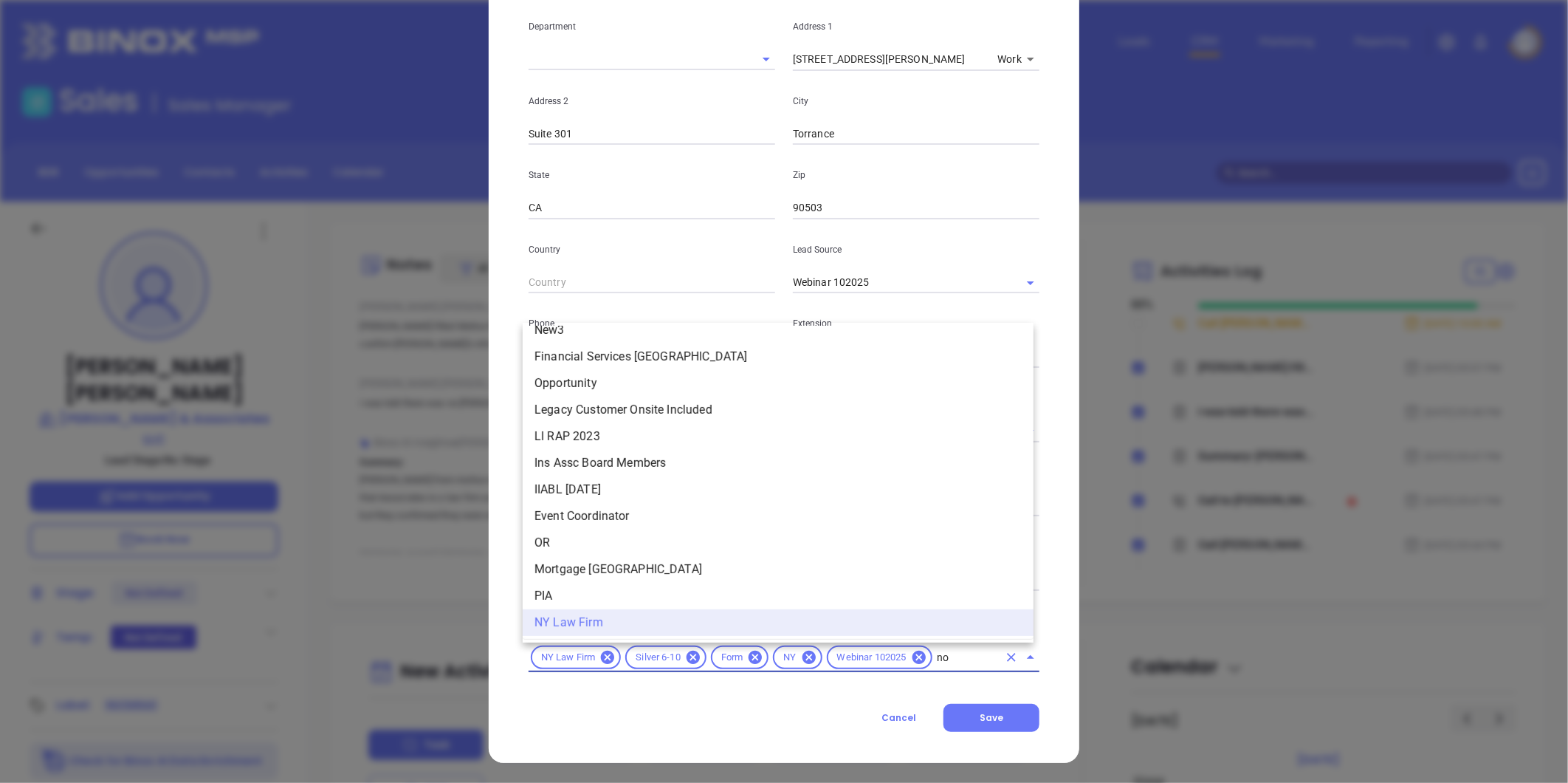
scroll to position [0, 0]
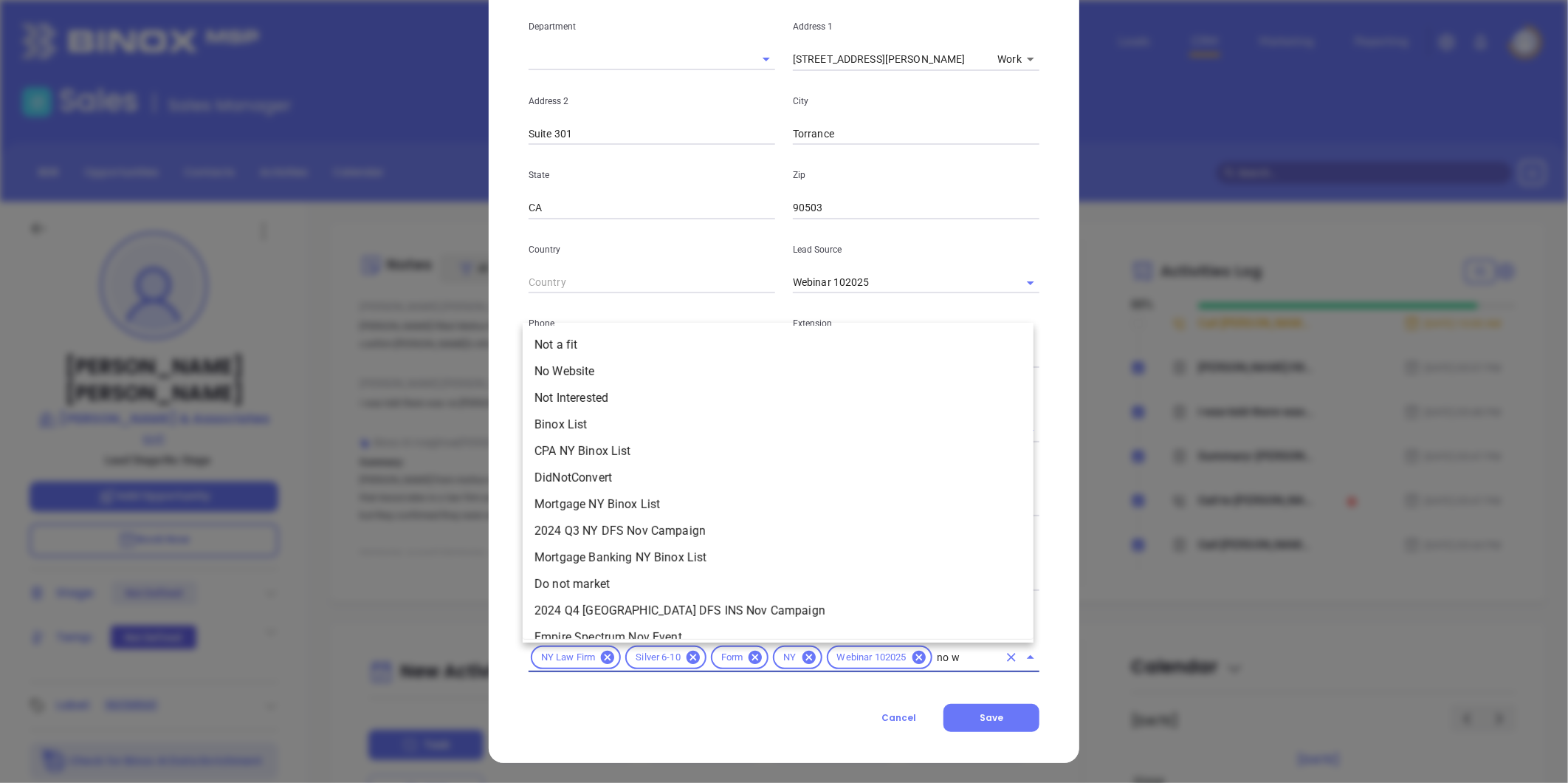
type input "no we"
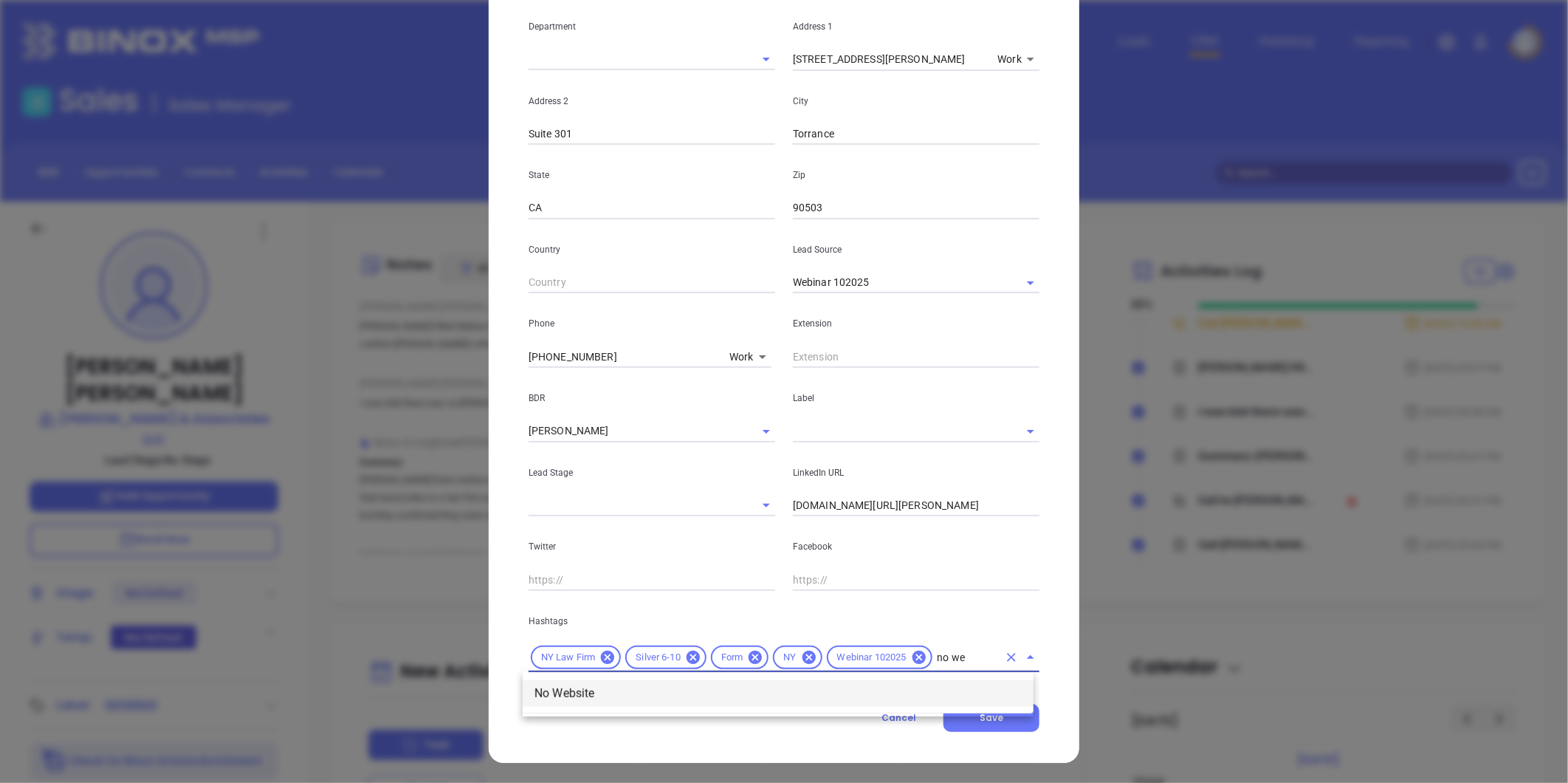
click at [650, 687] on li "No Website" at bounding box center [777, 693] width 510 height 26
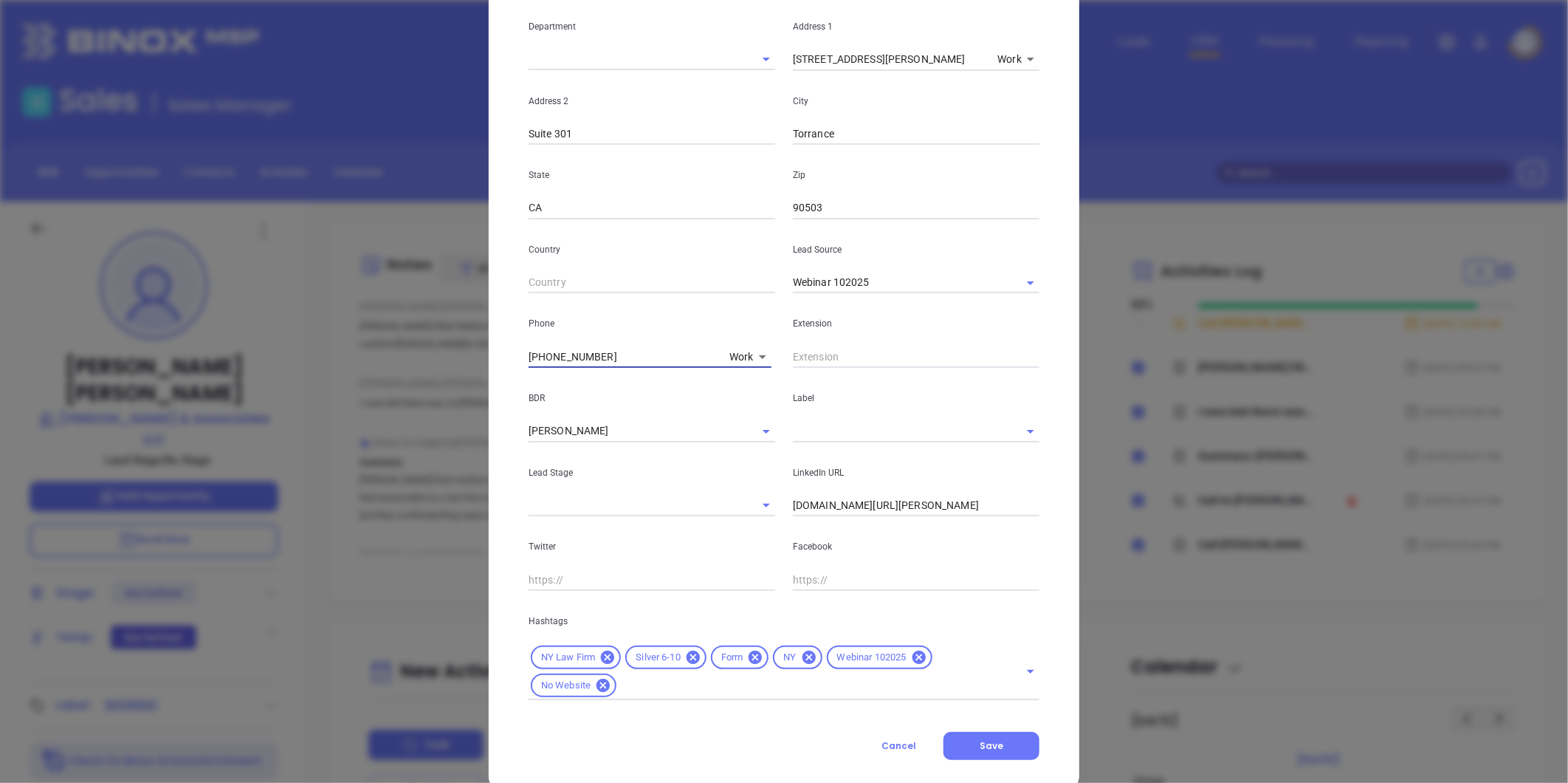
drag, startPoint x: 613, startPoint y: 358, endPoint x: 411, endPoint y: 362, distance: 202.0
click at [413, 362] on div "Carol McGuinness Contact Company First Name Carol Last Name McGuinness Email ca…" at bounding box center [784, 392] width 1568 height 783
drag, startPoint x: 621, startPoint y: 350, endPoint x: 574, endPoint y: 355, distance: 47.3
click at [614, 356] on input "(210) 799-5240" at bounding box center [626, 357] width 195 height 22
drag, startPoint x: 574, startPoint y: 355, endPoint x: 423, endPoint y: 369, distance: 151.6
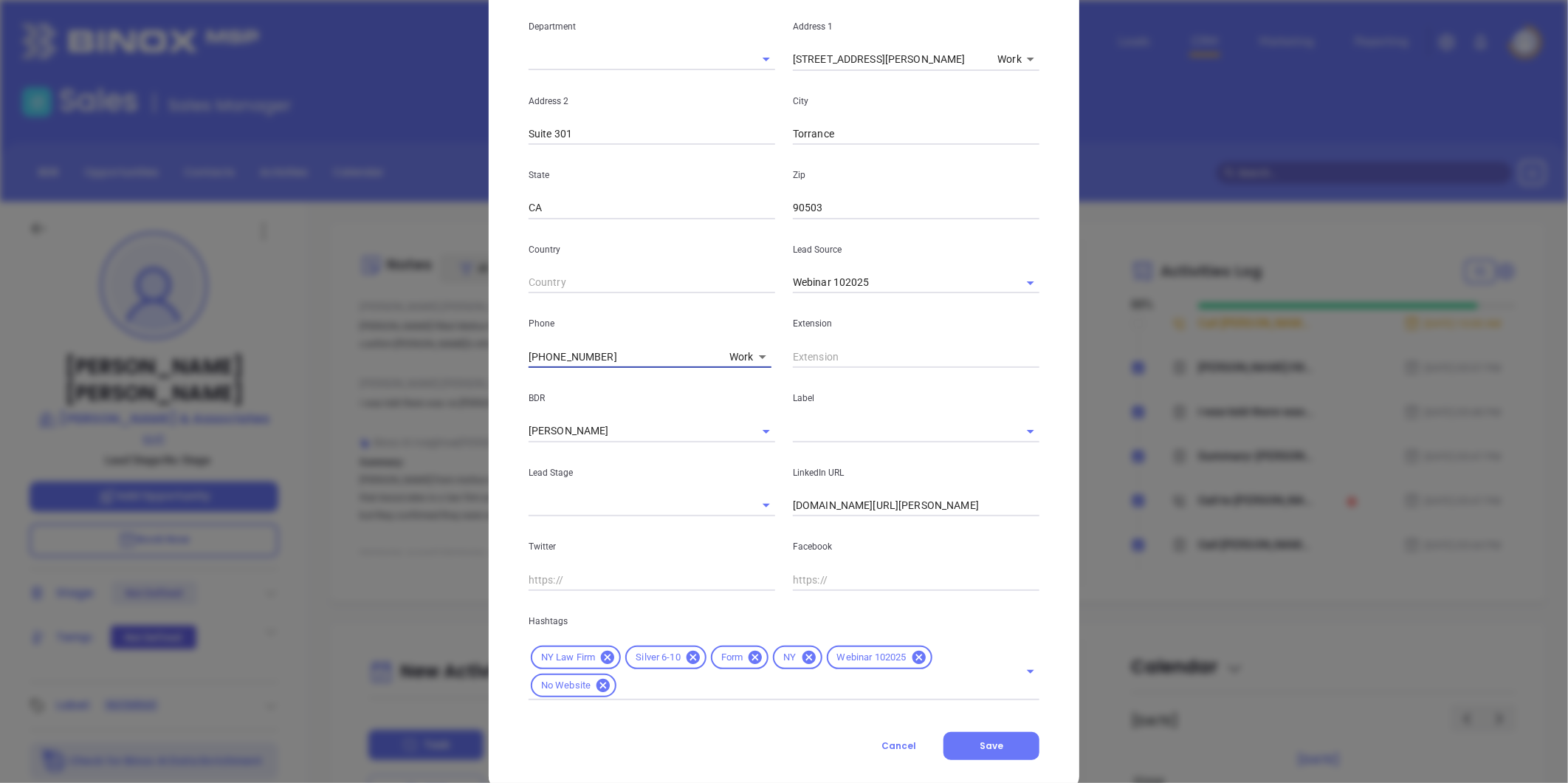
click at [423, 369] on div "Carol McGuinness Contact Company First Name Carol Last Name McGuinness Email ca…" at bounding box center [784, 392] width 1568 height 783
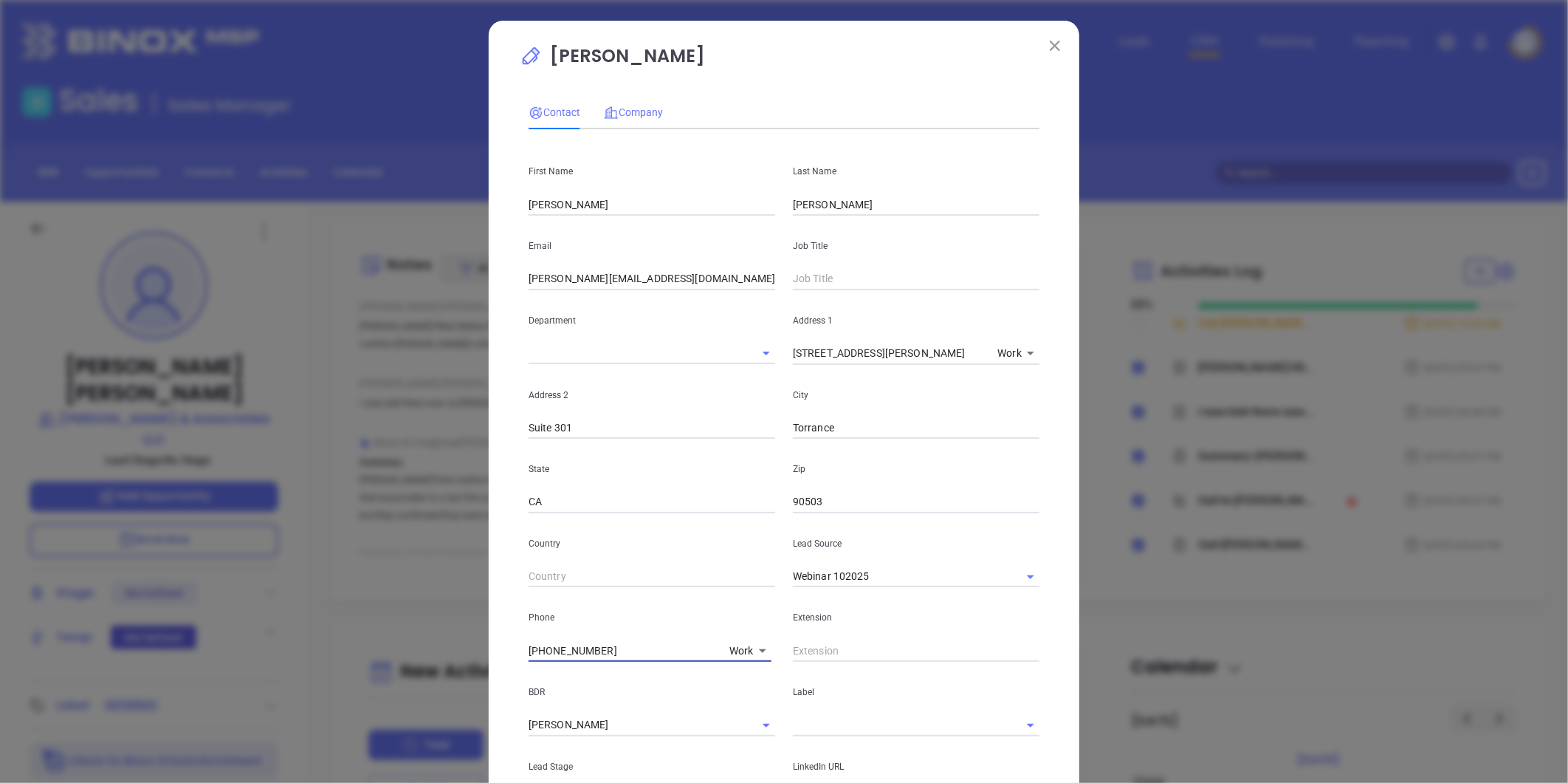
type input "(210) 799-5240"
click at [643, 113] on span "Company" at bounding box center [633, 112] width 59 height 12
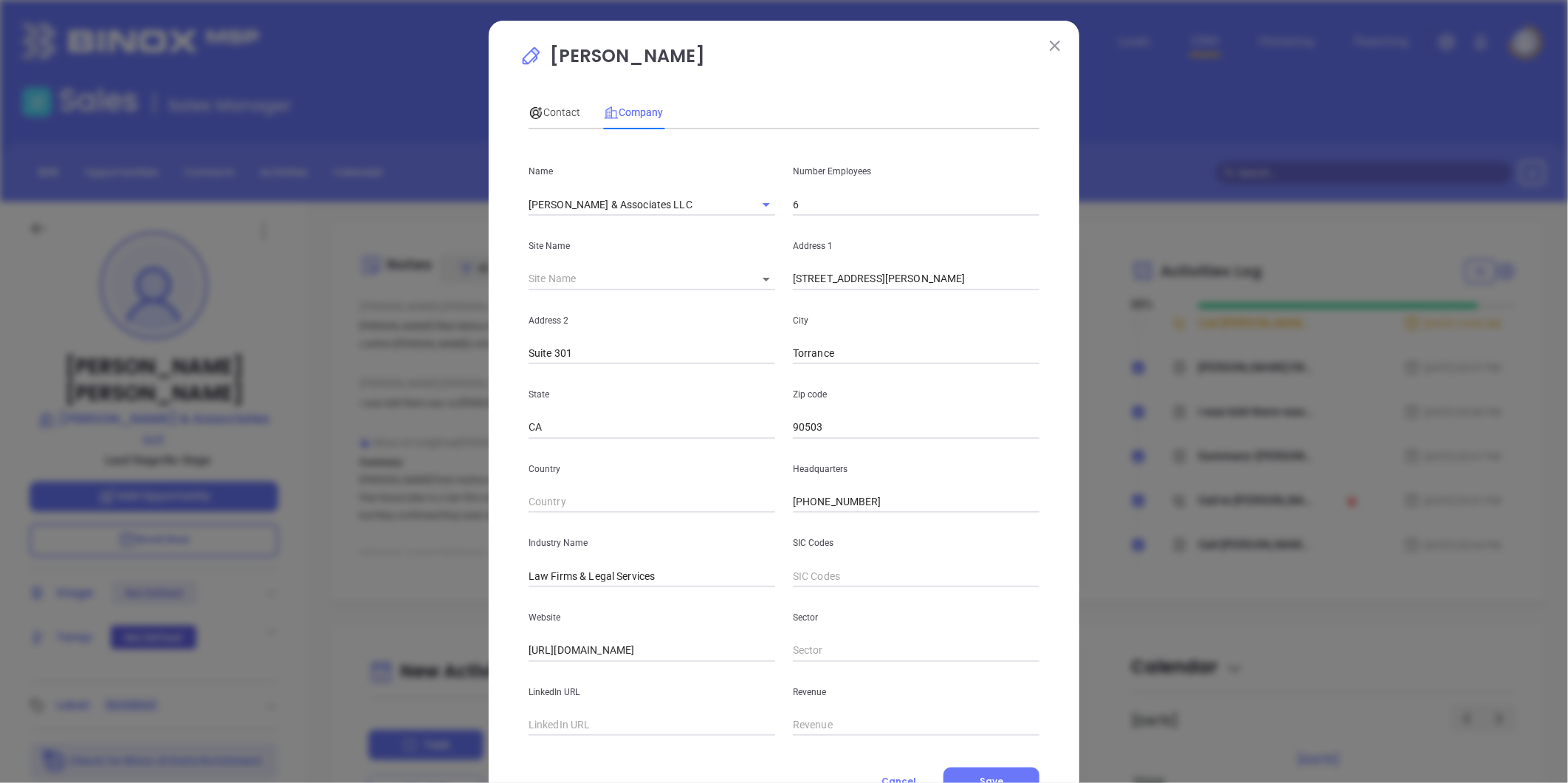
drag, startPoint x: 869, startPoint y: 498, endPoint x: 861, endPoint y: 503, distance: 9.4
click at [865, 500] on input "[PHONE_NUMBER]" at bounding box center [916, 502] width 246 height 22
drag, startPoint x: 873, startPoint y: 506, endPoint x: 682, endPoint y: 532, distance: 192.8
click at [673, 526] on div "Name McGuinness & Associates LLC Number Employees 6 Site Name ​ 127232 Address …" at bounding box center [783, 438] width 510 height 595
paste input "210) 799-5240"
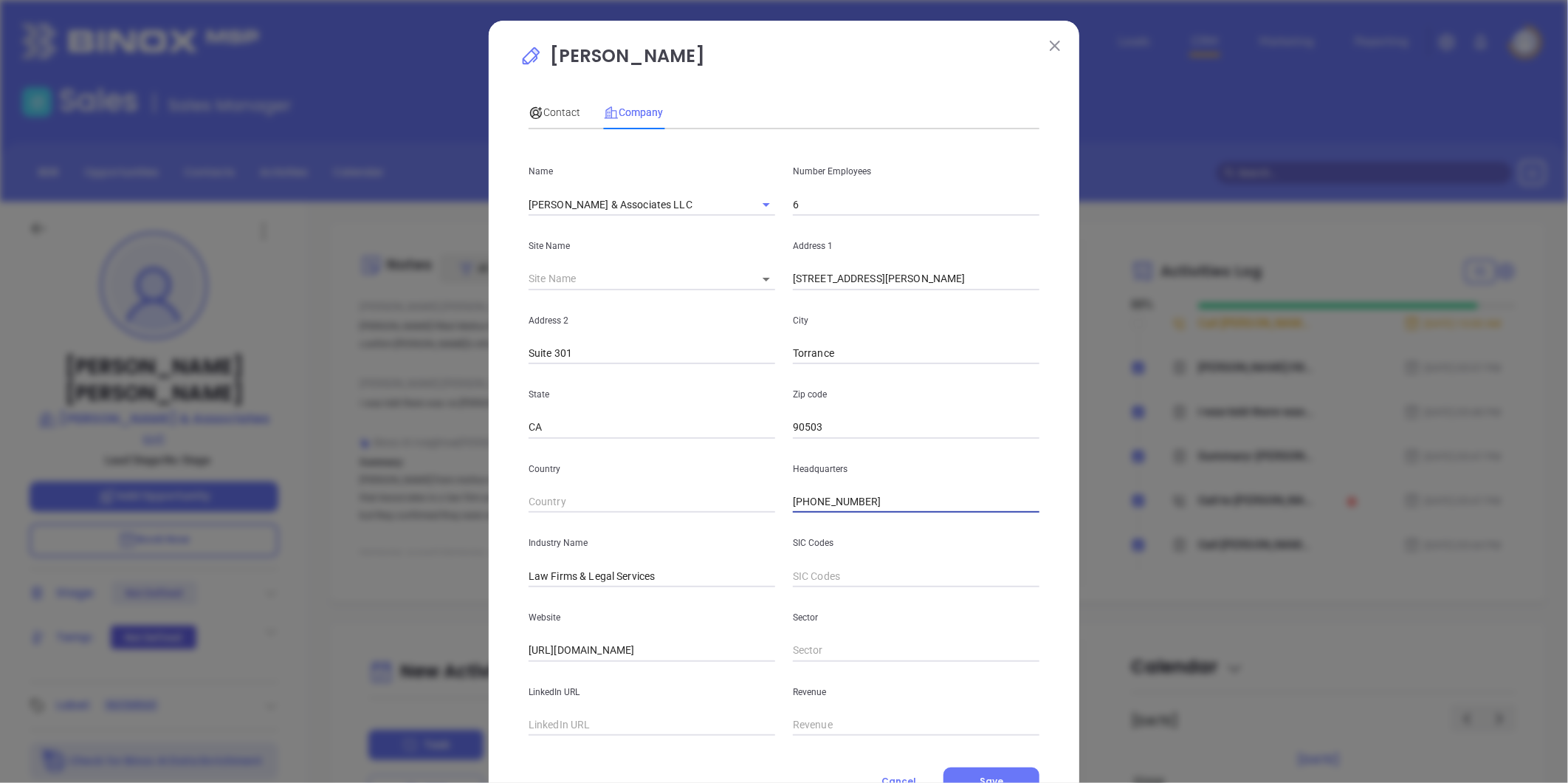
type input "(210) 799-5240"
click at [633, 643] on input "[URL][DOMAIN_NAME]" at bounding box center [651, 651] width 246 height 22
click at [632, 643] on input "[URL][DOMAIN_NAME]" at bounding box center [651, 651] width 246 height 22
click at [549, 111] on span "Contact" at bounding box center [554, 112] width 52 height 12
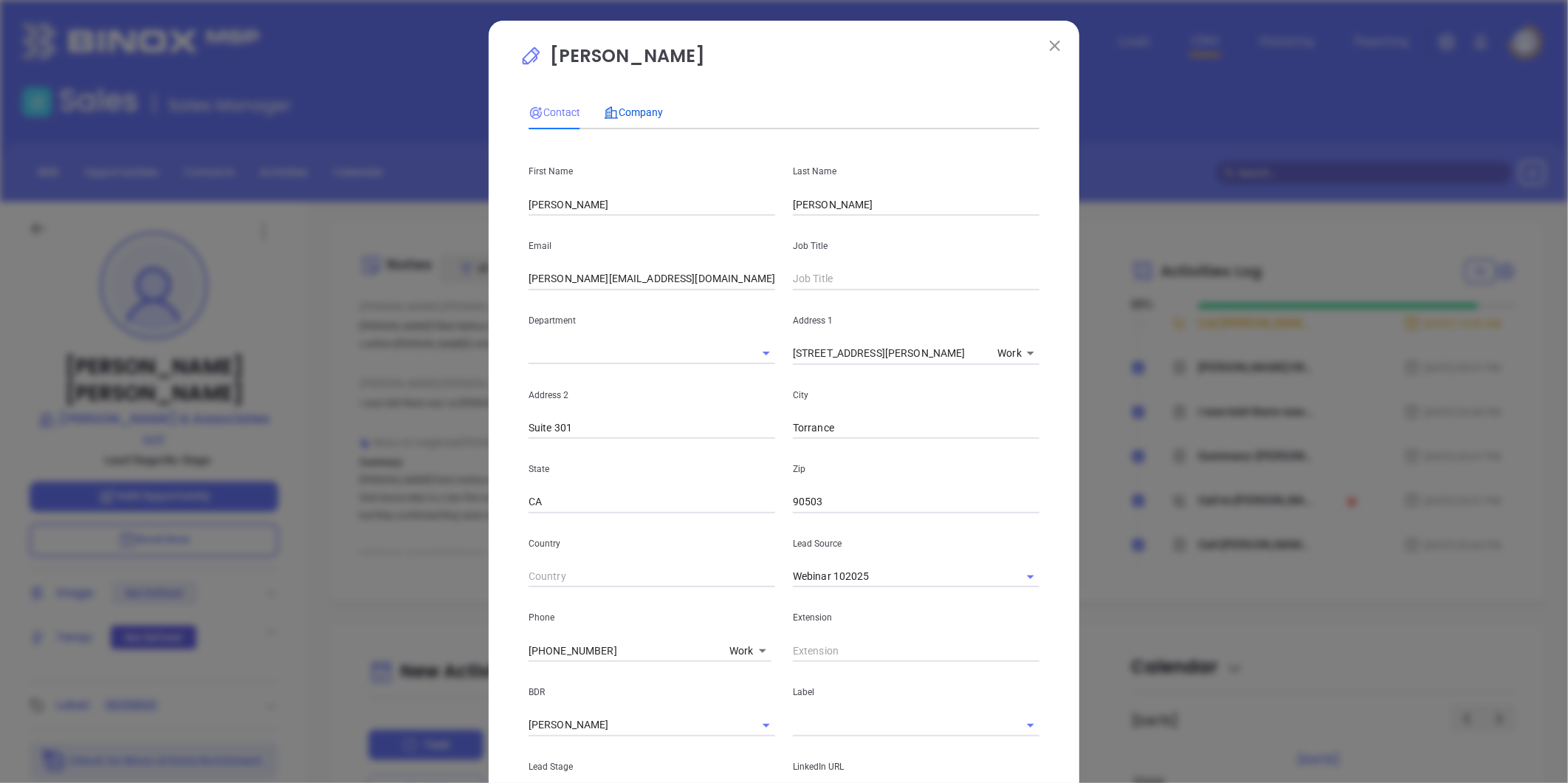
click at [641, 107] on span "Company" at bounding box center [633, 112] width 59 height 12
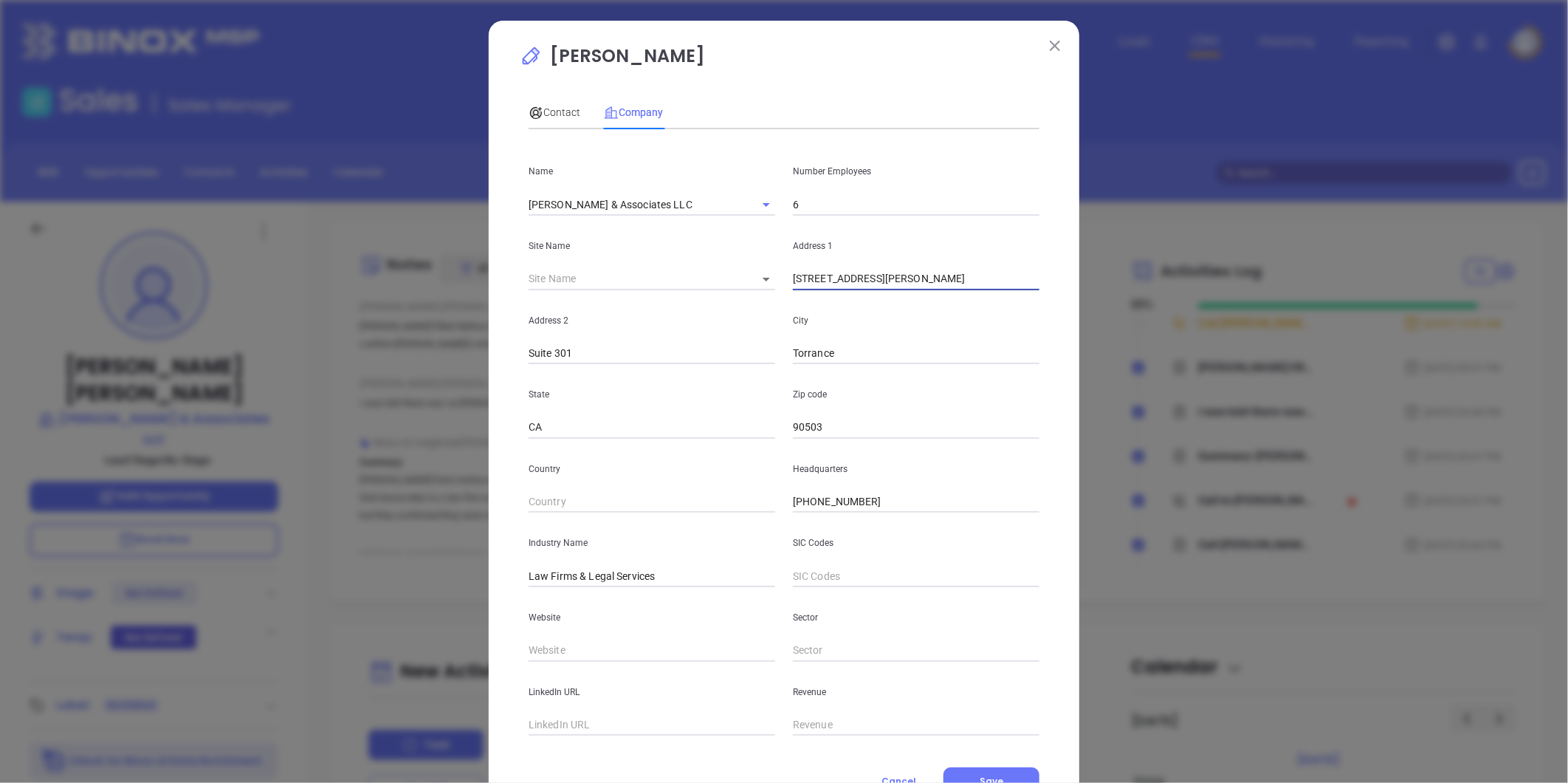
drag, startPoint x: 765, startPoint y: 283, endPoint x: 773, endPoint y: 344, distance: 61.5
click at [736, 282] on div "Site Name ​ 127232 Address 1 3858 W. Carson Street" at bounding box center [784, 253] width 528 height 75
click at [766, 358] on div "Address 2 Suite 301 City Torrance" at bounding box center [784, 328] width 528 height 75
drag, startPoint x: 574, startPoint y: 356, endPoint x: 469, endPoint y: 358, distance: 105.0
click at [459, 350] on div "Carol McGuinness Contact Company First Name Carol Last Name McGuinness Email ca…" at bounding box center [784, 392] width 1568 height 783
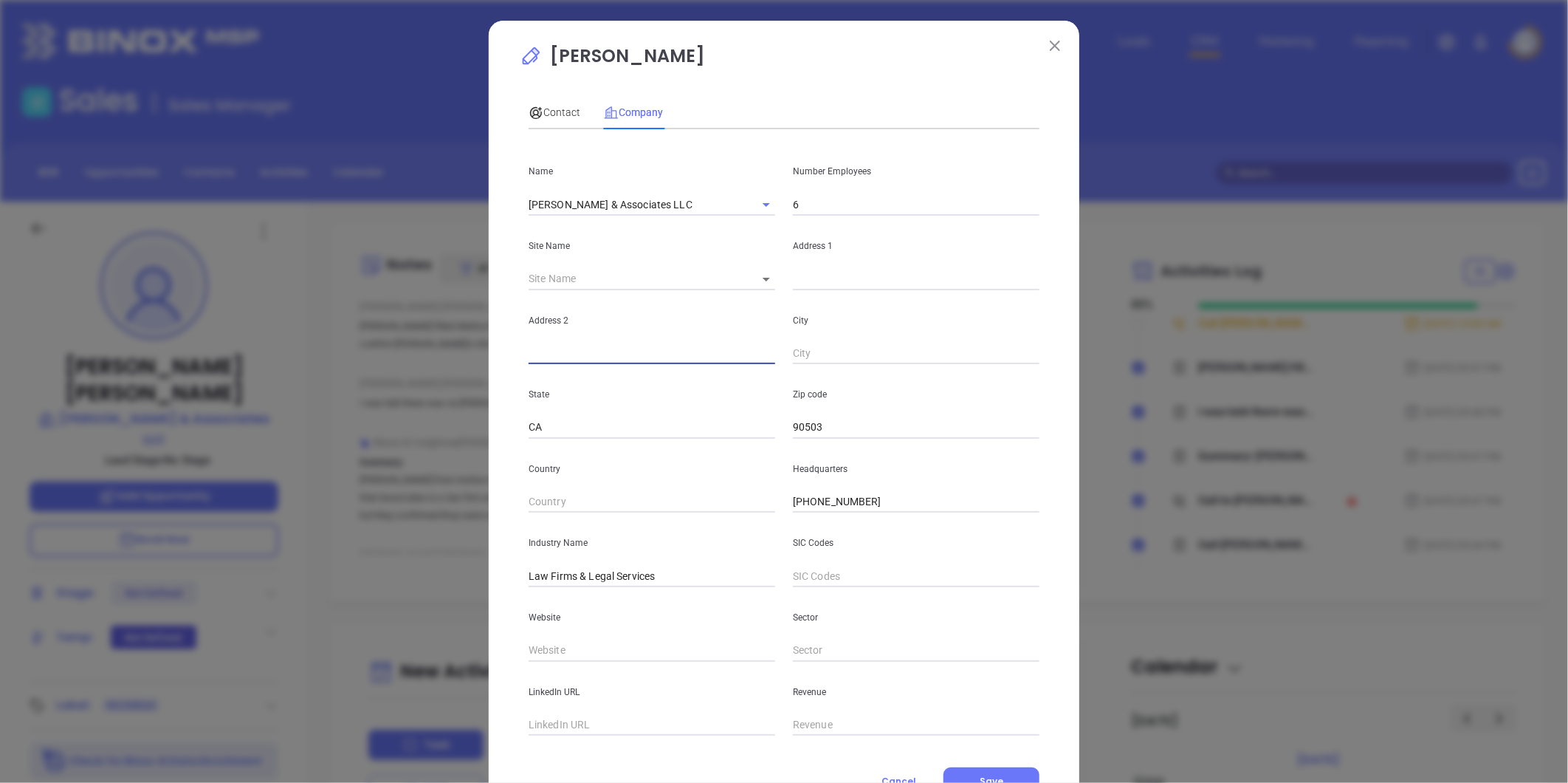
click at [547, 421] on input "CA" at bounding box center [651, 428] width 246 height 22
type input "C"
drag, startPoint x: 828, startPoint y: 421, endPoint x: 765, endPoint y: 430, distance: 63.6
click at [765, 430] on div "State Zip code 90503" at bounding box center [784, 402] width 528 height 75
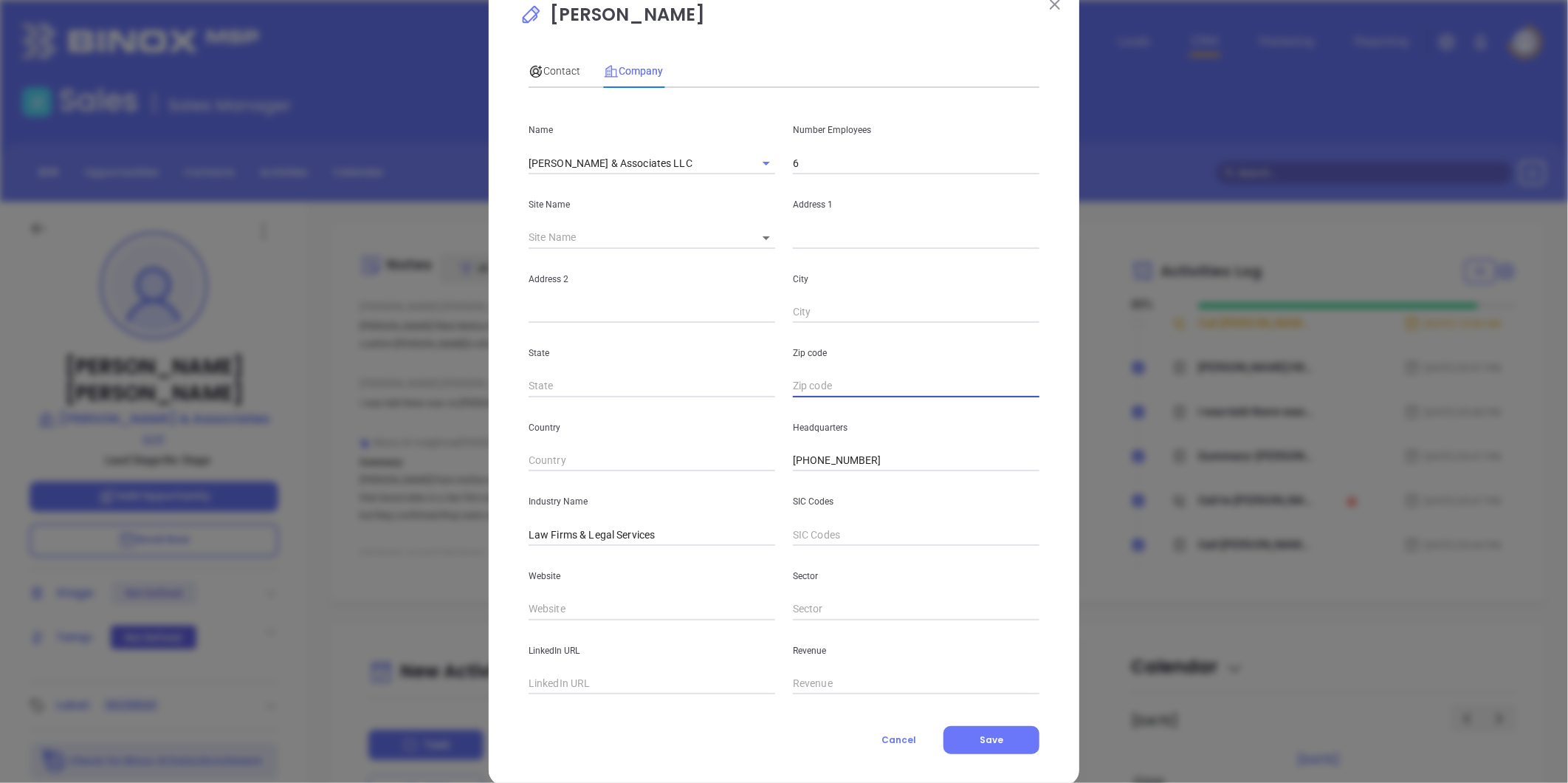
scroll to position [65, 0]
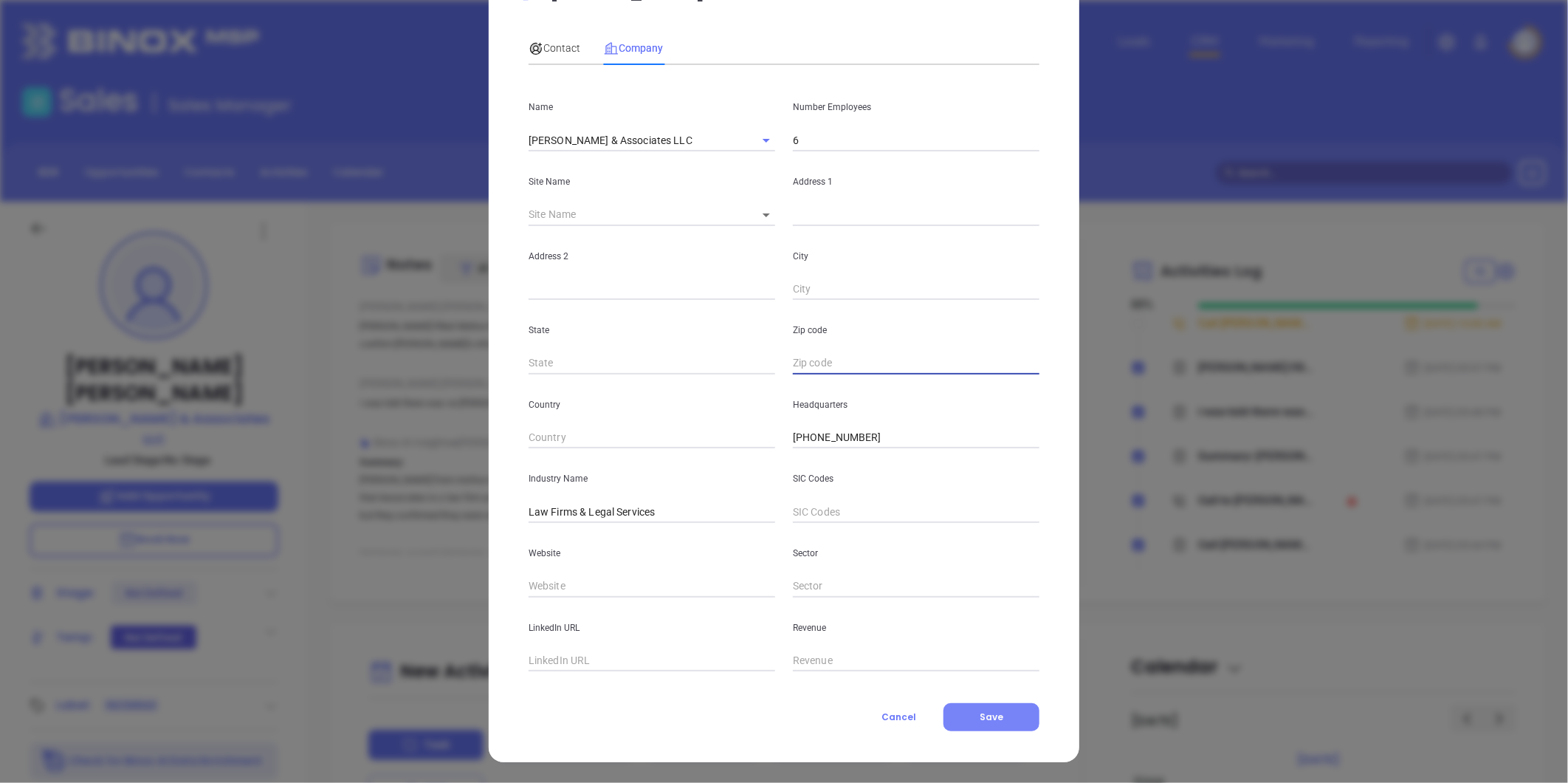
click at [987, 711] on span "Save" at bounding box center [991, 716] width 23 height 12
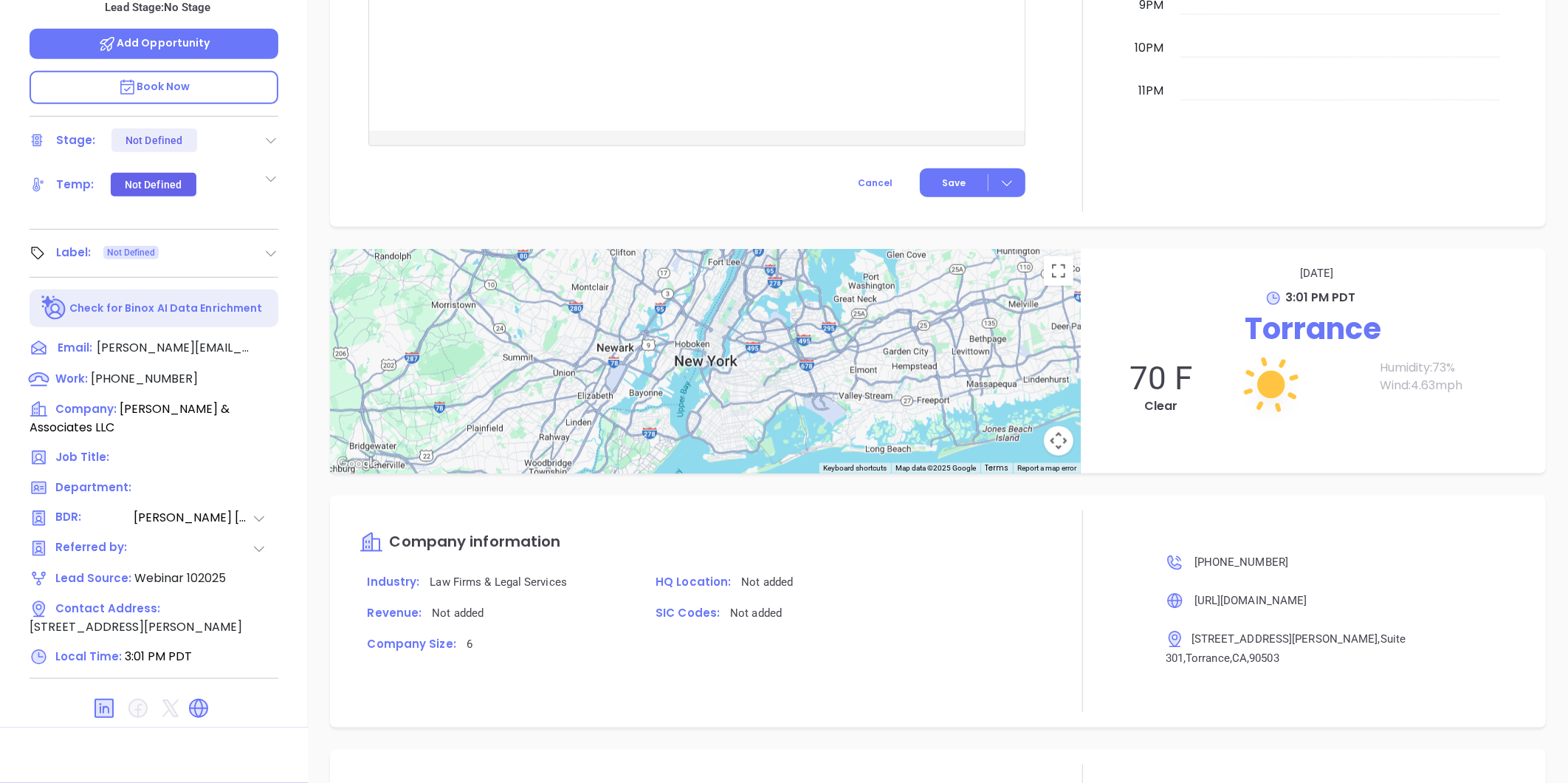
scroll to position [917, 0]
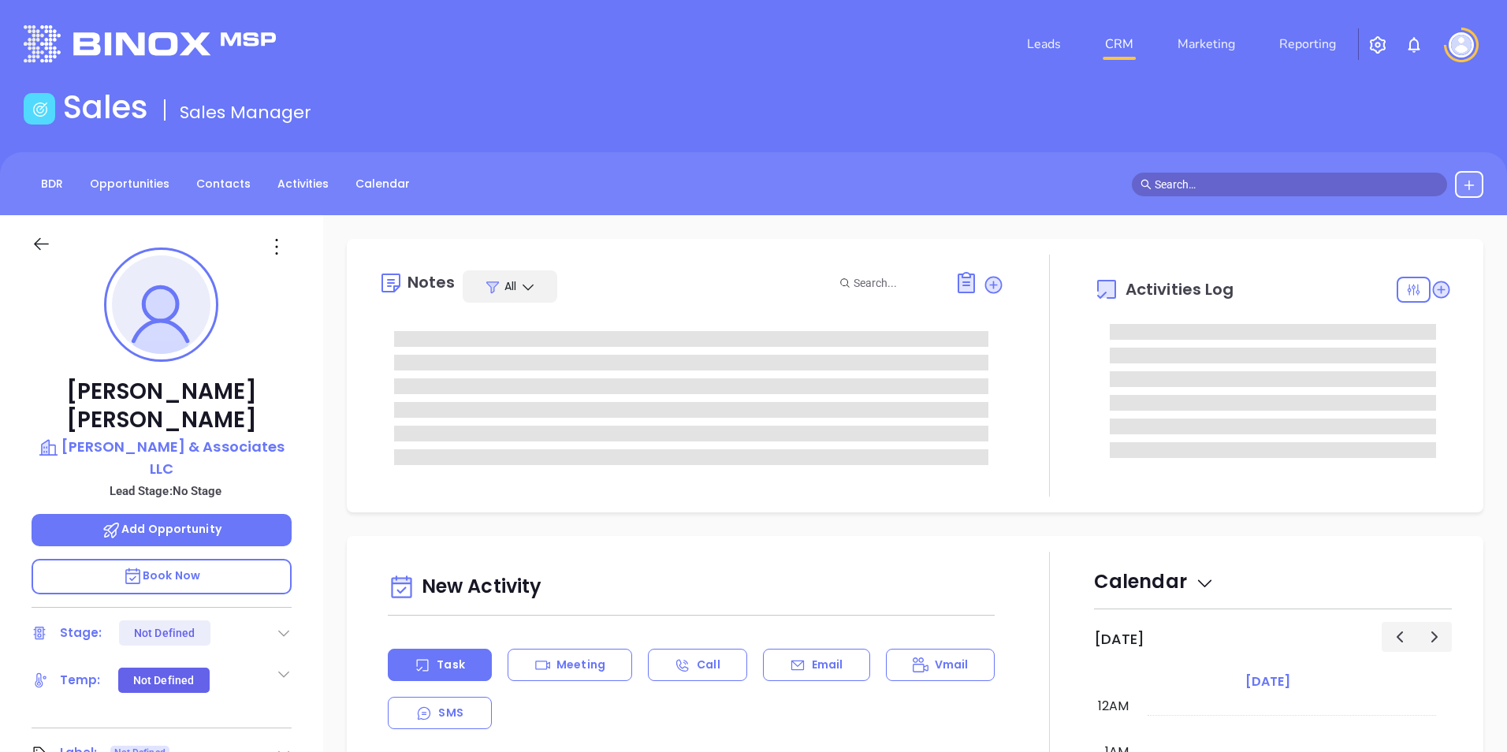
type input "[PERSON_NAME]"
